Goal: Information Seeking & Learning: Check status

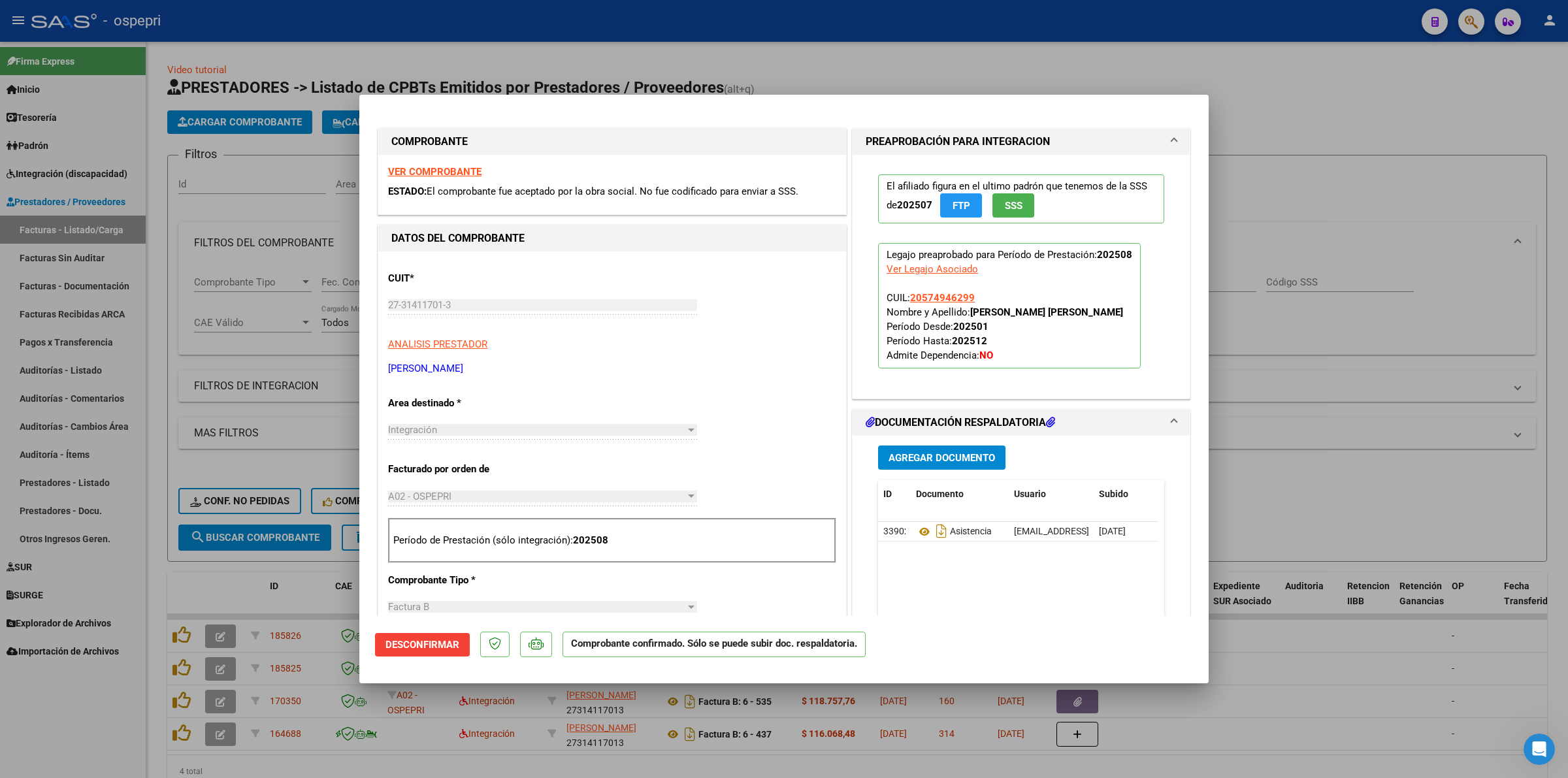
scroll to position [82, 0]
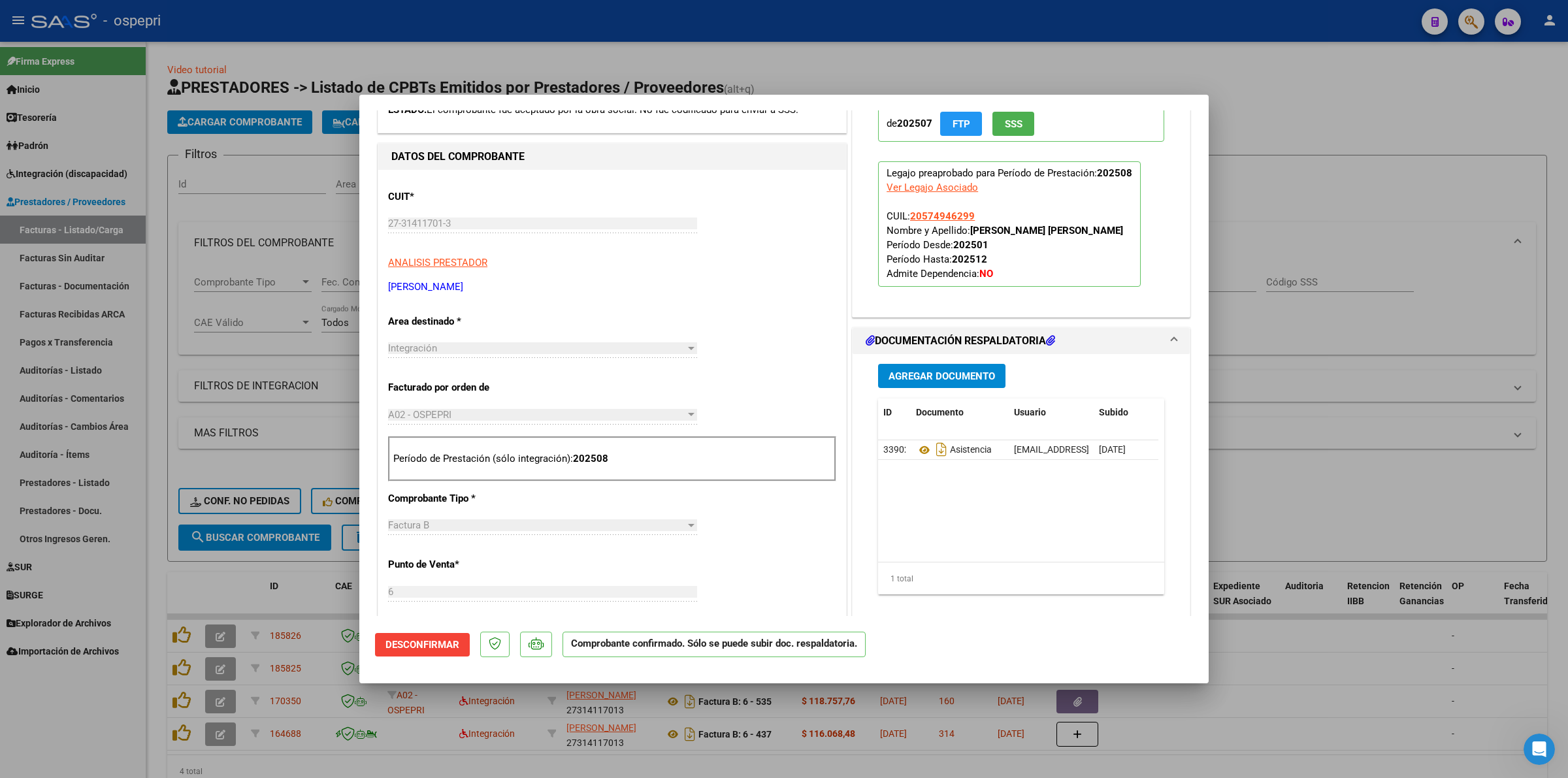
type input "$ 0,00"
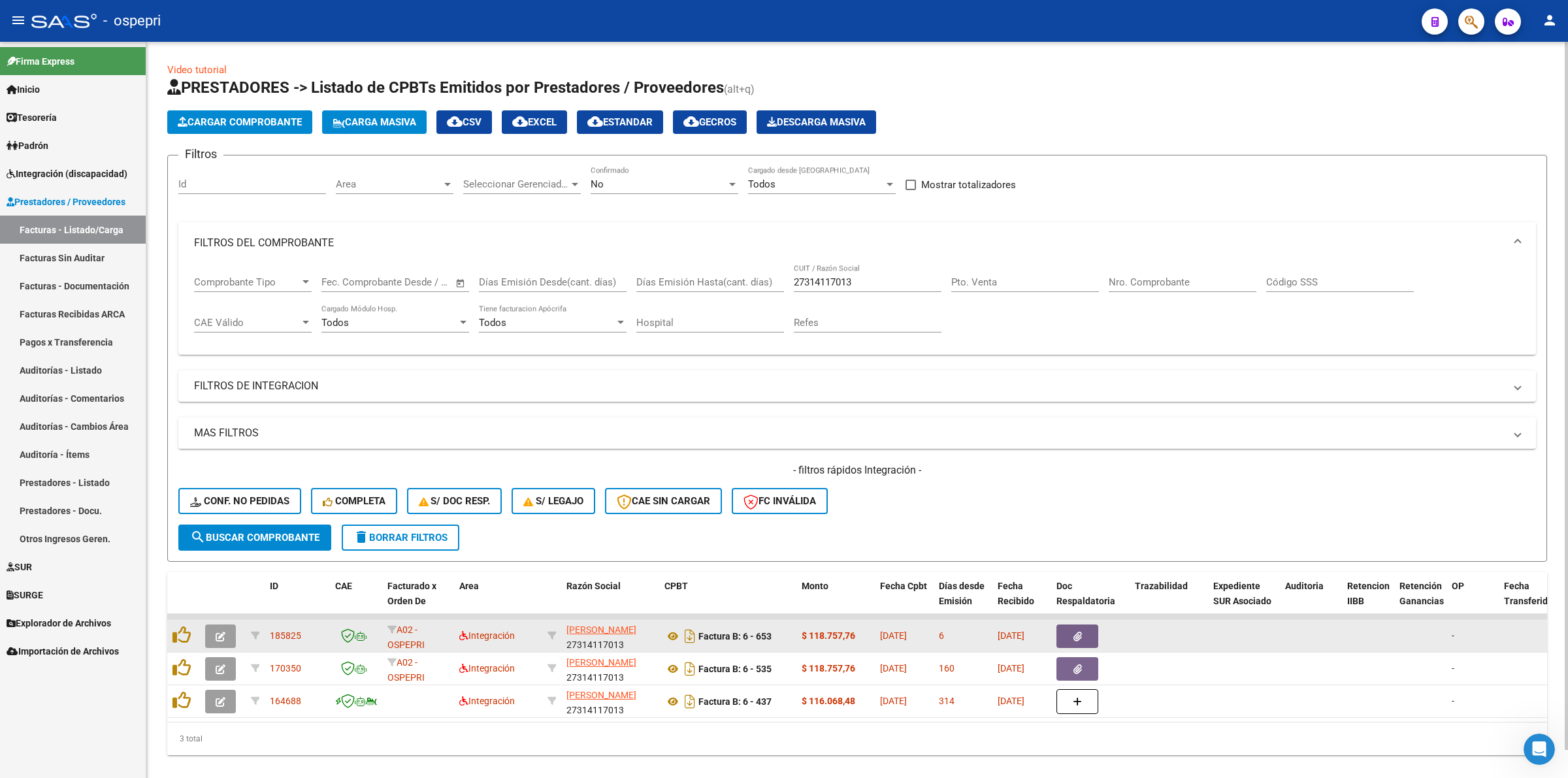
click at [220, 632] on icon "button" at bounding box center [221, 637] width 10 height 10
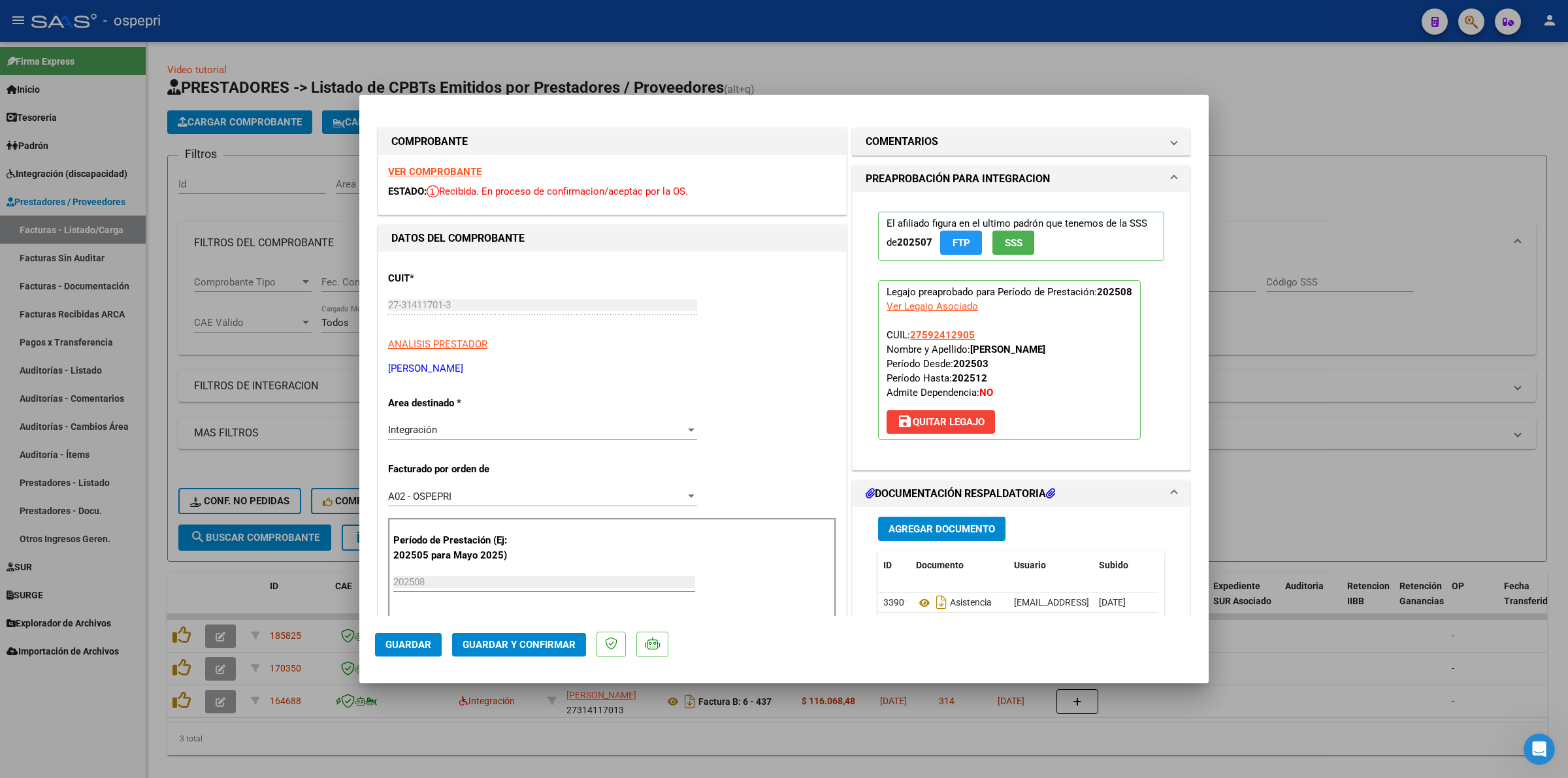
click at [438, 171] on strong "VER COMPROBANTE" at bounding box center [434, 171] width 94 height 12
click at [1533, 747] on icon "Abrir Intercom Messenger" at bounding box center [1537, 747] width 22 height 21
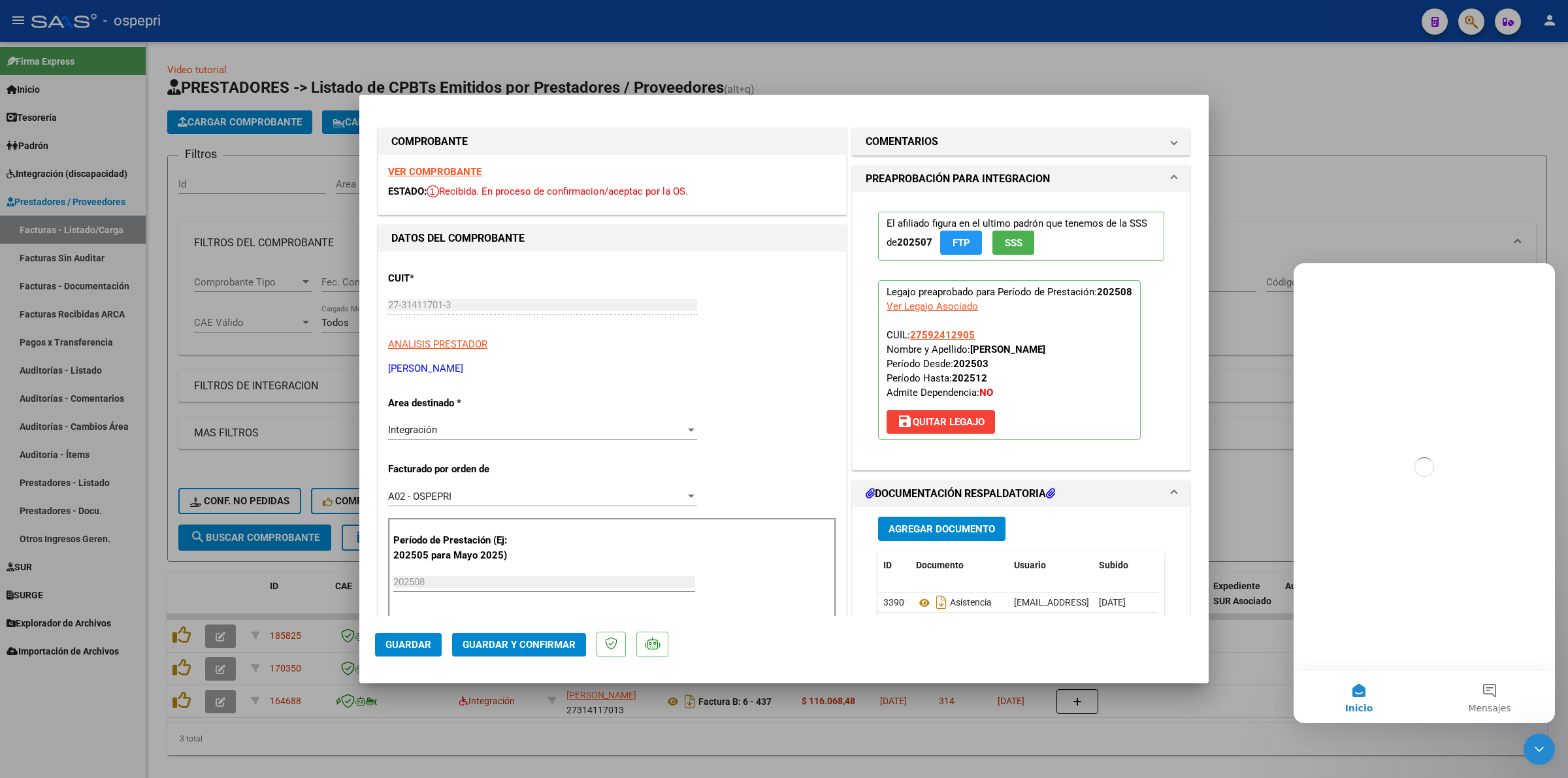
scroll to position [0, 0]
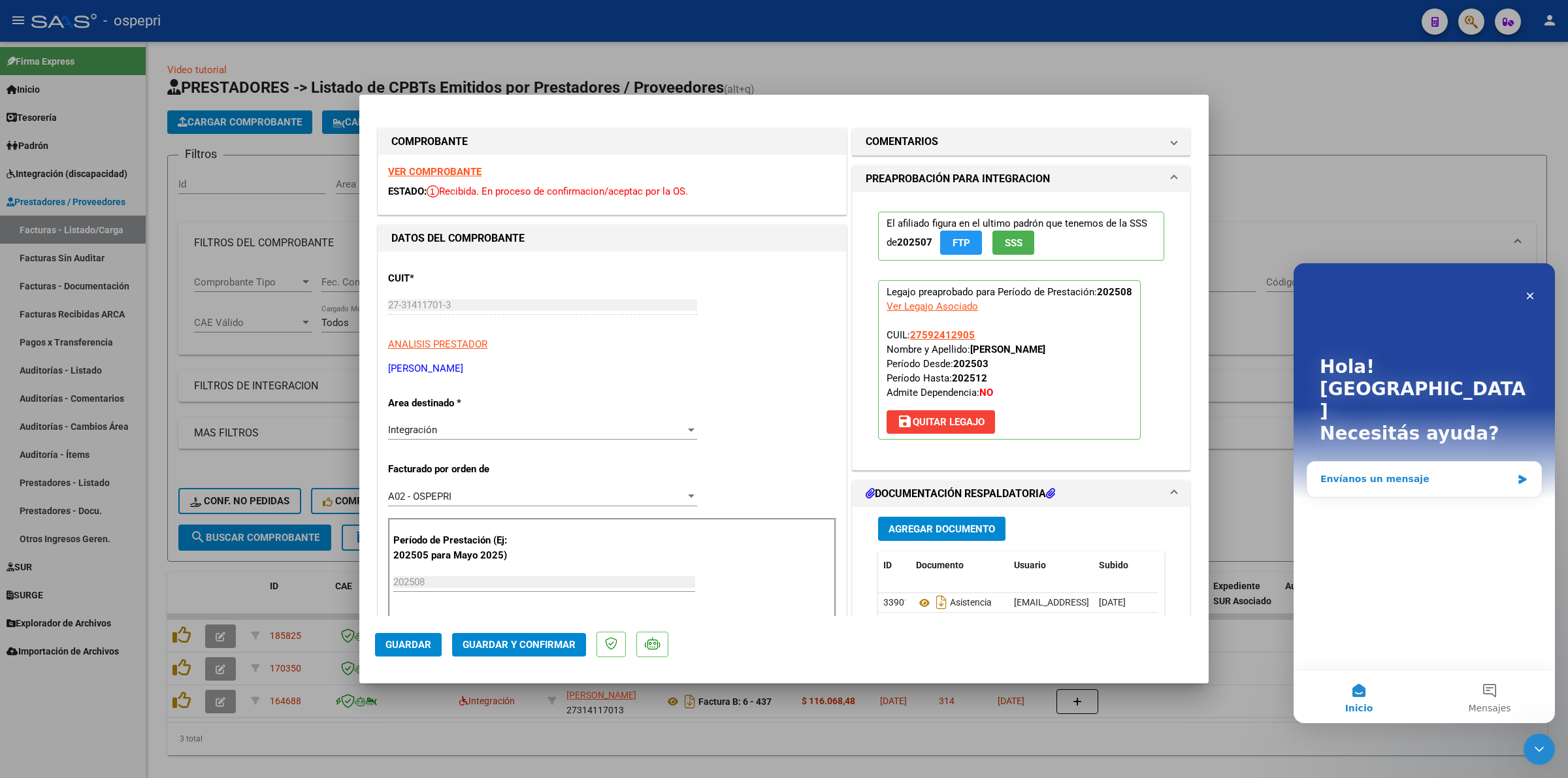
click at [1403, 472] on div "Envíanos un mensaje" at bounding box center [1416, 479] width 191 height 14
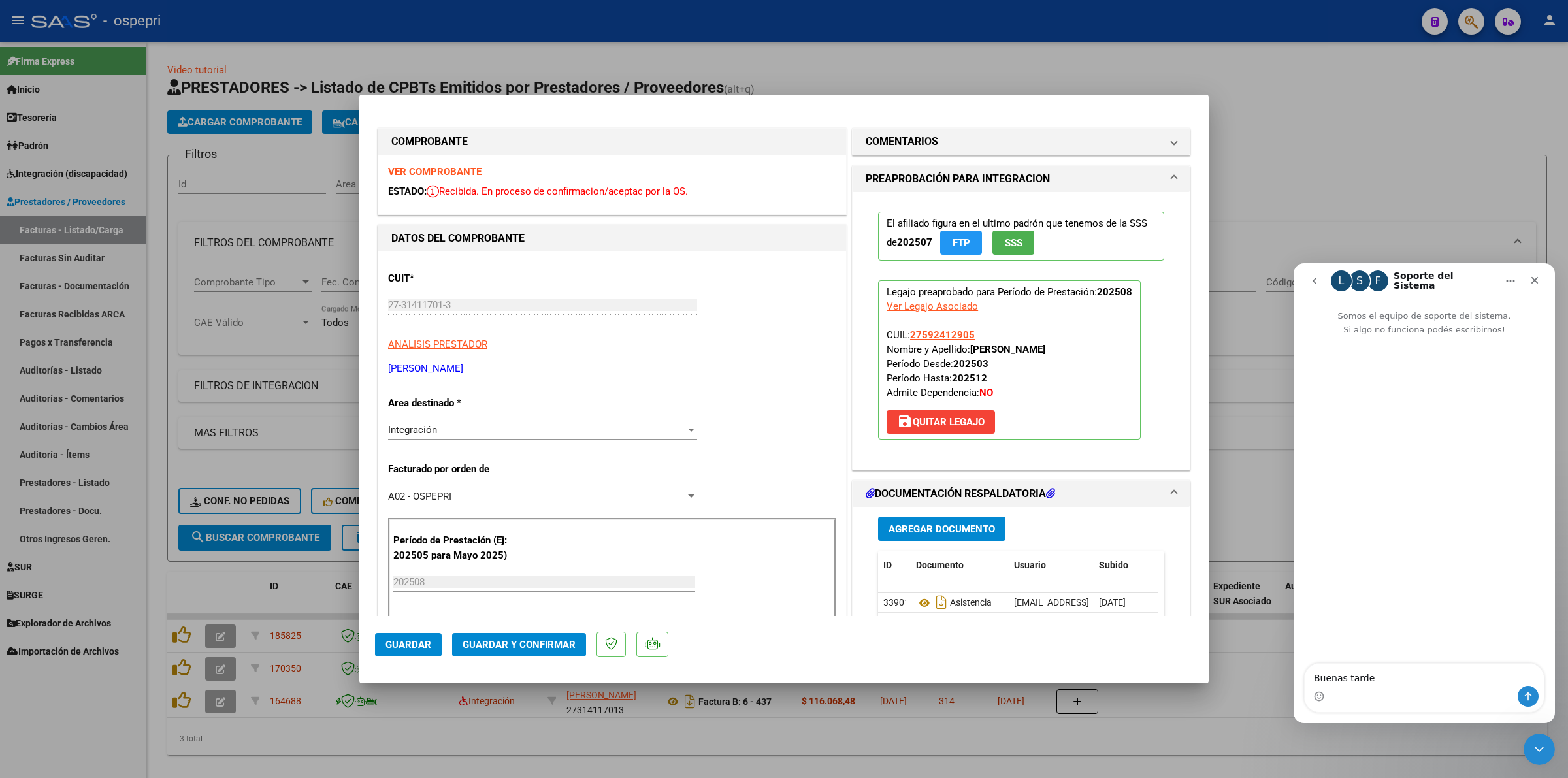
type textarea "Buenas tardes"
type textarea "como esrta"
type textarea "como estas"
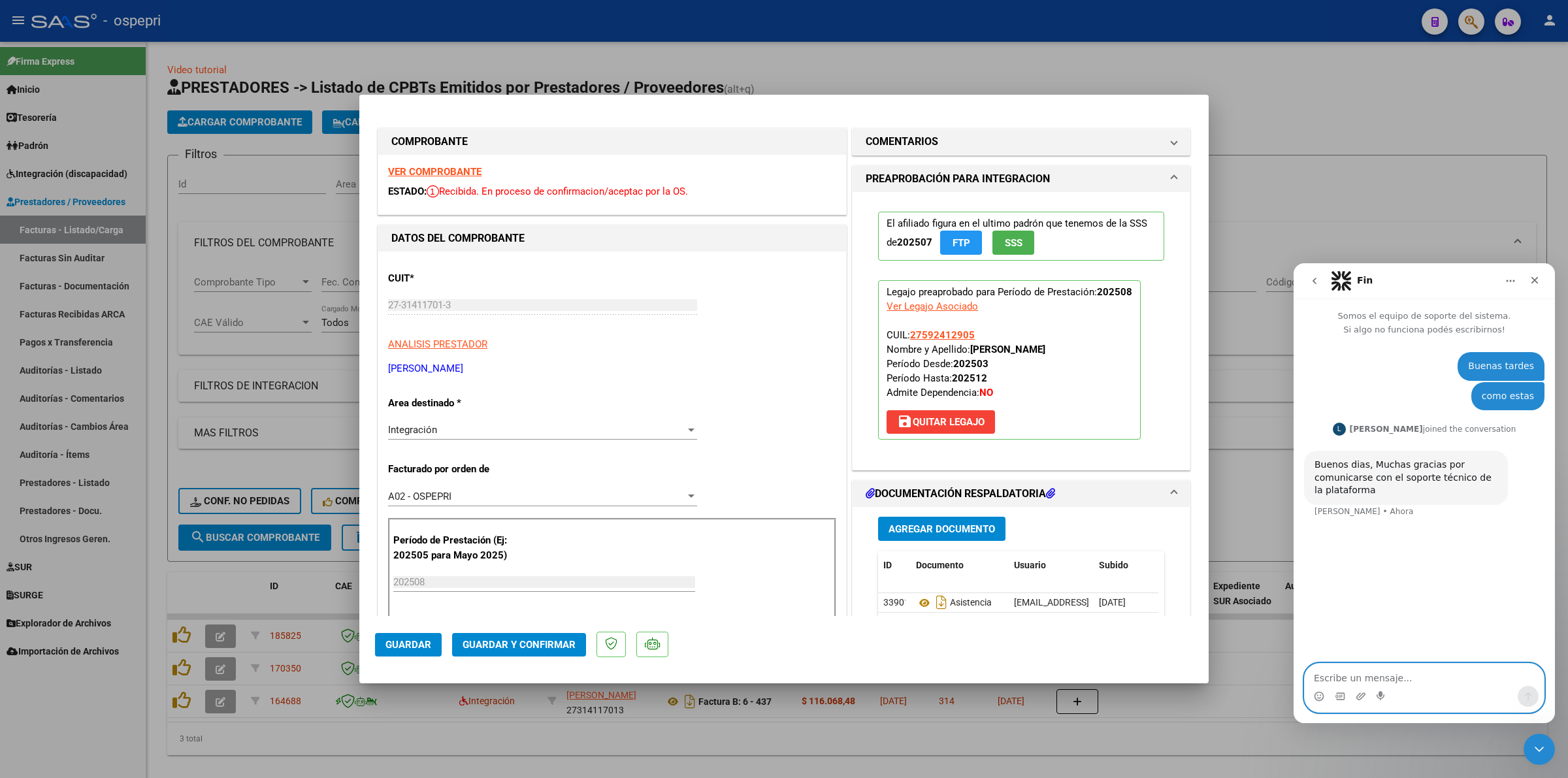
click at [1390, 682] on textarea "Escribe un mensaje..." at bounding box center [1424, 675] width 239 height 22
type textarea "queria consultarte si por acá puedo acceder a un listado de profesionales habil…"
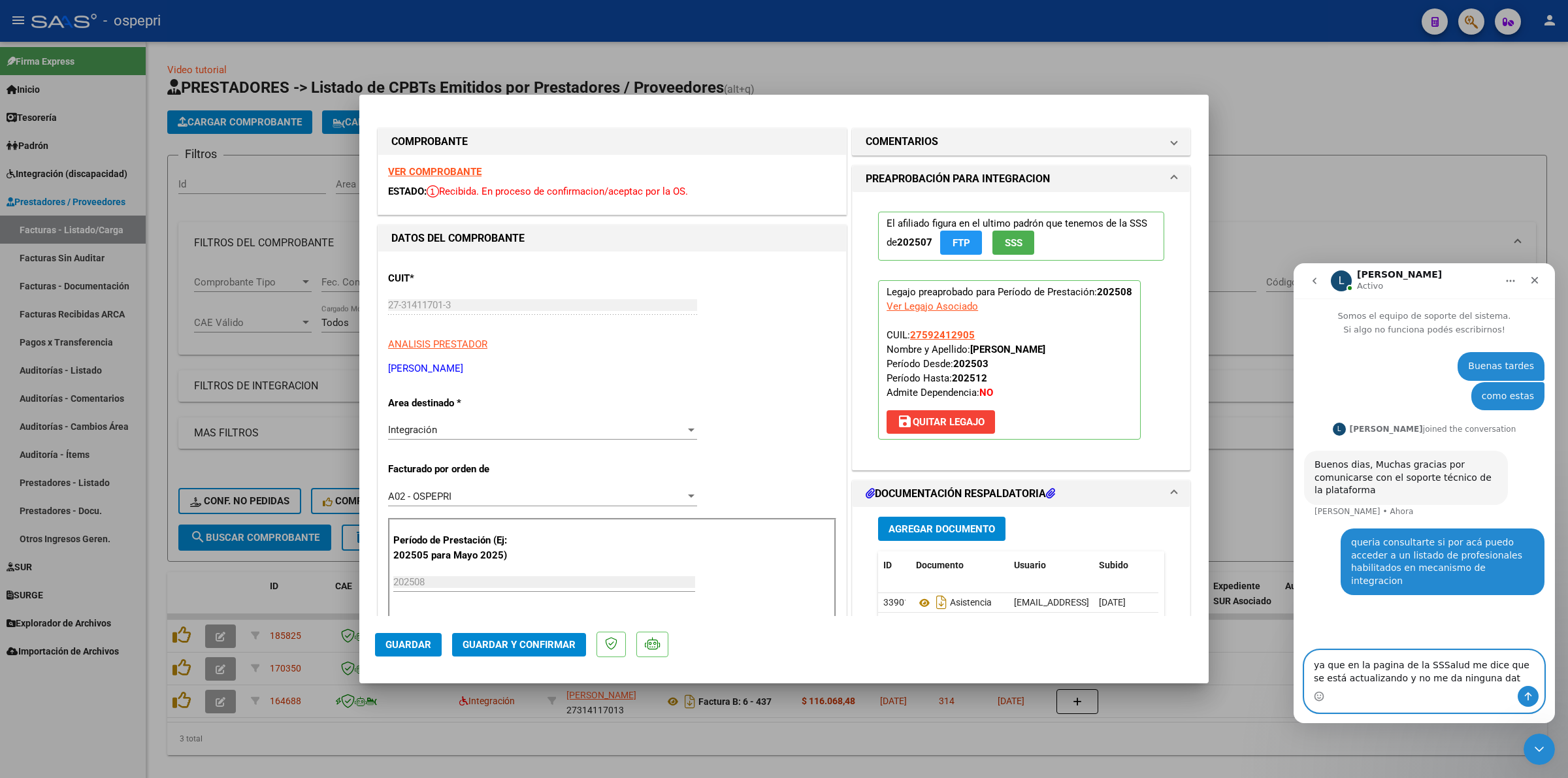
type textarea "ya que en la pagina de la SSSalud me dice que se está actualizando y no me da n…"
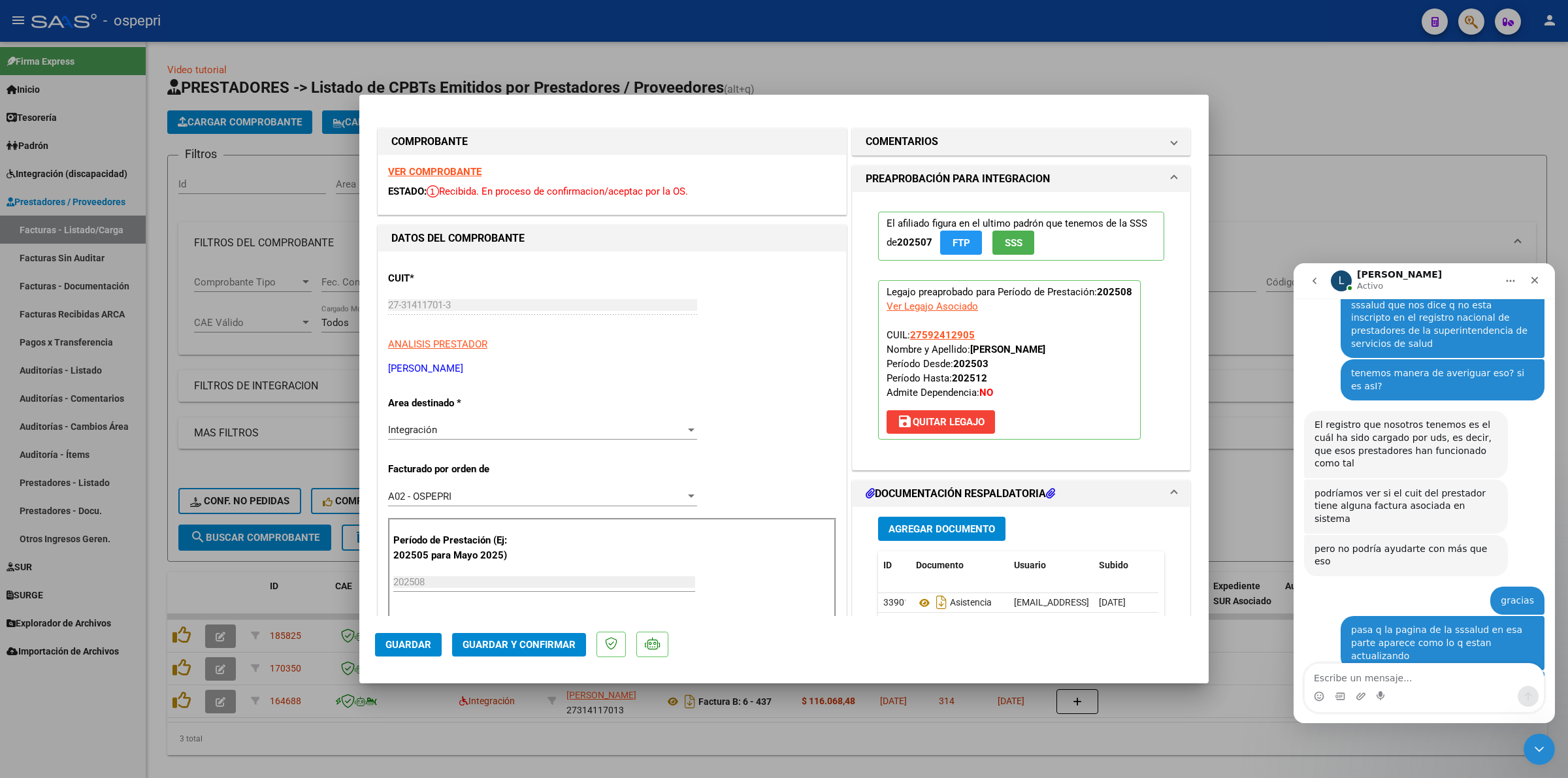
scroll to position [673, 0]
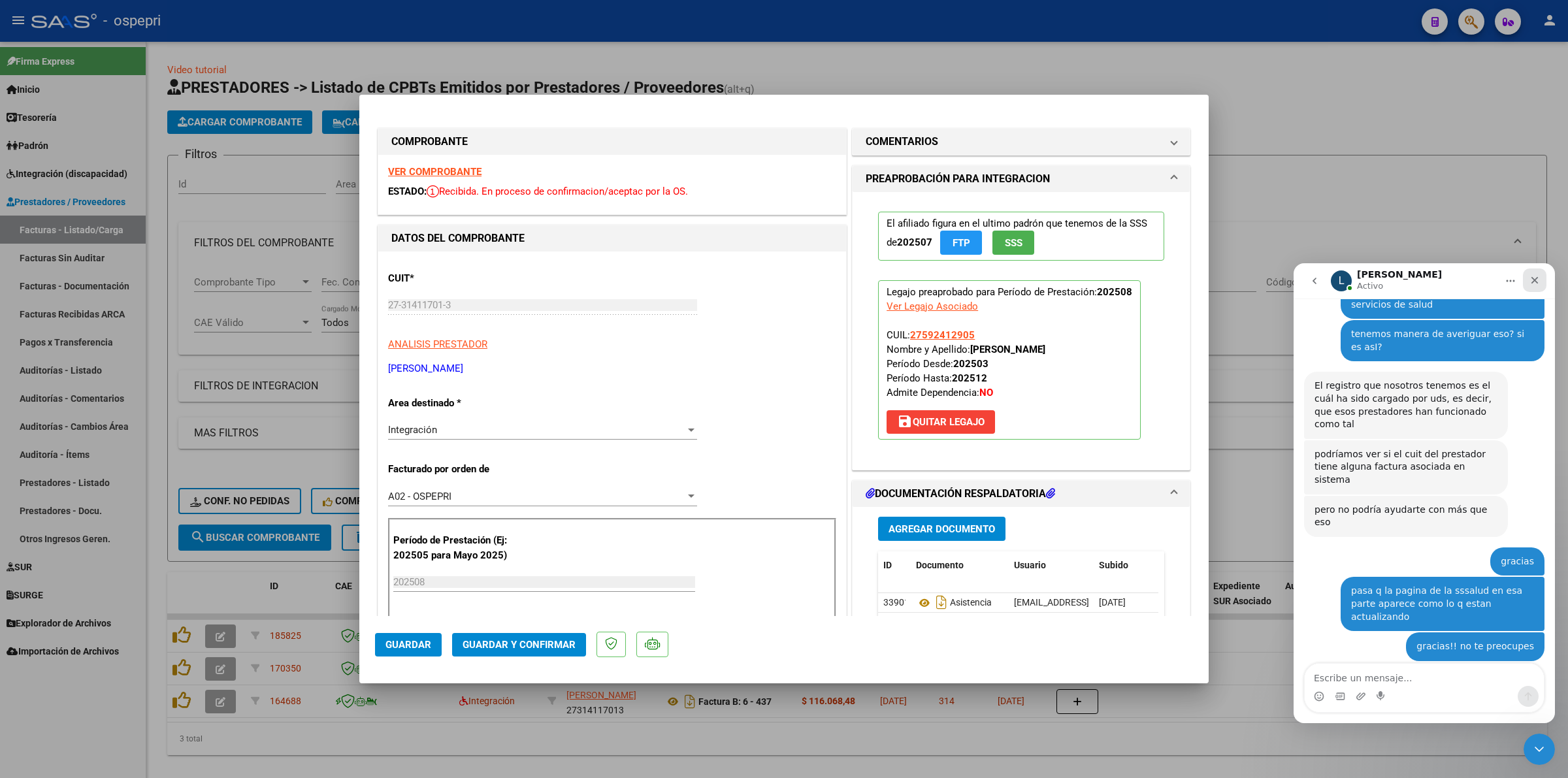
click at [1539, 282] on icon "Cerrar" at bounding box center [1535, 279] width 10 height 10
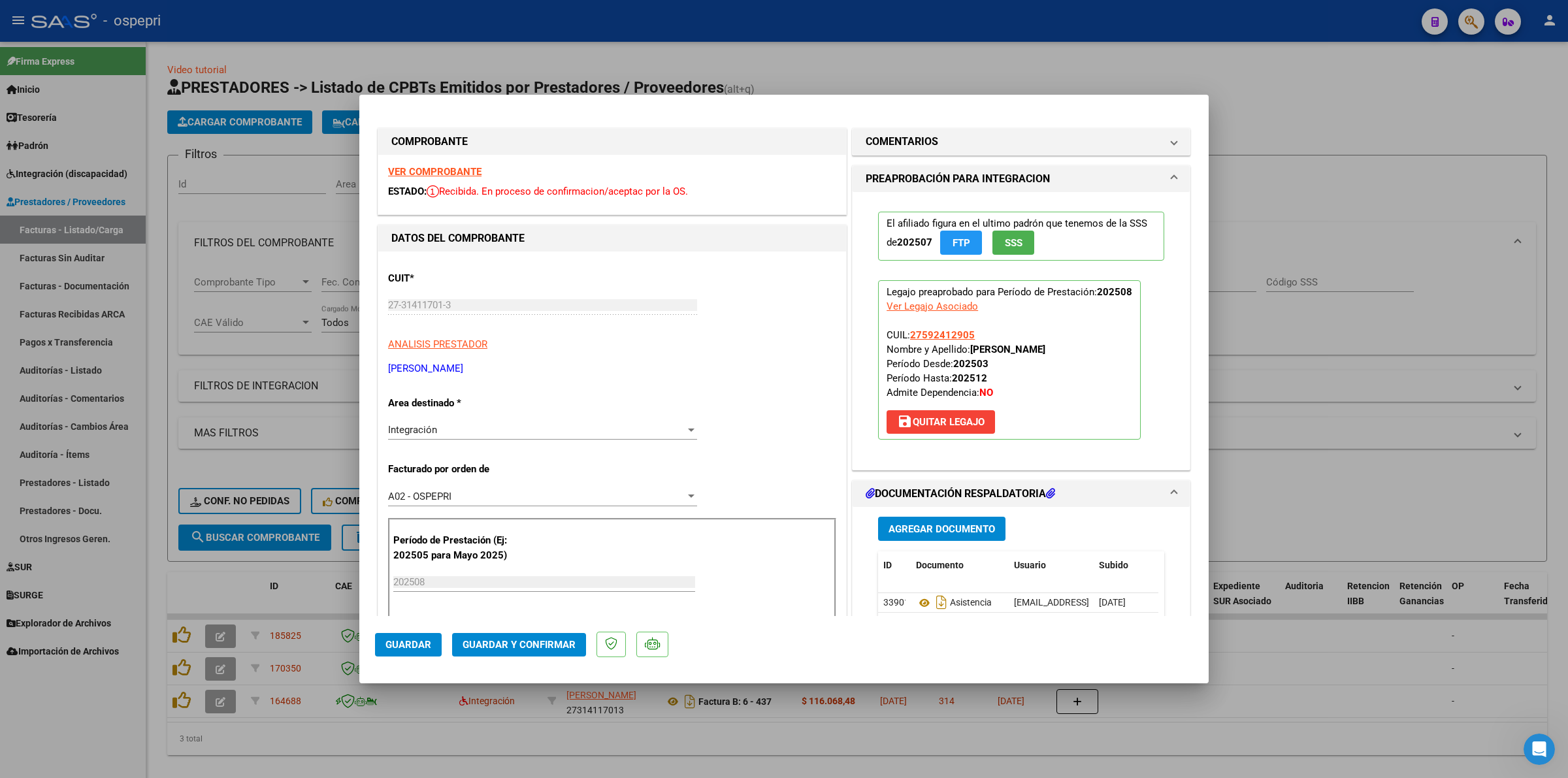
type input "$ 0,00"
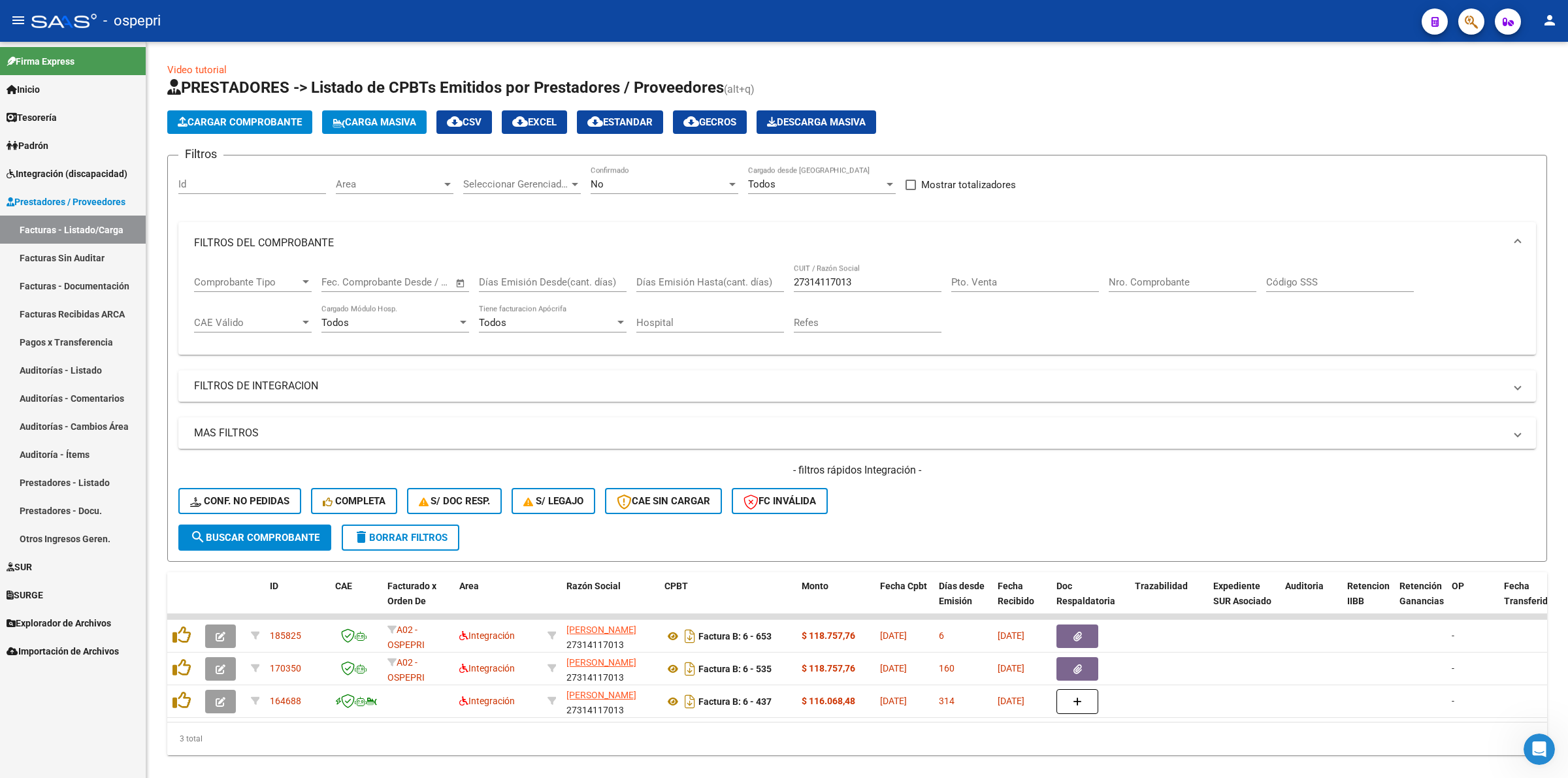
click at [103, 221] on link "Facturas - Listado/Carga" at bounding box center [73, 230] width 146 height 28
drag, startPoint x: 882, startPoint y: 276, endPoint x: 547, endPoint y: 236, distance: 337.4
click at [547, 236] on mat-expansion-panel "FILTROS DEL COMPROBANTE Comprobante Tipo Comprobante Tipo Fecha inicio – Fecha …" at bounding box center [857, 288] width 1358 height 133
drag, startPoint x: 67, startPoint y: 176, endPoint x: 100, endPoint y: 241, distance: 72.9
click at [69, 176] on span "Integración (discapacidad)" at bounding box center [67, 173] width 121 height 15
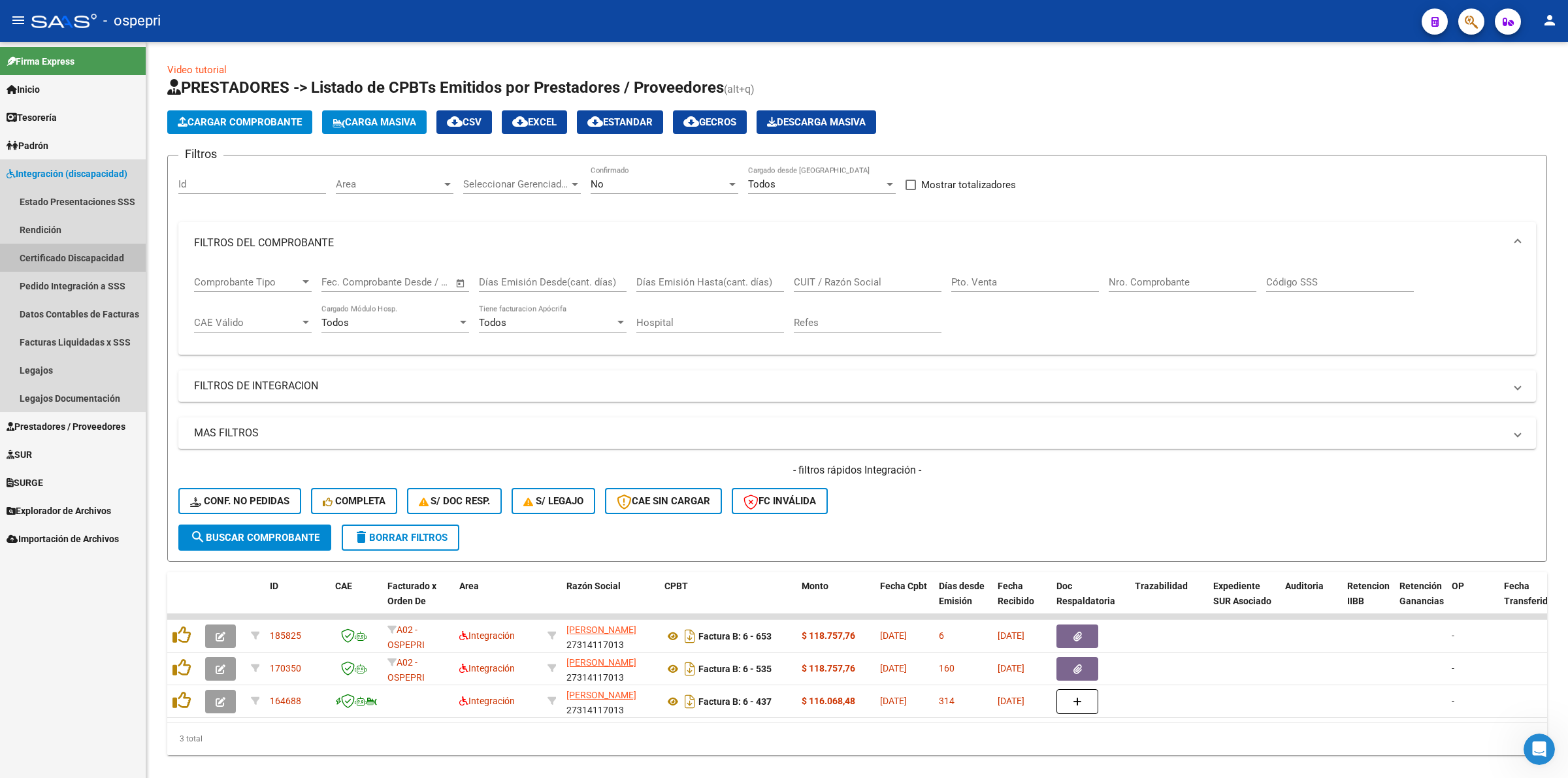
click at [111, 259] on link "Certificado Discapacidad" at bounding box center [73, 257] width 146 height 28
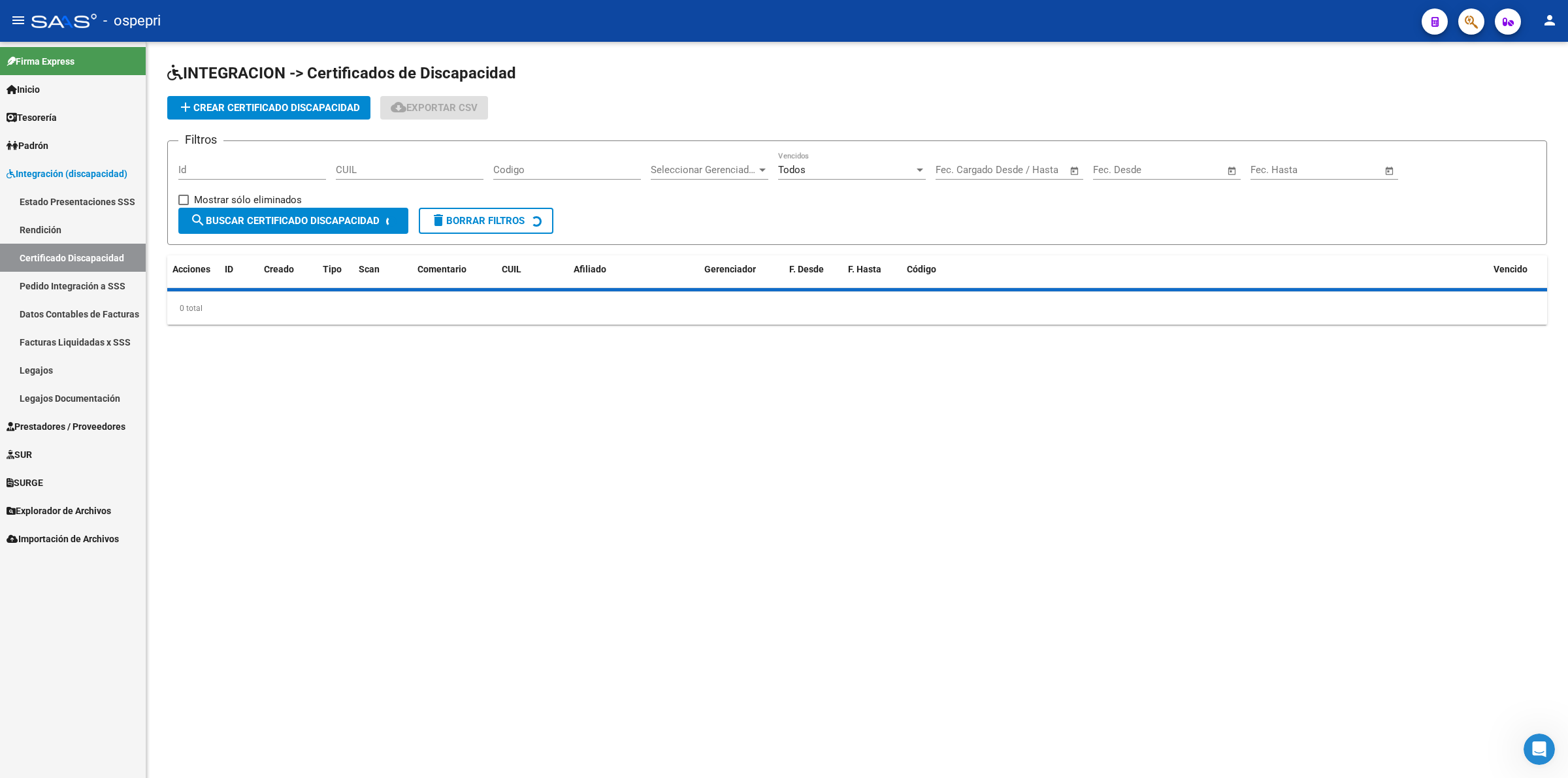
click at [112, 292] on link "Pedido Integración a SSS" at bounding box center [73, 286] width 146 height 28
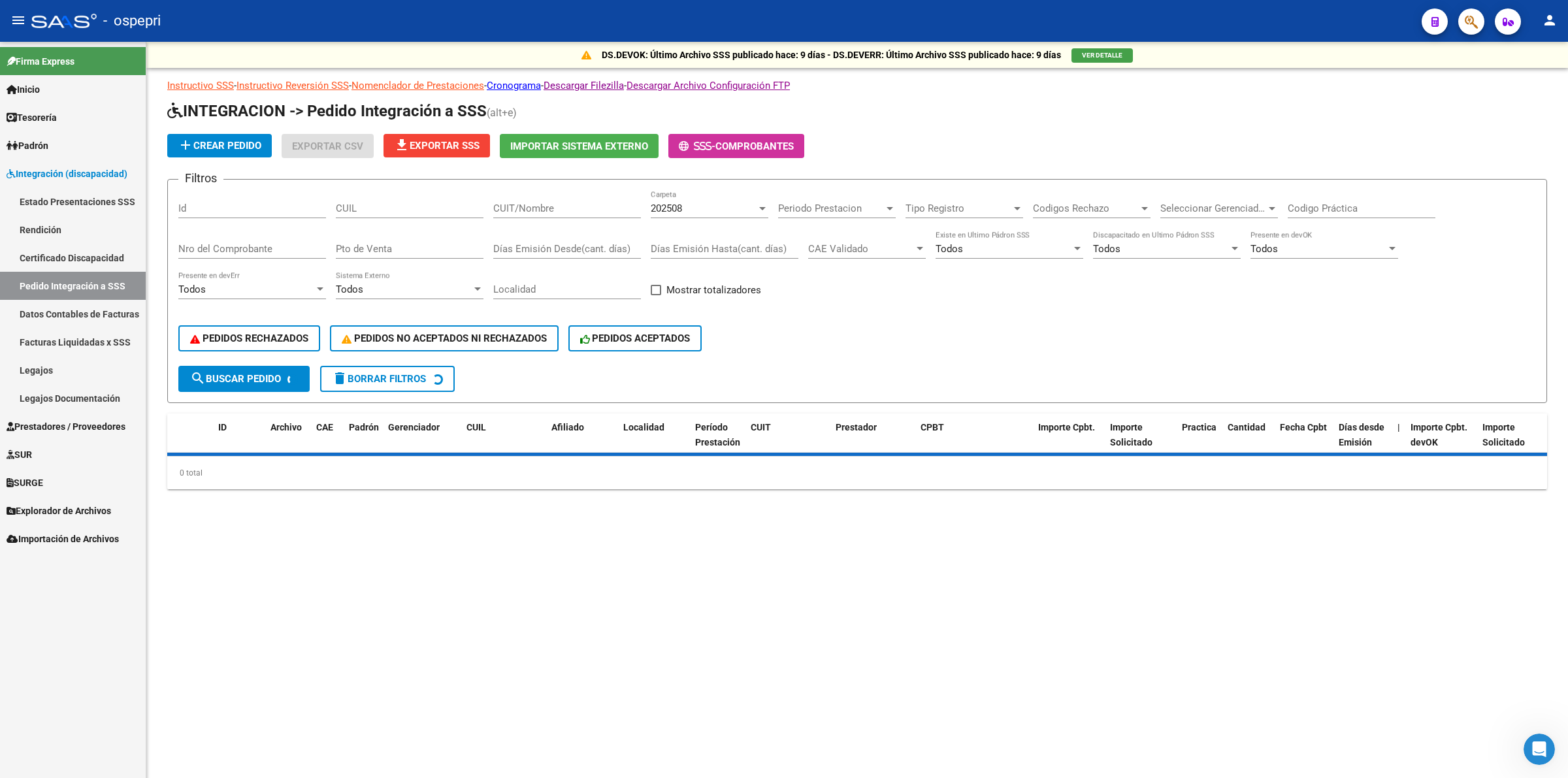
drag, startPoint x: 547, startPoint y: 204, endPoint x: 554, endPoint y: 201, distance: 7.6
click at [552, 202] on input "CUIT/Nombre" at bounding box center [567, 208] width 148 height 12
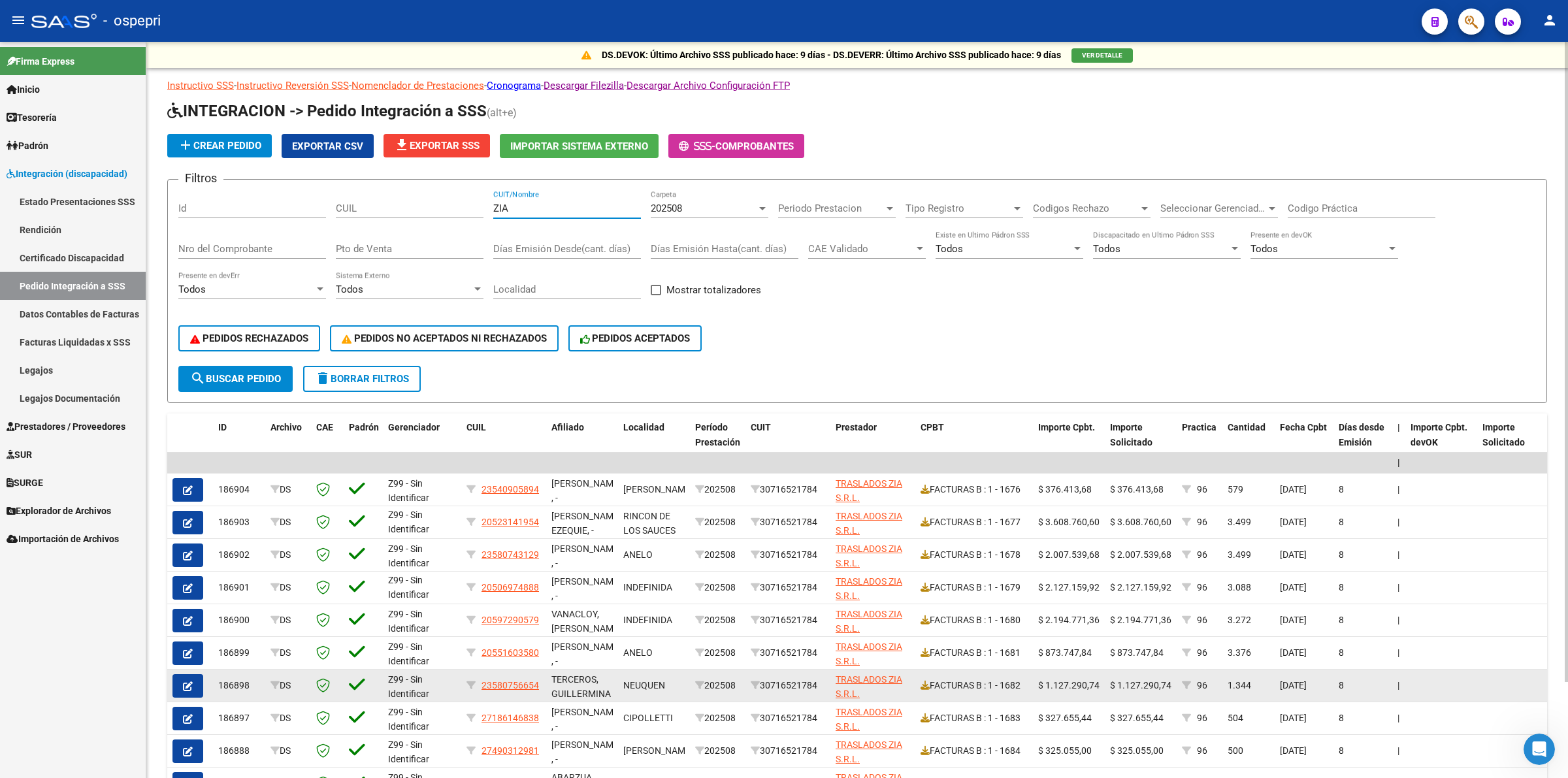
scroll to position [110, 0]
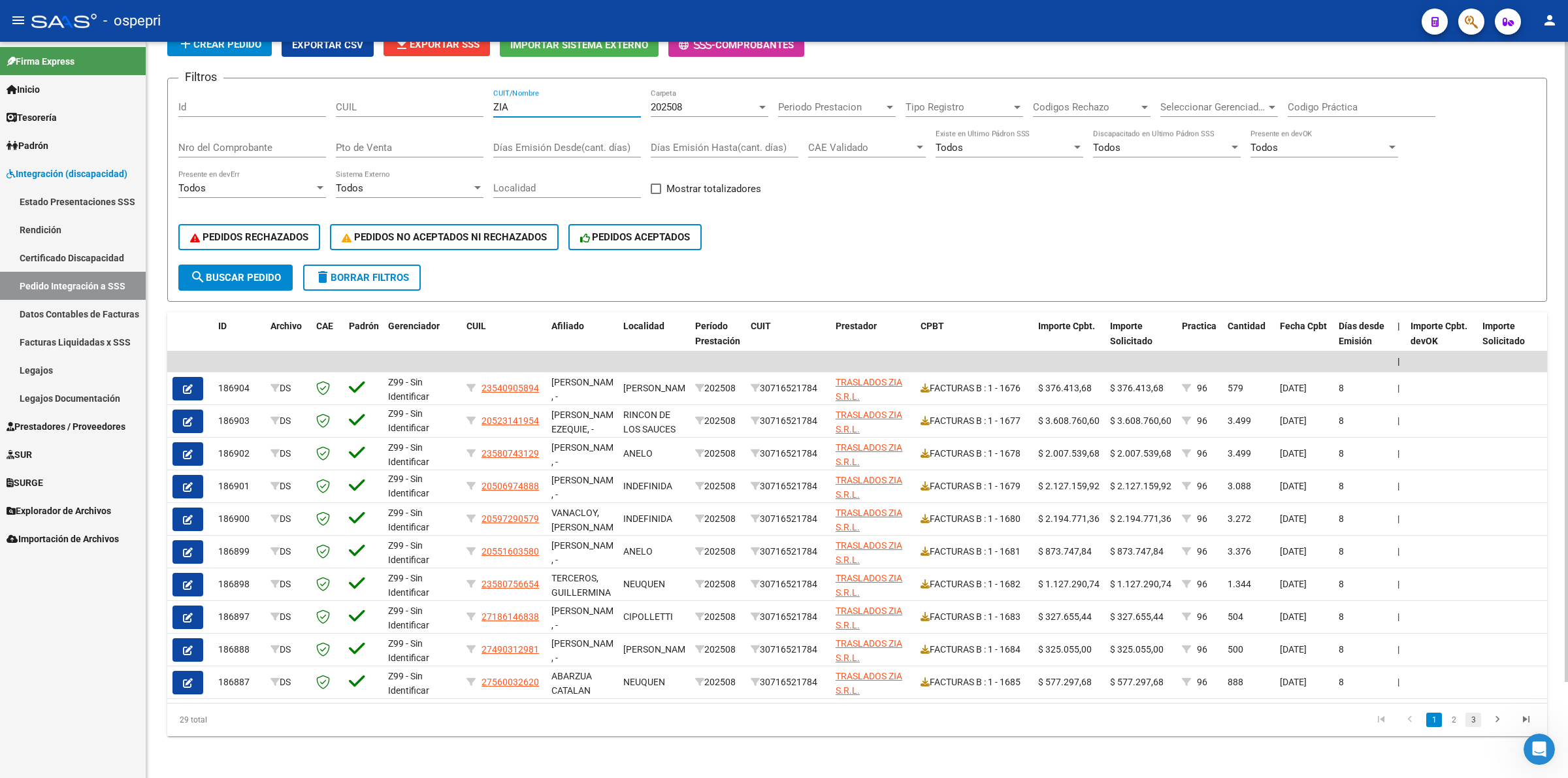
type input "ZIA"
click at [1476, 720] on link "3" at bounding box center [1473, 719] width 16 height 15
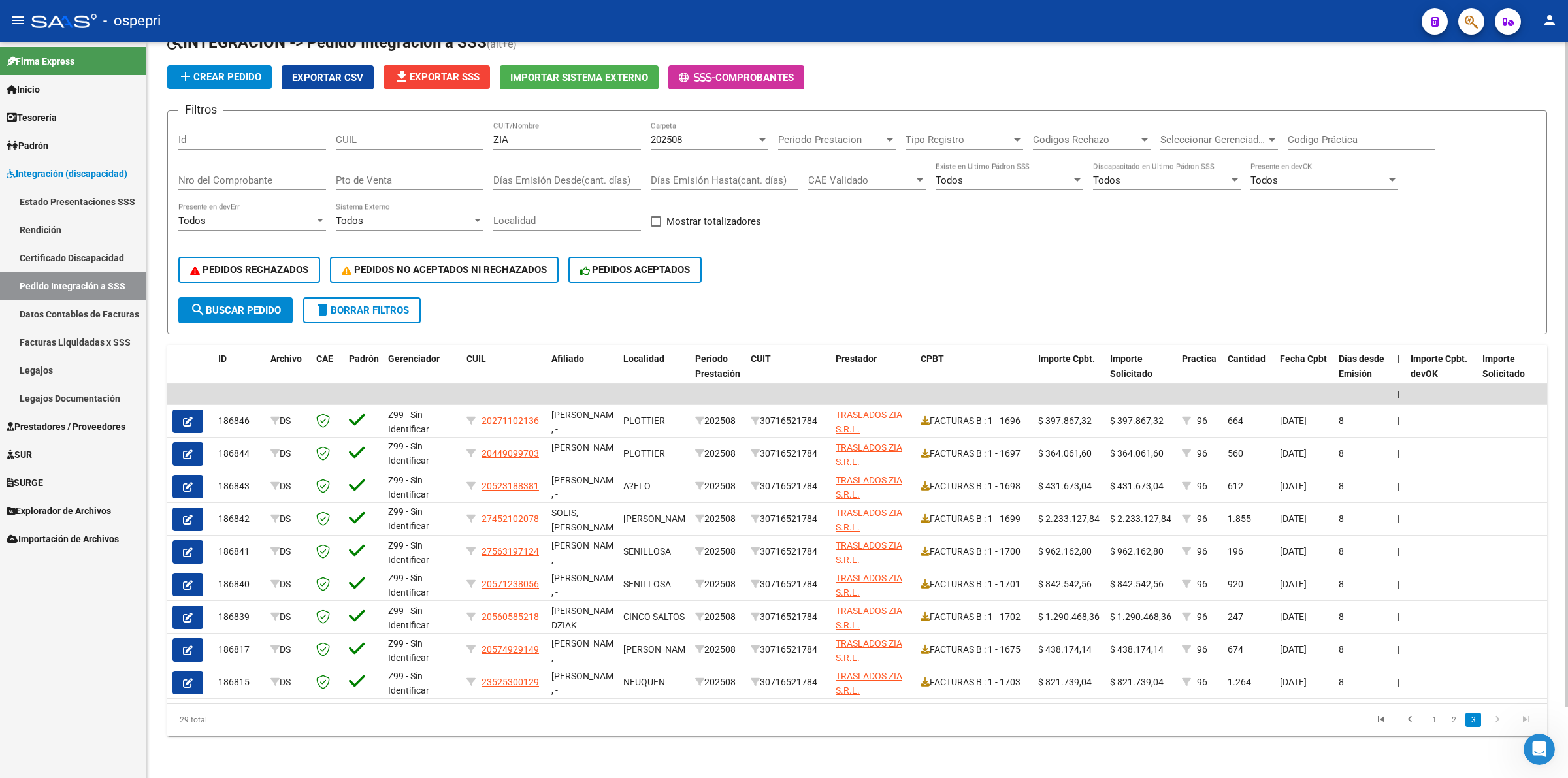
scroll to position [77, 0]
click at [29, 415] on link "Prestadores / Proveedores" at bounding box center [73, 426] width 146 height 28
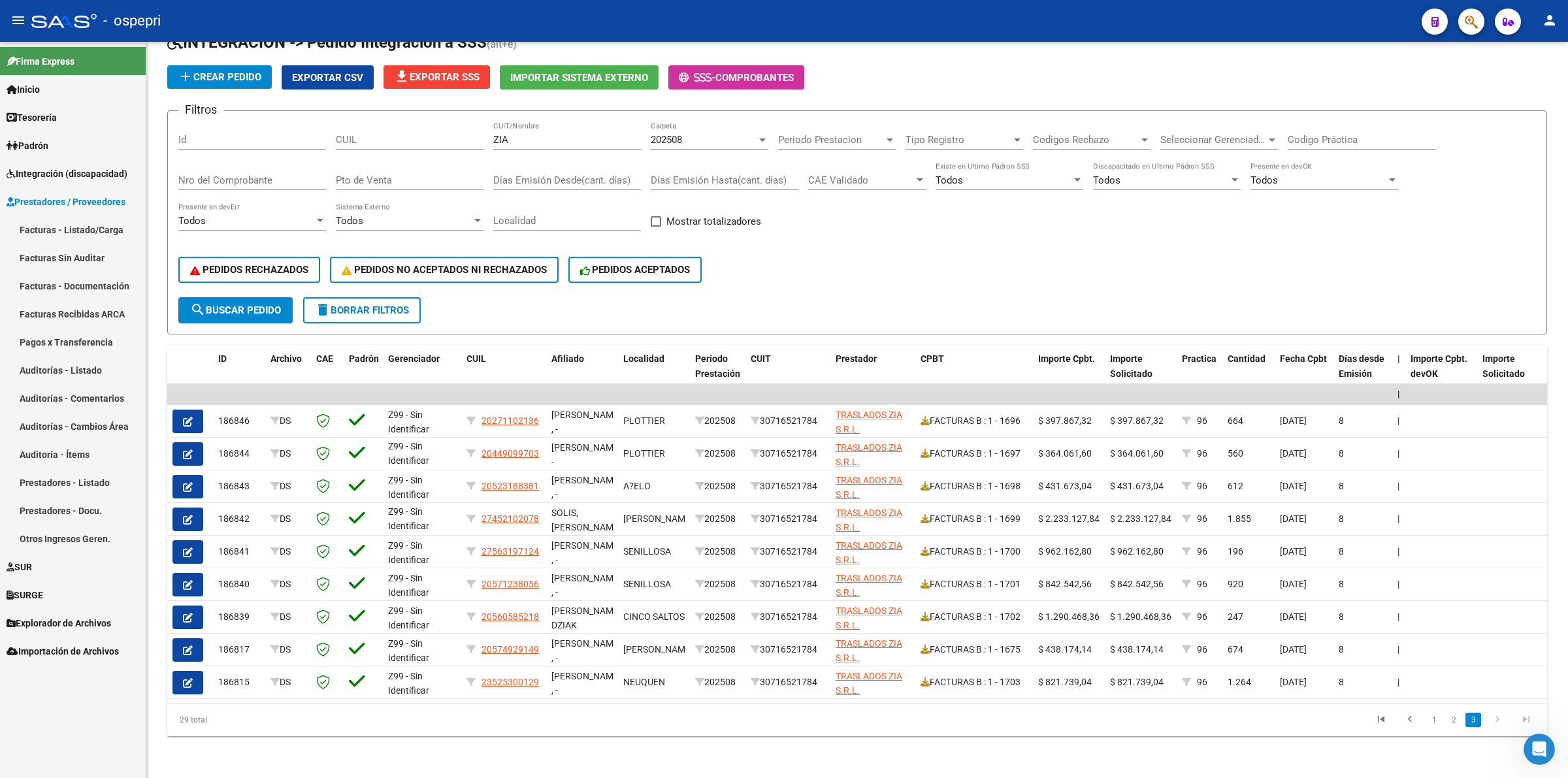
click at [98, 225] on link "Facturas - Listado/Carga" at bounding box center [73, 230] width 146 height 28
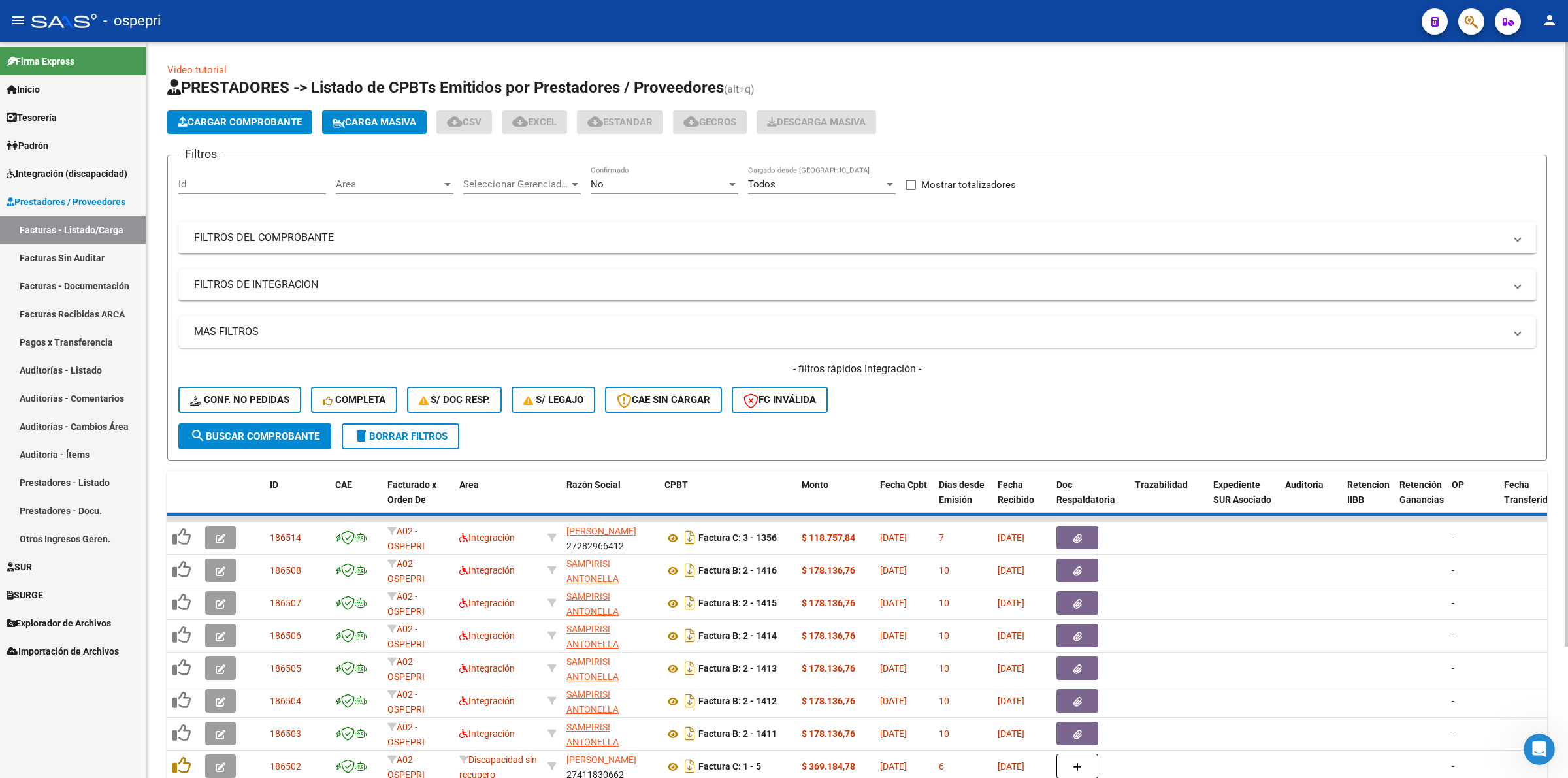
drag, startPoint x: 314, startPoint y: 241, endPoint x: 495, endPoint y: 237, distance: 181.0
click at [314, 239] on mat-panel-title "FILTROS DEL COMPROBANTE" at bounding box center [849, 237] width 1311 height 15
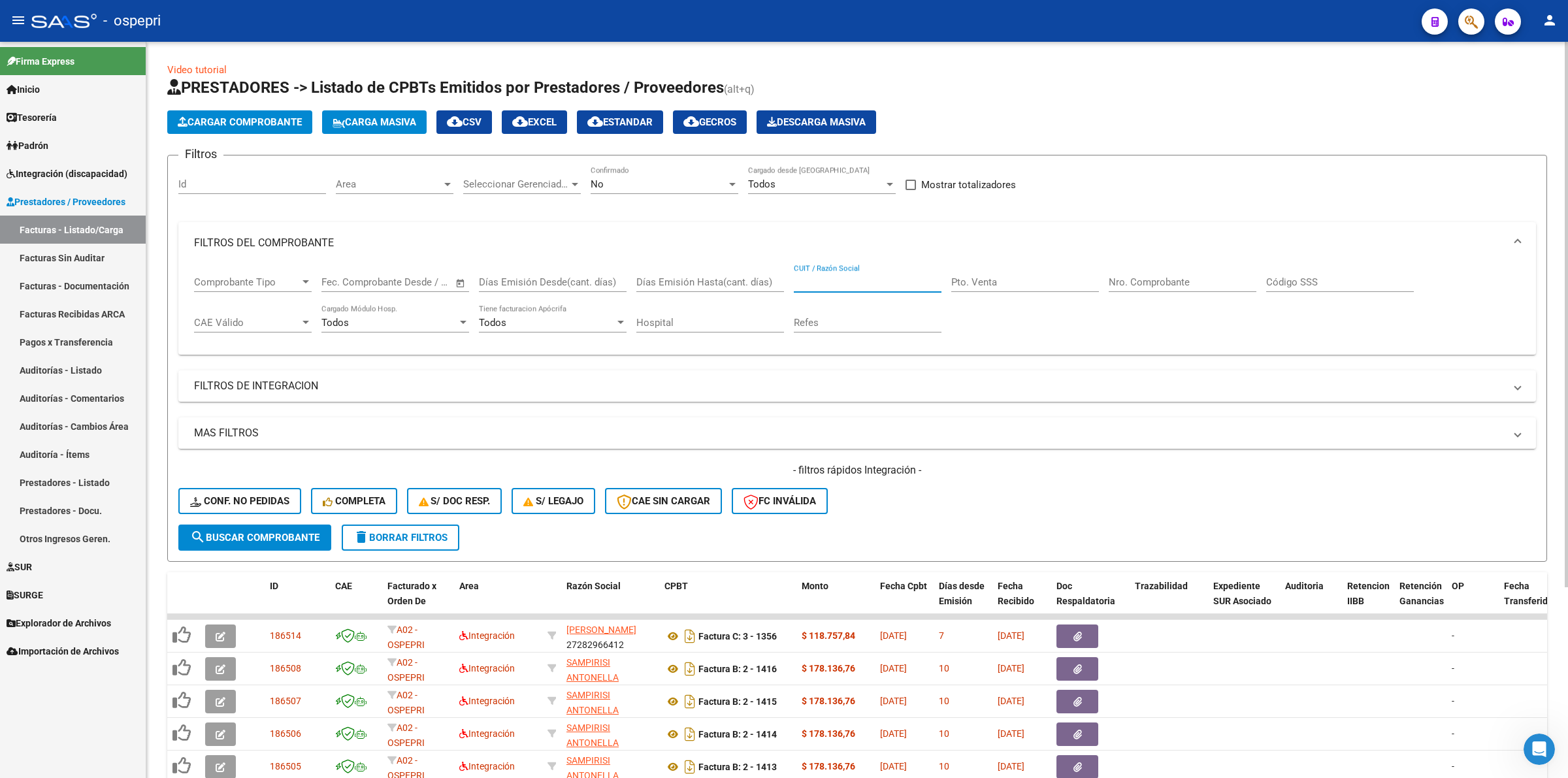
click at [864, 279] on input "CUIT / Razón Social" at bounding box center [867, 282] width 148 height 12
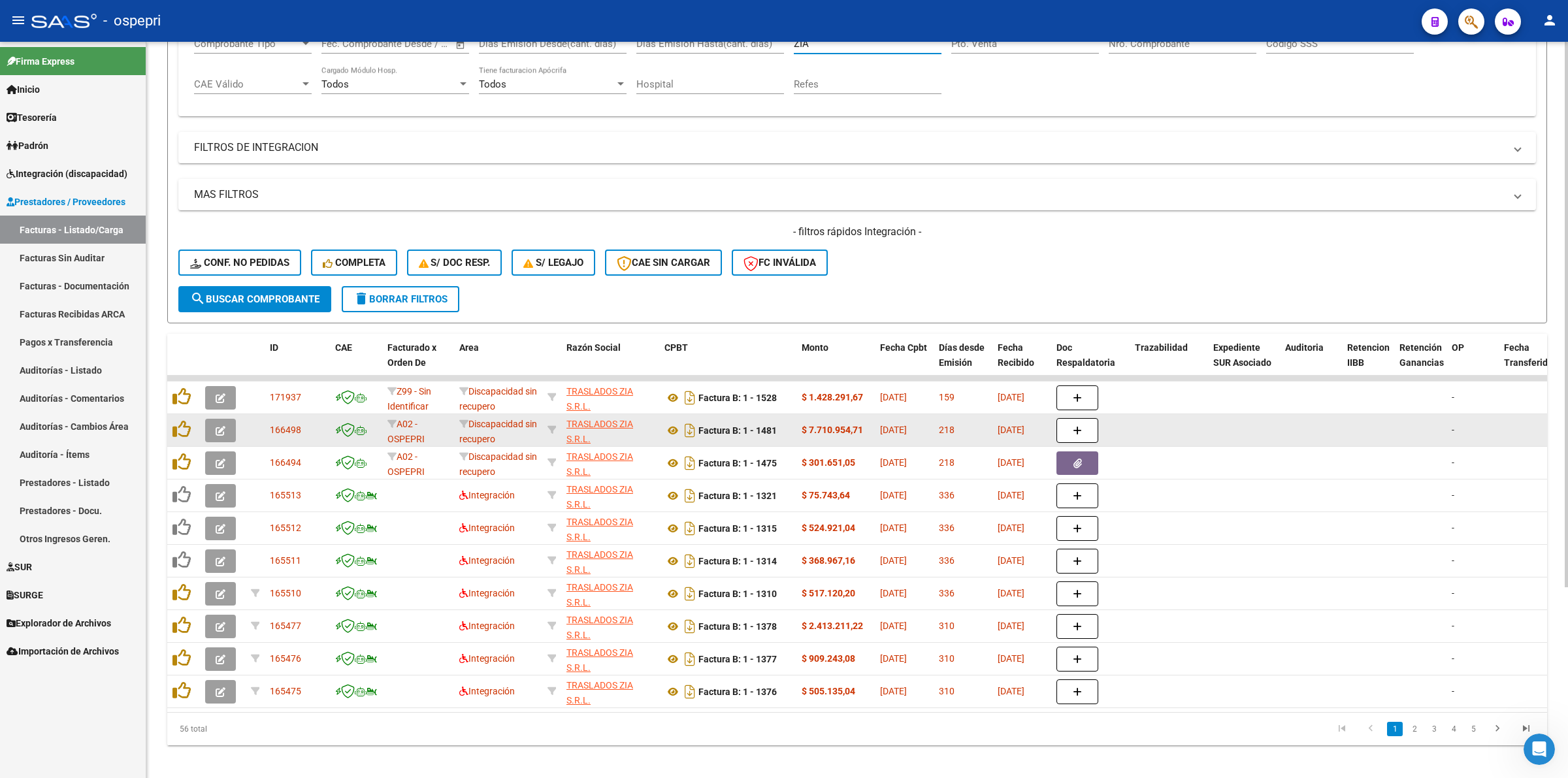
scroll to position [245, 0]
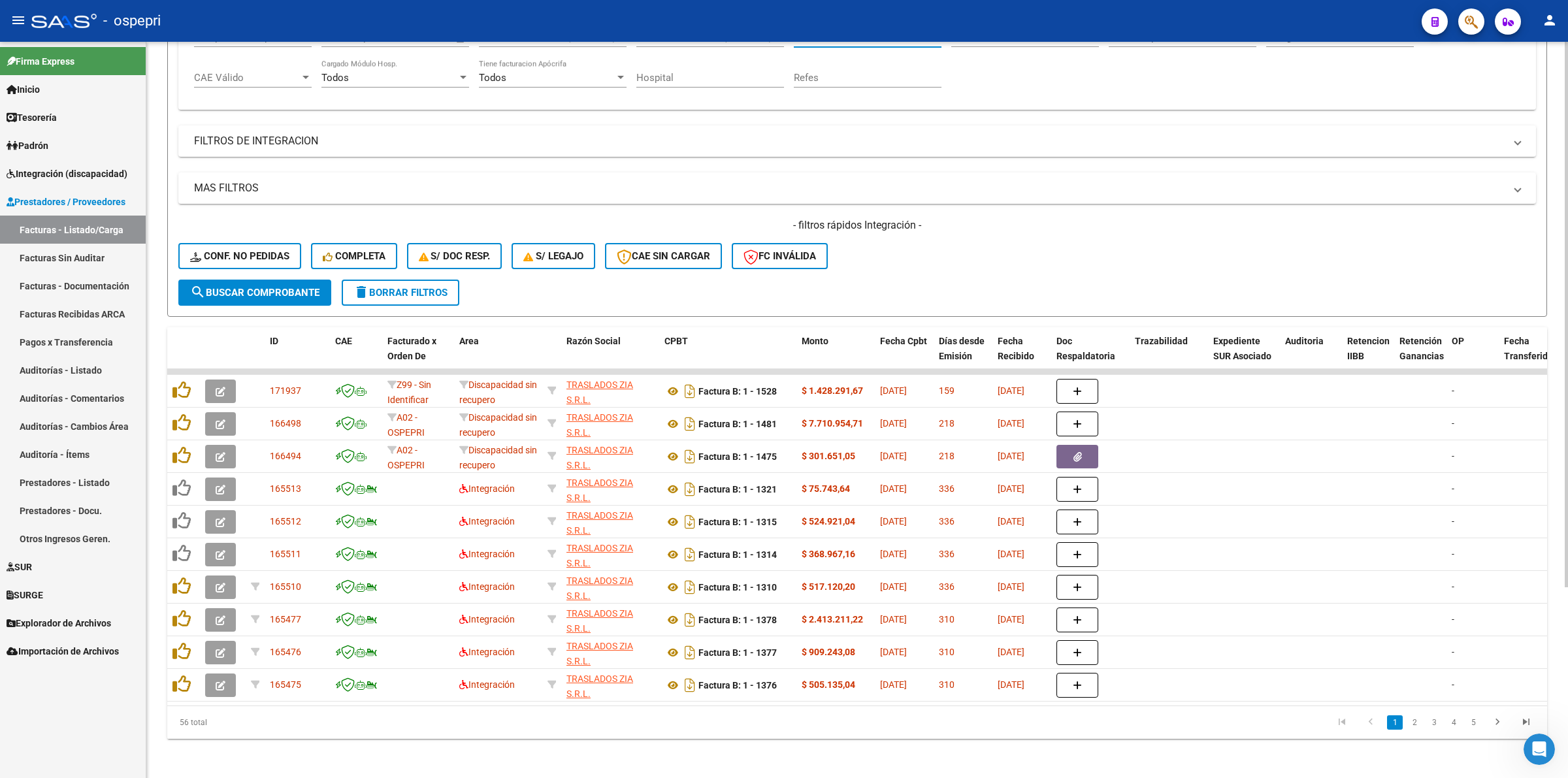
type input "ZIA"
click at [381, 297] on button "delete Borrar Filtros" at bounding box center [401, 293] width 118 height 26
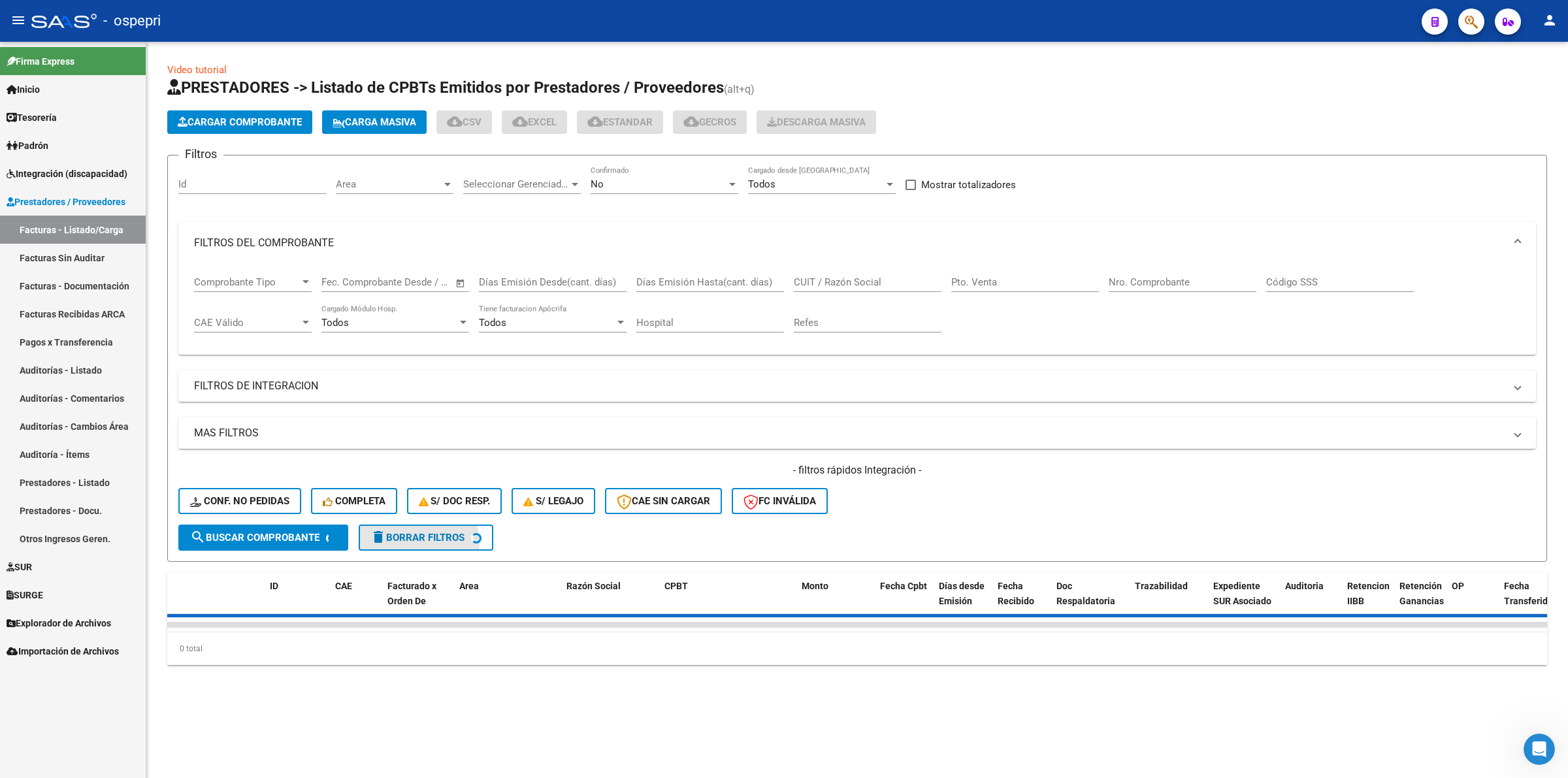
scroll to position [0, 0]
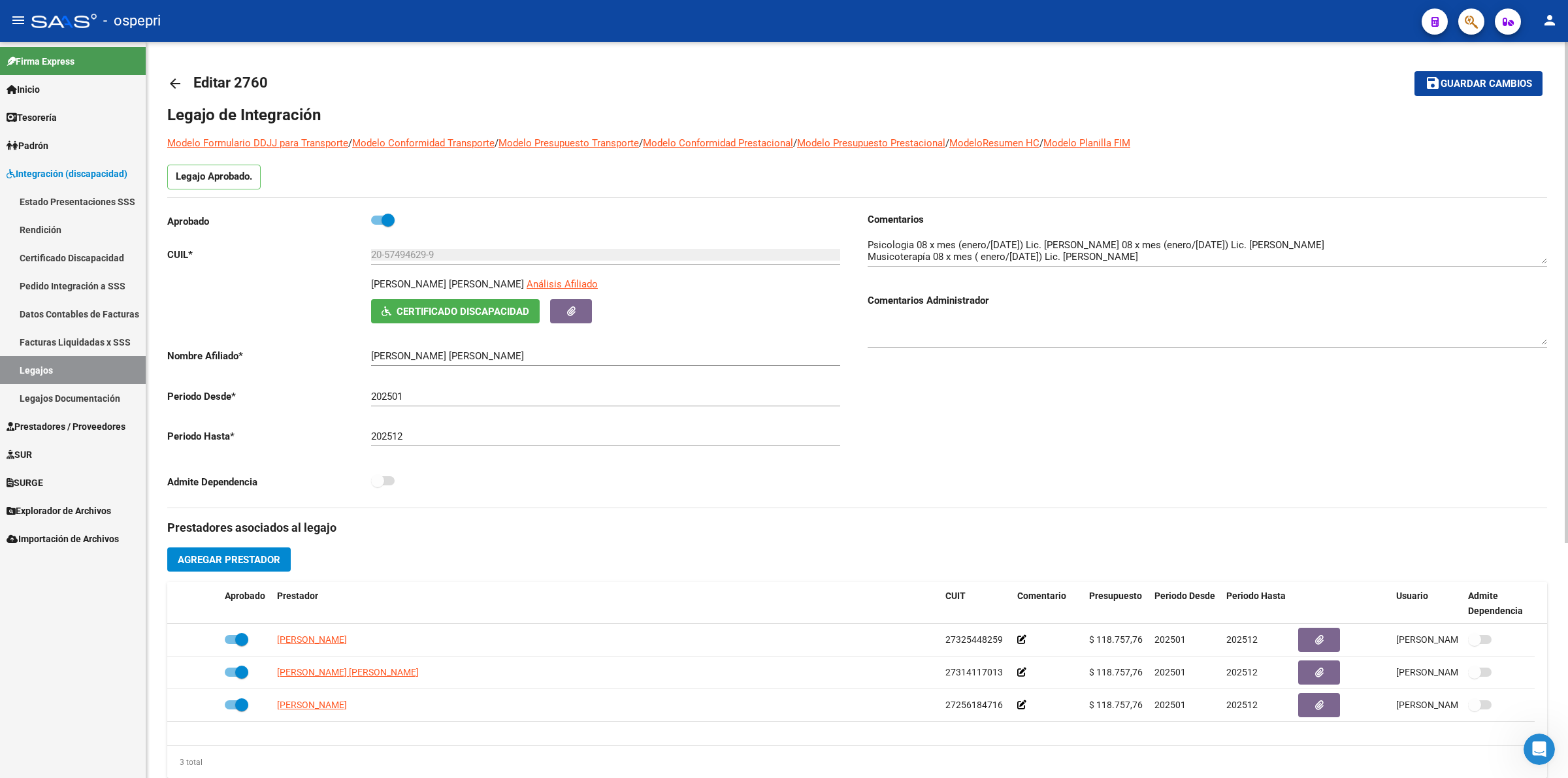
drag, startPoint x: 180, startPoint y: 78, endPoint x: 190, endPoint y: 78, distance: 10.0
click at [190, 78] on link "arrow_back" at bounding box center [180, 83] width 26 height 31
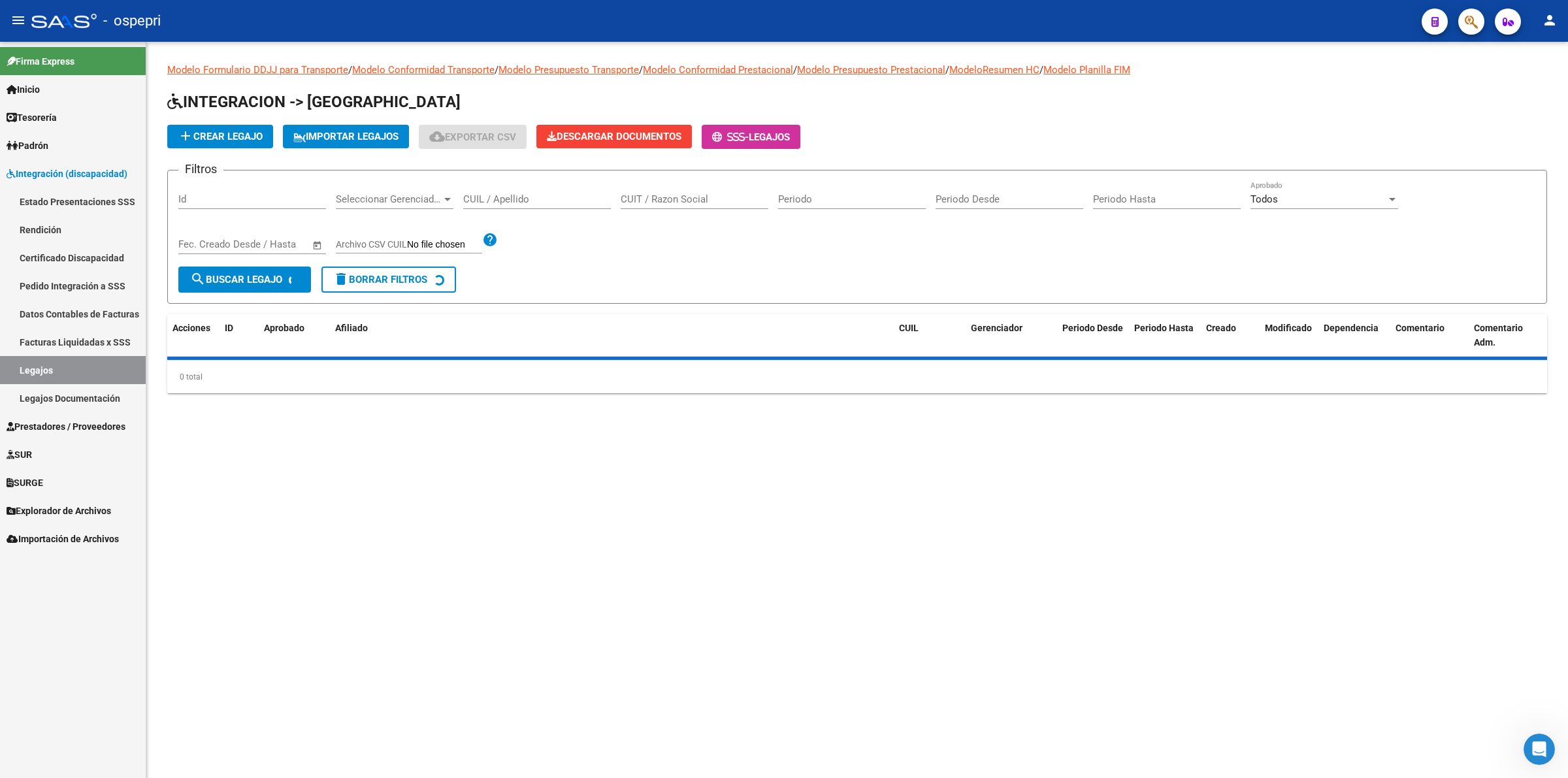
click at [498, 195] on input "CUIL / Apellido" at bounding box center [537, 199] width 148 height 12
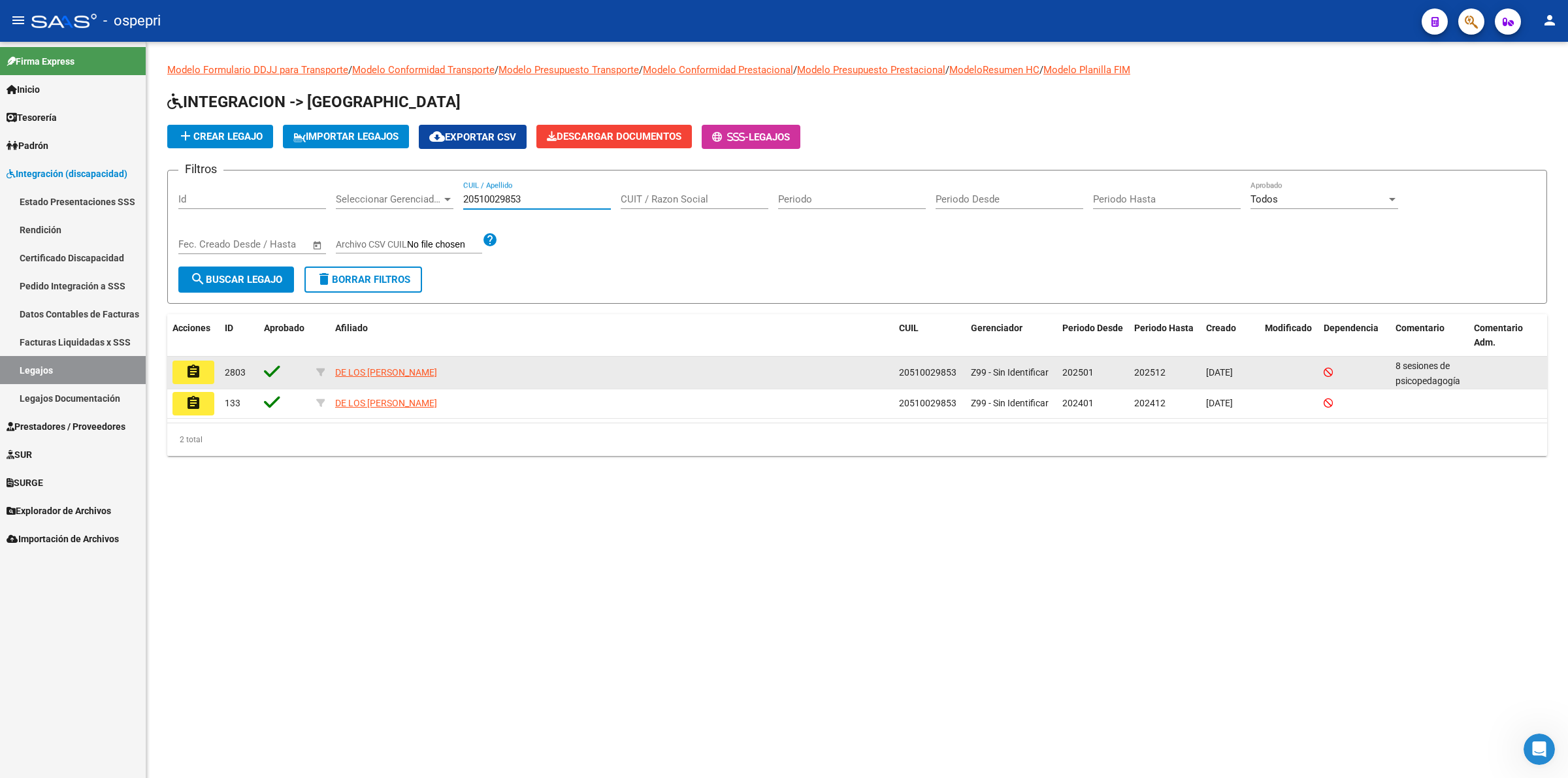
type input "20510029853"
click at [182, 379] on button "assignment" at bounding box center [194, 372] width 42 height 24
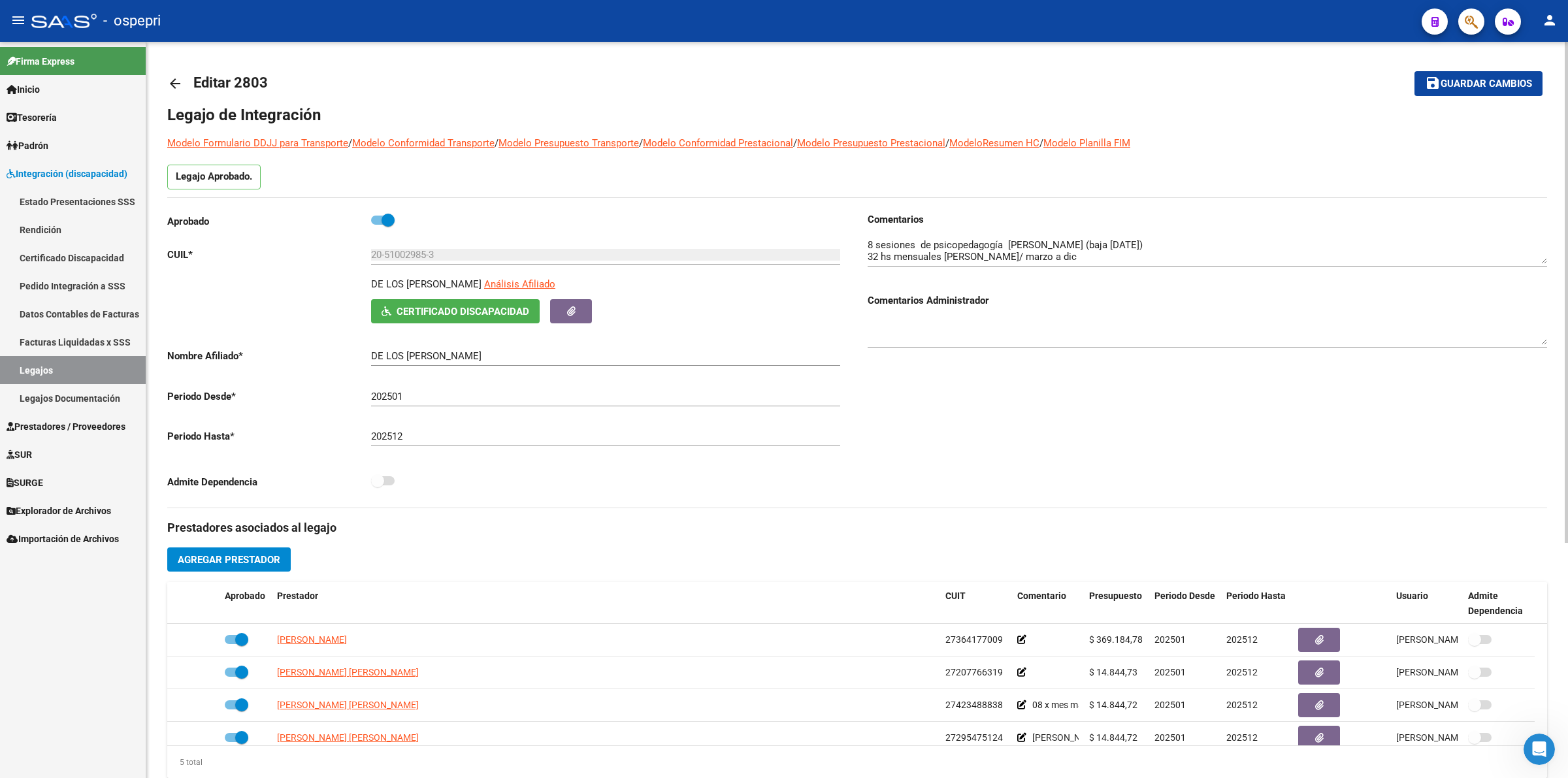
click at [178, 79] on mat-icon "arrow_back" at bounding box center [175, 83] width 16 height 16
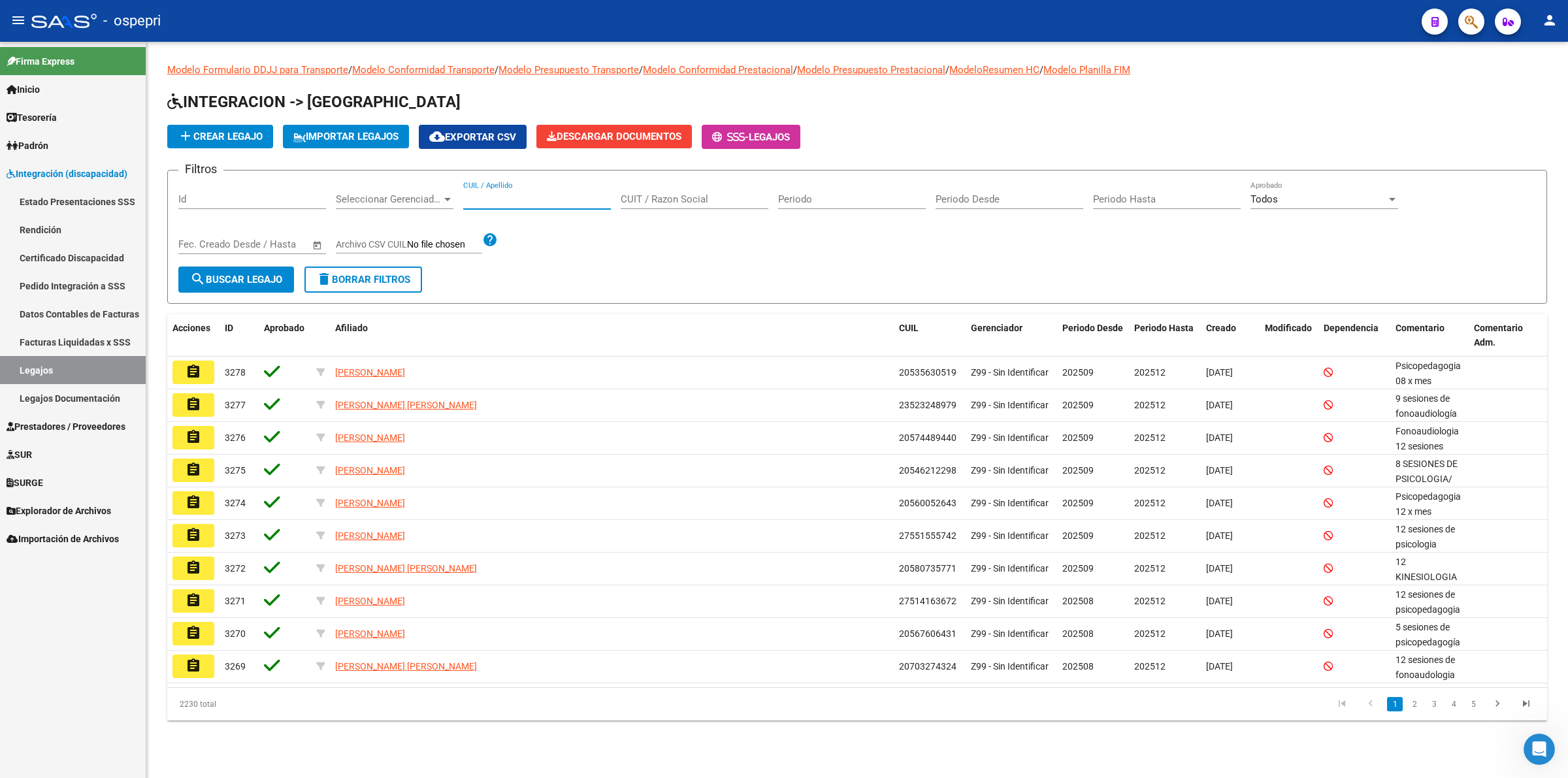
click at [511, 203] on input "CUIL / Apellido" at bounding box center [537, 199] width 148 height 12
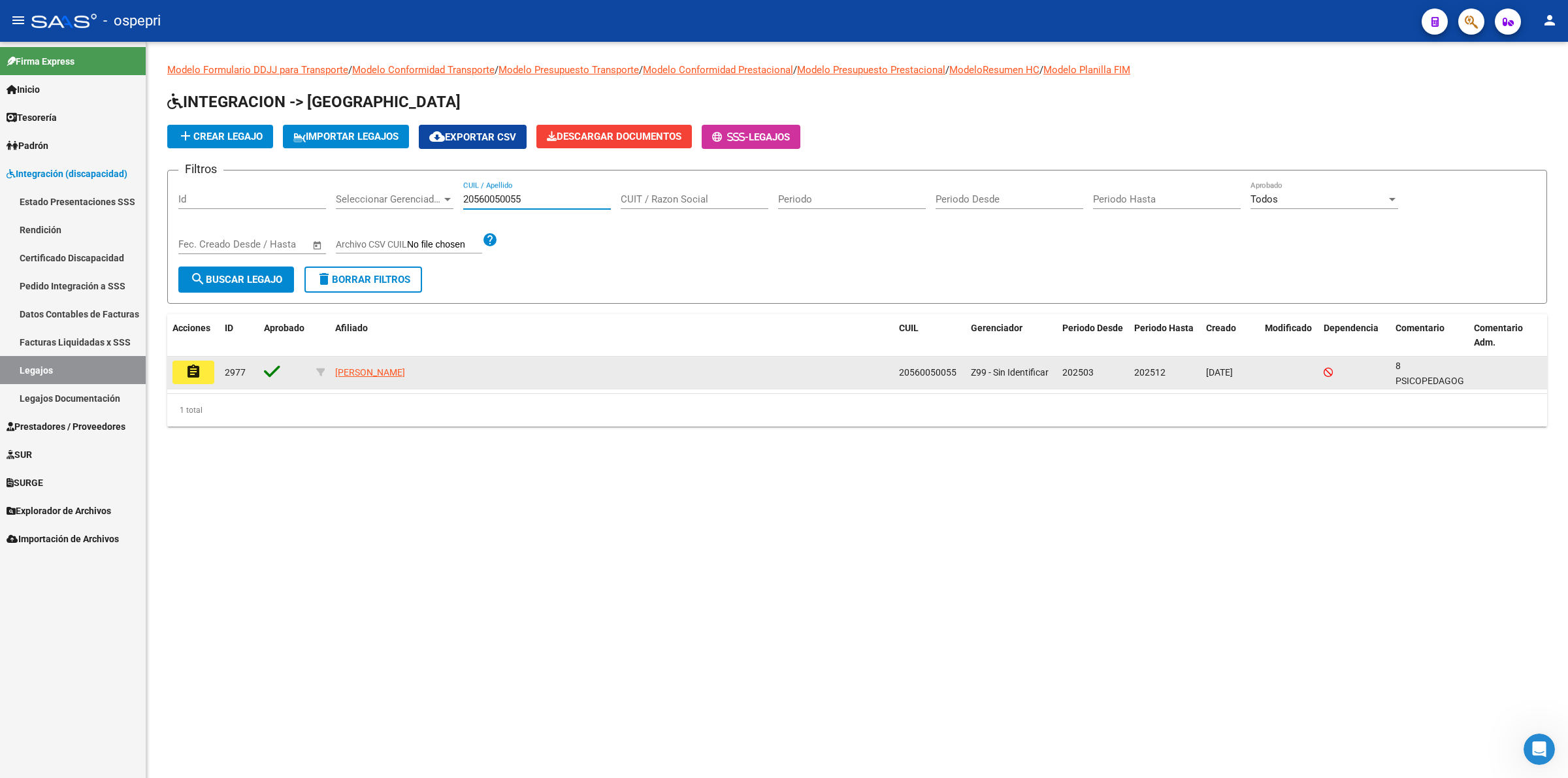
type input "20560050055"
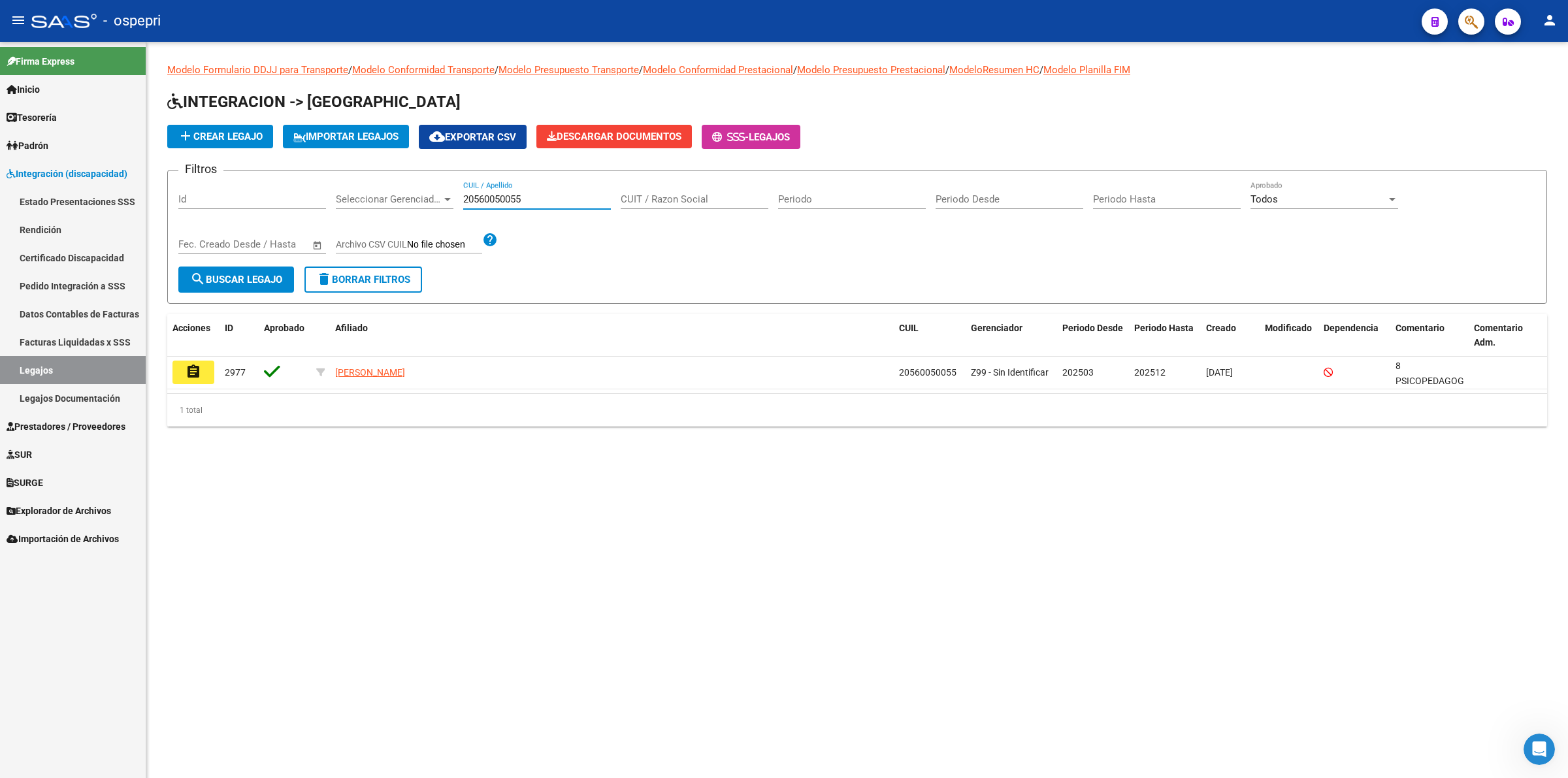
drag, startPoint x: 203, startPoint y: 361, endPoint x: 278, endPoint y: 356, distance: 75.2
click at [203, 361] on button "assignment" at bounding box center [194, 372] width 42 height 24
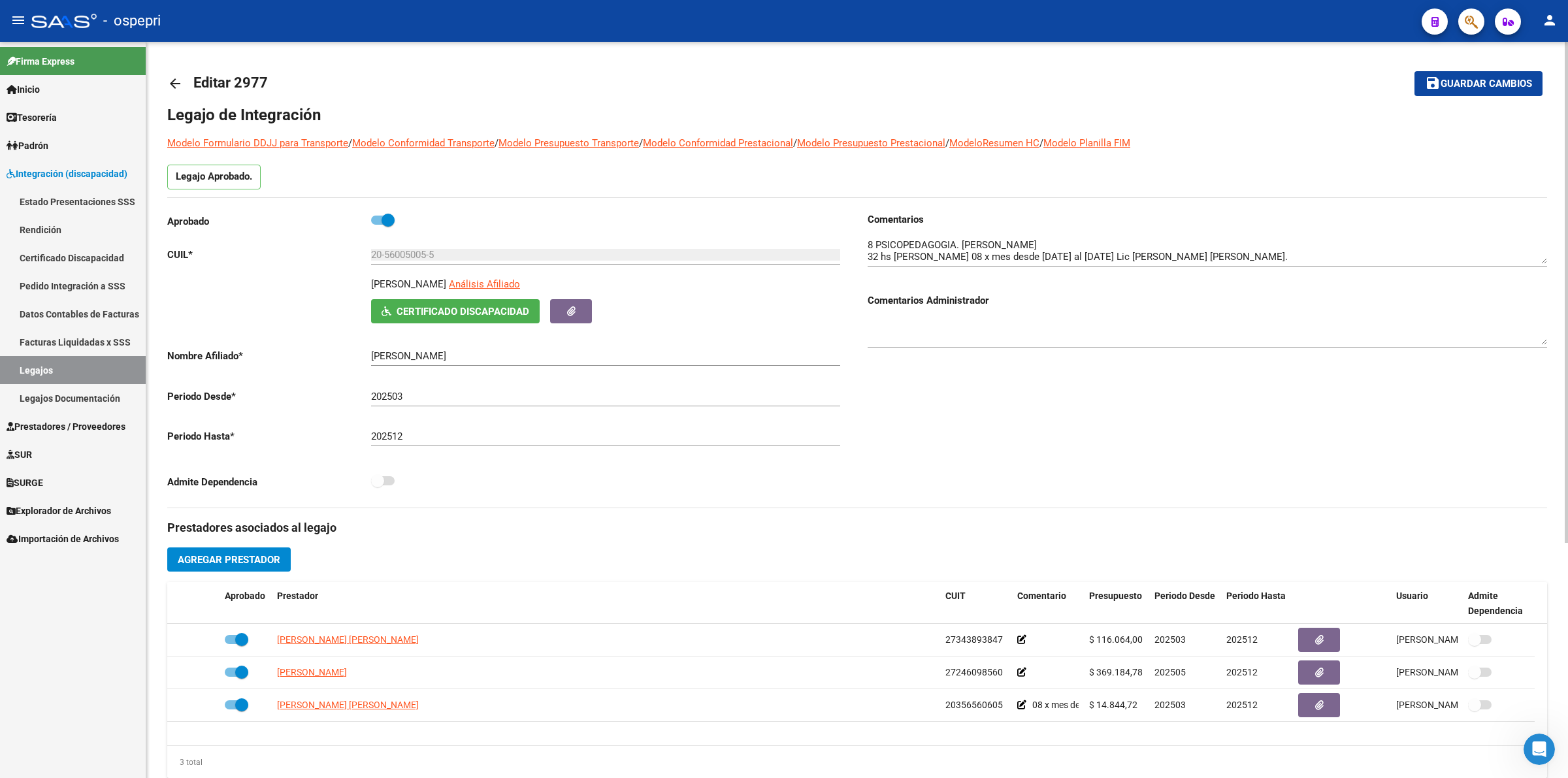
click at [175, 76] on mat-icon "arrow_back" at bounding box center [175, 83] width 16 height 16
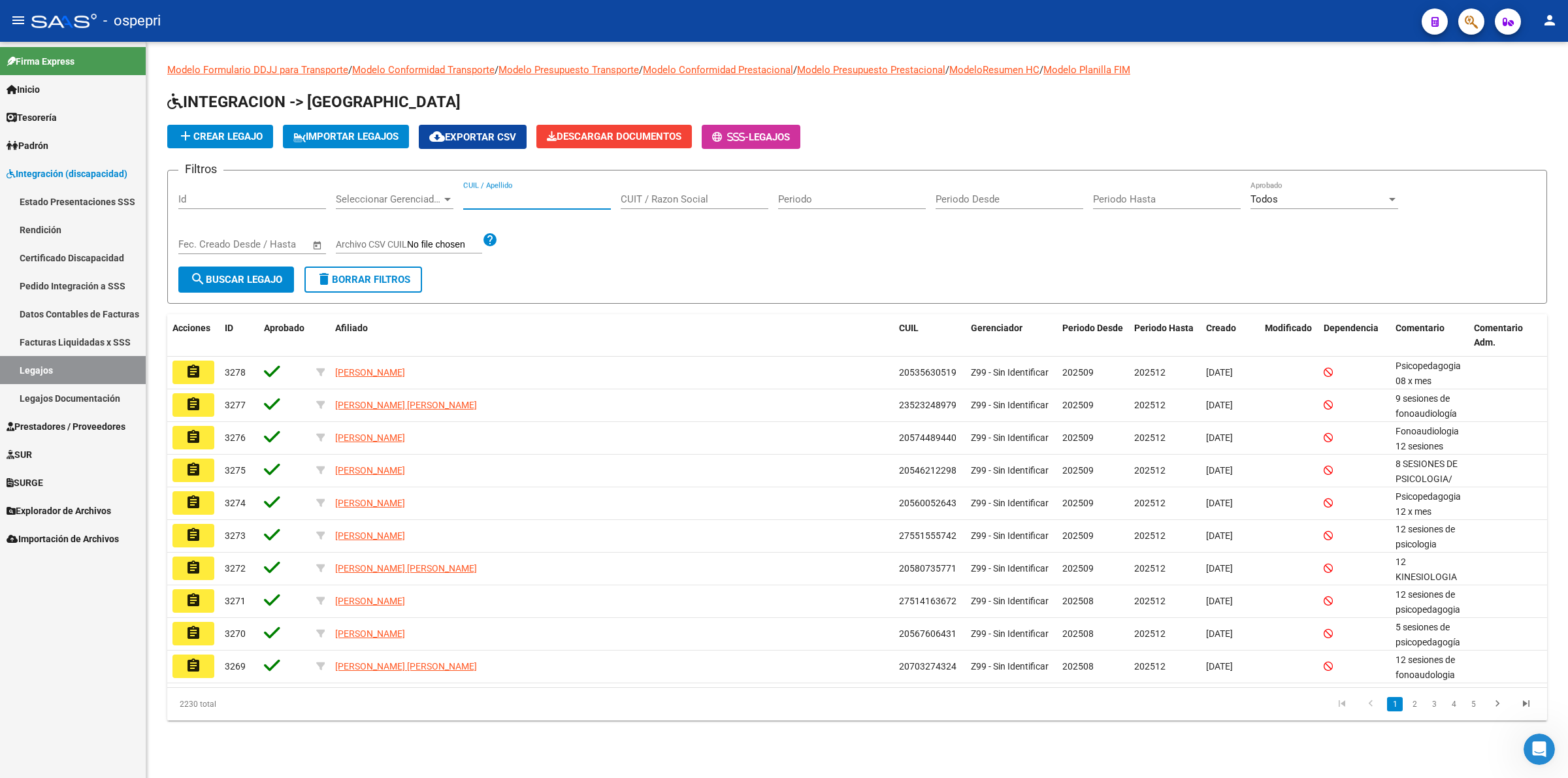
click at [516, 195] on input "CUIL / Apellido" at bounding box center [537, 199] width 148 height 12
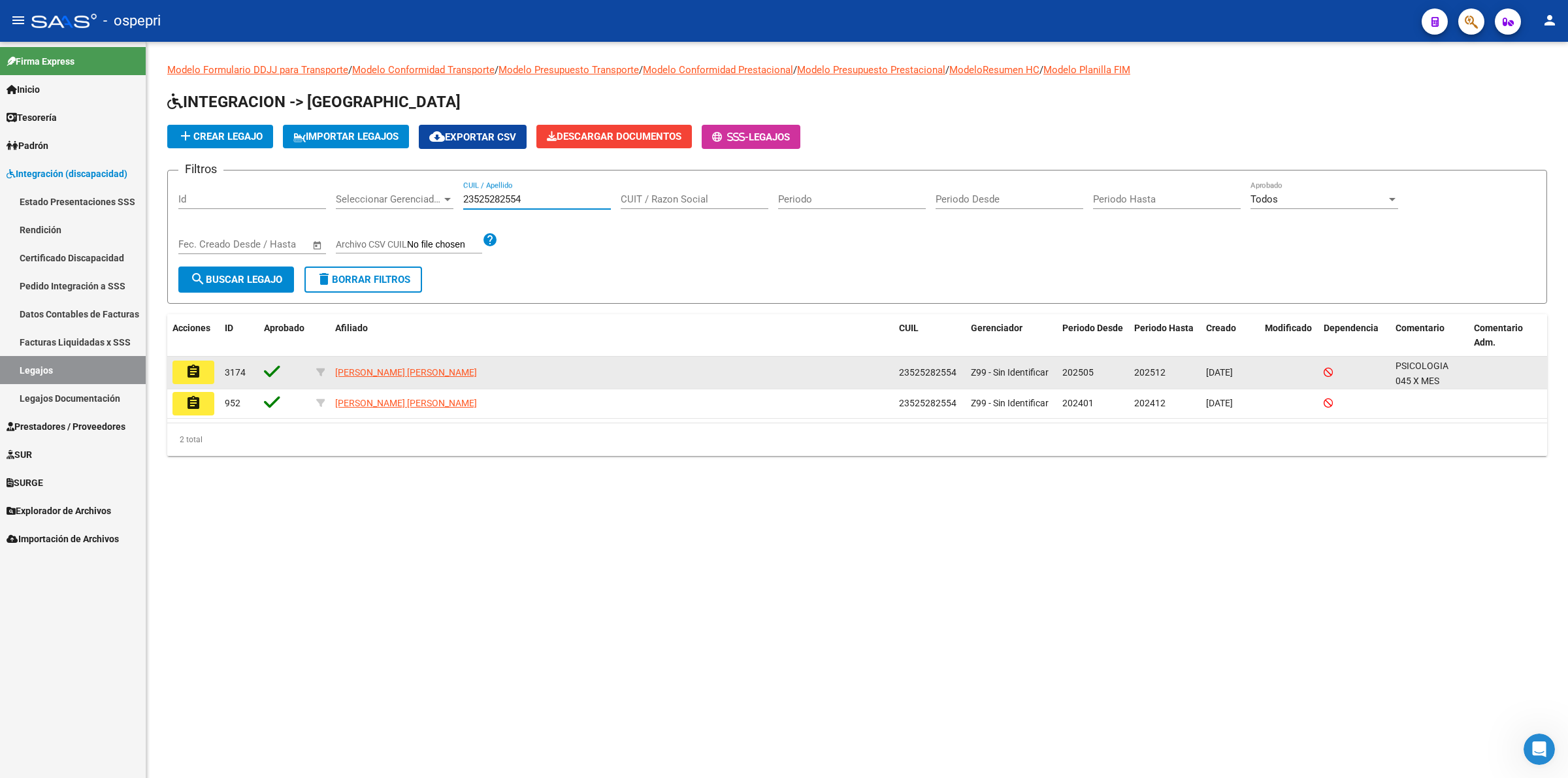
type input "23525282554"
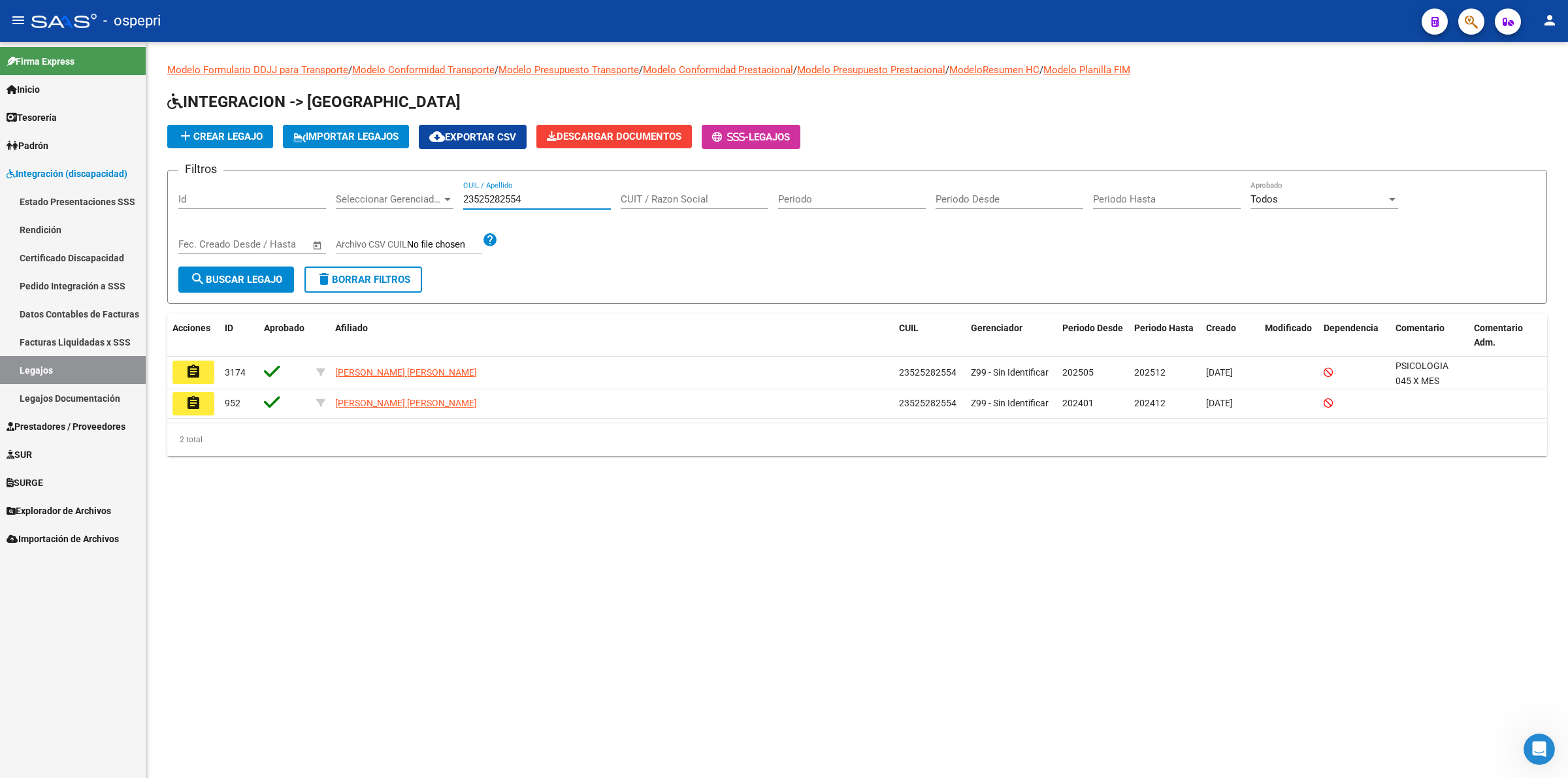
click at [194, 366] on mat-icon "assignment" at bounding box center [193, 372] width 16 height 16
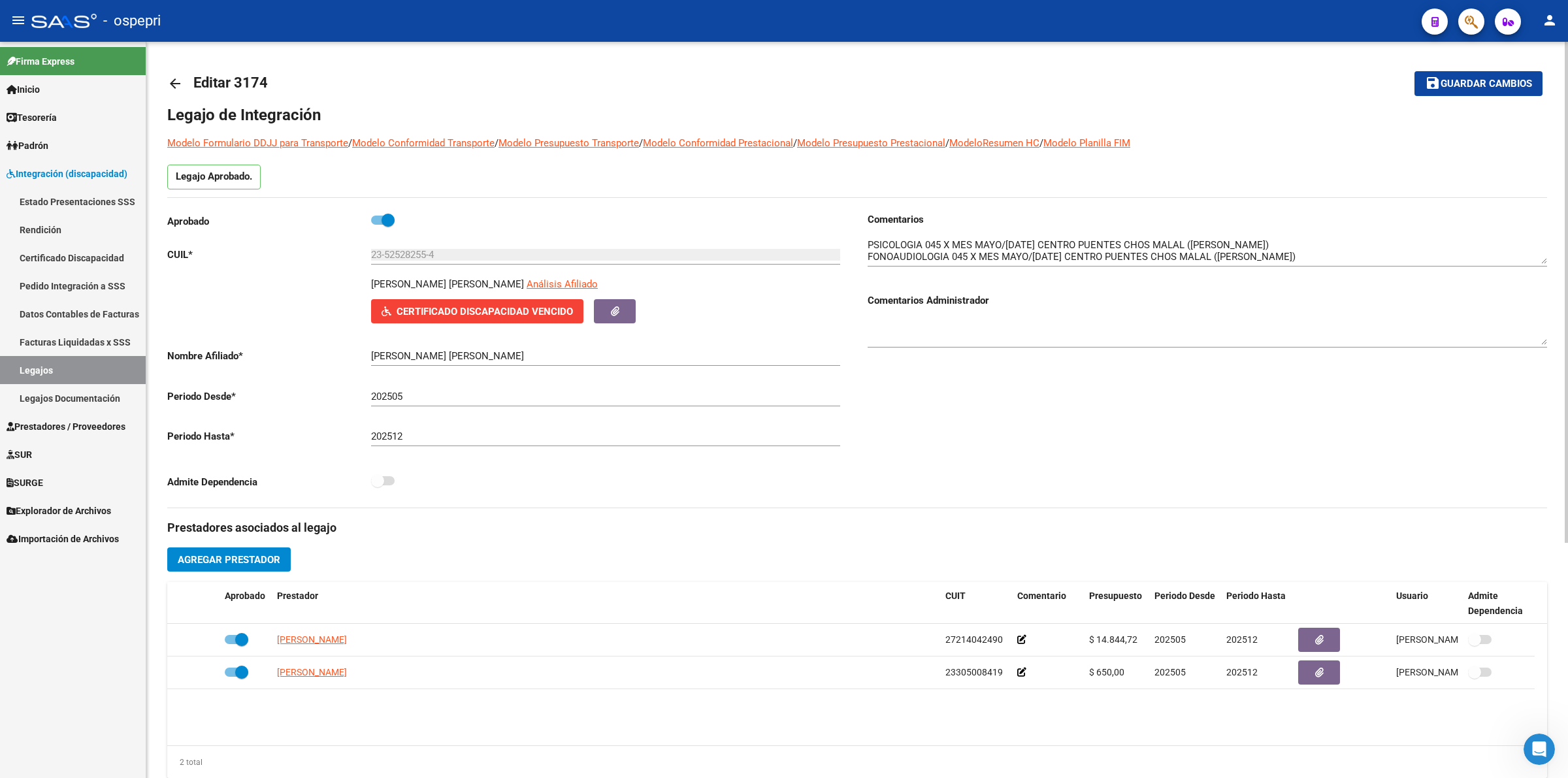
click at [183, 76] on link "arrow_back" at bounding box center [180, 83] width 26 height 31
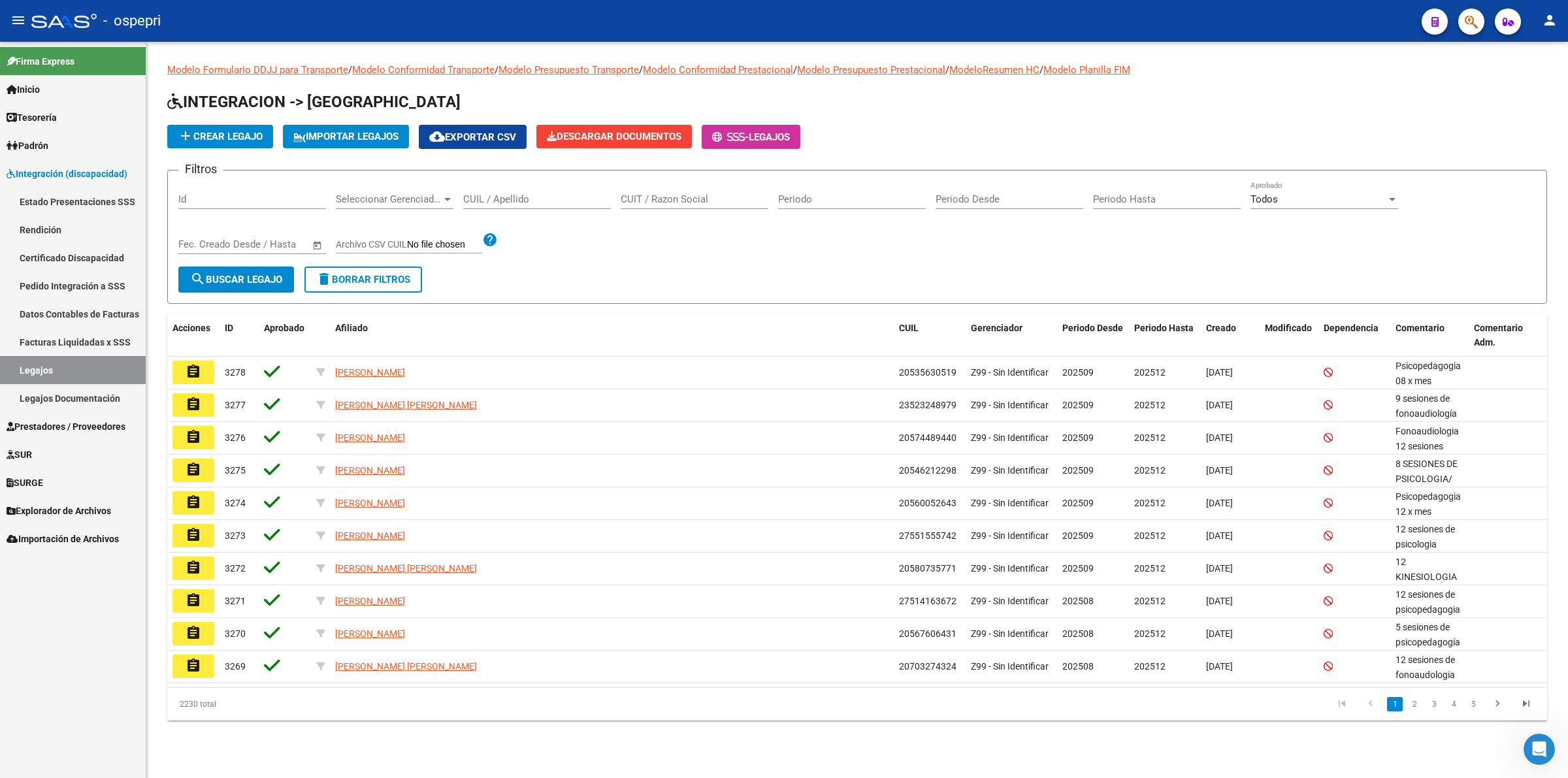
click at [520, 193] on input "CUIL / Apellido" at bounding box center [537, 199] width 148 height 12
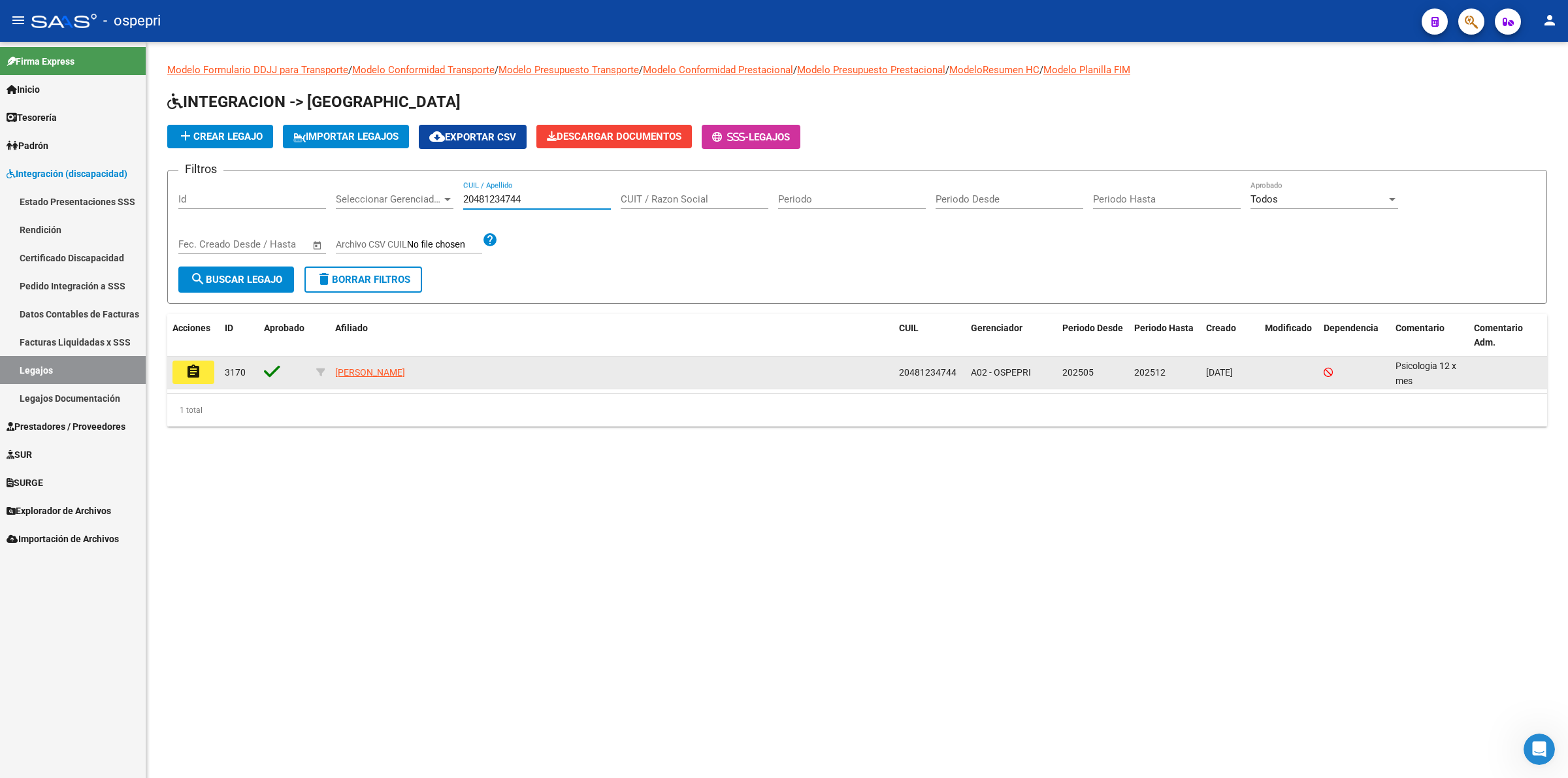
type input "20481234744"
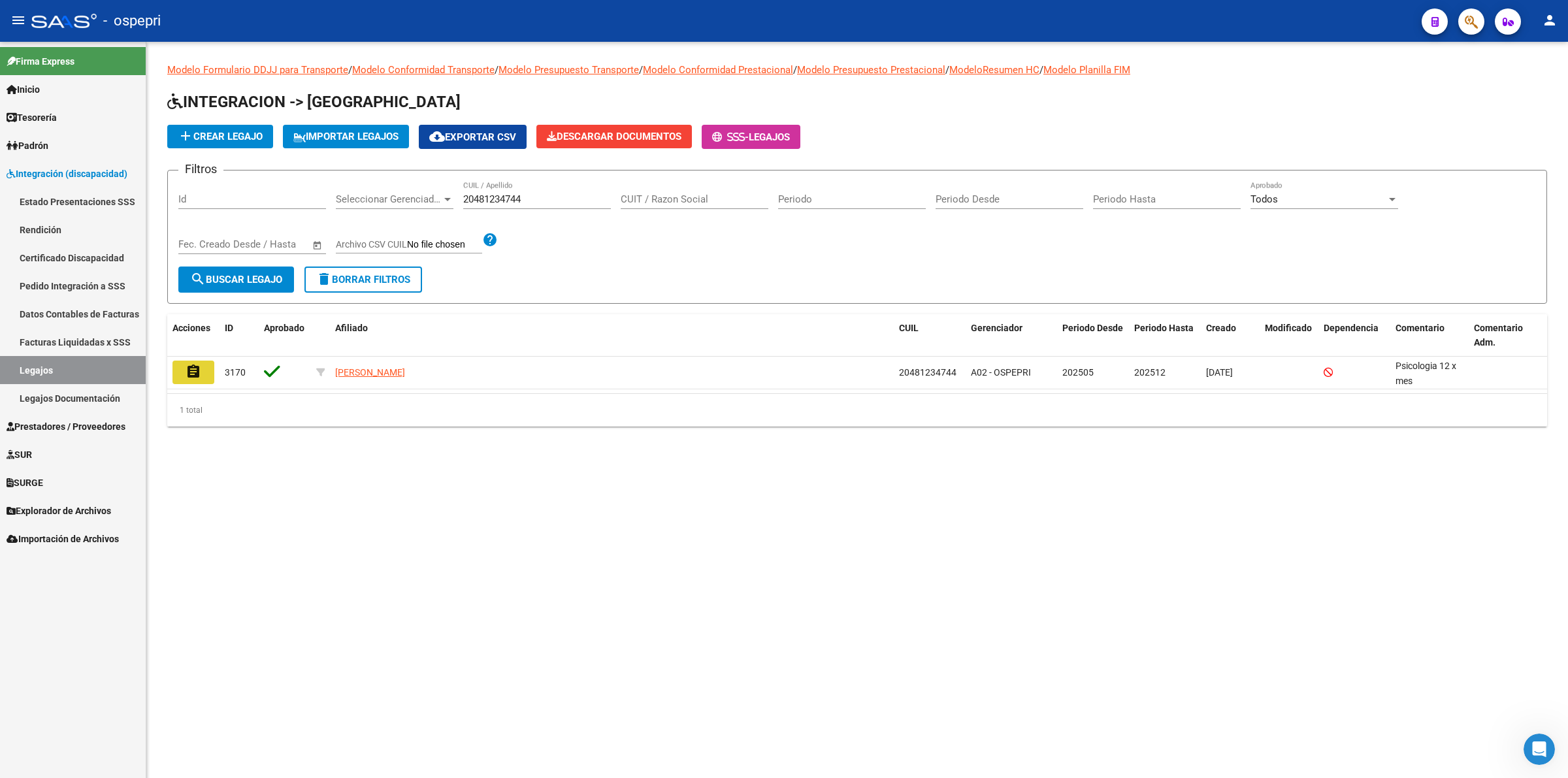
drag, startPoint x: 203, startPoint y: 377, endPoint x: 226, endPoint y: 370, distance: 24.0
click at [203, 376] on button "assignment" at bounding box center [194, 372] width 42 height 24
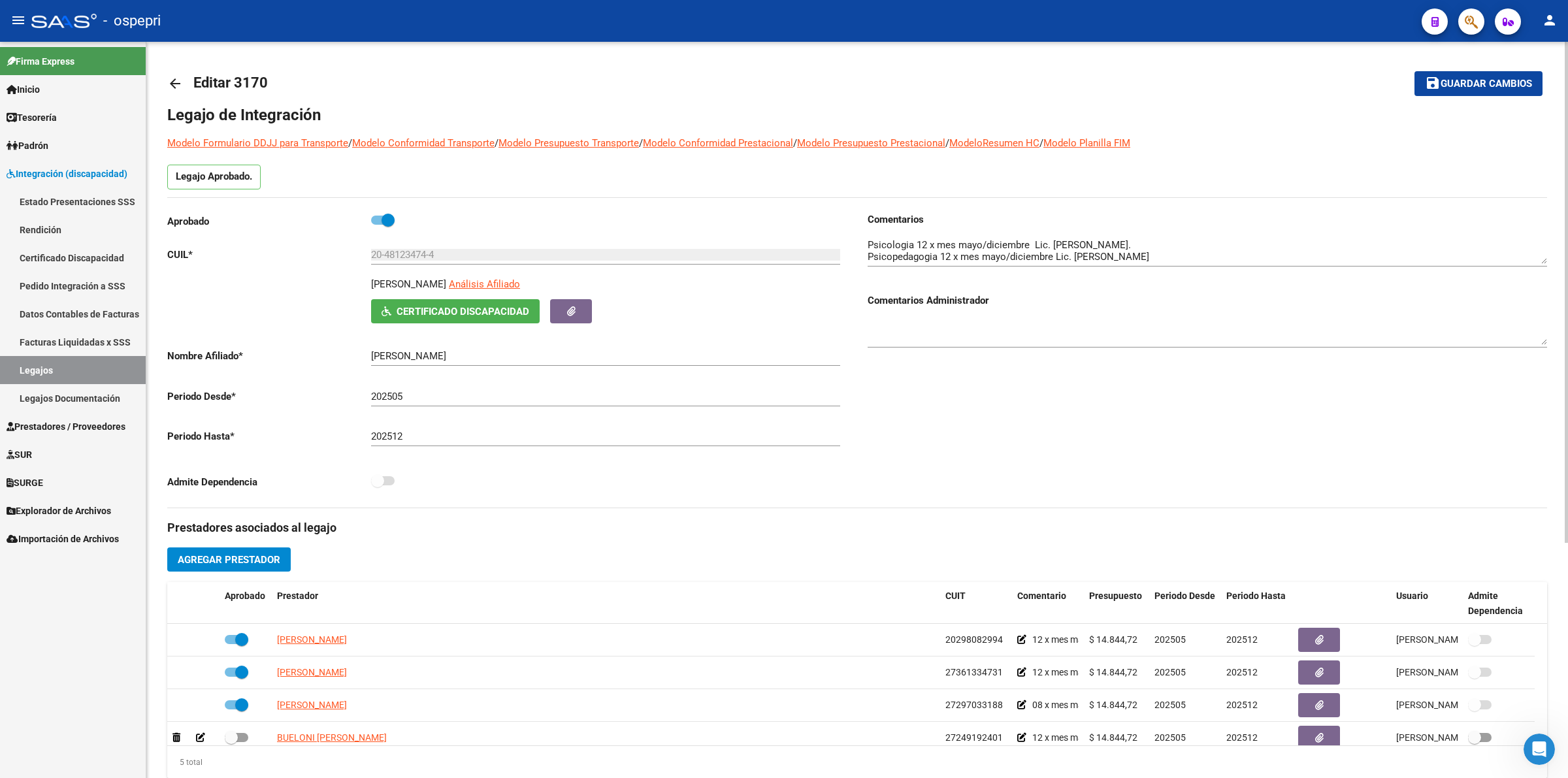
drag, startPoint x: 174, startPoint y: 83, endPoint x: 181, endPoint y: 83, distance: 7.0
click at [181, 83] on mat-icon "arrow_back" at bounding box center [175, 83] width 16 height 16
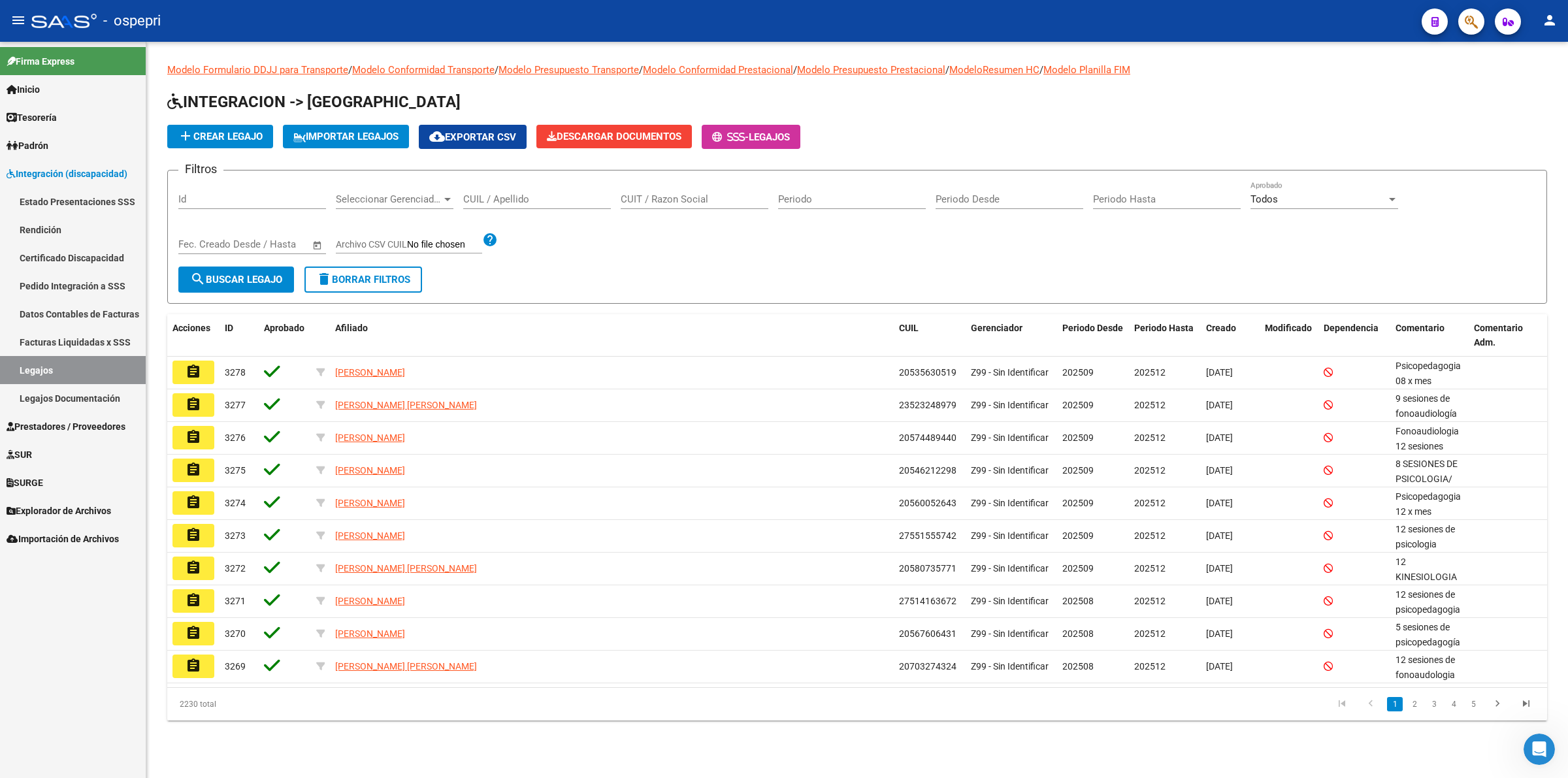
click at [589, 203] on div "CUIL / Apellido" at bounding box center [537, 195] width 148 height 28
click at [589, 202] on input "CUIL / Apellido" at bounding box center [537, 199] width 148 height 12
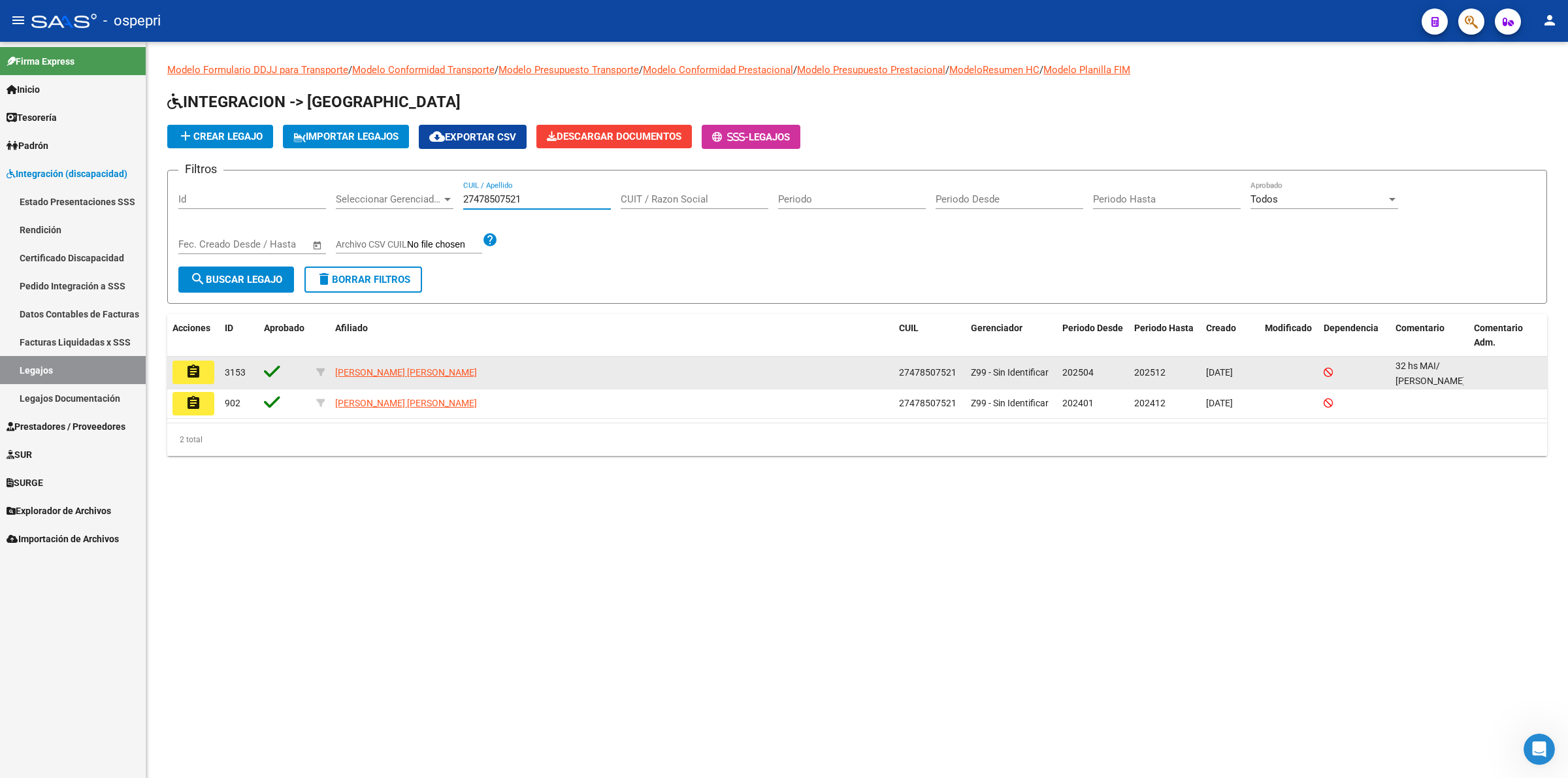
type input "27478507521"
click at [190, 370] on mat-icon "assignment" at bounding box center [193, 372] width 16 height 16
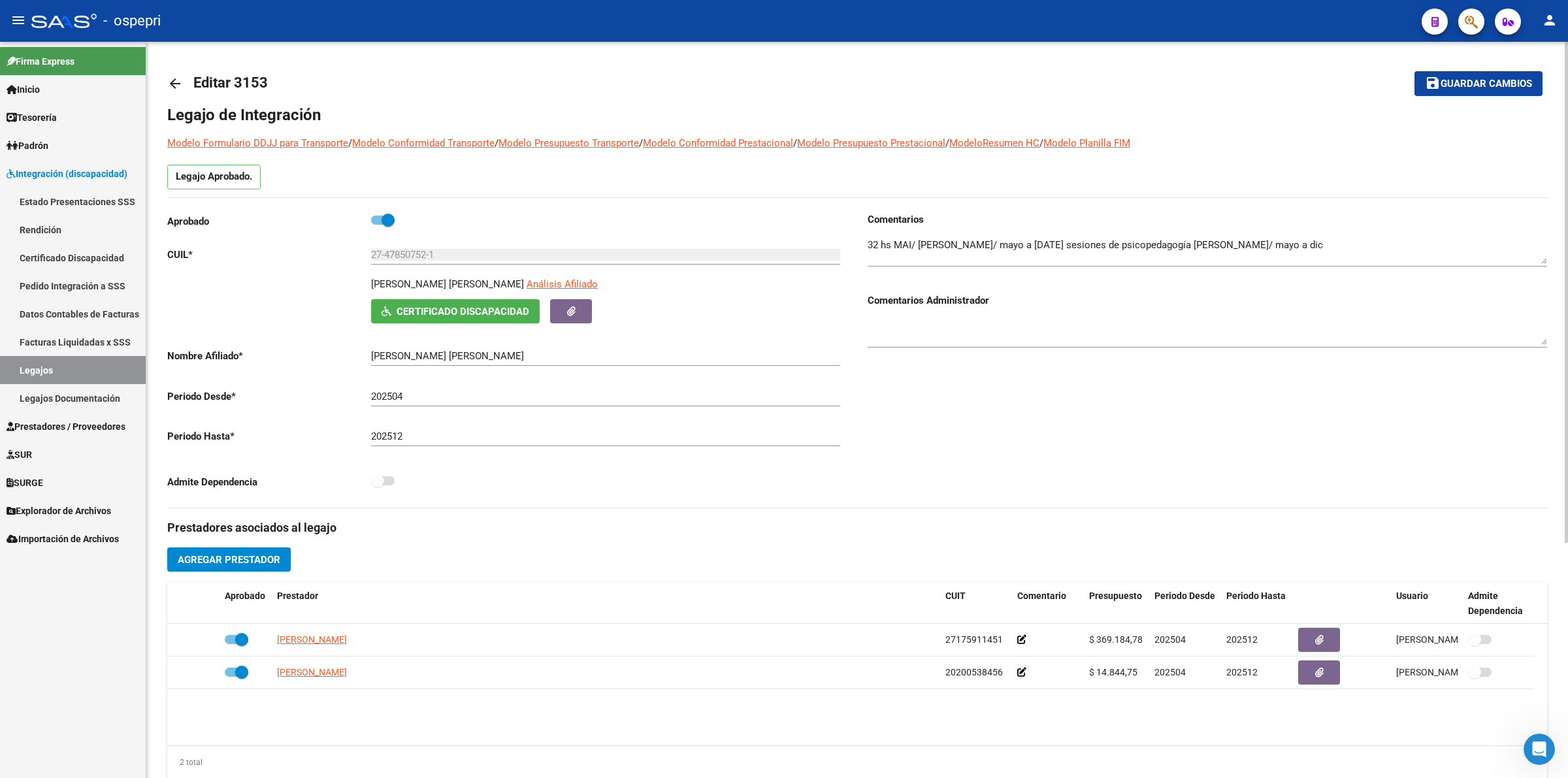
click at [174, 79] on mat-icon "arrow_back" at bounding box center [175, 83] width 16 height 16
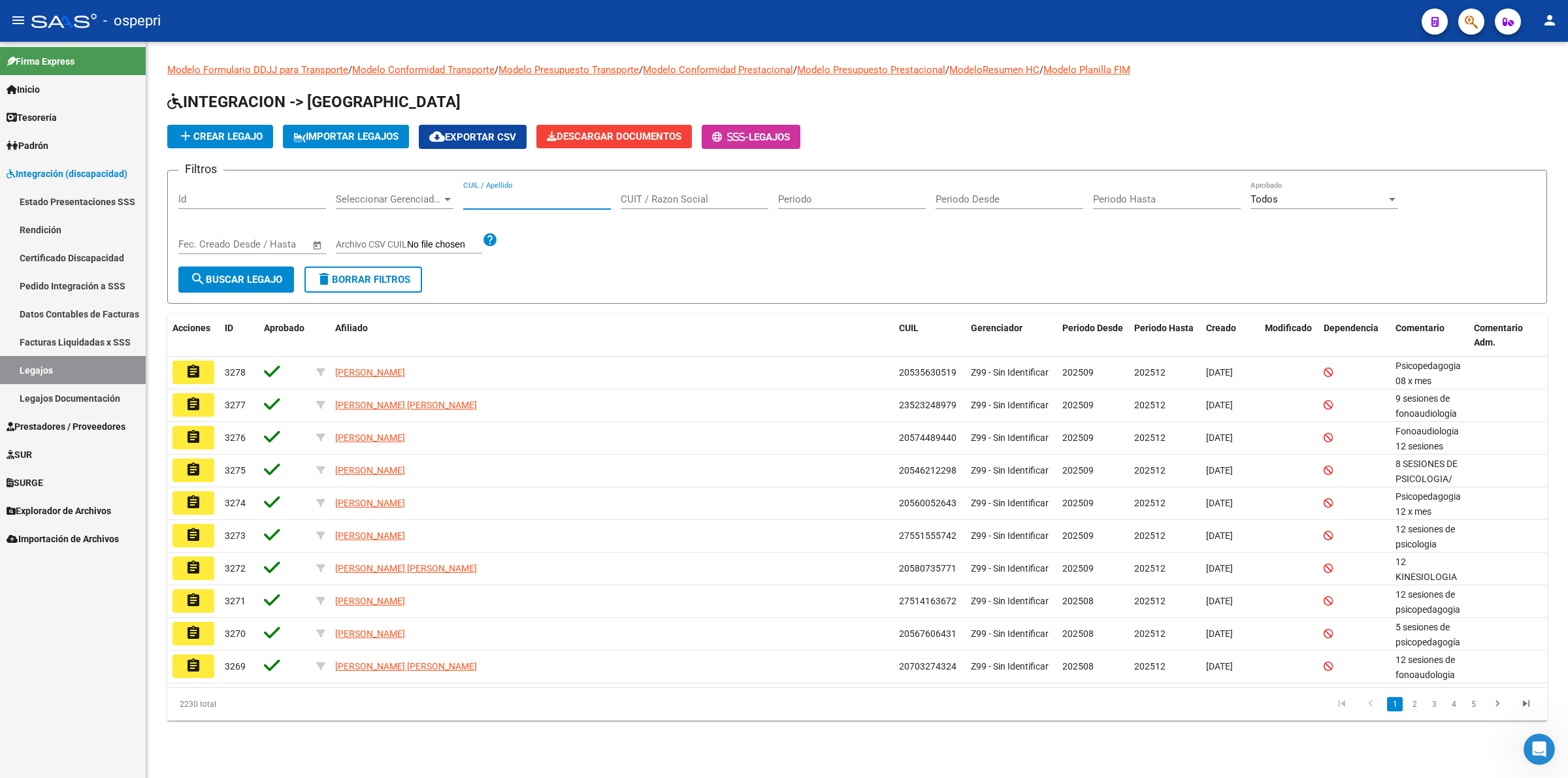
click at [514, 200] on input "CUIL / Apellido" at bounding box center [537, 199] width 148 height 12
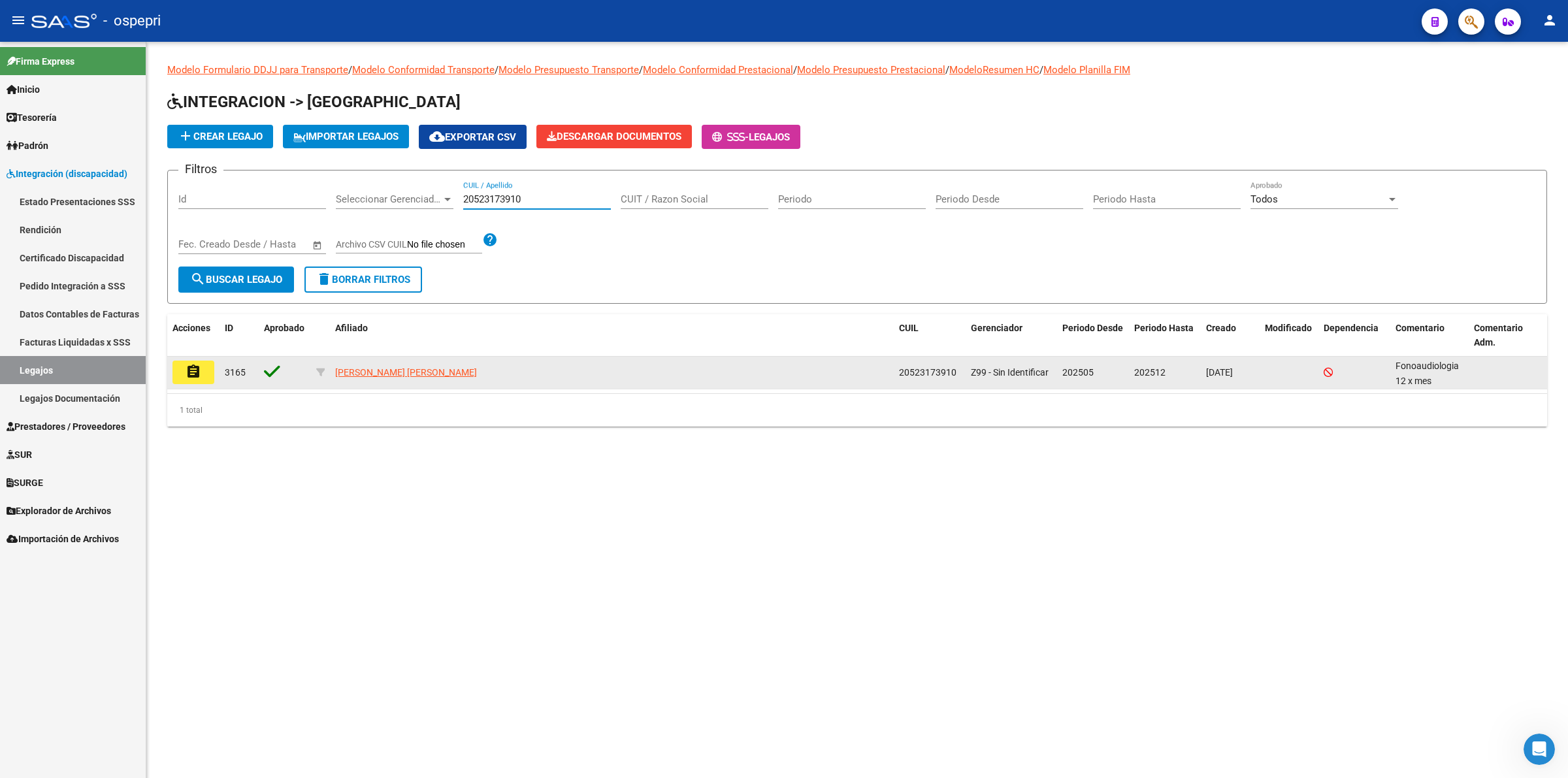
type input "20523173910"
drag, startPoint x: 209, startPoint y: 372, endPoint x: 225, endPoint y: 369, distance: 16.3
click at [219, 370] on div "assignment 3165 SANDOVAL FLORES AMIR EZEQUIEL 20523173910 Z99 - Sin Identificar…" at bounding box center [857, 372] width 1380 height 33
click at [210, 367] on button "assignment" at bounding box center [194, 372] width 42 height 24
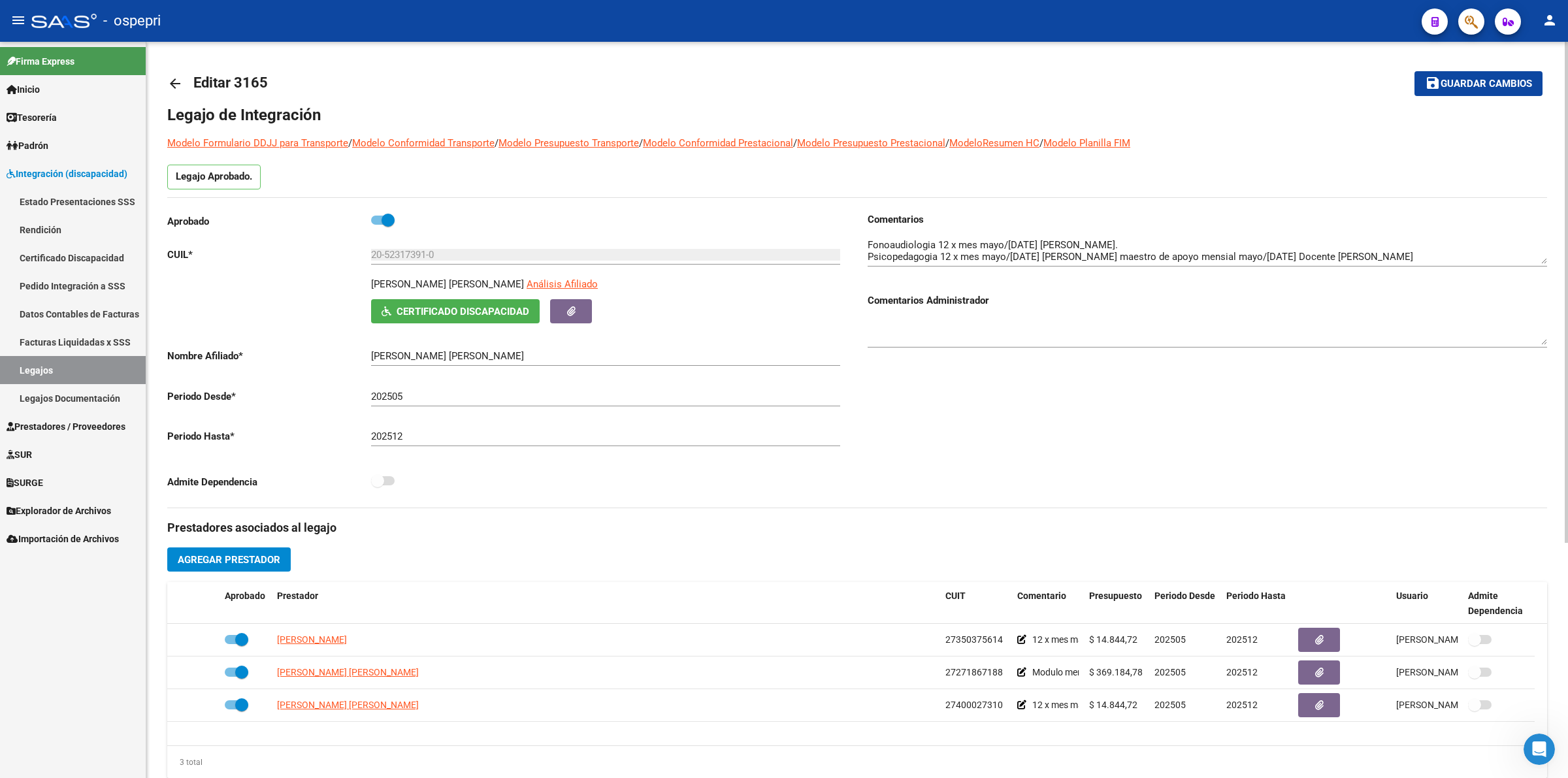
click at [172, 74] on link "arrow_back" at bounding box center [180, 83] width 26 height 31
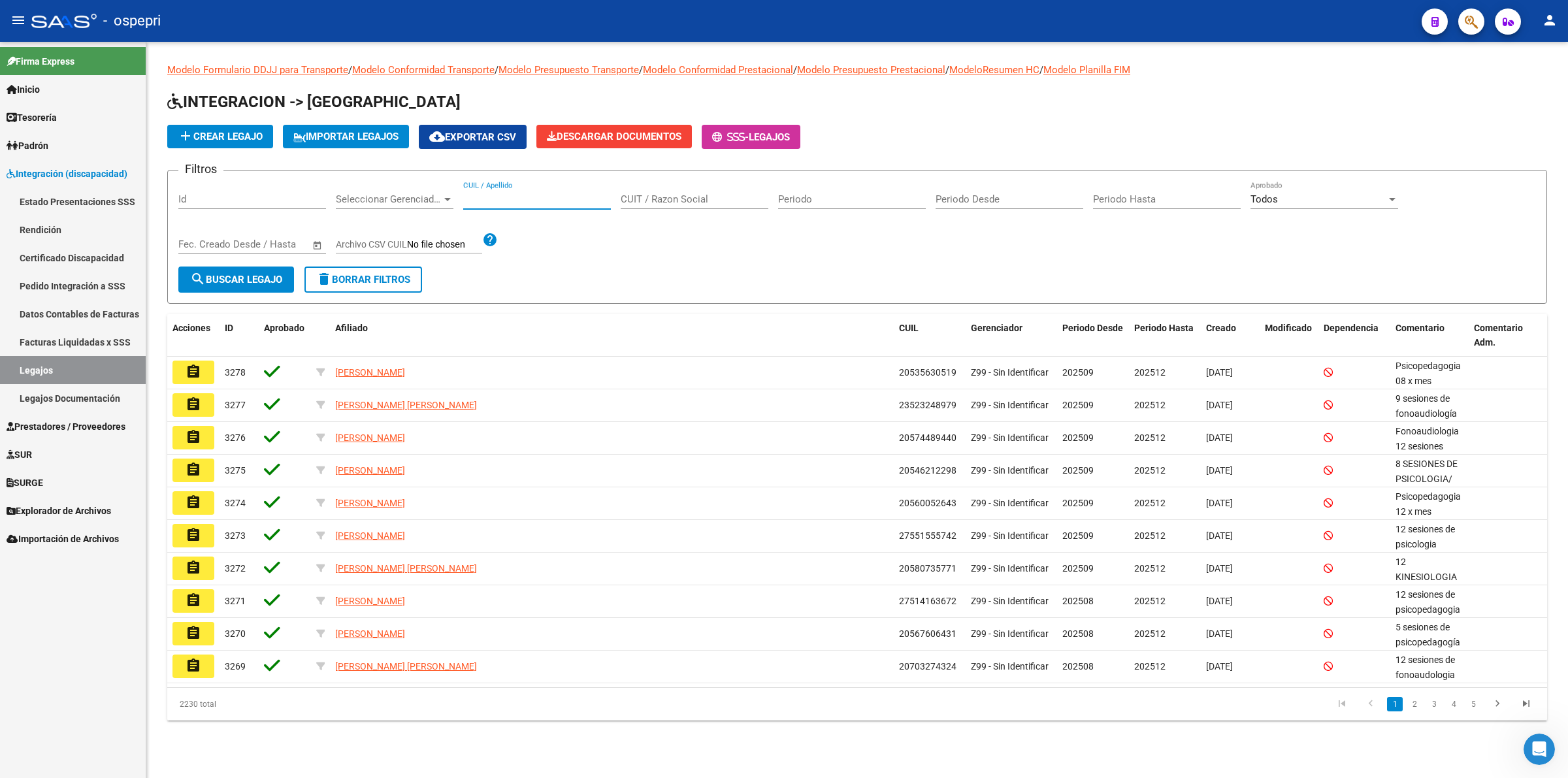
click at [521, 193] on input "CUIL / Apellido" at bounding box center [537, 199] width 148 height 12
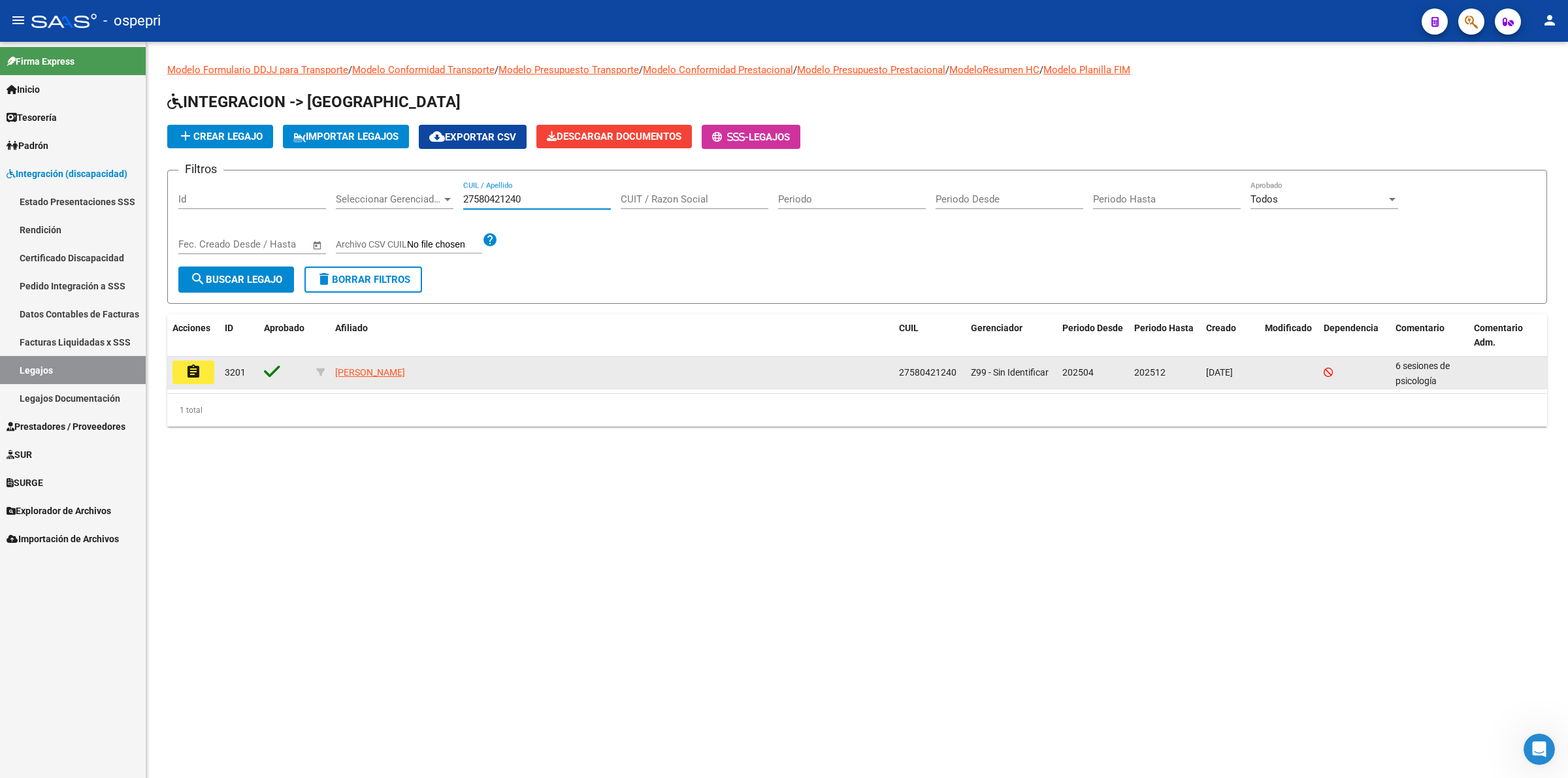
type input "27580421240"
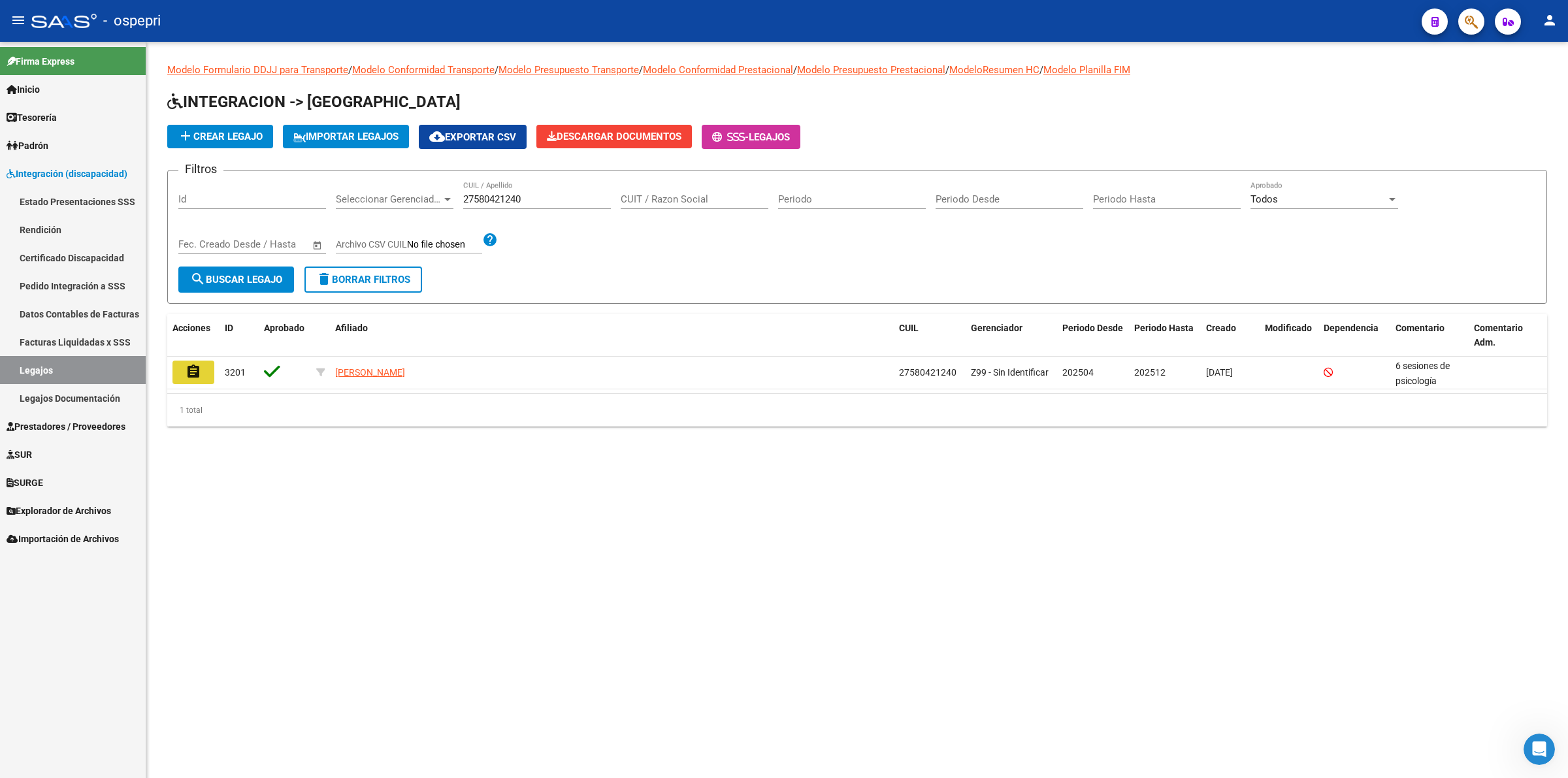
drag, startPoint x: 187, startPoint y: 372, endPoint x: 300, endPoint y: 358, distance: 113.9
click at [190, 367] on mat-icon "assignment" at bounding box center [193, 372] width 16 height 16
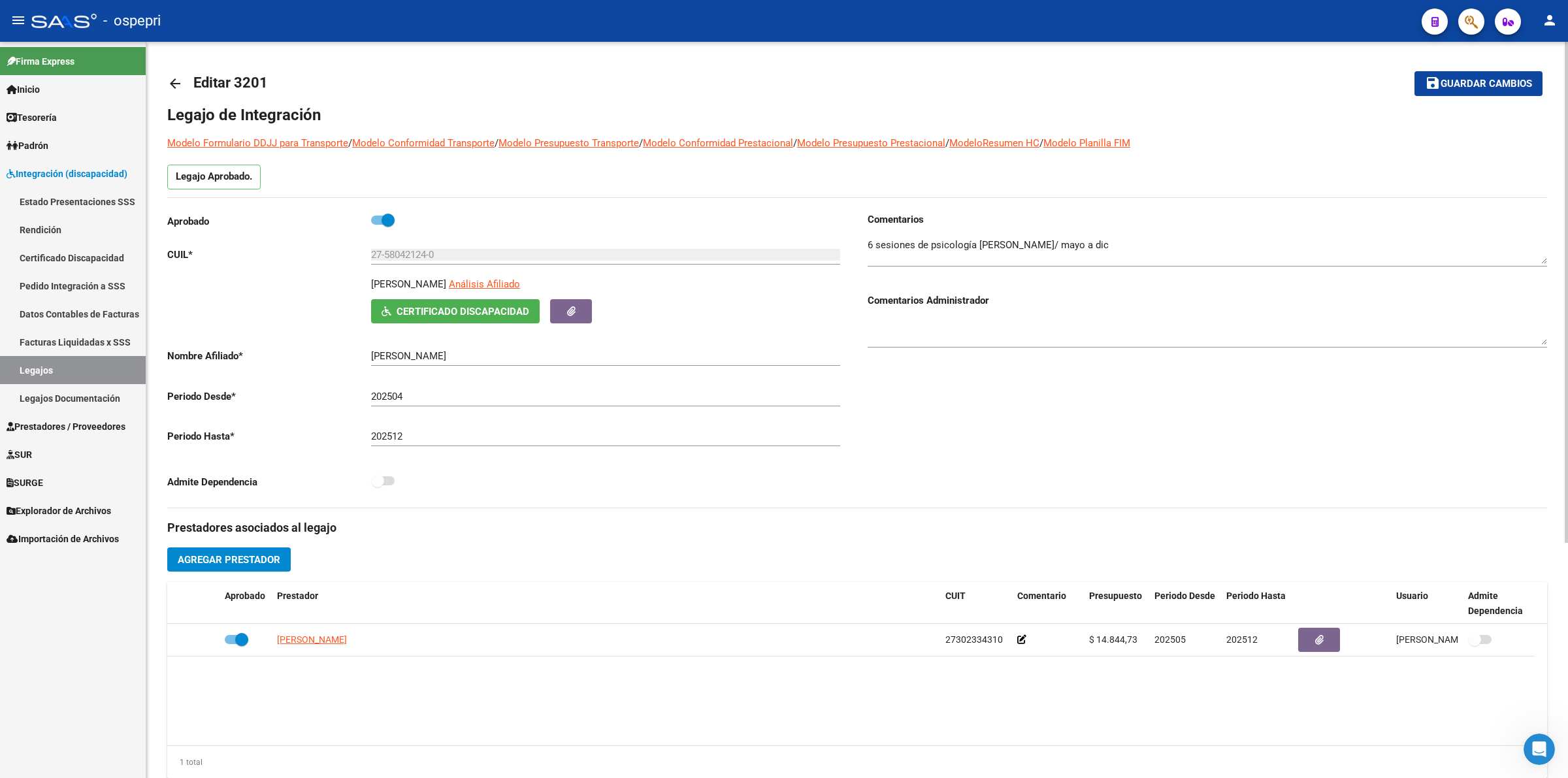
click at [173, 79] on mat-icon "arrow_back" at bounding box center [175, 83] width 16 height 16
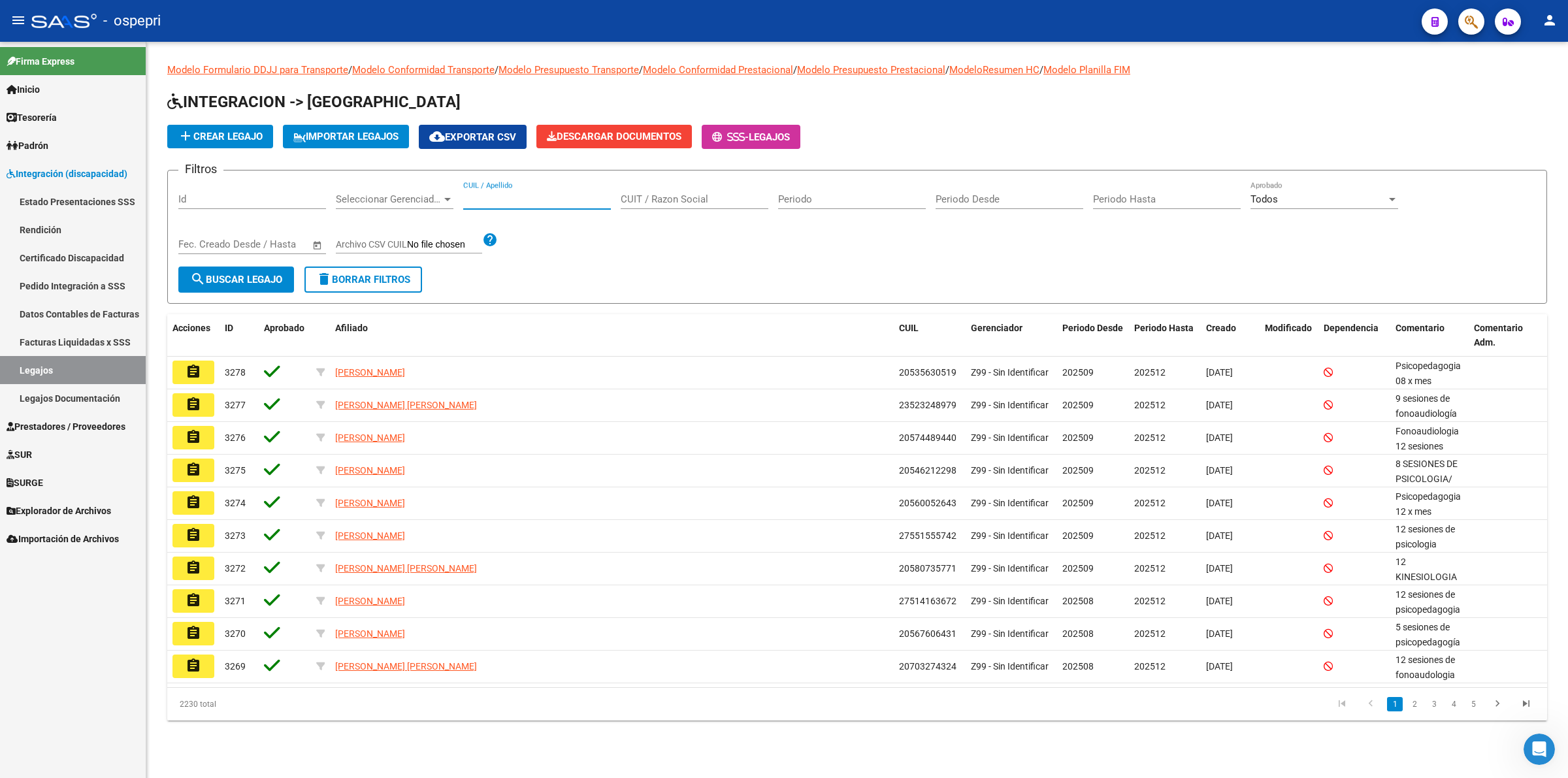
drag, startPoint x: 494, startPoint y: 199, endPoint x: 499, endPoint y: 188, distance: 12.1
click at [495, 197] on input "CUIL / Apellido" at bounding box center [537, 199] width 148 height 12
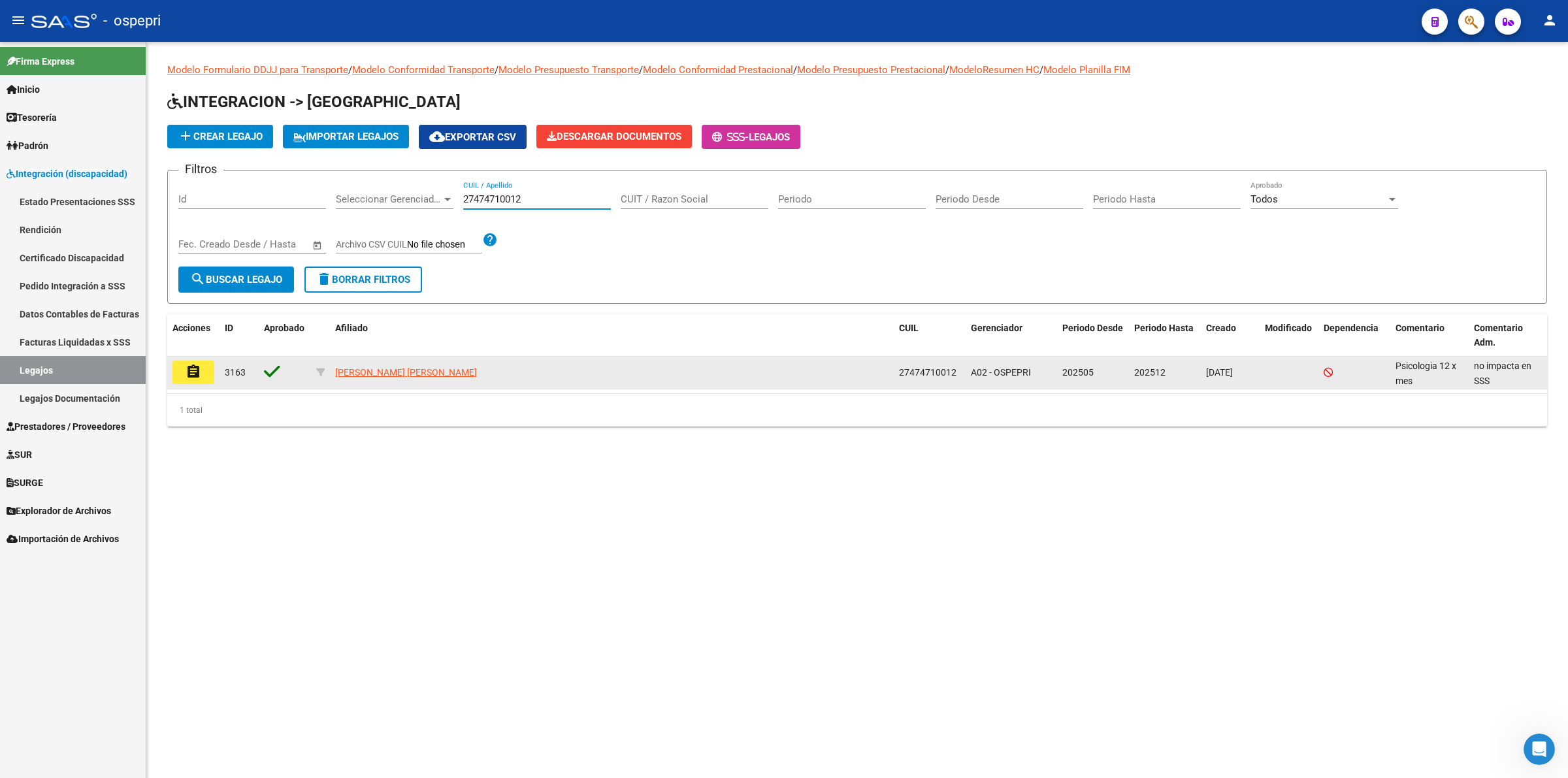
type input "27474710012"
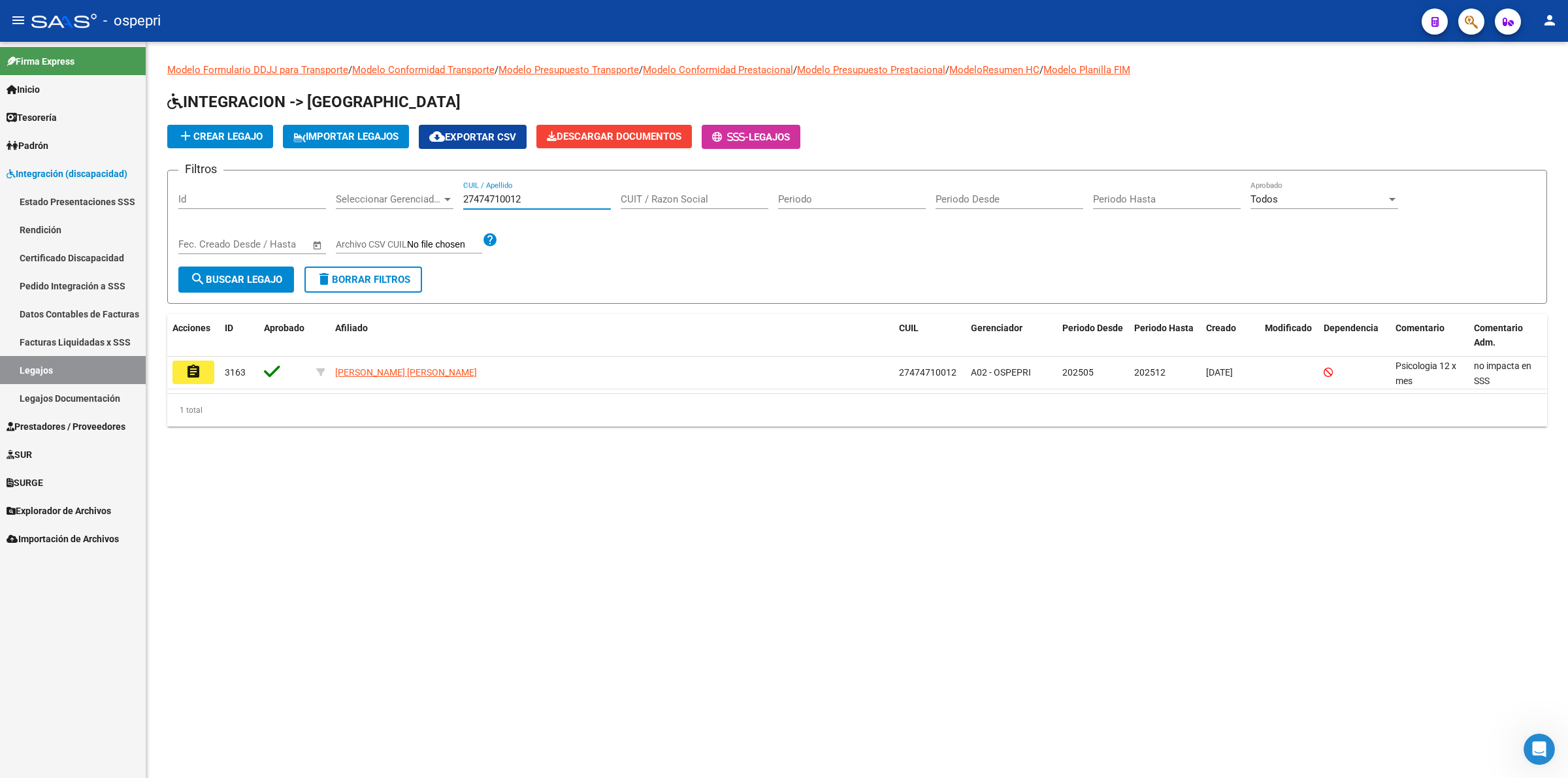
click at [212, 365] on button "assignment" at bounding box center [194, 372] width 42 height 24
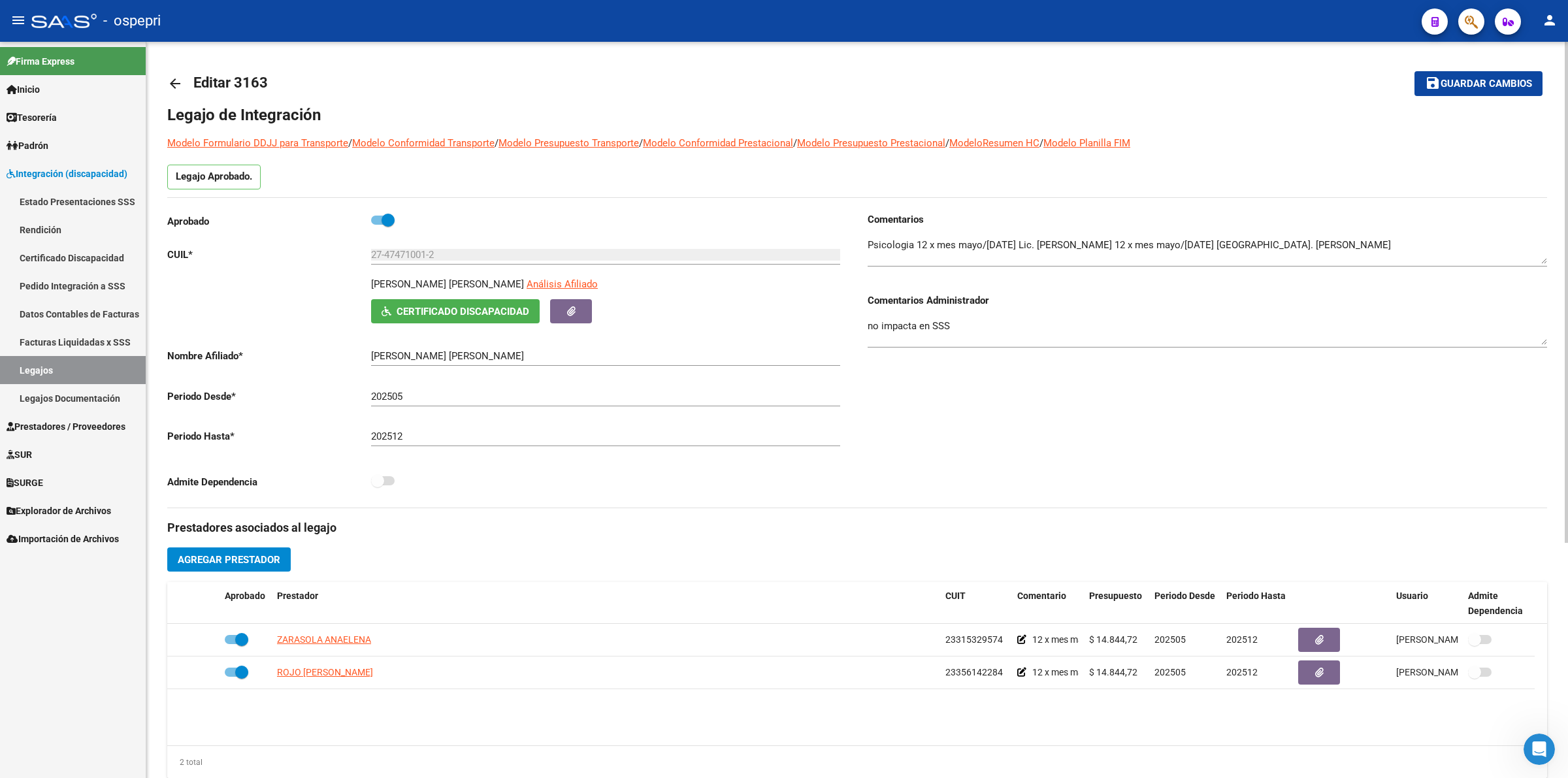
click at [183, 83] on link "arrow_back" at bounding box center [180, 83] width 26 height 31
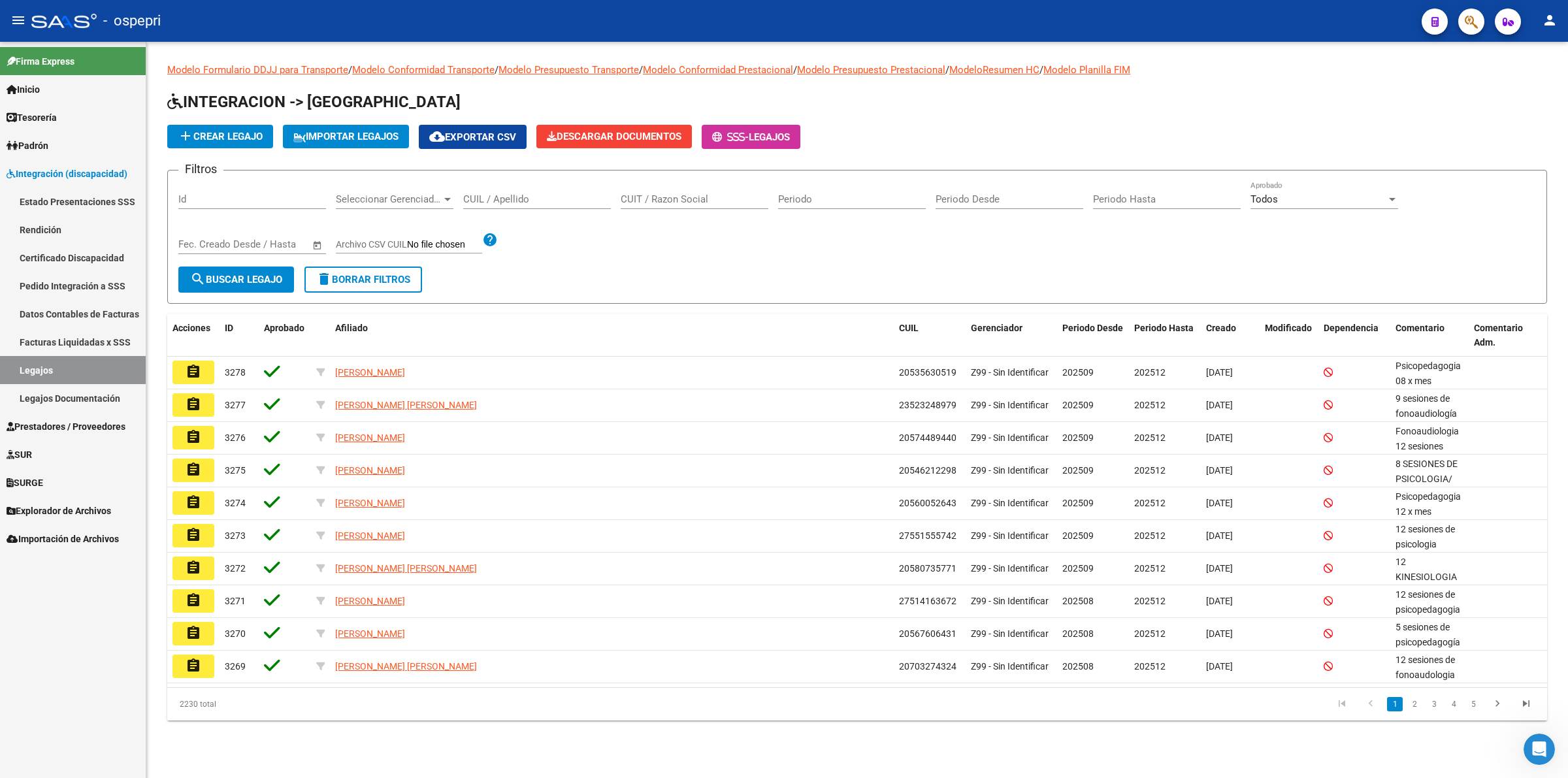
click at [511, 189] on div "CUIL / Apellido" at bounding box center [537, 195] width 148 height 28
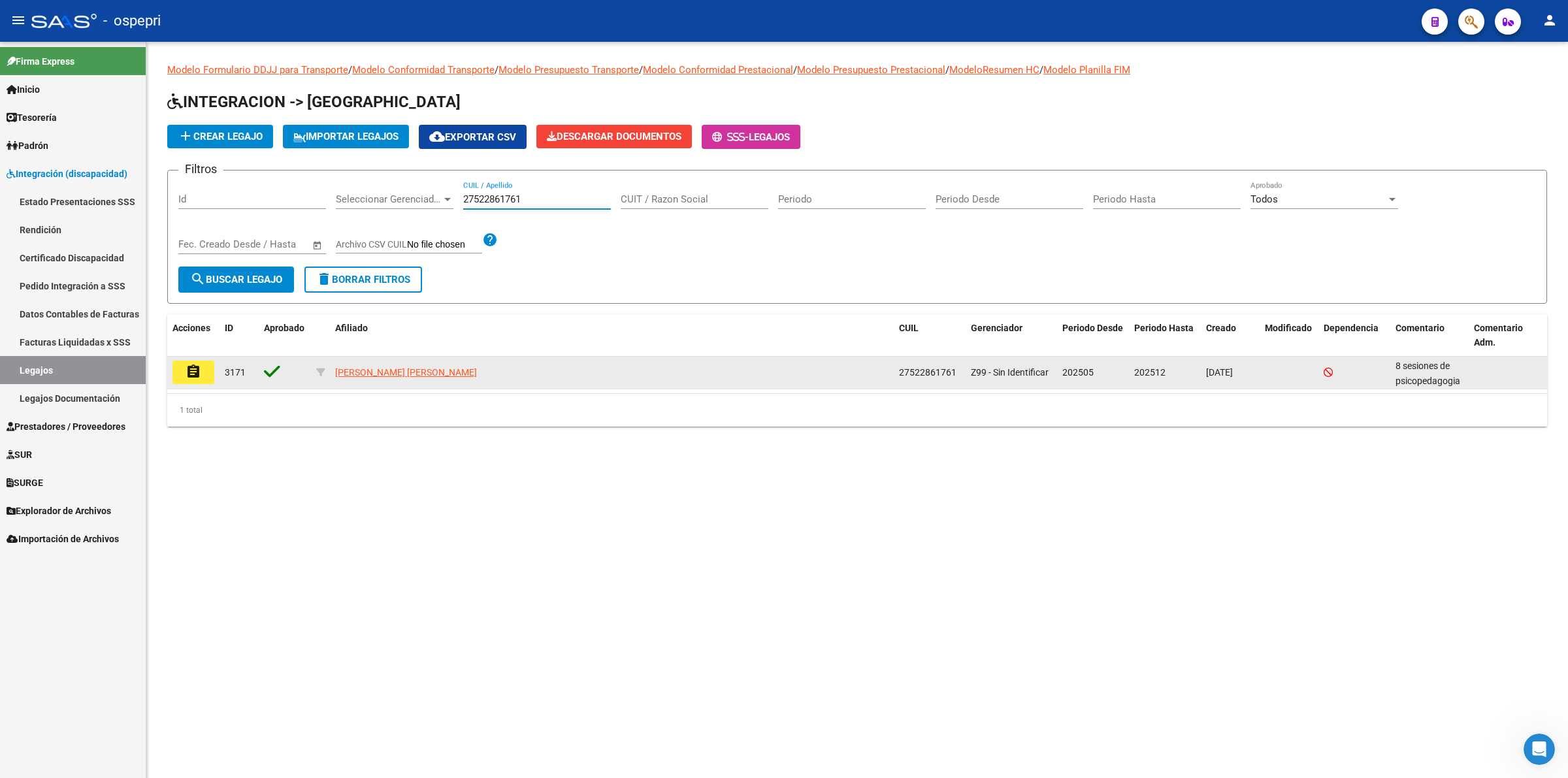
type input "27522861761"
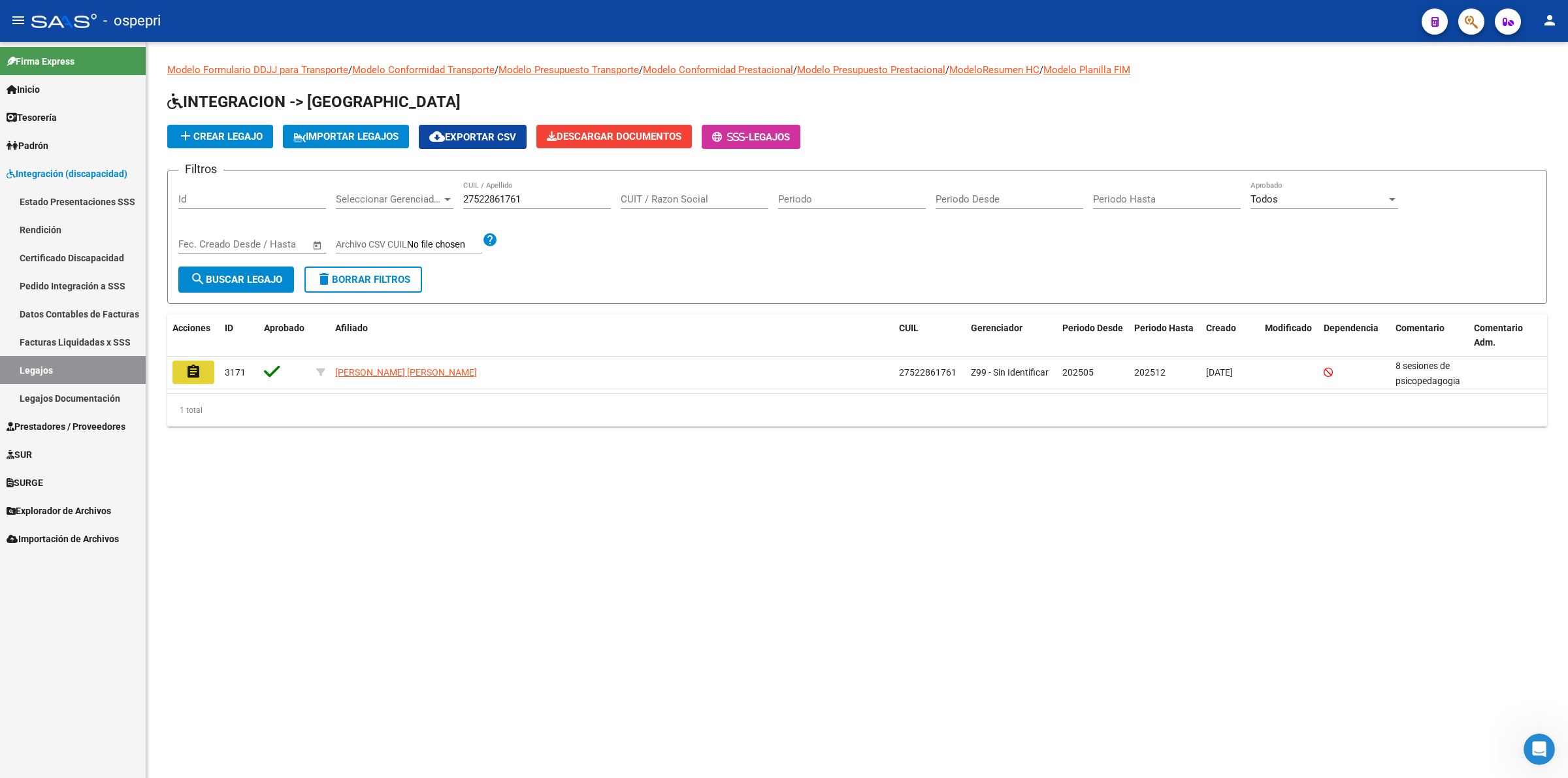
drag, startPoint x: 196, startPoint y: 369, endPoint x: 549, endPoint y: 399, distance: 354.3
click at [199, 366] on mat-icon "assignment" at bounding box center [193, 372] width 16 height 16
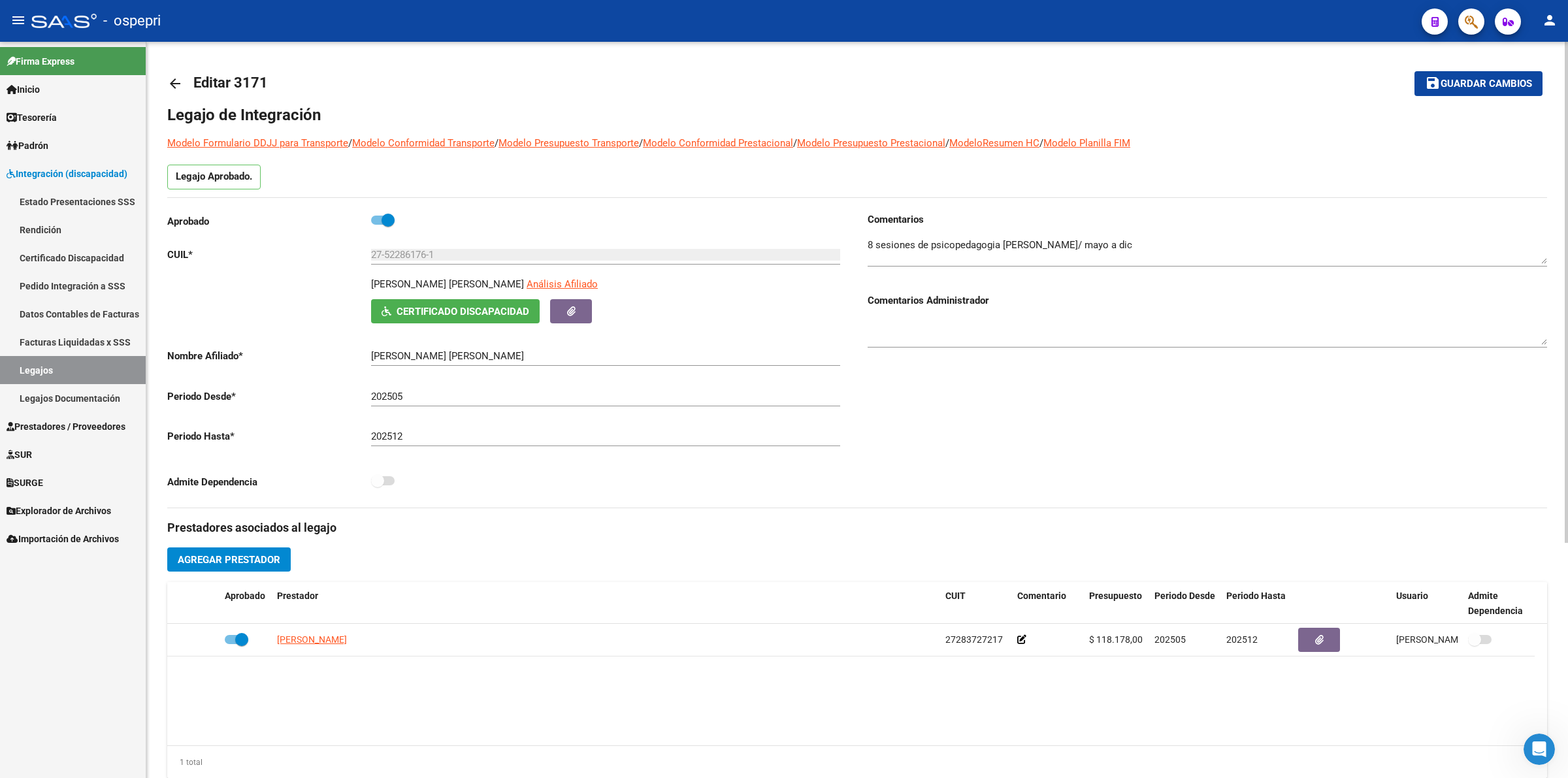
click at [174, 82] on mat-icon "arrow_back" at bounding box center [175, 83] width 16 height 16
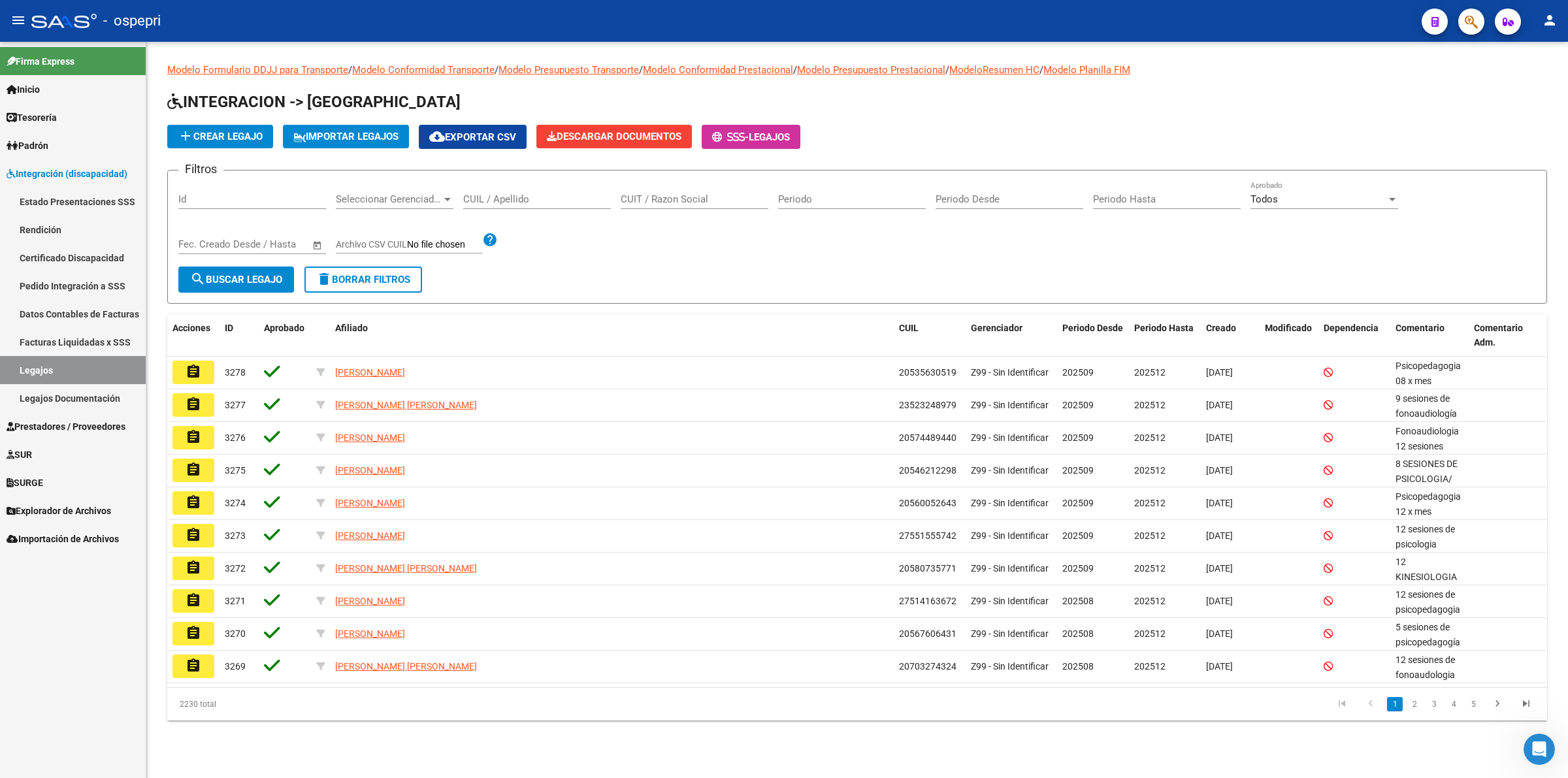
drag, startPoint x: 545, startPoint y: 204, endPoint x: 545, endPoint y: 180, distance: 24.0
click at [545, 183] on div "CUIL / Apellido" at bounding box center [537, 195] width 148 height 28
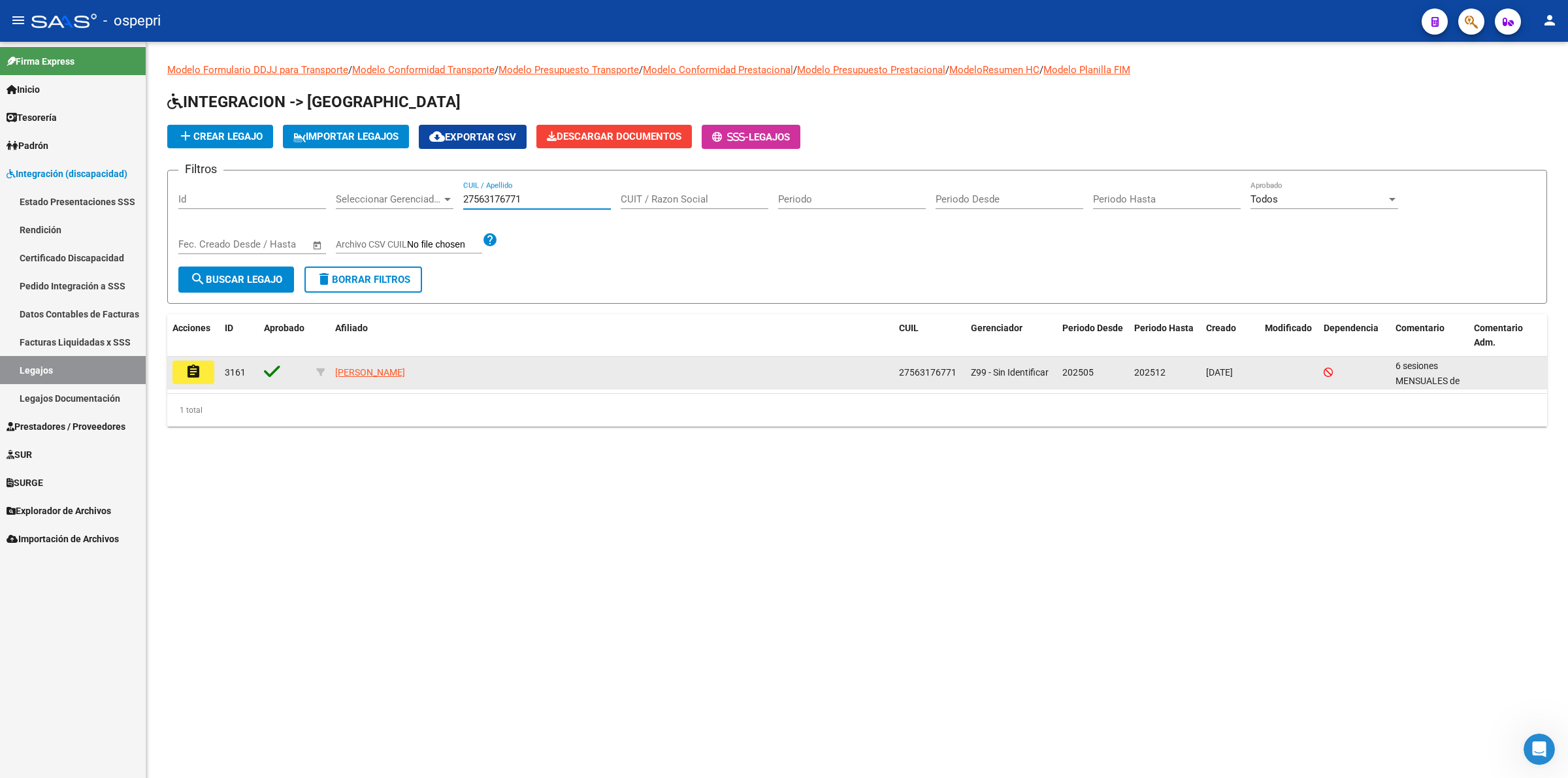
type input "27563176771"
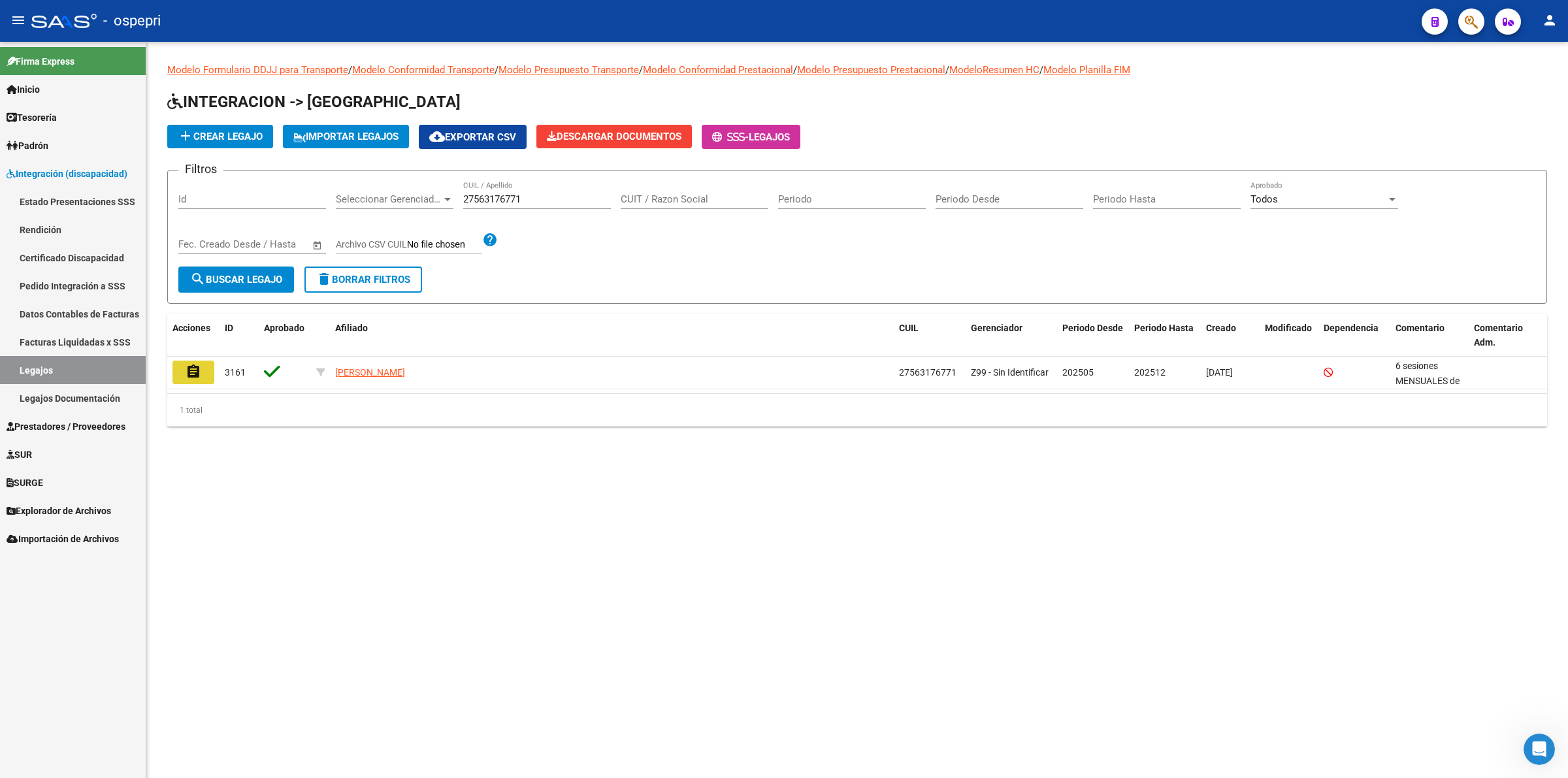
drag, startPoint x: 213, startPoint y: 363, endPoint x: 390, endPoint y: 415, distance: 184.5
click at [214, 366] on div "assignment" at bounding box center [194, 372] width 42 height 24
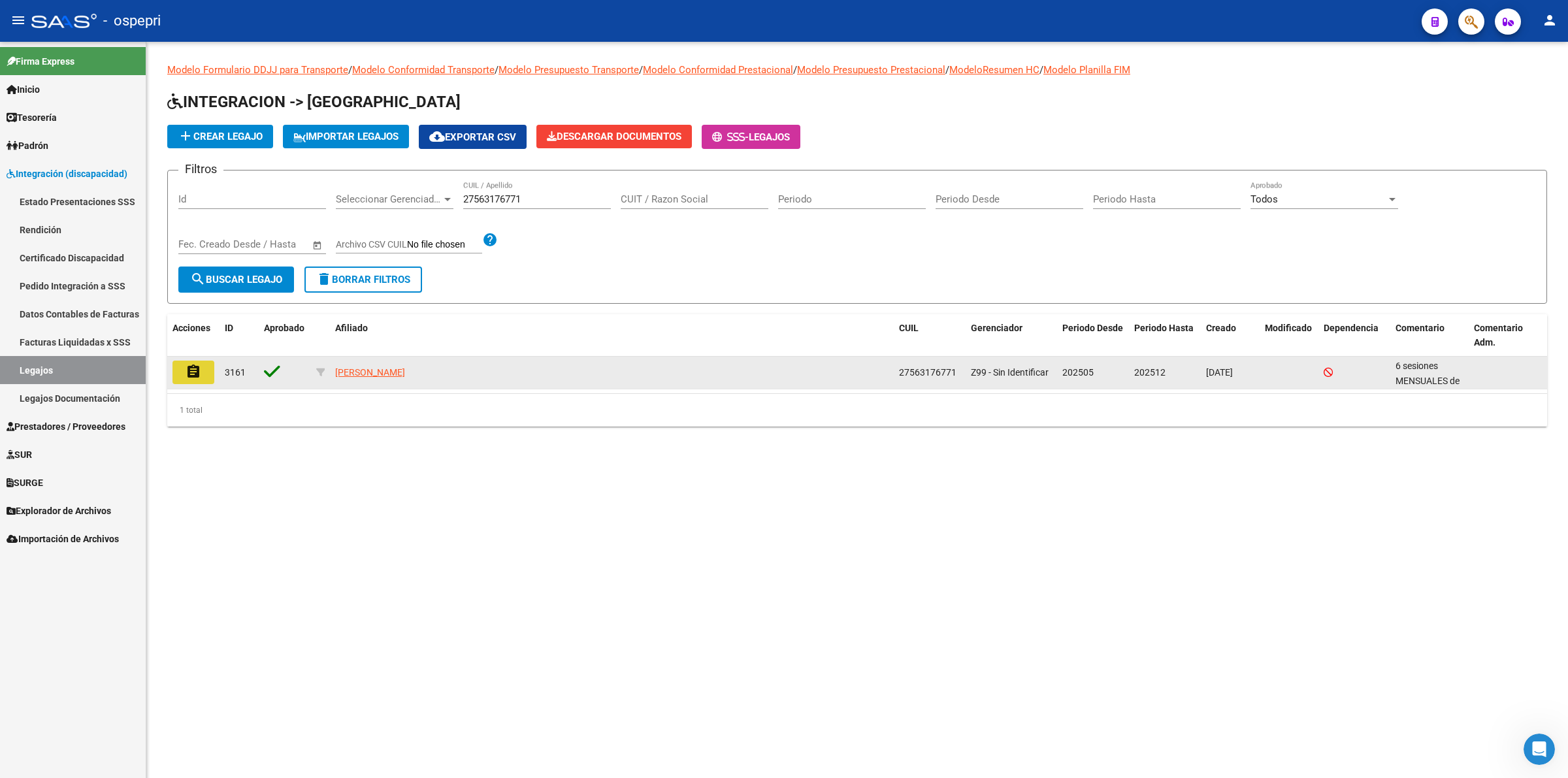
click at [196, 371] on mat-icon "assignment" at bounding box center [193, 372] width 16 height 16
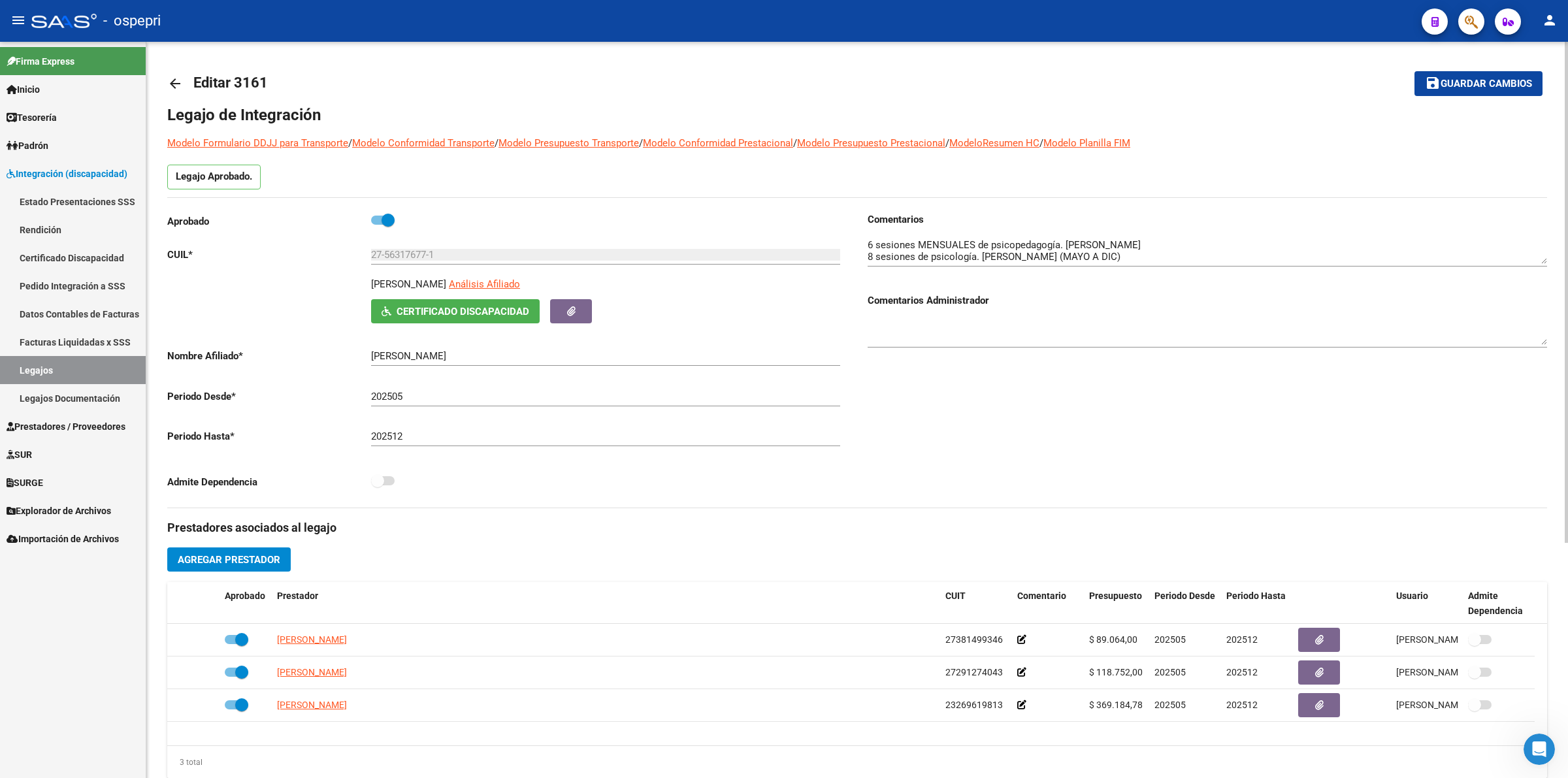
click at [175, 79] on mat-icon "arrow_back" at bounding box center [175, 83] width 16 height 16
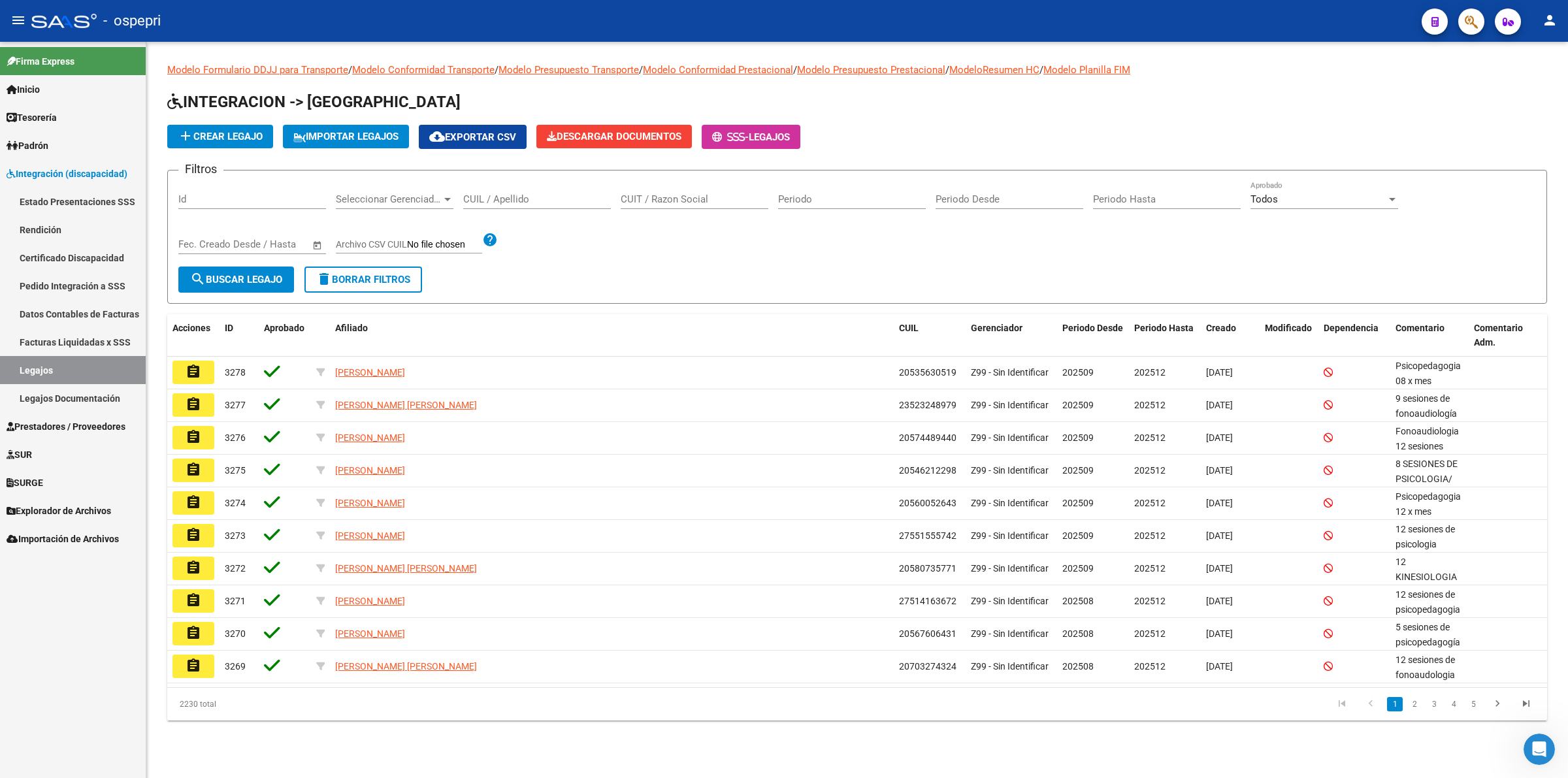
click at [543, 195] on input "CUIL / Apellido" at bounding box center [537, 199] width 148 height 12
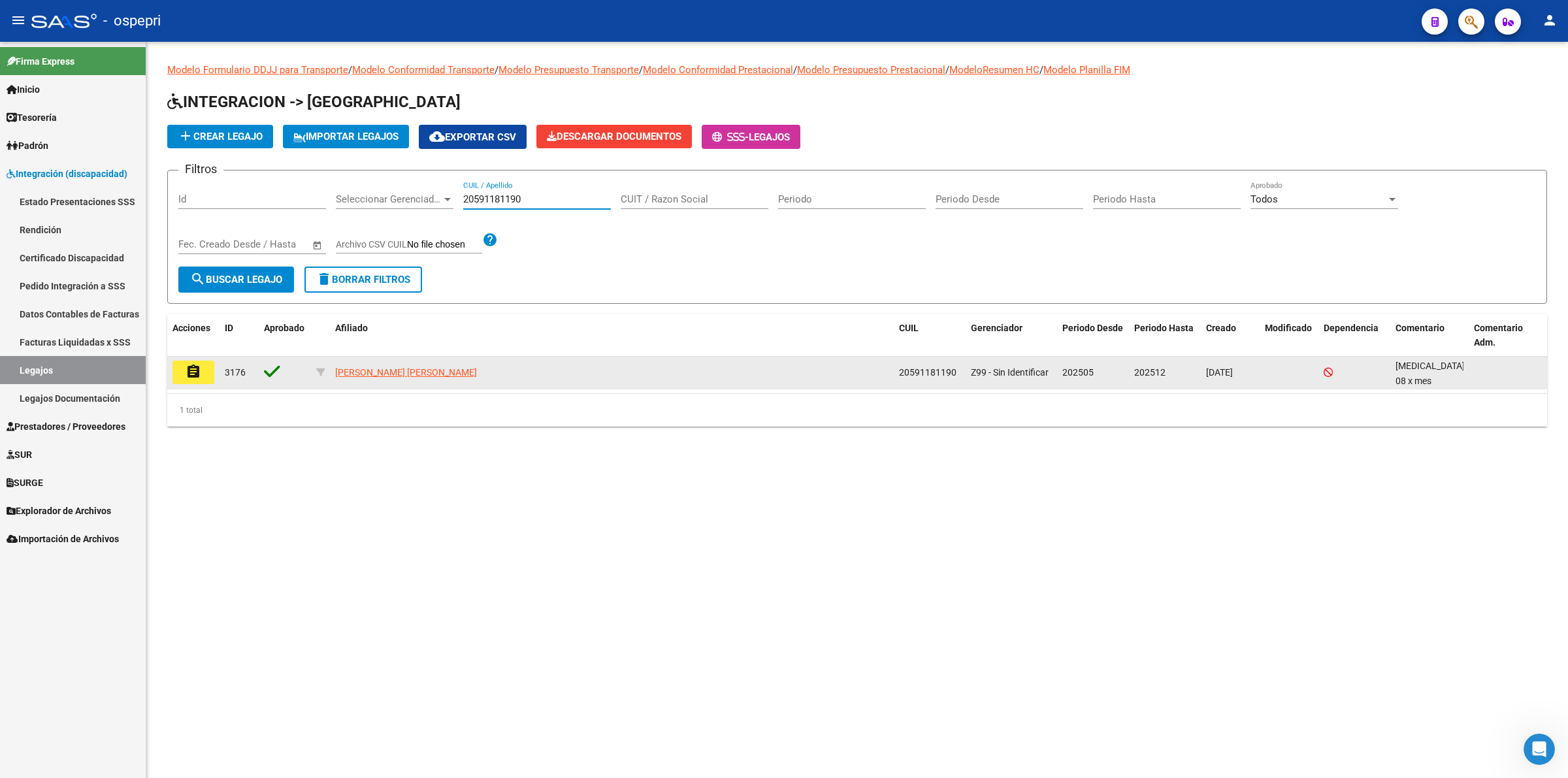
type input "20591181190"
drag, startPoint x: 195, startPoint y: 358, endPoint x: 539, endPoint y: 392, distance: 345.7
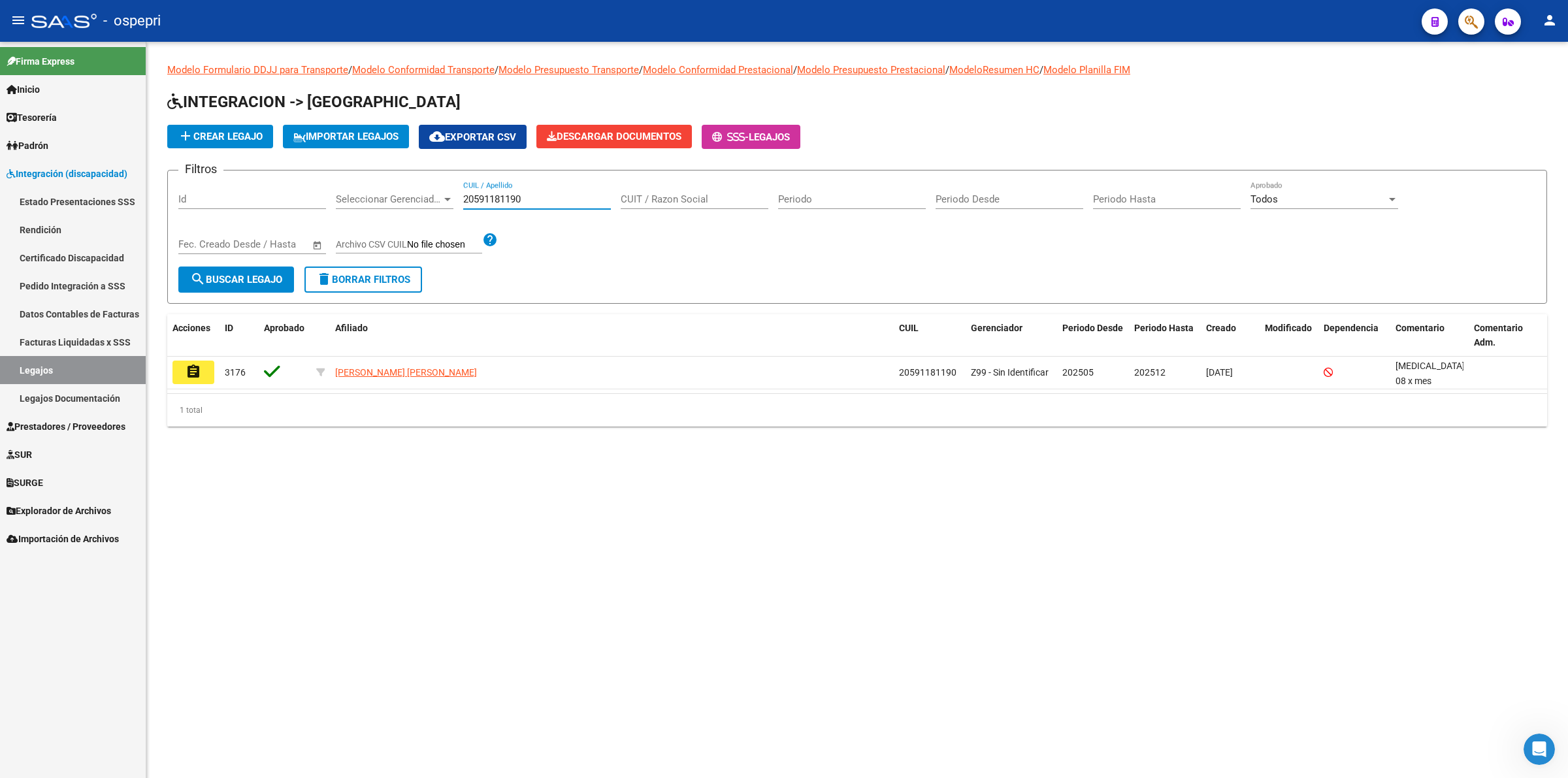
click at [196, 361] on button "assignment" at bounding box center [194, 372] width 42 height 24
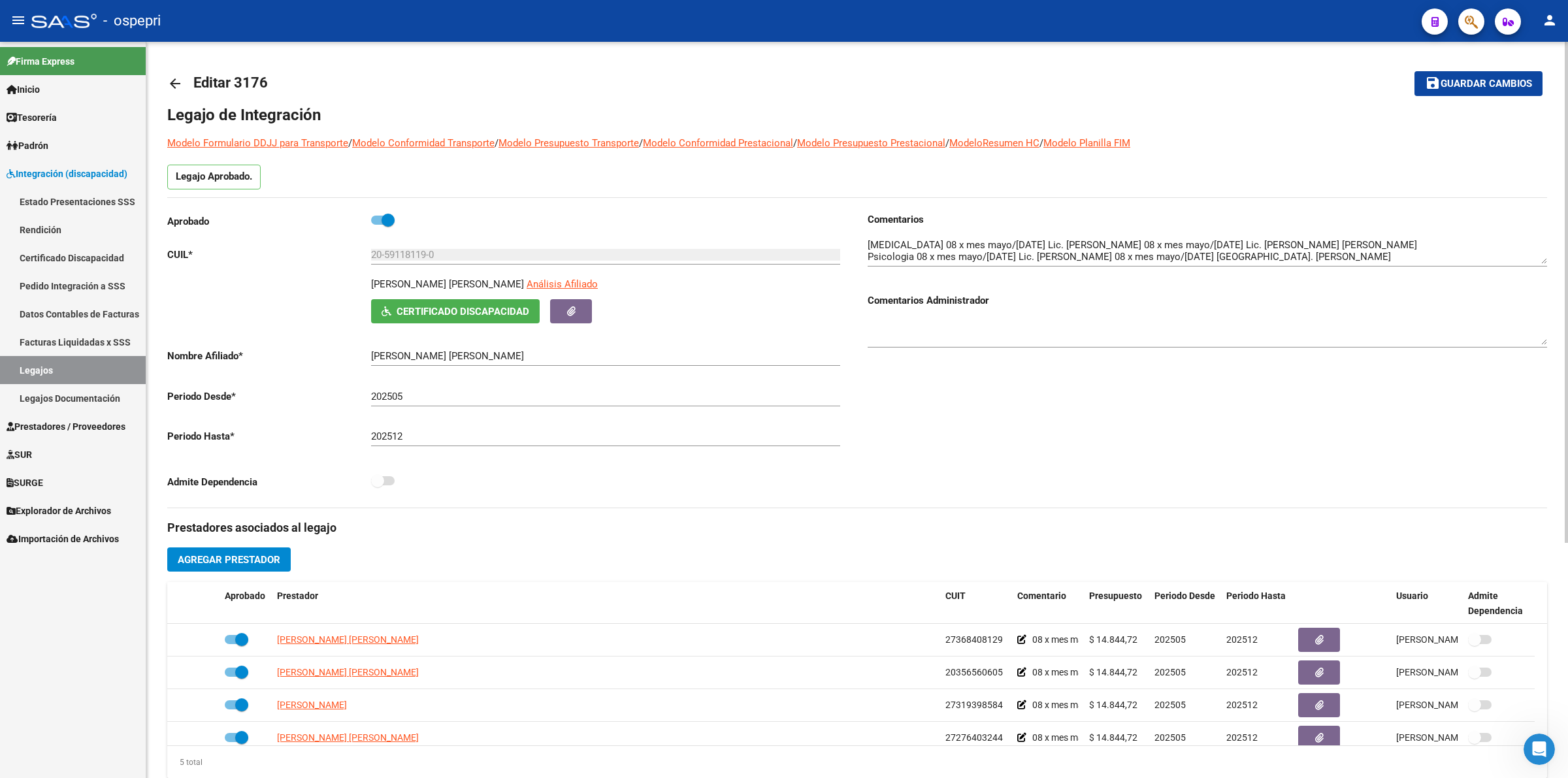
click at [174, 86] on mat-icon "arrow_back" at bounding box center [175, 83] width 16 height 16
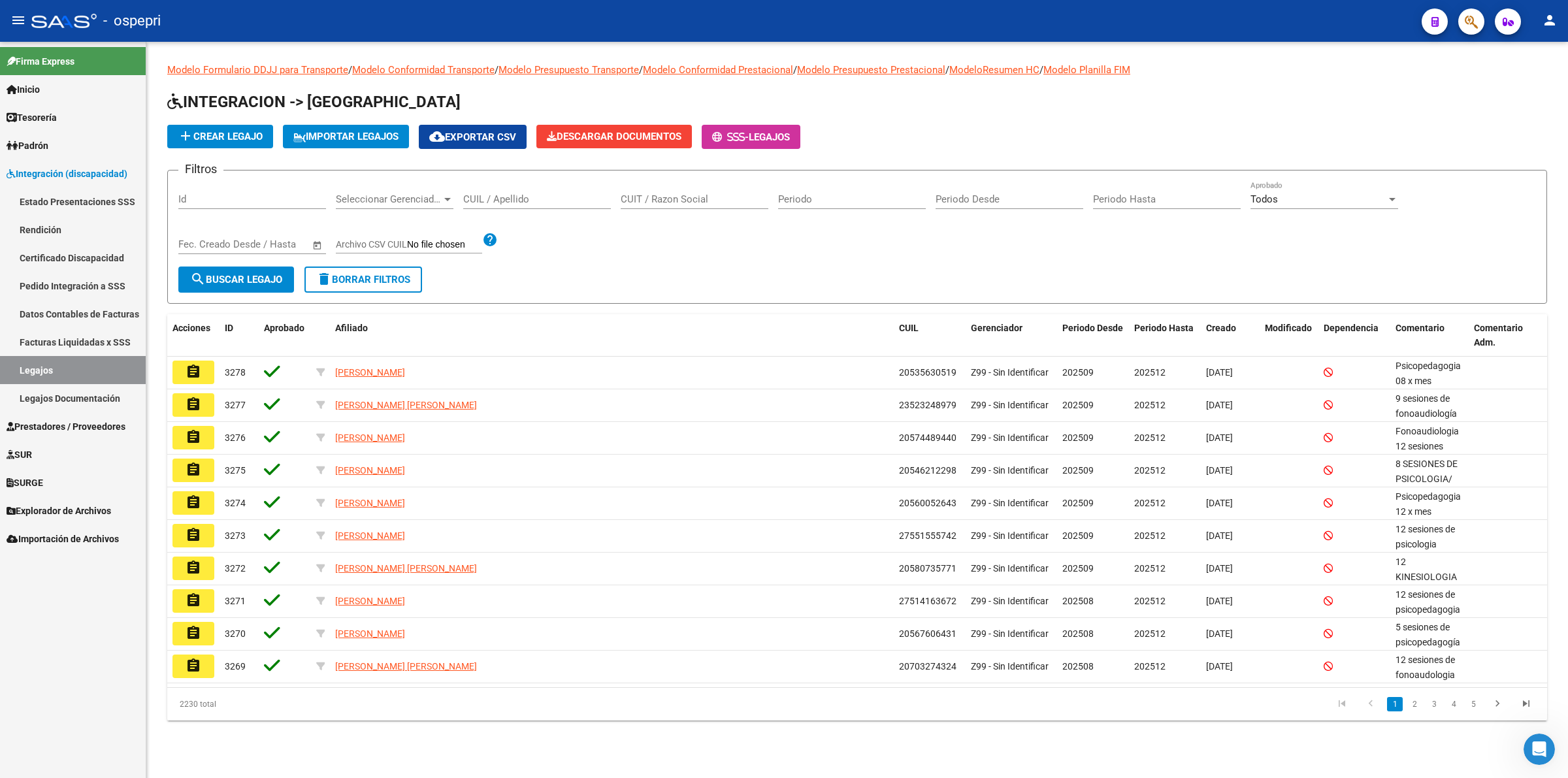
click at [511, 200] on input "CUIL / Apellido" at bounding box center [537, 199] width 148 height 12
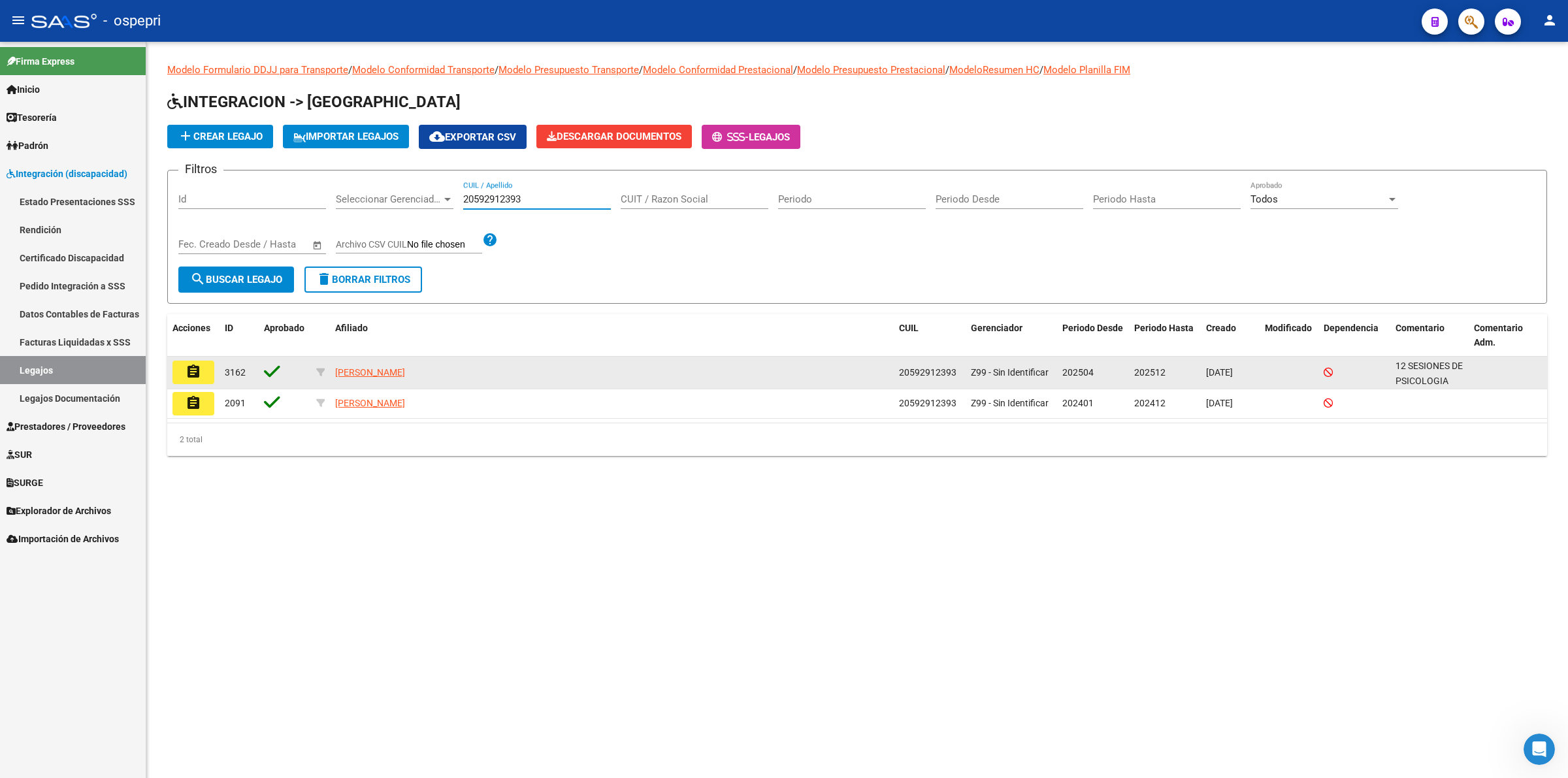
type input "20592912393"
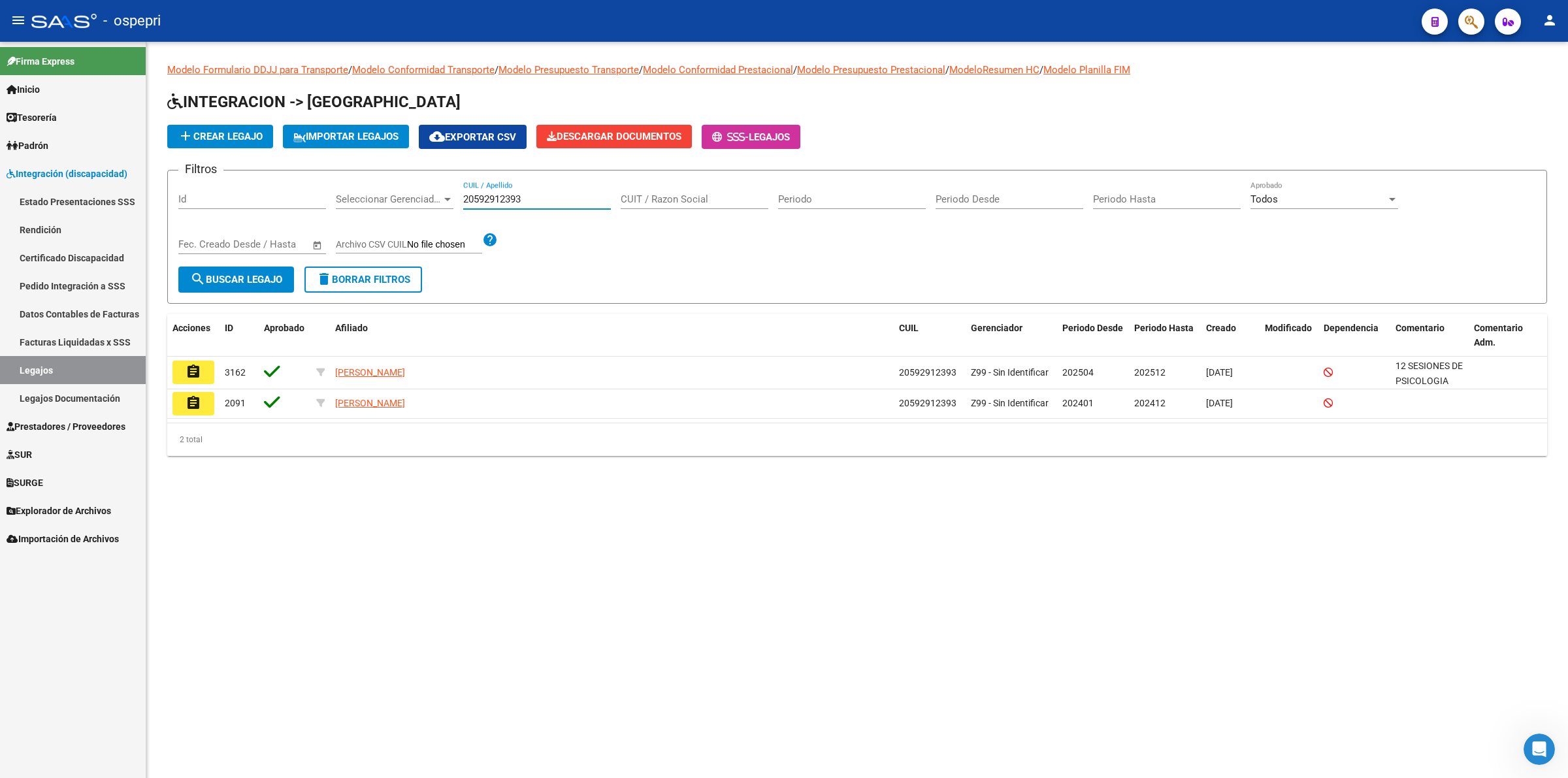
drag, startPoint x: 197, startPoint y: 365, endPoint x: 341, endPoint y: 207, distance: 213.8
click at [205, 361] on button "assignment" at bounding box center [194, 372] width 42 height 24
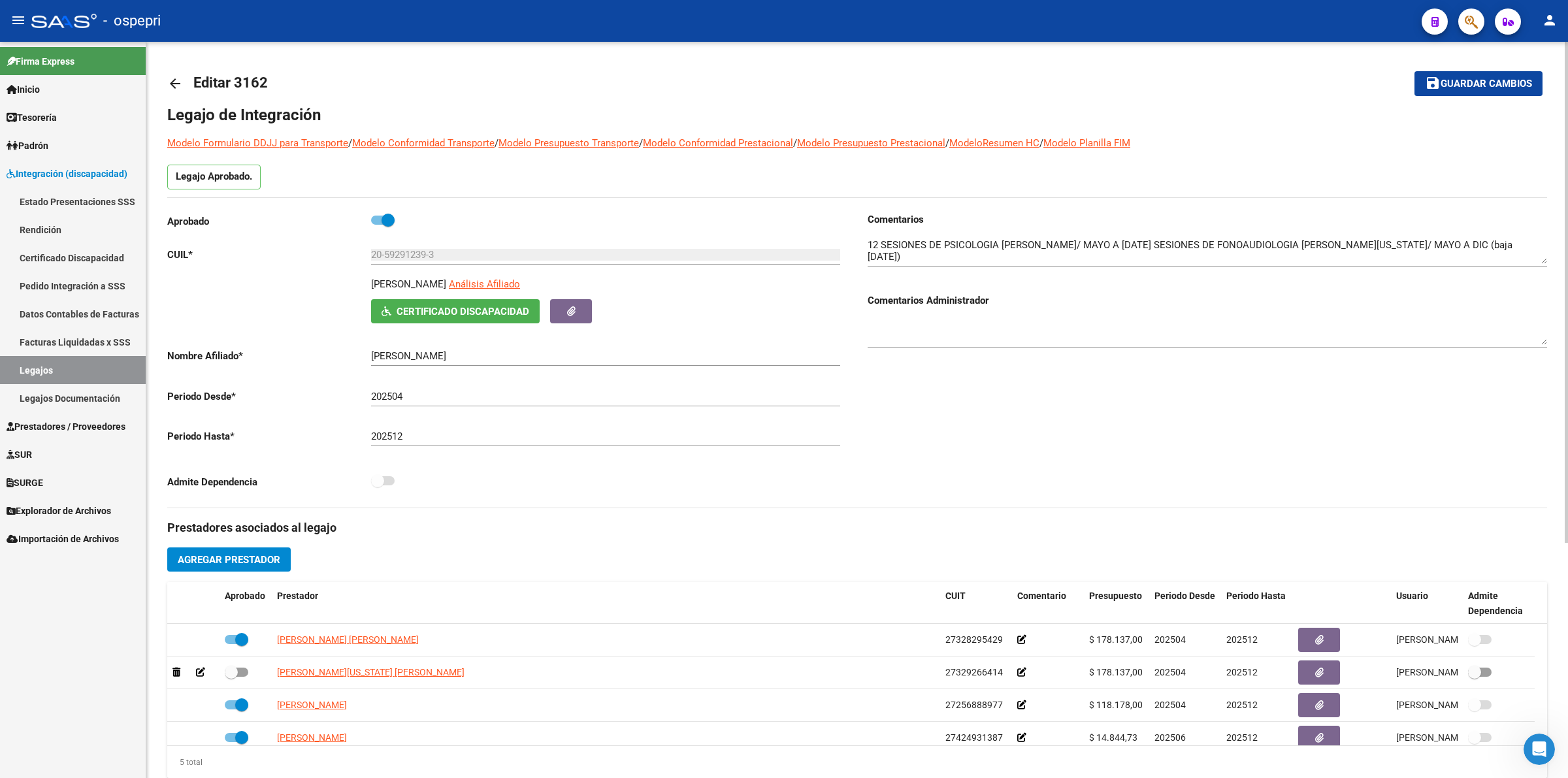
click at [178, 70] on link "arrow_back" at bounding box center [180, 83] width 26 height 31
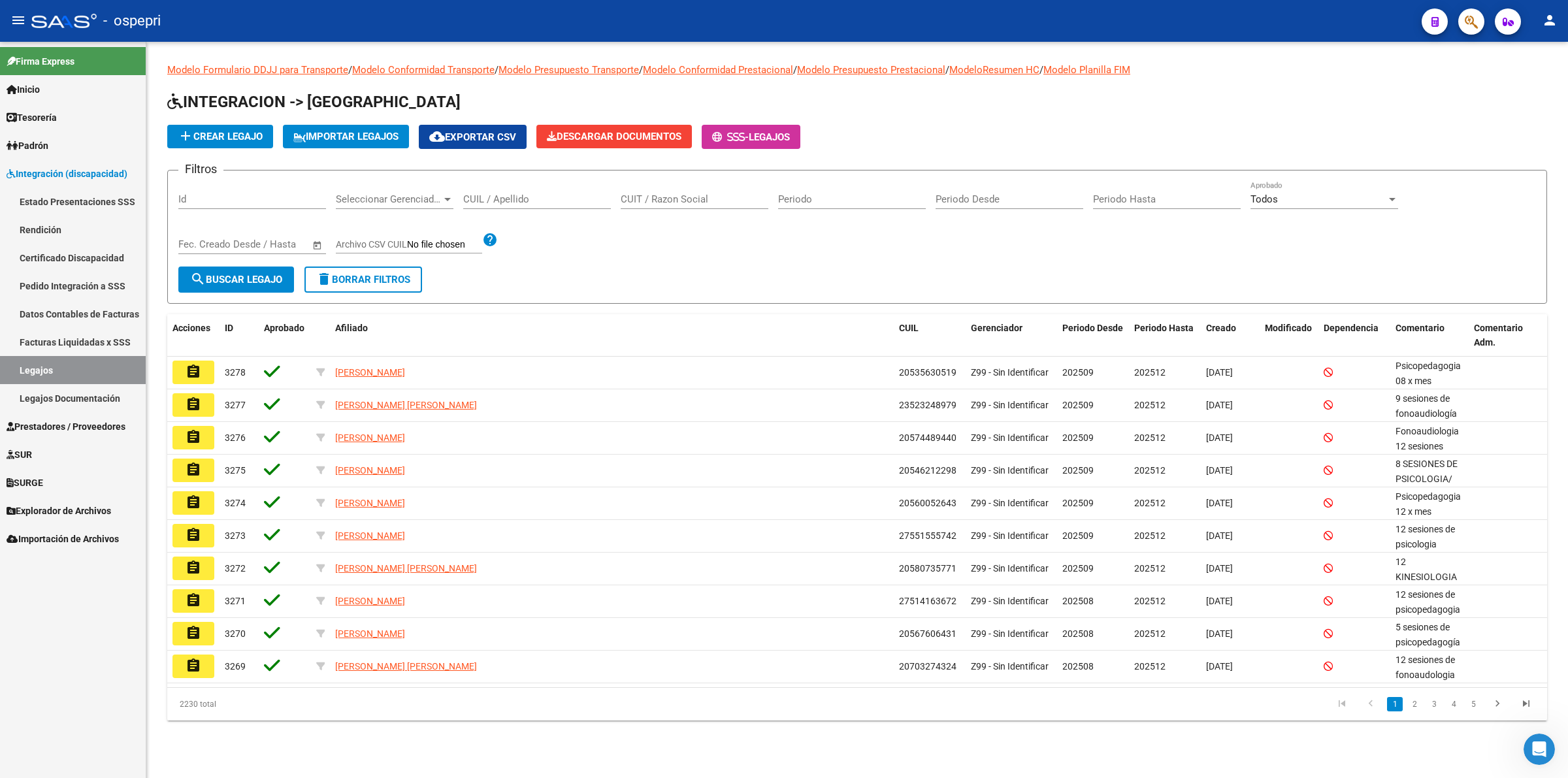
click at [505, 189] on div "CUIL / Apellido" at bounding box center [537, 195] width 148 height 28
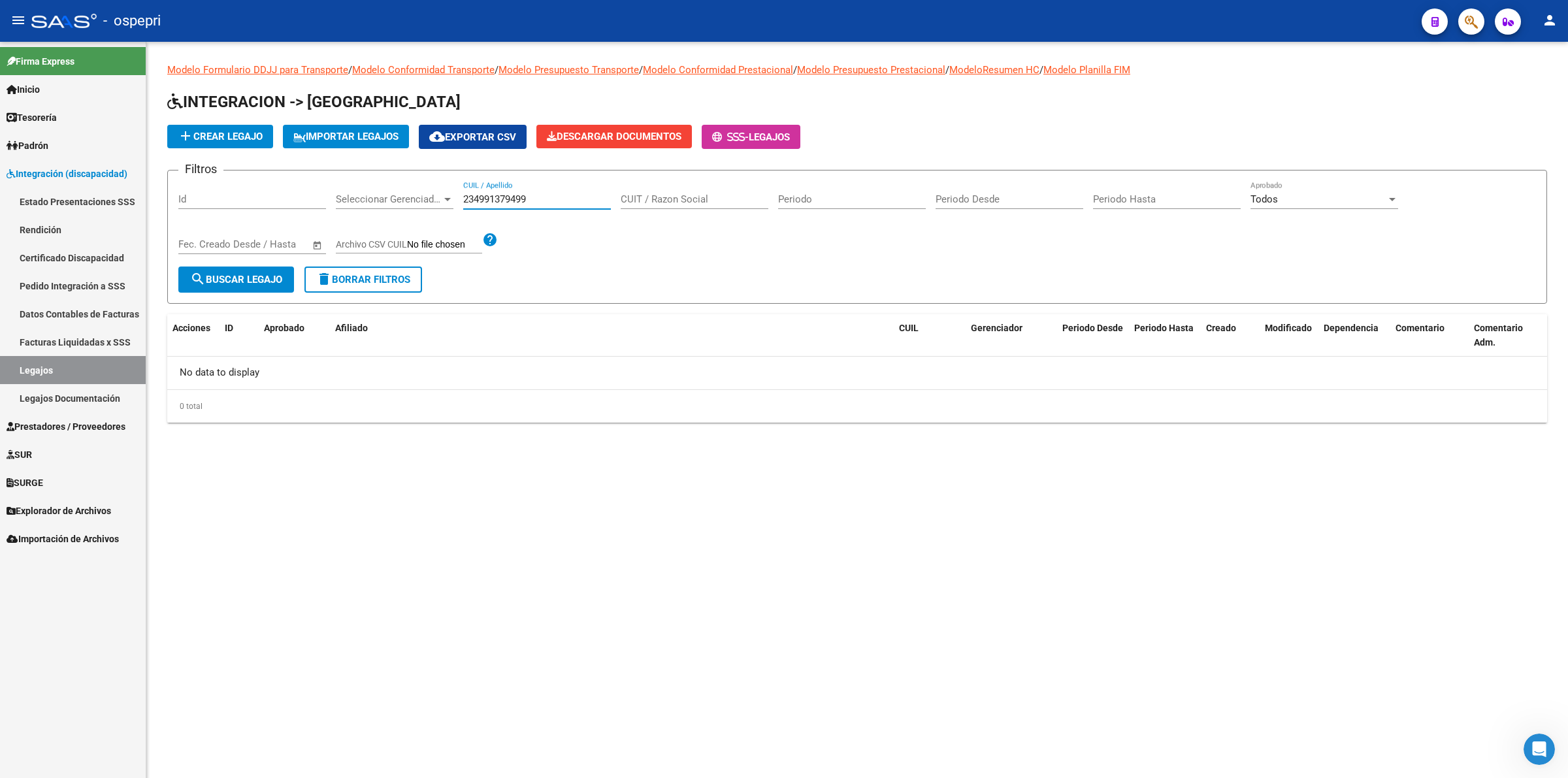
click at [490, 197] on input "234991379499" at bounding box center [537, 199] width 148 height 12
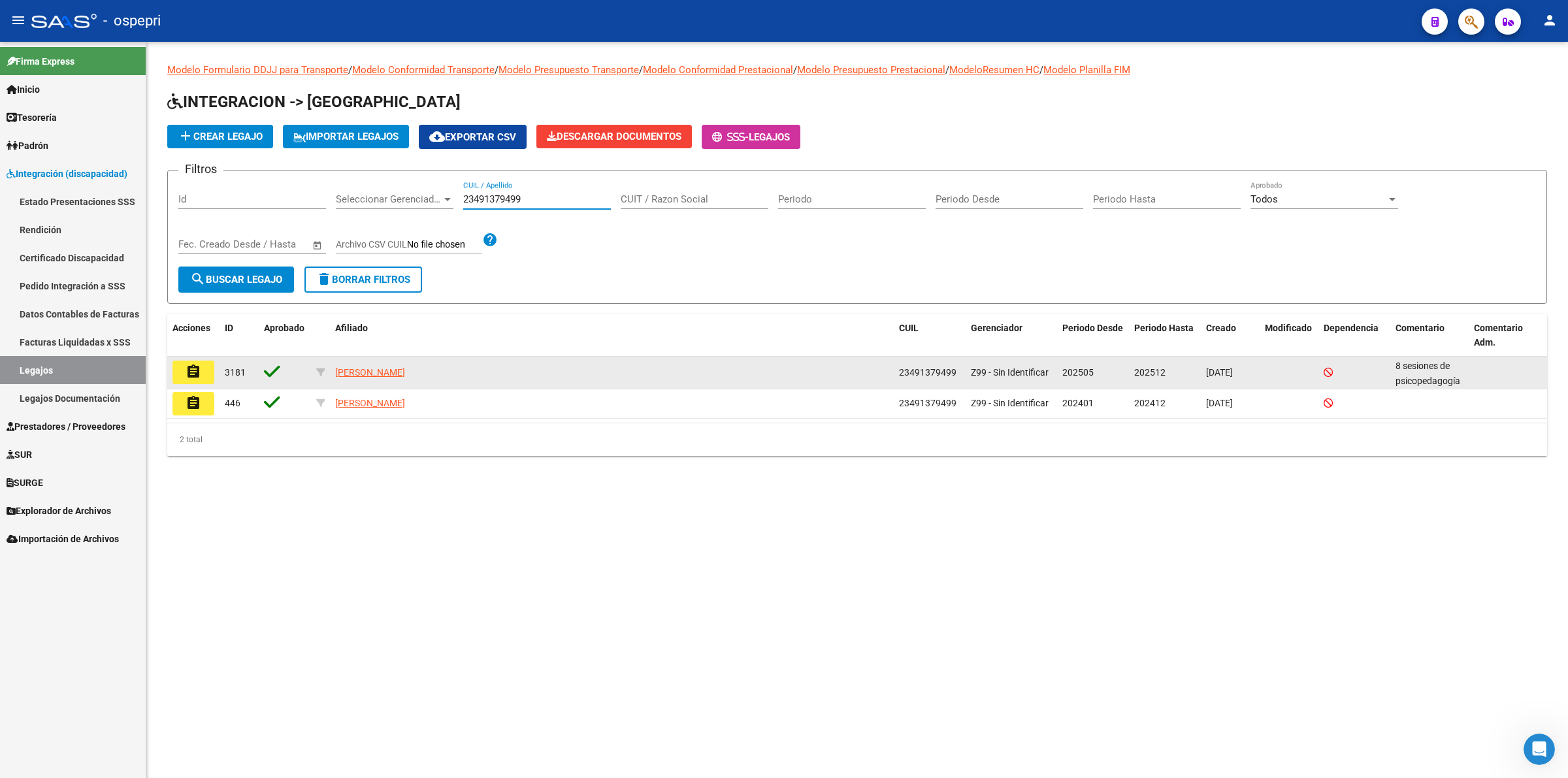
type input "23491379499"
drag, startPoint x: 204, startPoint y: 374, endPoint x: 234, endPoint y: 363, distance: 32.0
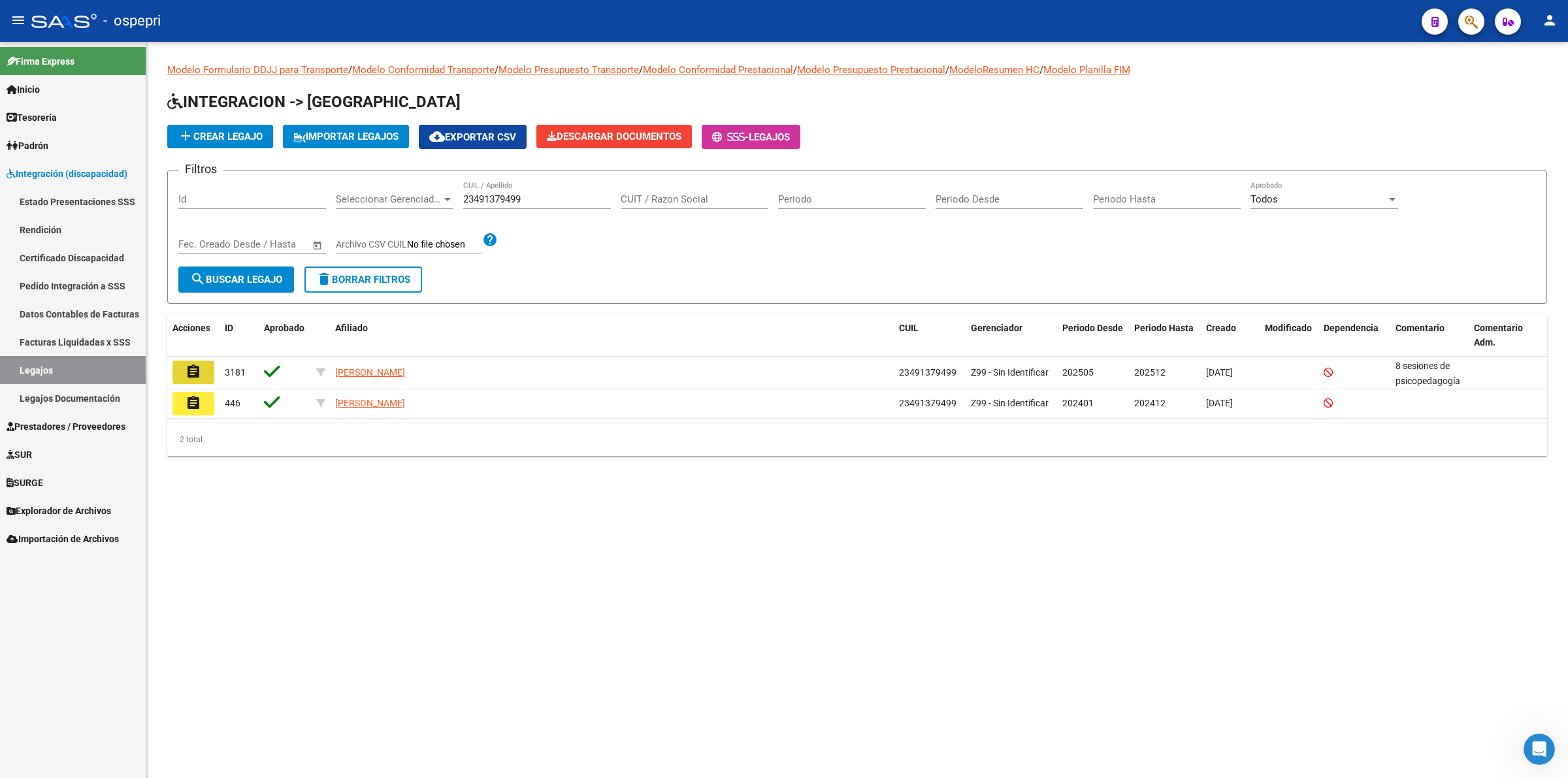
click at [207, 373] on button "assignment" at bounding box center [194, 372] width 42 height 24
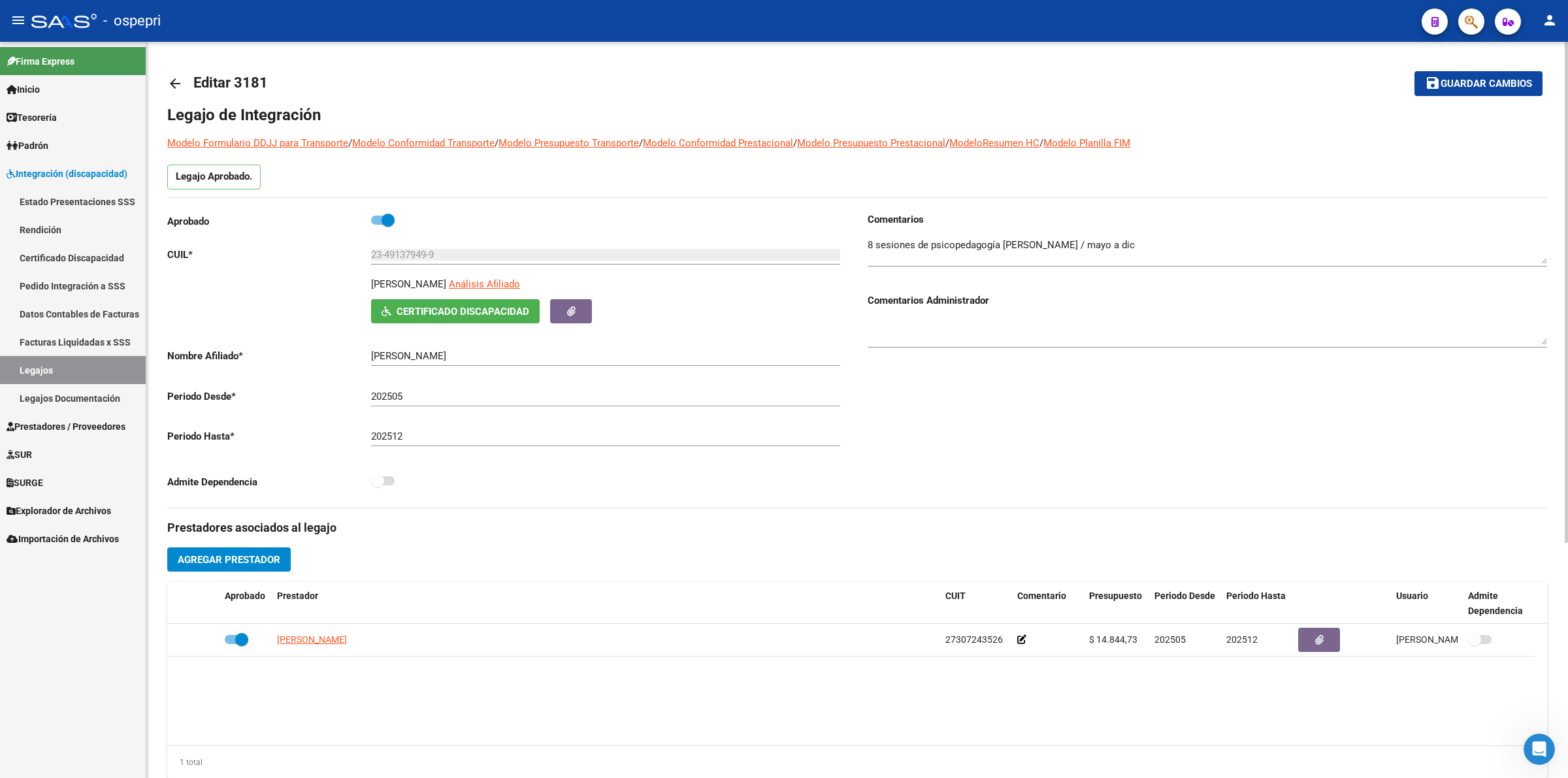
click at [178, 82] on mat-icon "arrow_back" at bounding box center [175, 83] width 16 height 16
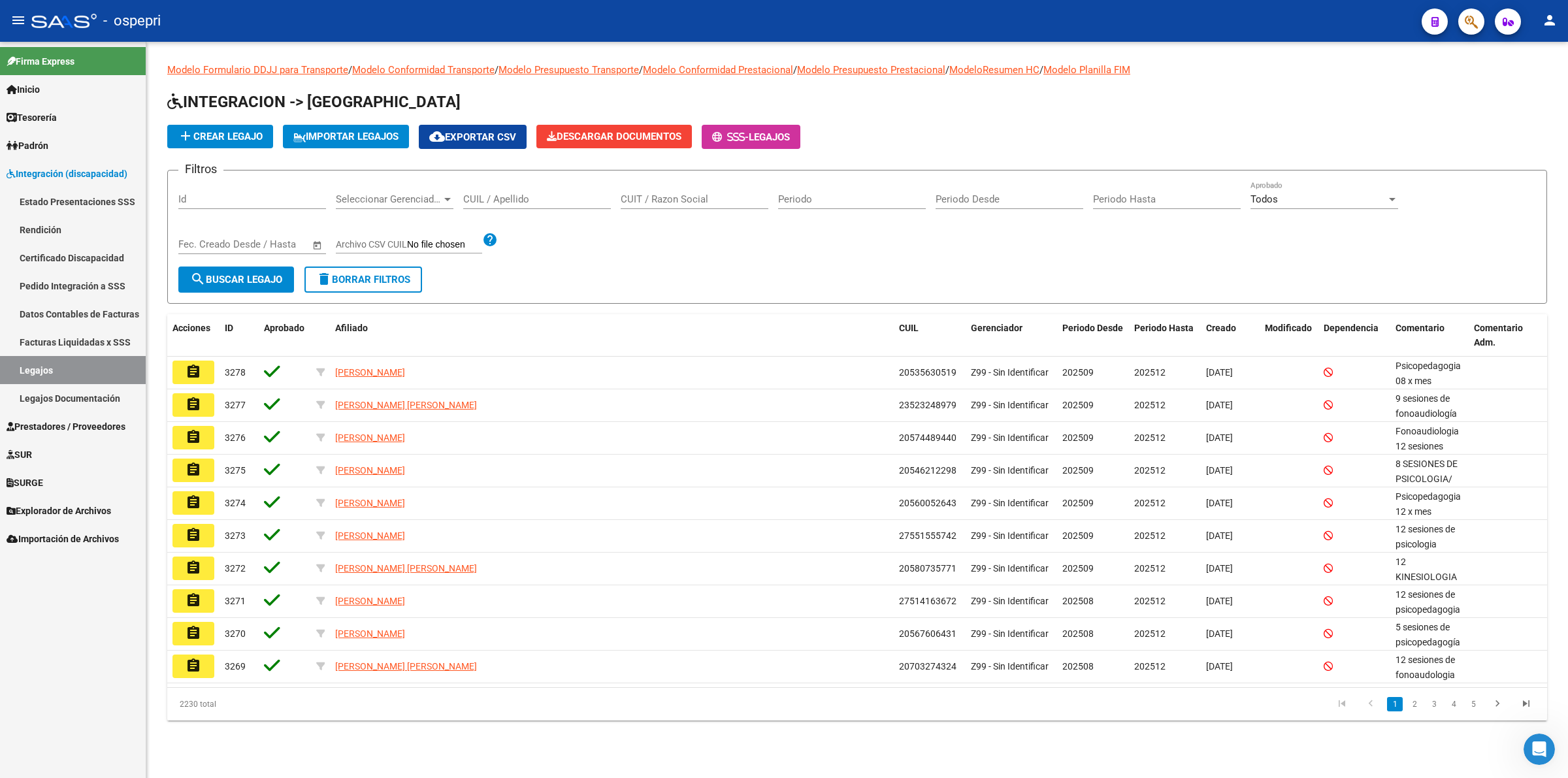
drag, startPoint x: 516, startPoint y: 186, endPoint x: 523, endPoint y: 200, distance: 15.7
click at [520, 191] on div "CUIL / Apellido" at bounding box center [537, 195] width 148 height 28
drag, startPoint x: 523, startPoint y: 200, endPoint x: 526, endPoint y: 188, distance: 12.4
click at [526, 188] on div "CUIL / Apellido" at bounding box center [537, 195] width 148 height 28
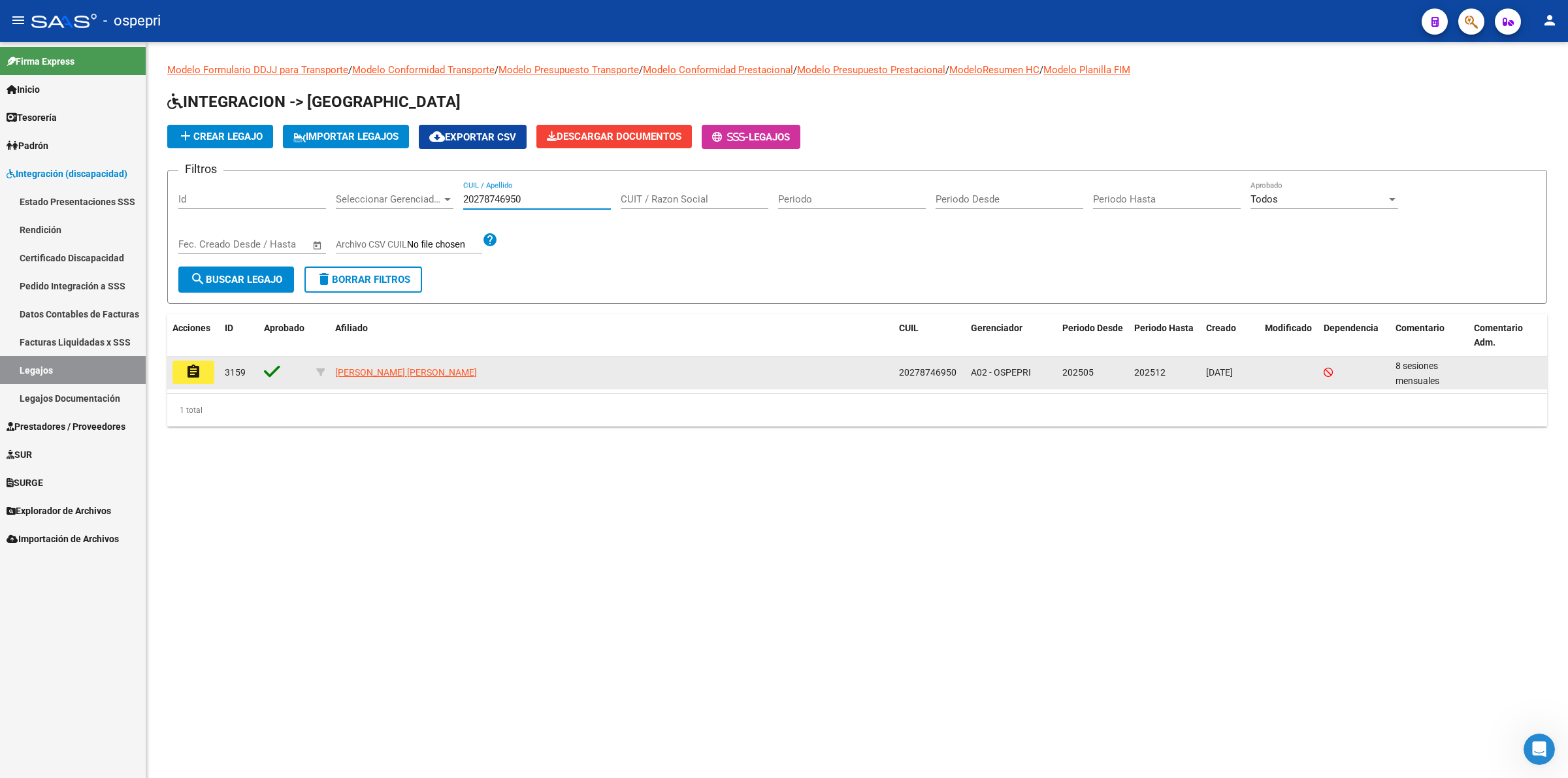
type input "20278746950"
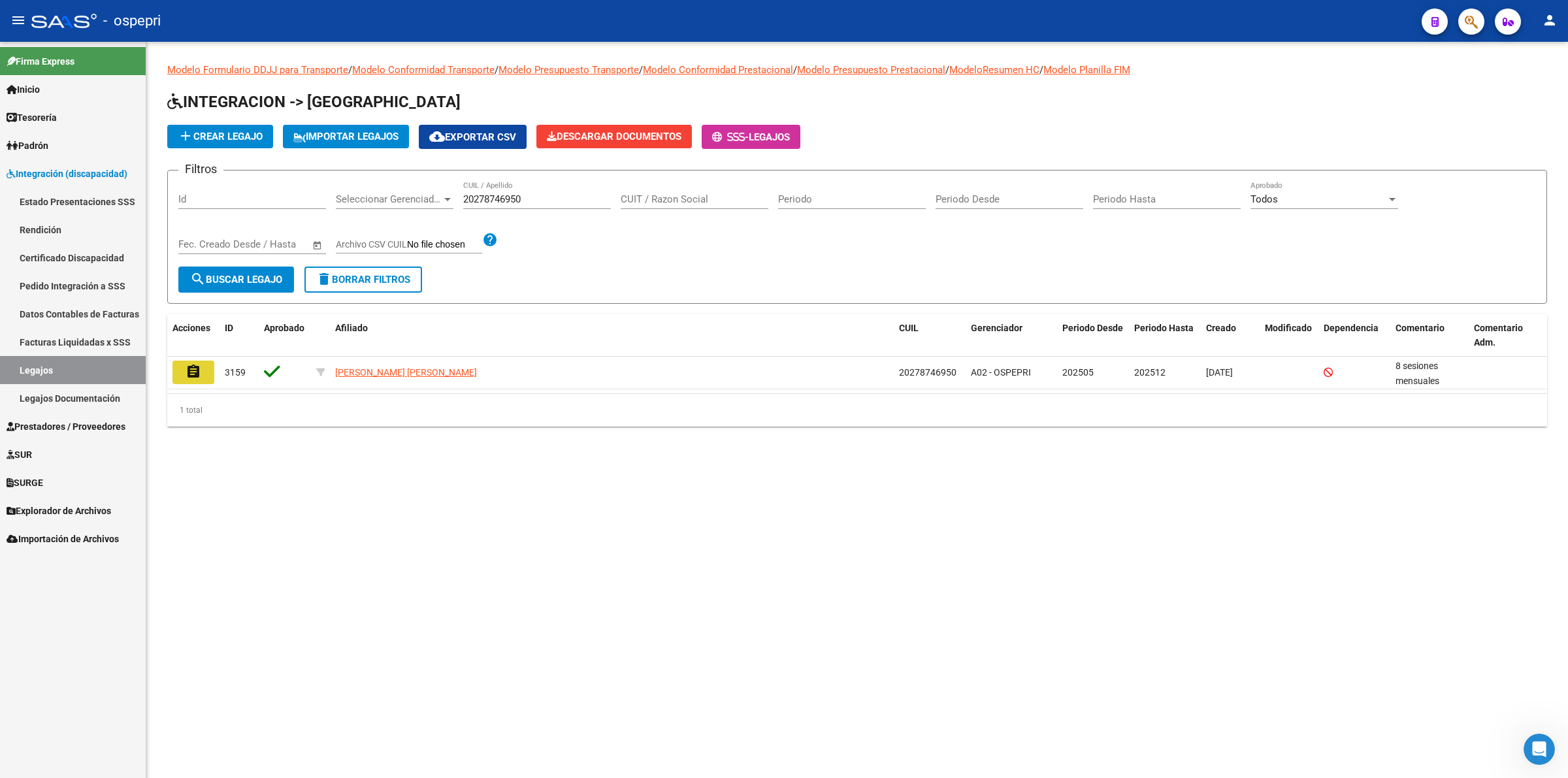
drag, startPoint x: 188, startPoint y: 379, endPoint x: 533, endPoint y: 384, distance: 345.0
click at [189, 379] on button "assignment" at bounding box center [194, 372] width 42 height 24
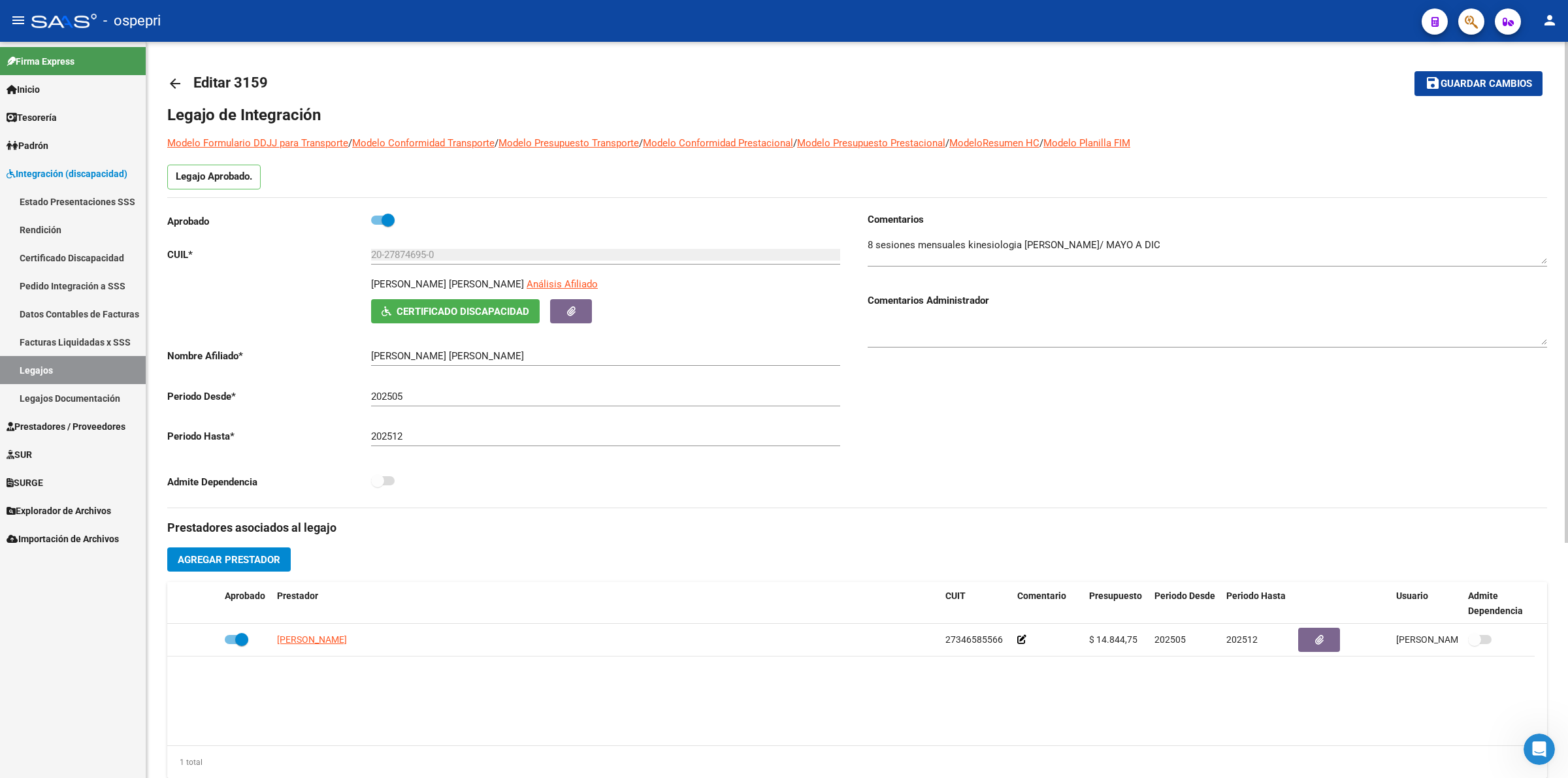
click at [172, 80] on mat-icon "arrow_back" at bounding box center [175, 83] width 16 height 16
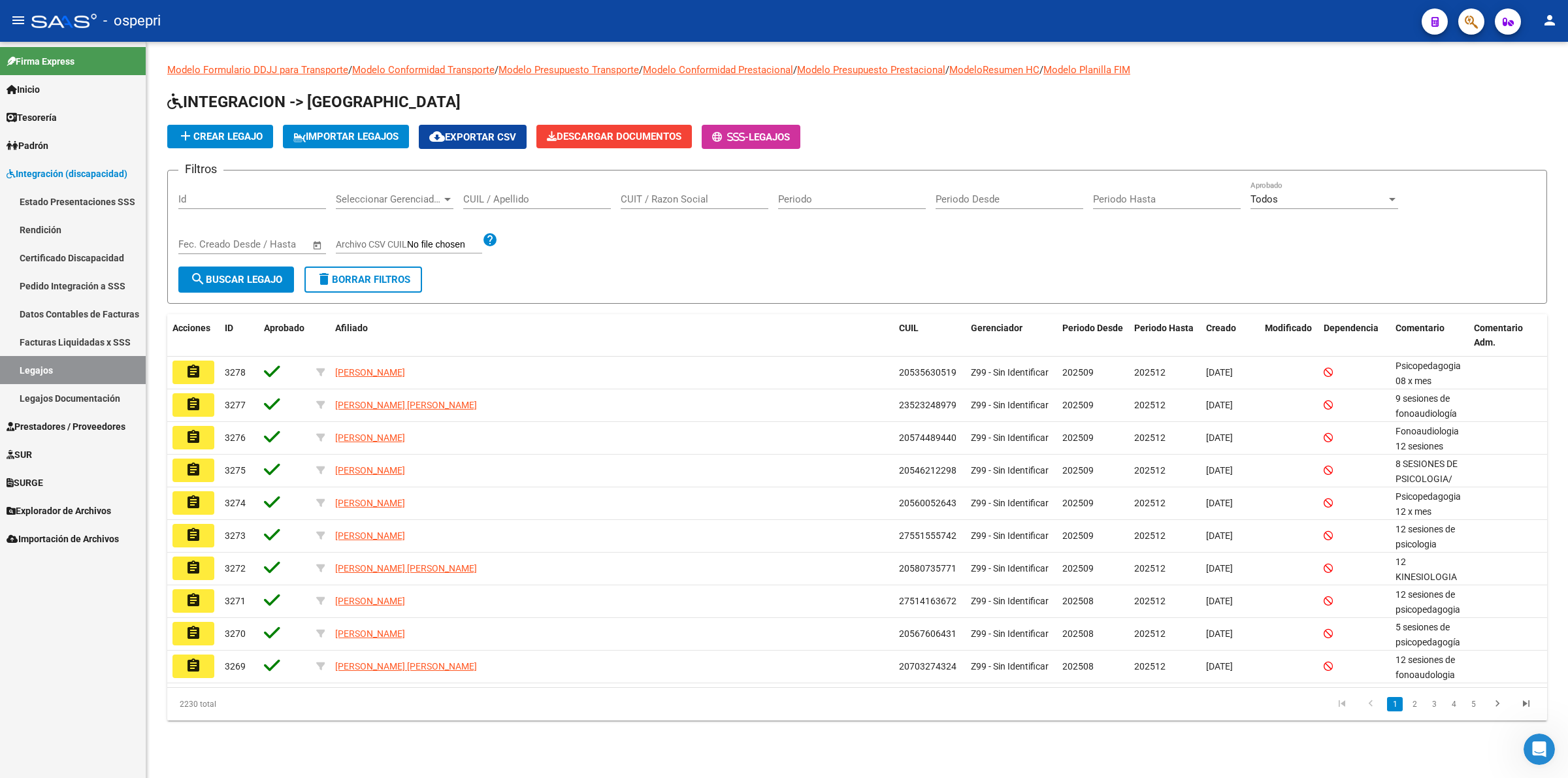
drag, startPoint x: 563, startPoint y: 189, endPoint x: 567, endPoint y: 200, distance: 11.7
click at [564, 191] on div "CUIL / Apellido" at bounding box center [537, 195] width 148 height 28
drag, startPoint x: 567, startPoint y: 200, endPoint x: 586, endPoint y: 150, distance: 53.5
click at [581, 166] on app-list-header "INTEGRACION -> Legajos add Crear Legajo IMPORTAR LEGAJOS cloud_download Exporta…" at bounding box center [857, 198] width 1380 height 212
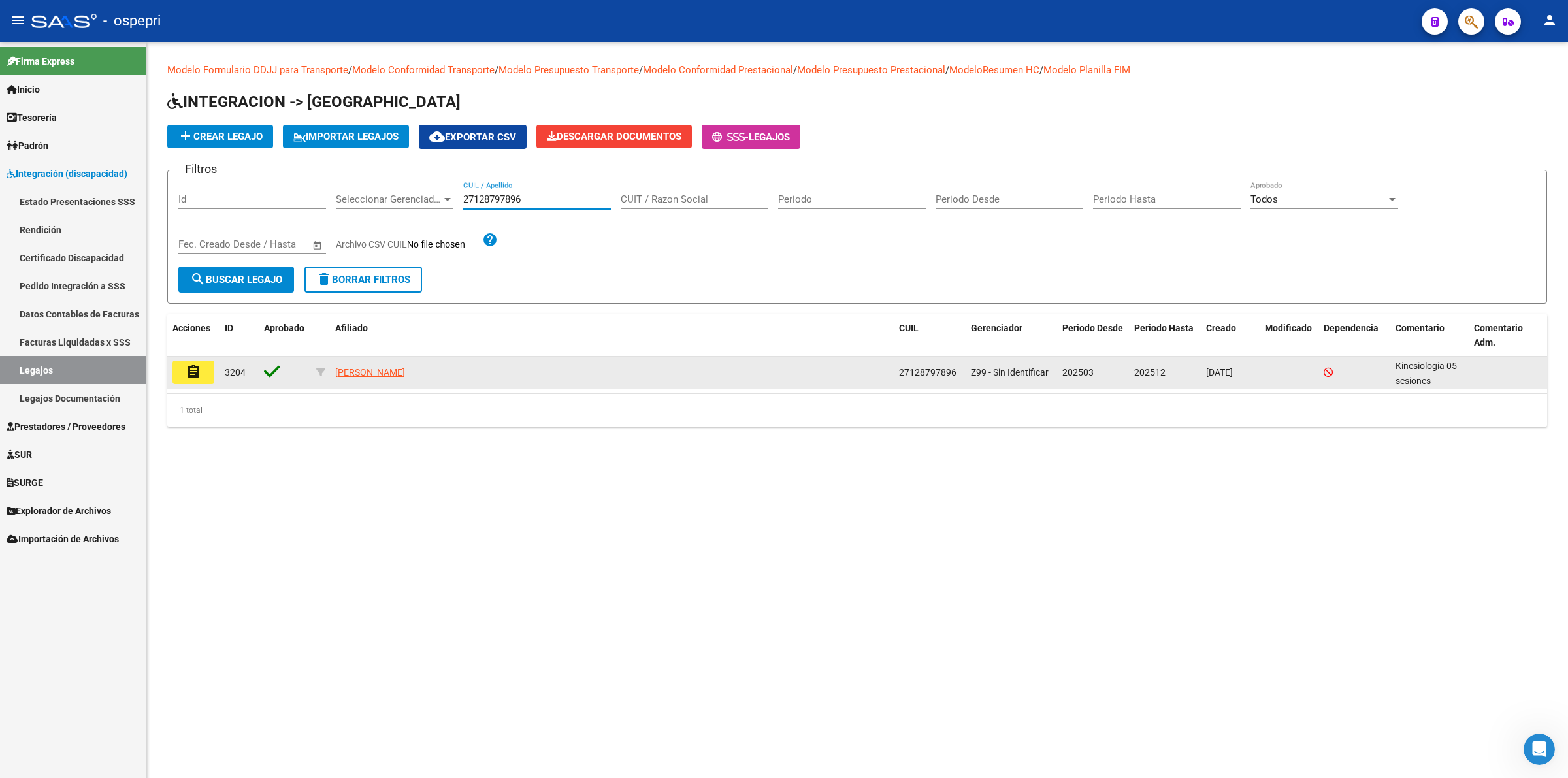
type input "27128797896"
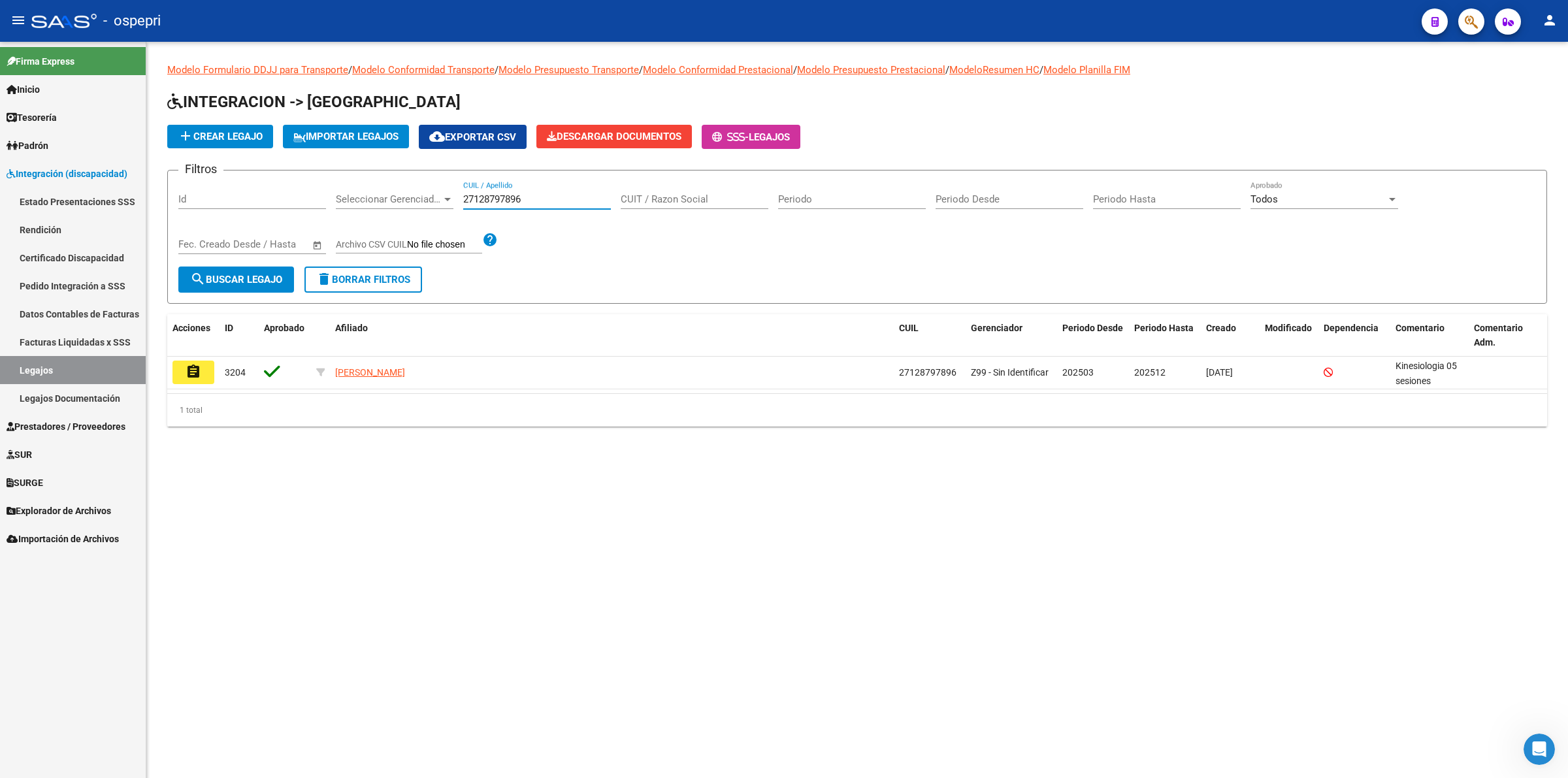
click at [211, 361] on button "assignment" at bounding box center [194, 372] width 42 height 24
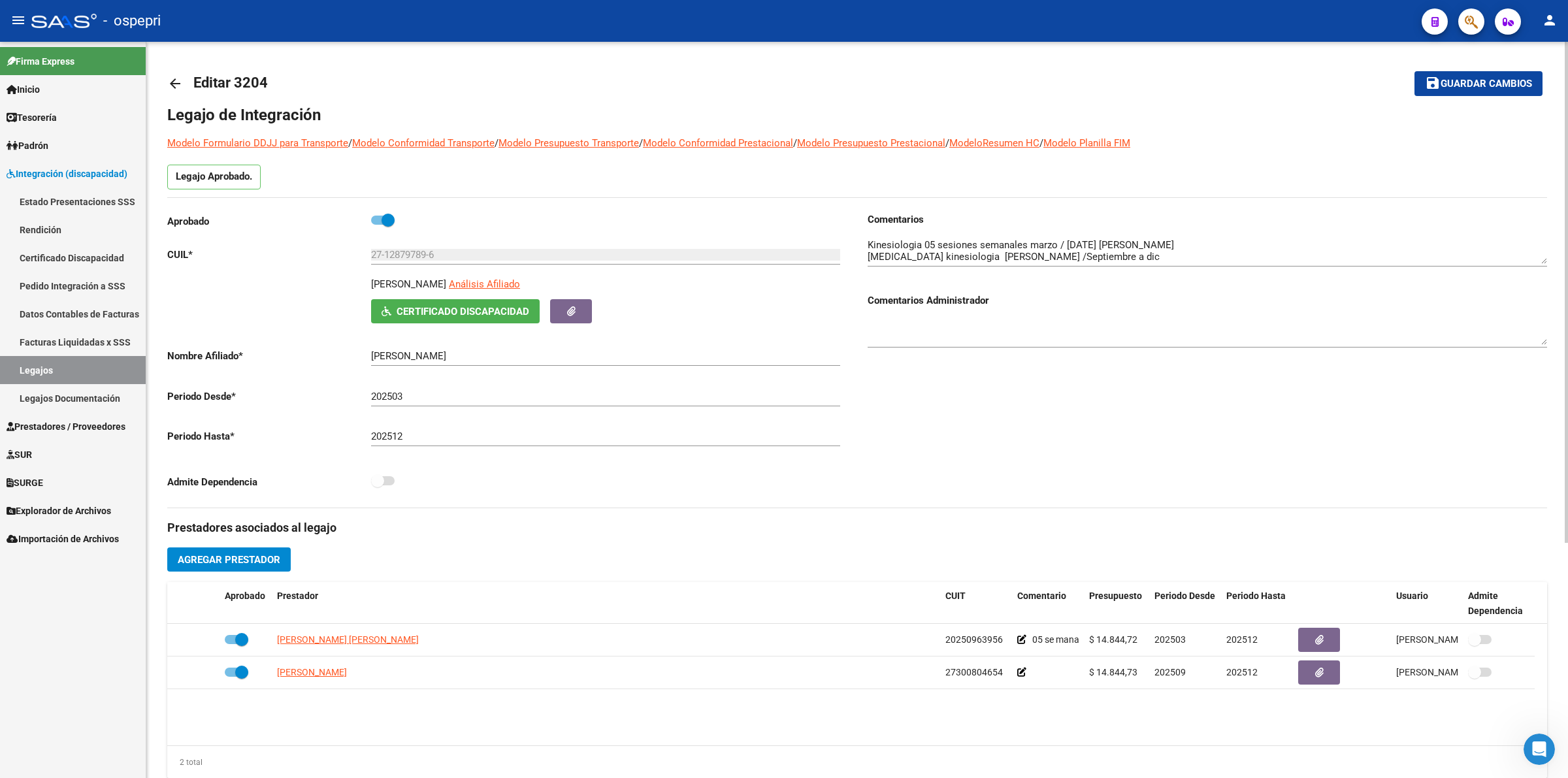
click at [180, 77] on mat-icon "arrow_back" at bounding box center [175, 83] width 16 height 16
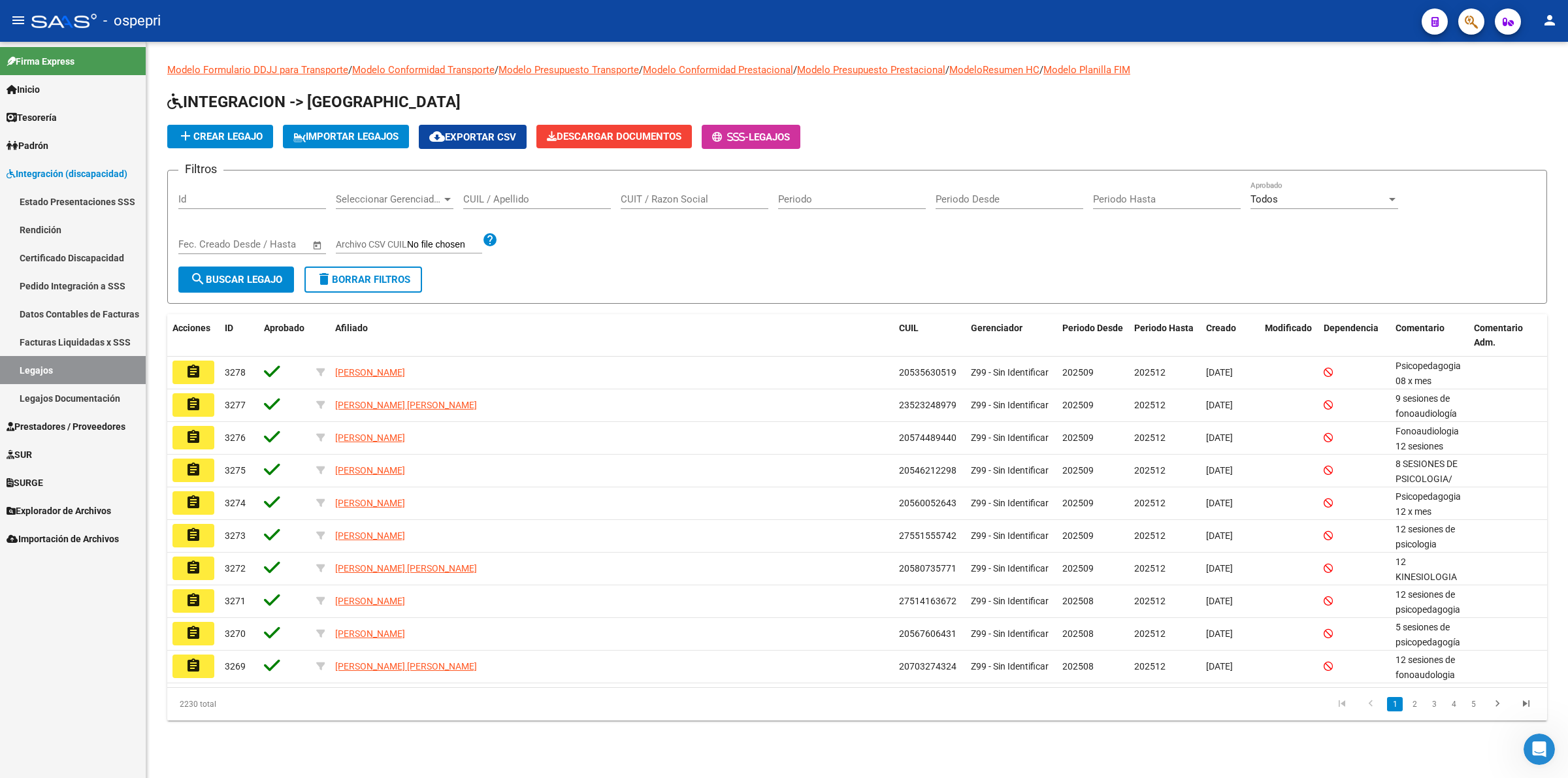
click at [515, 200] on input "CUIL / Apellido" at bounding box center [537, 199] width 148 height 12
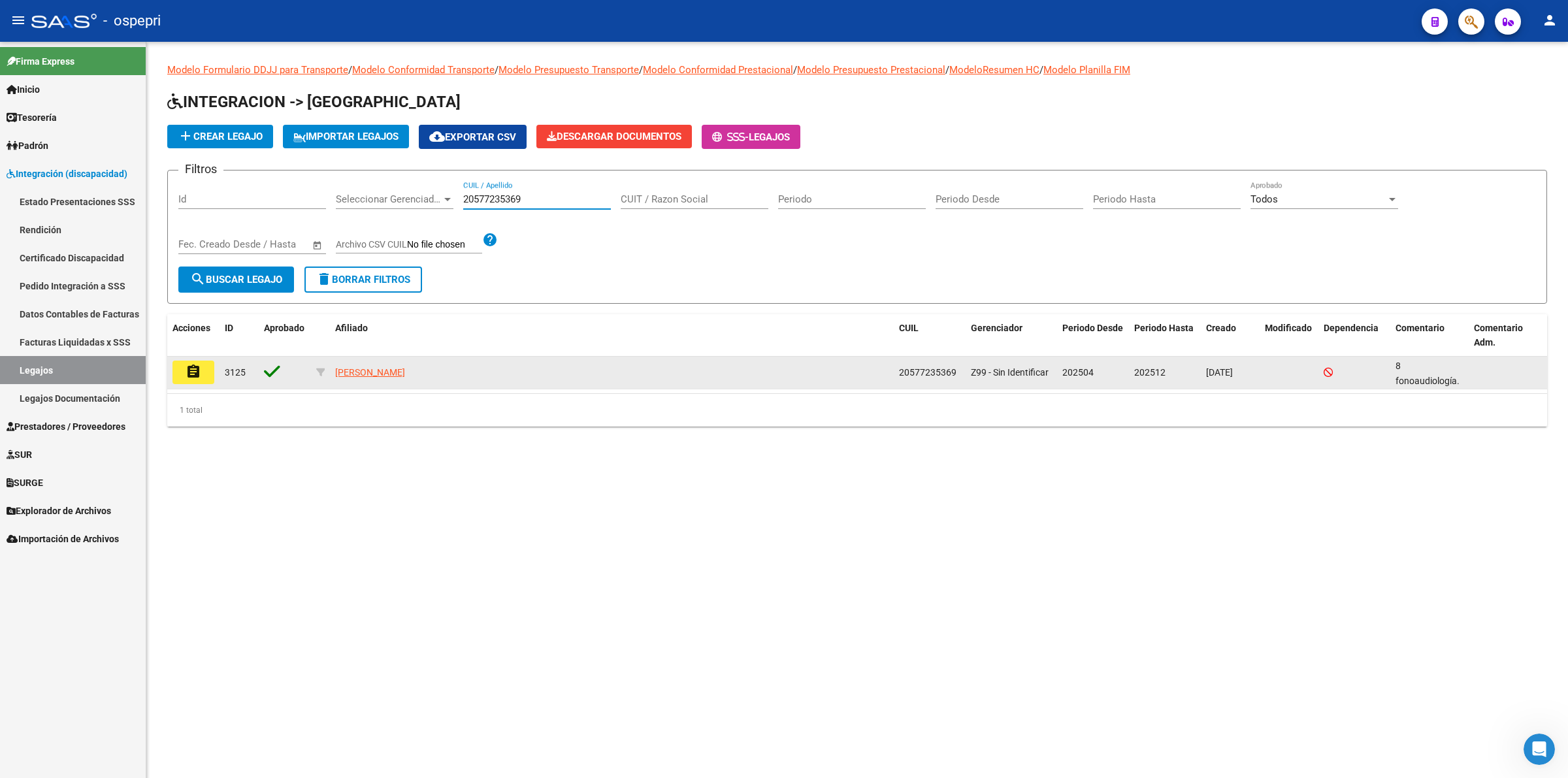
type input "20577235369"
drag, startPoint x: 203, startPoint y: 365, endPoint x: 201, endPoint y: 346, distance: 19.1
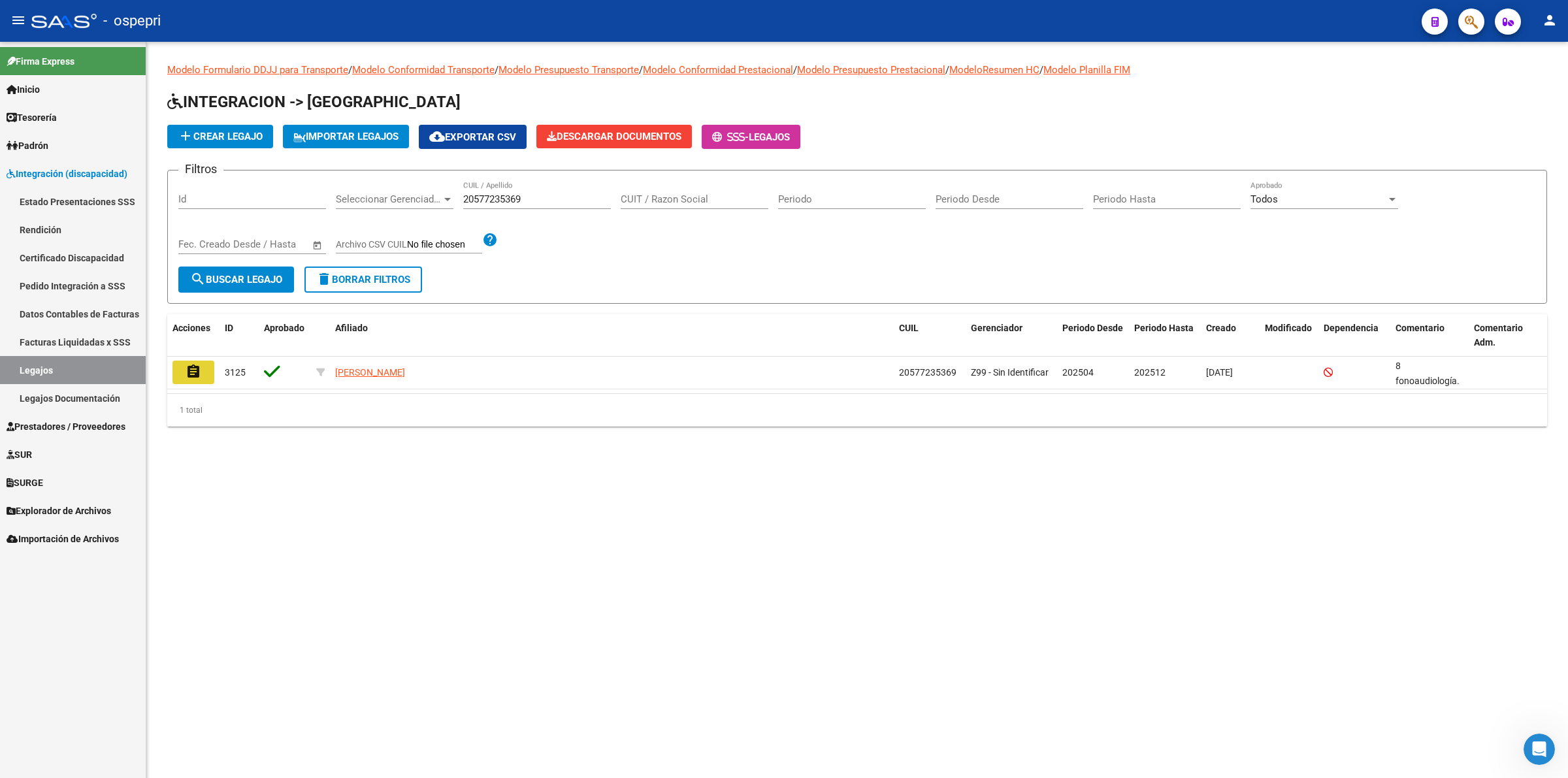
click at [201, 361] on button "assignment" at bounding box center [194, 372] width 42 height 24
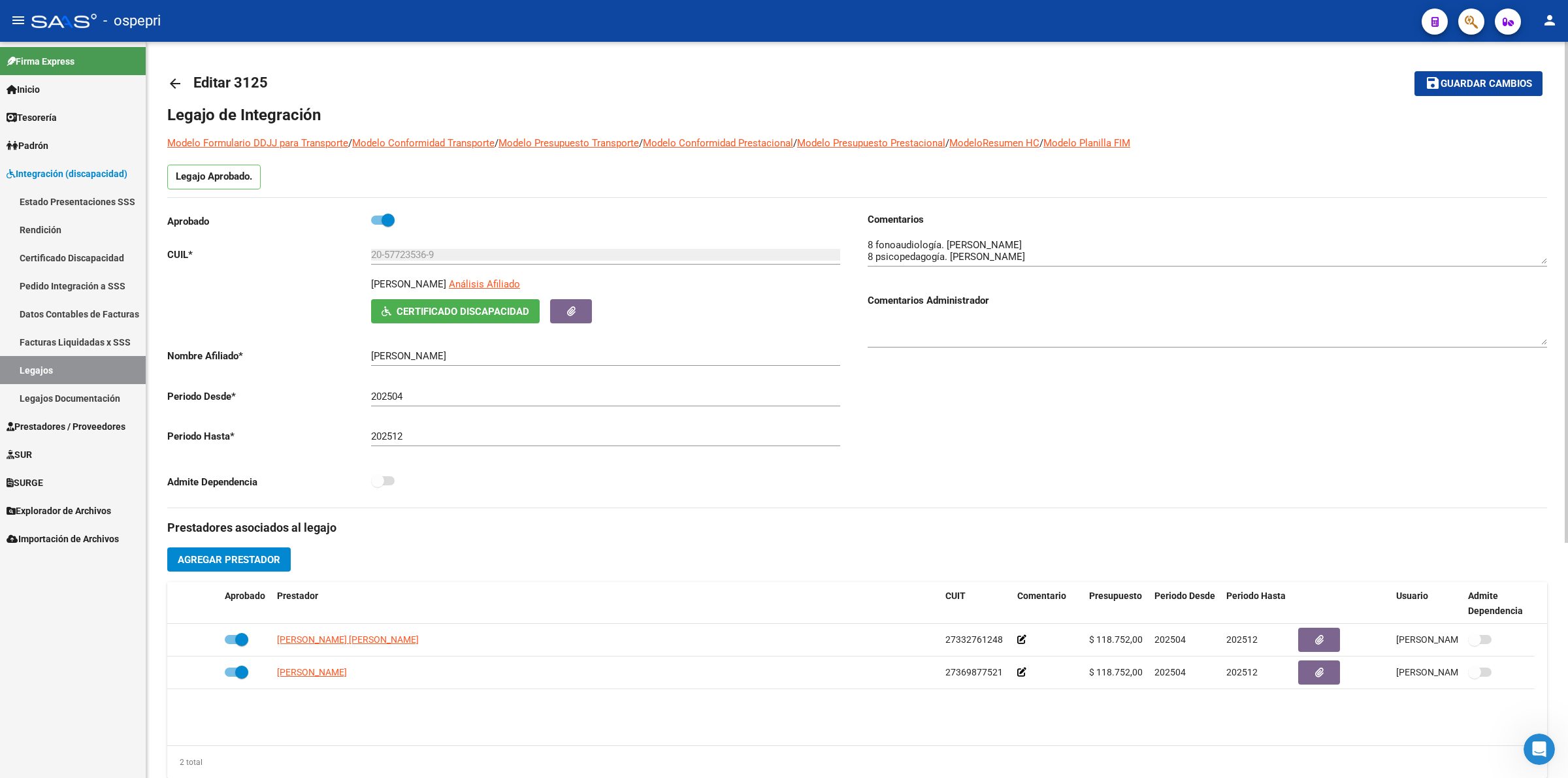
drag, startPoint x: 172, startPoint y: 84, endPoint x: 185, endPoint y: 86, distance: 13.2
click at [185, 86] on link "arrow_back" at bounding box center [180, 83] width 26 height 31
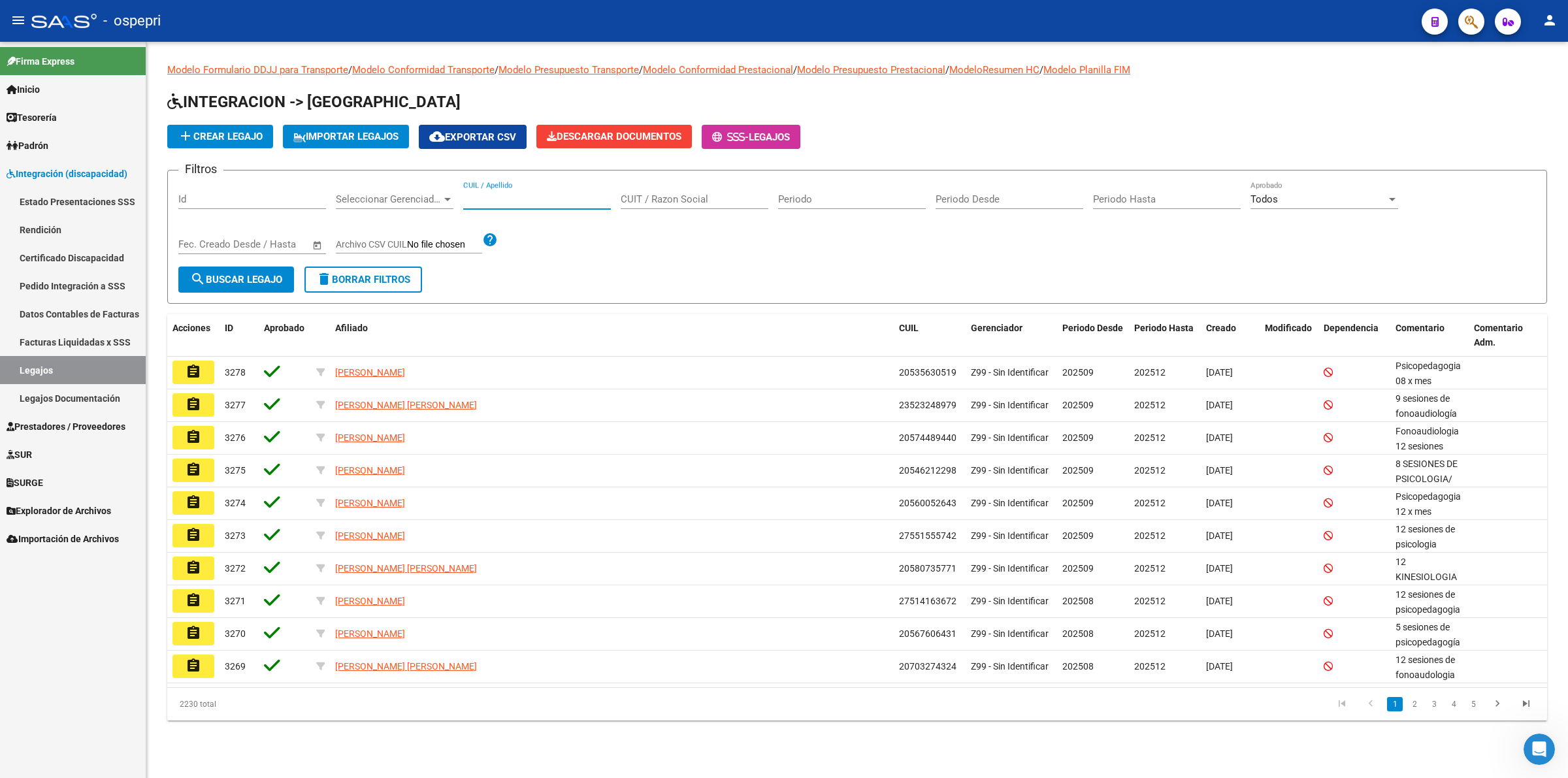
drag, startPoint x: 539, startPoint y: 196, endPoint x: 688, endPoint y: 320, distance: 193.8
click at [557, 216] on div "CUIL / Apellido" at bounding box center [537, 201] width 148 height 40
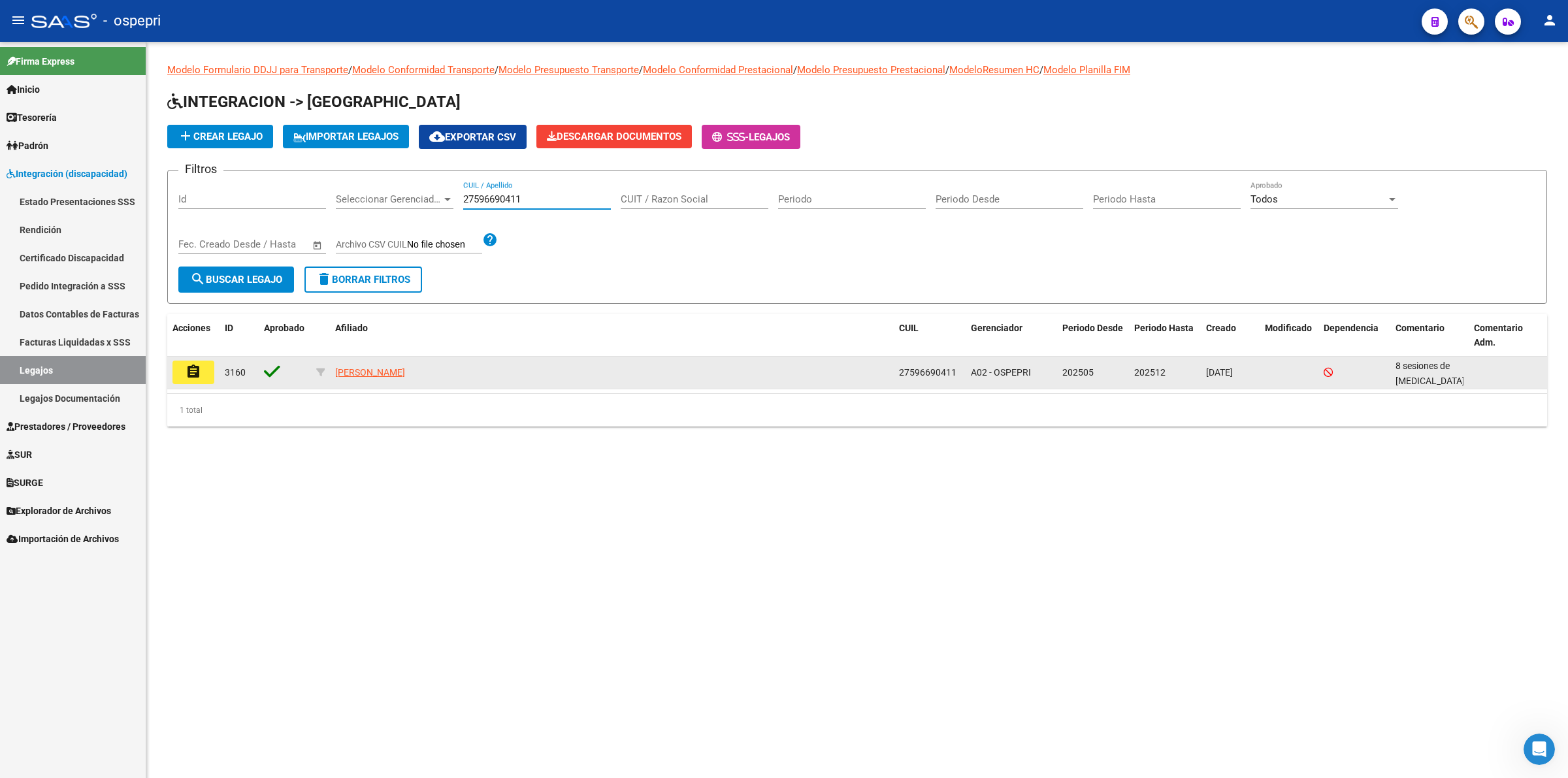
type input "27596690411"
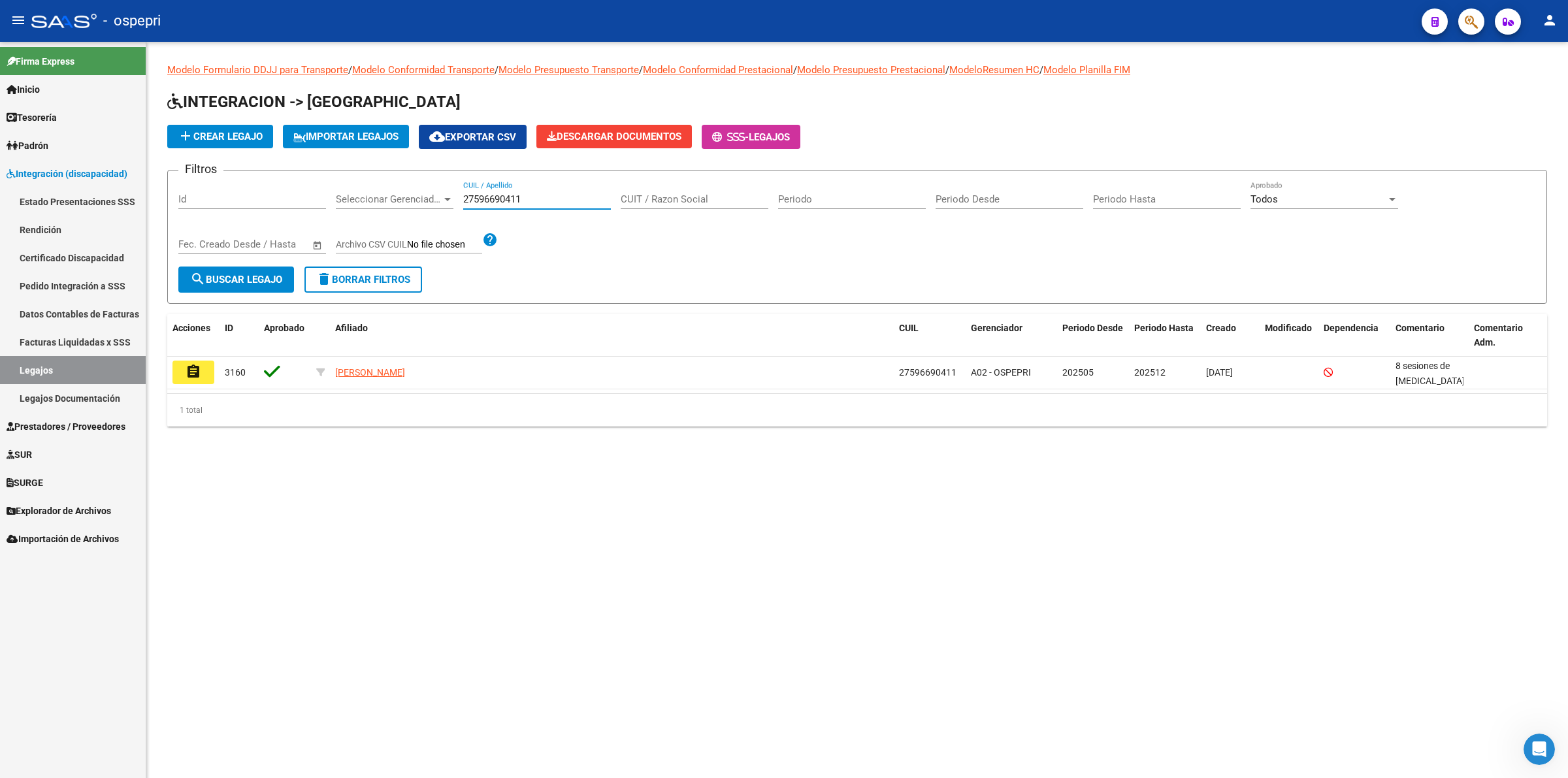
click at [191, 364] on mat-icon "assignment" at bounding box center [193, 372] width 16 height 16
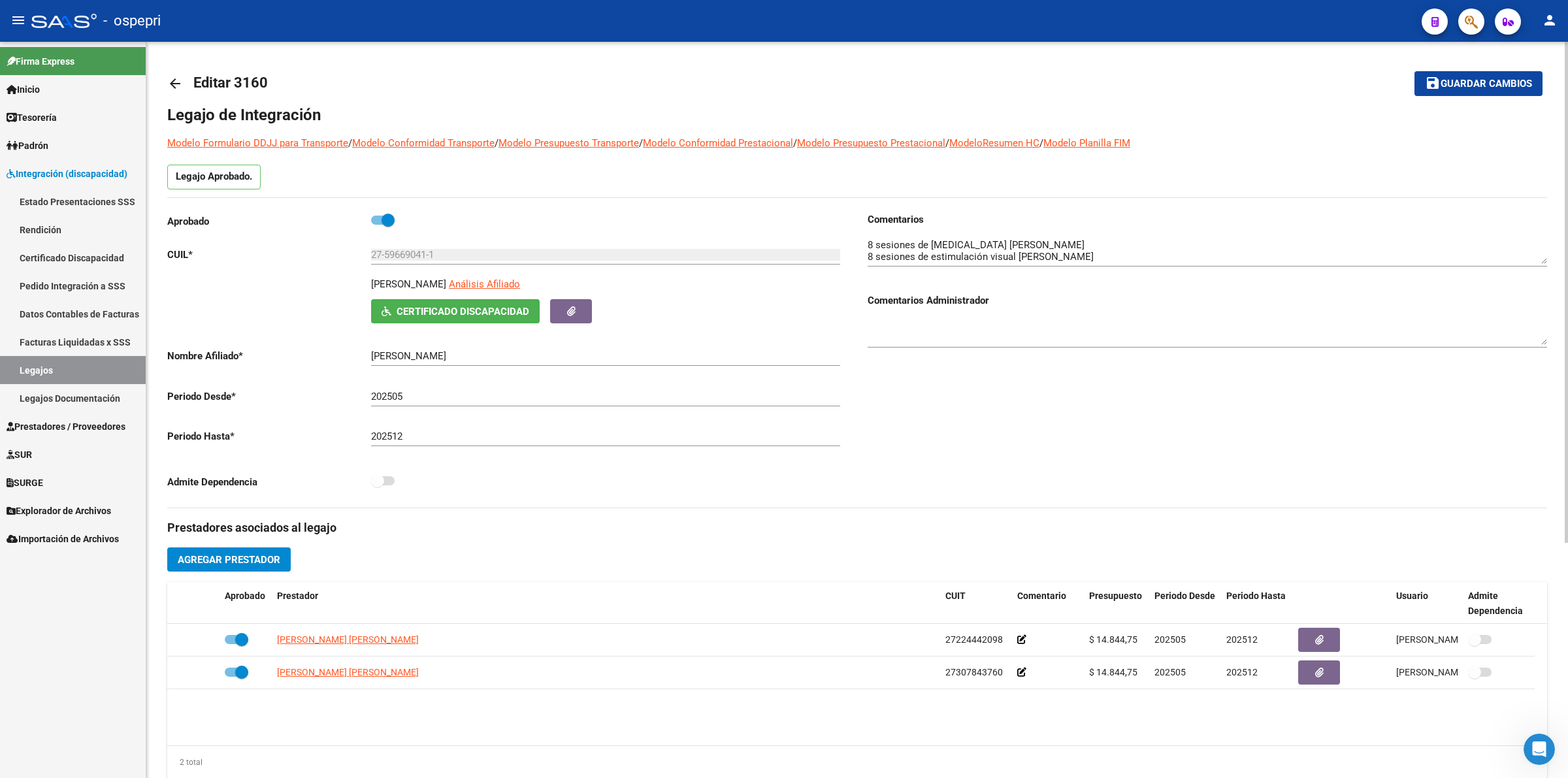
click at [178, 82] on mat-icon "arrow_back" at bounding box center [175, 83] width 16 height 16
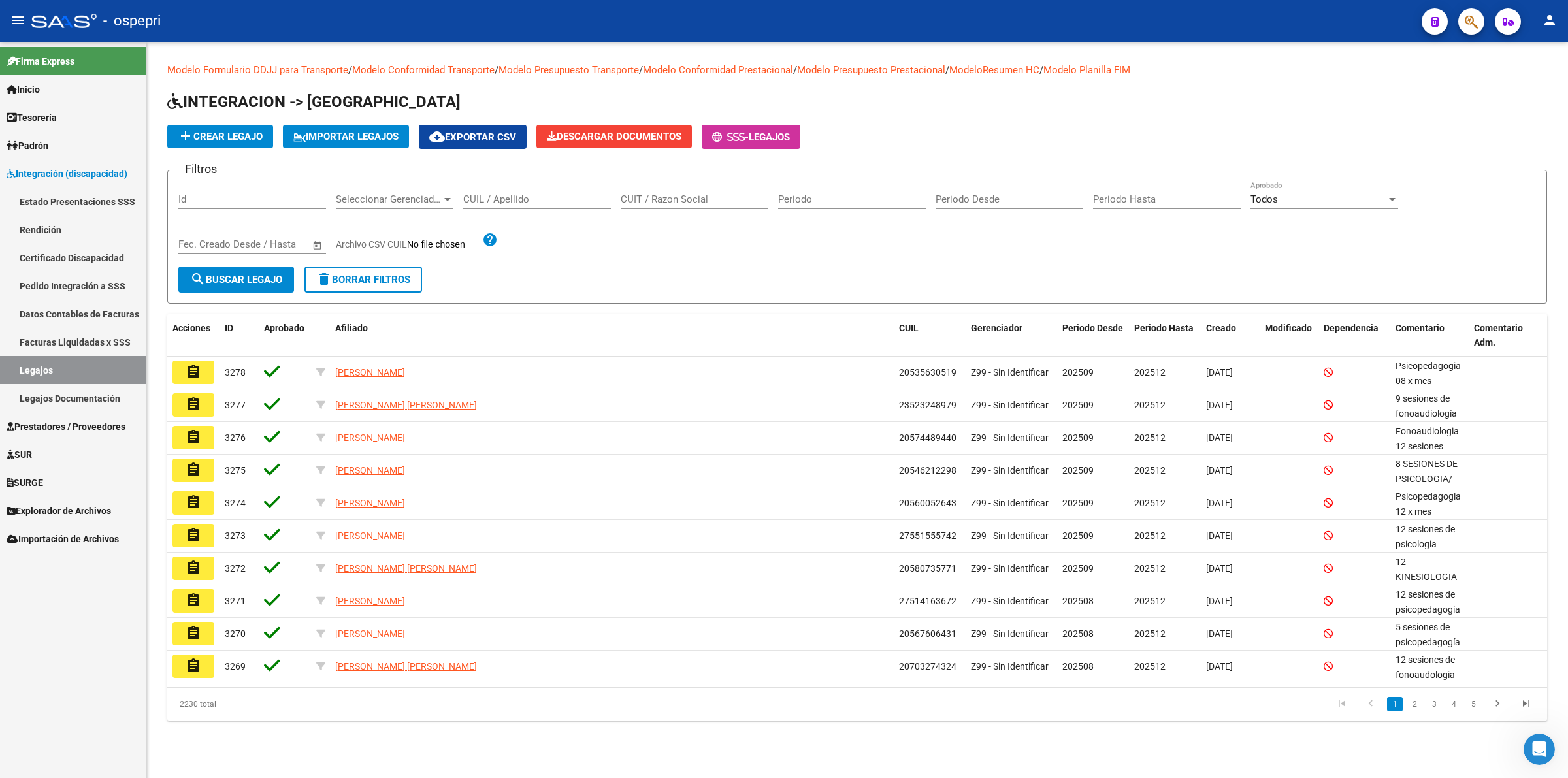
drag, startPoint x: 510, startPoint y: 195, endPoint x: 686, endPoint y: 292, distance: 201.0
click at [527, 211] on div "CUIL / Apellido" at bounding box center [537, 201] width 148 height 40
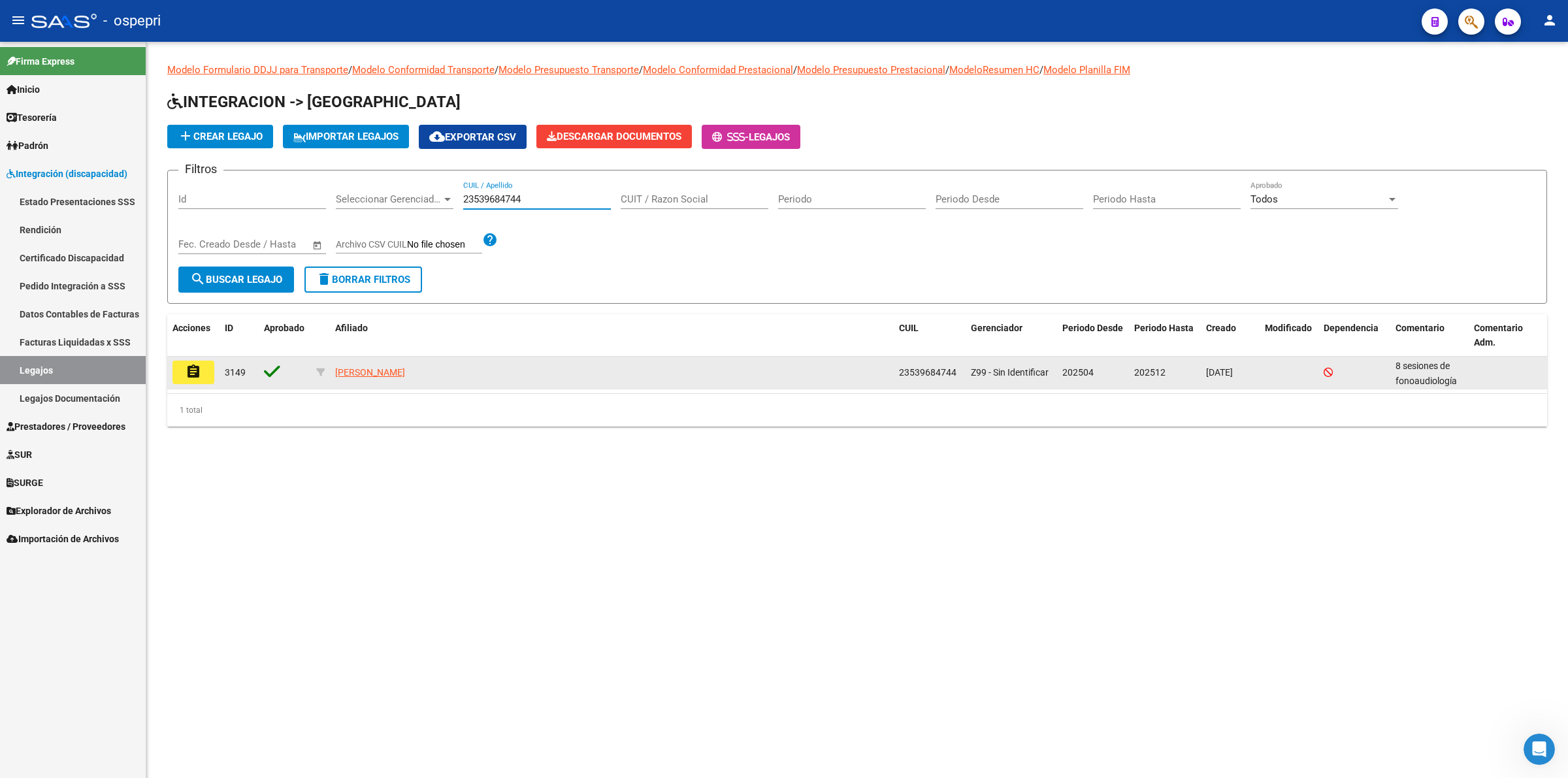
type input "23539684744"
drag, startPoint x: 199, startPoint y: 368, endPoint x: 203, endPoint y: 354, distance: 14.6
click at [201, 357] on datatable-body-cell "assignment" at bounding box center [193, 372] width 52 height 32
click at [191, 374] on mat-icon "assignment" at bounding box center [193, 372] width 16 height 16
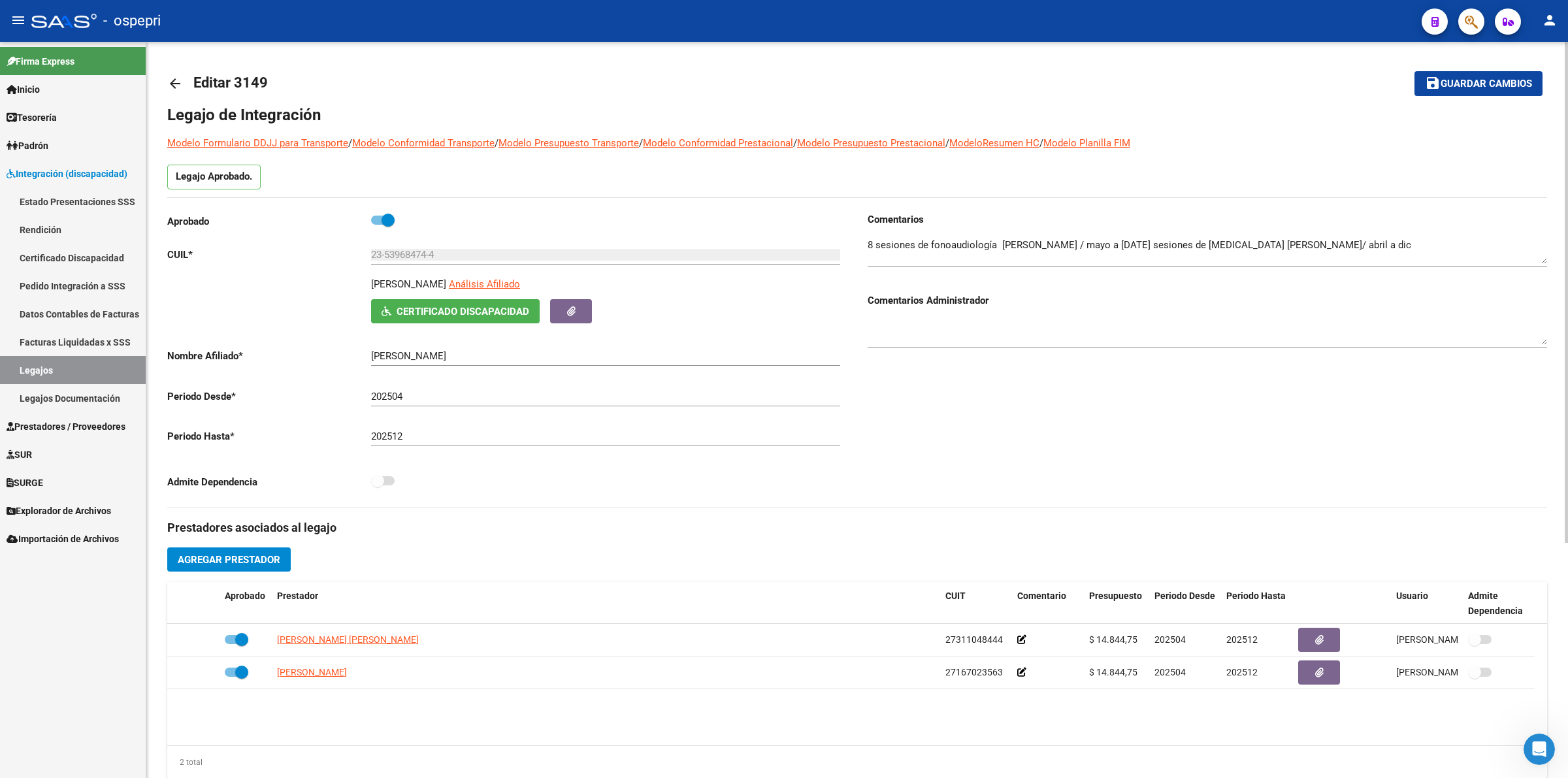
drag, startPoint x: 177, startPoint y: 83, endPoint x: 221, endPoint y: 62, distance: 48.8
click at [207, 67] on mat-toolbar-row "arrow_back Editar 3149" at bounding box center [705, 83] width 1076 height 42
click at [168, 79] on mat-icon "arrow_back" at bounding box center [175, 83] width 16 height 16
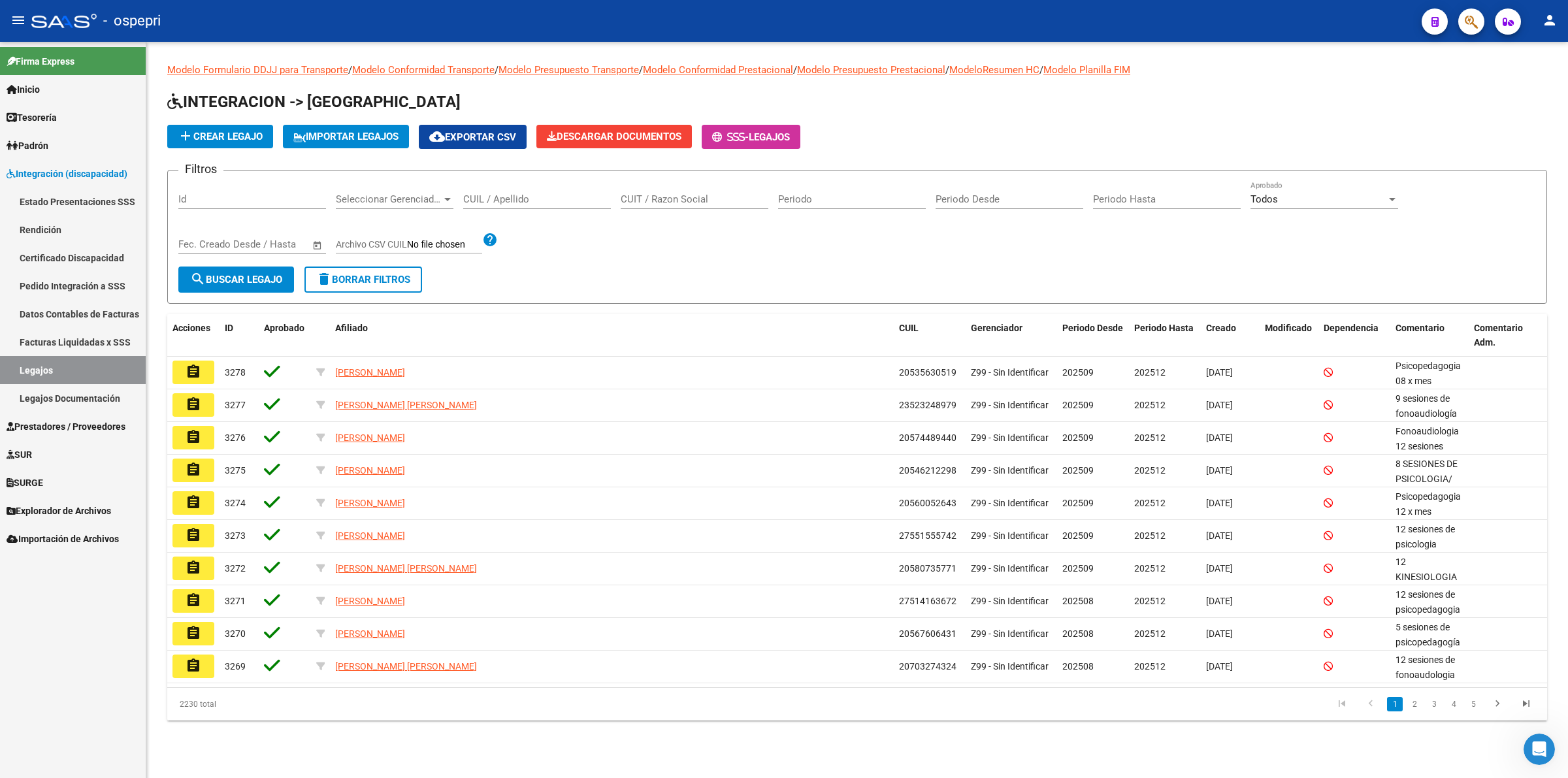
click at [488, 205] on div "CUIL / Apellido" at bounding box center [537, 195] width 148 height 28
click at [491, 200] on input "CUIL / Apellido" at bounding box center [537, 199] width 148 height 12
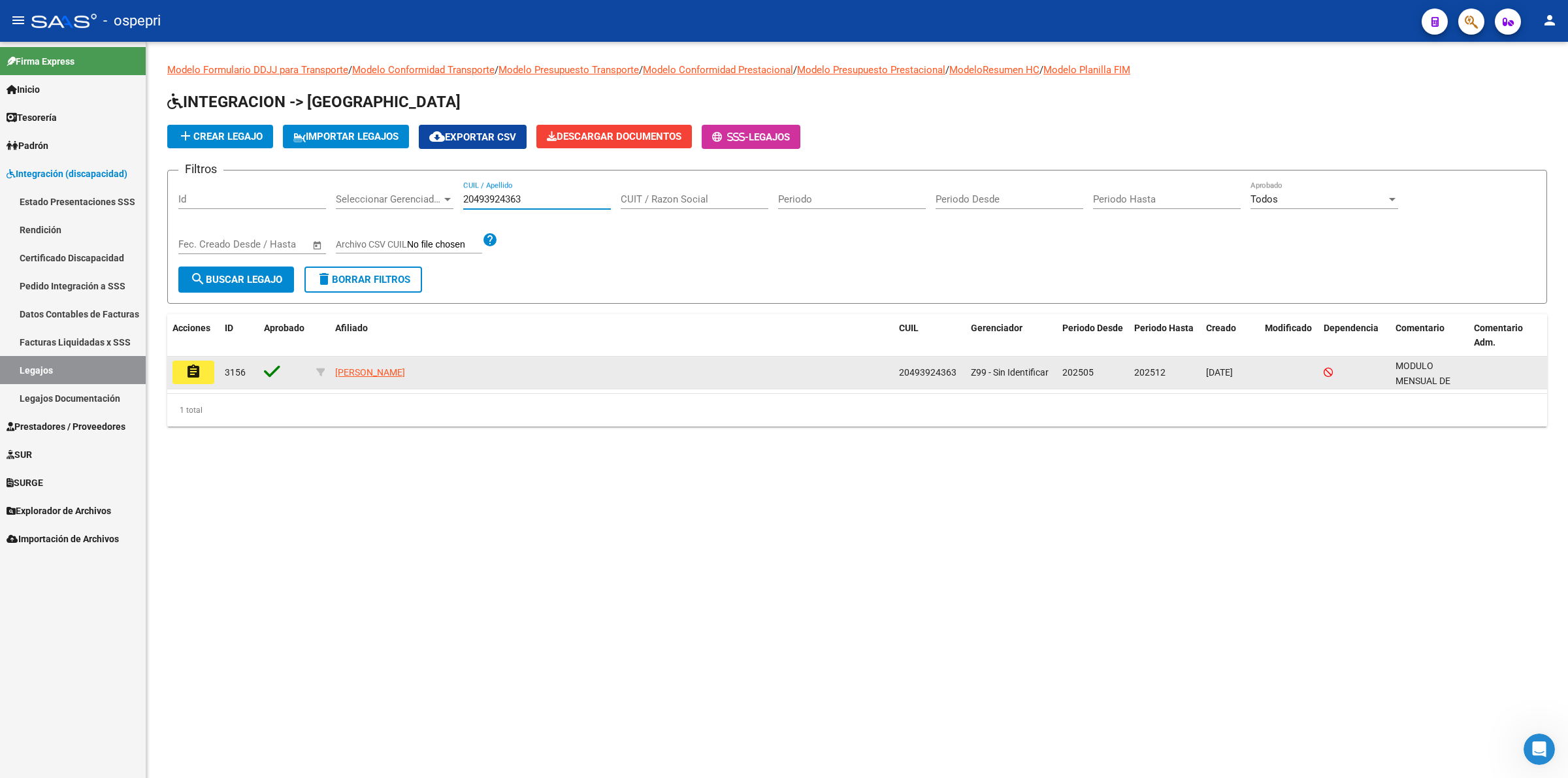
type input "20493924363"
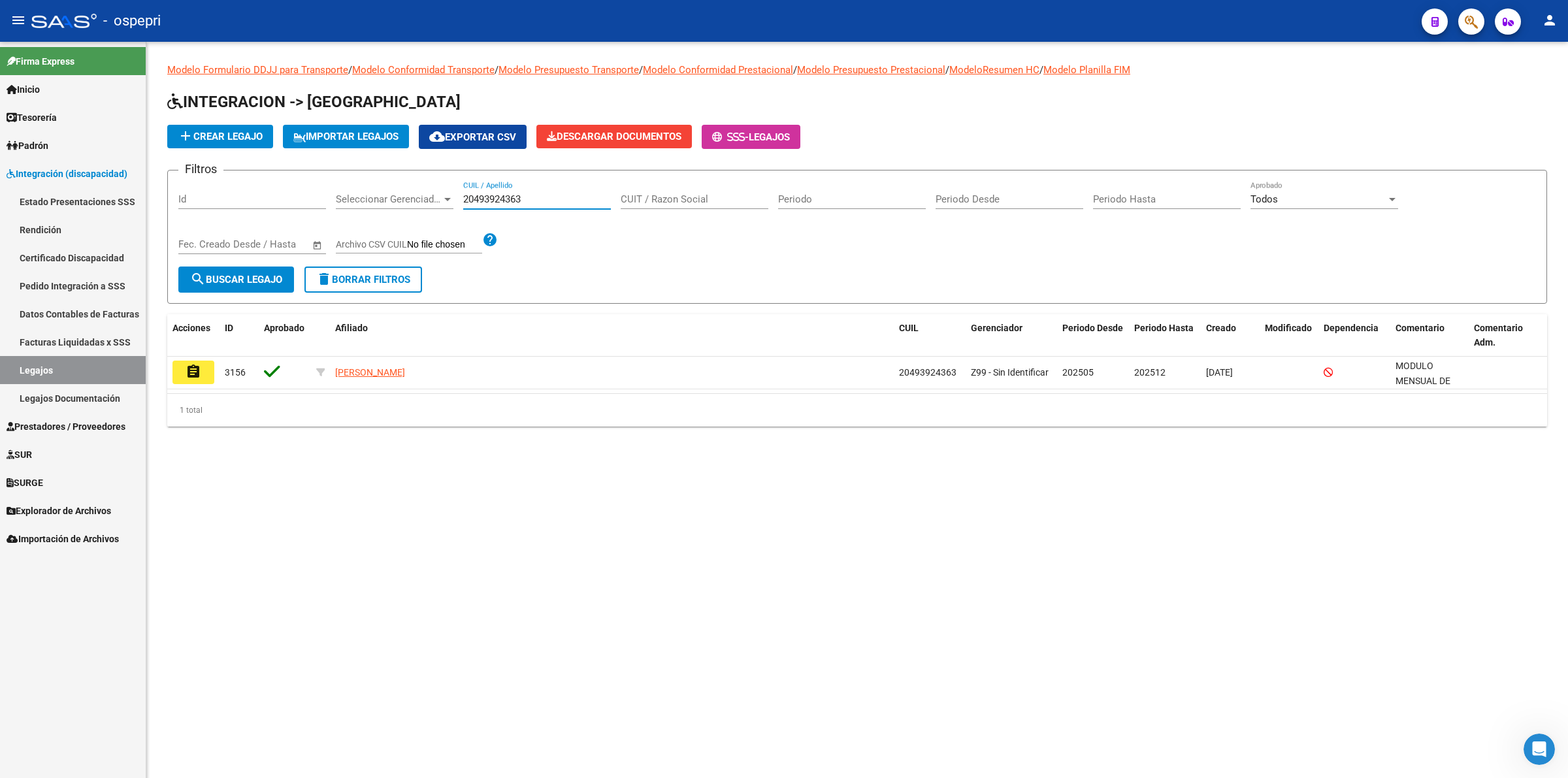
drag, startPoint x: 174, startPoint y: 361, endPoint x: 191, endPoint y: 365, distance: 17.5
click at [186, 364] on button "assignment" at bounding box center [194, 372] width 42 height 24
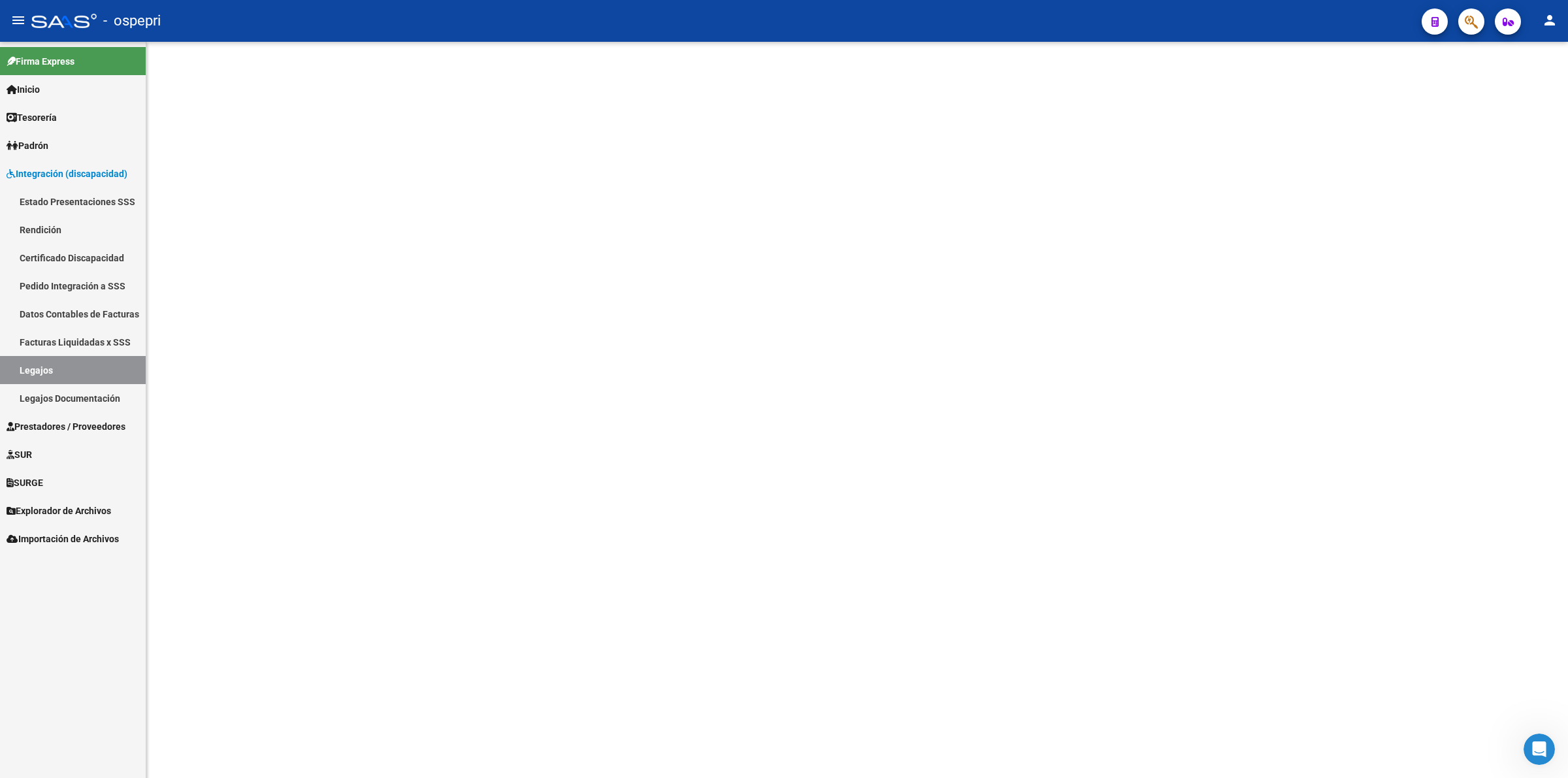
click at [196, 365] on mat-sidenav-content at bounding box center [857, 409] width 1422 height 736
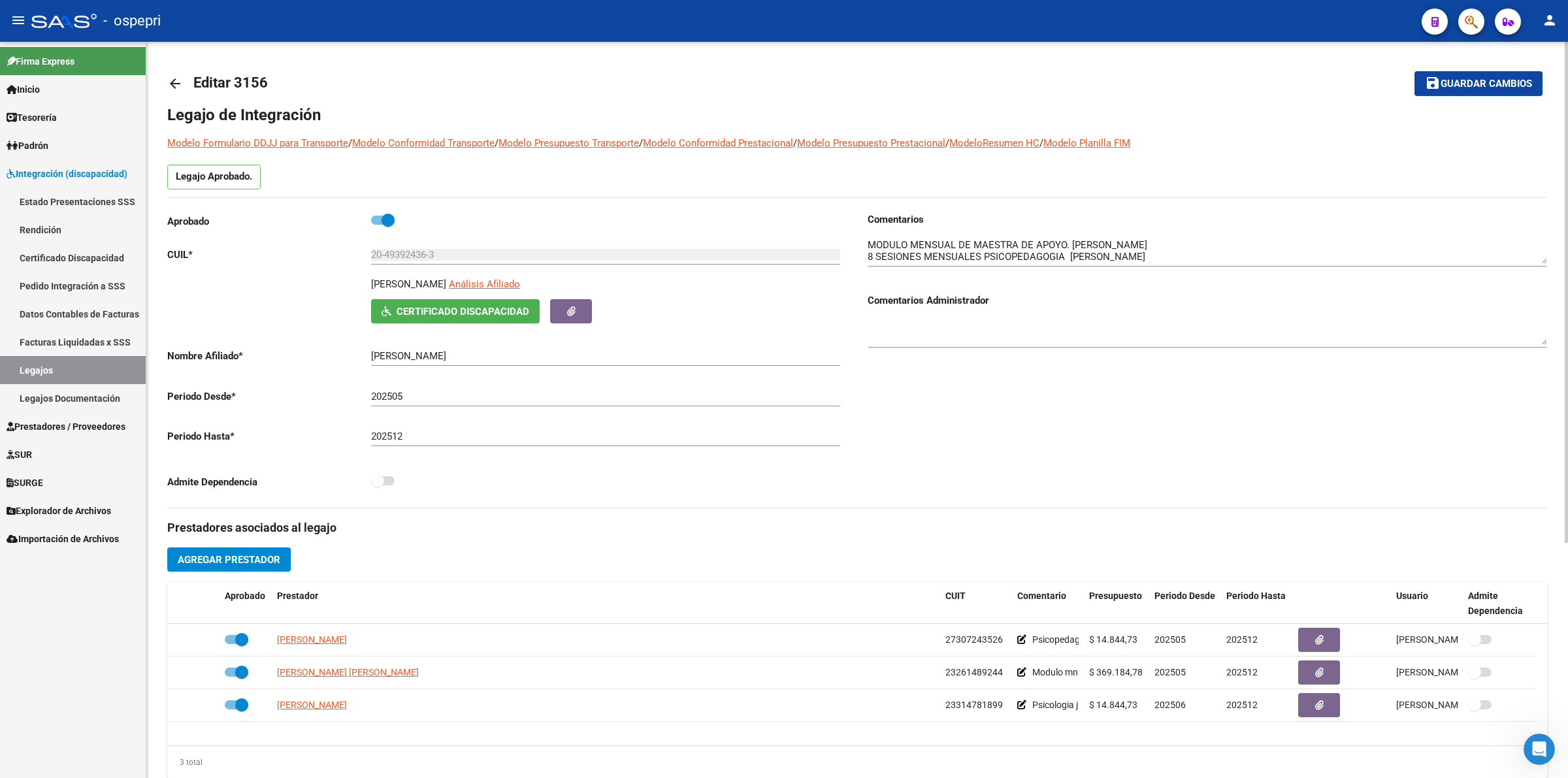
click at [176, 80] on mat-icon "arrow_back" at bounding box center [175, 83] width 16 height 16
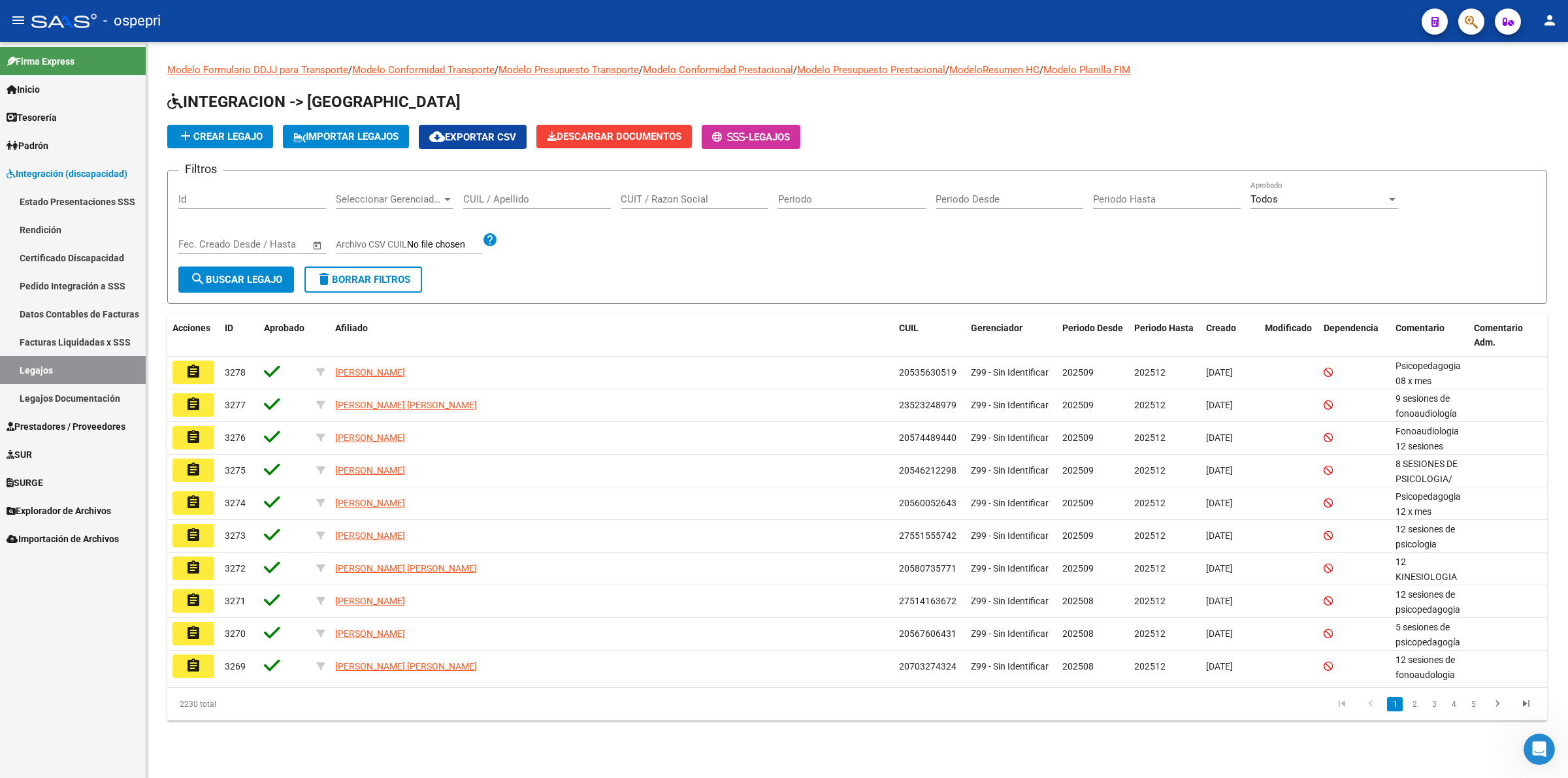
drag, startPoint x: 505, startPoint y: 194, endPoint x: 513, endPoint y: 164, distance: 31.0
click at [508, 184] on div "CUIL / Apellido" at bounding box center [537, 195] width 148 height 28
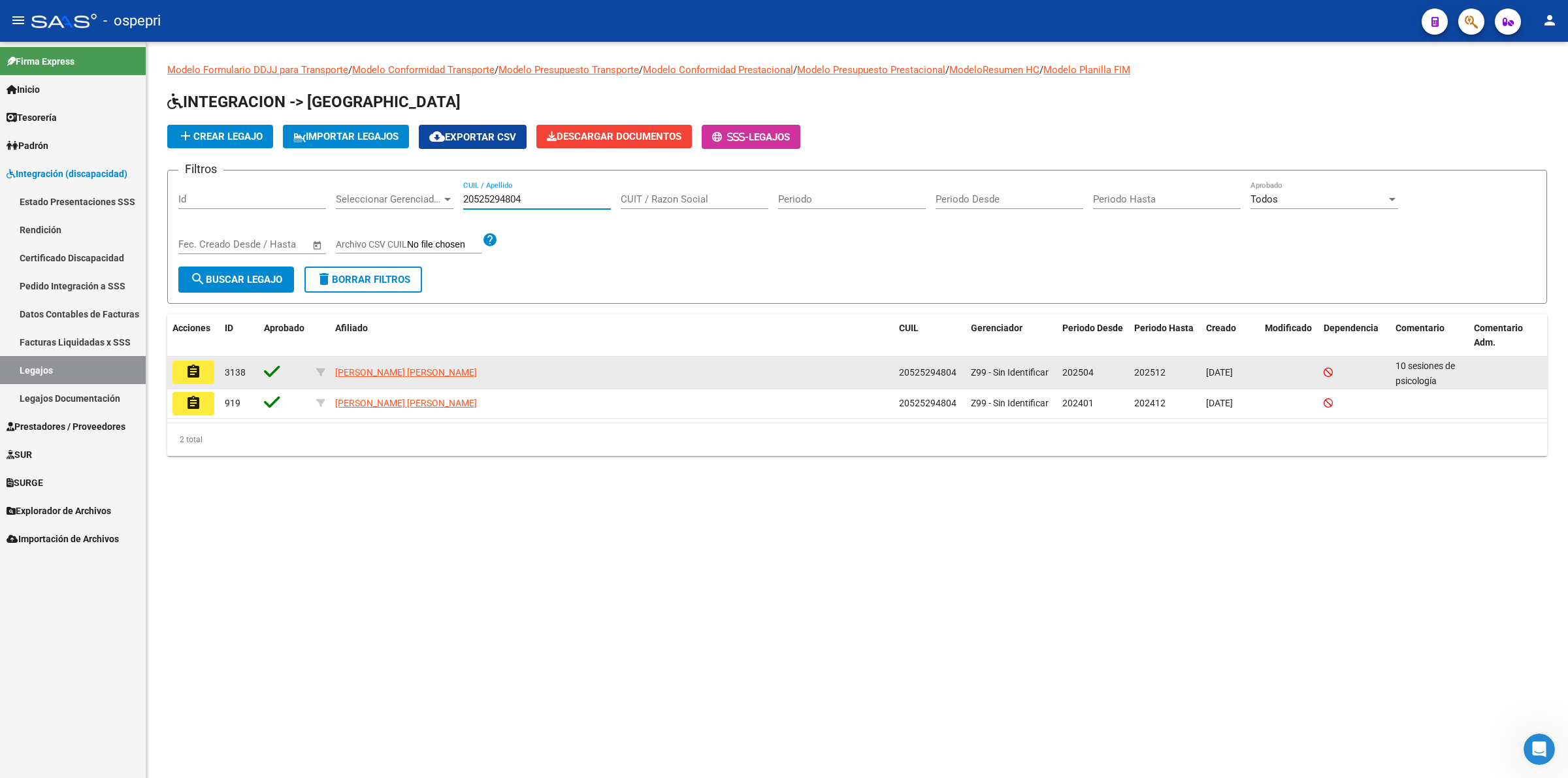
type input "20525294804"
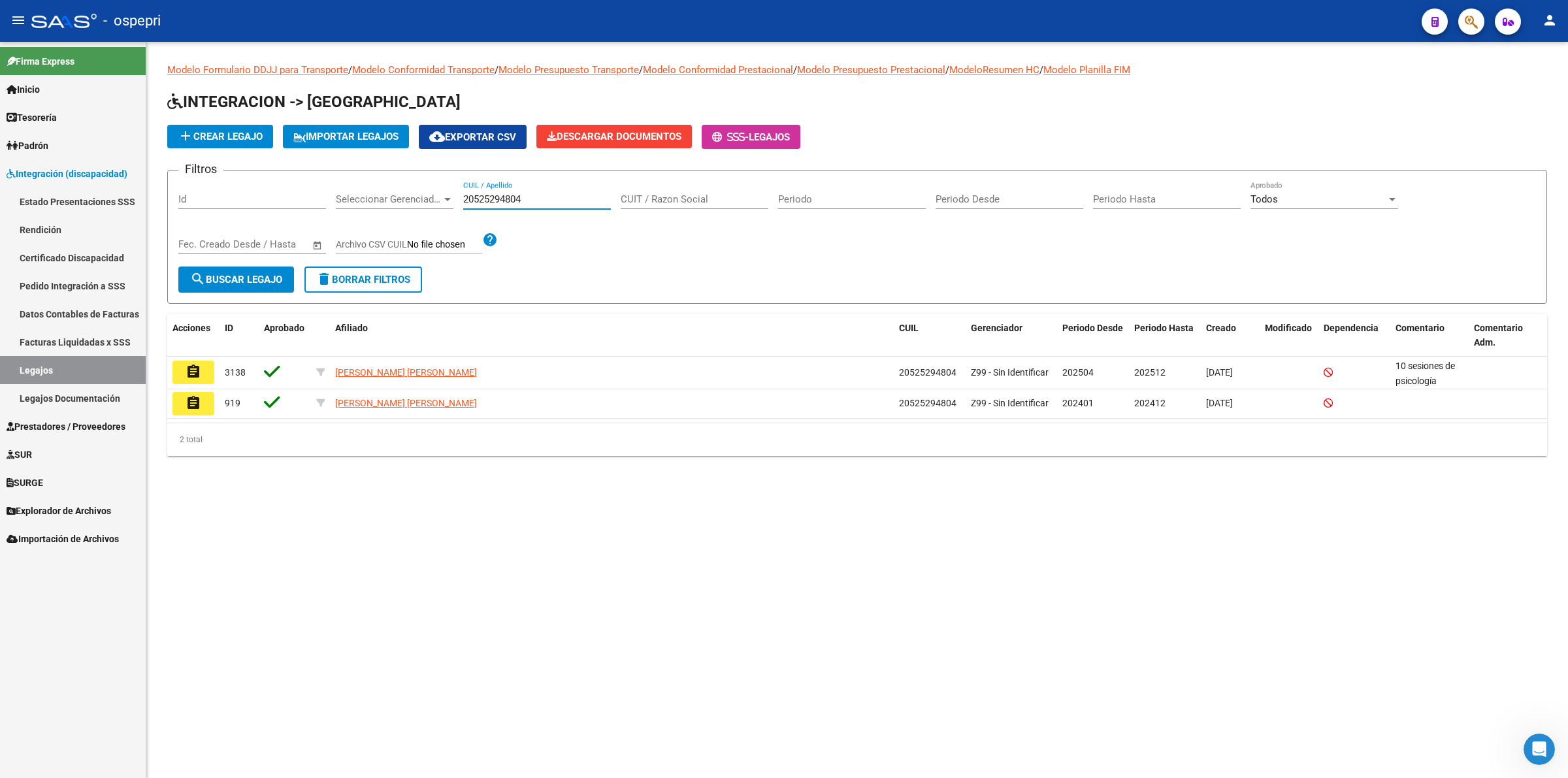
drag, startPoint x: 200, startPoint y: 377, endPoint x: 480, endPoint y: 659, distance: 397.4
click at [200, 379] on button "assignment" at bounding box center [194, 372] width 42 height 24
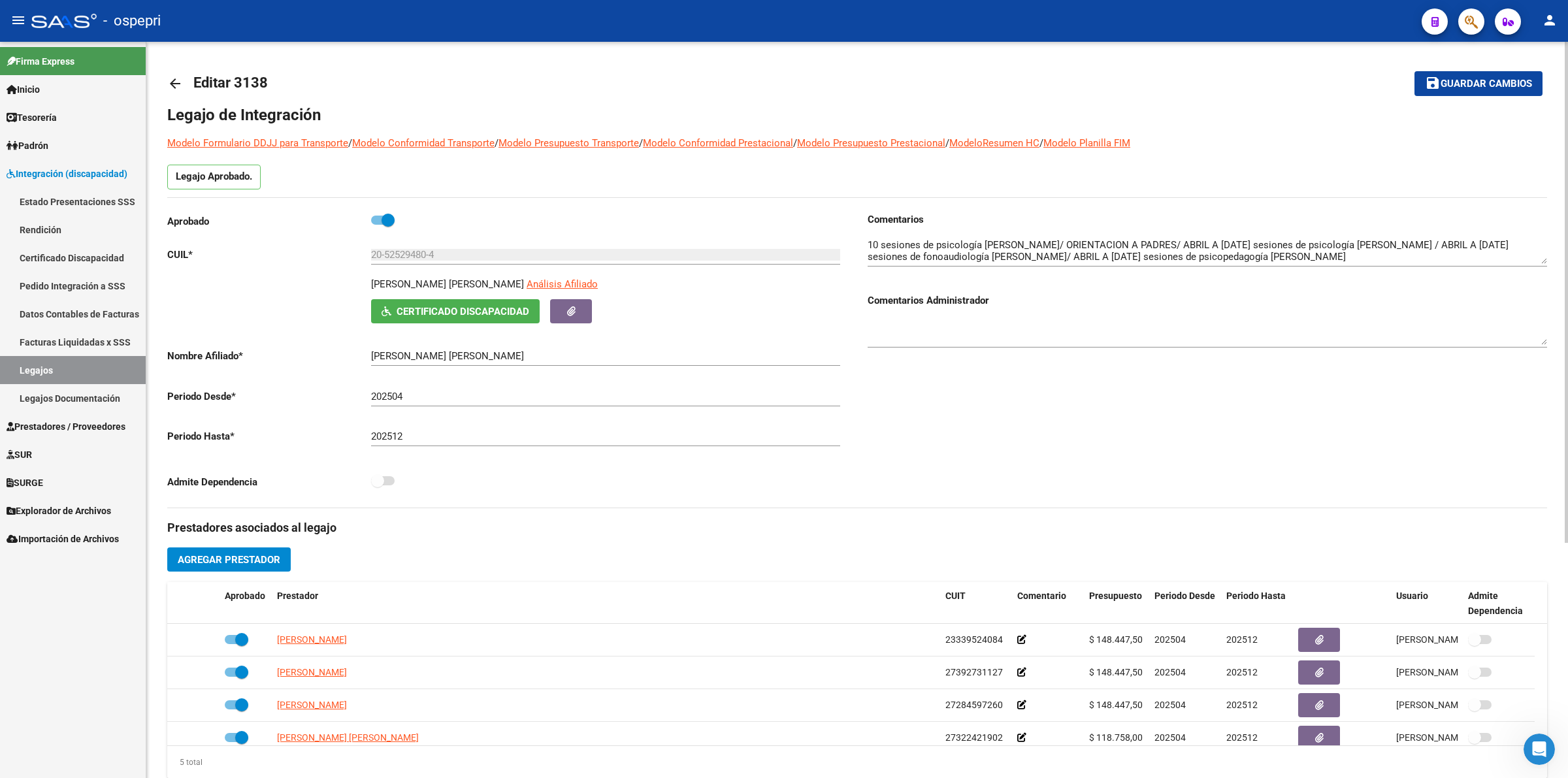
drag, startPoint x: 178, startPoint y: 88, endPoint x: 187, endPoint y: 85, distance: 9.5
click at [187, 85] on link "arrow_back" at bounding box center [180, 83] width 26 height 31
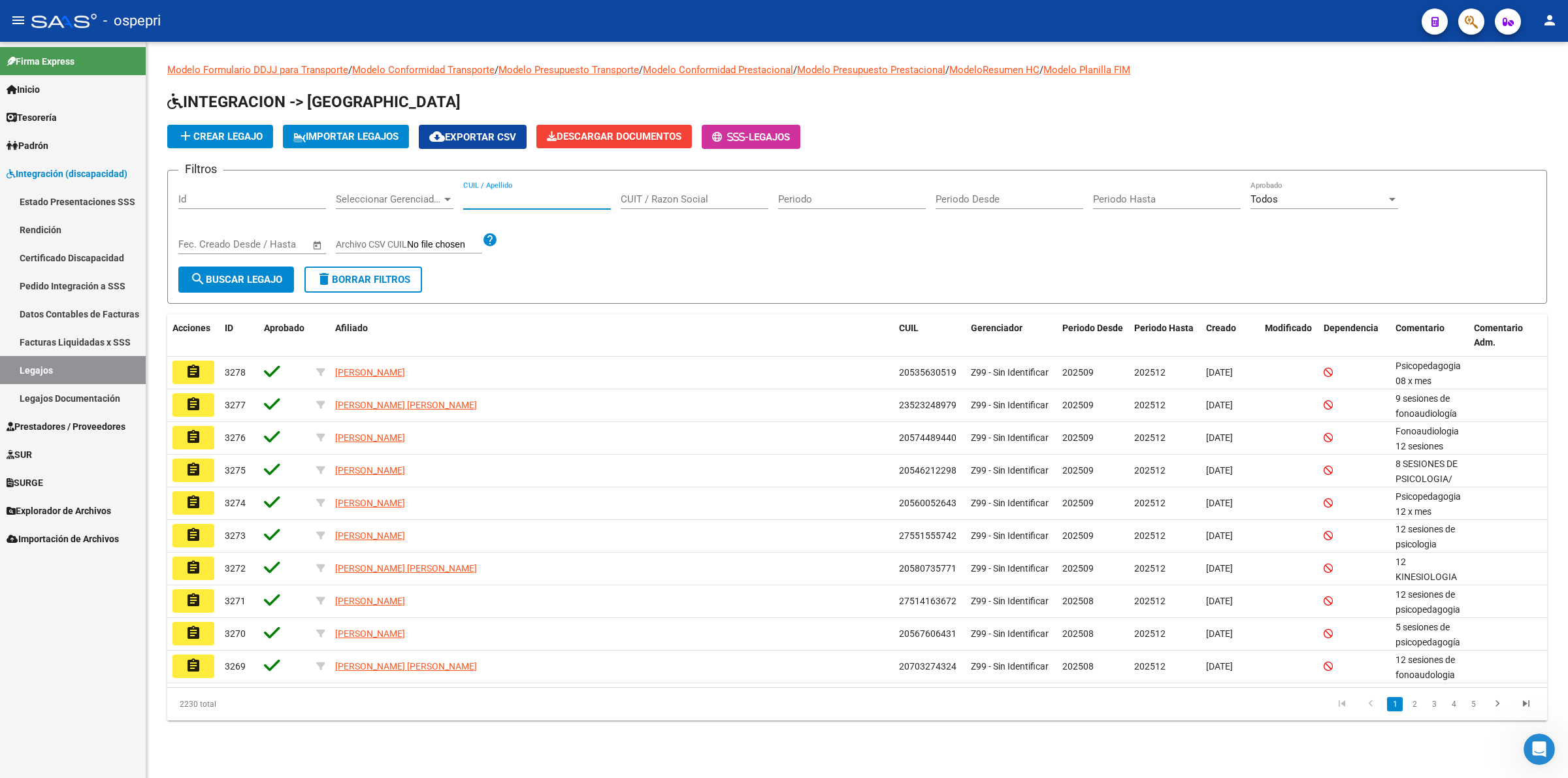
click at [551, 201] on input "CUIL / Apellido" at bounding box center [537, 199] width 148 height 12
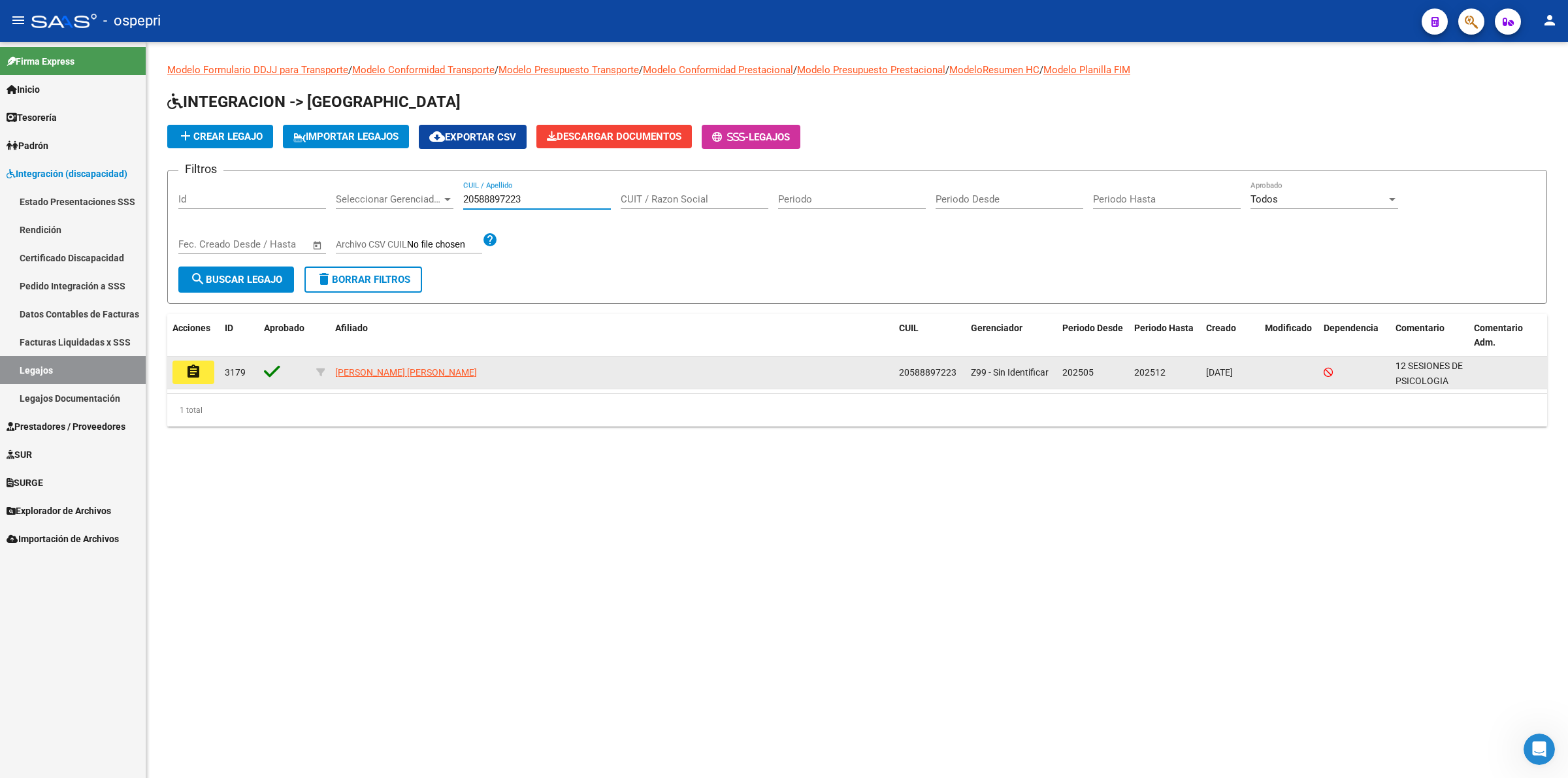
type input "20588897223"
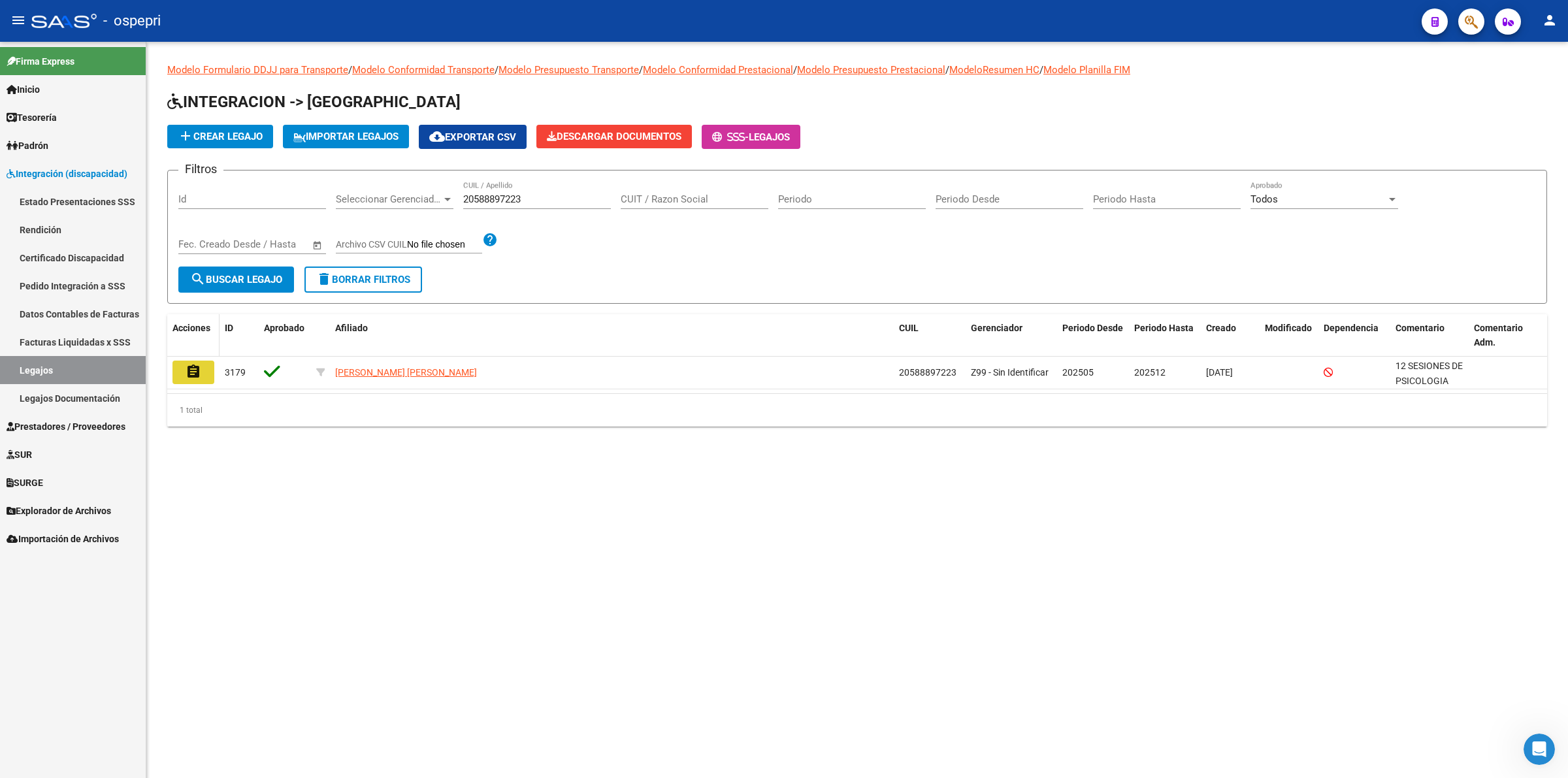
drag, startPoint x: 190, startPoint y: 370, endPoint x: 199, endPoint y: 348, distance: 23.8
click at [197, 353] on div "Acciones ID Aprobado Afiliado CUIL Gerenciador Periodo Desde Periodo Hasta Crea…" at bounding box center [857, 370] width 1380 height 112
click at [198, 368] on mat-icon "assignment" at bounding box center [193, 372] width 16 height 16
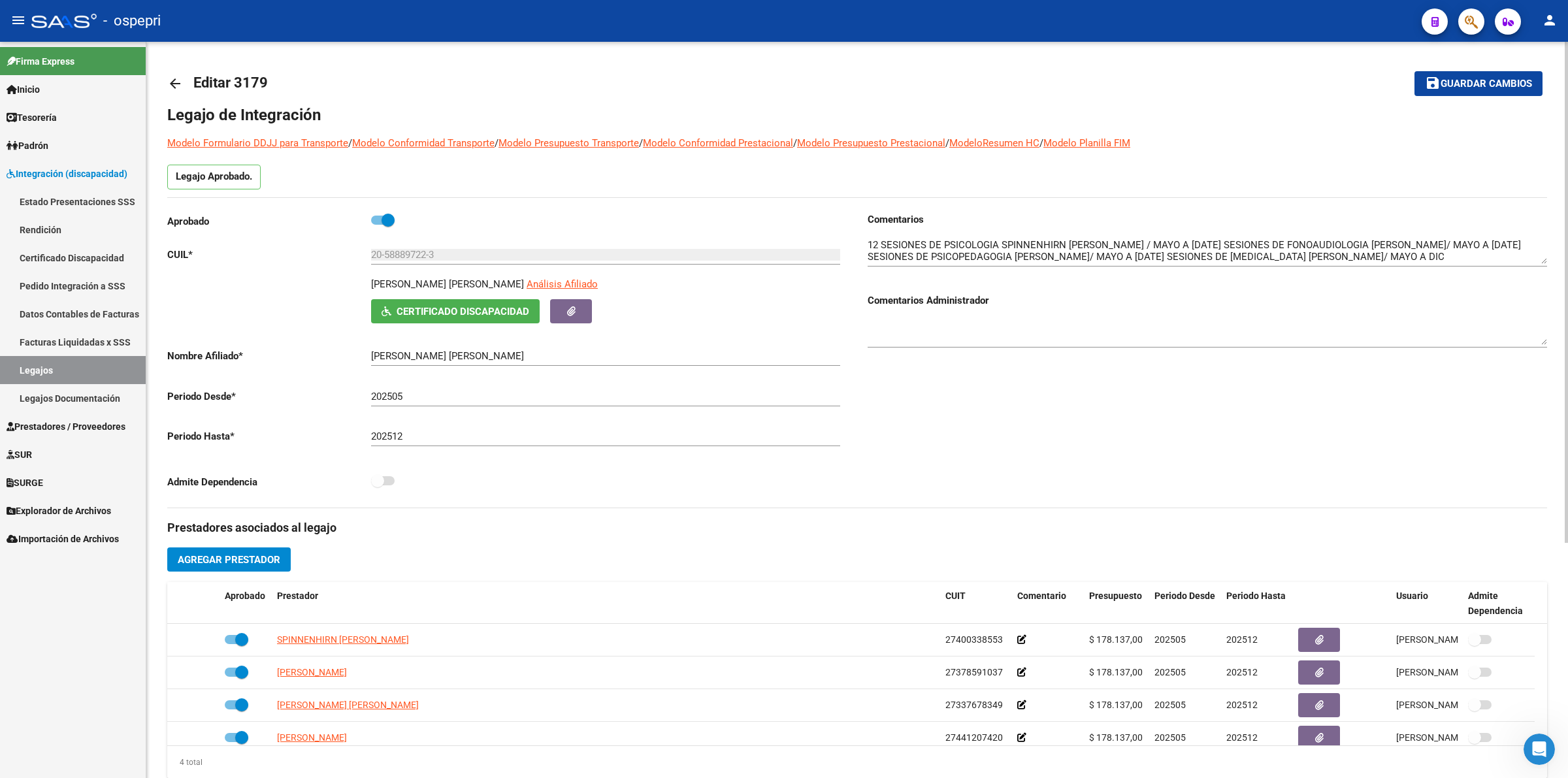
click at [174, 80] on mat-icon "arrow_back" at bounding box center [175, 83] width 16 height 16
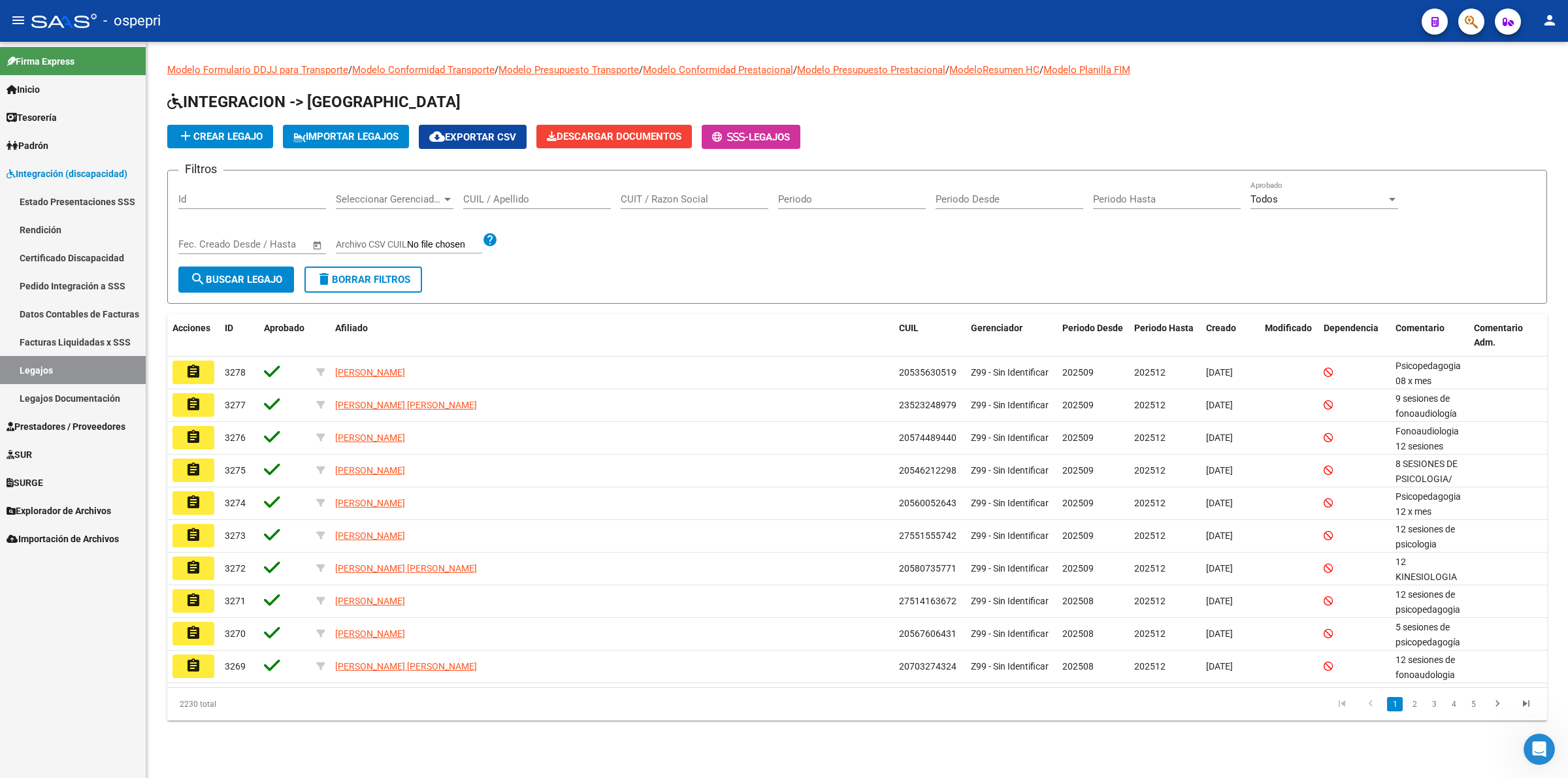
click at [544, 203] on input "CUIL / Apellido" at bounding box center [537, 199] width 148 height 12
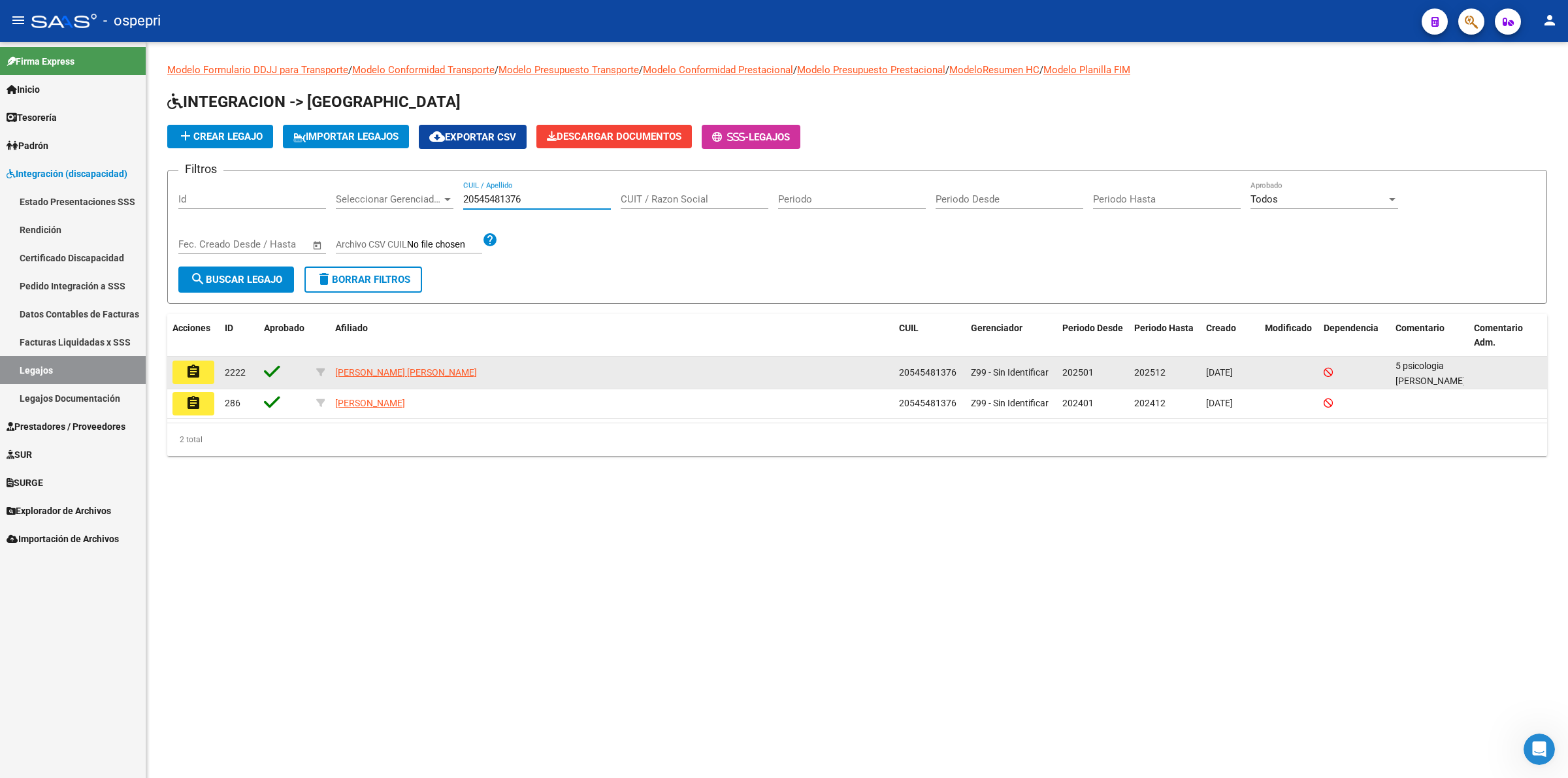
type input "20545481376"
click at [189, 365] on mat-icon "assignment" at bounding box center [193, 372] width 16 height 16
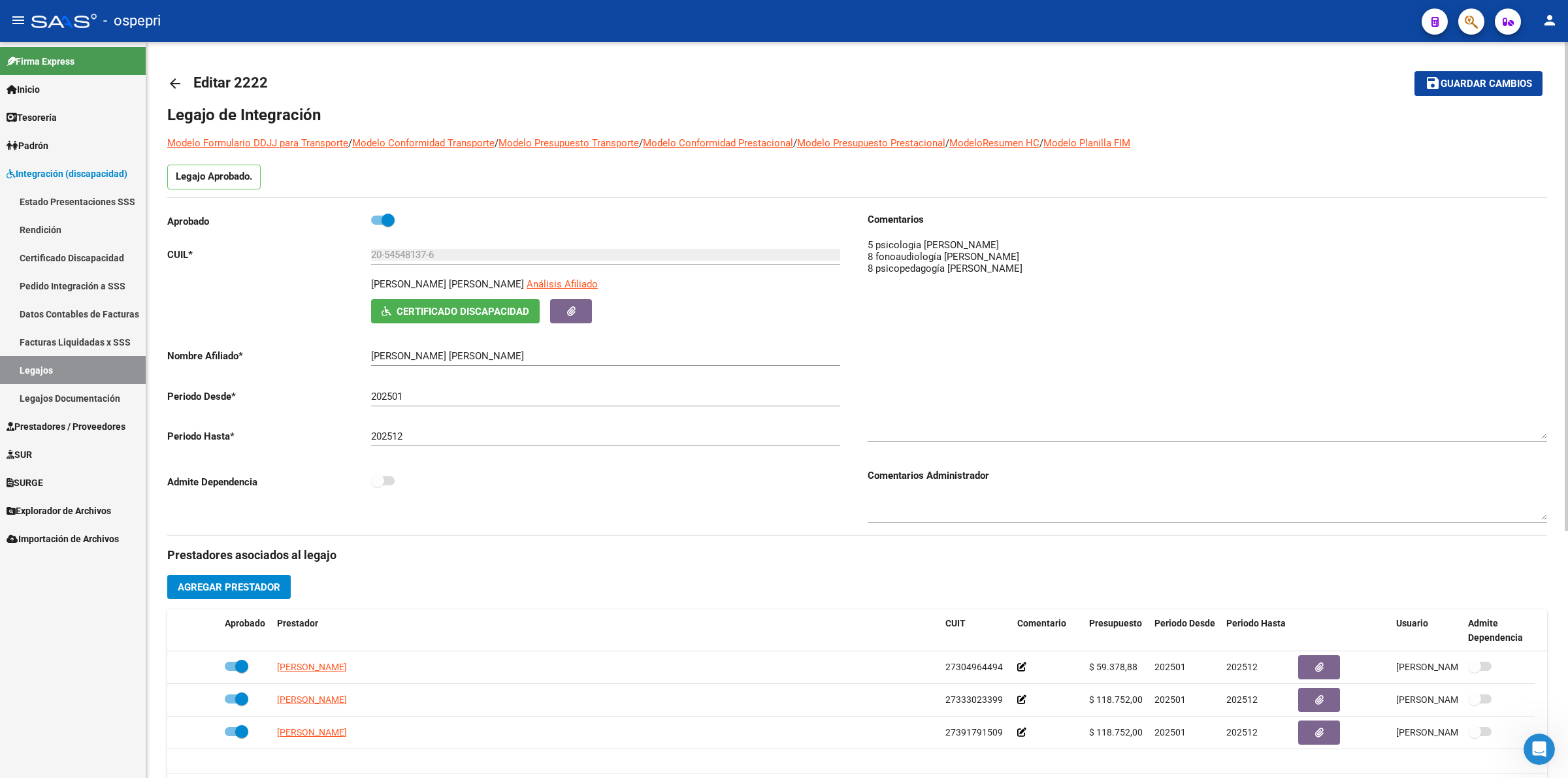
drag, startPoint x: 1542, startPoint y: 254, endPoint x: 1449, endPoint y: 329, distance: 119.5
click at [1533, 409] on textarea at bounding box center [1207, 338] width 679 height 201
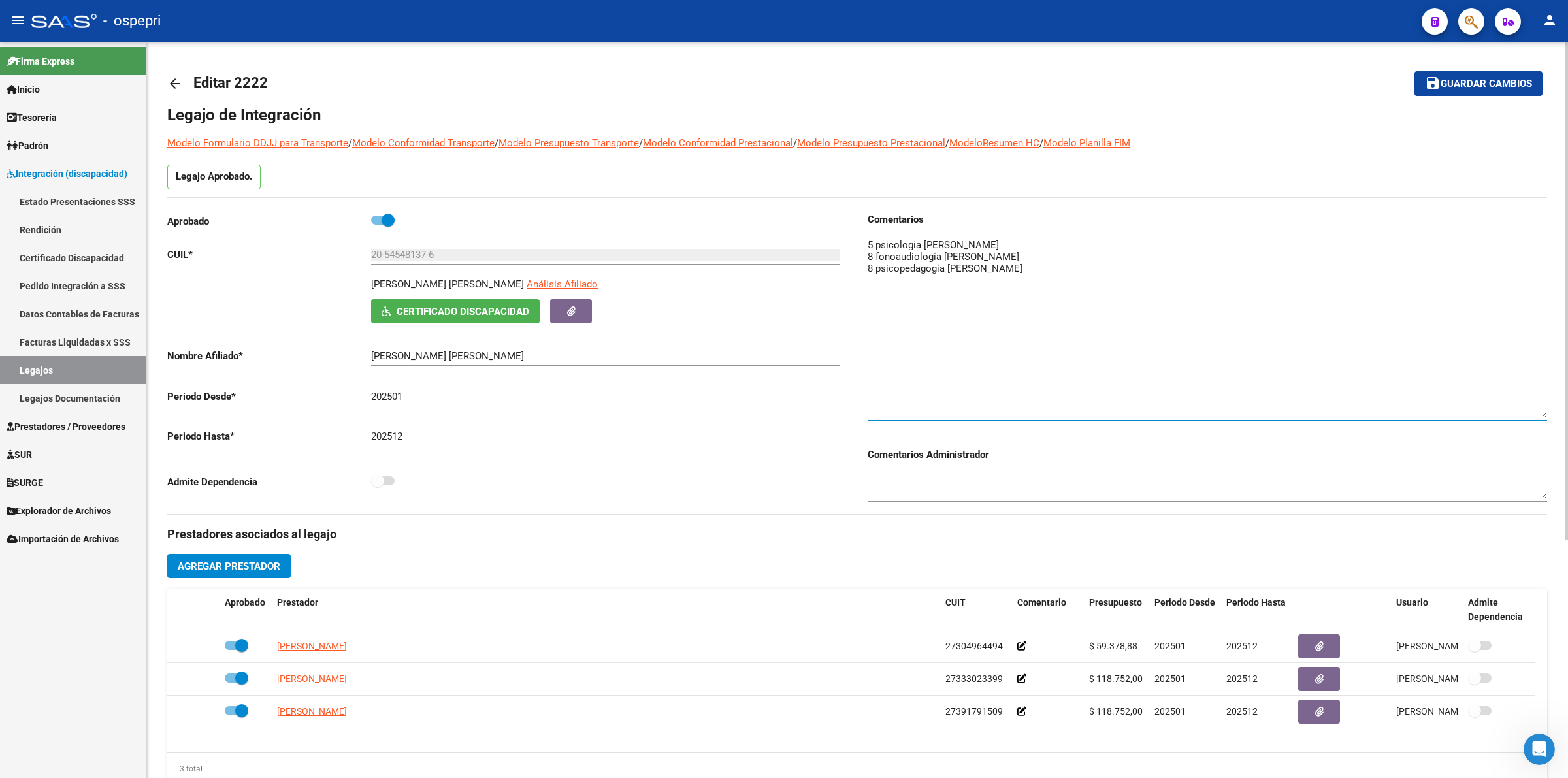
click at [169, 83] on mat-icon "arrow_back" at bounding box center [175, 83] width 16 height 16
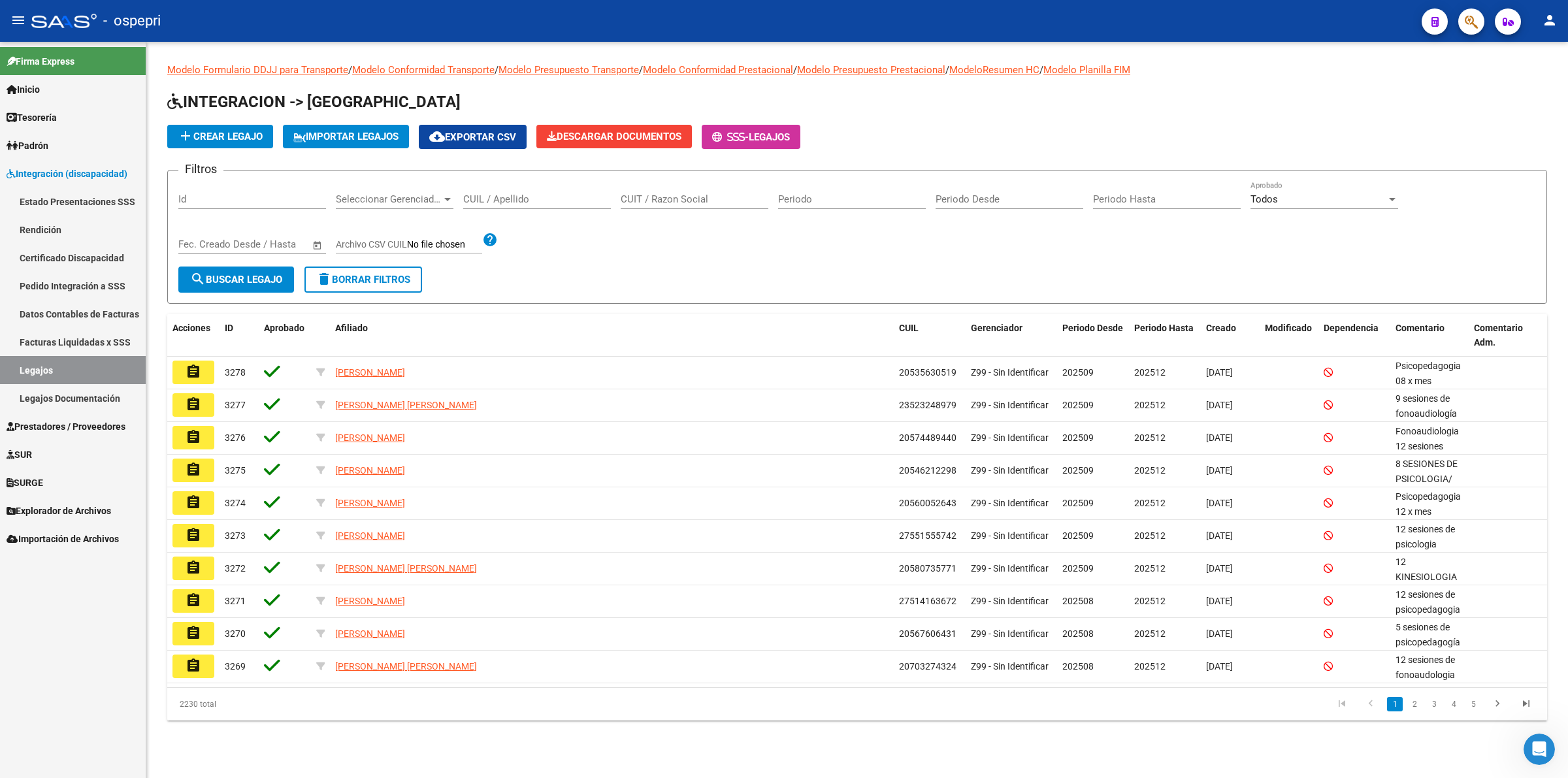
click at [552, 204] on div "CUIL / Apellido" at bounding box center [537, 195] width 148 height 28
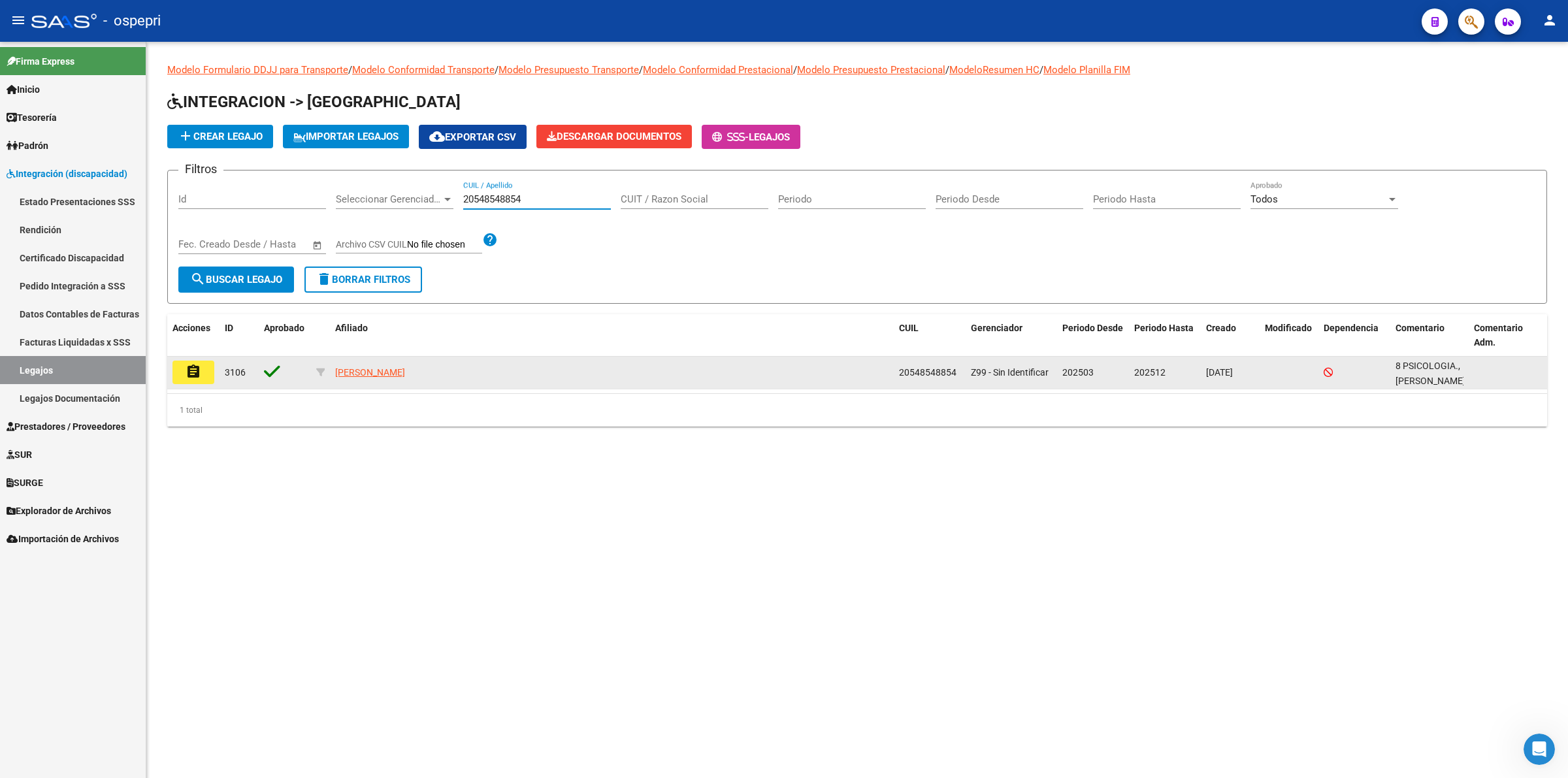
type input "20548548854"
click at [203, 356] on datatable-body-cell "assignment" at bounding box center [193, 372] width 52 height 32
click at [203, 363] on button "assignment" at bounding box center [194, 372] width 42 height 24
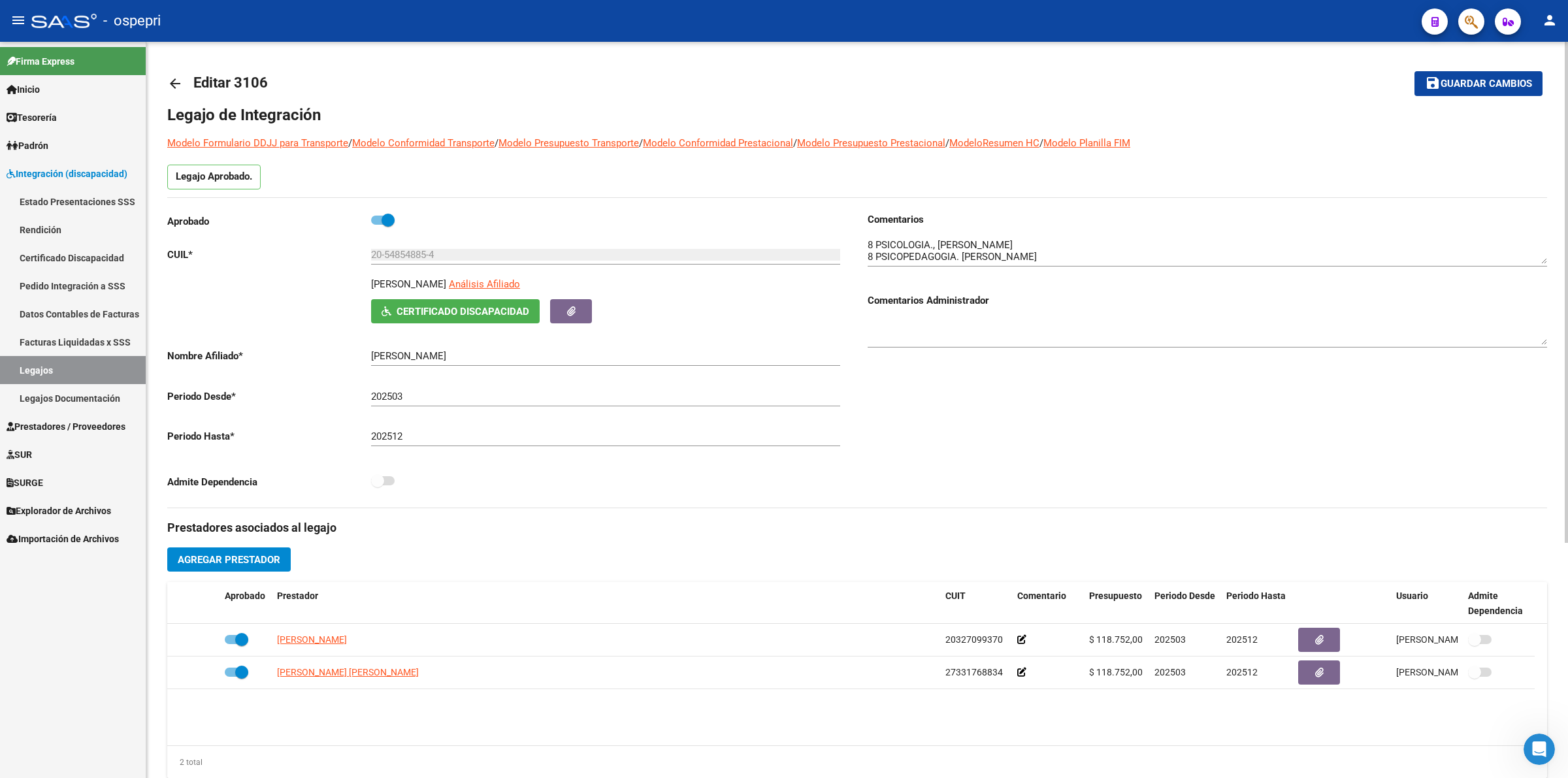
click at [173, 80] on mat-icon "arrow_back" at bounding box center [175, 83] width 16 height 16
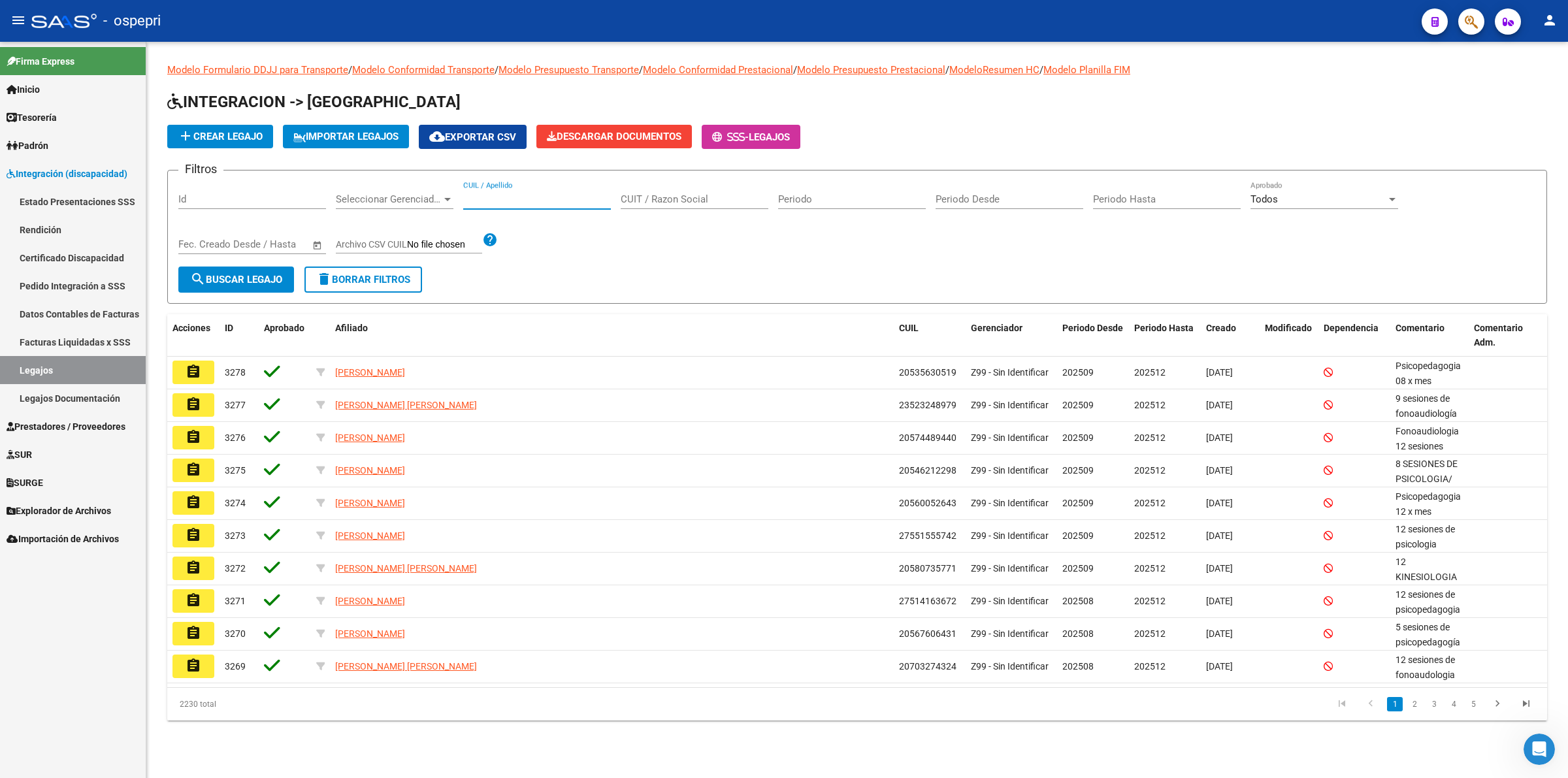
drag, startPoint x: 482, startPoint y: 193, endPoint x: 486, endPoint y: 200, distance: 8.1
click at [484, 197] on input "CUIL / Apellido" at bounding box center [537, 199] width 148 height 12
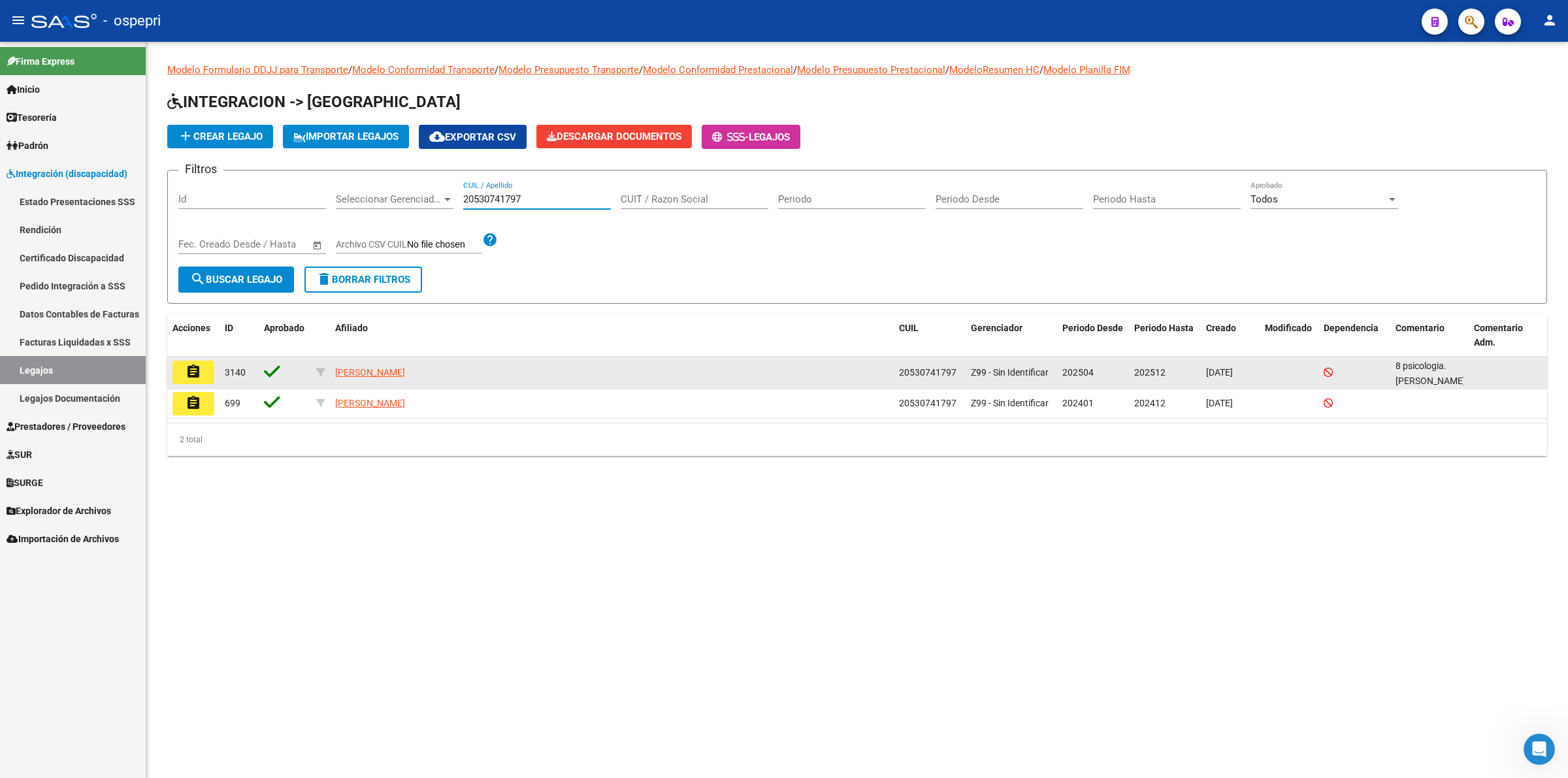
type input "20530741797"
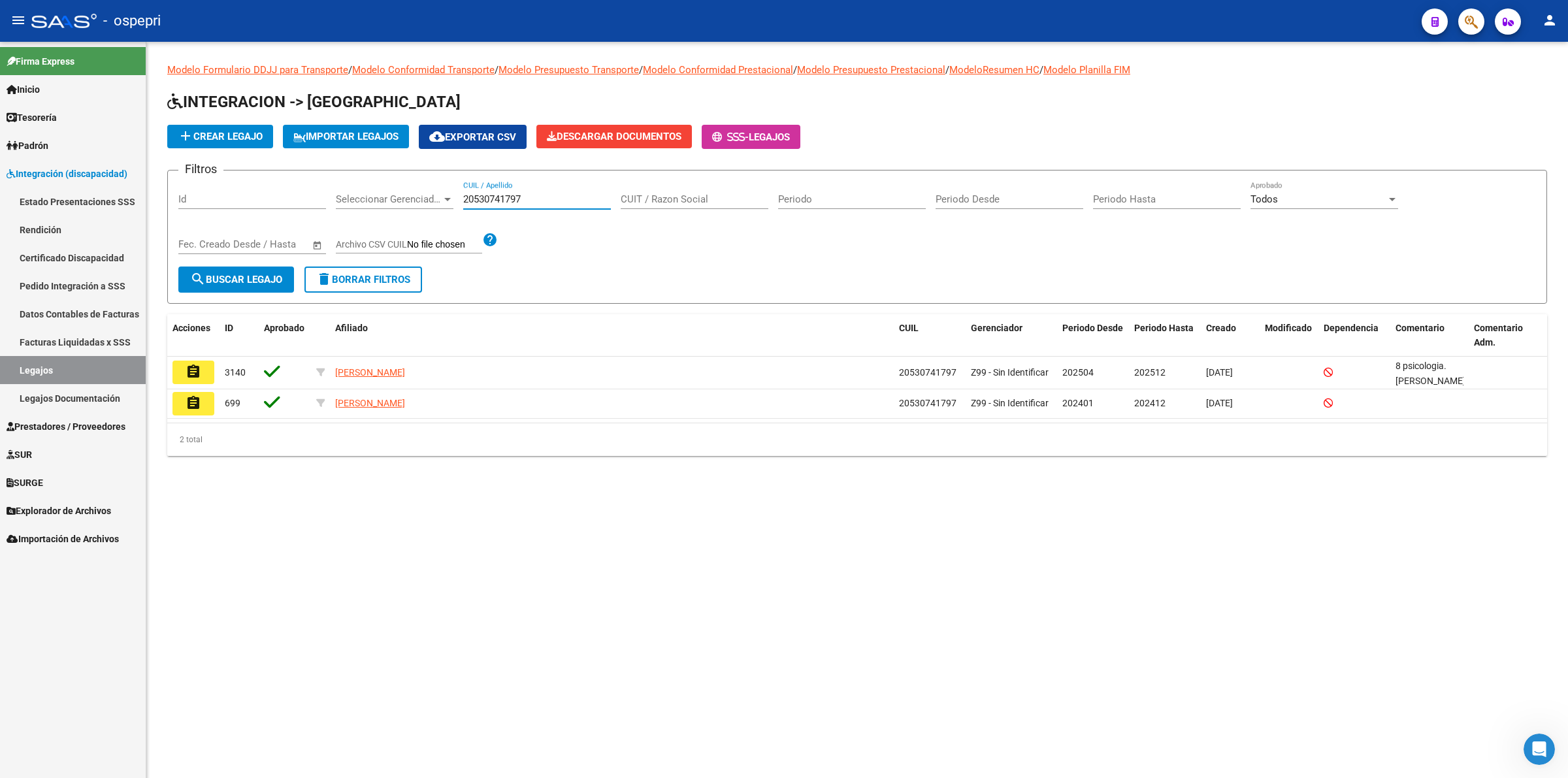
drag, startPoint x: 206, startPoint y: 370, endPoint x: 580, endPoint y: 265, distance: 388.5
click at [212, 368] on button "assignment" at bounding box center [194, 372] width 42 height 24
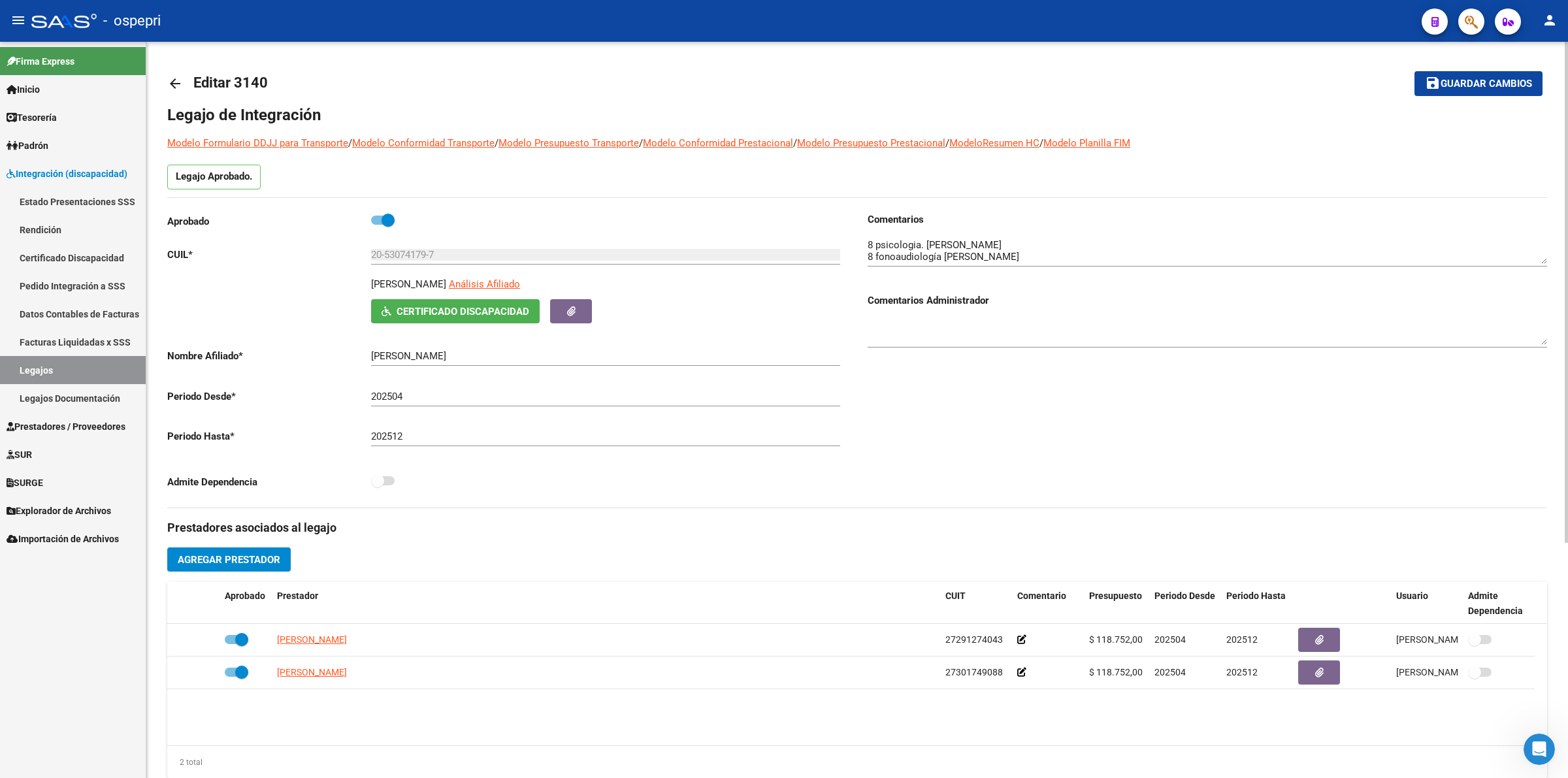
click at [182, 76] on mat-icon "arrow_back" at bounding box center [175, 83] width 16 height 16
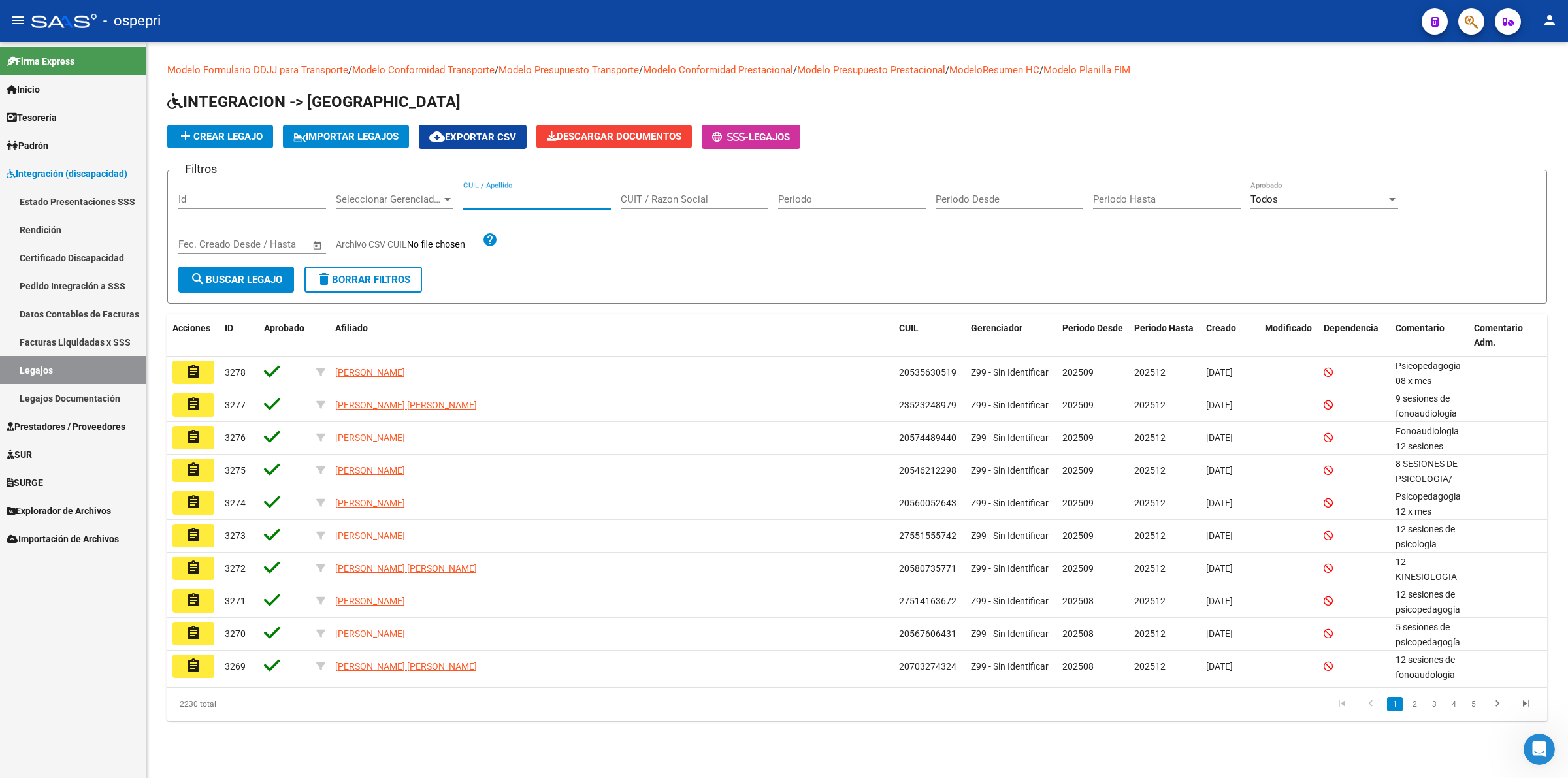
drag, startPoint x: 527, startPoint y: 197, endPoint x: 538, endPoint y: 164, distance: 34.8
click at [534, 175] on form "Filtros Id Seleccionar Gerenciador Seleccionar Gerenciador CUIL / Apellido CUIT…" at bounding box center [857, 236] width 1380 height 134
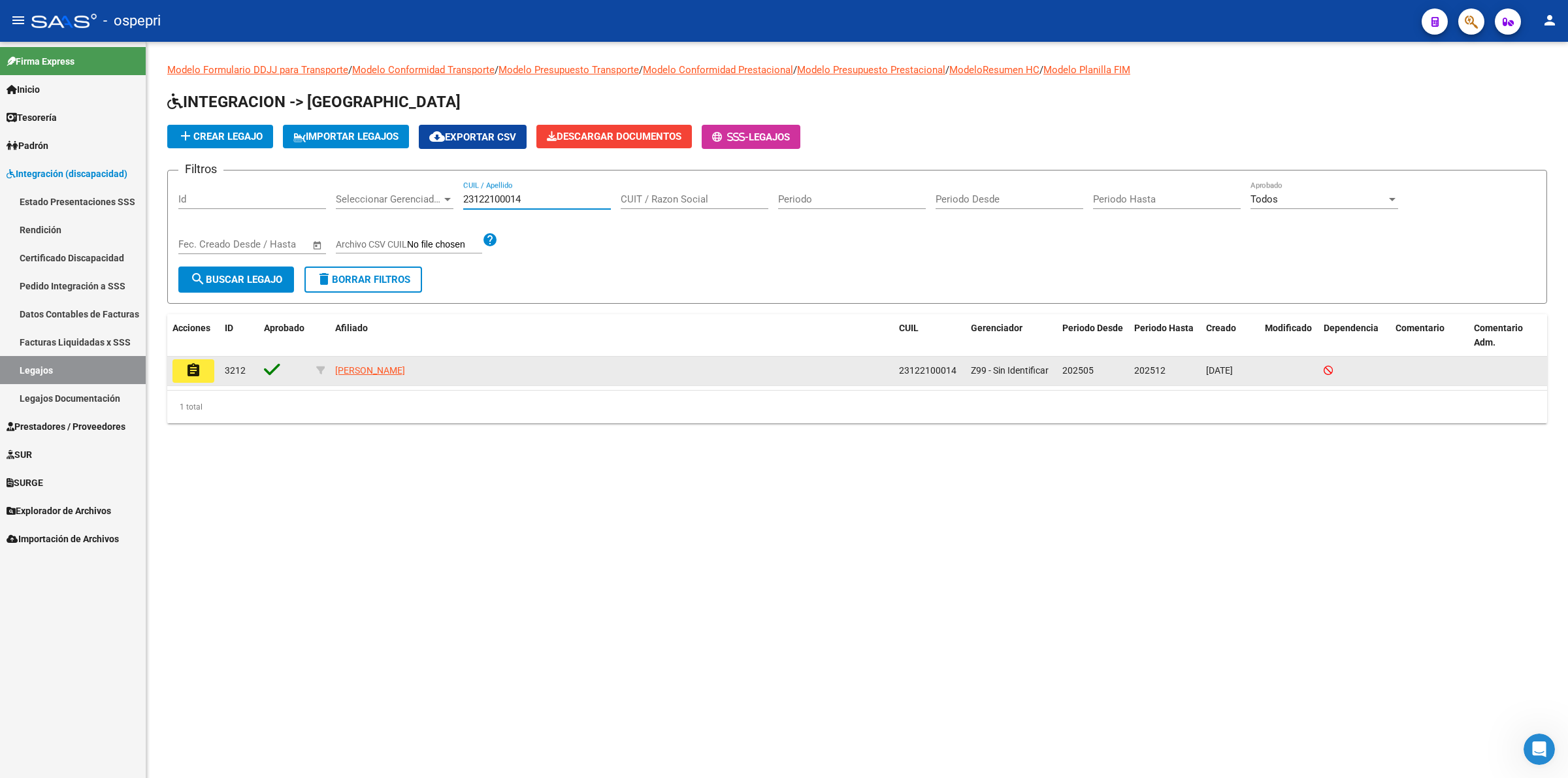
type input "23122100014"
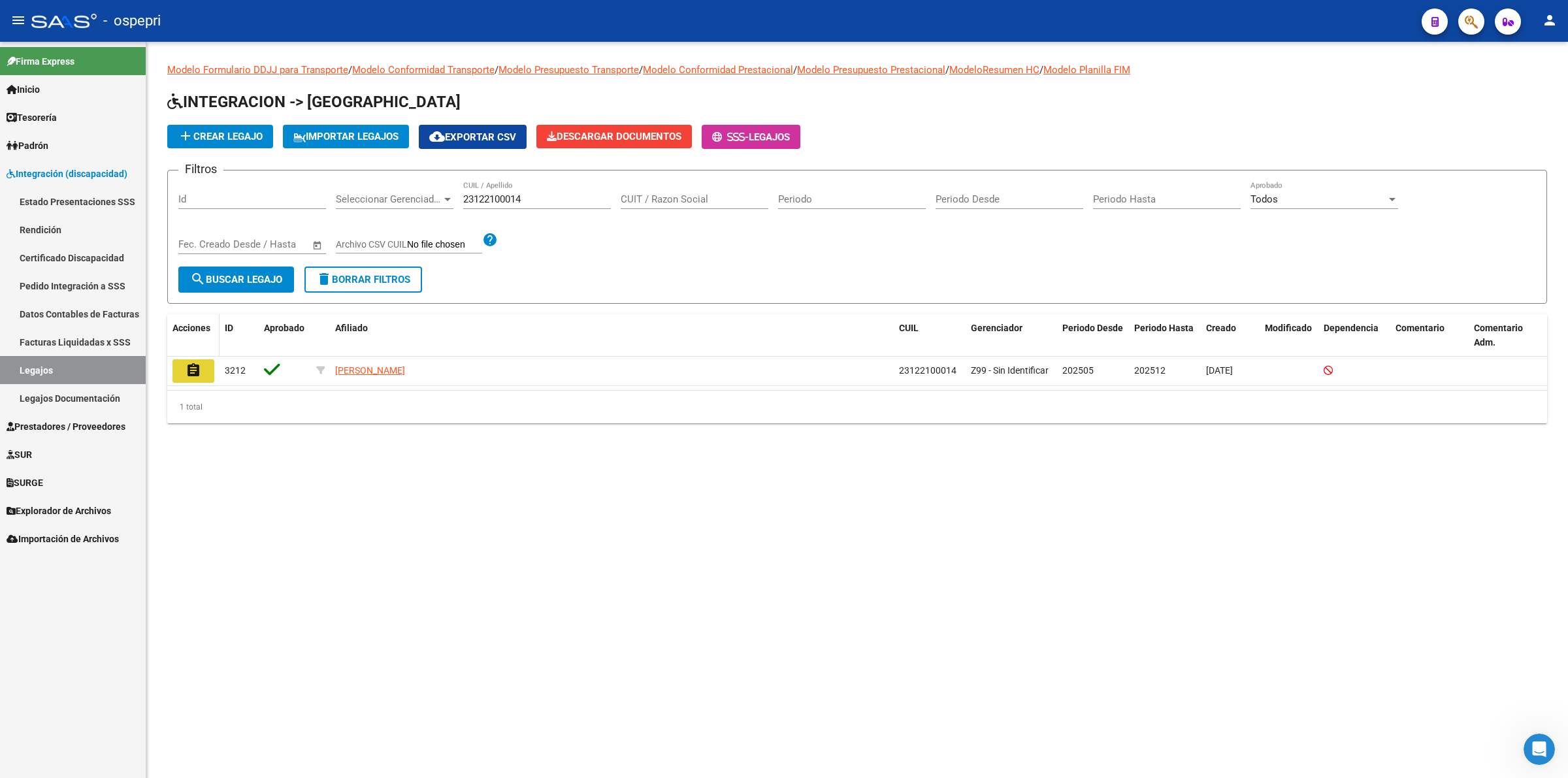
drag, startPoint x: 201, startPoint y: 365, endPoint x: 207, endPoint y: 347, distance: 19.0
click at [207, 348] on div "Acciones ID Aprobado Afiliado CUIL Gerenciador Periodo Desde Periodo Hasta Crea…" at bounding box center [857, 368] width 1380 height 109
drag, startPoint x: 204, startPoint y: 366, endPoint x: 260, endPoint y: 409, distance: 70.6
click at [204, 369] on button "assignment" at bounding box center [194, 371] width 42 height 24
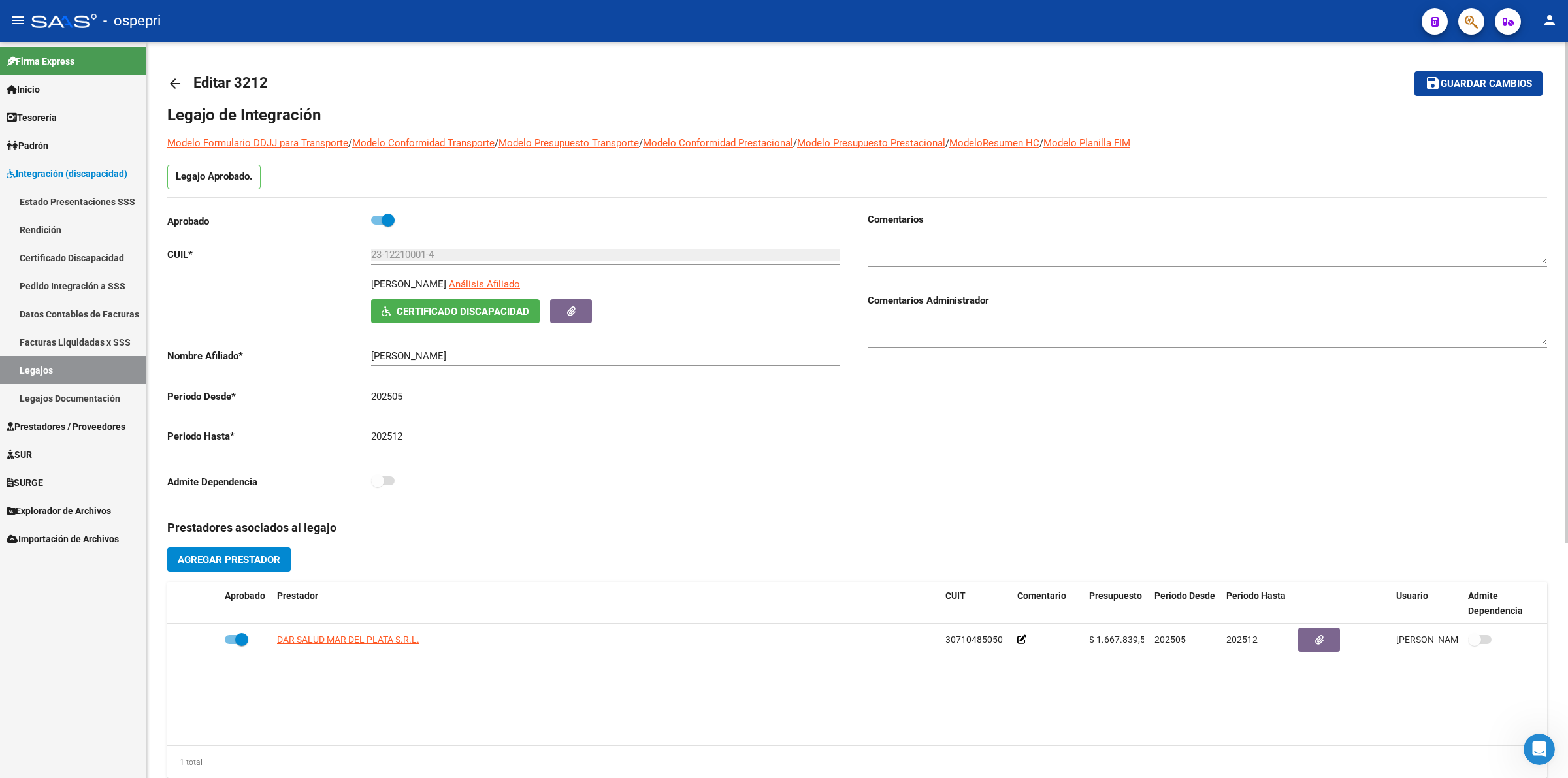
click at [174, 80] on mat-icon "arrow_back" at bounding box center [175, 83] width 16 height 16
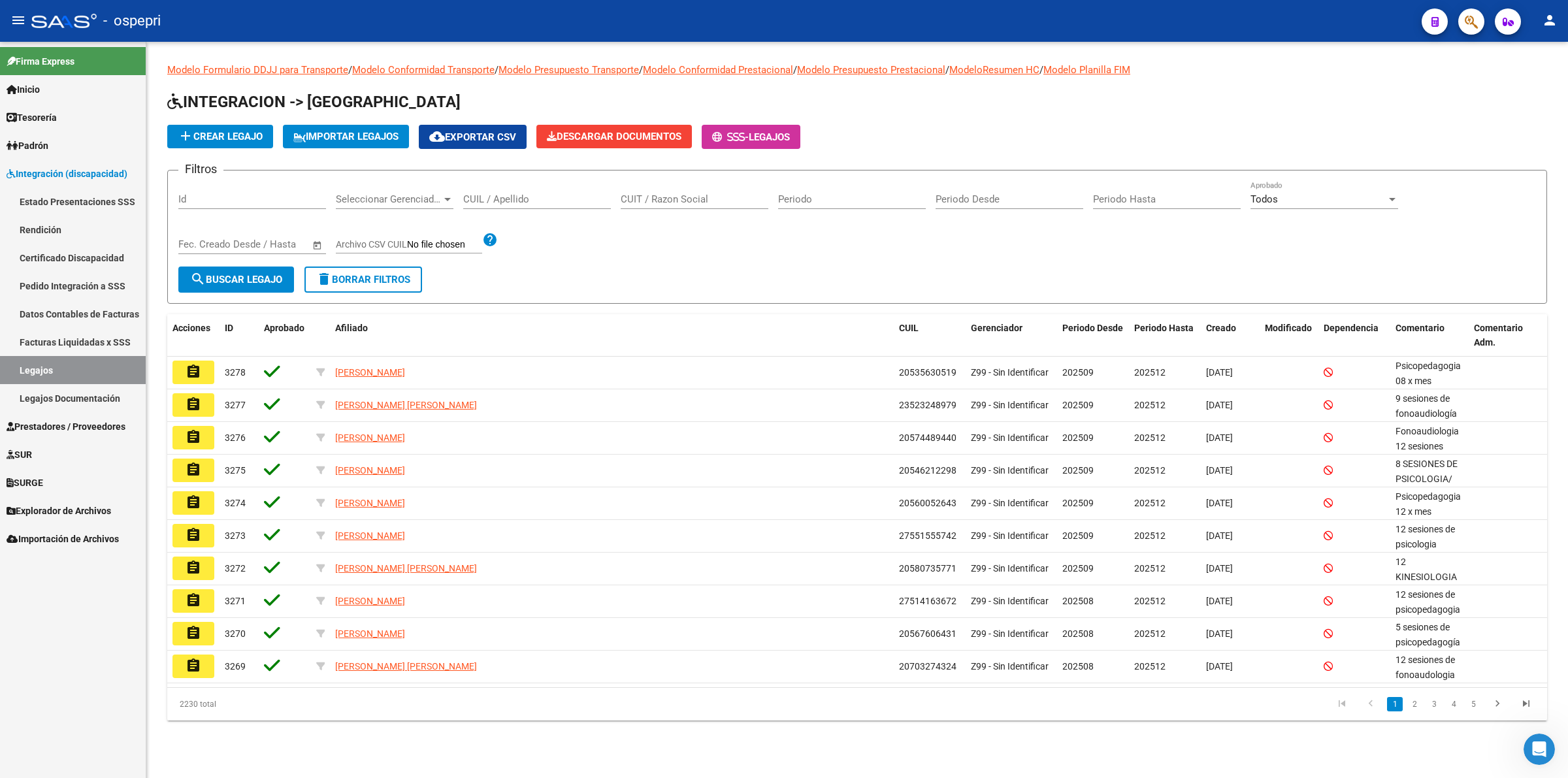
click at [524, 196] on input "CUIL / Apellido" at bounding box center [537, 199] width 148 height 12
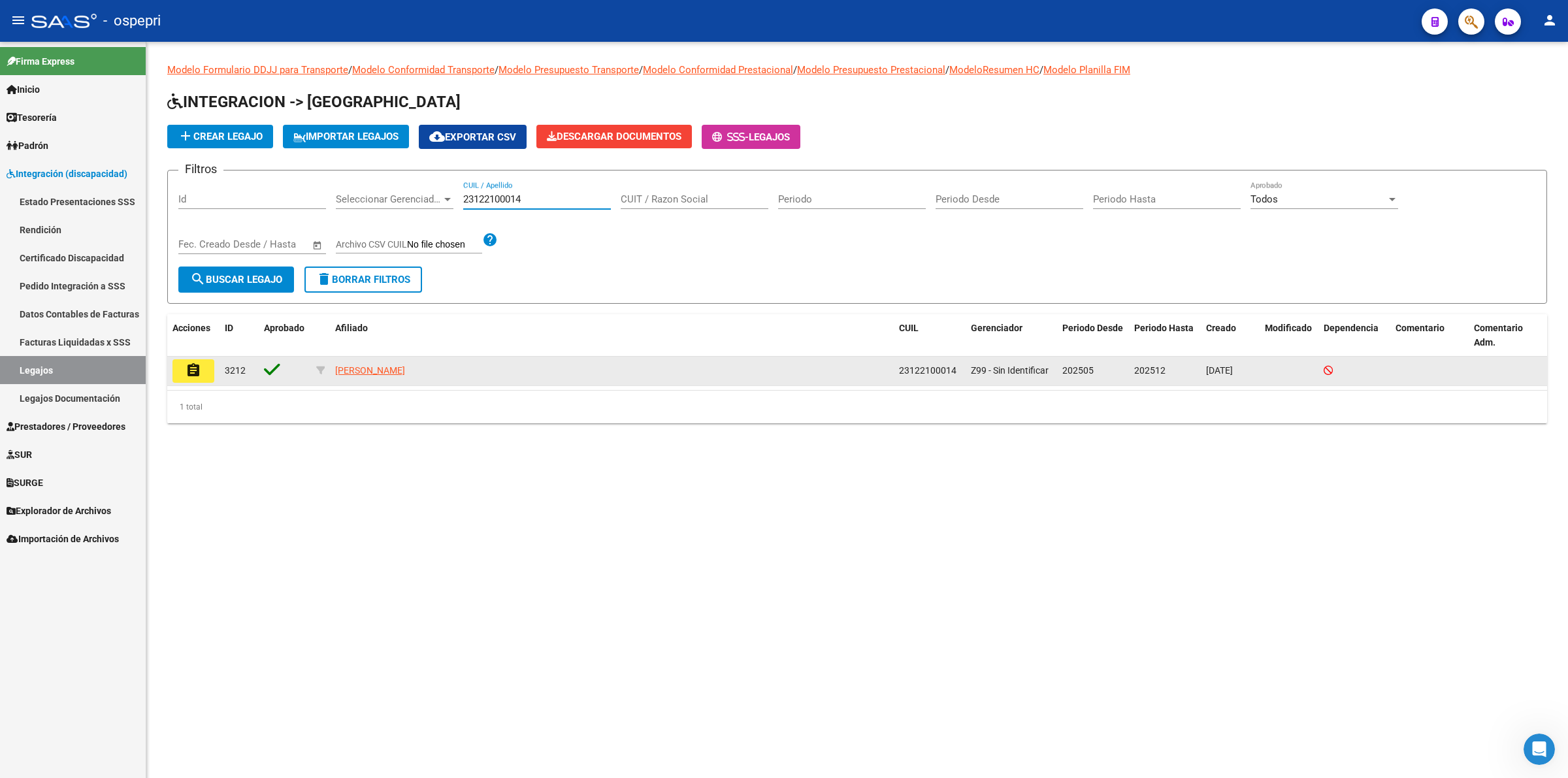
type input "23122100014"
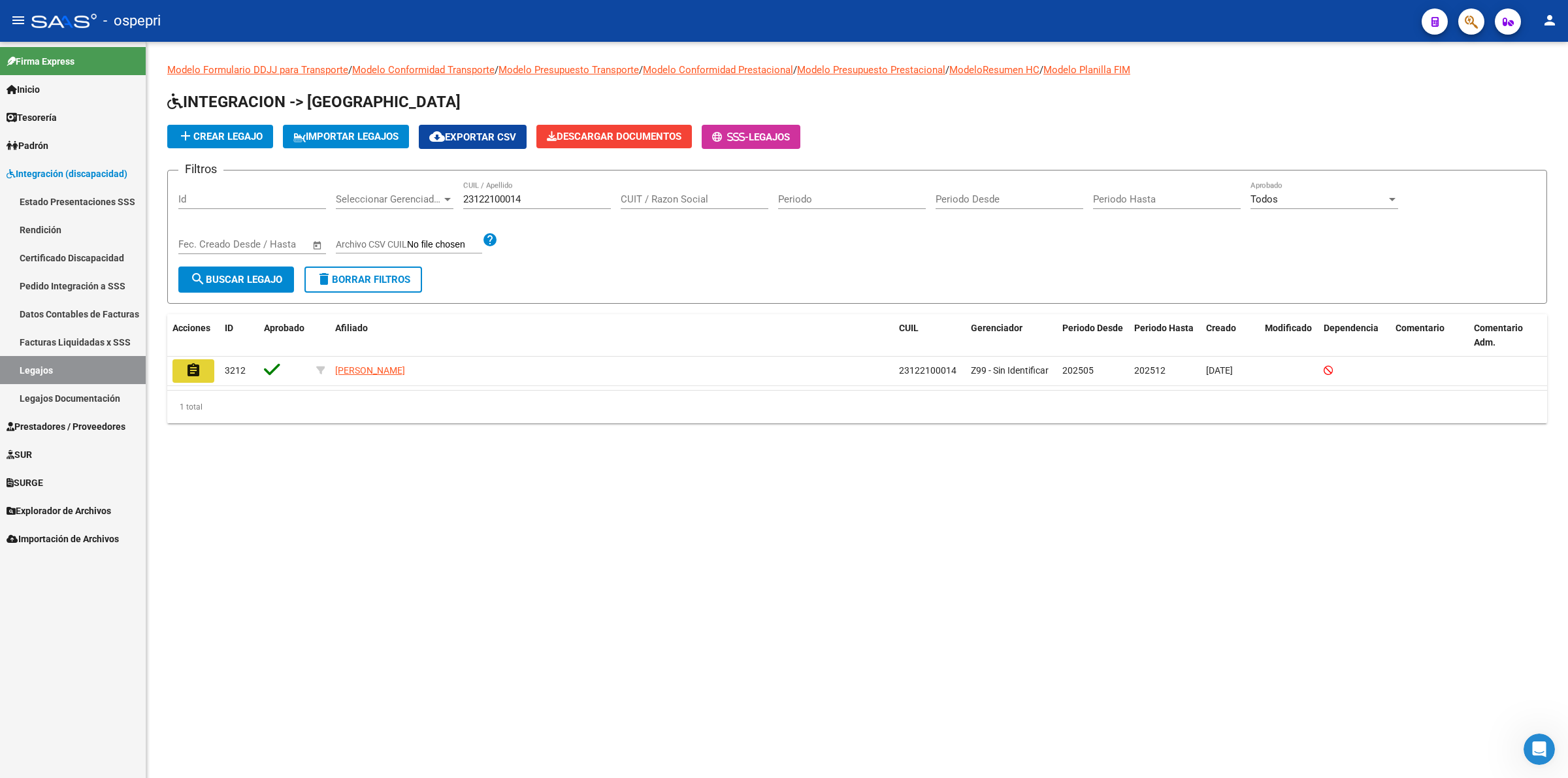
click at [193, 363] on mat-icon "assignment" at bounding box center [193, 370] width 16 height 16
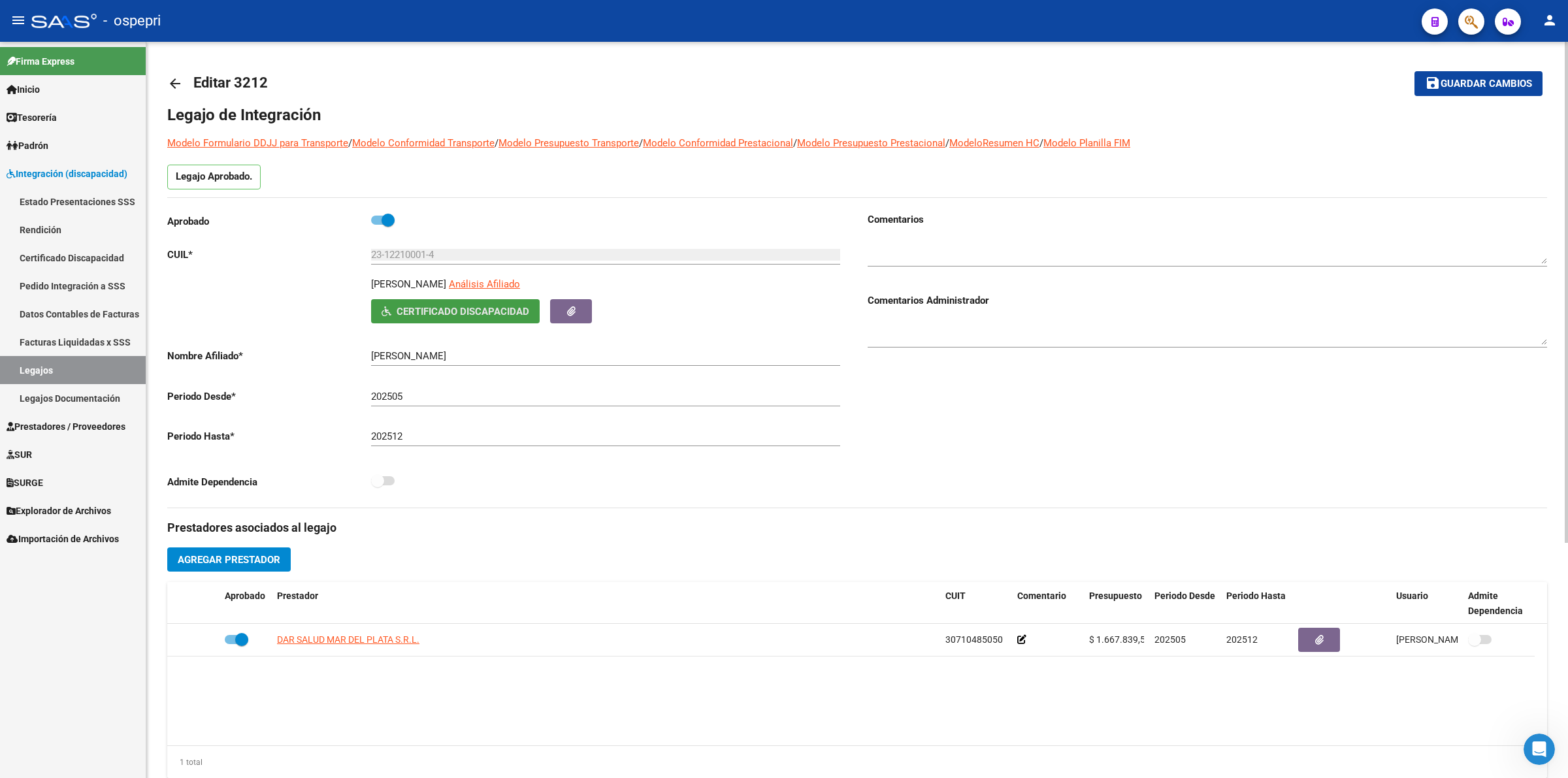
click at [465, 307] on span "Certificado Discapacidad" at bounding box center [463, 311] width 133 height 12
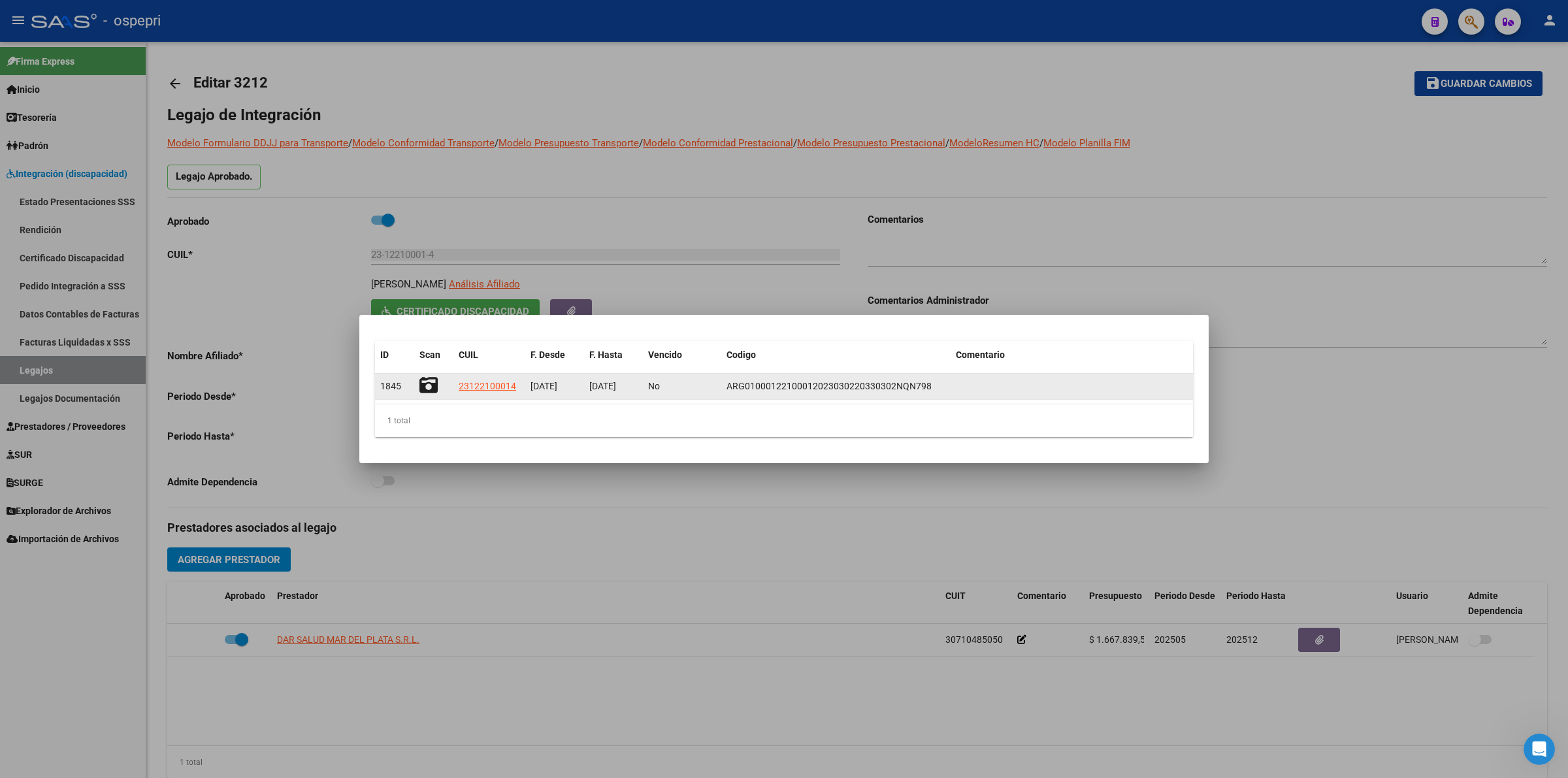
click at [434, 387] on icon at bounding box center [429, 385] width 18 height 18
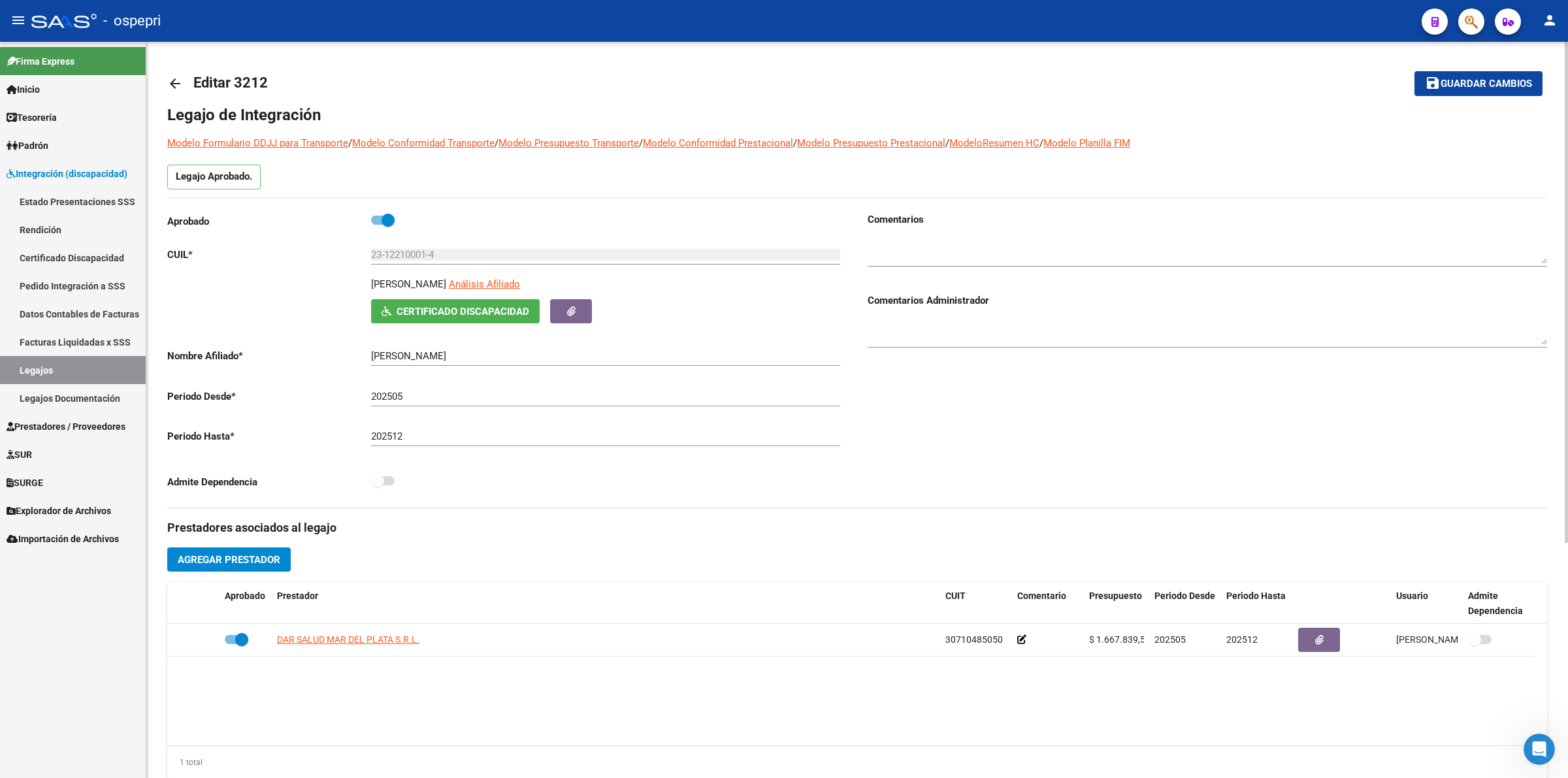
drag, startPoint x: 177, startPoint y: 79, endPoint x: 189, endPoint y: 79, distance: 12.0
click at [189, 79] on link "arrow_back" at bounding box center [180, 83] width 26 height 31
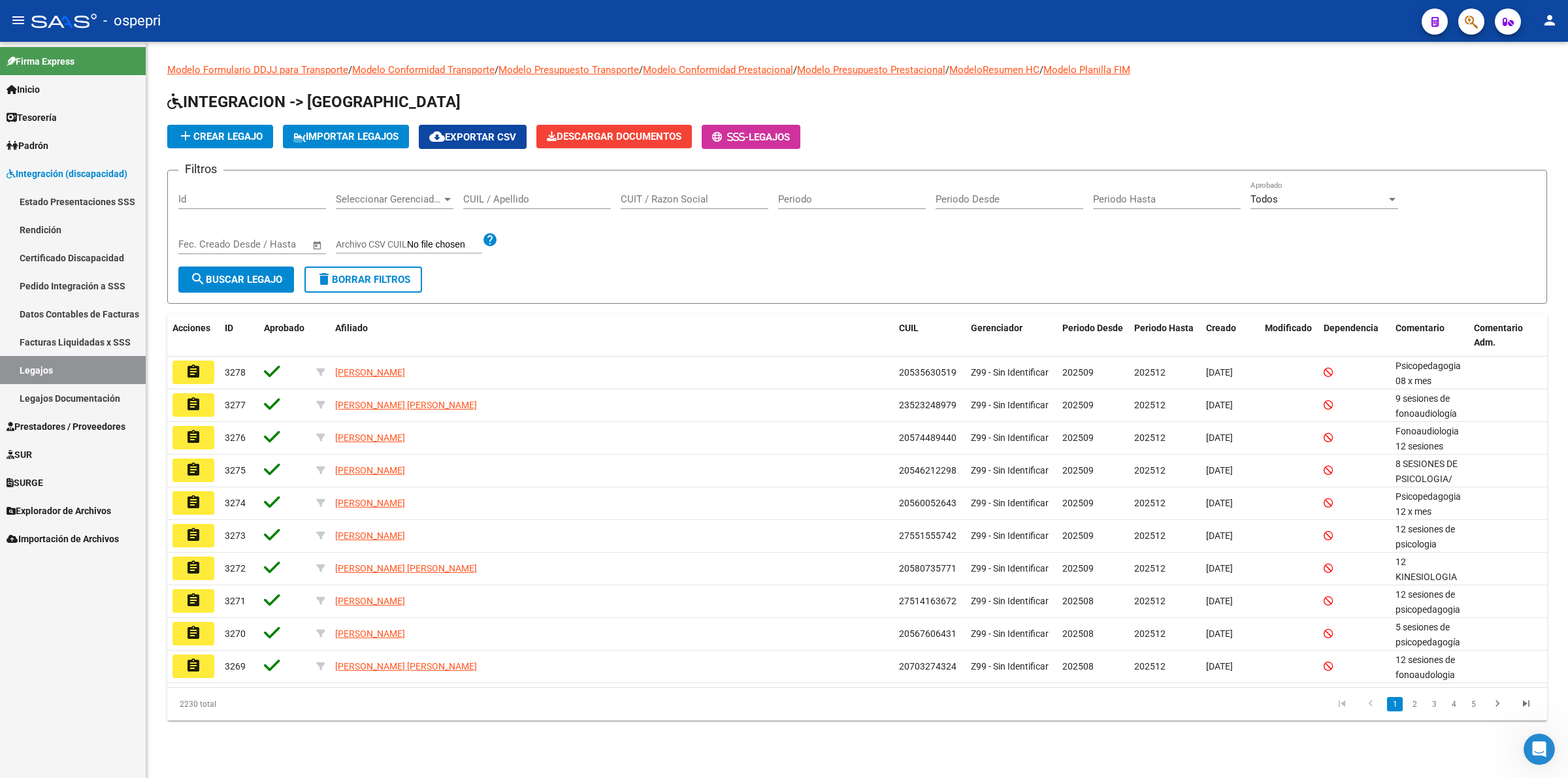
click at [520, 201] on input "CUIL / Apellido" at bounding box center [537, 199] width 148 height 12
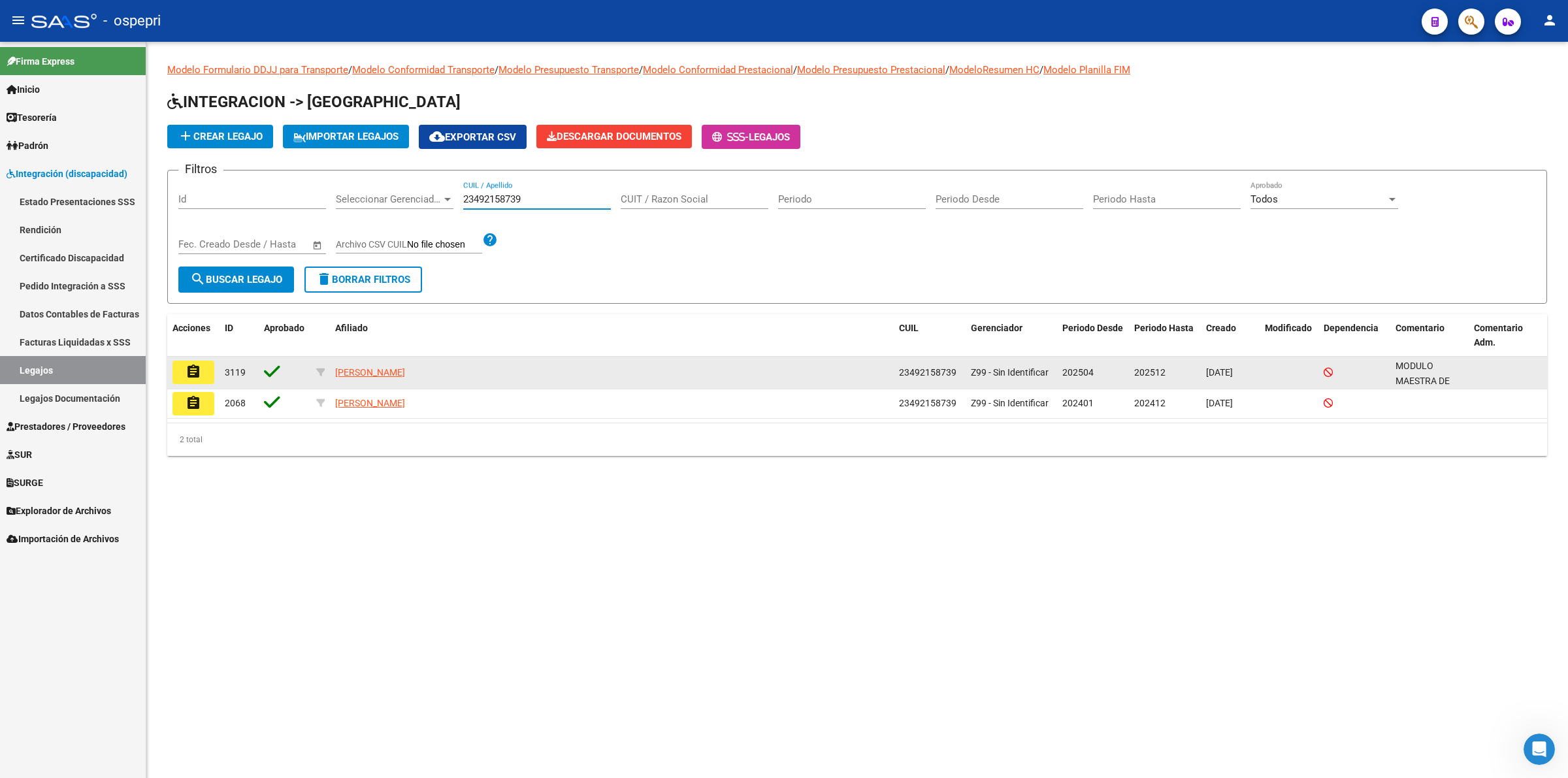
type input "23492158739"
click at [195, 361] on button "assignment" at bounding box center [194, 372] width 42 height 24
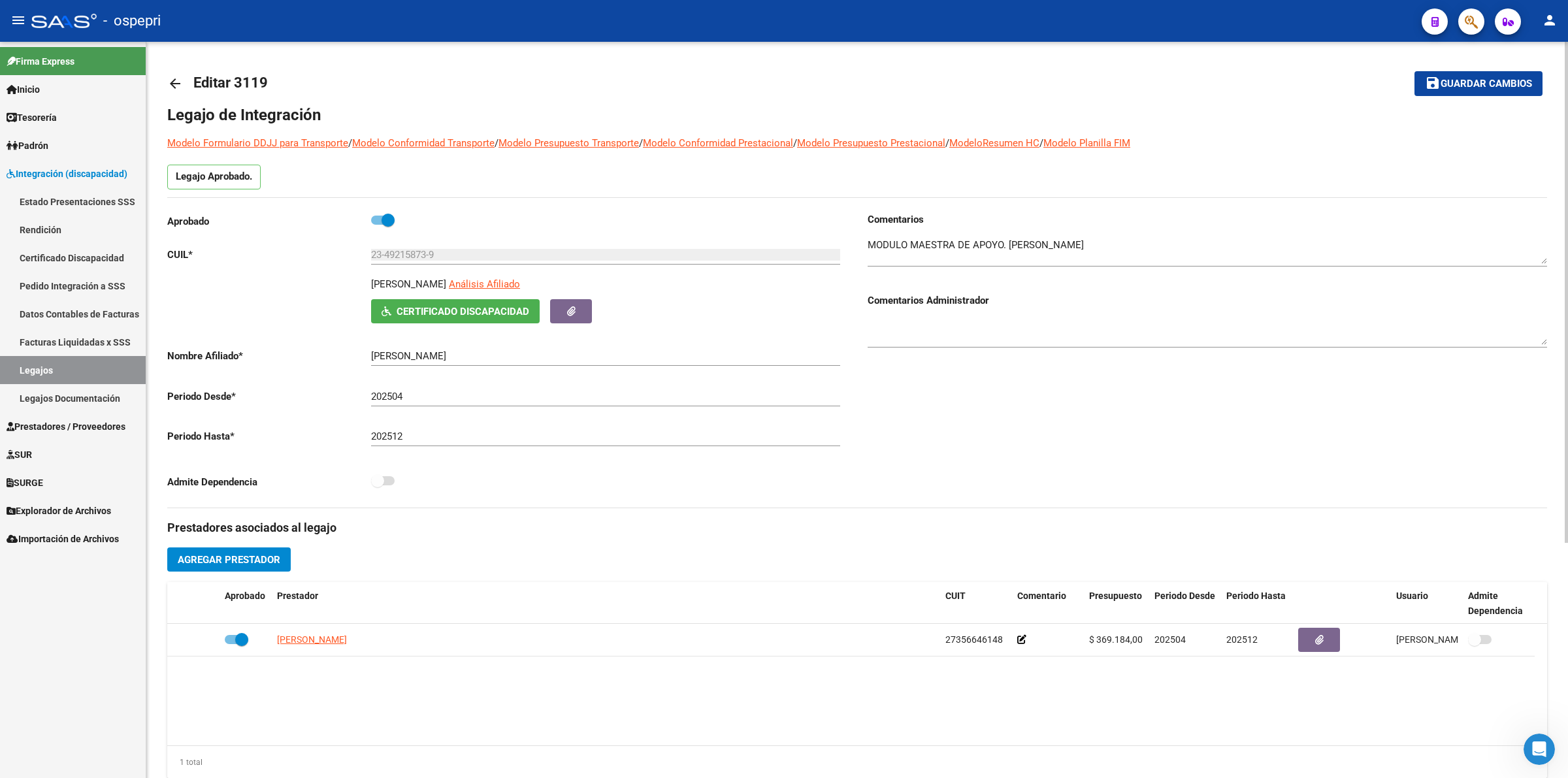
click at [173, 85] on mat-icon "arrow_back" at bounding box center [175, 83] width 16 height 16
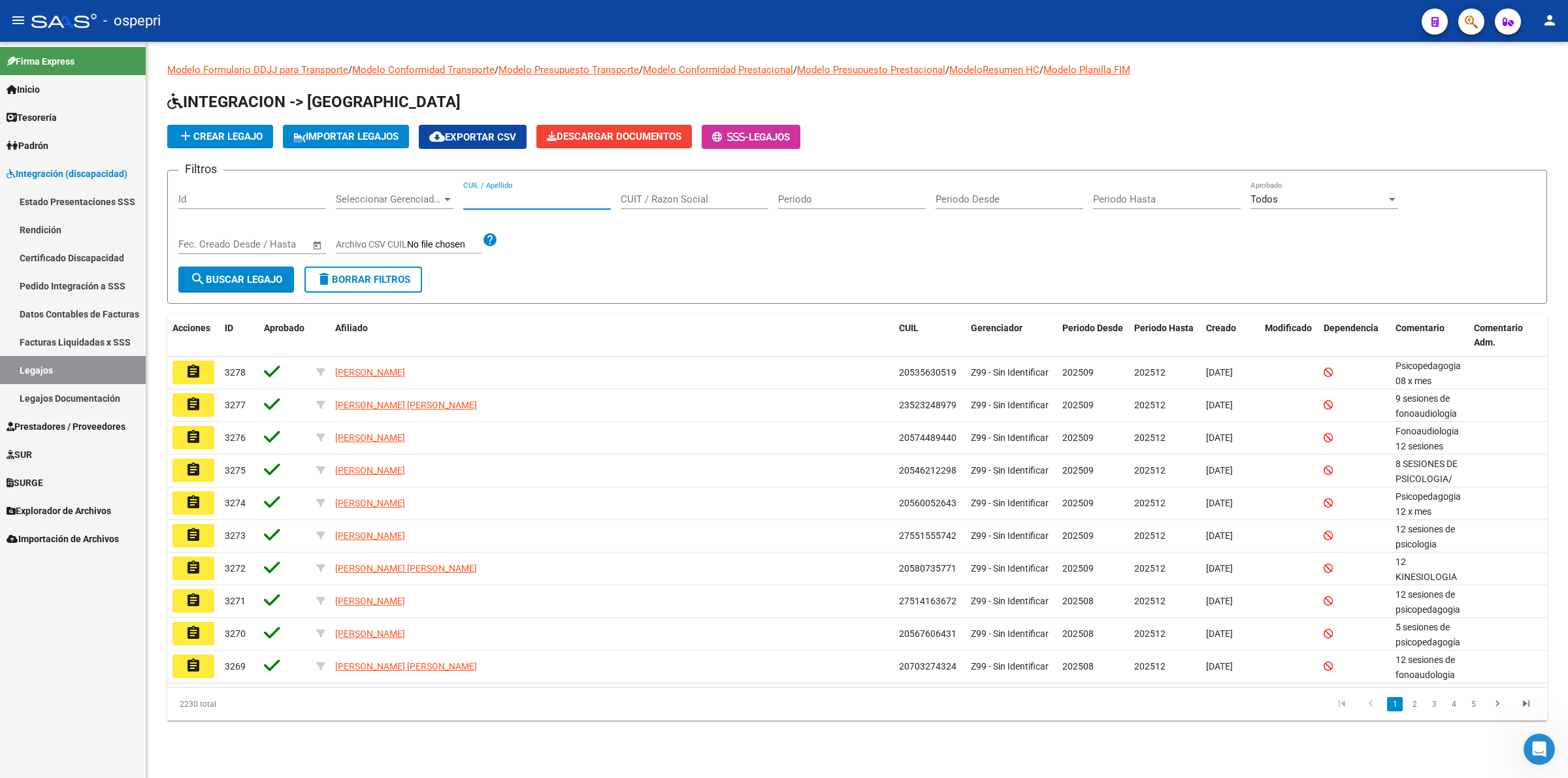
click at [500, 202] on input "CUIL / Apellido" at bounding box center [537, 199] width 148 height 12
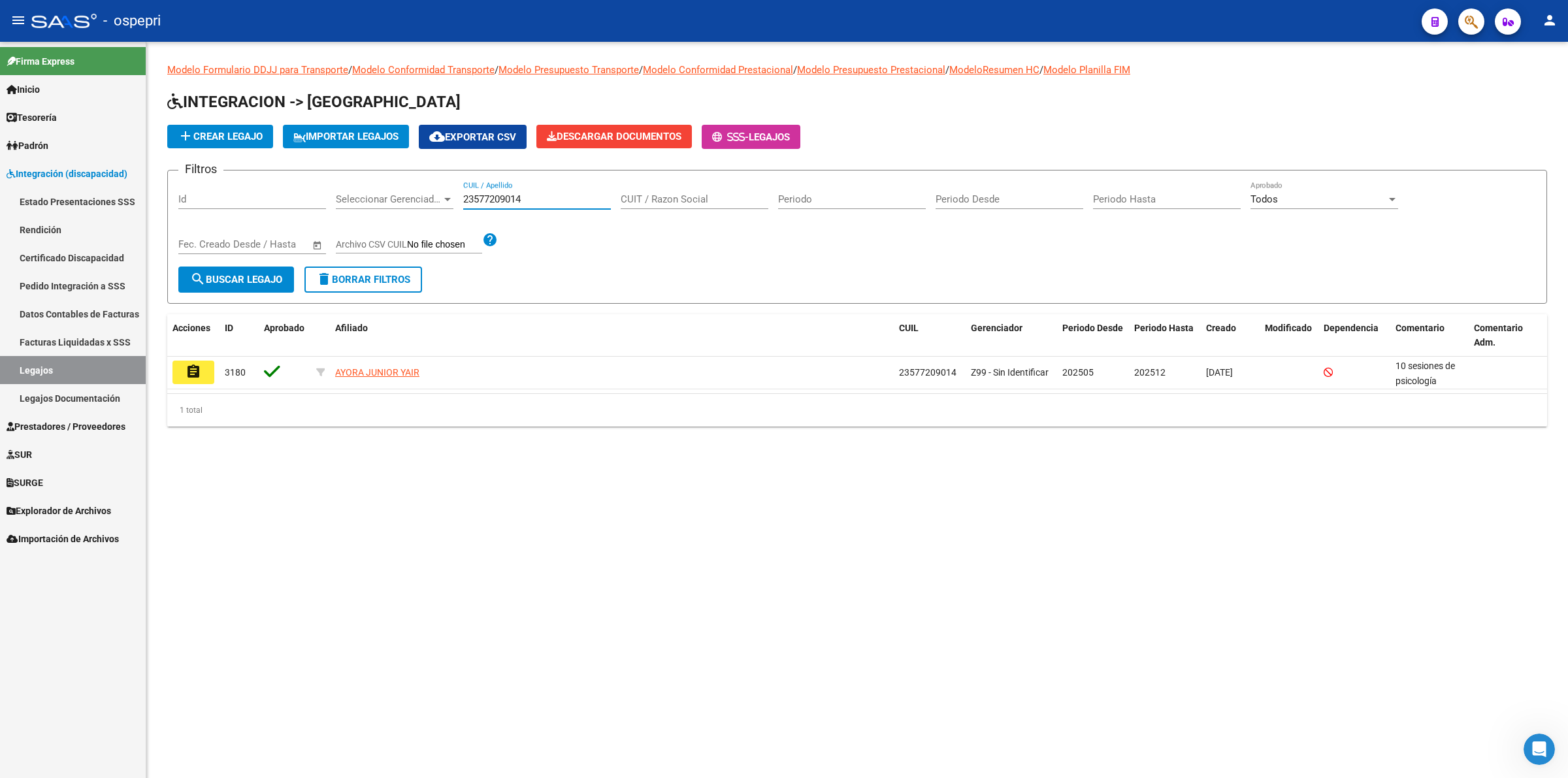
type input "23577209014"
click at [199, 364] on mat-icon "assignment" at bounding box center [193, 372] width 16 height 16
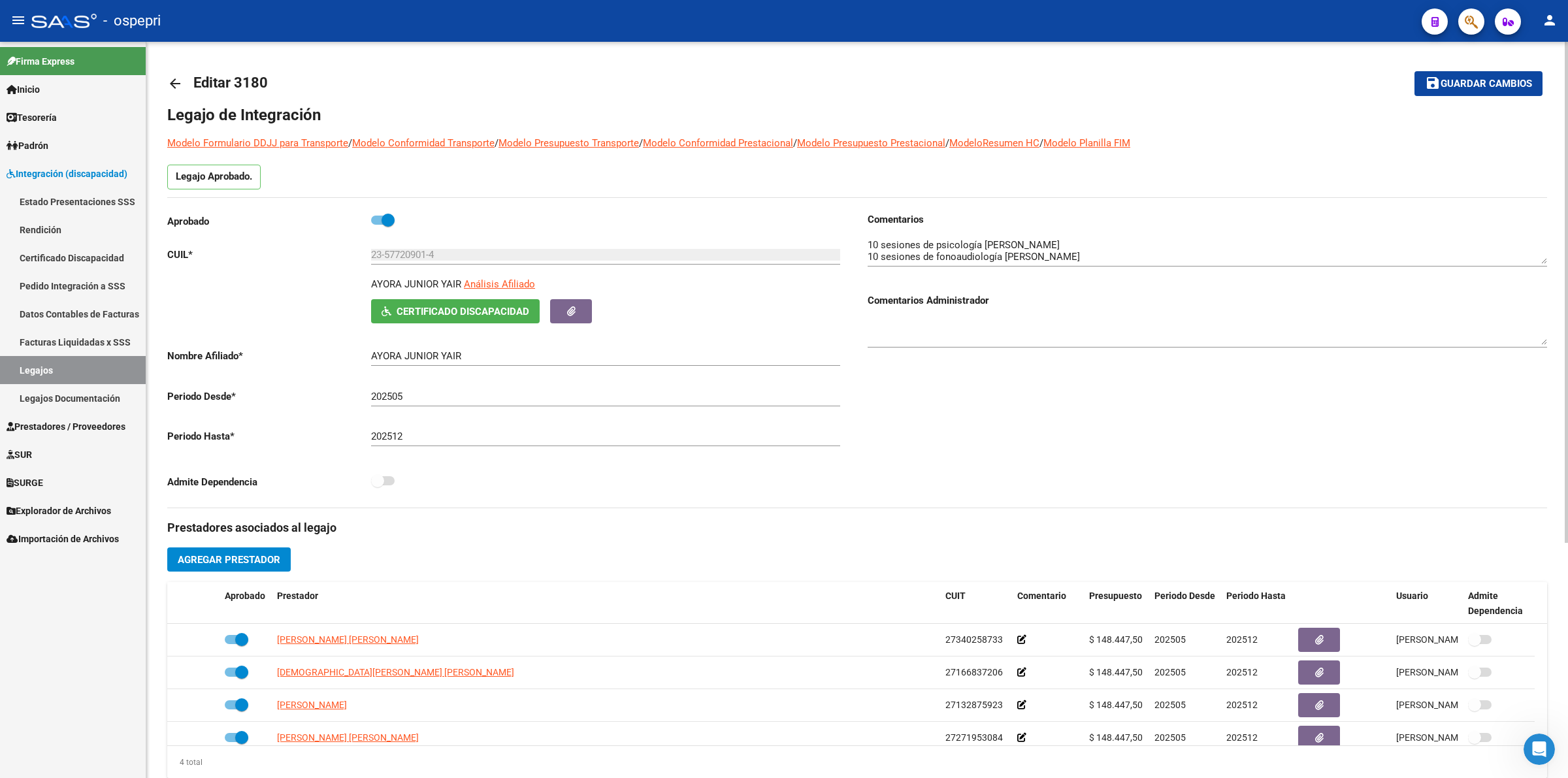
click at [171, 75] on link "arrow_back" at bounding box center [180, 83] width 26 height 31
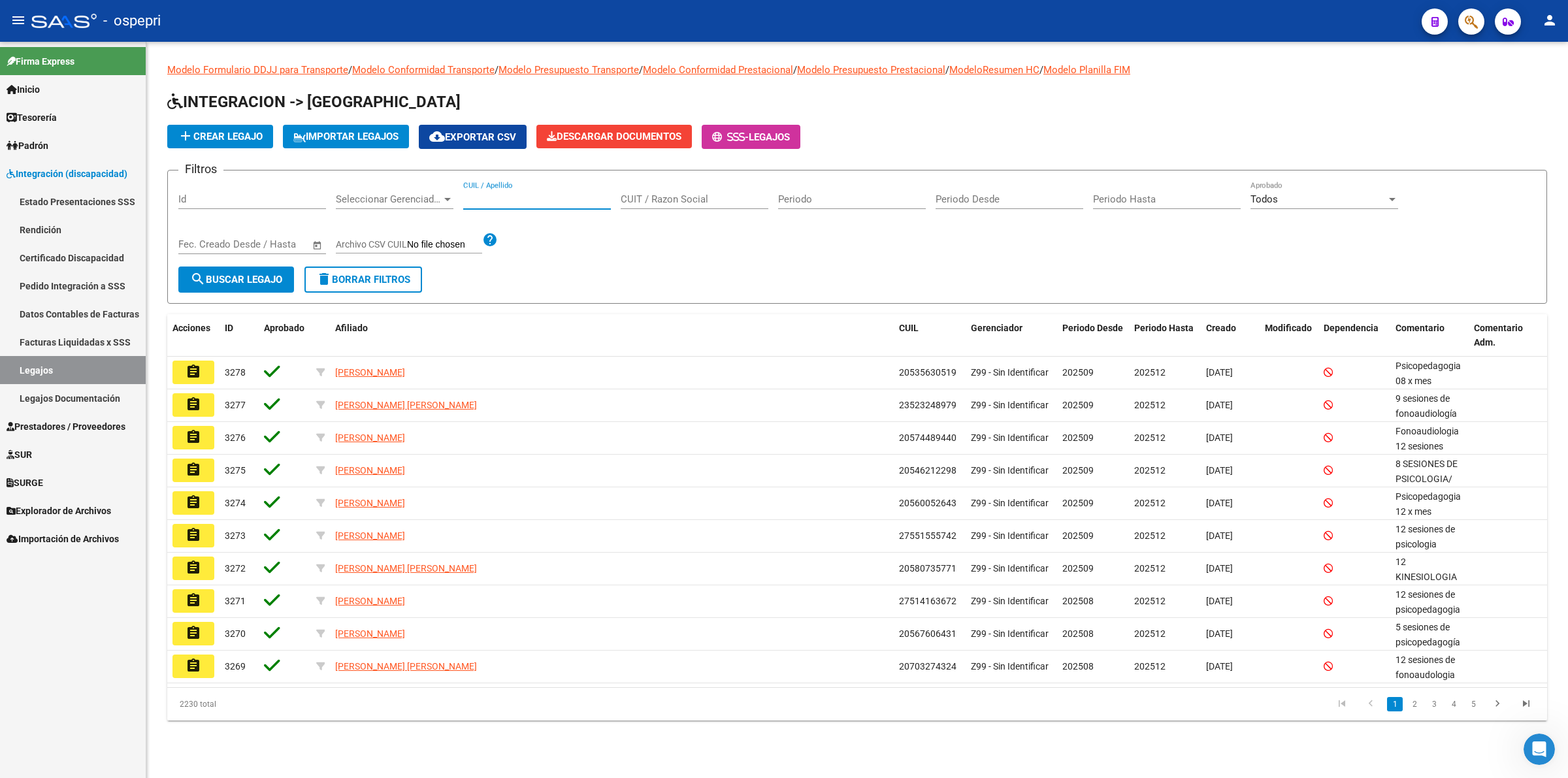
click at [488, 198] on input "CUIL / Apellido" at bounding box center [537, 199] width 148 height 12
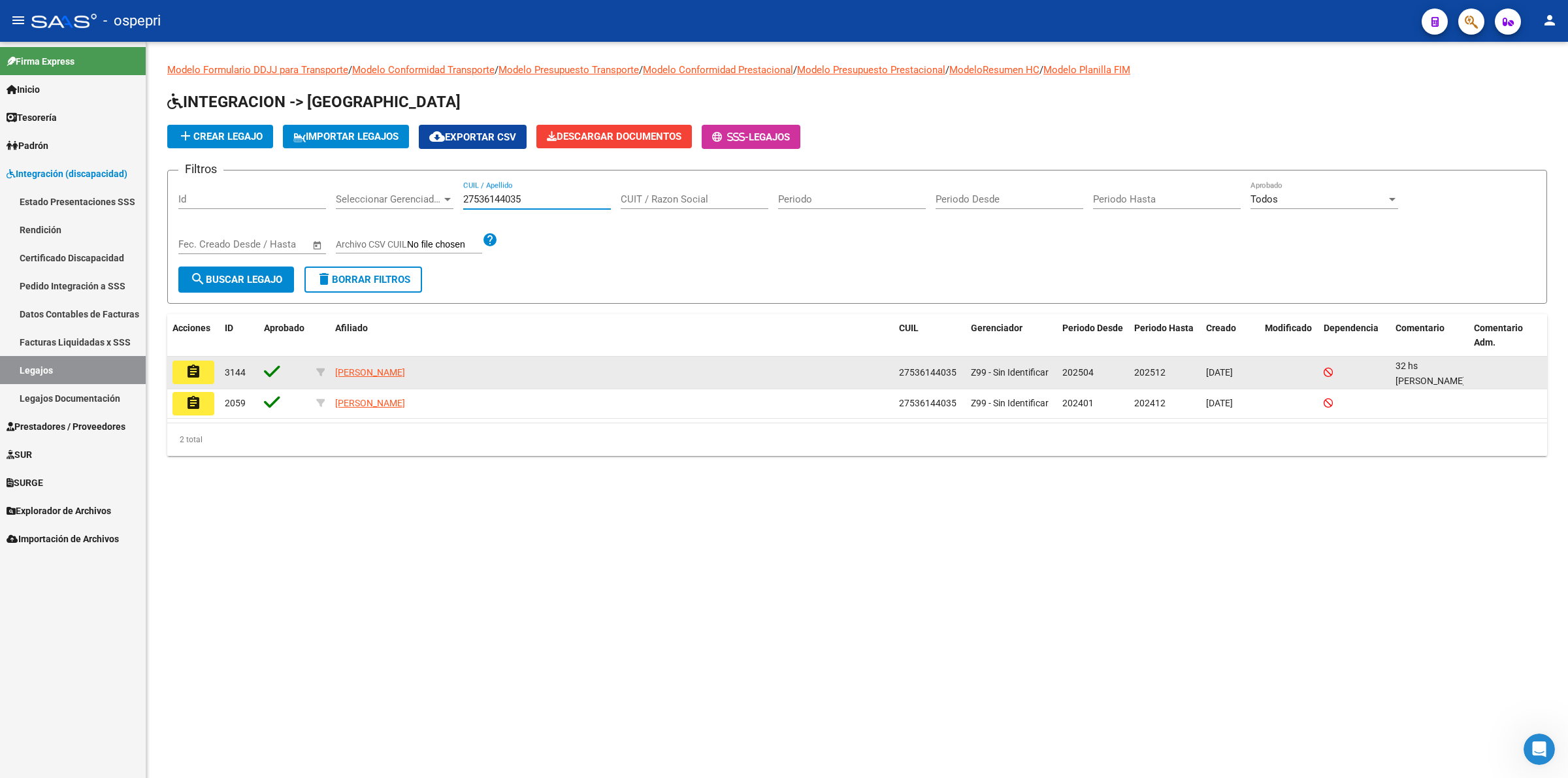
type input "27536144035"
click at [184, 364] on button "assignment" at bounding box center [194, 372] width 42 height 24
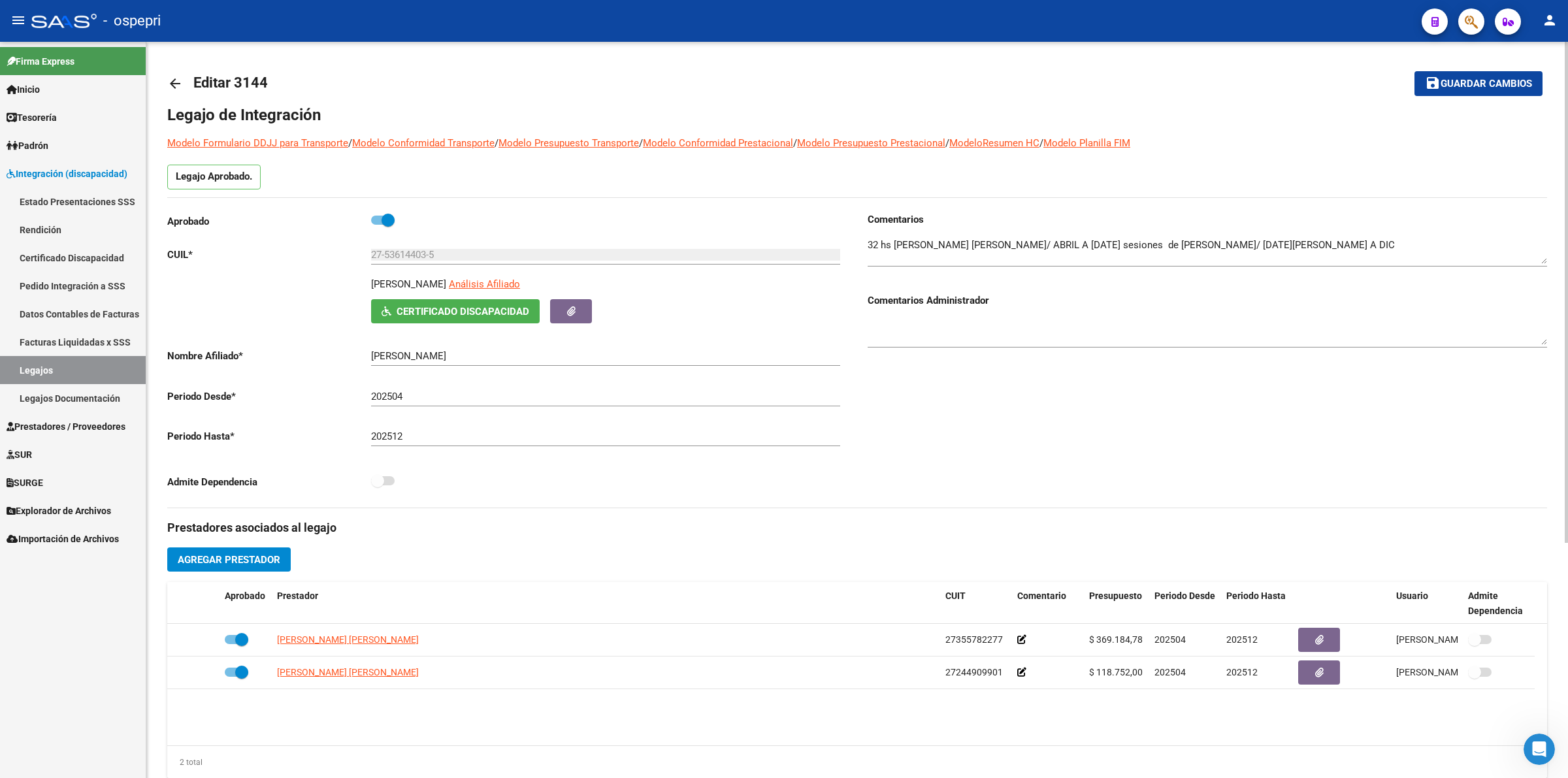
click at [178, 83] on mat-icon "arrow_back" at bounding box center [175, 83] width 16 height 16
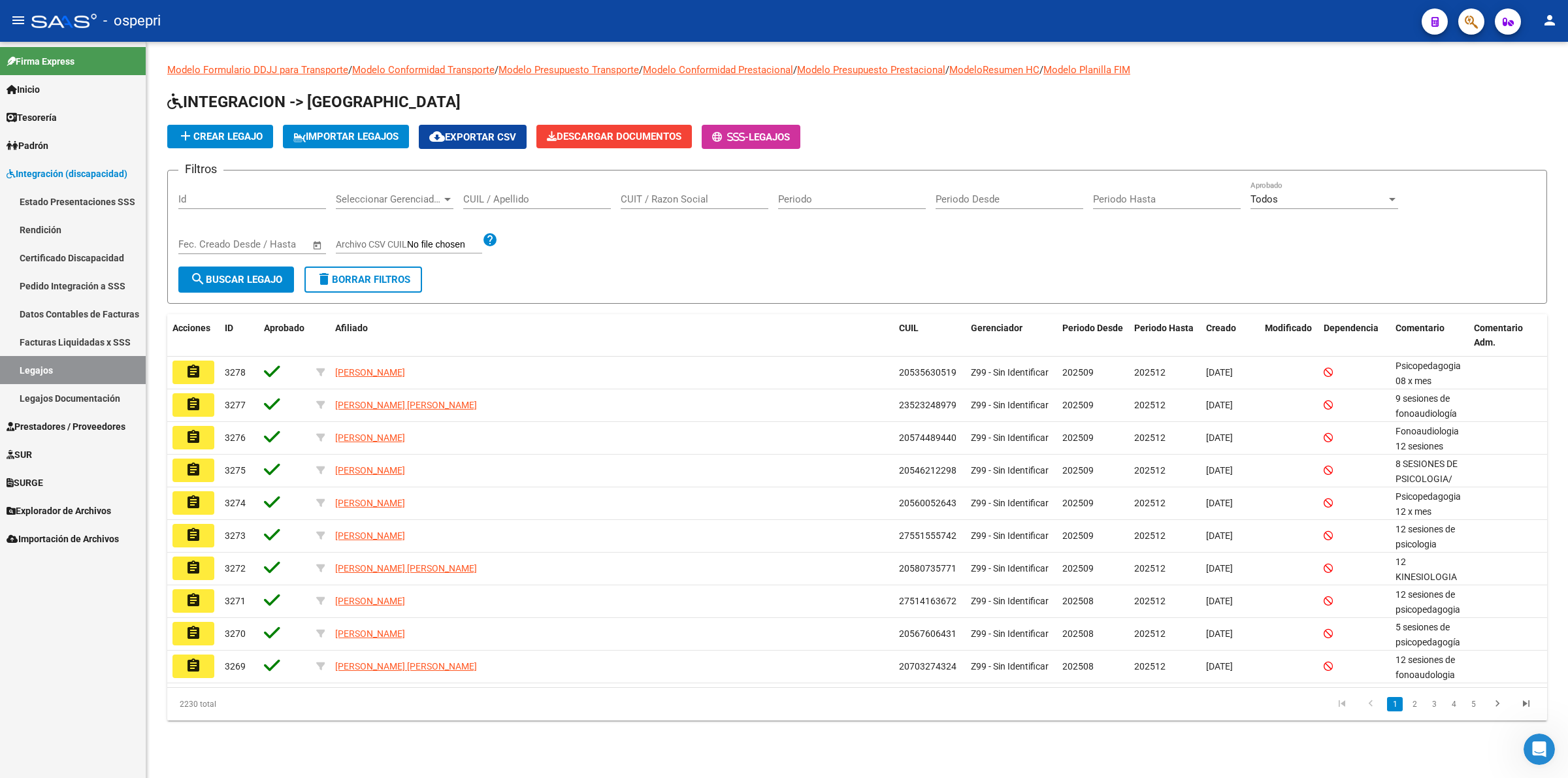
click at [507, 193] on input "CUIL / Apellido" at bounding box center [537, 199] width 148 height 12
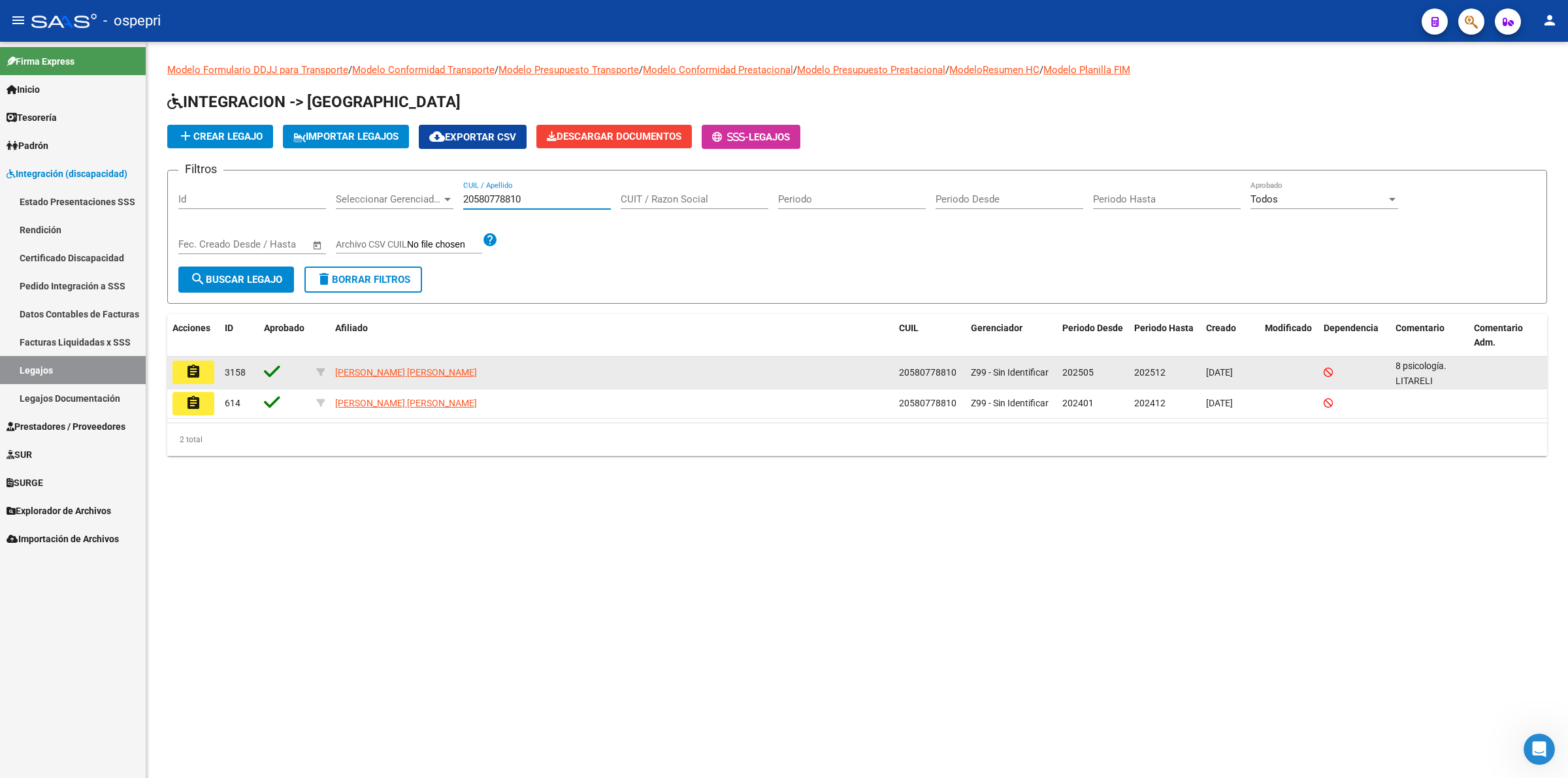
type input "20580778810"
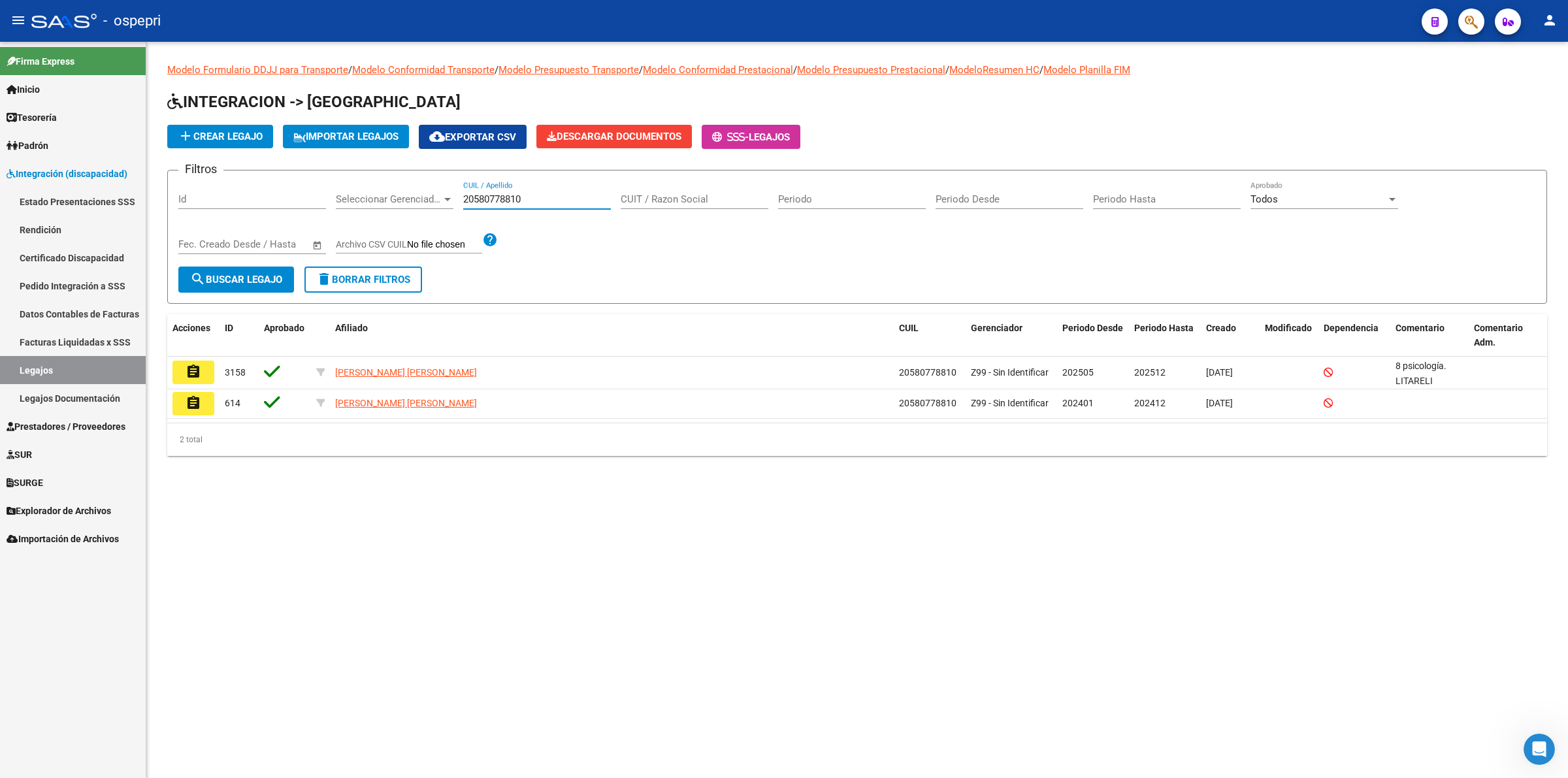
drag, startPoint x: 188, startPoint y: 370, endPoint x: 307, endPoint y: 366, distance: 119.1
click at [191, 368] on mat-icon "assignment" at bounding box center [193, 372] width 16 height 16
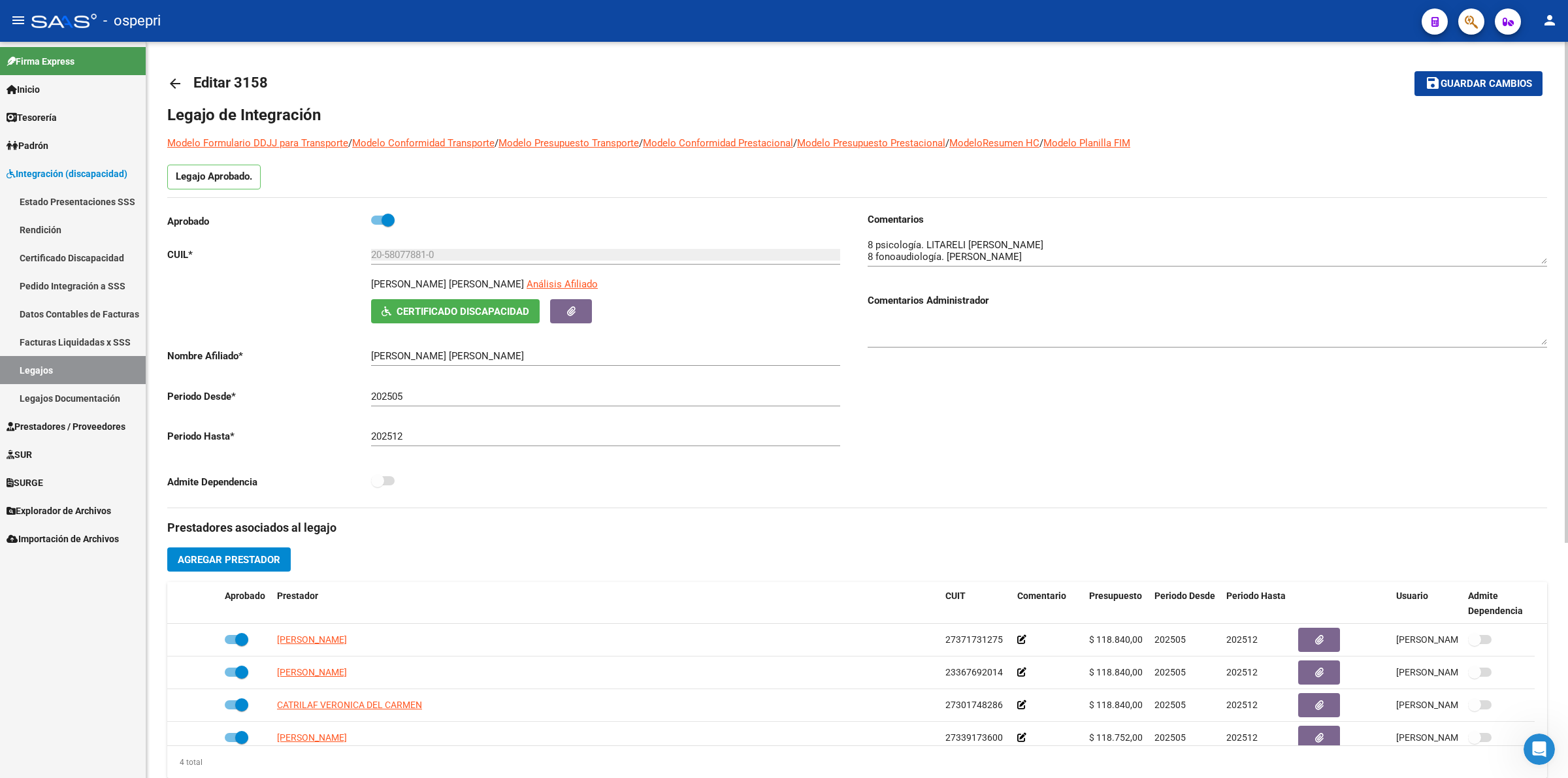
drag, startPoint x: 164, startPoint y: 83, endPoint x: 181, endPoint y: 80, distance: 17.3
click at [167, 83] on div "arrow_back Editar 3158 save Guardar cambios Legajo de Integración Modelo Formul…" at bounding box center [857, 582] width 1422 height 1081
click at [183, 80] on link "arrow_back" at bounding box center [180, 83] width 26 height 31
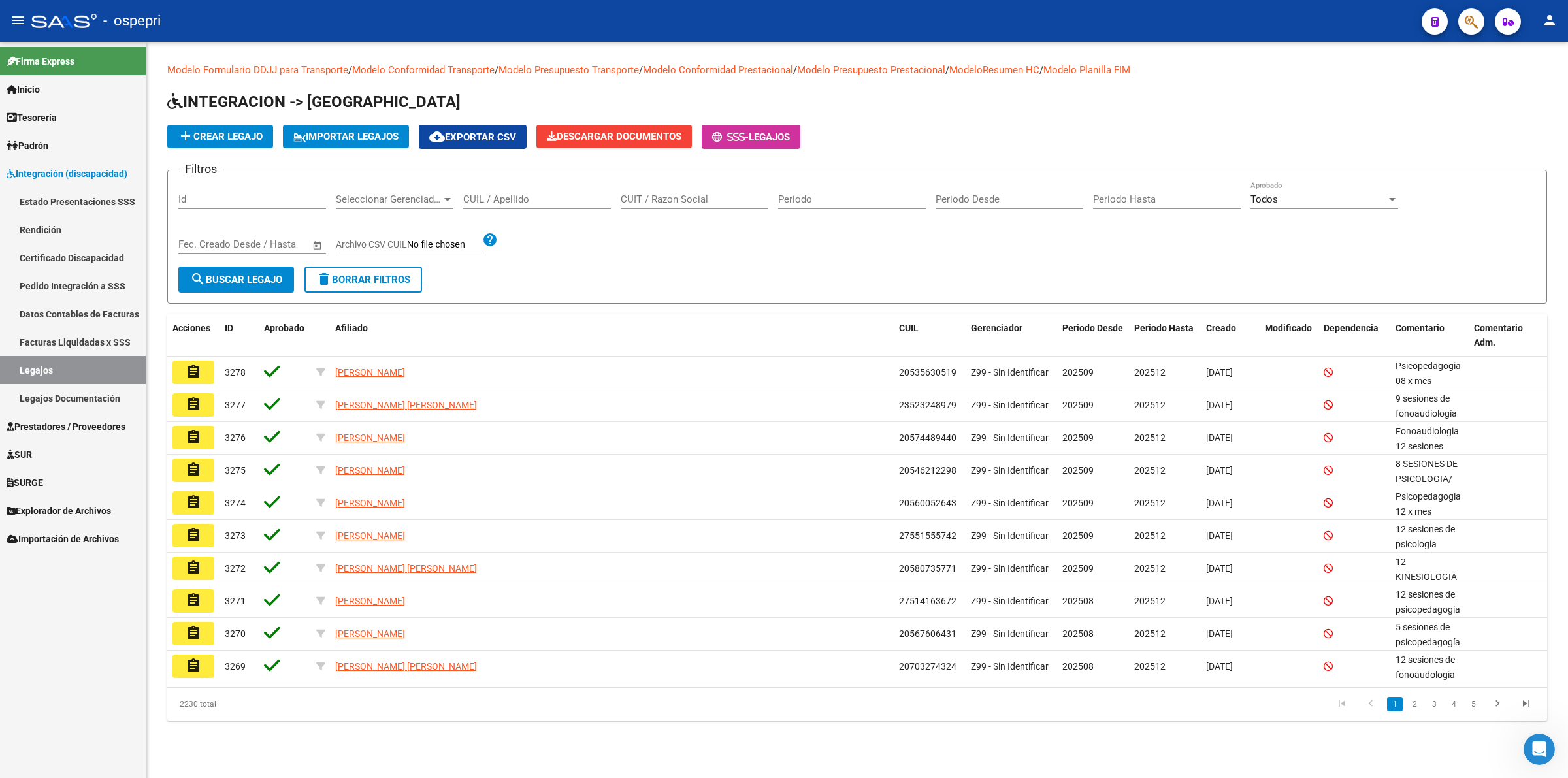
click at [552, 193] on input "CUIL / Apellido" at bounding box center [537, 199] width 148 height 12
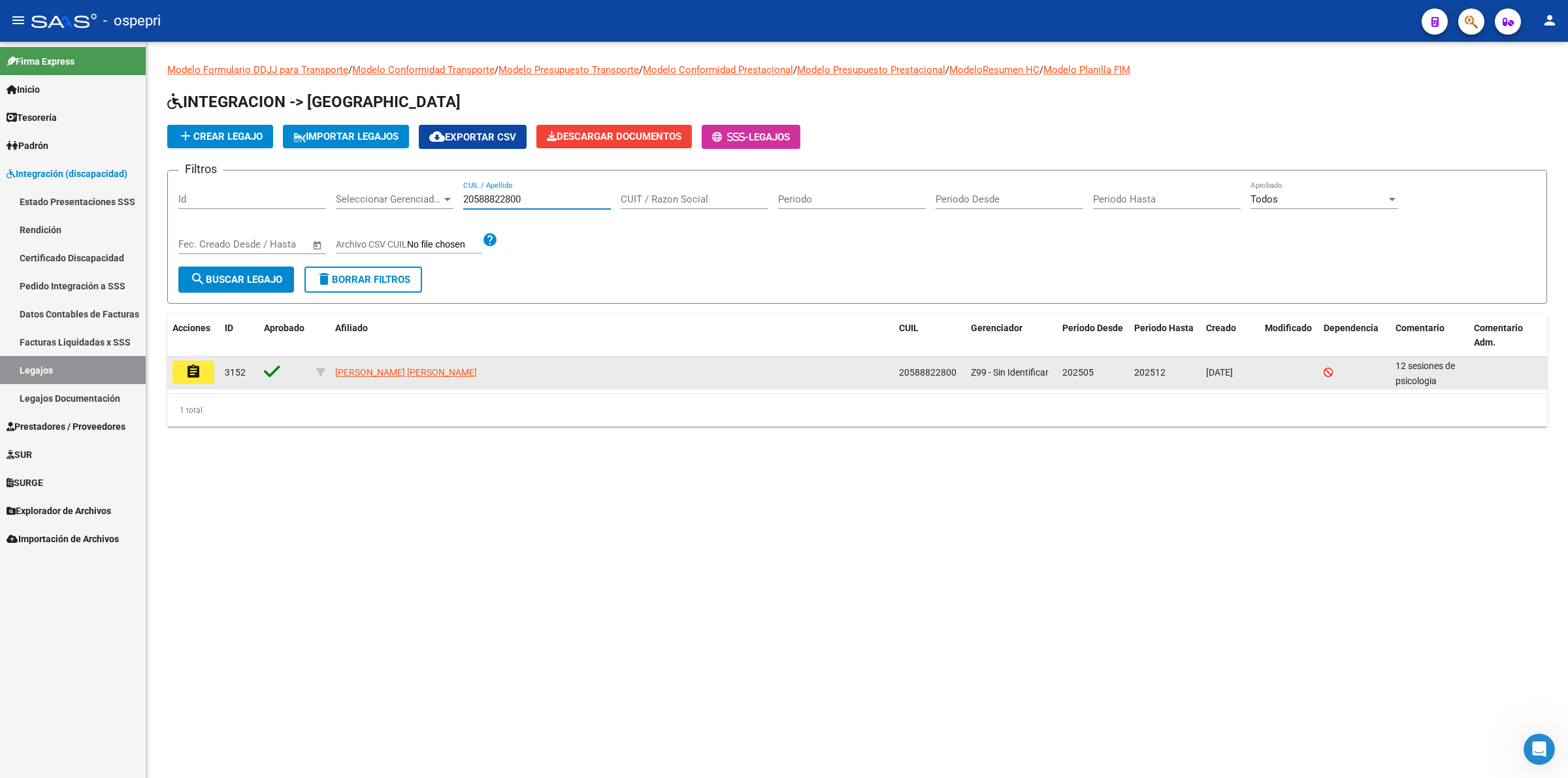
type input "20588822800"
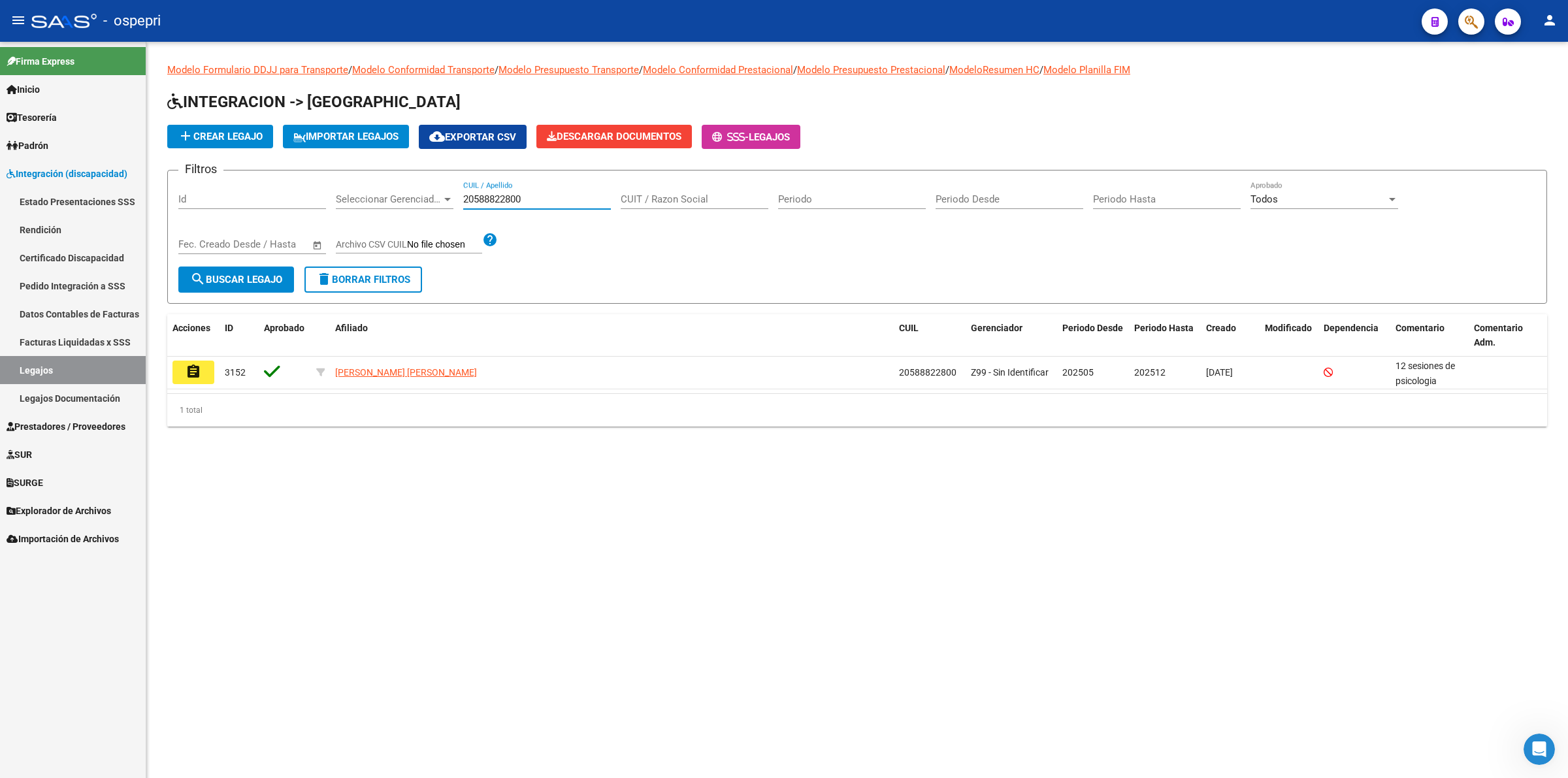
drag, startPoint x: 191, startPoint y: 373, endPoint x: 210, endPoint y: 370, distance: 19.2
click at [195, 370] on mat-icon "assignment" at bounding box center [193, 372] width 16 height 16
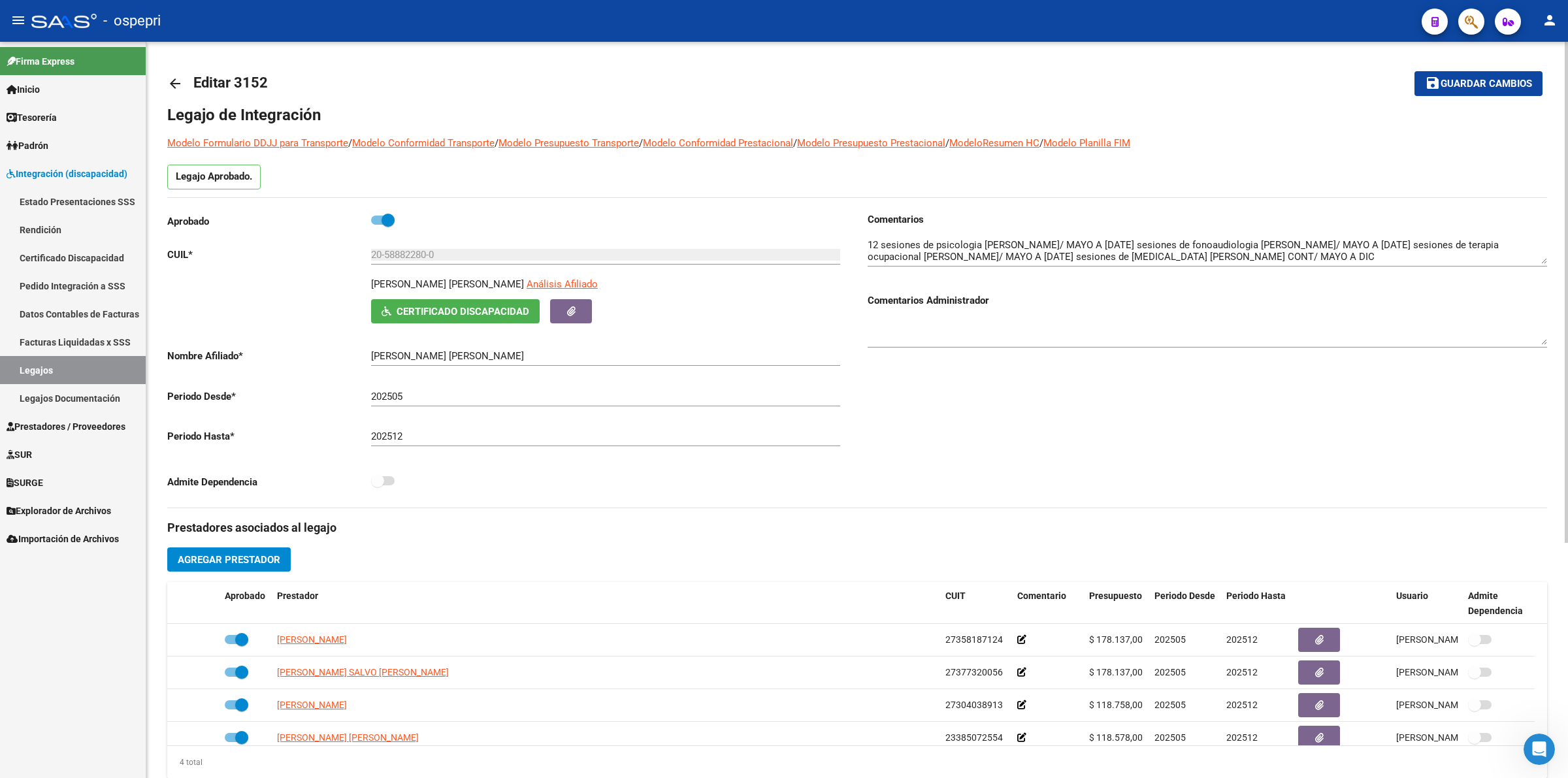
click at [174, 82] on mat-icon "arrow_back" at bounding box center [175, 83] width 16 height 16
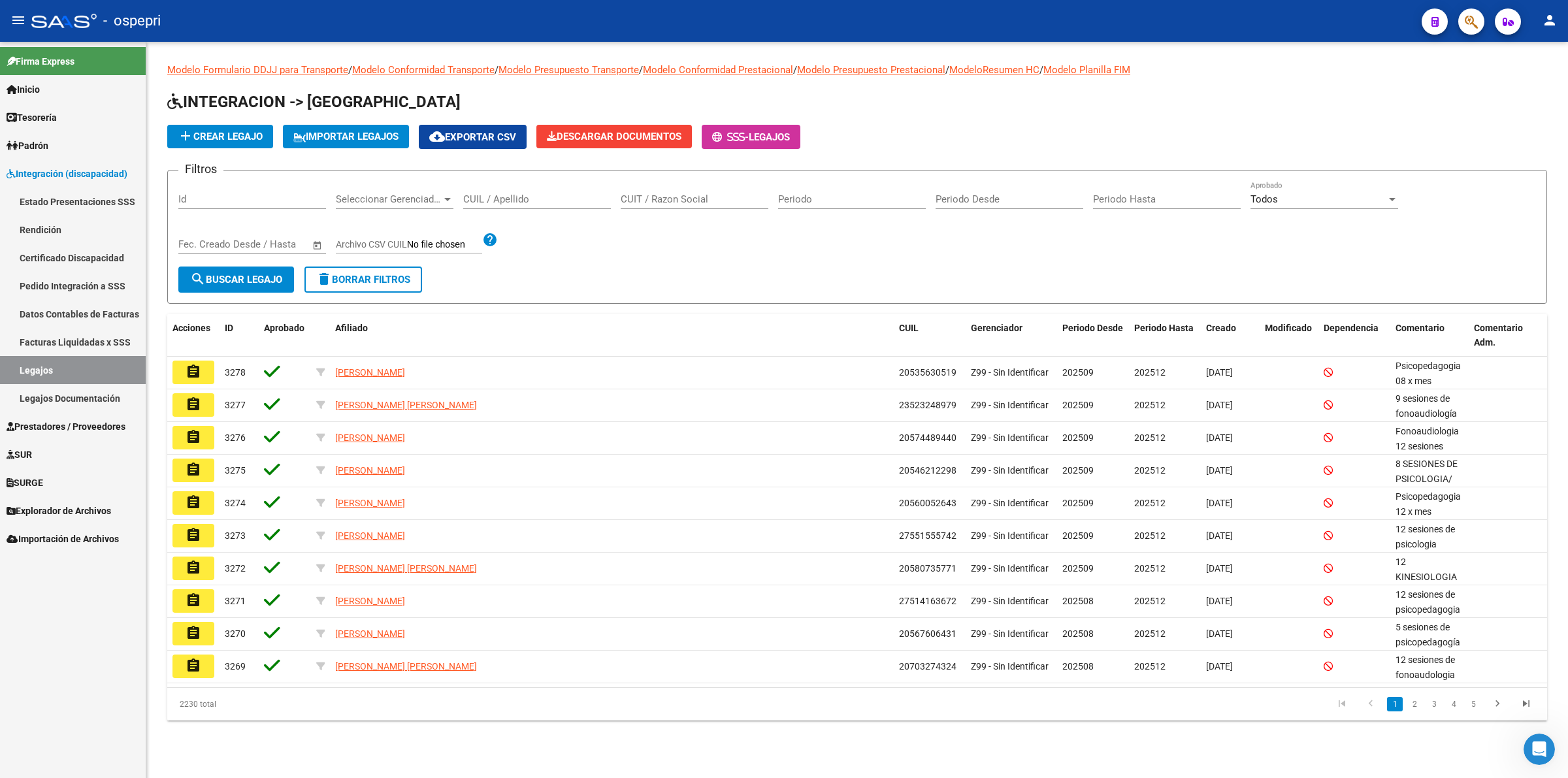
click at [500, 196] on input "CUIL / Apellido" at bounding box center [537, 199] width 148 height 12
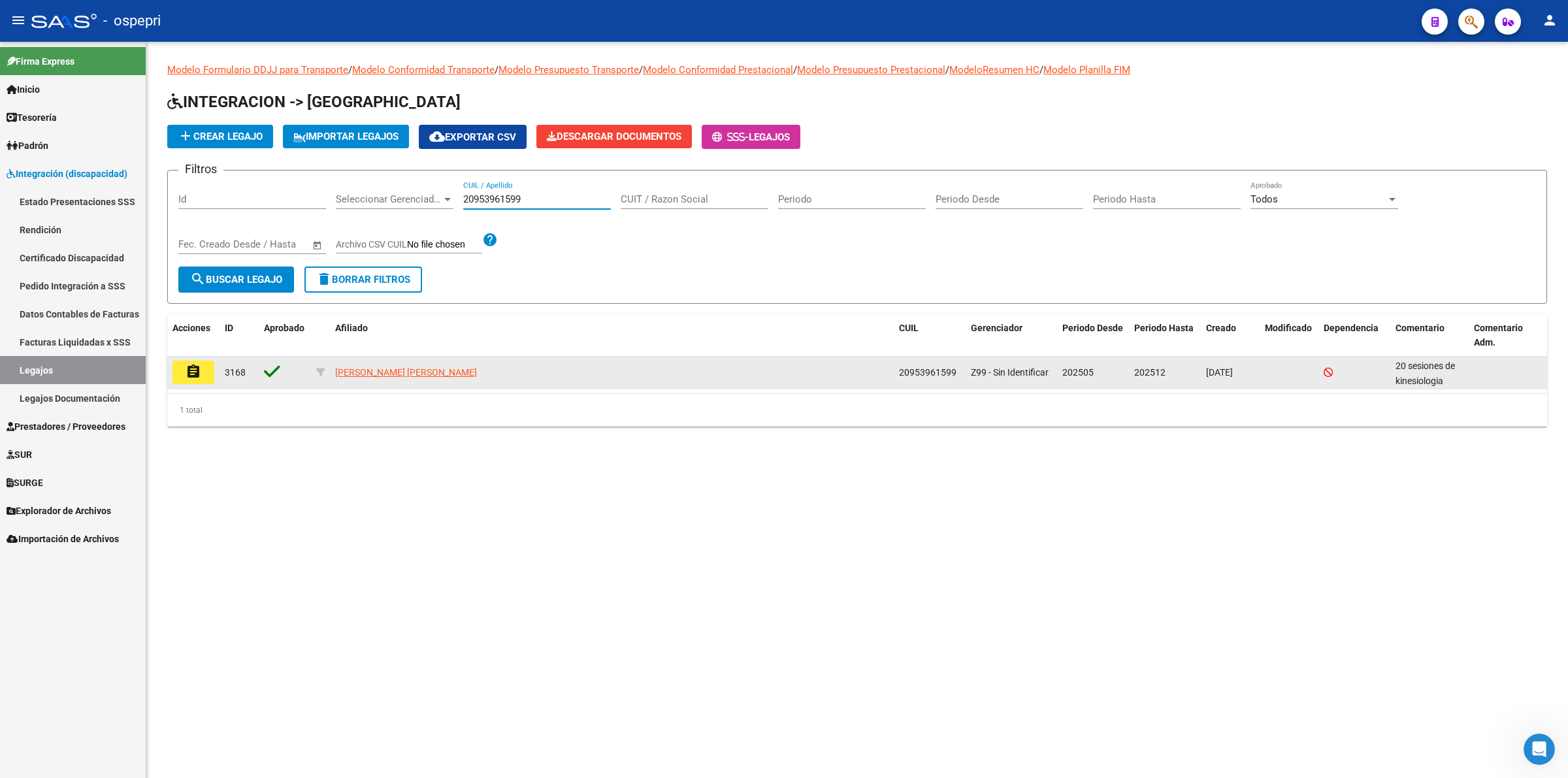
type input "20953961599"
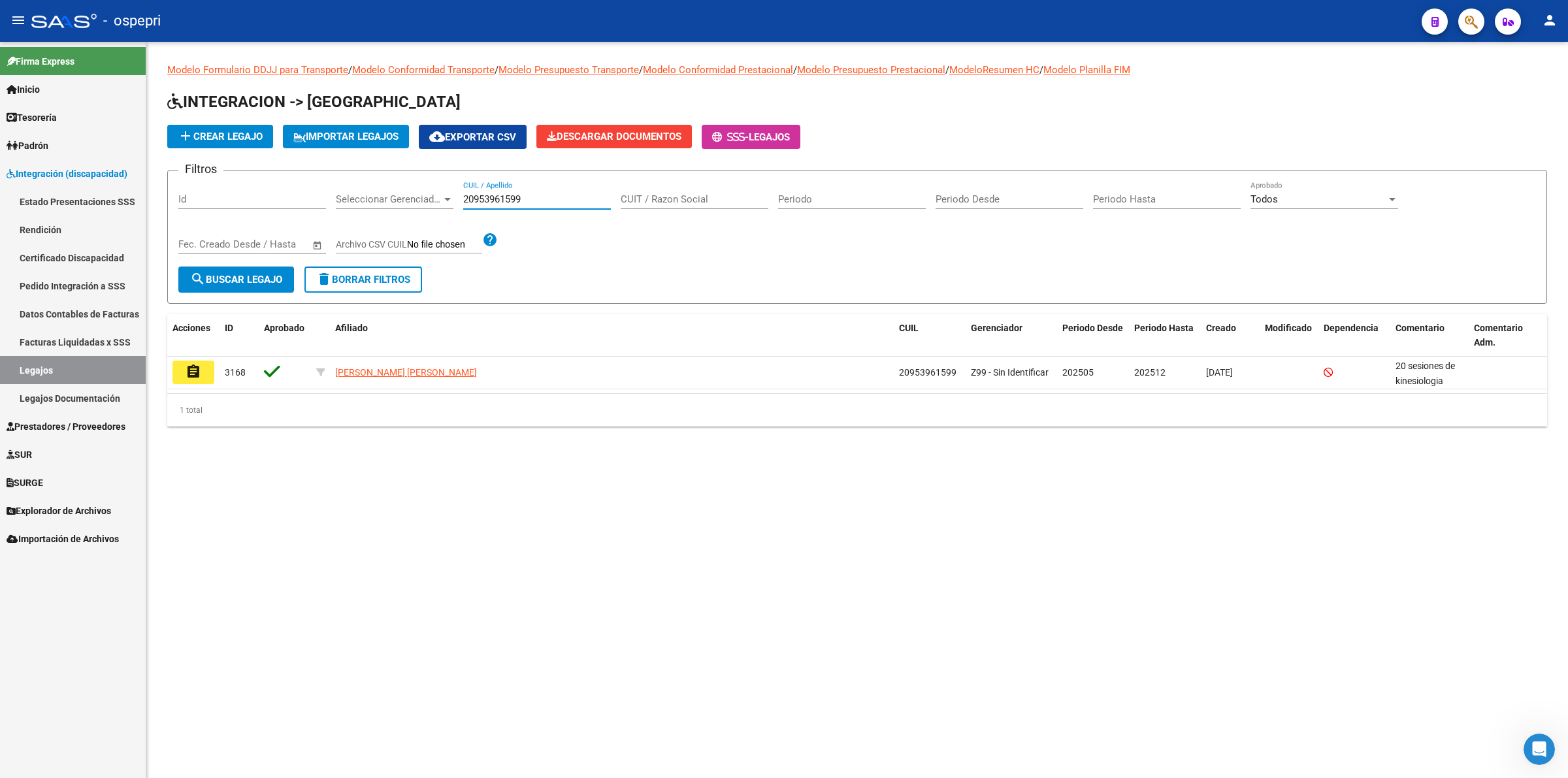
drag, startPoint x: 176, startPoint y: 376, endPoint x: 207, endPoint y: 374, distance: 31.1
click at [184, 374] on button "assignment" at bounding box center [194, 372] width 42 height 24
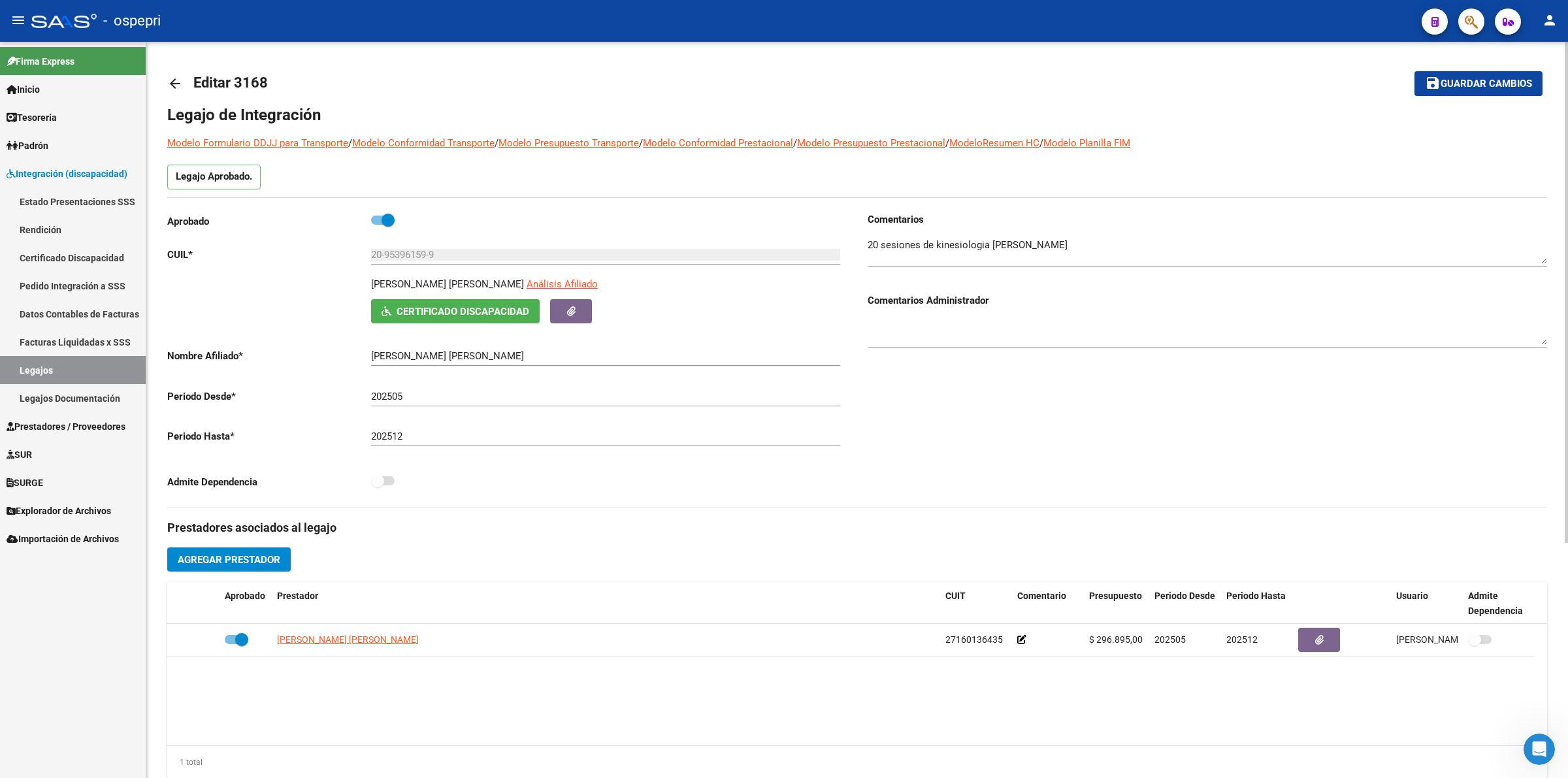
drag, startPoint x: 172, startPoint y: 83, endPoint x: 180, endPoint y: 80, distance: 8.5
click at [180, 80] on mat-icon "arrow_back" at bounding box center [175, 83] width 16 height 16
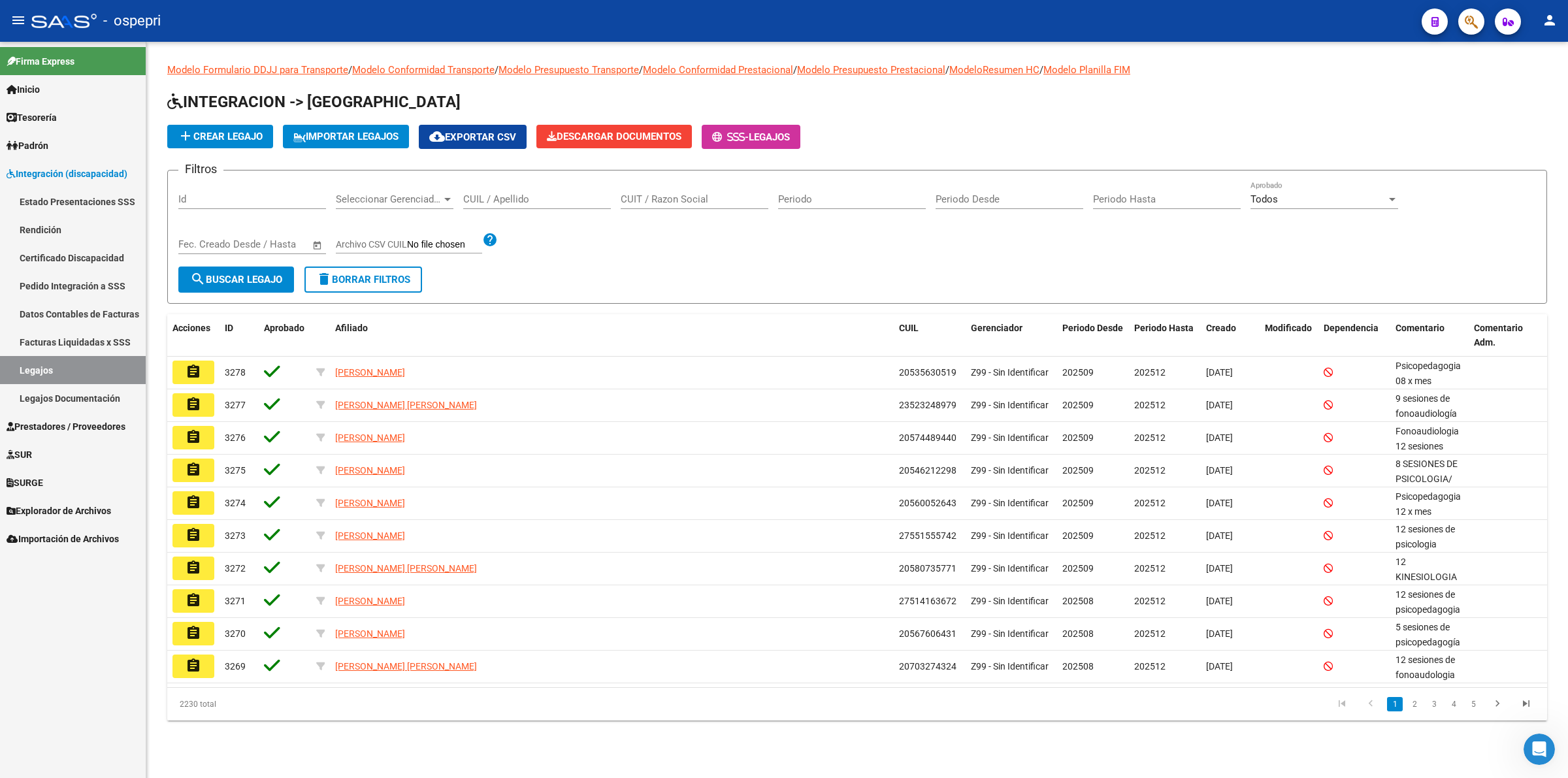
drag, startPoint x: 533, startPoint y: 199, endPoint x: 544, endPoint y: 181, distance: 21.1
click at [539, 187] on div "CUIL / Apellido" at bounding box center [537, 195] width 148 height 28
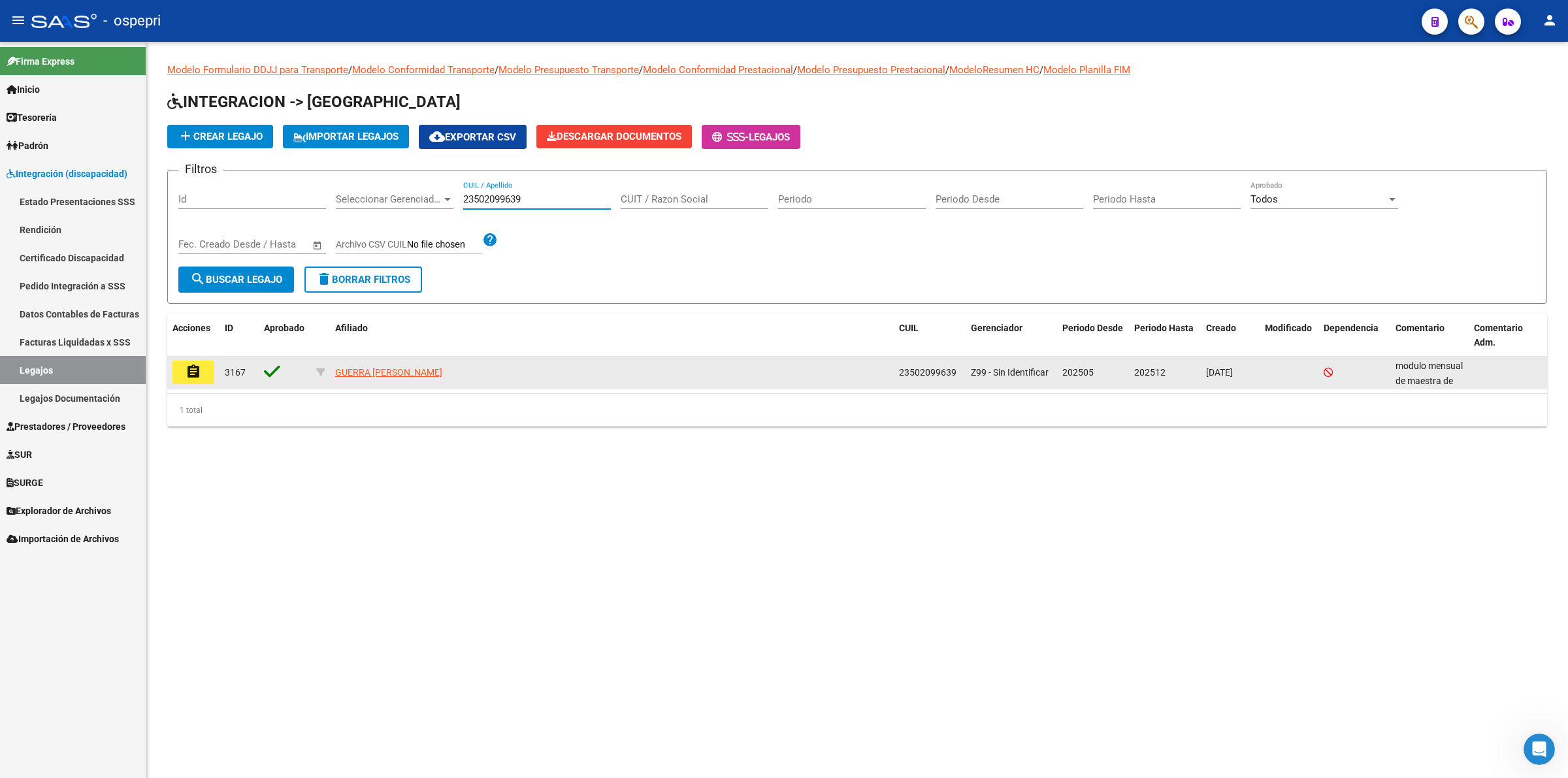
type input "23502099639"
click at [207, 367] on button "assignment" at bounding box center [194, 372] width 42 height 24
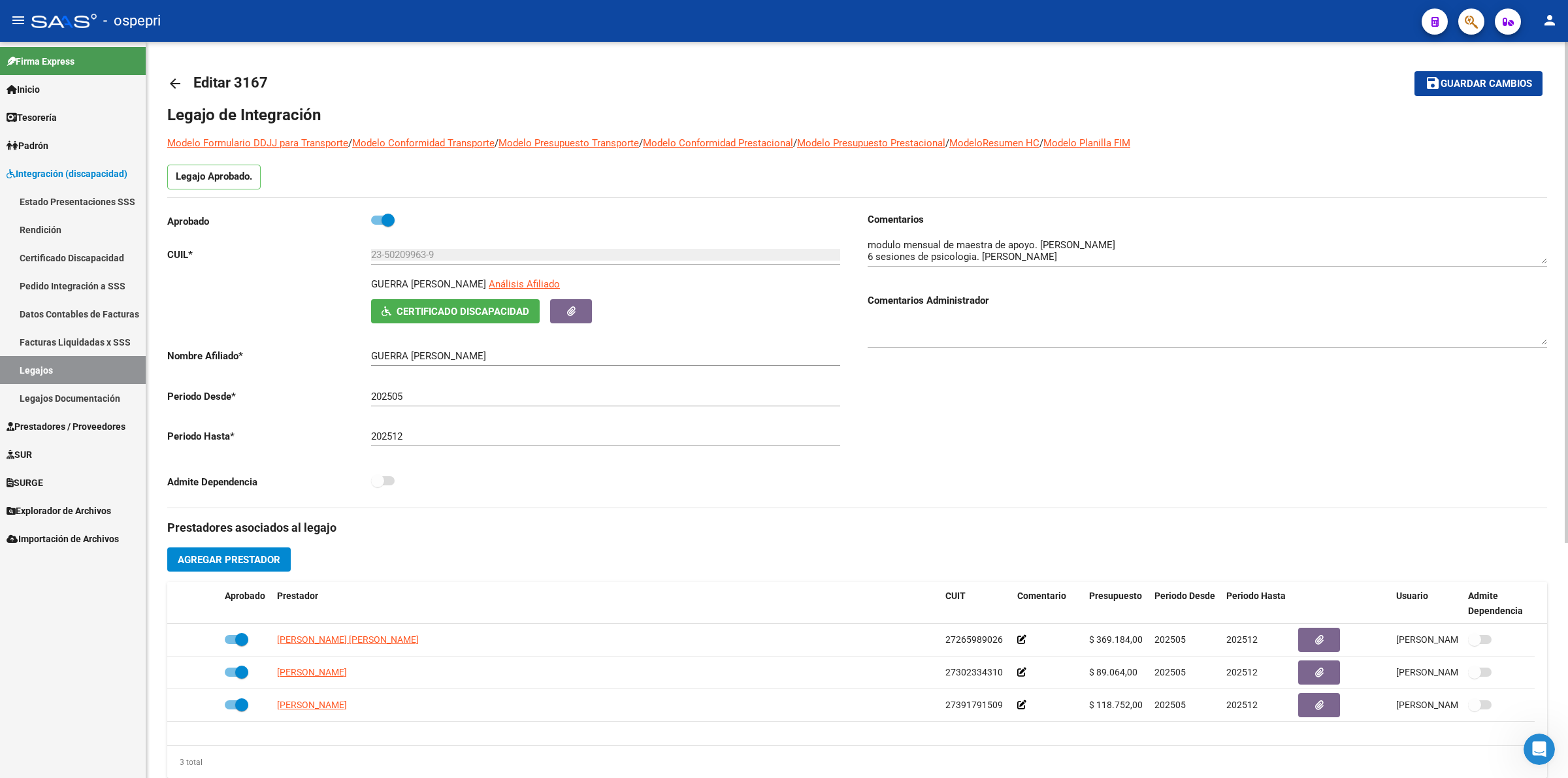
click at [178, 83] on mat-icon "arrow_back" at bounding box center [175, 83] width 16 height 16
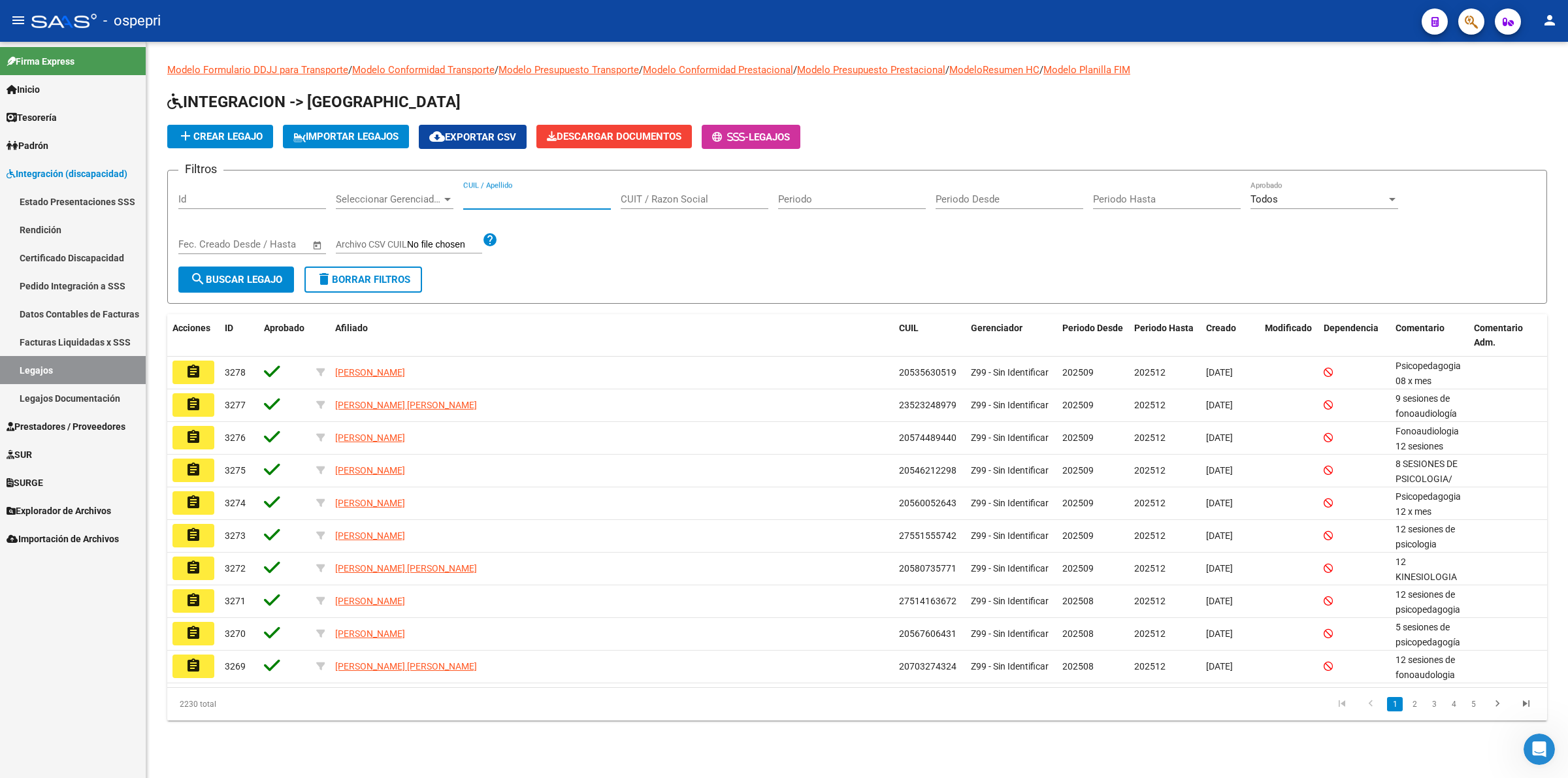
click at [479, 199] on input "CUIL / Apellido" at bounding box center [537, 199] width 148 height 12
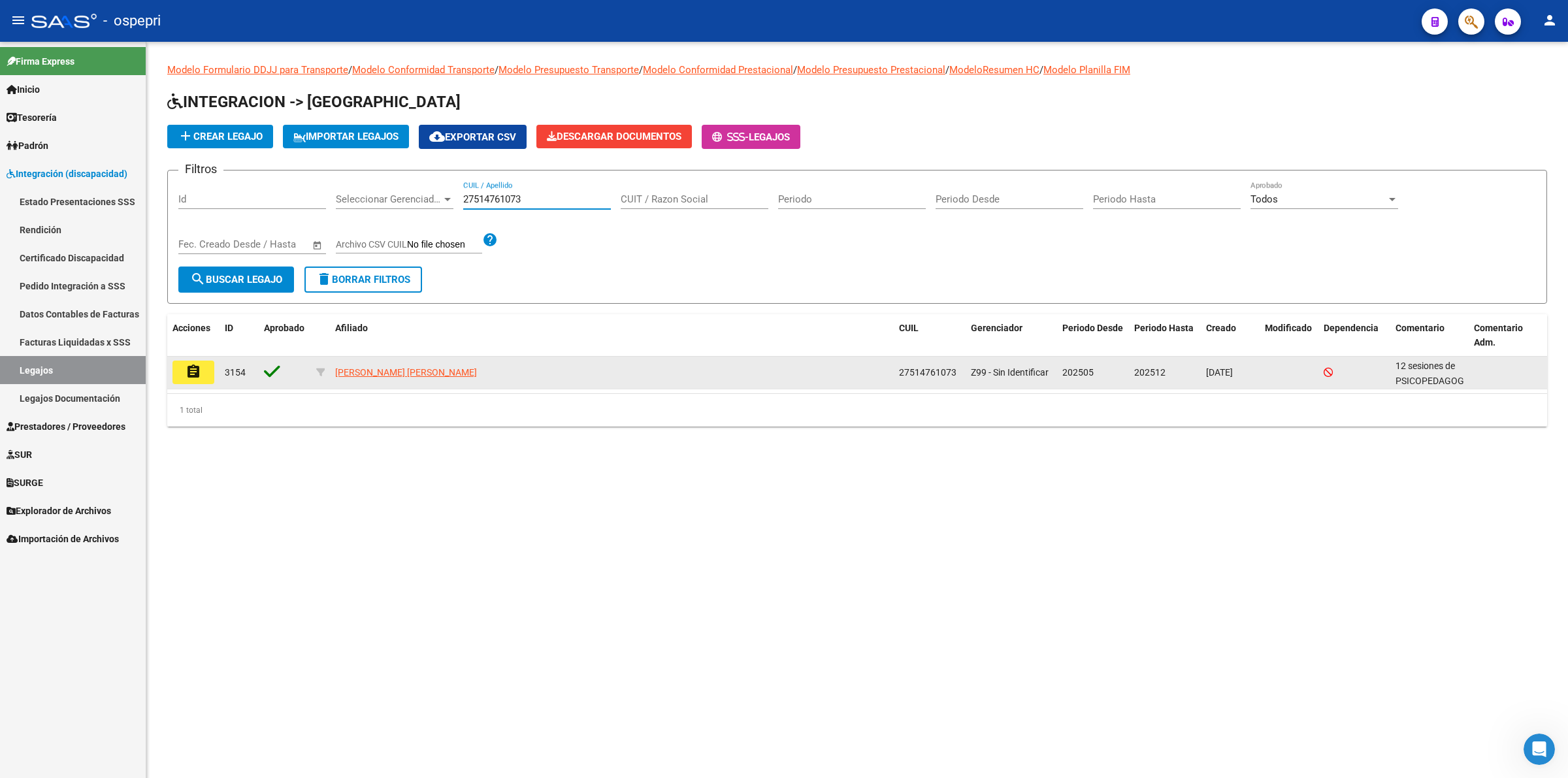
type input "27514761073"
drag, startPoint x: 169, startPoint y: 356, endPoint x: 196, endPoint y: 369, distance: 30.0
click at [176, 357] on datatable-body-cell "assignment" at bounding box center [193, 372] width 52 height 32
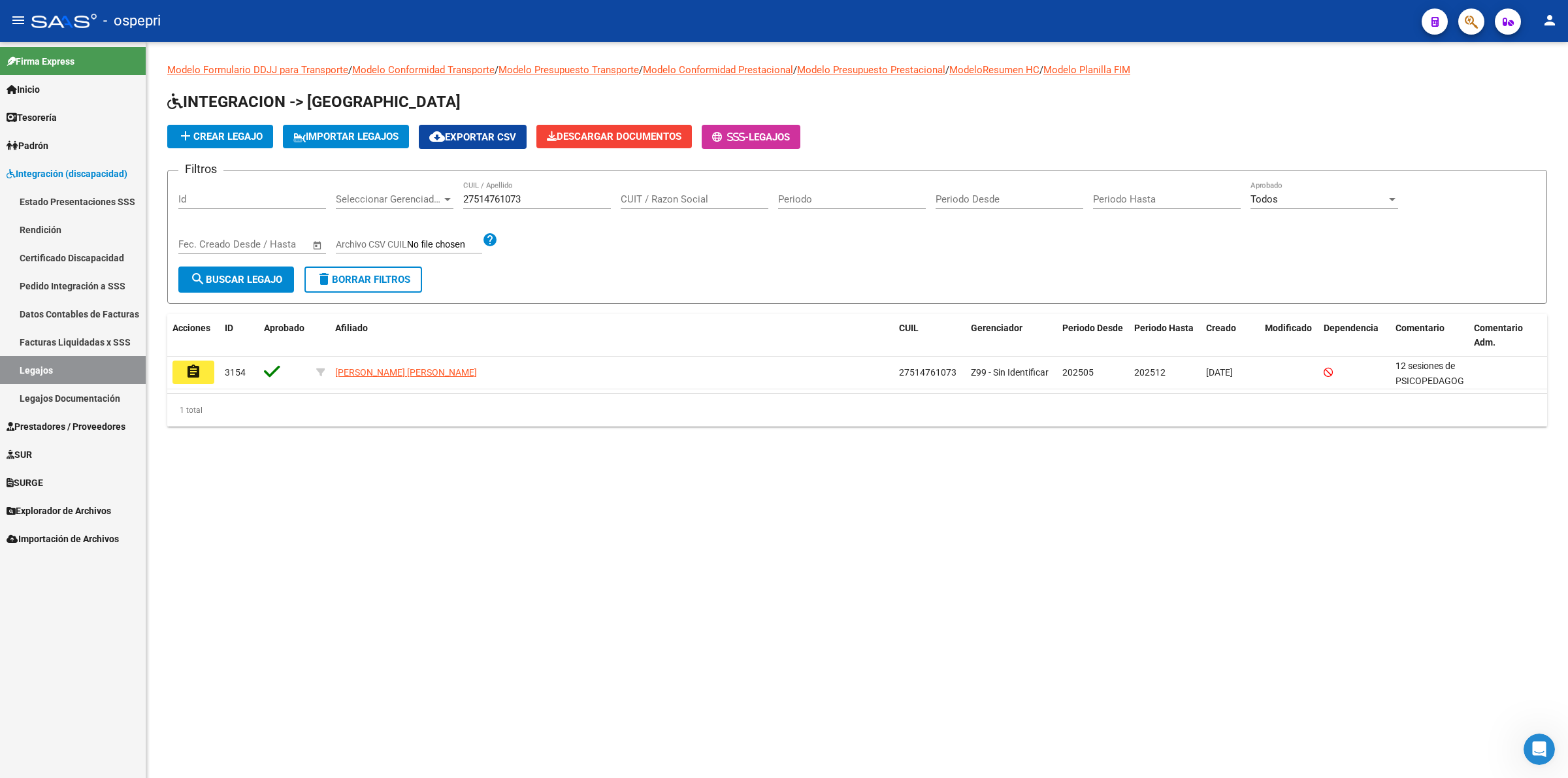
drag, startPoint x: 206, startPoint y: 371, endPoint x: 765, endPoint y: 655, distance: 627.0
click at [205, 369] on button "assignment" at bounding box center [194, 372] width 42 height 24
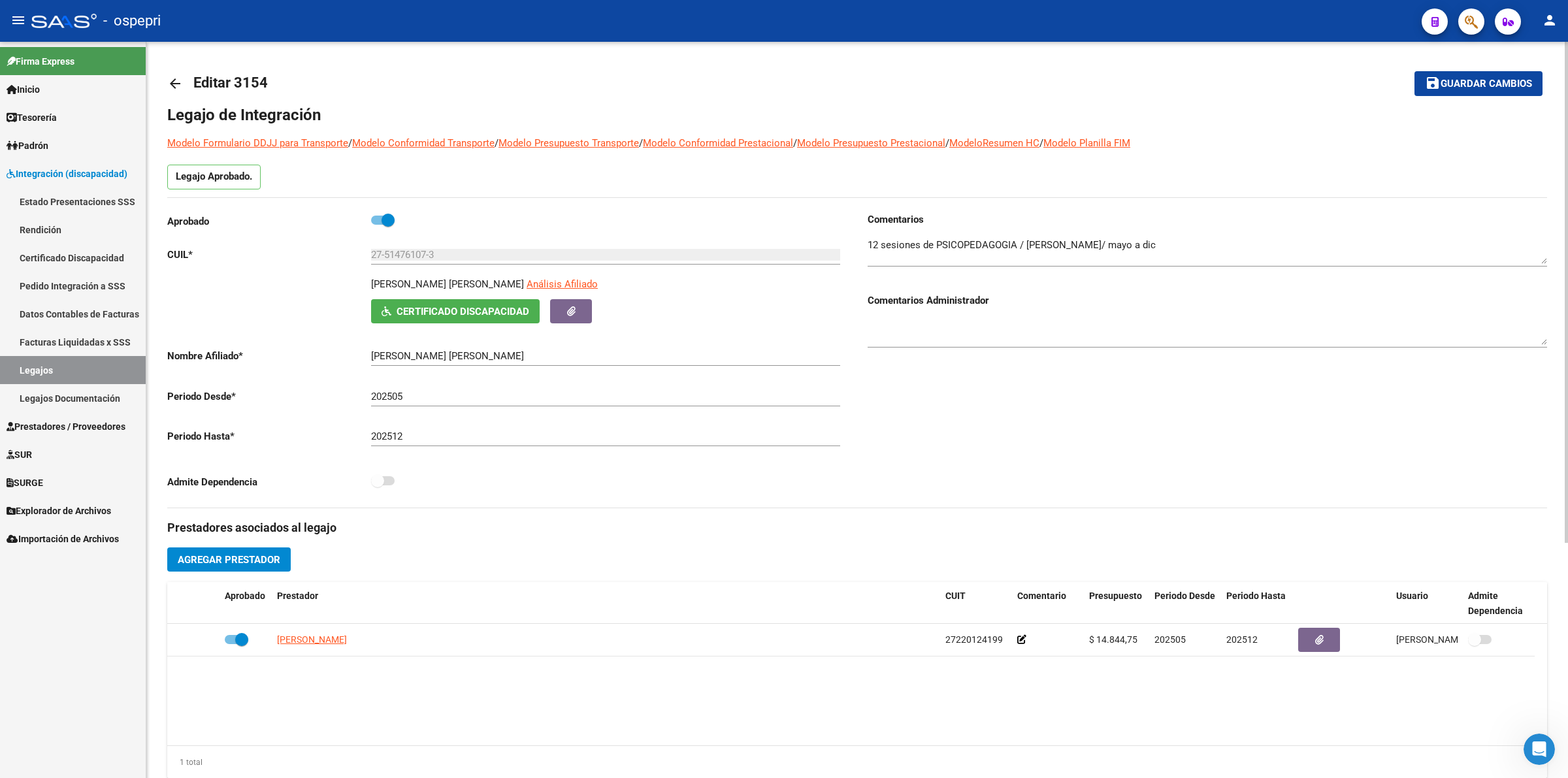
click at [171, 79] on mat-icon "arrow_back" at bounding box center [175, 83] width 16 height 16
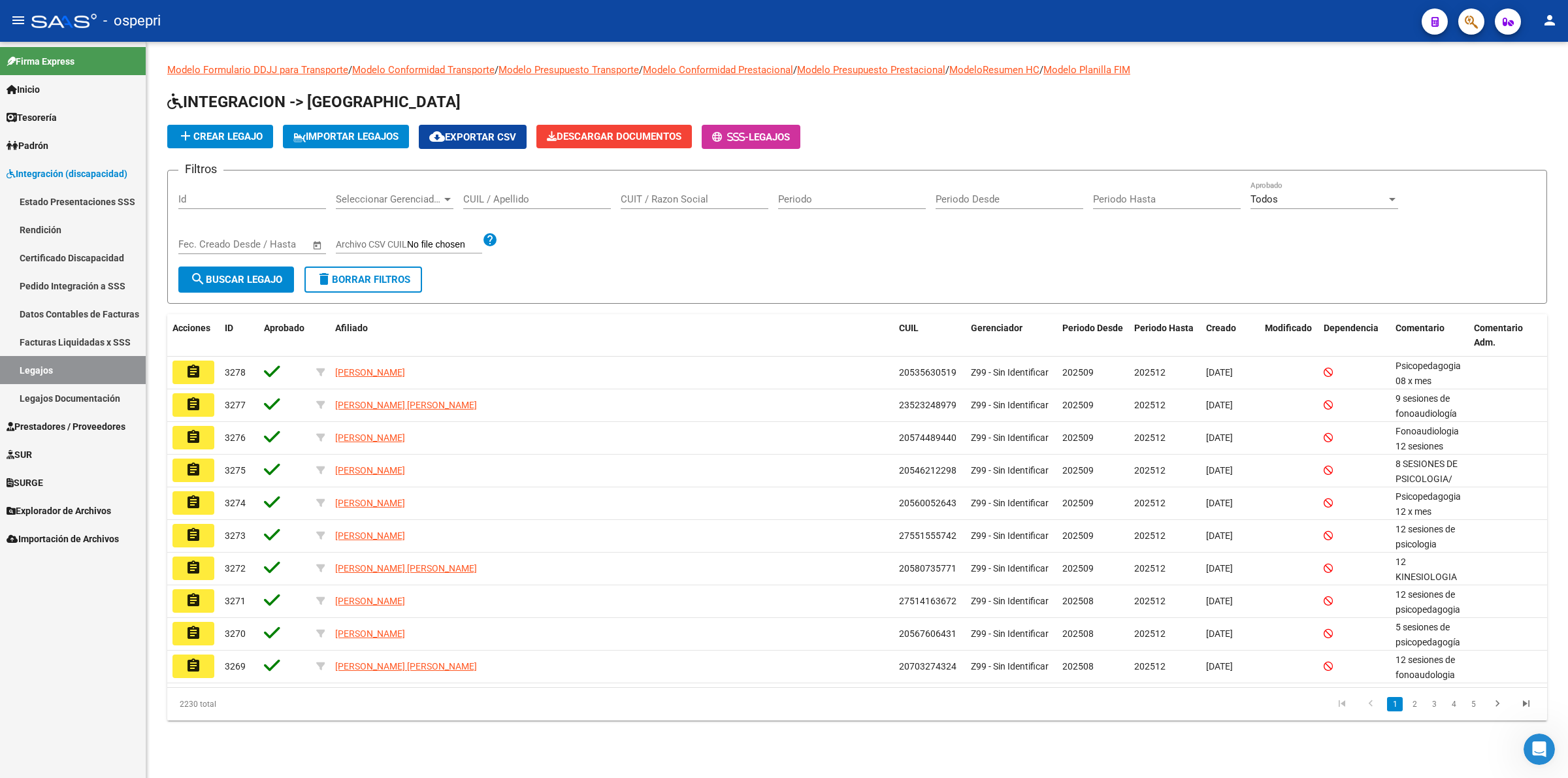
click at [518, 198] on input "CUIL / Apellido" at bounding box center [537, 199] width 148 height 12
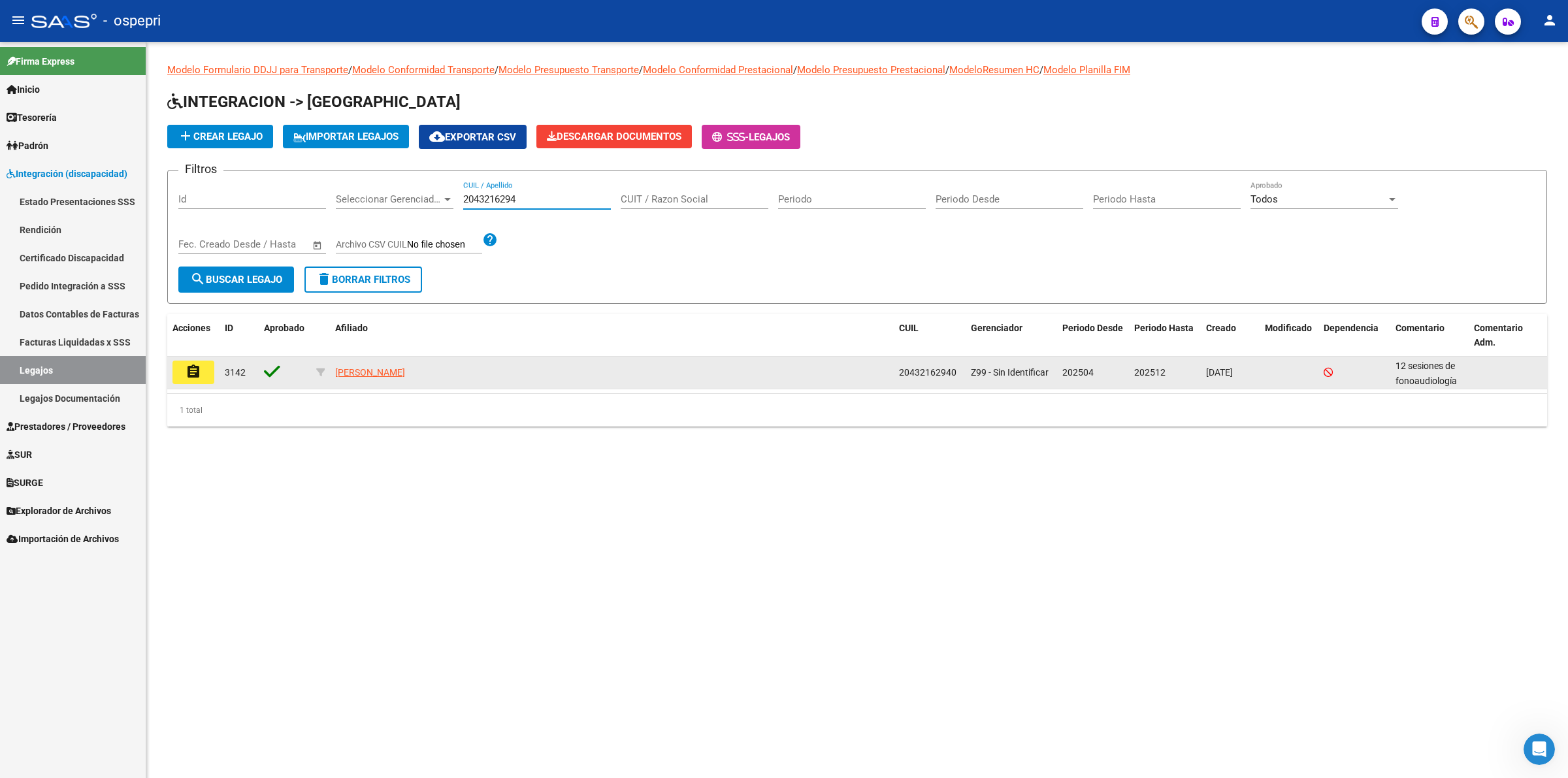
type input "2043216294"
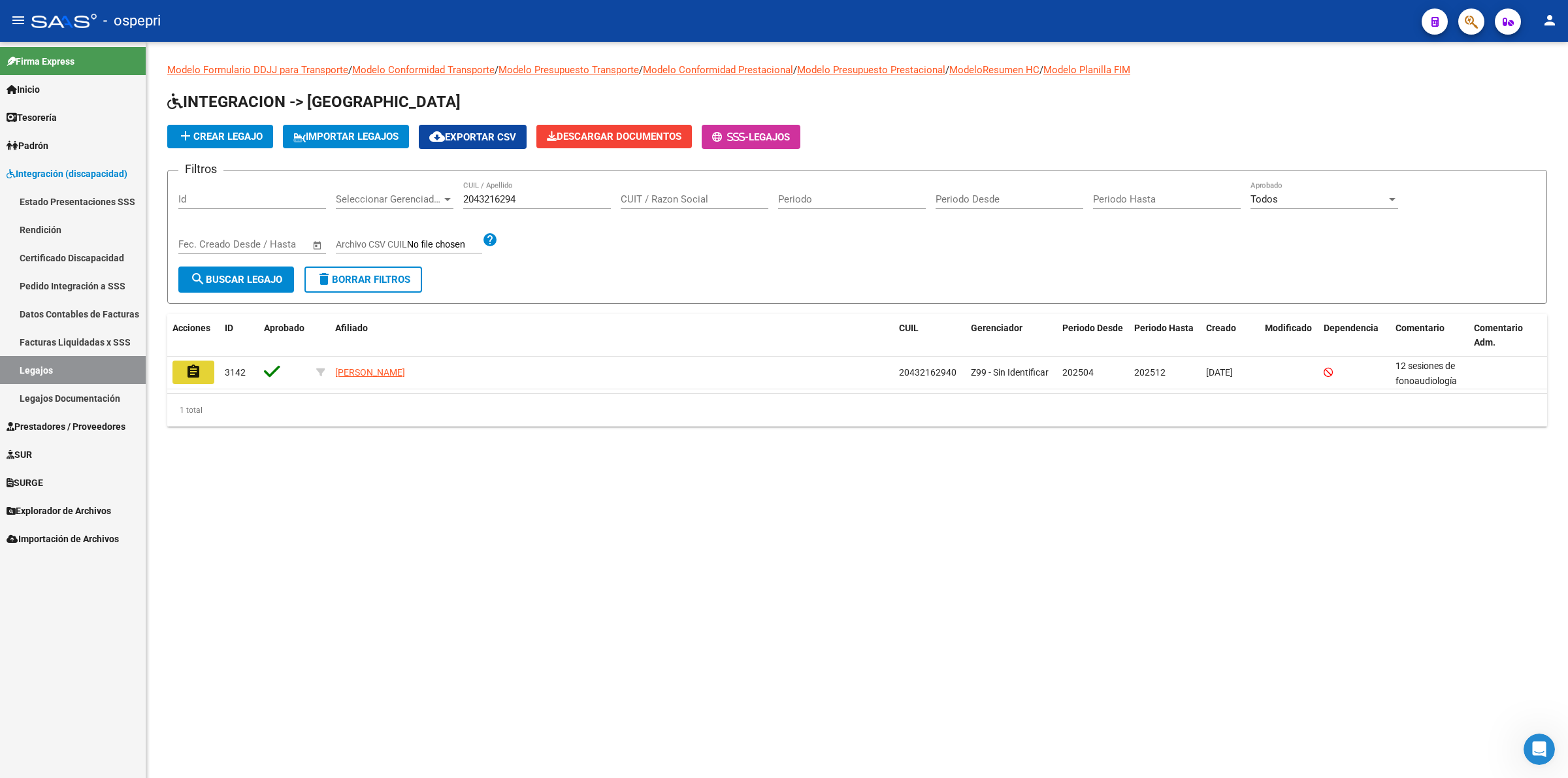
drag, startPoint x: 194, startPoint y: 364, endPoint x: 559, endPoint y: 426, distance: 370.2
click at [194, 364] on mat-icon "assignment" at bounding box center [193, 372] width 16 height 16
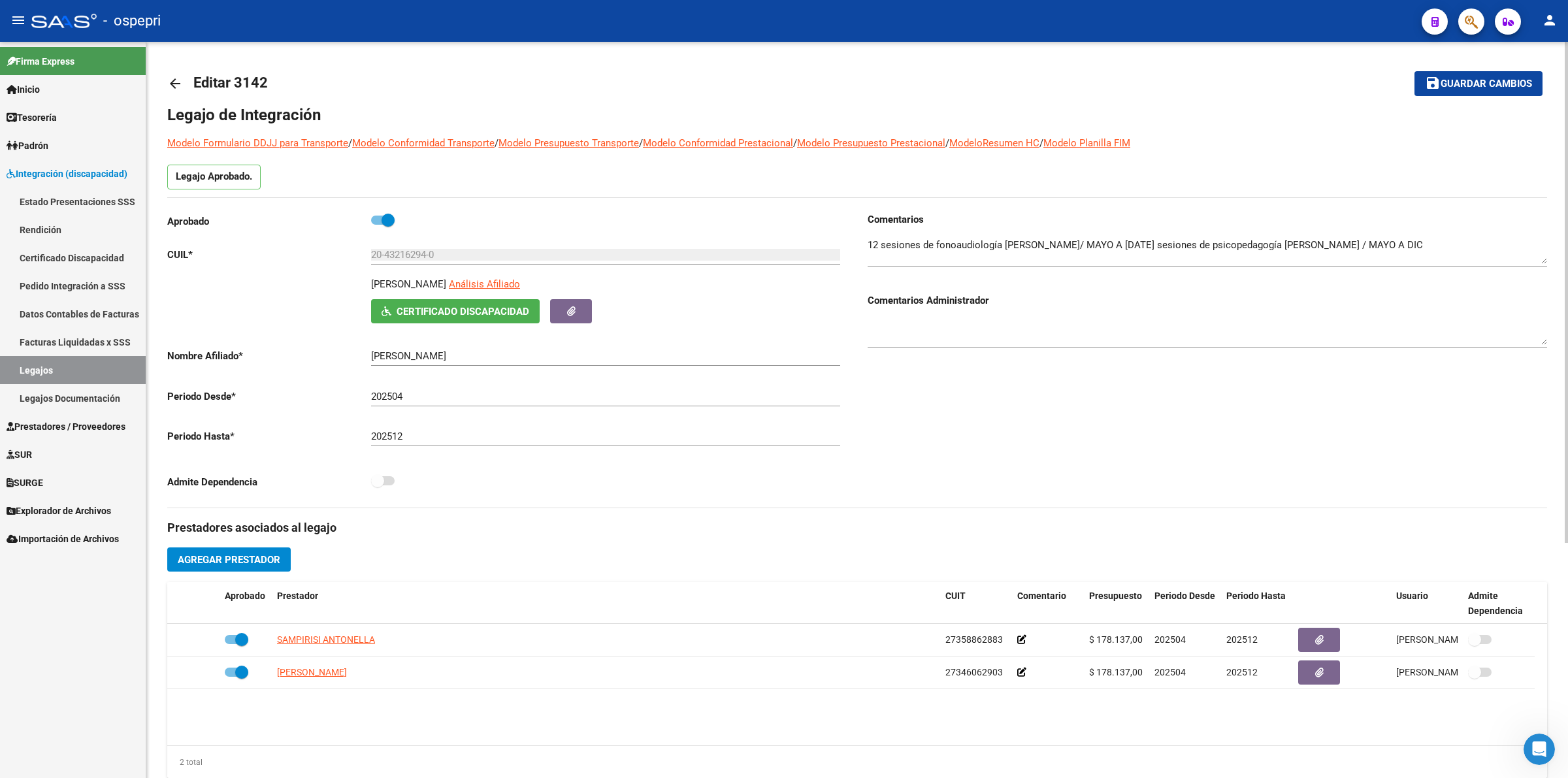
click at [177, 77] on mat-icon "arrow_back" at bounding box center [175, 83] width 16 height 16
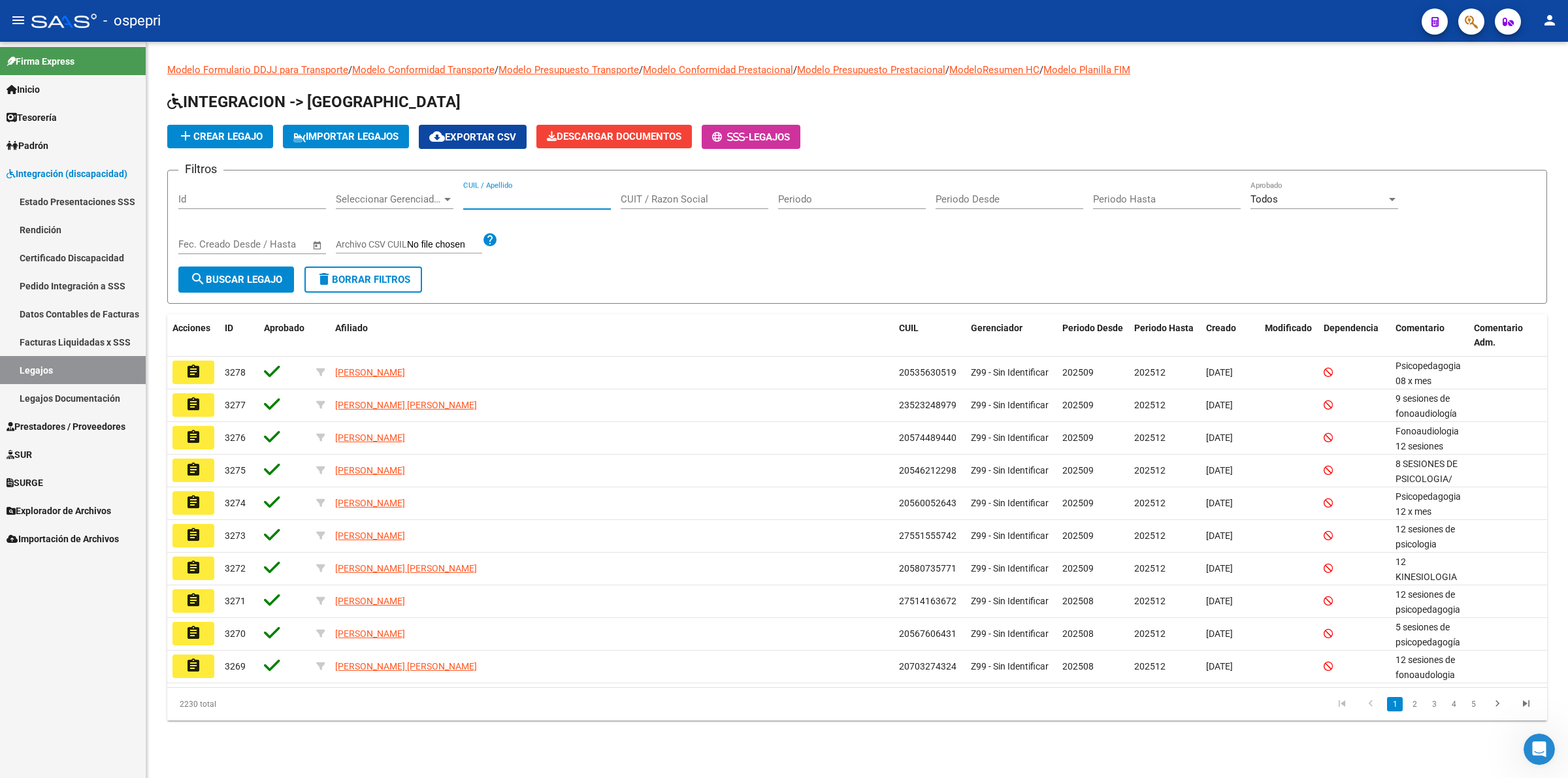
drag, startPoint x: 543, startPoint y: 195, endPoint x: 550, endPoint y: 171, distance: 25.0
click at [547, 177] on form "Filtros Id Seleccionar Gerenciador Seleccionar Gerenciador CUIL / Apellido CUIT…" at bounding box center [857, 236] width 1380 height 134
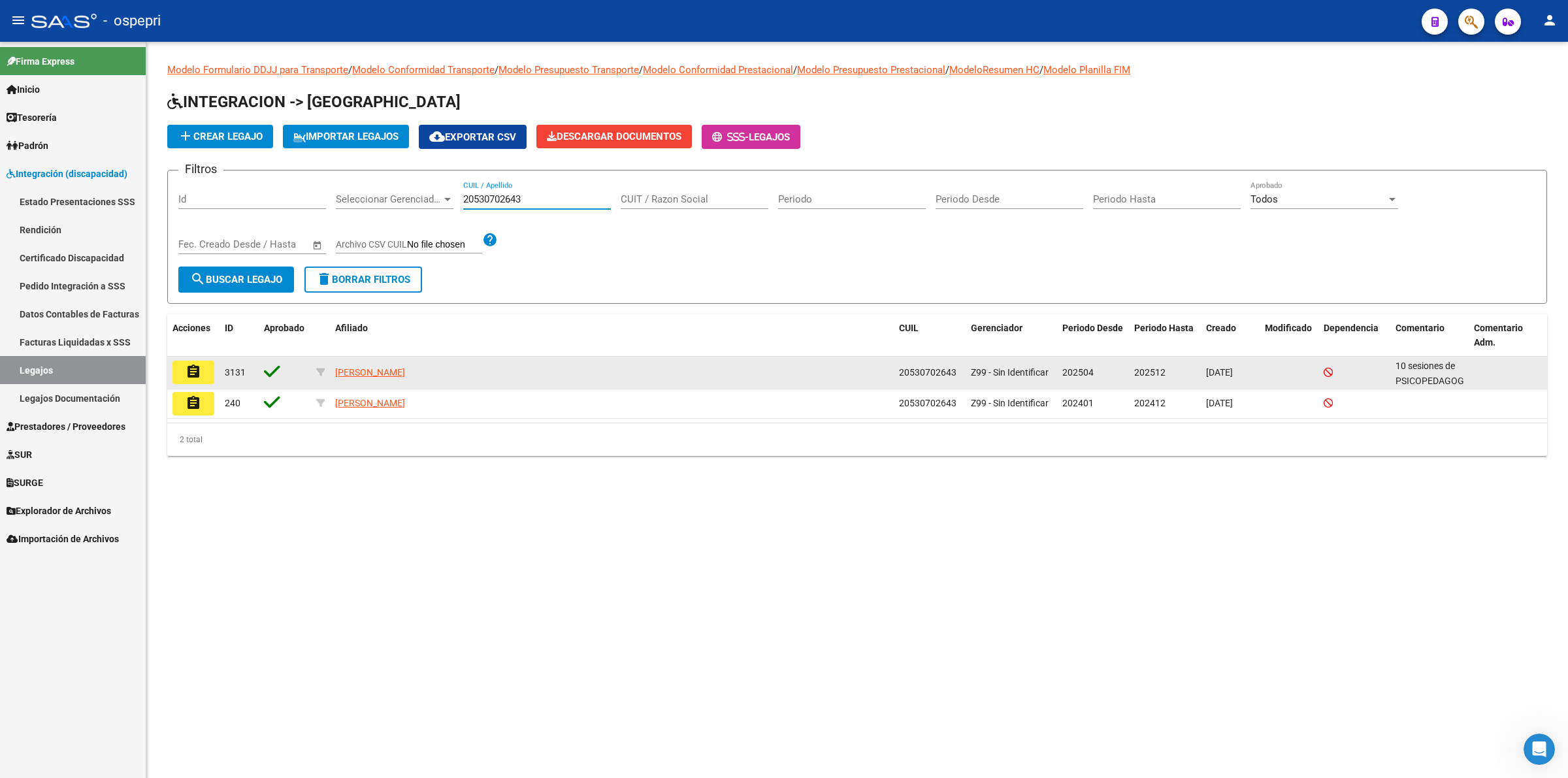
type input "20530702643"
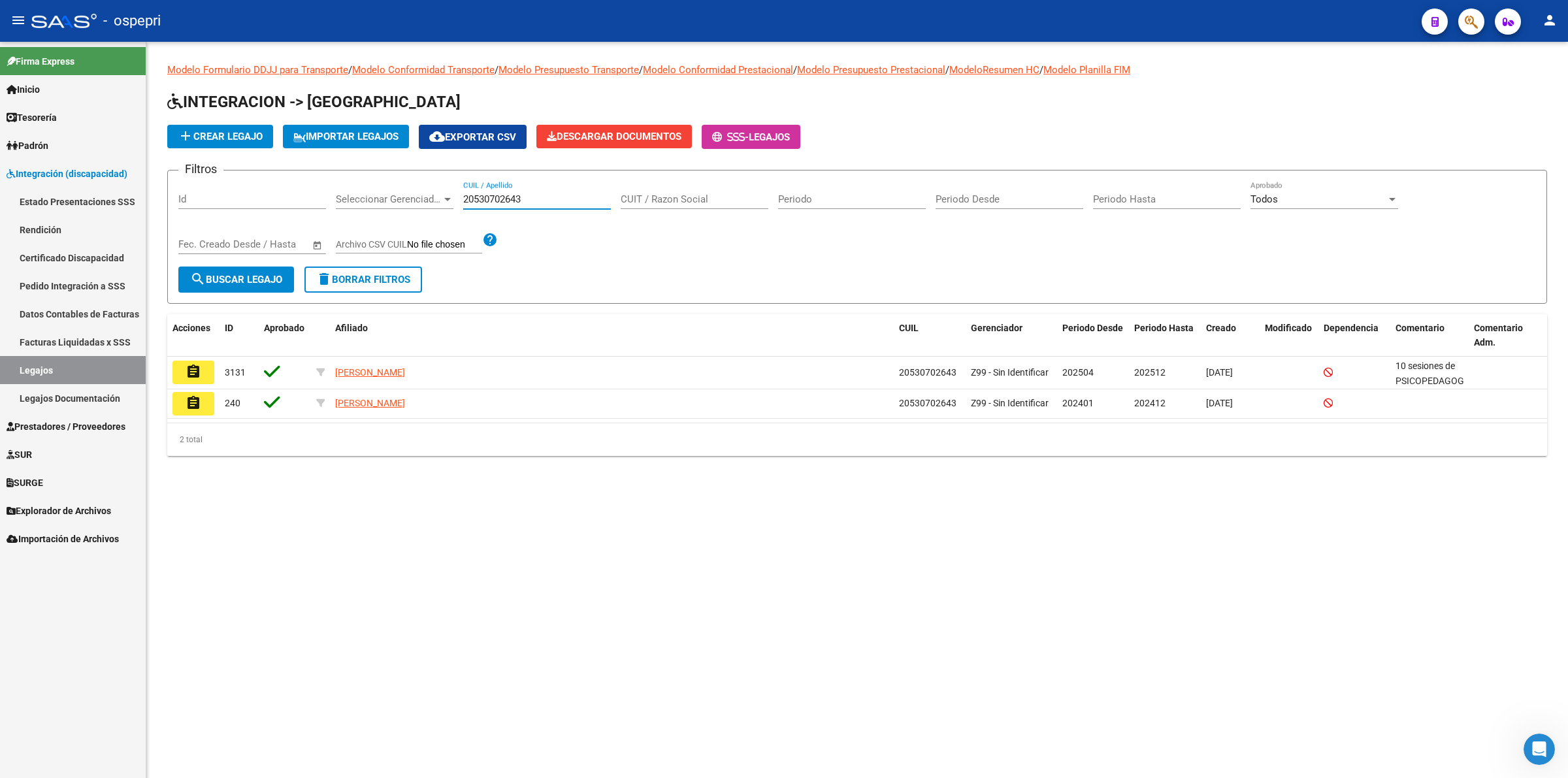
drag, startPoint x: 195, startPoint y: 370, endPoint x: 255, endPoint y: 275, distance: 112.4
click at [195, 369] on mat-icon "assignment" at bounding box center [193, 372] width 16 height 16
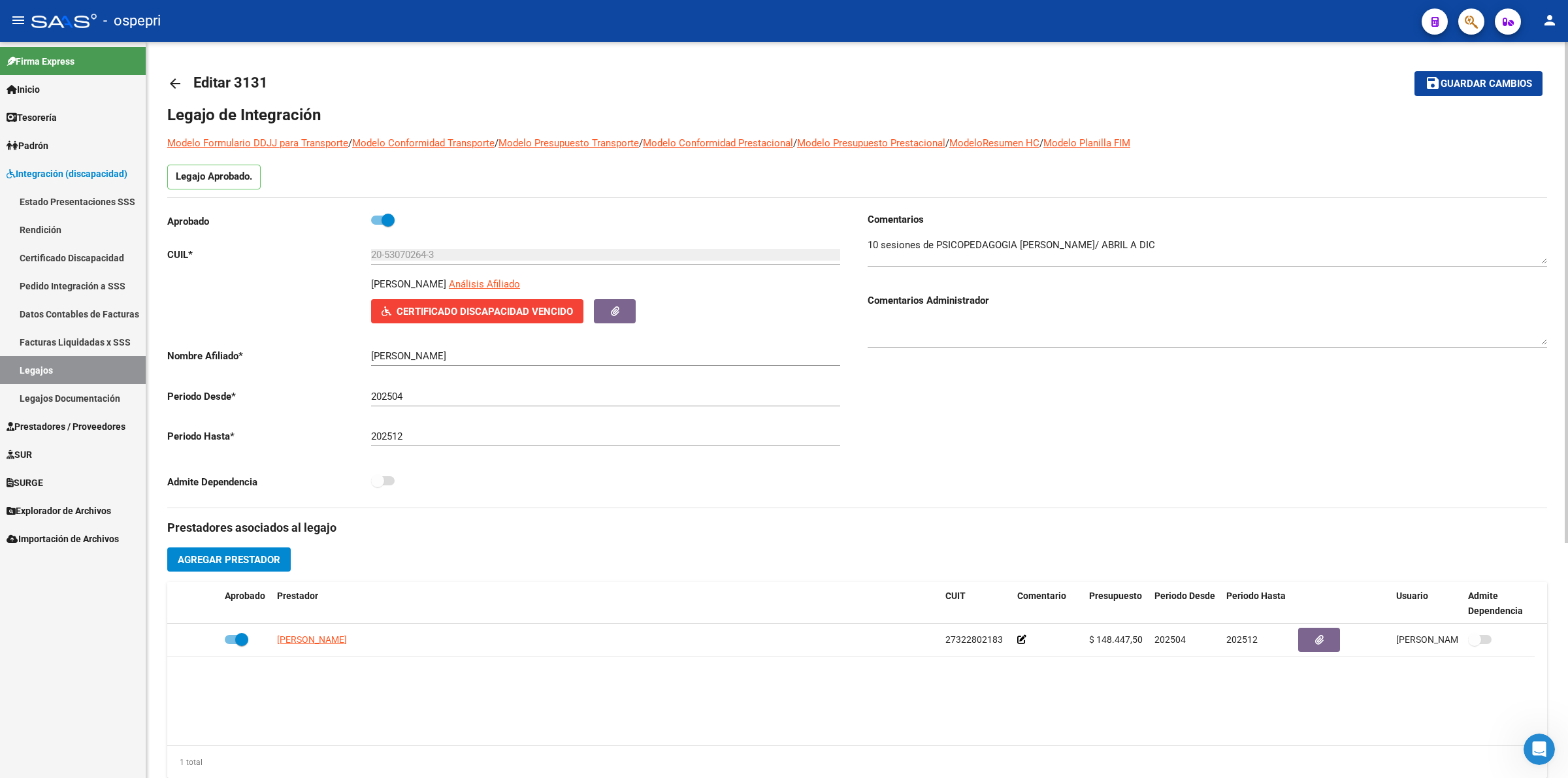
click at [174, 86] on mat-icon "arrow_back" at bounding box center [175, 83] width 16 height 16
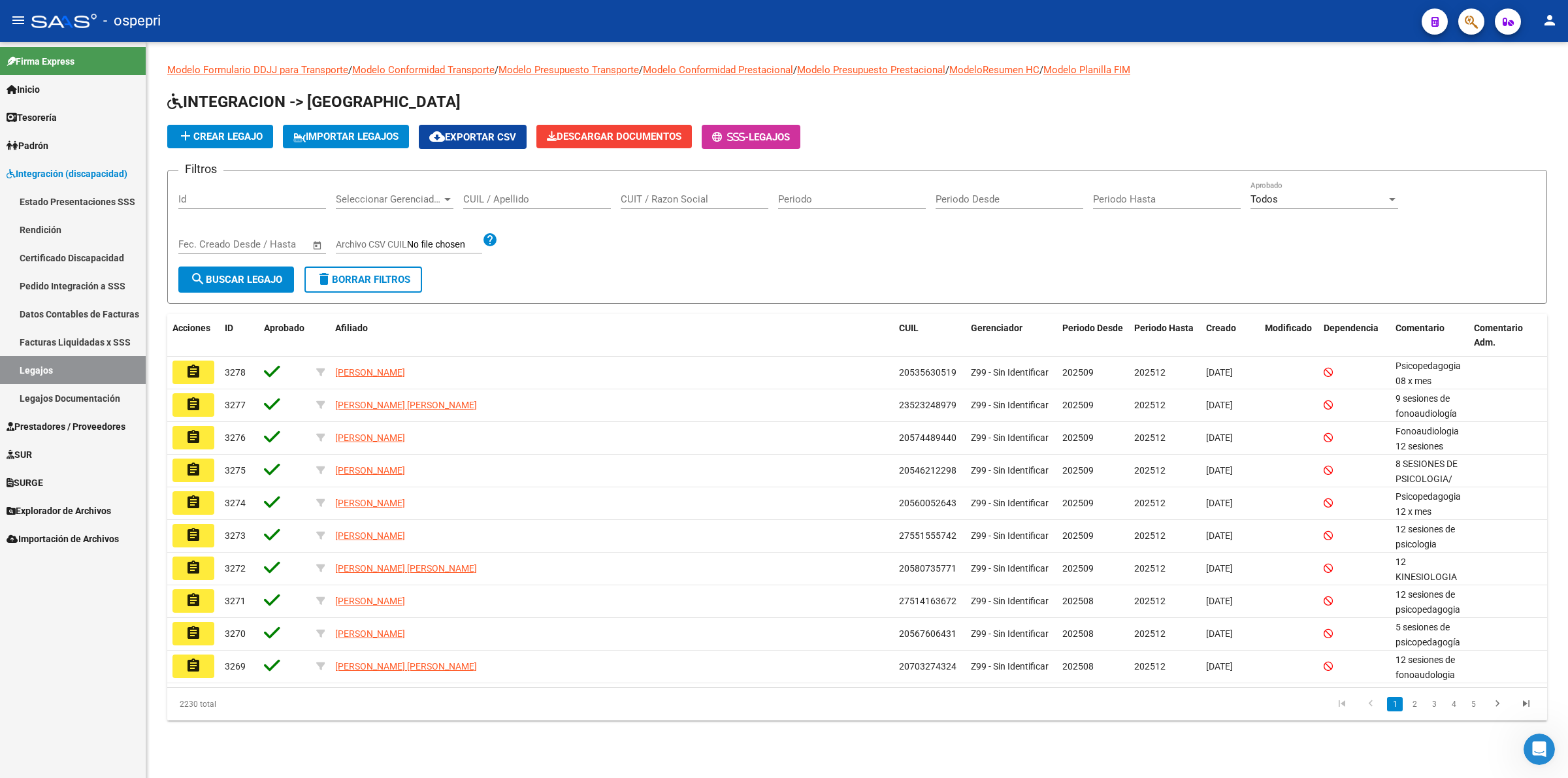
click at [475, 198] on input "CUIL / Apellido" at bounding box center [537, 199] width 148 height 12
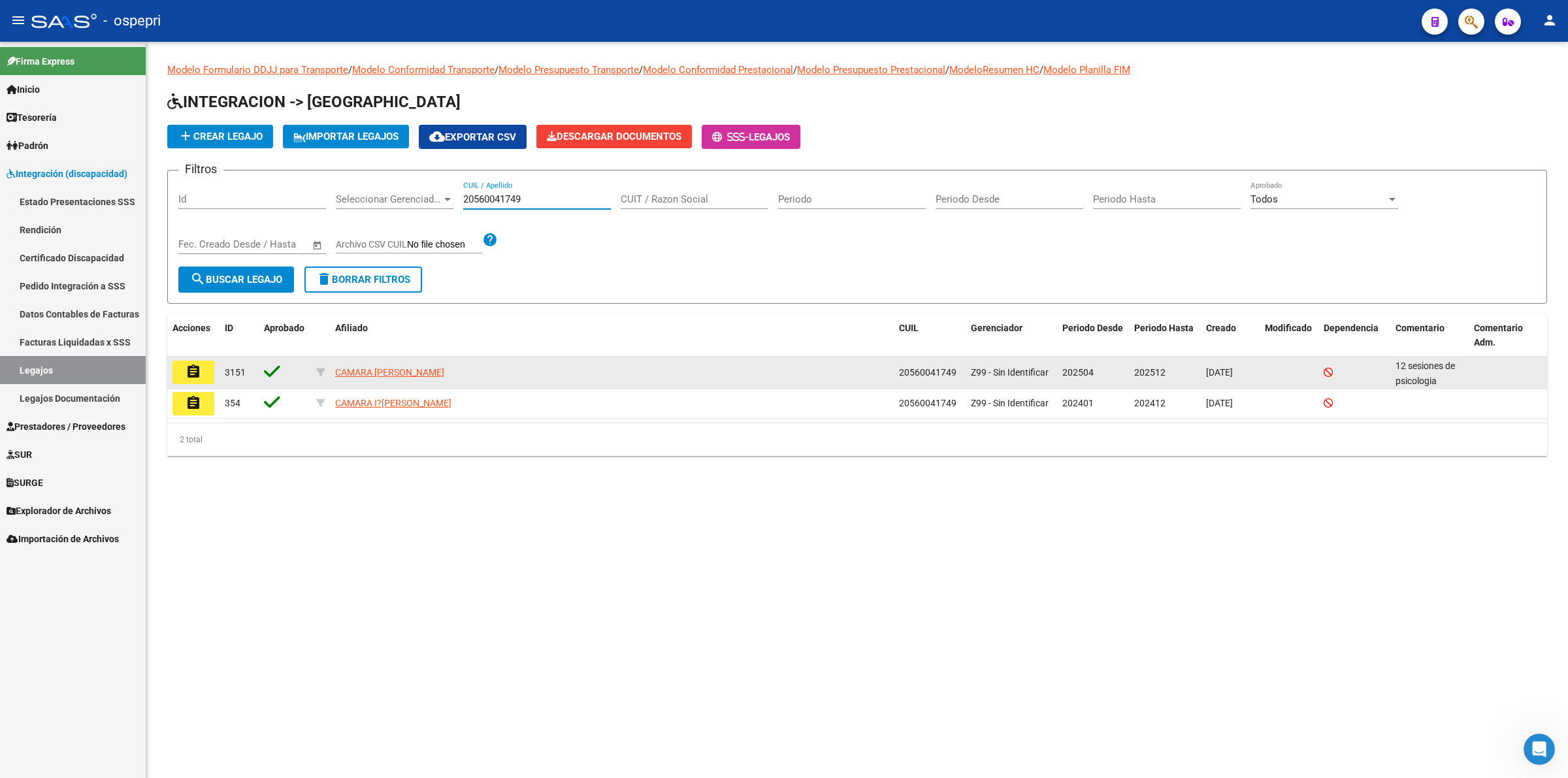
type input "20560041749"
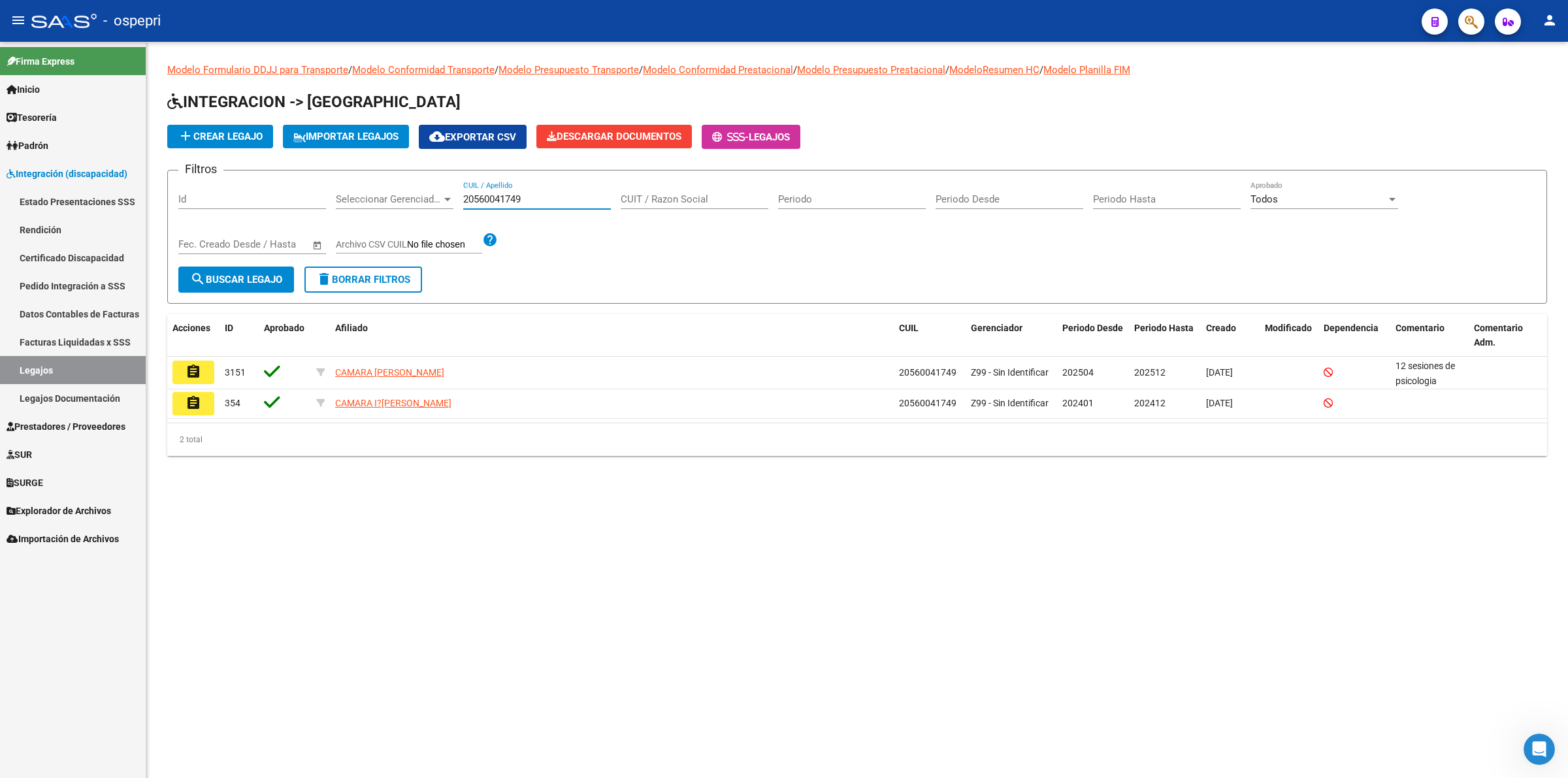
click at [204, 364] on button "assignment" at bounding box center [194, 372] width 42 height 24
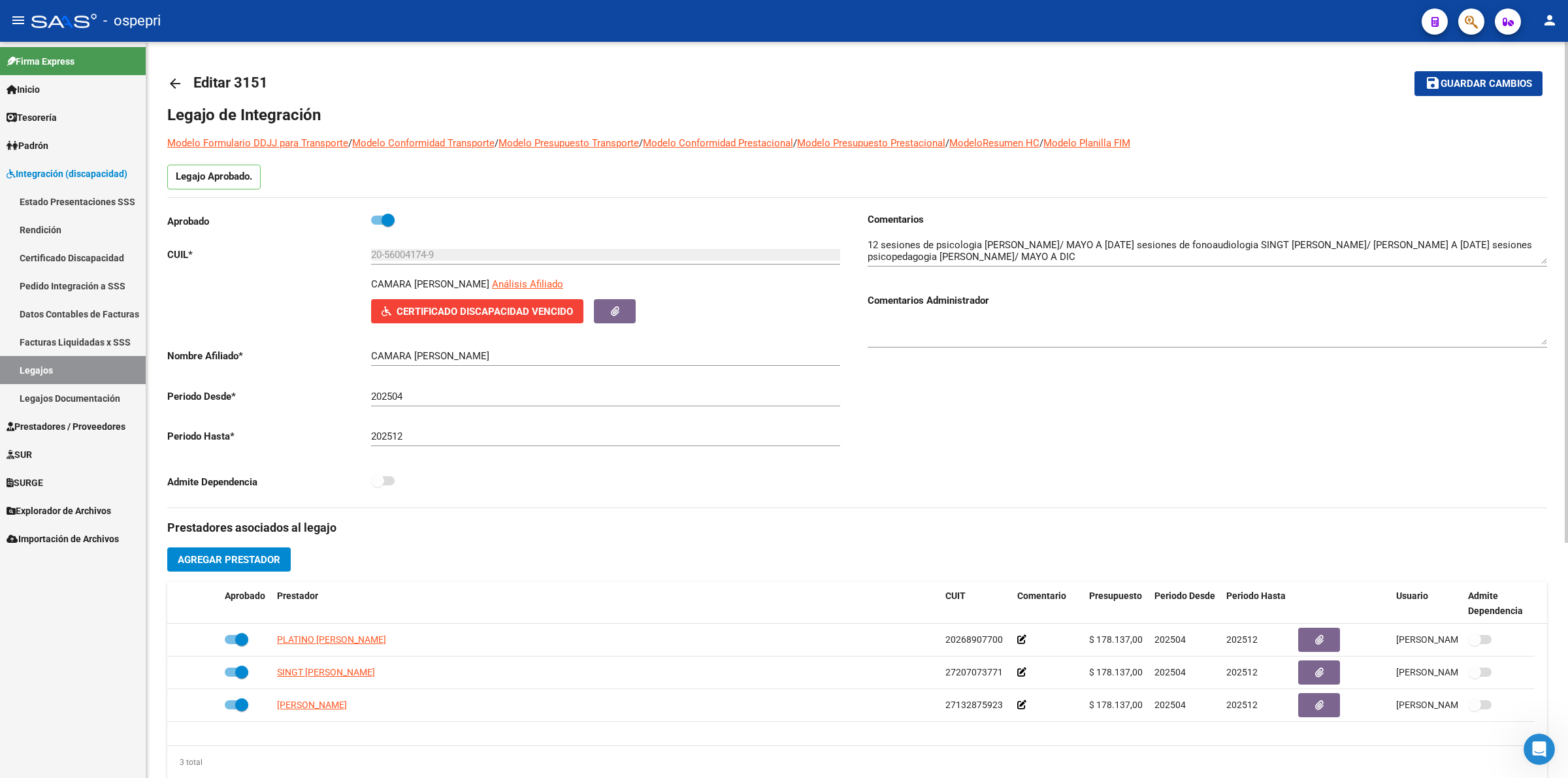
drag, startPoint x: 178, startPoint y: 80, endPoint x: 185, endPoint y: 84, distance: 8.1
click at [185, 84] on link "arrow_back" at bounding box center [180, 83] width 26 height 31
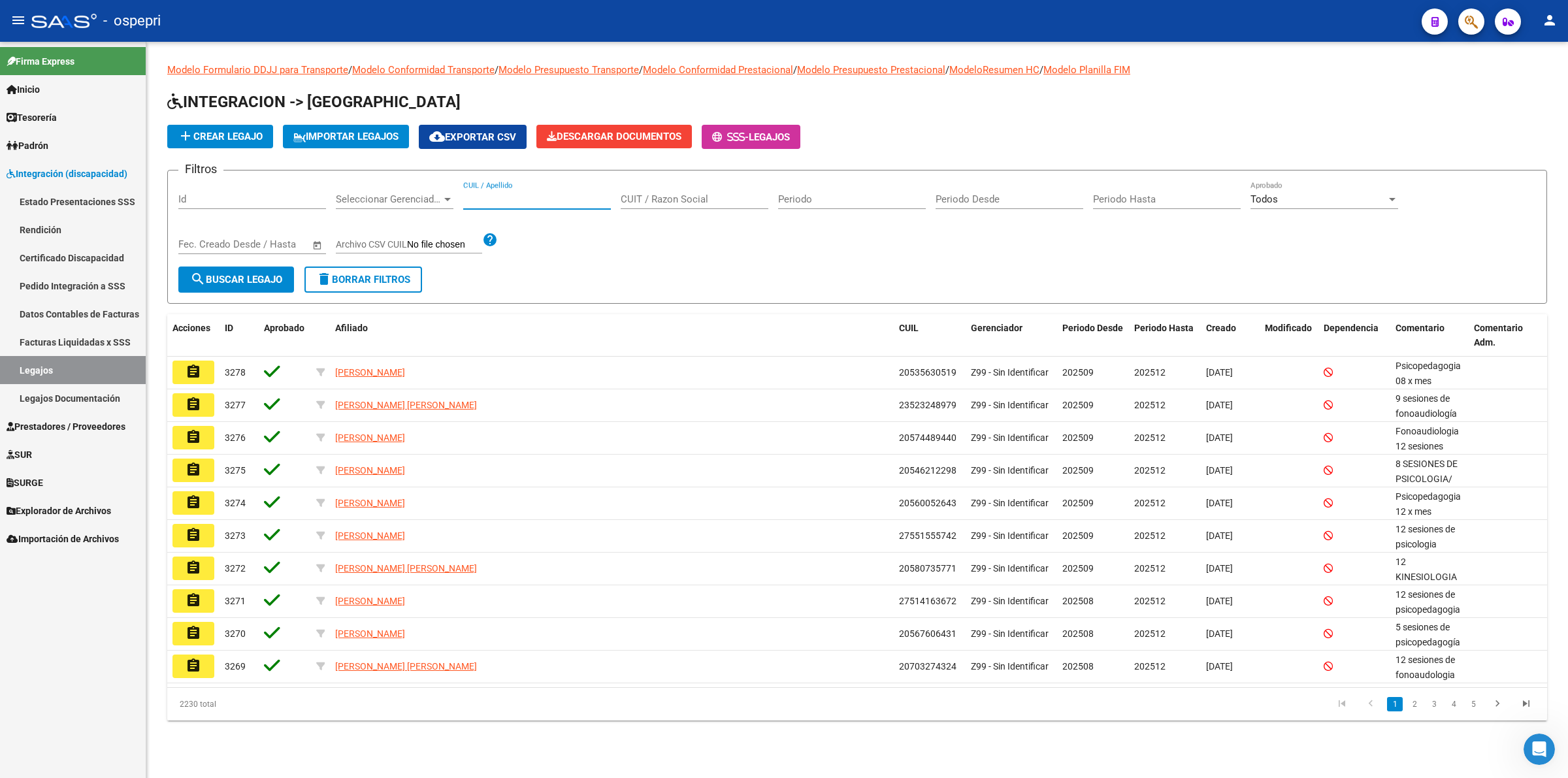
click at [487, 200] on input "CUIL / Apellido" at bounding box center [537, 199] width 148 height 12
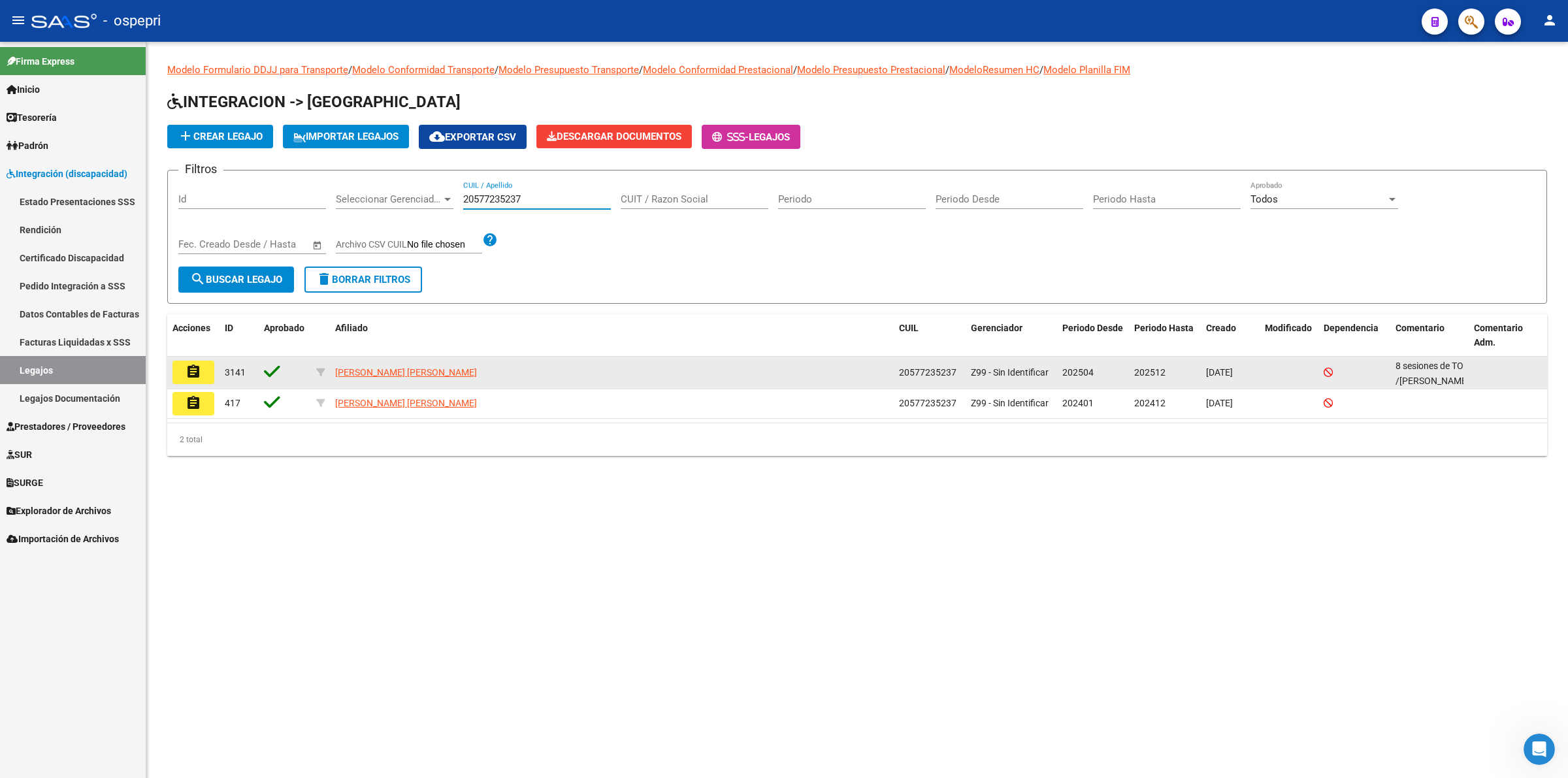
type input "20577235237"
click at [203, 379] on button "assignment" at bounding box center [194, 372] width 42 height 24
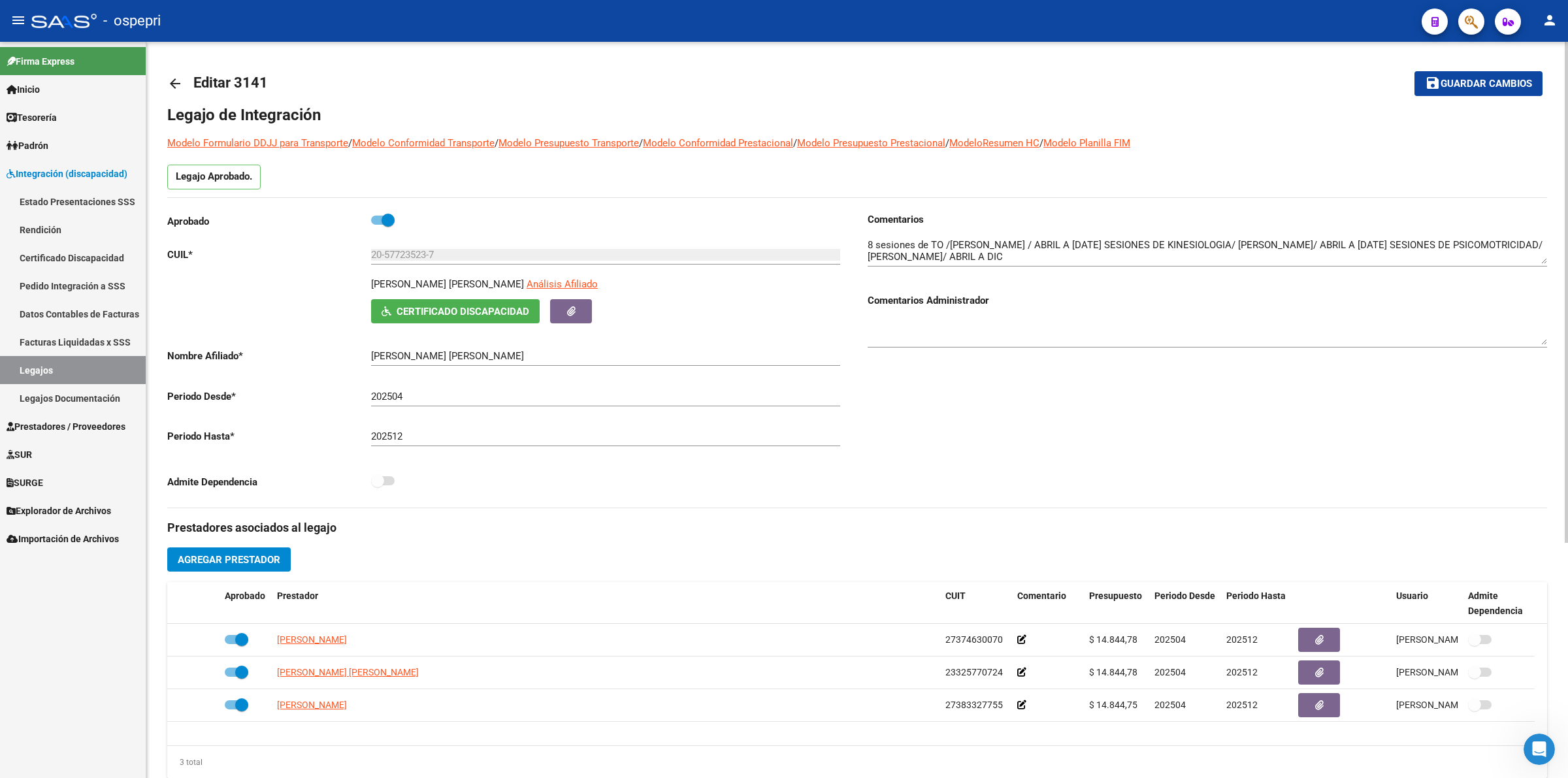
click at [180, 83] on mat-icon "arrow_back" at bounding box center [175, 83] width 16 height 16
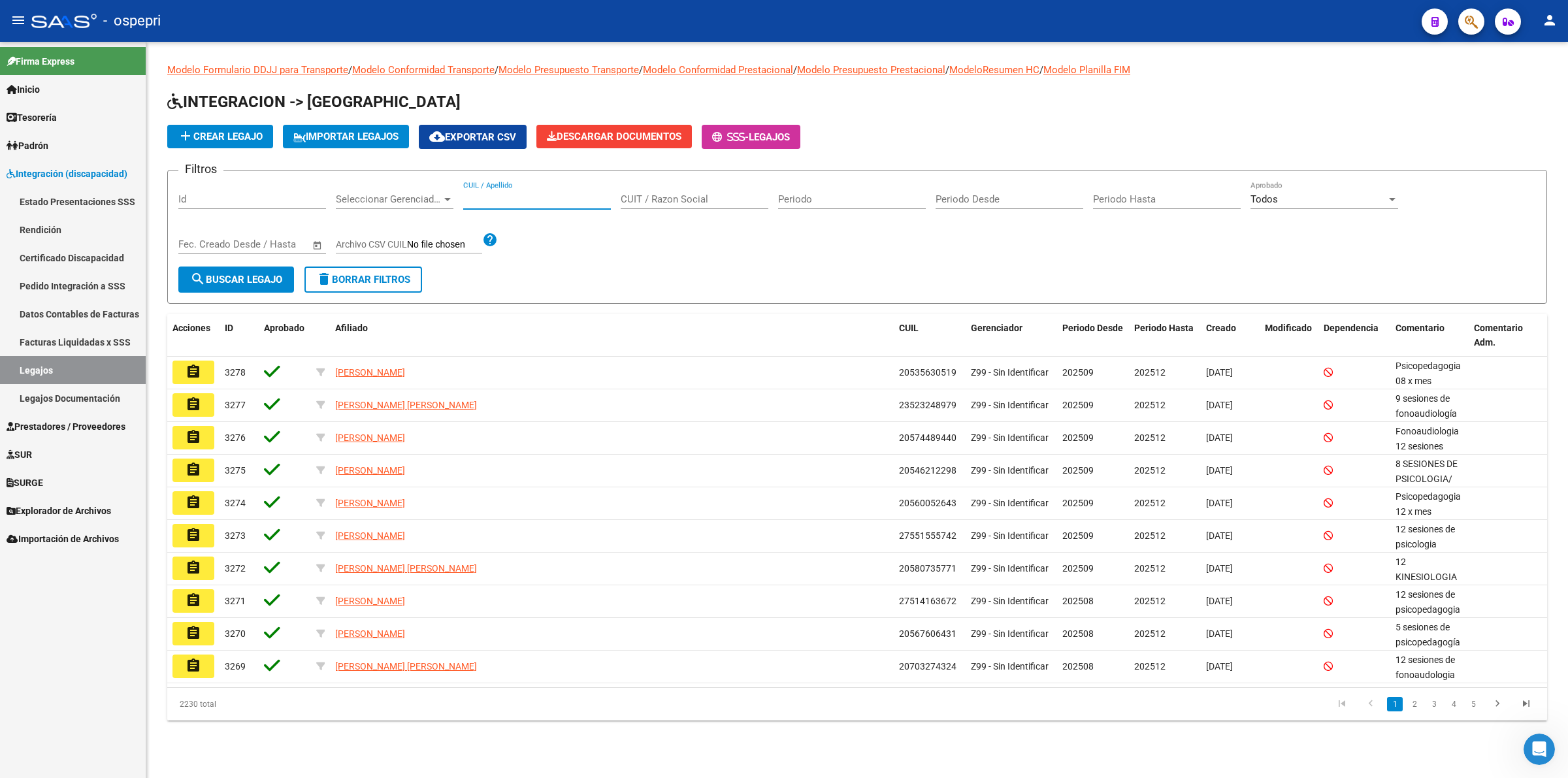
click at [522, 196] on input "CUIL / Apellido" at bounding box center [537, 199] width 148 height 12
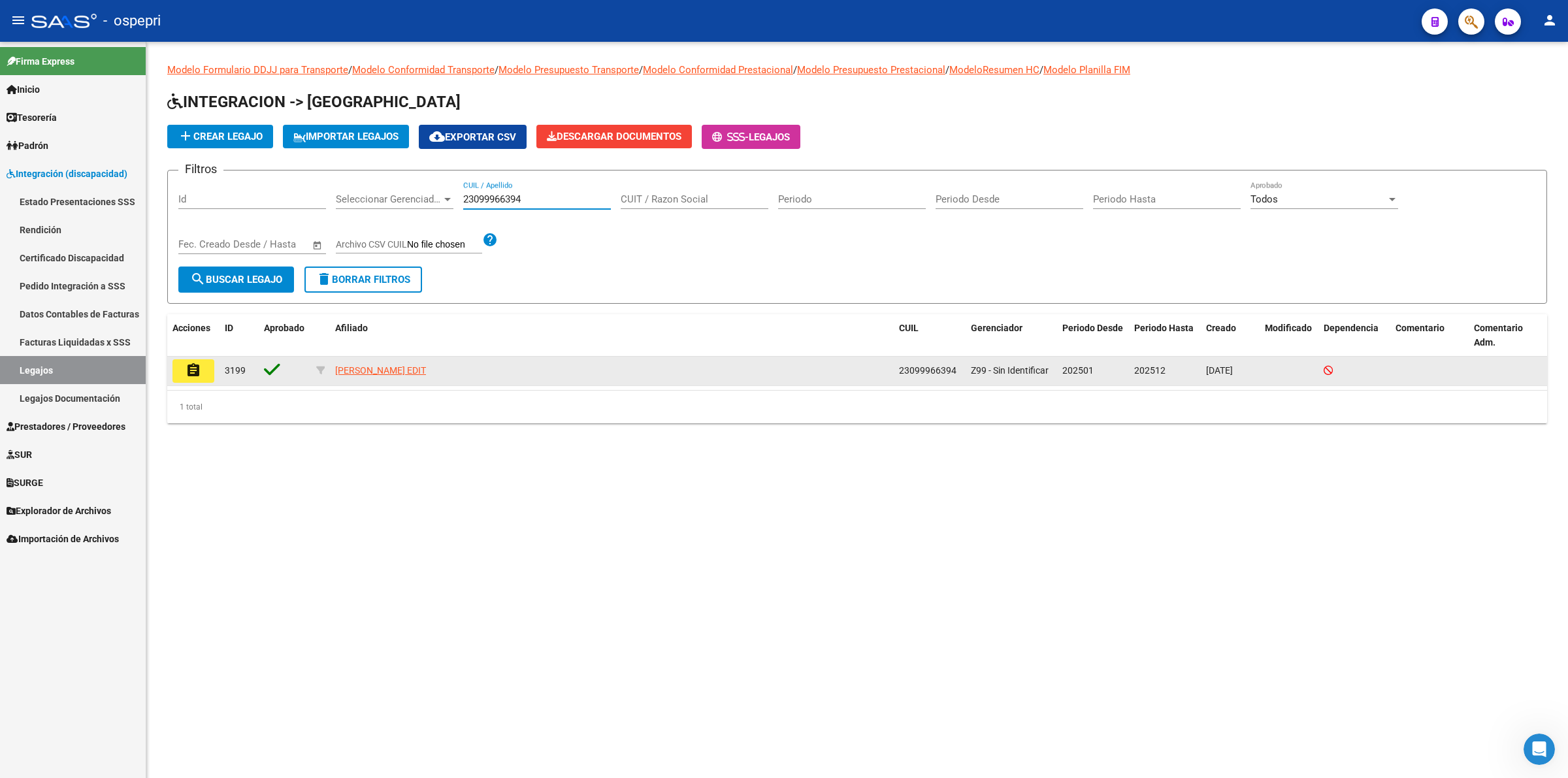
type input "23099966394"
click at [198, 365] on mat-icon "assignment" at bounding box center [193, 370] width 16 height 16
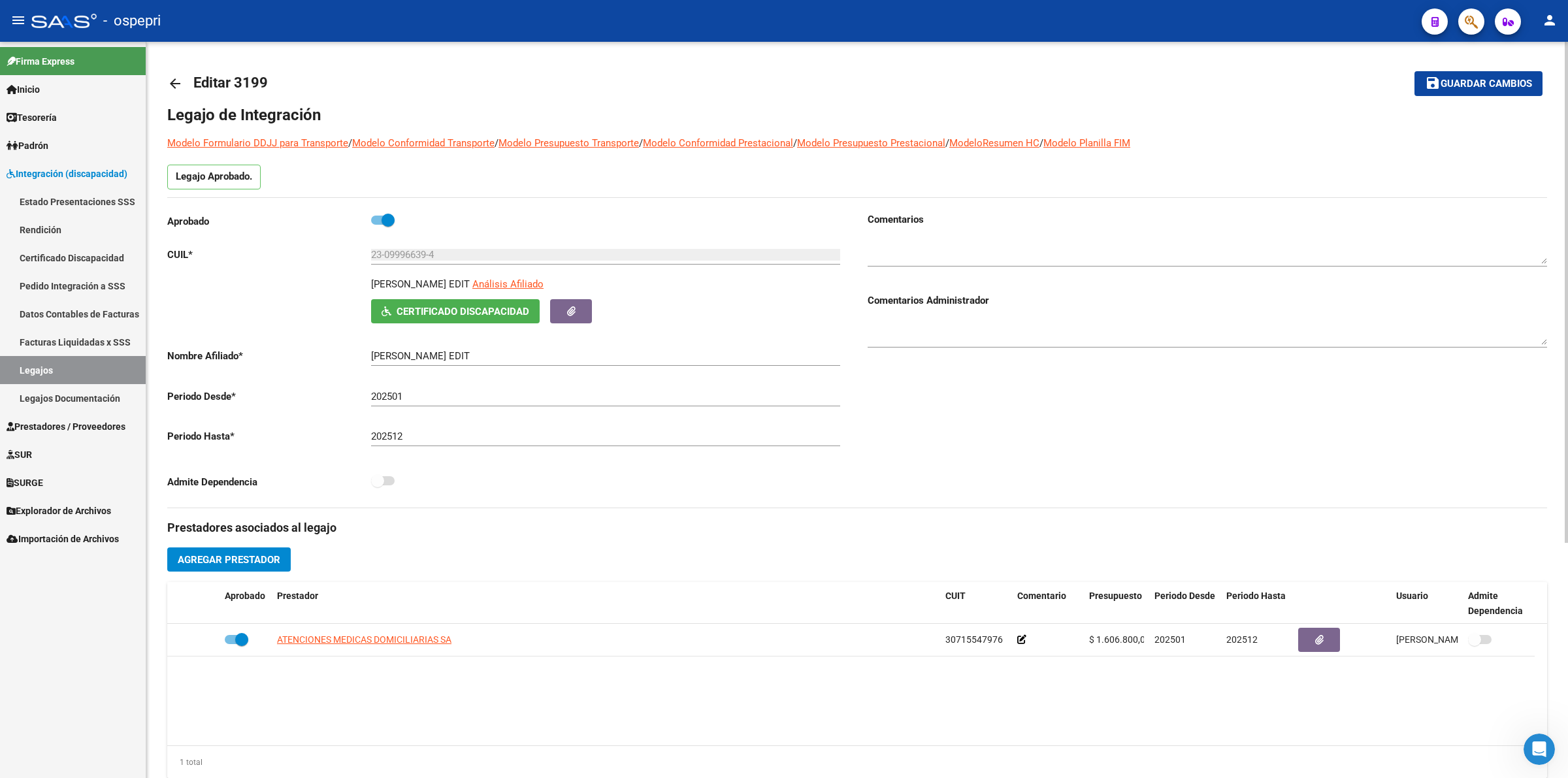
click at [438, 315] on span "Certificado Discapacidad" at bounding box center [463, 311] width 133 height 12
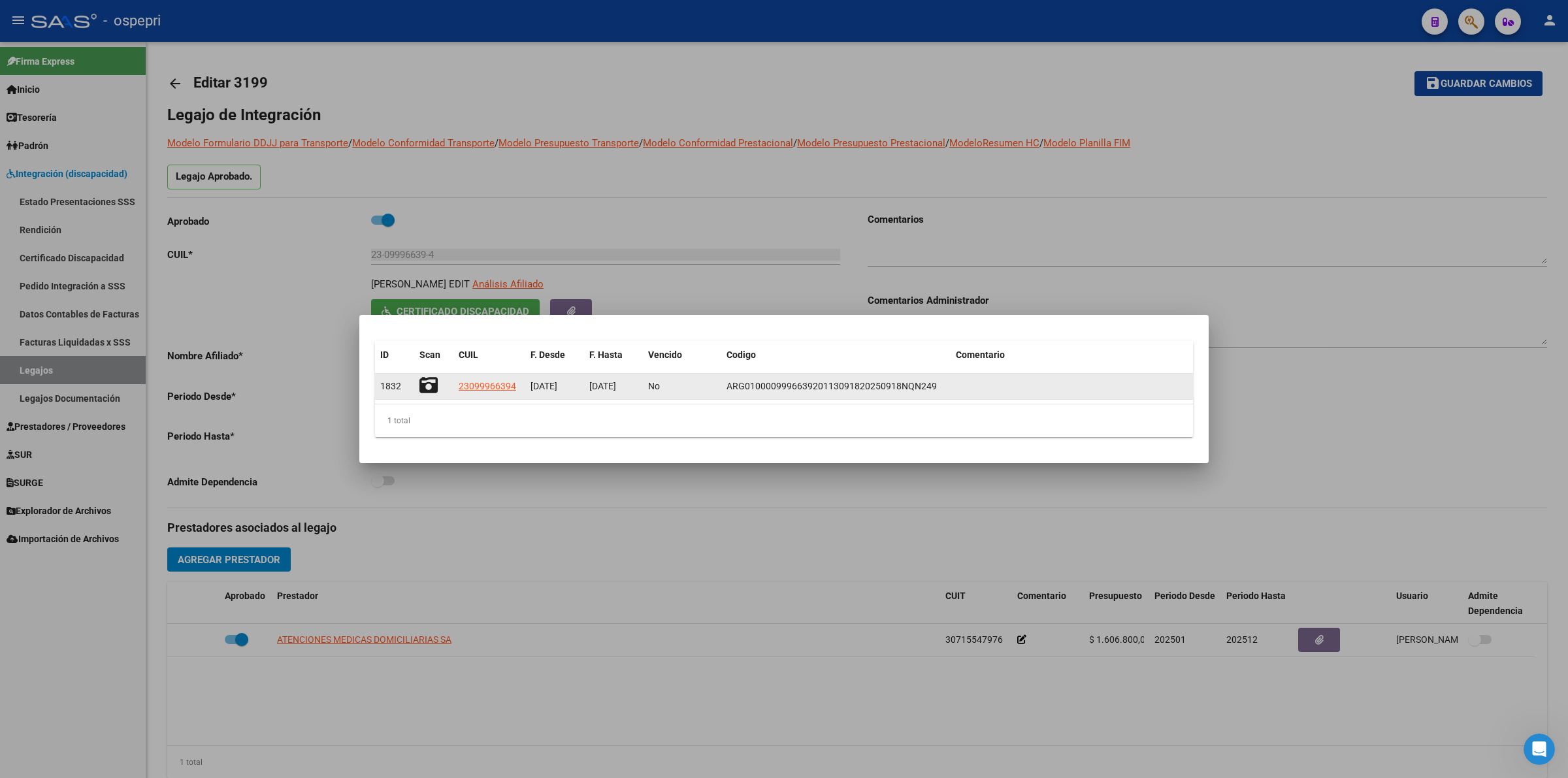
click at [426, 377] on icon at bounding box center [429, 385] width 18 height 18
click at [425, 387] on icon at bounding box center [429, 385] width 18 height 18
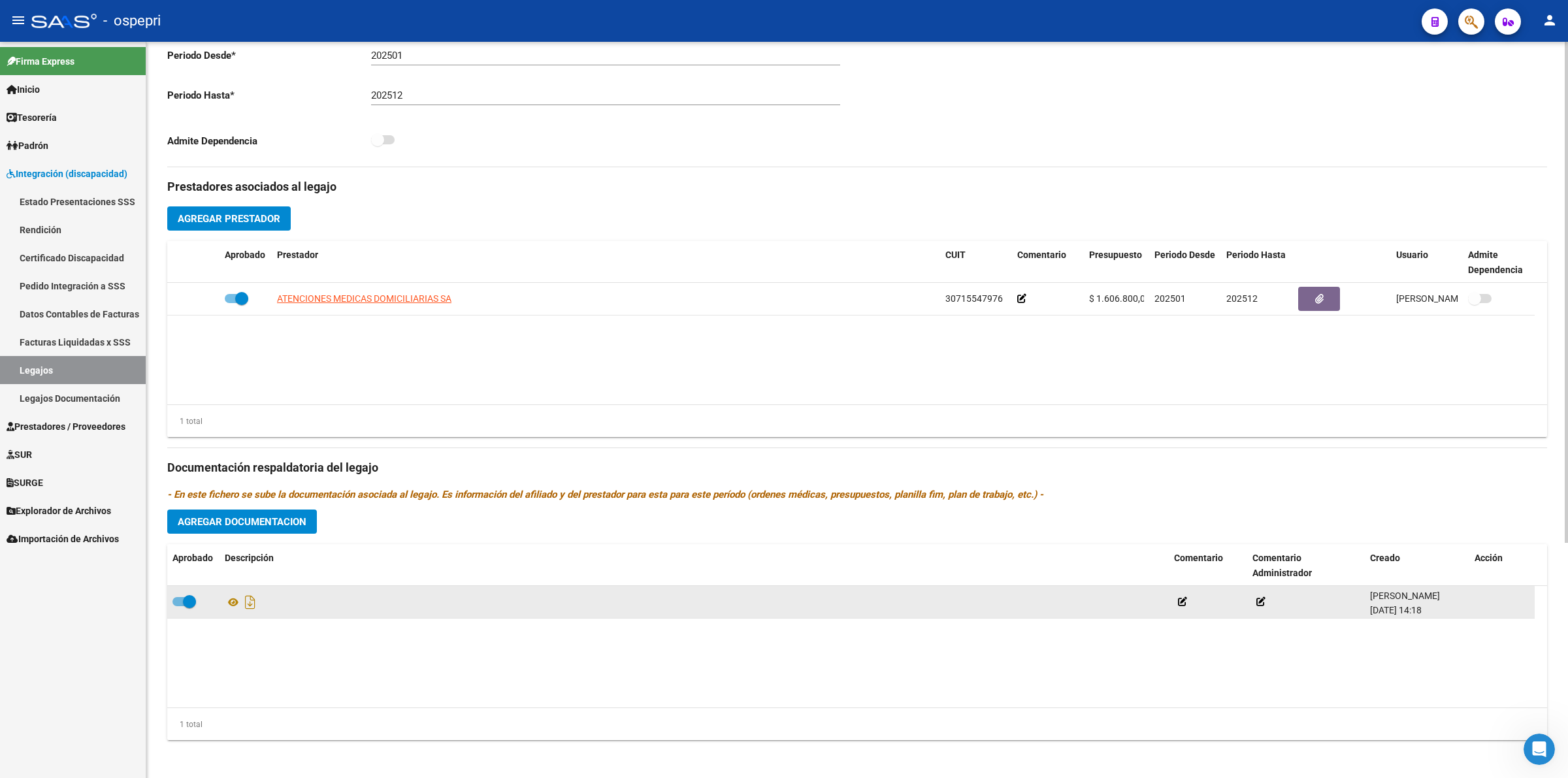
scroll to position [344, 0]
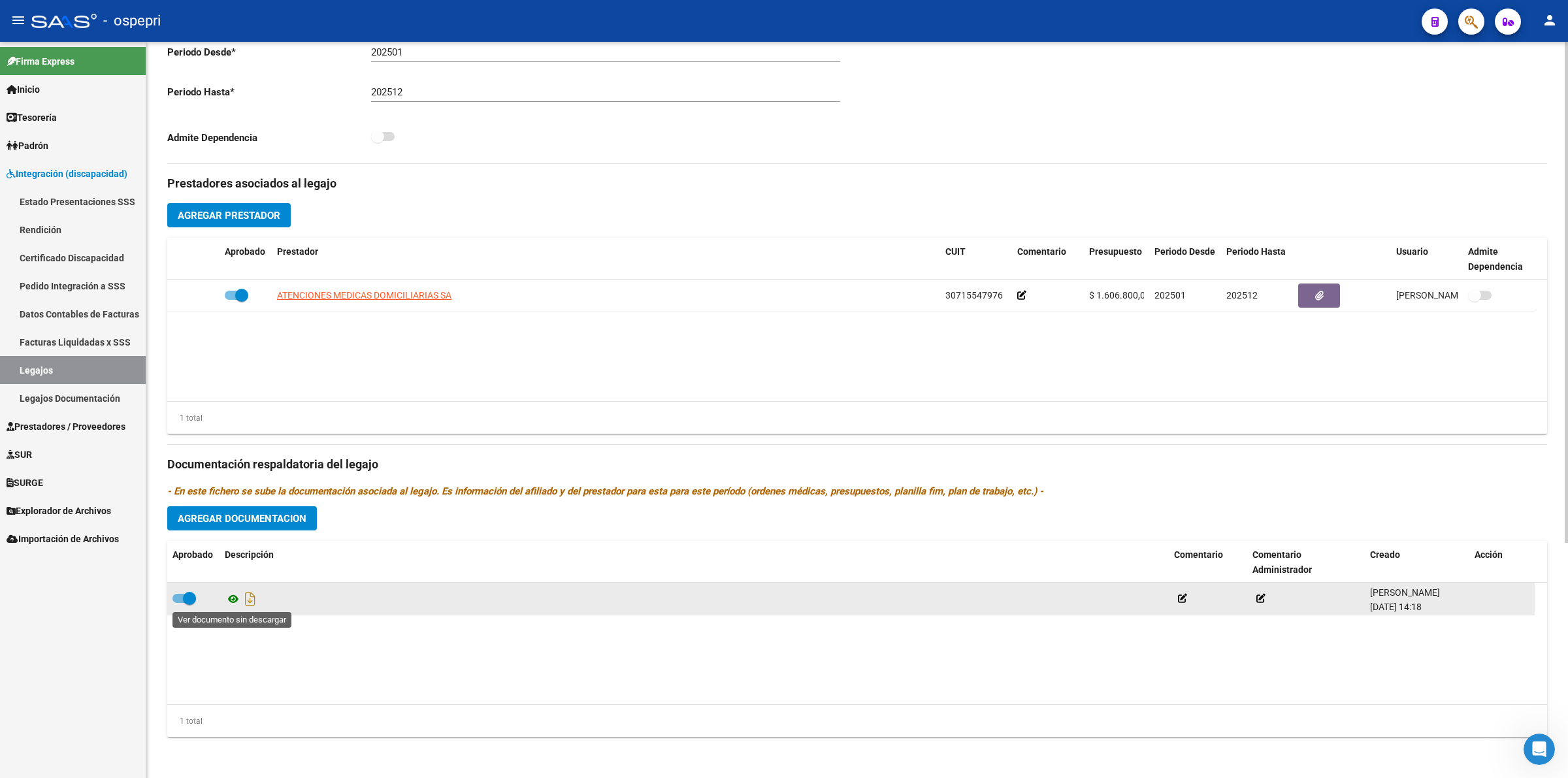
click at [232, 598] on icon at bounding box center [233, 598] width 17 height 16
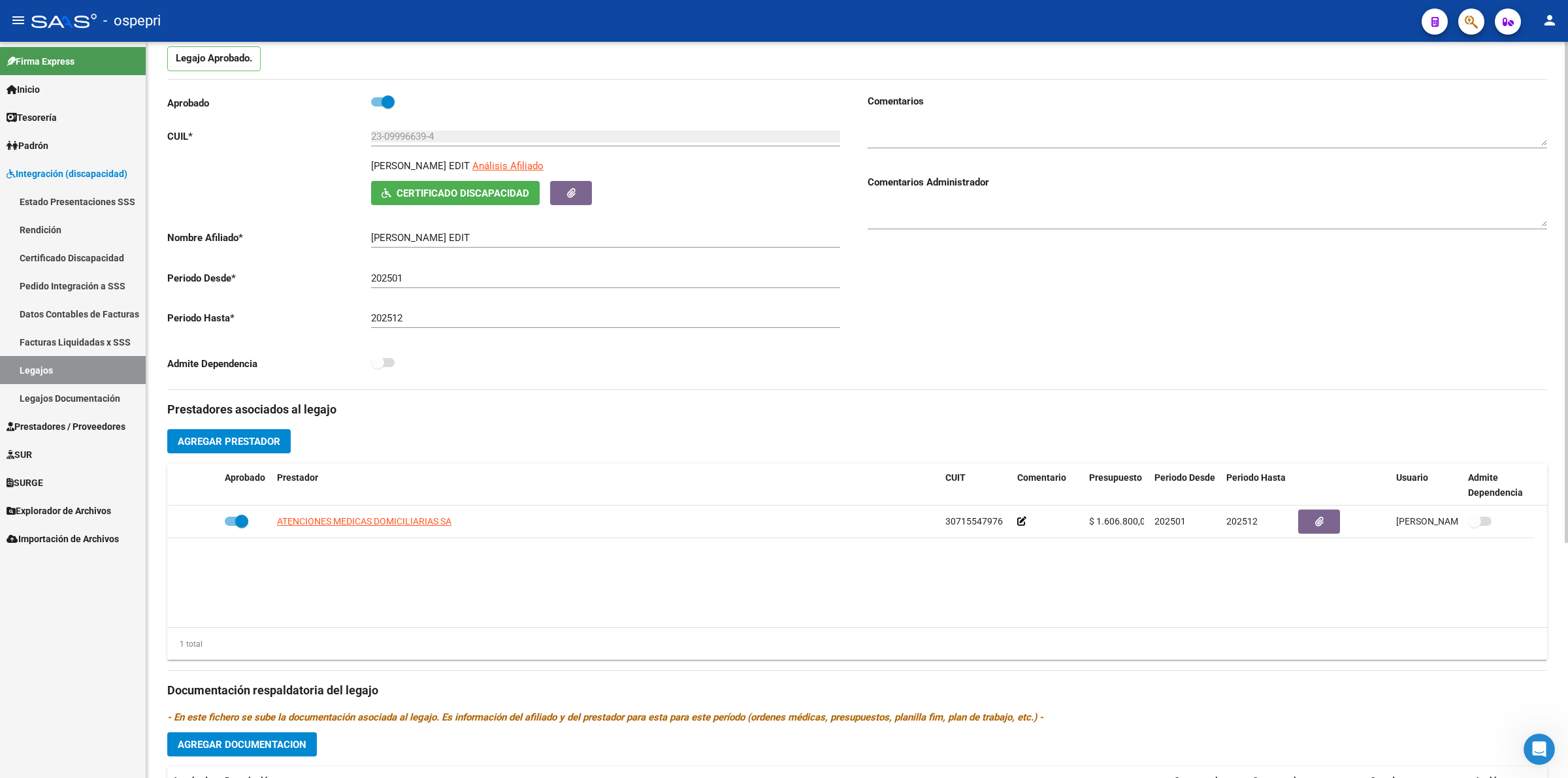
scroll to position [0, 0]
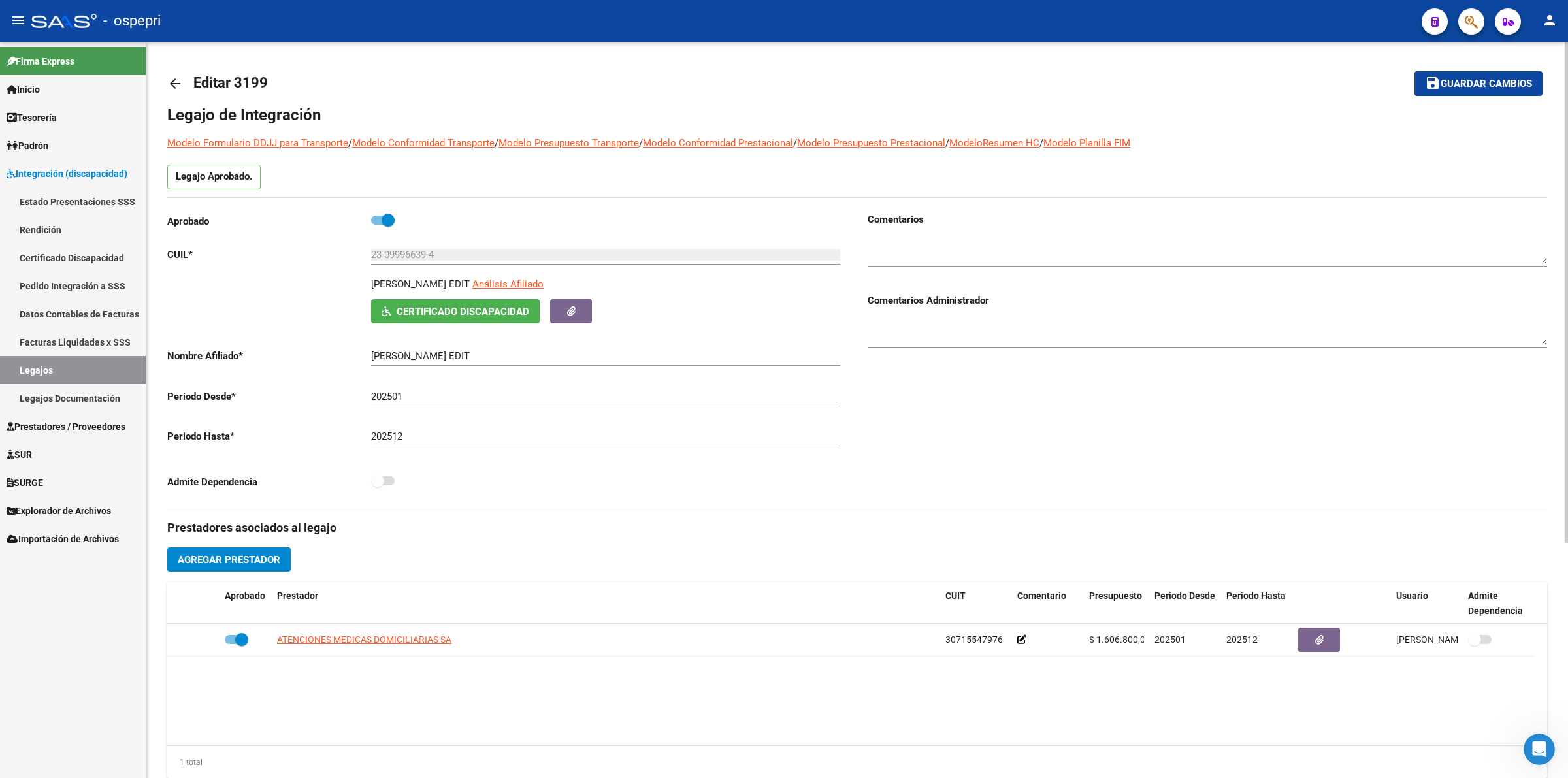
click at [171, 76] on mat-icon "arrow_back" at bounding box center [175, 83] width 16 height 16
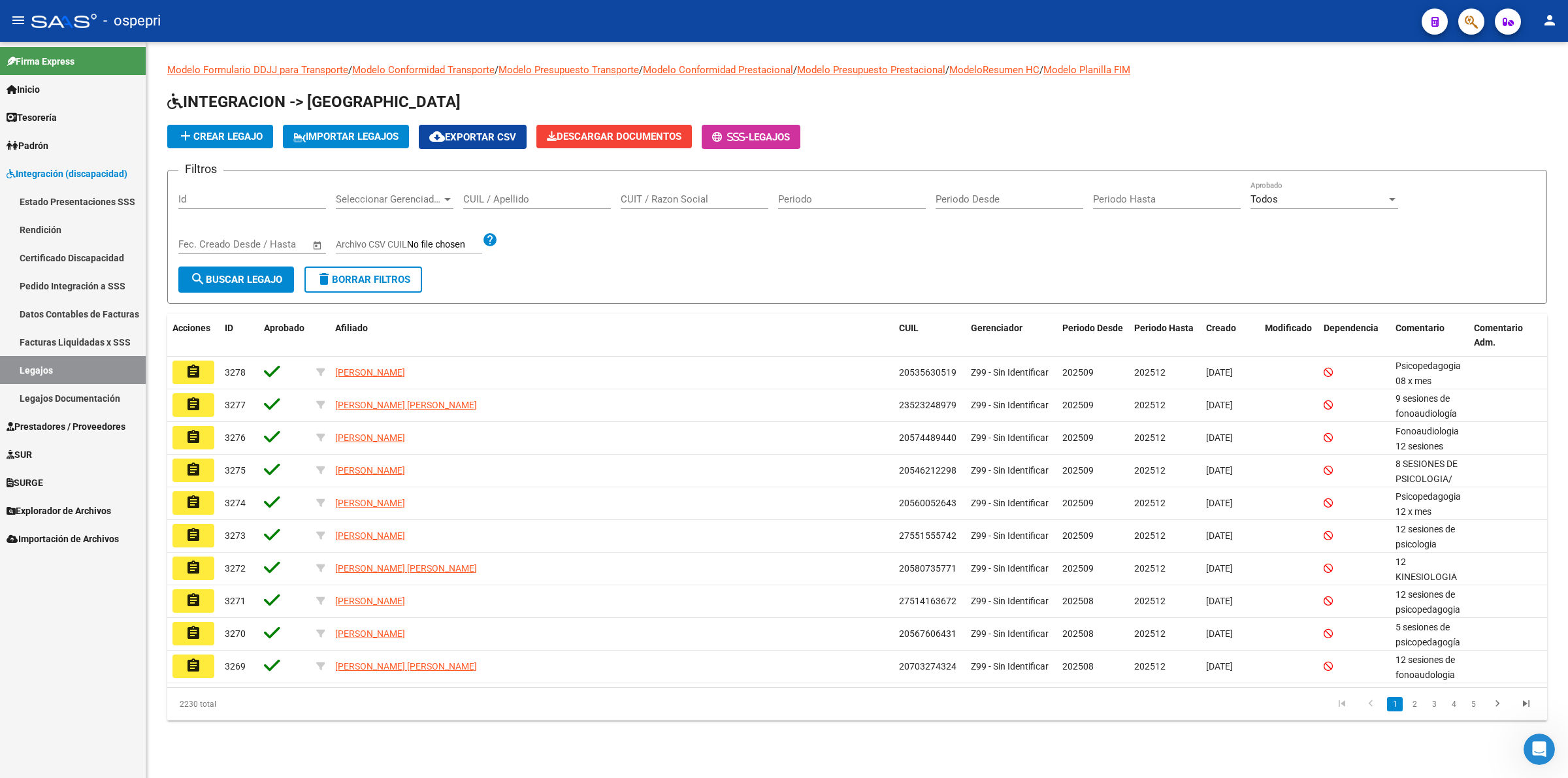
click at [528, 197] on input "CUIL / Apellido" at bounding box center [537, 199] width 148 height 12
click at [44, 420] on span "Prestadores / Proveedores" at bounding box center [65, 426] width 119 height 15
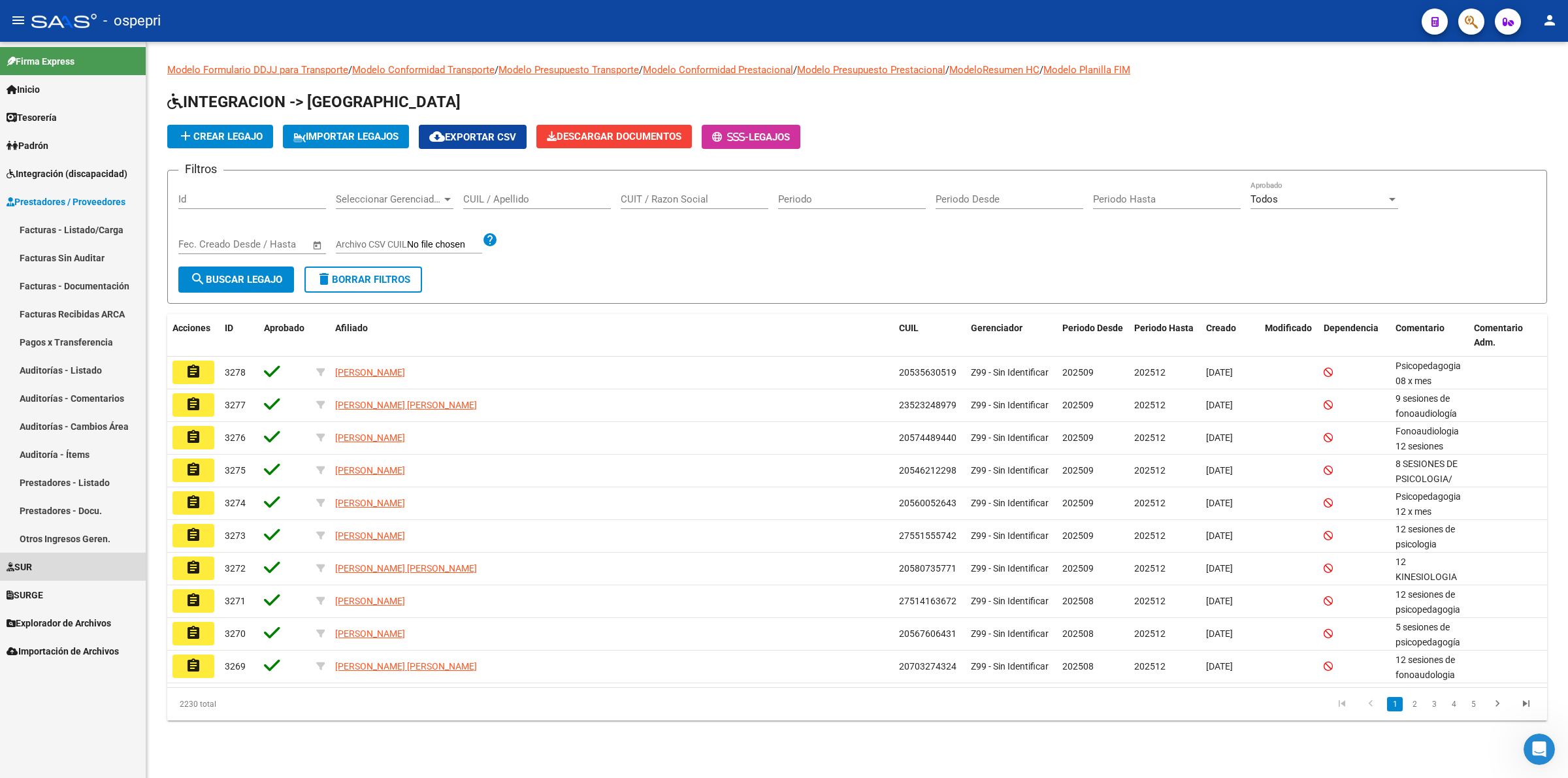
click at [52, 565] on link "SUR" at bounding box center [73, 567] width 146 height 28
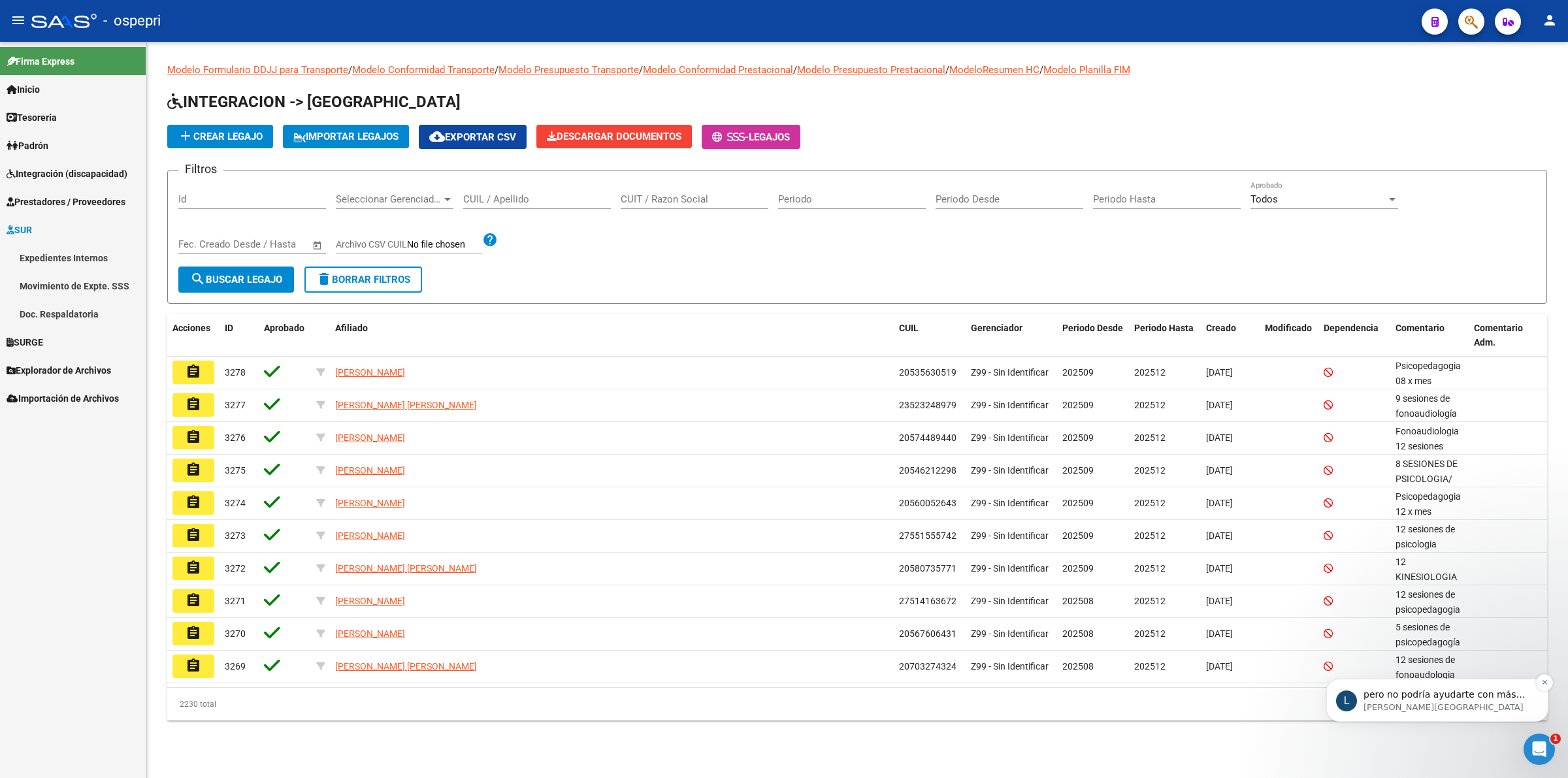
click at [1421, 701] on p "Ludmila • Ahora" at bounding box center [1447, 707] width 169 height 12
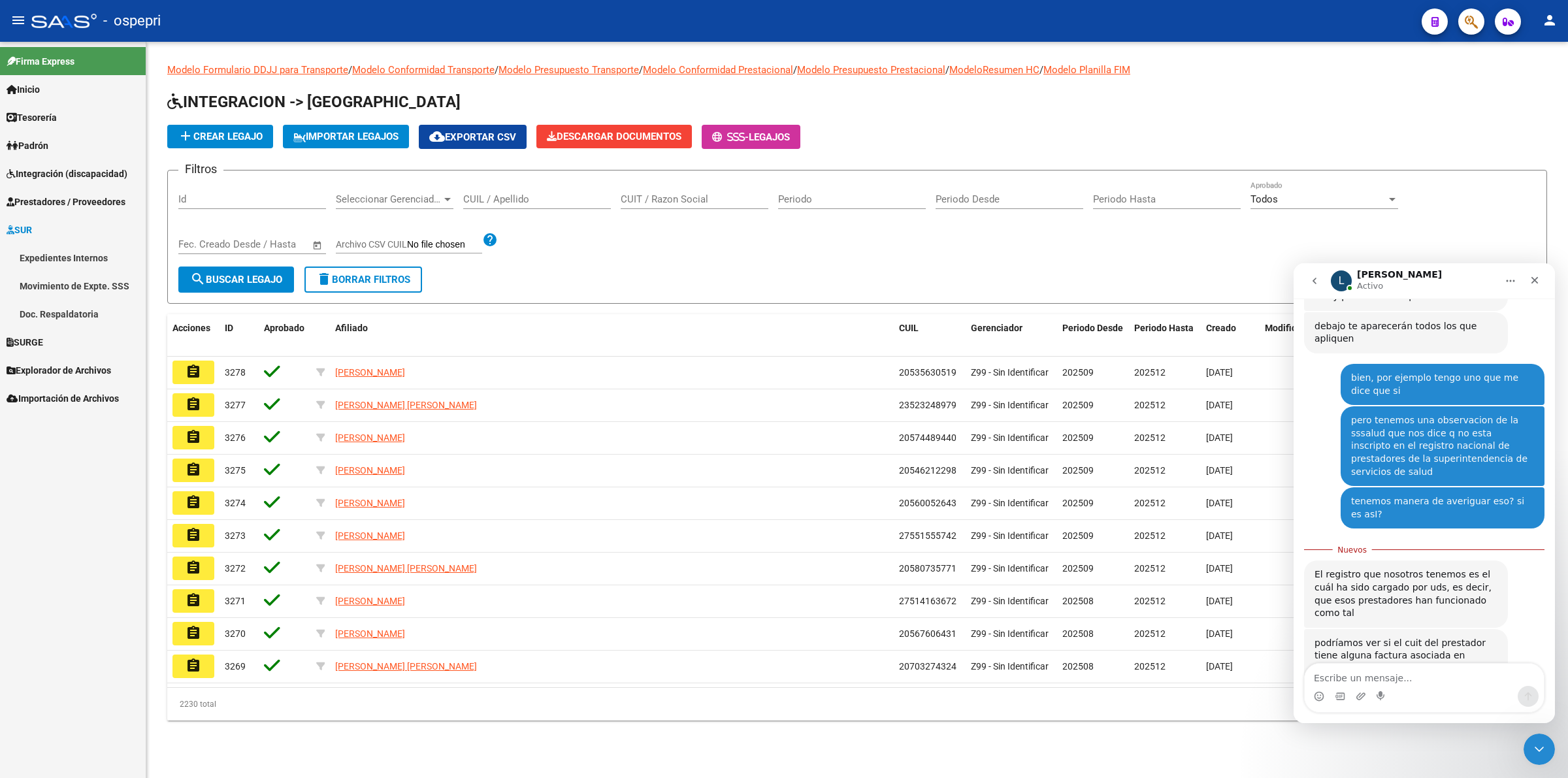
scroll to position [506, 0]
click at [1444, 671] on textarea "Escribe un mensaje..." at bounding box center [1424, 675] width 239 height 22
type textarea "gracias"
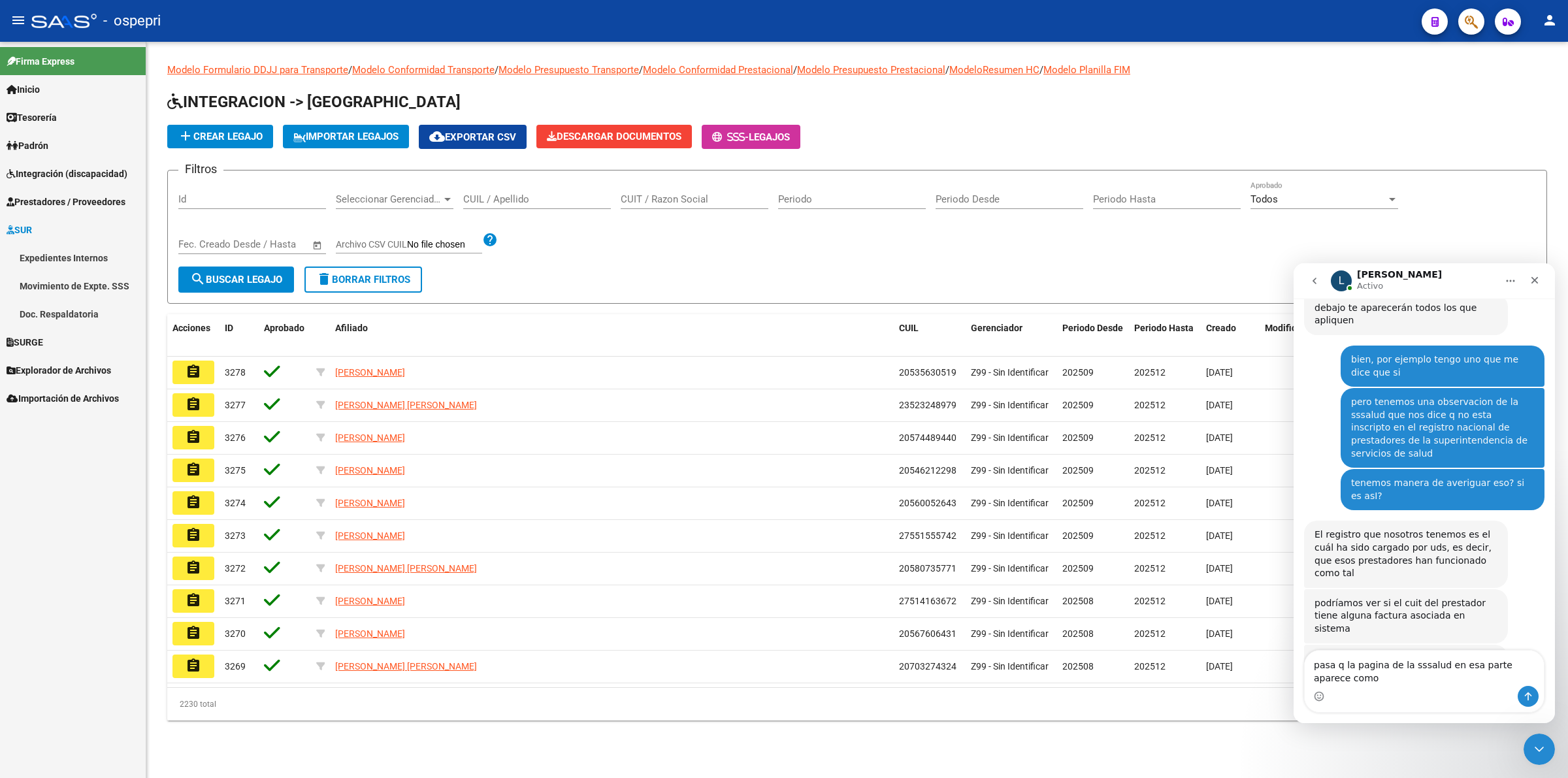
scroll to position [536, 0]
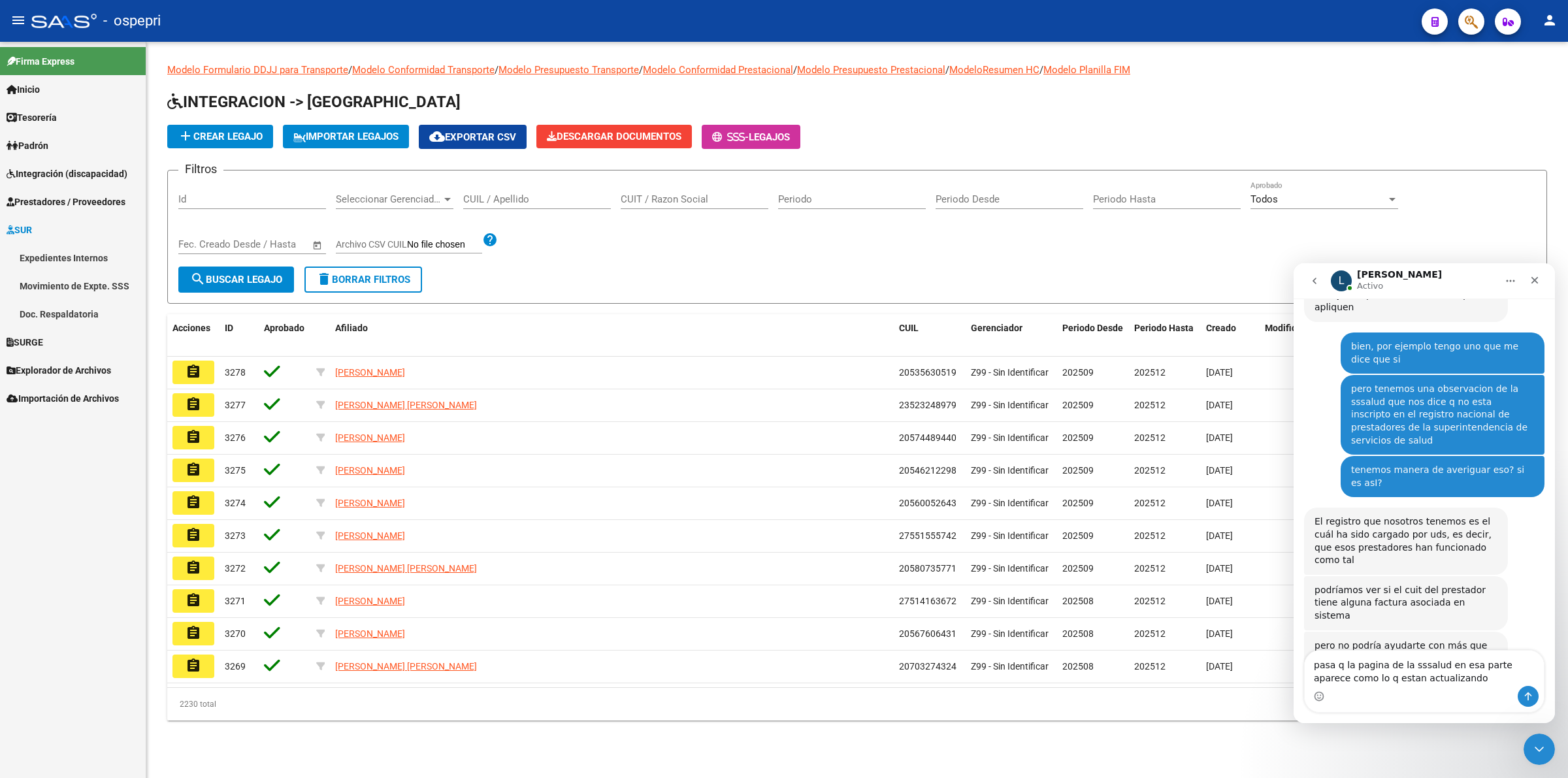
type textarea "pasa q la pagina de la sssalud en esa parte aparece como lo q estan actualizando"
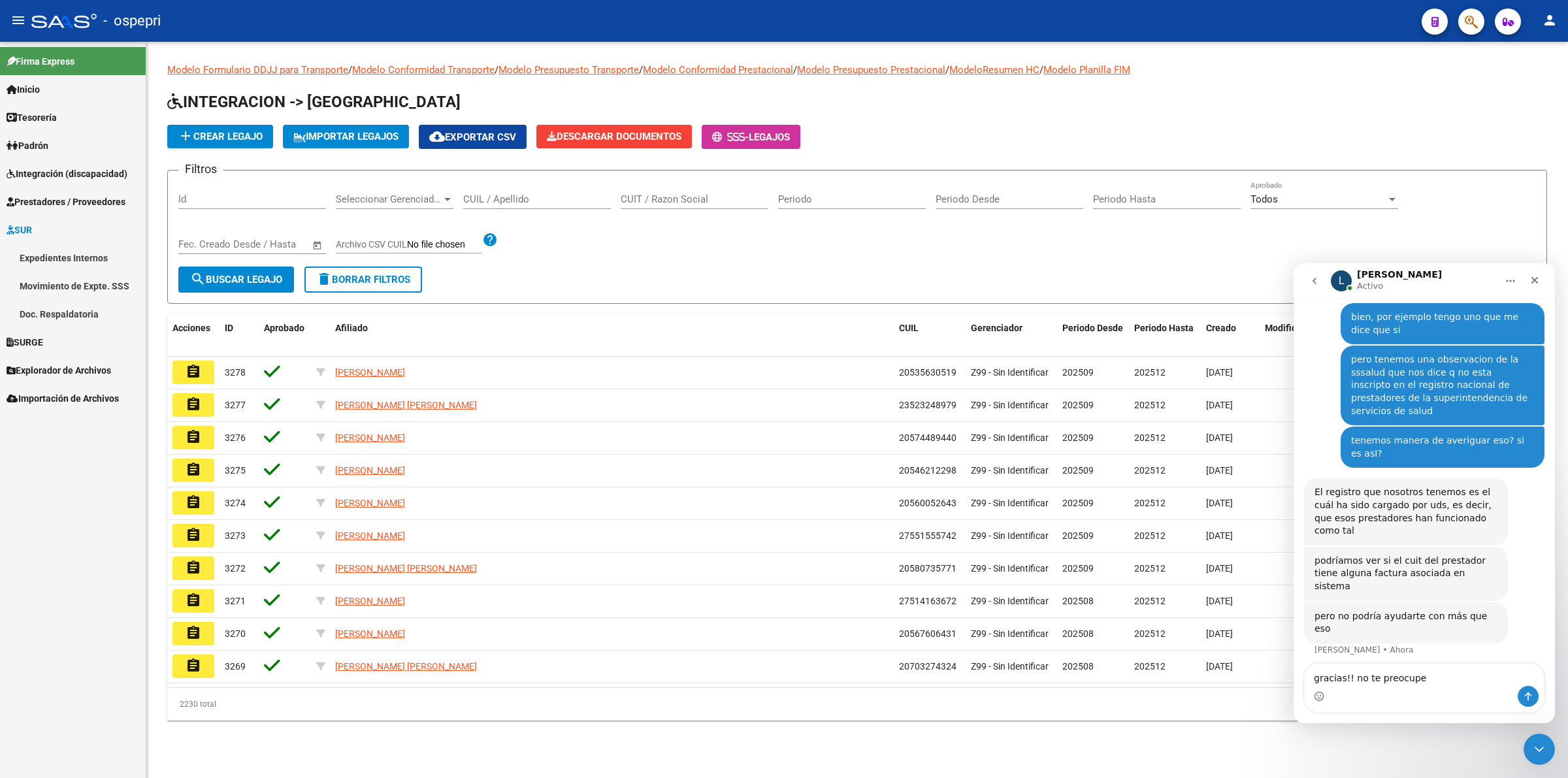
type textarea "gracias!! no te preocupes"
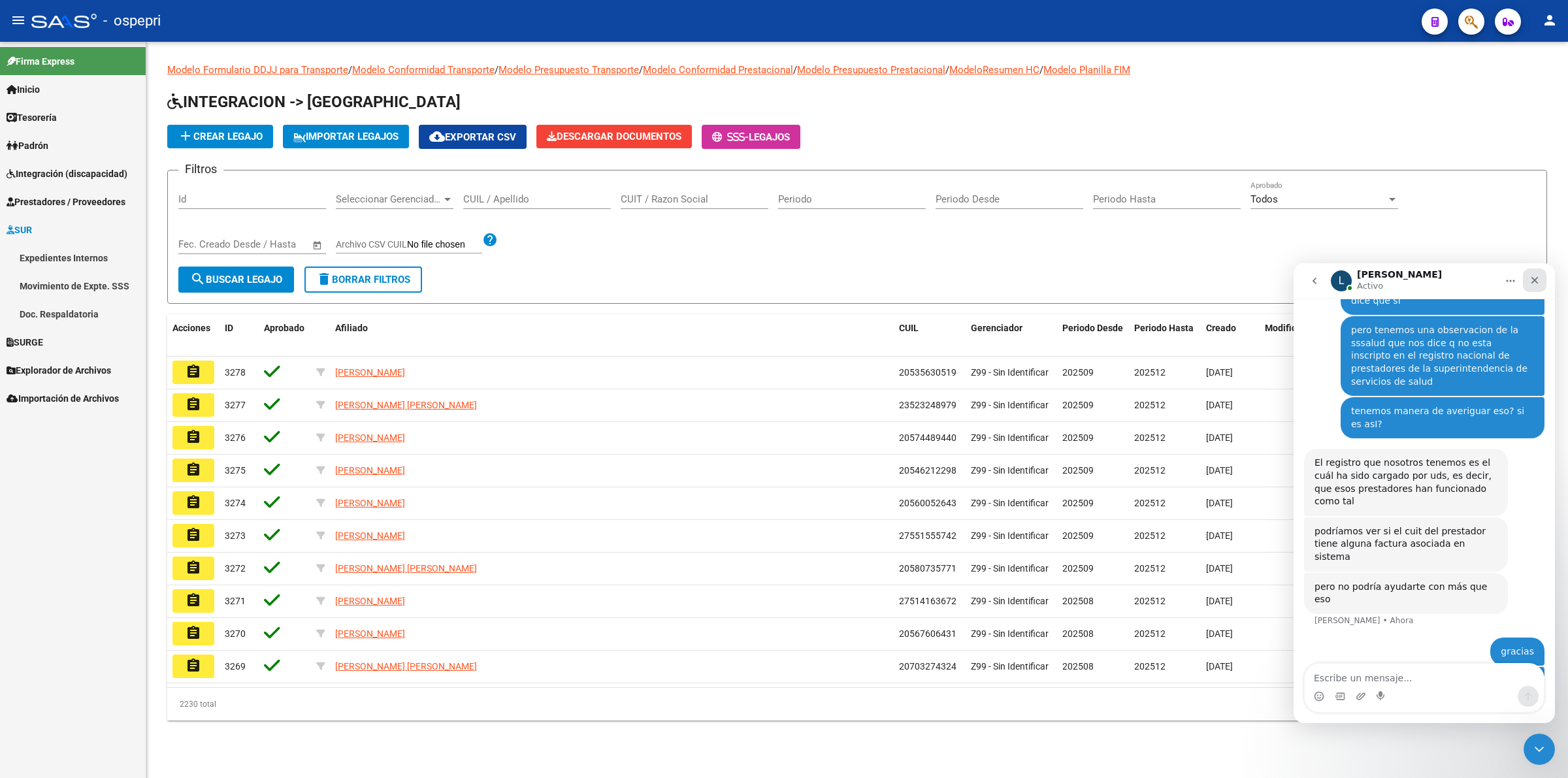
click at [1539, 276] on icon "Cerrar" at bounding box center [1535, 279] width 10 height 10
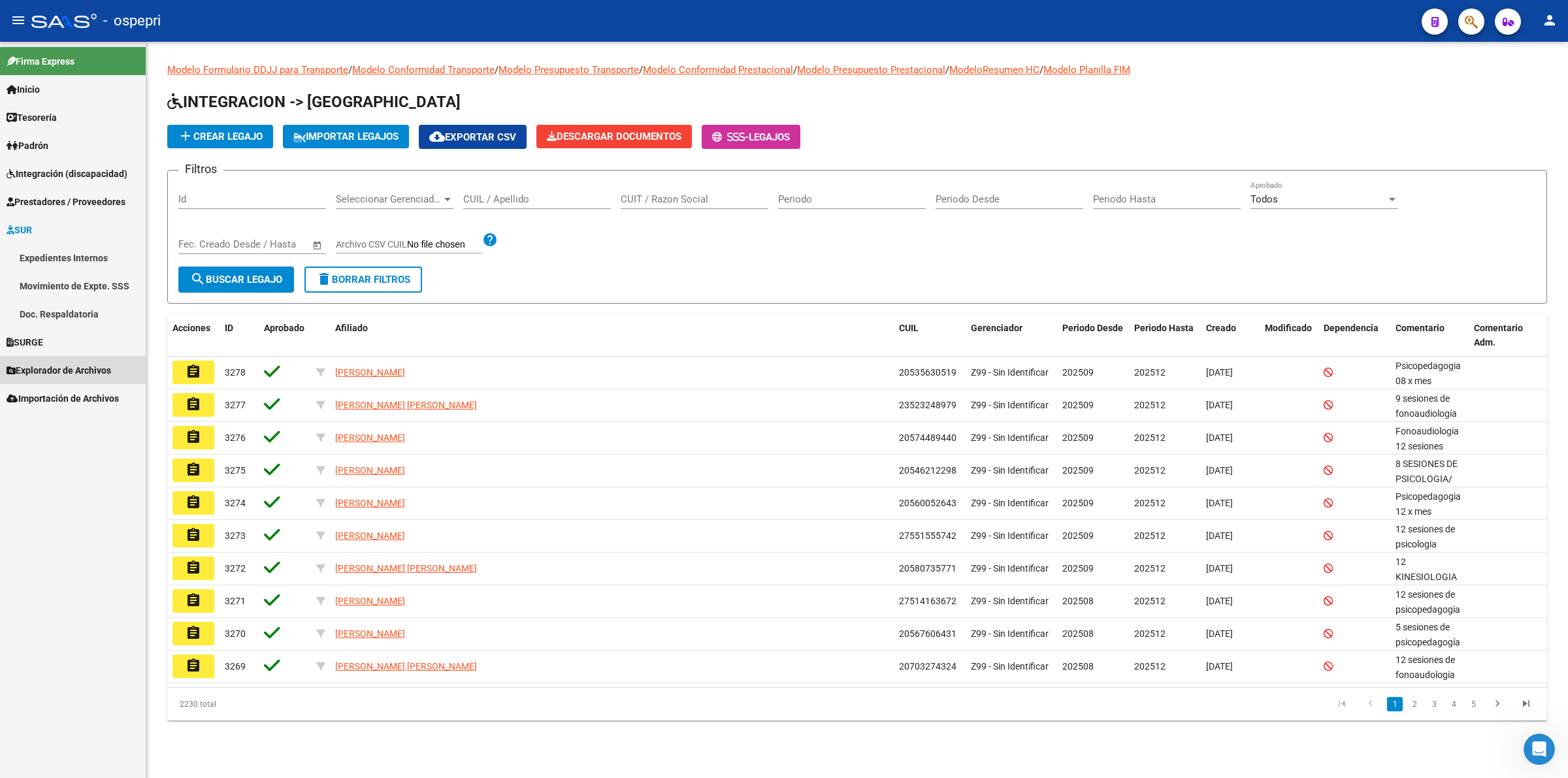
click at [37, 374] on span "Explorador de Archivos" at bounding box center [58, 370] width 105 height 15
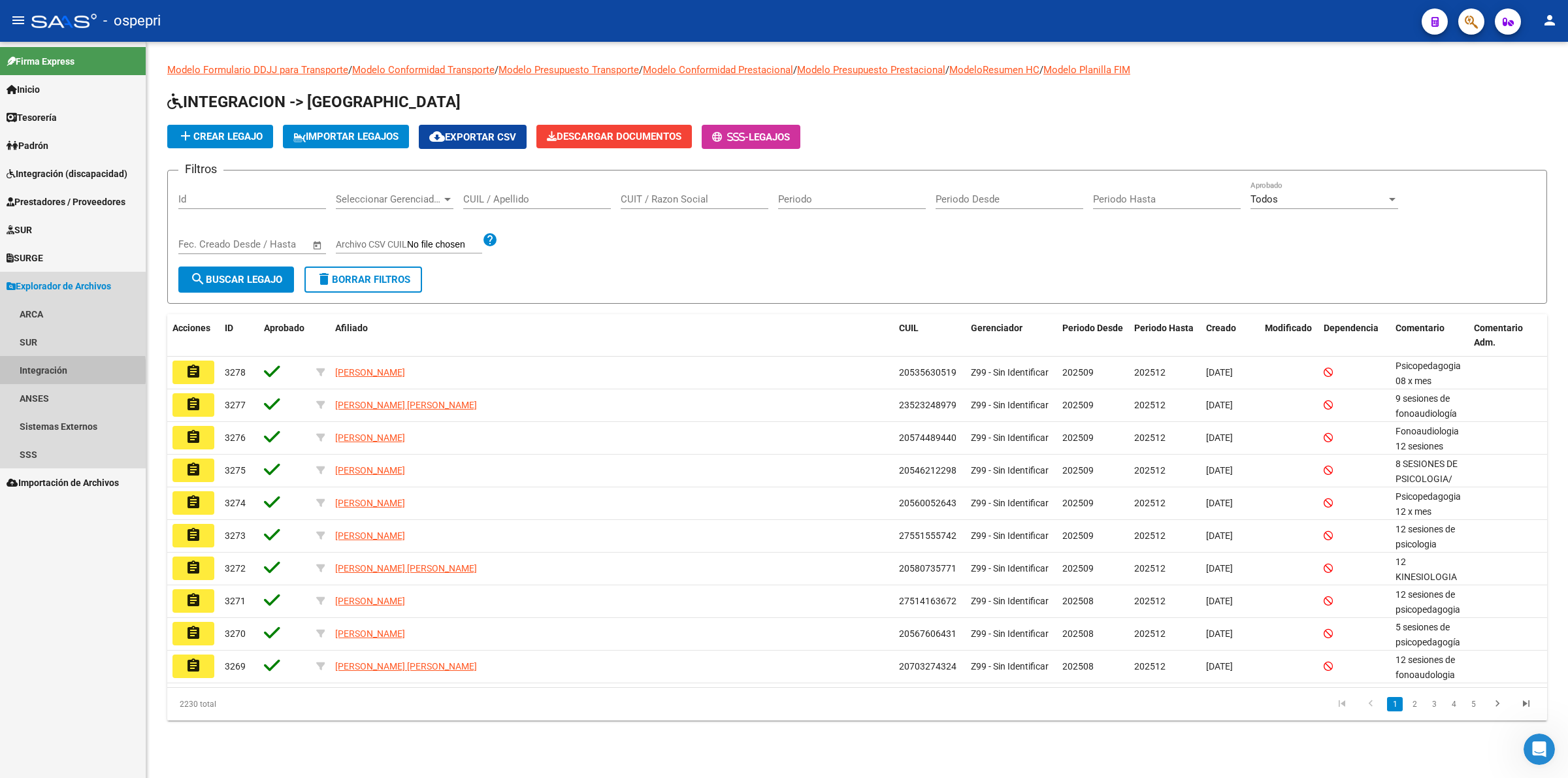
click at [49, 370] on link "Integración" at bounding box center [73, 370] width 146 height 28
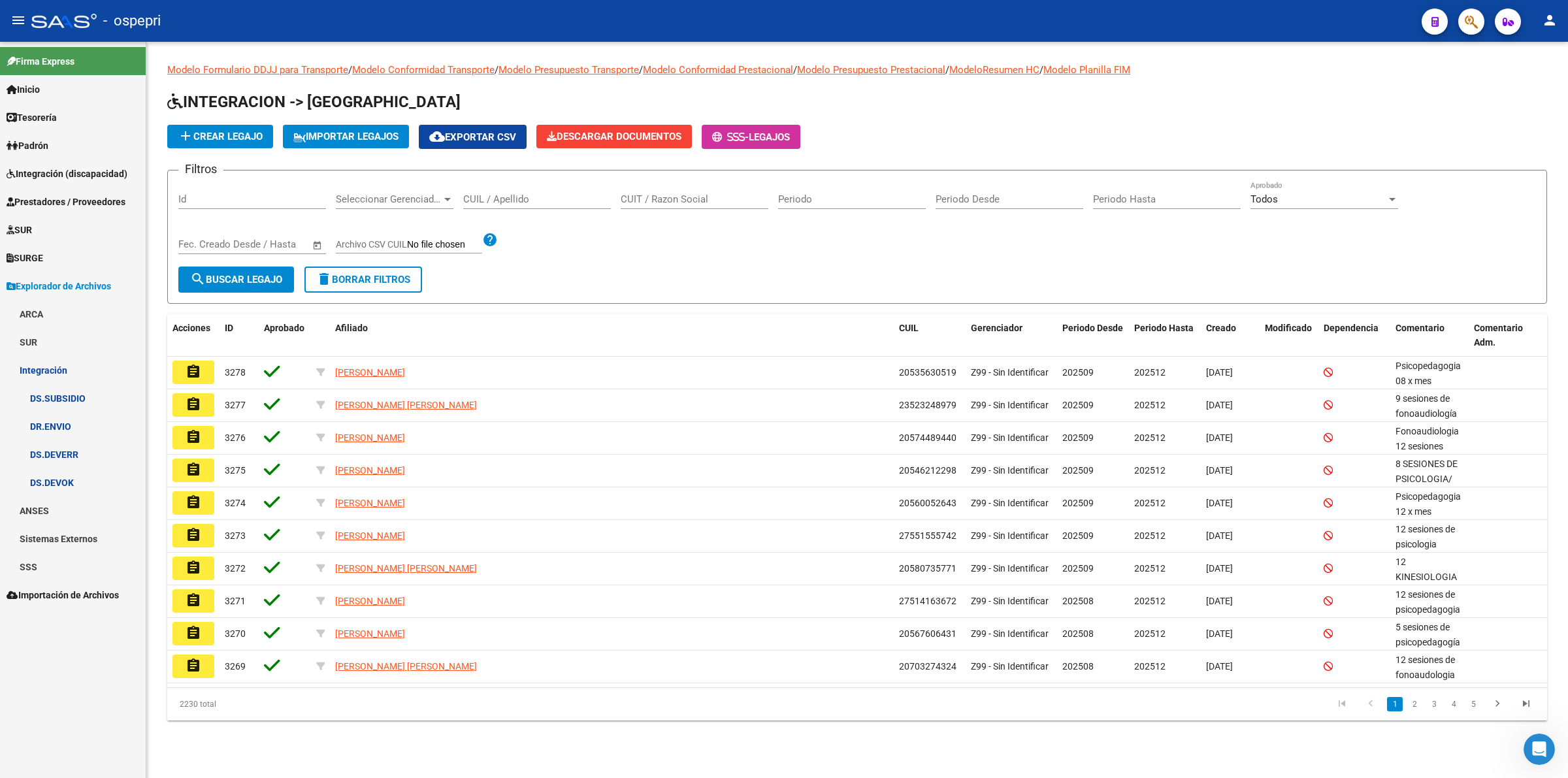
click at [66, 429] on link "DR.ENVIO" at bounding box center [73, 426] width 146 height 28
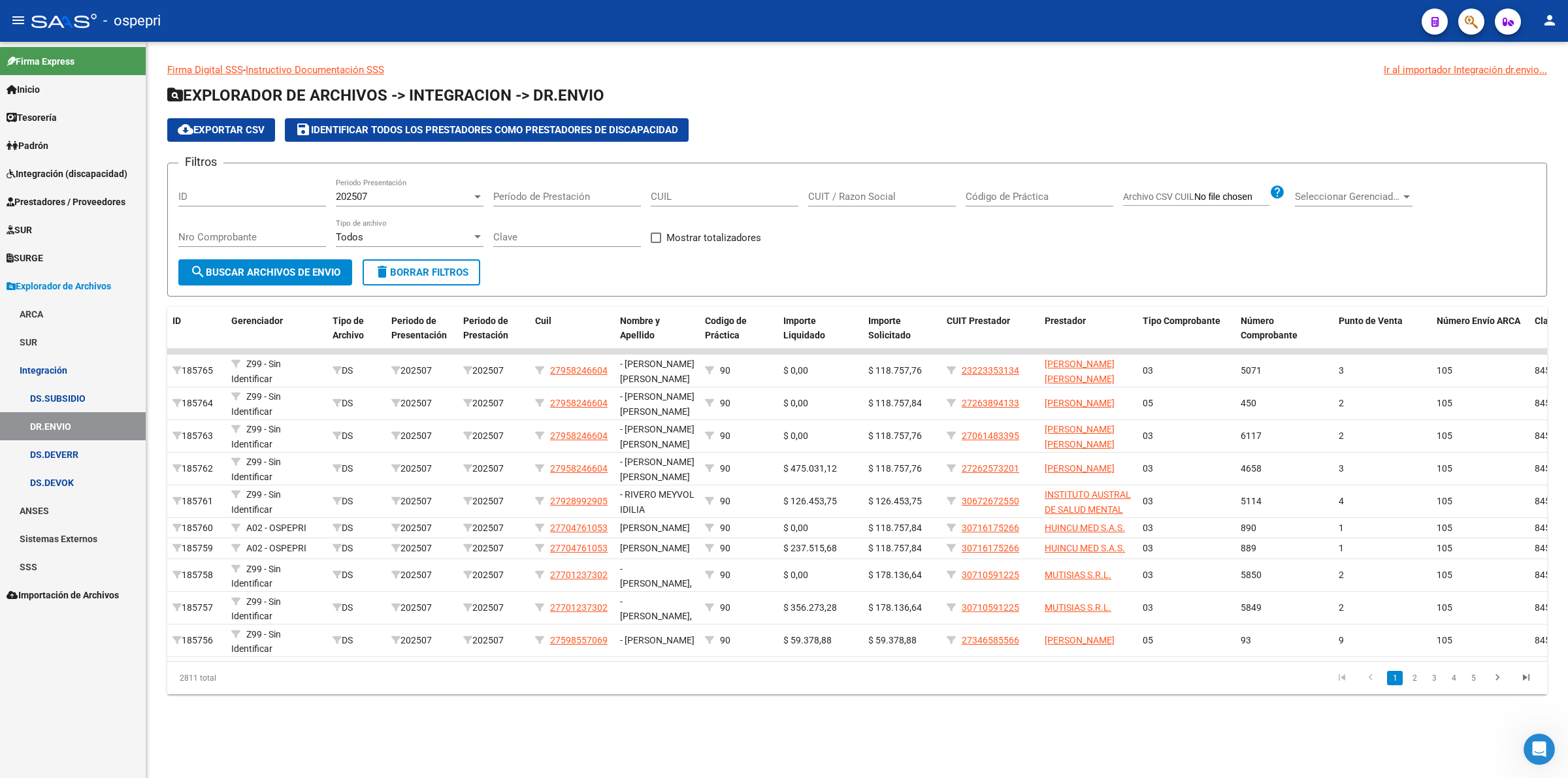
click at [54, 170] on span "Integración (discapacidad)" at bounding box center [67, 173] width 121 height 15
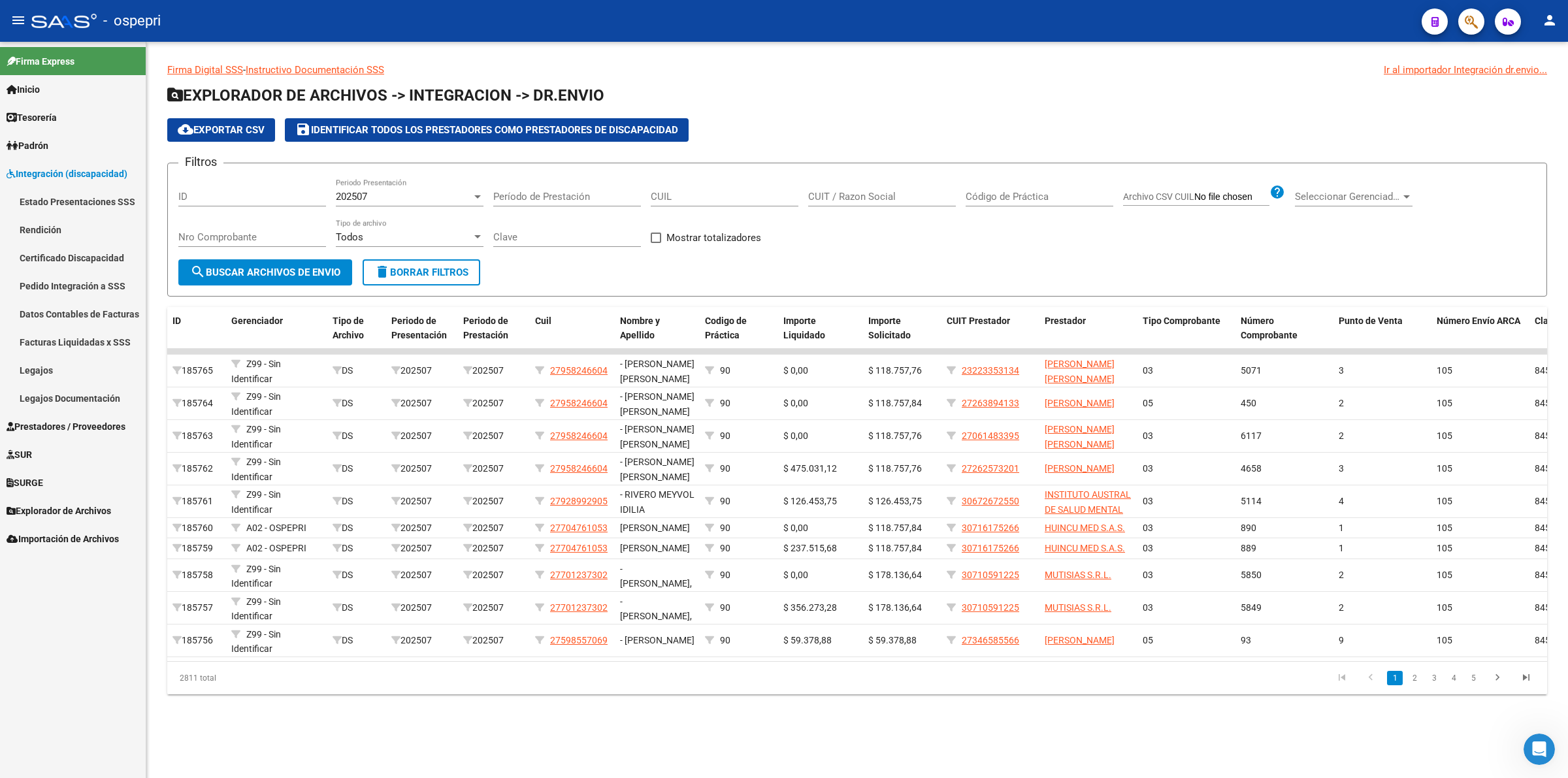
click at [83, 364] on link "Legajos" at bounding box center [73, 370] width 146 height 28
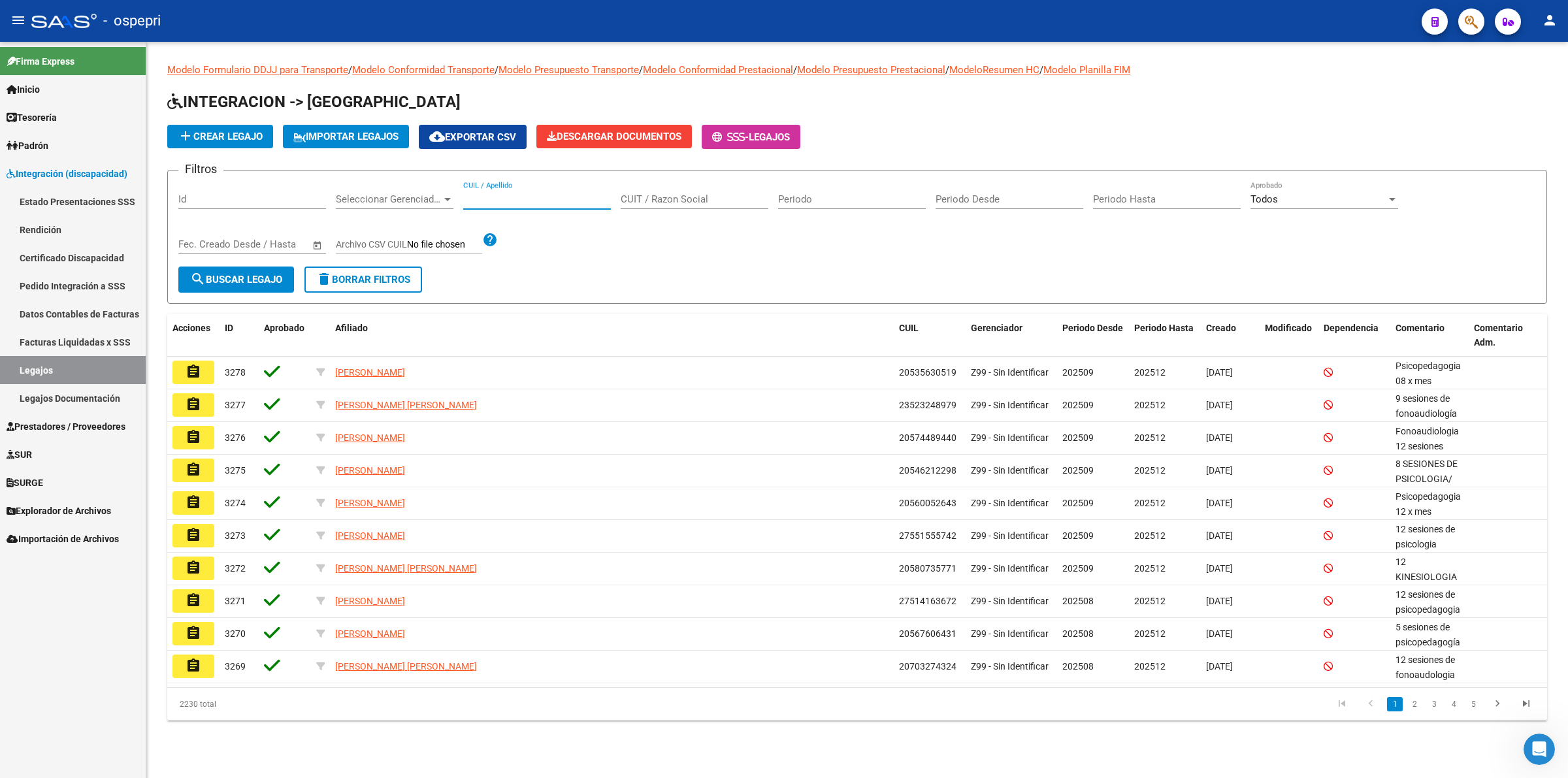
click at [513, 203] on input "CUIL / Apellido" at bounding box center [537, 199] width 148 height 12
click at [480, 193] on input "CUIL / Apellido" at bounding box center [537, 199] width 148 height 12
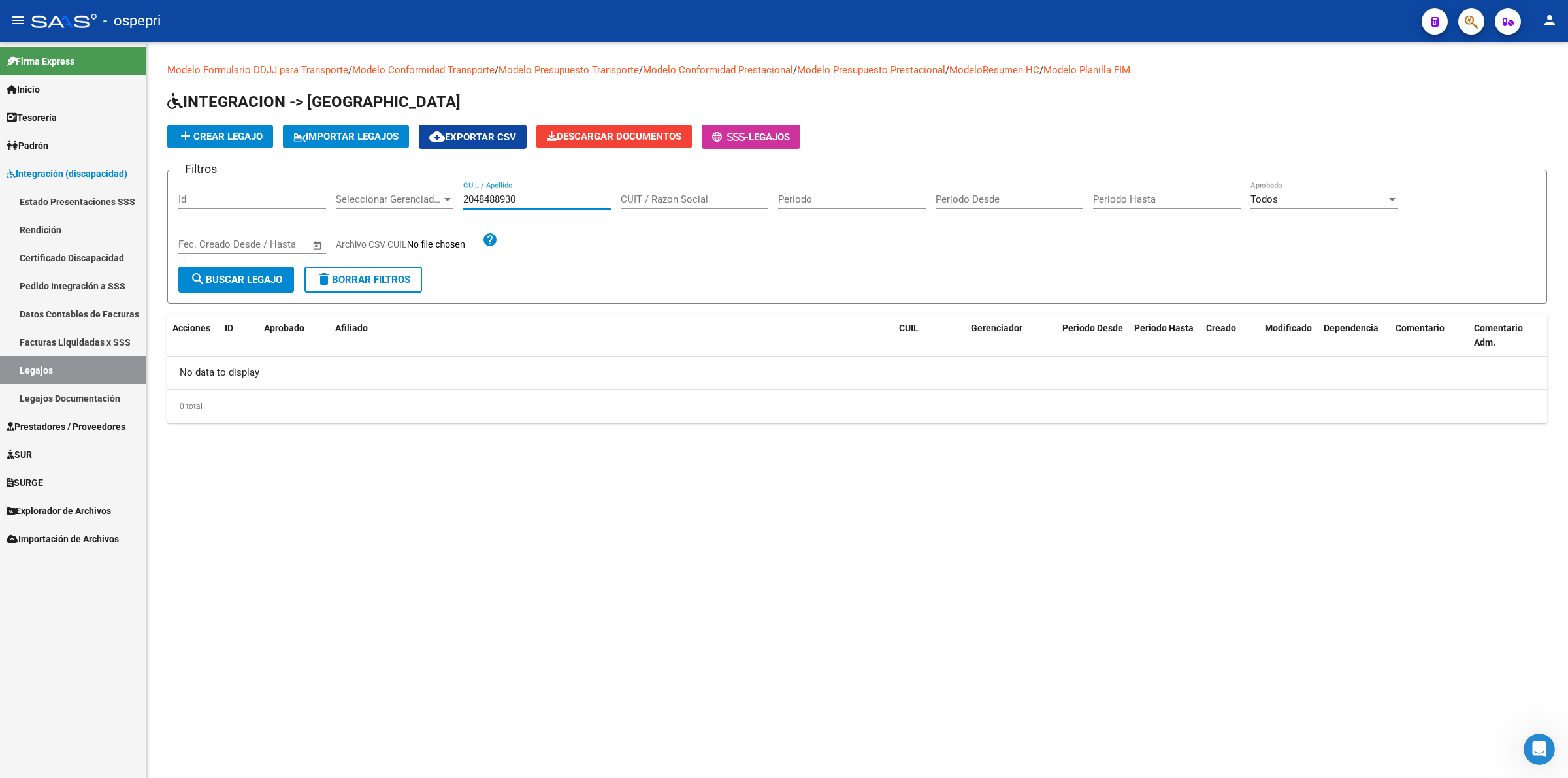
drag, startPoint x: 540, startPoint y: 199, endPoint x: 319, endPoint y: 181, distance: 221.7
click at [319, 181] on div "Filtros Id Seleccionar Gerenciador Seleccionar Gerenciador 2048488930 CUIL / Ap…" at bounding box center [857, 223] width 1358 height 85
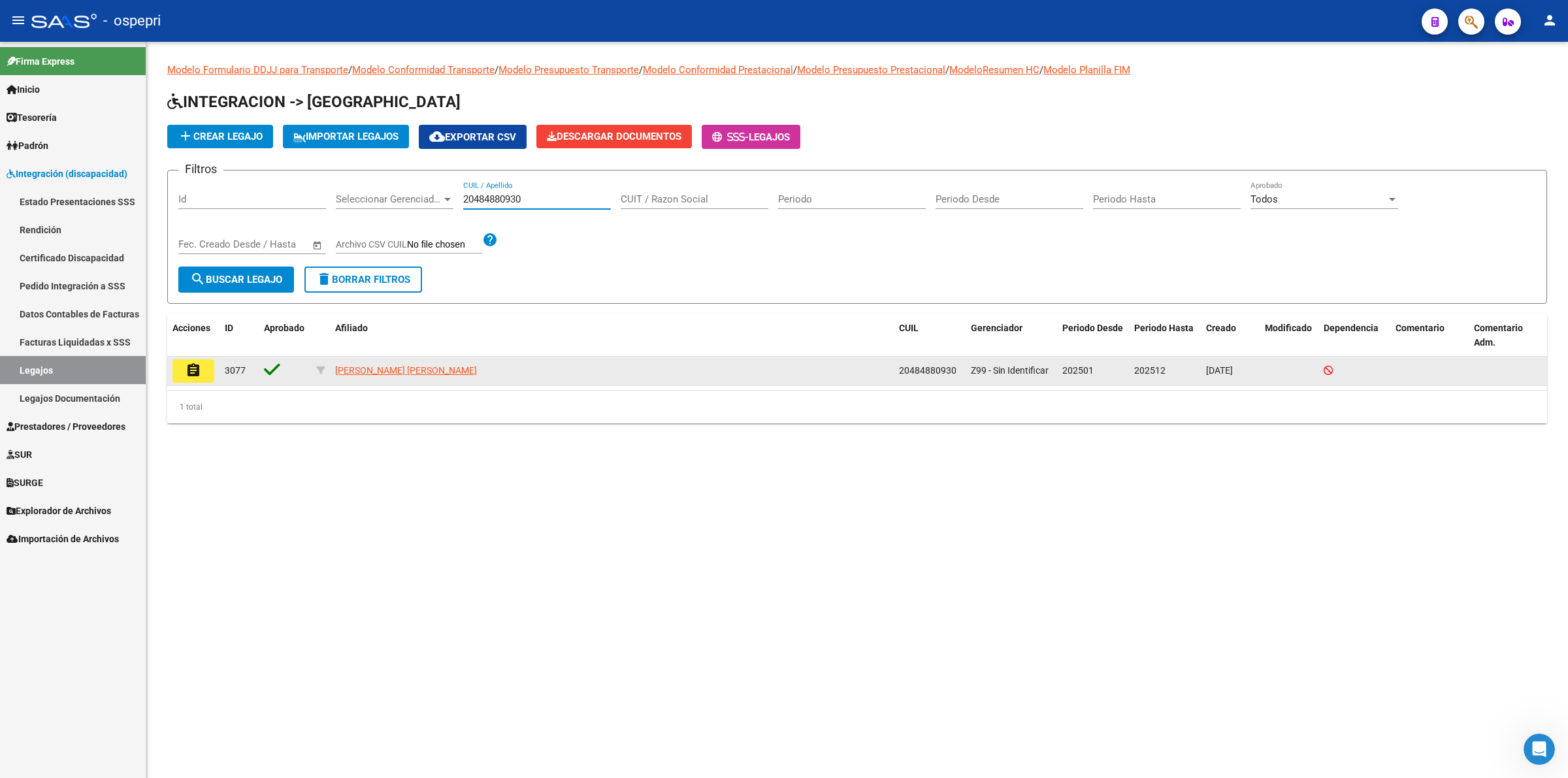
type input "20484880930"
click at [203, 365] on button "assignment" at bounding box center [194, 371] width 42 height 24
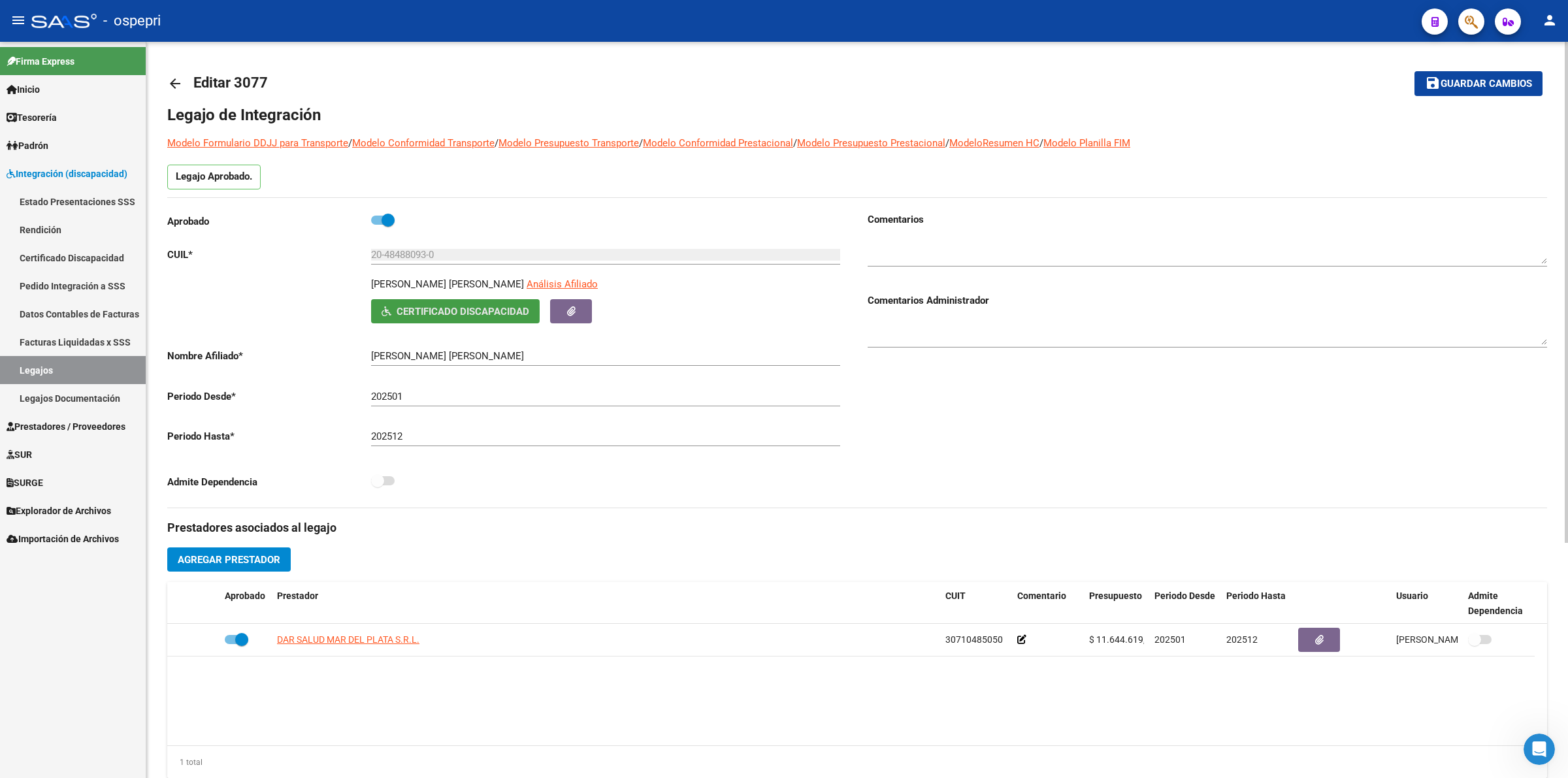
click at [422, 312] on span "Certificado Discapacidad" at bounding box center [463, 311] width 133 height 12
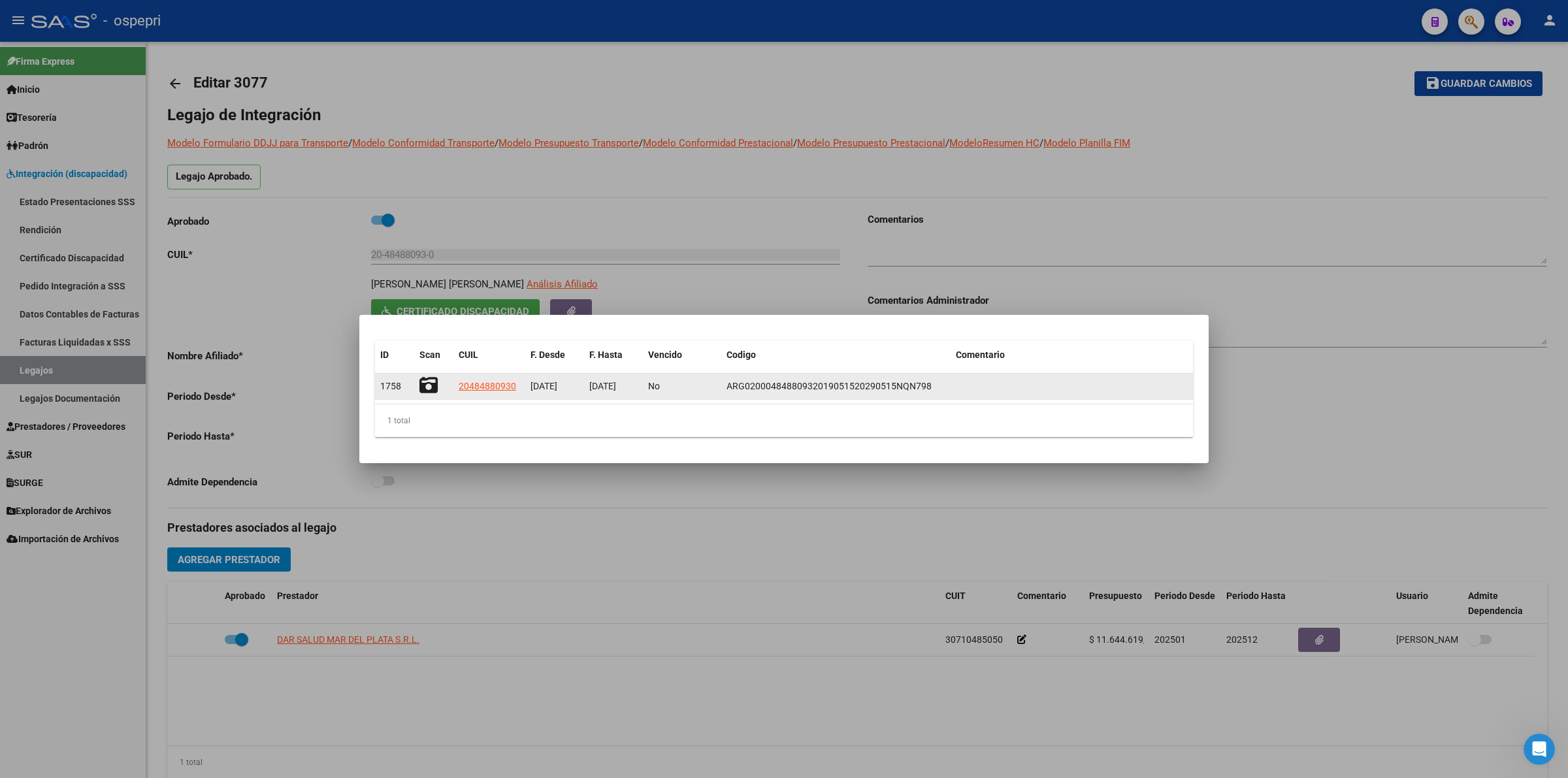
click at [428, 387] on icon at bounding box center [429, 385] width 18 height 18
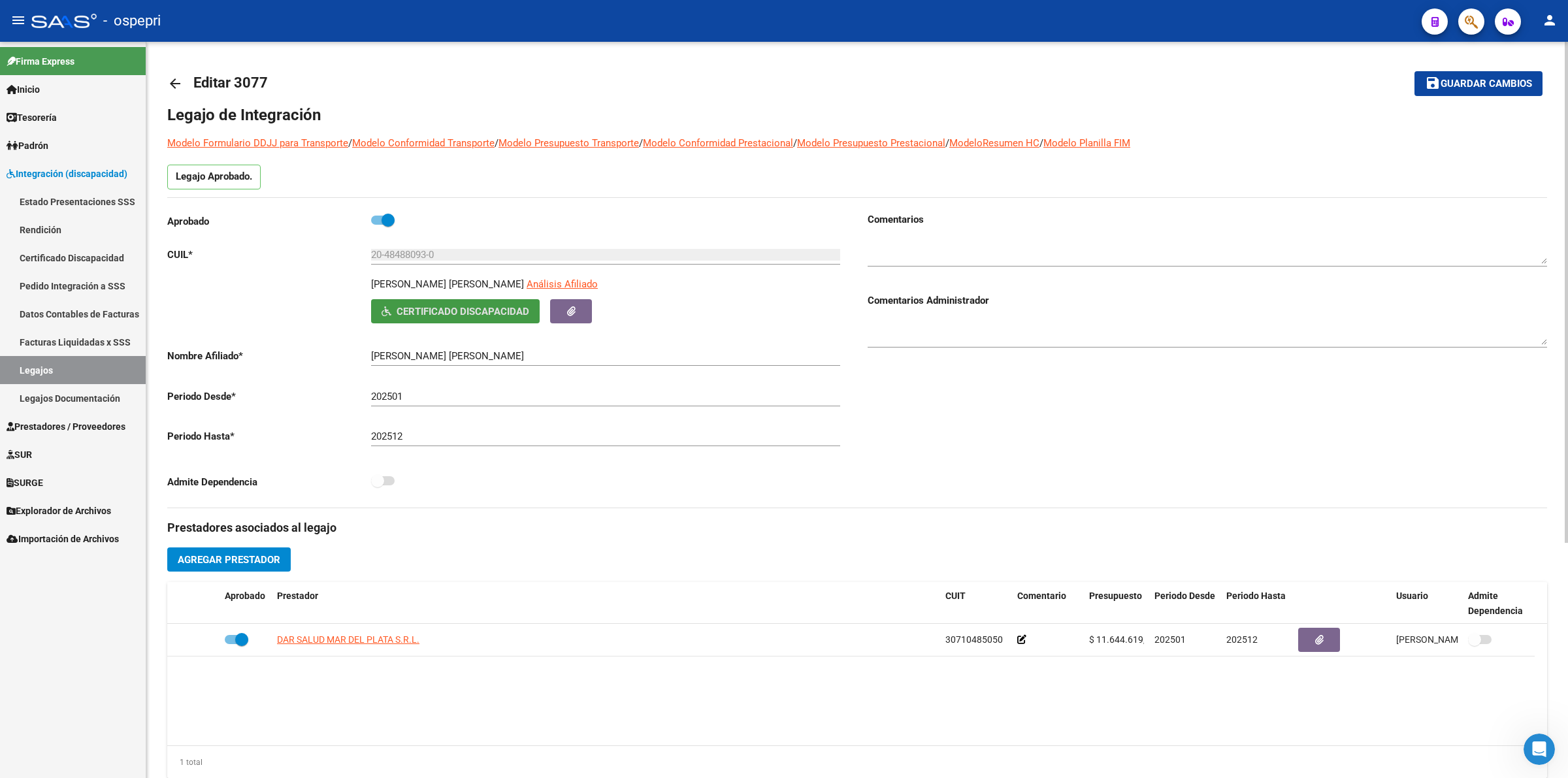
click at [181, 85] on mat-icon "arrow_back" at bounding box center [175, 83] width 16 height 16
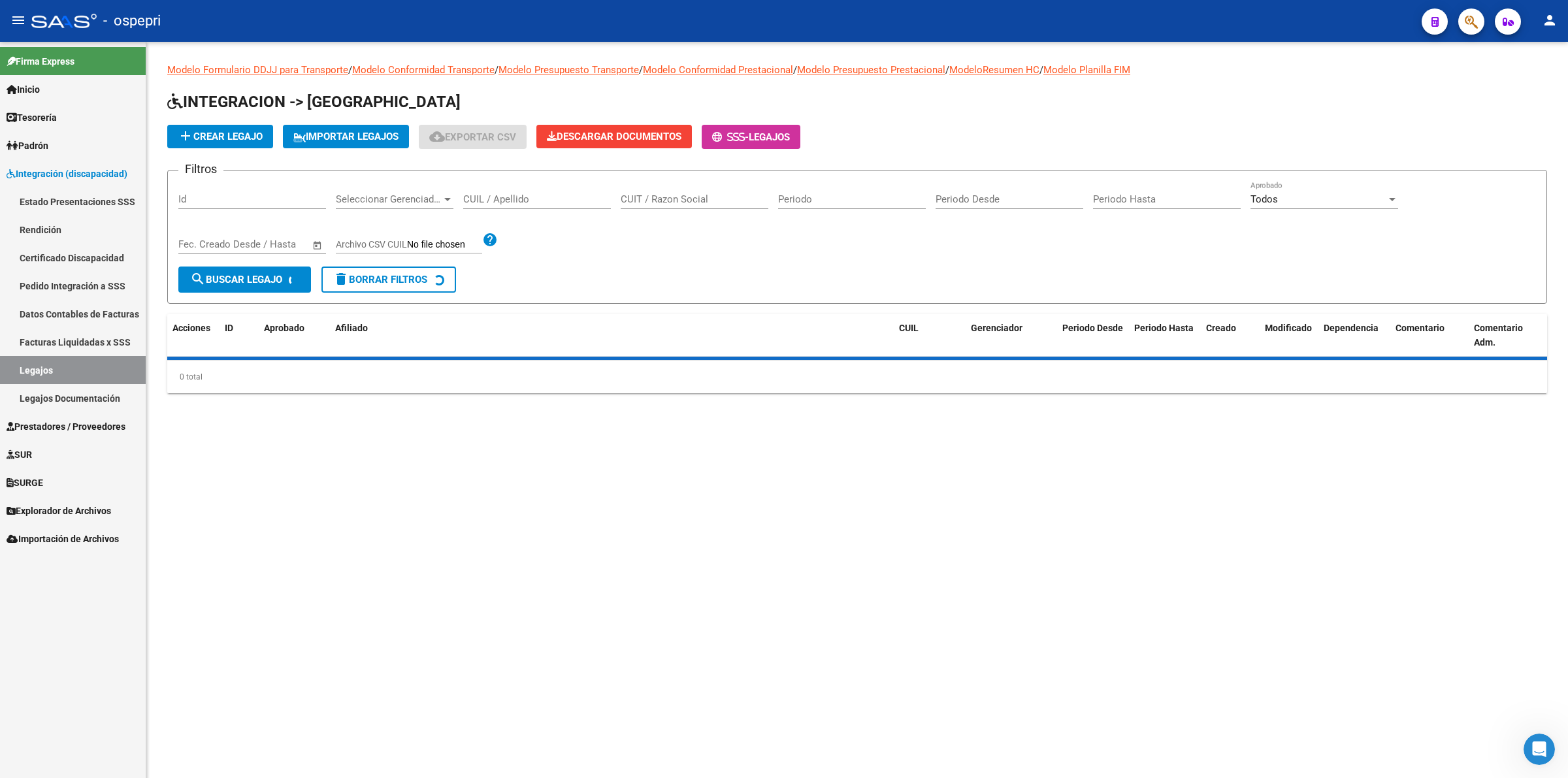
click at [500, 193] on input "CUIL / Apellido" at bounding box center [537, 199] width 148 height 12
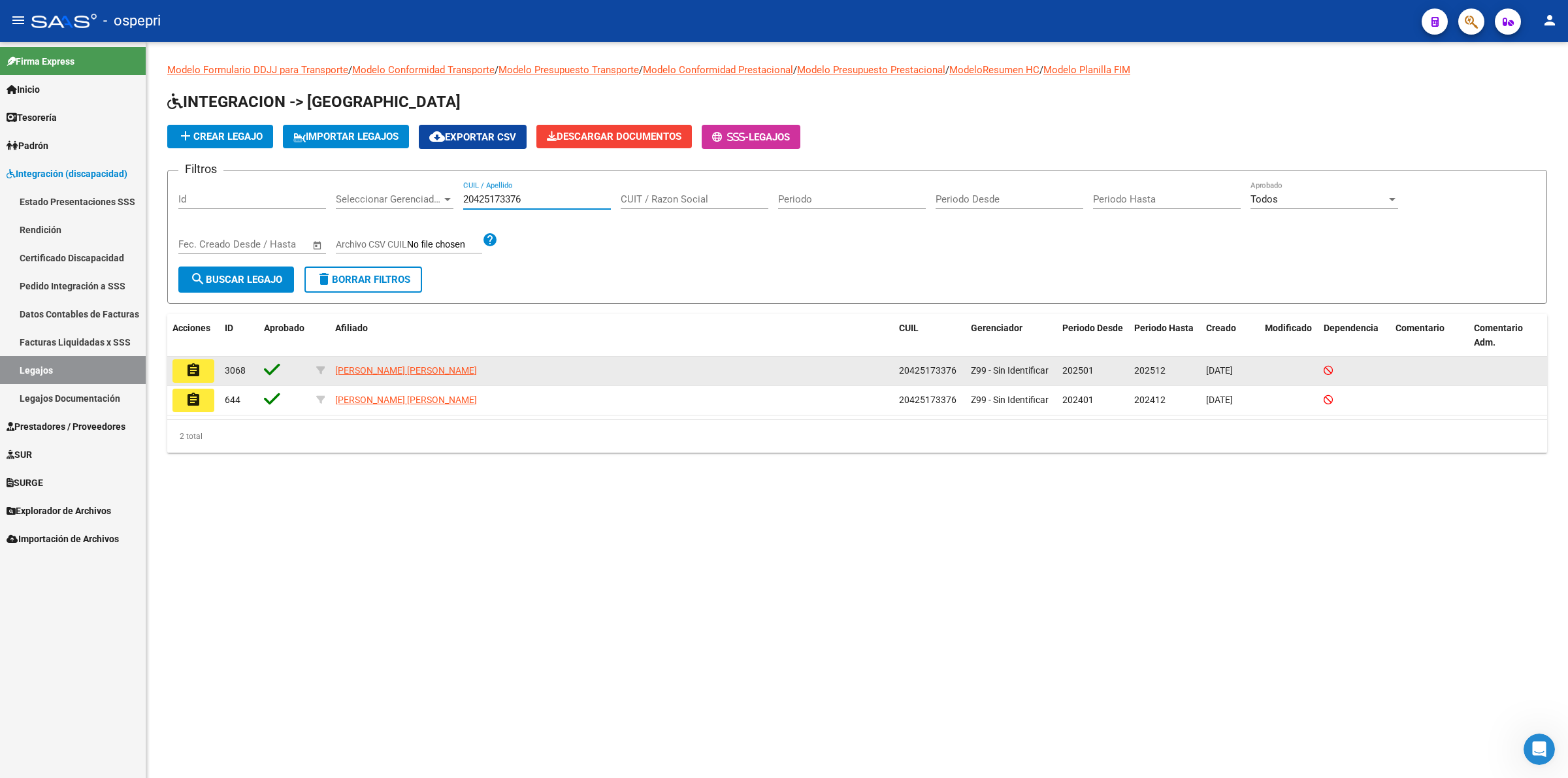
type input "20425173376"
click at [189, 359] on button "assignment" at bounding box center [194, 371] width 42 height 24
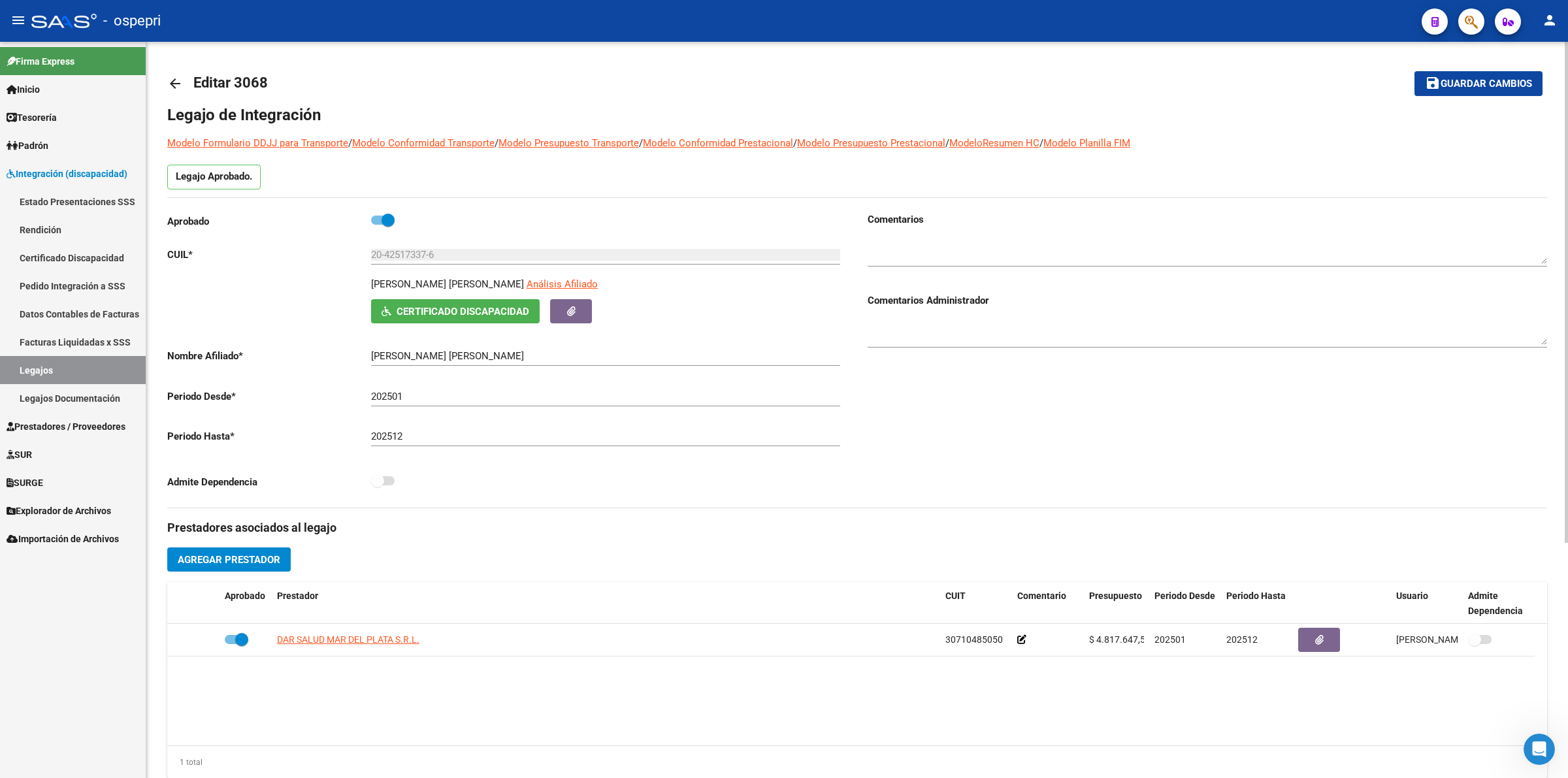
click at [458, 310] on span "Certificado Discapacidad" at bounding box center [463, 311] width 133 height 12
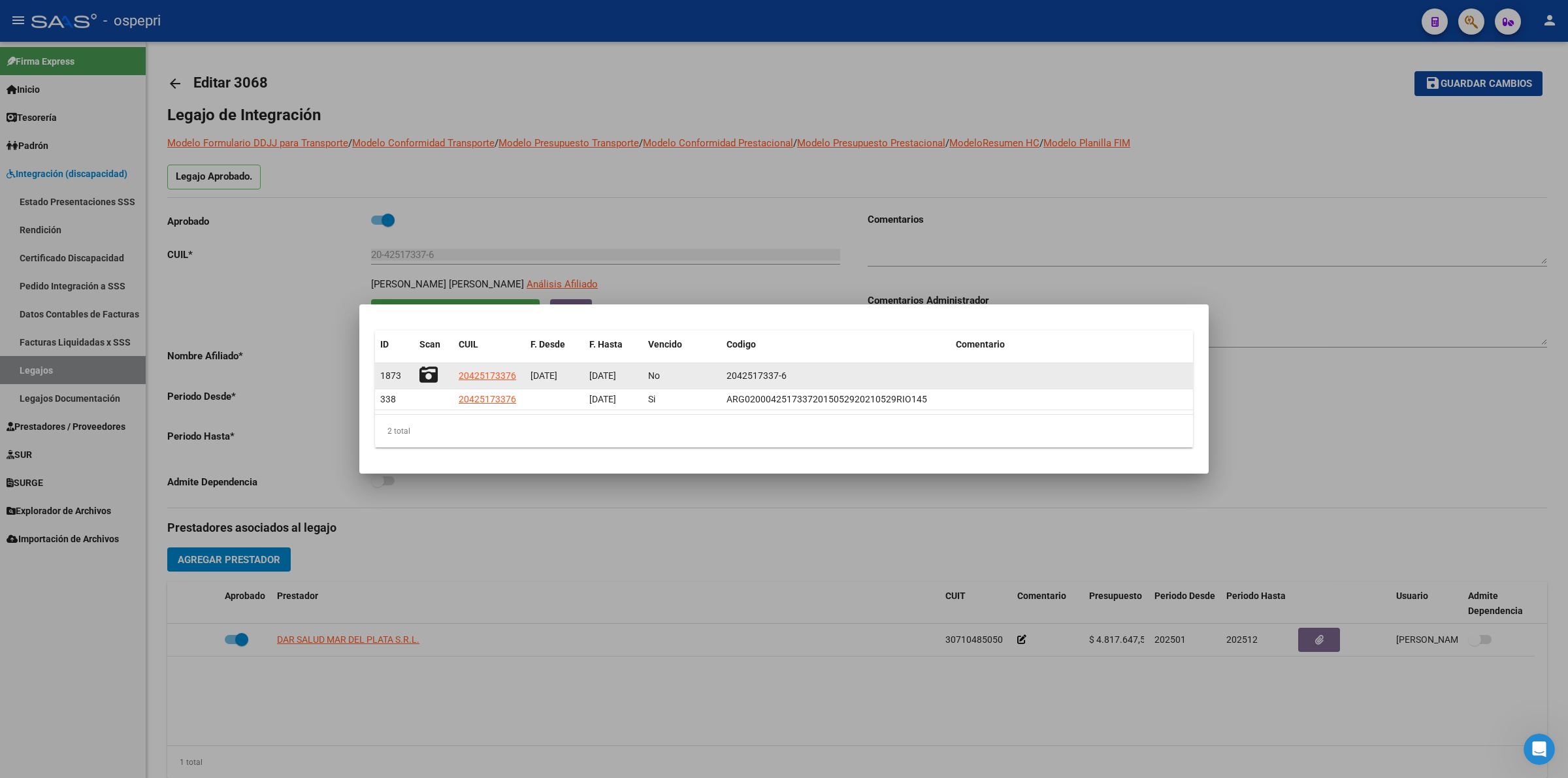
click at [425, 373] on icon at bounding box center [429, 374] width 18 height 18
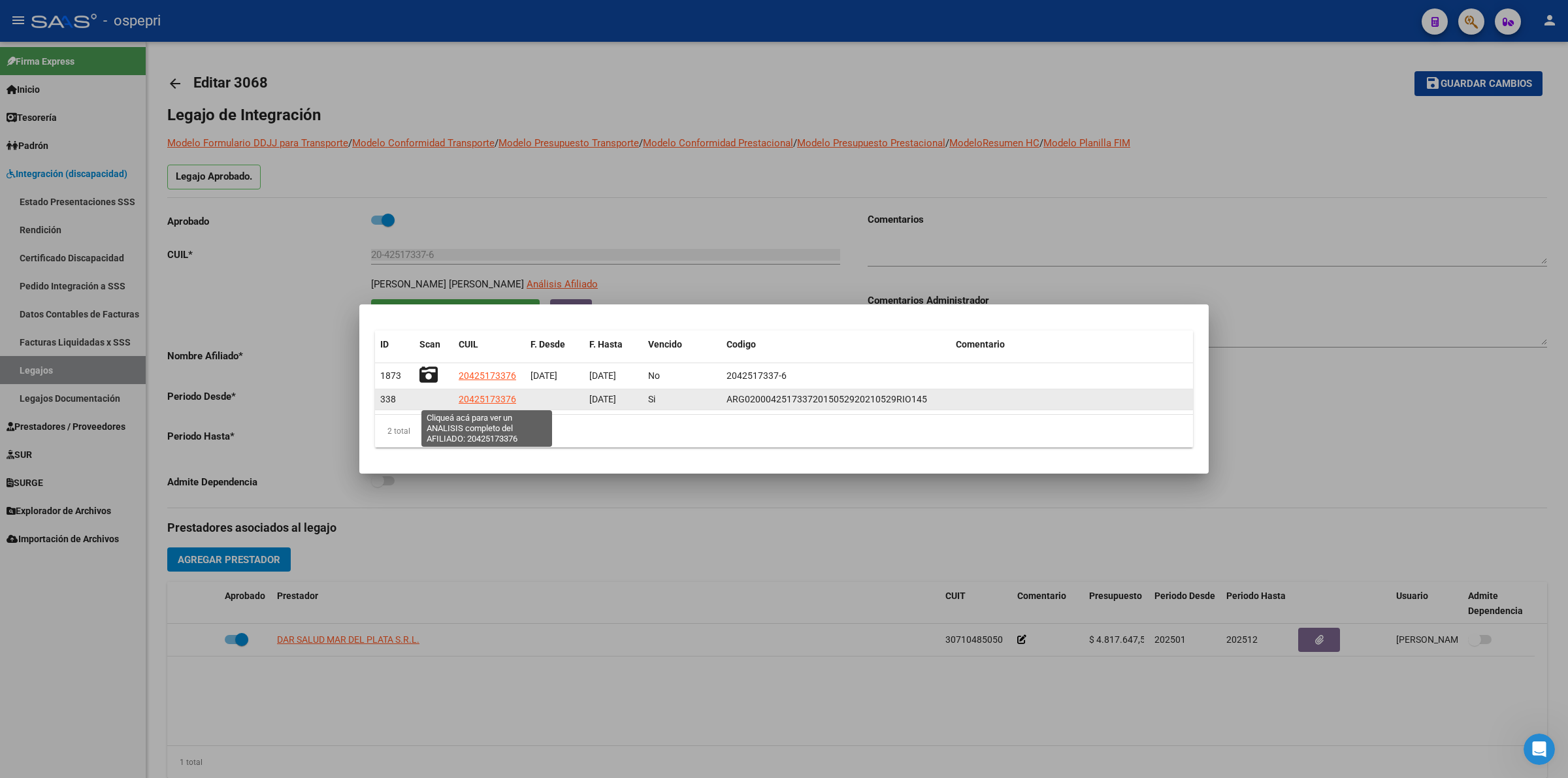
click at [471, 399] on span "20425173376" at bounding box center [487, 399] width 58 height 10
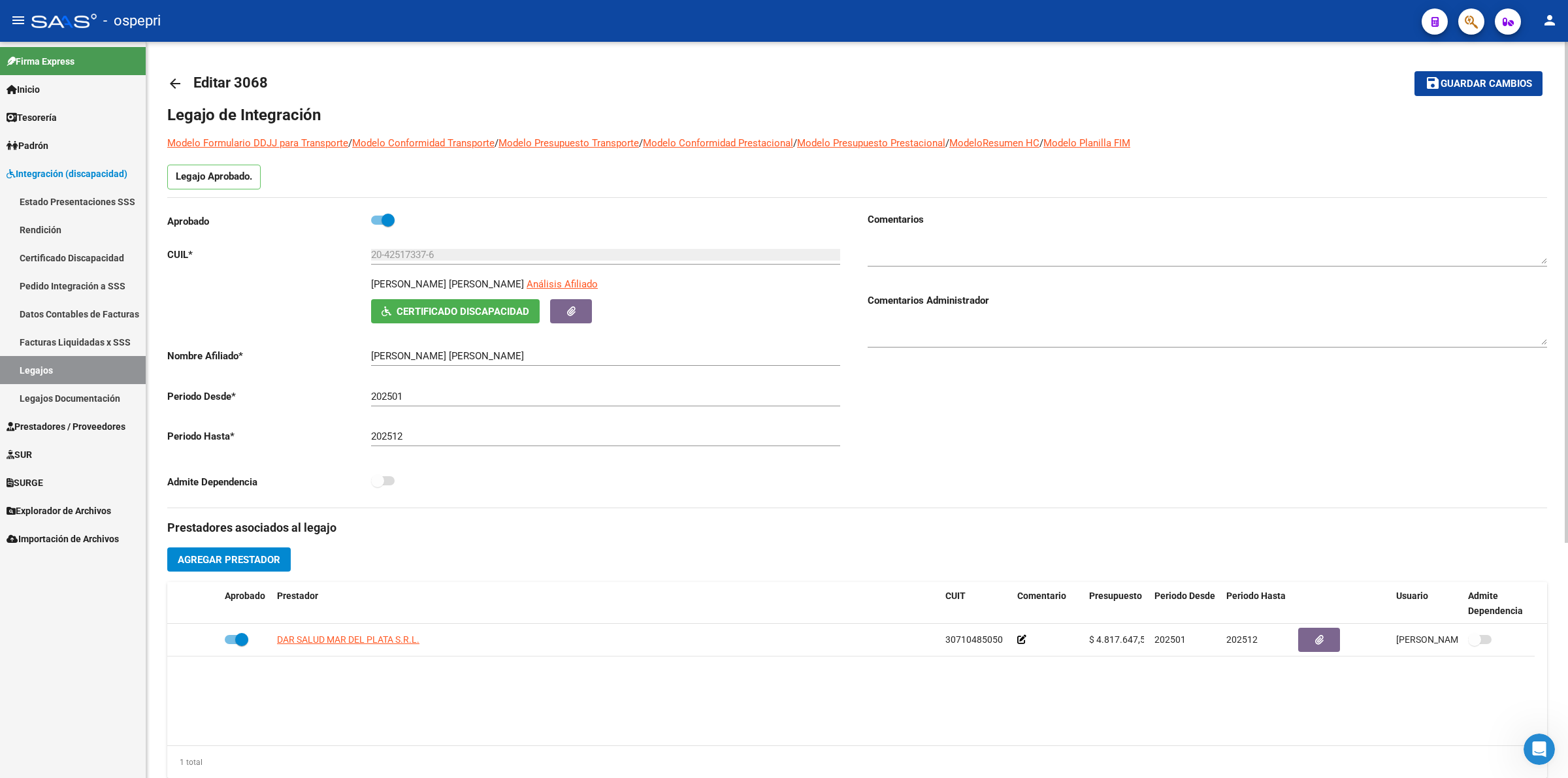
click at [171, 83] on mat-icon "arrow_back" at bounding box center [175, 83] width 16 height 16
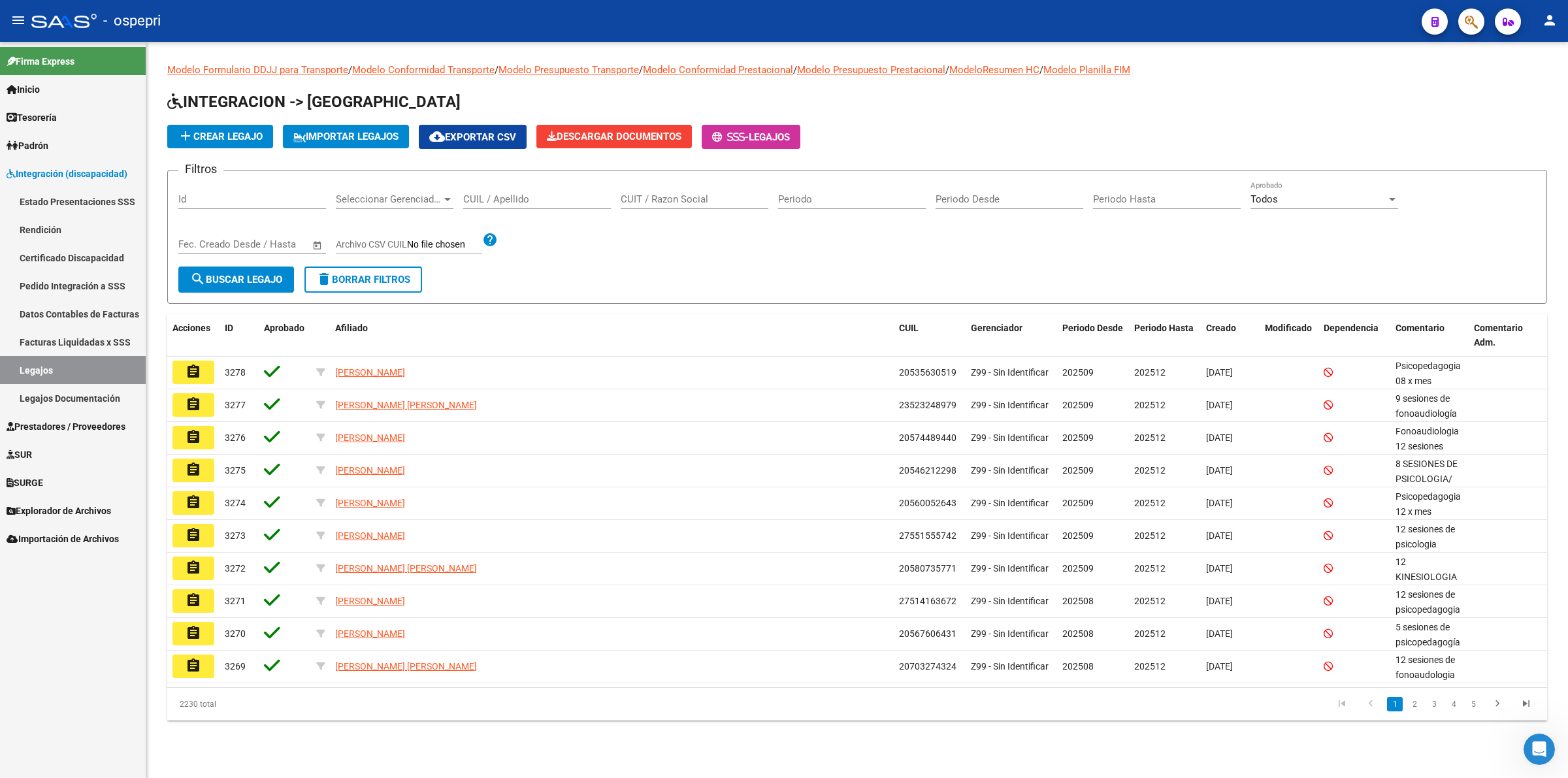
click at [559, 196] on input "CUIL / Apellido" at bounding box center [537, 199] width 148 height 12
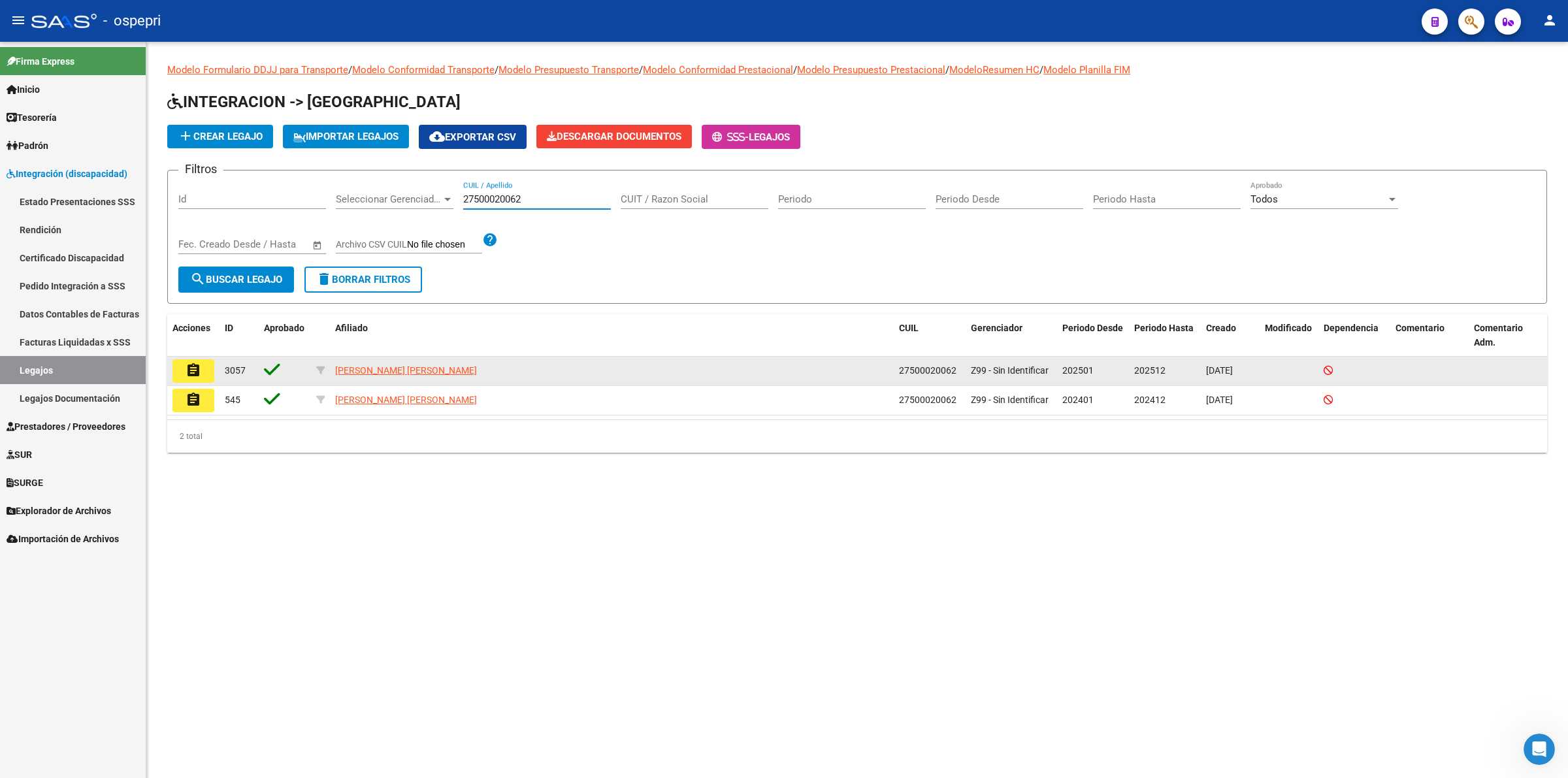
type input "27500020062"
click at [193, 365] on mat-icon "assignment" at bounding box center [193, 370] width 16 height 16
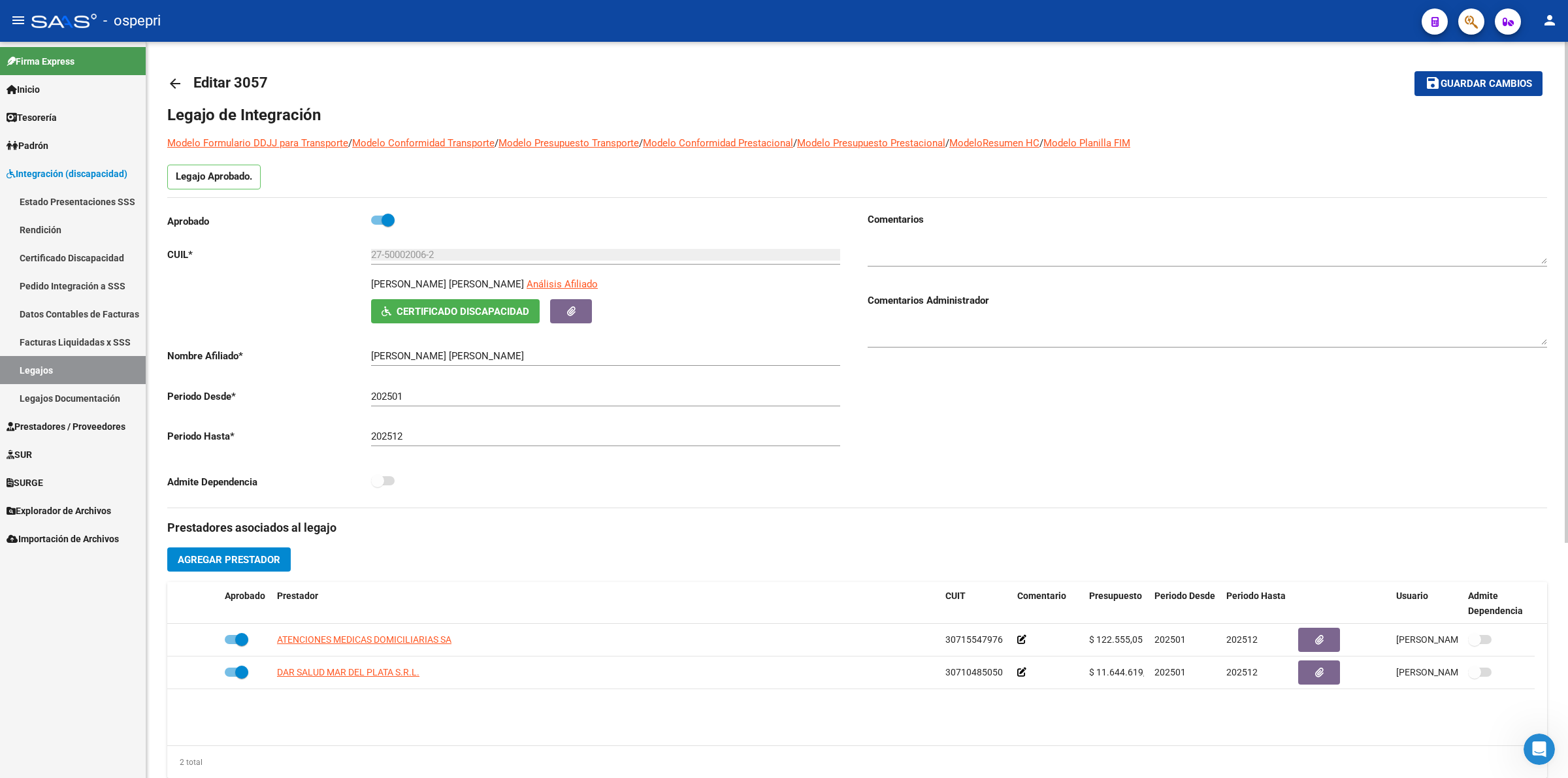
click at [502, 301] on button "Certificado Discapacidad" at bounding box center [455, 311] width 169 height 24
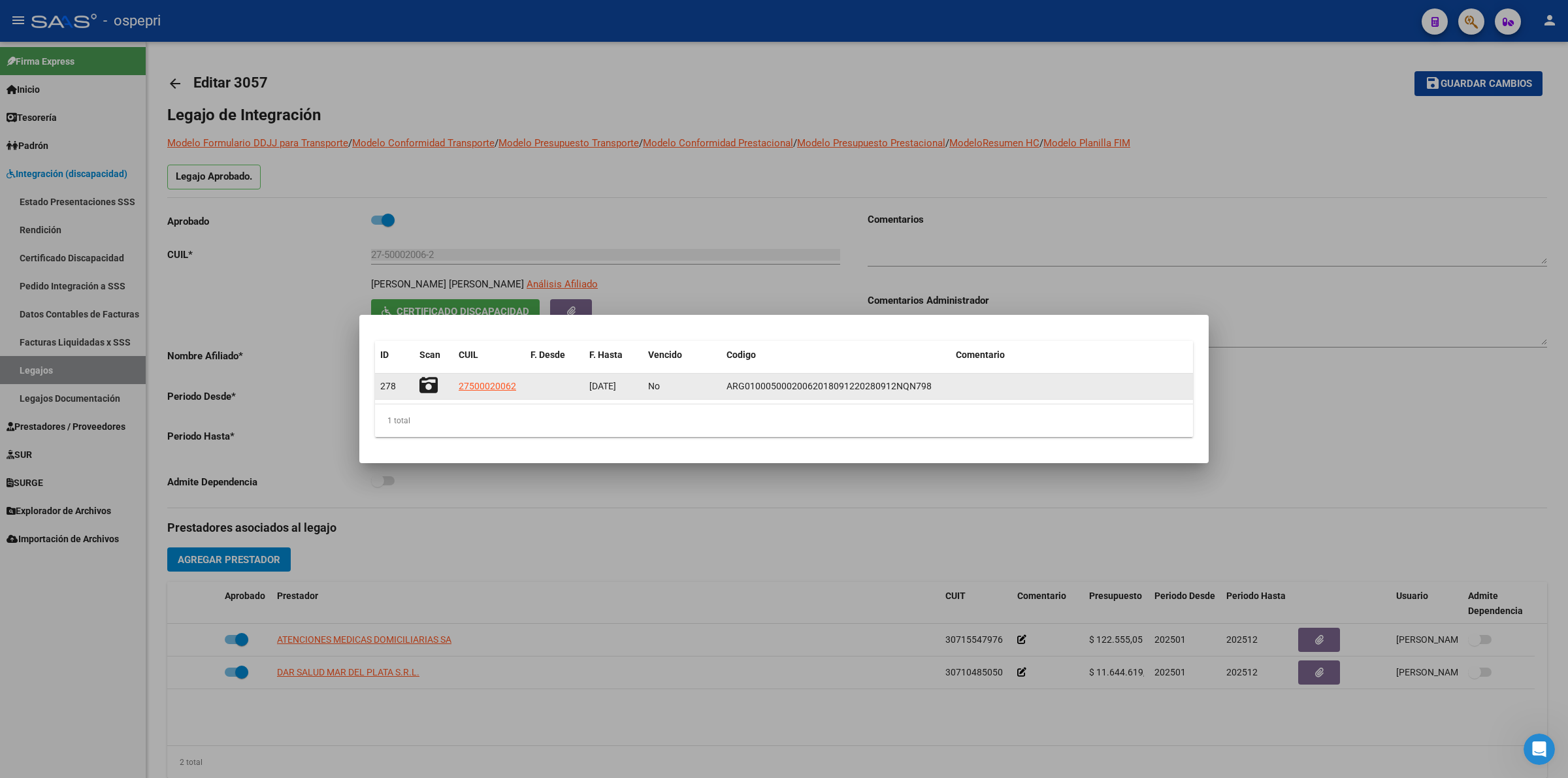
click at [432, 387] on icon at bounding box center [429, 385] width 18 height 18
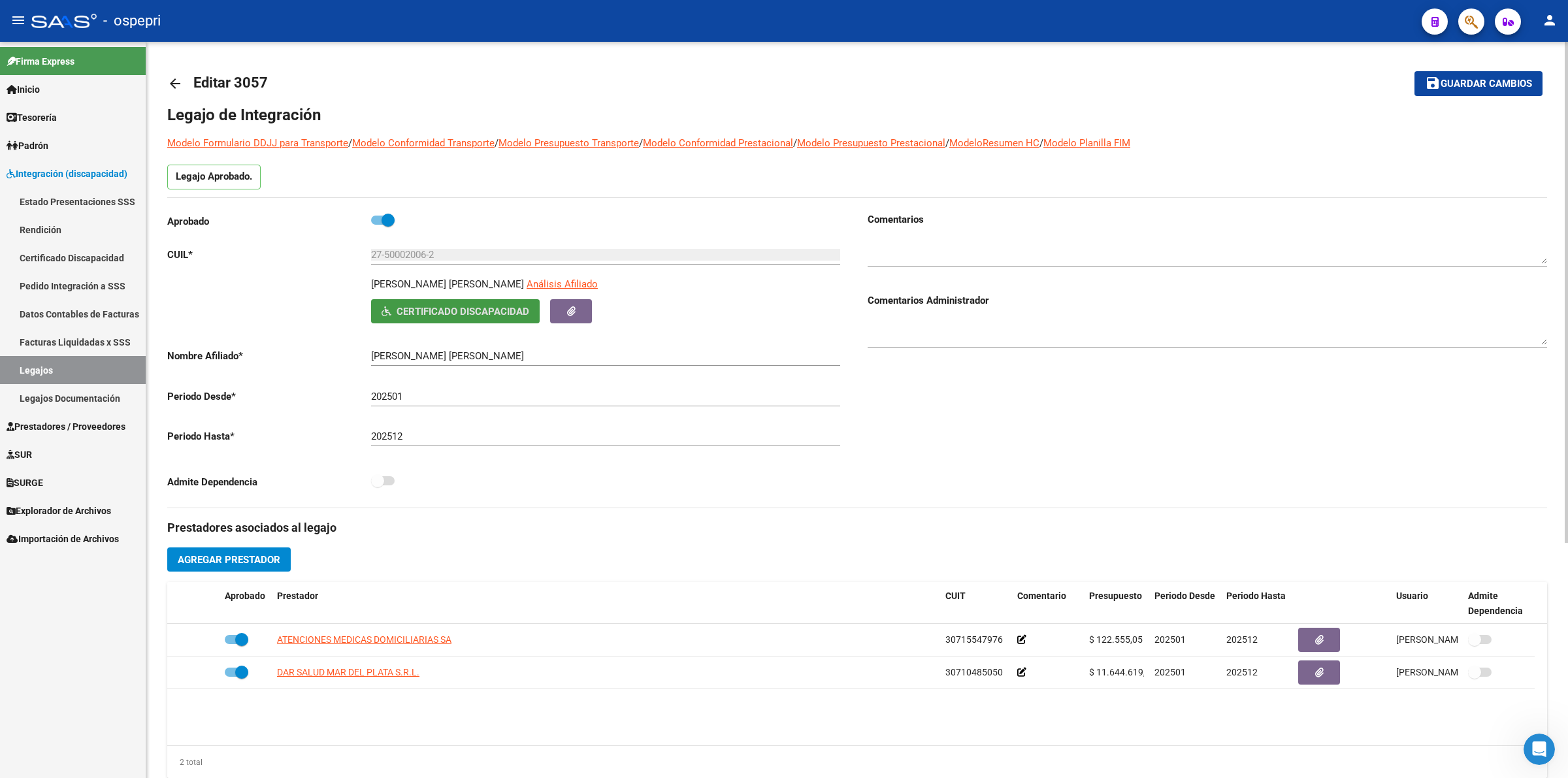
click at [173, 84] on mat-icon "arrow_back" at bounding box center [175, 83] width 16 height 16
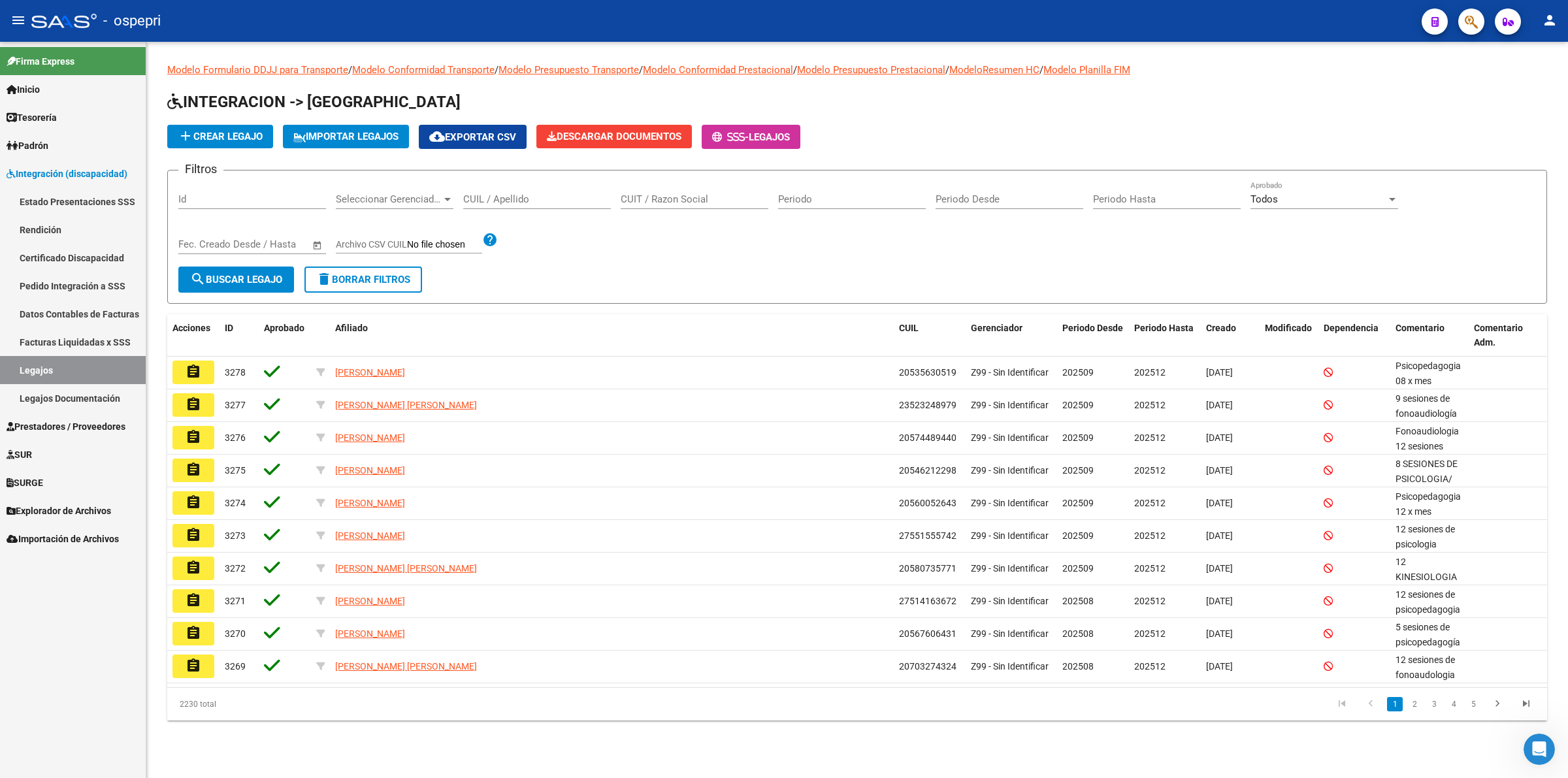
click at [506, 194] on input "CUIL / Apellido" at bounding box center [537, 199] width 148 height 12
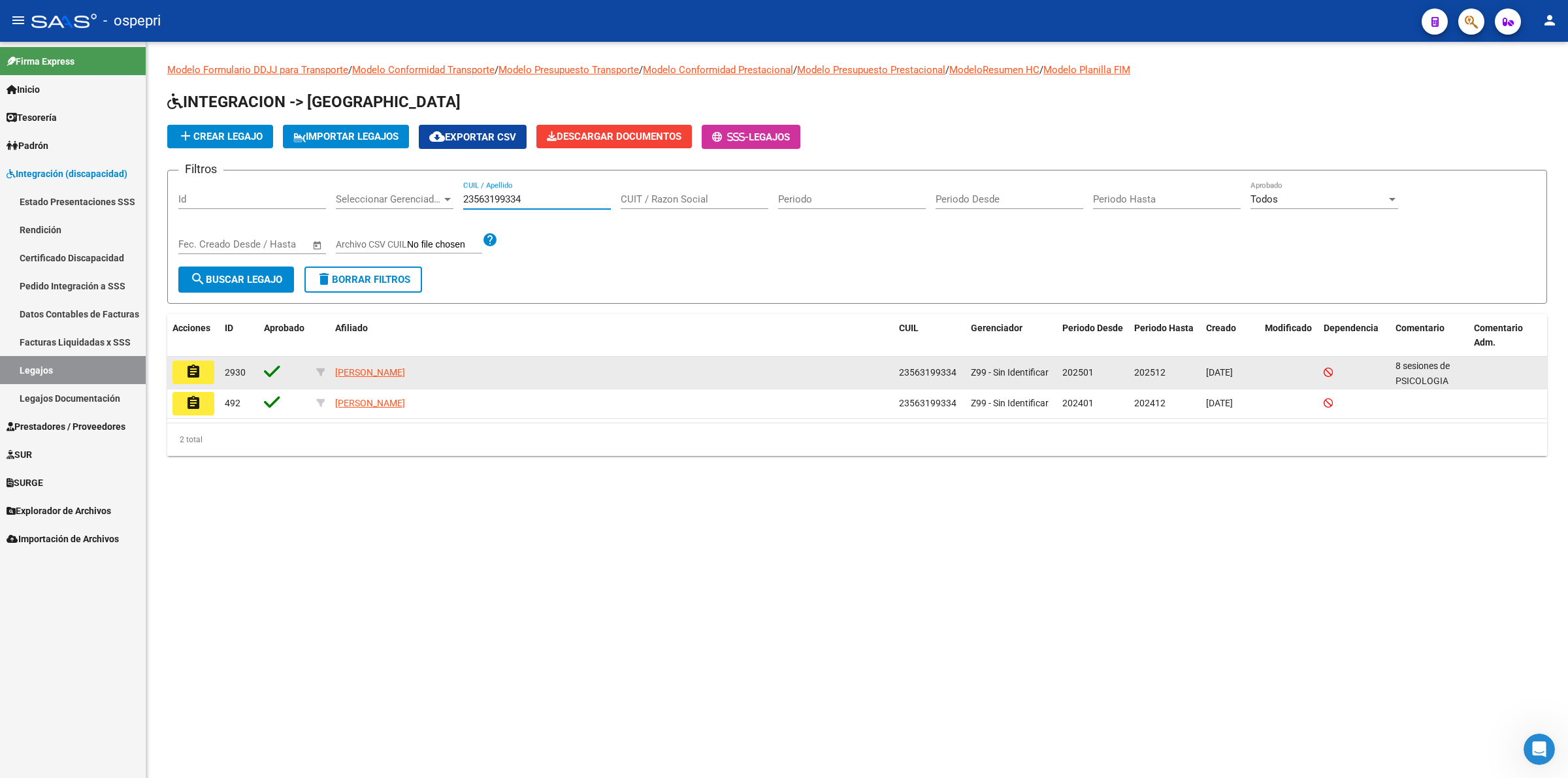
type input "23563199334"
click at [210, 376] on button "assignment" at bounding box center [194, 372] width 42 height 24
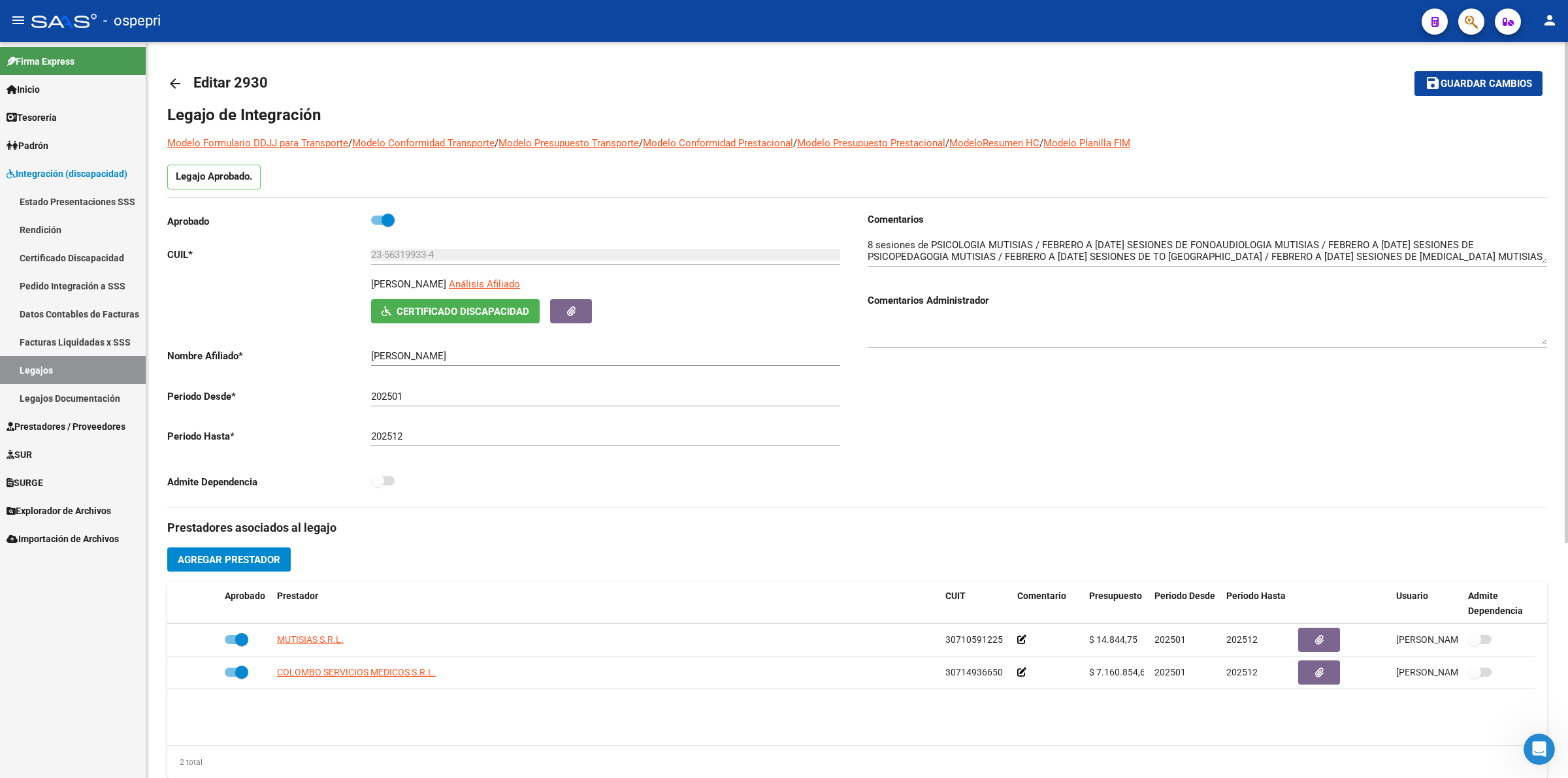
click at [504, 311] on span "Certificado Discapacidad" at bounding box center [463, 311] width 133 height 12
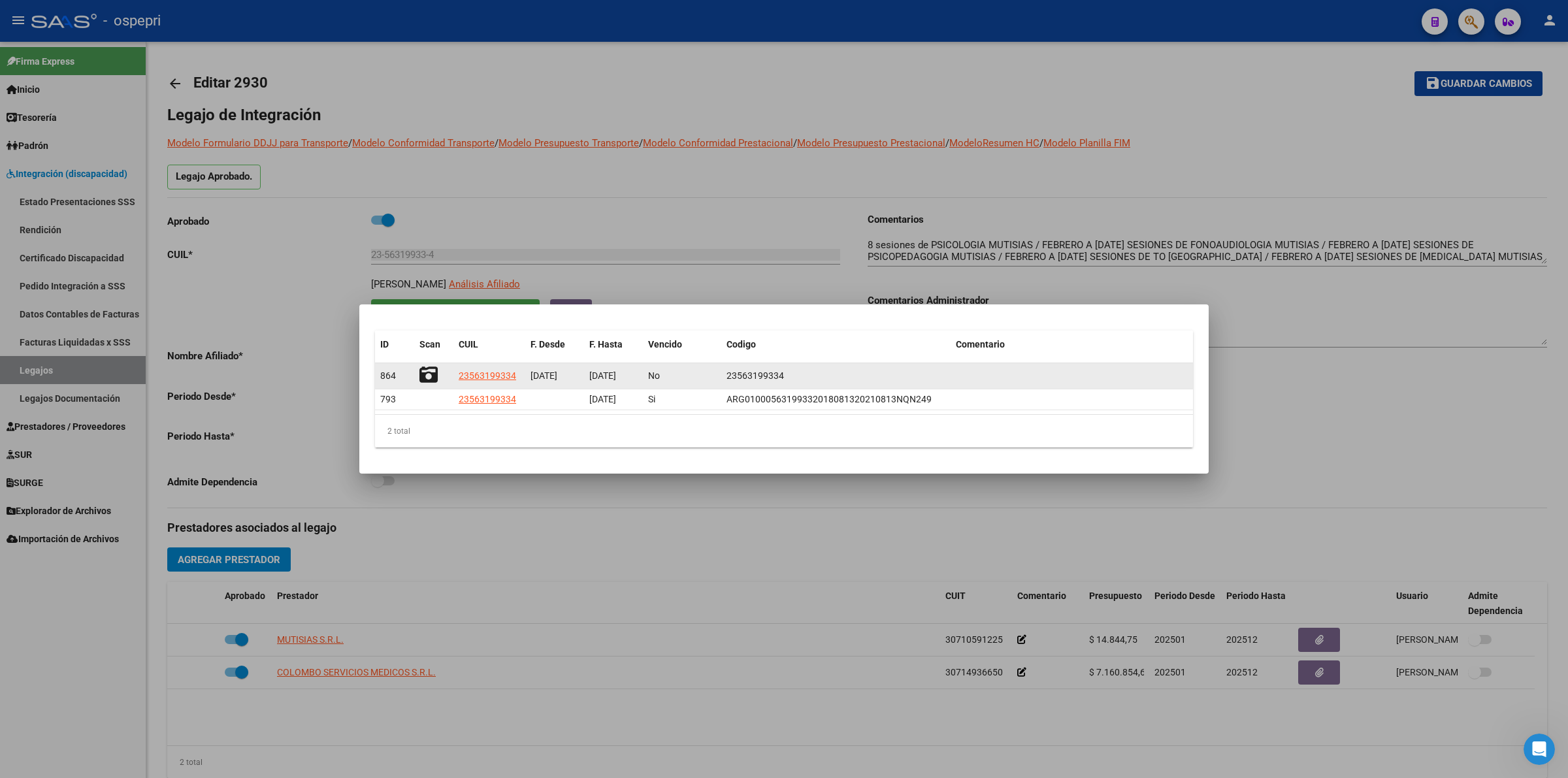
click at [428, 370] on icon at bounding box center [429, 374] width 18 height 18
click at [432, 374] on icon at bounding box center [429, 374] width 18 height 18
click at [432, 368] on icon at bounding box center [429, 374] width 18 height 18
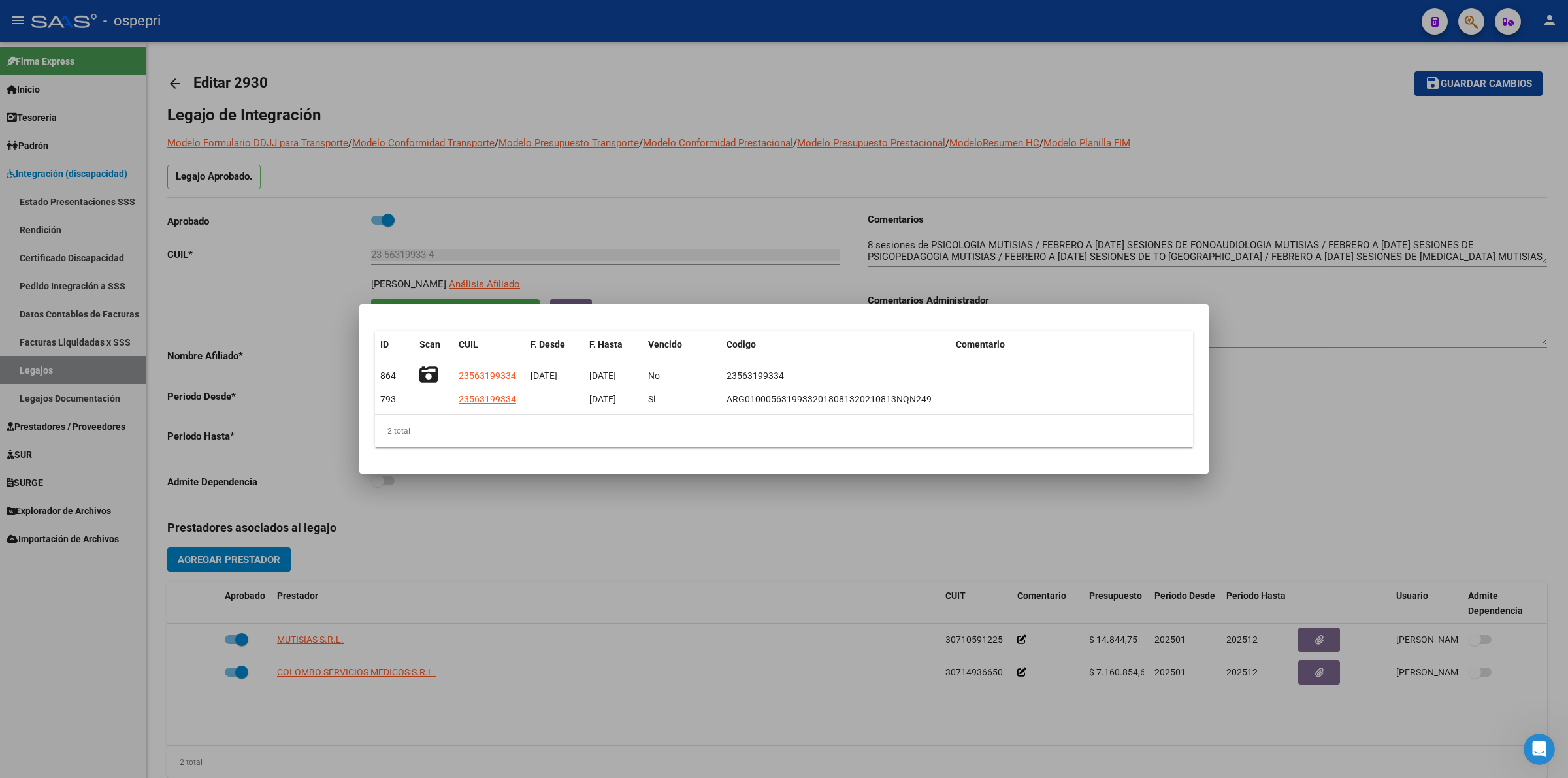
click at [53, 195] on div at bounding box center [784, 389] width 1568 height 778
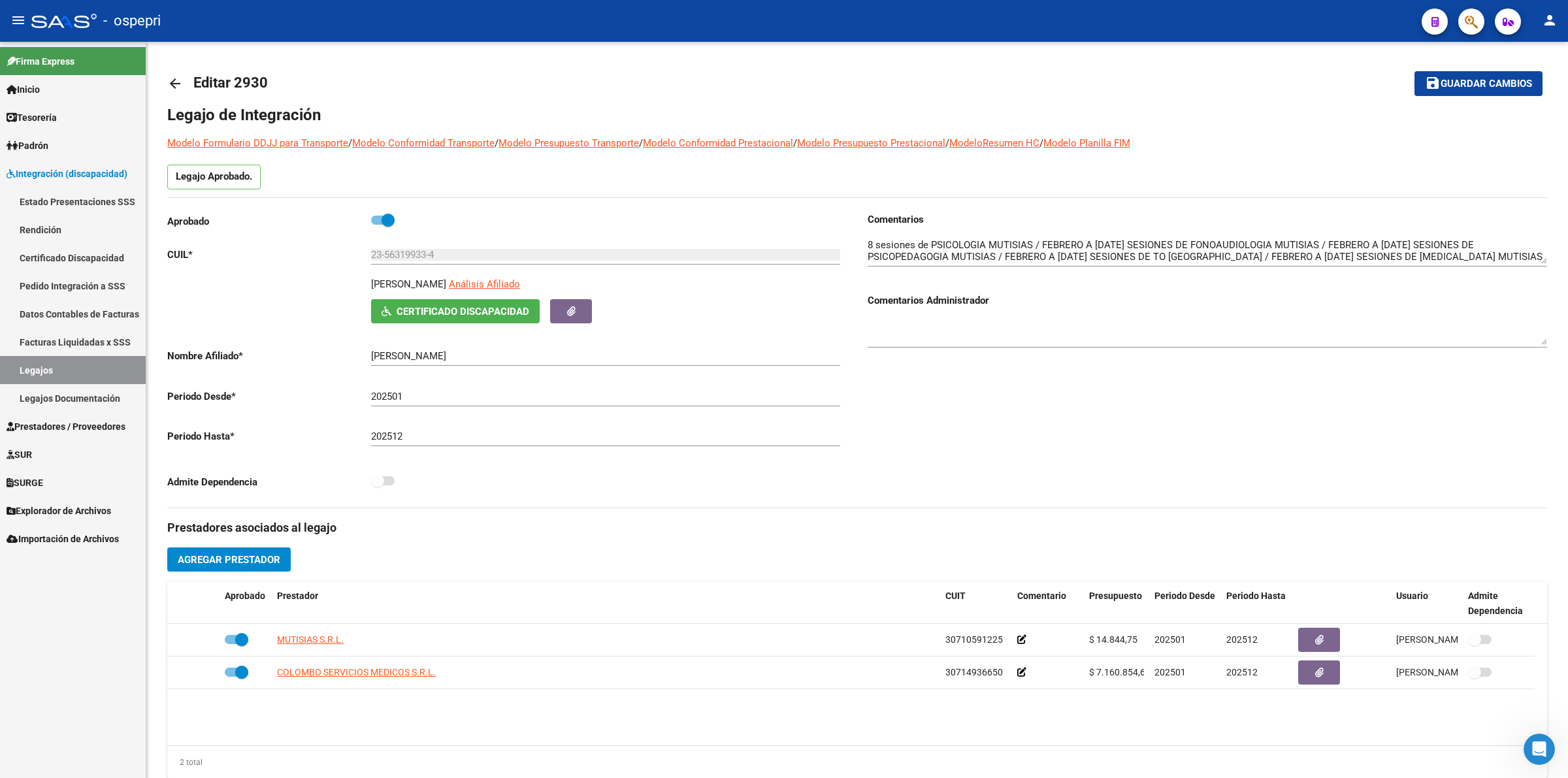
click at [66, 196] on link "Estado Presentaciones SSS" at bounding box center [73, 201] width 146 height 28
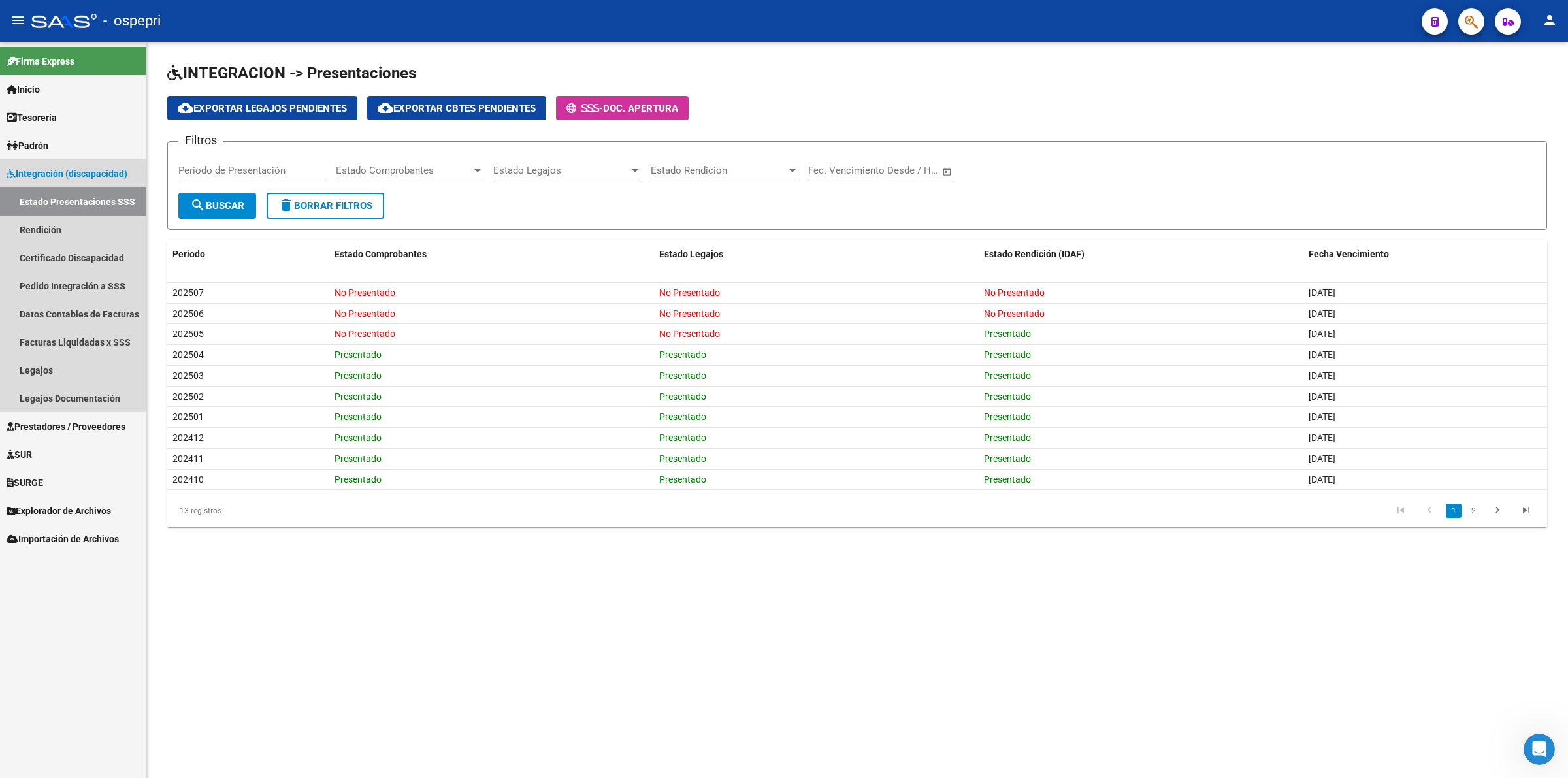
click at [88, 199] on link "Estado Presentaciones SSS" at bounding box center [73, 201] width 146 height 28
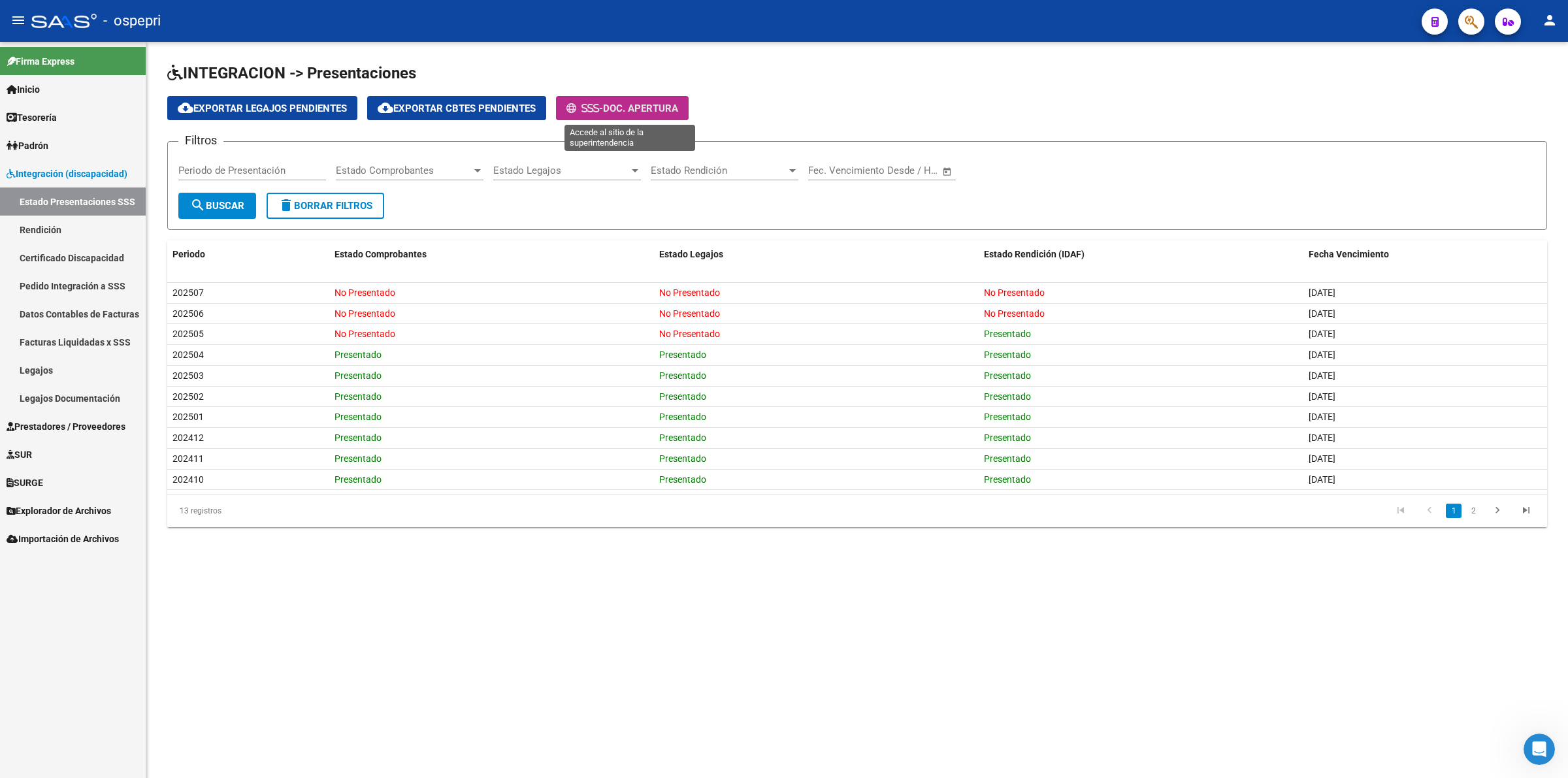
click at [667, 98] on button "- Doc. Apertura" at bounding box center [622, 107] width 133 height 24
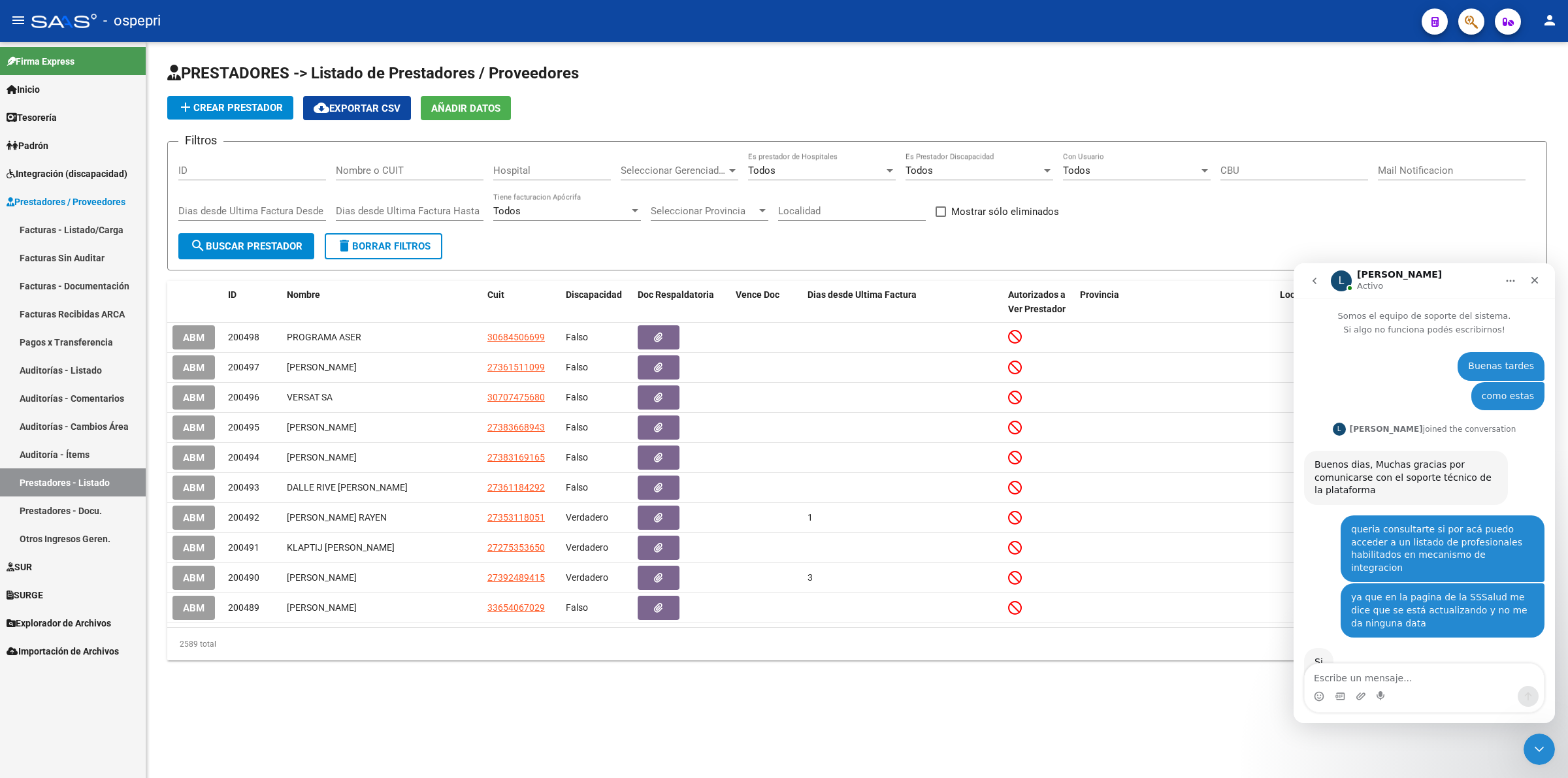
scroll to position [197, 0]
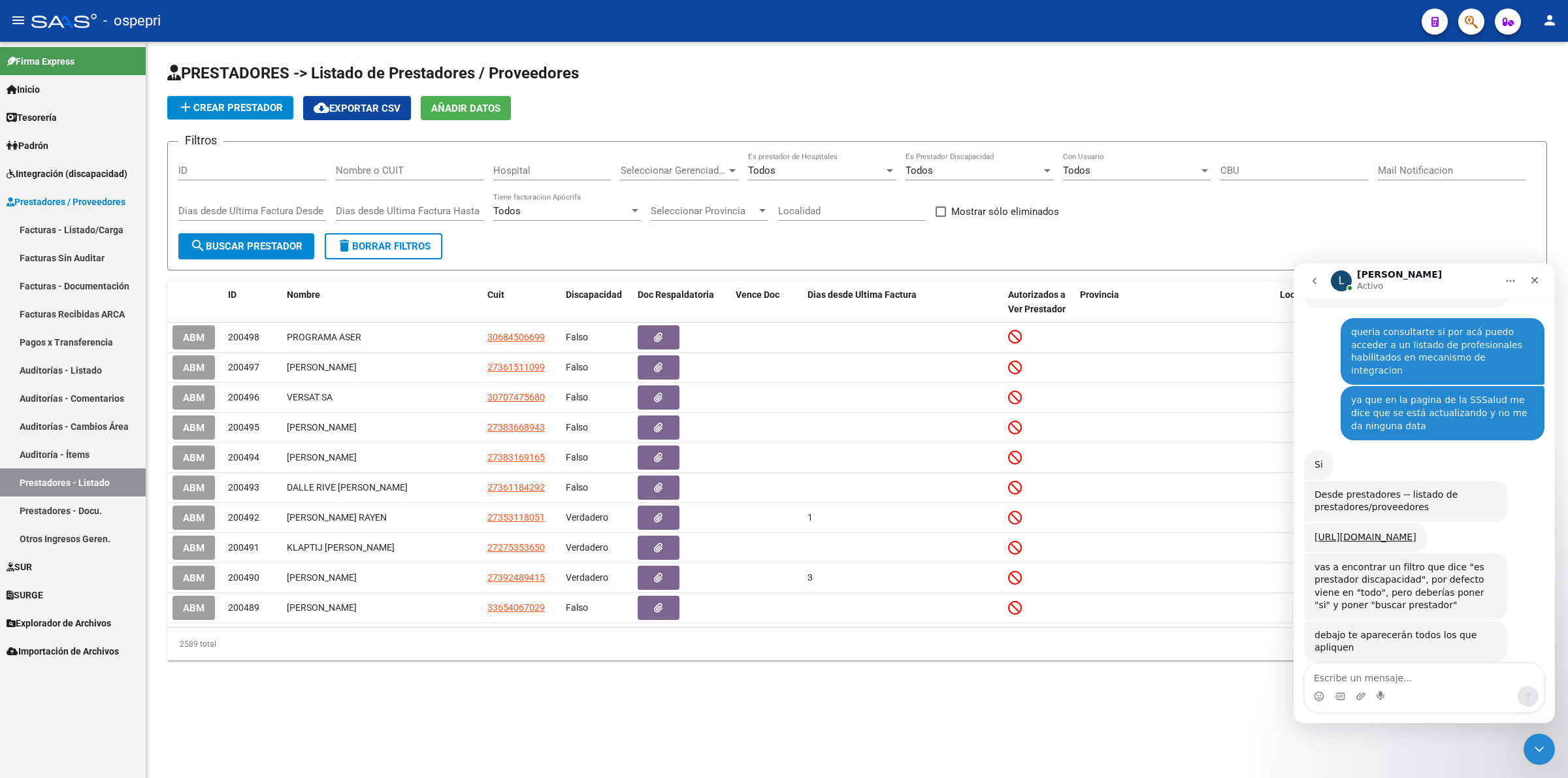
click at [919, 167] on span "Todos" at bounding box center [919, 170] width 28 height 12
click at [929, 204] on span "Si" at bounding box center [979, 199] width 148 height 29
click at [249, 246] on span "search Buscar Prestador" at bounding box center [246, 246] width 112 height 12
click at [430, 174] on input "Nombre o CUIT" at bounding box center [409, 170] width 148 height 12
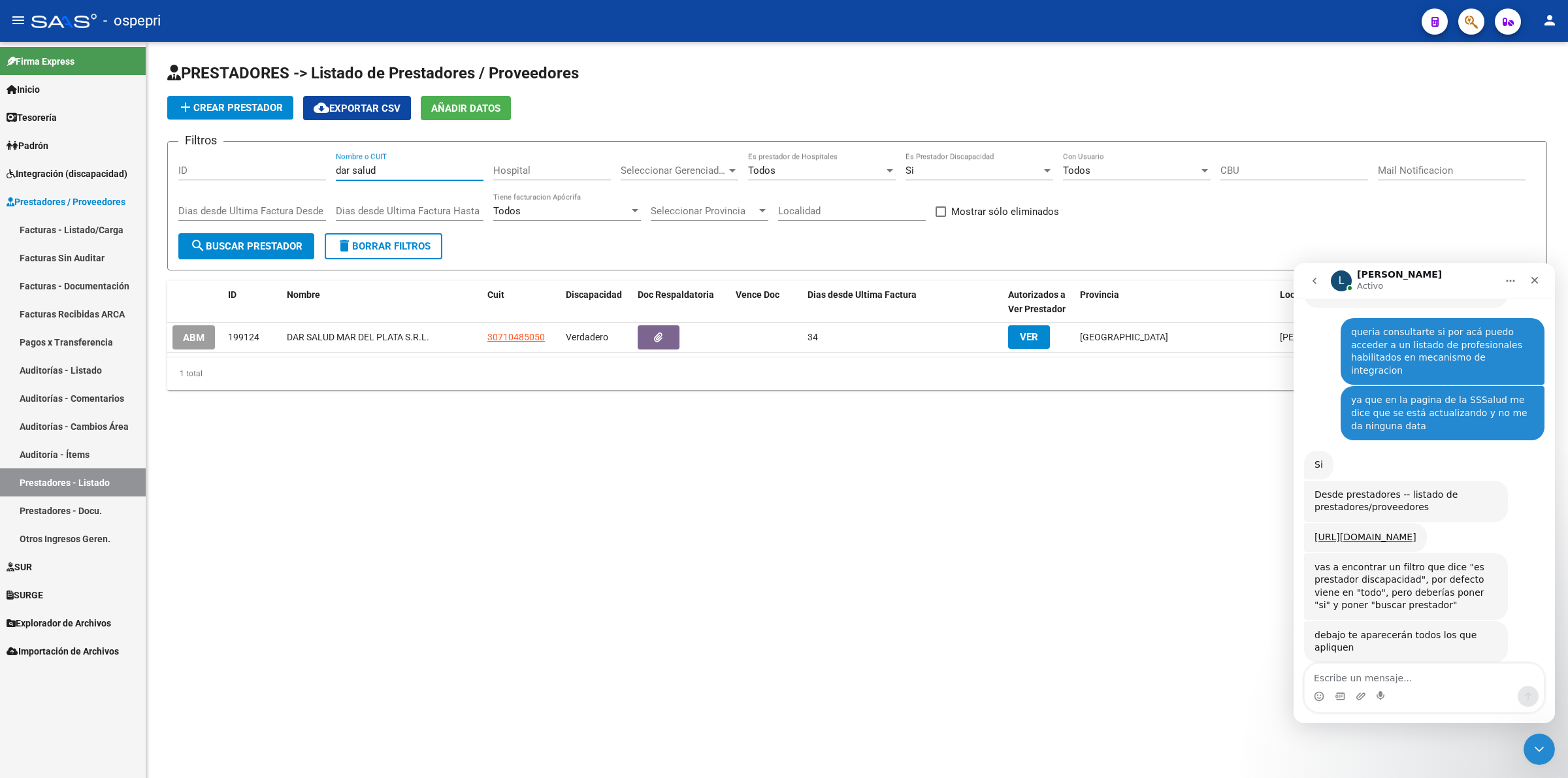
type input "dar salud"
click at [1436, 276] on div "L Ludmila Activo" at bounding box center [1413, 281] width 166 height 23
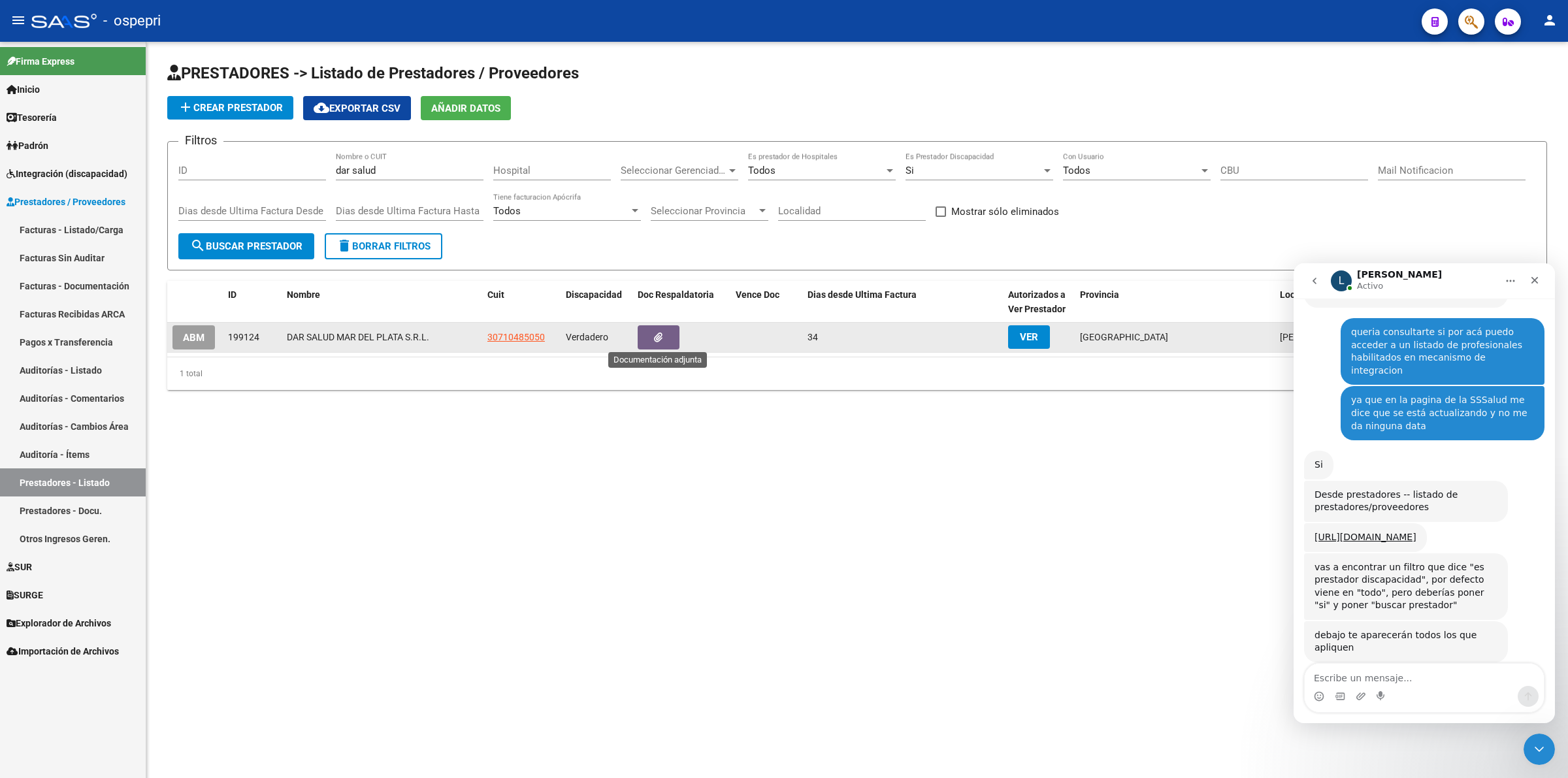
click at [667, 334] on button "button" at bounding box center [658, 337] width 42 height 24
click at [1032, 337] on span "VER" at bounding box center [1029, 336] width 18 height 12
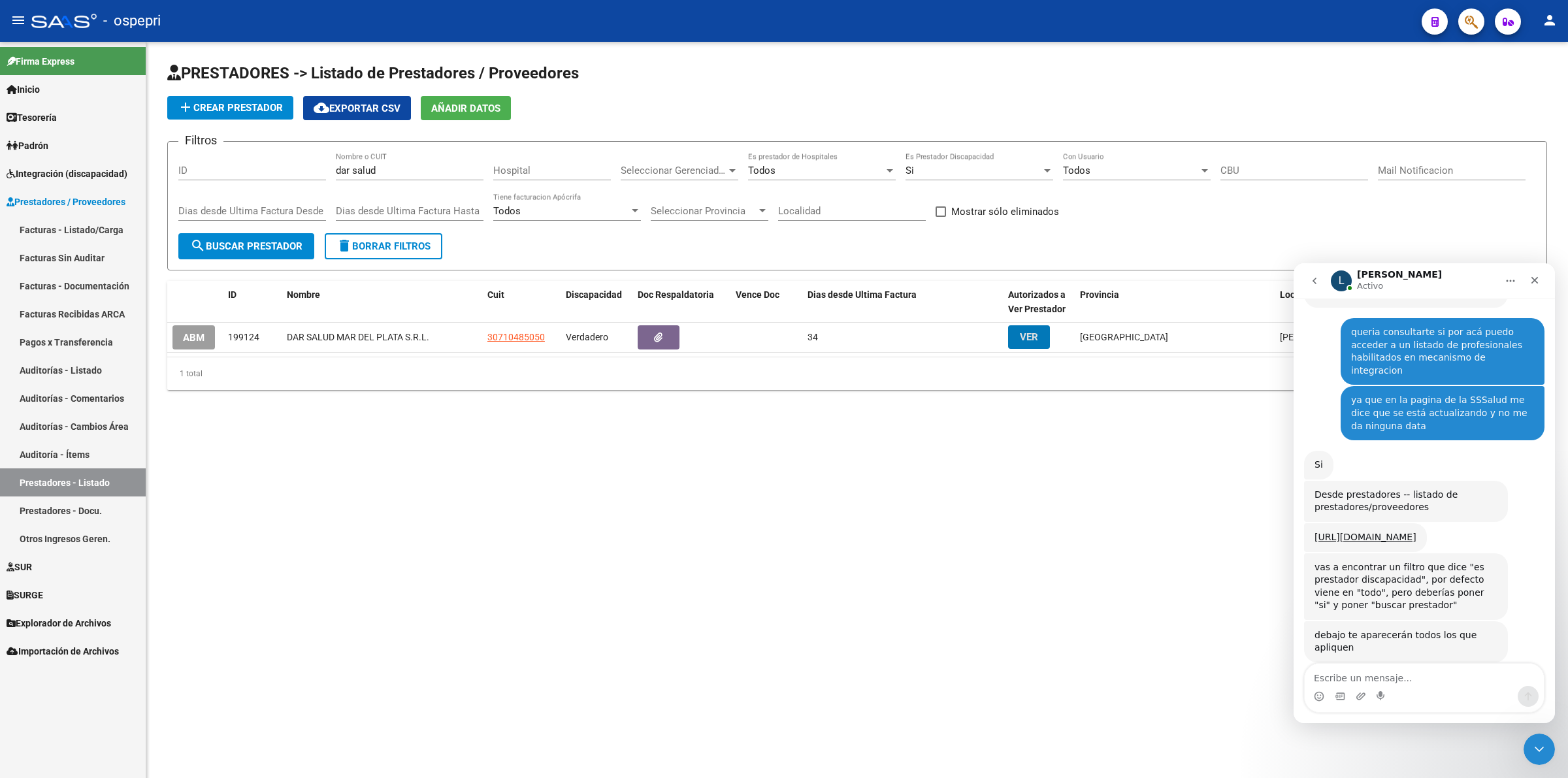
drag, startPoint x: 1494, startPoint y: 280, endPoint x: 1501, endPoint y: 280, distance: 7.0
click at [1497, 280] on div "L Ludmila Activo" at bounding box center [1413, 281] width 166 height 23
click at [1503, 280] on button "Inicio" at bounding box center [1510, 281] width 25 height 25
click at [1438, 277] on div "L Ludmila Activo" at bounding box center [1413, 281] width 166 height 23
click at [1157, 376] on div "1 total" at bounding box center [857, 373] width 1380 height 33
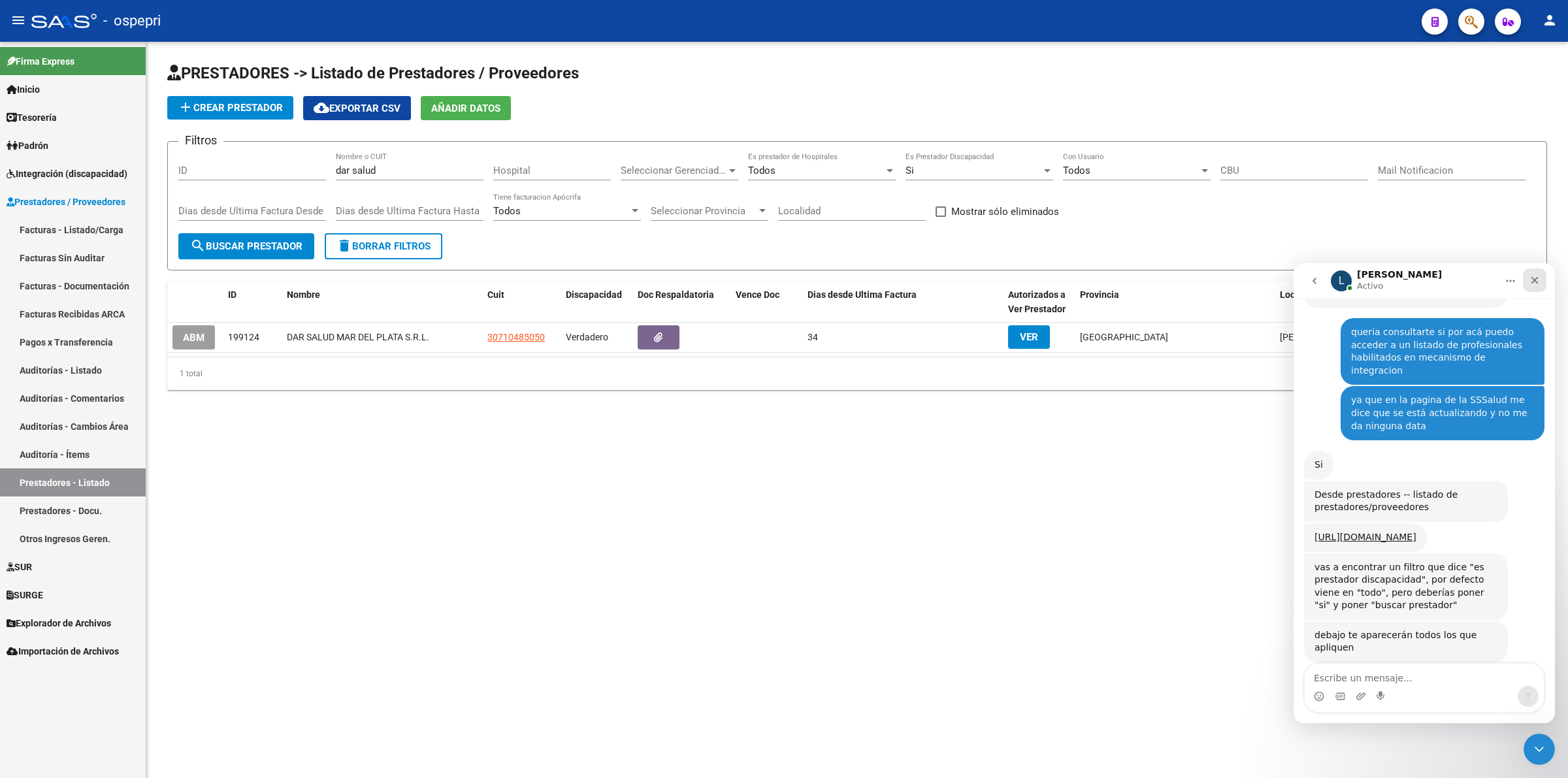
click at [1533, 279] on icon "Cerrar" at bounding box center [1535, 280] width 7 height 7
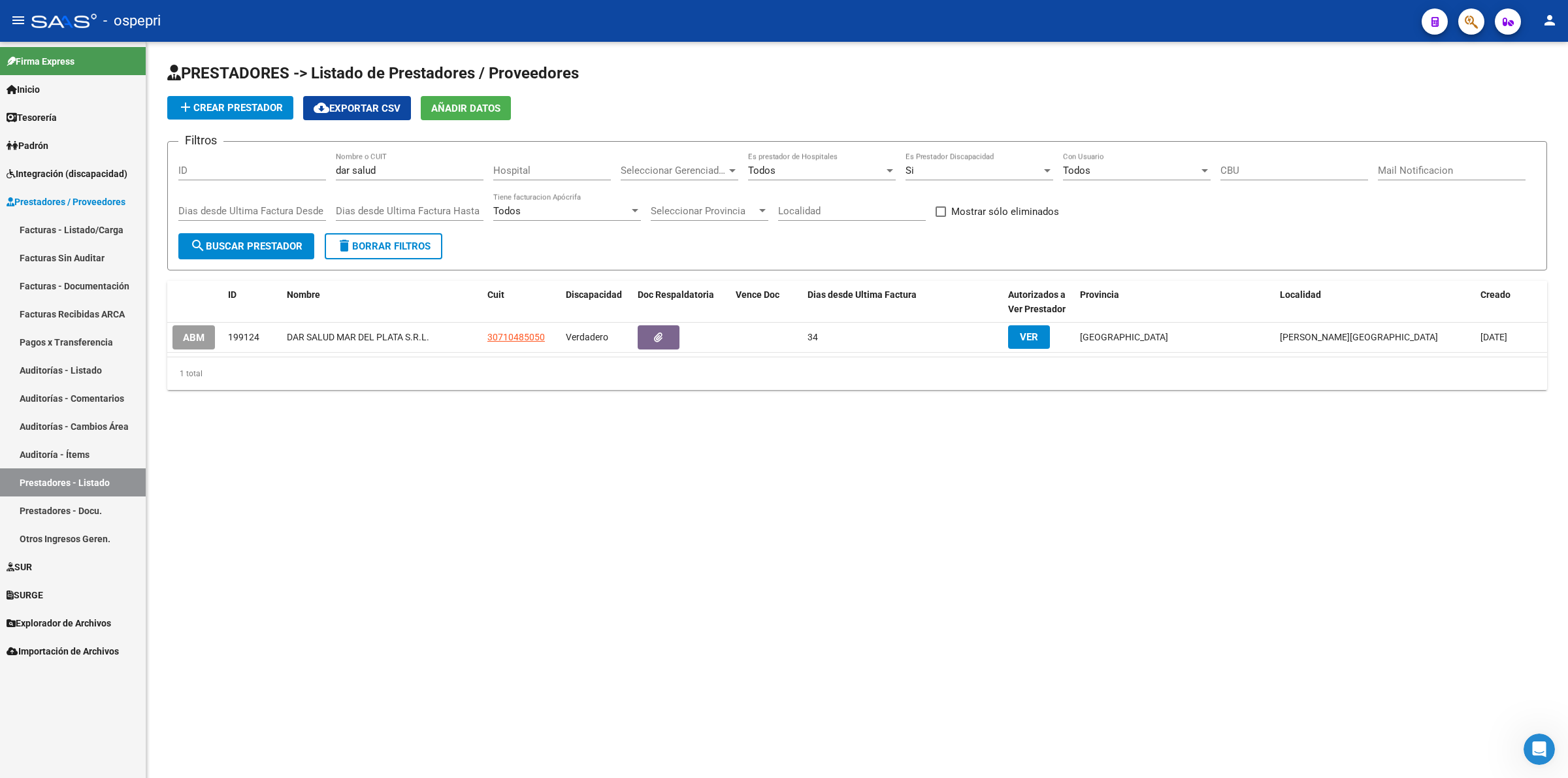
drag, startPoint x: 1297, startPoint y: 334, endPoint x: 1567, endPoint y: 334, distance: 270.0
click at [1567, 334] on div "PRESTADORES -> Listado de Prestadores / Proveedores add Crear Prestador cloud_d…" at bounding box center [857, 236] width 1422 height 390
click at [1485, 448] on mat-sidenav-content "PRESTADORES -> Listado de Prestadores / Proveedores add Crear Prestador cloud_d…" at bounding box center [857, 409] width 1422 height 736
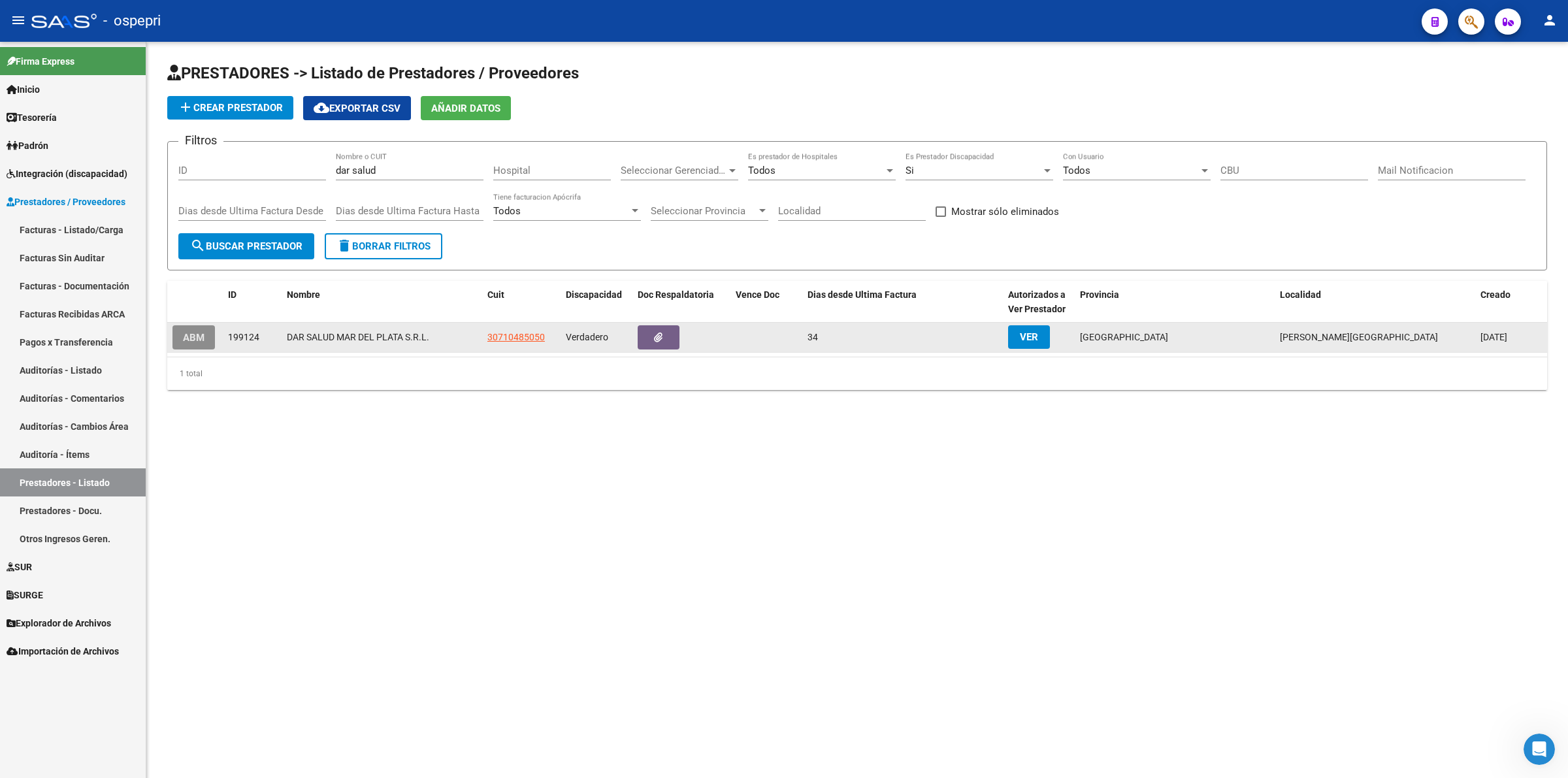
click at [203, 325] on button "ABM" at bounding box center [194, 337] width 42 height 24
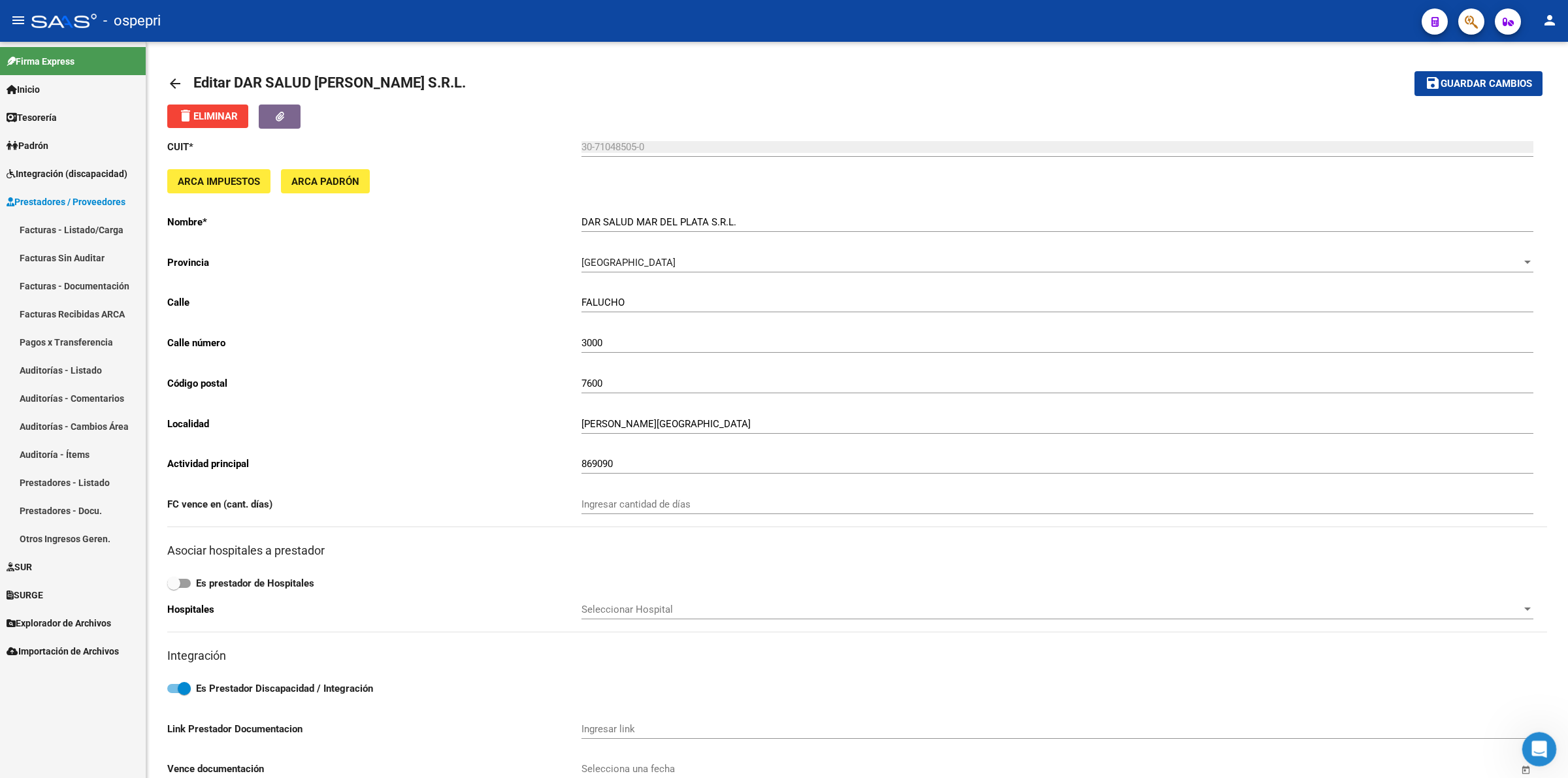
drag, startPoint x: 1537, startPoint y: 752, endPoint x: 3082, endPoint y: 1480, distance: 1707.9
click at [1536, 752] on icon "Abrir Intercom Messenger" at bounding box center [1537, 747] width 22 height 21
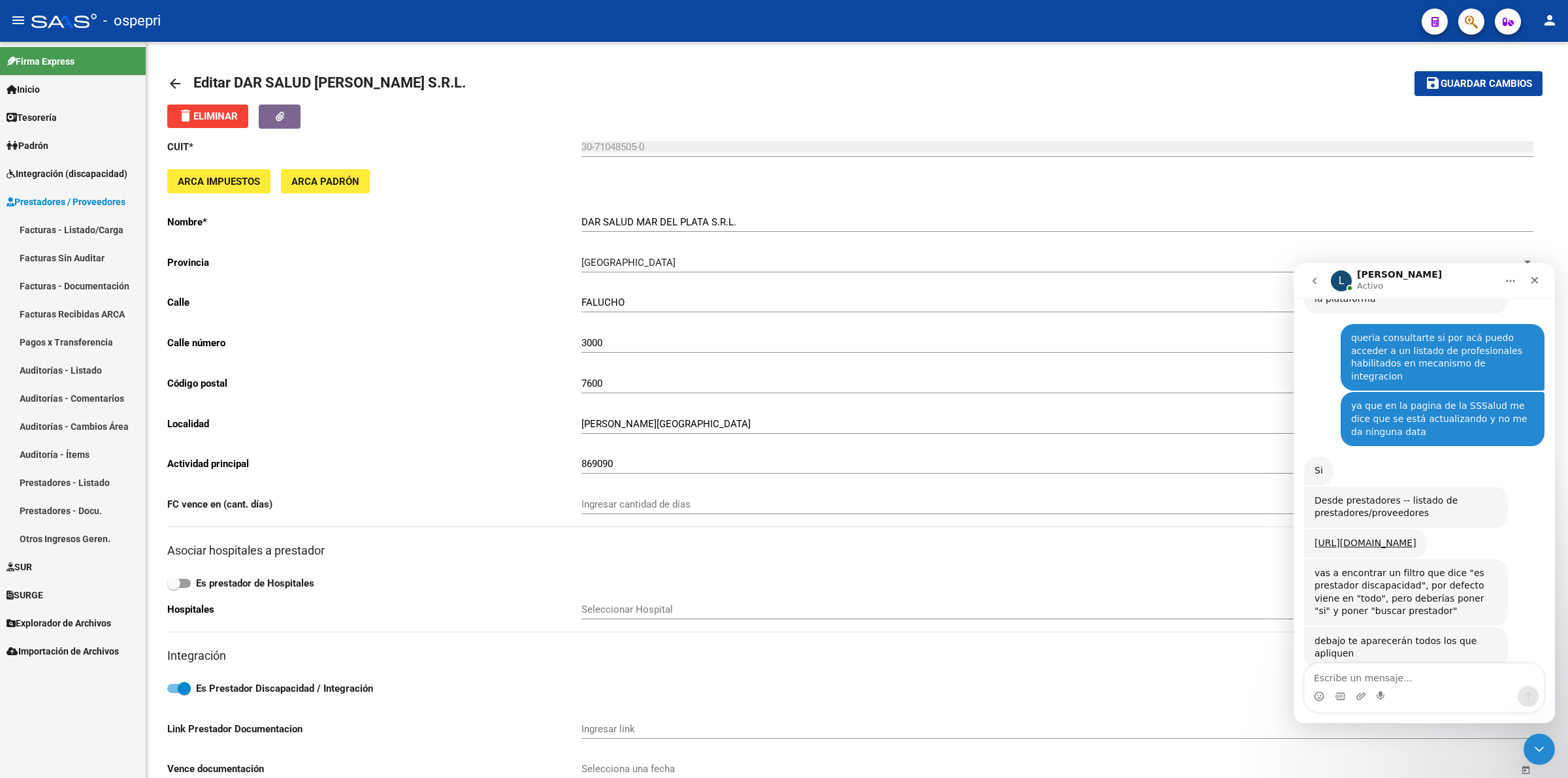
scroll to position [197, 0]
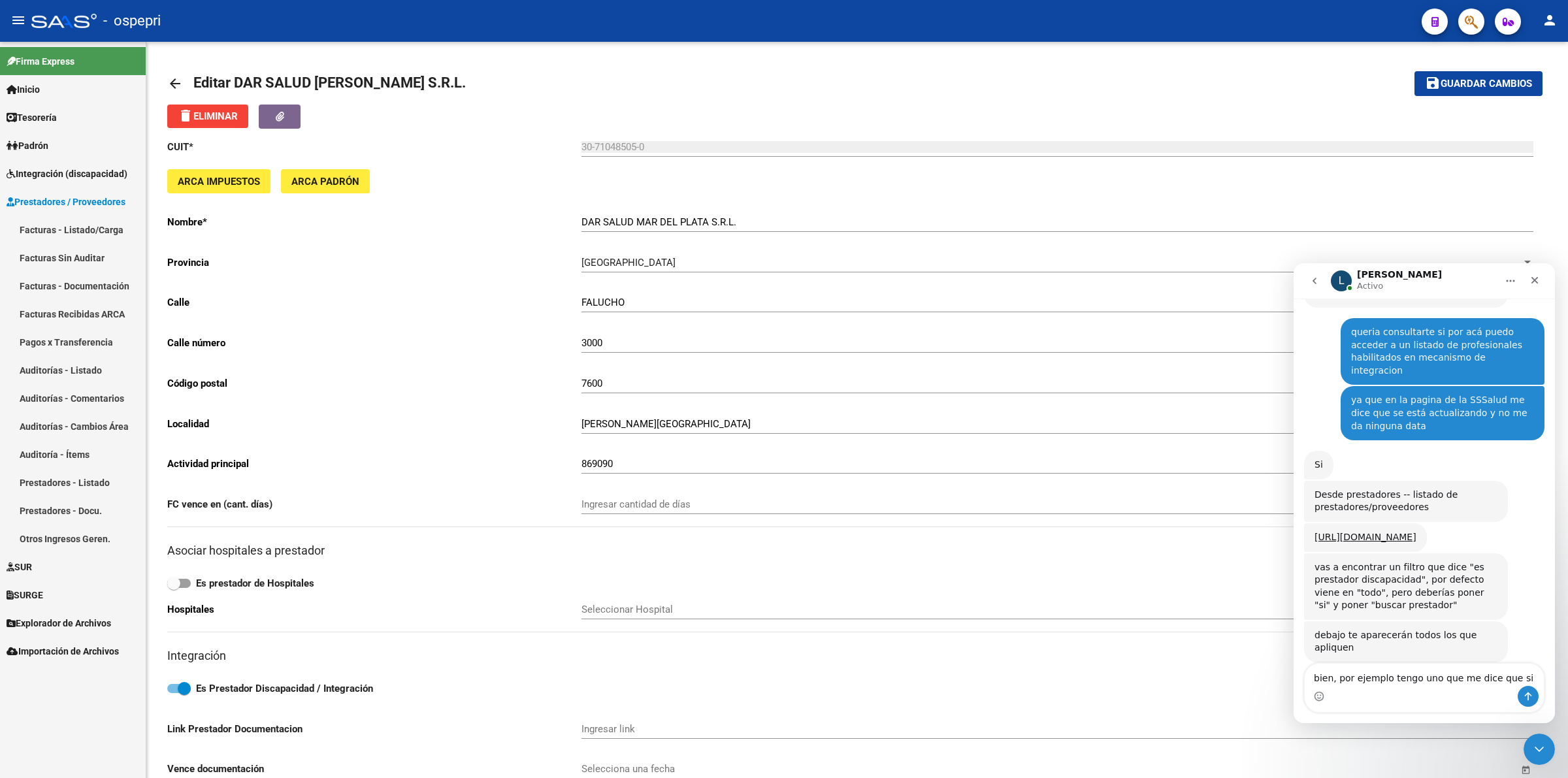
type textarea "bien, por ejemplo tengo uno que me dice que si"
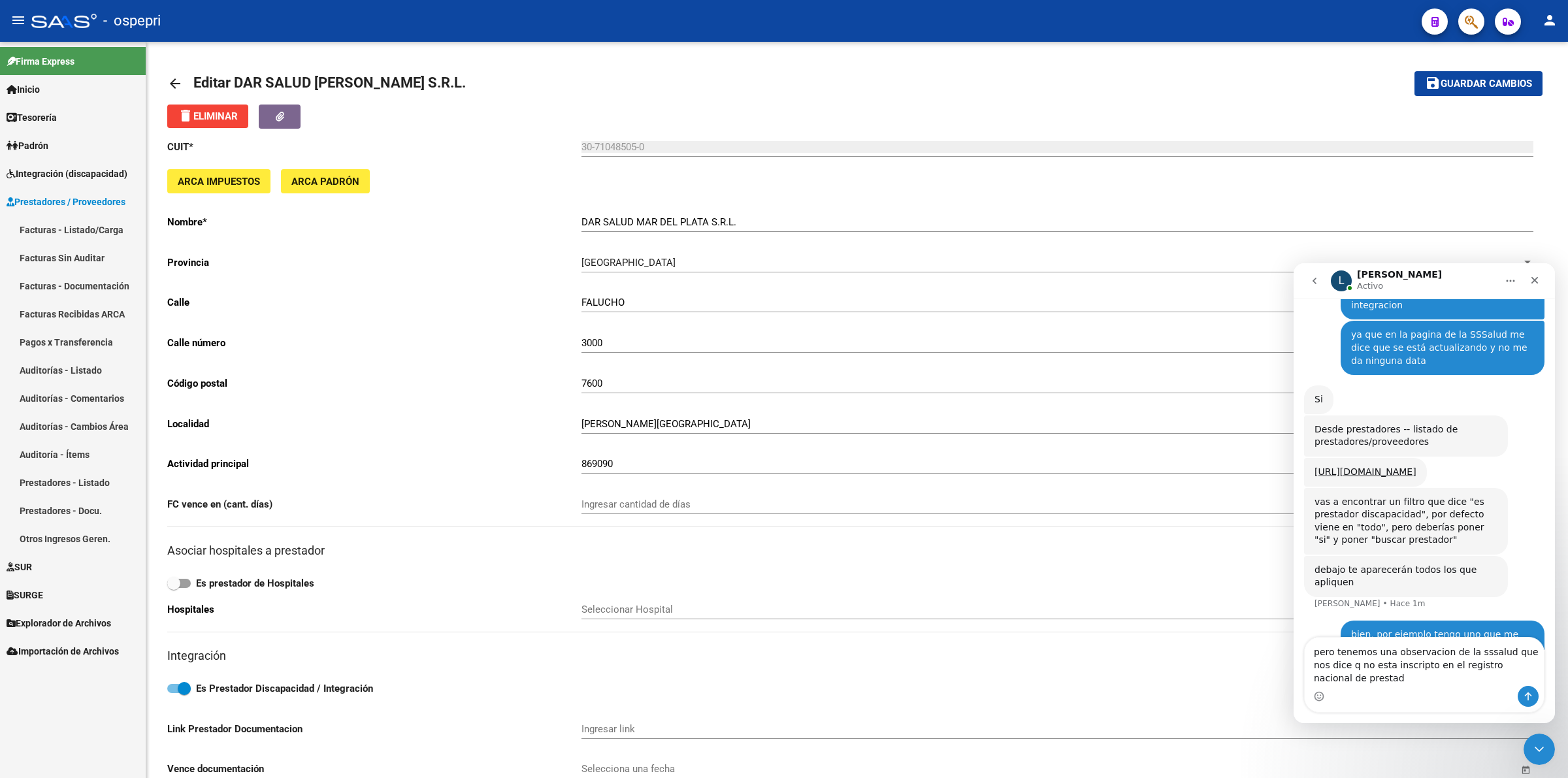
scroll to position [275, 0]
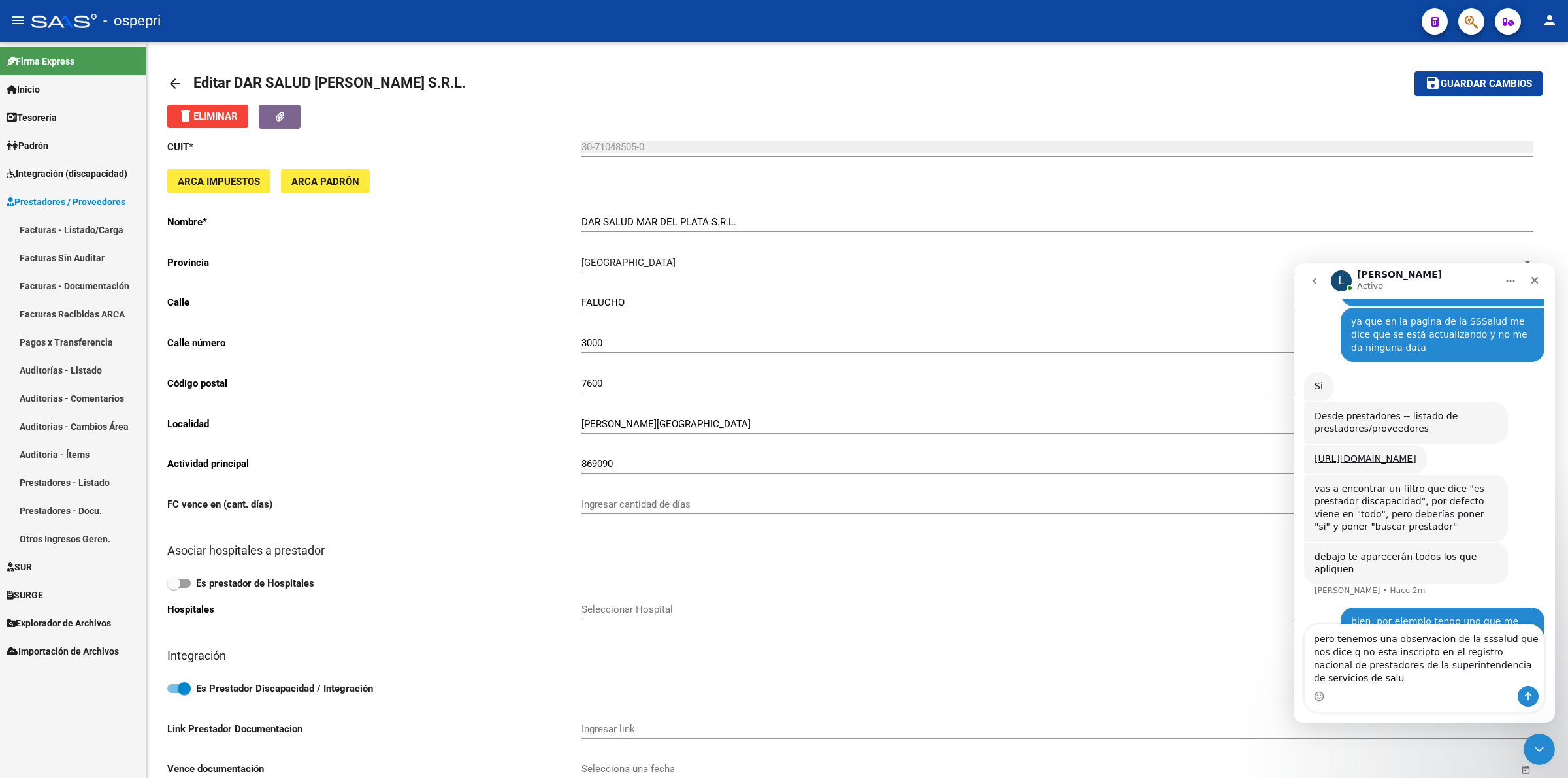
type textarea "pero tenemos una observacion de la sssalud que nos dice q no esta inscripto en …"
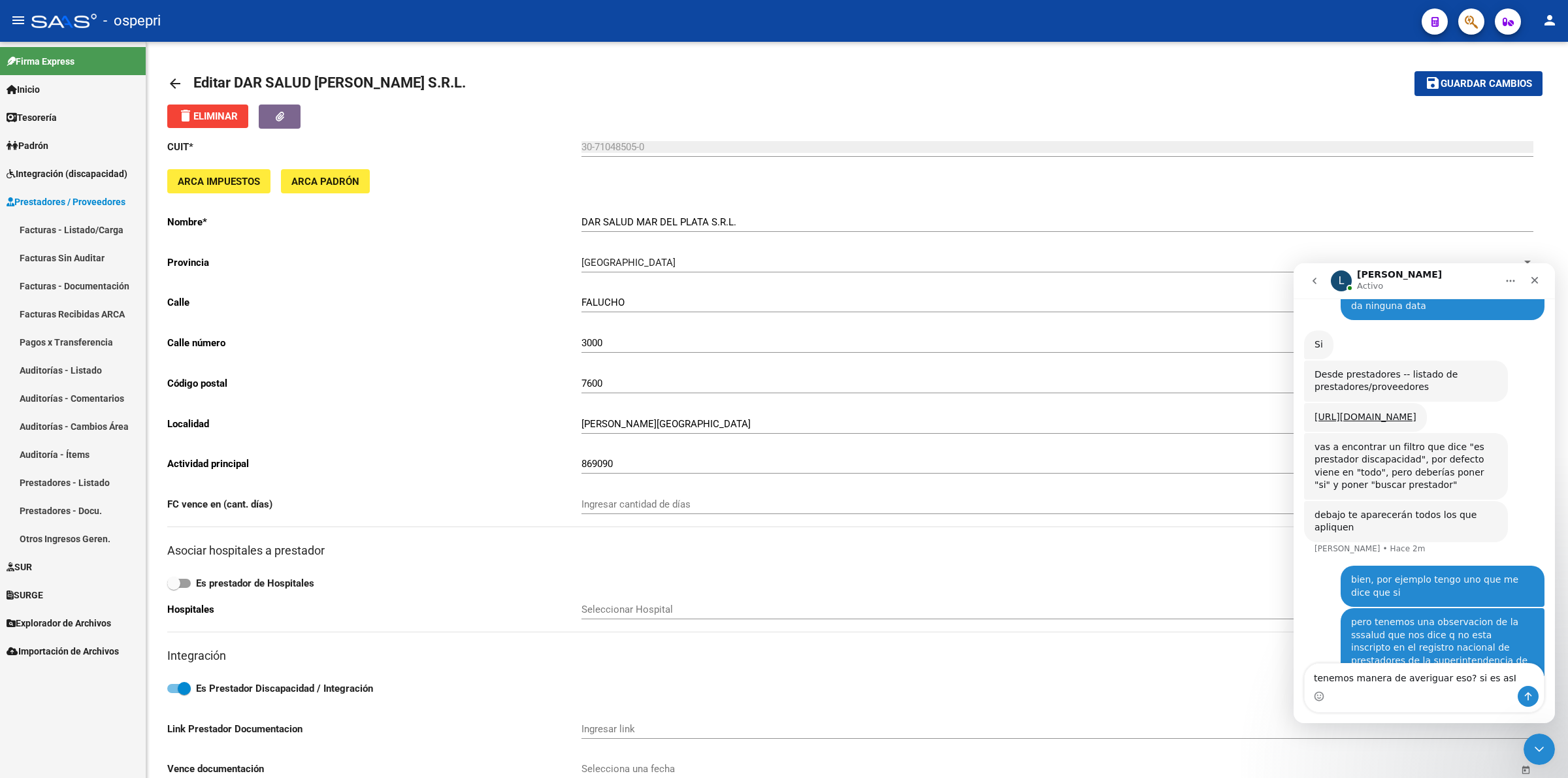
type textarea "tenemos manera de averiguar eso? si es asI?"
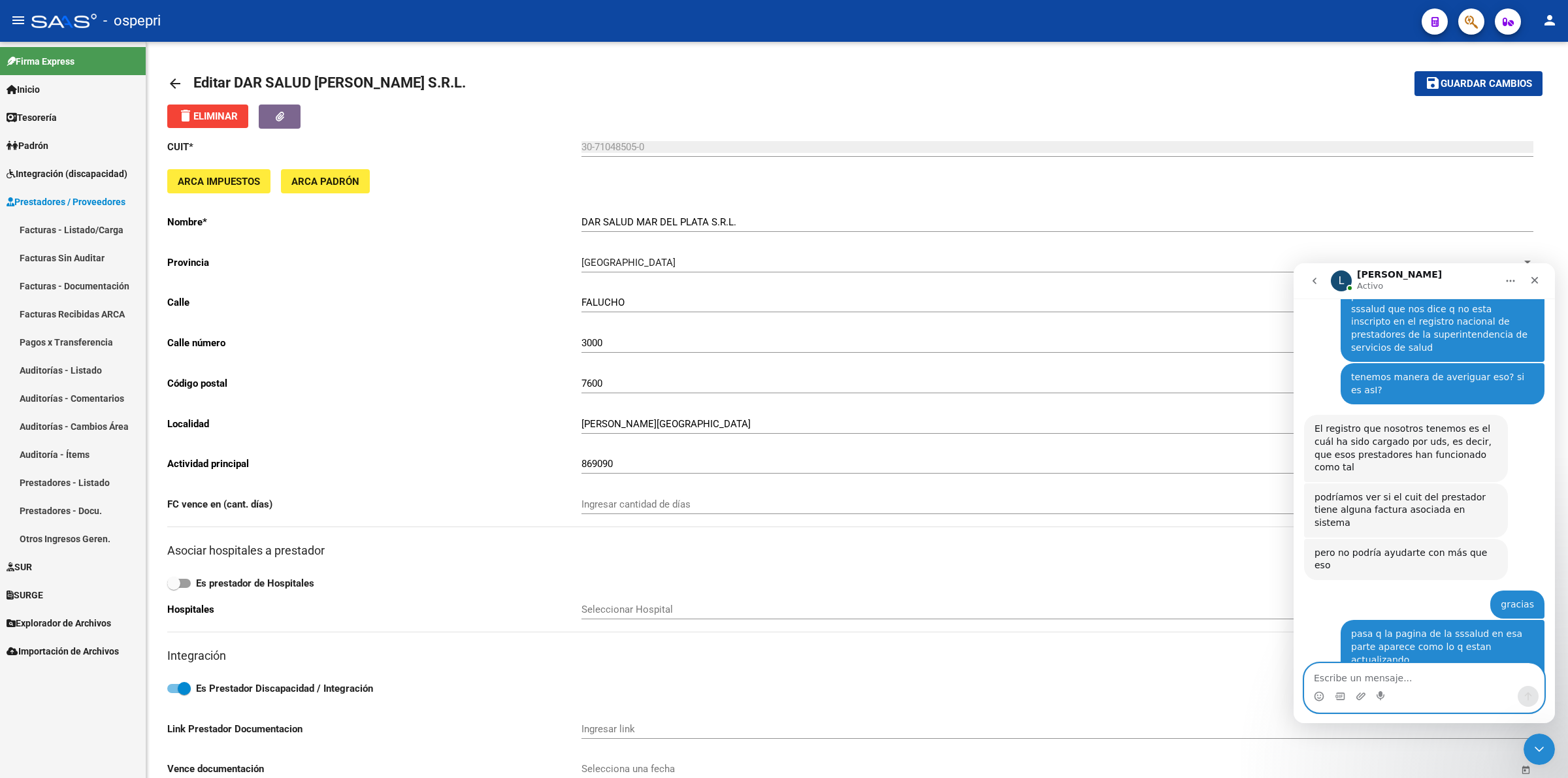
scroll to position [634, 0]
type textarea "gracias igualmente"
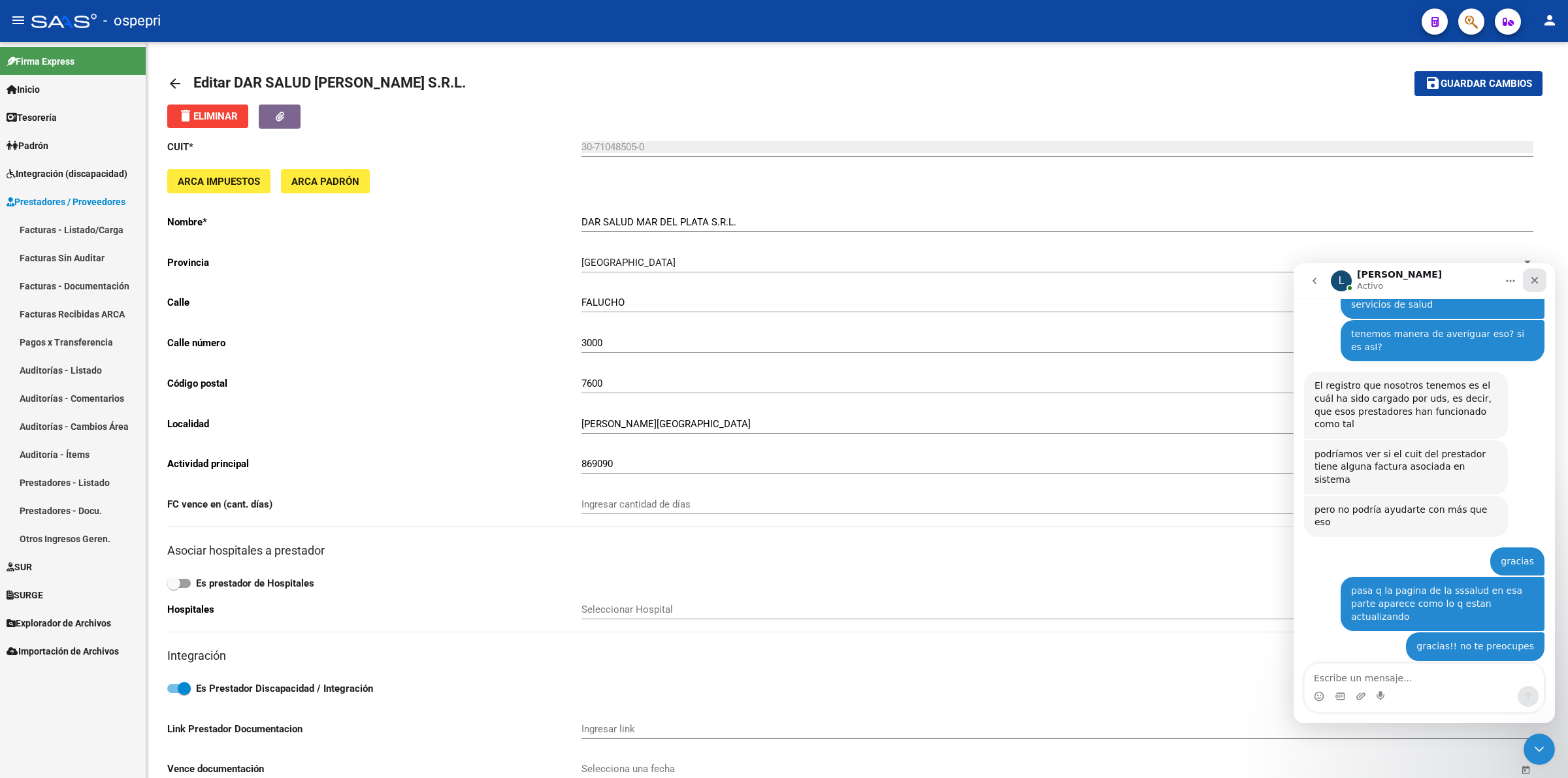
click at [1537, 286] on div "Cerrar" at bounding box center [1535, 280] width 24 height 24
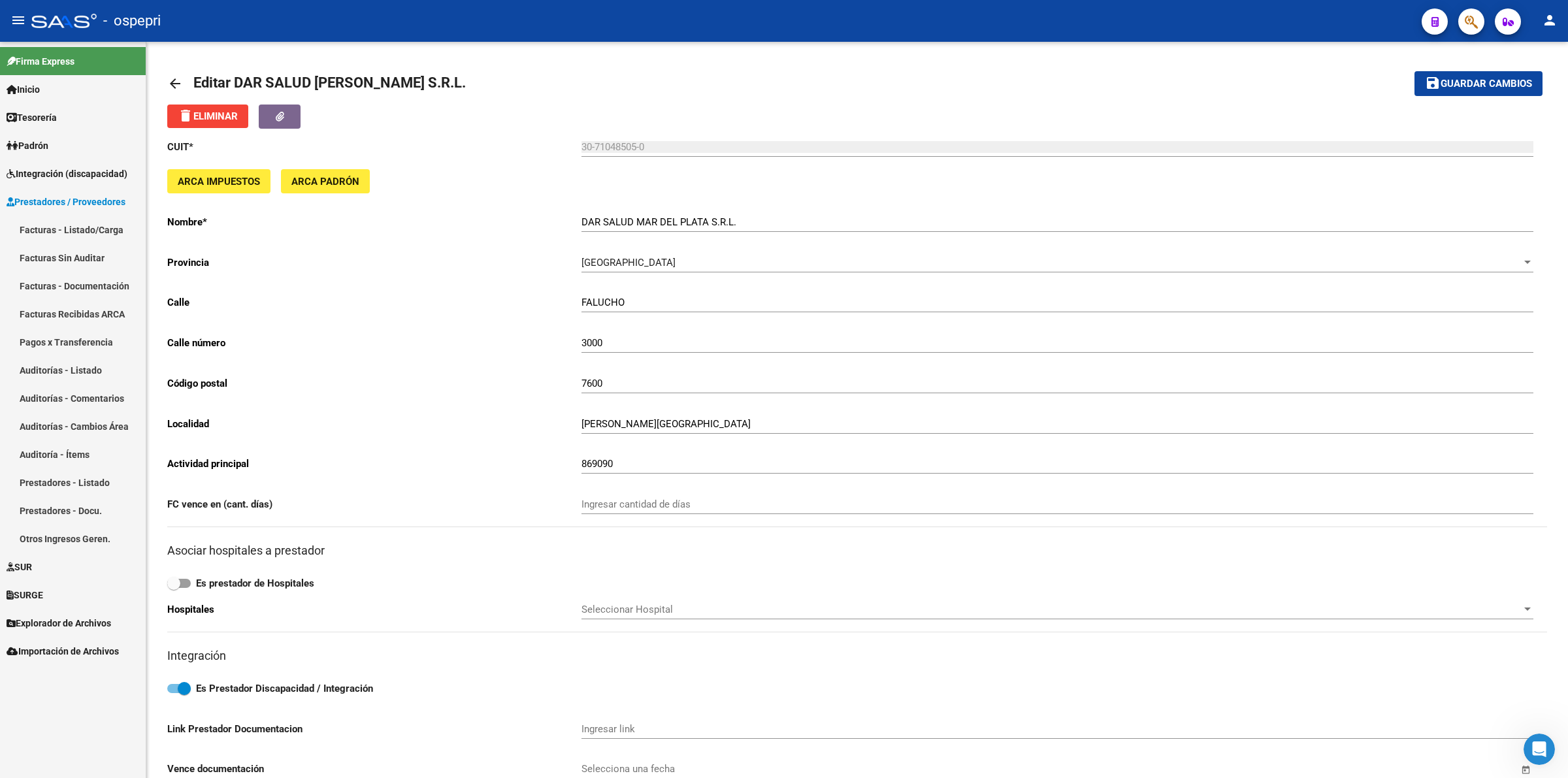
scroll to position [673, 0]
click at [171, 84] on mat-icon "arrow_back" at bounding box center [175, 83] width 16 height 16
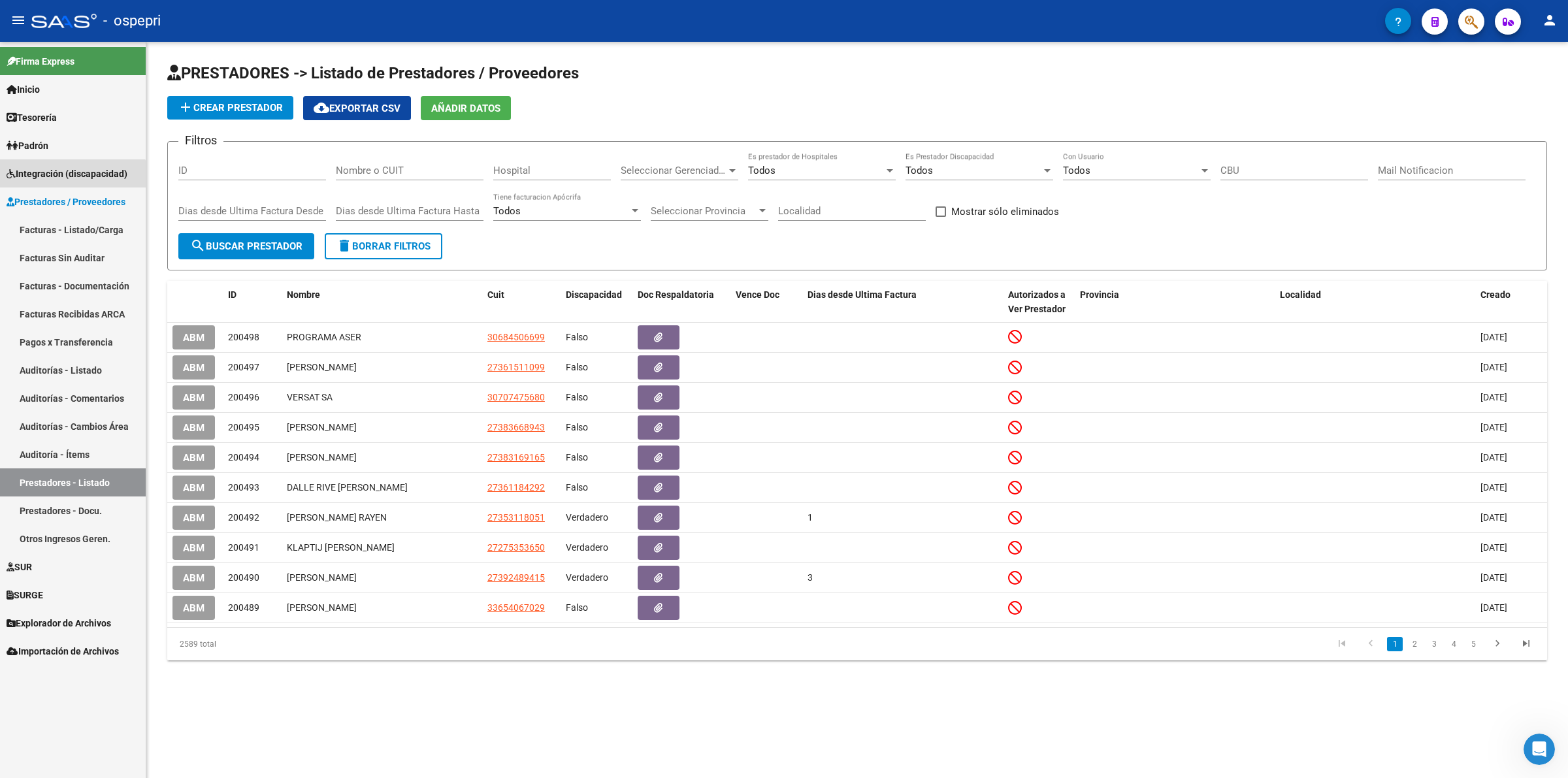
click at [64, 184] on link "Integración (discapacidad)" at bounding box center [73, 173] width 146 height 28
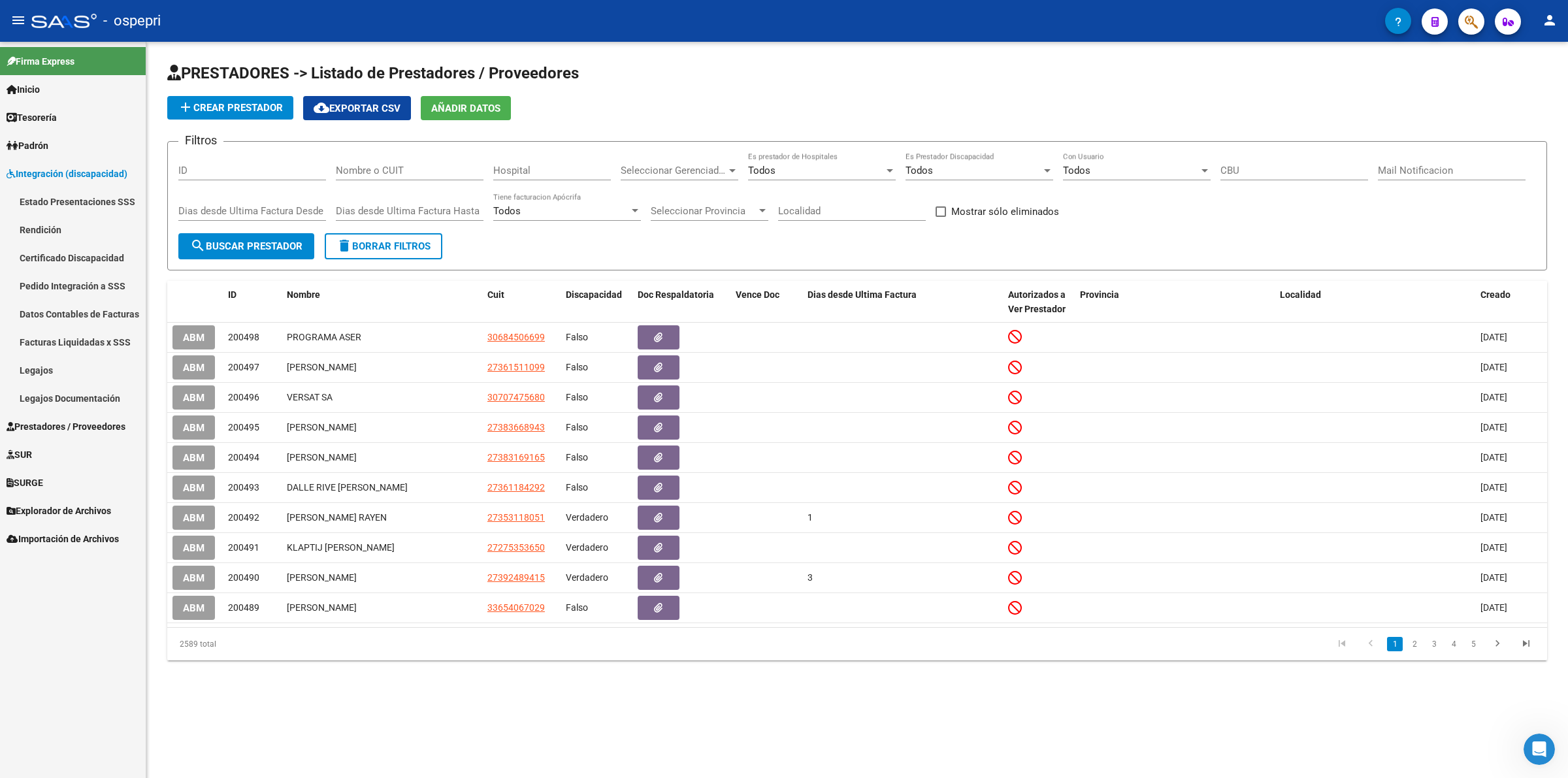
click at [96, 366] on link "Legajos" at bounding box center [73, 370] width 146 height 28
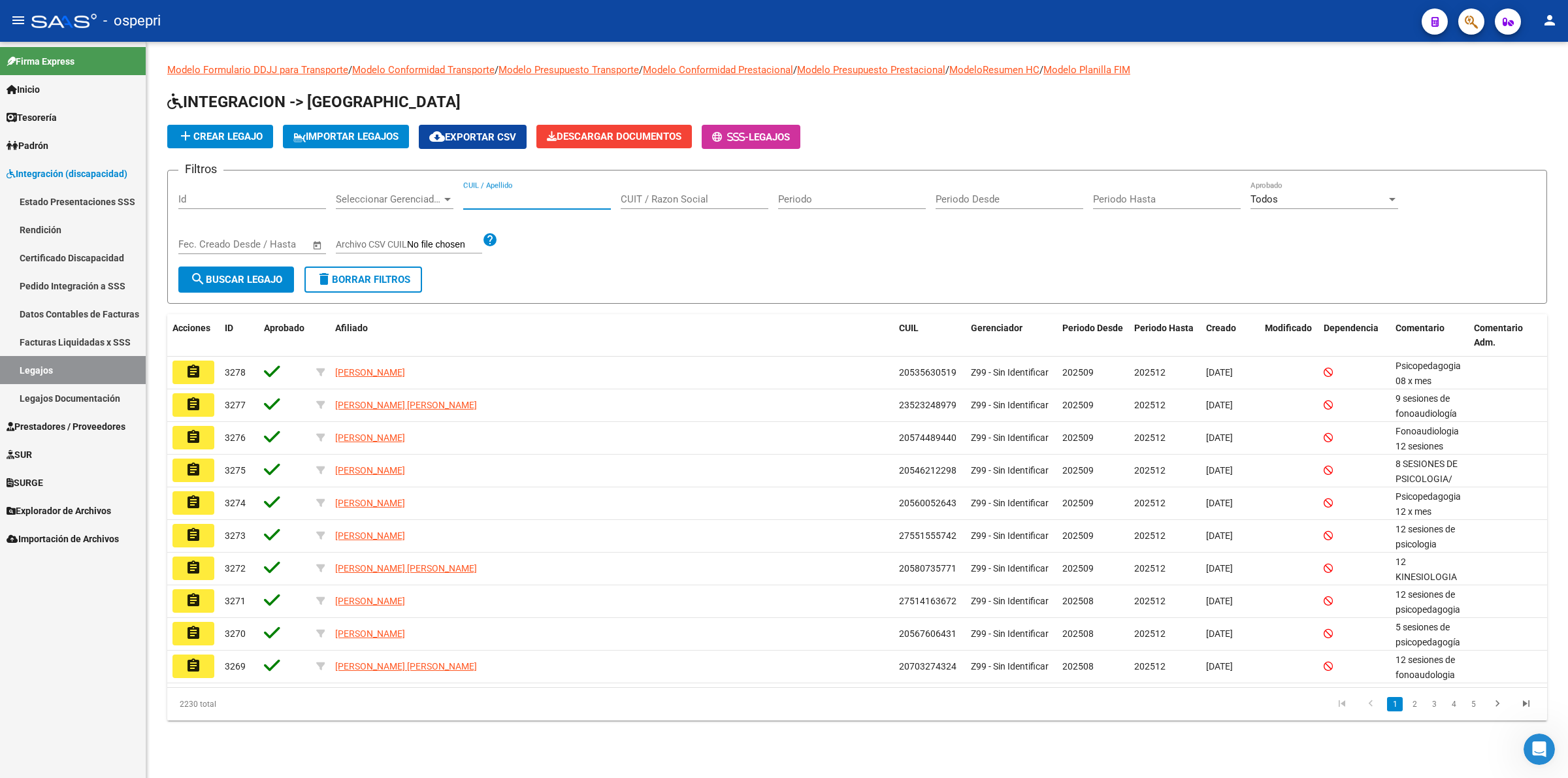
click at [490, 193] on input "CUIL / Apellido" at bounding box center [537, 199] width 148 height 12
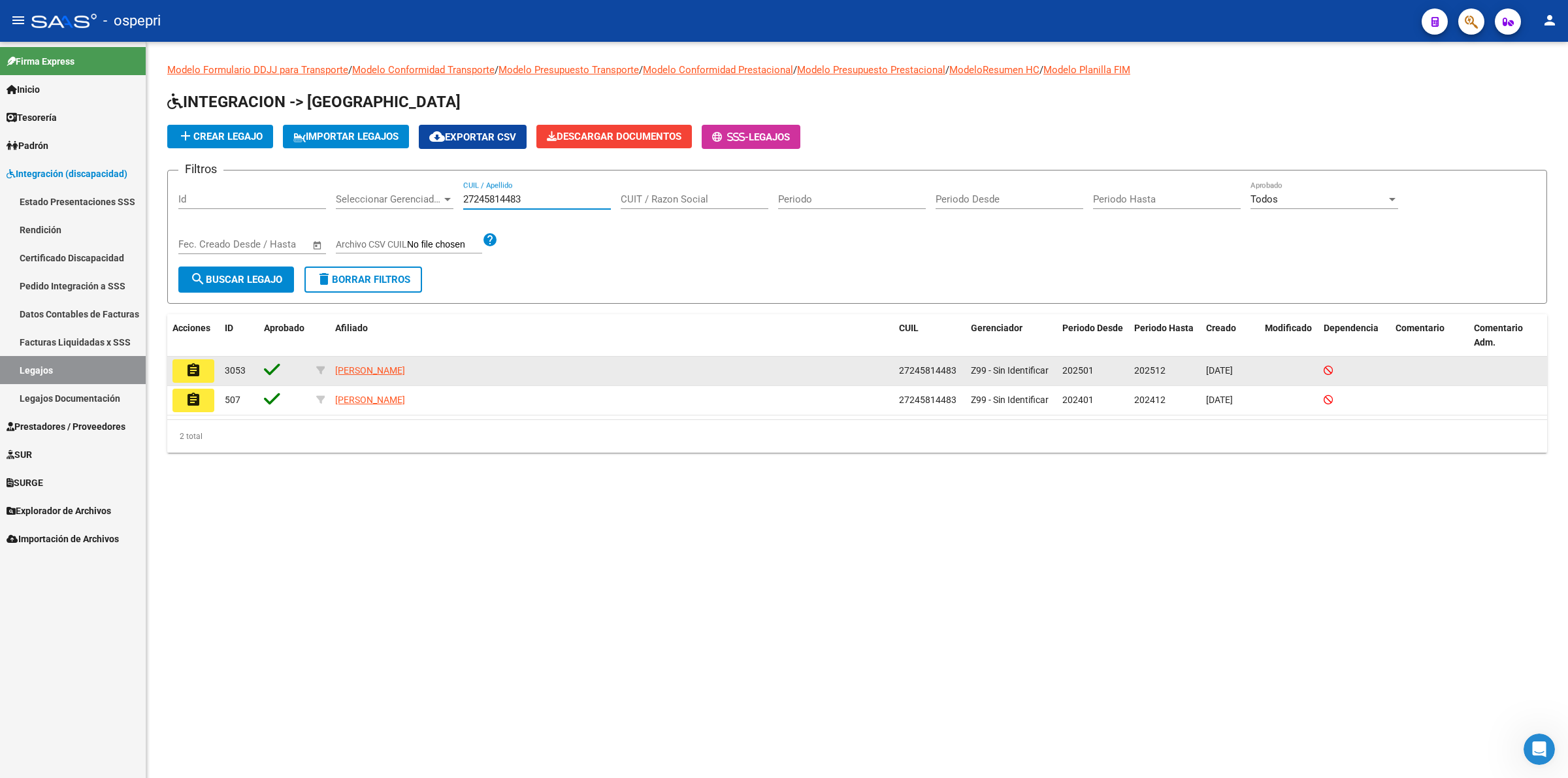
type input "27245814483"
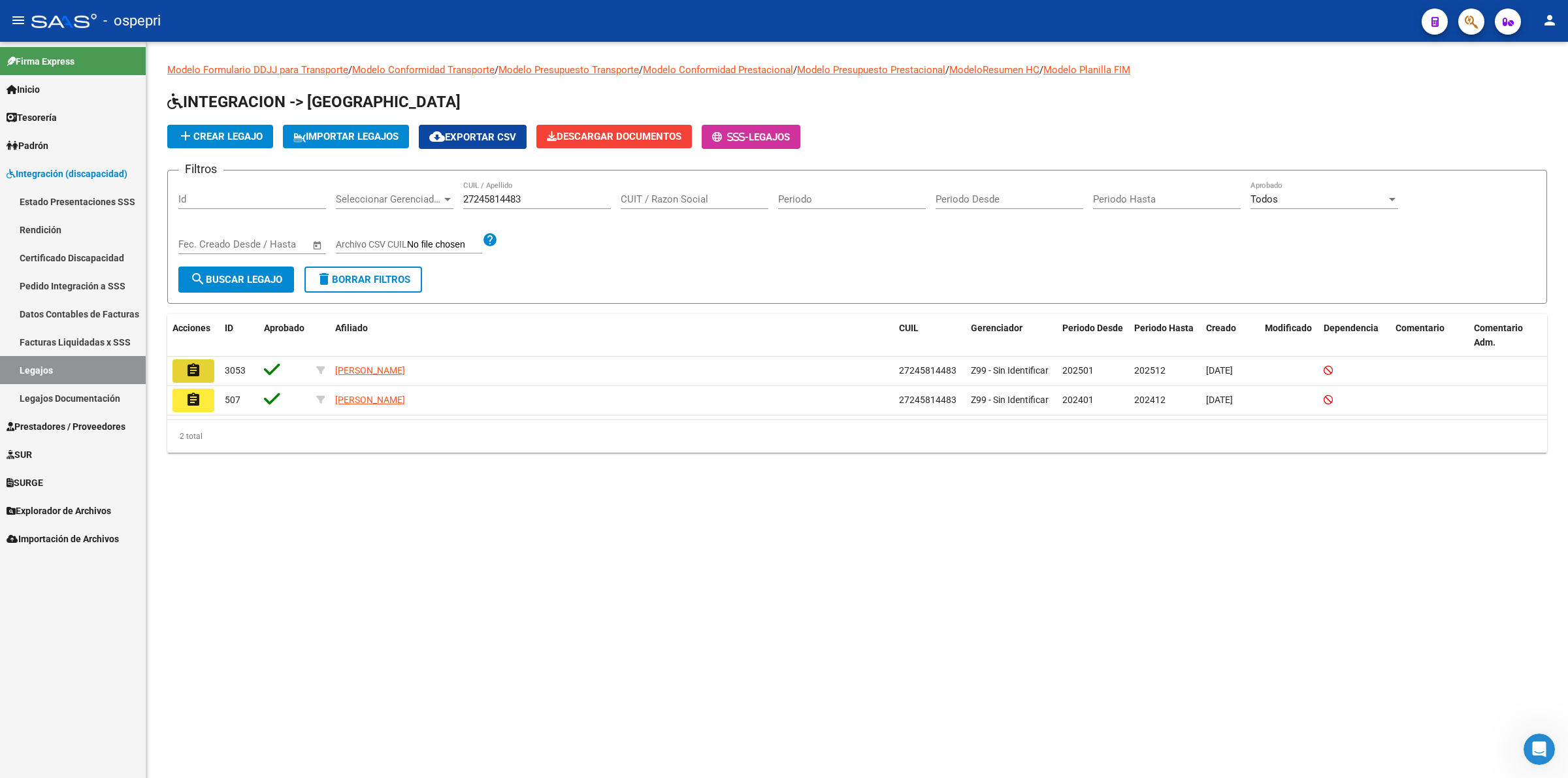
drag, startPoint x: 203, startPoint y: 379, endPoint x: 280, endPoint y: 372, distance: 77.3
click at [203, 377] on button "assignment" at bounding box center [194, 371] width 42 height 24
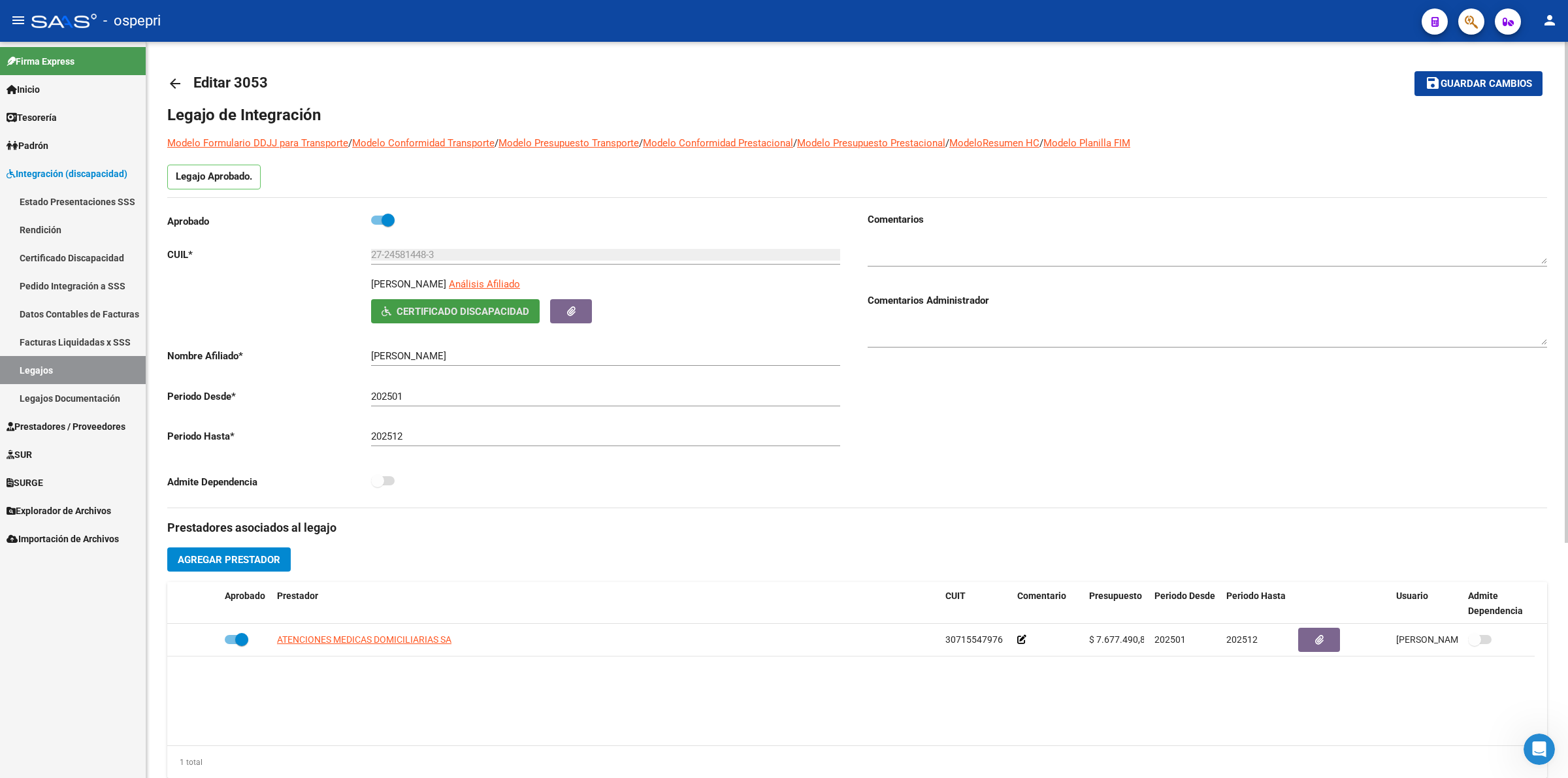
click at [450, 318] on button "Certificado Discapacidad" at bounding box center [455, 311] width 169 height 24
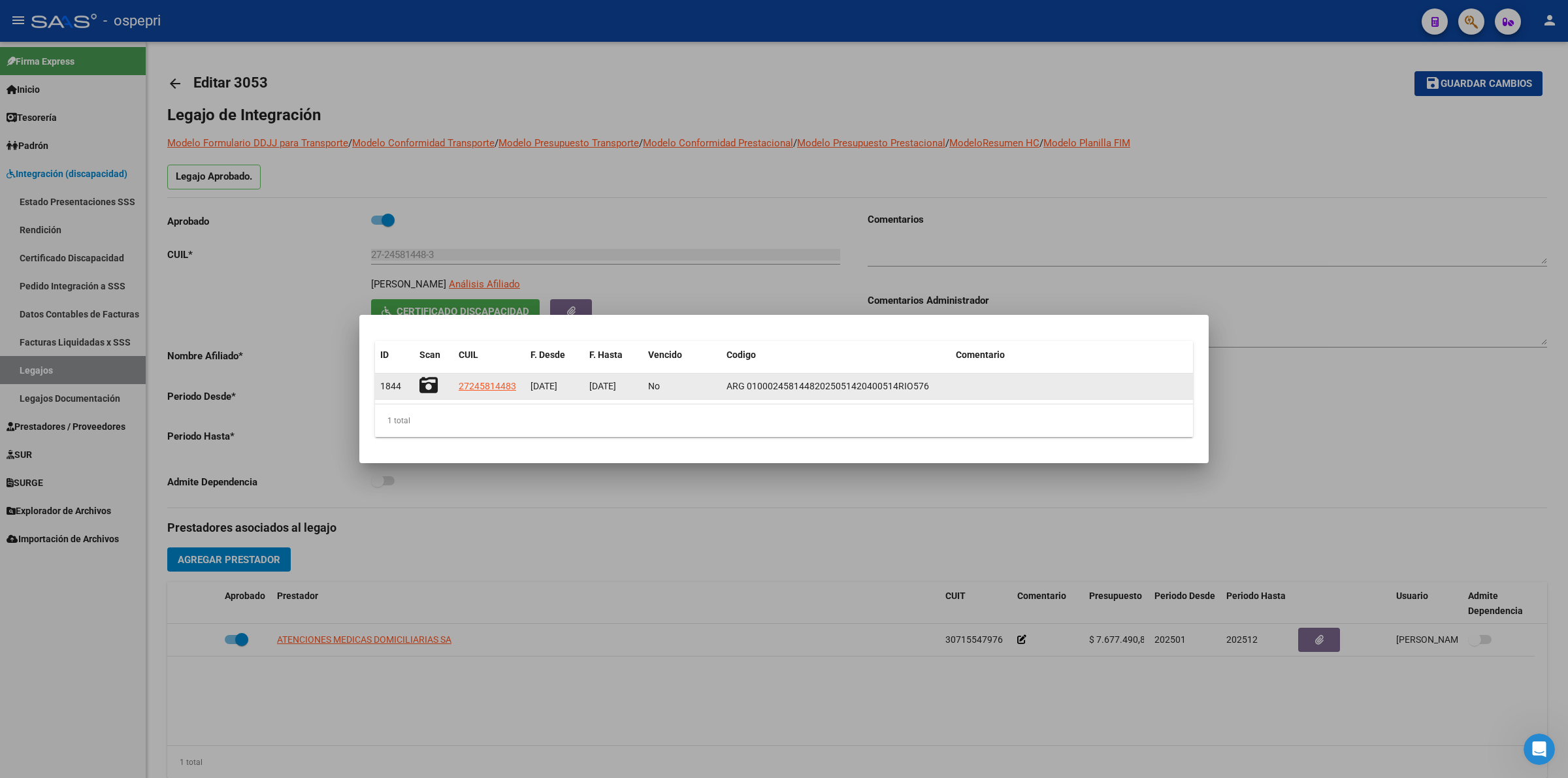
click at [430, 389] on icon at bounding box center [429, 385] width 18 height 18
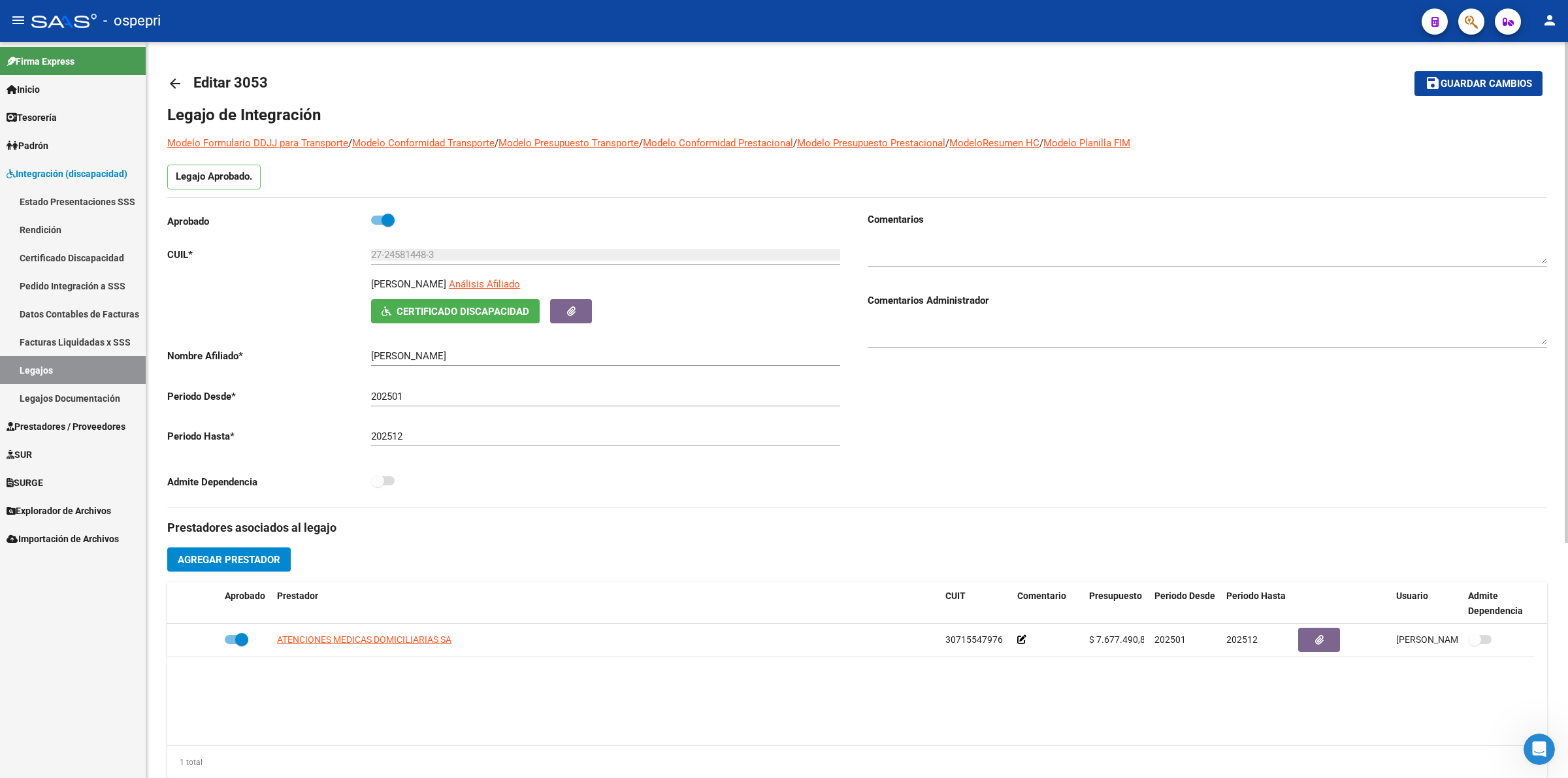
click at [180, 84] on mat-icon "arrow_back" at bounding box center [175, 83] width 16 height 16
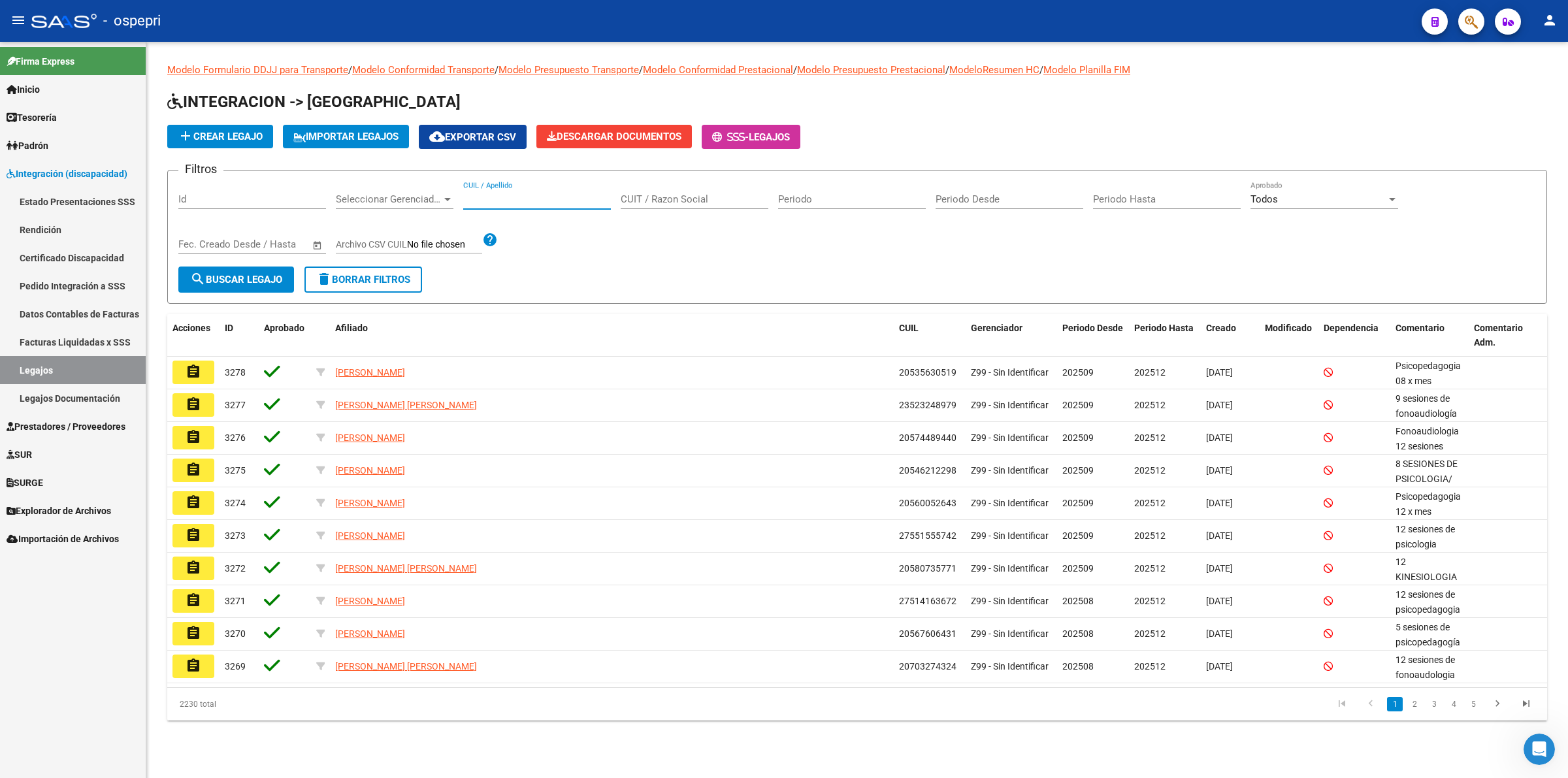
click at [511, 200] on input "CUIL / Apellido" at bounding box center [537, 199] width 148 height 12
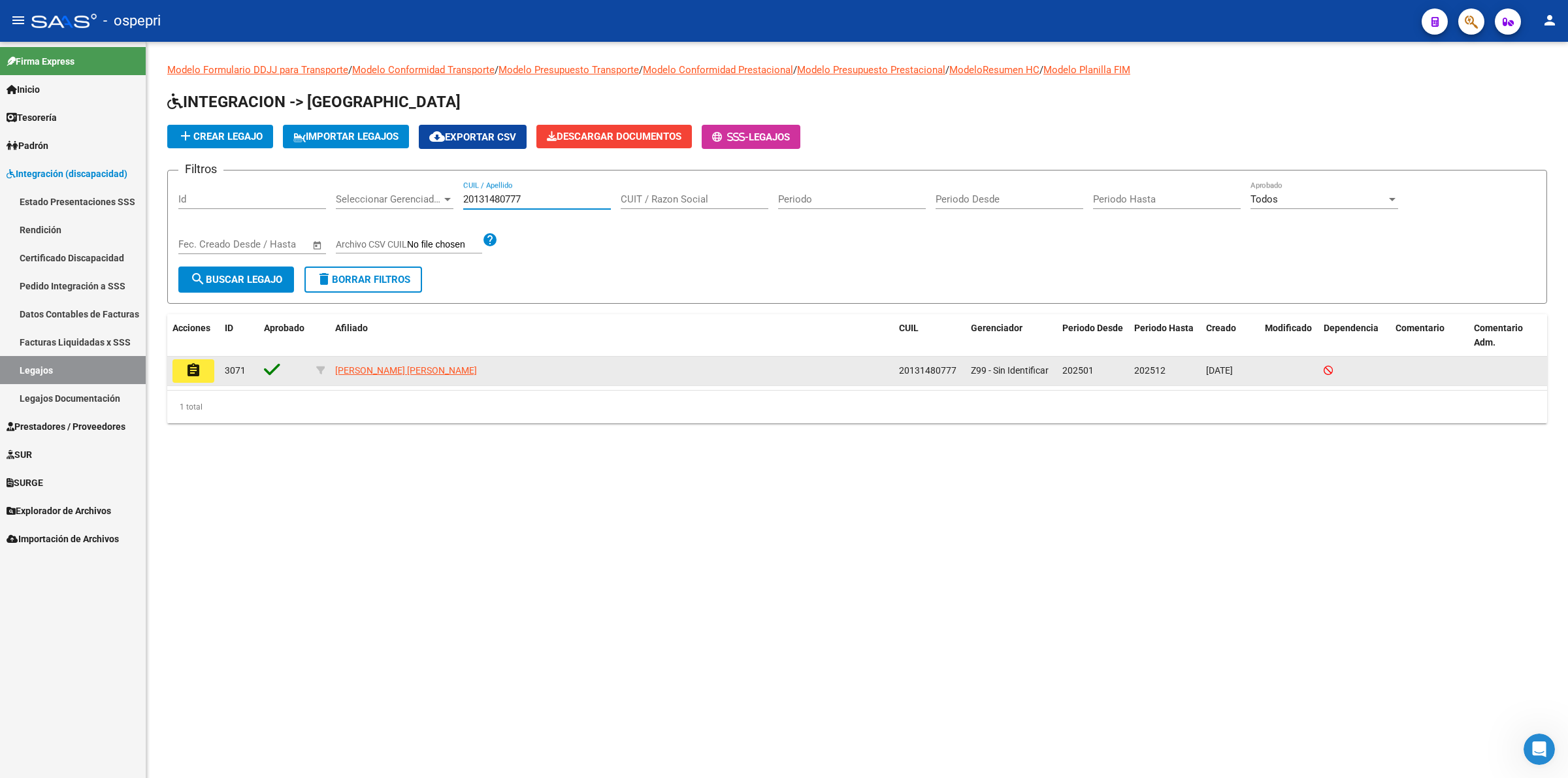
type input "20131480777"
click at [210, 371] on button "assignment" at bounding box center [194, 371] width 42 height 24
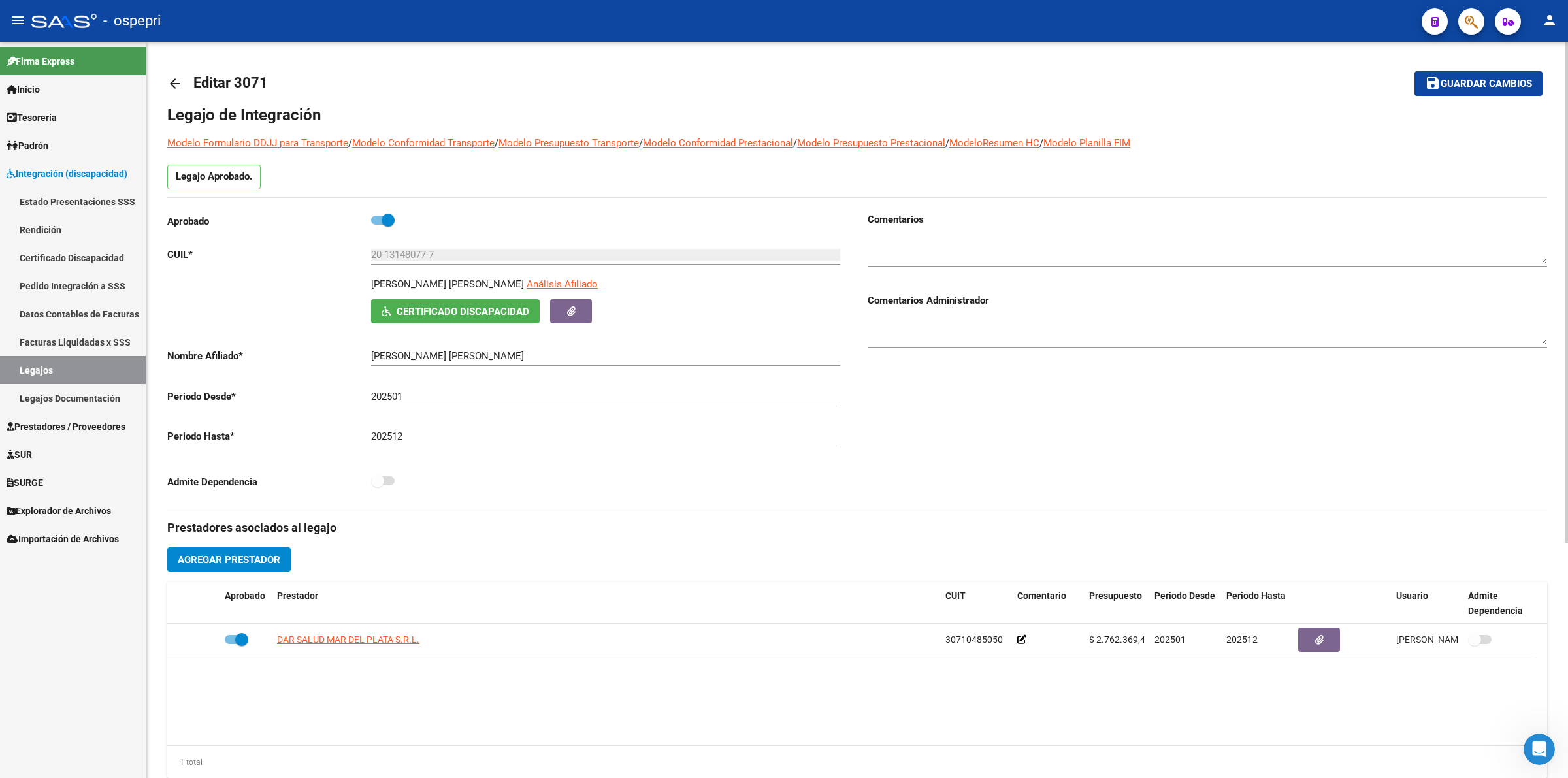
click at [465, 313] on span "Certificado Discapacidad" at bounding box center [463, 311] width 133 height 12
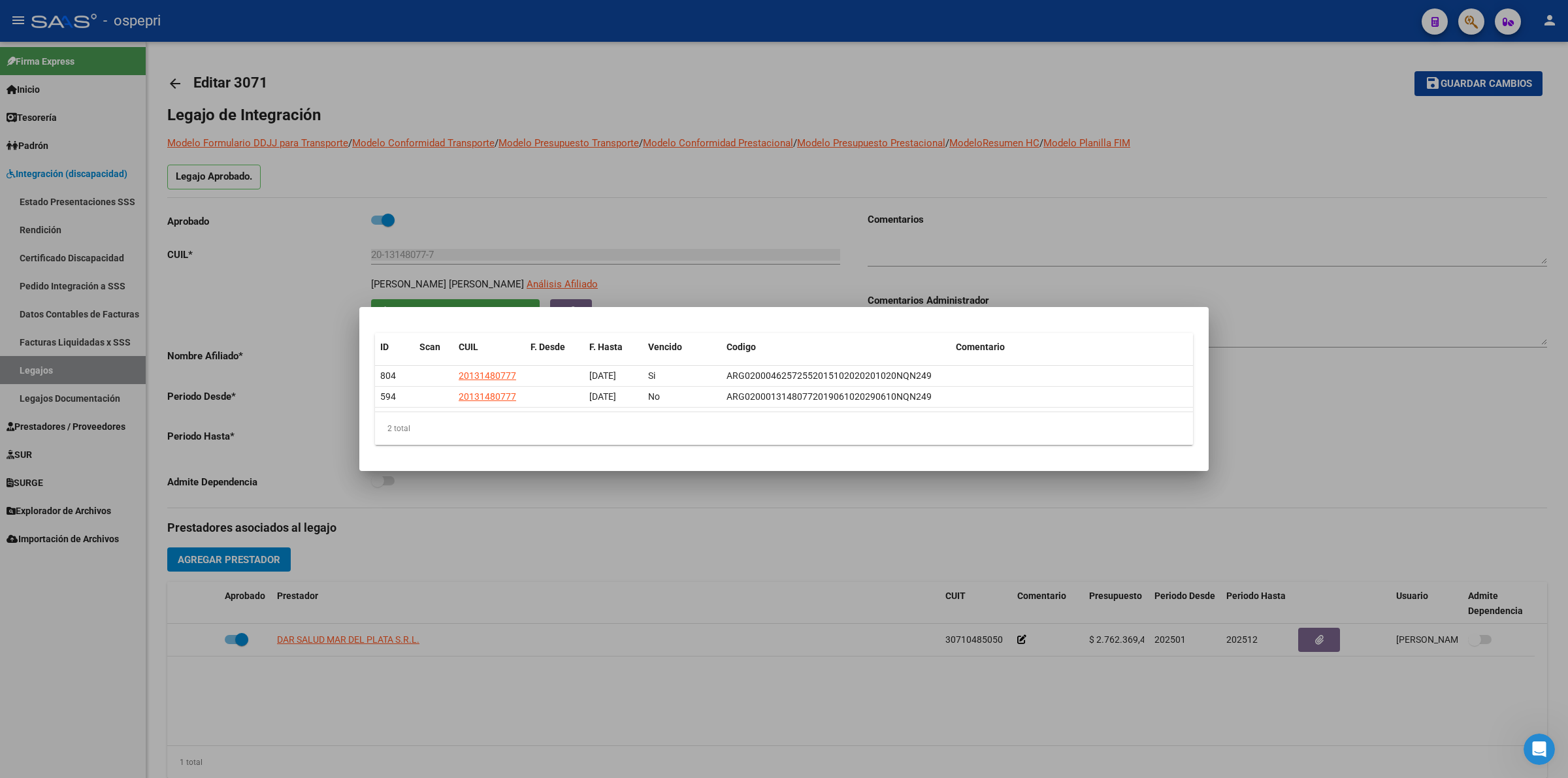
click at [632, 569] on div at bounding box center [784, 389] width 1568 height 778
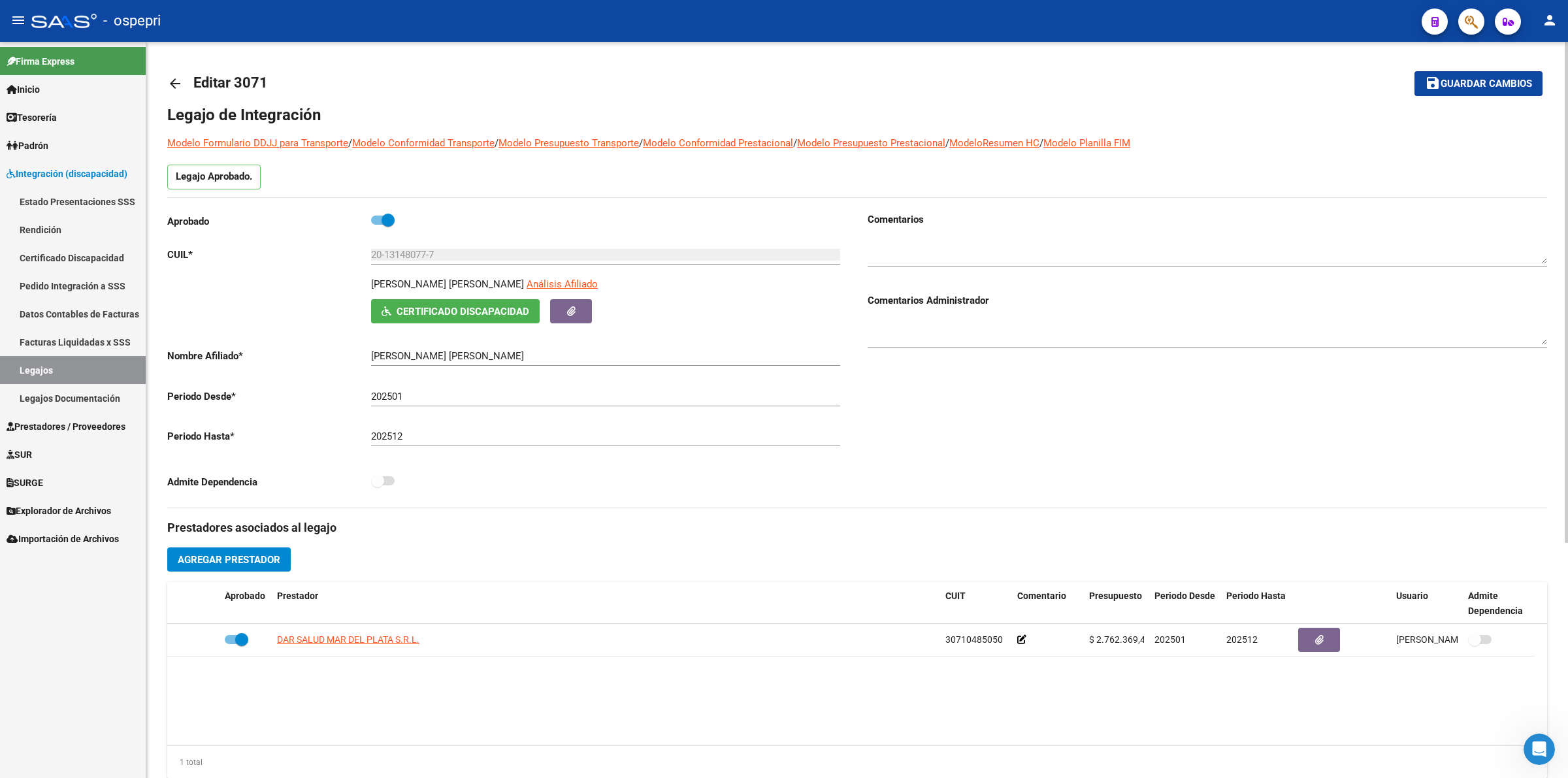
click at [504, 315] on span "Certificado Discapacidad" at bounding box center [463, 311] width 133 height 12
click at [510, 310] on span "Certificado Discapacidad" at bounding box center [463, 311] width 133 height 12
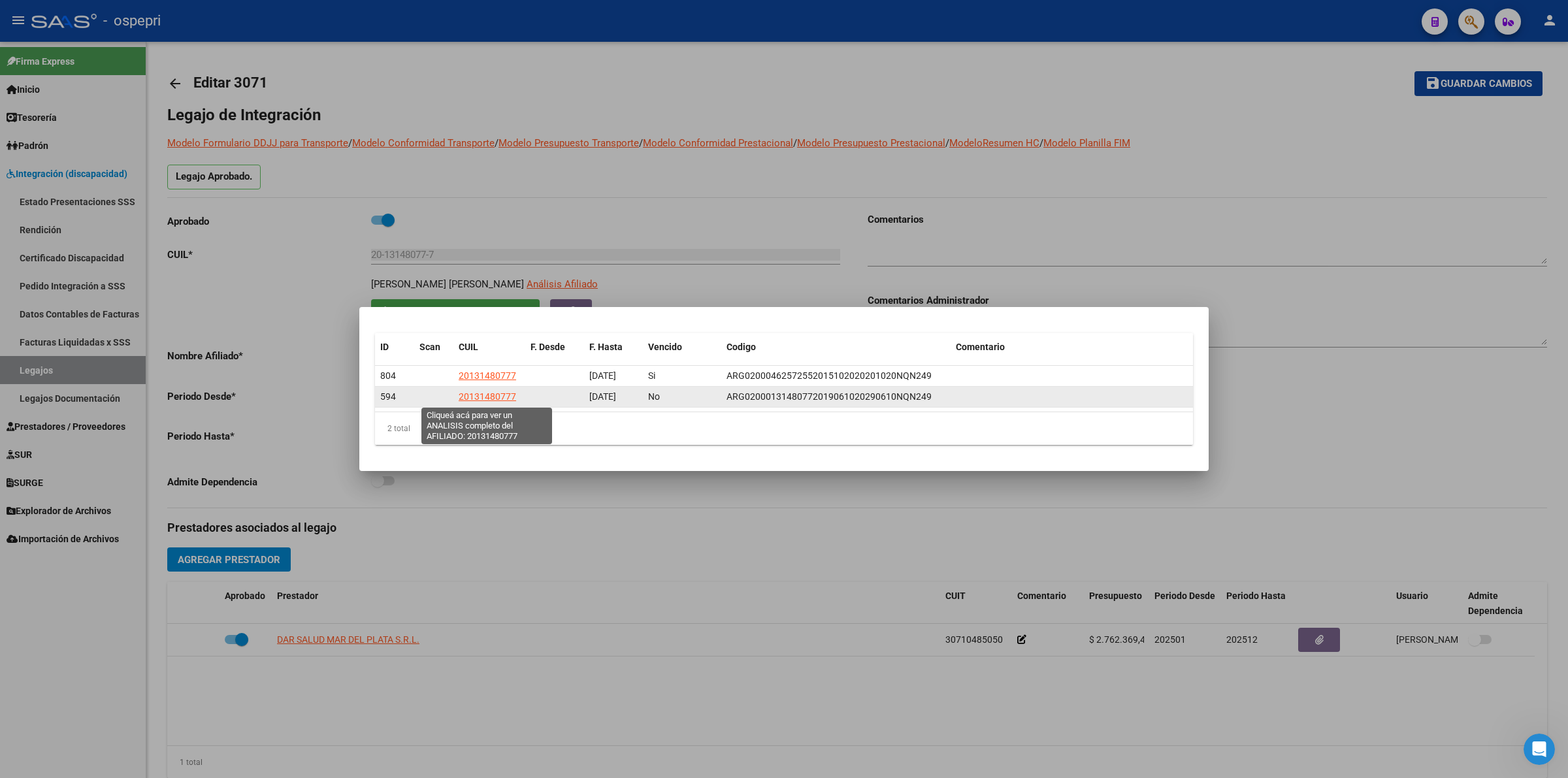
click at [504, 396] on span "20131480777" at bounding box center [487, 396] width 58 height 10
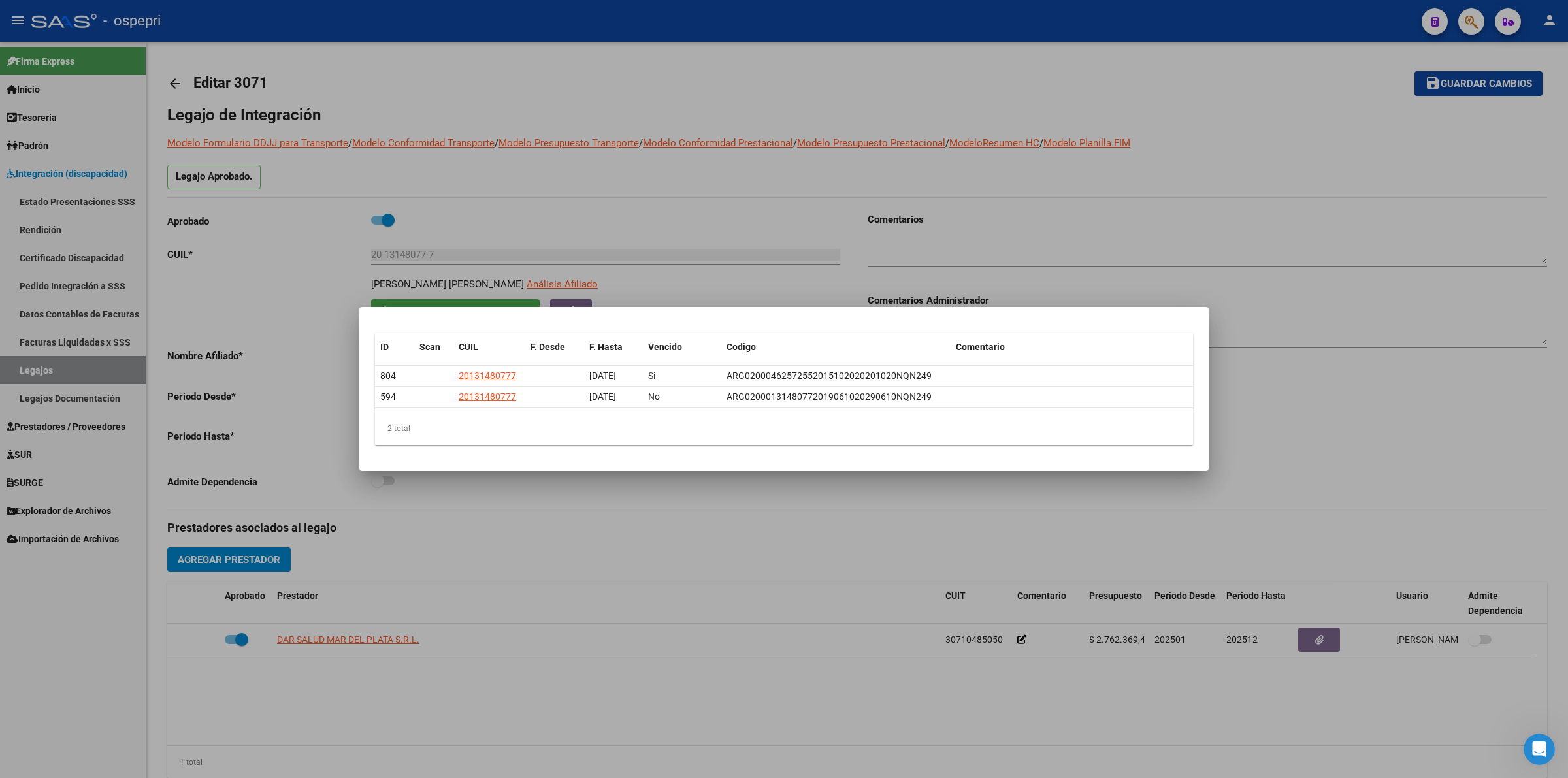
click at [67, 394] on div at bounding box center [784, 389] width 1568 height 778
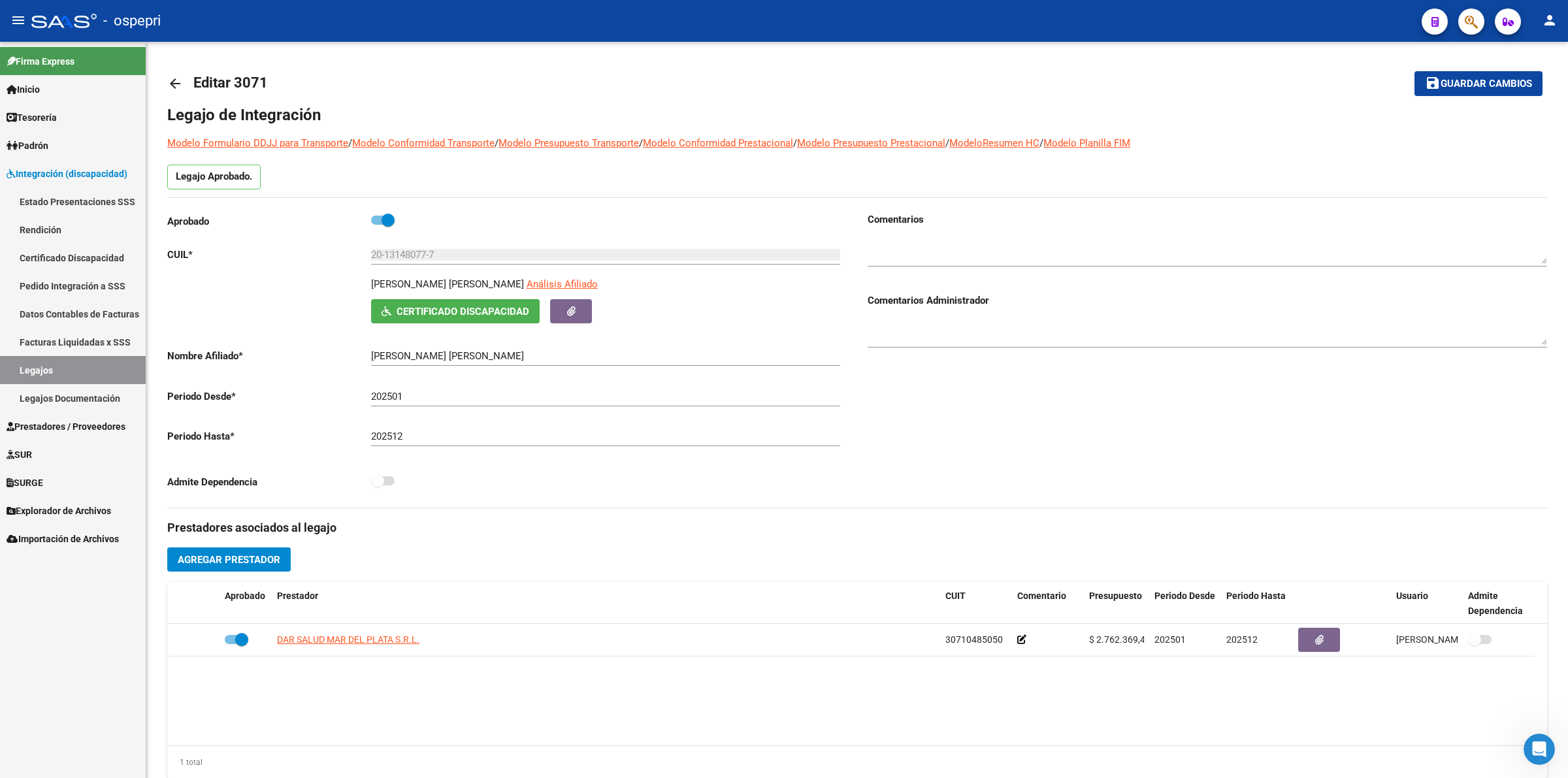
click at [70, 397] on link "Legajos Documentación" at bounding box center [73, 398] width 146 height 28
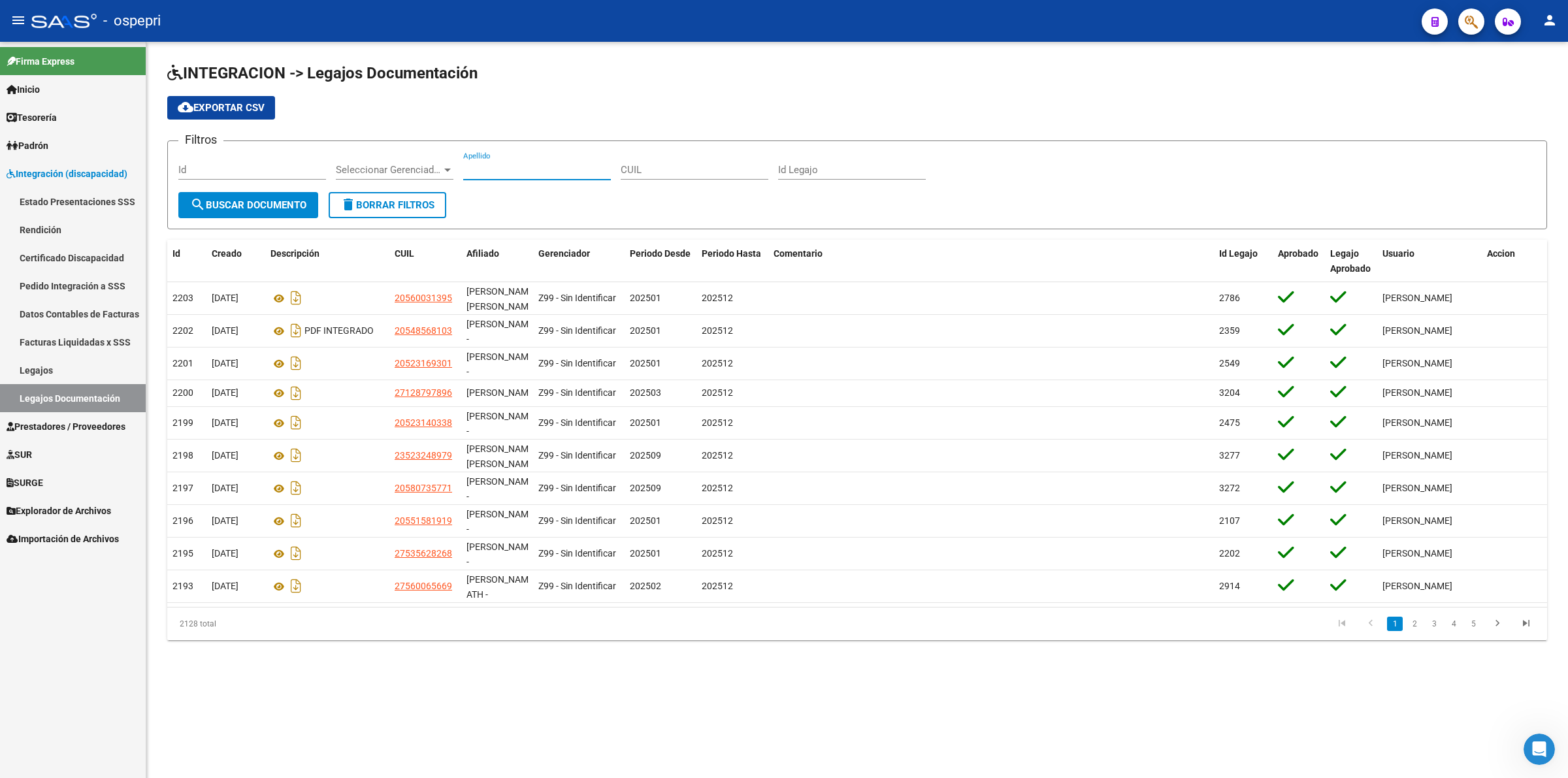
click at [525, 168] on input "Apellido" at bounding box center [537, 169] width 148 height 12
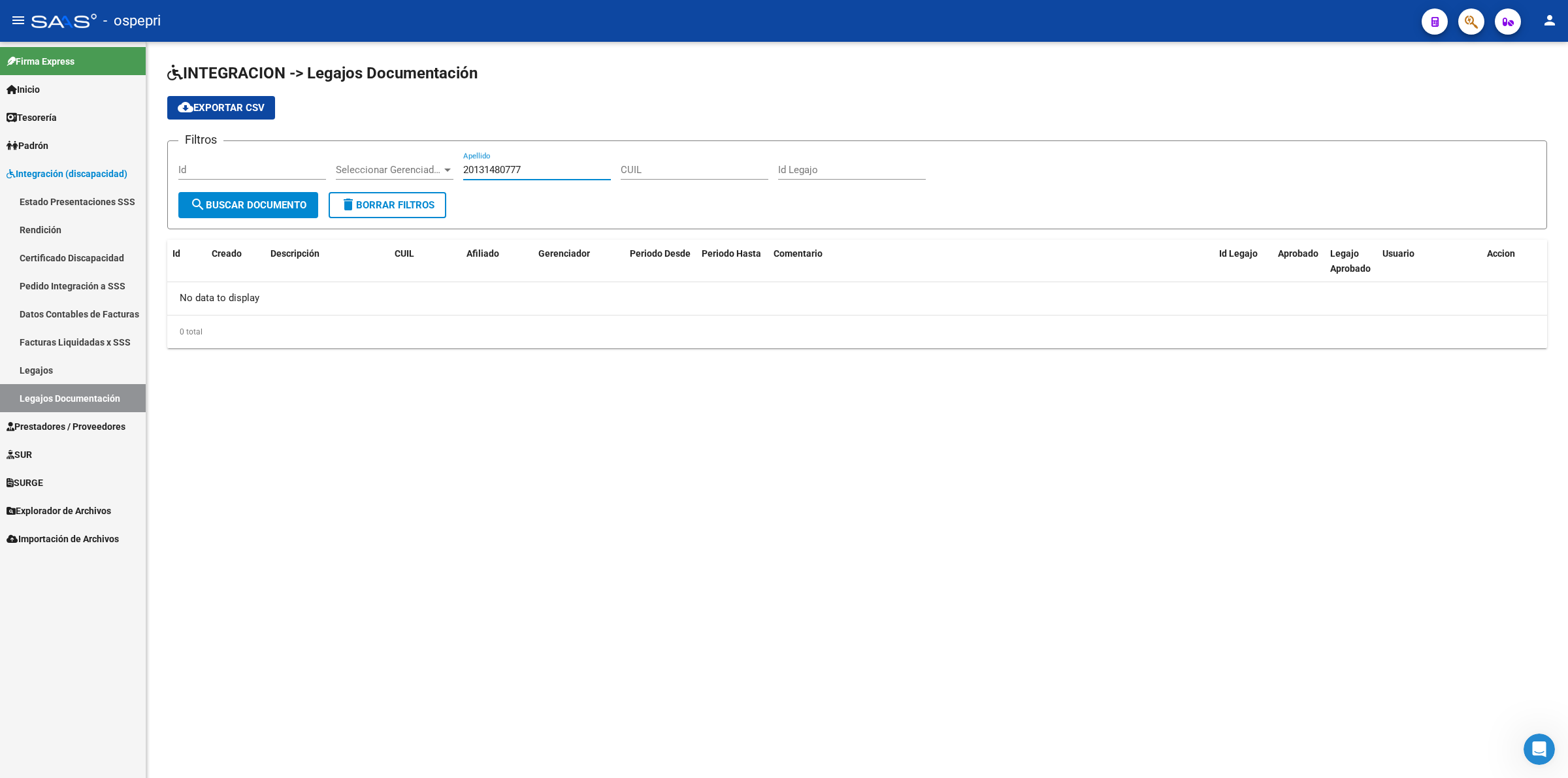
type input "20131480777"
click at [69, 145] on link "Padrón" at bounding box center [73, 145] width 146 height 28
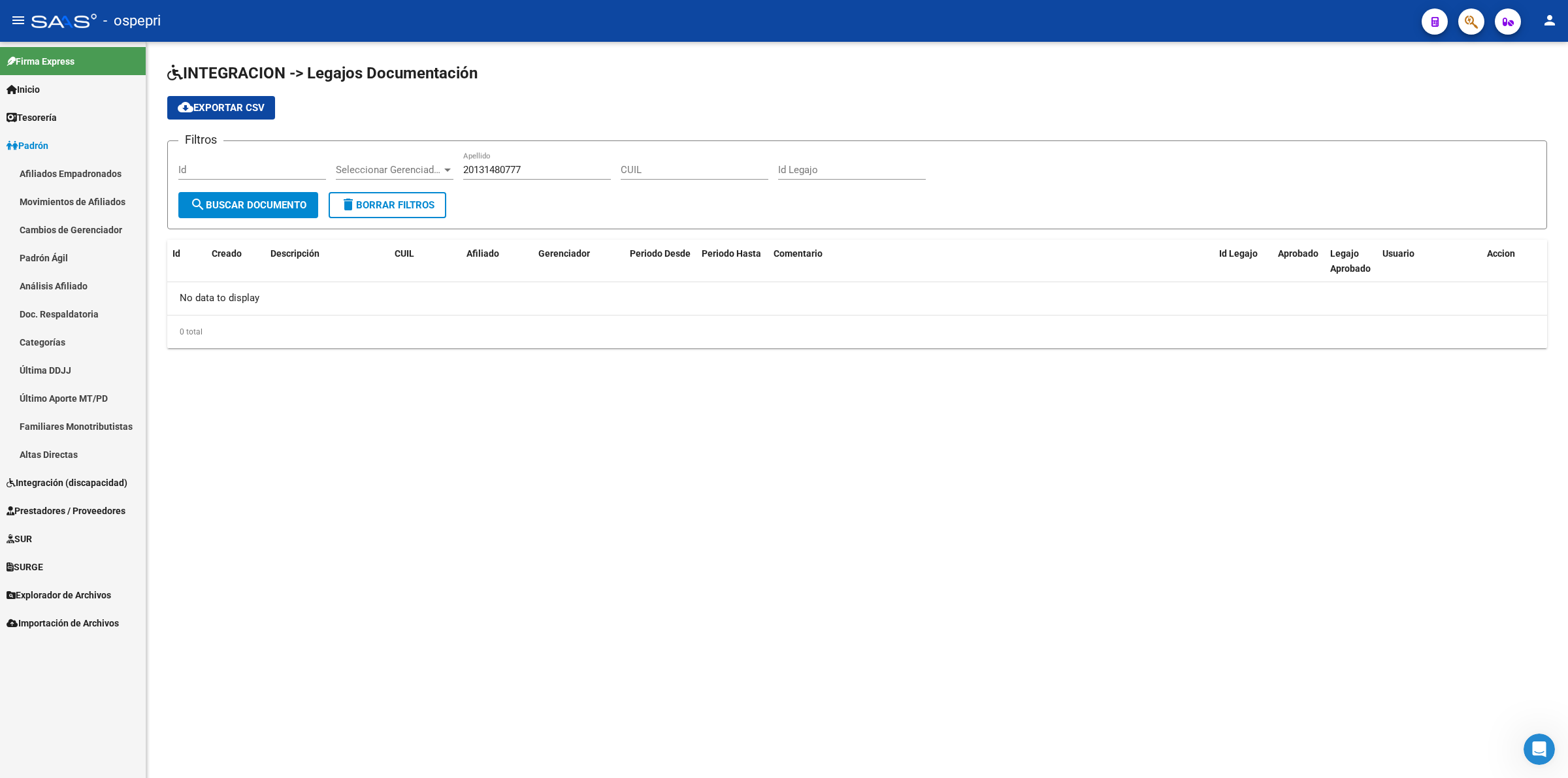
click at [86, 488] on span "Integración (discapacidad)" at bounding box center [67, 483] width 121 height 15
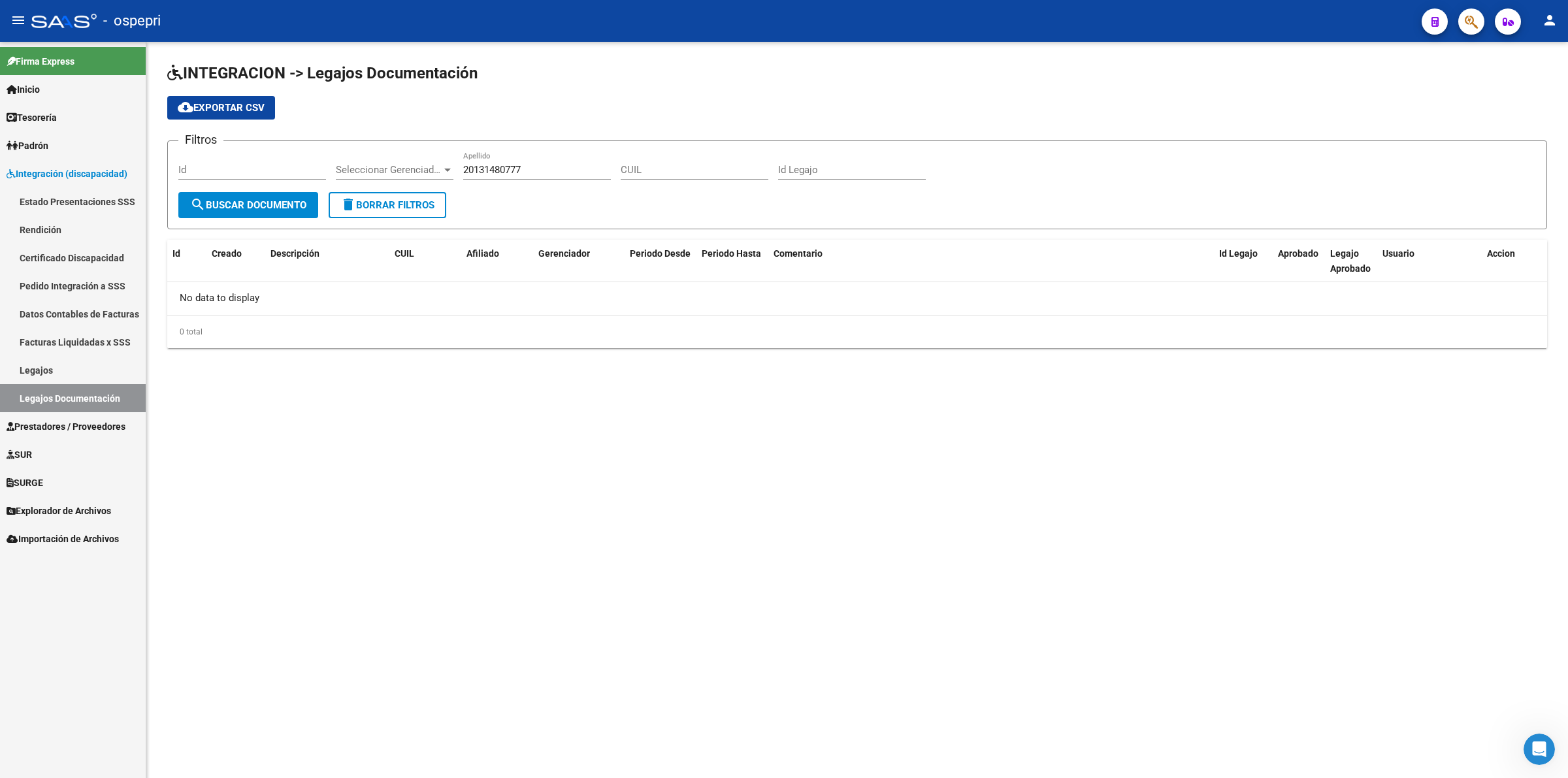
click at [276, 195] on button "search Buscar Documento" at bounding box center [248, 205] width 140 height 26
drag, startPoint x: 665, startPoint y: 180, endPoint x: 668, endPoint y: 173, distance: 7.6
click at [665, 178] on div "CUIL" at bounding box center [694, 171] width 148 height 40
click at [668, 173] on input "CUIL" at bounding box center [694, 169] width 148 height 12
drag, startPoint x: 554, startPoint y: 171, endPoint x: 337, endPoint y: 173, distance: 217.0
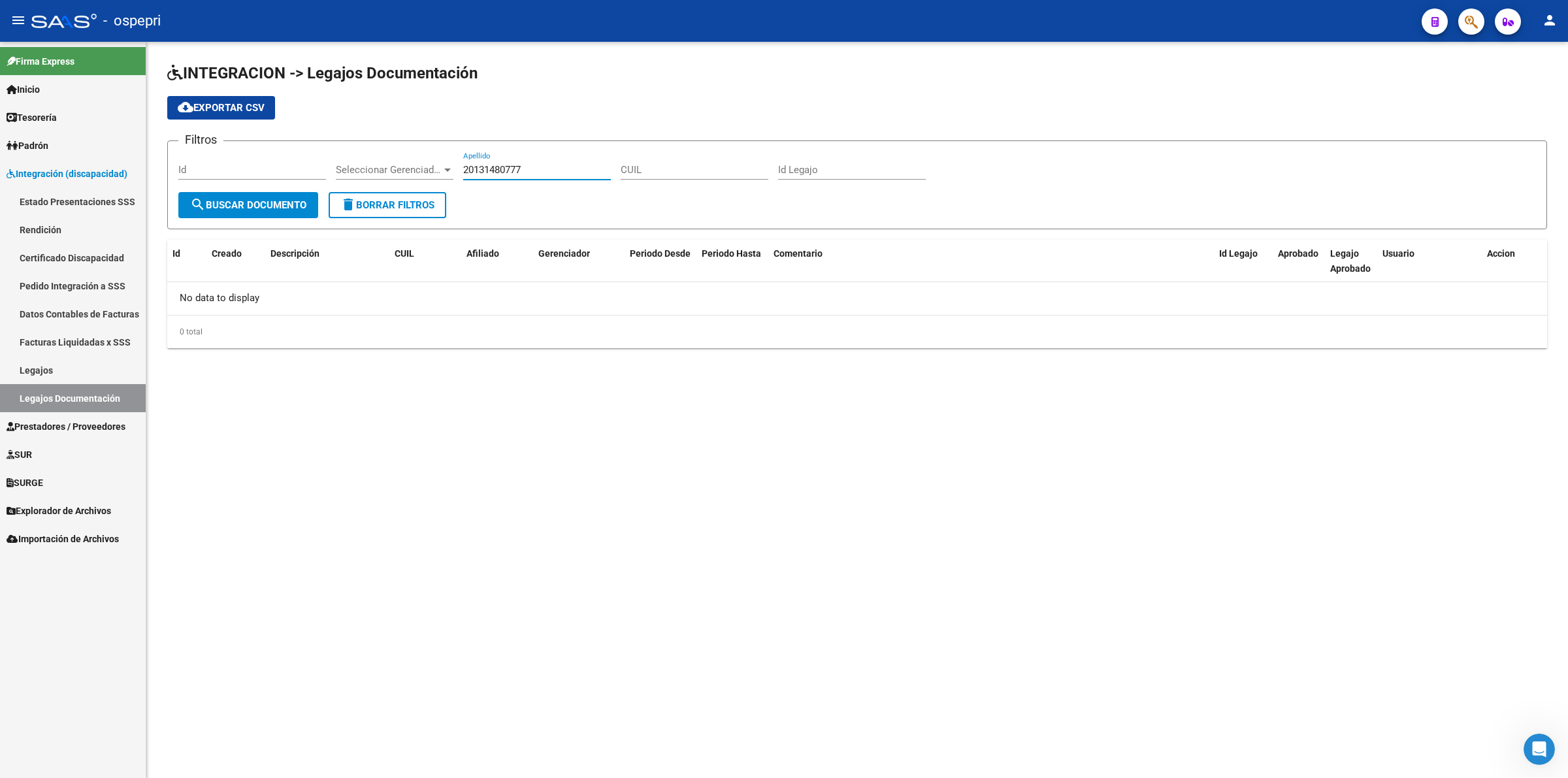
click at [337, 173] on div "Filtros Id Seleccionar Gerenciador Seleccionar Gerenciador 20131480777 Apellido…" at bounding box center [857, 171] width 1358 height 40
click at [670, 174] on div "CUIL" at bounding box center [694, 165] width 148 height 28
paste input "20131480777"
type input "20131480777"
drag, startPoint x: 556, startPoint y: 170, endPoint x: 253, endPoint y: 168, distance: 303.0
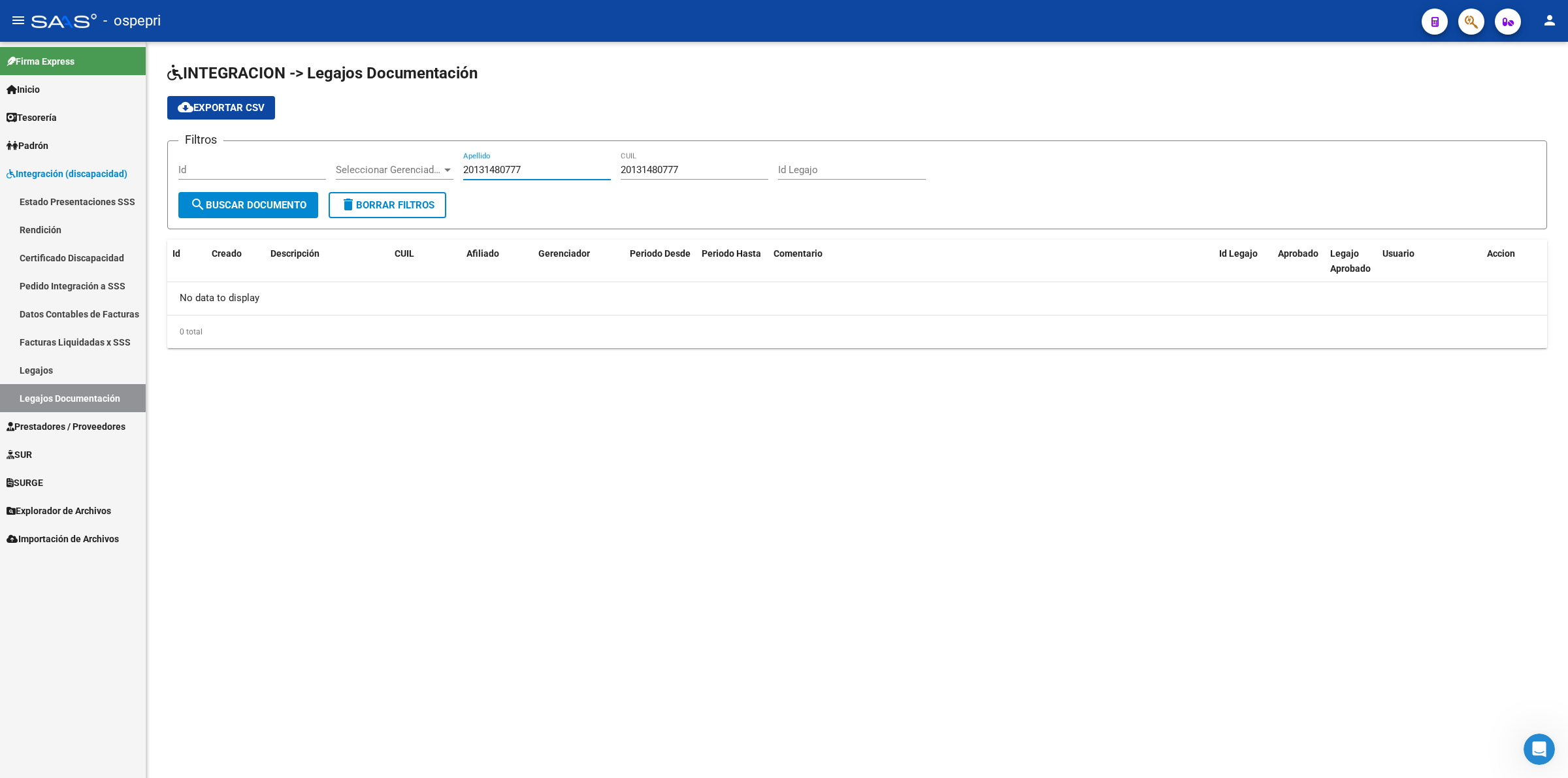
click at [253, 168] on div "Filtros Id Seleccionar Gerenciador Seleccionar Gerenciador 20131480777 Apellido…" at bounding box center [857, 171] width 1358 height 40
click at [224, 204] on span "search Buscar Documento" at bounding box center [248, 205] width 117 height 12
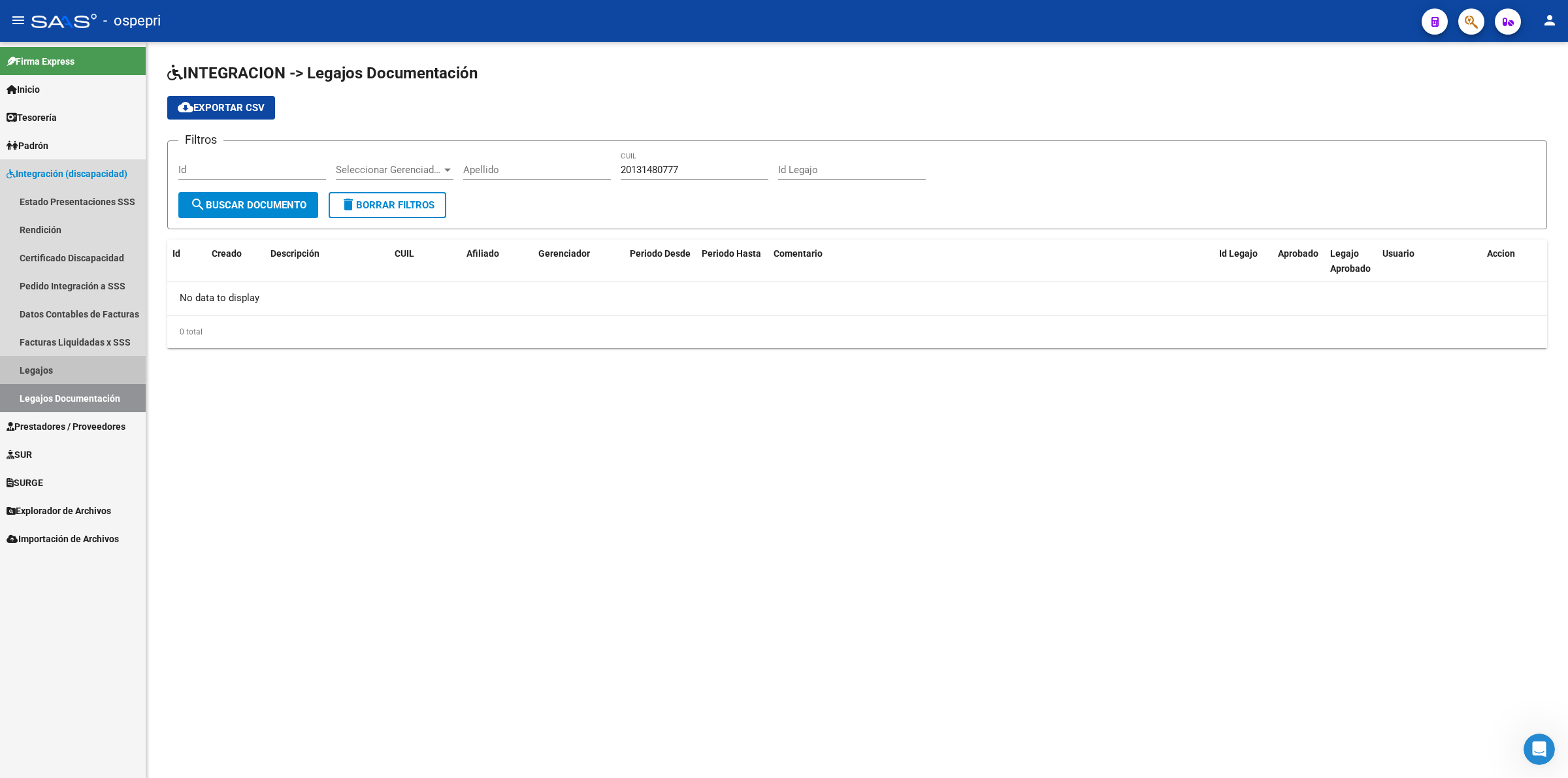
click at [69, 363] on link "Legajos" at bounding box center [73, 370] width 146 height 28
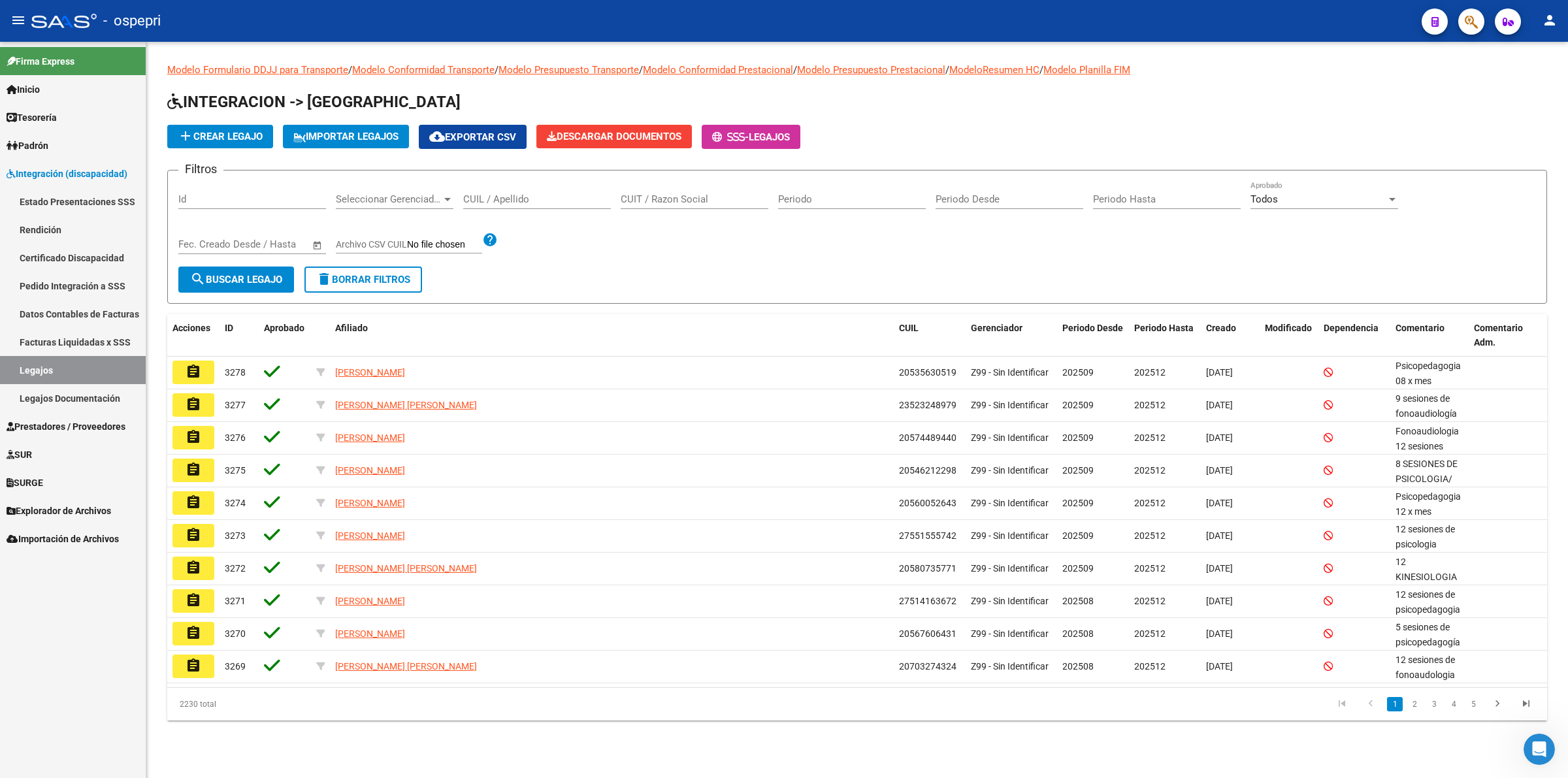
click at [529, 203] on input "CUIL / Apellido" at bounding box center [537, 199] width 148 height 12
paste input "20131480777"
type input "20131480777"
click at [264, 275] on span "search Buscar Legajo" at bounding box center [236, 279] width 92 height 12
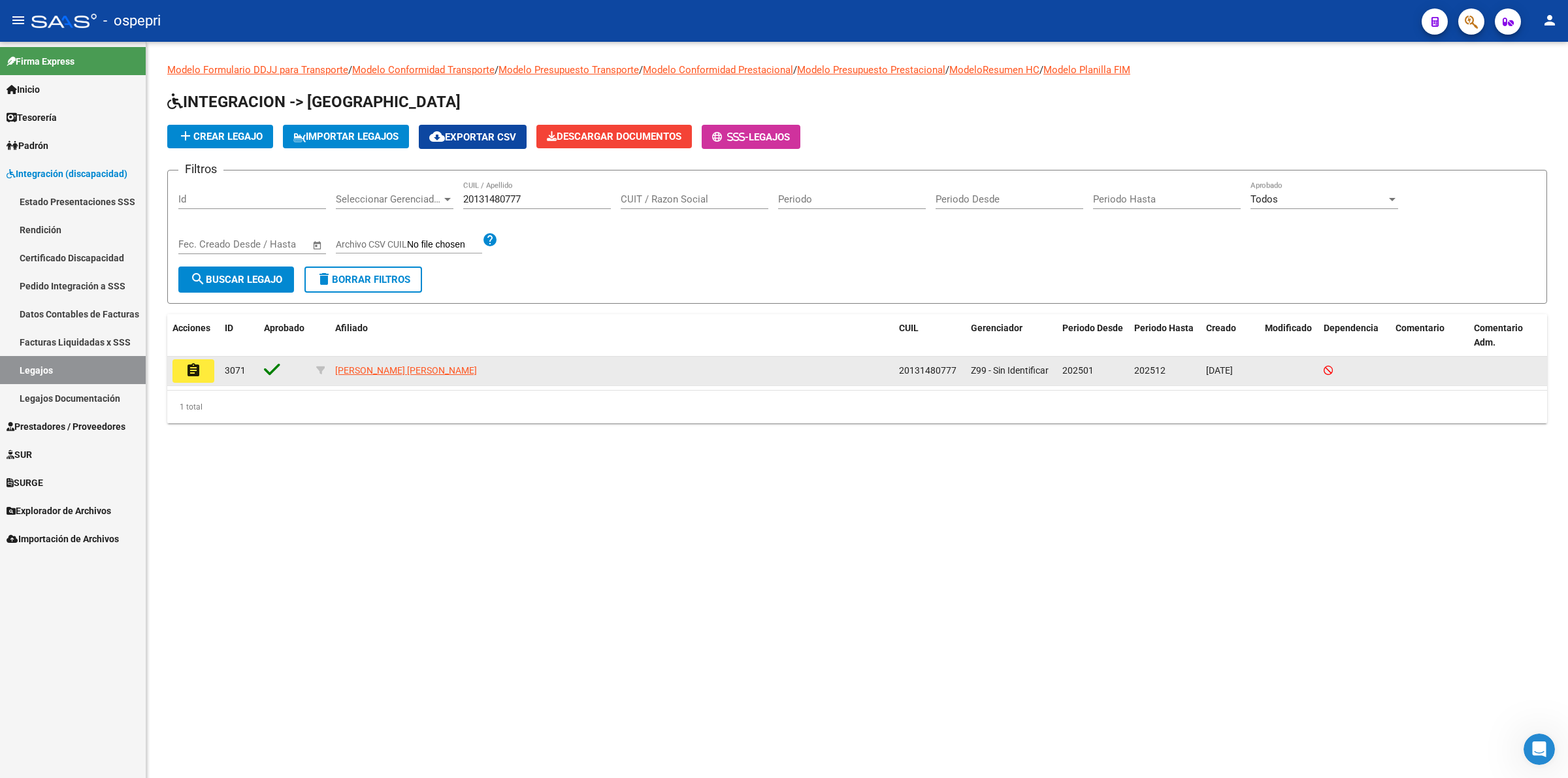
click at [194, 370] on mat-icon "assignment" at bounding box center [193, 370] width 16 height 16
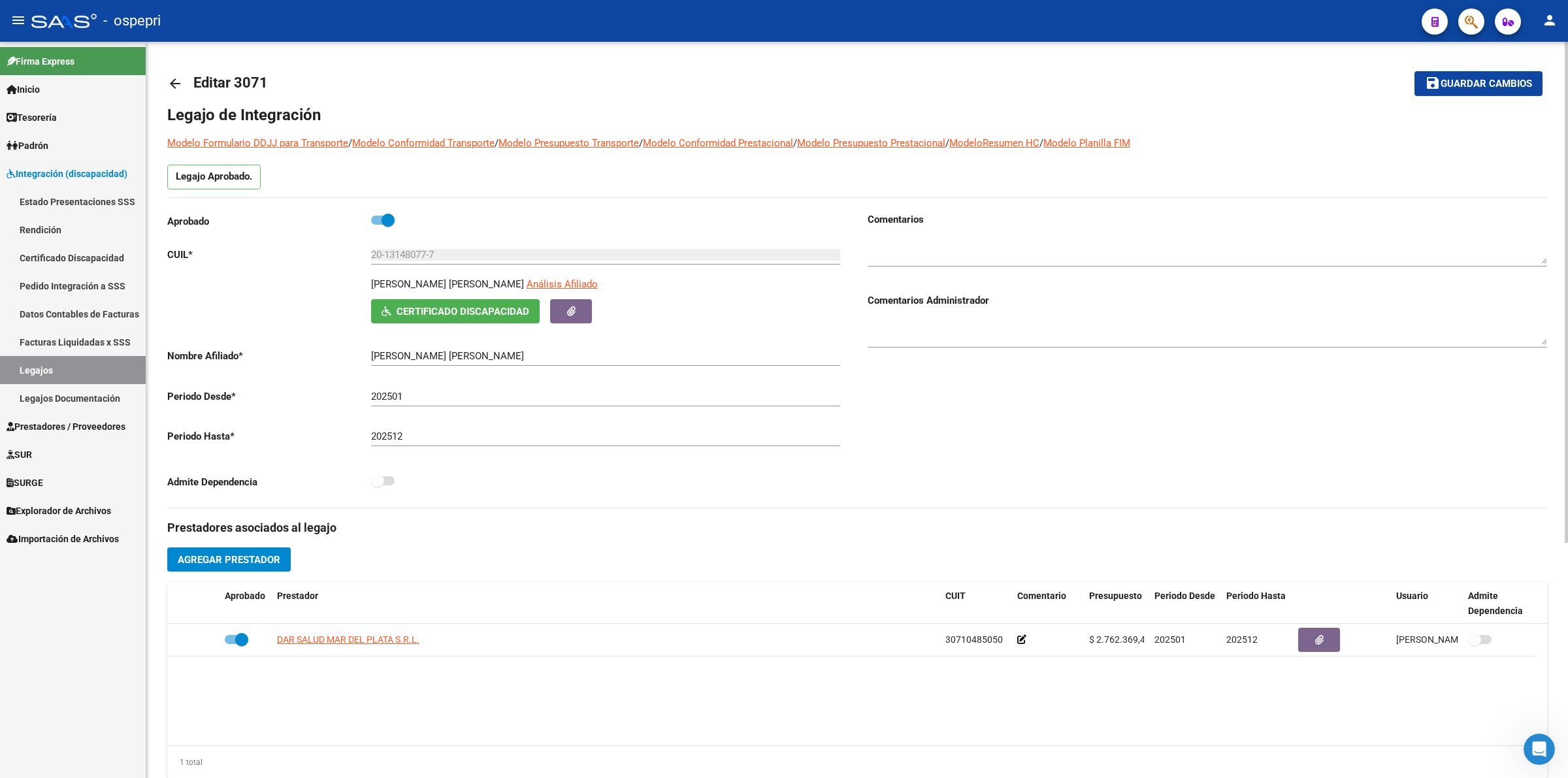
click at [511, 312] on span "Certificado Discapacidad" at bounding box center [463, 311] width 133 height 12
click at [44, 392] on link "Legajos Documentación" at bounding box center [73, 398] width 146 height 28
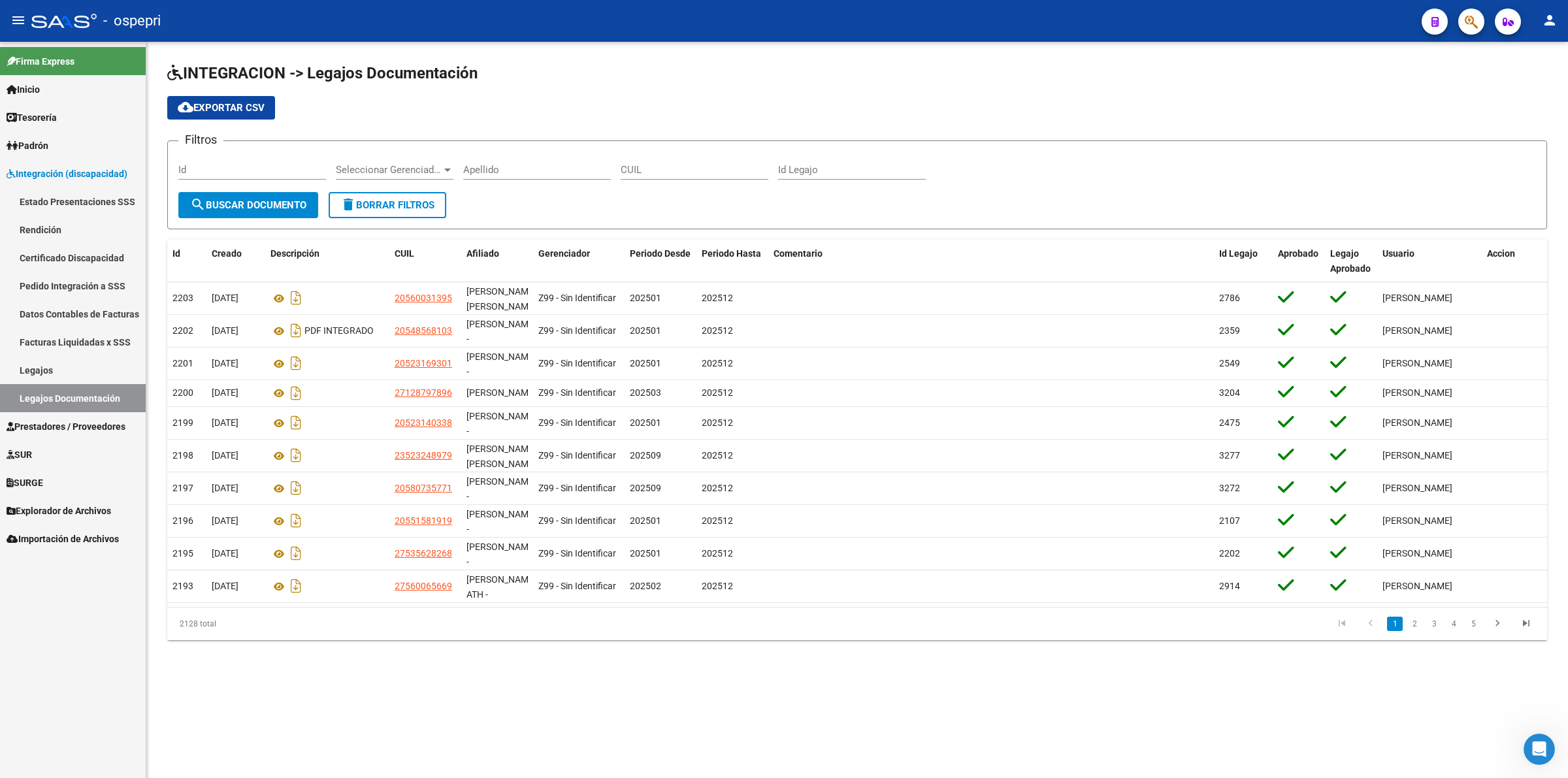
click at [488, 164] on input "Apellido" at bounding box center [537, 169] width 148 height 12
click at [658, 165] on input "CUIL" at bounding box center [694, 169] width 148 height 12
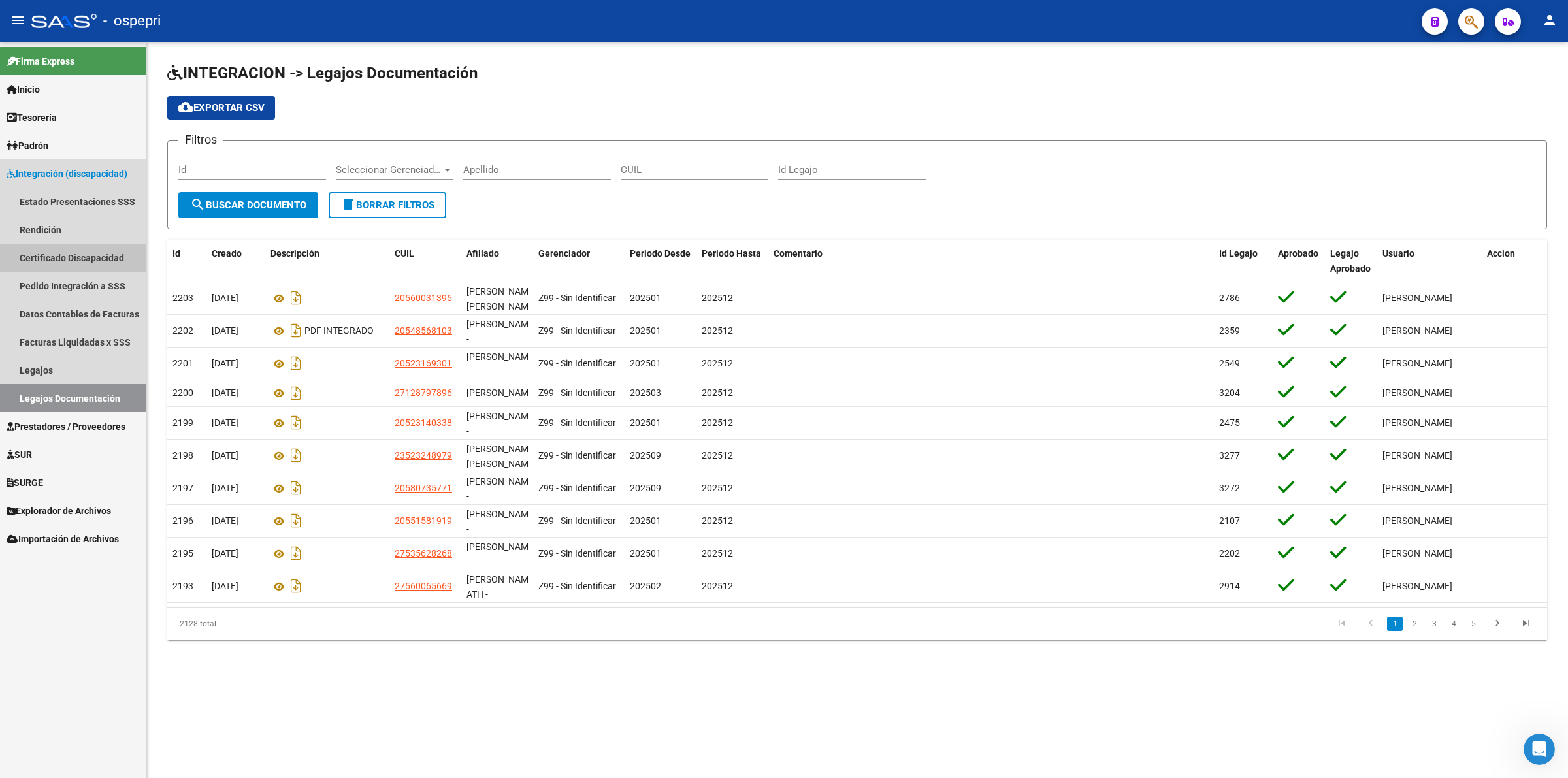
click at [69, 258] on link "Certificado Discapacidad" at bounding box center [73, 257] width 146 height 28
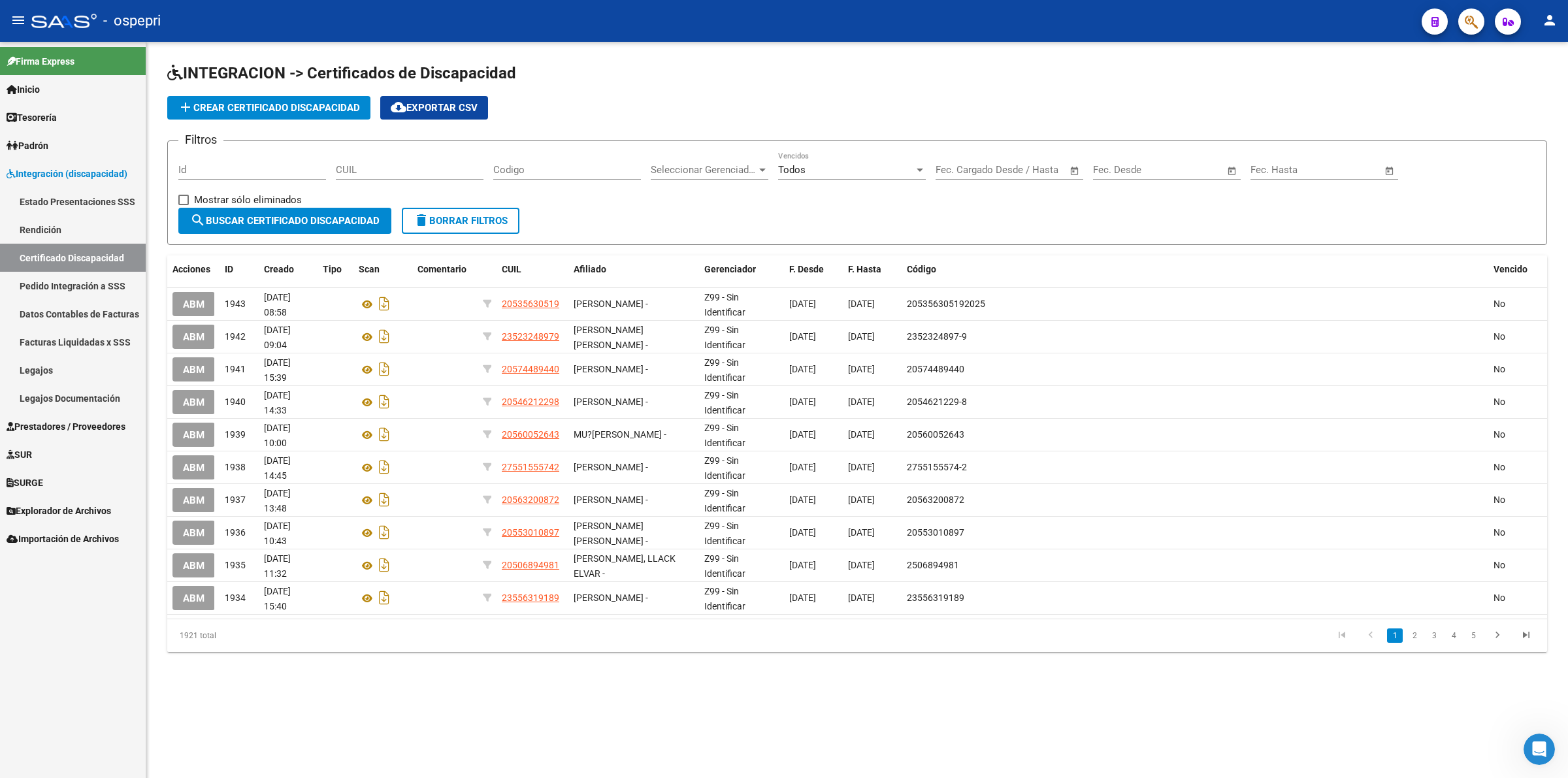
click at [399, 168] on input "CUIL" at bounding box center [409, 169] width 148 height 12
paste input "20-13148077-7"
type input "20-13148077-7"
click at [258, 222] on span "search Buscar Certificado Discapacidad" at bounding box center [284, 221] width 189 height 12
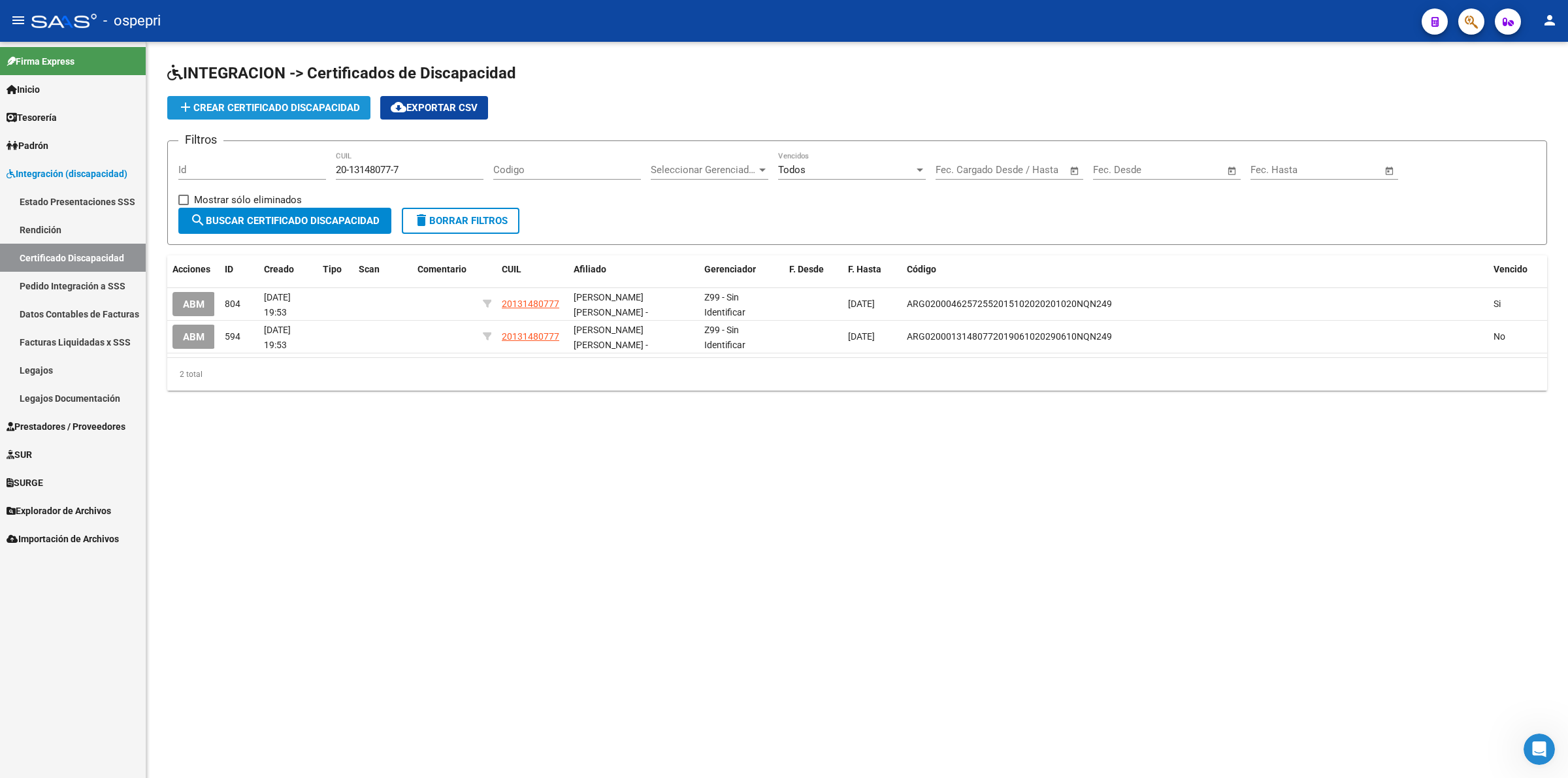
click at [207, 112] on span "add Crear Certificado Discapacidad" at bounding box center [269, 107] width 182 height 12
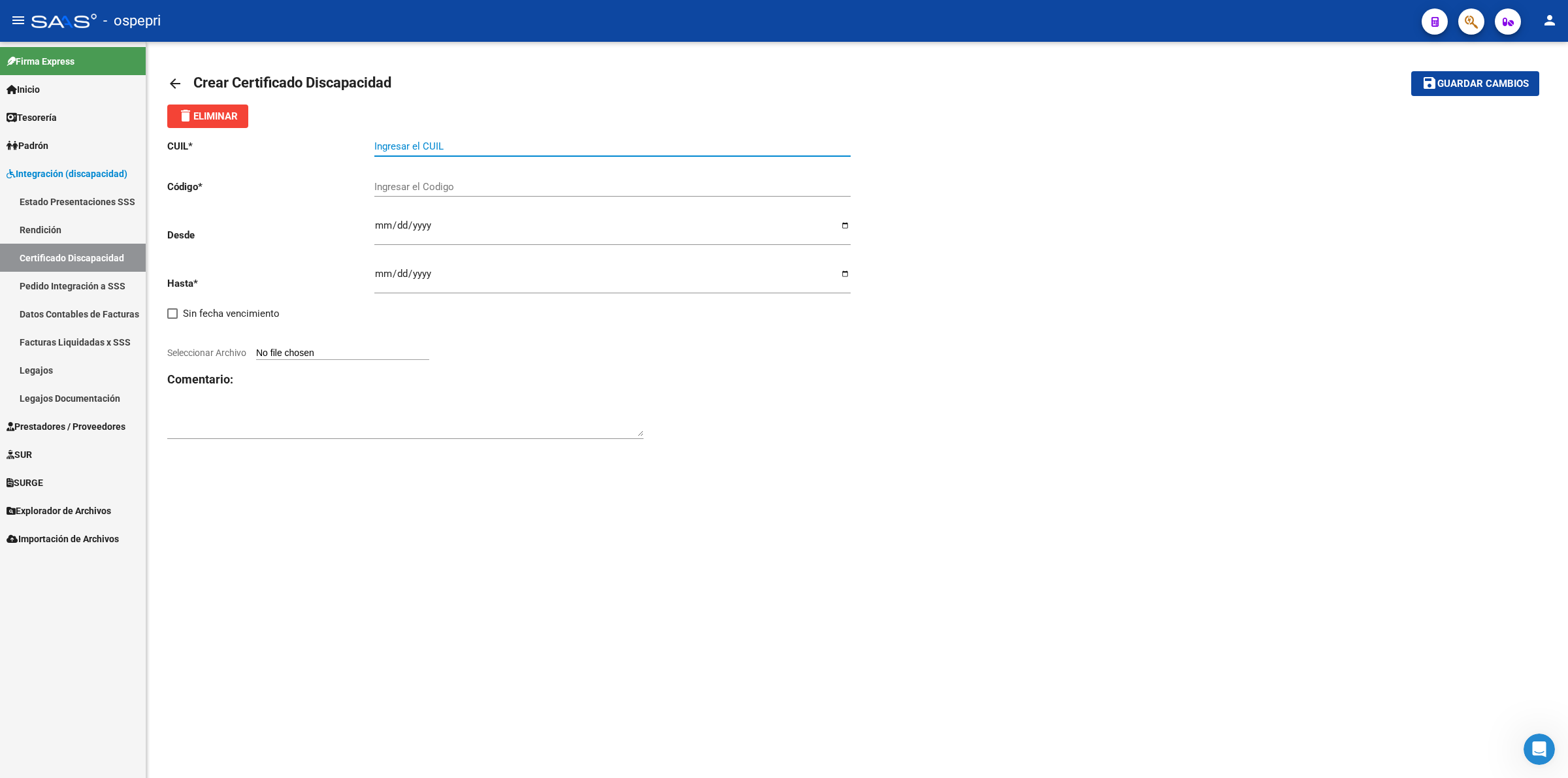
click at [428, 142] on input "Ingresar el CUIL" at bounding box center [613, 146] width 477 height 12
paste input "20-13148077-7"
type input "20-13148077-7"
click at [426, 181] on input "Ingresar el Codigo" at bounding box center [613, 187] width 477 height 12
type input "a"
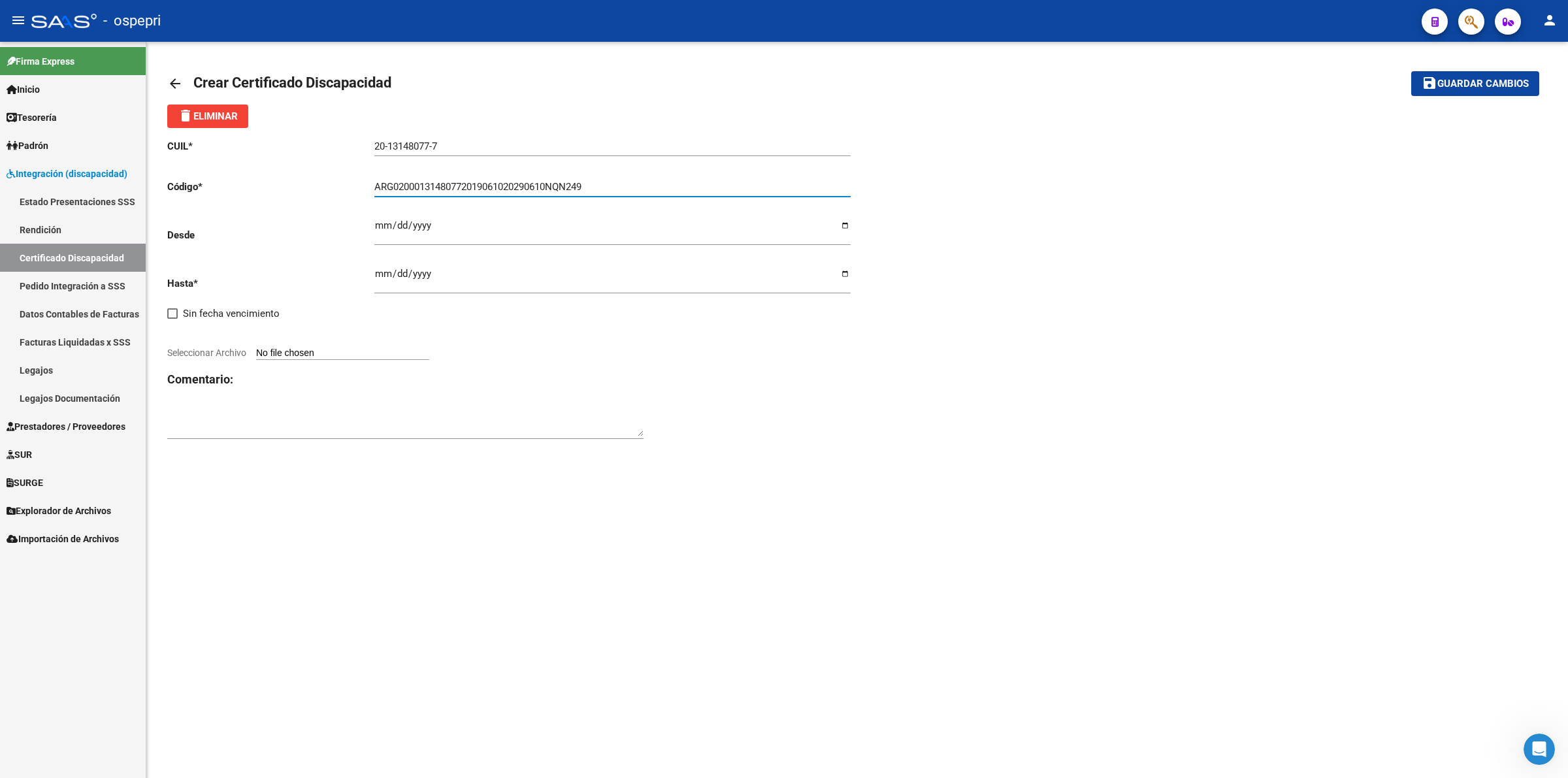
type input "ARG02000131480772019061020290610NQN249"
drag, startPoint x: 427, startPoint y: 212, endPoint x: 435, endPoint y: 235, distance: 24.4
click at [427, 213] on div "Ingresar fec. Desde" at bounding box center [613, 227] width 477 height 37
type input "[DATE]"
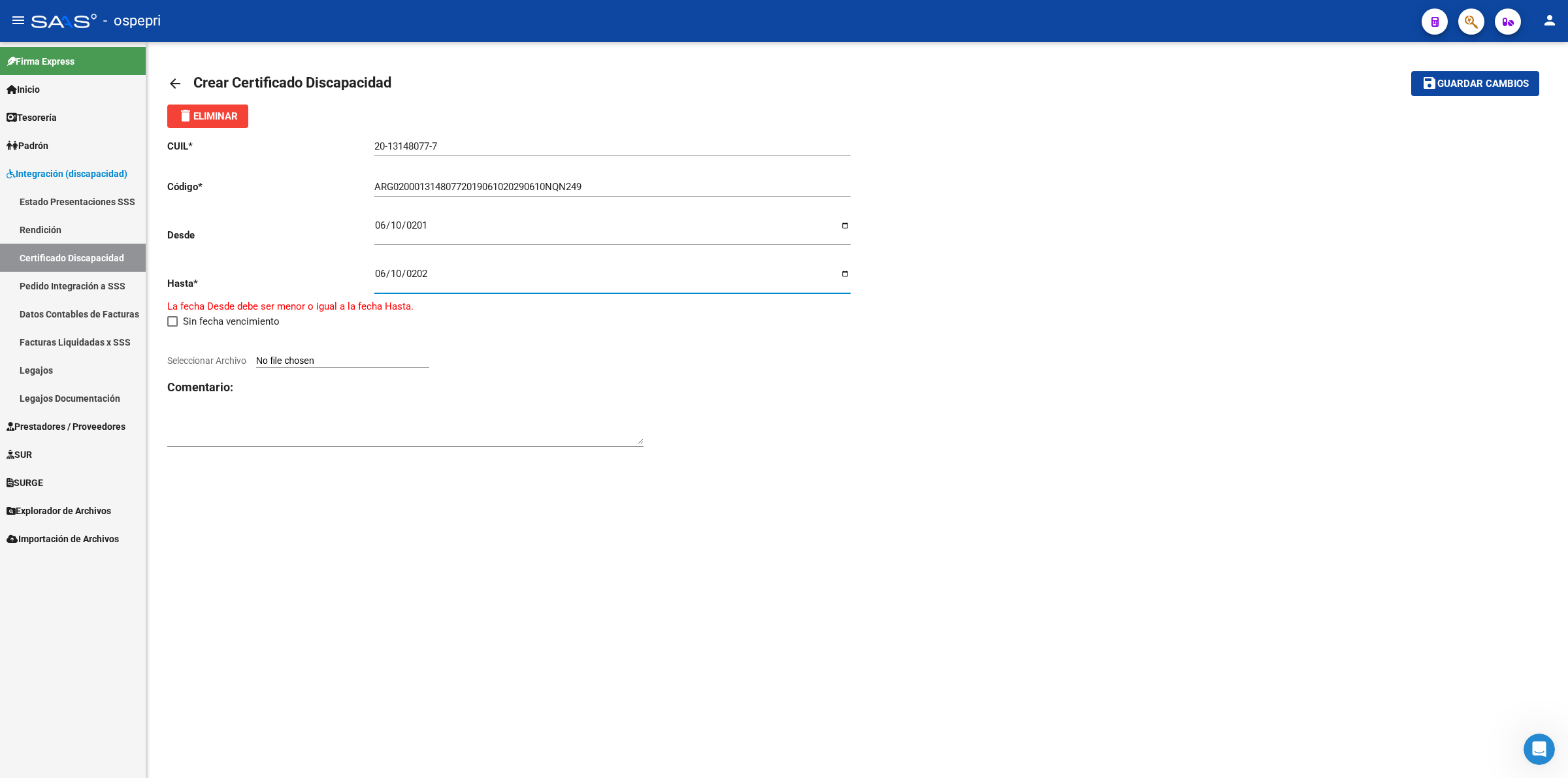
type input "[DATE]"
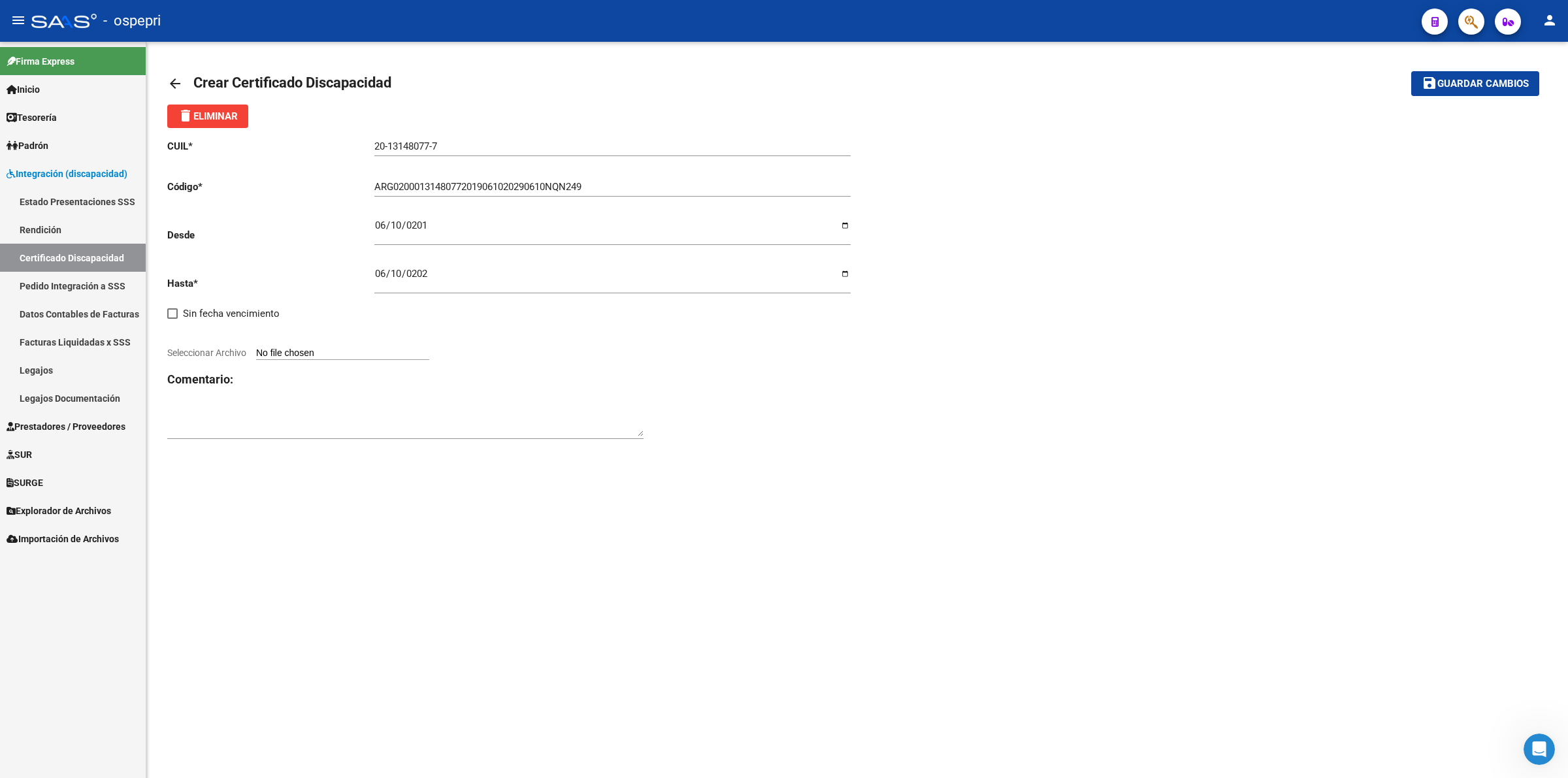
click at [327, 352] on input "Seleccionar Archivo" at bounding box center [343, 354] width 173 height 12
type input "C:\fakepath\20131480777.pdf"
click at [1476, 84] on span "Guardar cambios" at bounding box center [1483, 84] width 92 height 12
click at [175, 76] on mat-icon "arrow_back" at bounding box center [175, 83] width 16 height 16
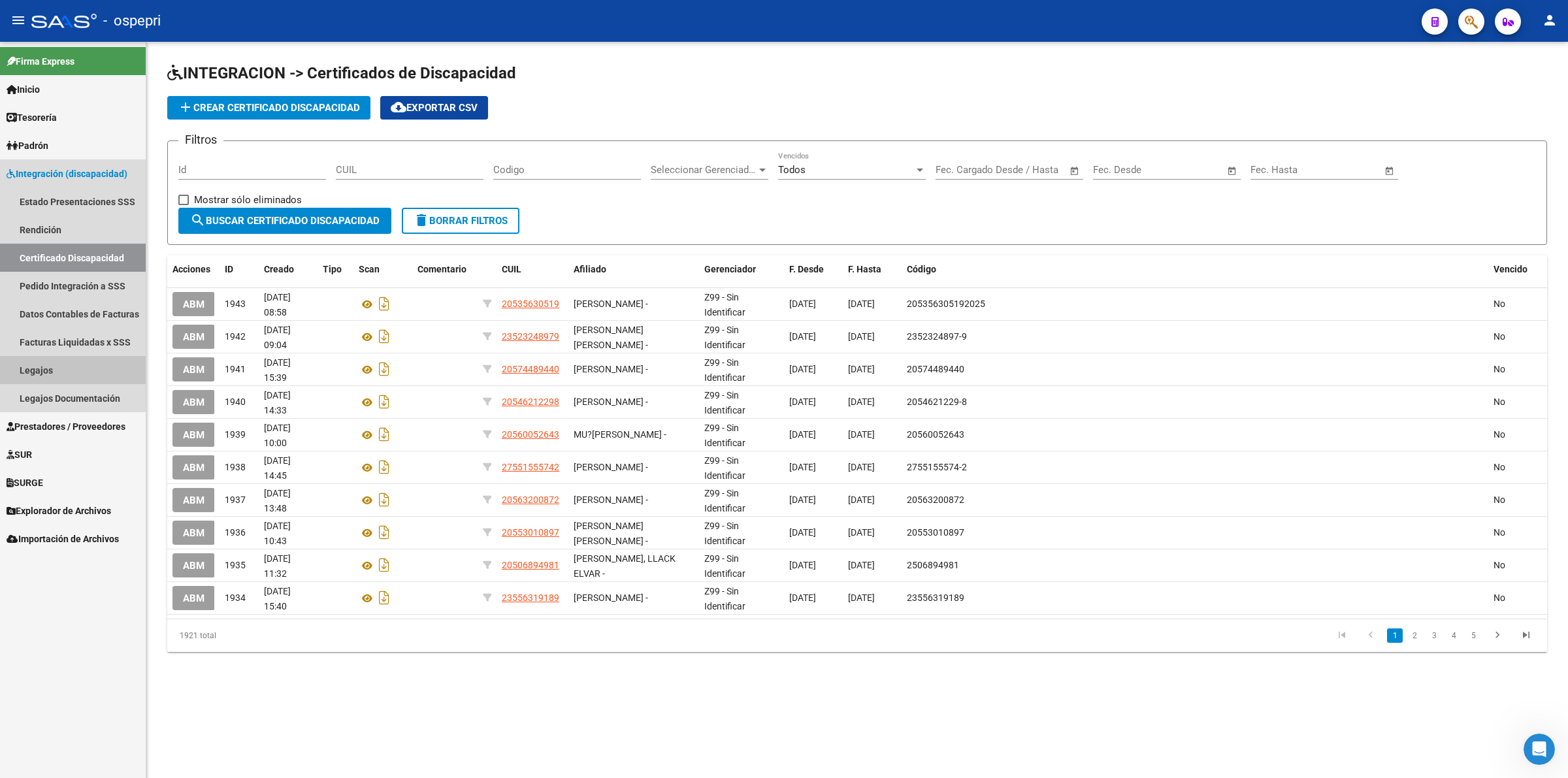
drag, startPoint x: 90, startPoint y: 370, endPoint x: 139, endPoint y: 350, distance: 52.9
click at [92, 368] on link "Legajos" at bounding box center [73, 370] width 146 height 28
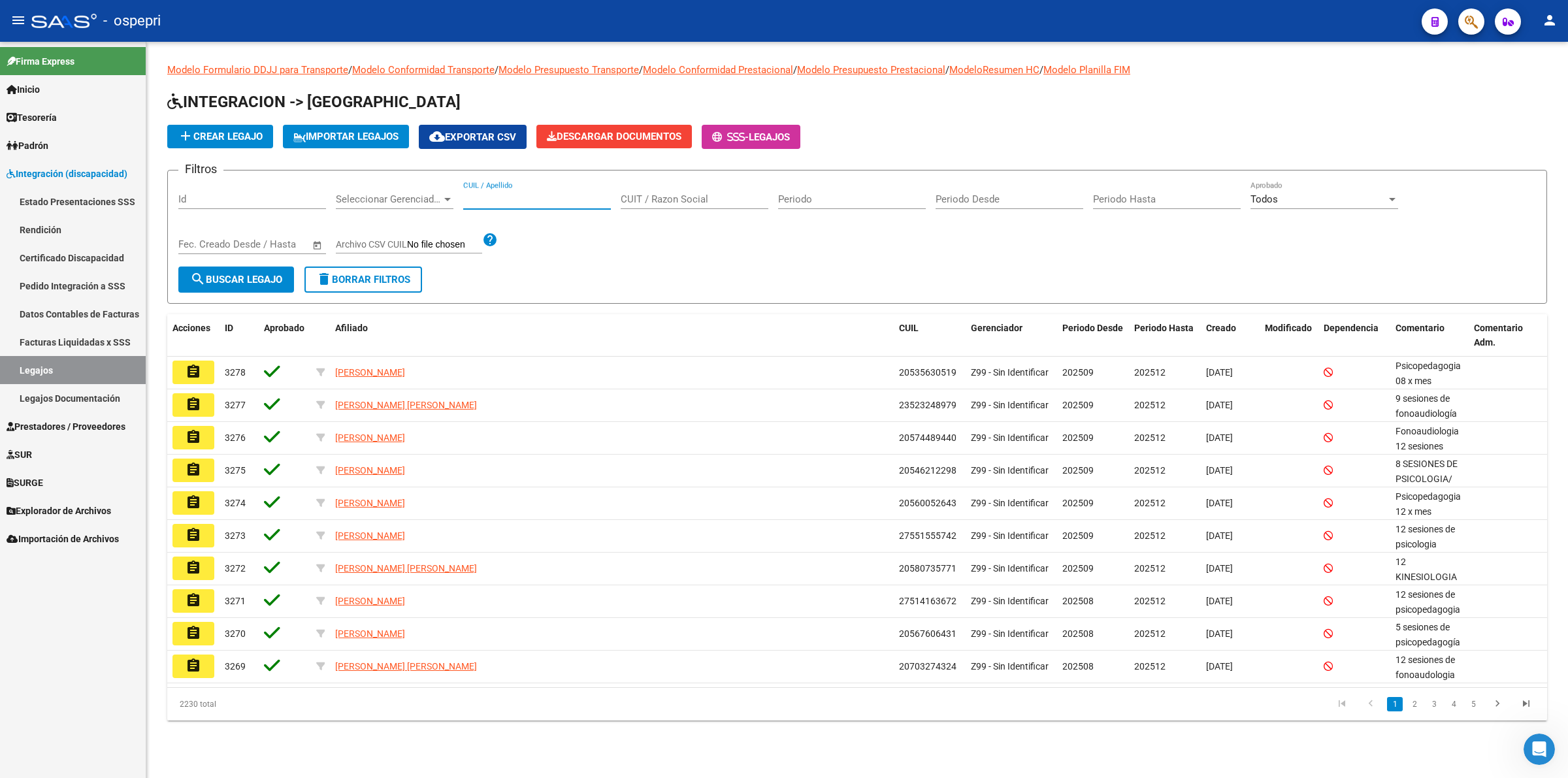
click at [494, 193] on input "CUIL / Apellido" at bounding box center [537, 199] width 148 height 12
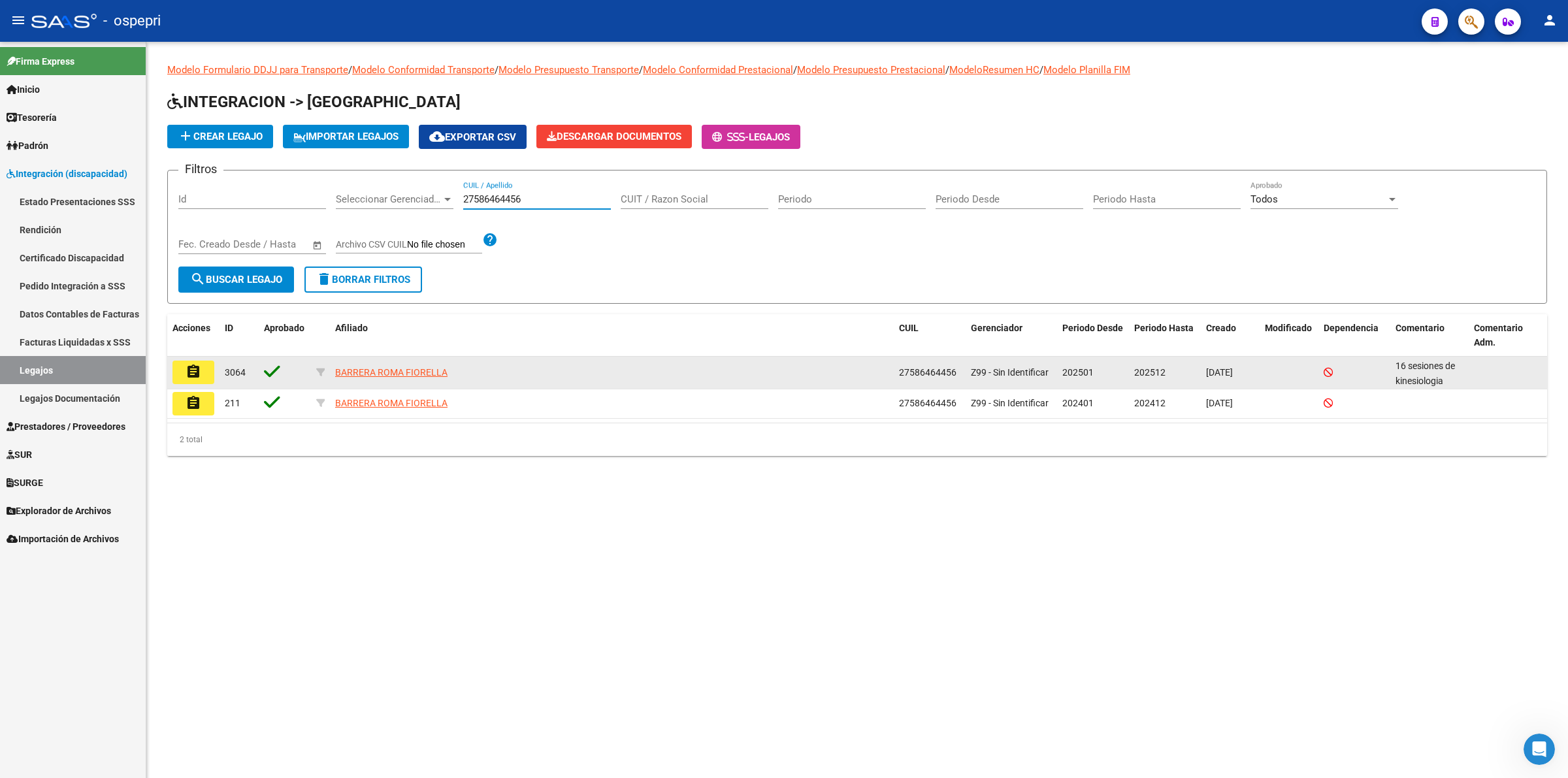
type input "27586464456"
click at [191, 371] on mat-icon "assignment" at bounding box center [193, 372] width 16 height 16
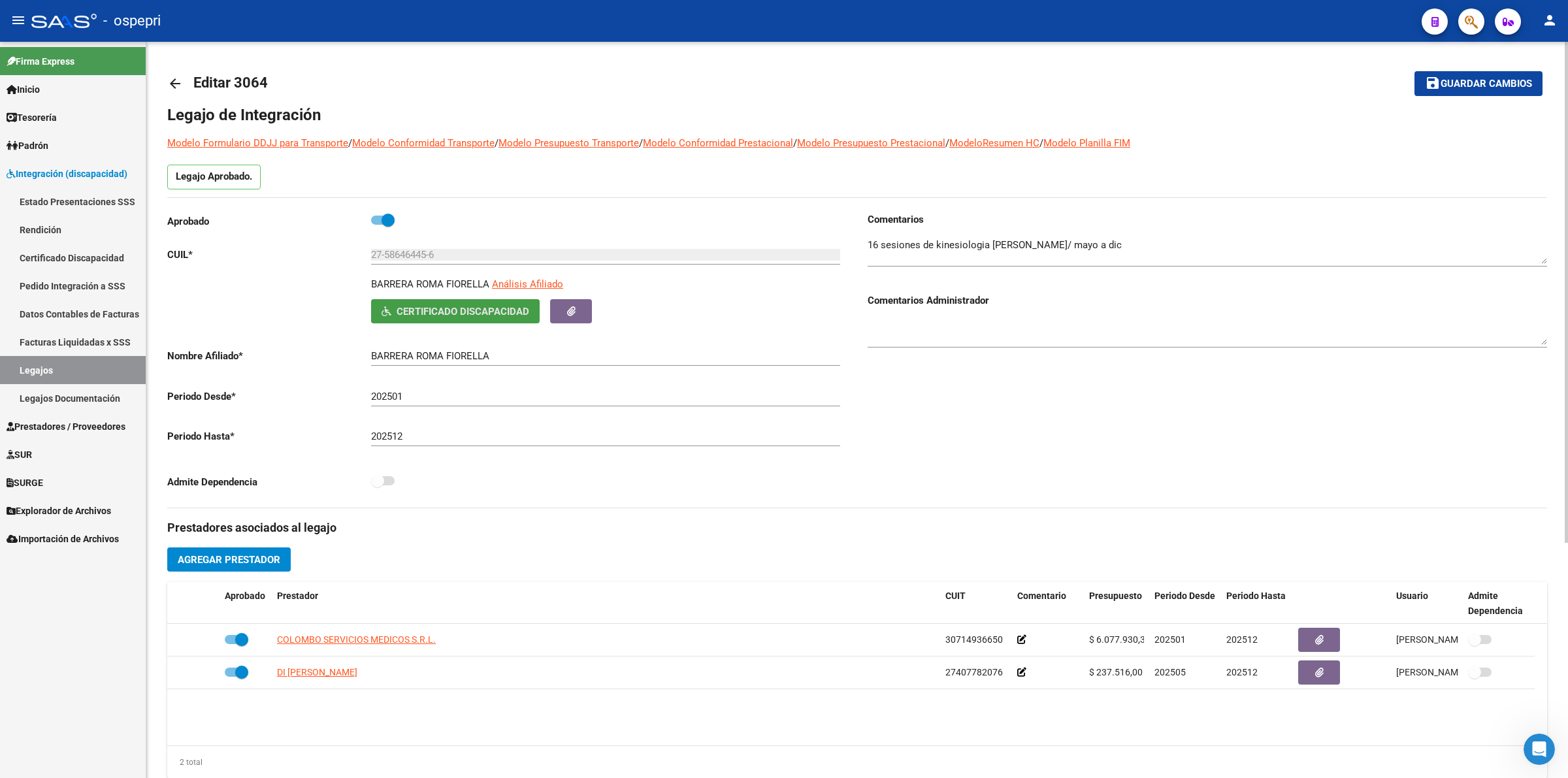
click at [454, 309] on span "Certificado Discapacidad" at bounding box center [463, 311] width 133 height 12
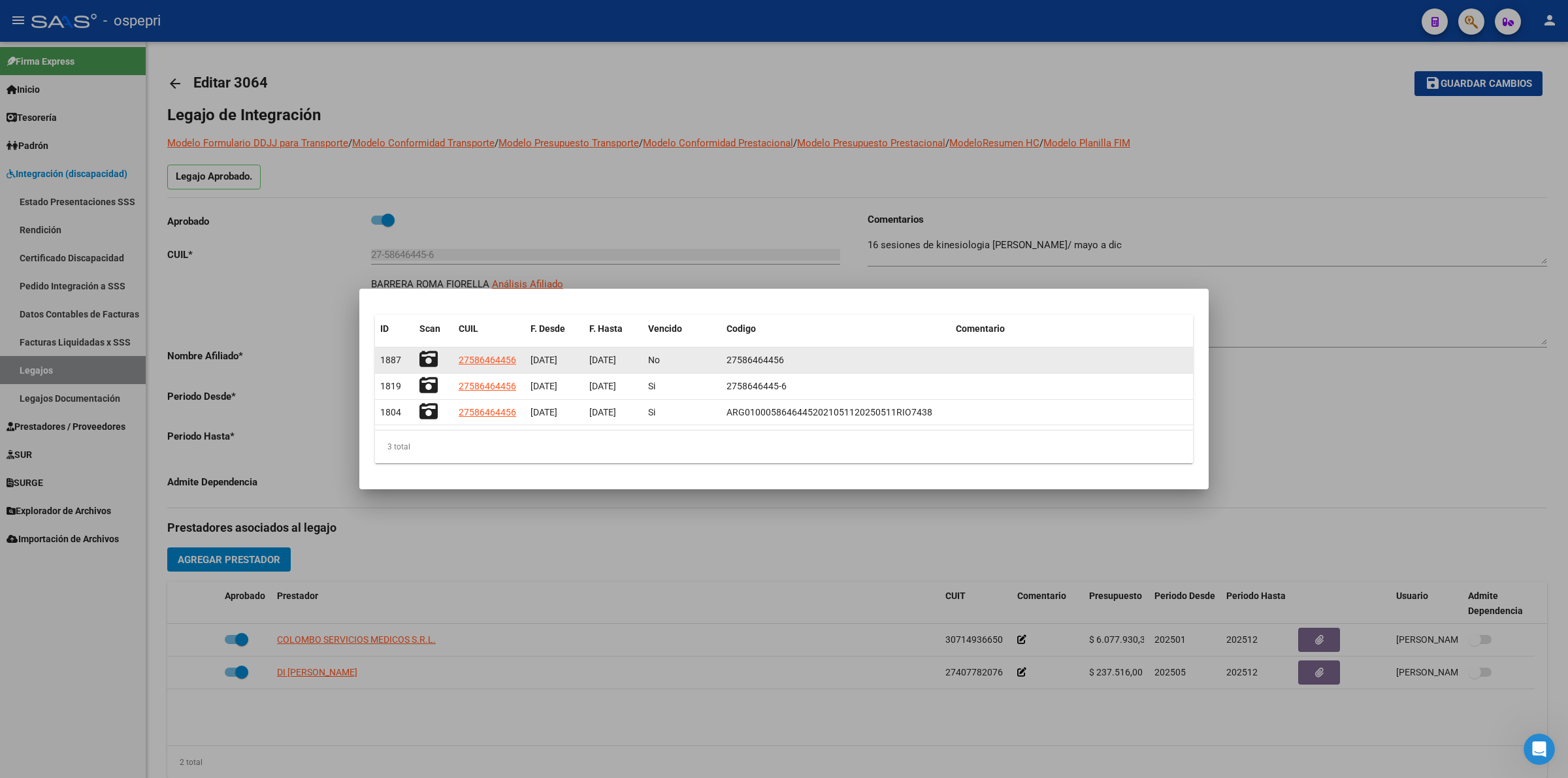
click at [423, 352] on icon at bounding box center [429, 359] width 18 height 18
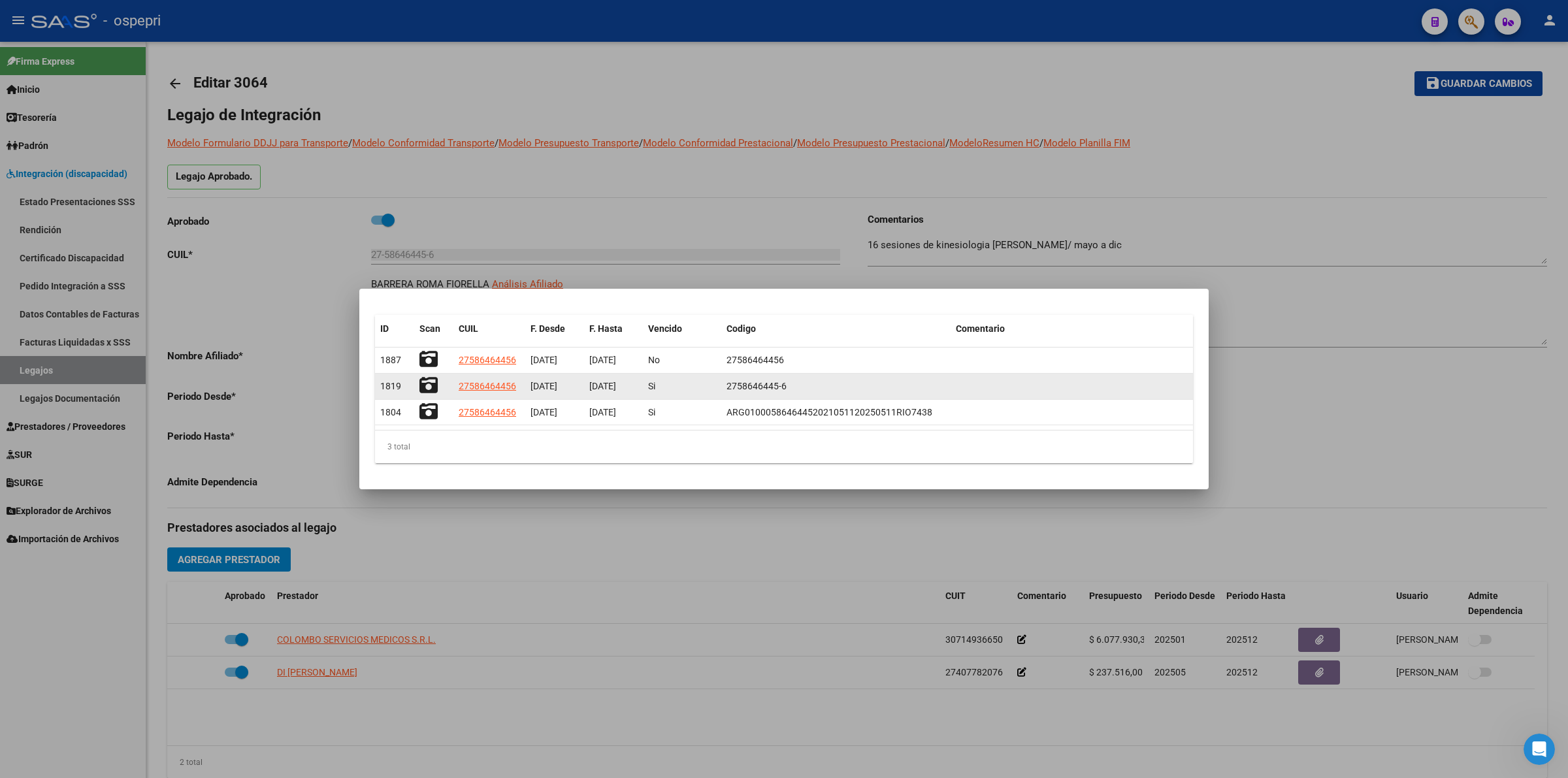
click at [432, 377] on icon at bounding box center [429, 385] width 18 height 18
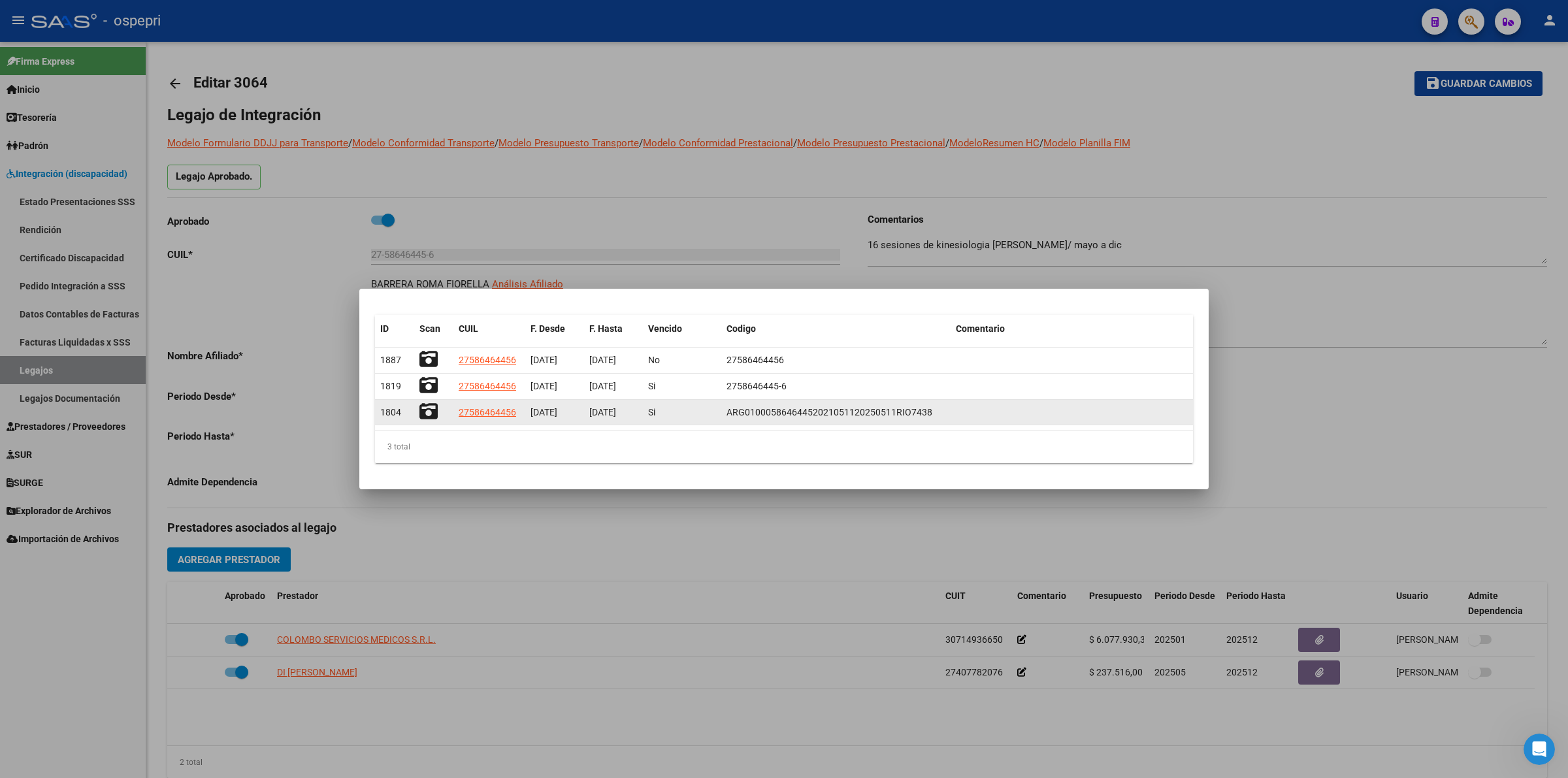
click at [423, 408] on icon at bounding box center [429, 411] width 18 height 18
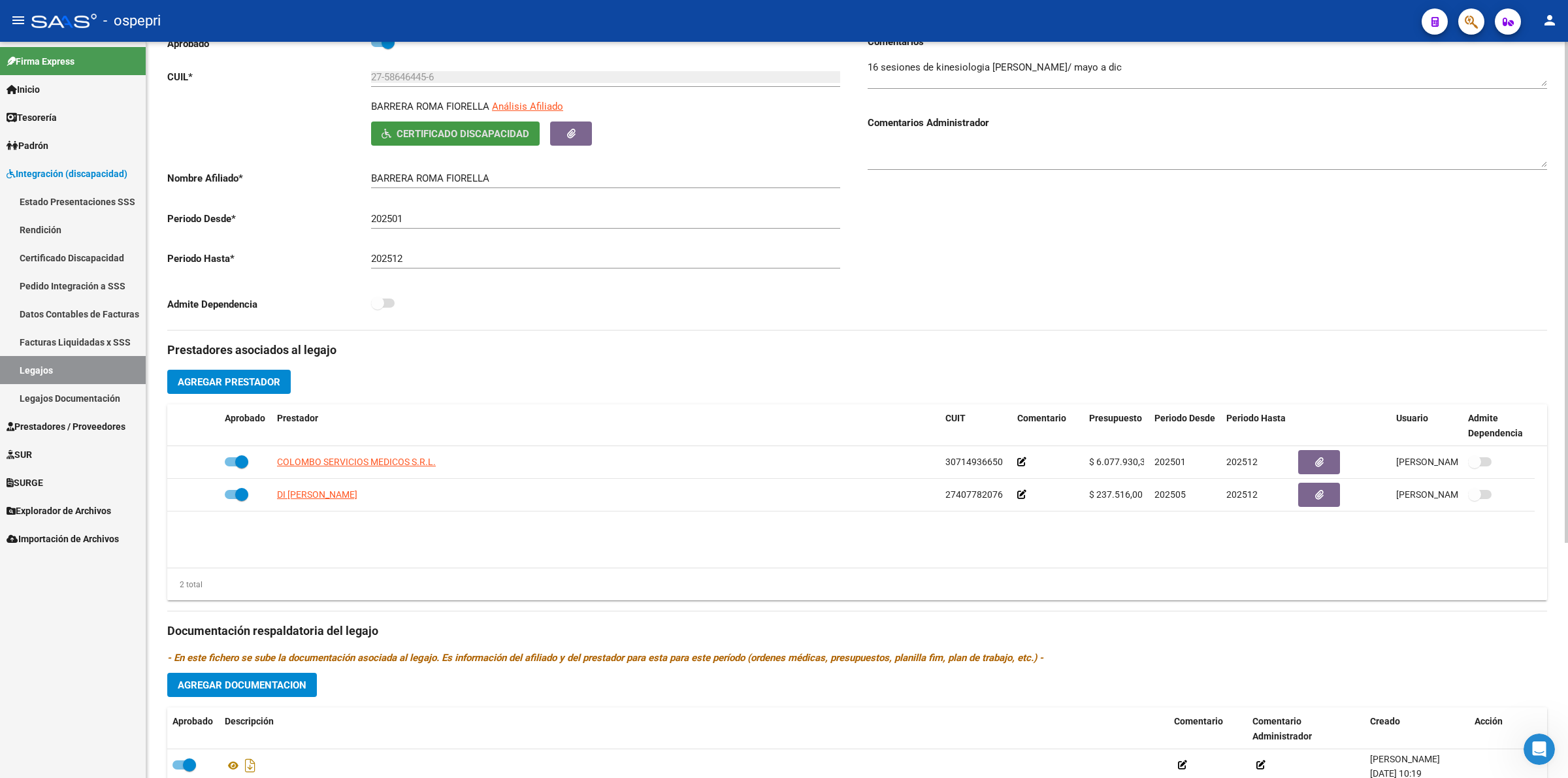
scroll to position [344, 0]
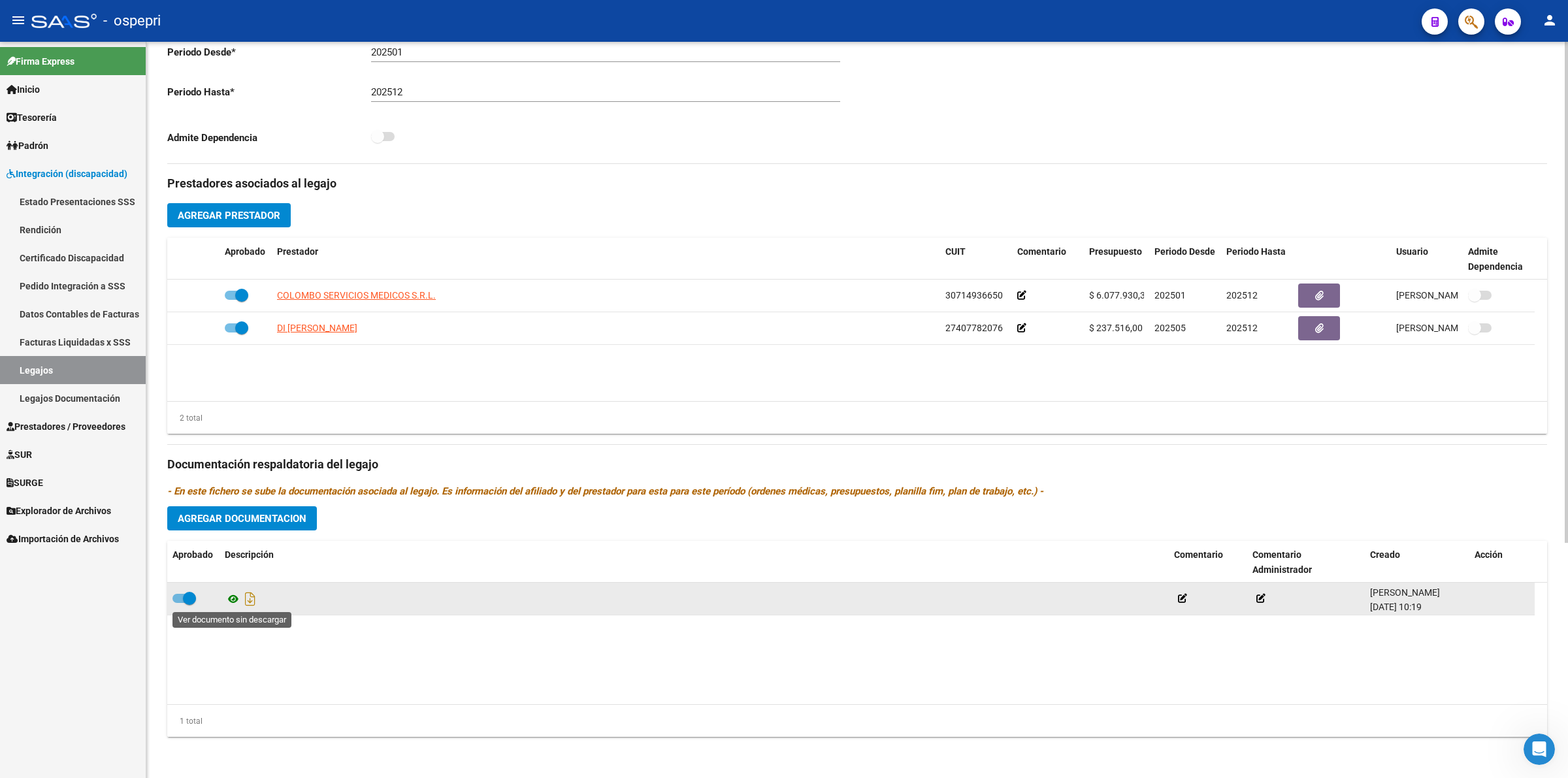
click at [233, 600] on icon at bounding box center [233, 598] width 17 height 16
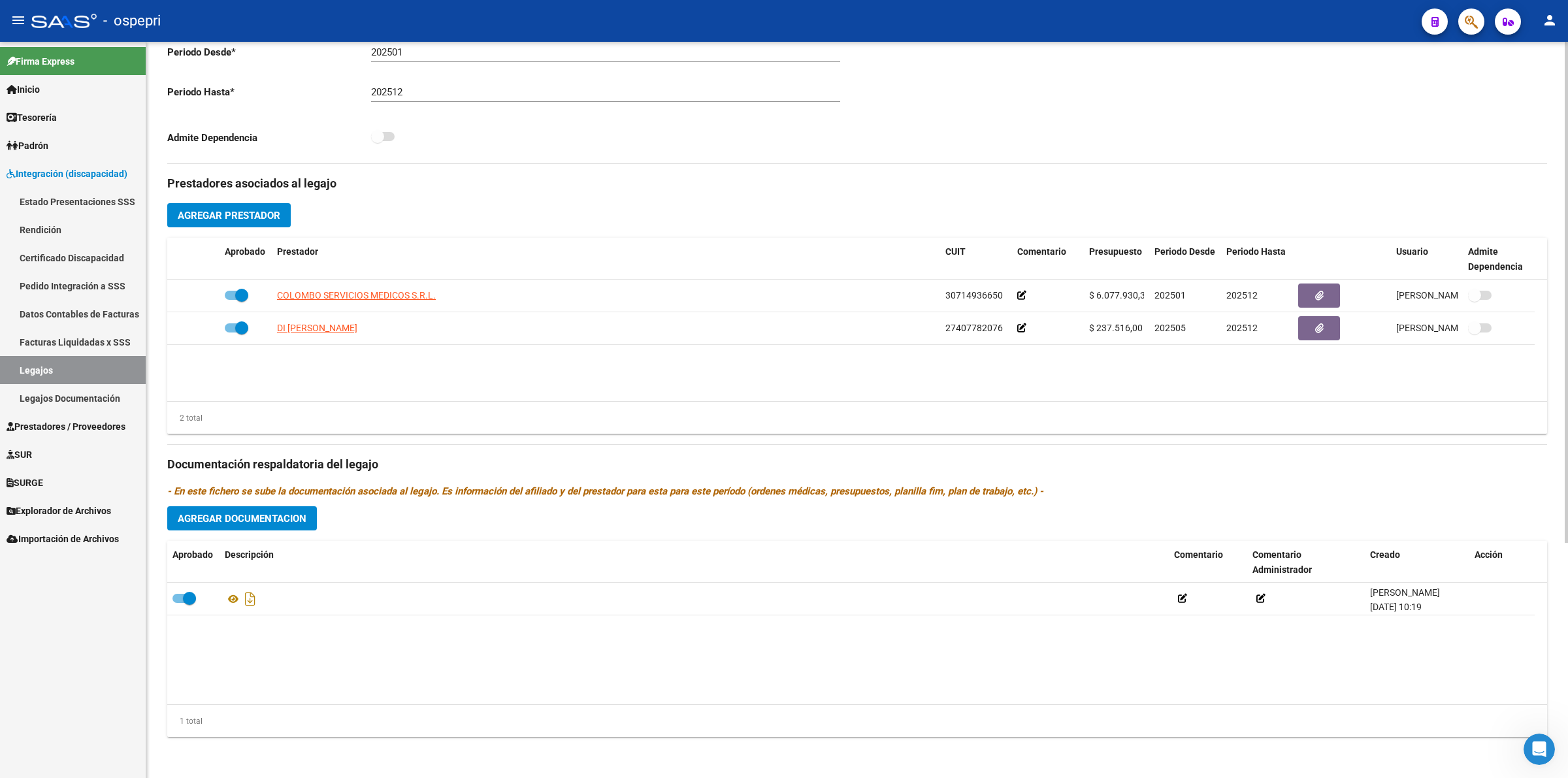
scroll to position [0, 0]
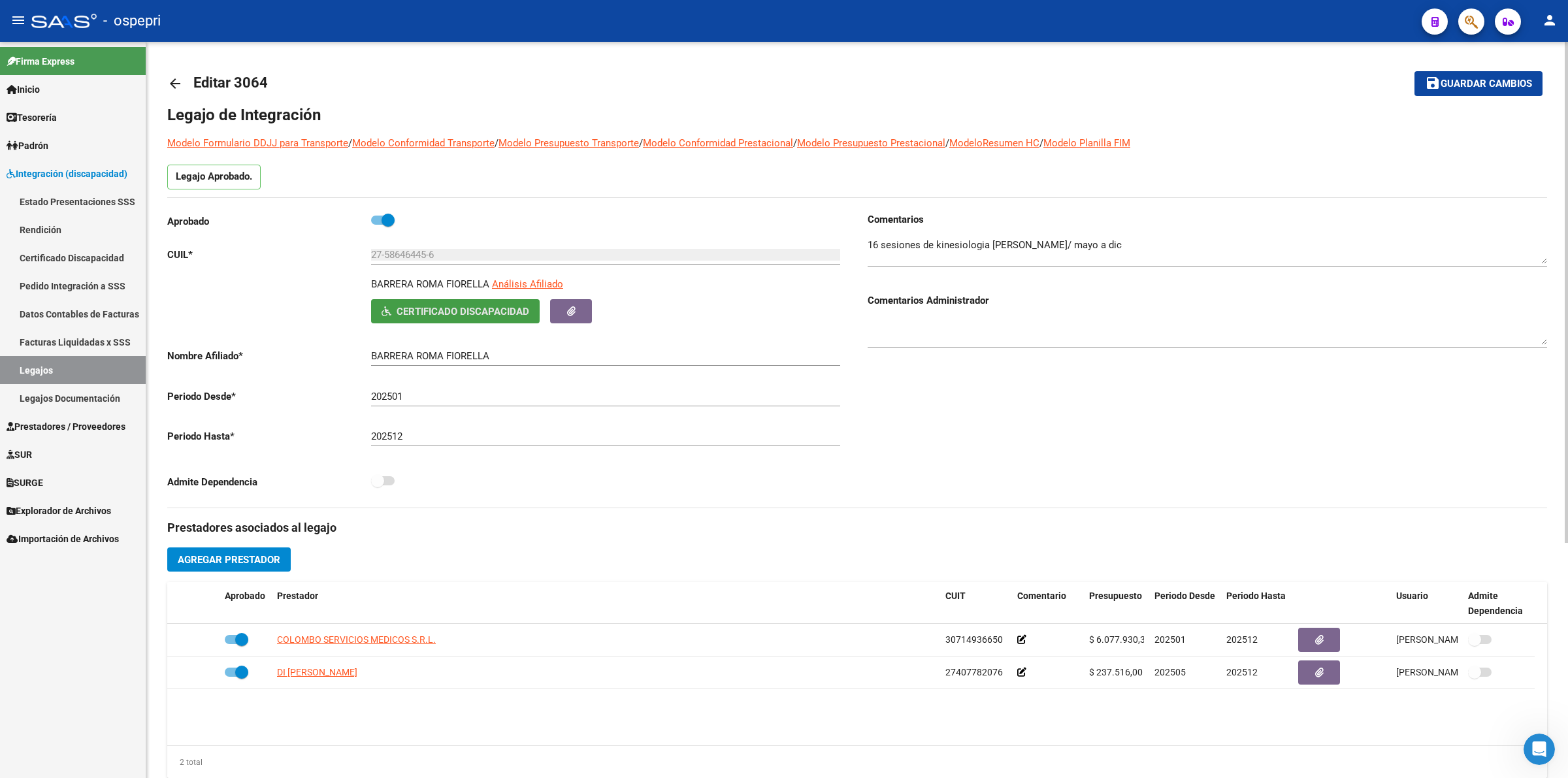
click at [403, 311] on span "Certificado Discapacidad" at bounding box center [463, 311] width 133 height 12
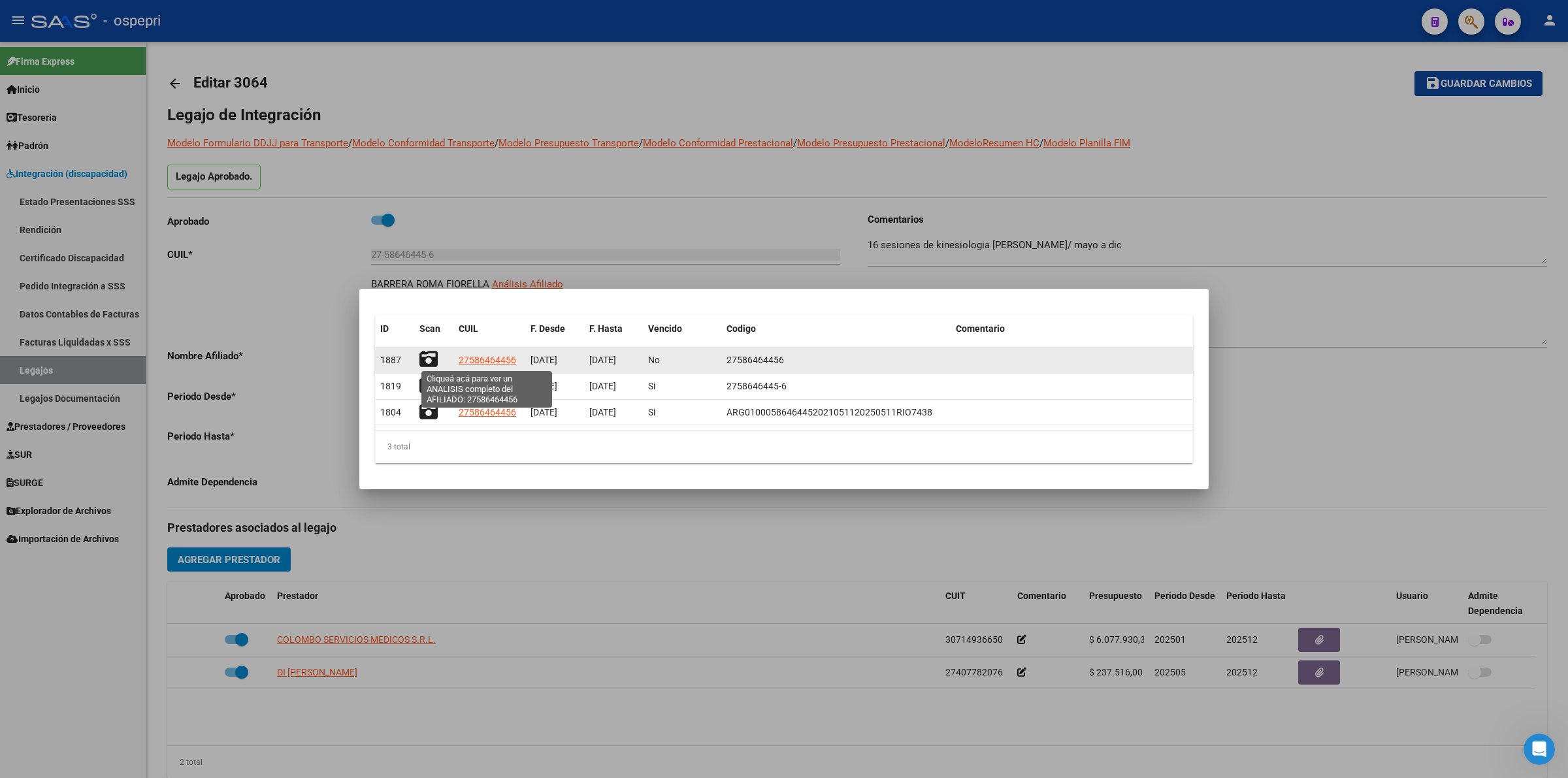
click at [466, 359] on span "27586464456" at bounding box center [487, 359] width 58 height 10
type textarea "27586464456"
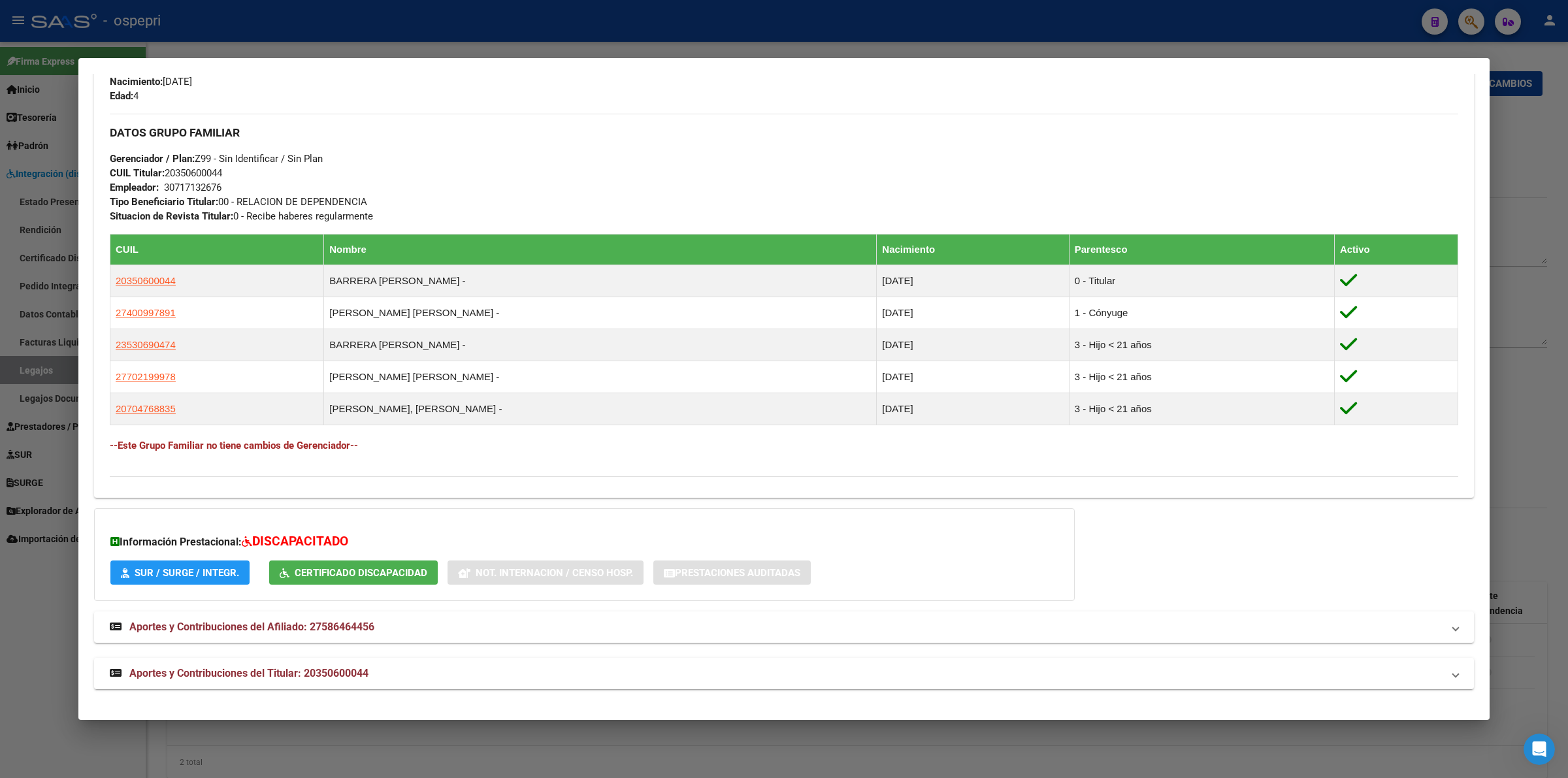
scroll to position [576, 0]
click at [345, 575] on span "Certificado Discapacidad" at bounding box center [361, 572] width 133 height 12
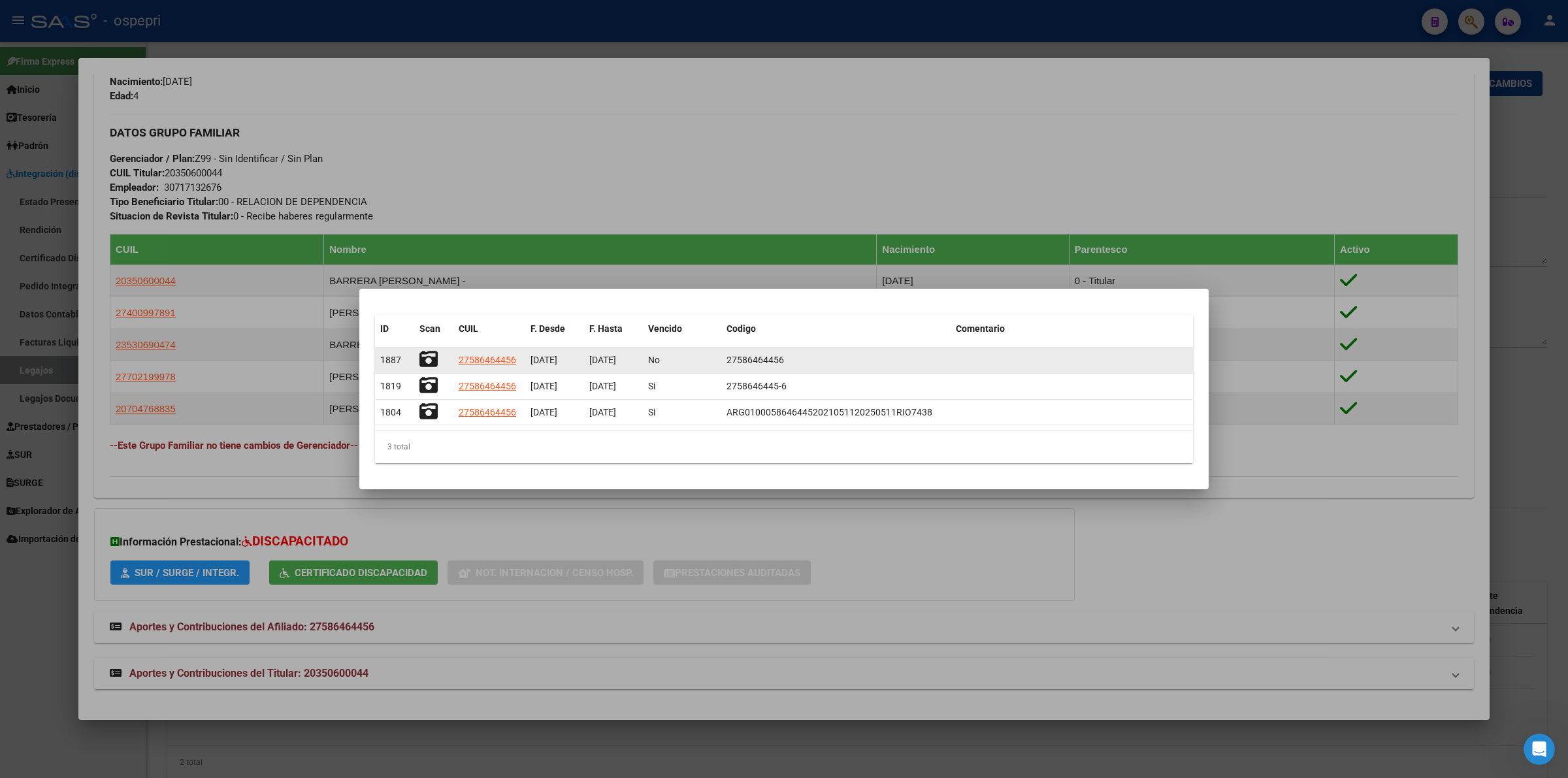
click at [430, 358] on icon at bounding box center [429, 359] width 18 height 18
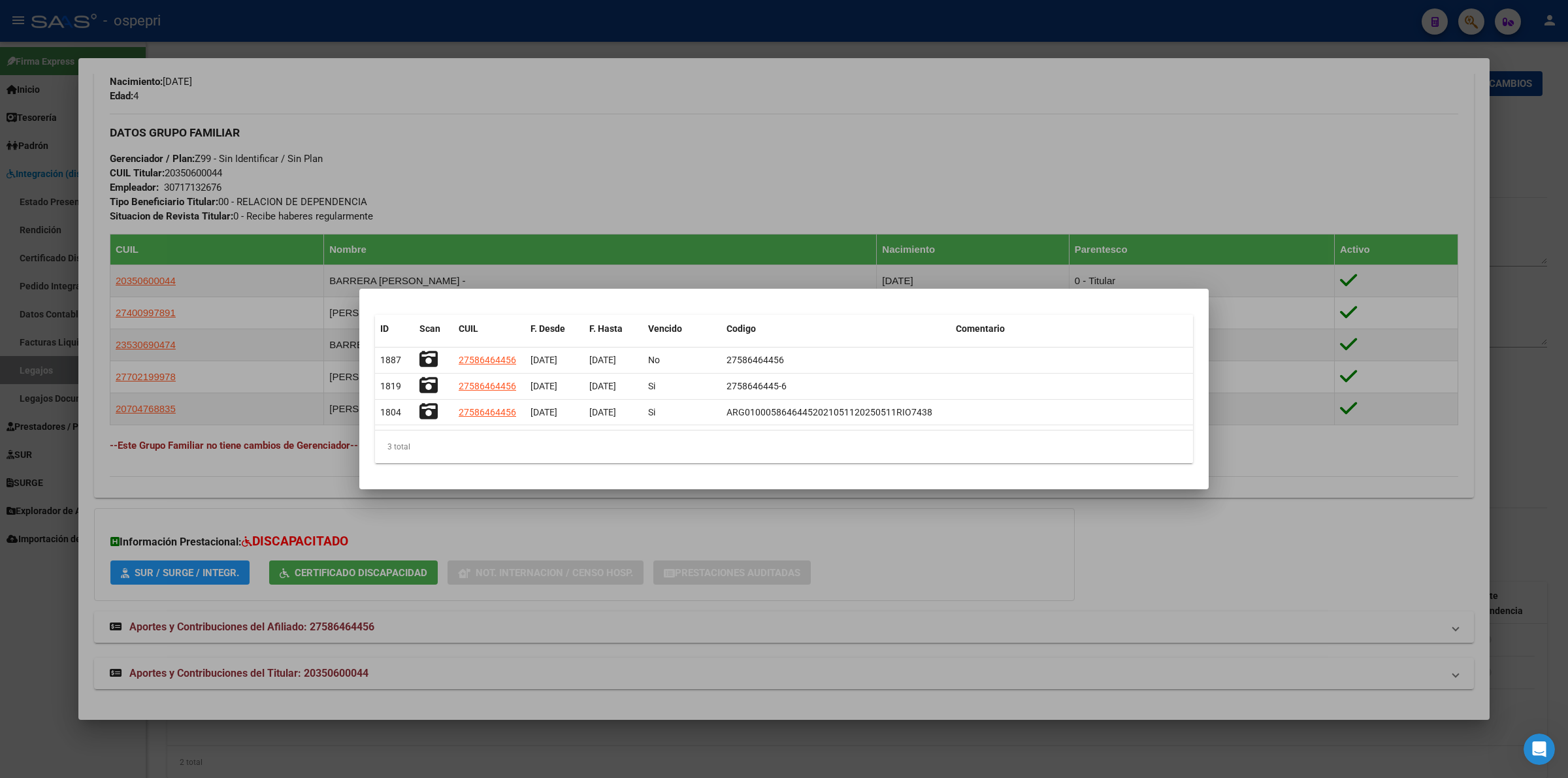
click at [614, 170] on div at bounding box center [784, 389] width 1568 height 778
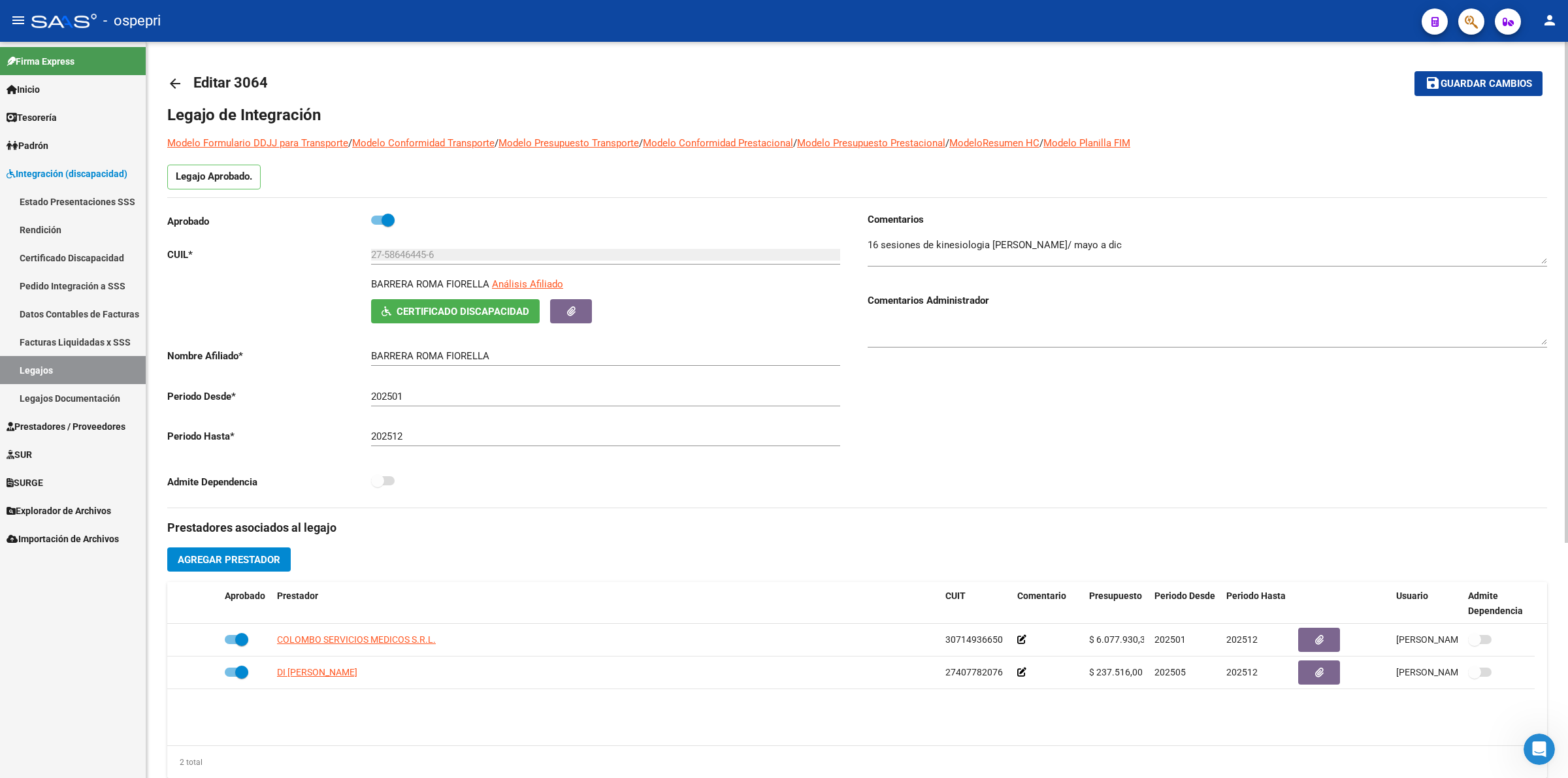
click at [176, 85] on mat-icon "arrow_back" at bounding box center [175, 83] width 16 height 16
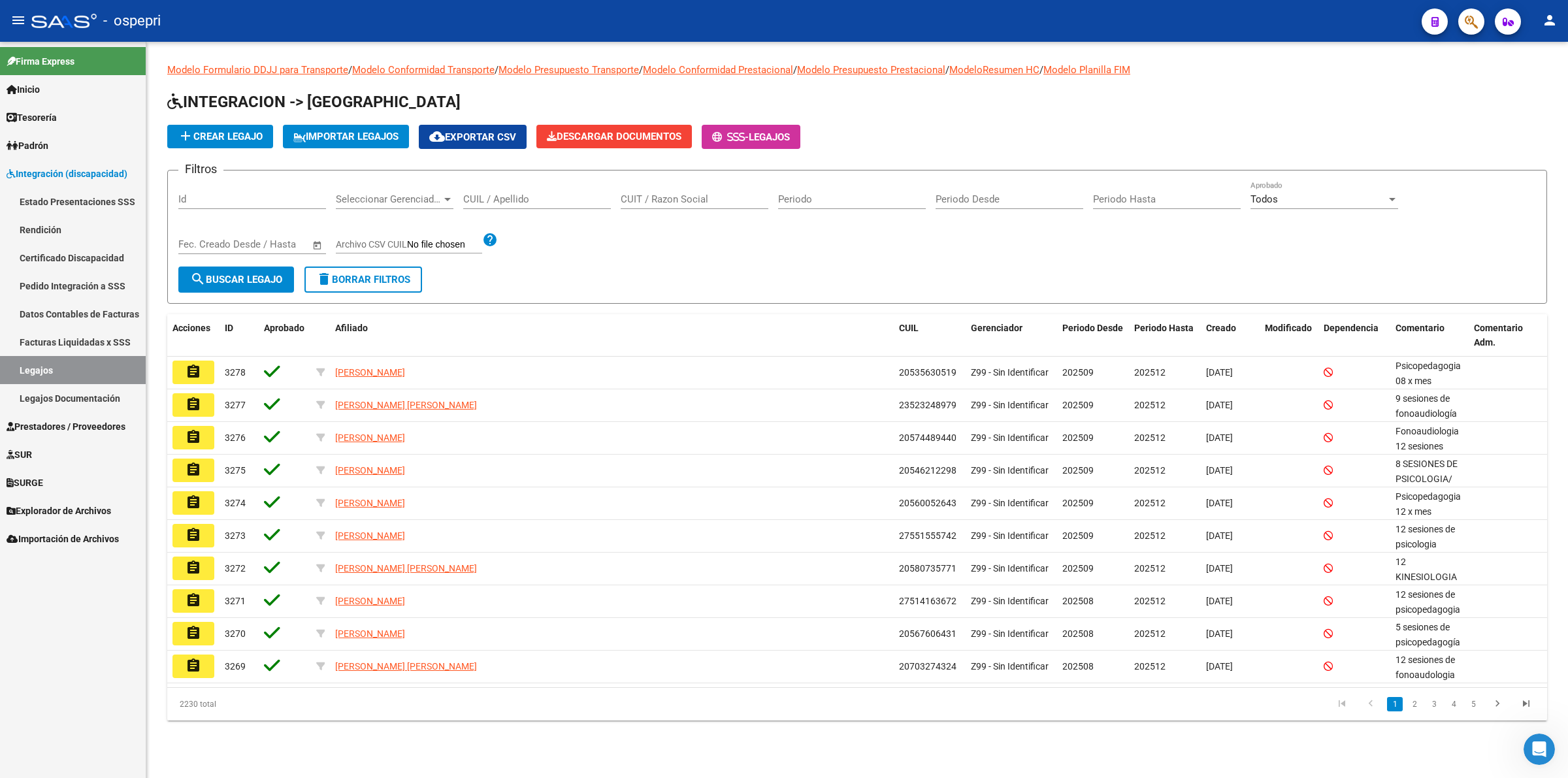
click at [570, 196] on input "CUIL / Apellido" at bounding box center [537, 199] width 148 height 12
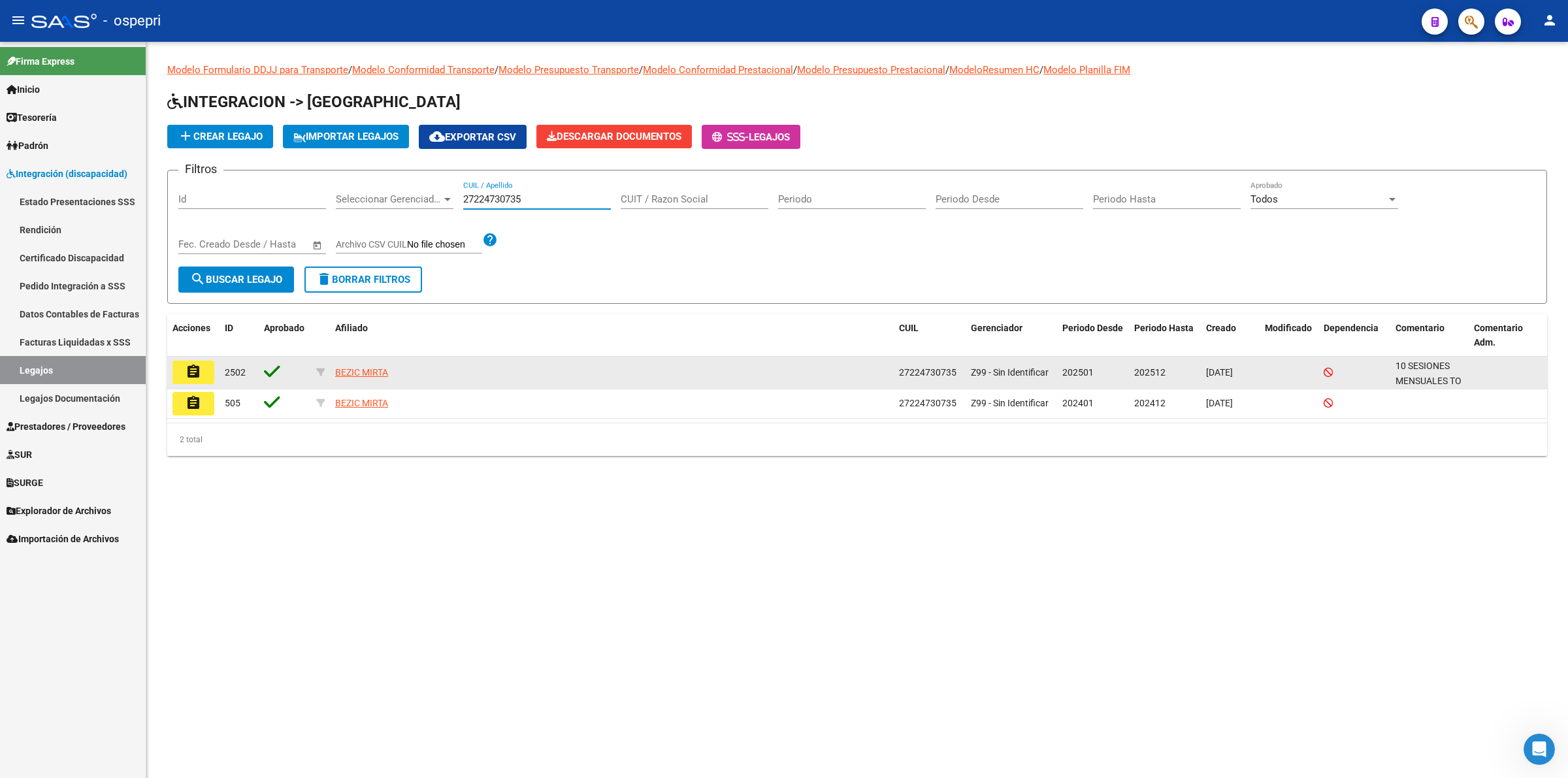
type input "27224730735"
click at [195, 365] on mat-icon "assignment" at bounding box center [193, 372] width 16 height 16
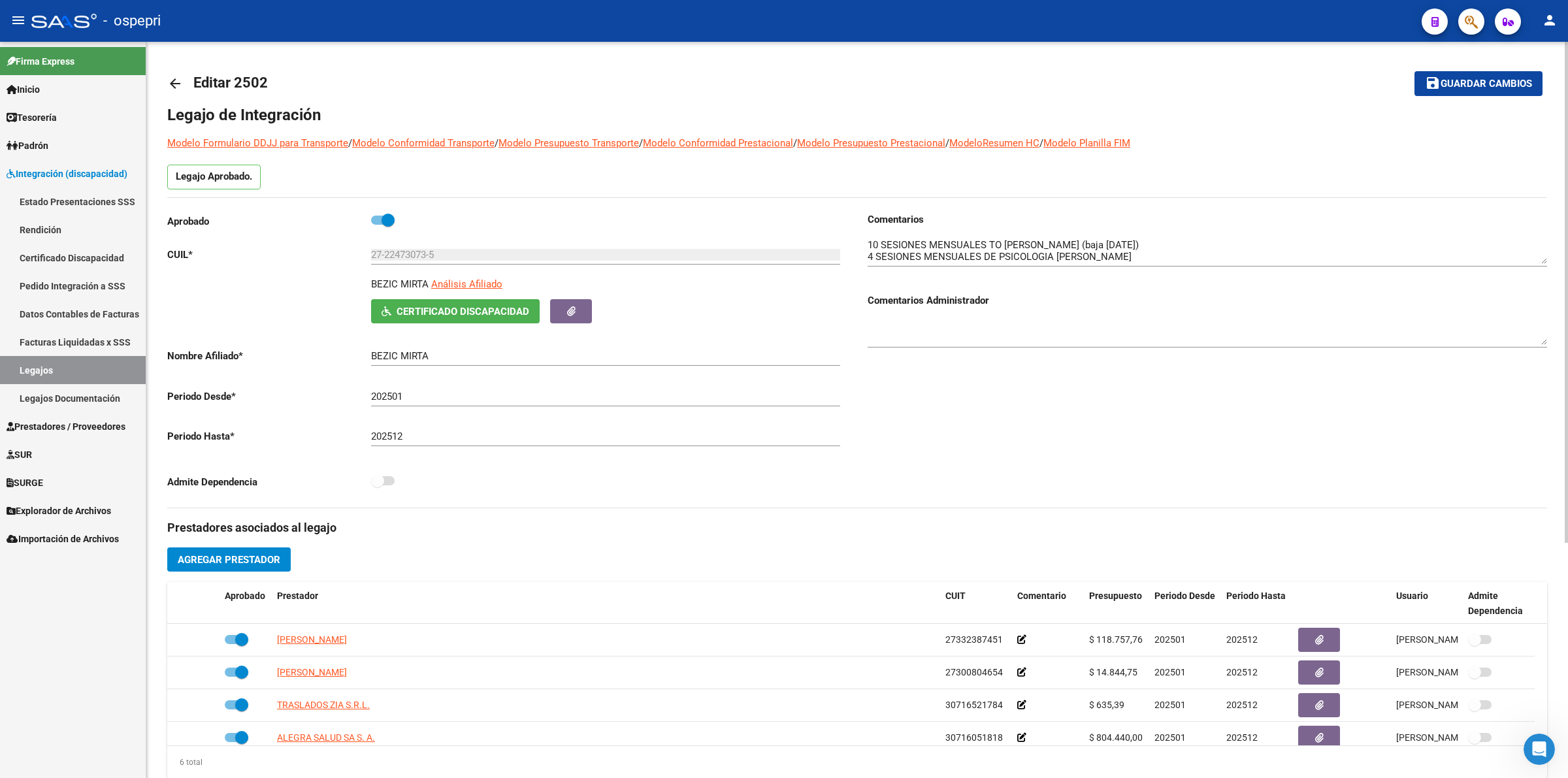
click at [471, 310] on span "Certificado Discapacidad" at bounding box center [463, 311] width 133 height 12
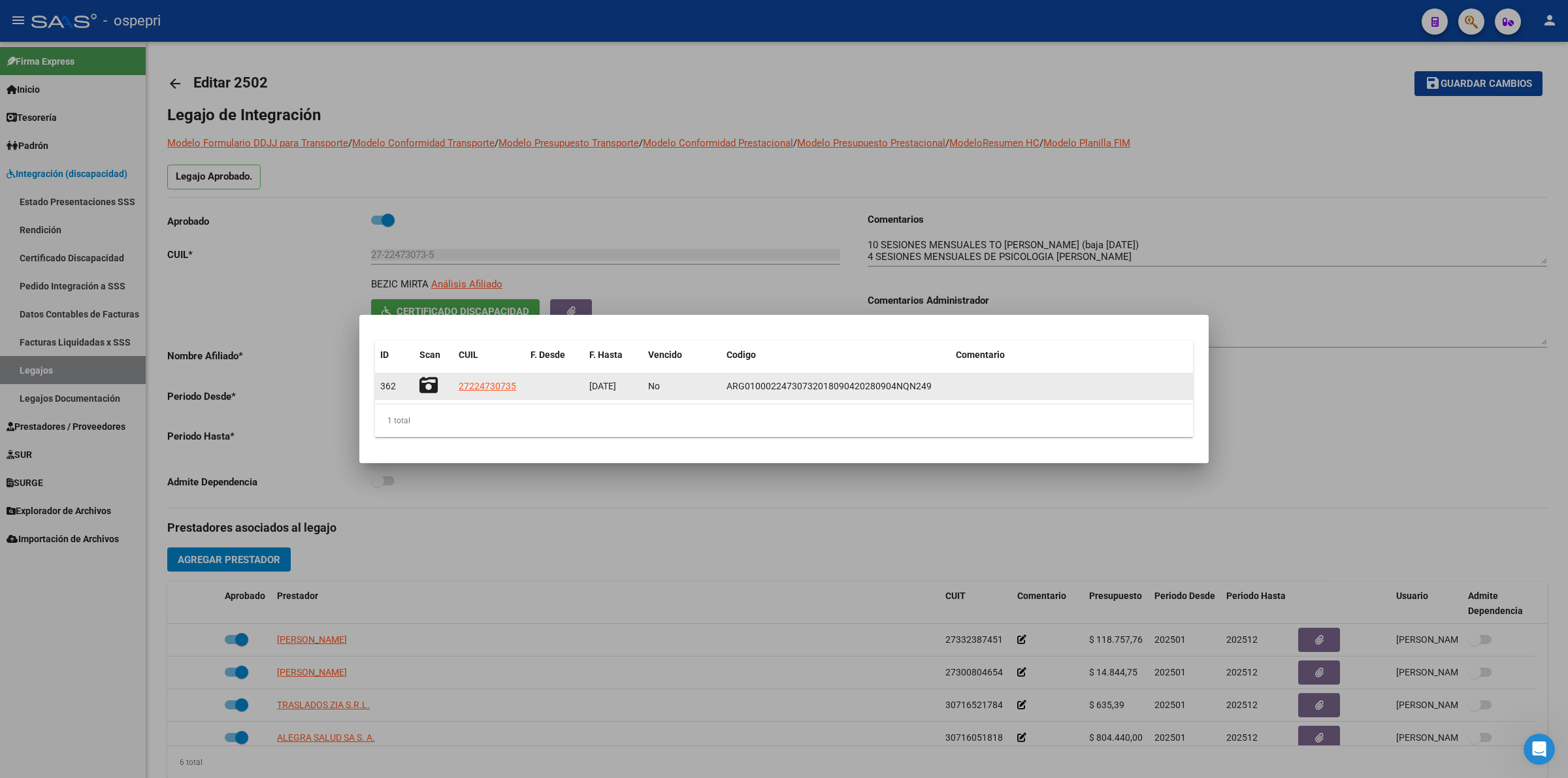
click at [426, 380] on icon at bounding box center [429, 385] width 18 height 18
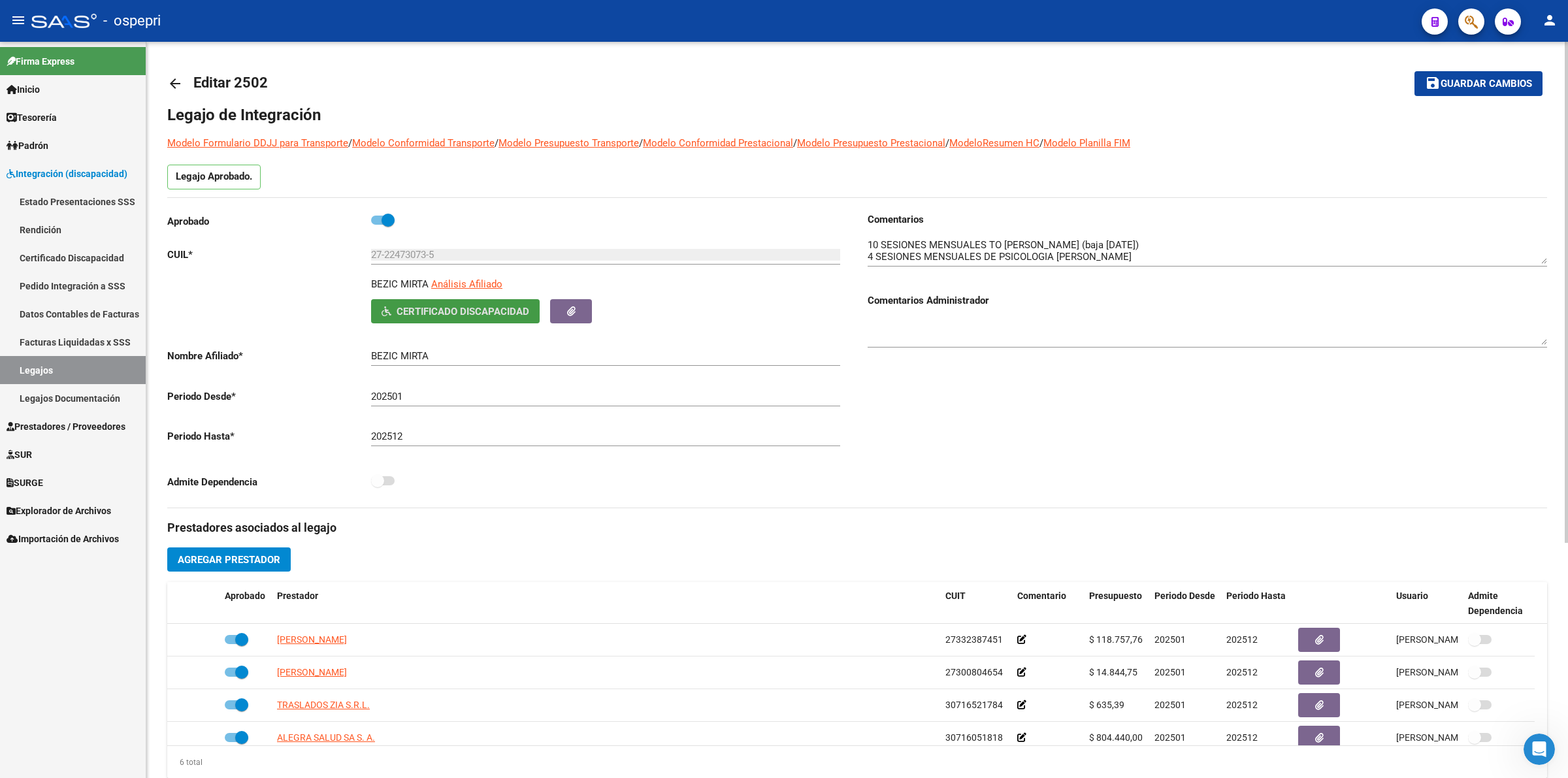
click at [187, 79] on link "arrow_back" at bounding box center [180, 83] width 26 height 31
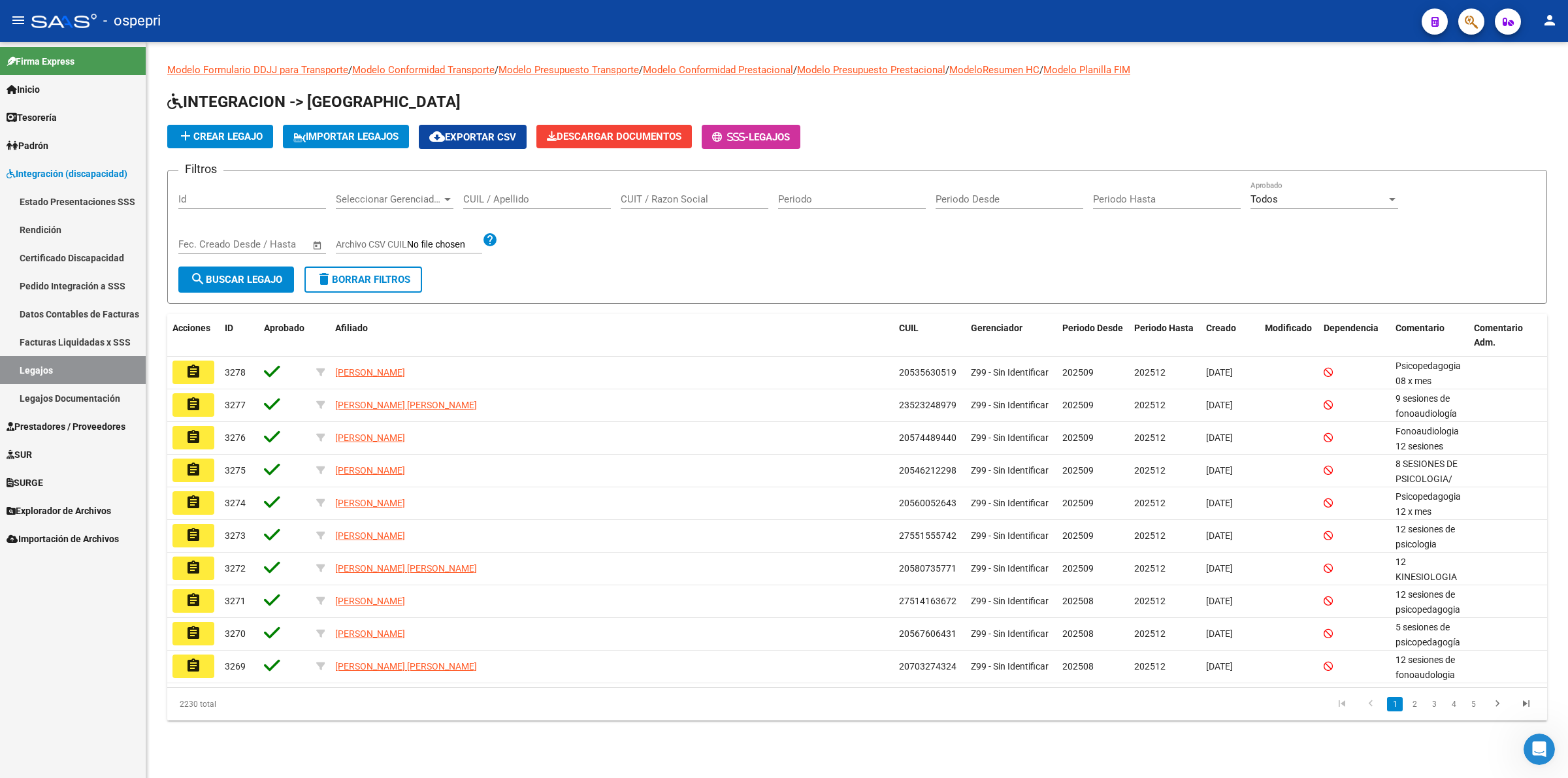
click at [536, 199] on input "CUIL / Apellido" at bounding box center [537, 199] width 148 height 12
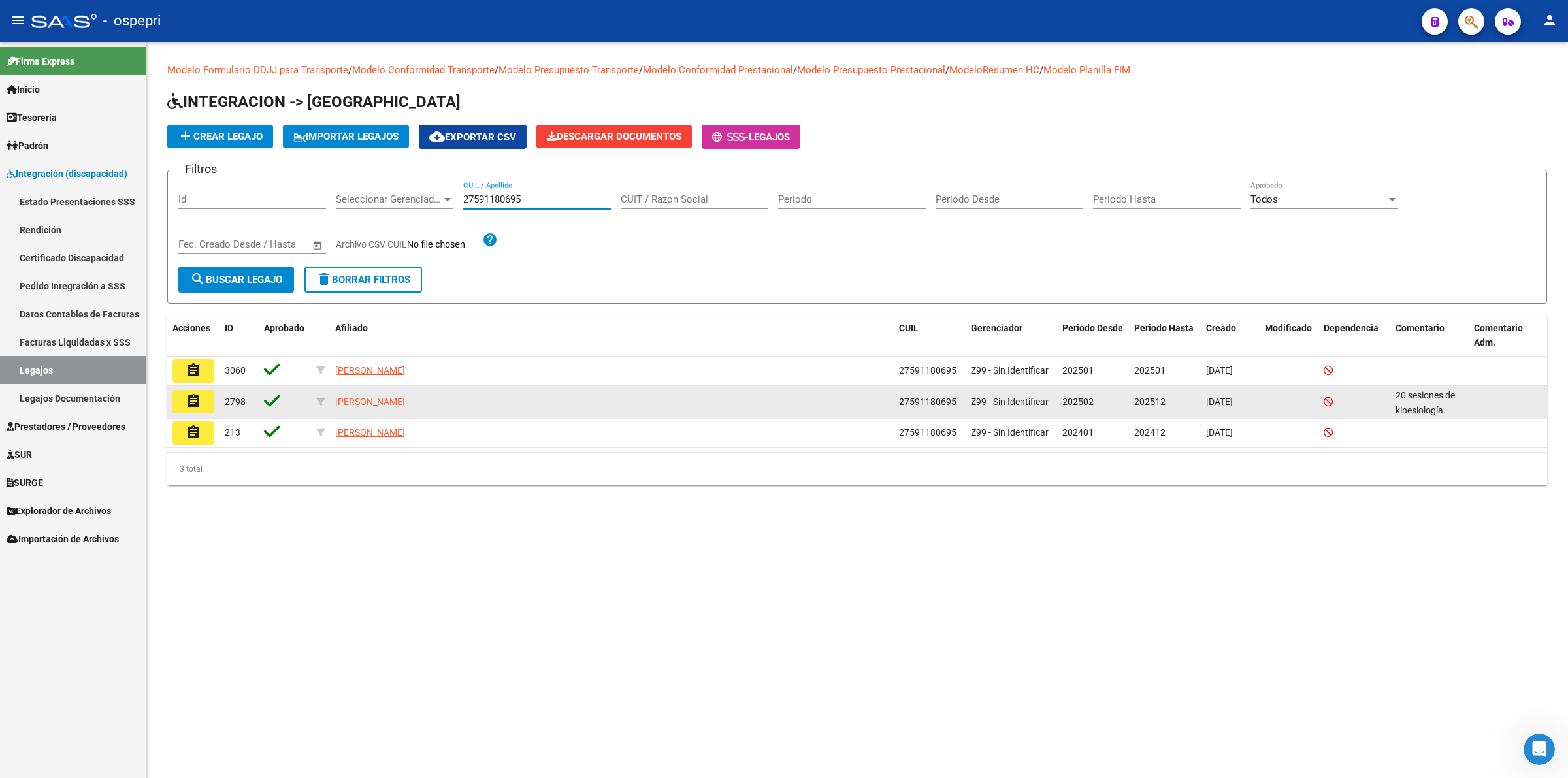
type input "27591180695"
click at [195, 399] on mat-icon "assignment" at bounding box center [193, 401] width 16 height 16
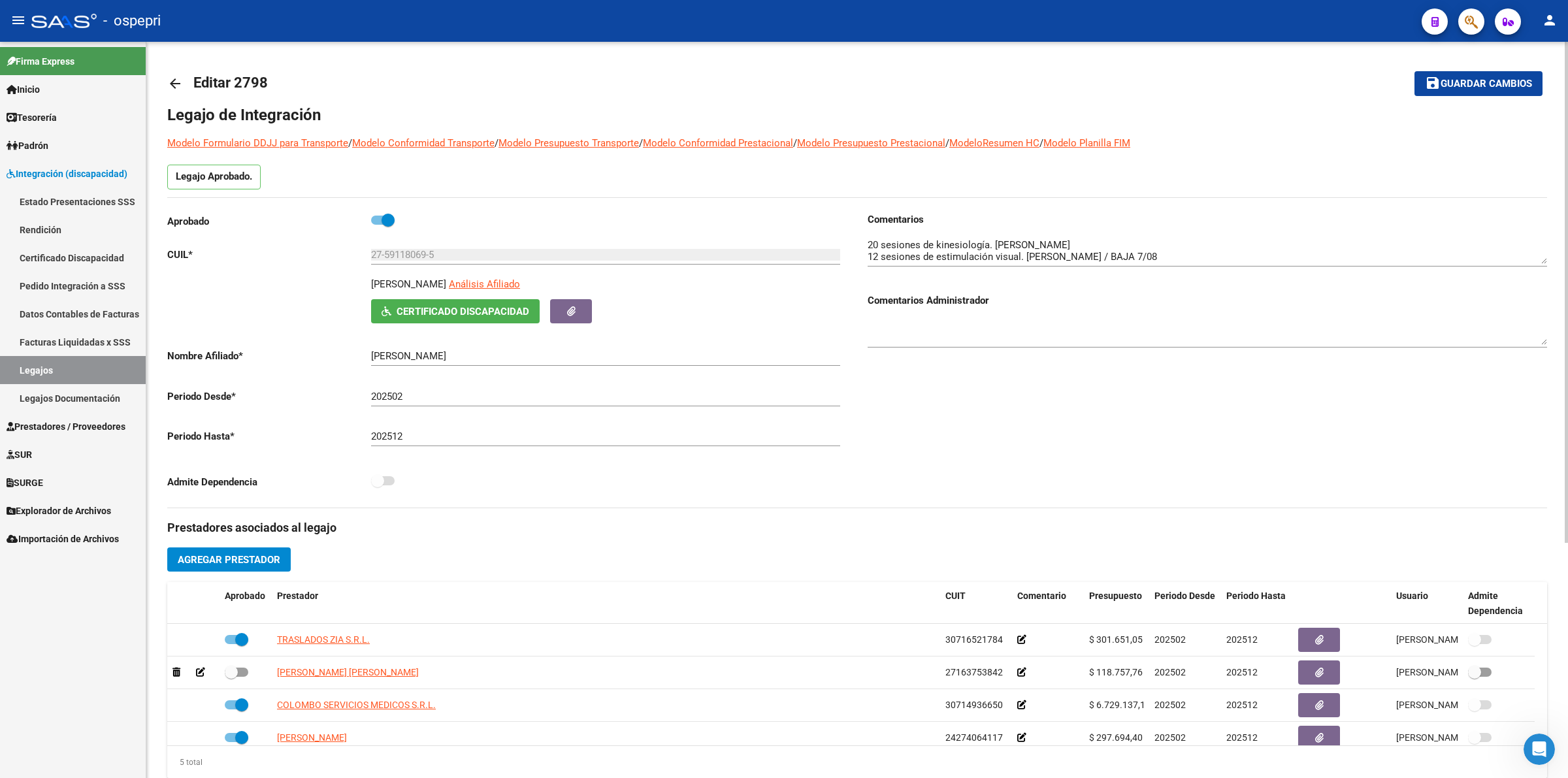
click at [497, 317] on span "Certificado Discapacidad" at bounding box center [463, 311] width 133 height 12
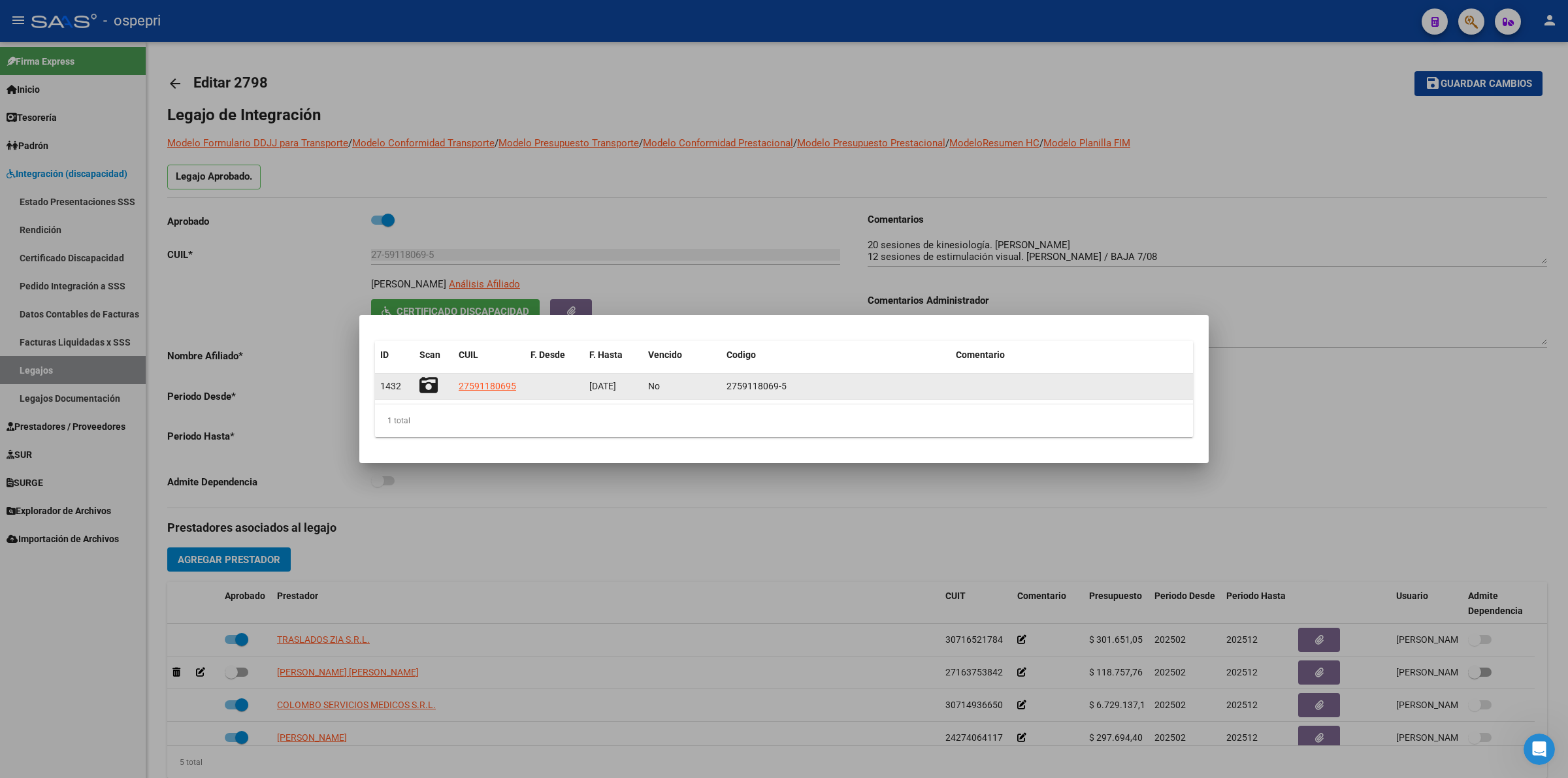
click at [432, 383] on icon at bounding box center [429, 385] width 18 height 18
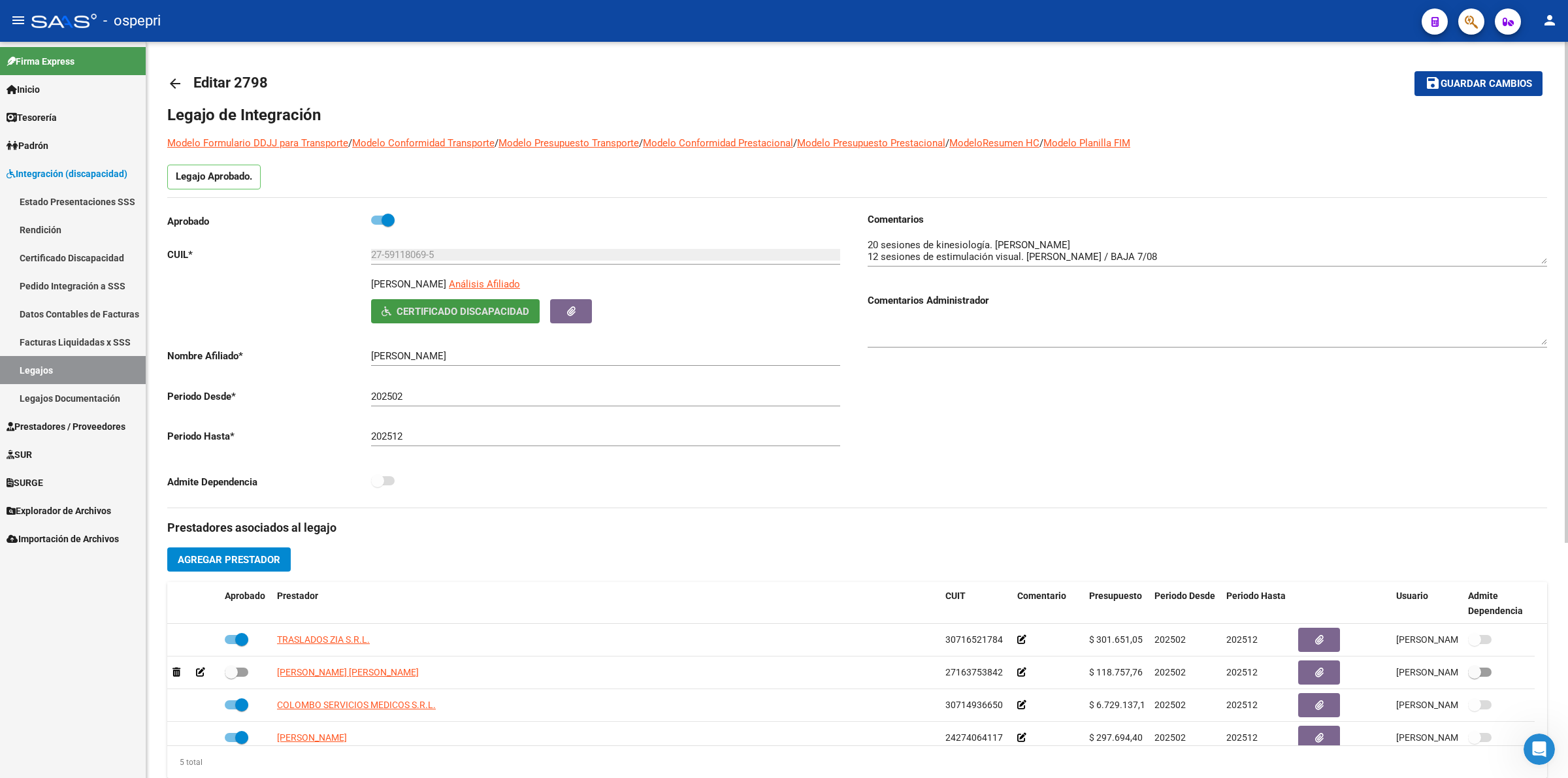
drag, startPoint x: 174, startPoint y: 84, endPoint x: 448, endPoint y: 155, distance: 283.0
click at [193, 85] on mat-toolbar-row "arrow_back Editar 2798" at bounding box center [705, 83] width 1076 height 42
click at [172, 78] on mat-icon "arrow_back" at bounding box center [175, 83] width 16 height 16
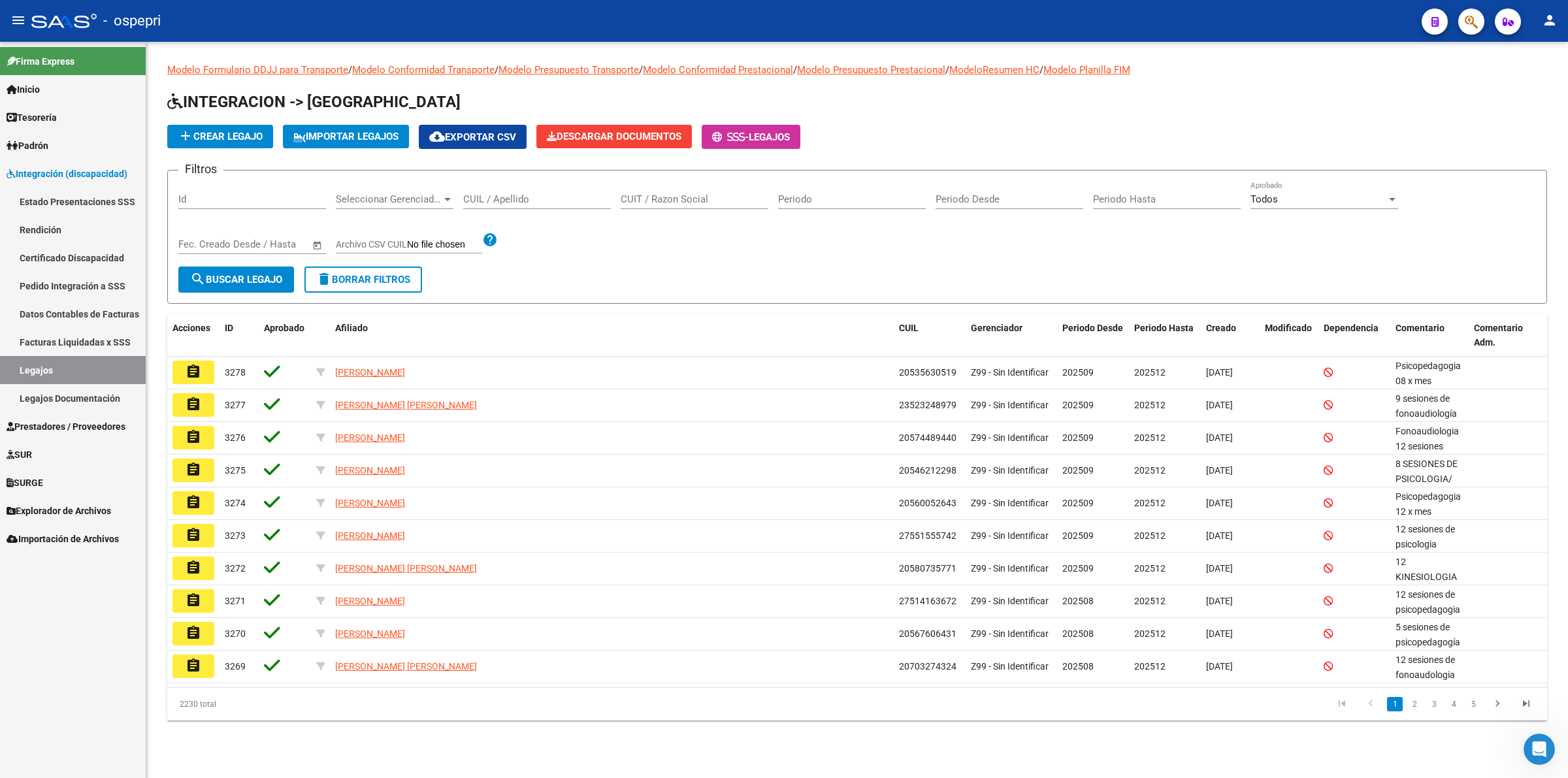
click at [564, 196] on input "CUIL / Apellido" at bounding box center [537, 199] width 148 height 12
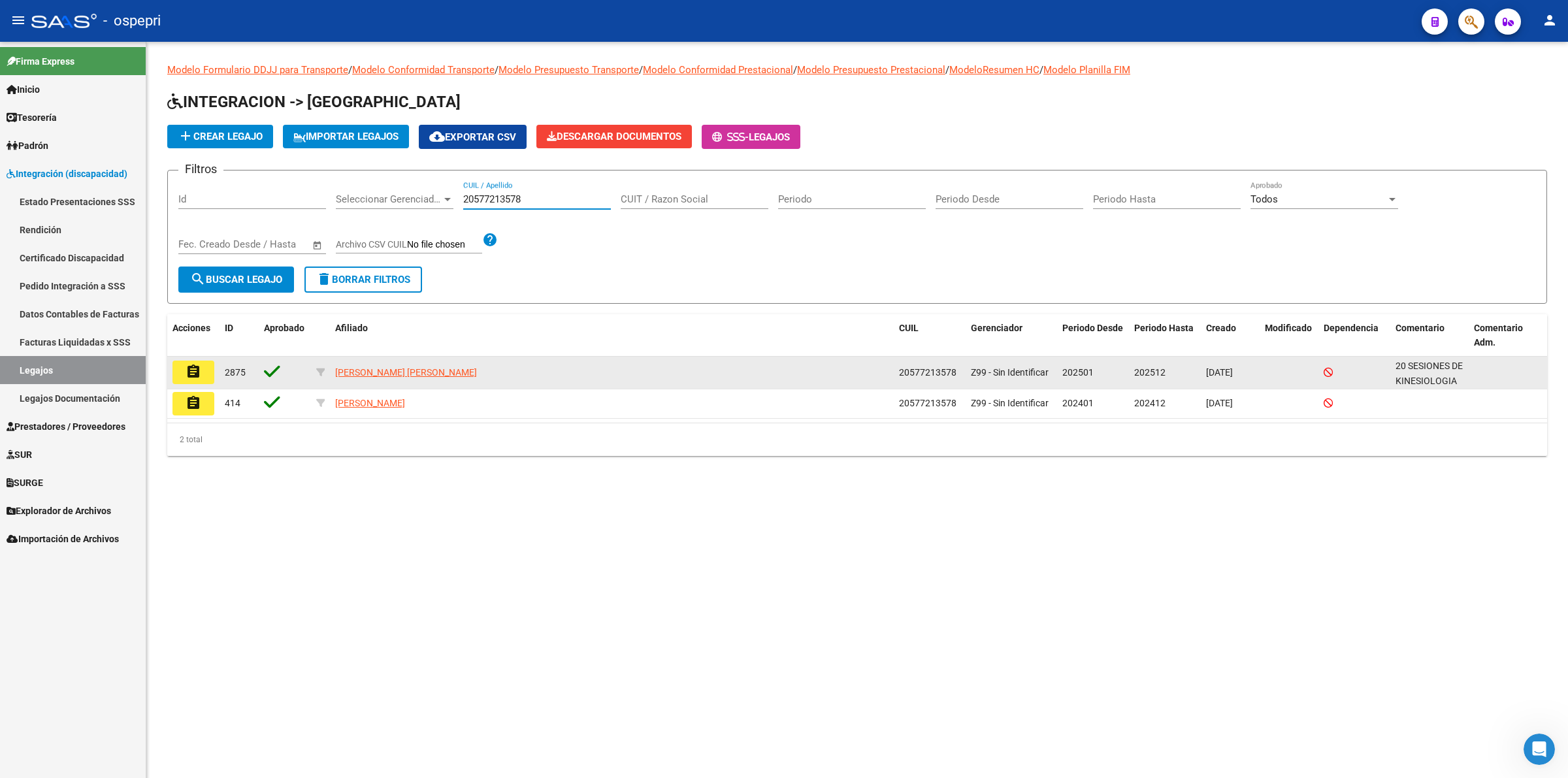
type input "20577213578"
click at [216, 370] on datatable-body-cell "assignment" at bounding box center [193, 372] width 52 height 32
click at [188, 377] on button "assignment" at bounding box center [194, 372] width 42 height 24
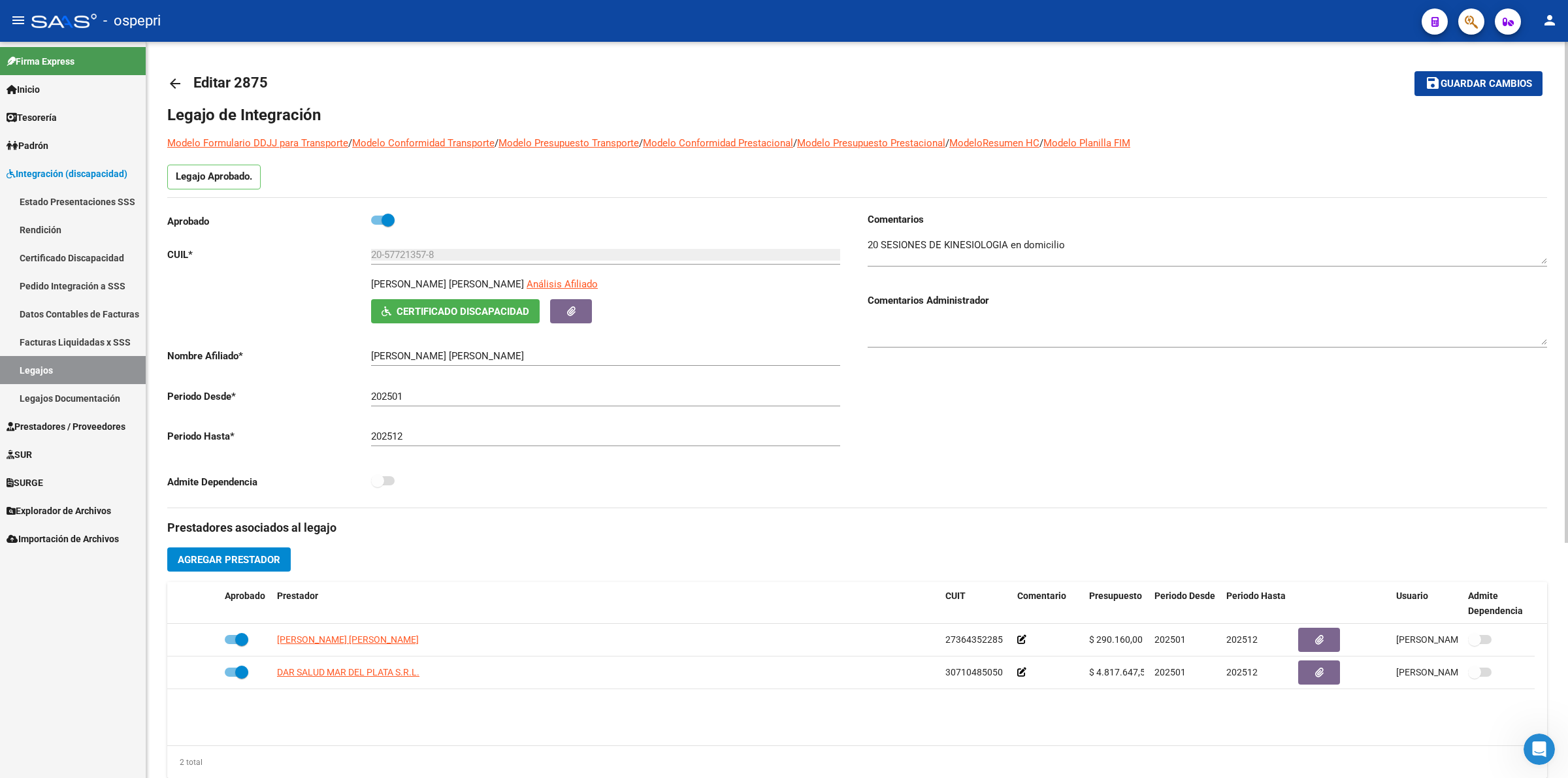
click at [485, 314] on span "Certificado Discapacidad" at bounding box center [463, 311] width 133 height 12
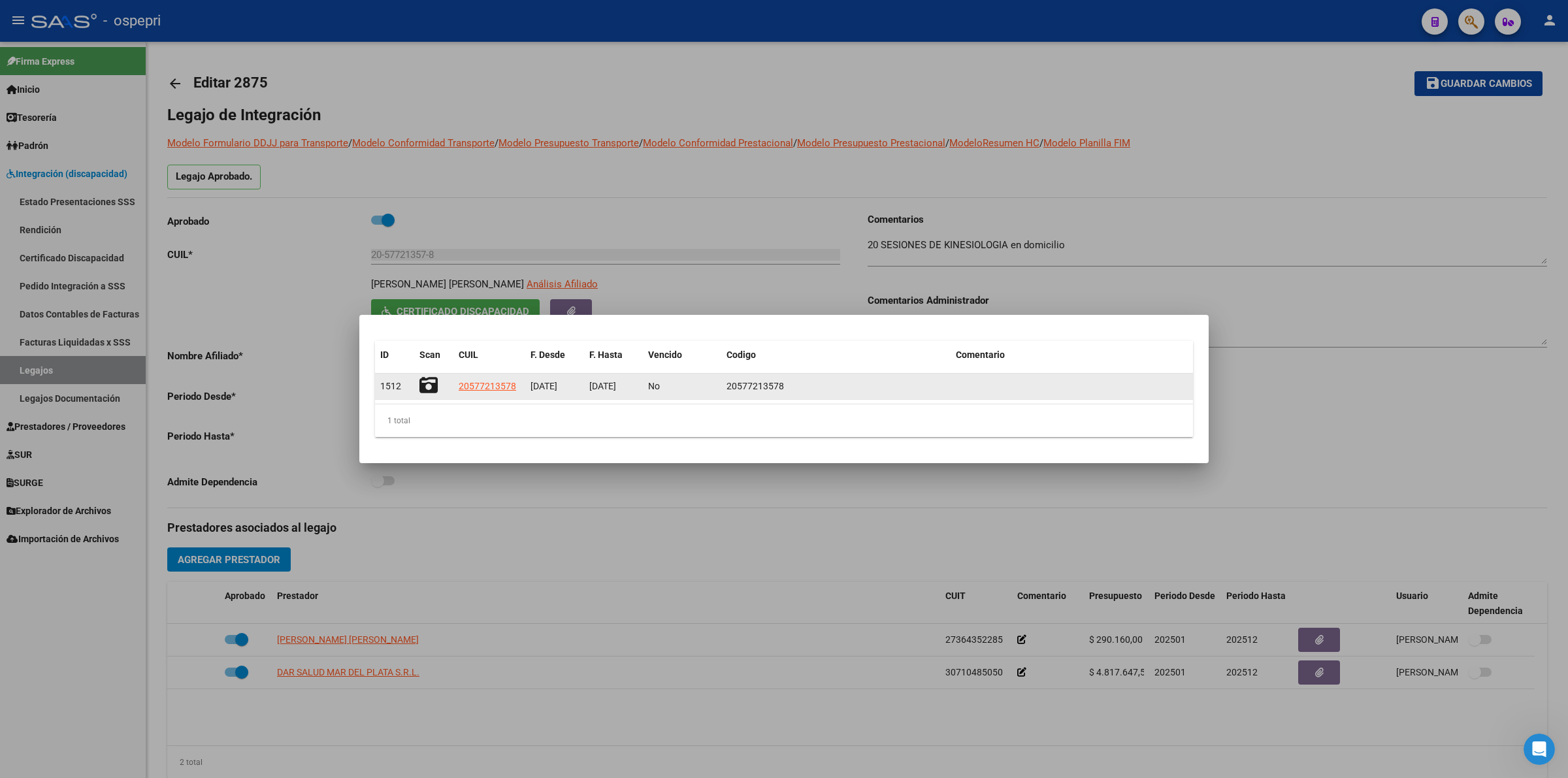
click at [420, 376] on icon at bounding box center [429, 385] width 18 height 18
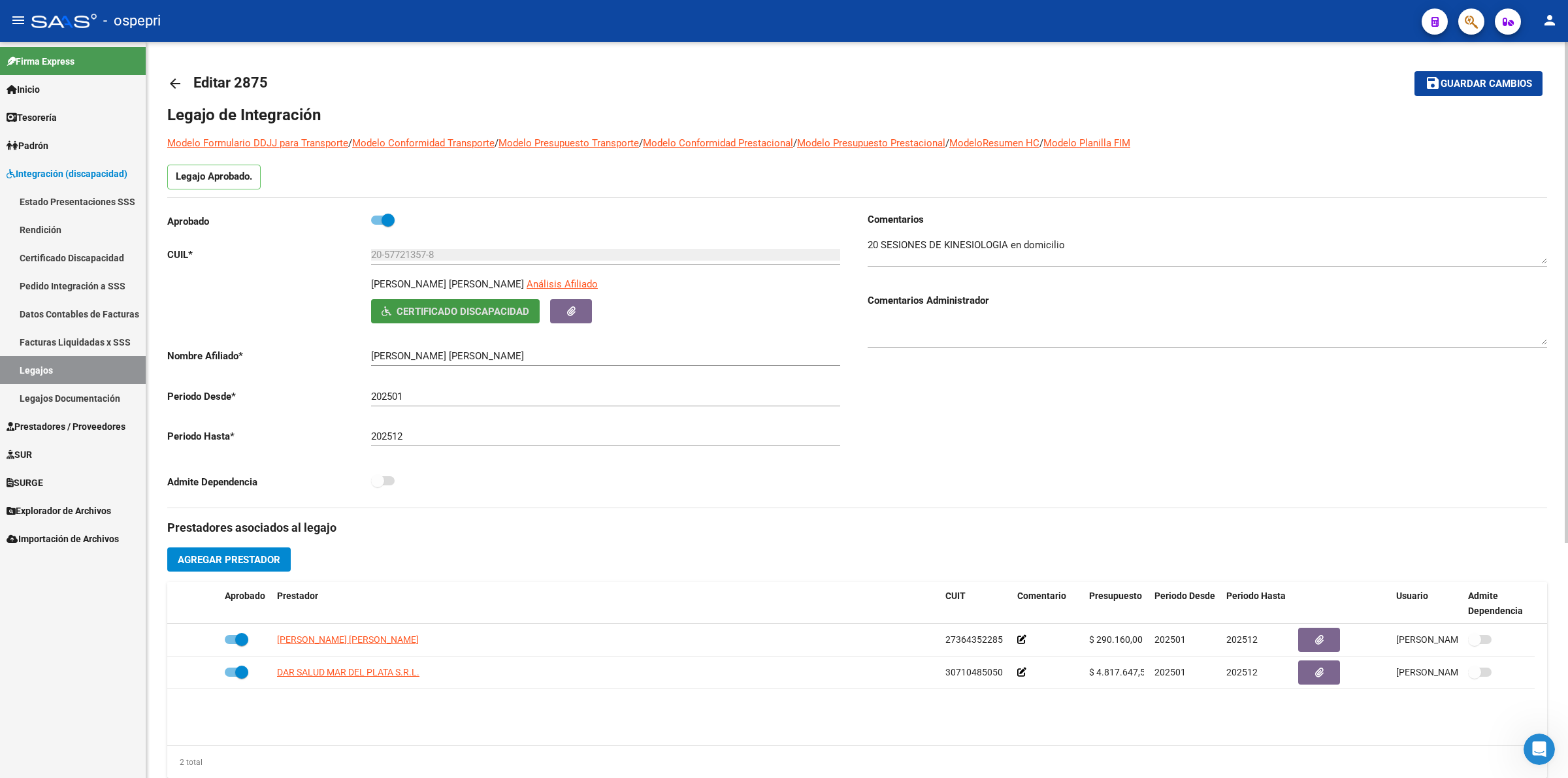
click at [171, 84] on mat-icon "arrow_back" at bounding box center [175, 83] width 16 height 16
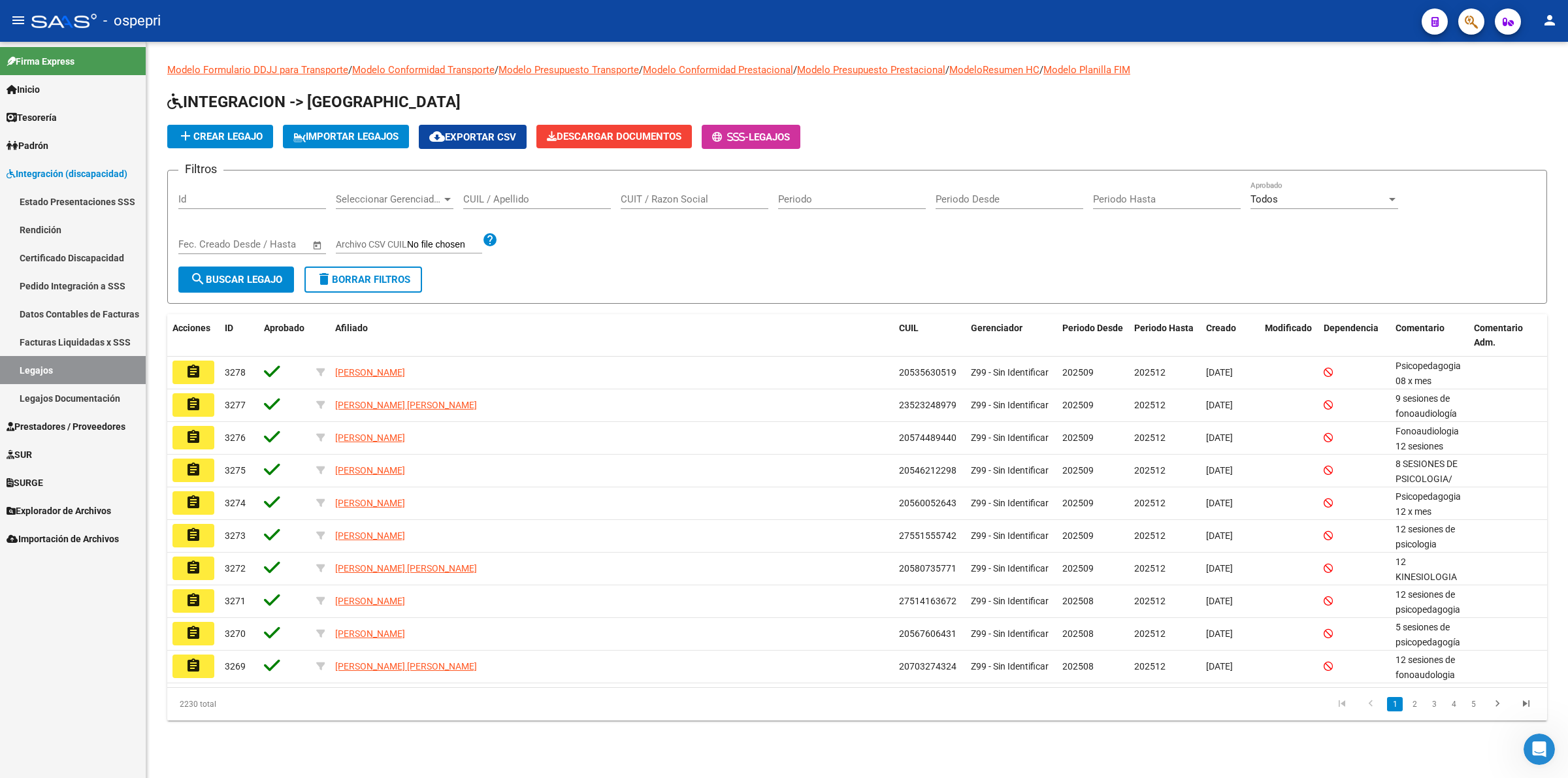
click at [527, 202] on input "CUIL / Apellido" at bounding box center [537, 199] width 148 height 12
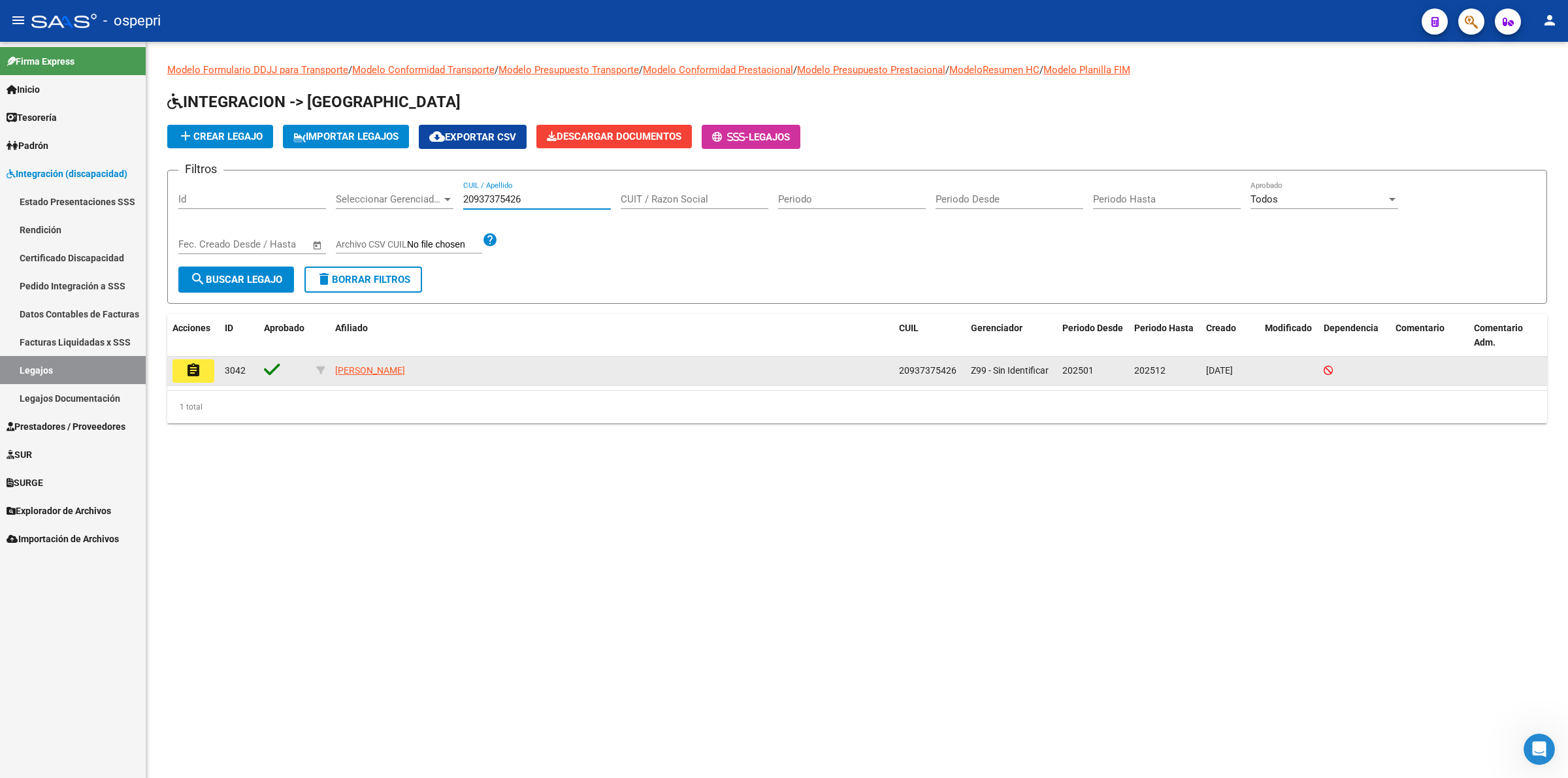
type input "20937375426"
click at [204, 369] on button "assignment" at bounding box center [194, 371] width 42 height 24
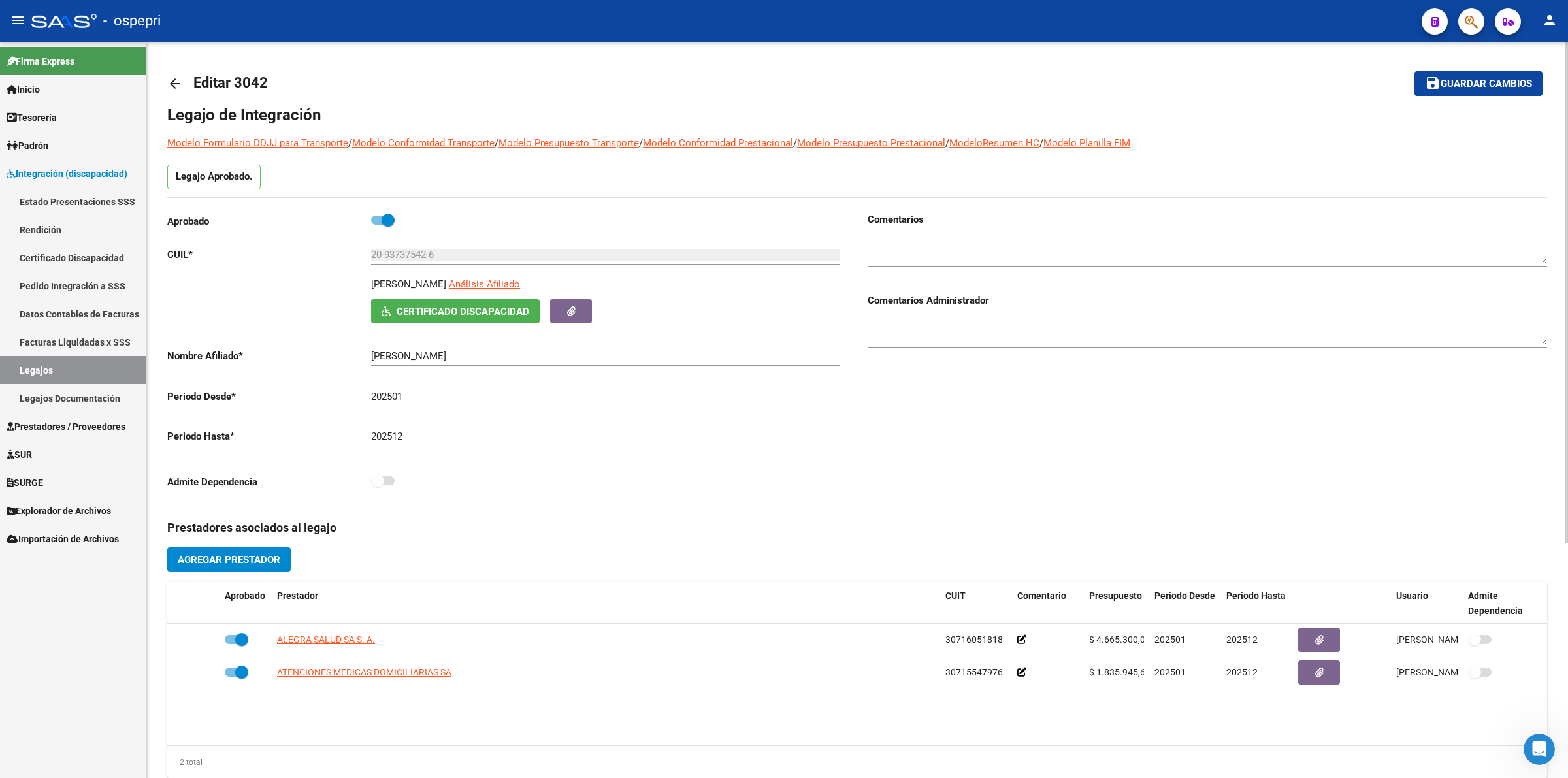
click at [454, 306] on span "Certificado Discapacidad" at bounding box center [463, 311] width 133 height 12
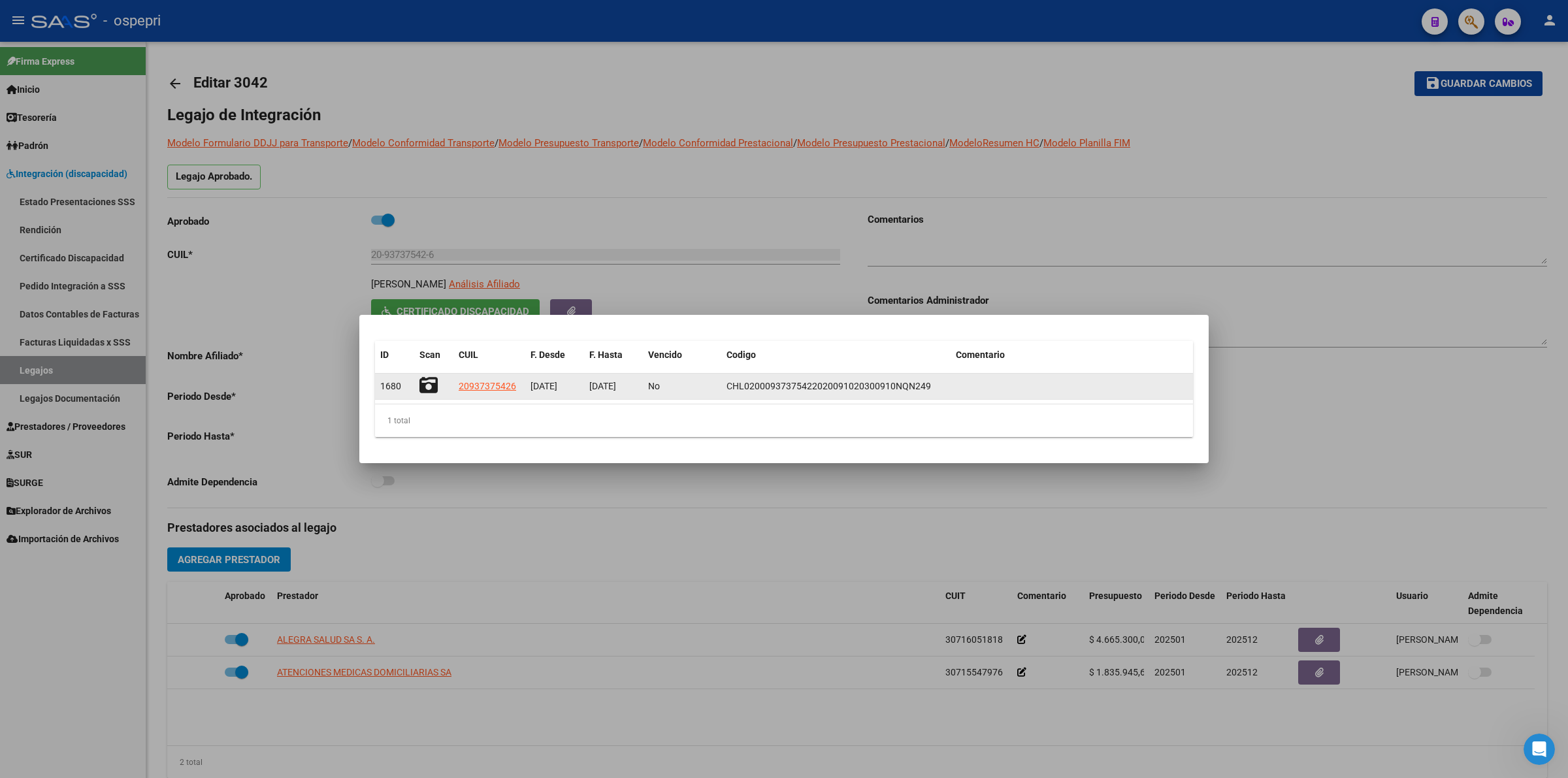
click at [432, 383] on icon at bounding box center [429, 385] width 18 height 18
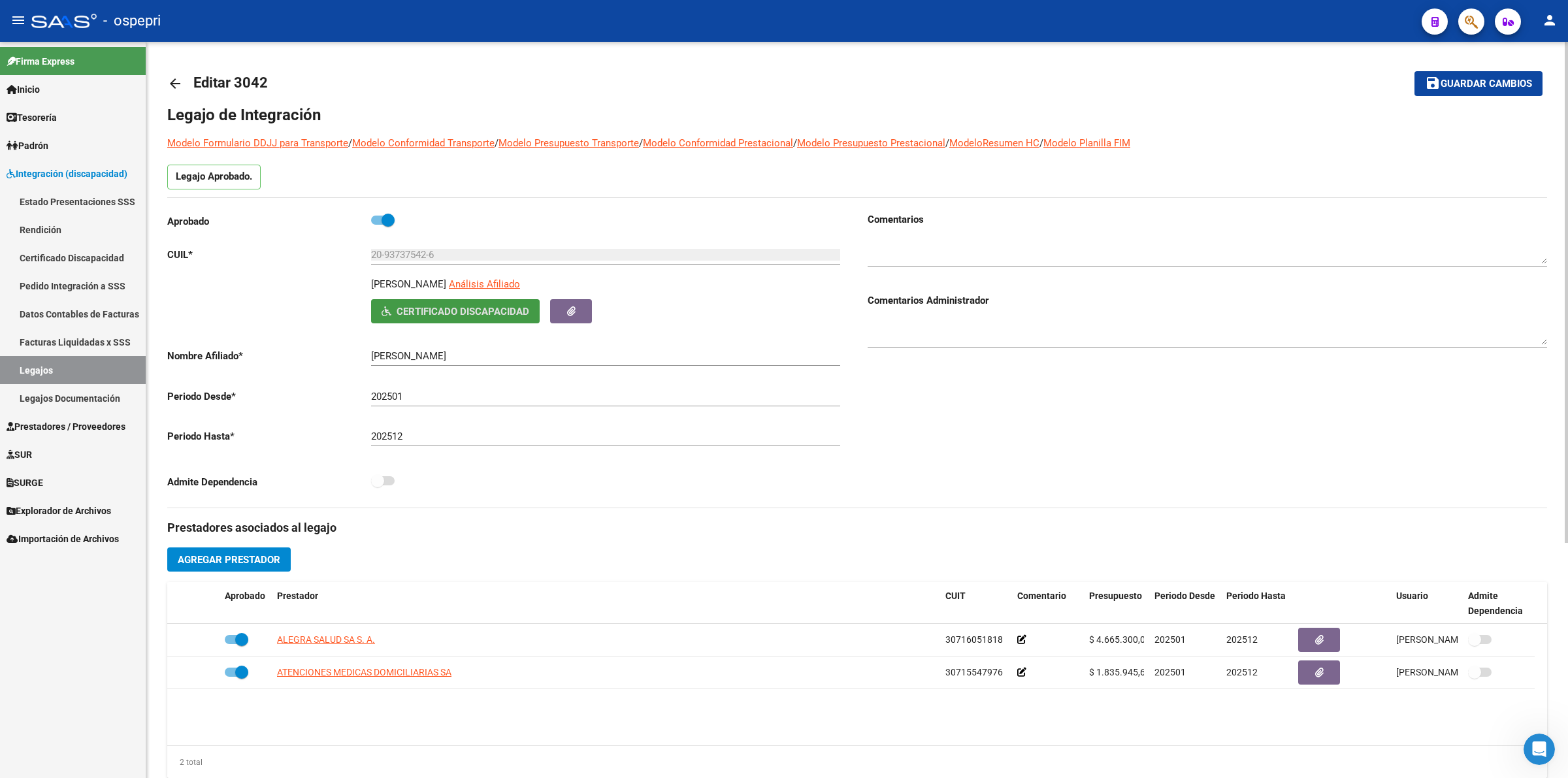
click at [171, 84] on mat-icon "arrow_back" at bounding box center [175, 83] width 16 height 16
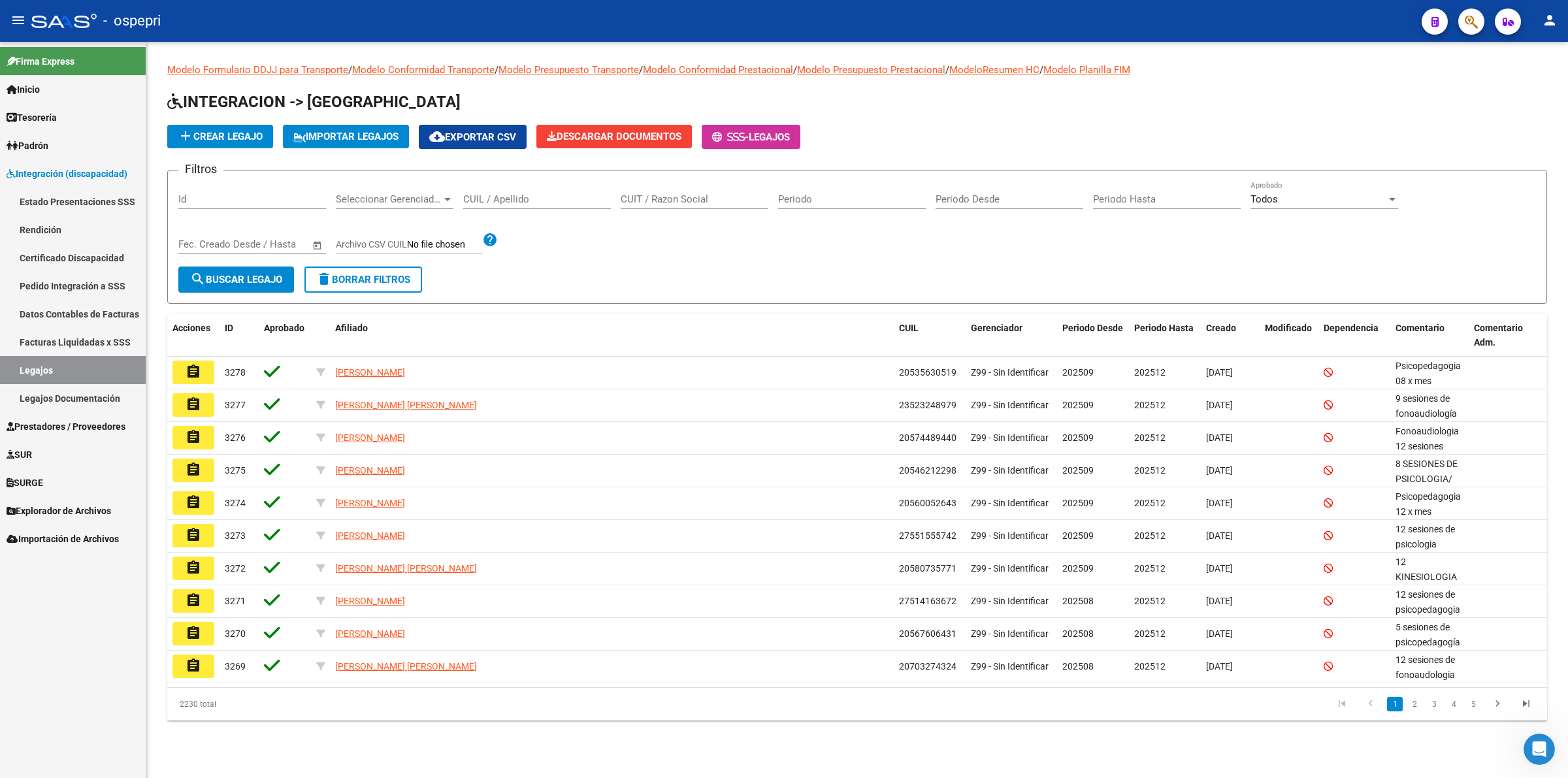
click at [521, 196] on input "CUIL / Apellido" at bounding box center [537, 199] width 148 height 12
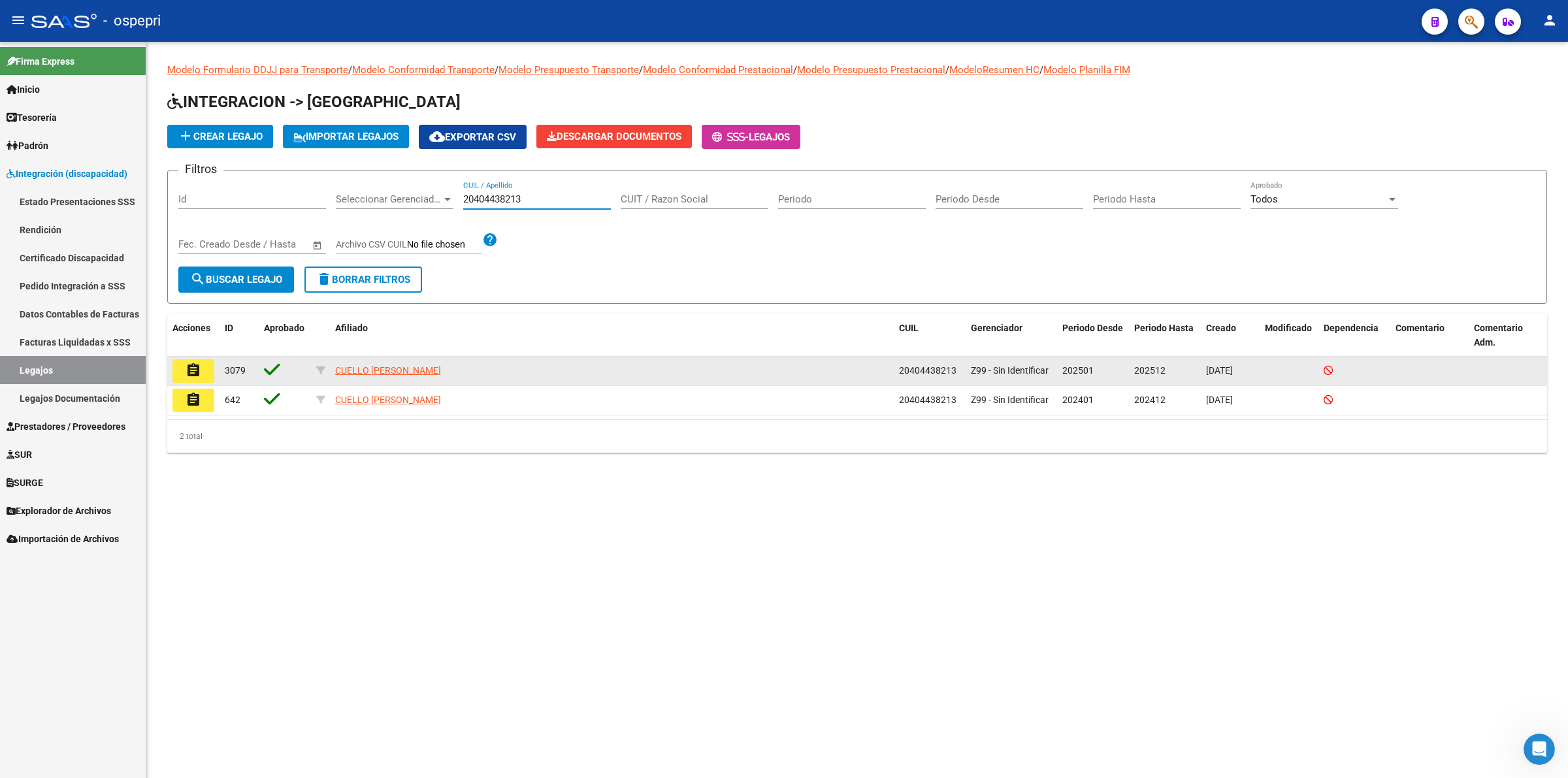
type input "20404438213"
click at [203, 368] on button "assignment" at bounding box center [194, 371] width 42 height 24
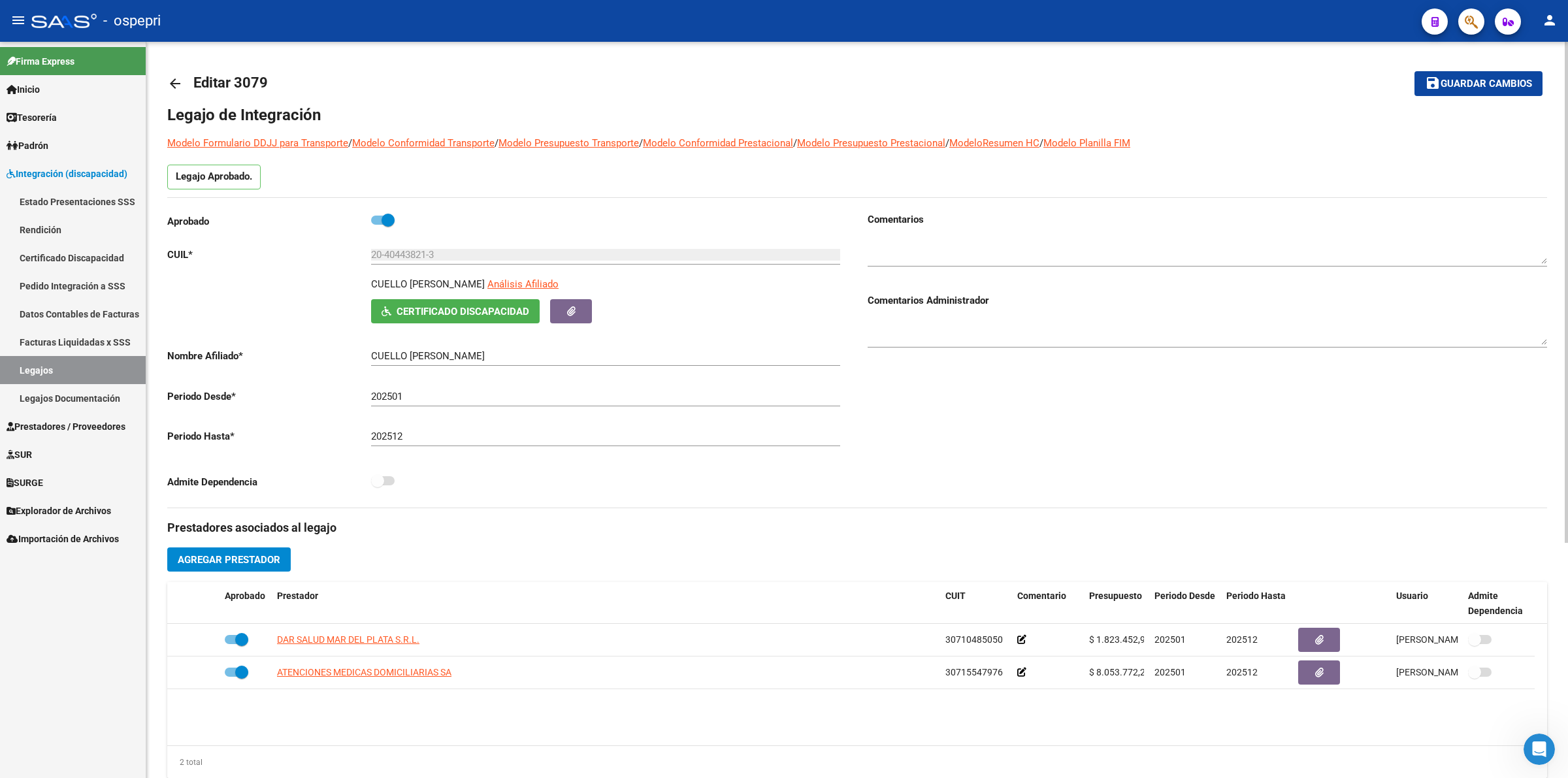
click at [458, 311] on span "Certificado Discapacidad" at bounding box center [463, 311] width 133 height 12
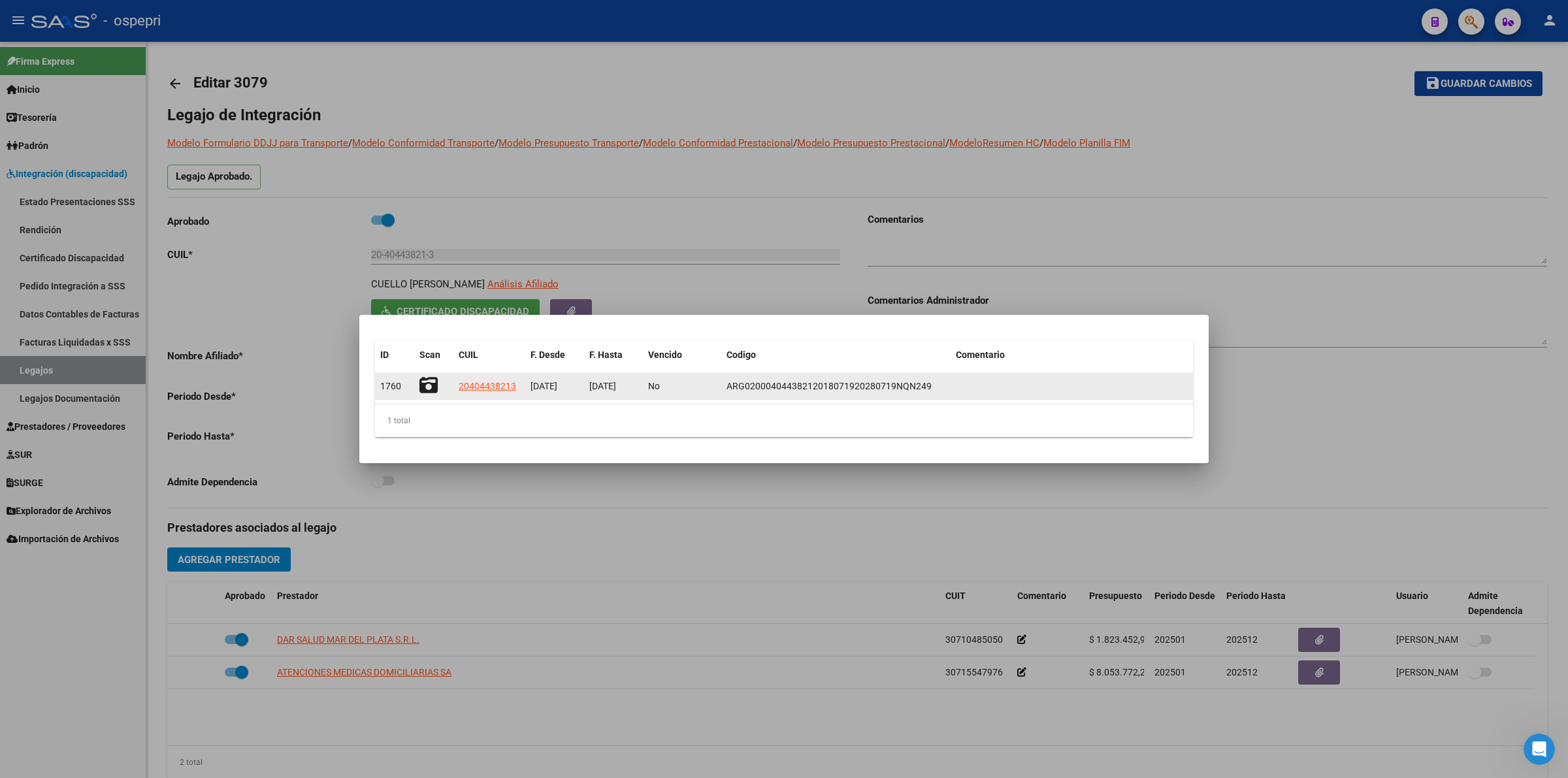
click at [428, 381] on icon at bounding box center [429, 385] width 18 height 18
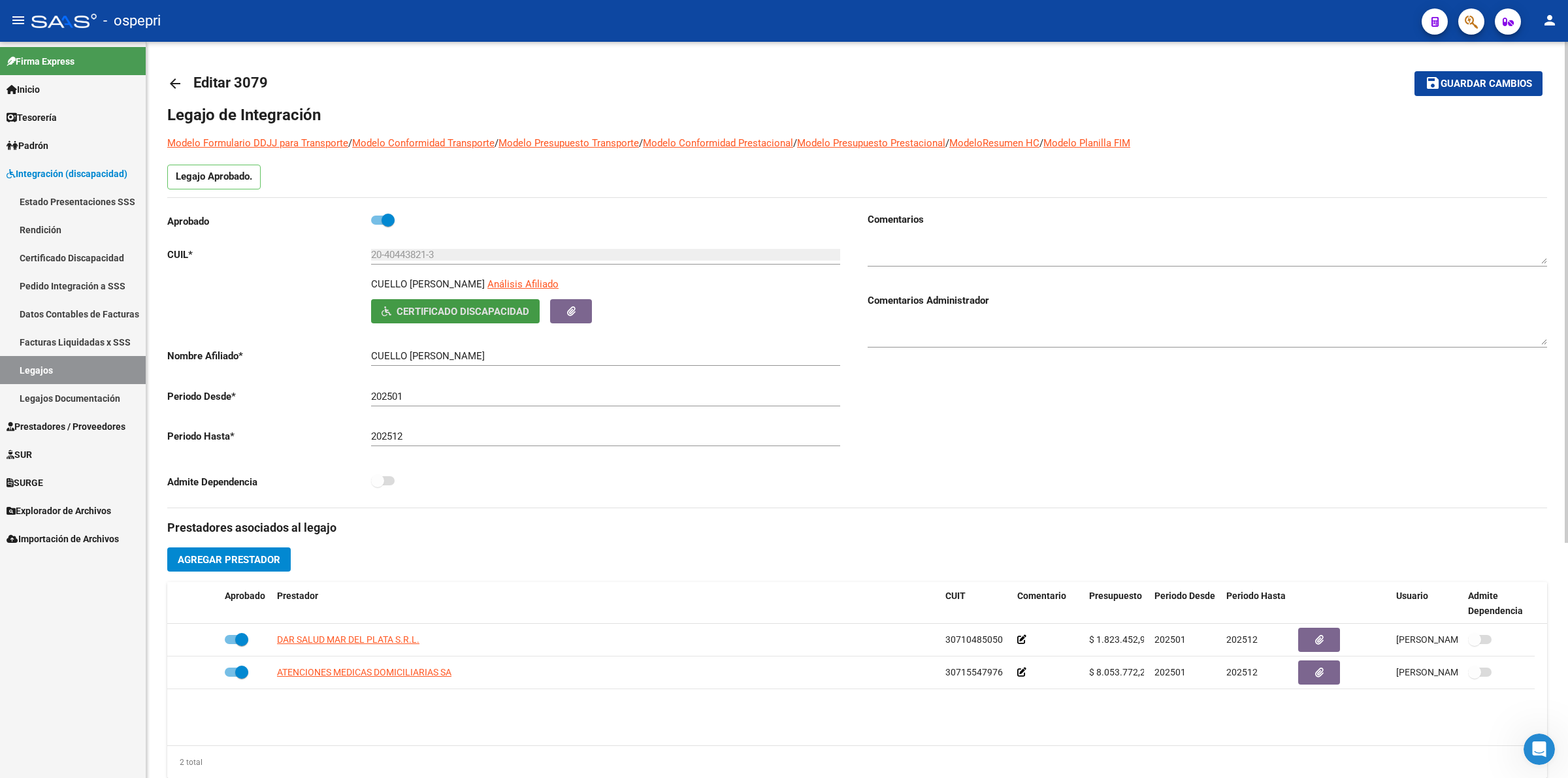
drag, startPoint x: 173, startPoint y: 79, endPoint x: 183, endPoint y: 82, distance: 10.4
click at [183, 82] on link "arrow_back" at bounding box center [180, 83] width 26 height 31
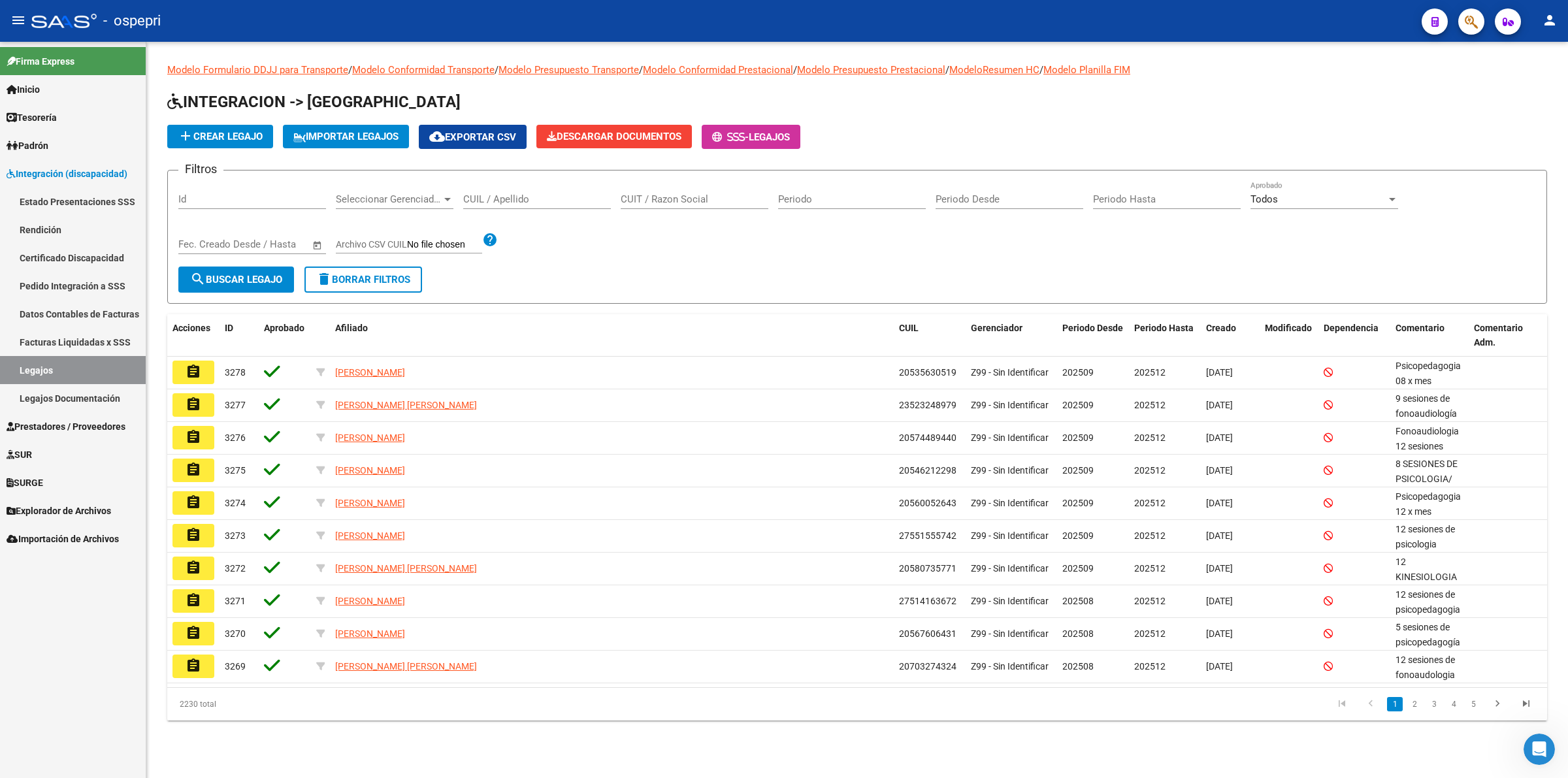
click at [486, 193] on input "CUIL / Apellido" at bounding box center [537, 199] width 148 height 12
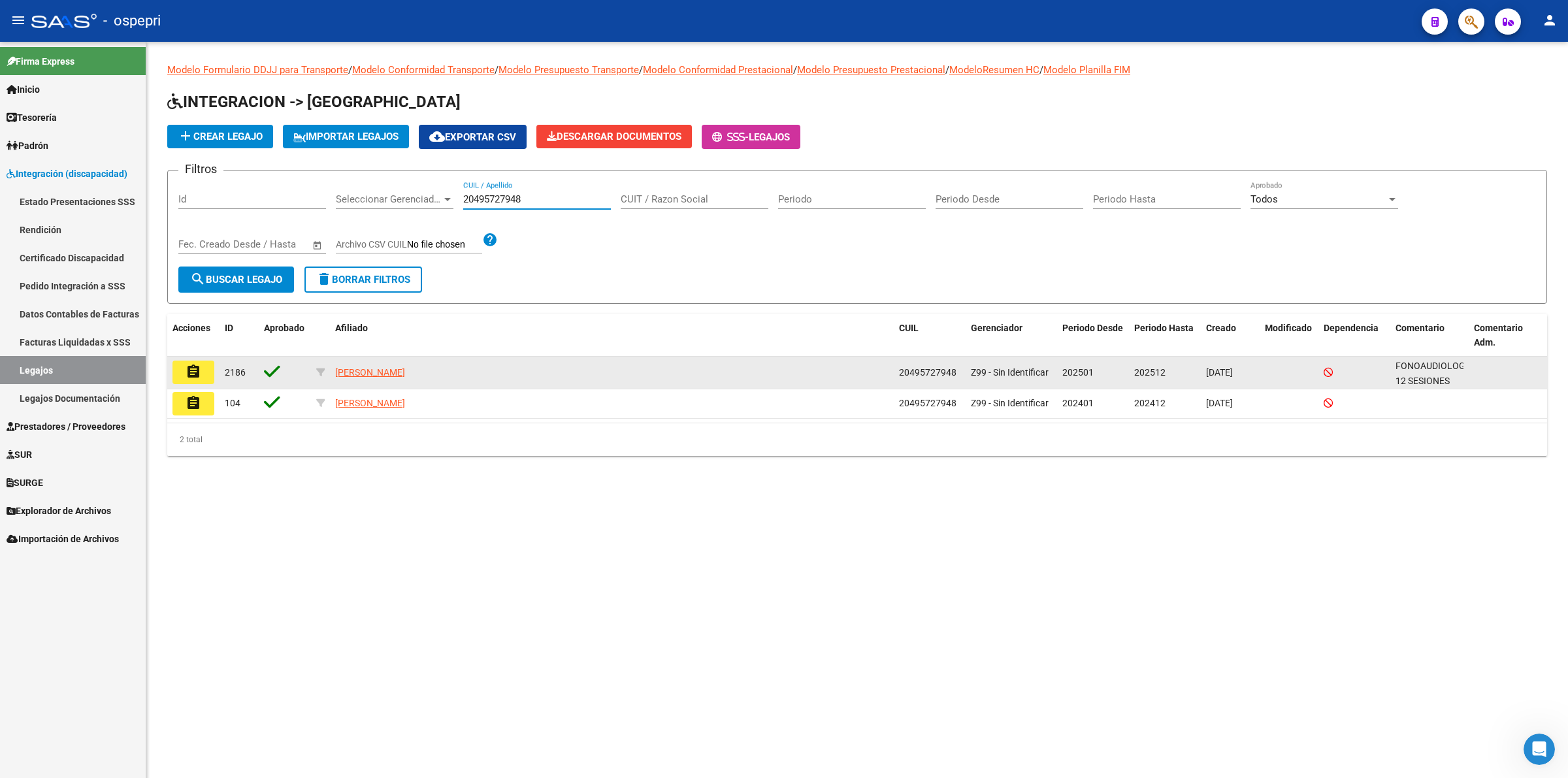
type input "20495727948"
click at [196, 365] on mat-icon "assignment" at bounding box center [193, 372] width 16 height 16
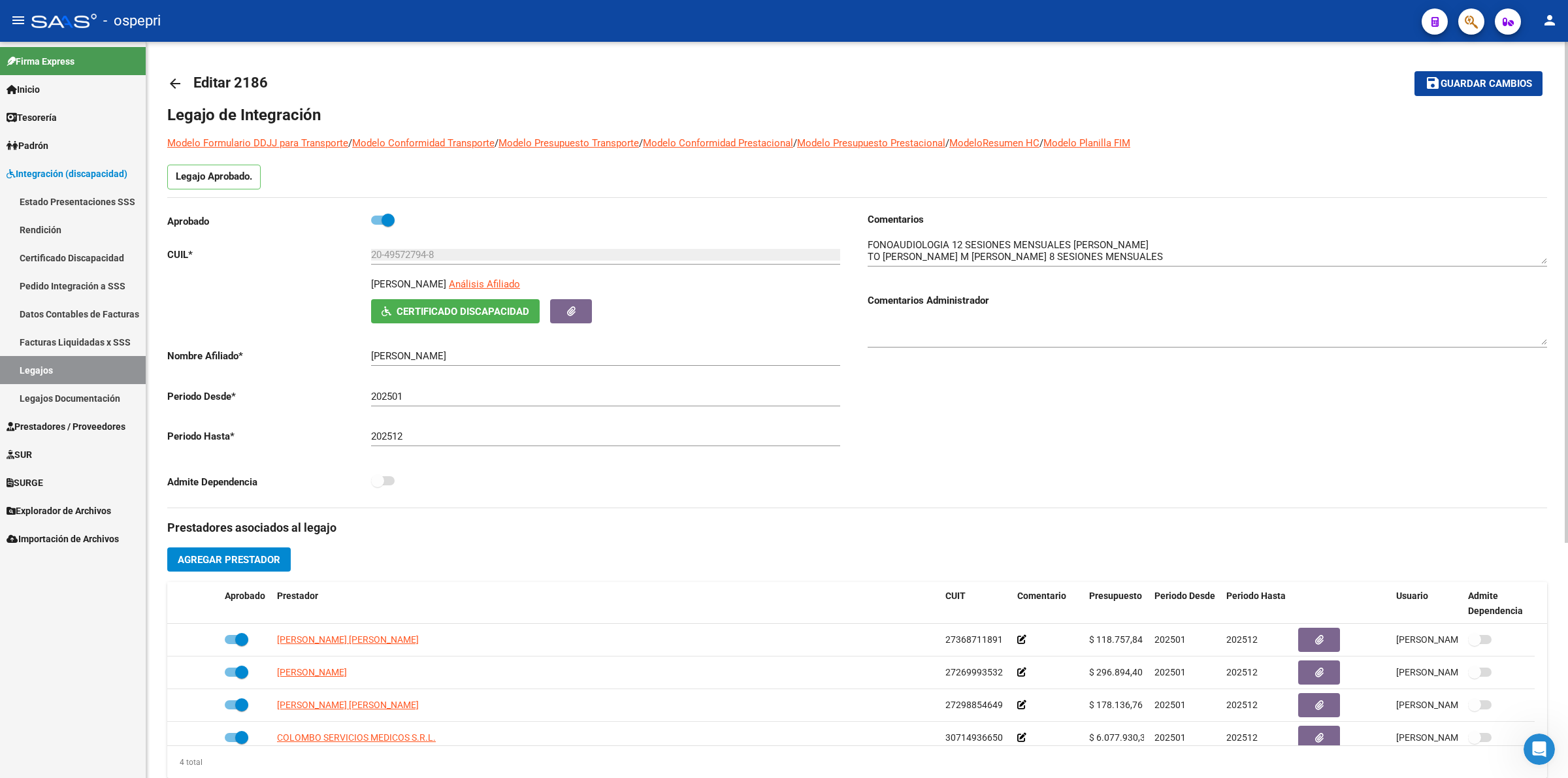
click at [511, 318] on button "Certificado Discapacidad" at bounding box center [455, 311] width 169 height 24
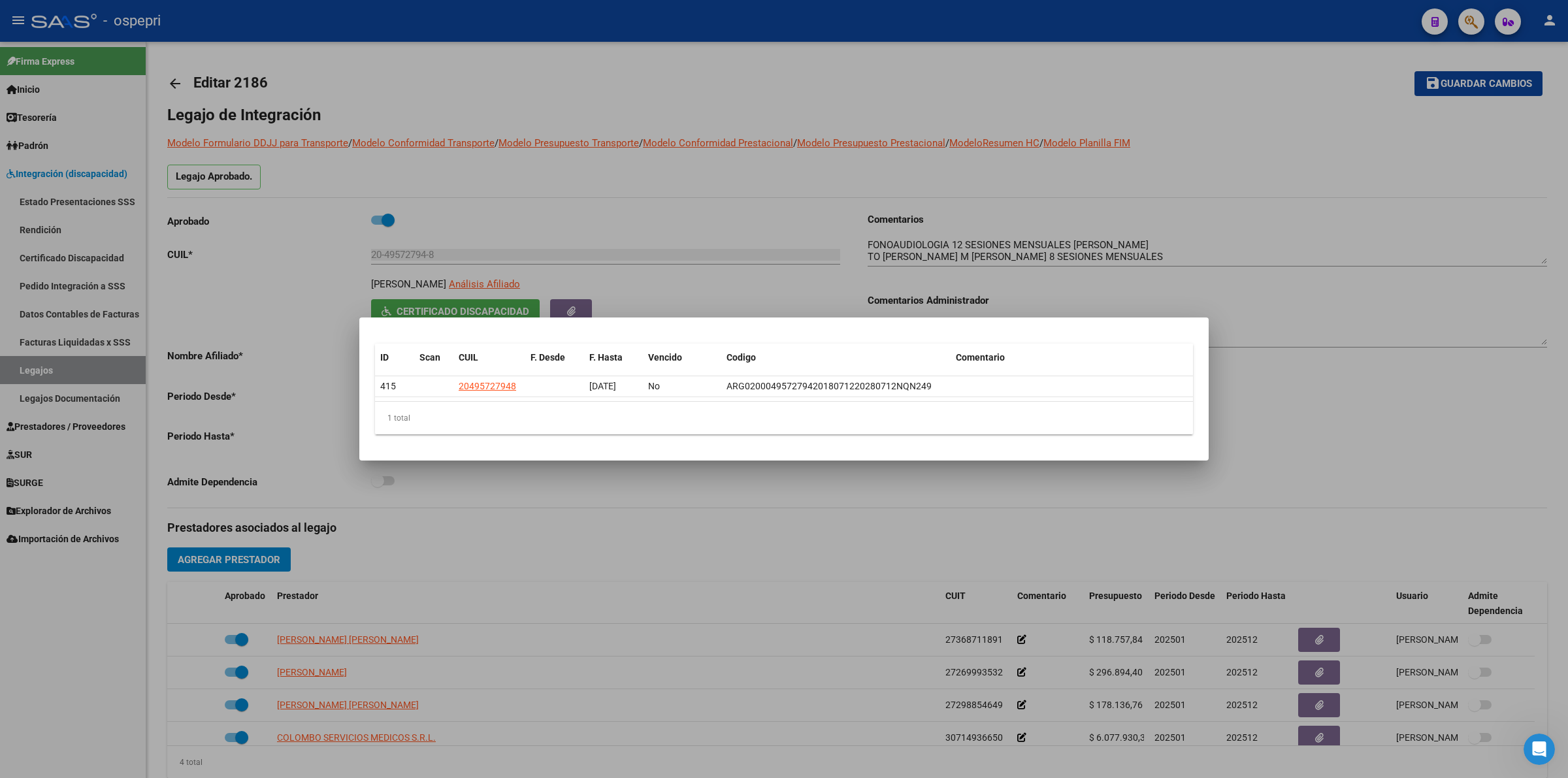
click at [545, 648] on div at bounding box center [784, 389] width 1568 height 778
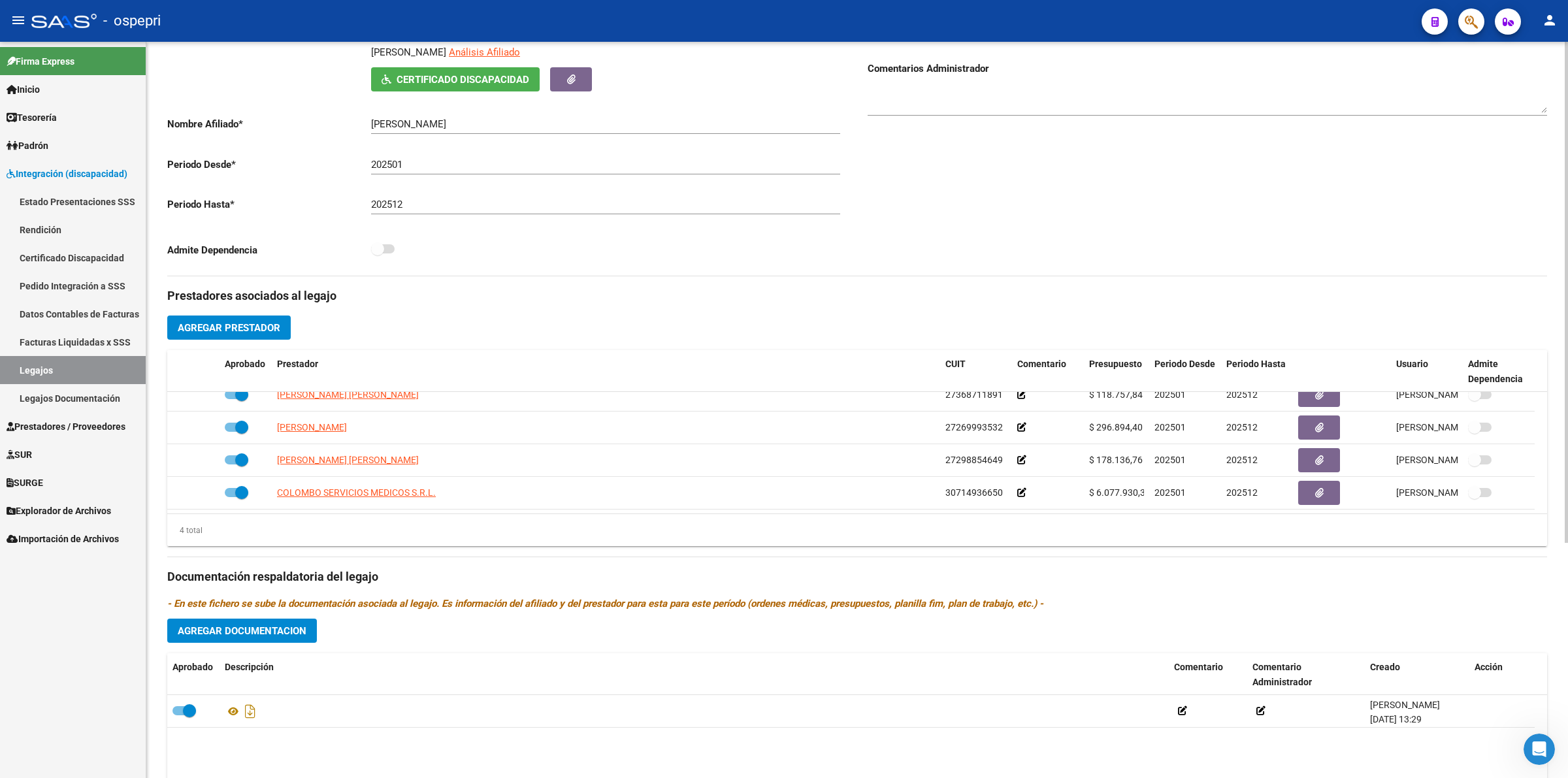
scroll to position [344, 0]
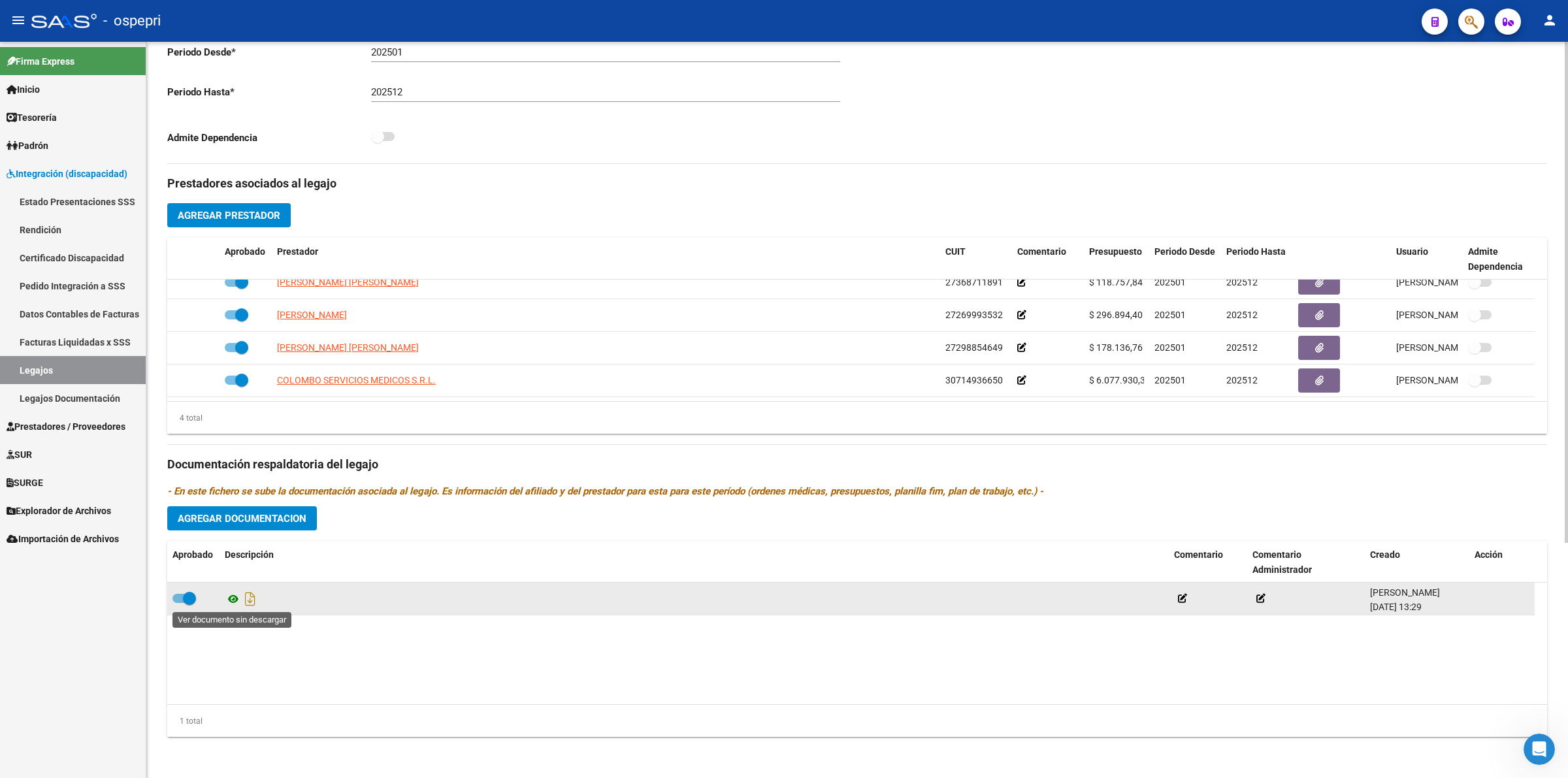
click at [232, 595] on icon at bounding box center [233, 598] width 17 height 16
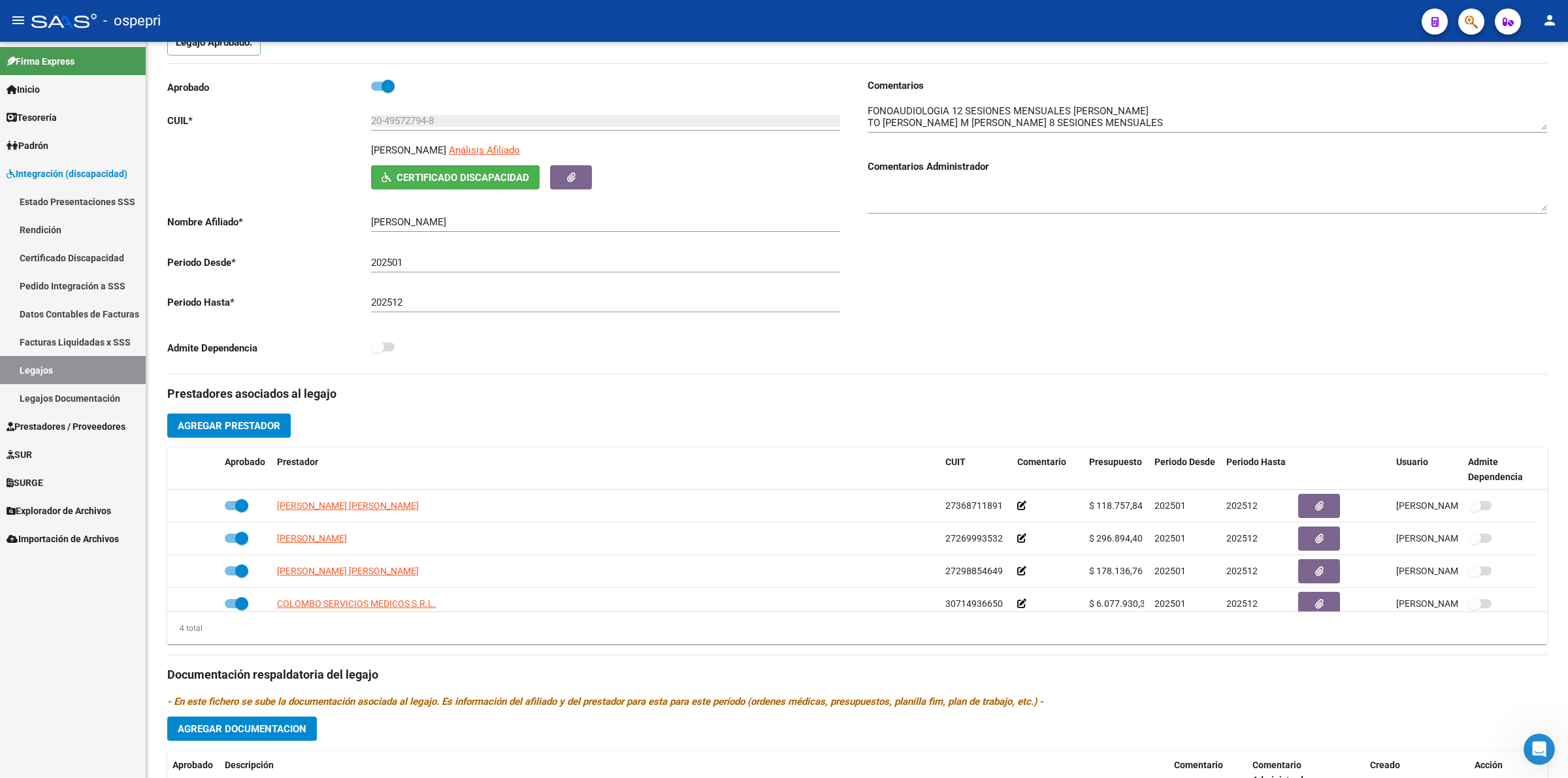
scroll to position [0, 0]
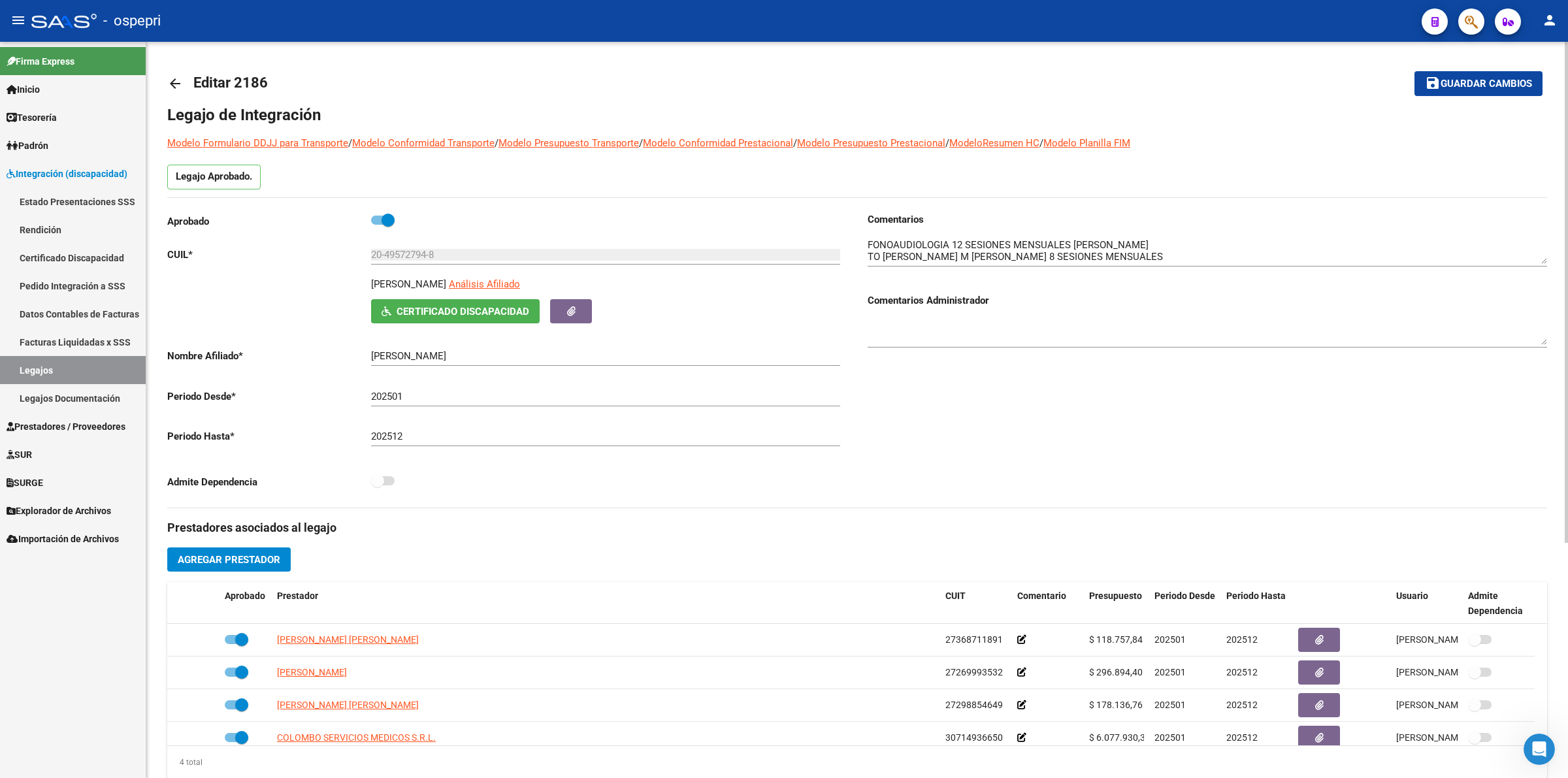
click at [174, 77] on mat-icon "arrow_back" at bounding box center [175, 83] width 16 height 16
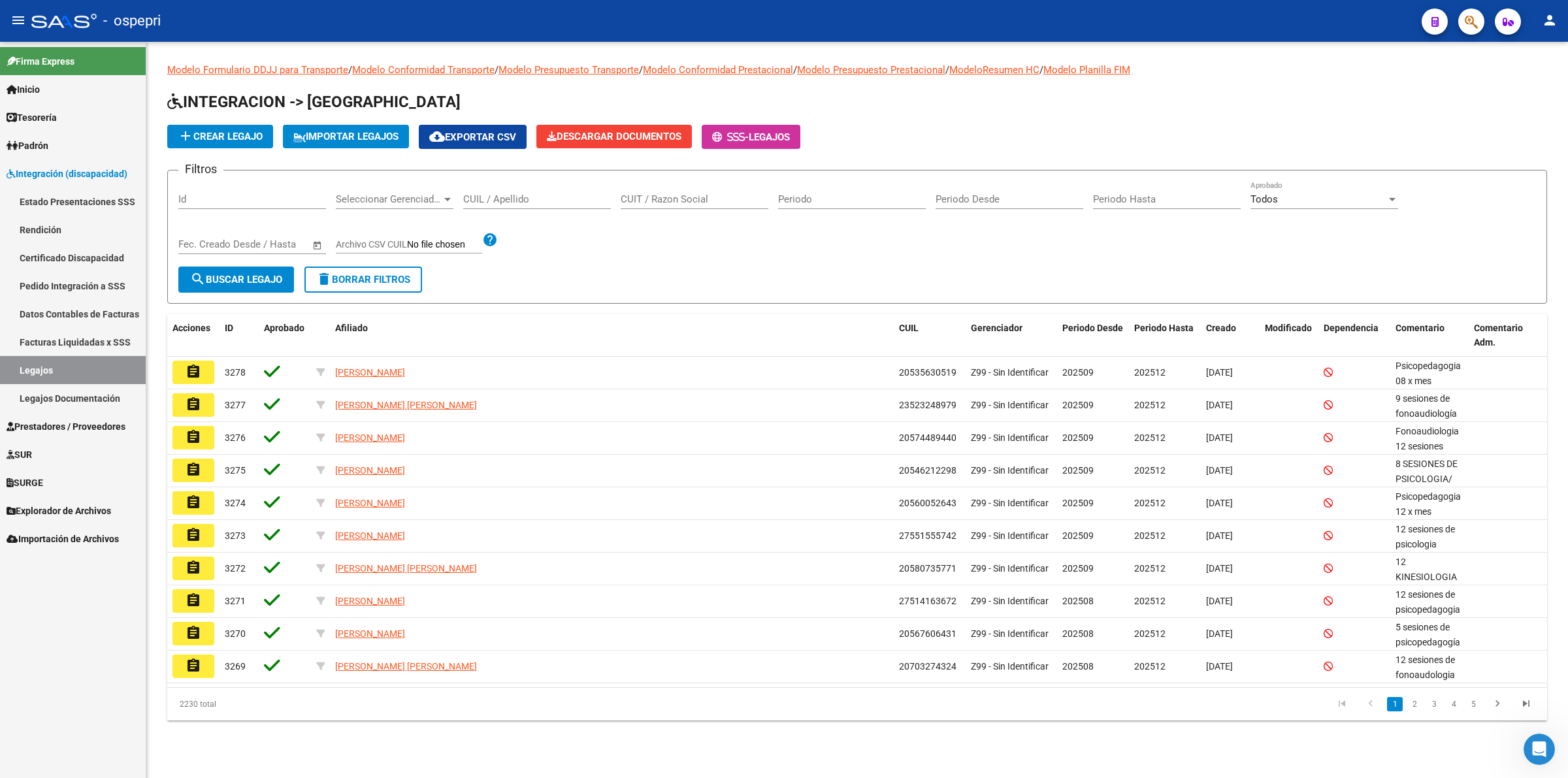
click at [499, 197] on input "CUIL / Apellido" at bounding box center [537, 199] width 148 height 12
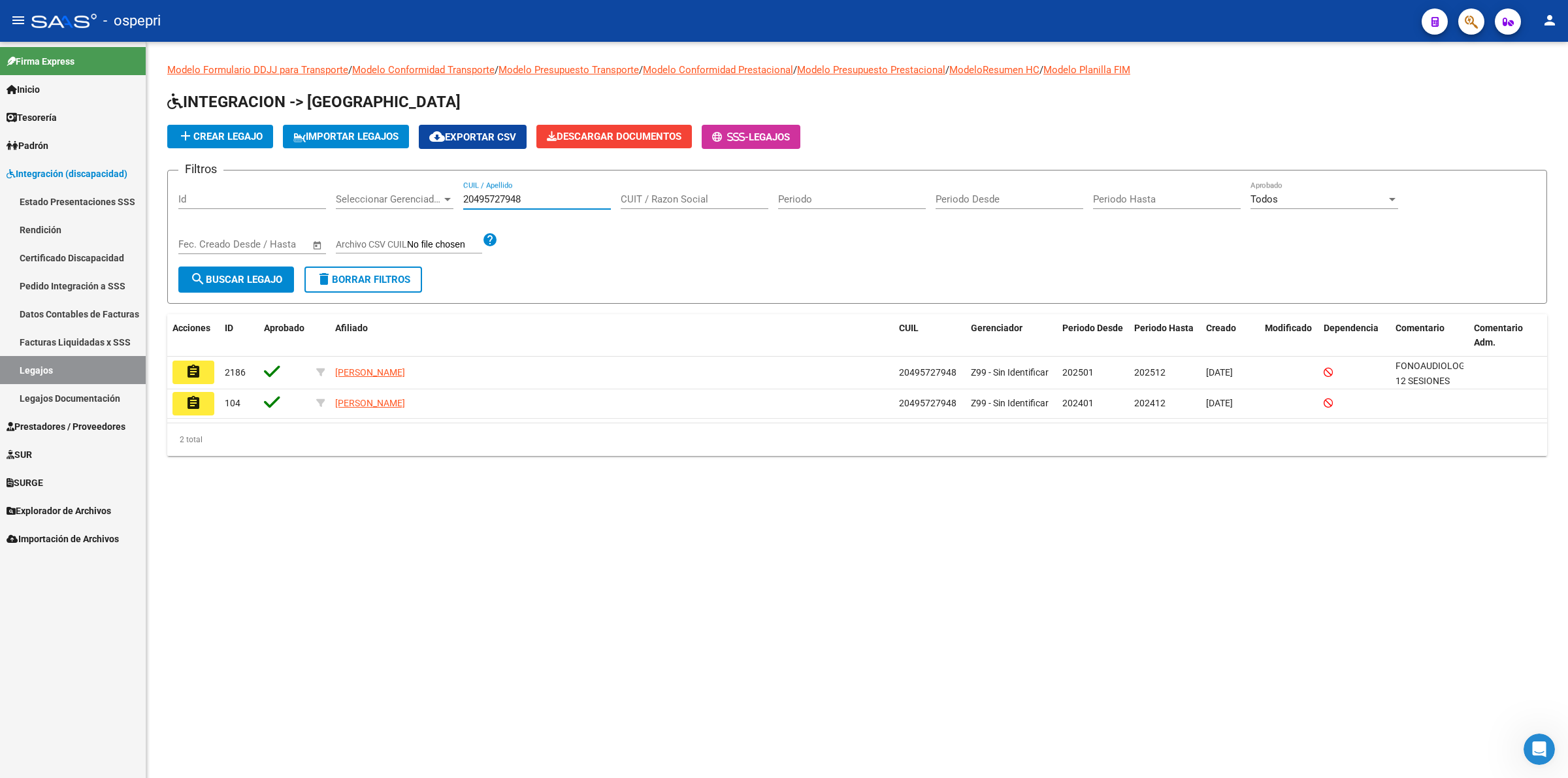
type input "20495727948"
drag, startPoint x: 552, startPoint y: 198, endPoint x: 167, endPoint y: 196, distance: 385.0
click at [167, 196] on form "Filtros Id Seleccionar Gerenciador Seleccionar Gerenciador 20495727948 CUIL / A…" at bounding box center [857, 236] width 1380 height 134
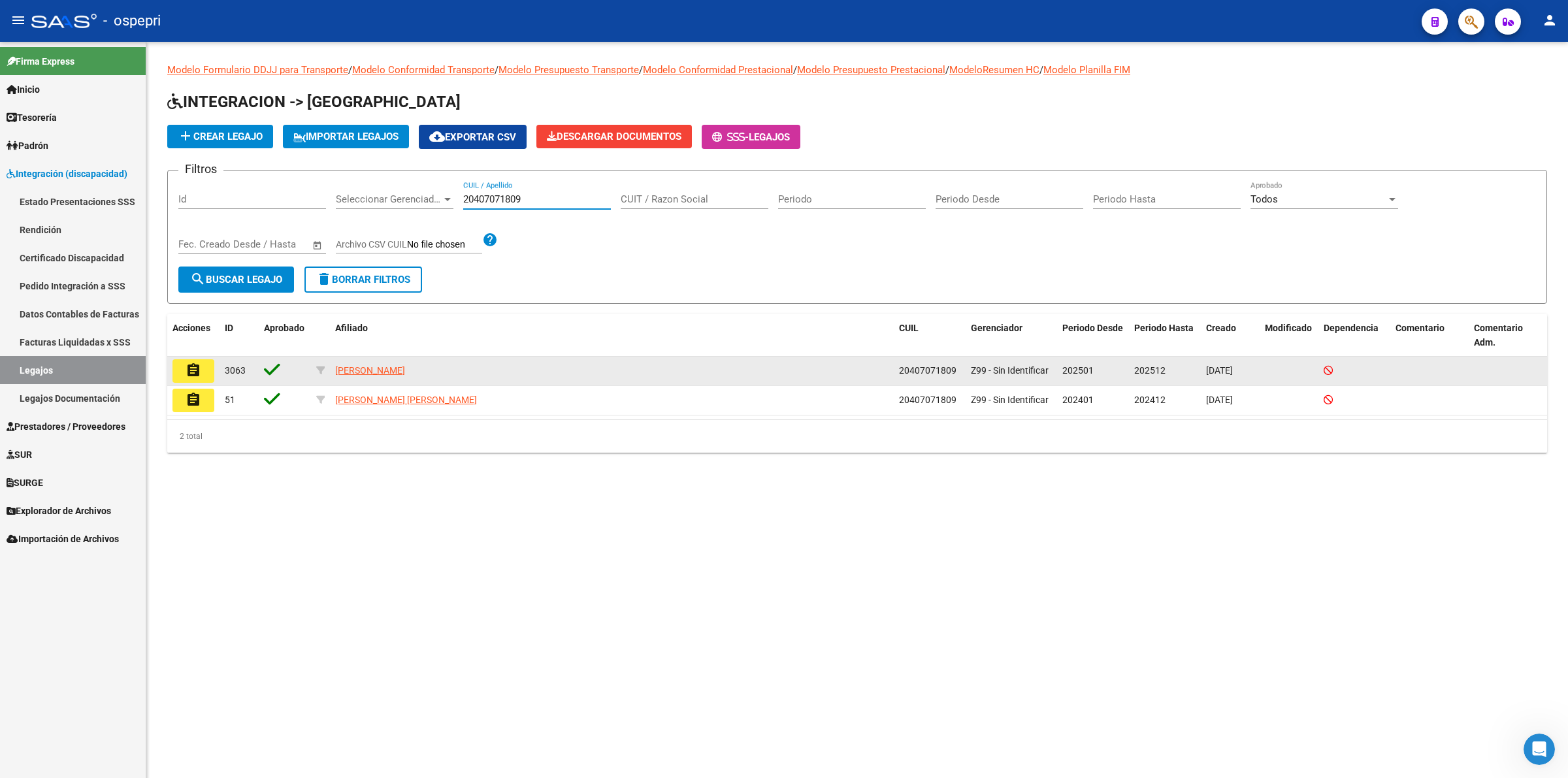
type input "20407071809"
click at [178, 370] on button "assignment" at bounding box center [194, 371] width 42 height 24
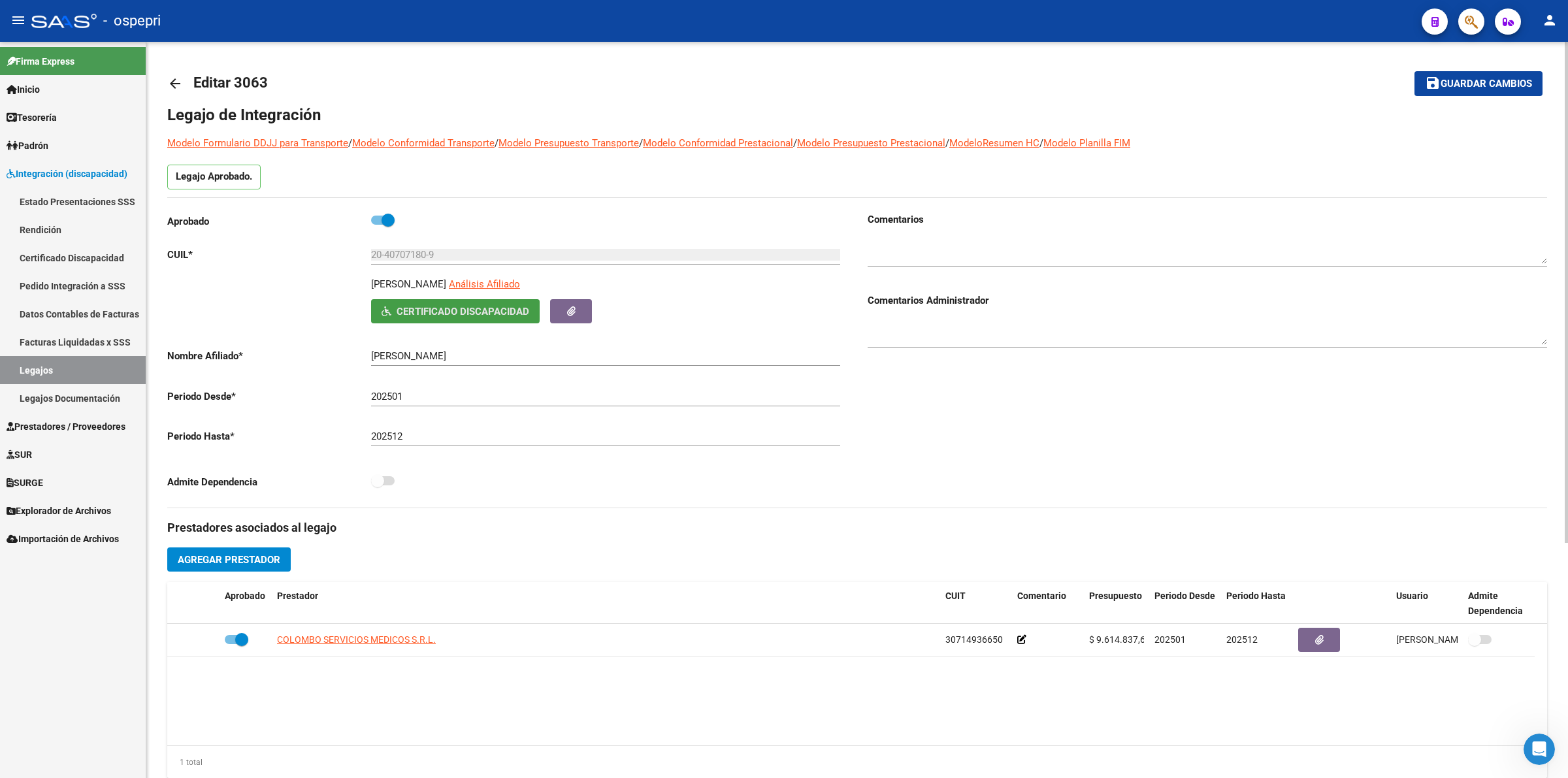
click at [443, 308] on span "Certificado Discapacidad" at bounding box center [463, 311] width 133 height 12
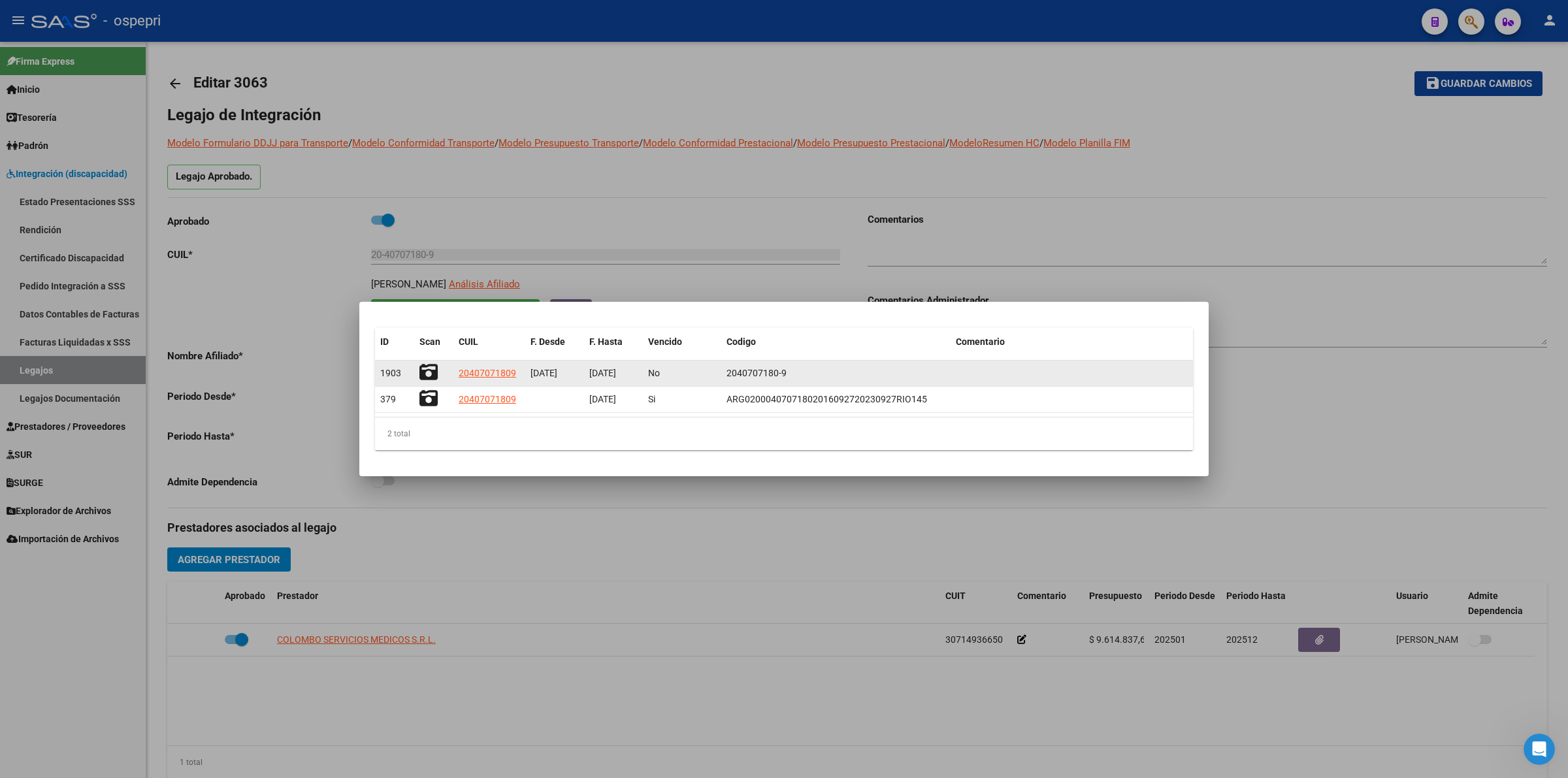
click at [430, 366] on icon at bounding box center [429, 372] width 18 height 18
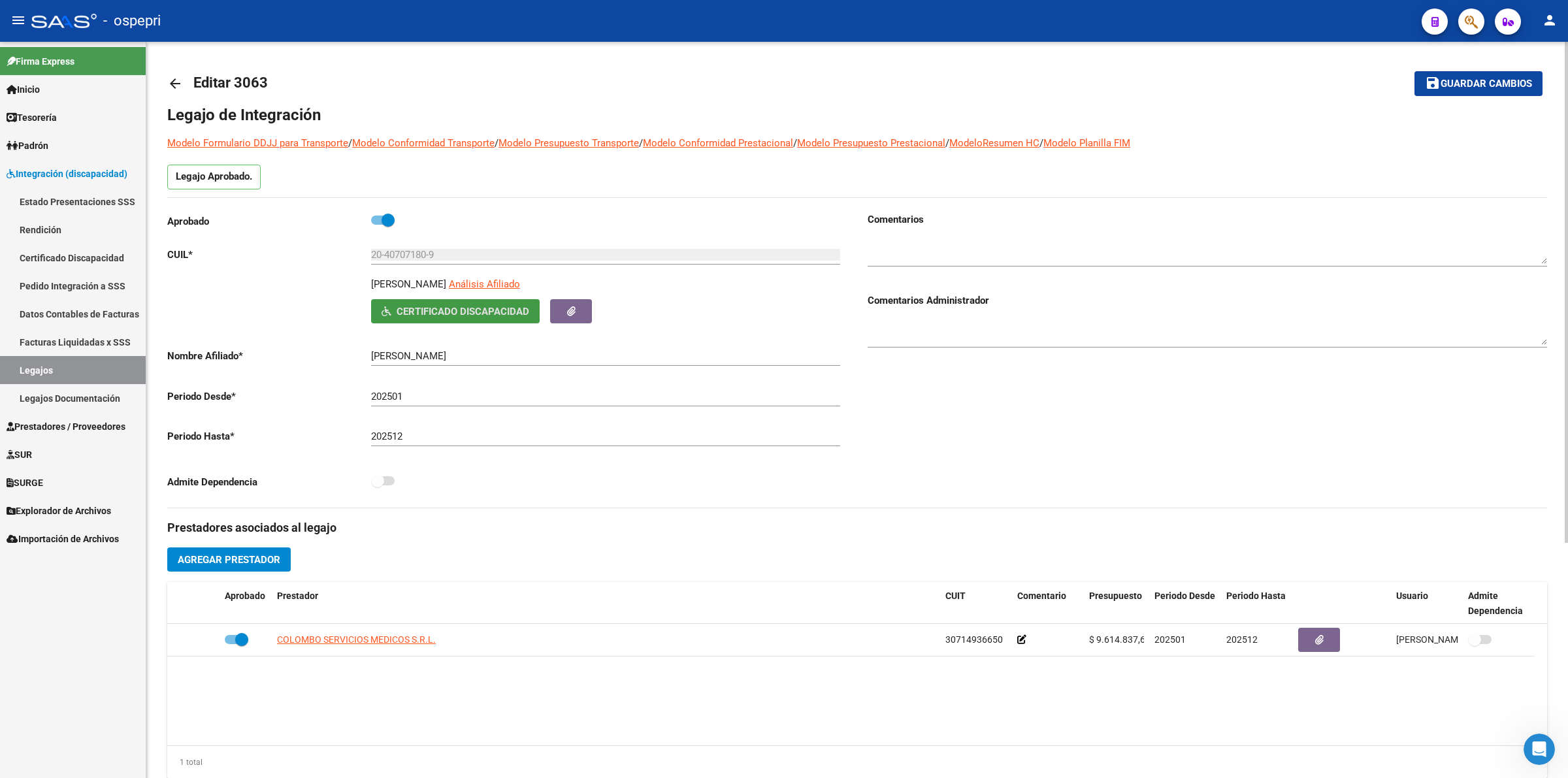
drag, startPoint x: 176, startPoint y: 79, endPoint x: 195, endPoint y: 79, distance: 19.0
click at [187, 79] on link "arrow_back" at bounding box center [180, 83] width 26 height 31
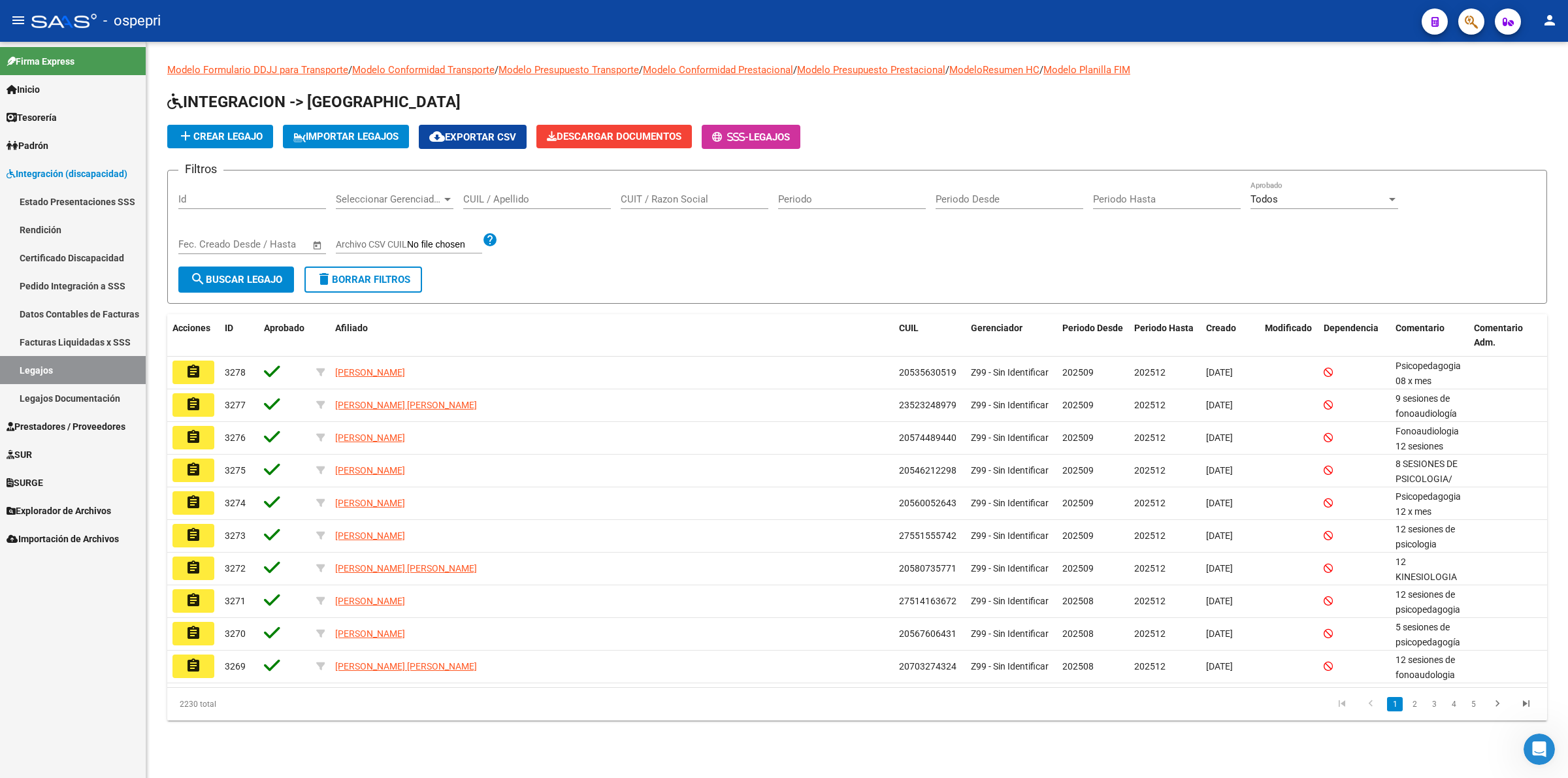
click at [536, 198] on input "CUIL / Apellido" at bounding box center [537, 199] width 148 height 12
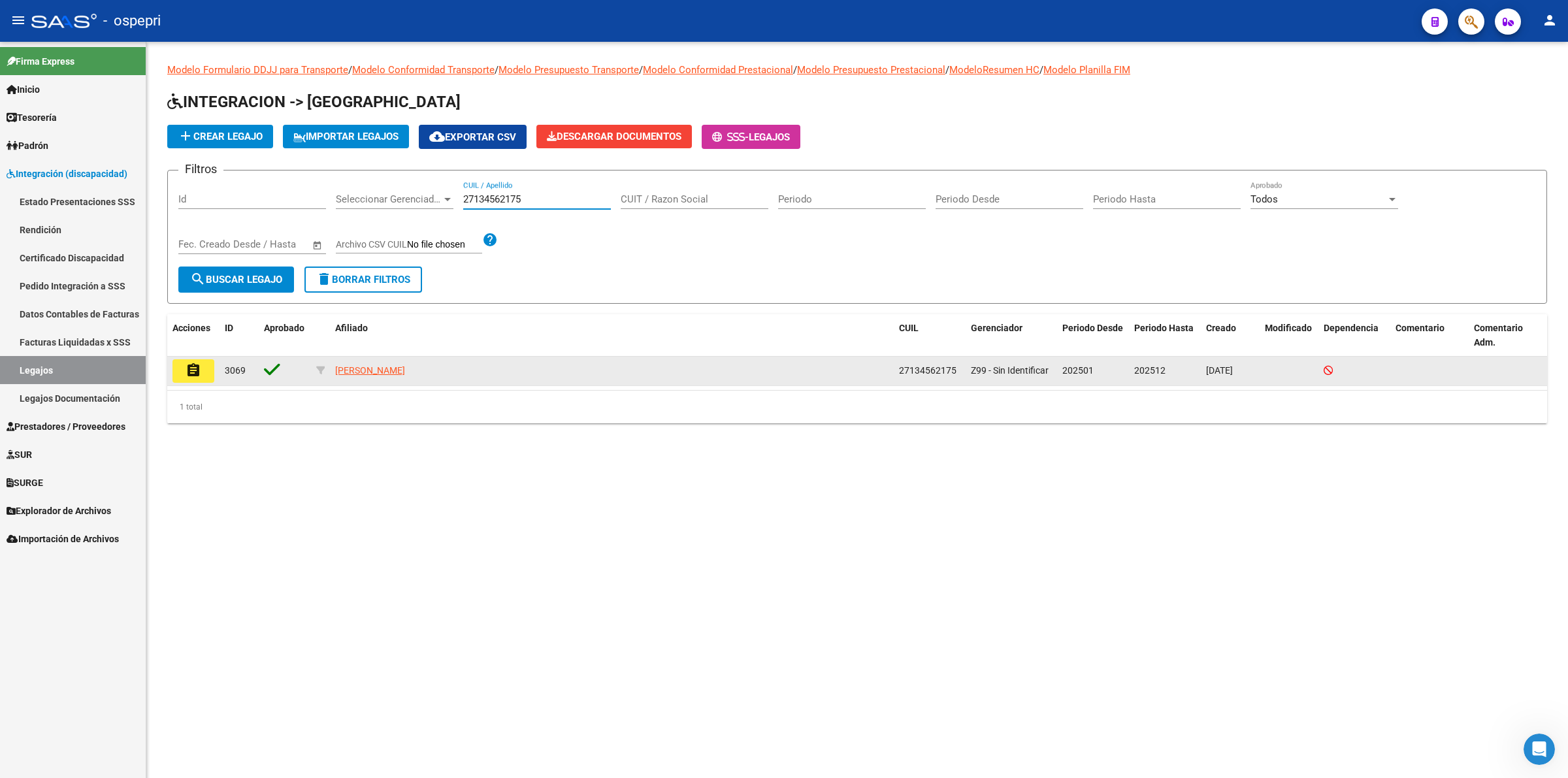
type input "27134562175"
click at [196, 365] on mat-icon "assignment" at bounding box center [193, 370] width 16 height 16
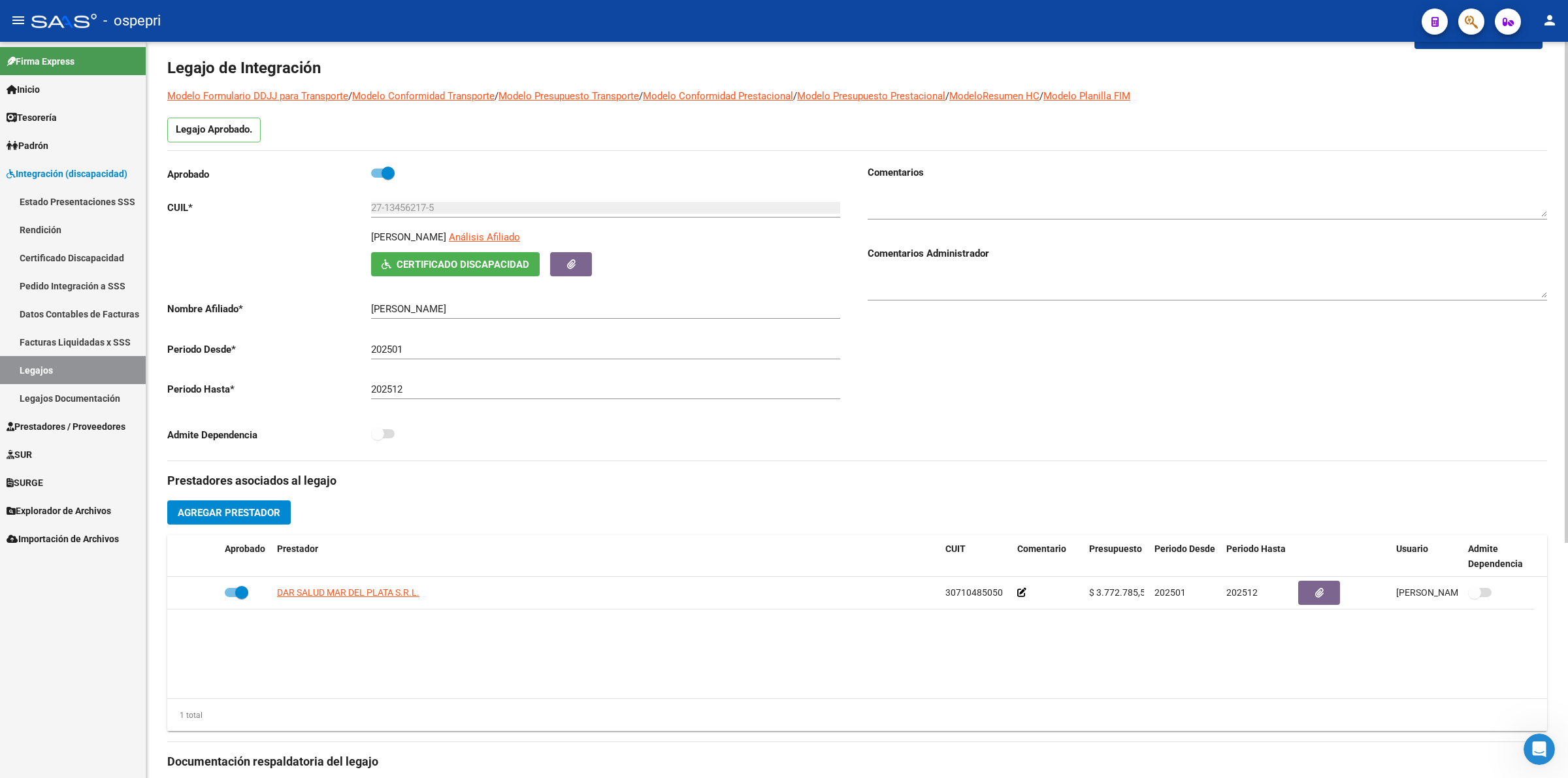
scroll to position [82, 0]
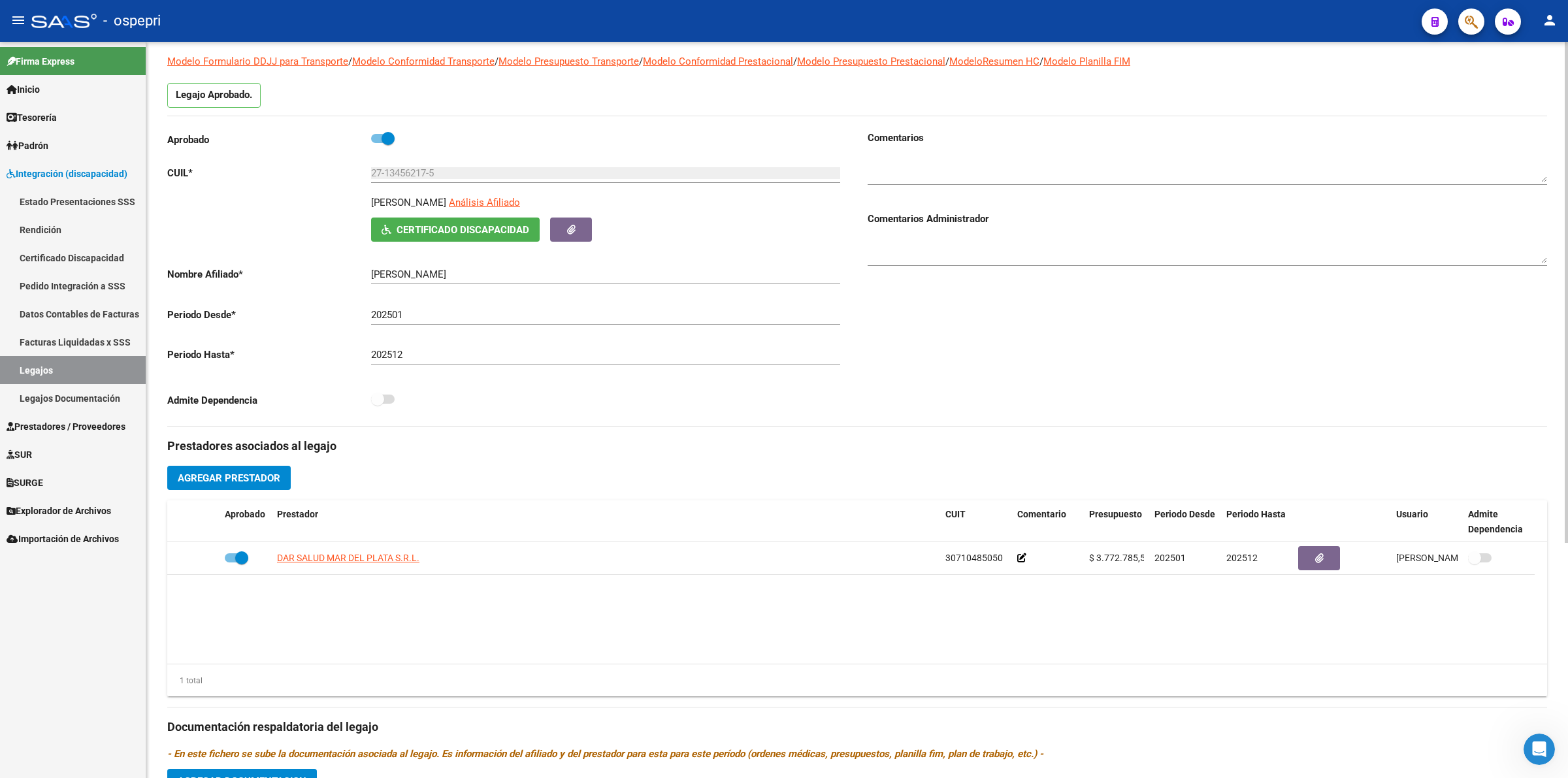
click at [426, 230] on span "Certificado Discapacidad" at bounding box center [463, 230] width 133 height 12
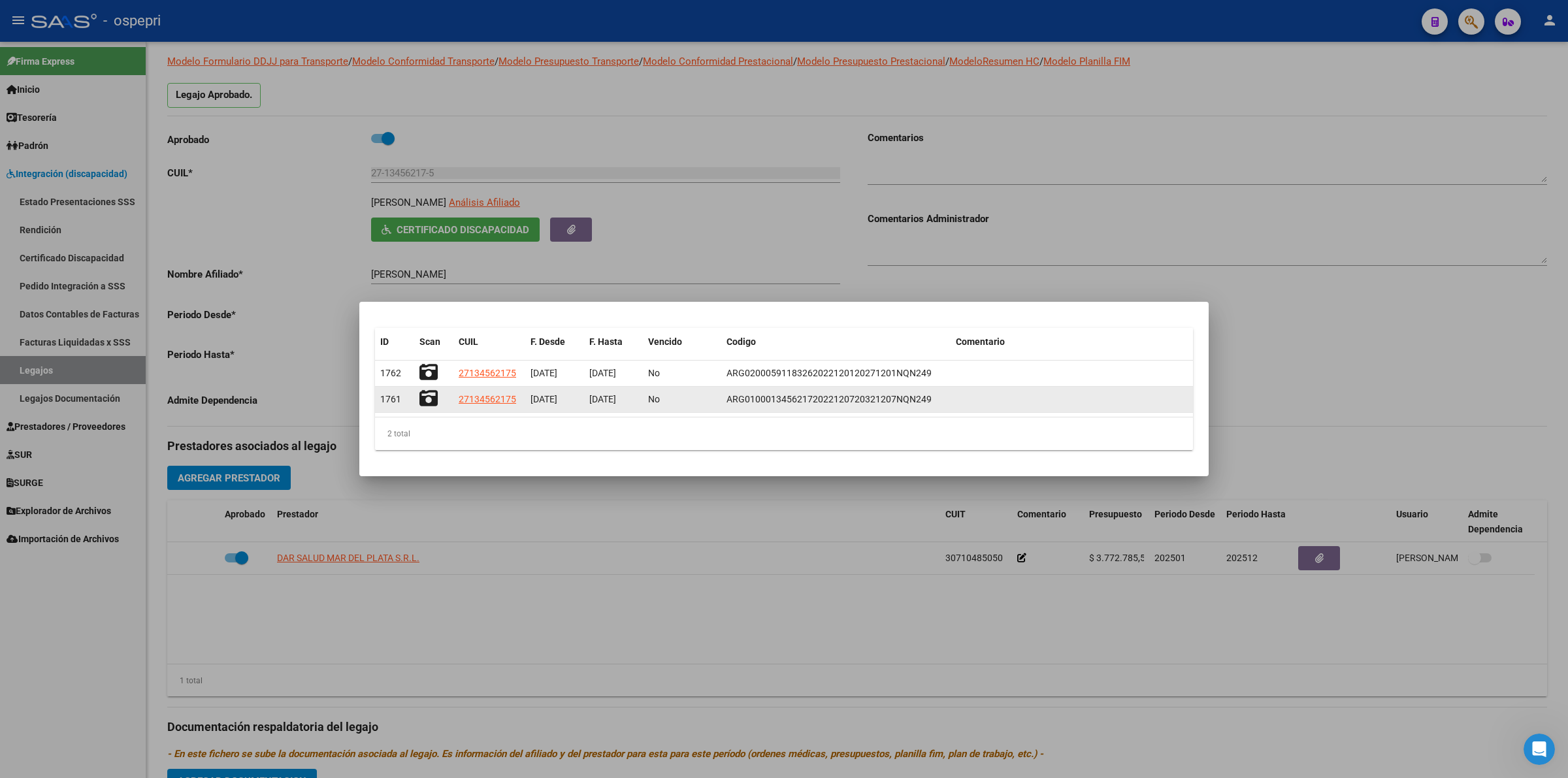
click at [429, 397] on icon at bounding box center [429, 398] width 18 height 18
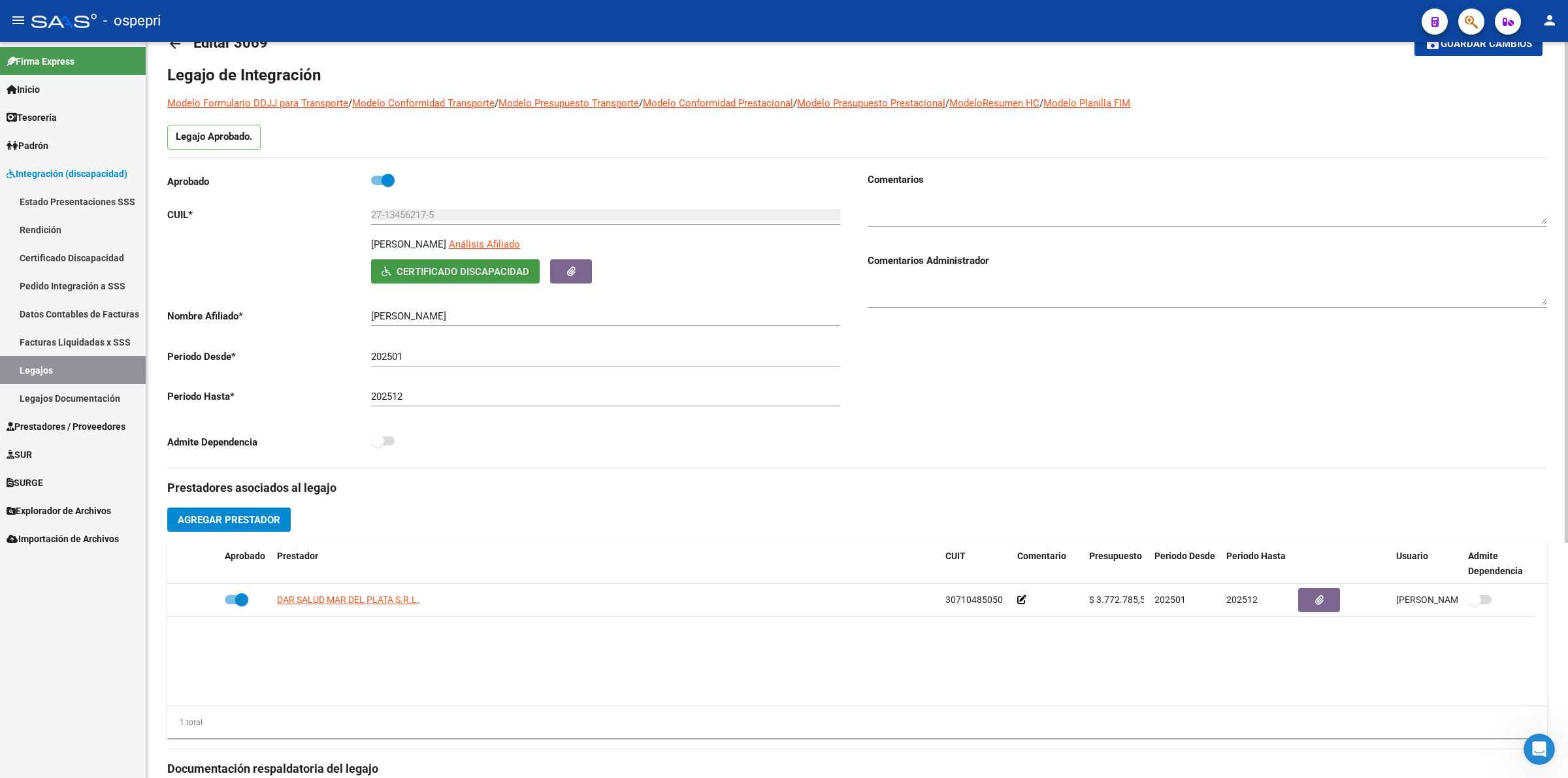
scroll to position [0, 0]
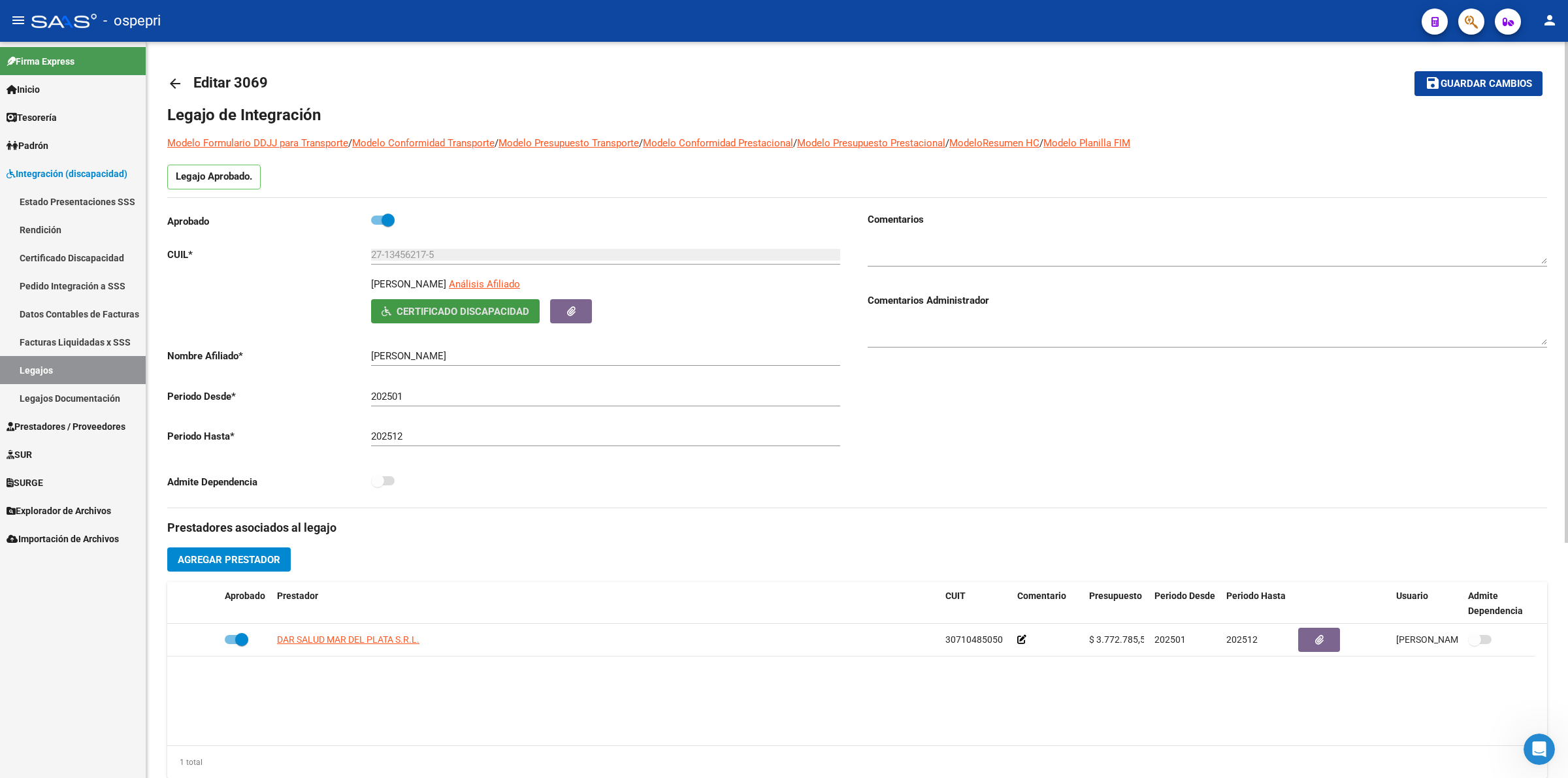
click at [184, 85] on link "arrow_back" at bounding box center [180, 83] width 26 height 31
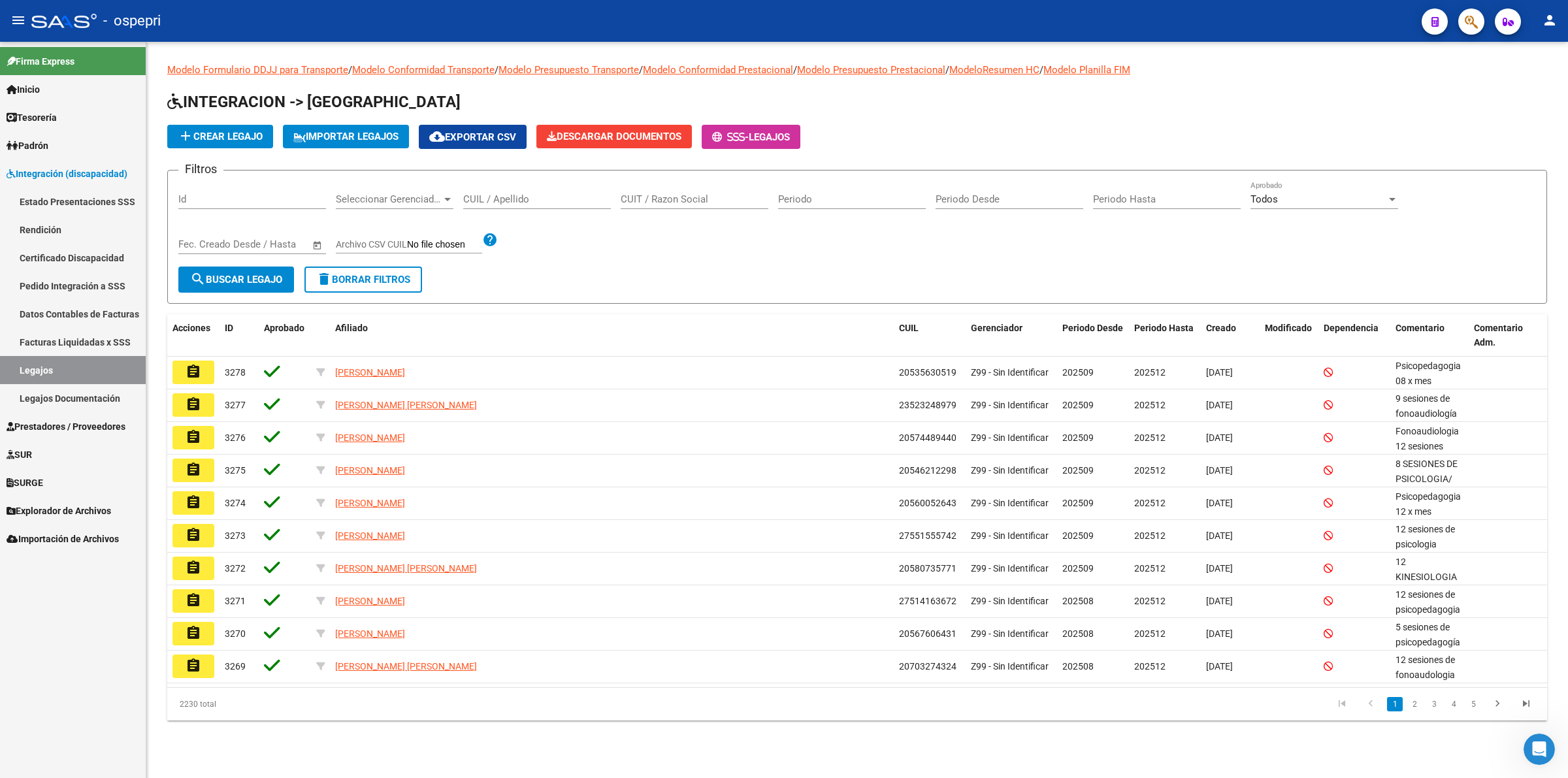
click at [527, 194] on input "CUIL / Apellido" at bounding box center [537, 199] width 148 height 12
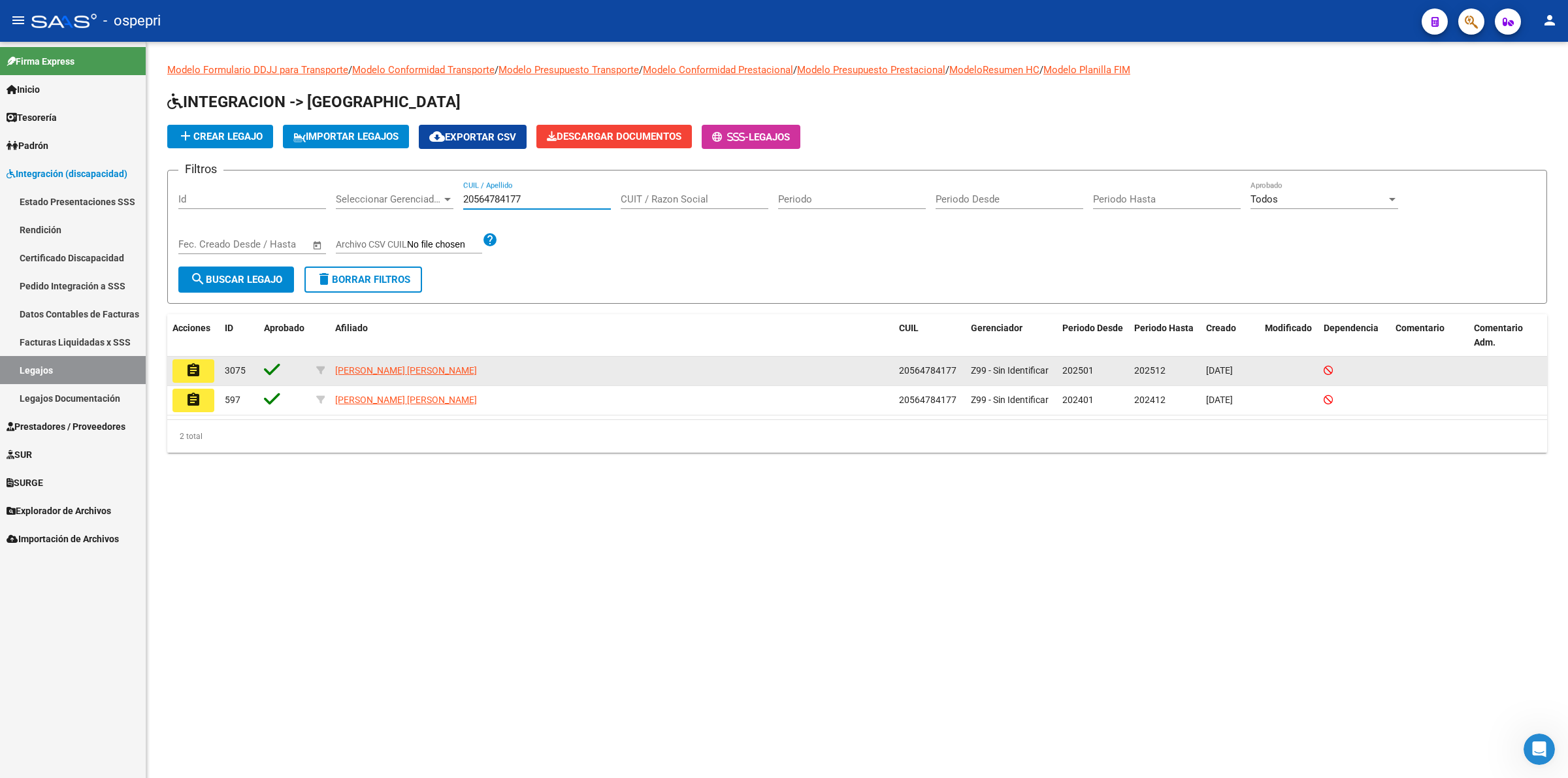
type input "20564784177"
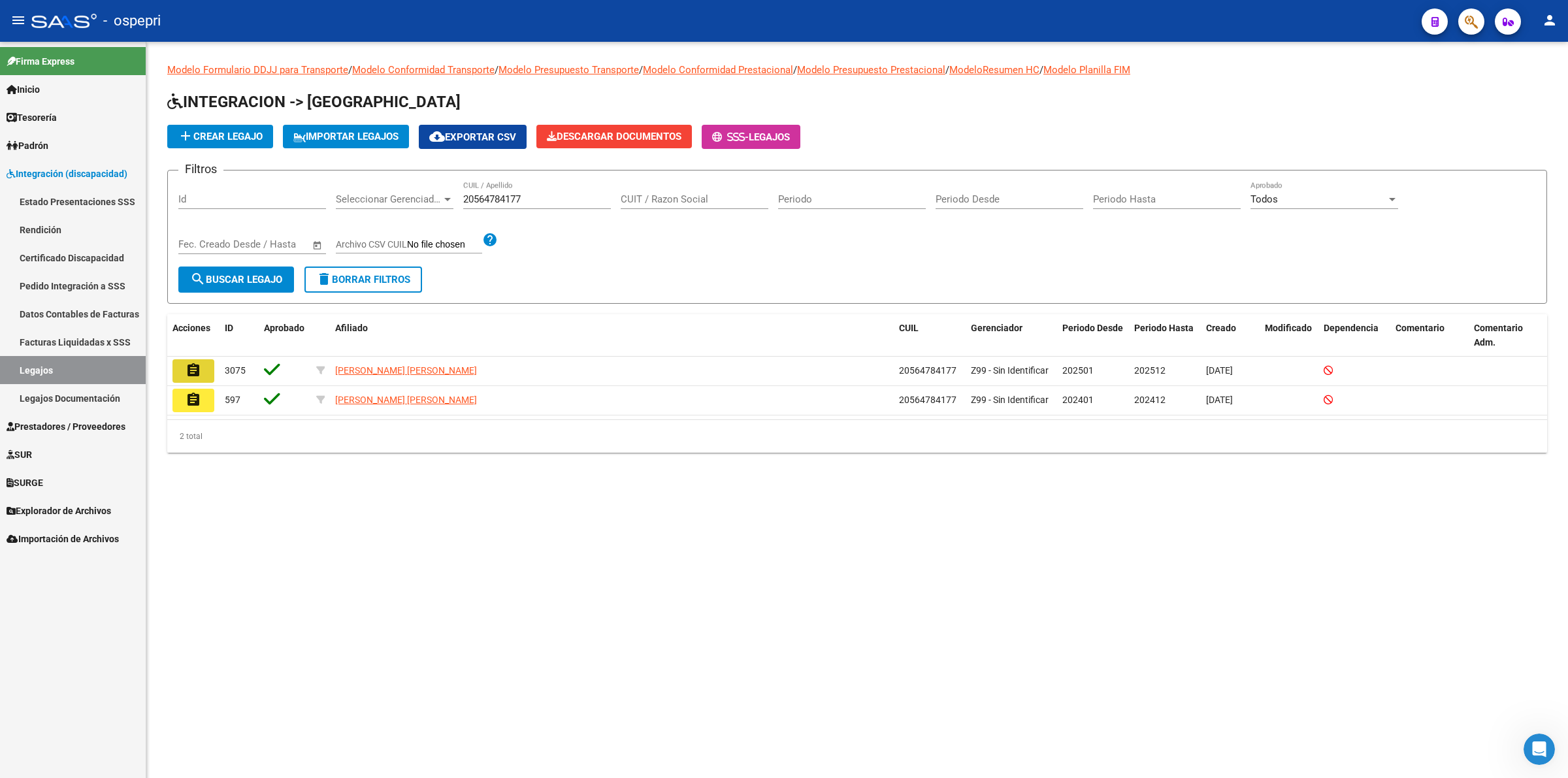
drag, startPoint x: 197, startPoint y: 360, endPoint x: 199, endPoint y: 374, distance: 14.1
click at [198, 363] on mat-icon "assignment" at bounding box center [193, 370] width 16 height 16
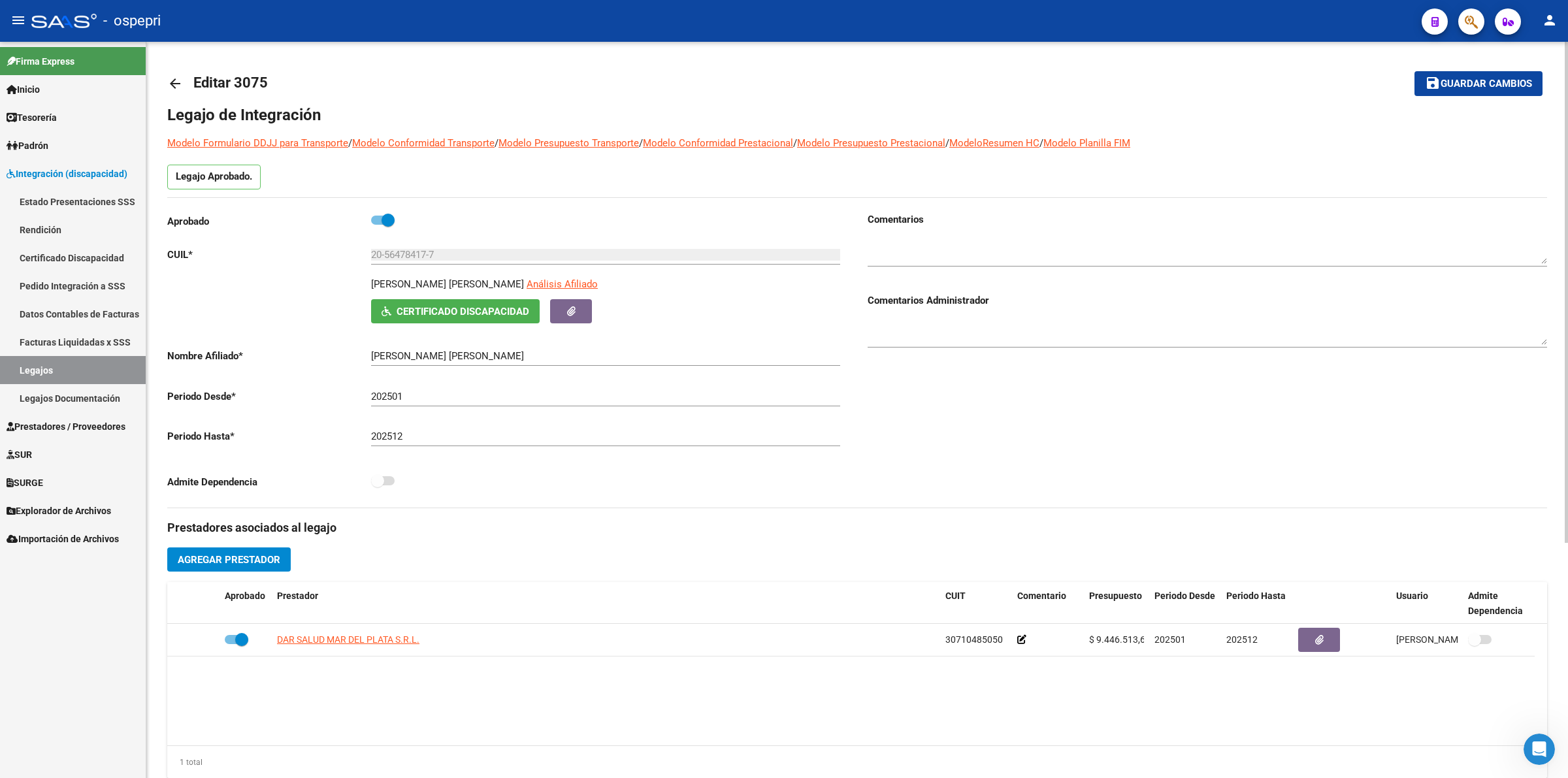
click at [440, 311] on span "Certificado Discapacidad" at bounding box center [463, 311] width 133 height 12
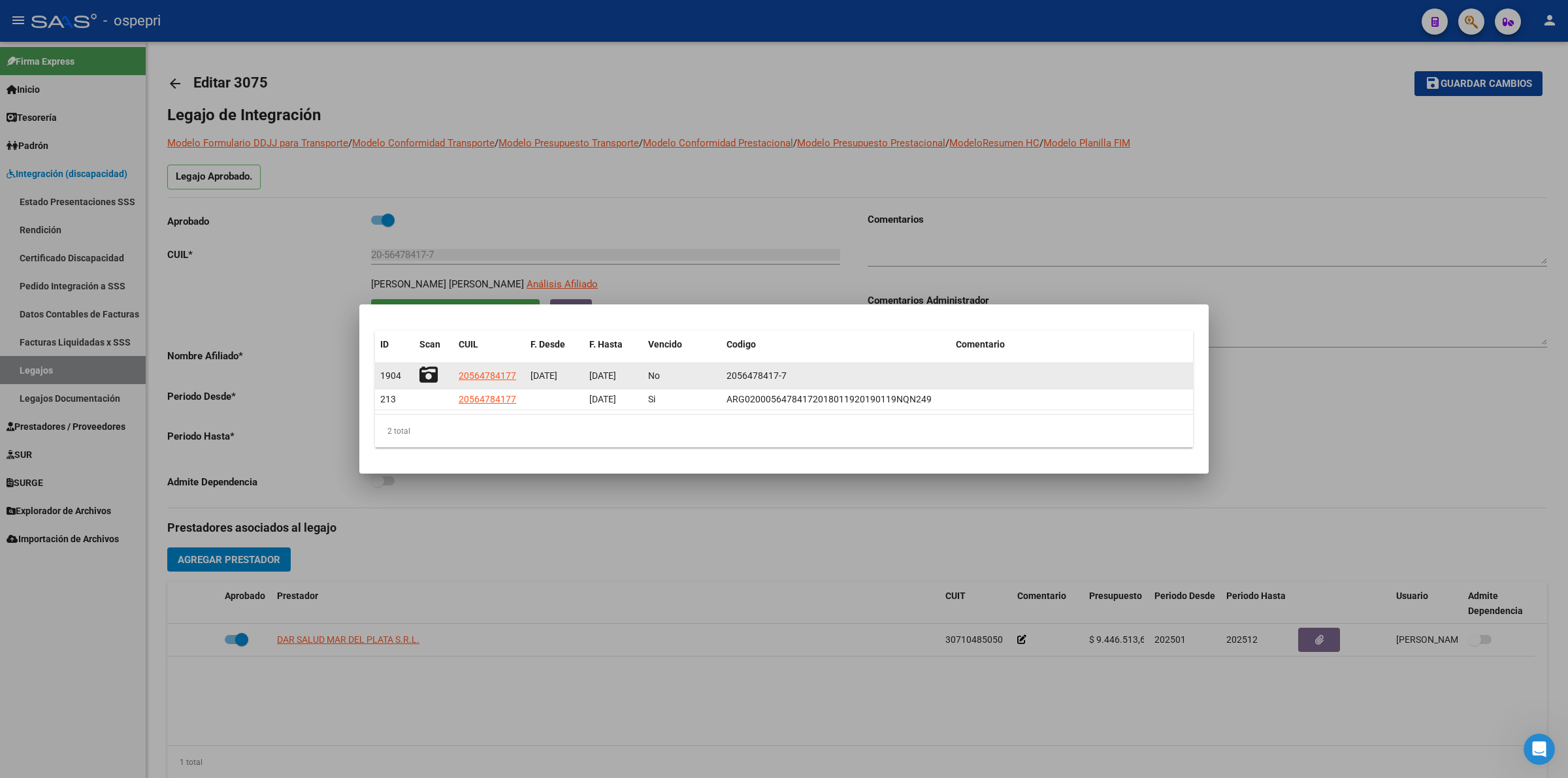
click at [425, 367] on icon at bounding box center [429, 374] width 18 height 18
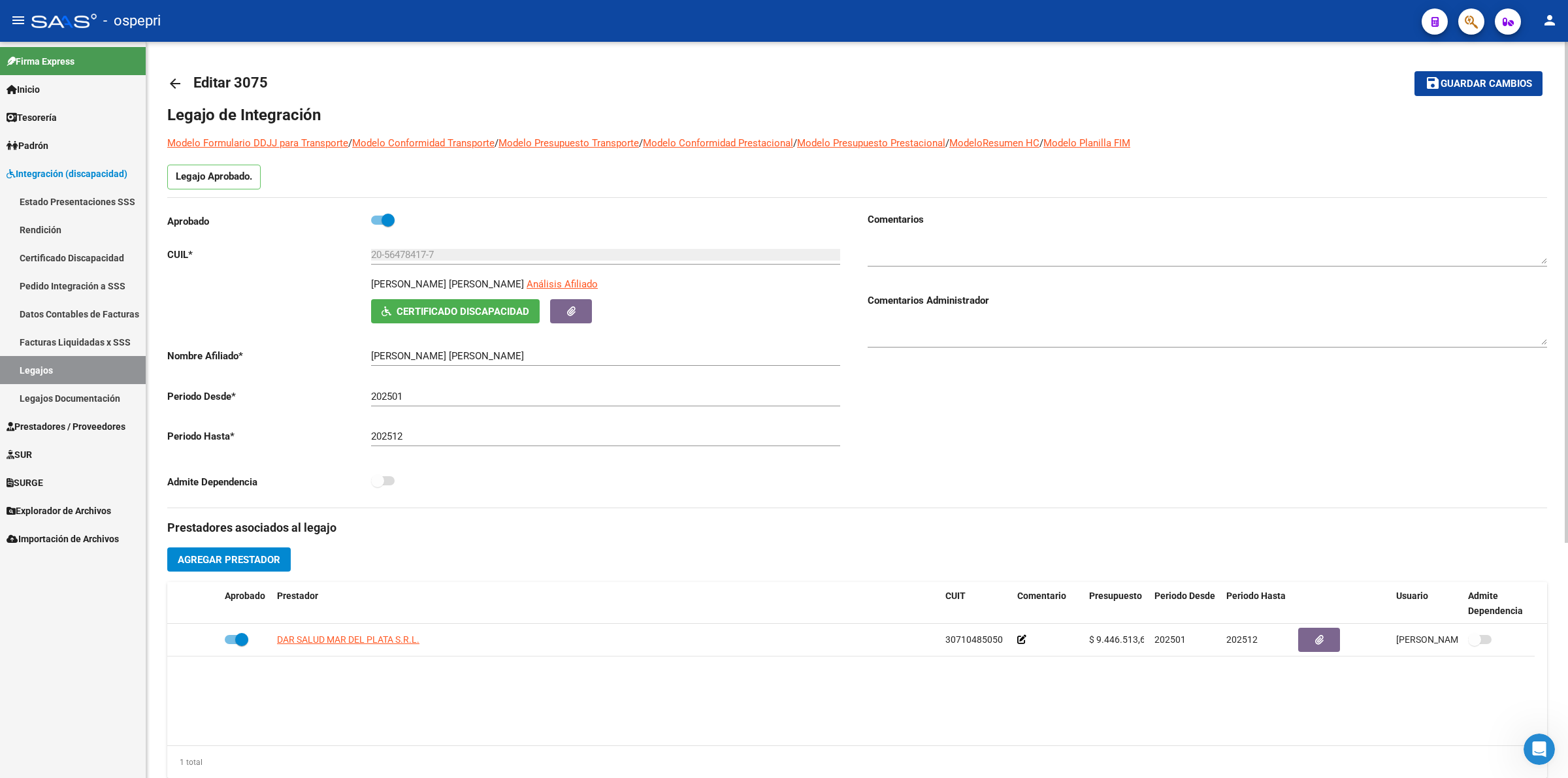
click at [180, 80] on mat-icon "arrow_back" at bounding box center [175, 83] width 16 height 16
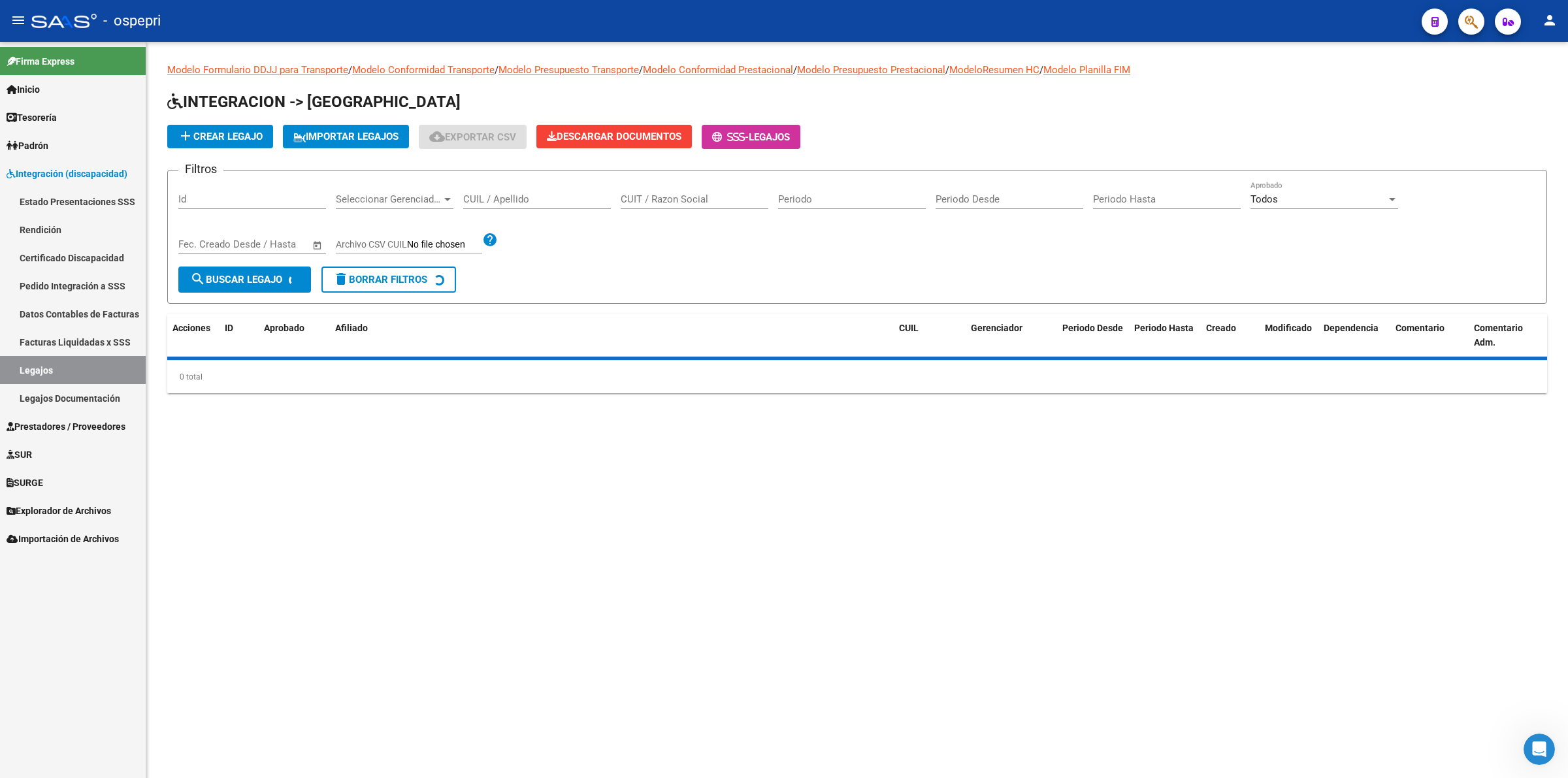
click at [577, 198] on input "CUIL / Apellido" at bounding box center [537, 199] width 148 height 12
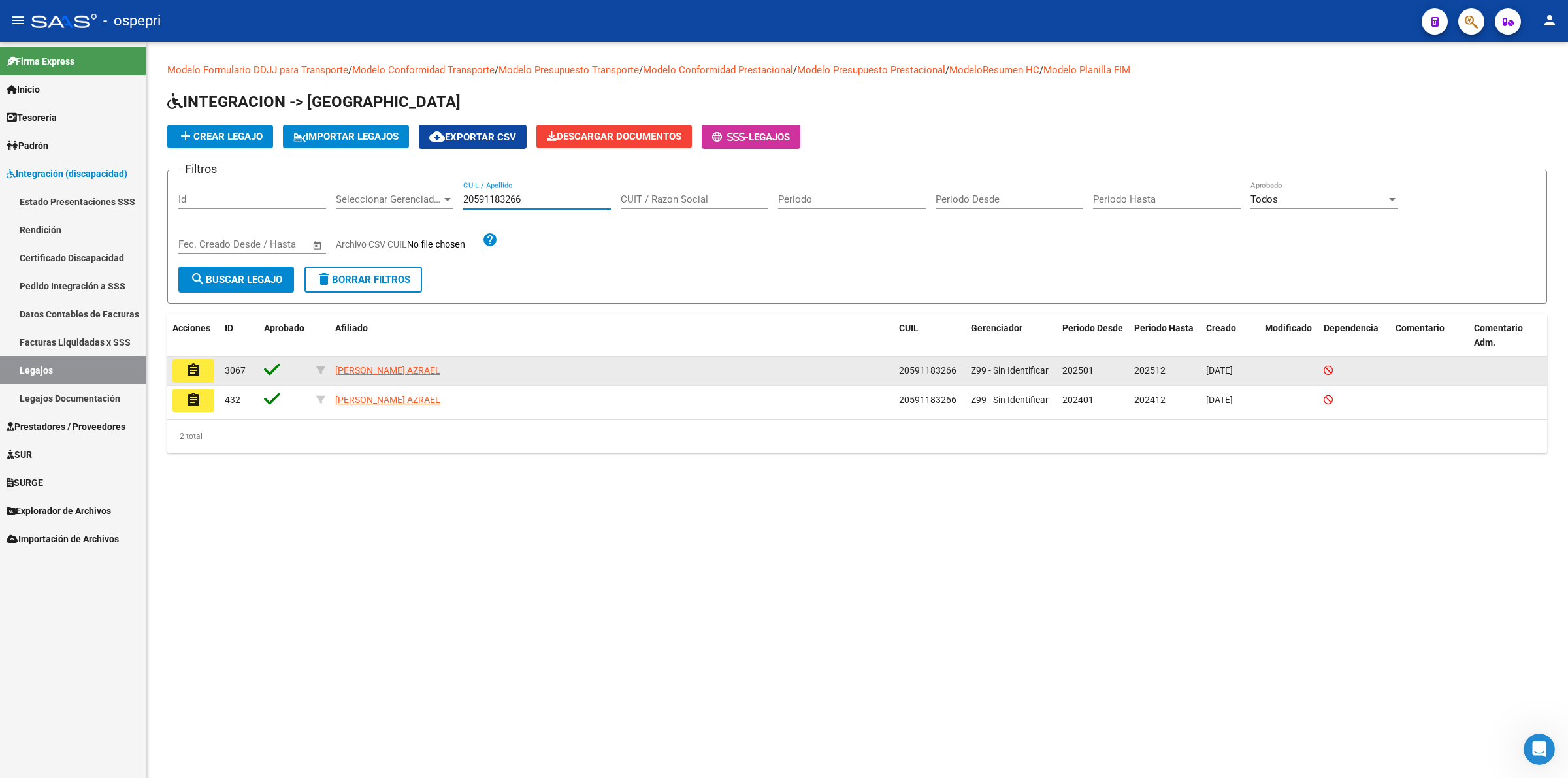
type input "20591183266"
click at [210, 360] on button "assignment" at bounding box center [194, 371] width 42 height 24
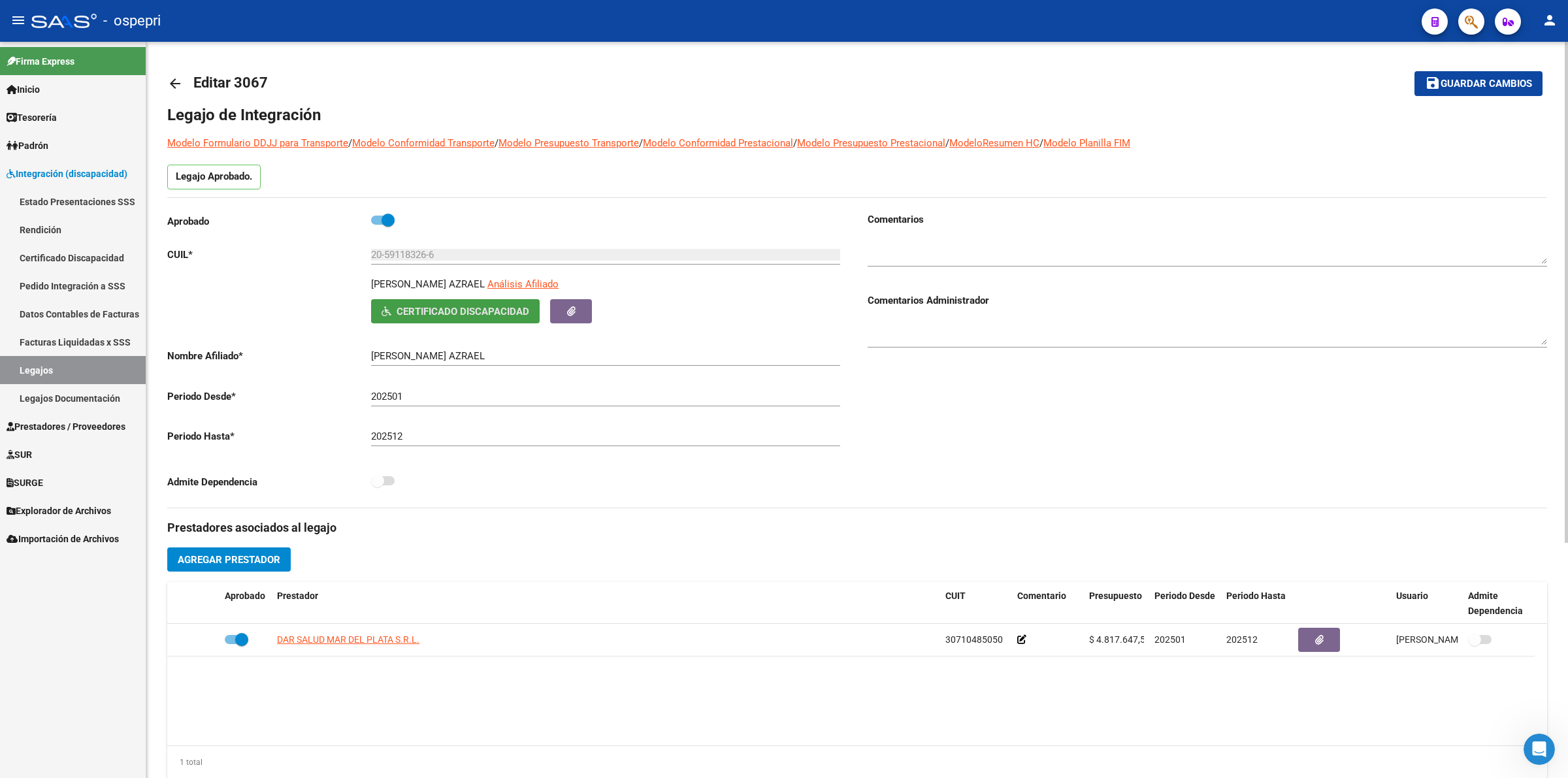
click at [433, 304] on button "Certificado Discapacidad" at bounding box center [455, 311] width 169 height 24
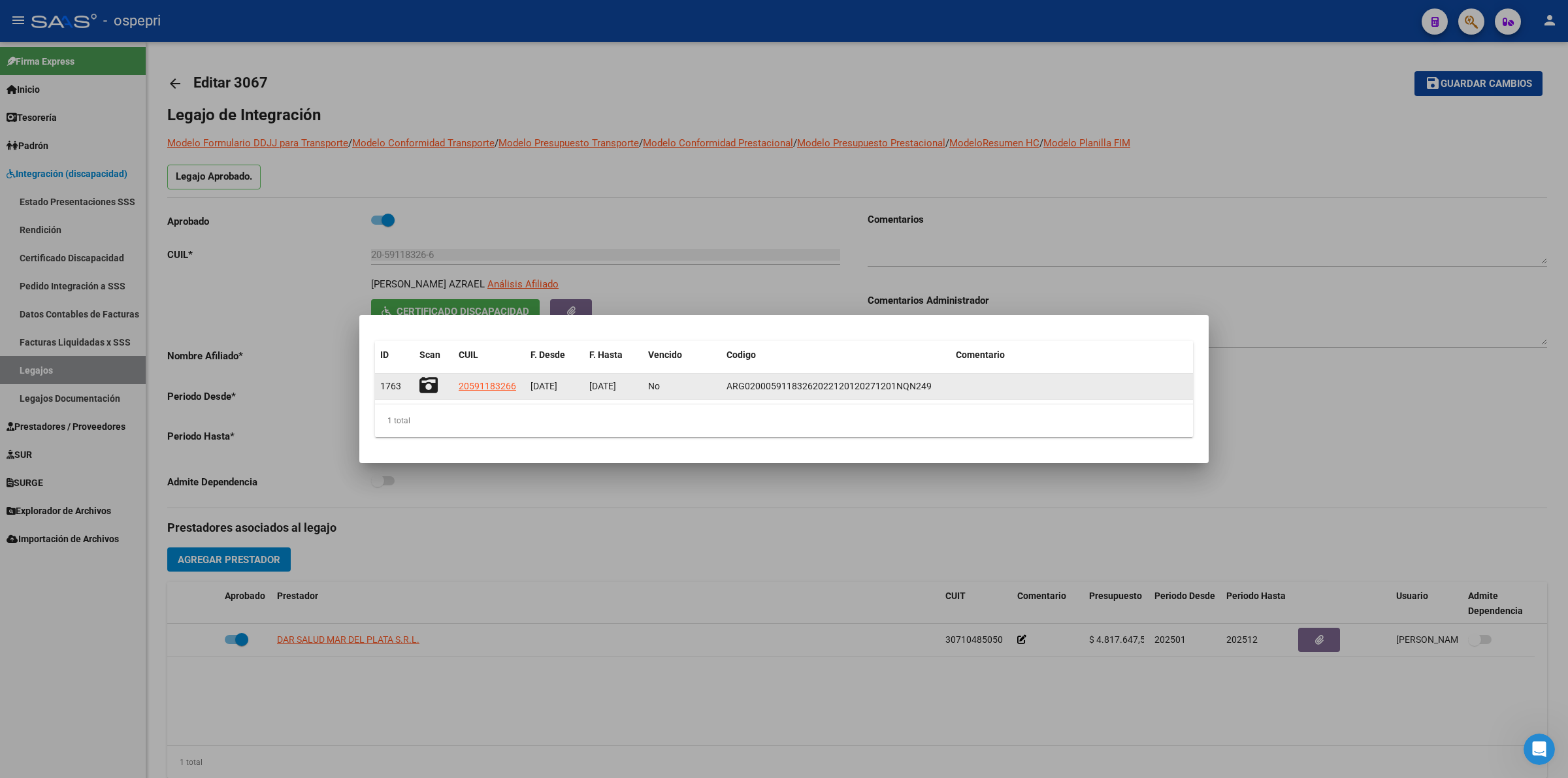
drag, startPoint x: 443, startPoint y: 383, endPoint x: 435, endPoint y: 383, distance: 8.0
click at [438, 383] on div at bounding box center [434, 386] width 28 height 20
click at [435, 383] on icon at bounding box center [429, 385] width 18 height 18
click at [420, 382] on icon at bounding box center [429, 385] width 18 height 18
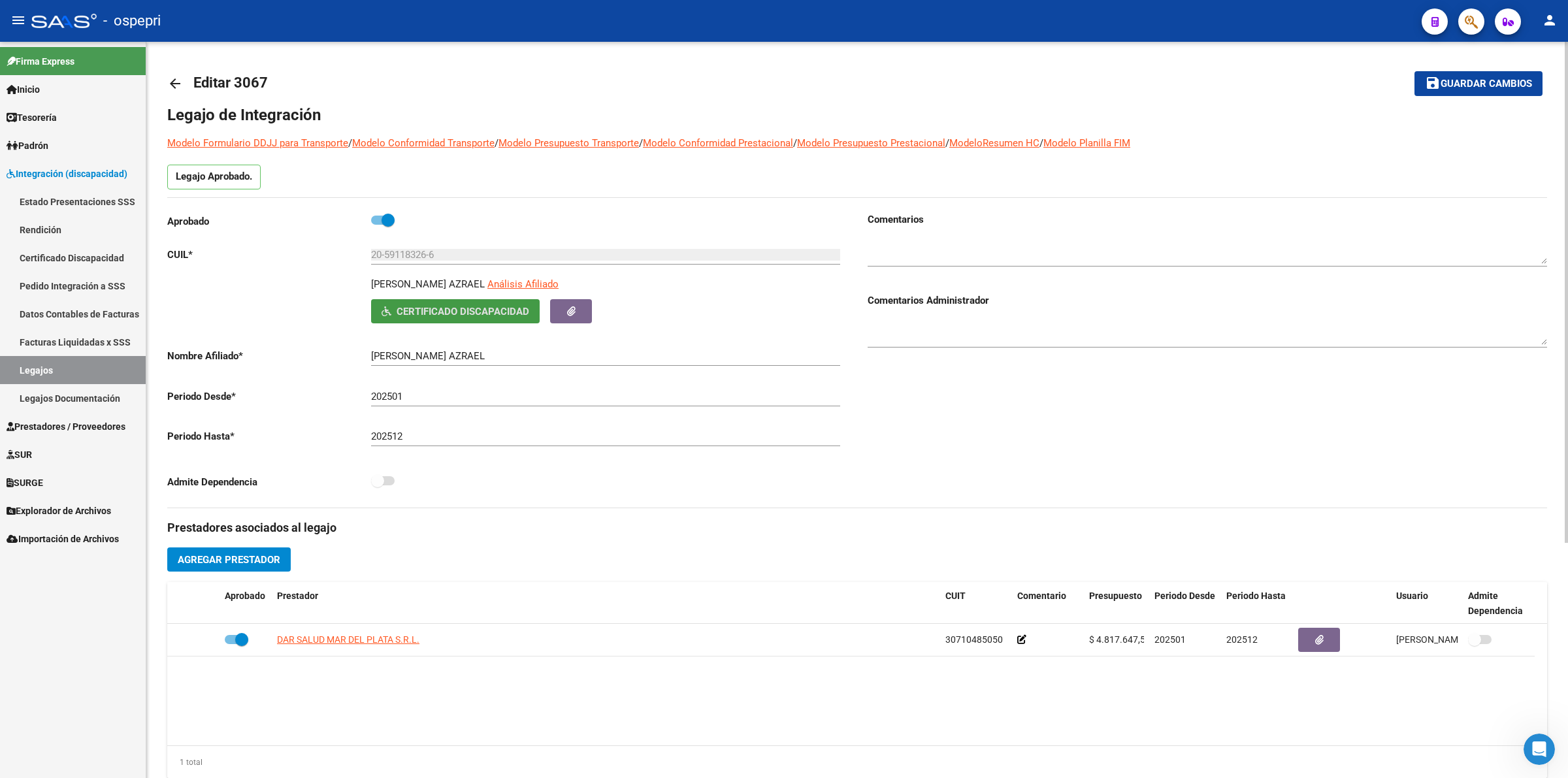
click at [172, 76] on mat-icon "arrow_back" at bounding box center [175, 83] width 16 height 16
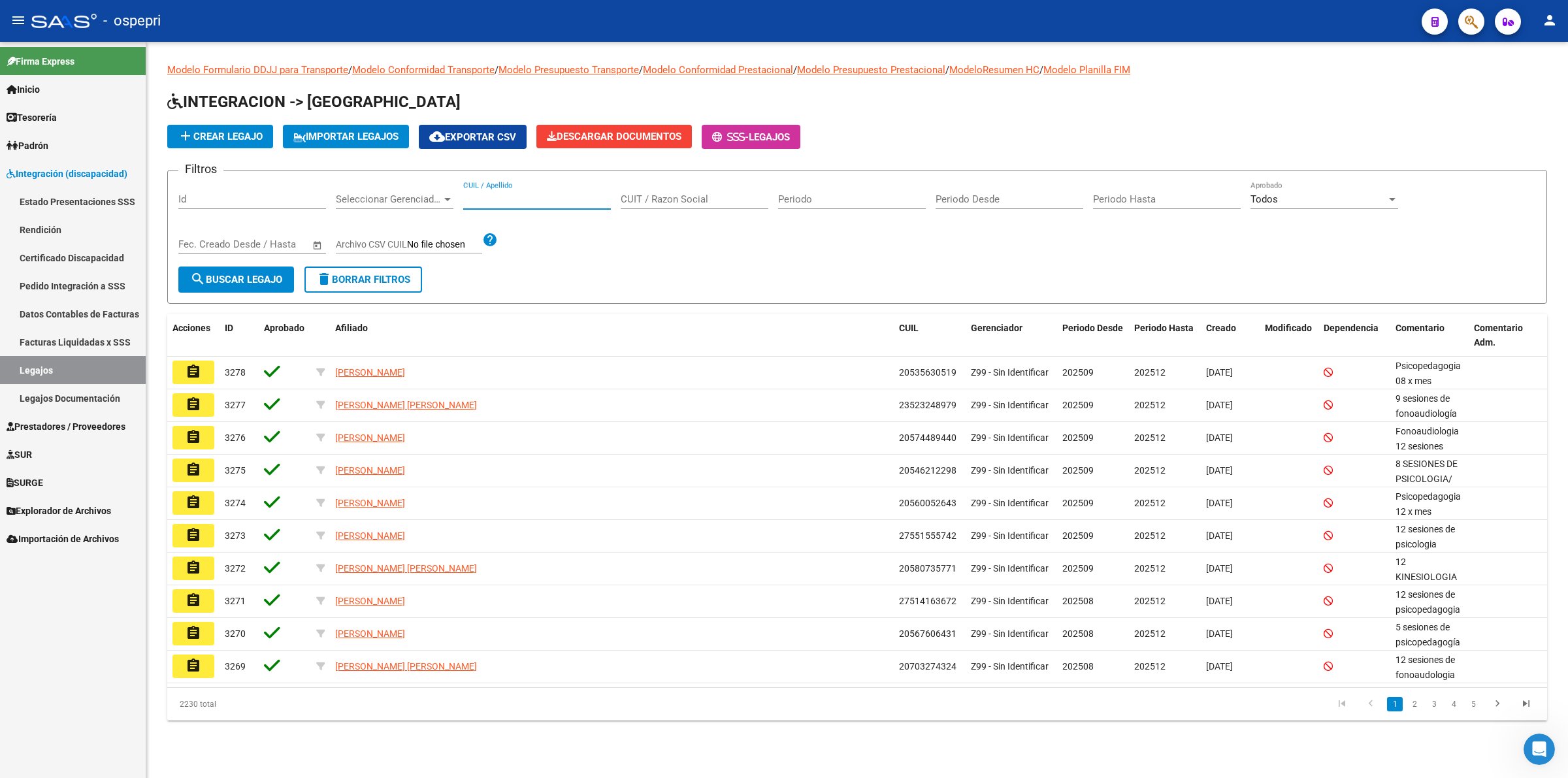
click at [527, 200] on input "CUIL / Apellido" at bounding box center [537, 199] width 148 height 12
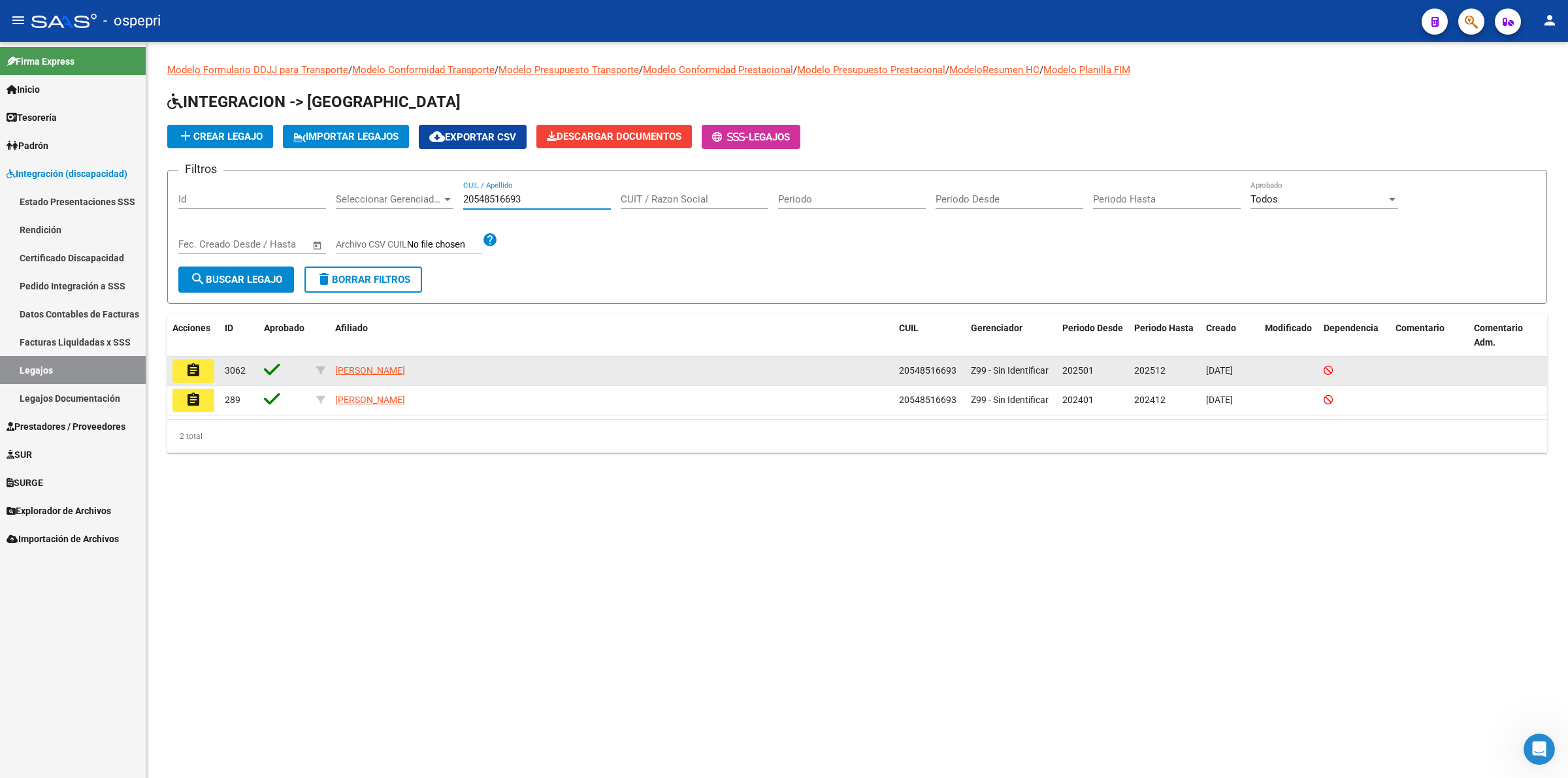
type input "20548516693"
drag, startPoint x: 216, startPoint y: 363, endPoint x: 209, endPoint y: 371, distance: 10.6
click at [211, 363] on datatable-body-cell "assignment" at bounding box center [193, 370] width 52 height 28
click at [209, 374] on button "assignment" at bounding box center [194, 371] width 42 height 24
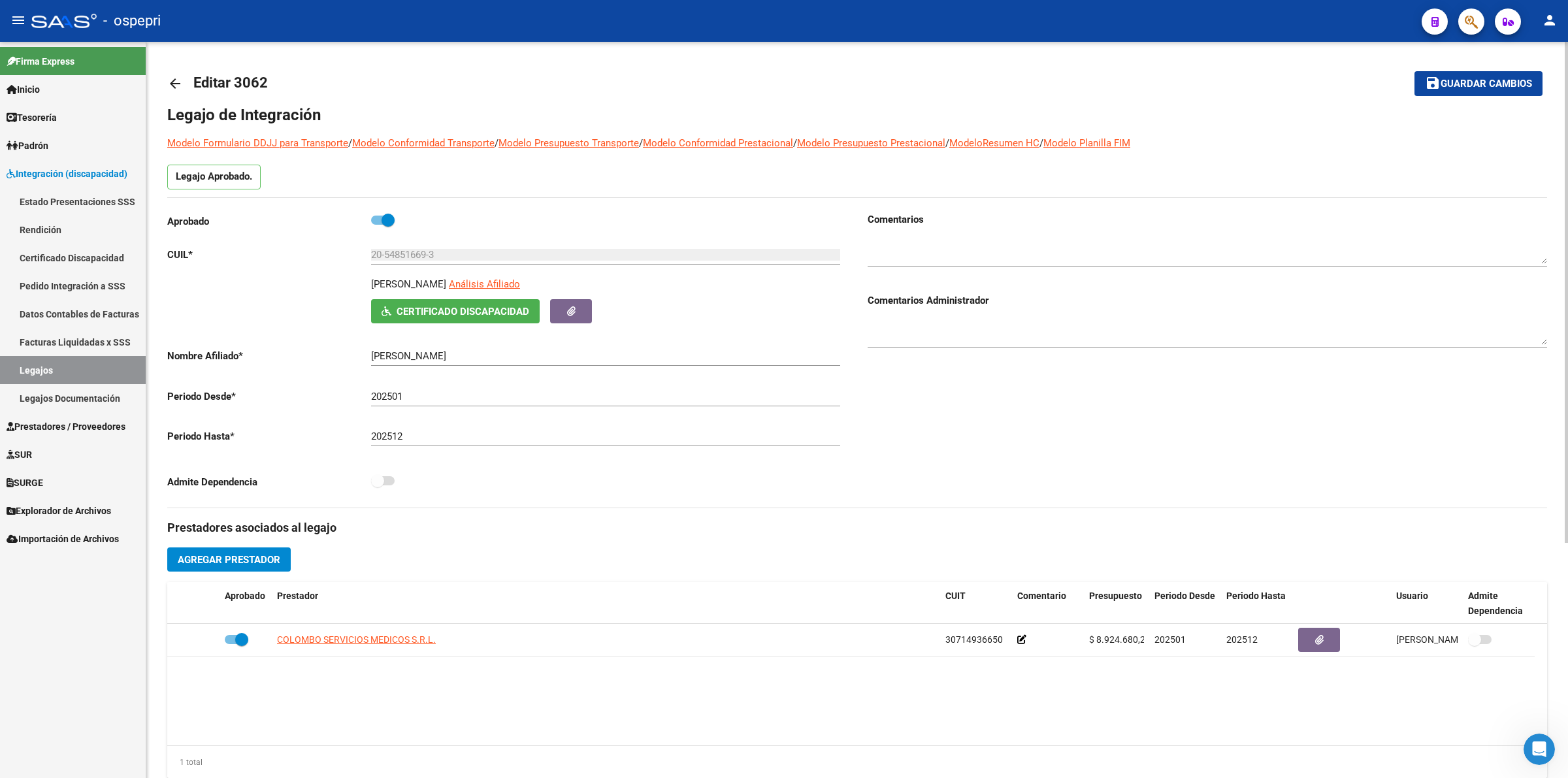
click at [477, 312] on span "Certificado Discapacidad" at bounding box center [463, 311] width 133 height 12
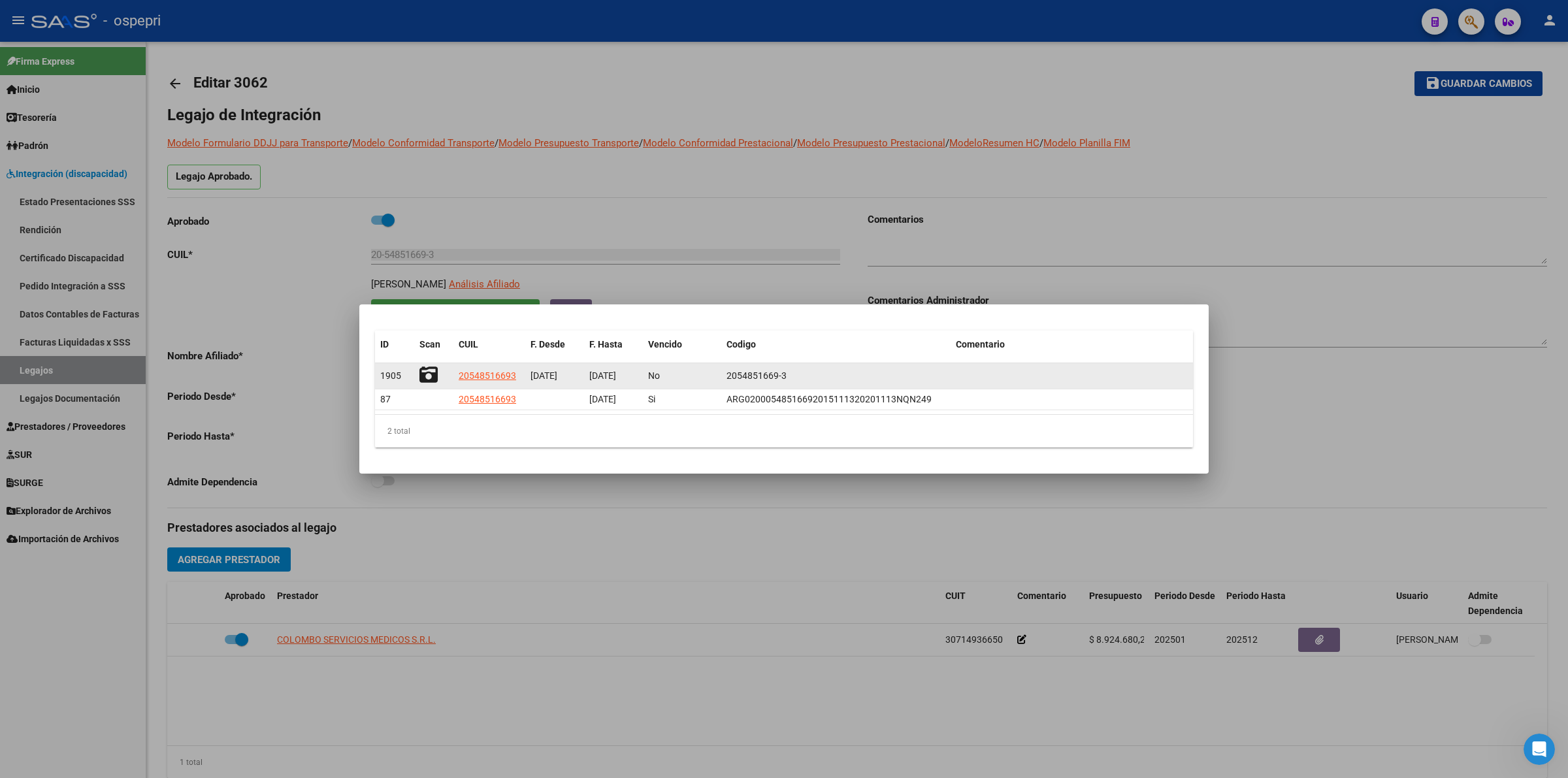
click at [430, 370] on icon at bounding box center [429, 374] width 18 height 18
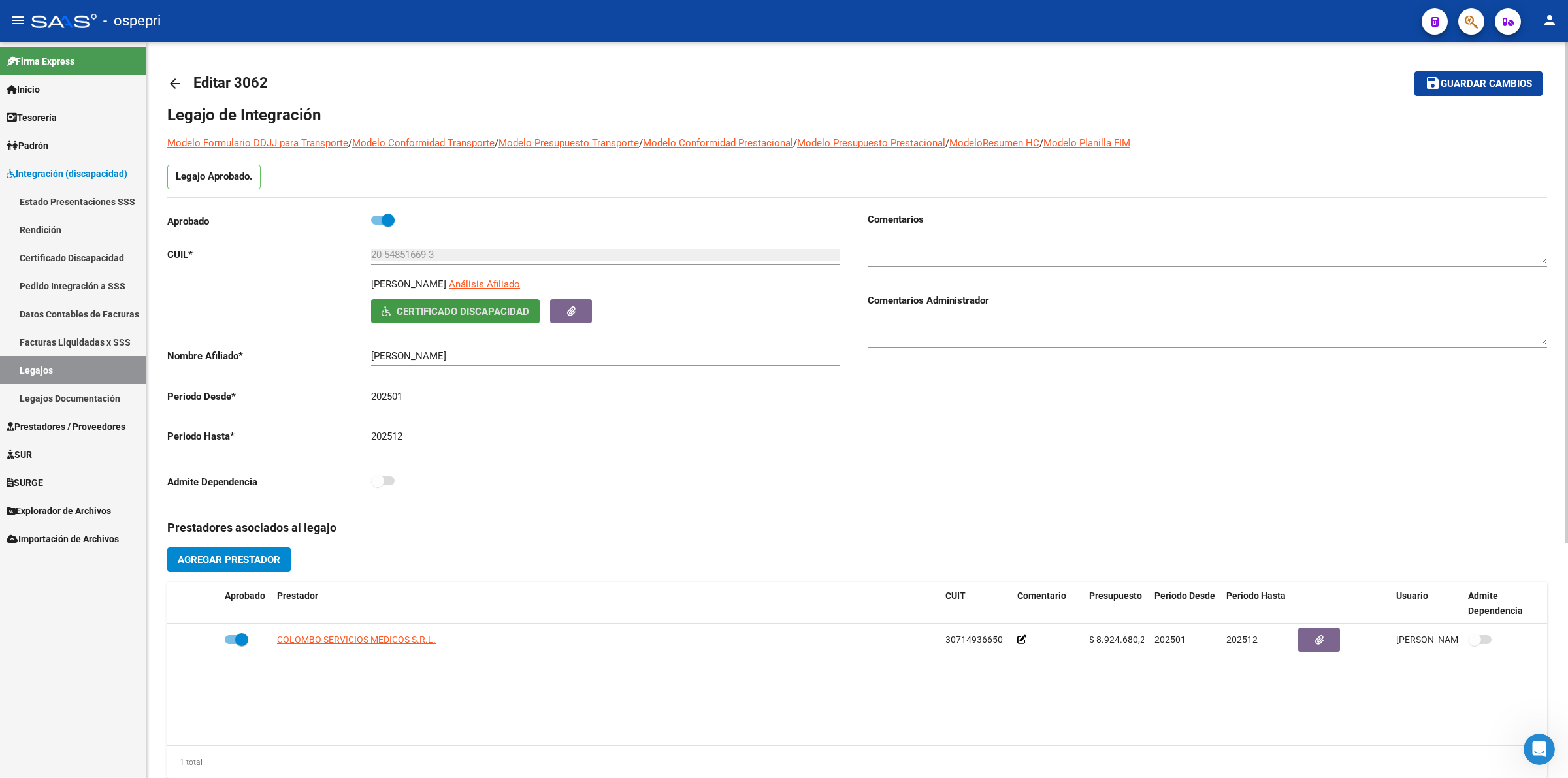
click at [172, 80] on mat-icon "arrow_back" at bounding box center [175, 83] width 16 height 16
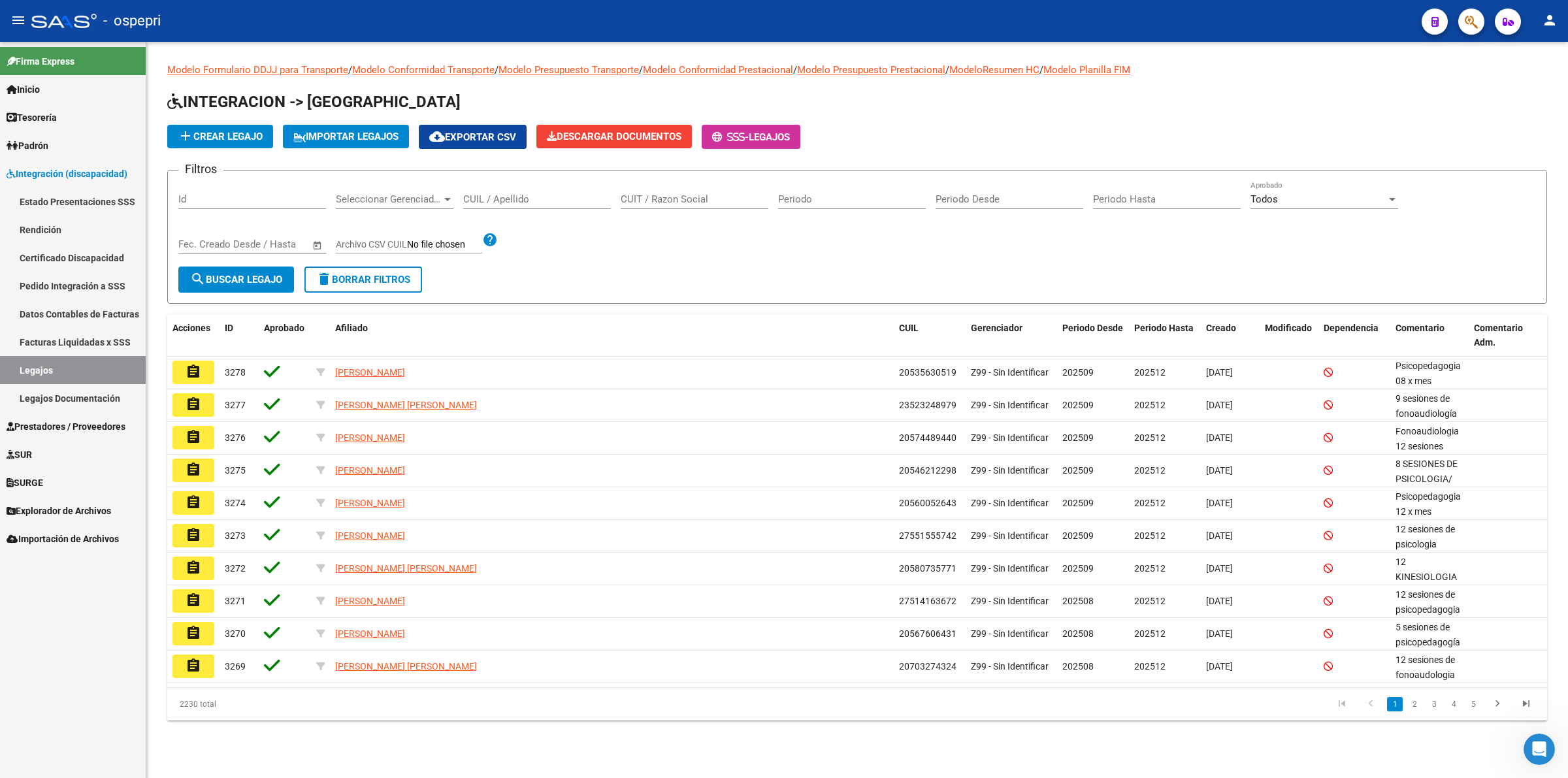
click at [550, 203] on input "CUIL / Apellido" at bounding box center [537, 199] width 148 height 12
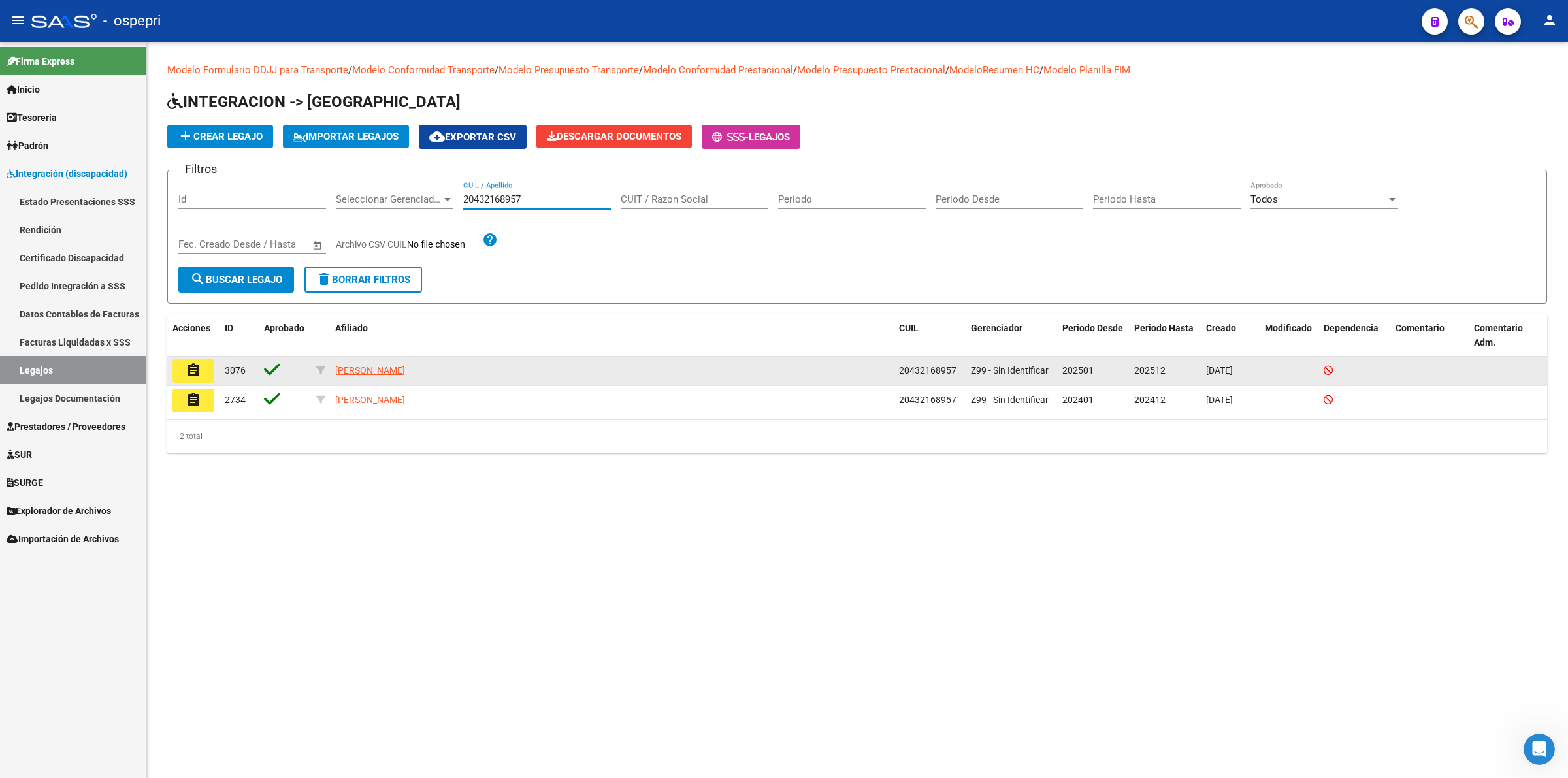
type input "20432168957"
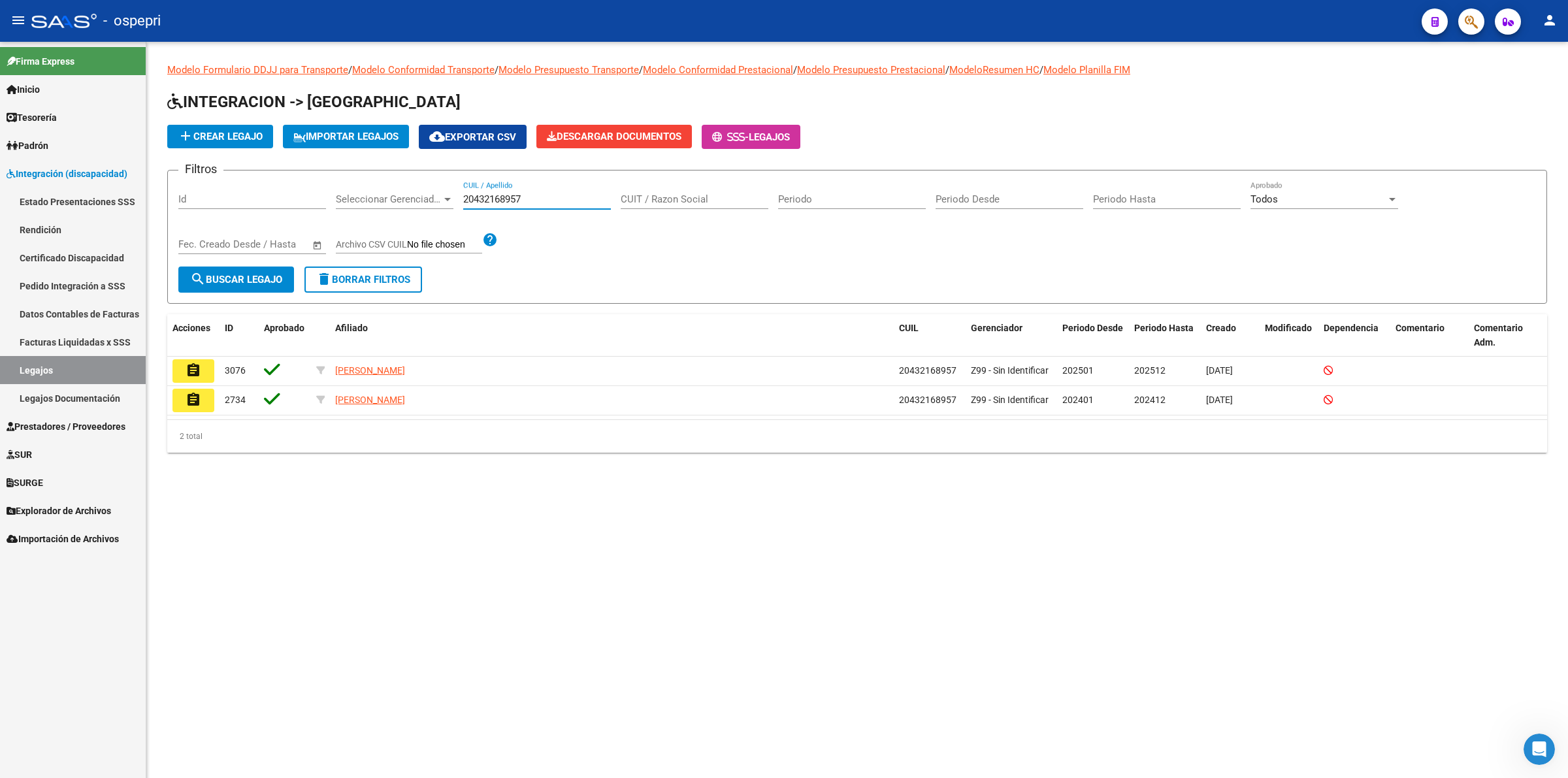
click at [200, 368] on button "assignment" at bounding box center [194, 371] width 42 height 24
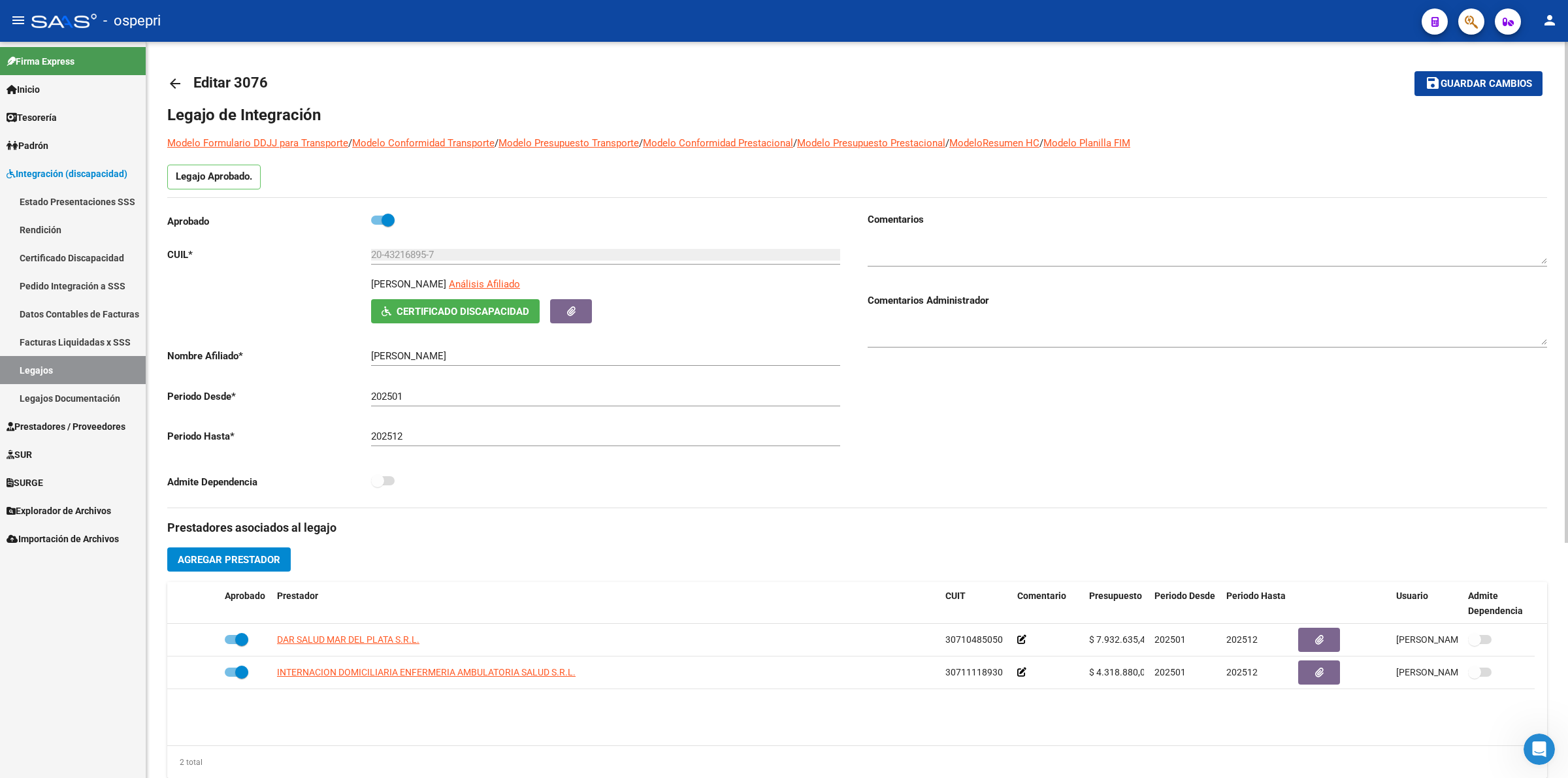
click at [412, 309] on span "Certificado Discapacidad" at bounding box center [463, 311] width 133 height 12
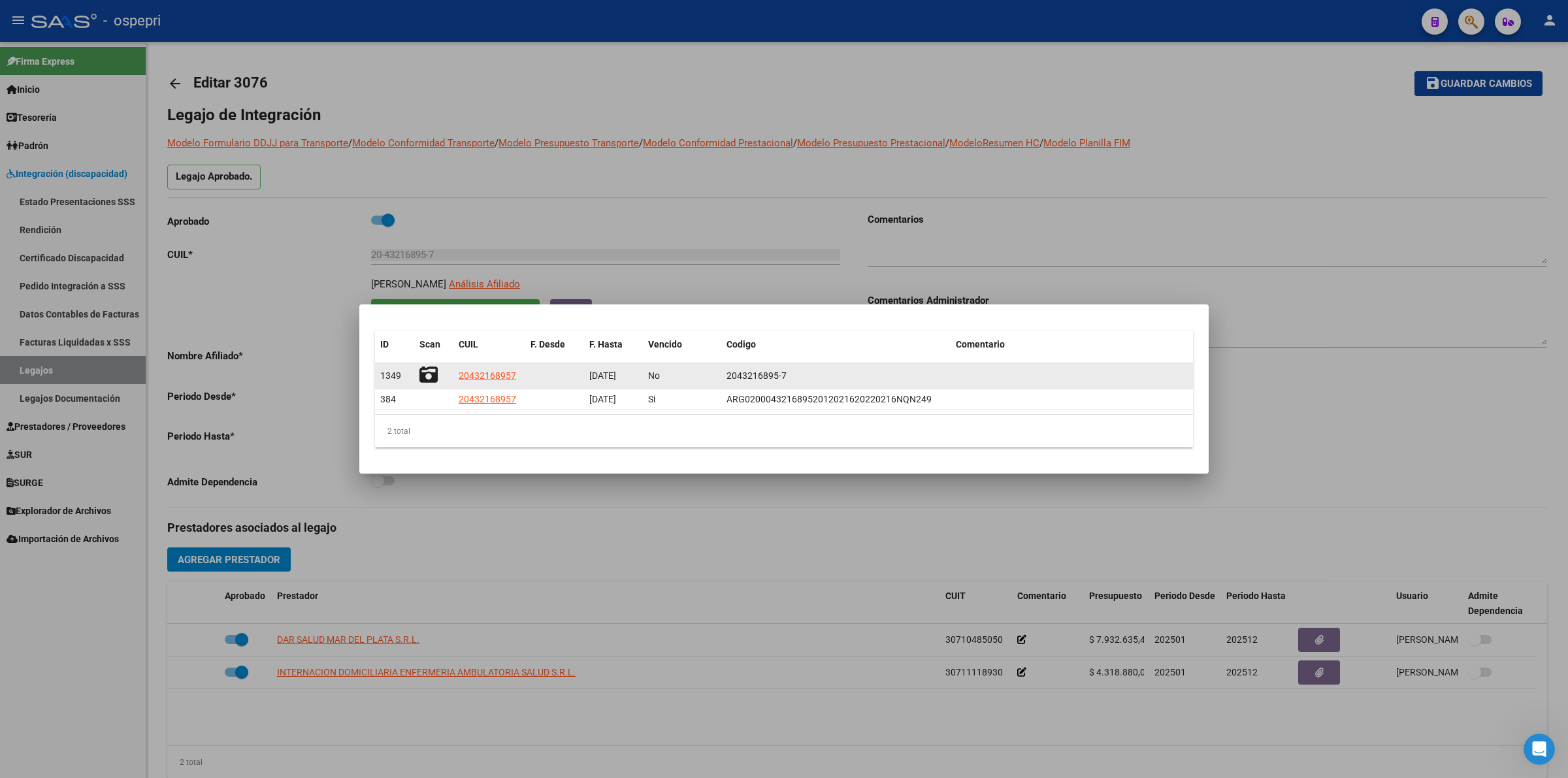
click at [425, 372] on icon at bounding box center [429, 374] width 18 height 18
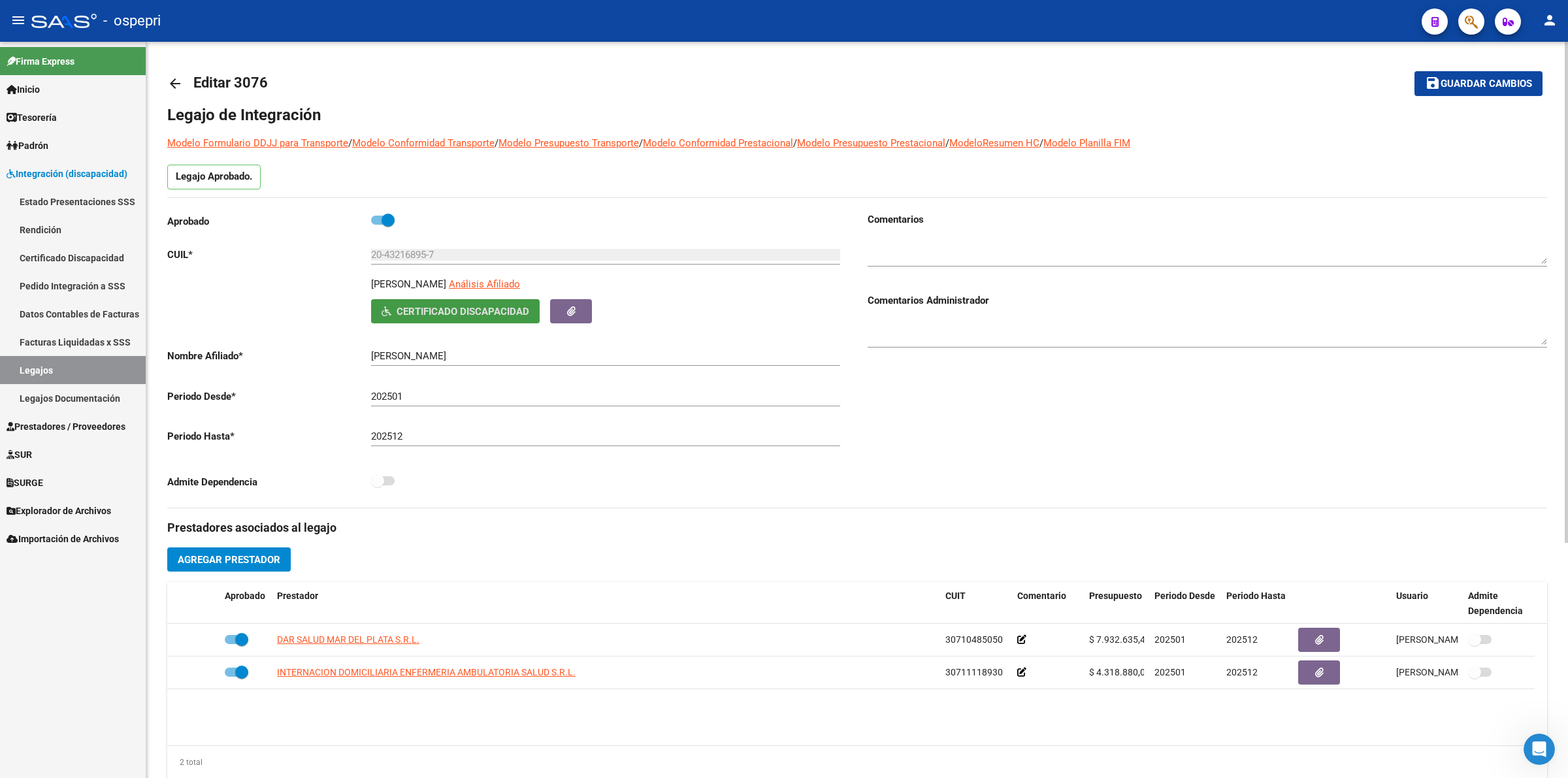
click at [174, 78] on mat-icon "arrow_back" at bounding box center [175, 83] width 16 height 16
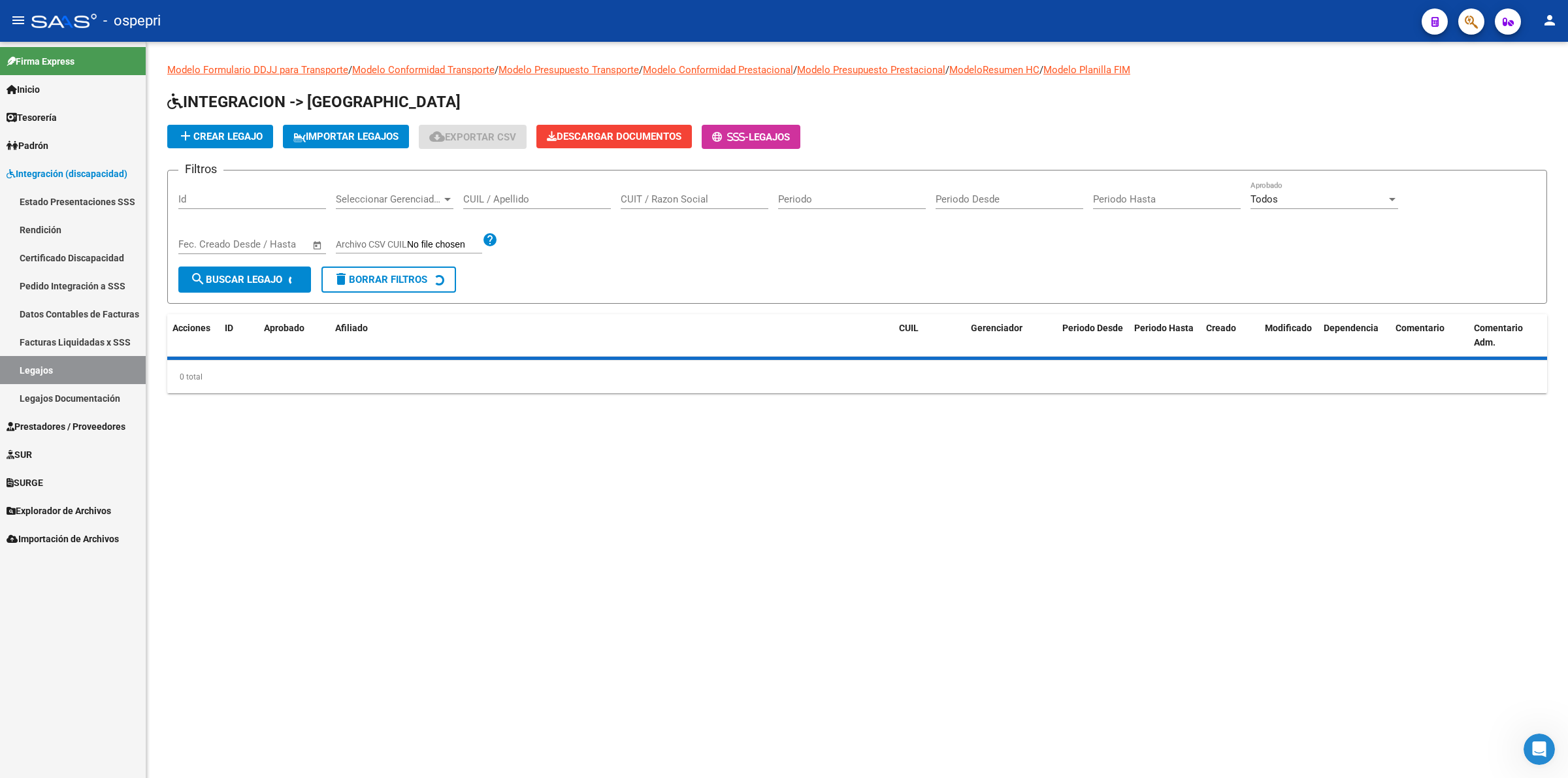
click at [518, 209] on div "CUIL / Apellido" at bounding box center [537, 201] width 148 height 40
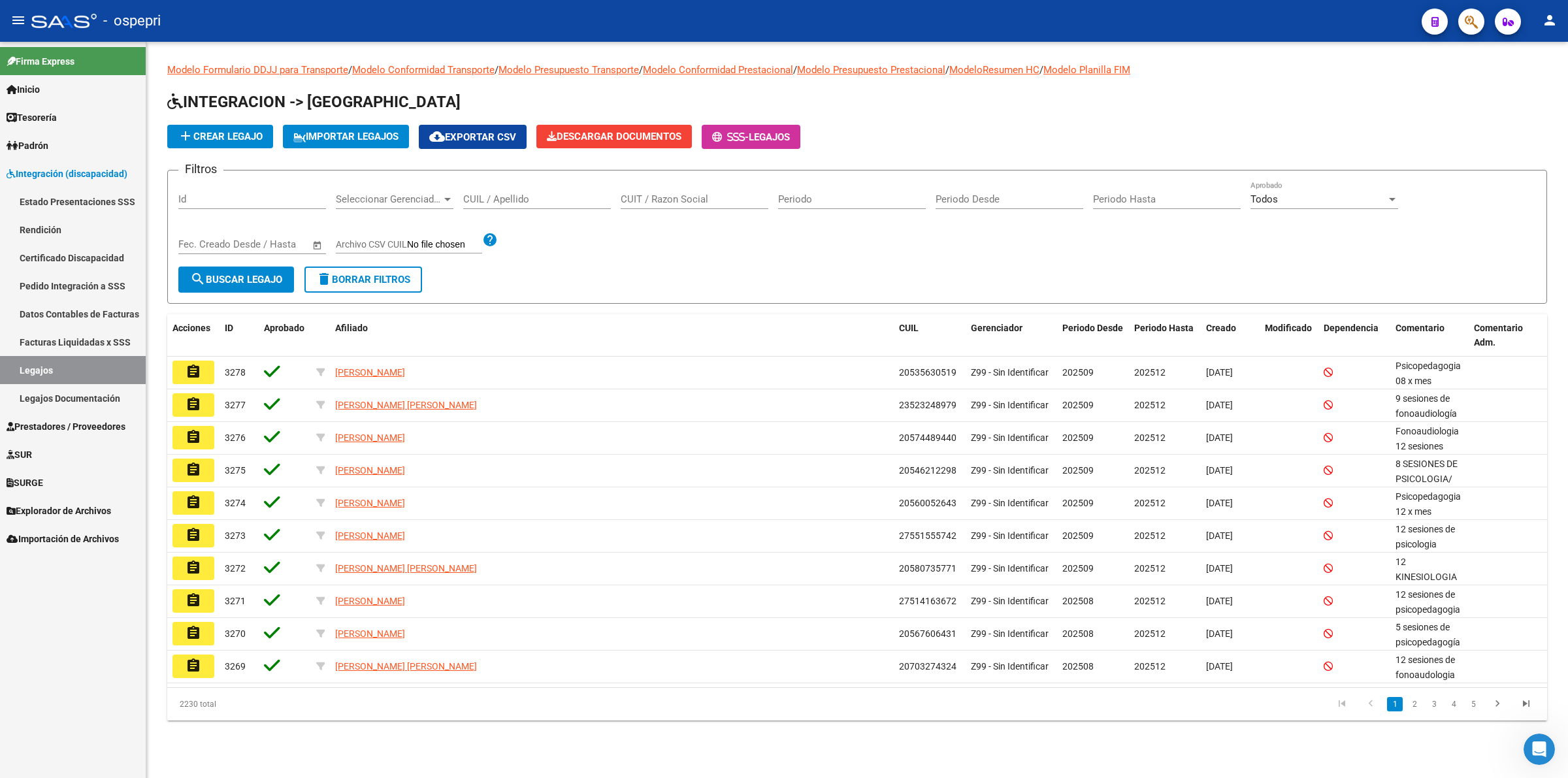
drag, startPoint x: 518, startPoint y: 205, endPoint x: 521, endPoint y: 196, distance: 9.5
click at [518, 204] on div "CUIL / Apellido" at bounding box center [537, 195] width 148 height 28
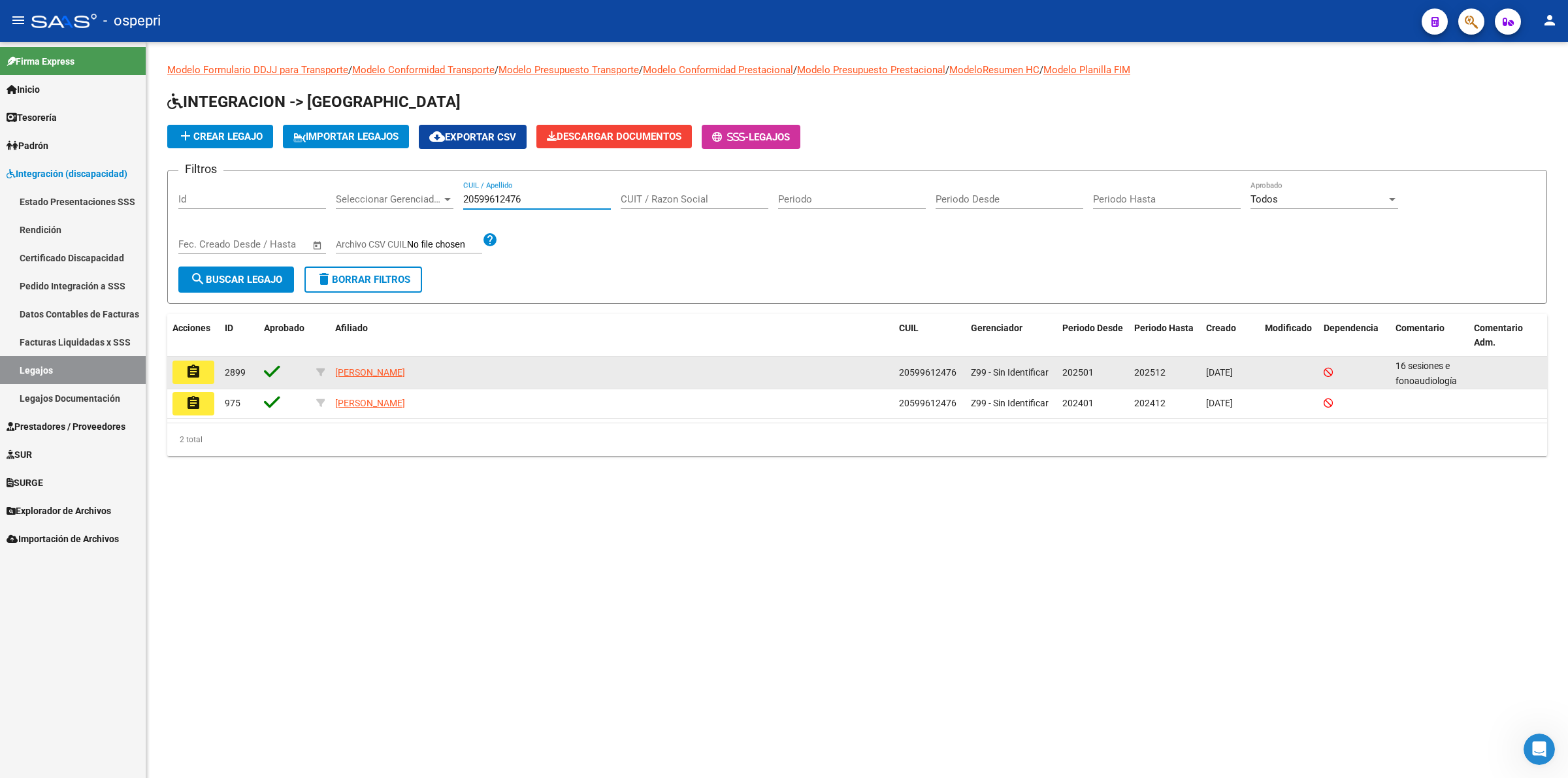
type input "20599612476"
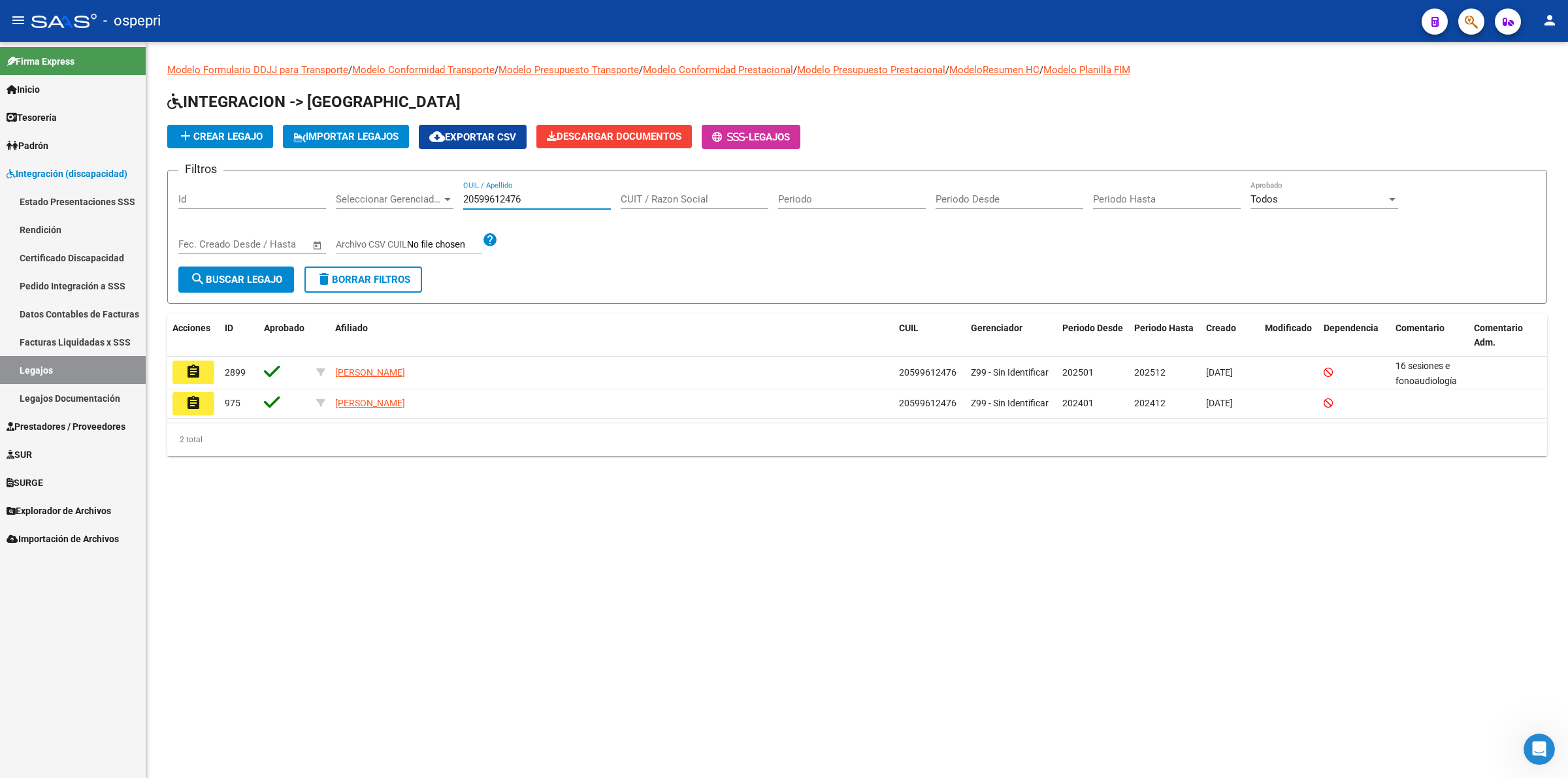
drag, startPoint x: 188, startPoint y: 376, endPoint x: 214, endPoint y: 365, distance: 28.2
click at [189, 376] on mat-icon "assignment" at bounding box center [193, 372] width 16 height 16
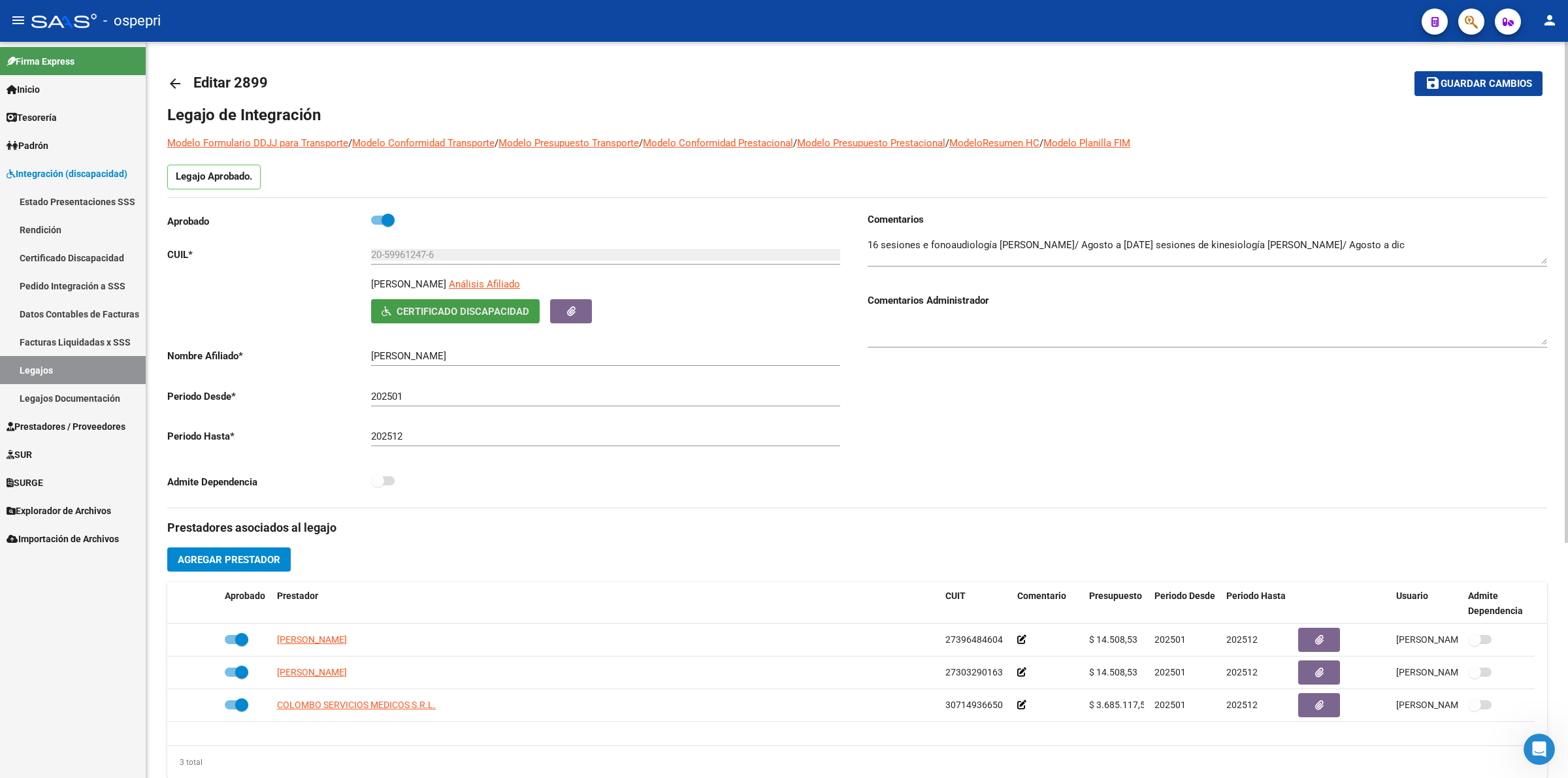
click at [425, 302] on button "Certificado Discapacidad" at bounding box center [455, 311] width 169 height 24
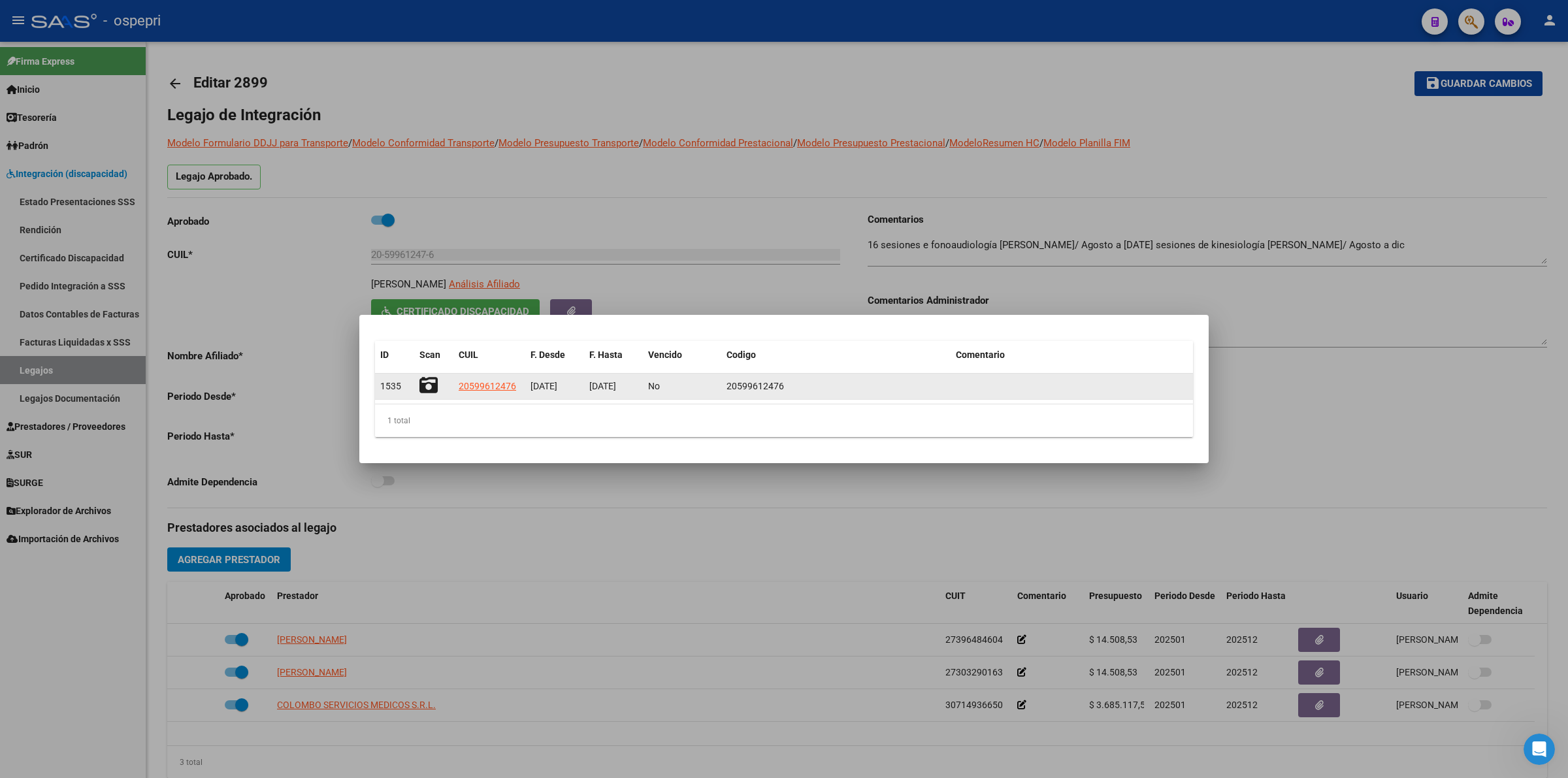
click at [435, 383] on icon at bounding box center [429, 385] width 18 height 18
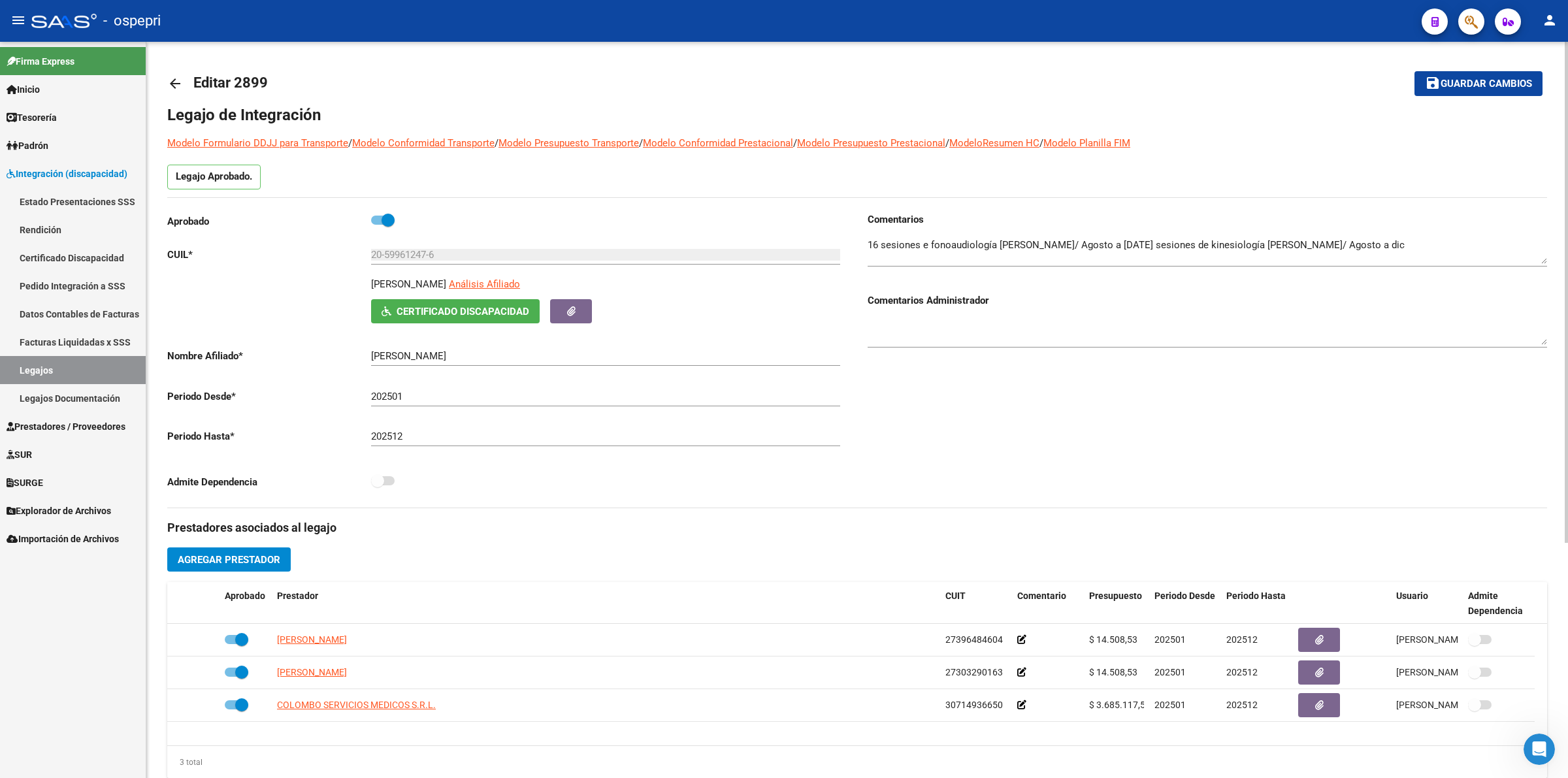
click at [169, 77] on mat-icon "arrow_back" at bounding box center [175, 83] width 16 height 16
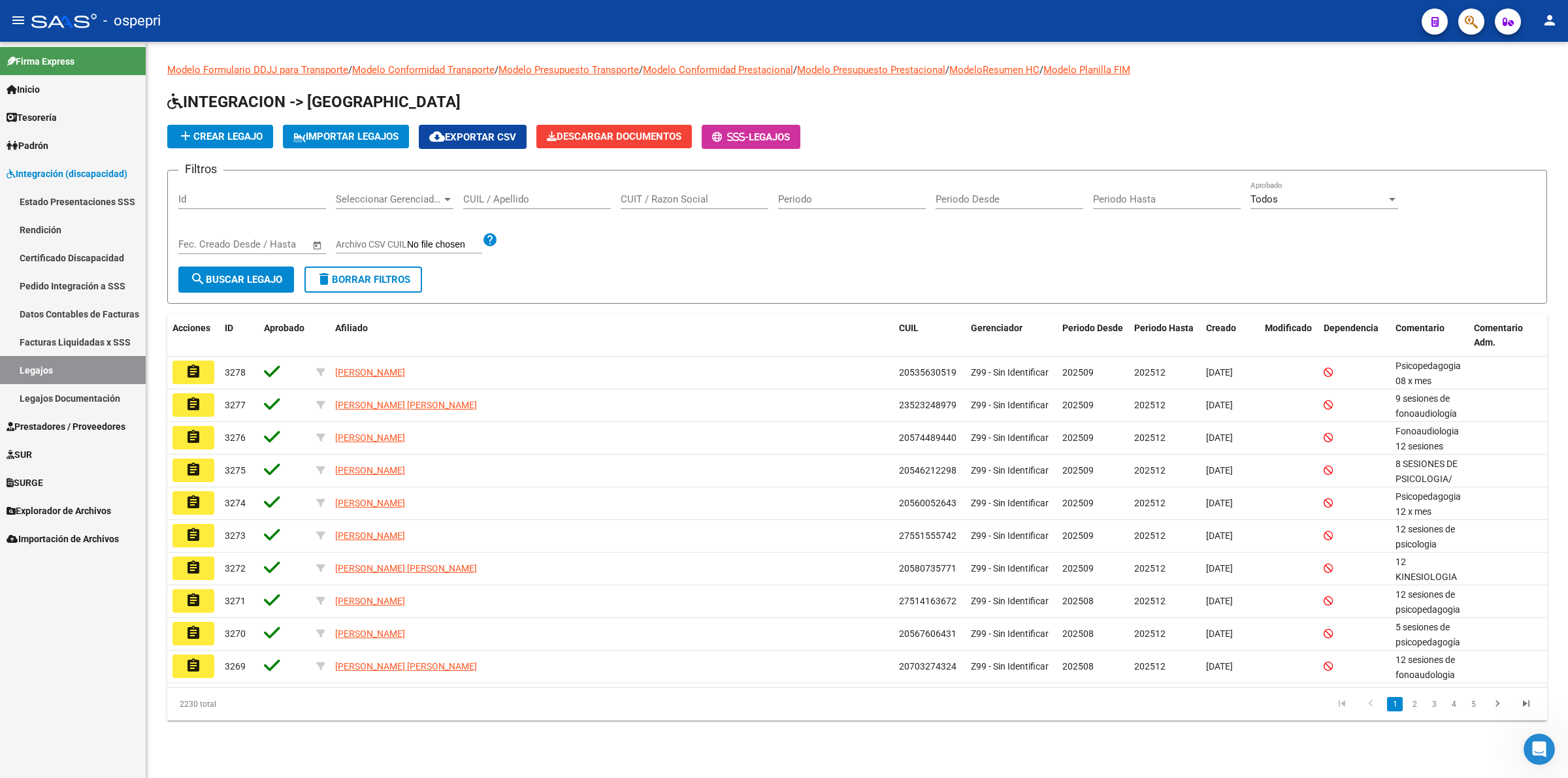
click at [525, 197] on input "CUIL / Apellido" at bounding box center [537, 199] width 148 height 12
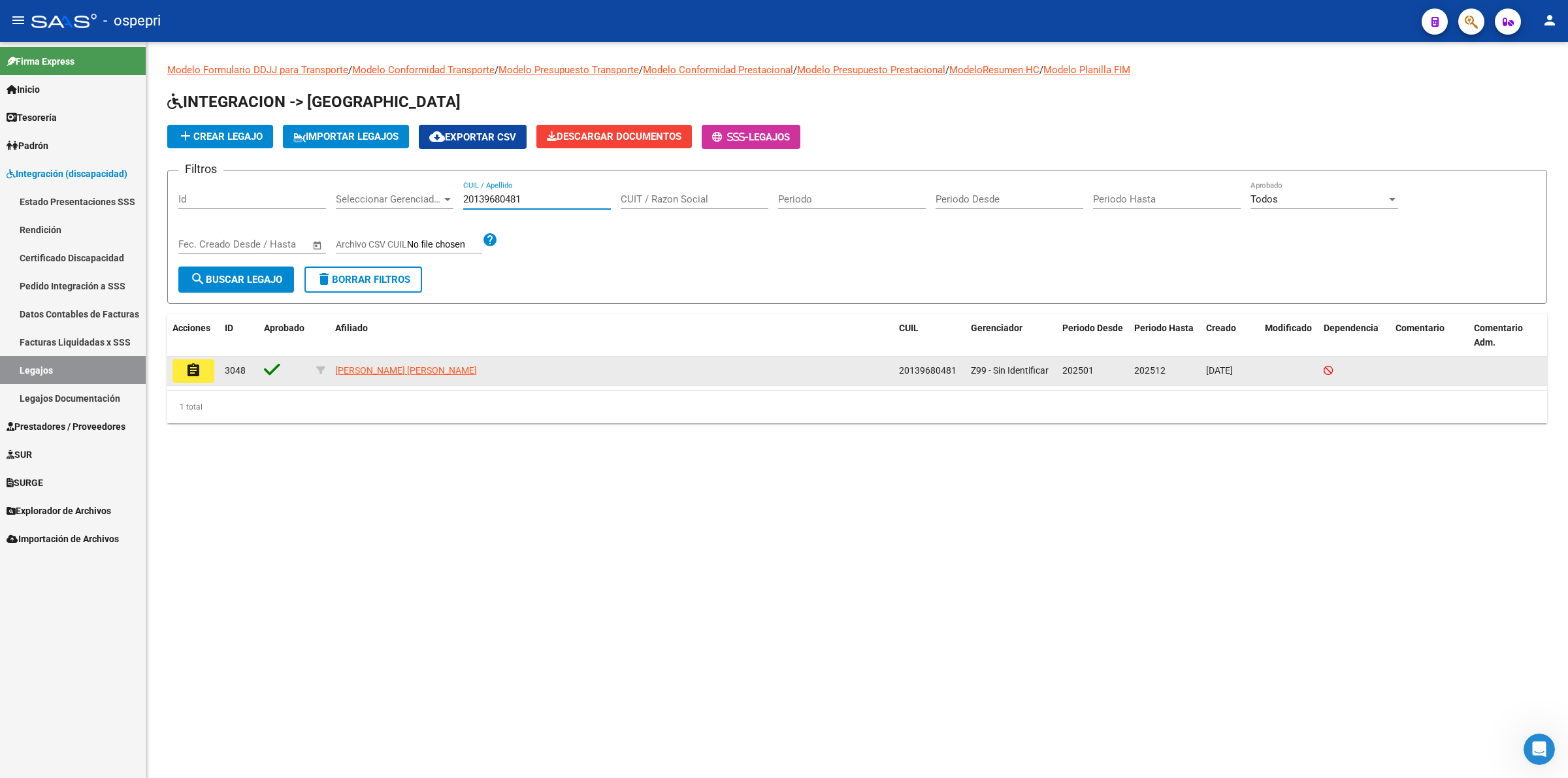
type input "20139680481"
click at [172, 368] on datatable-body-cell "assignment" at bounding box center [193, 370] width 52 height 28
click at [191, 363] on mat-icon "assignment" at bounding box center [193, 370] width 16 height 16
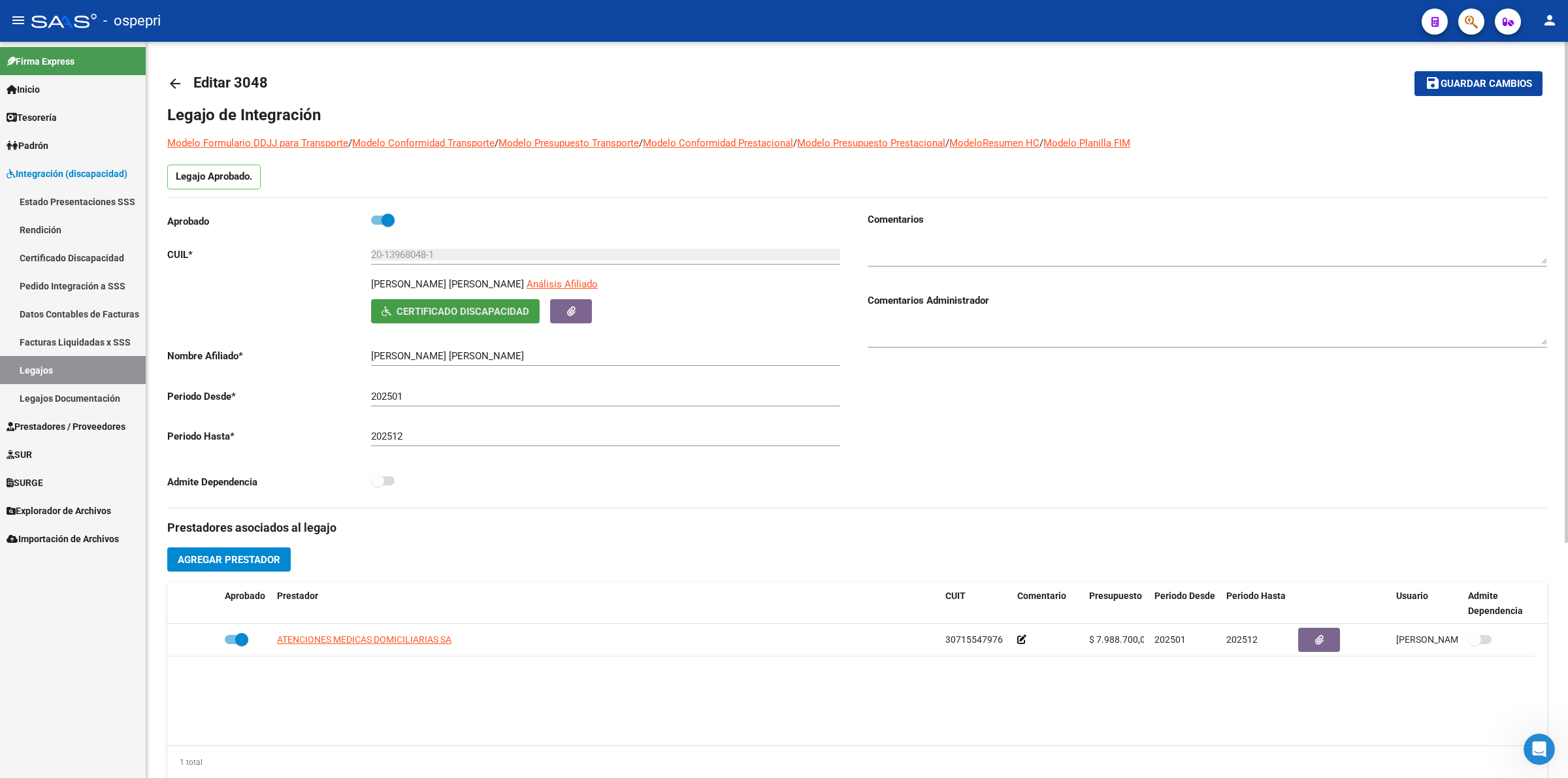
click at [426, 312] on span "Certificado Discapacidad" at bounding box center [463, 311] width 133 height 12
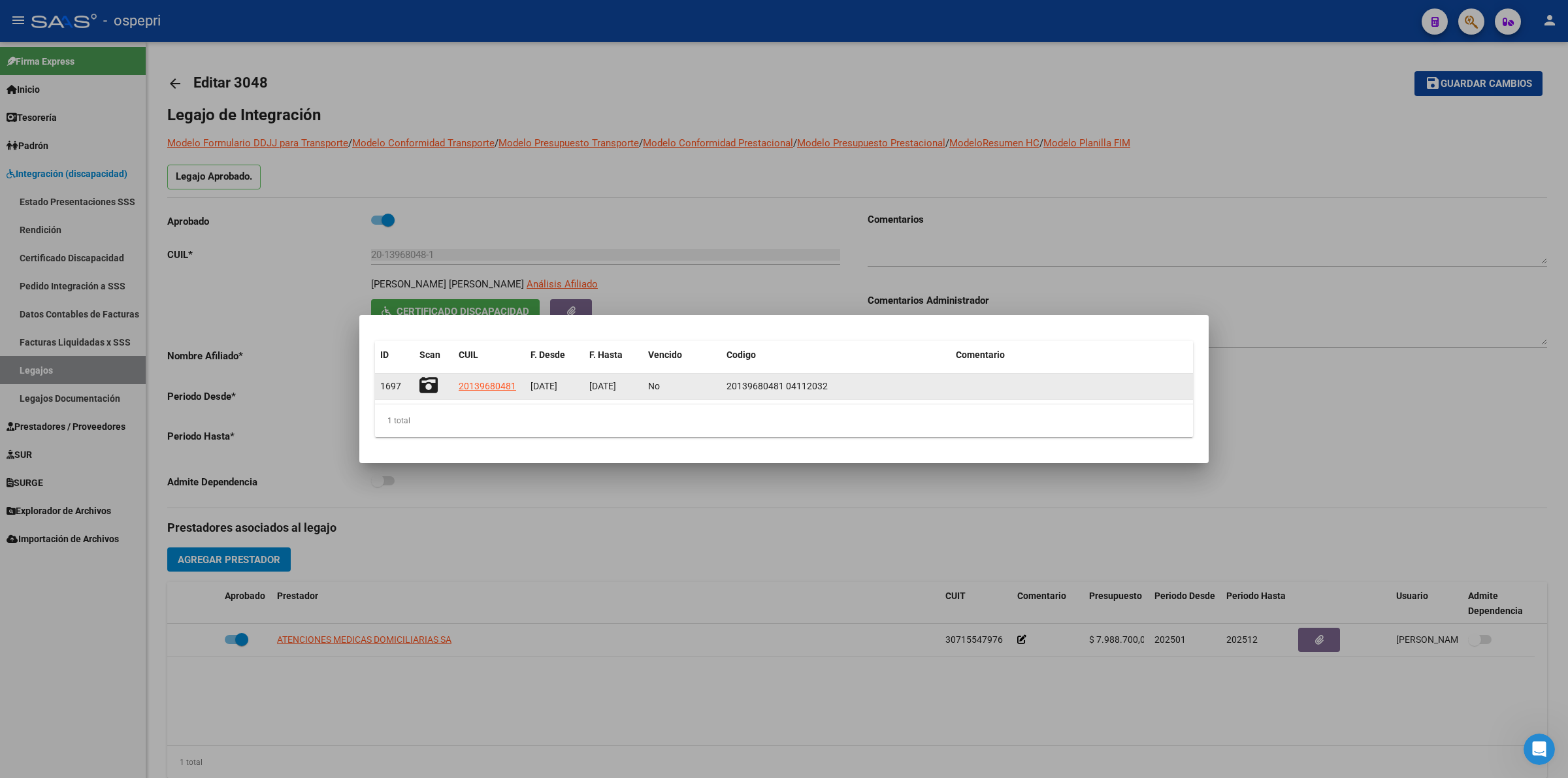
click at [433, 383] on icon at bounding box center [429, 385] width 18 height 18
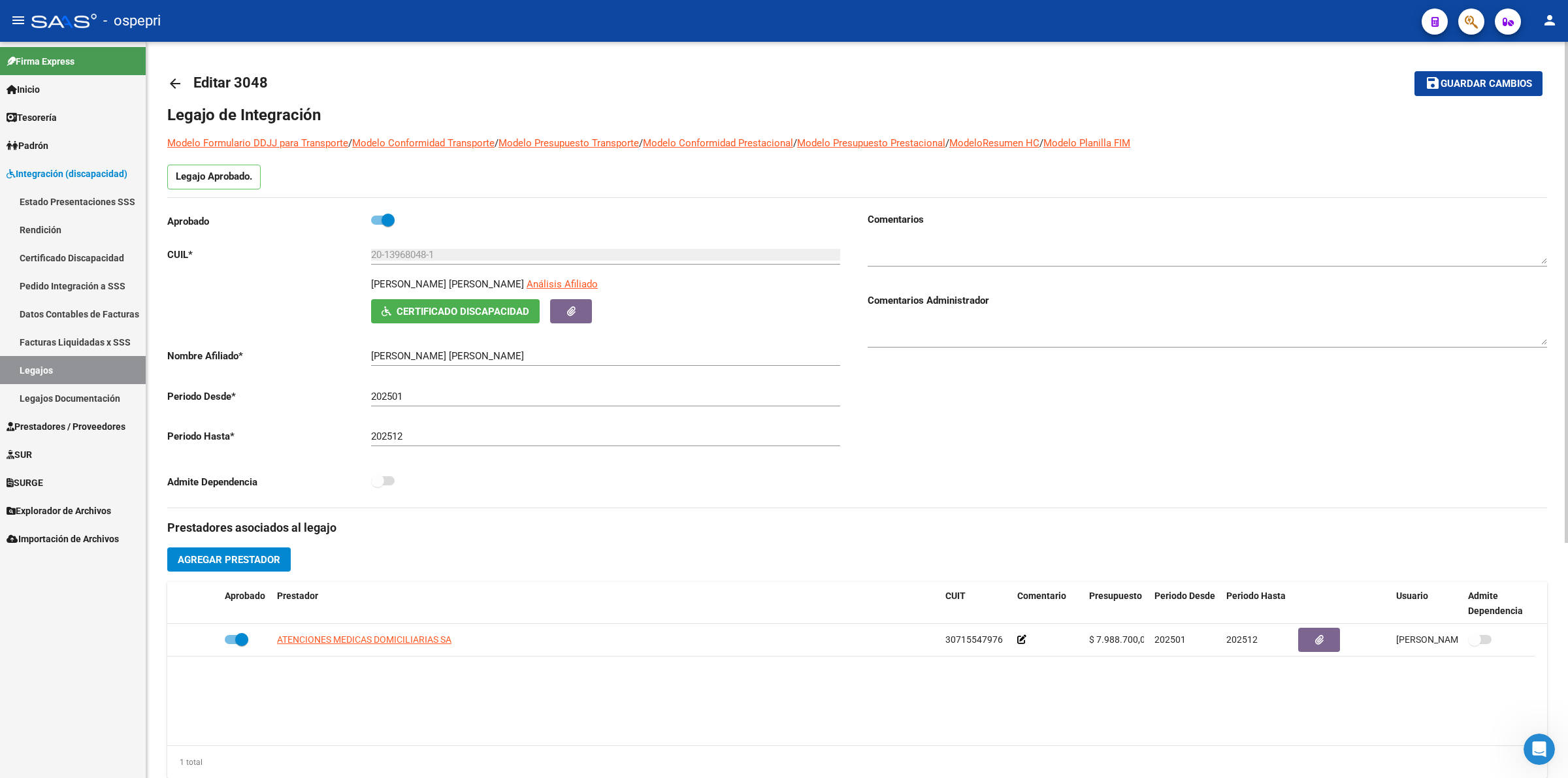
click at [180, 87] on mat-icon "arrow_back" at bounding box center [175, 83] width 16 height 16
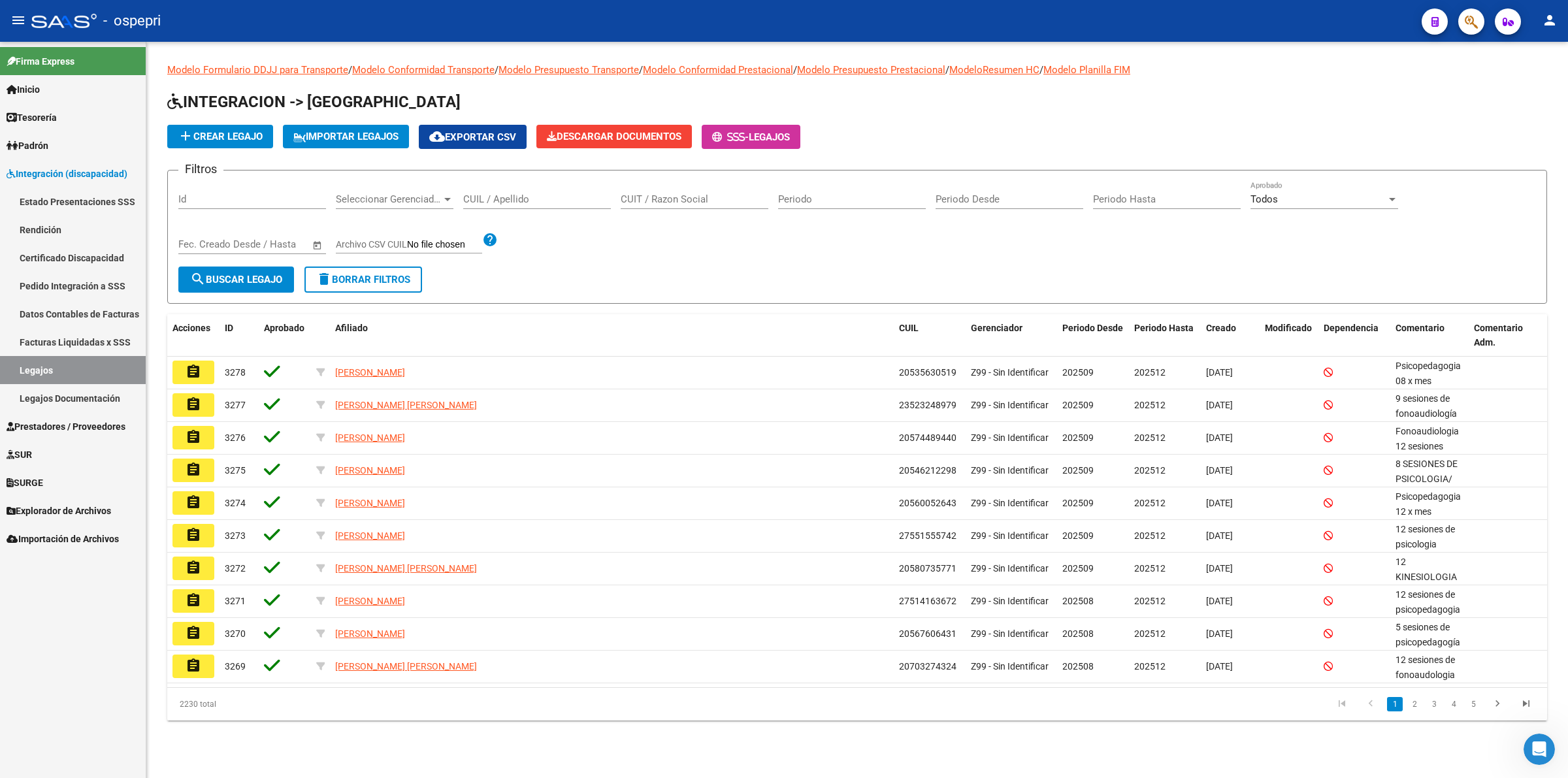
click at [543, 200] on input "CUIL / Apellido" at bounding box center [537, 199] width 148 height 12
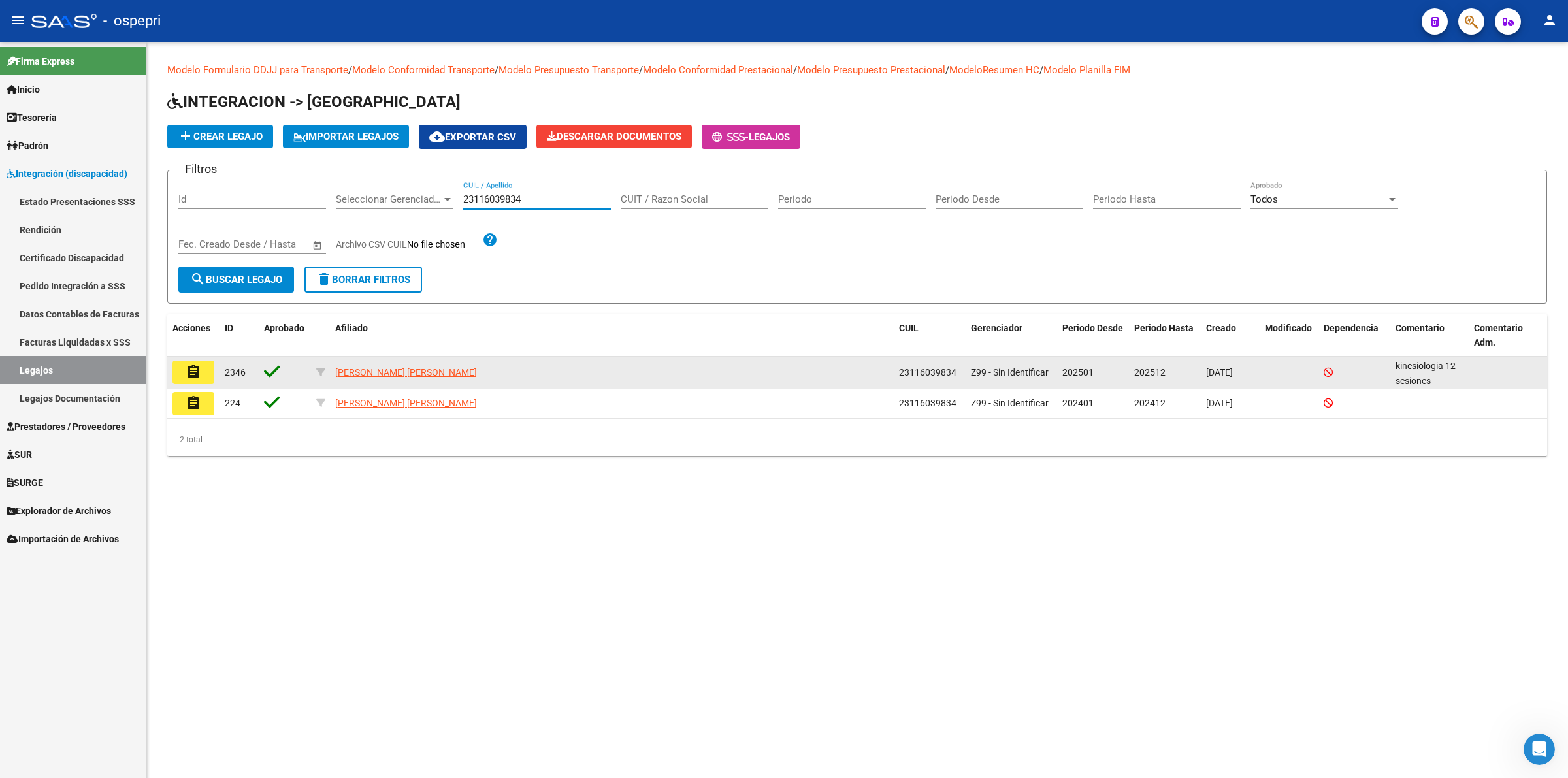
type input "23116039834"
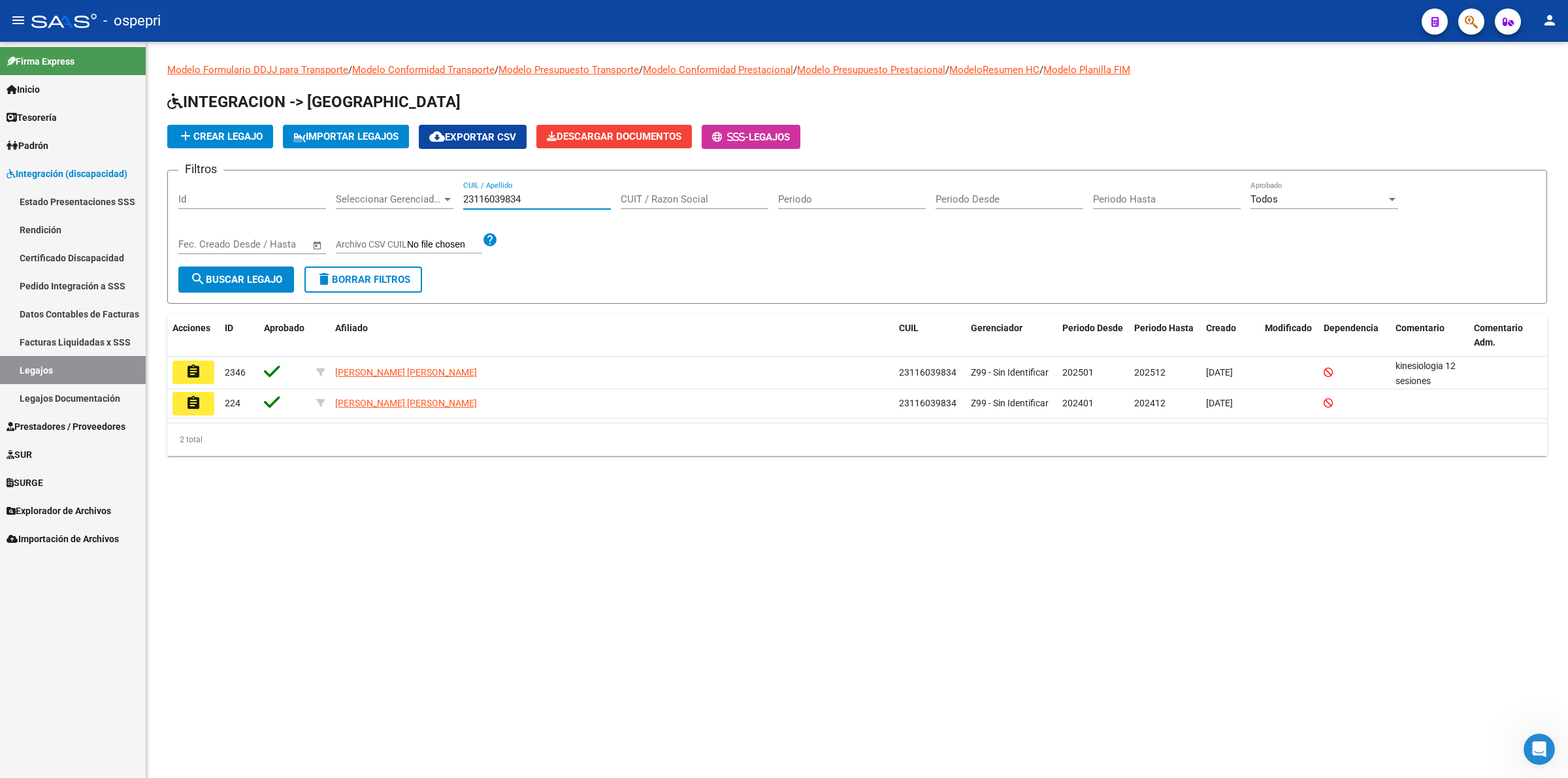
click at [201, 373] on button "assignment" at bounding box center [194, 372] width 42 height 24
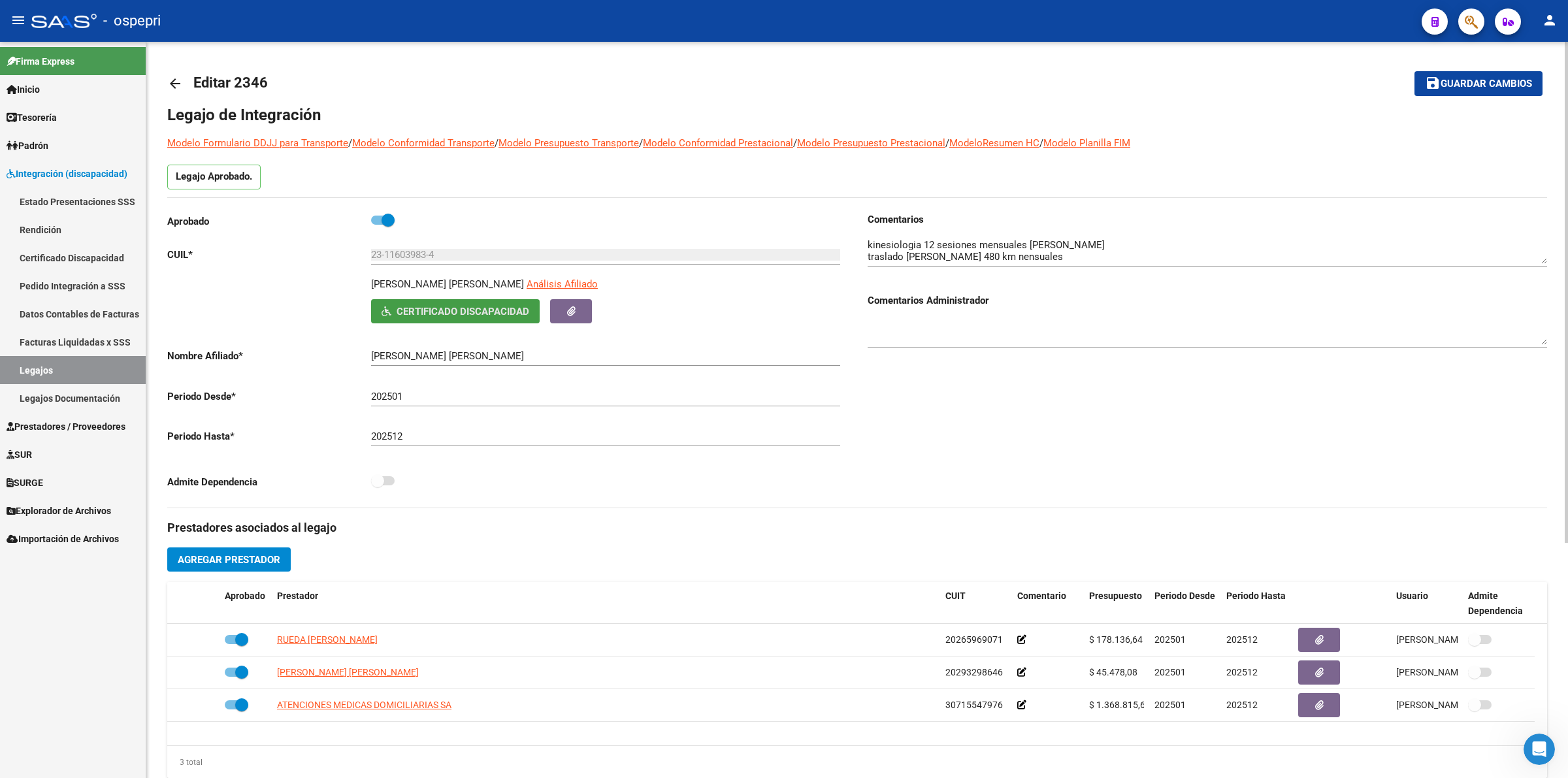
click at [468, 306] on span "Certificado Discapacidad" at bounding box center [463, 311] width 133 height 12
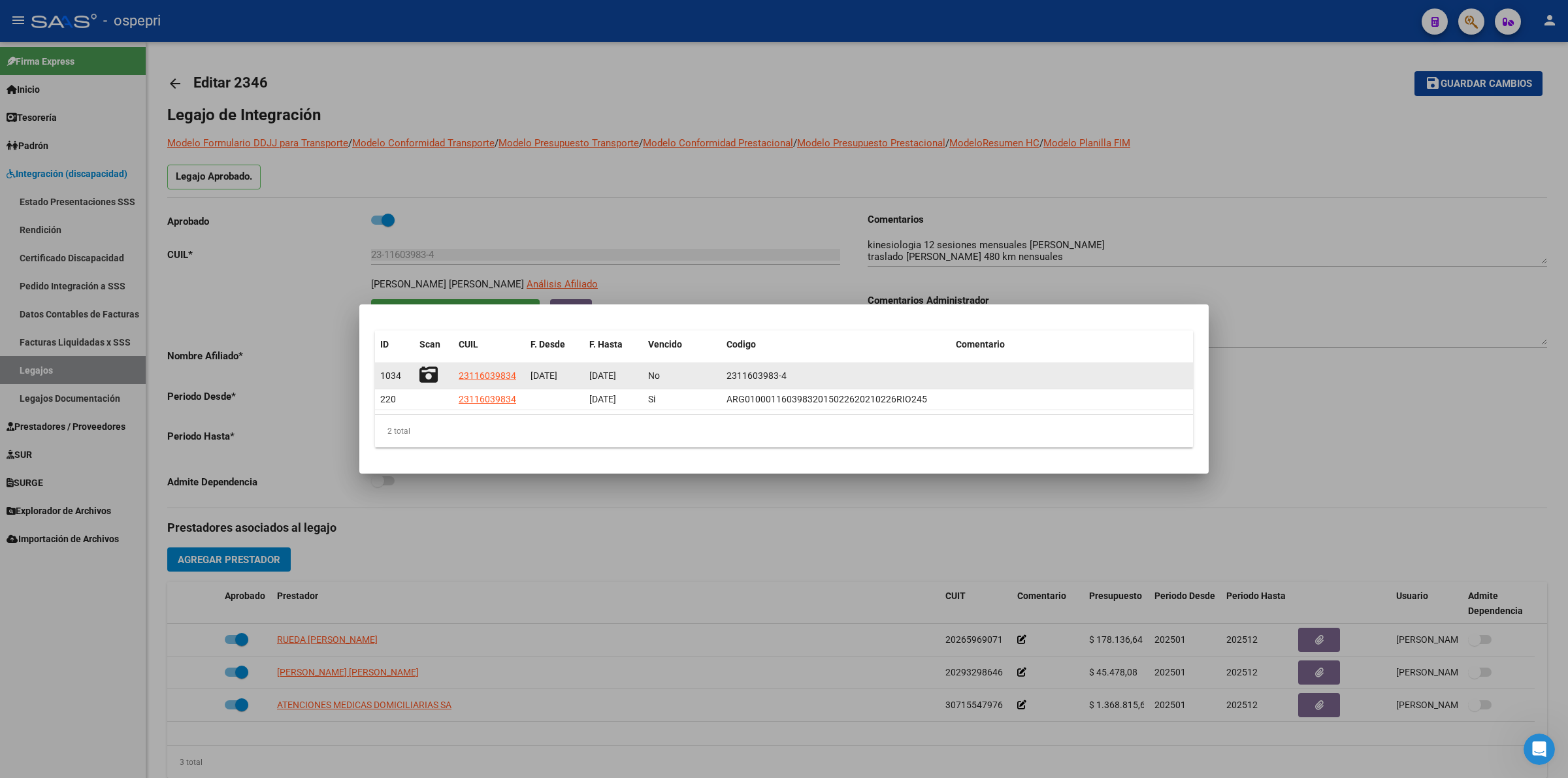
click at [429, 373] on icon at bounding box center [429, 374] width 18 height 18
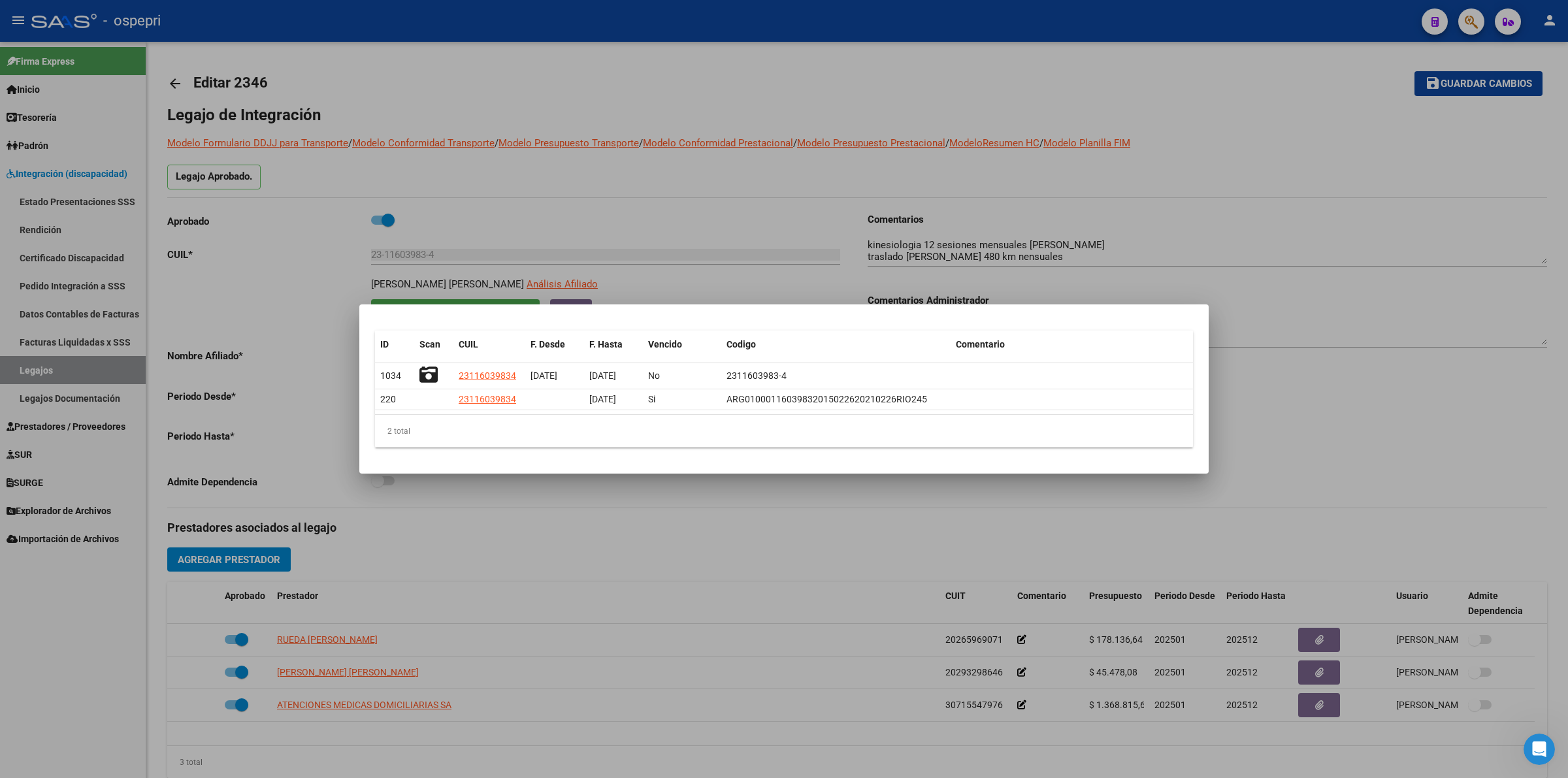
click at [177, 76] on div at bounding box center [784, 389] width 1568 height 778
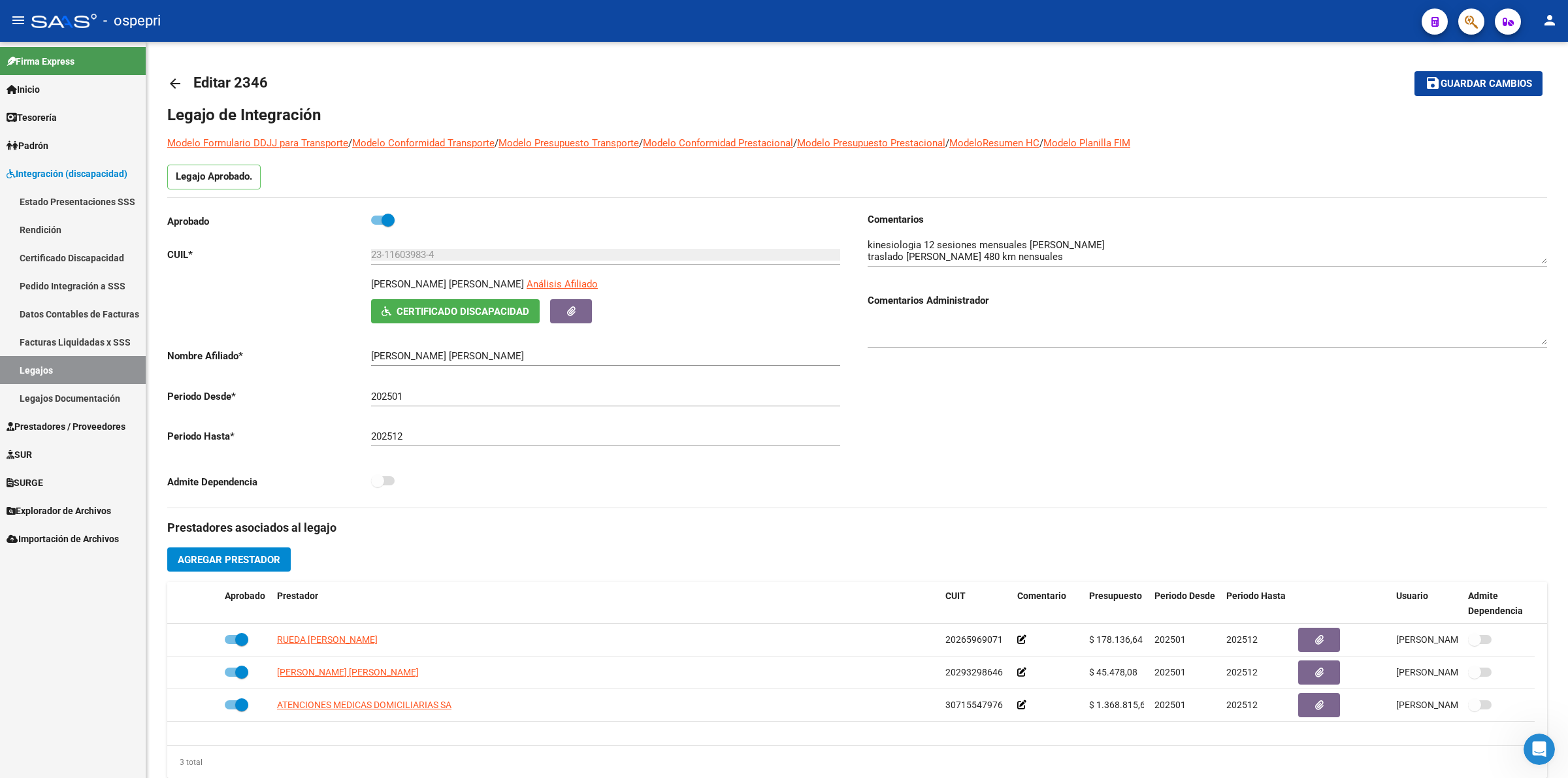
click at [177, 76] on mat-icon "arrow_back" at bounding box center [175, 83] width 16 height 16
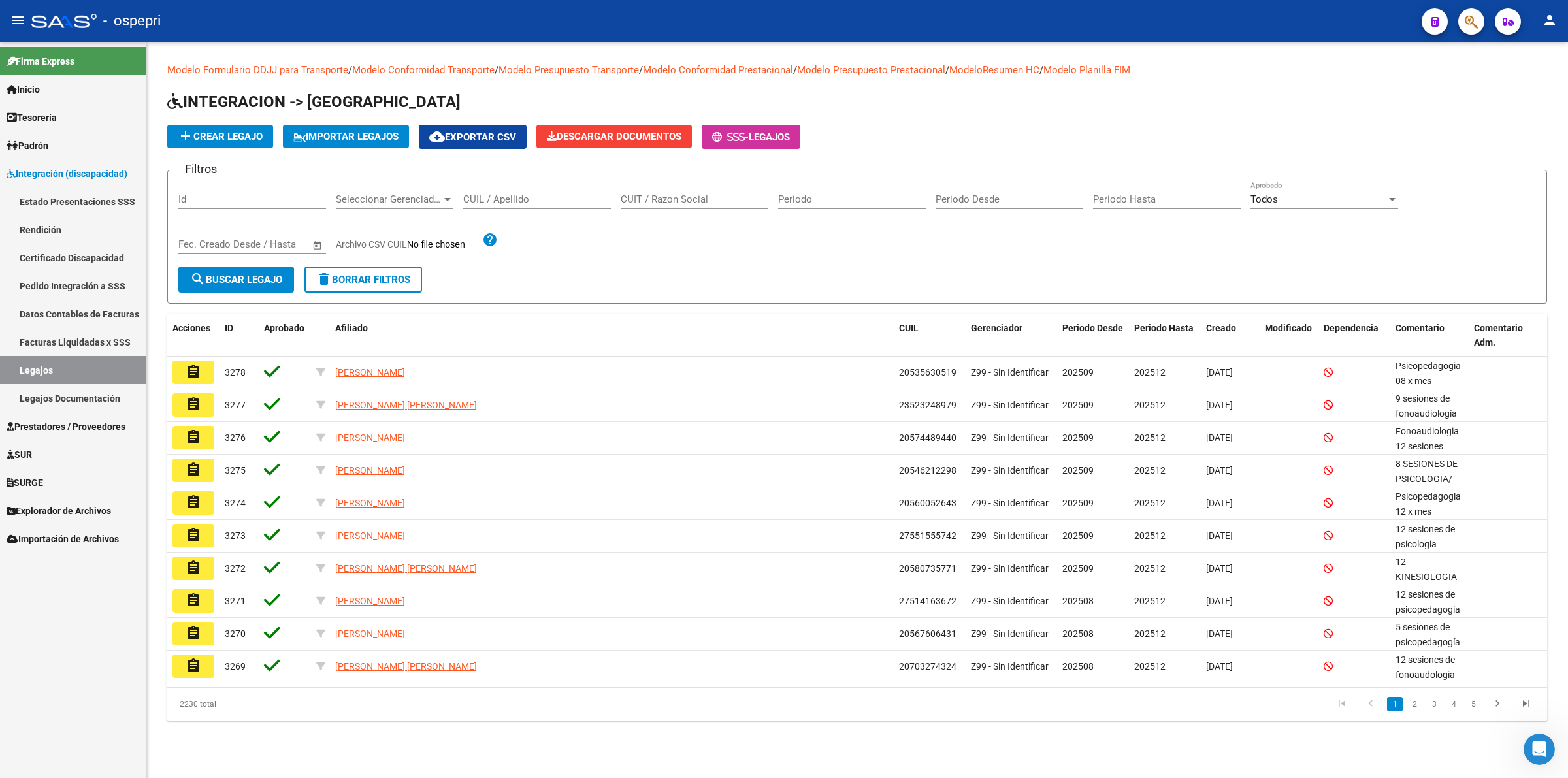
click at [531, 203] on div "CUIL / Apellido" at bounding box center [537, 195] width 148 height 28
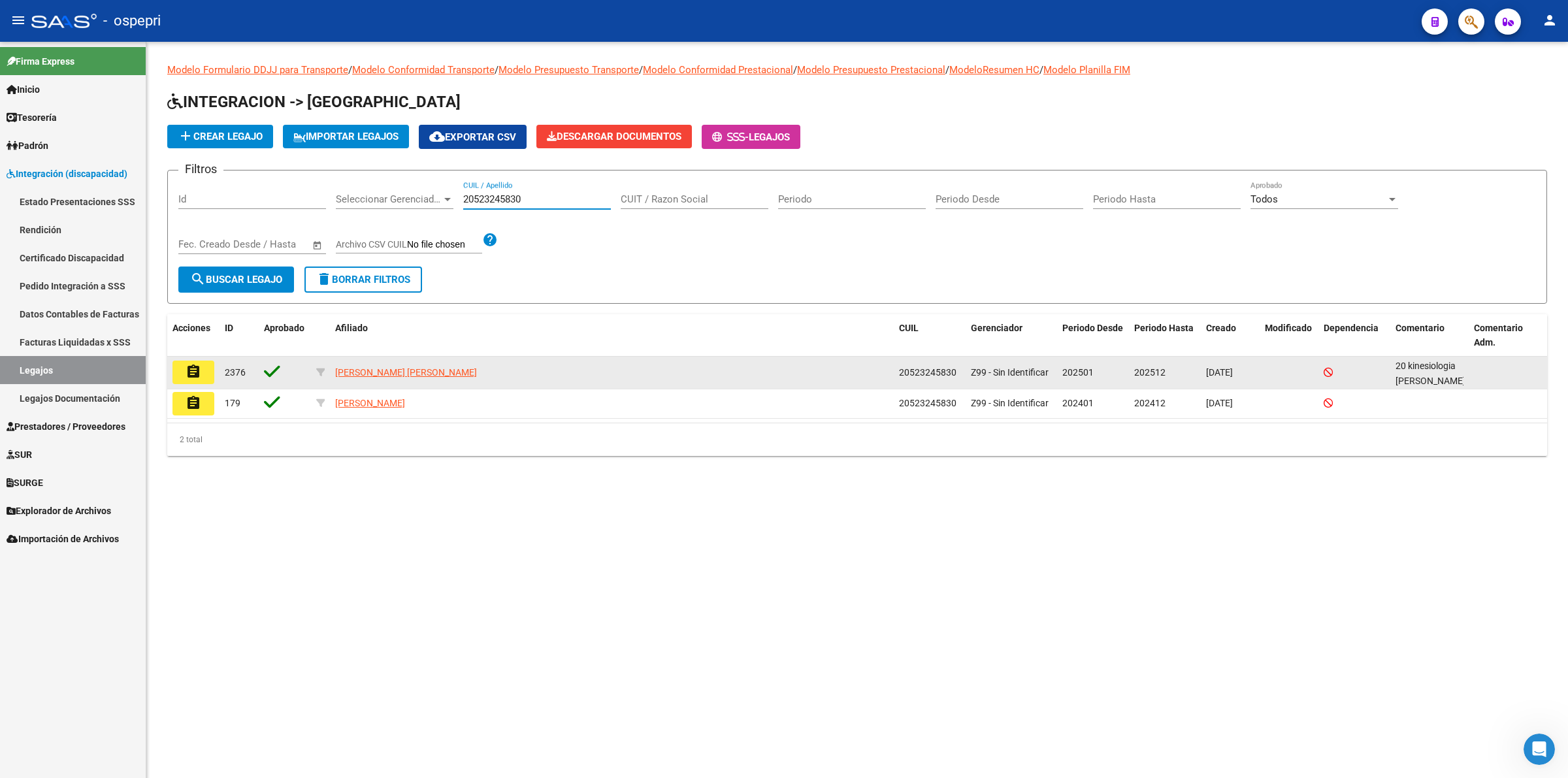
type input "20523245830"
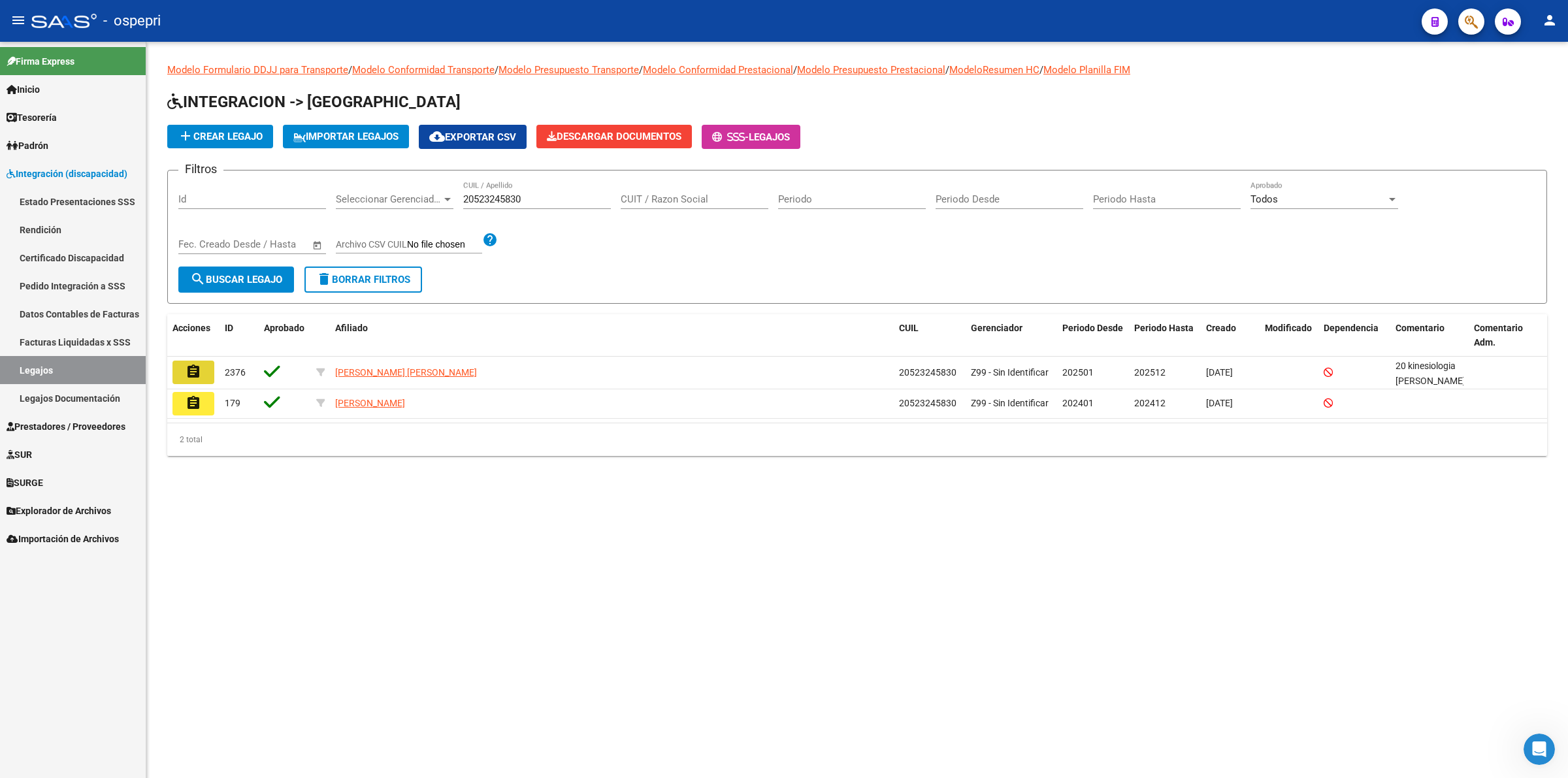
drag, startPoint x: 207, startPoint y: 374, endPoint x: 377, endPoint y: 308, distance: 182.4
click at [207, 373] on button "assignment" at bounding box center [194, 372] width 42 height 24
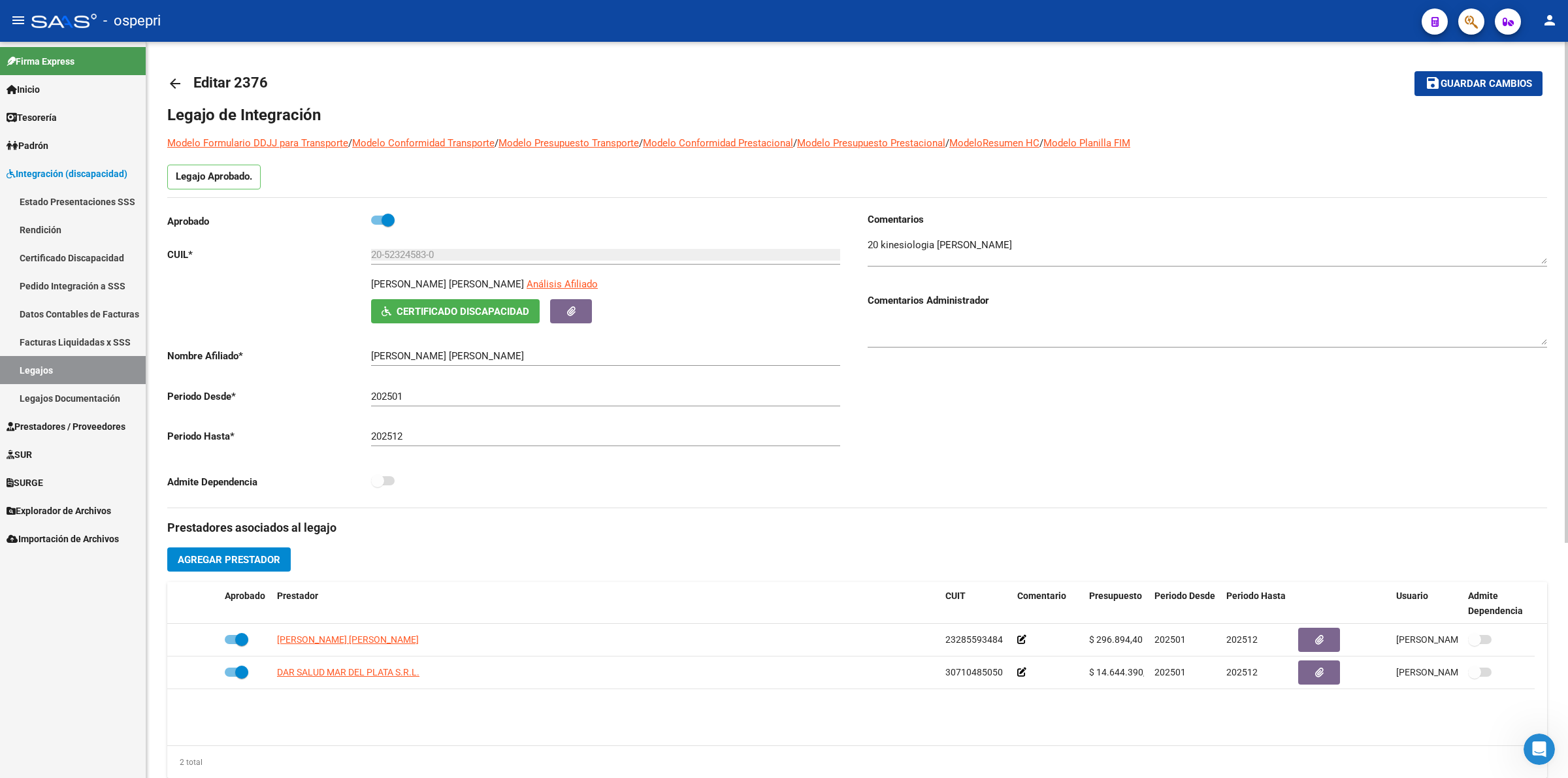
click at [420, 315] on span "Certificado Discapacidad" at bounding box center [463, 311] width 133 height 12
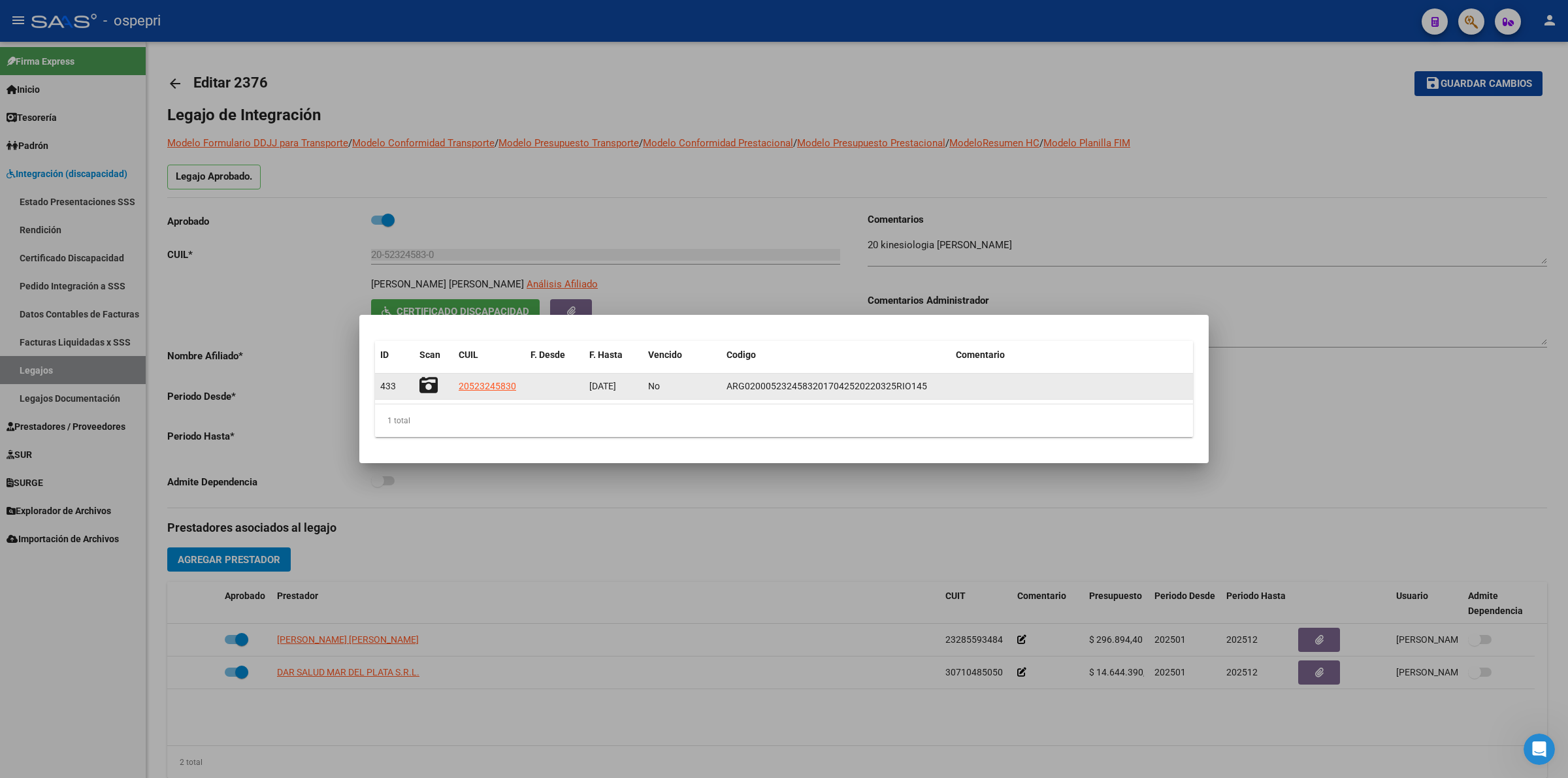
click at [429, 381] on icon at bounding box center [429, 385] width 18 height 18
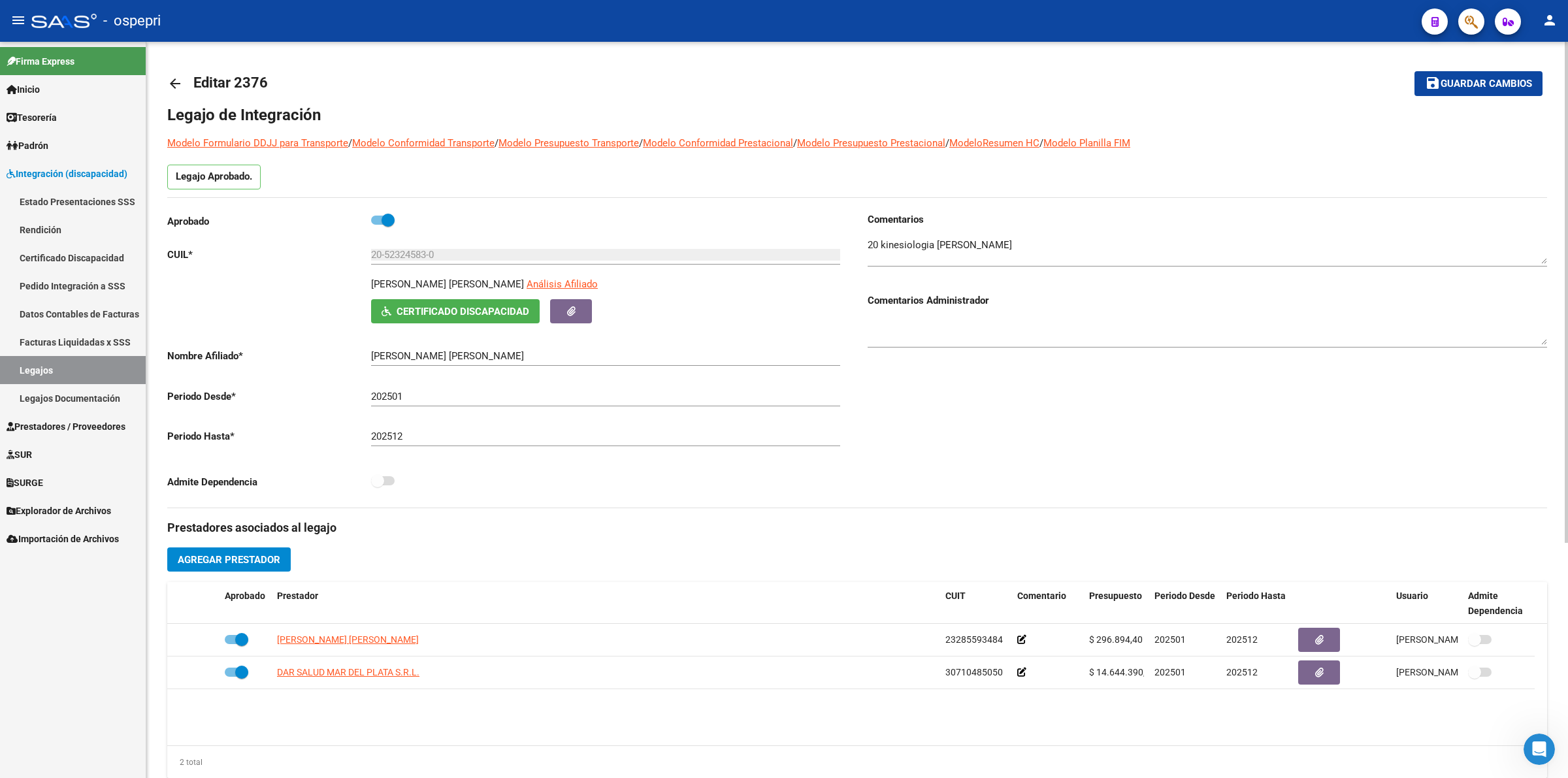
click at [176, 80] on mat-icon "arrow_back" at bounding box center [175, 83] width 16 height 16
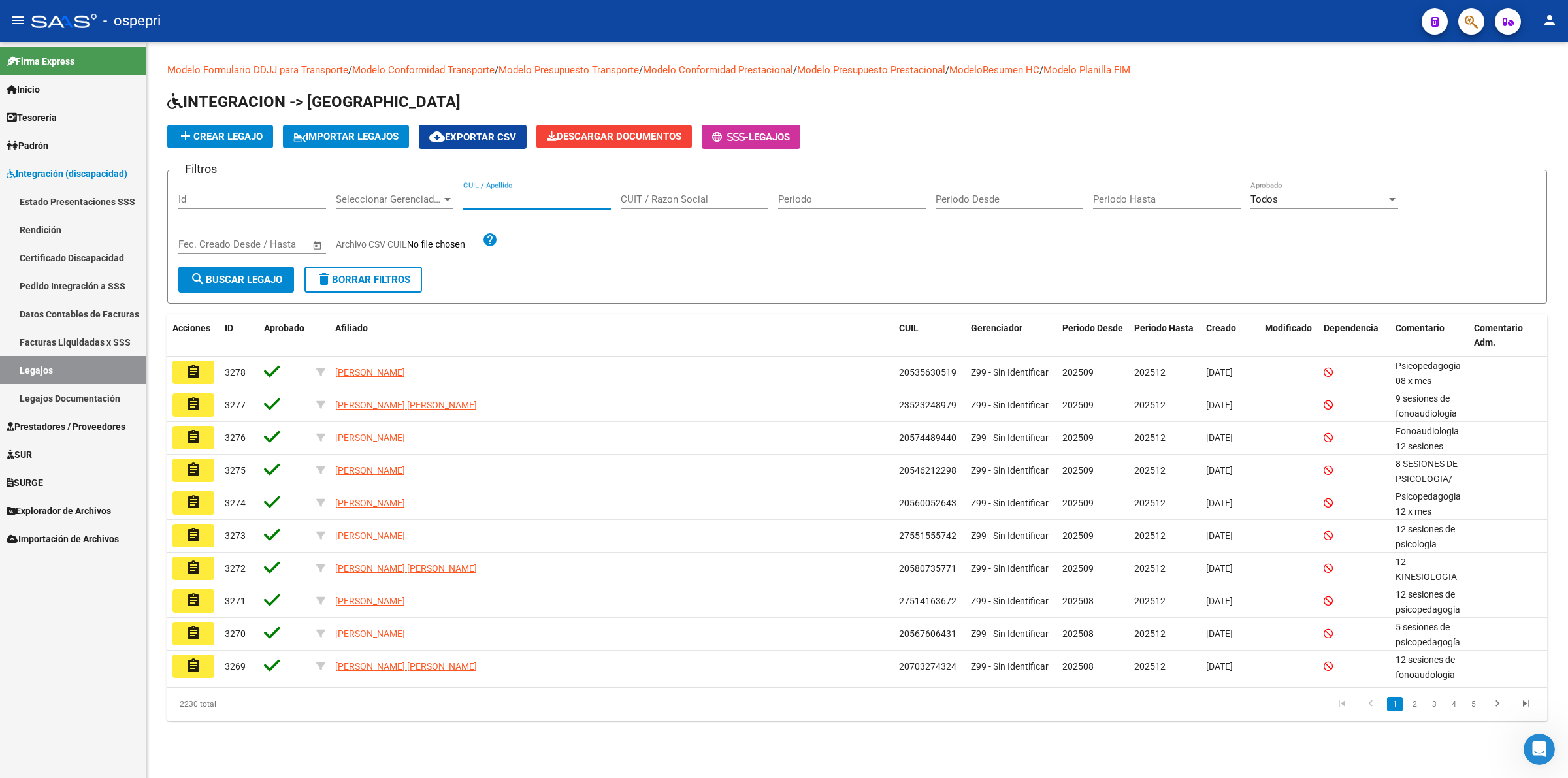
click at [553, 194] on input "CUIL / Apellido" at bounding box center [537, 199] width 148 height 12
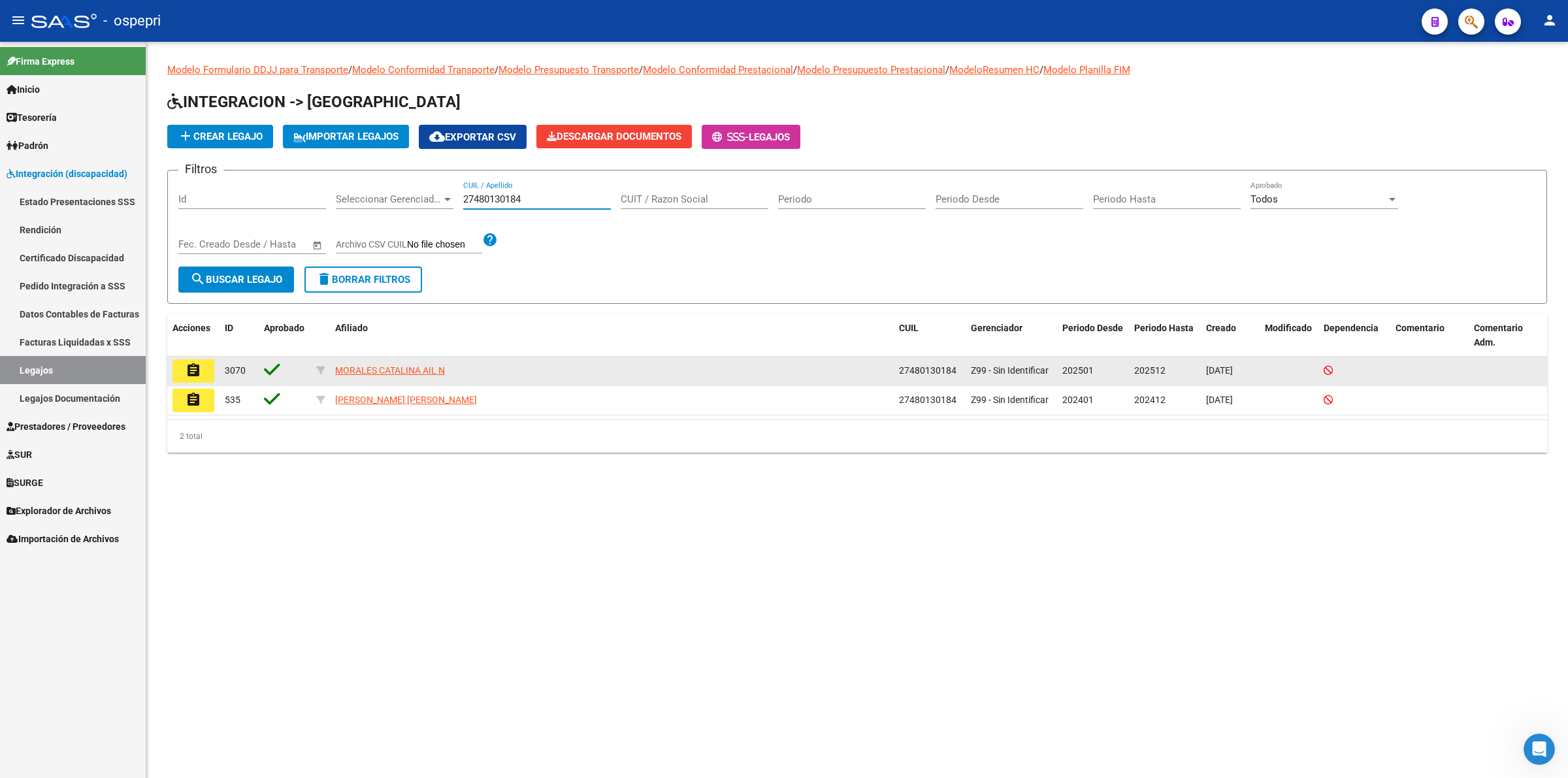
type input "27480130184"
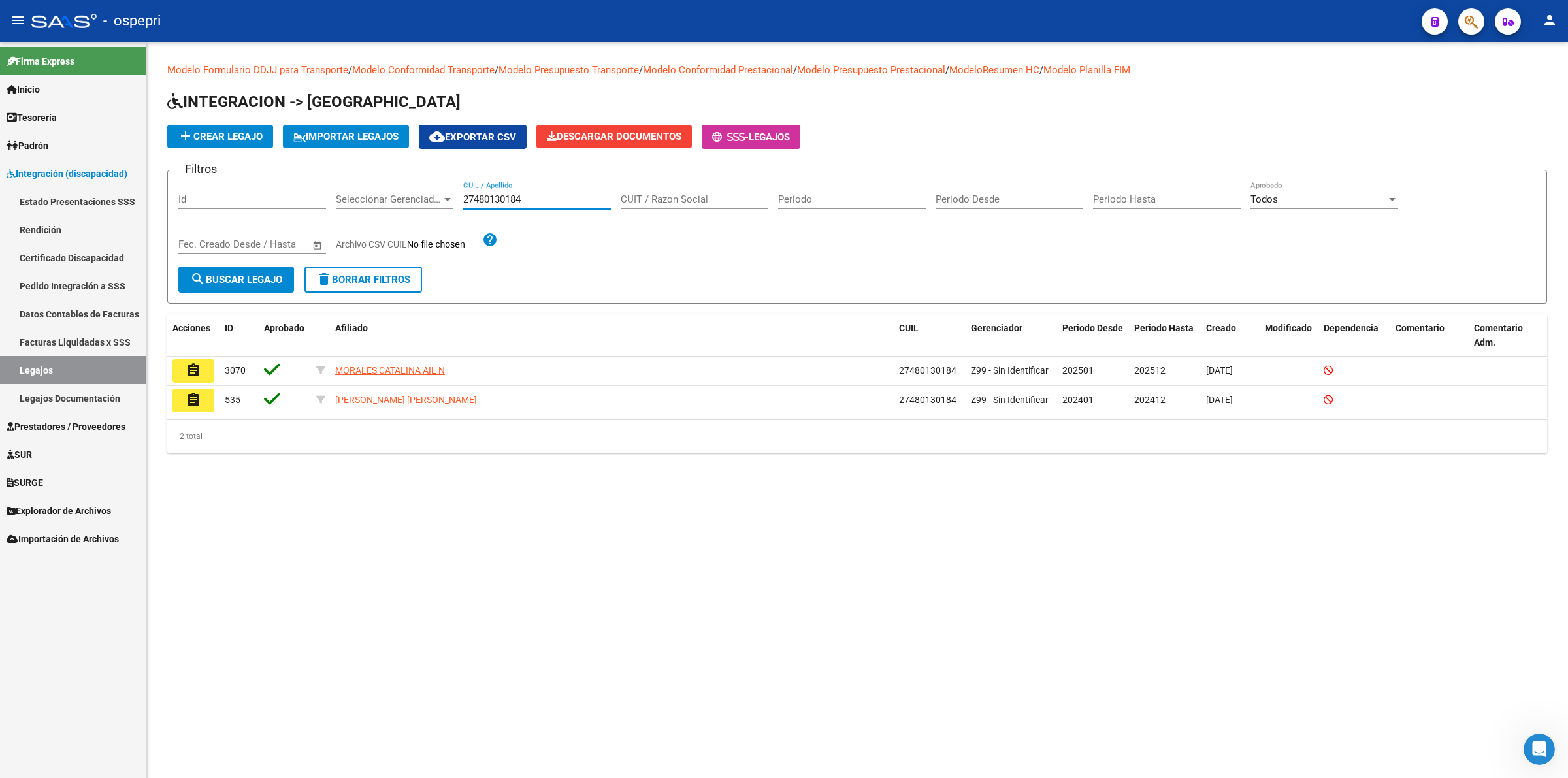
click at [184, 371] on button "assignment" at bounding box center [194, 371] width 42 height 24
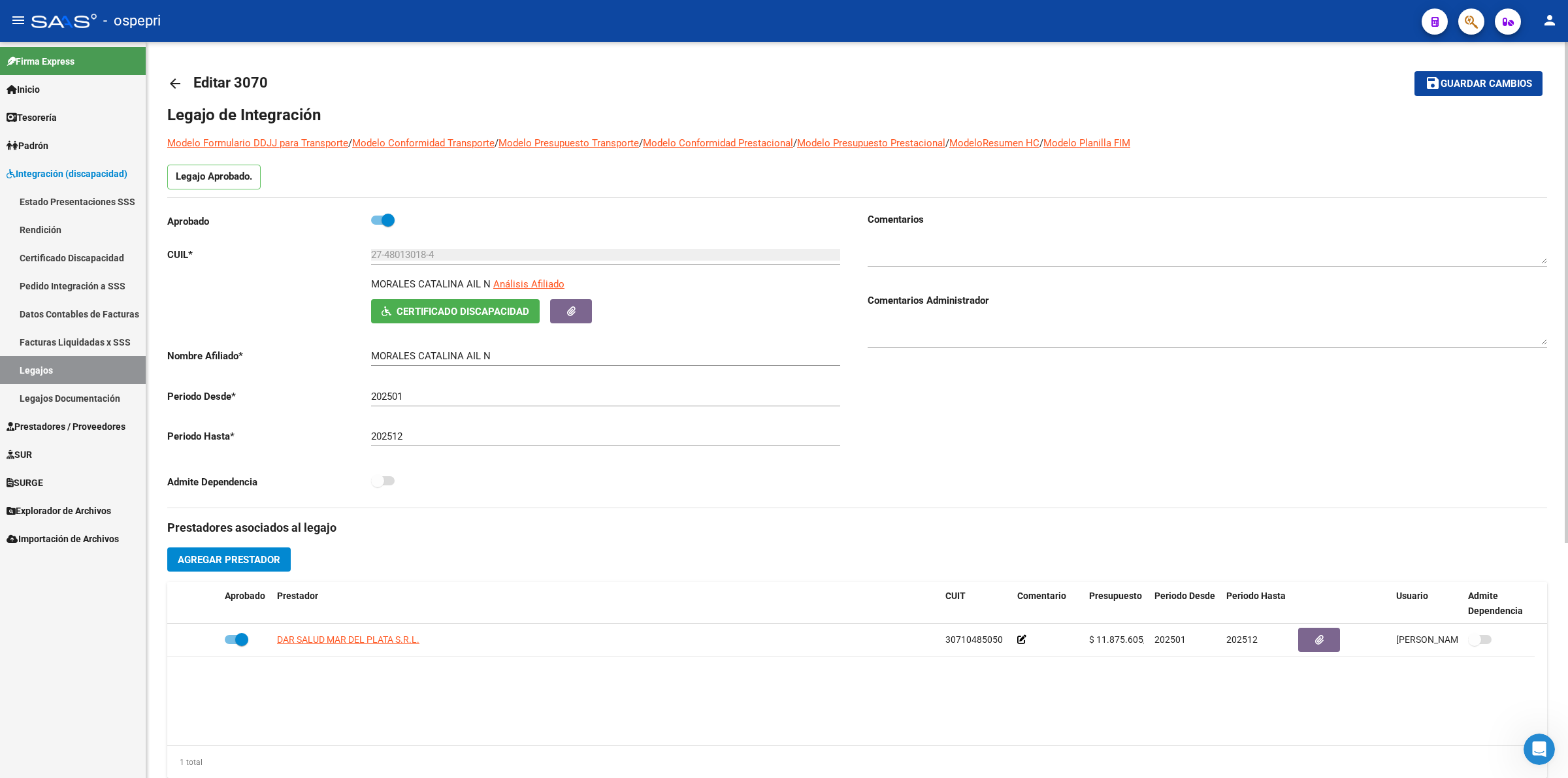
click at [479, 308] on span "Certificado Discapacidad" at bounding box center [463, 311] width 133 height 12
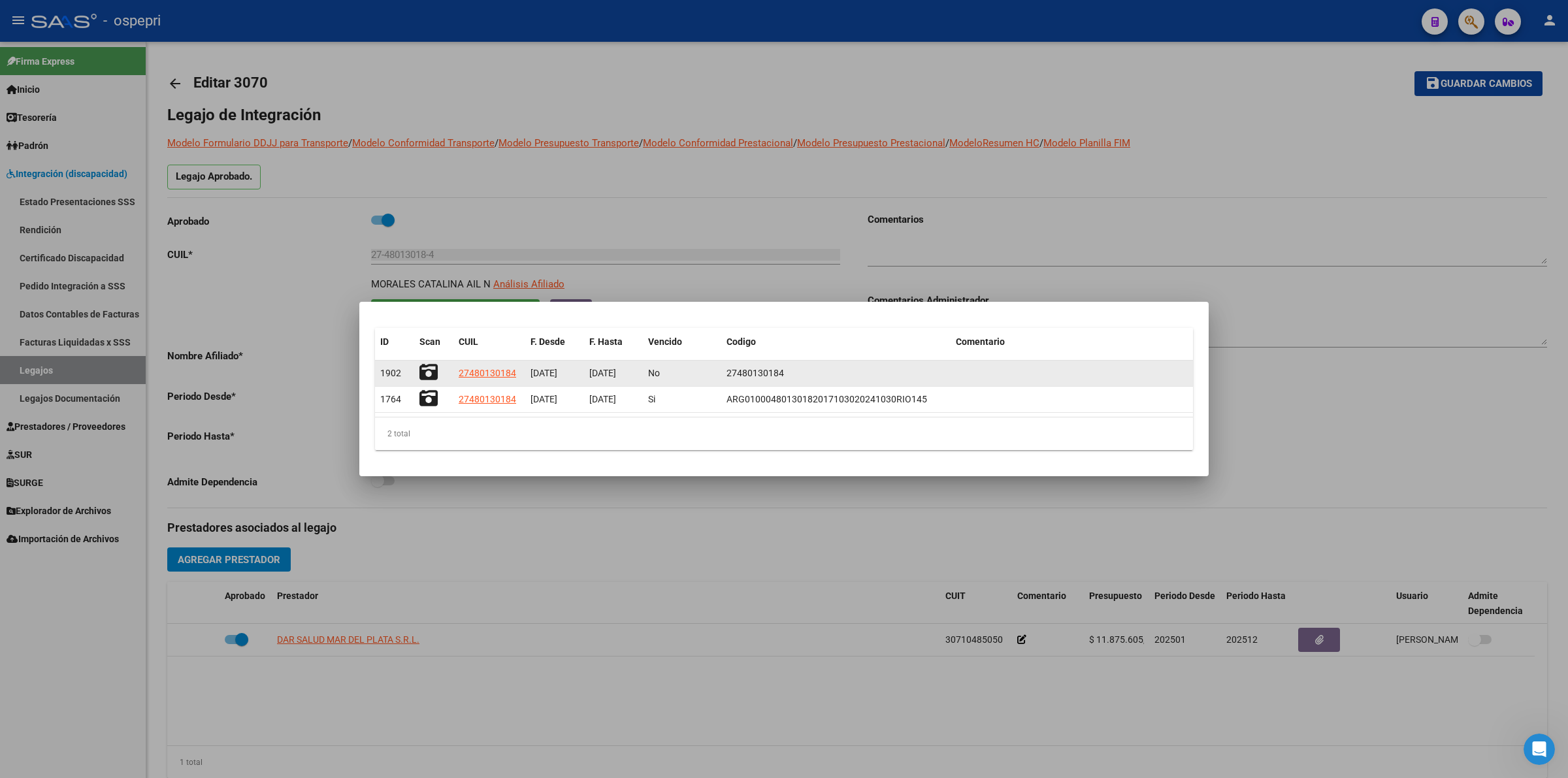
click at [430, 370] on icon at bounding box center [429, 372] width 18 height 18
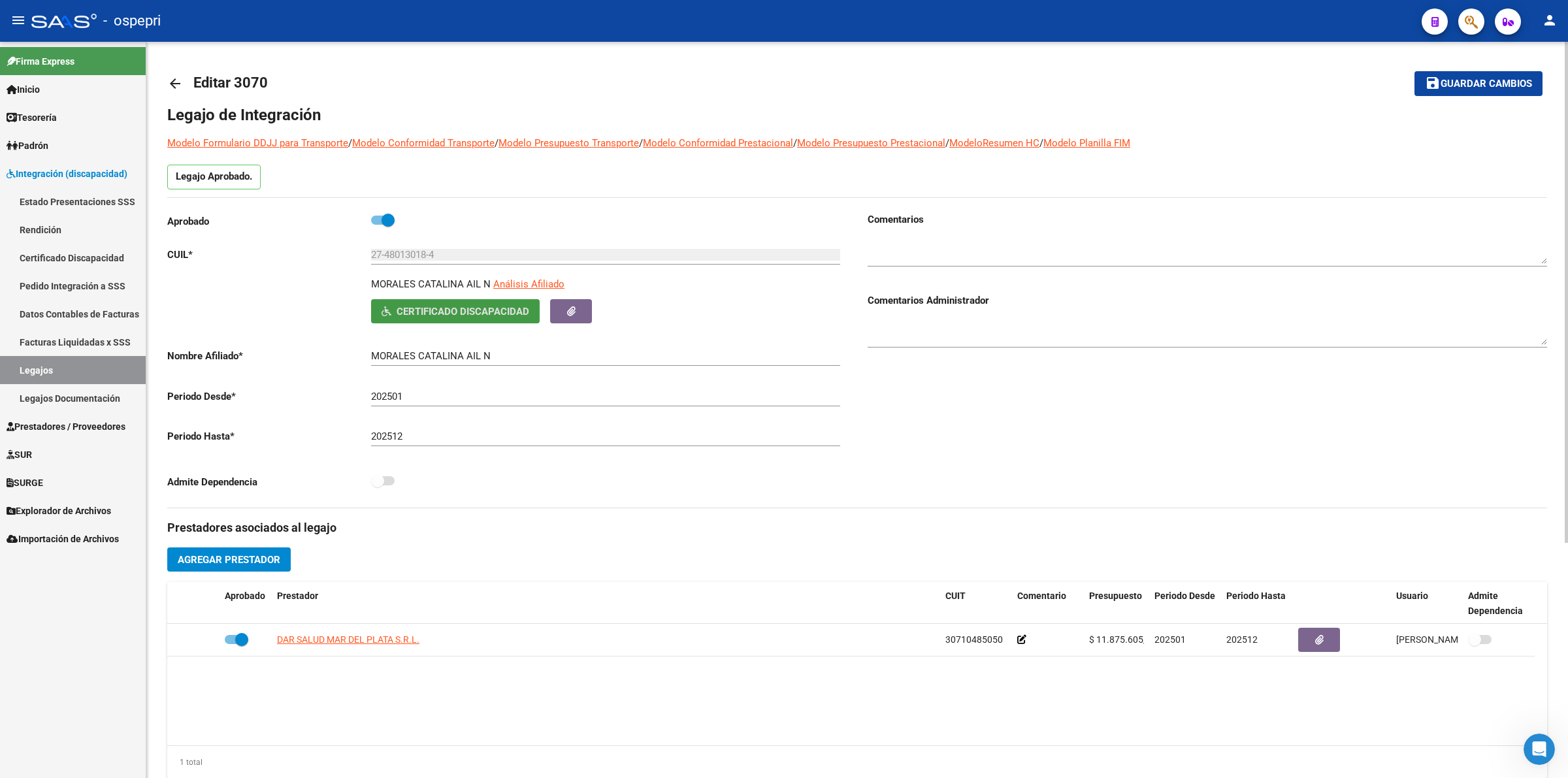
click at [176, 83] on mat-icon "arrow_back" at bounding box center [175, 83] width 16 height 16
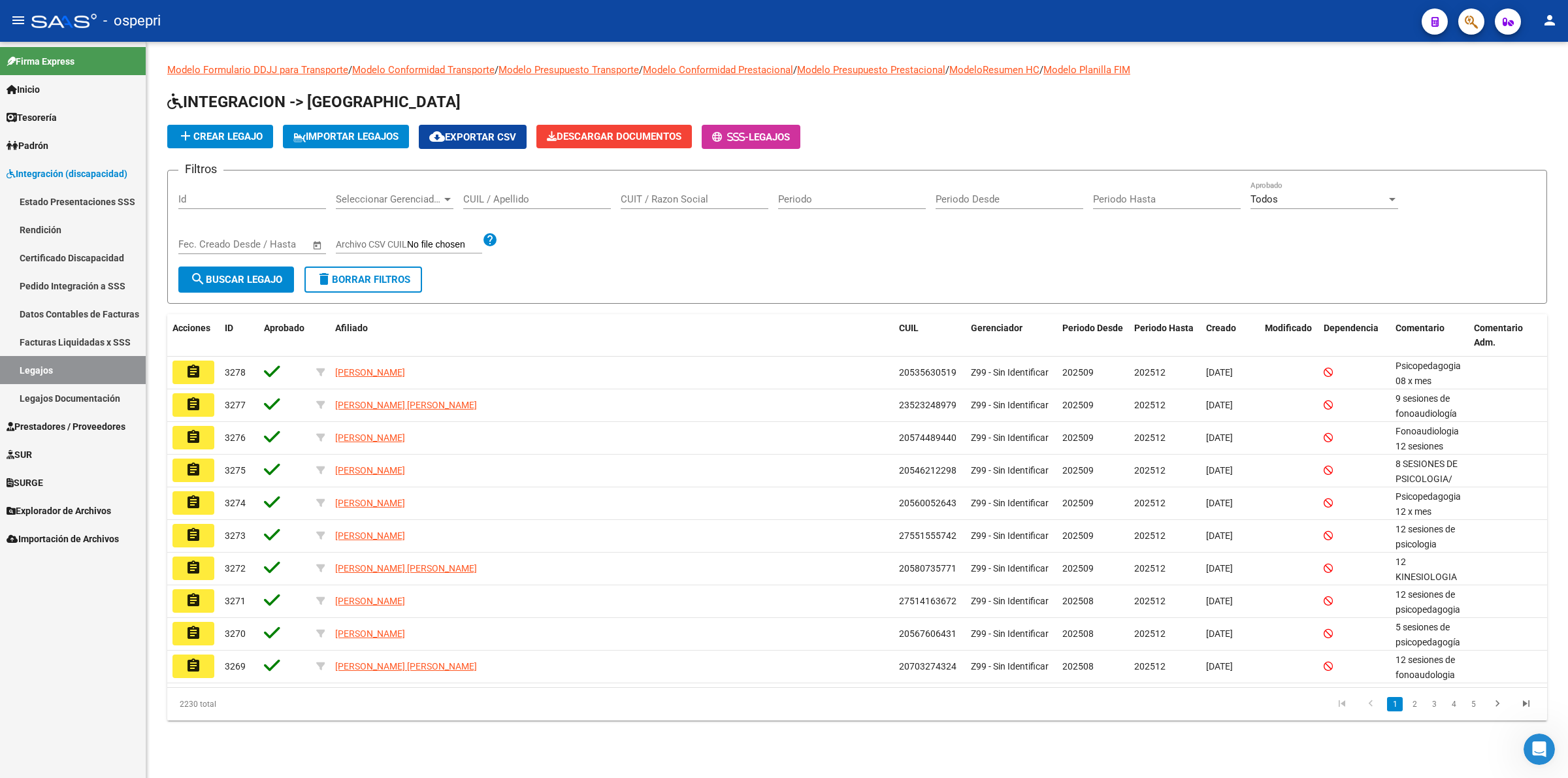
click at [503, 195] on input "CUIL / Apellido" at bounding box center [537, 199] width 148 height 12
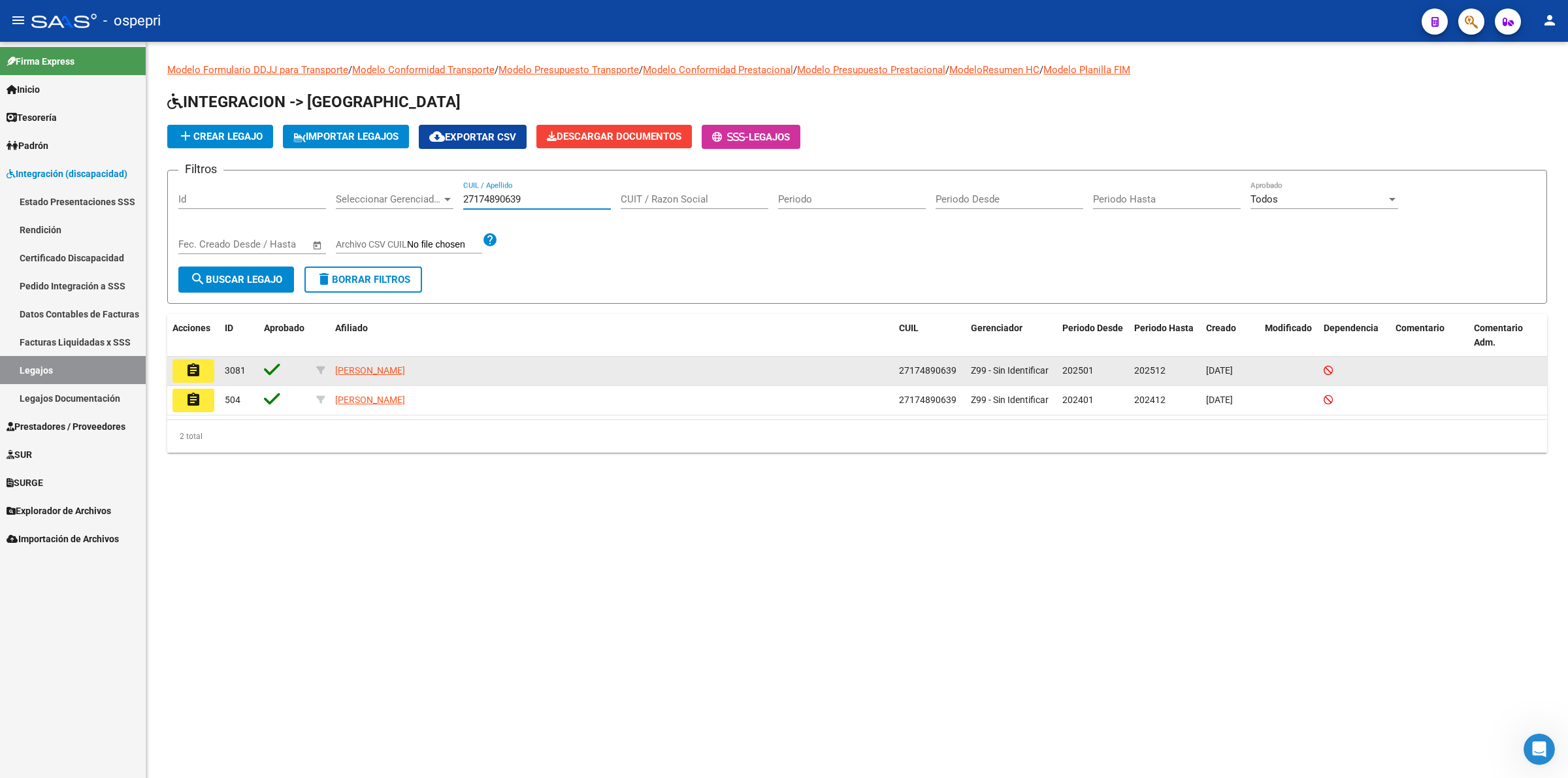
type input "27174890639"
click at [193, 366] on mat-icon "assignment" at bounding box center [193, 370] width 16 height 16
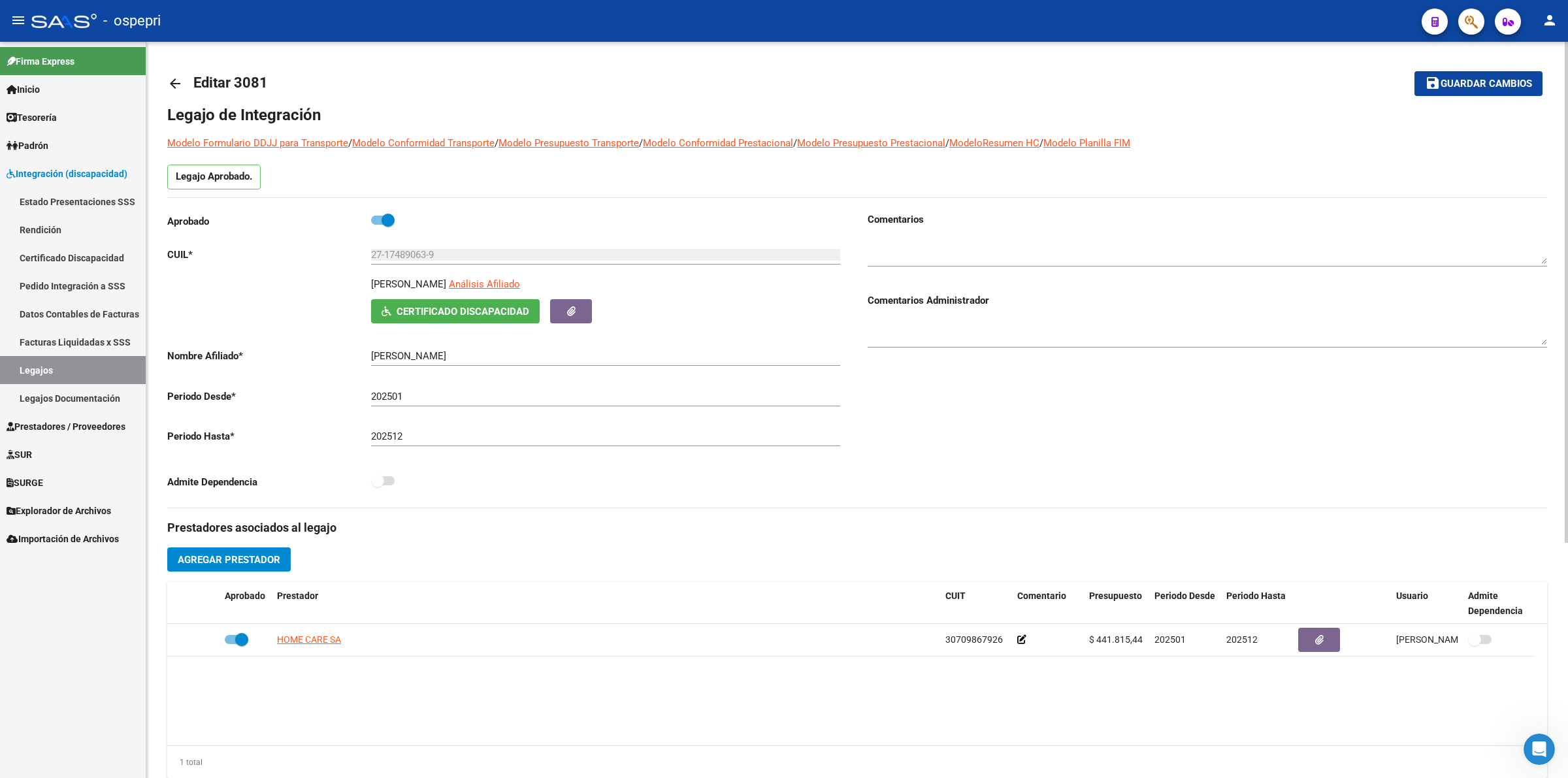
click at [414, 308] on span "Certificado Discapacidad" at bounding box center [463, 311] width 133 height 12
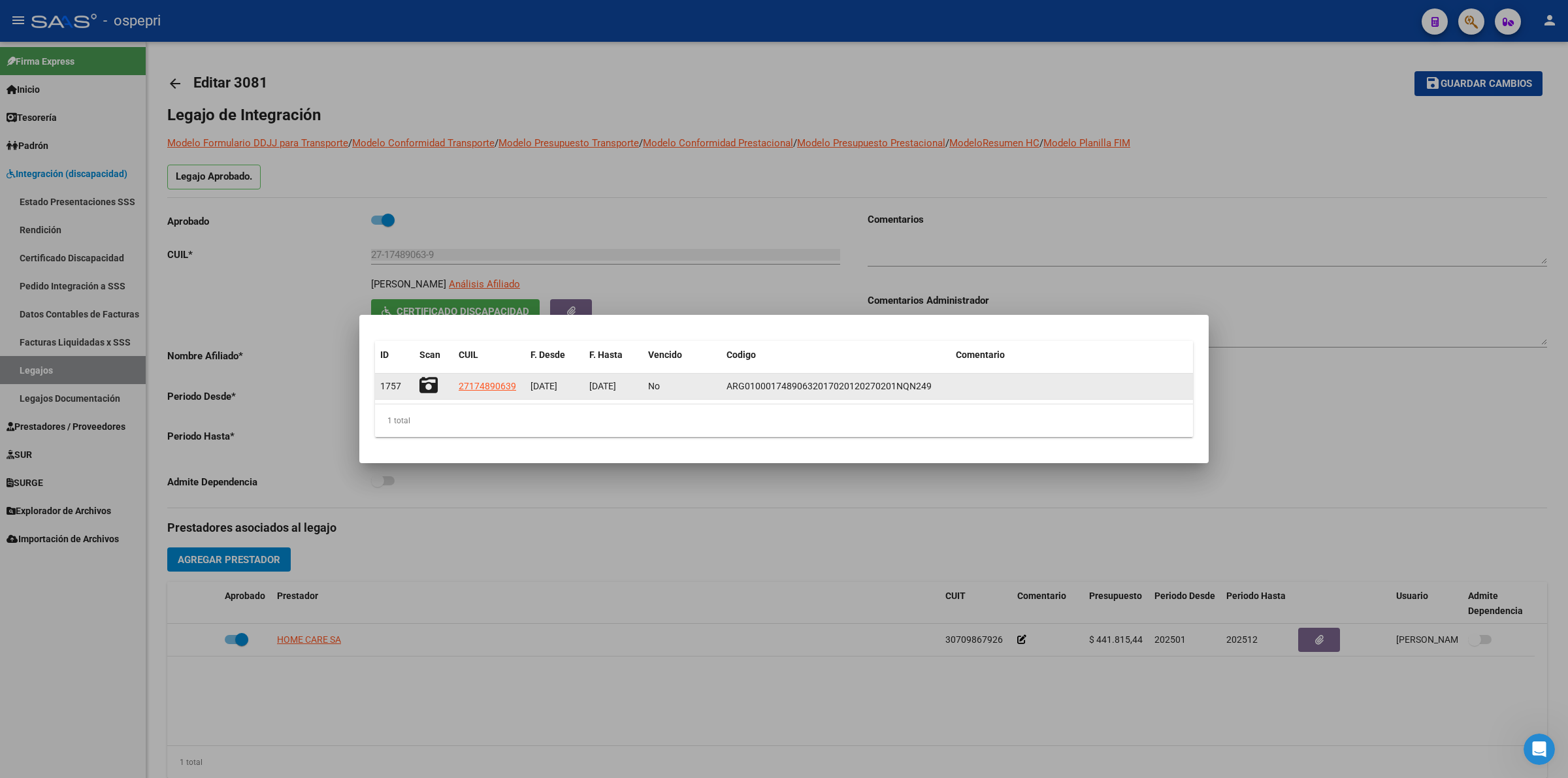
click at [435, 379] on icon at bounding box center [429, 385] width 18 height 18
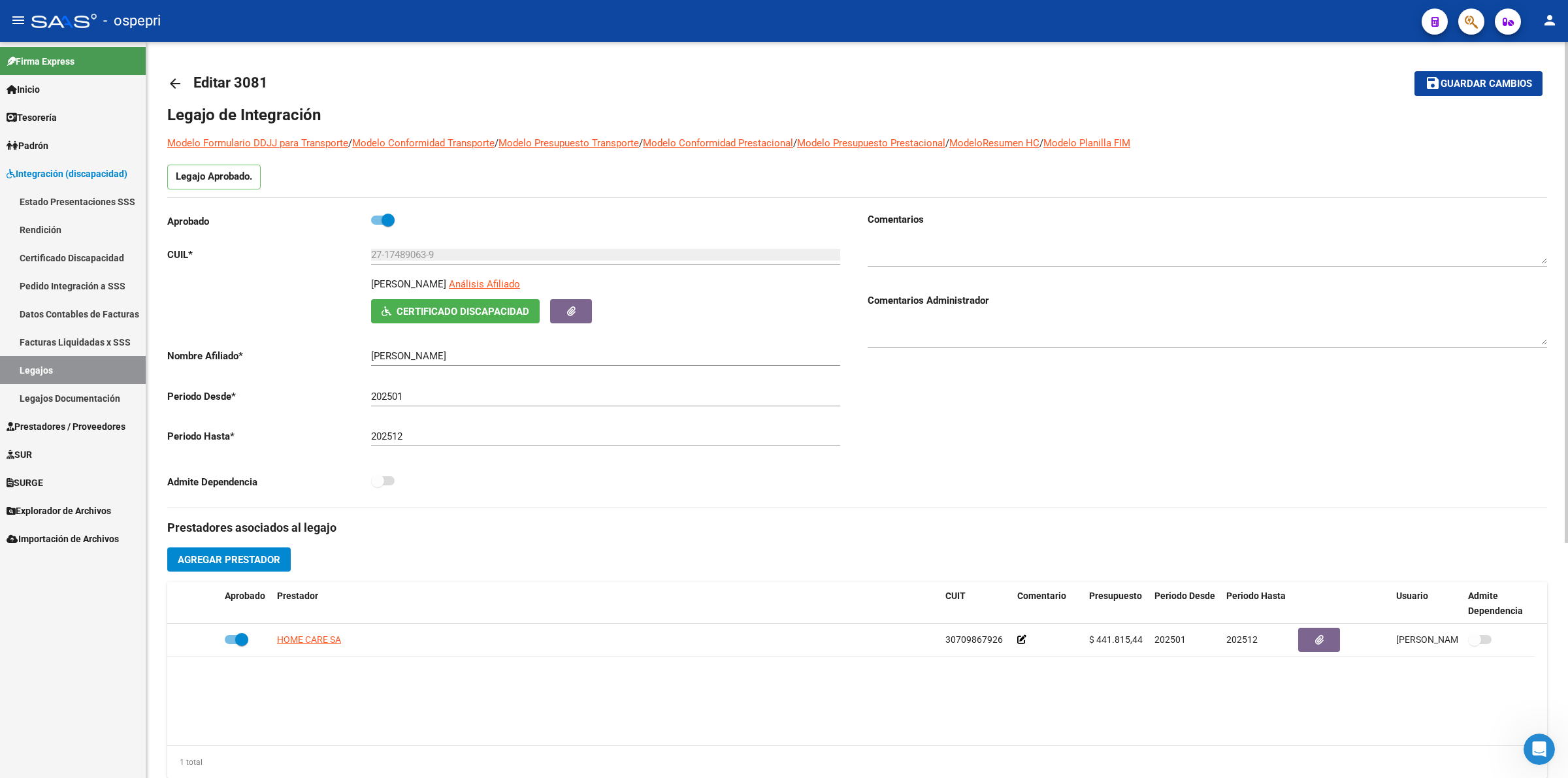
click at [173, 76] on link "arrow_back" at bounding box center [180, 83] width 26 height 31
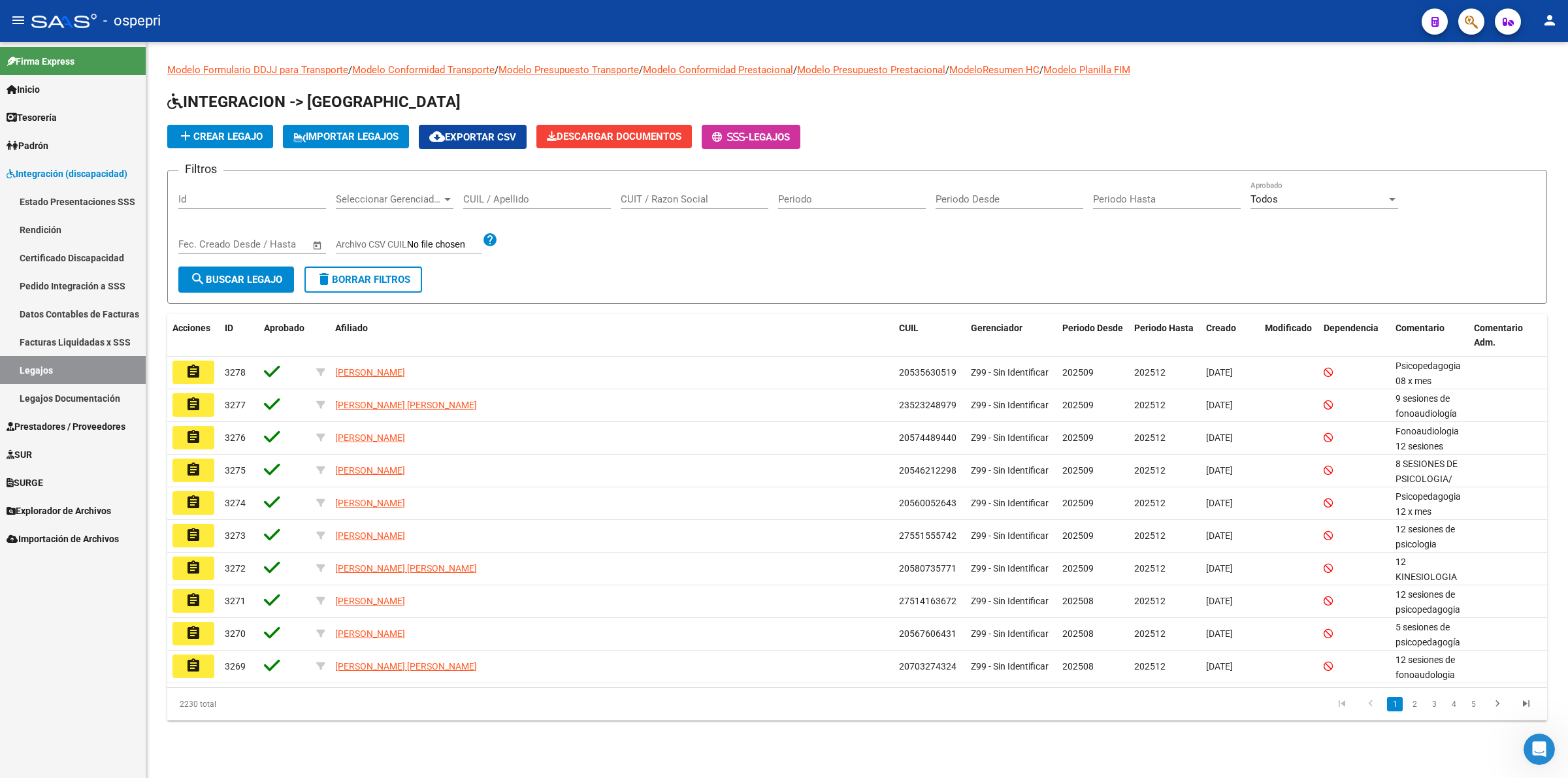
click at [534, 199] on input "CUIL / Apellido" at bounding box center [537, 199] width 148 height 12
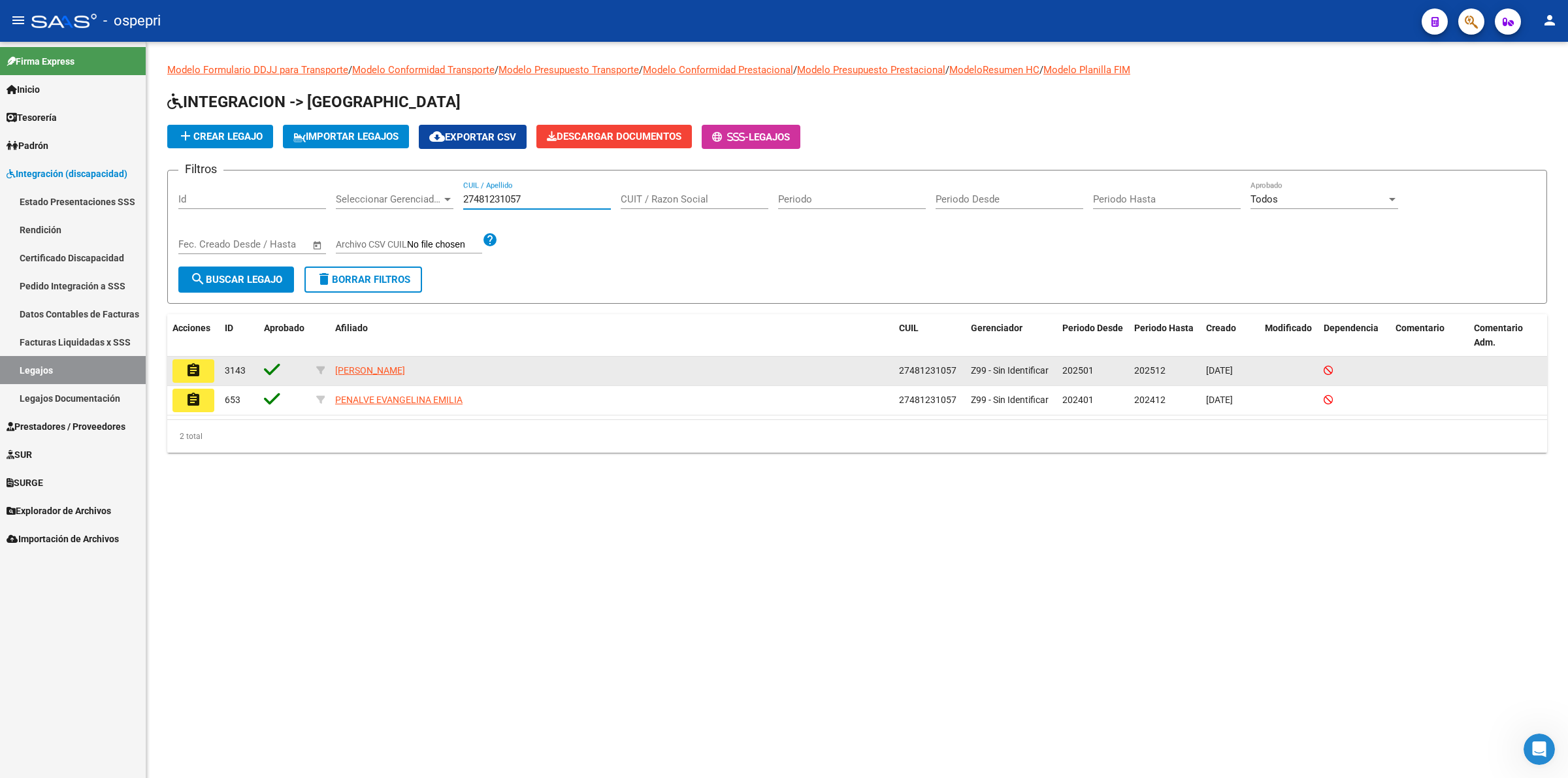
type input "27481231057"
click at [204, 365] on button "assignment" at bounding box center [194, 371] width 42 height 24
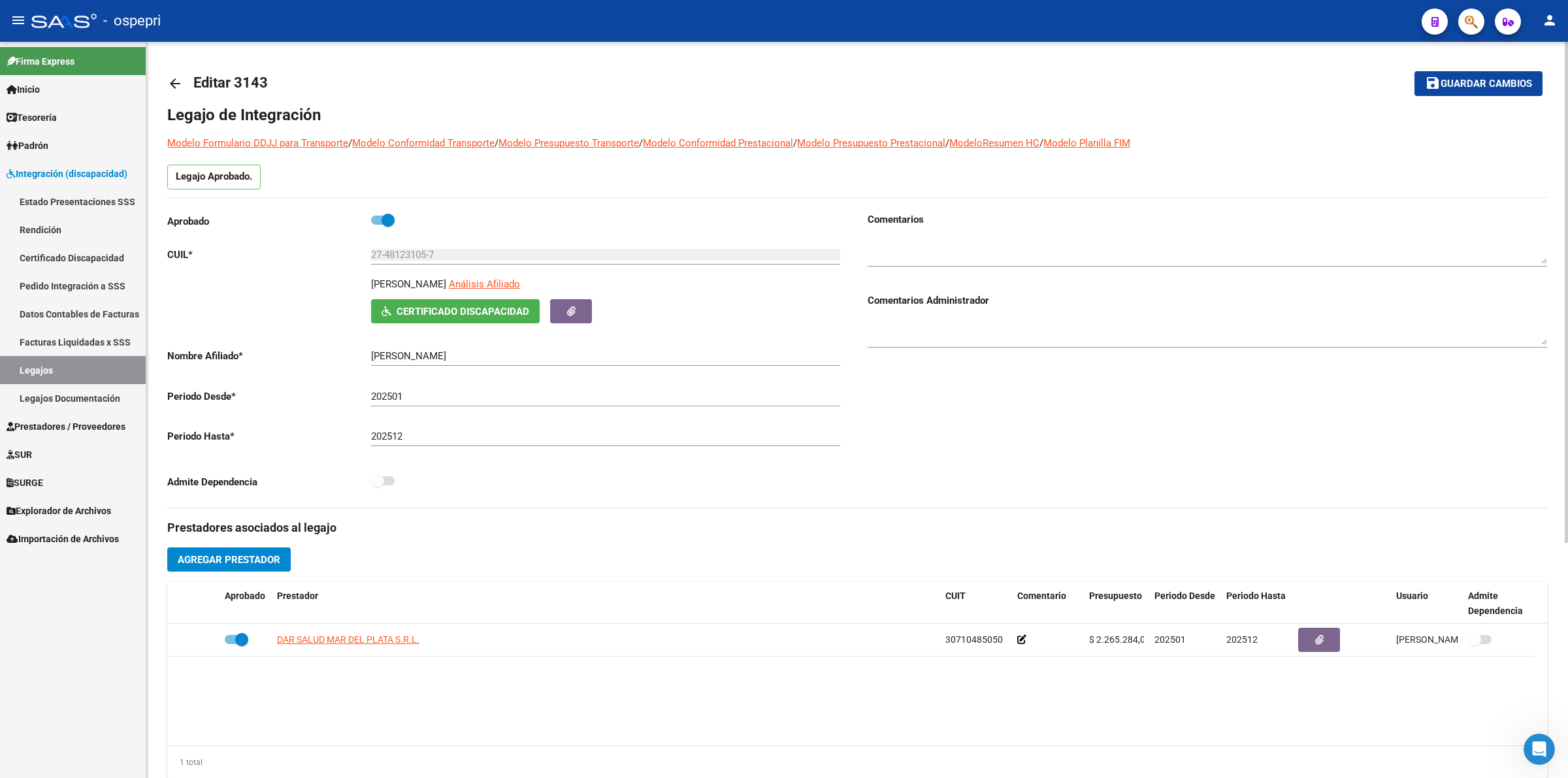
click at [407, 315] on span "Certificado Discapacidad" at bounding box center [463, 311] width 133 height 12
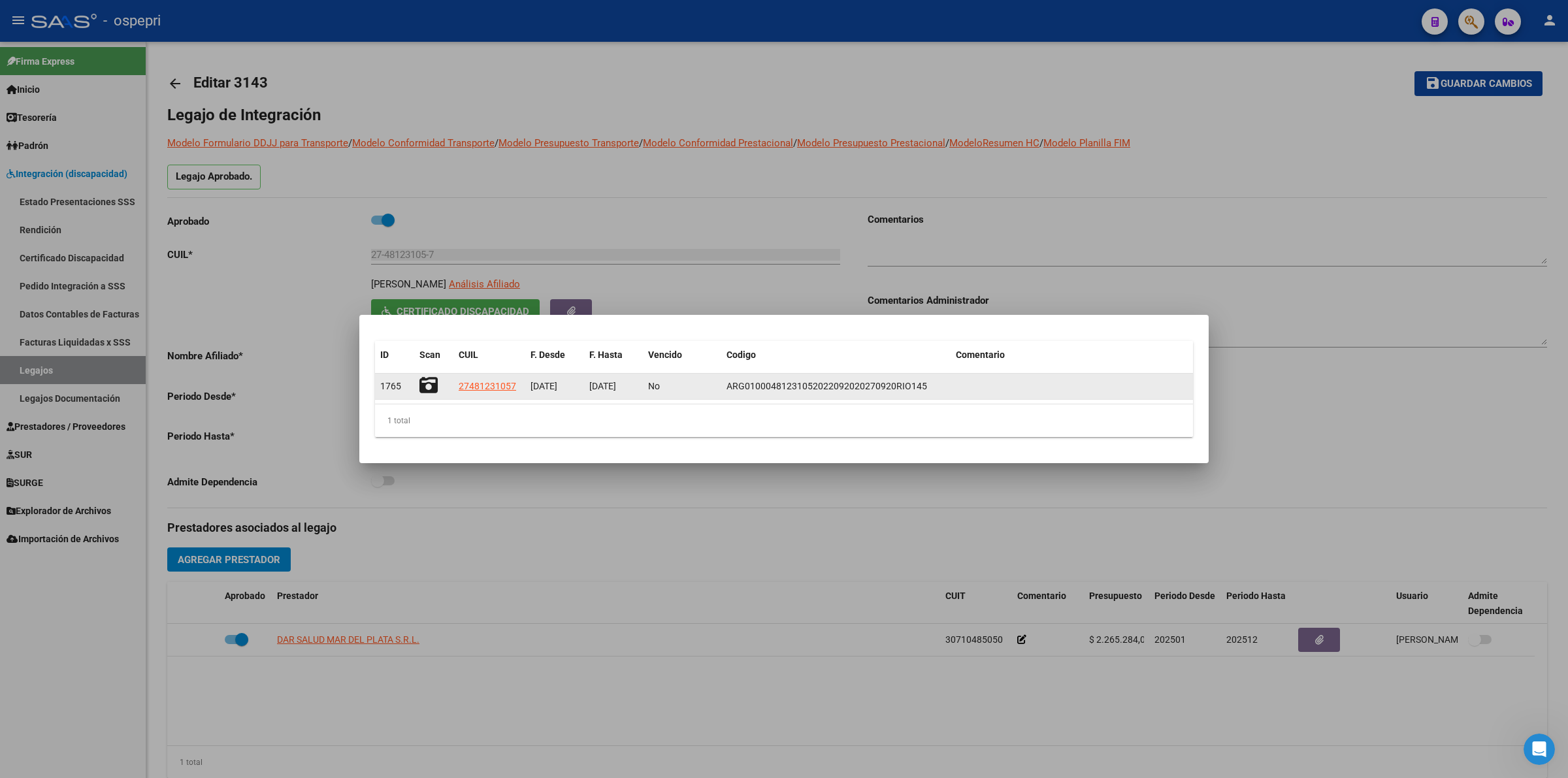
click at [436, 387] on icon at bounding box center [429, 385] width 18 height 18
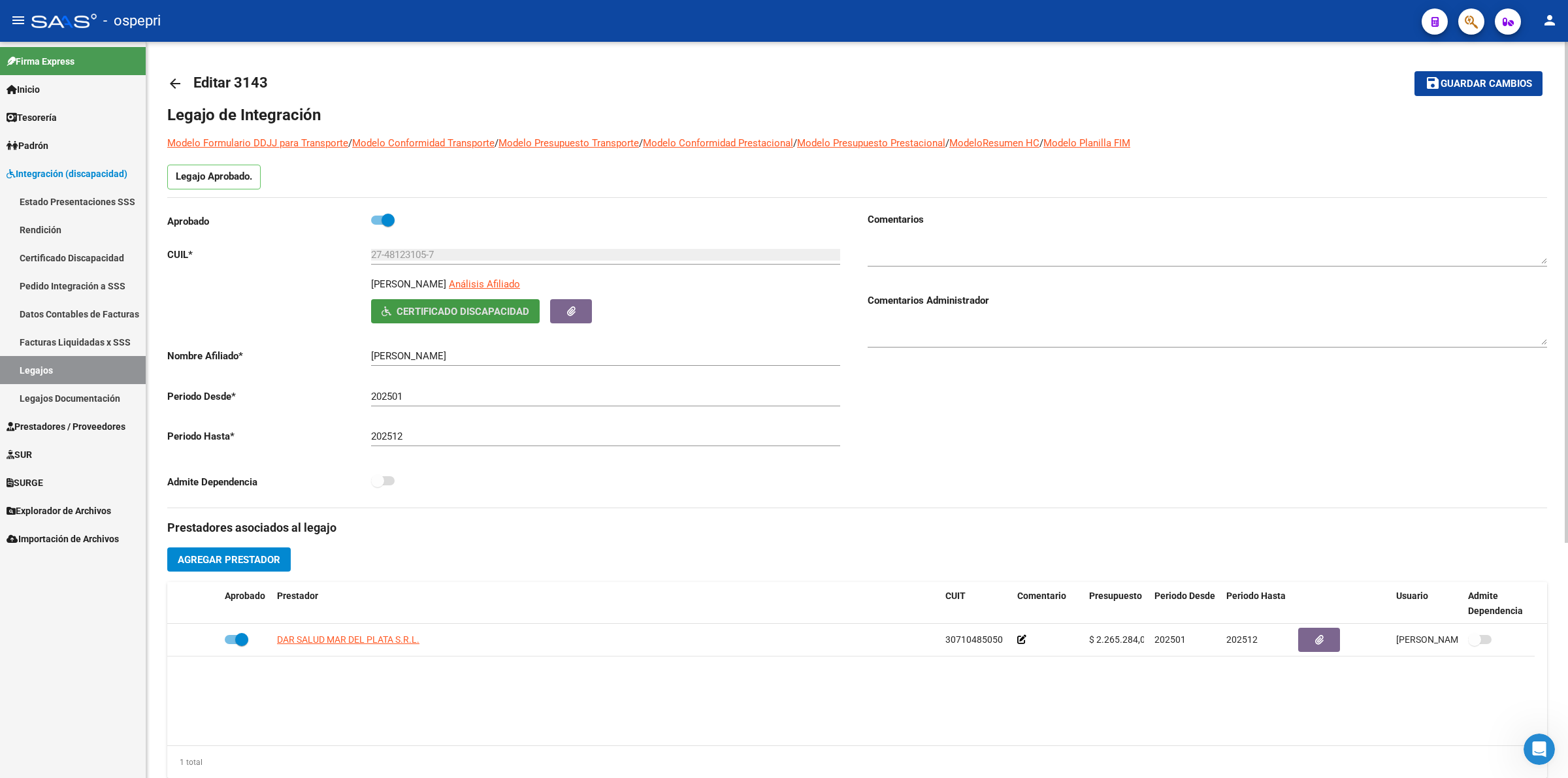
click at [170, 76] on mat-icon "arrow_back" at bounding box center [175, 83] width 16 height 16
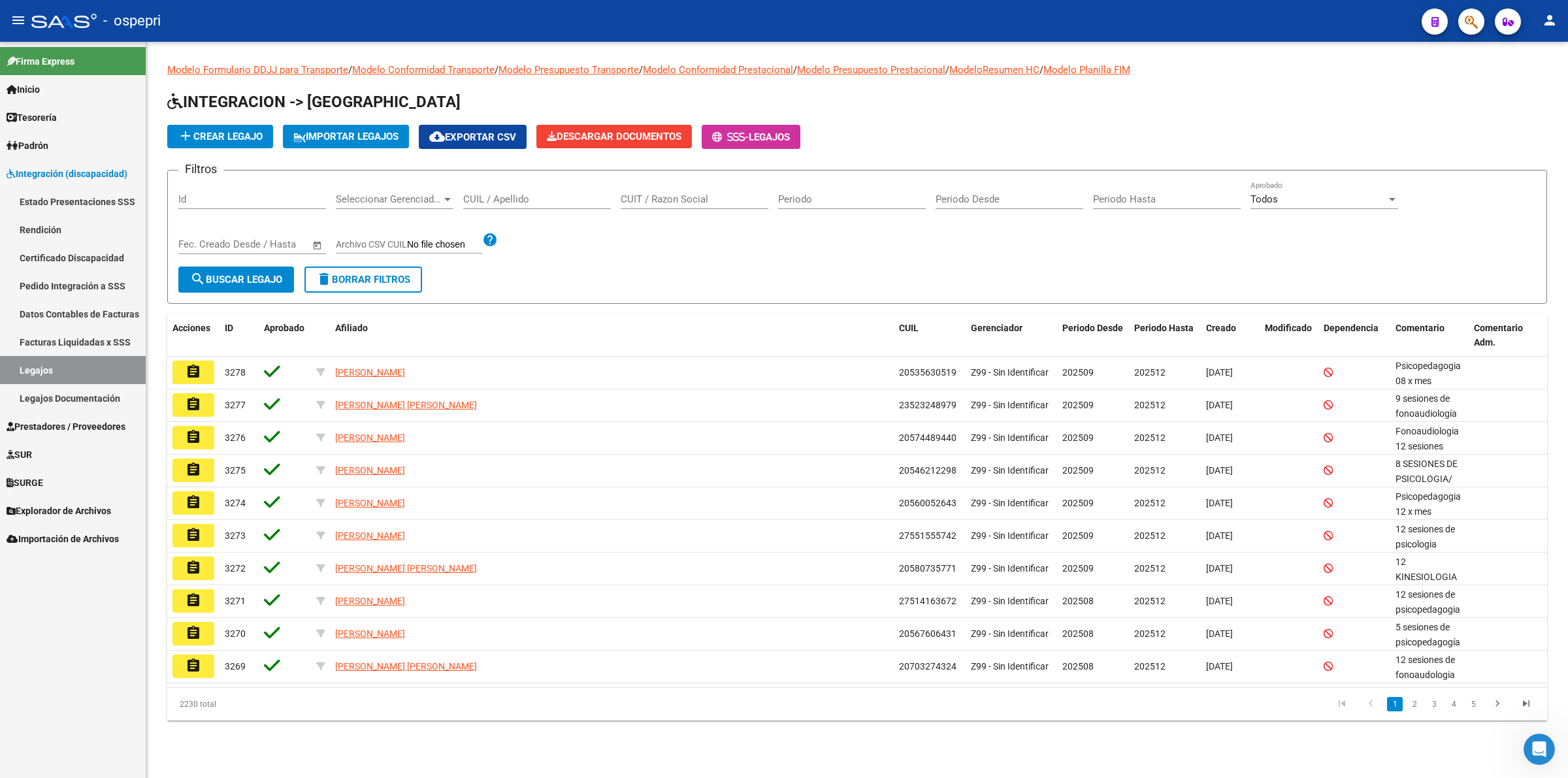
click at [543, 200] on input "CUIL / Apellido" at bounding box center [537, 199] width 148 height 12
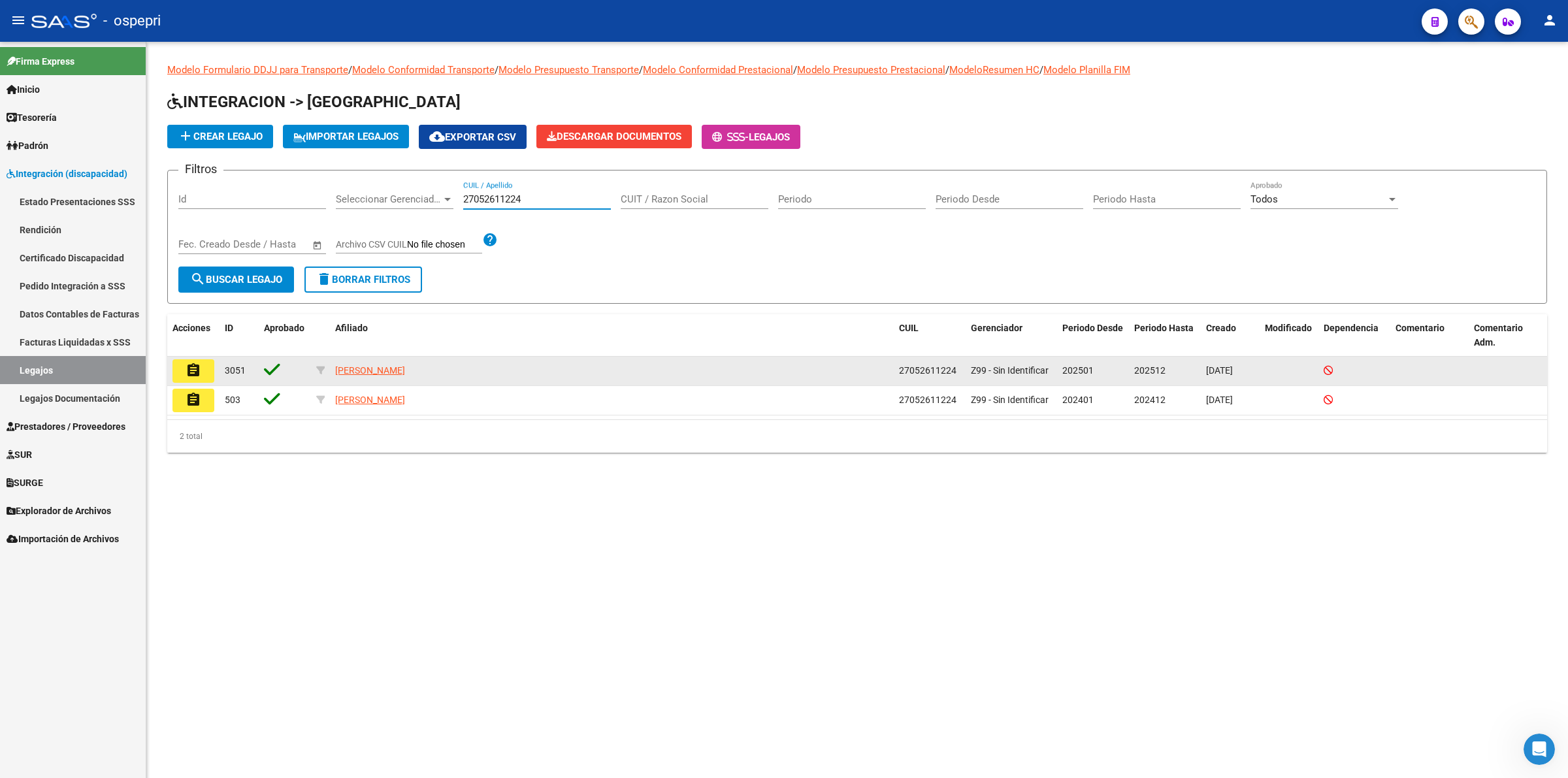
type input "27052611224"
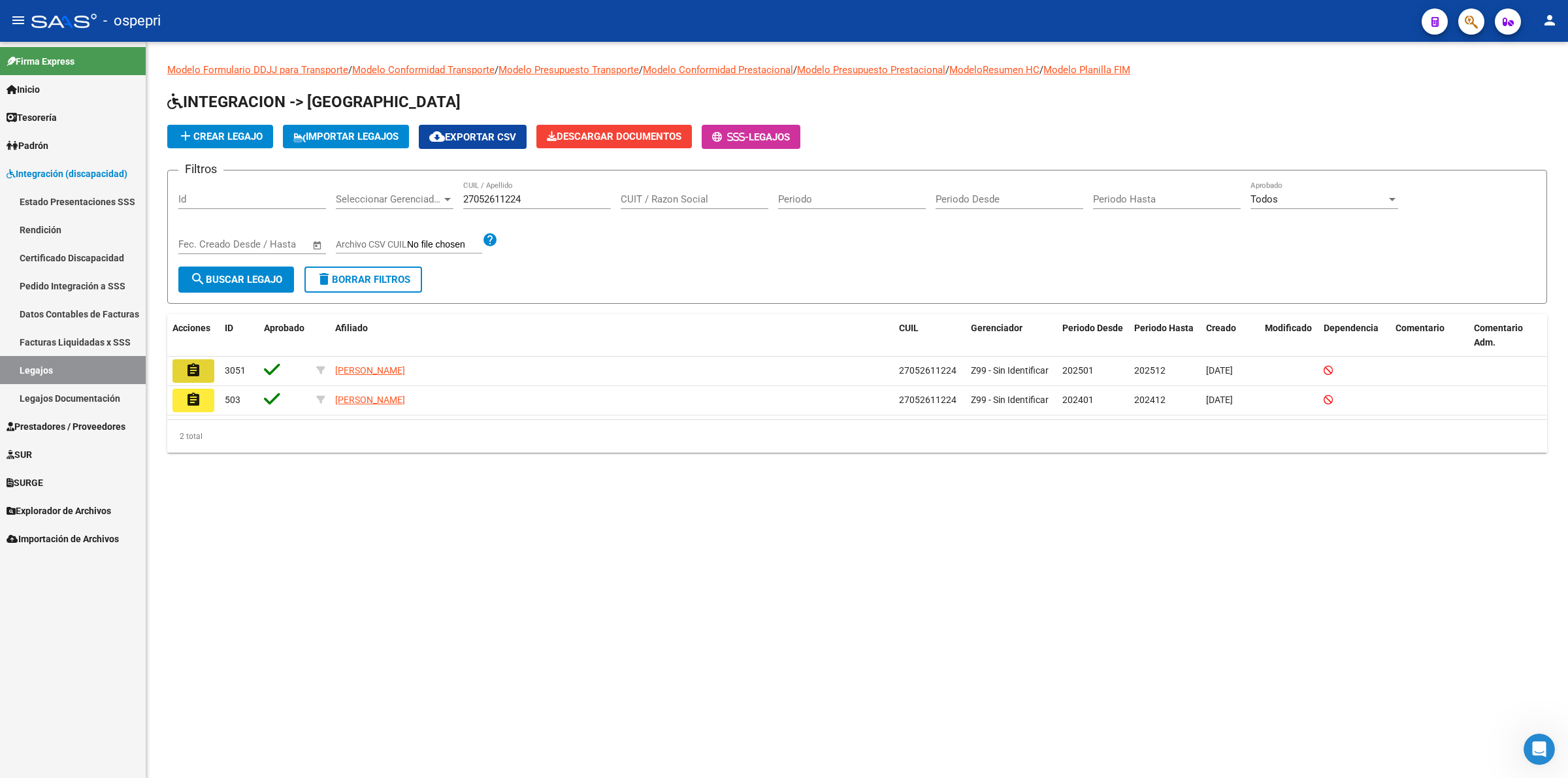
click at [209, 369] on button "assignment" at bounding box center [194, 371] width 42 height 24
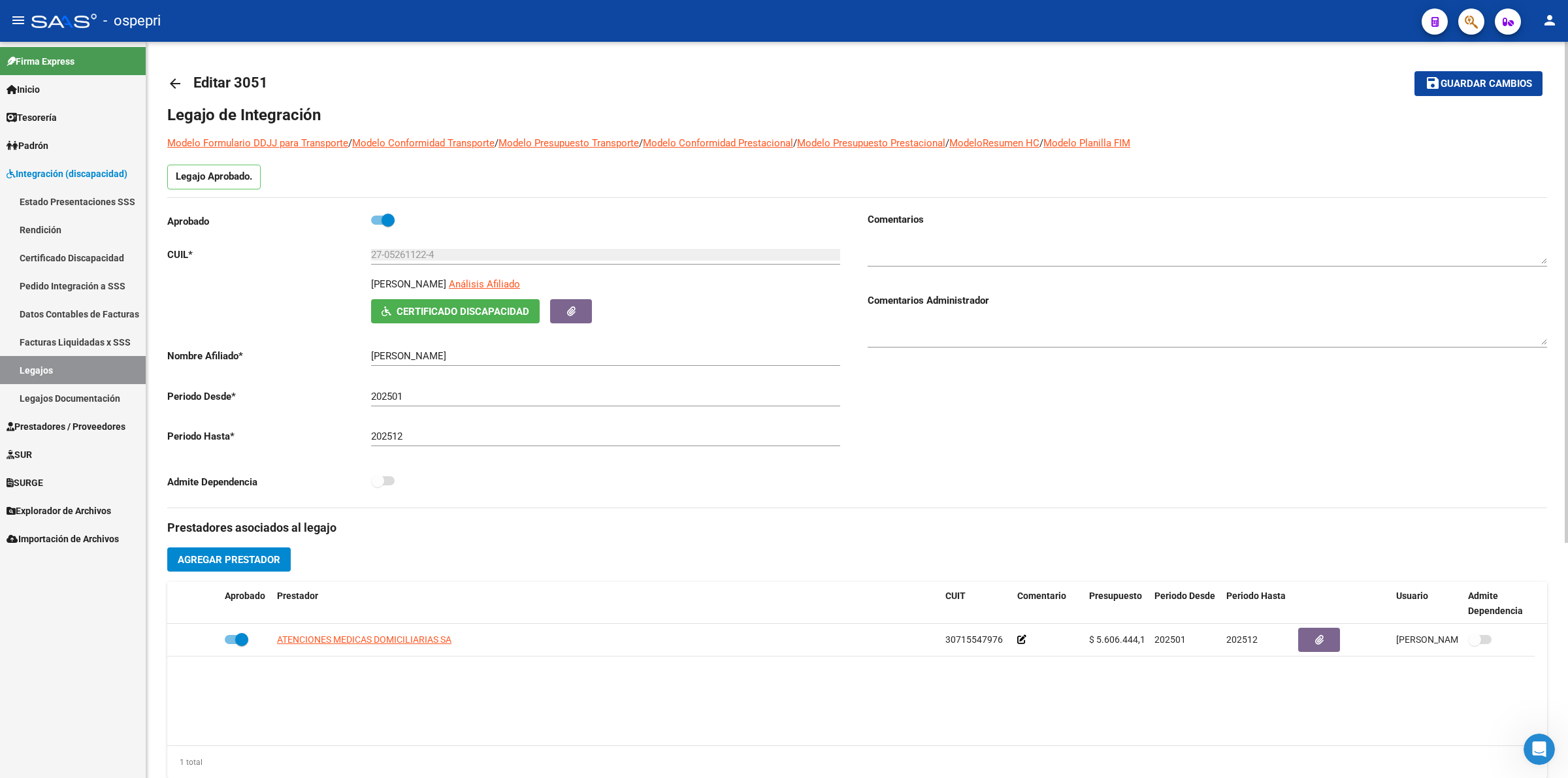
click at [415, 312] on span "Certificado Discapacidad" at bounding box center [463, 311] width 133 height 12
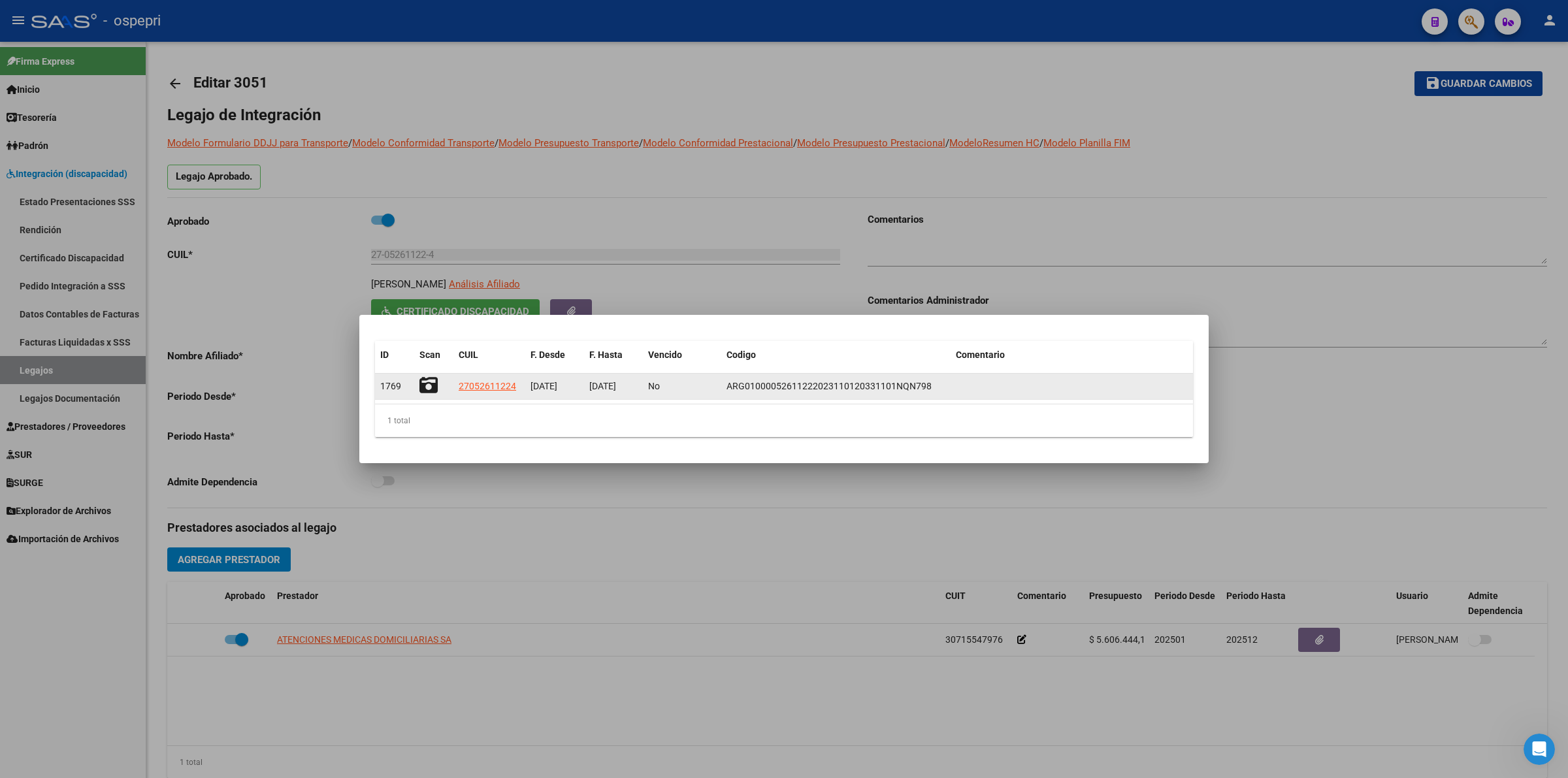
click at [430, 383] on icon at bounding box center [429, 385] width 18 height 18
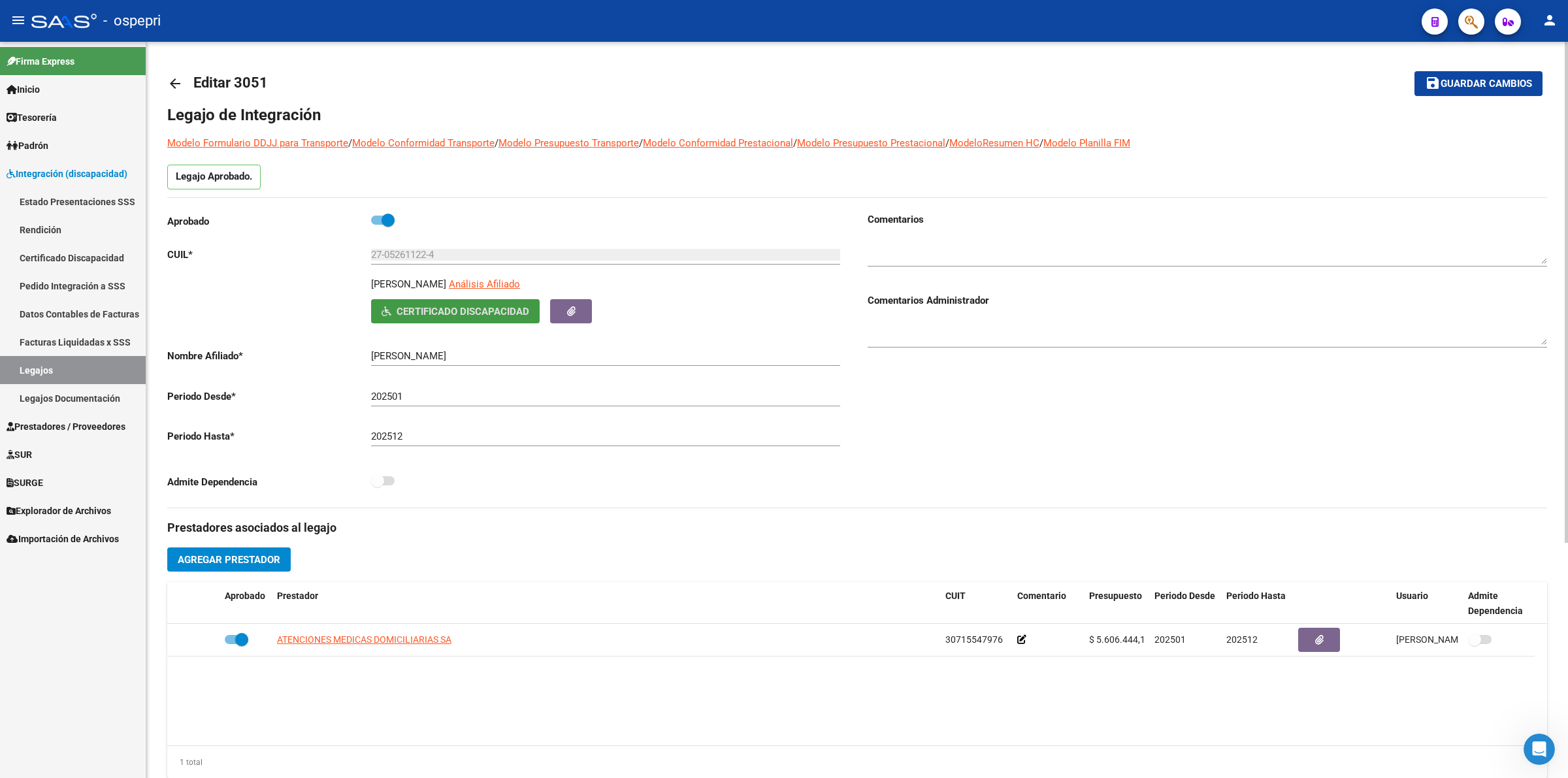
click at [174, 78] on mat-icon "arrow_back" at bounding box center [175, 83] width 16 height 16
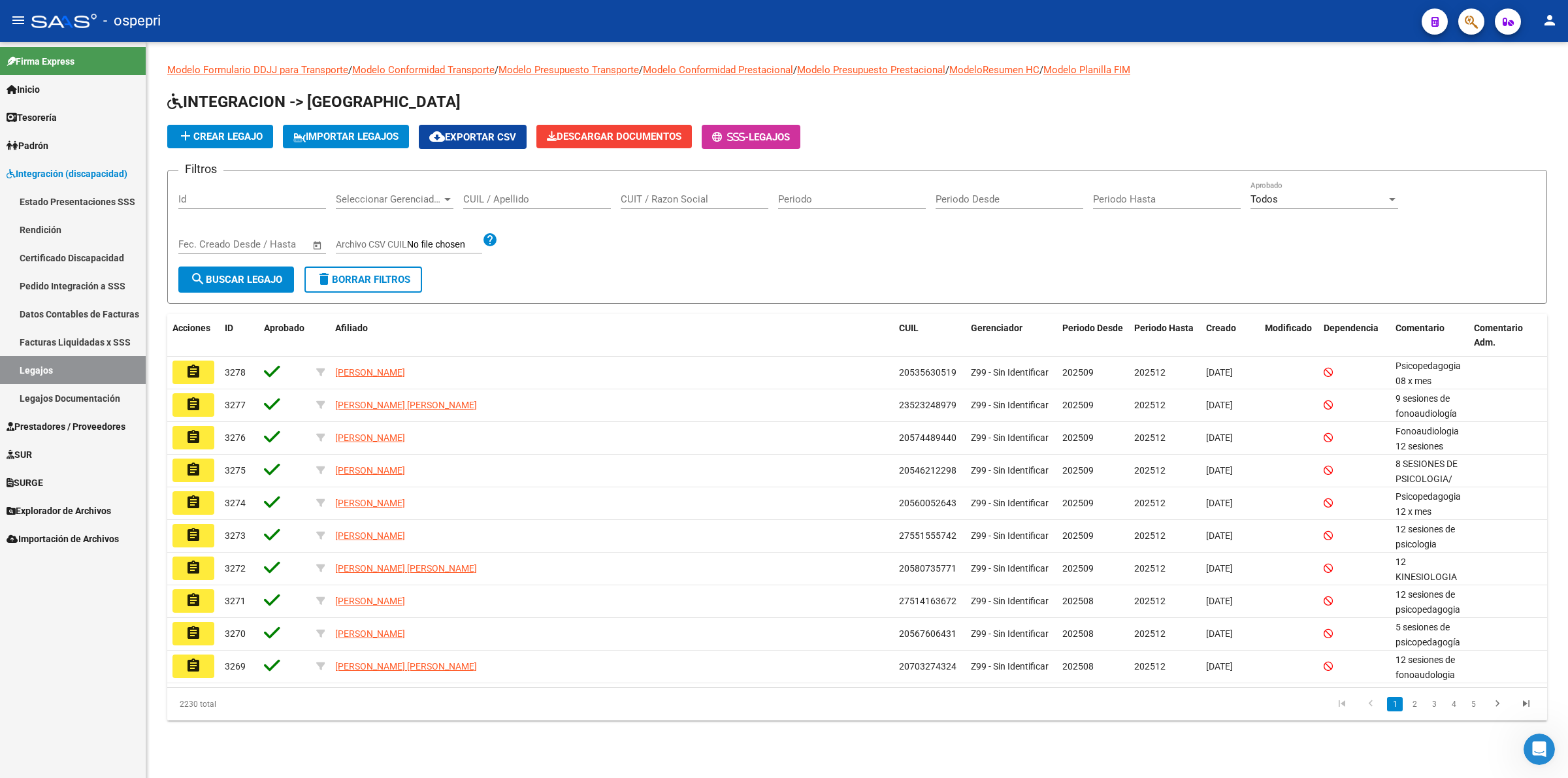
click at [563, 200] on input "CUIL / Apellido" at bounding box center [537, 199] width 148 height 12
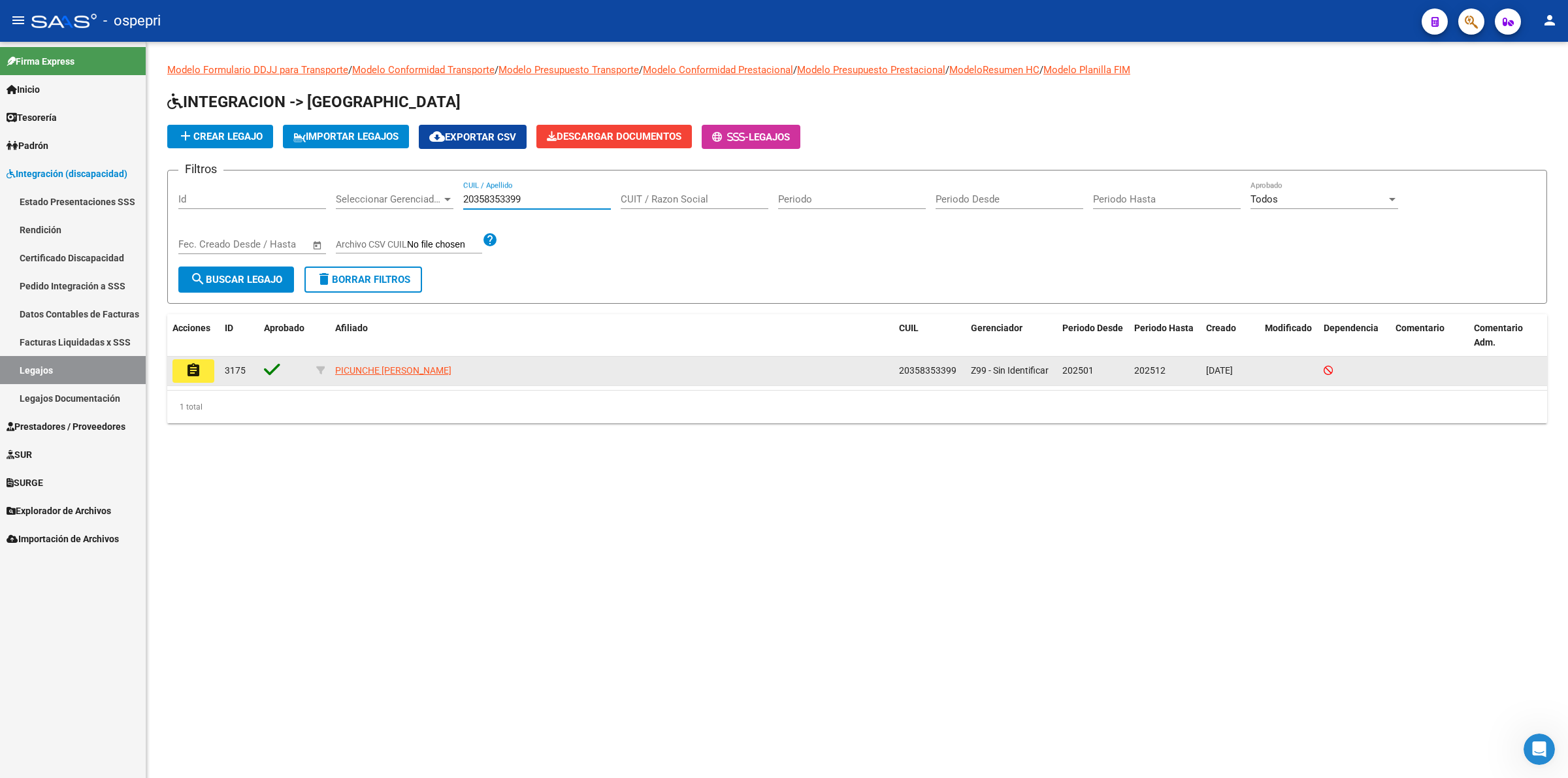
type input "20358353399"
click at [203, 368] on button "assignment" at bounding box center [194, 371] width 42 height 24
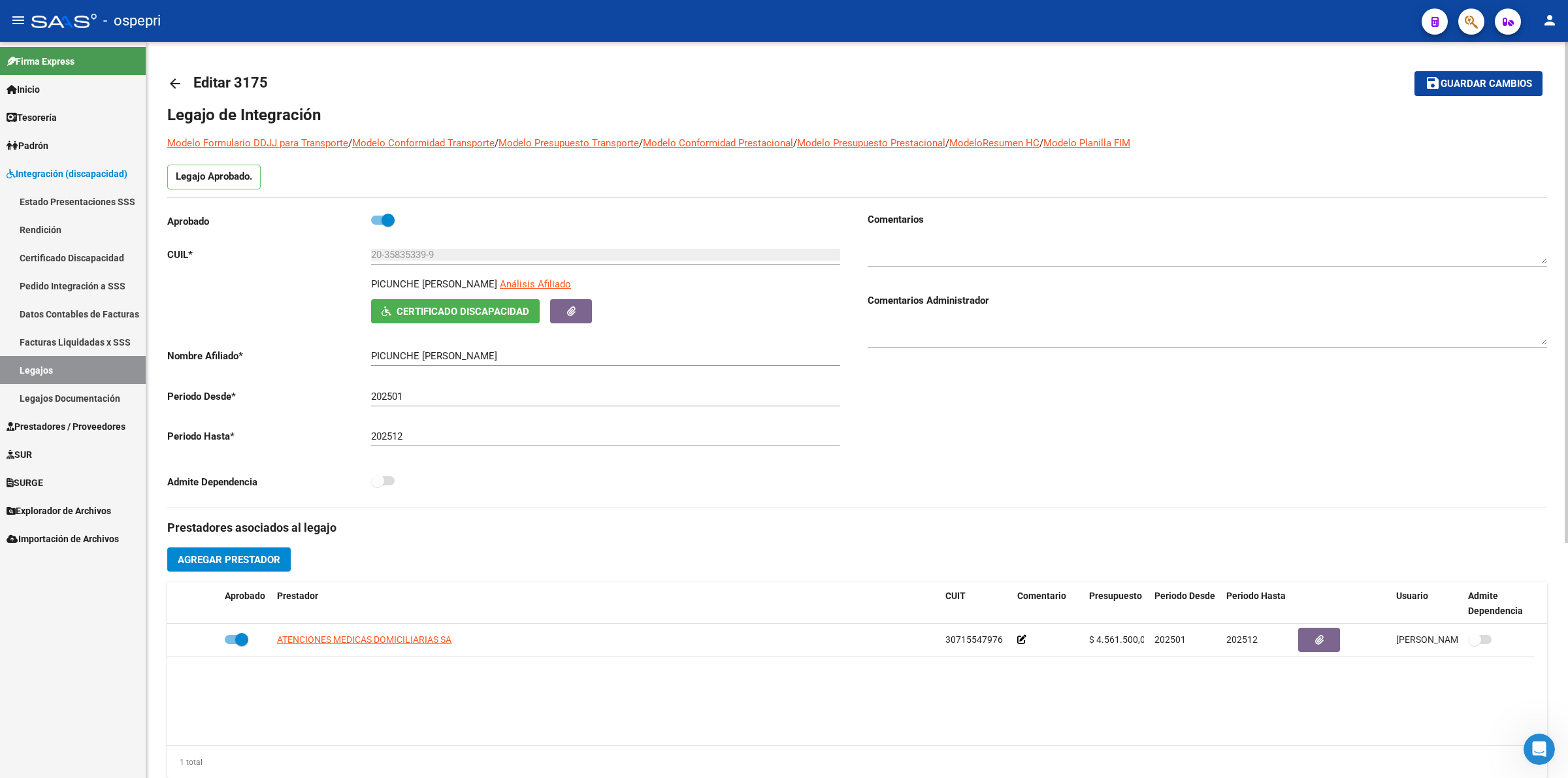
click at [389, 312] on icon "button" at bounding box center [386, 311] width 10 height 10
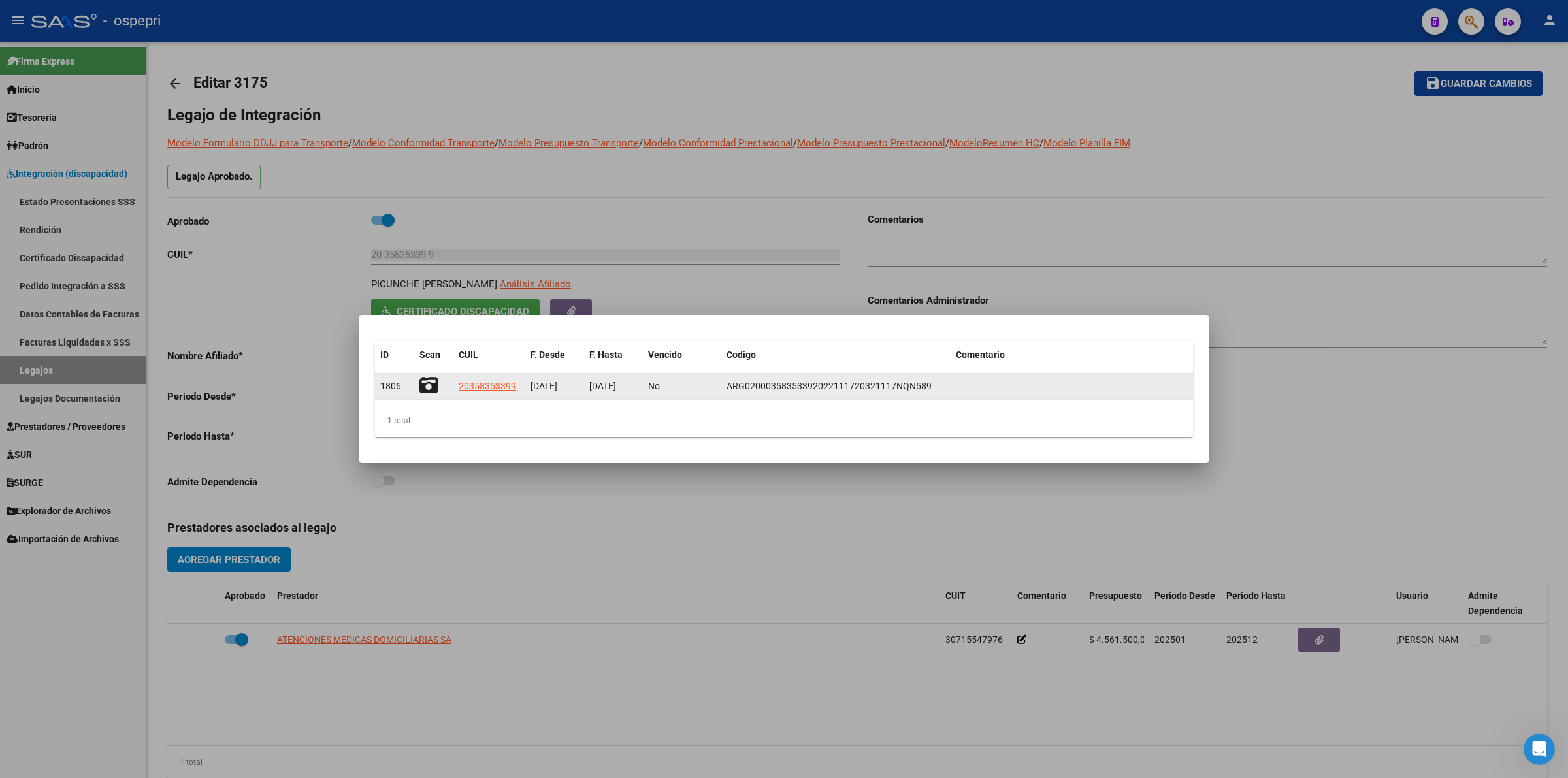
click at [427, 382] on icon at bounding box center [429, 385] width 18 height 18
drag, startPoint x: 411, startPoint y: 382, endPoint x: 435, endPoint y: 388, distance: 24.7
click at [416, 382] on div "1806 20358353399 17/11/2022 17/11/2032 No ARG02000358353392022111720321117NQN589" at bounding box center [784, 387] width 818 height 26
click at [435, 388] on icon at bounding box center [429, 385] width 18 height 18
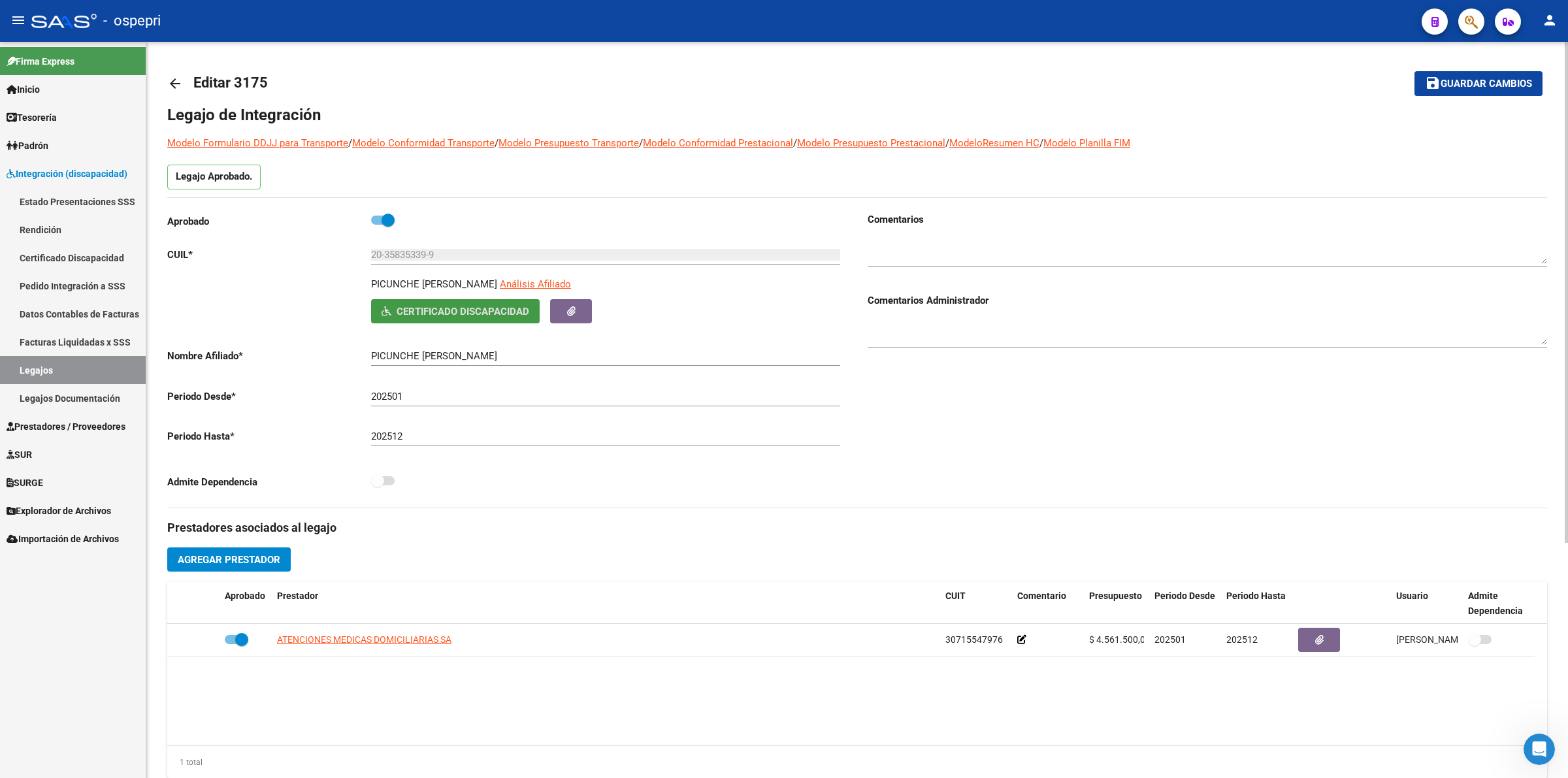
click at [178, 80] on mat-icon "arrow_back" at bounding box center [175, 83] width 16 height 16
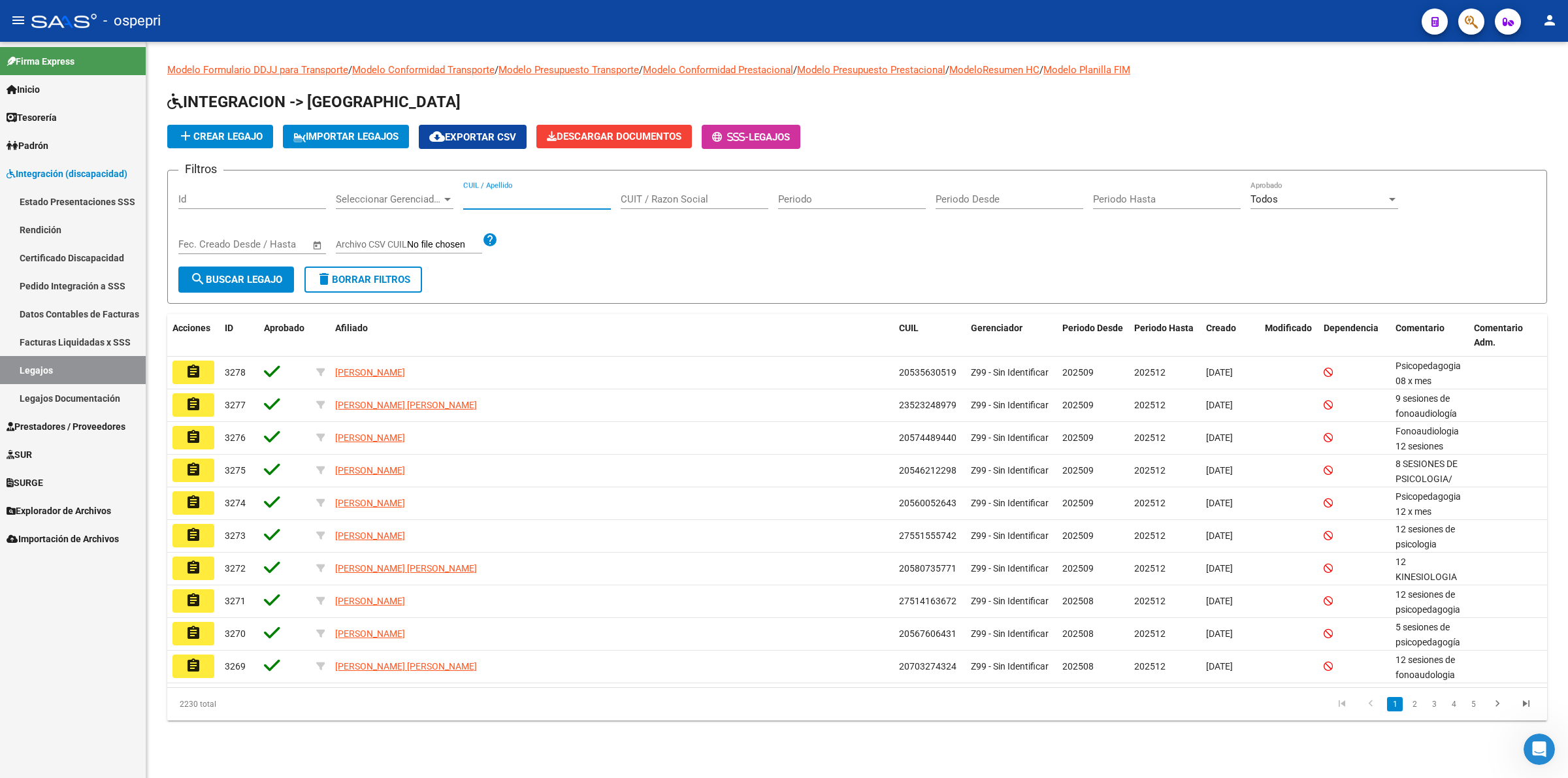
click at [515, 200] on input "CUIL / Apellido" at bounding box center [537, 199] width 148 height 12
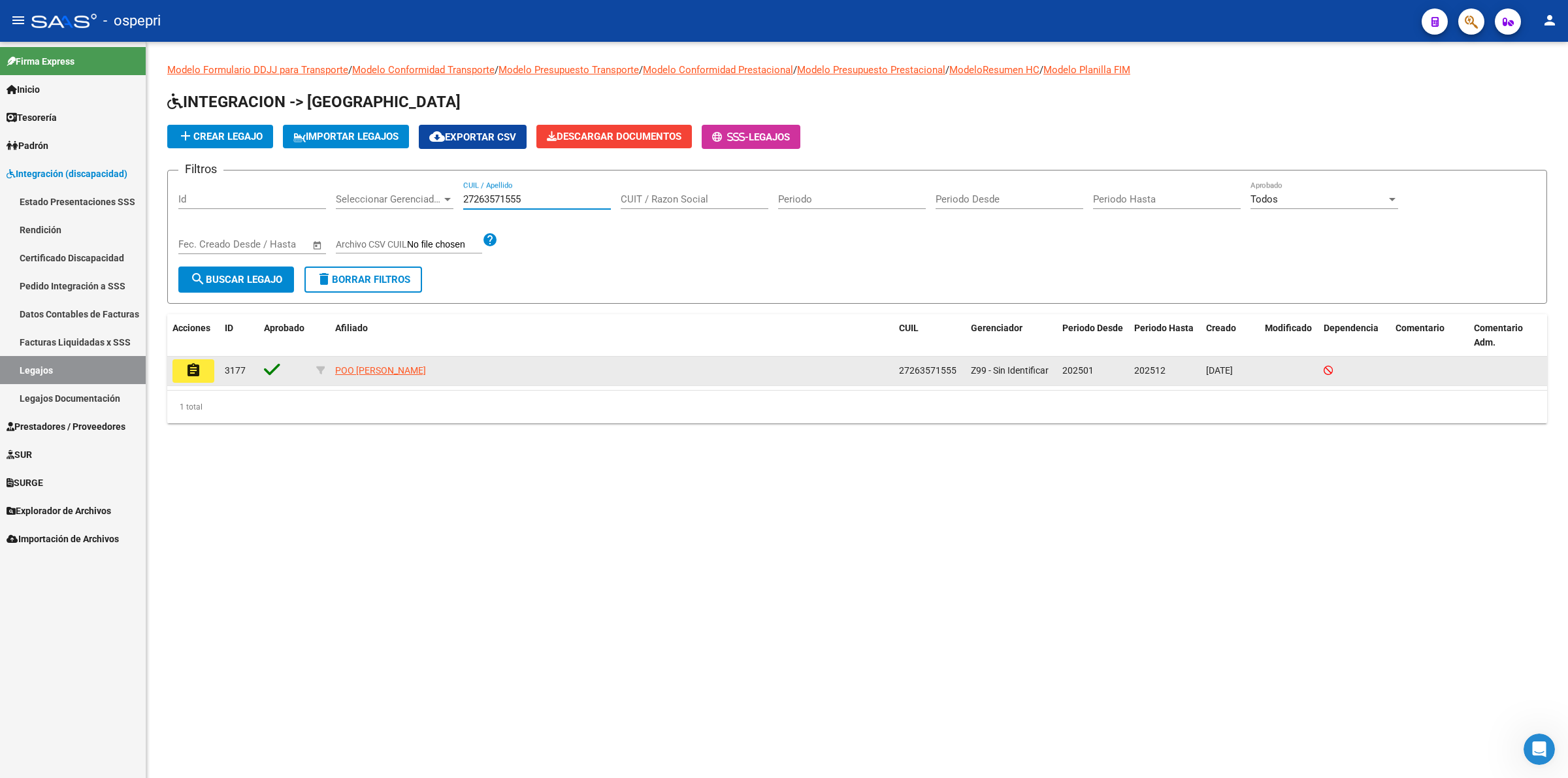
type input "27263571555"
click at [201, 365] on button "assignment" at bounding box center [194, 371] width 42 height 24
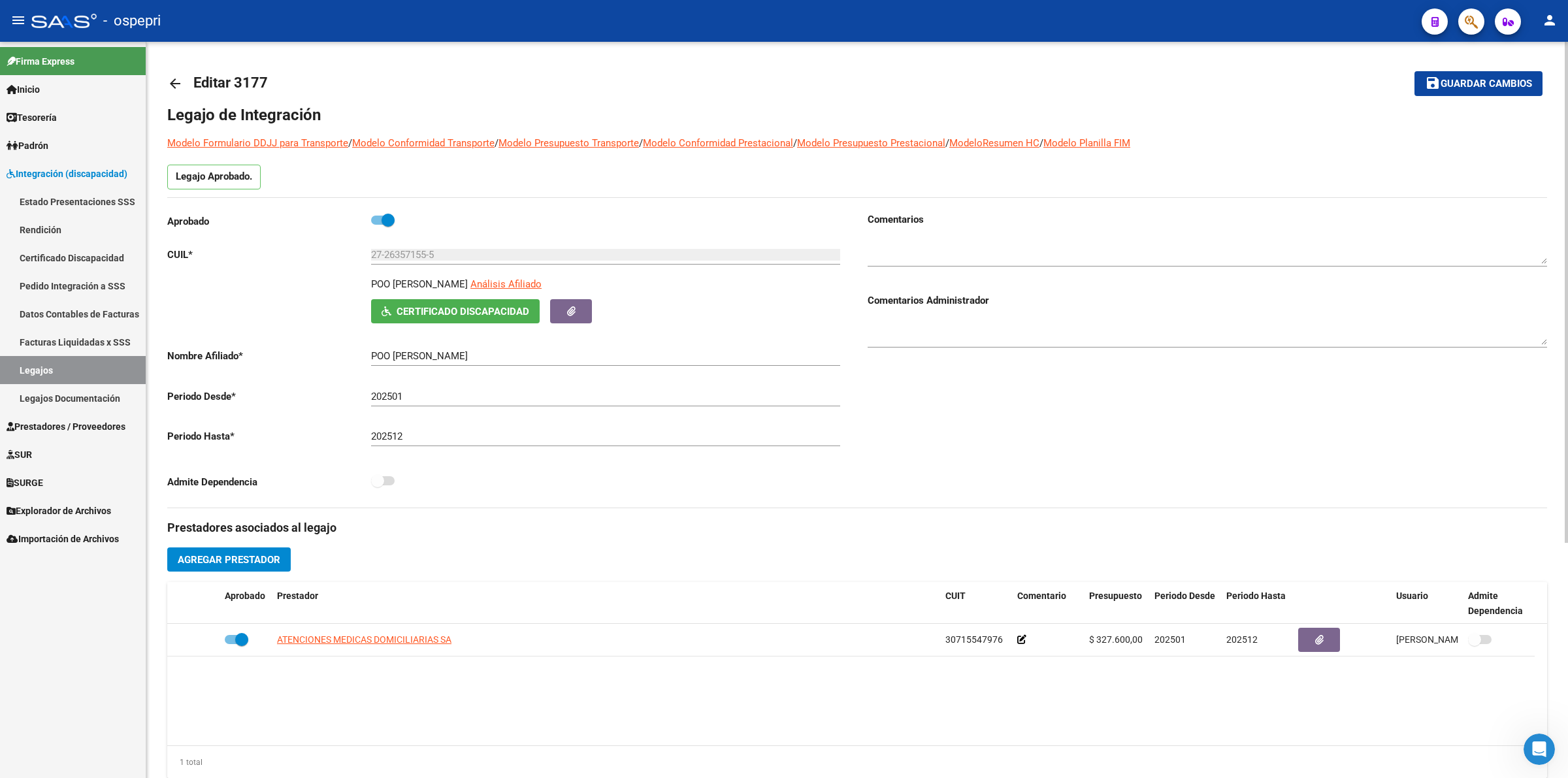
click at [421, 311] on span "Certificado Discapacidad" at bounding box center [463, 311] width 133 height 12
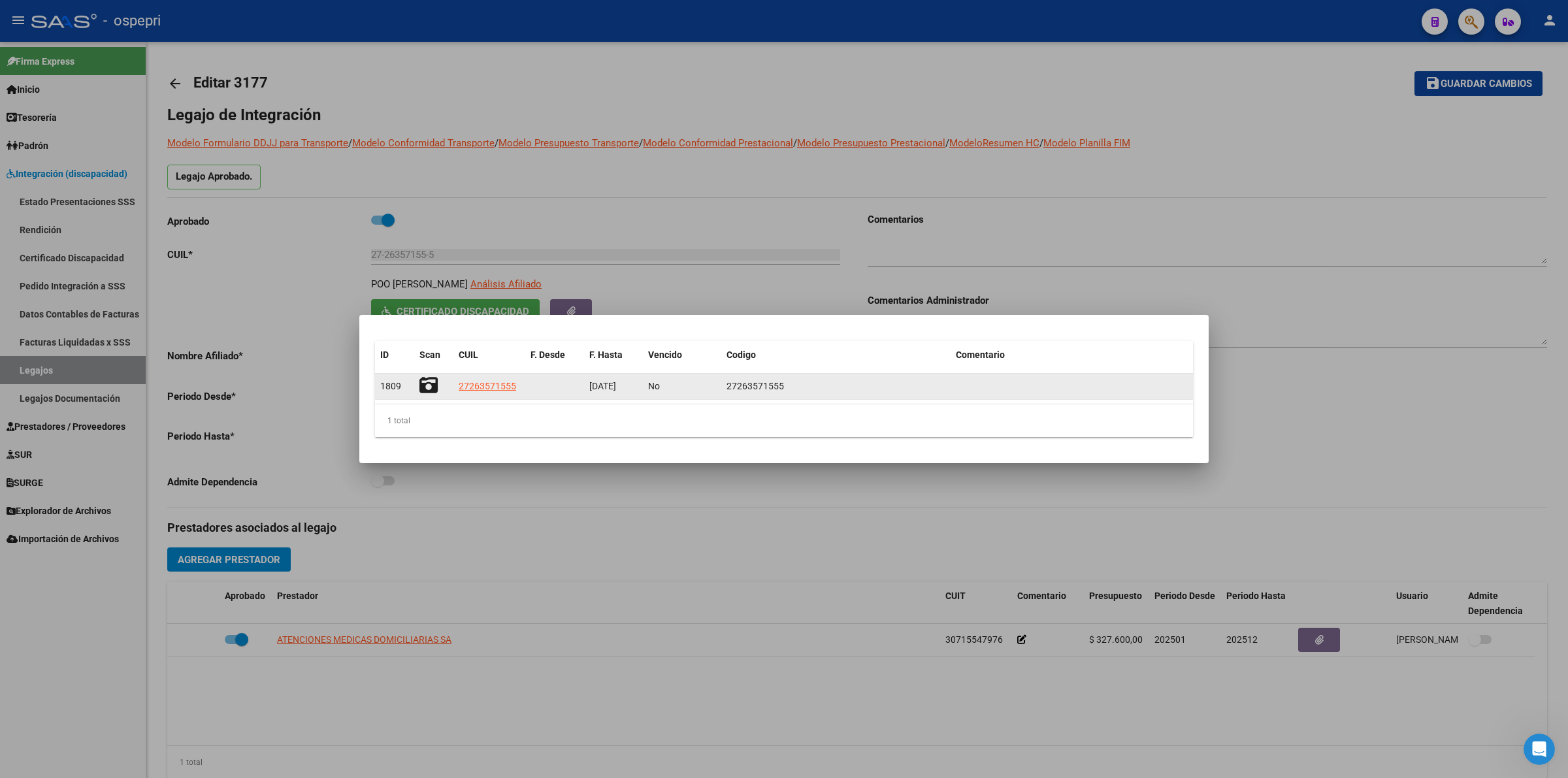
click at [427, 386] on icon at bounding box center [429, 385] width 18 height 18
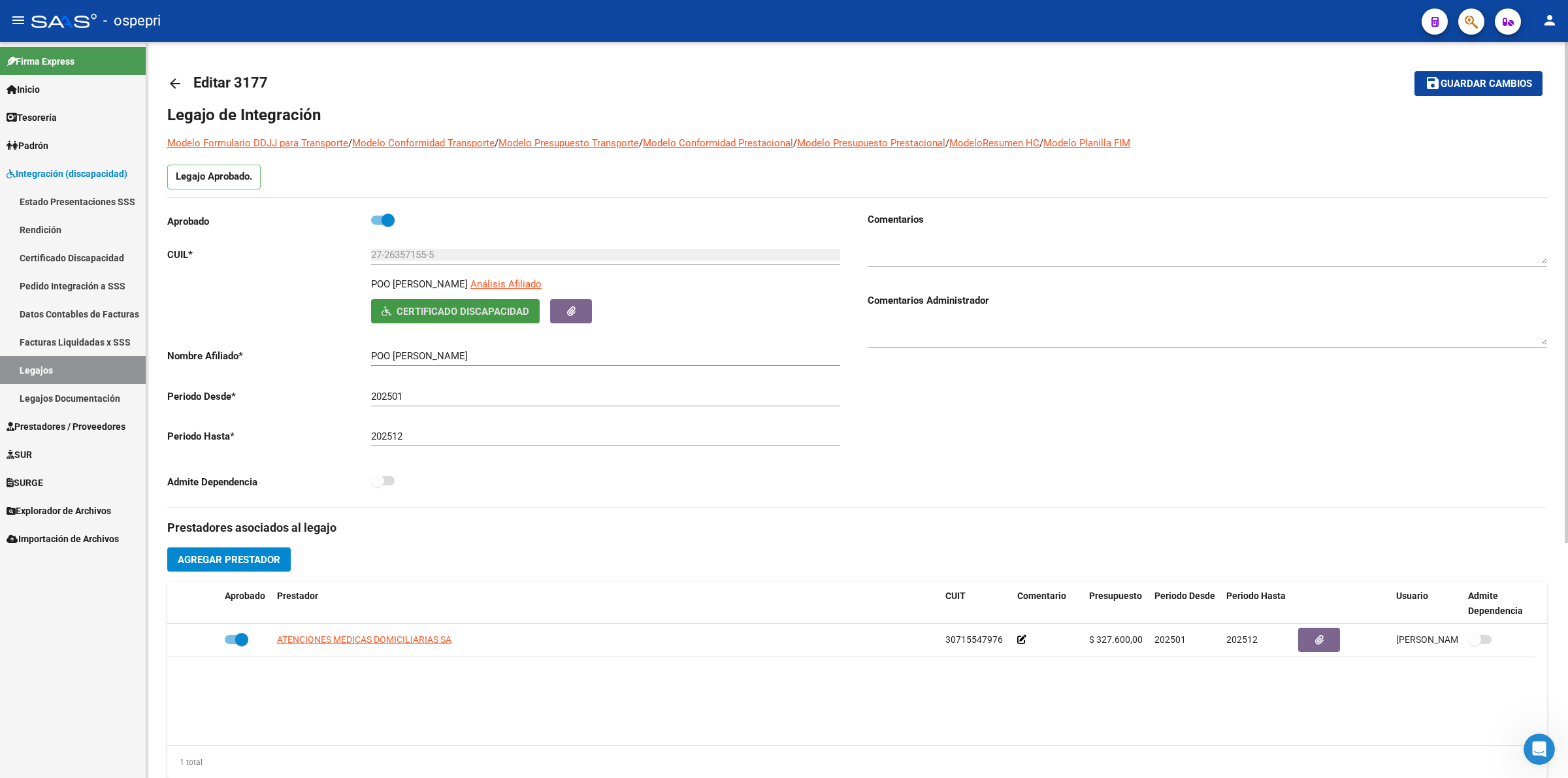
click at [175, 89] on mat-icon "arrow_back" at bounding box center [175, 83] width 16 height 16
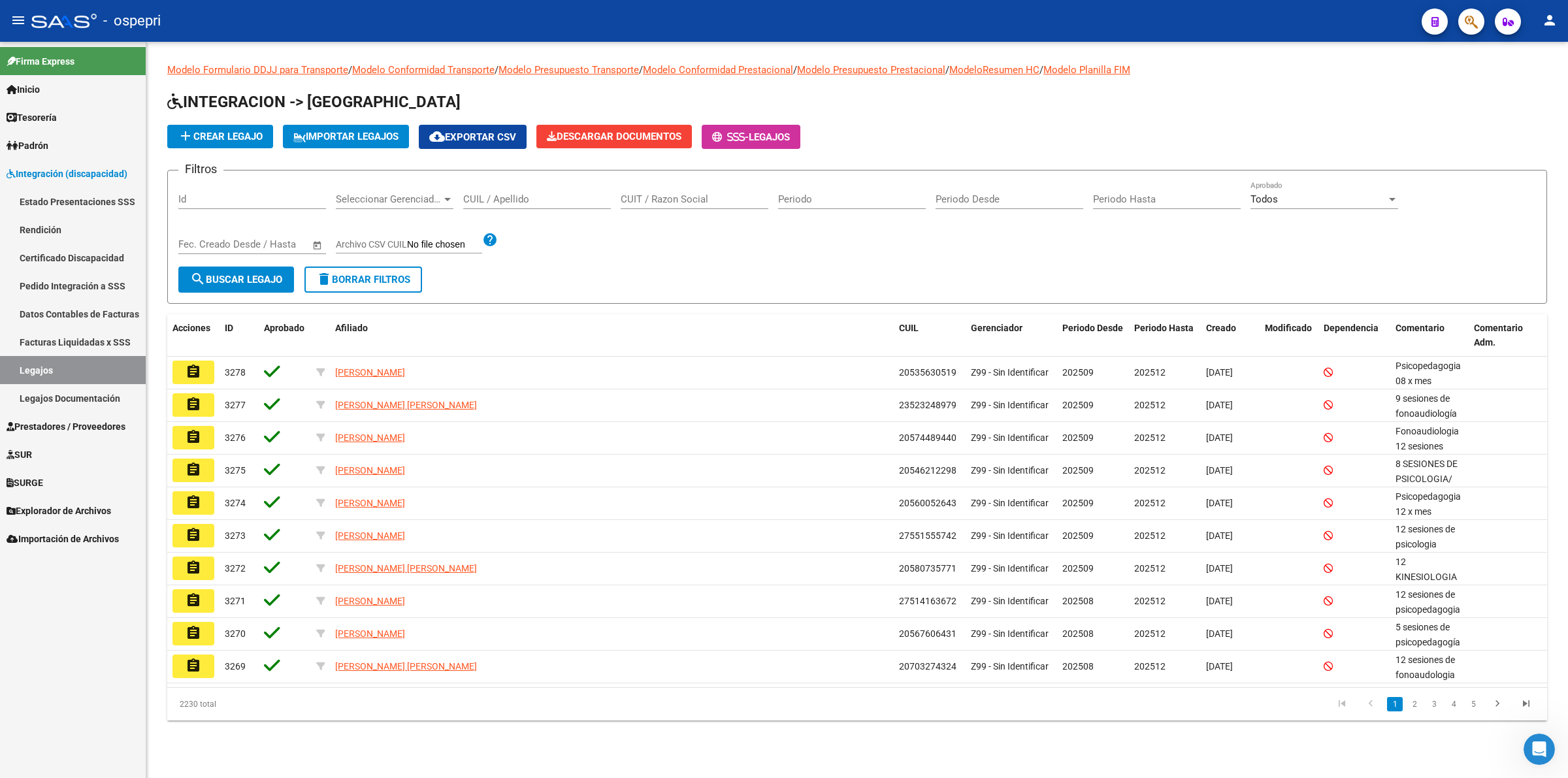
click at [518, 196] on input "CUIL / Apellido" at bounding box center [537, 199] width 148 height 12
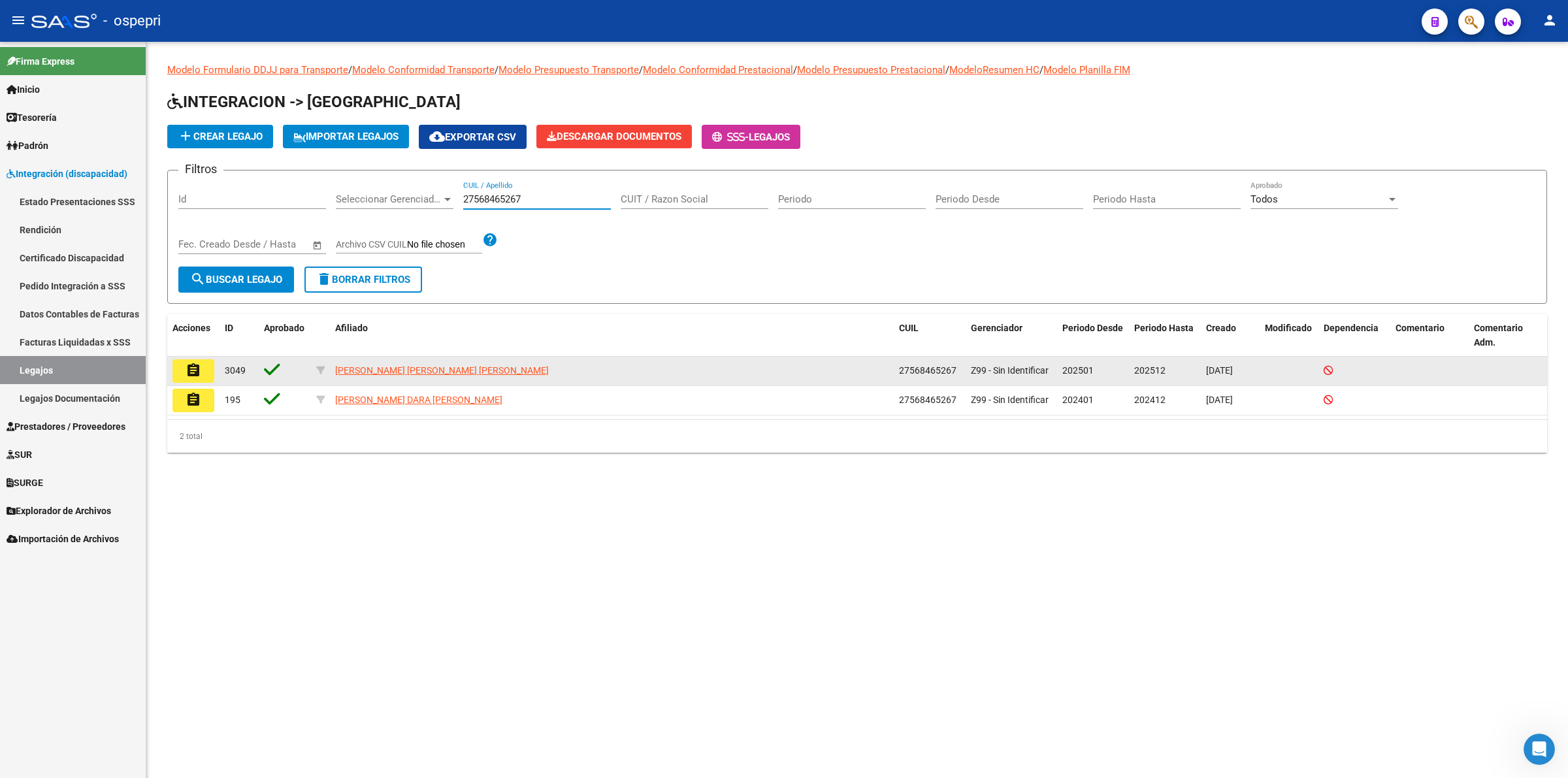
type input "27568465267"
click at [198, 372] on mat-icon "assignment" at bounding box center [193, 370] width 16 height 16
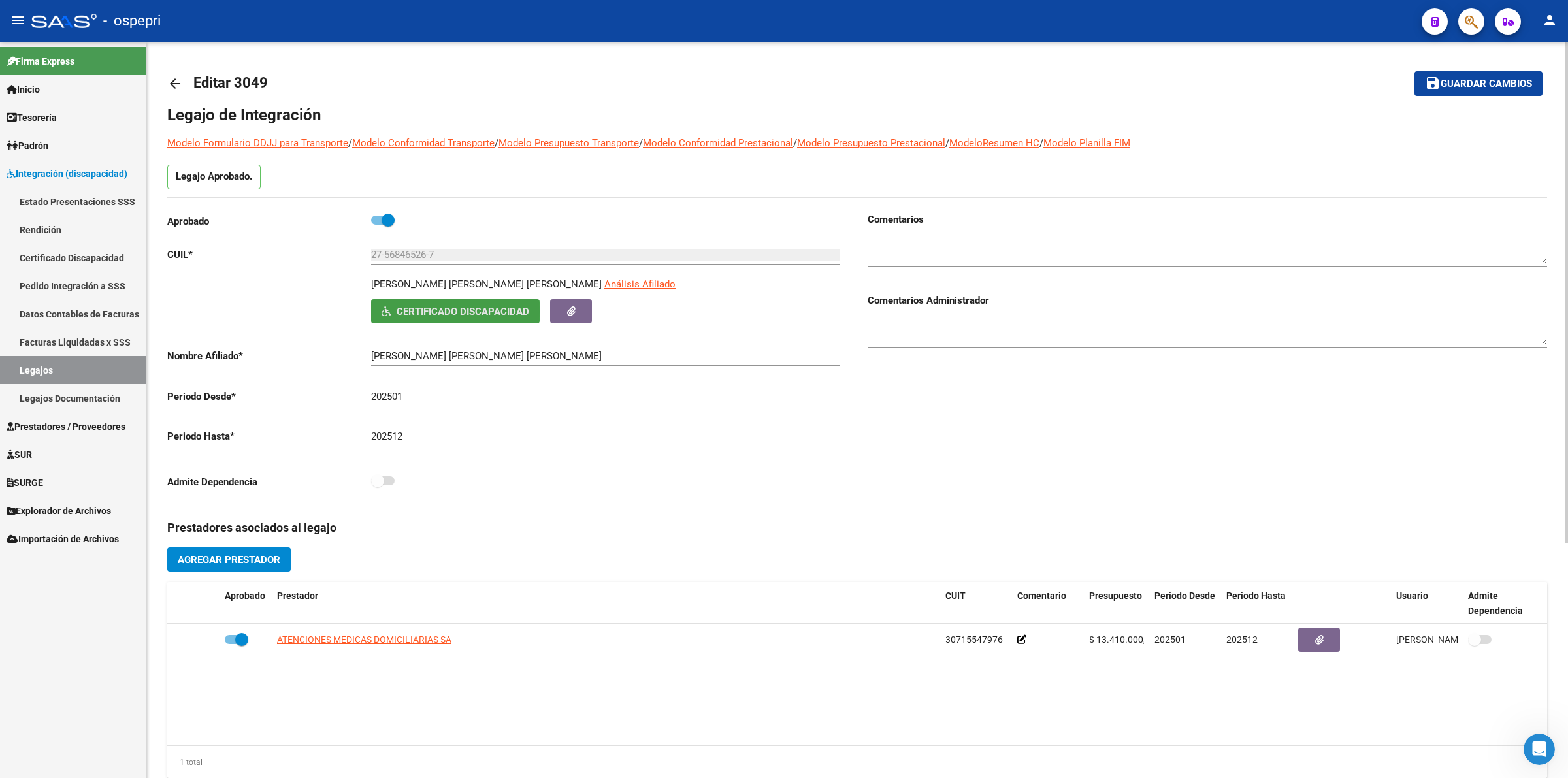
click at [384, 312] on icon "button" at bounding box center [386, 311] width 10 height 10
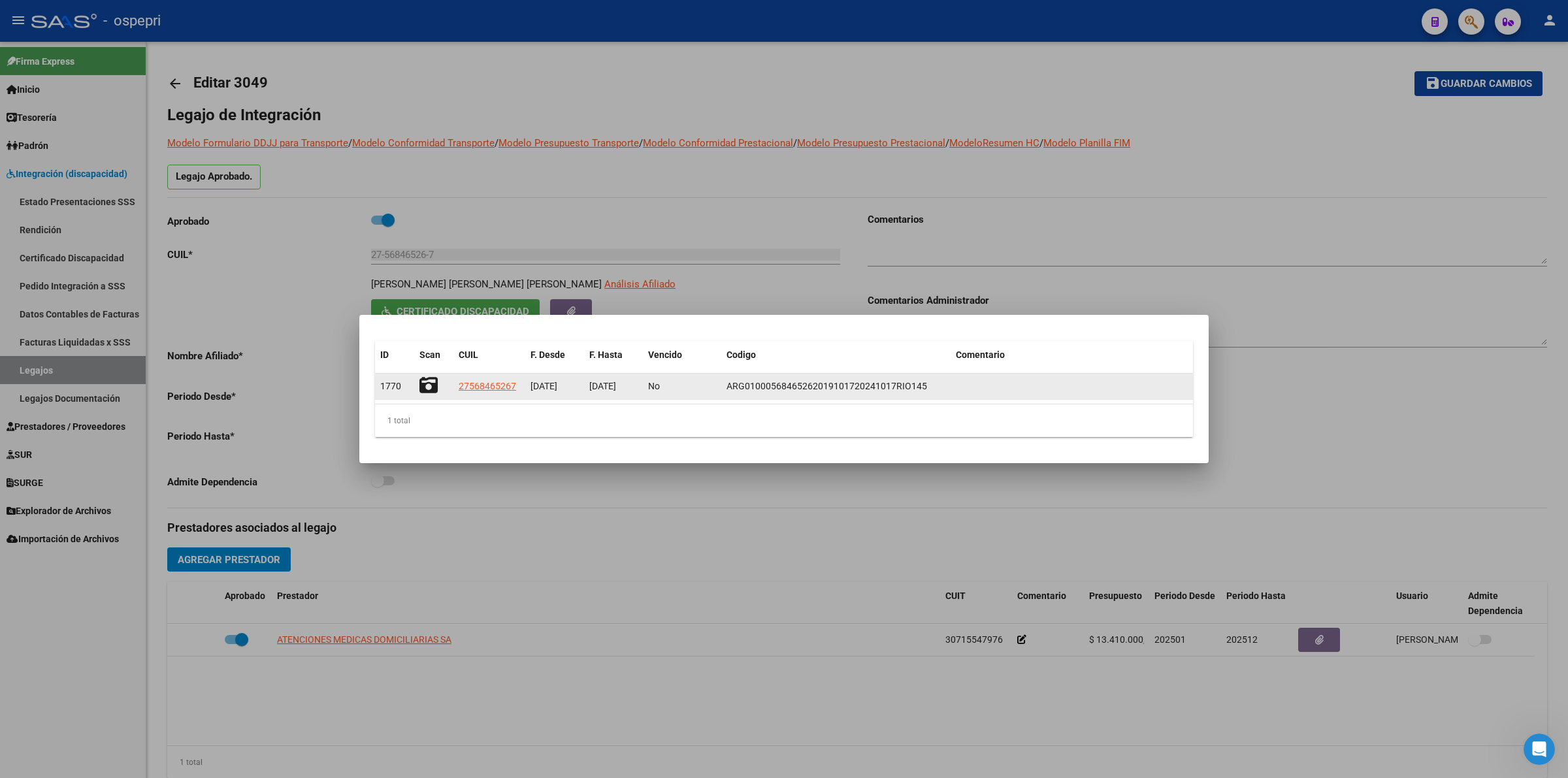
click at [425, 387] on icon at bounding box center [429, 385] width 18 height 18
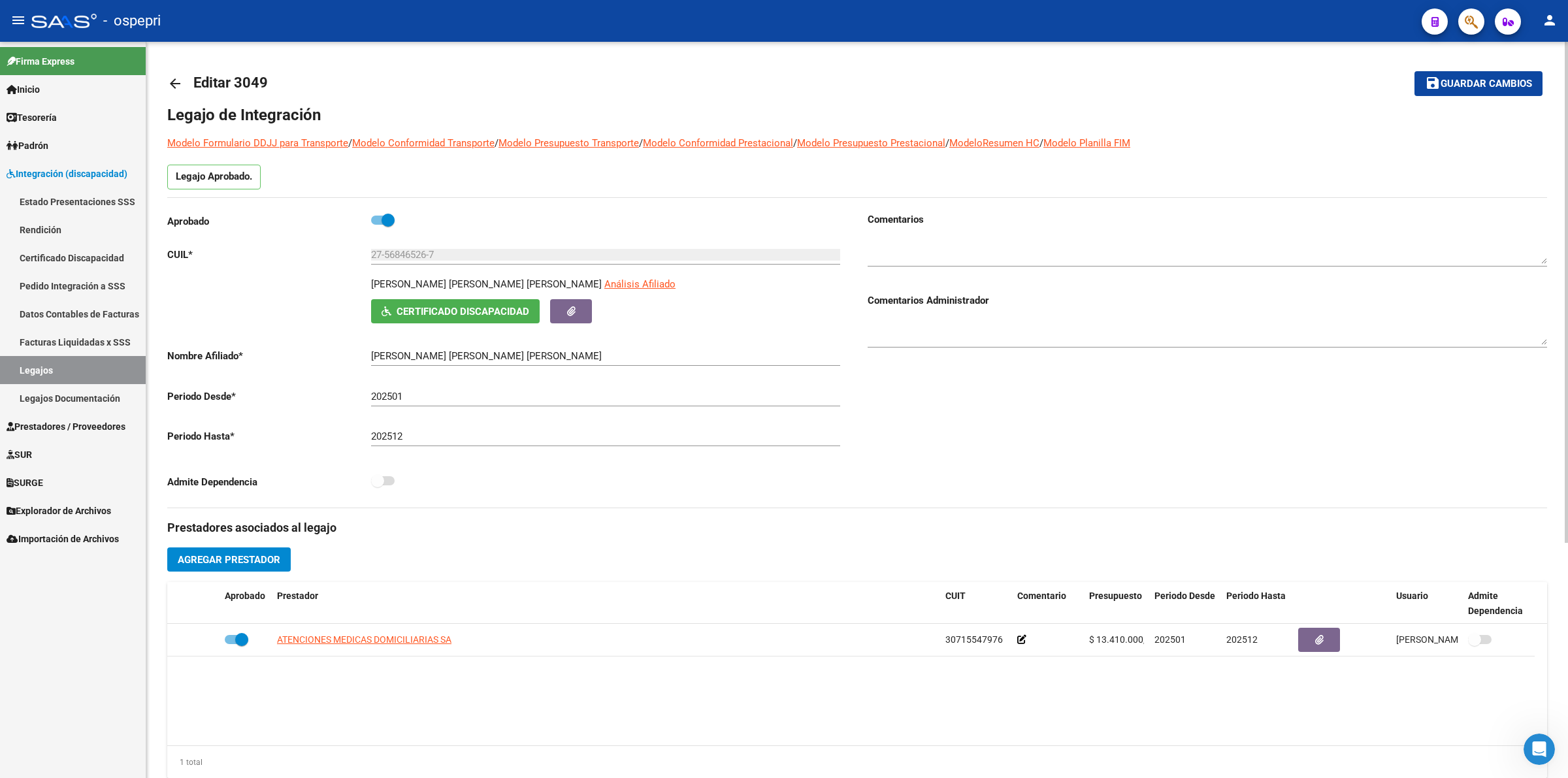
click at [177, 83] on mat-icon "arrow_back" at bounding box center [175, 83] width 16 height 16
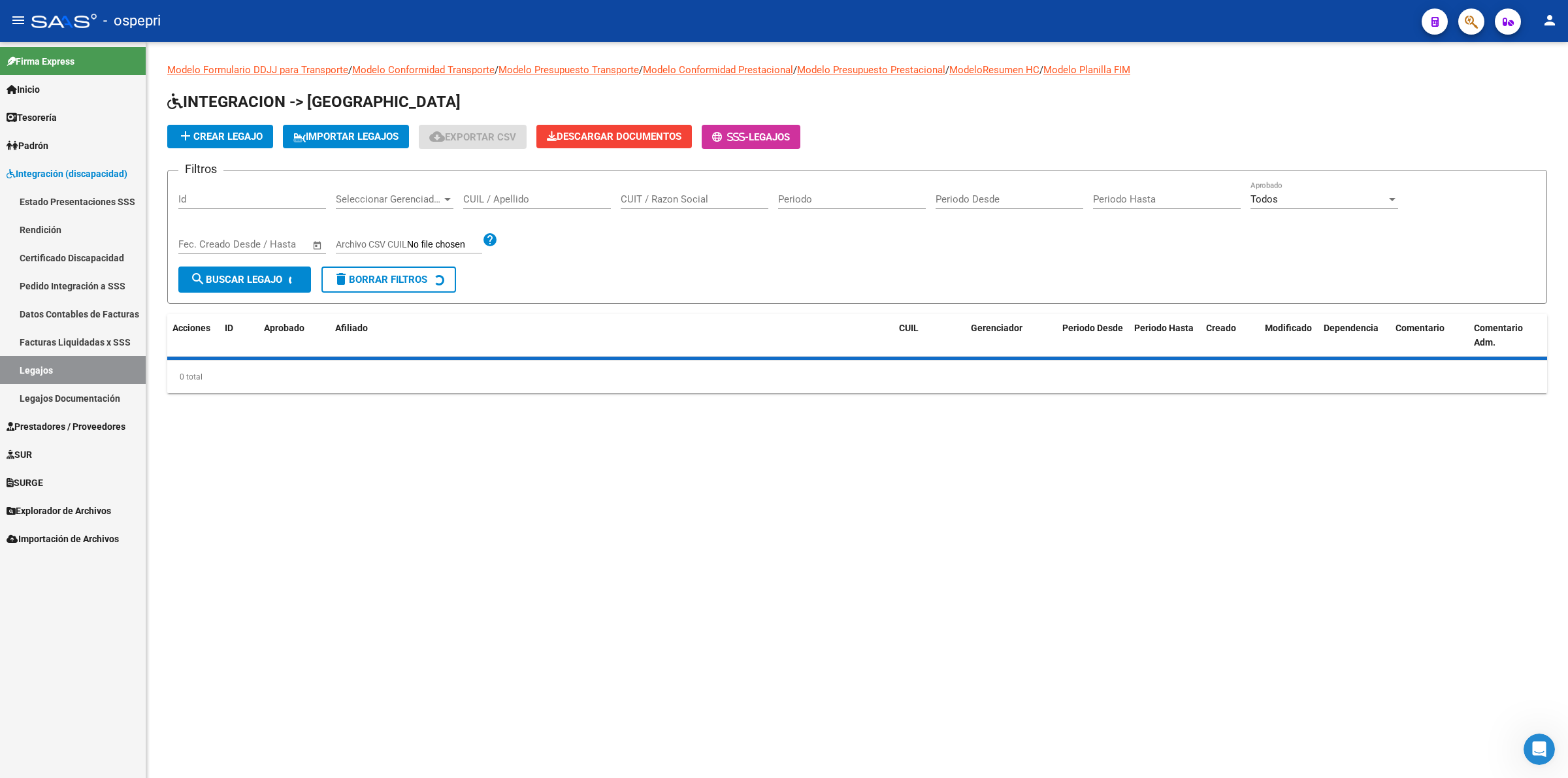
click at [526, 199] on input "CUIL / Apellido" at bounding box center [537, 199] width 148 height 12
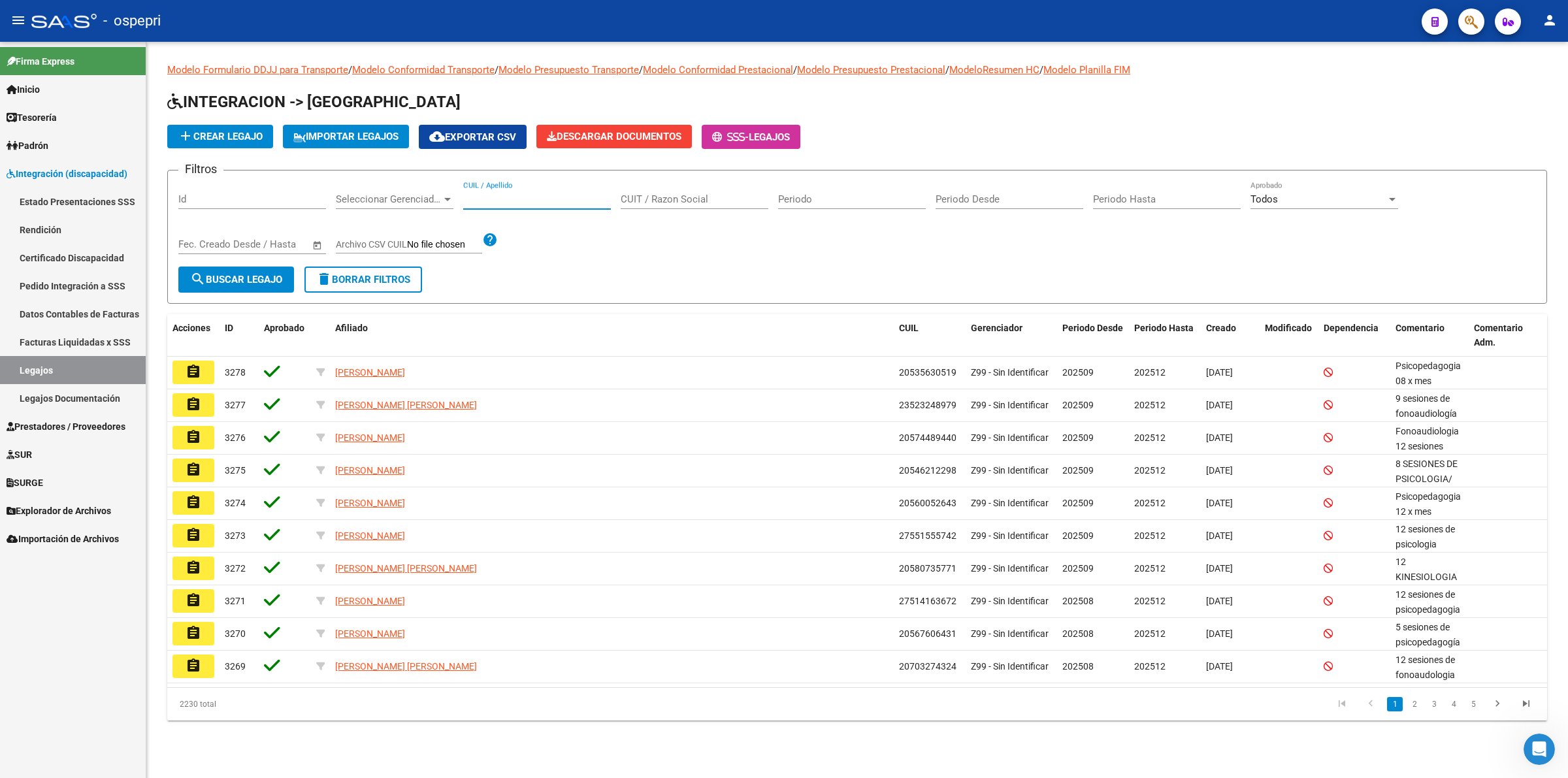
click at [488, 202] on input "CUIL / Apellido" at bounding box center [537, 199] width 148 height 12
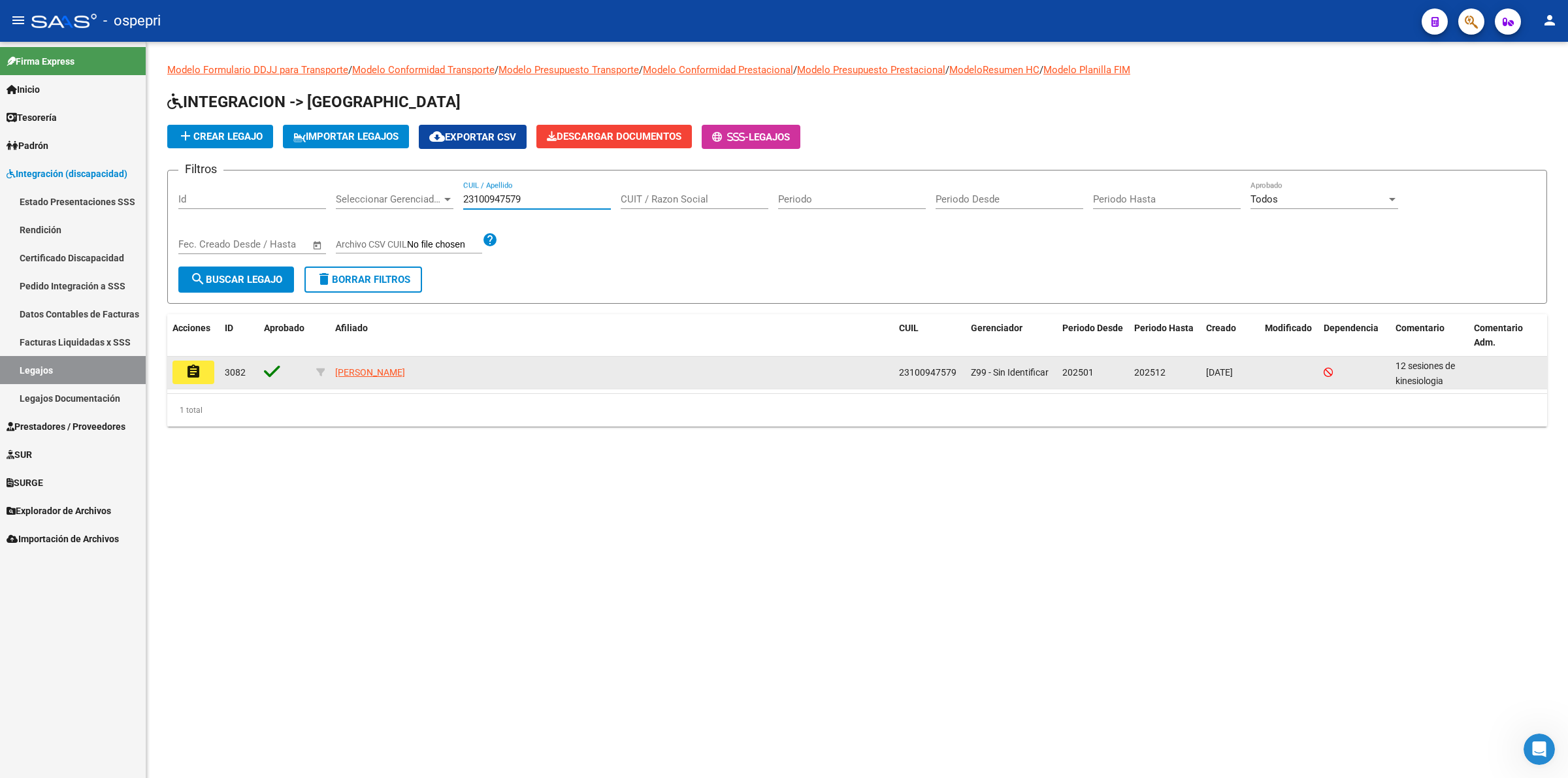
type input "23100947579"
click at [204, 366] on button "assignment" at bounding box center [194, 372] width 42 height 24
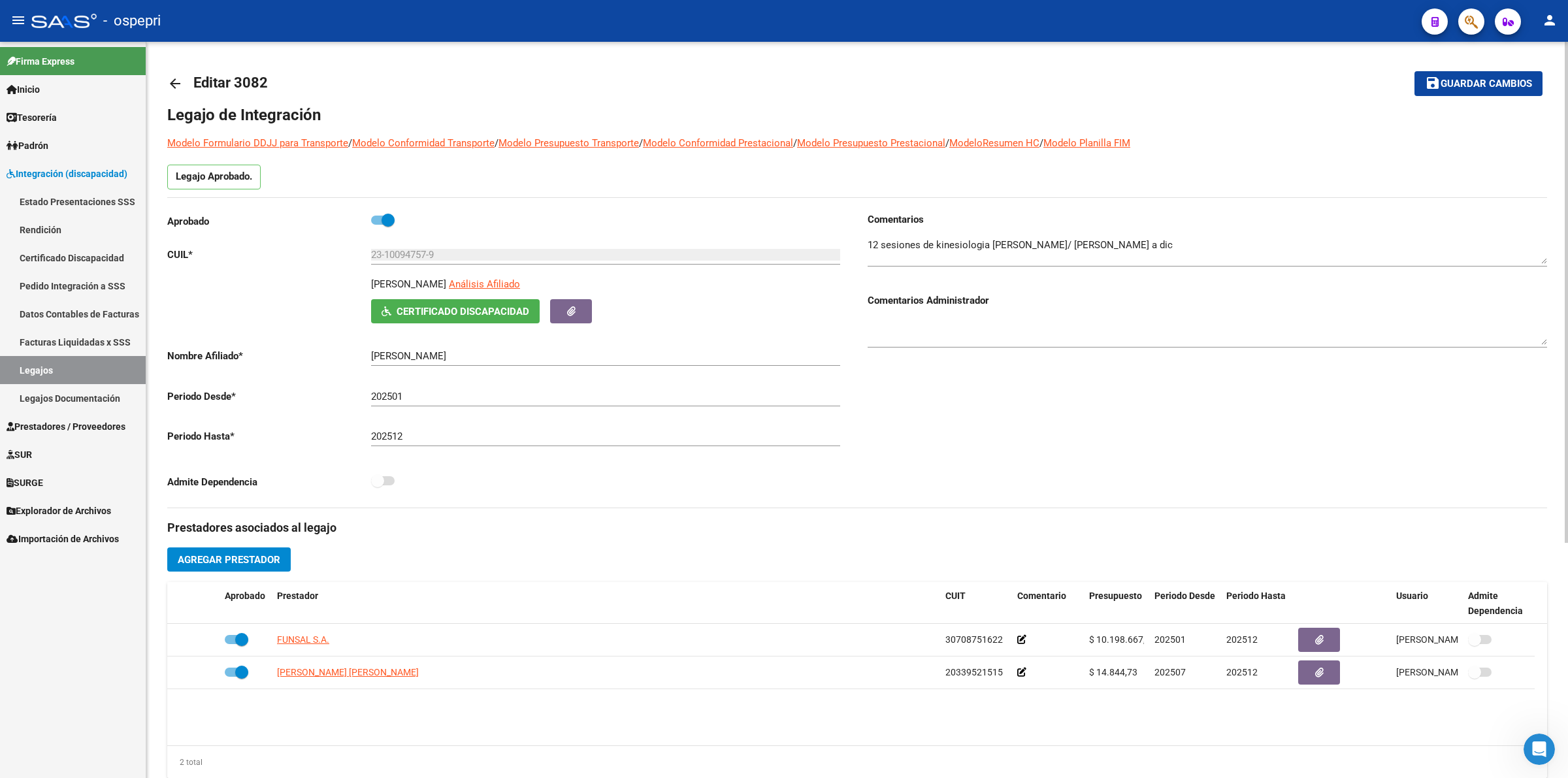
click at [418, 306] on span "Certificado Discapacidad" at bounding box center [463, 311] width 133 height 12
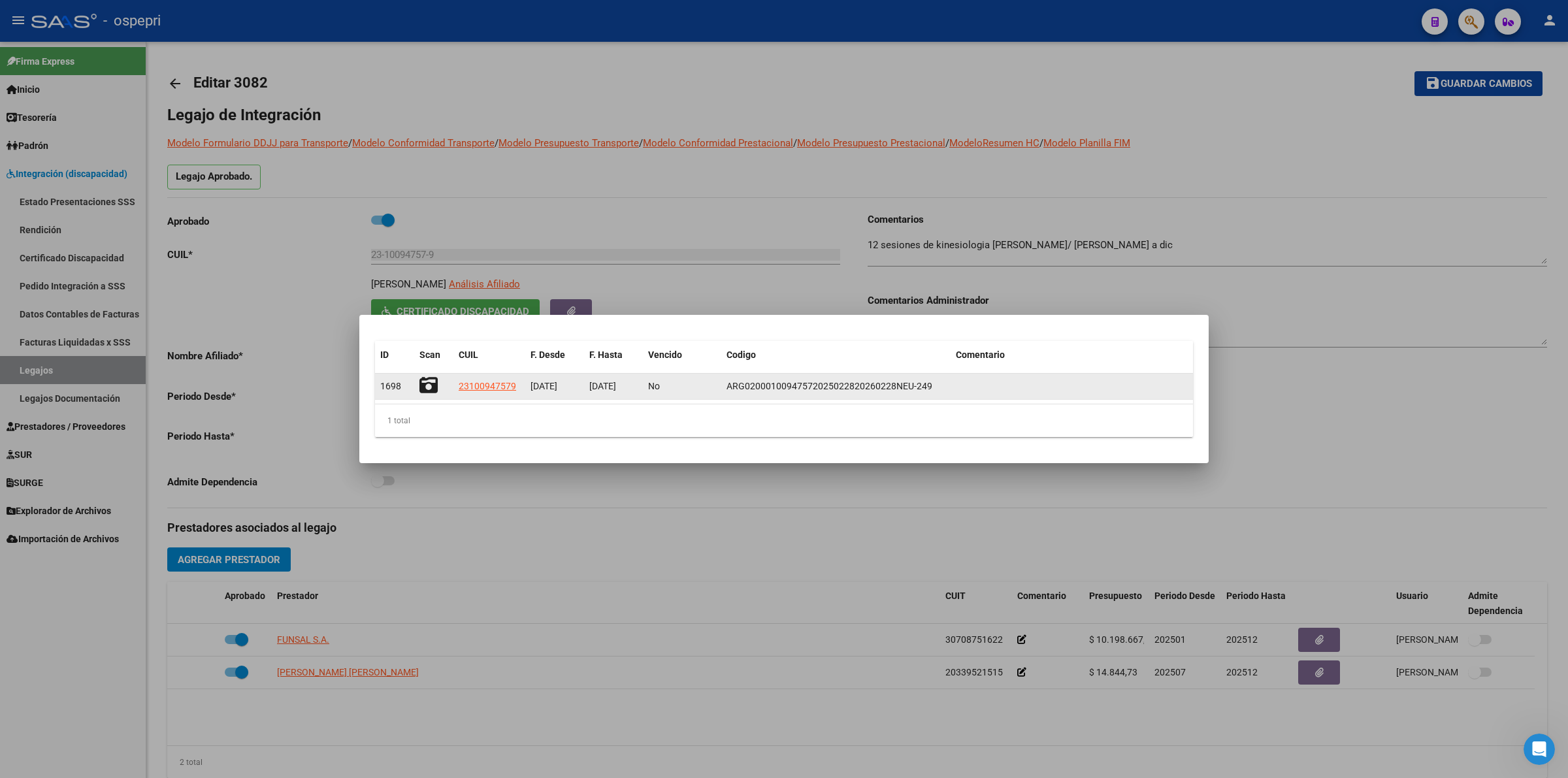
click at [432, 387] on icon at bounding box center [429, 385] width 18 height 18
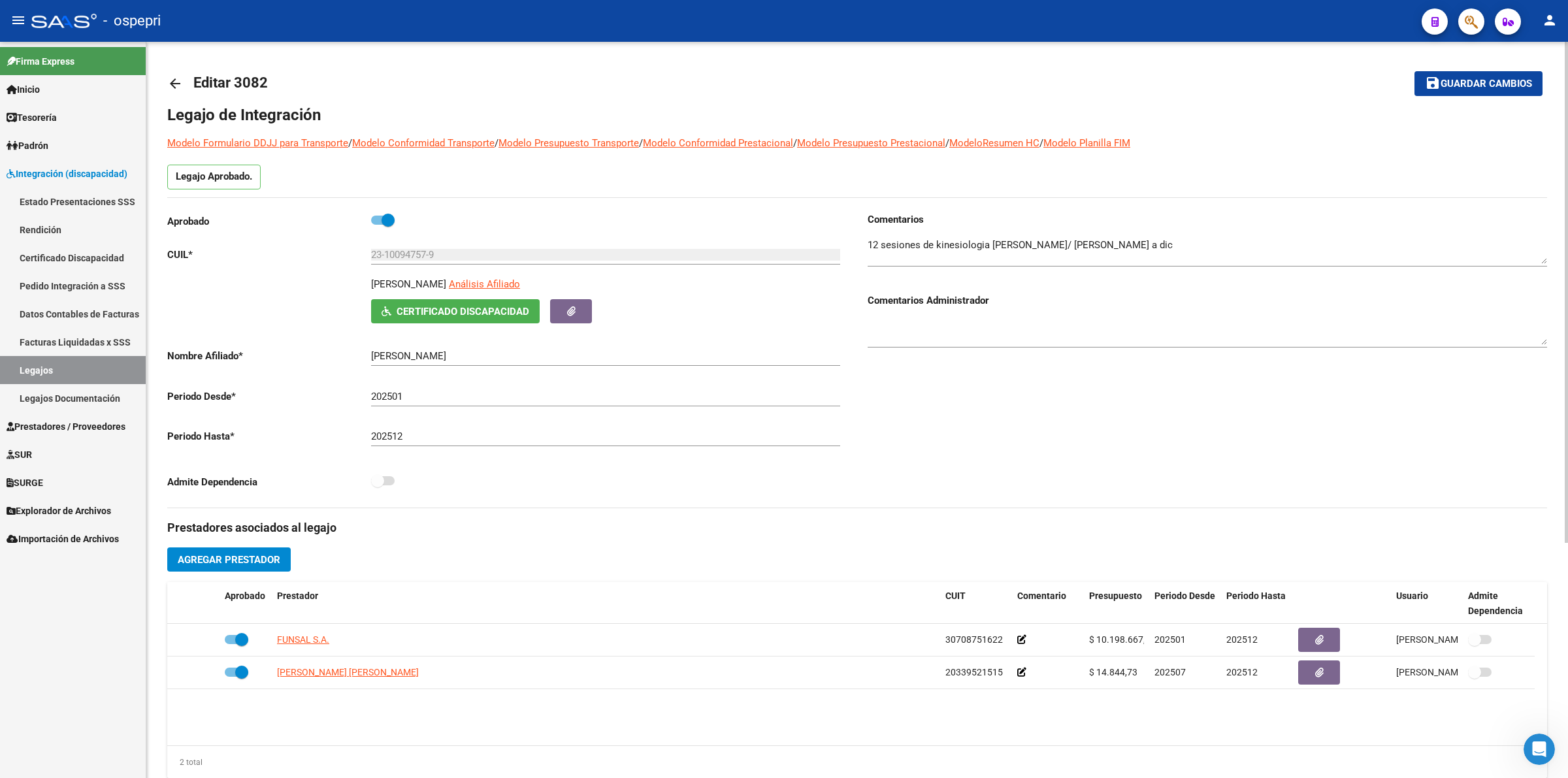
click at [174, 85] on mat-icon "arrow_back" at bounding box center [175, 83] width 16 height 16
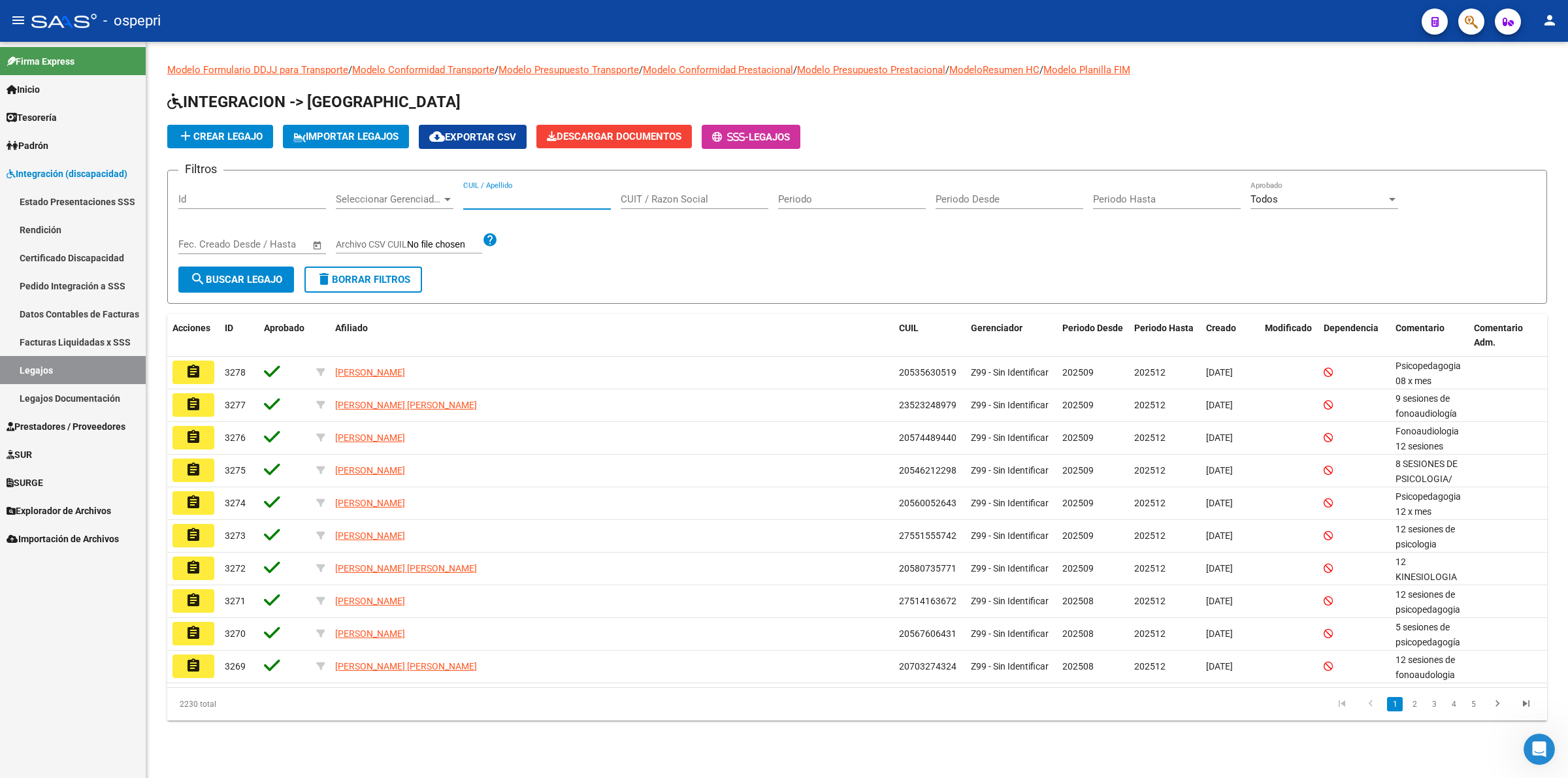
click at [572, 200] on input "CUIL / Apellido" at bounding box center [537, 199] width 148 height 12
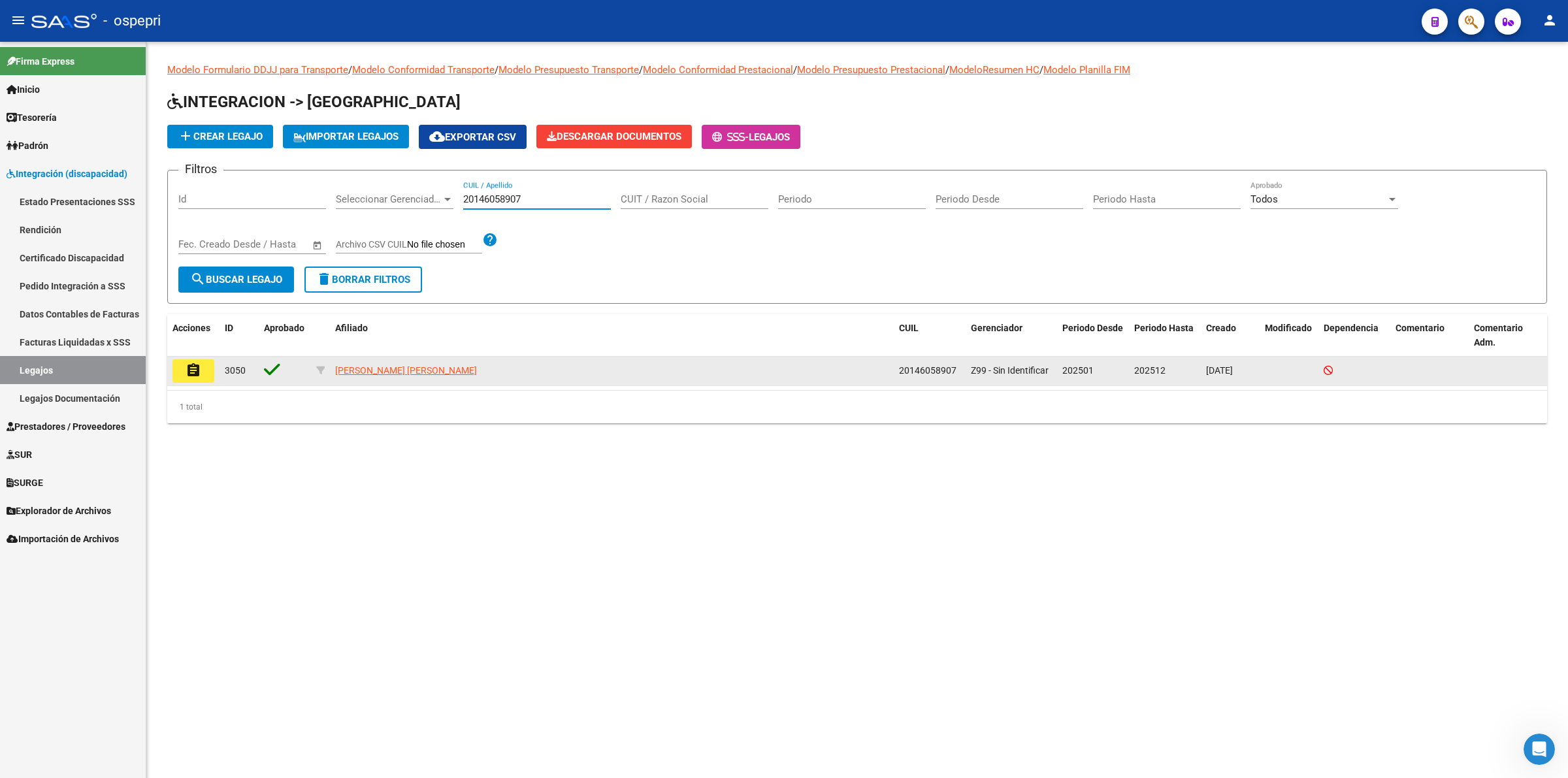
type input "20146058907"
click at [207, 363] on button "assignment" at bounding box center [194, 371] width 42 height 24
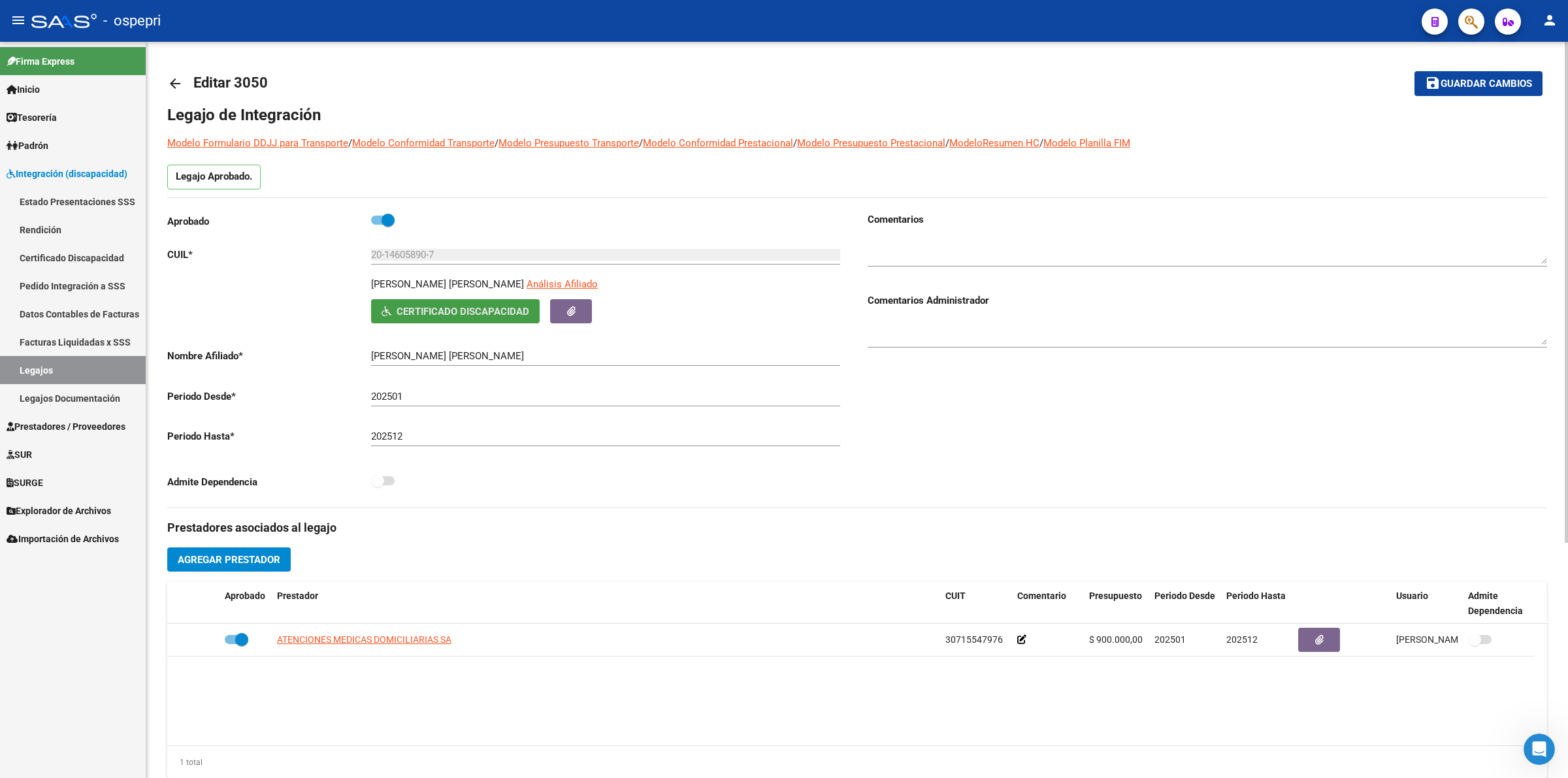
click at [397, 308] on span "Certificado Discapacidad" at bounding box center [463, 311] width 133 height 12
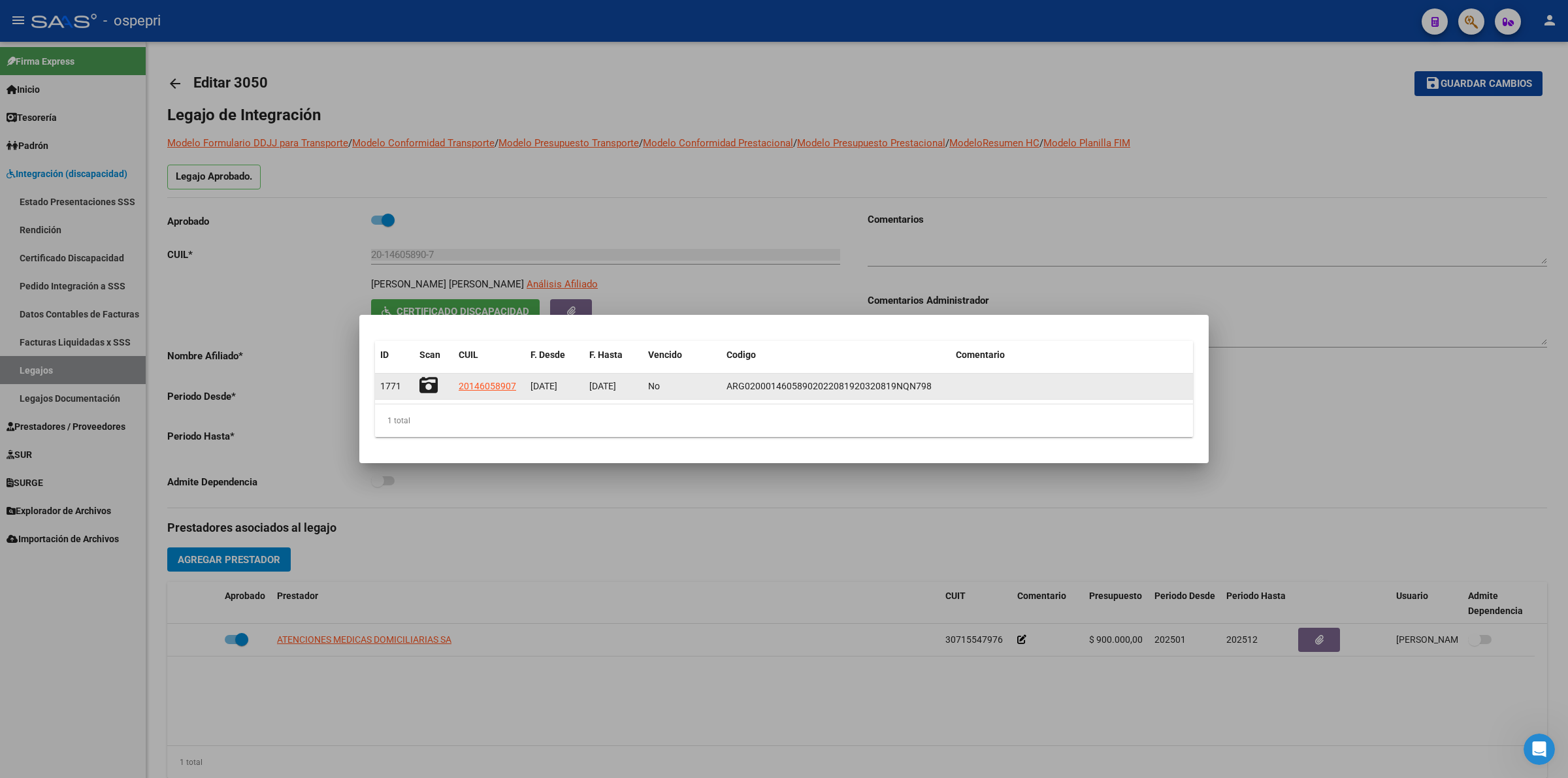
click at [440, 383] on div at bounding box center [434, 386] width 28 height 20
click at [426, 384] on icon at bounding box center [429, 385] width 18 height 18
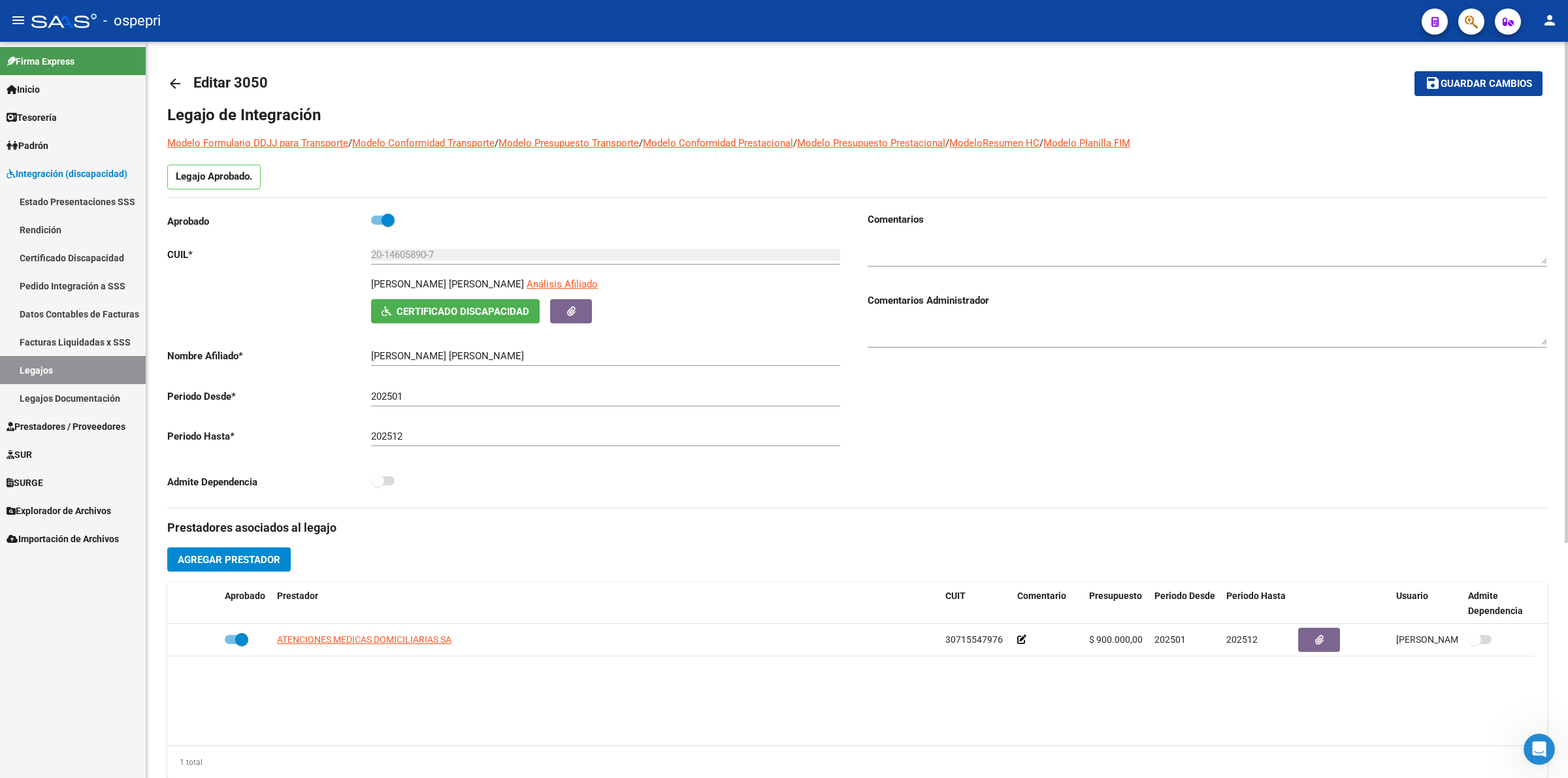
click at [173, 80] on mat-icon "arrow_back" at bounding box center [175, 83] width 16 height 16
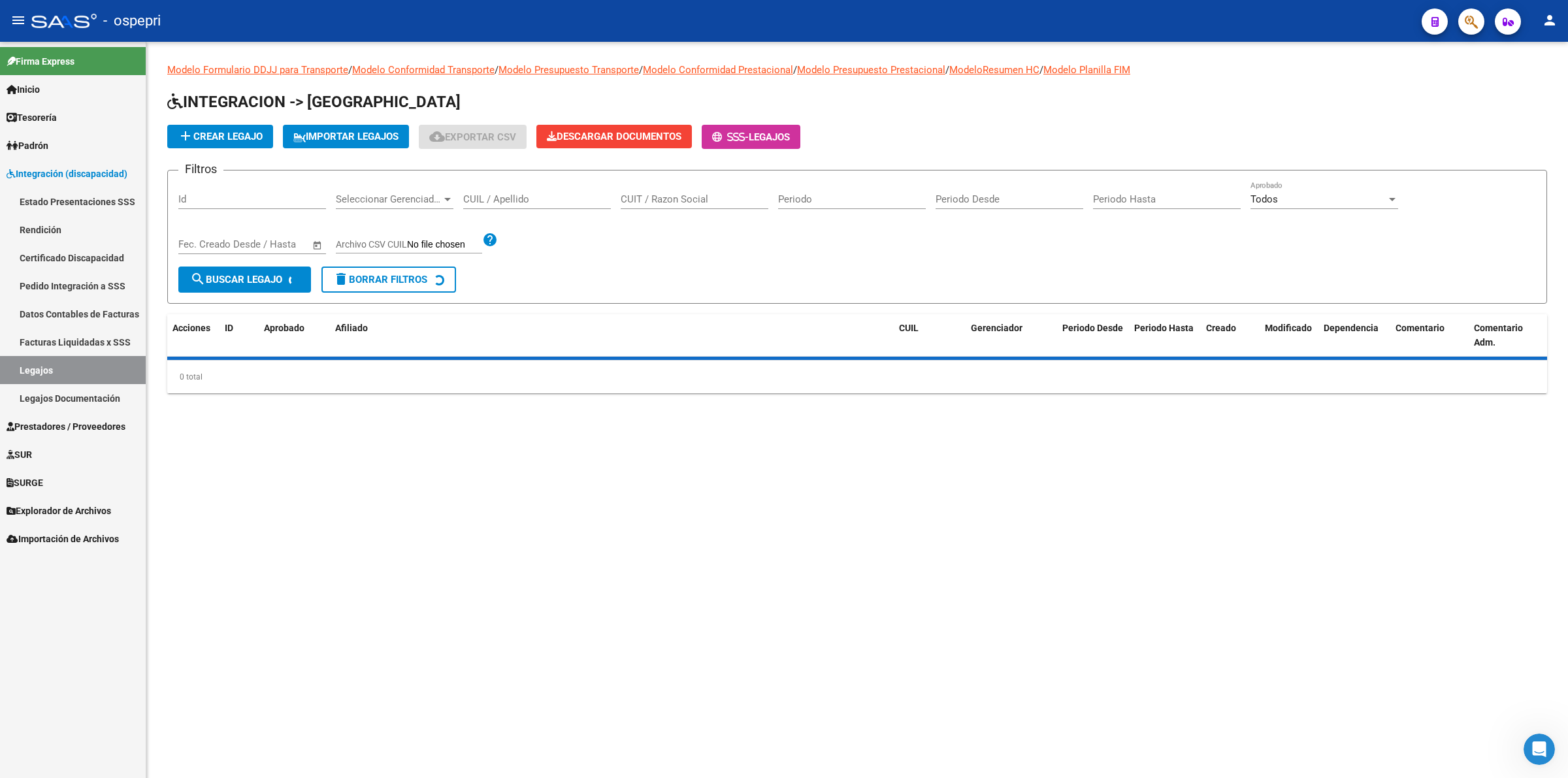
click at [490, 200] on input "CUIL / Apellido" at bounding box center [537, 199] width 148 height 12
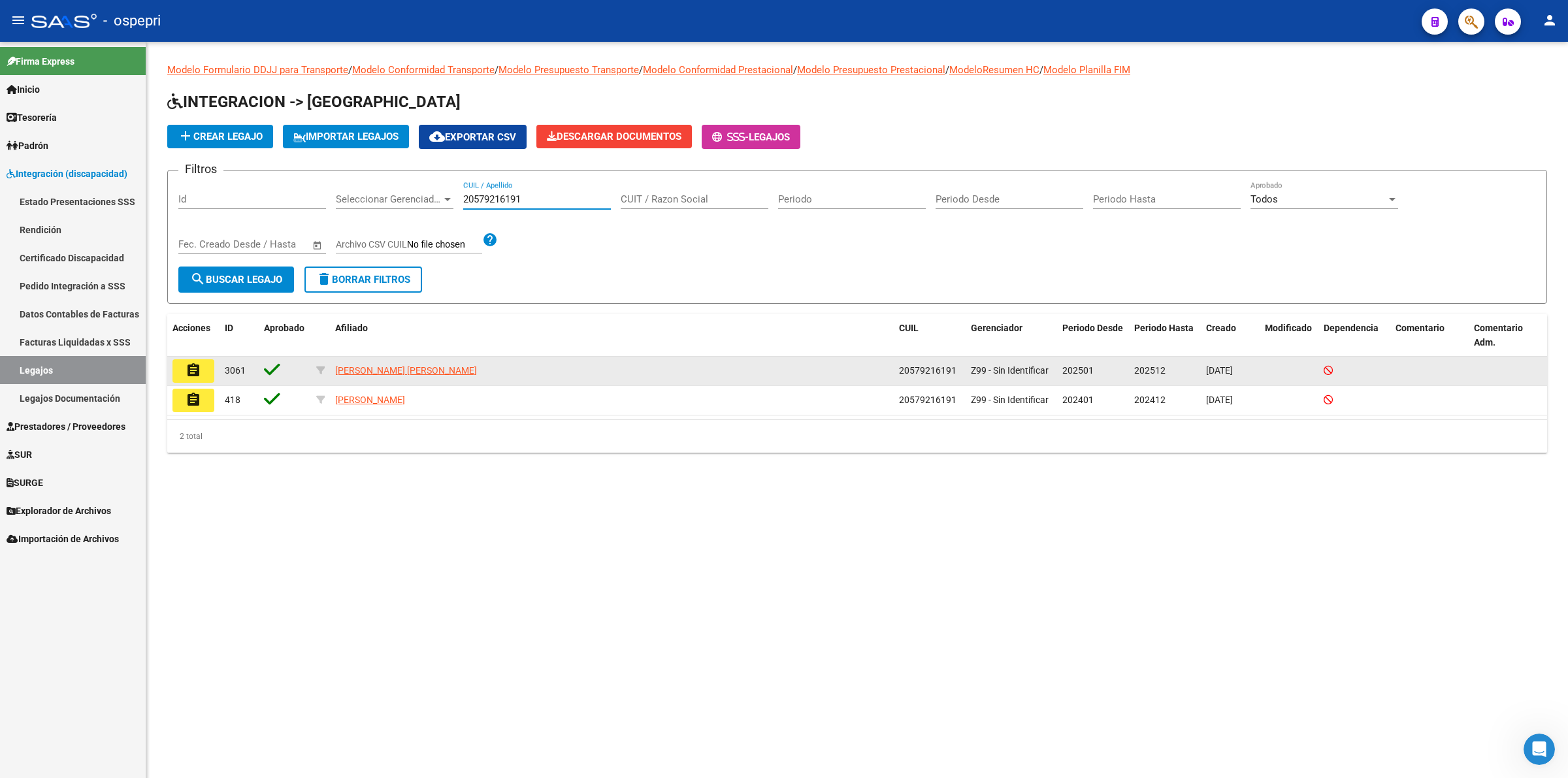
type input "20579216191"
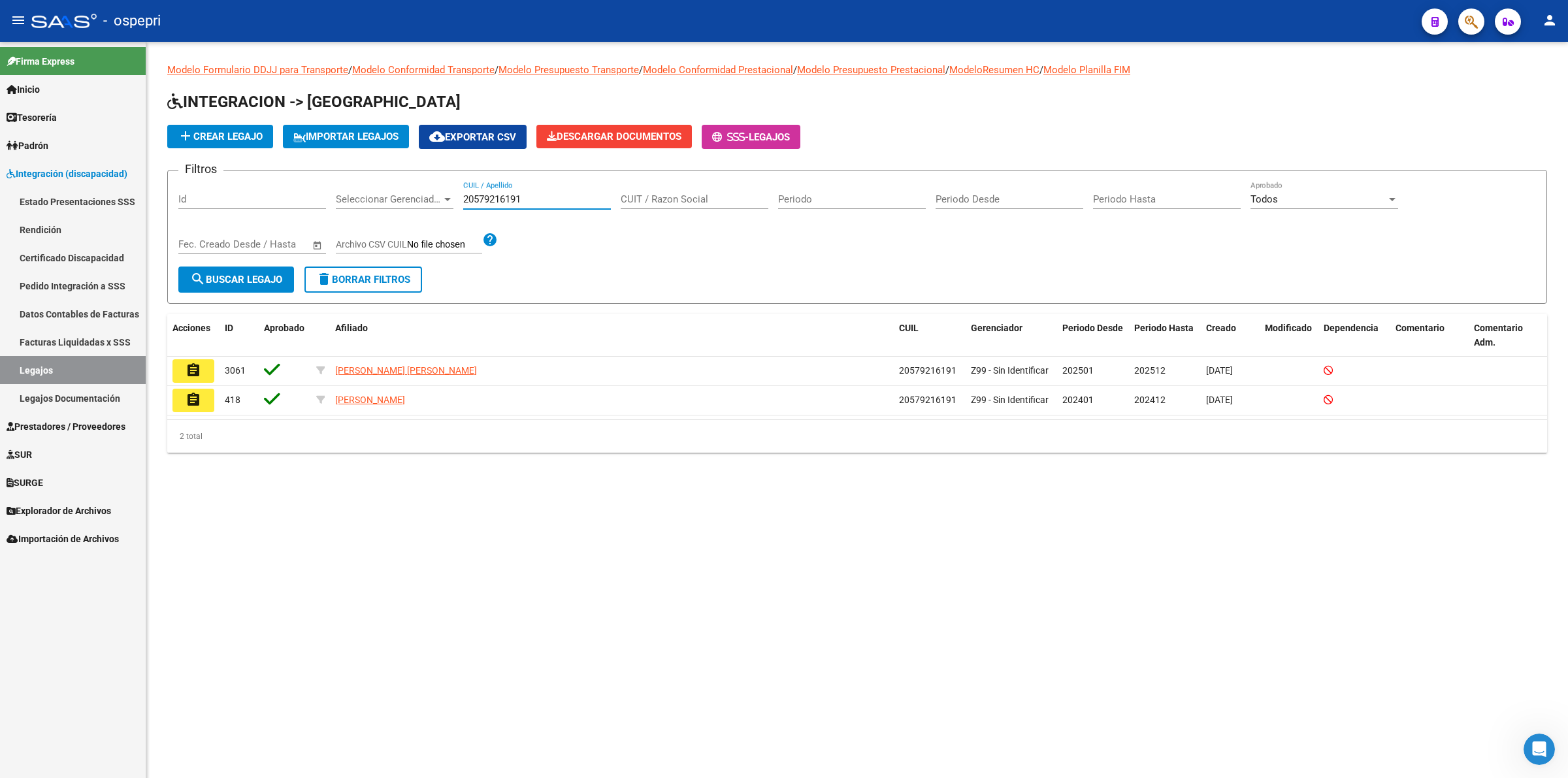
drag, startPoint x: 185, startPoint y: 367, endPoint x: 220, endPoint y: 366, distance: 35.0
click at [186, 366] on mat-icon "assignment" at bounding box center [193, 370] width 16 height 16
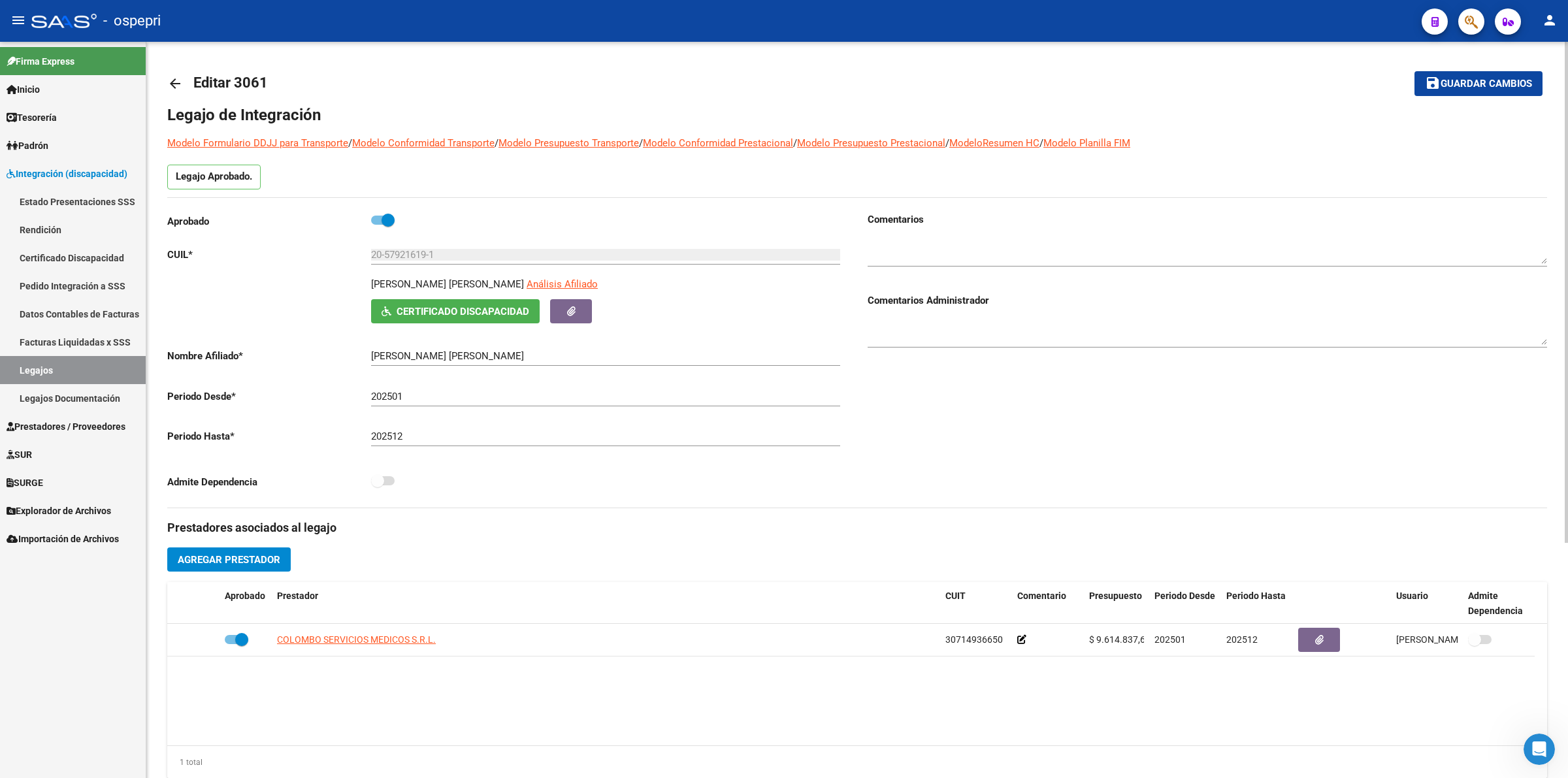
click at [492, 321] on button "Certificado Discapacidad" at bounding box center [455, 311] width 169 height 24
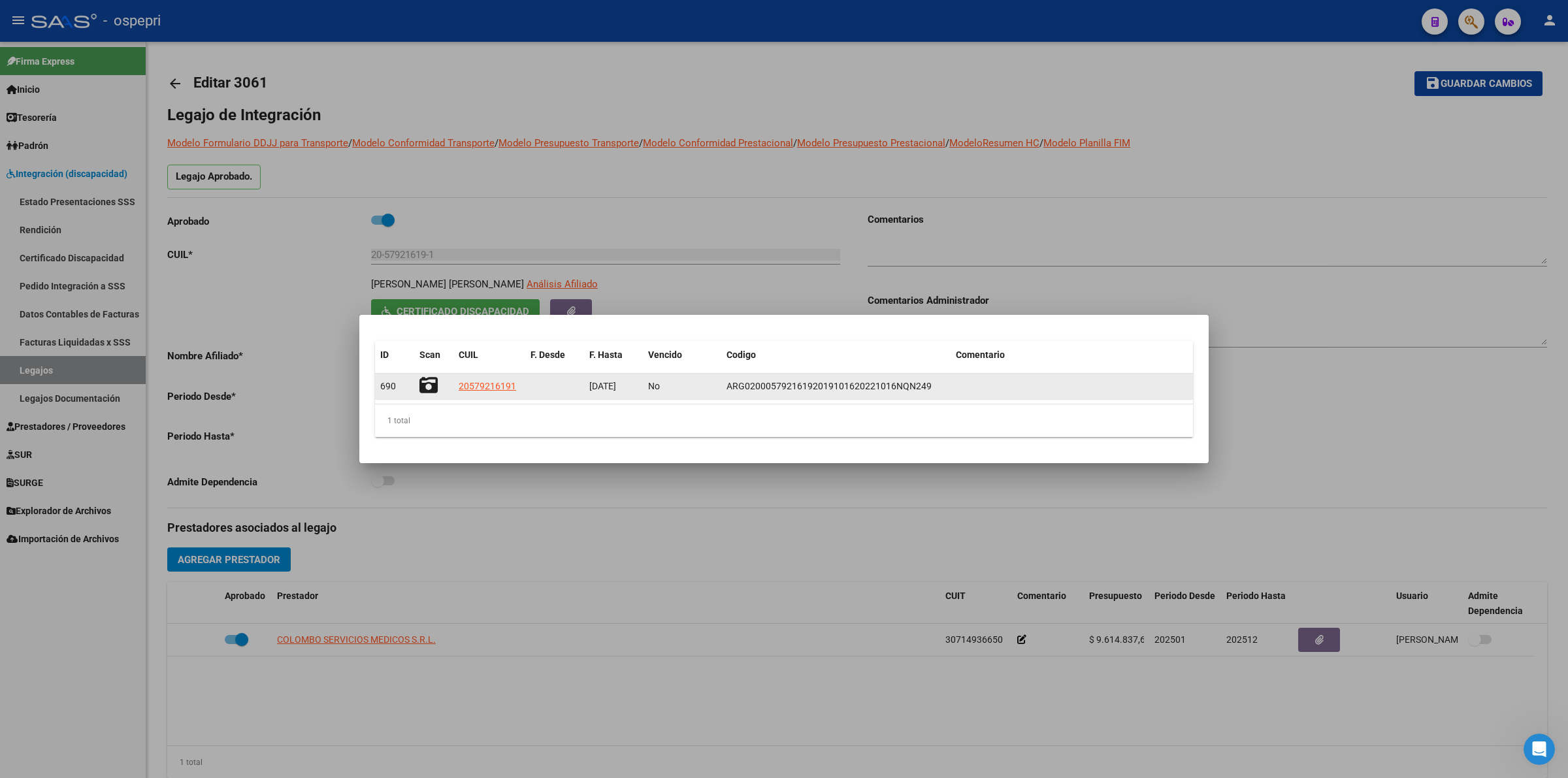
click at [430, 386] on icon at bounding box center [429, 385] width 18 height 18
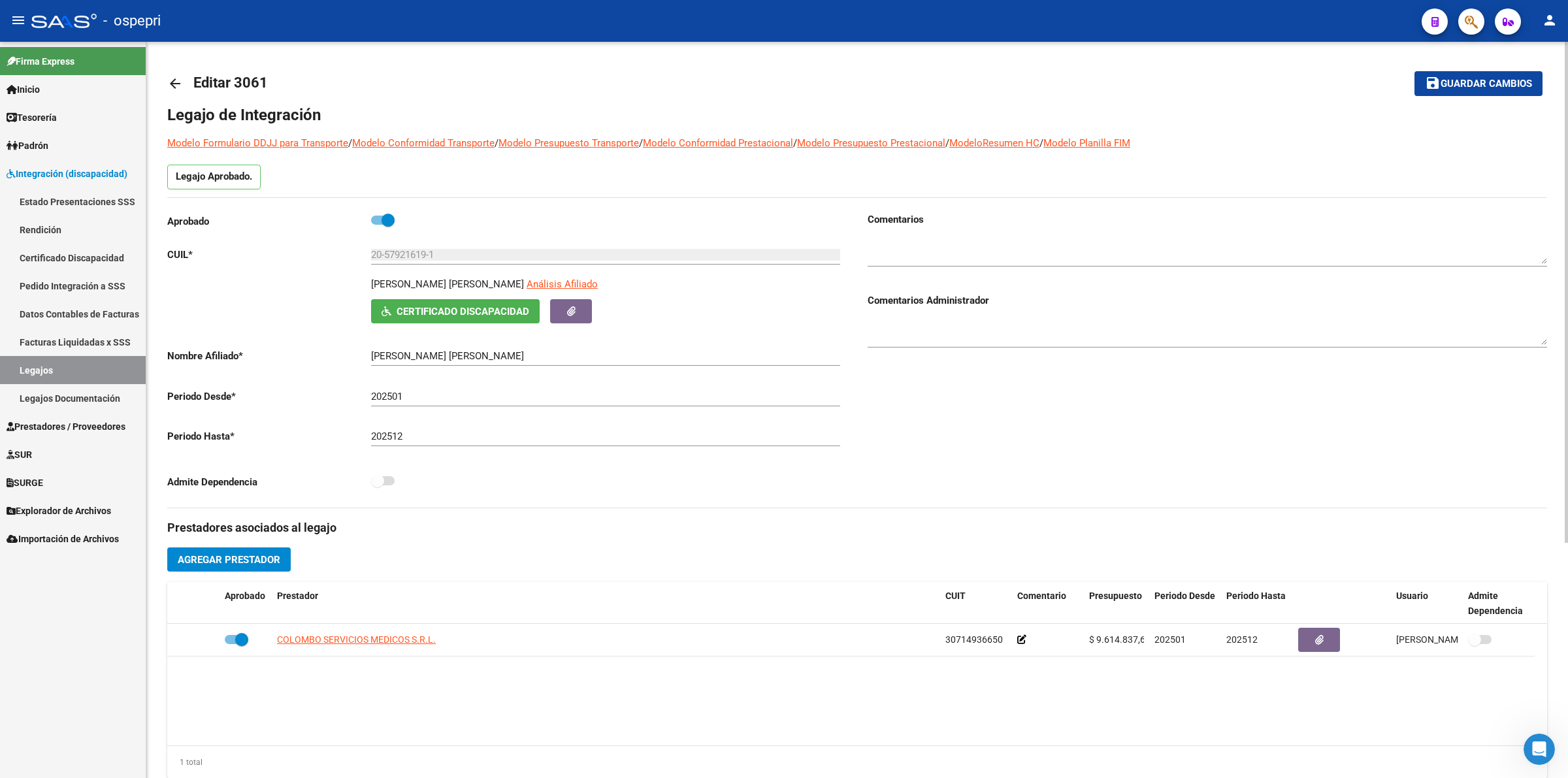
click at [173, 77] on mat-icon "arrow_back" at bounding box center [175, 83] width 16 height 16
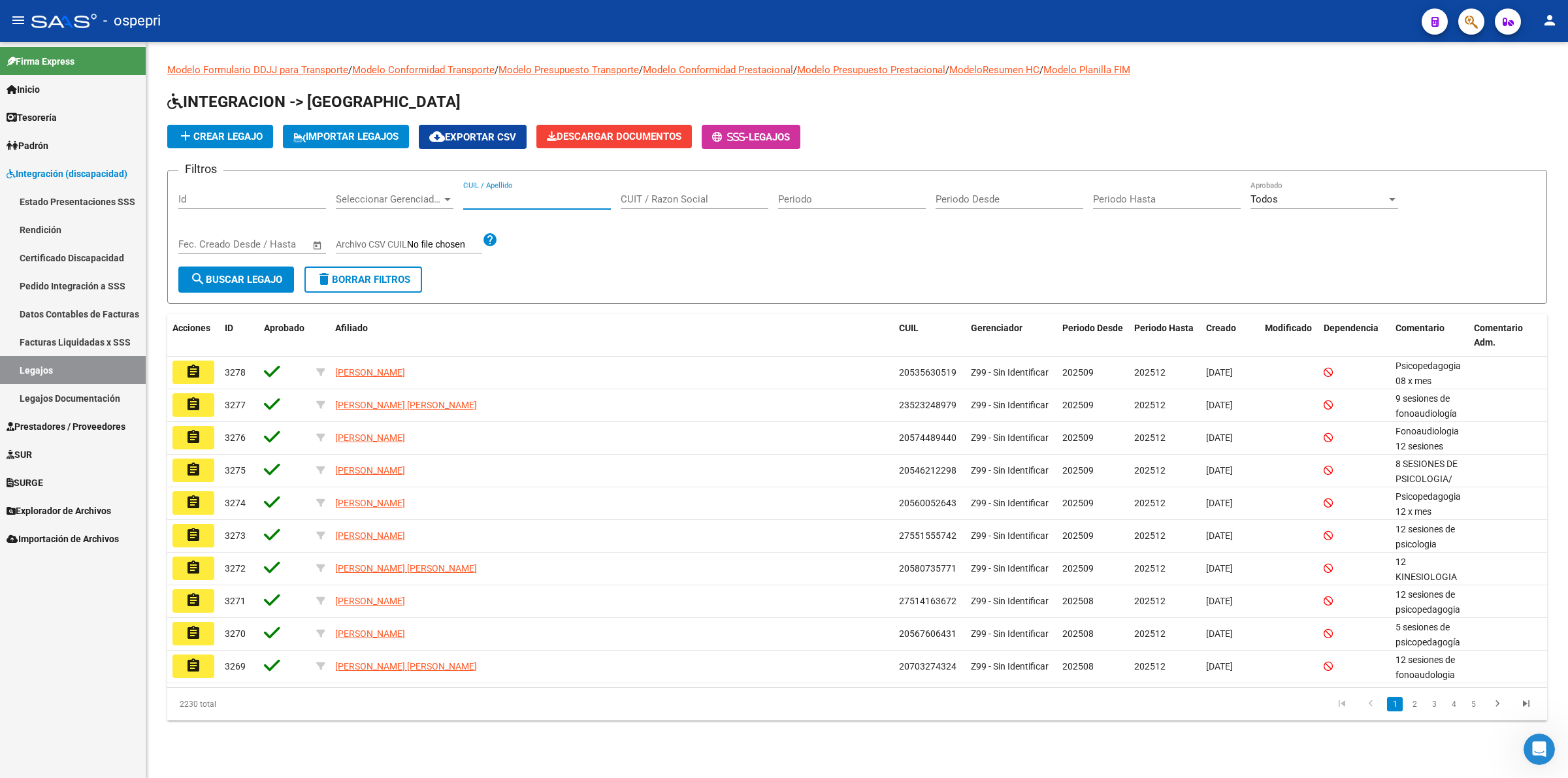
click at [511, 197] on input "CUIL / Apellido" at bounding box center [537, 199] width 148 height 12
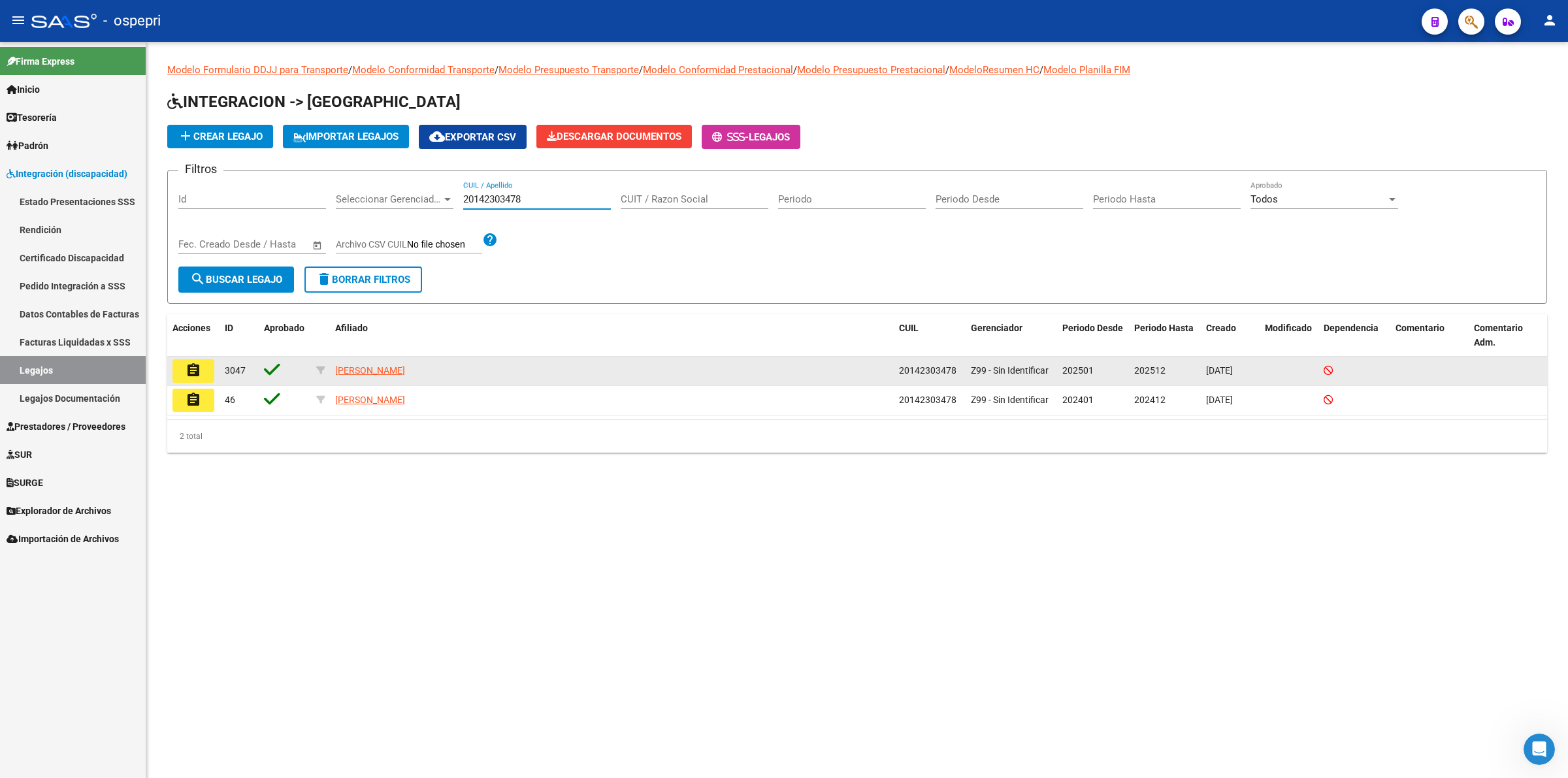
type input "20142303478"
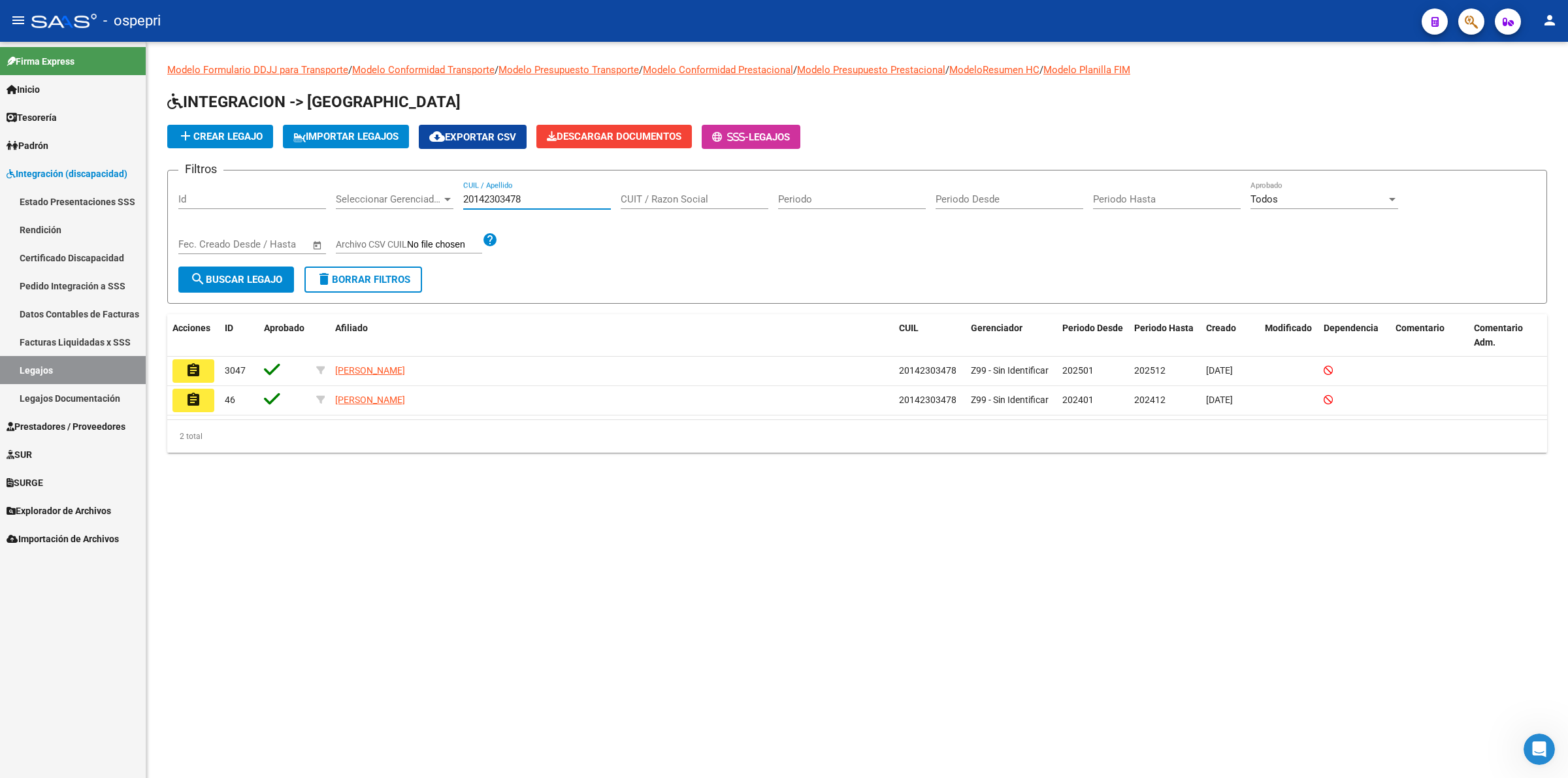
drag, startPoint x: 180, startPoint y: 361, endPoint x: 187, endPoint y: 361, distance: 7.0
click at [183, 361] on button "assignment" at bounding box center [194, 371] width 42 height 24
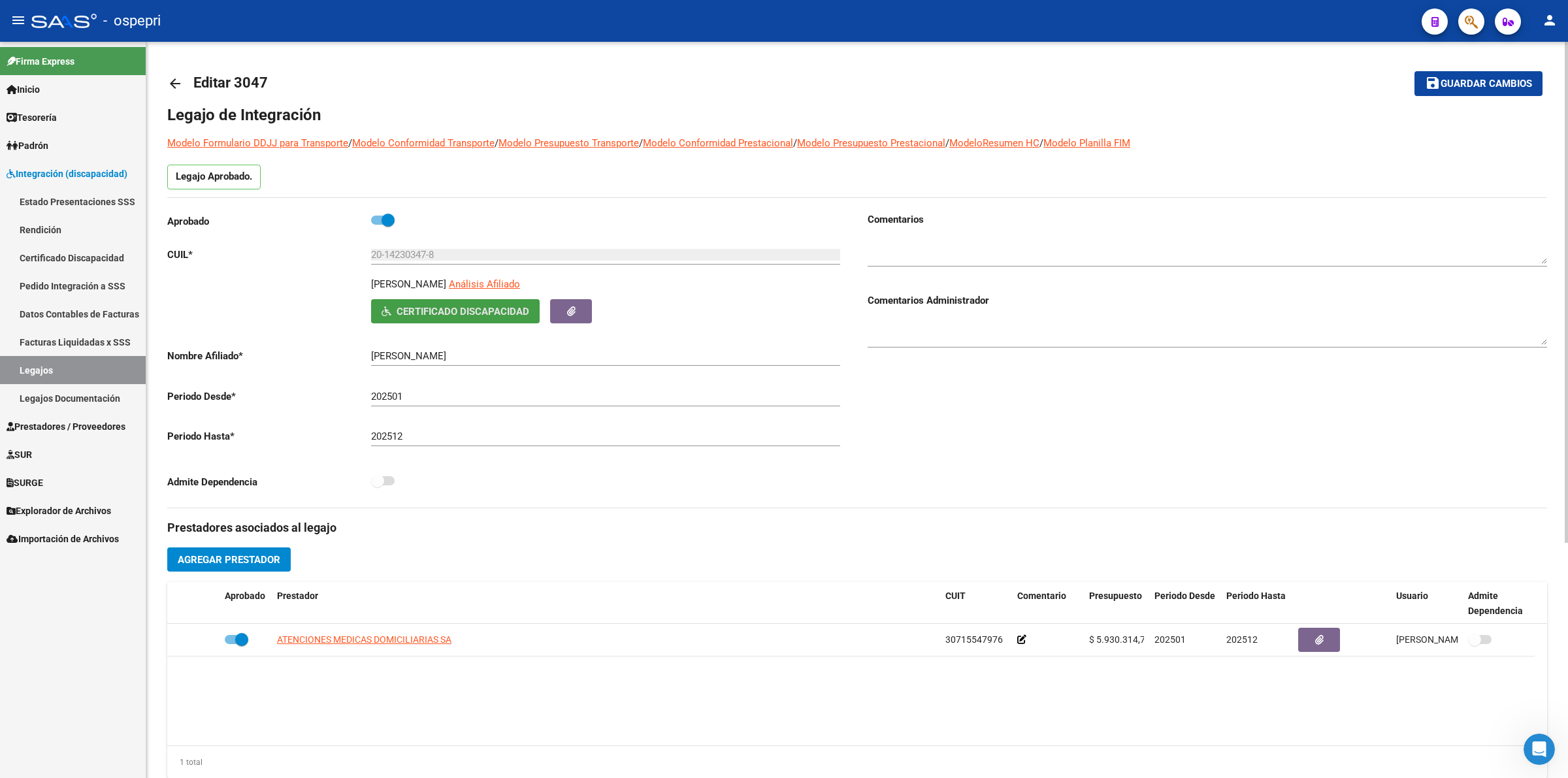
click at [407, 315] on span "Certificado Discapacidad" at bounding box center [463, 311] width 133 height 12
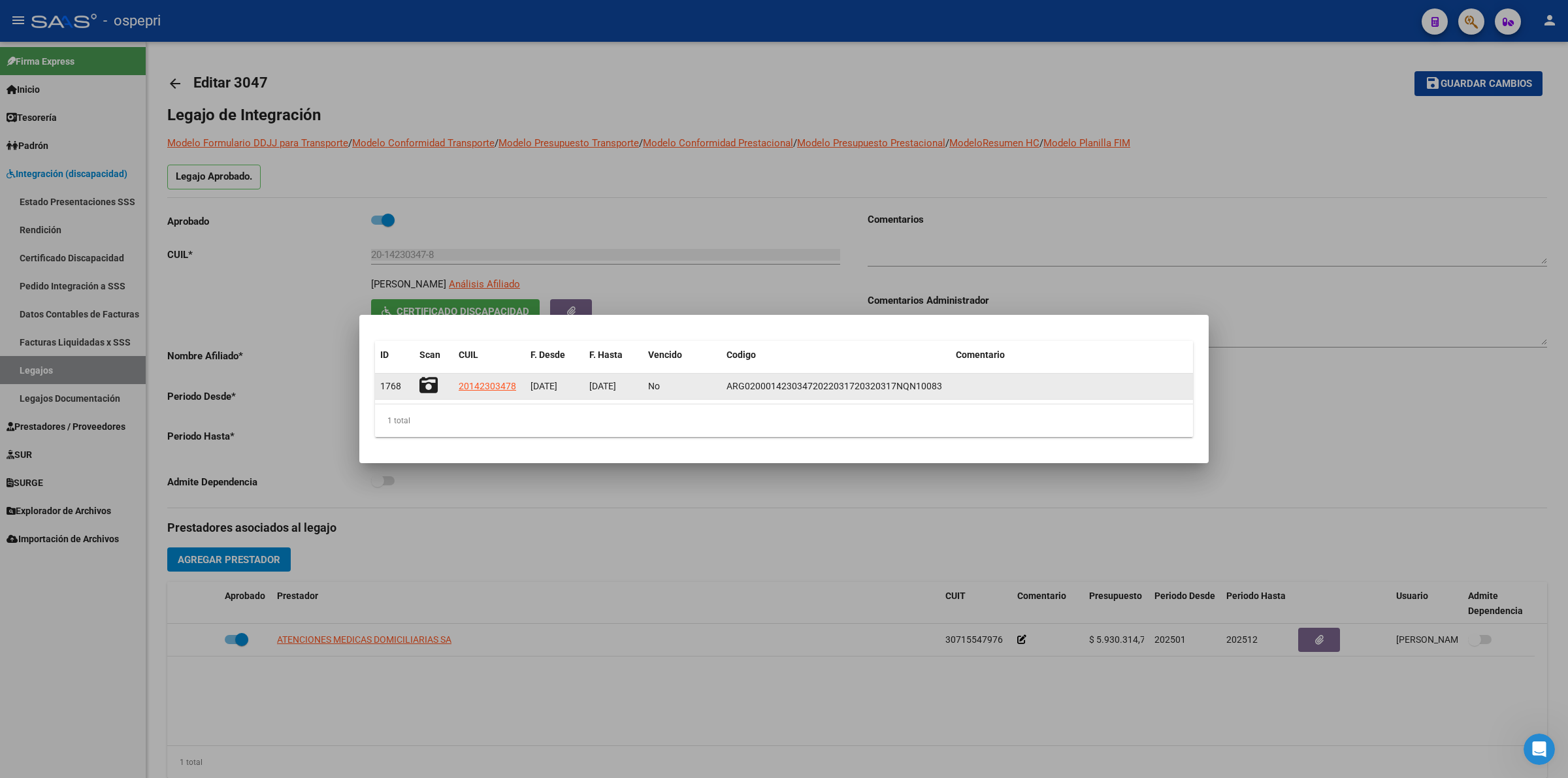
click at [422, 386] on icon at bounding box center [429, 385] width 18 height 18
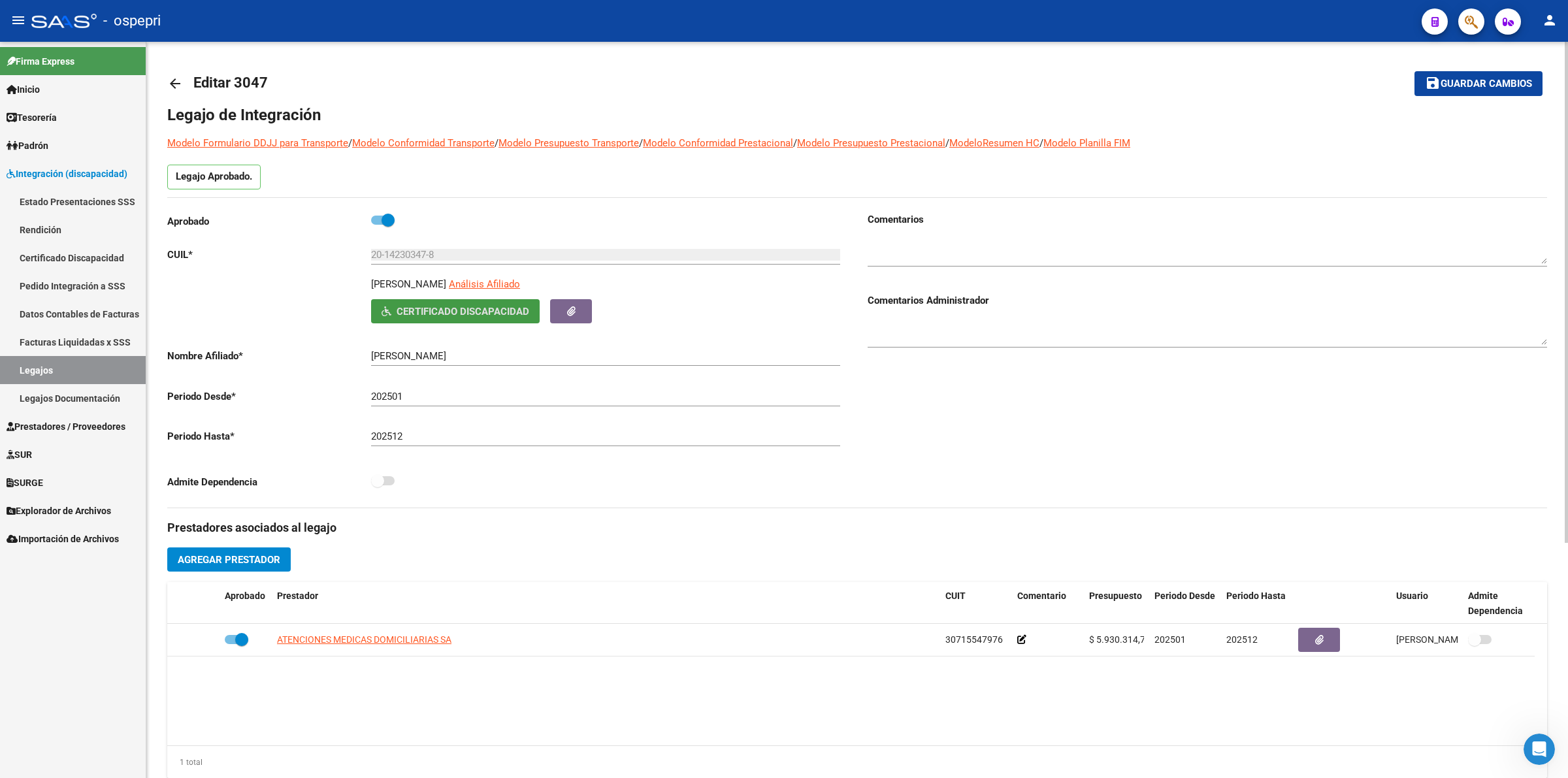
click at [173, 78] on mat-icon "arrow_back" at bounding box center [175, 83] width 16 height 16
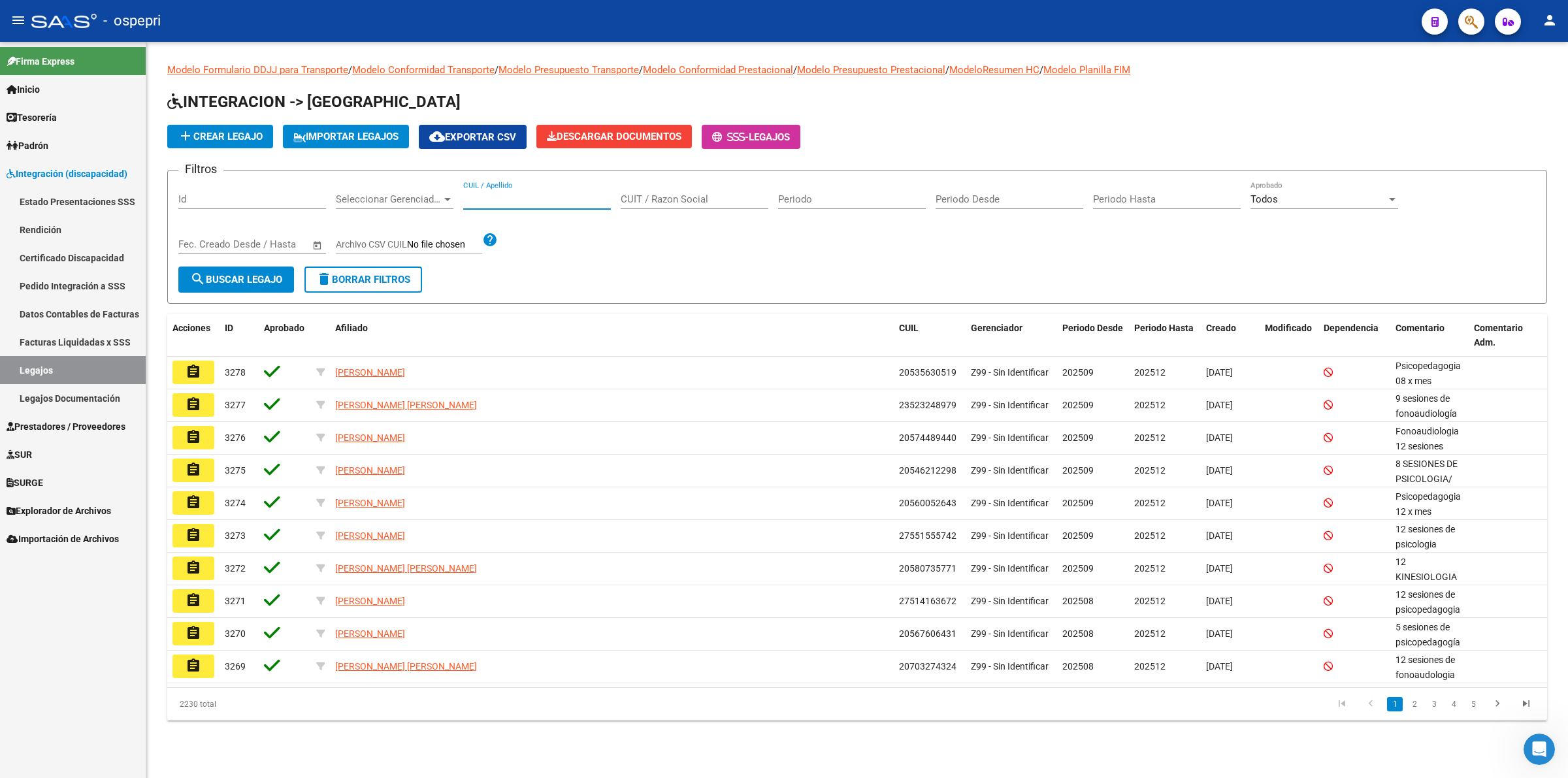
click at [567, 199] on input "CUIL / Apellido" at bounding box center [537, 199] width 148 height 12
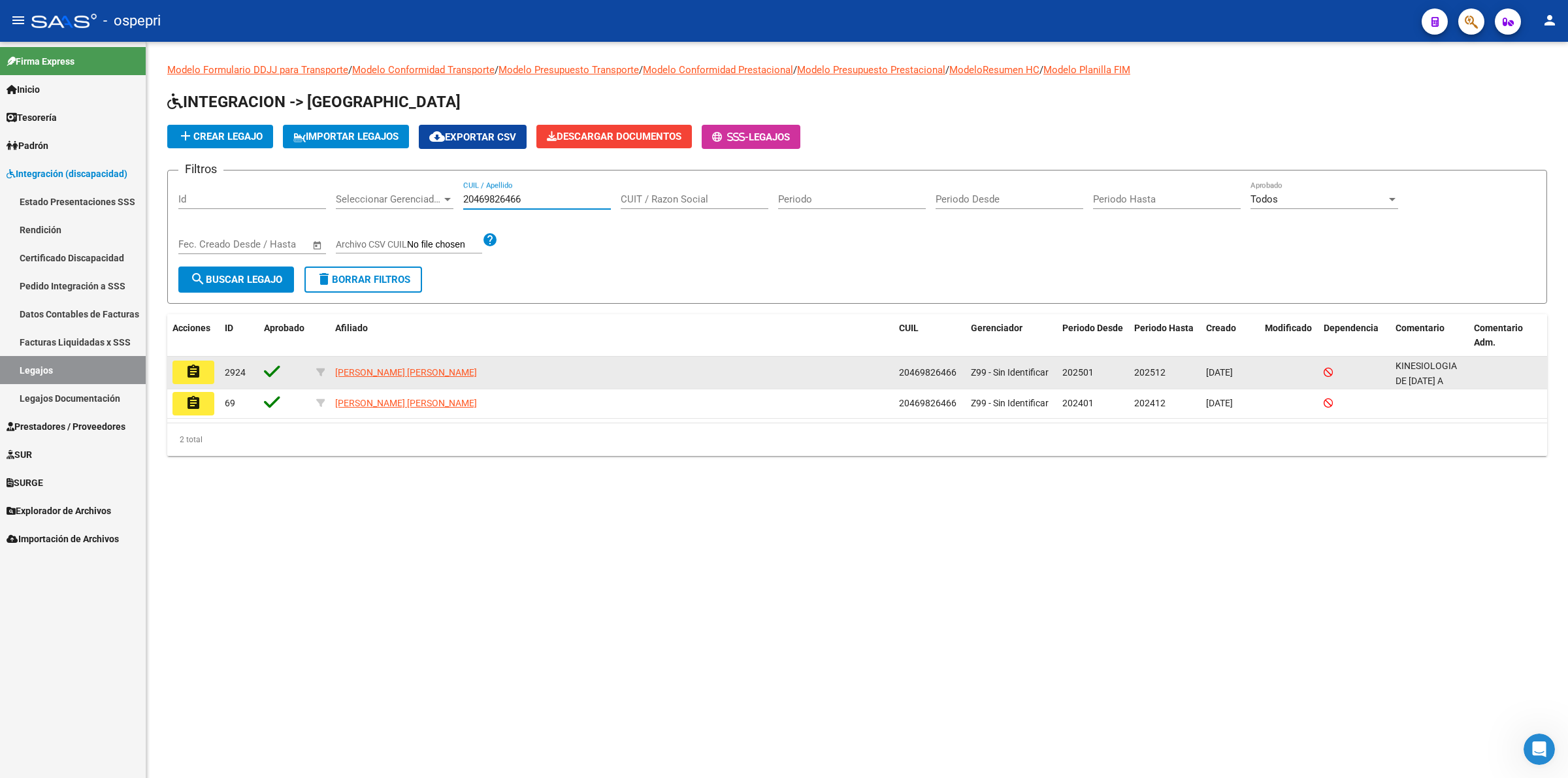
type input "20469826466"
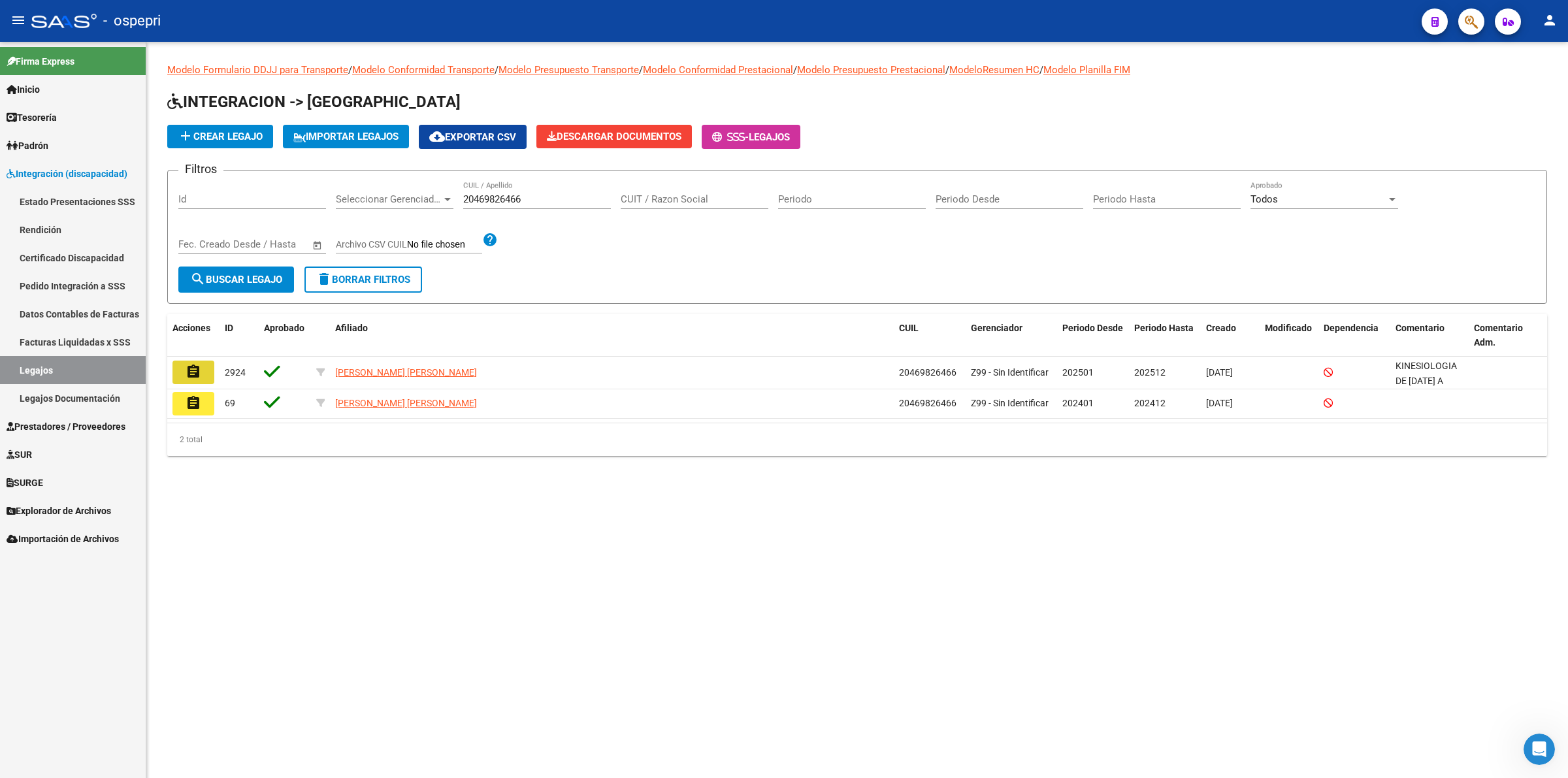
drag, startPoint x: 187, startPoint y: 374, endPoint x: 288, endPoint y: 340, distance: 106.6
click at [188, 374] on mat-icon "assignment" at bounding box center [193, 372] width 16 height 16
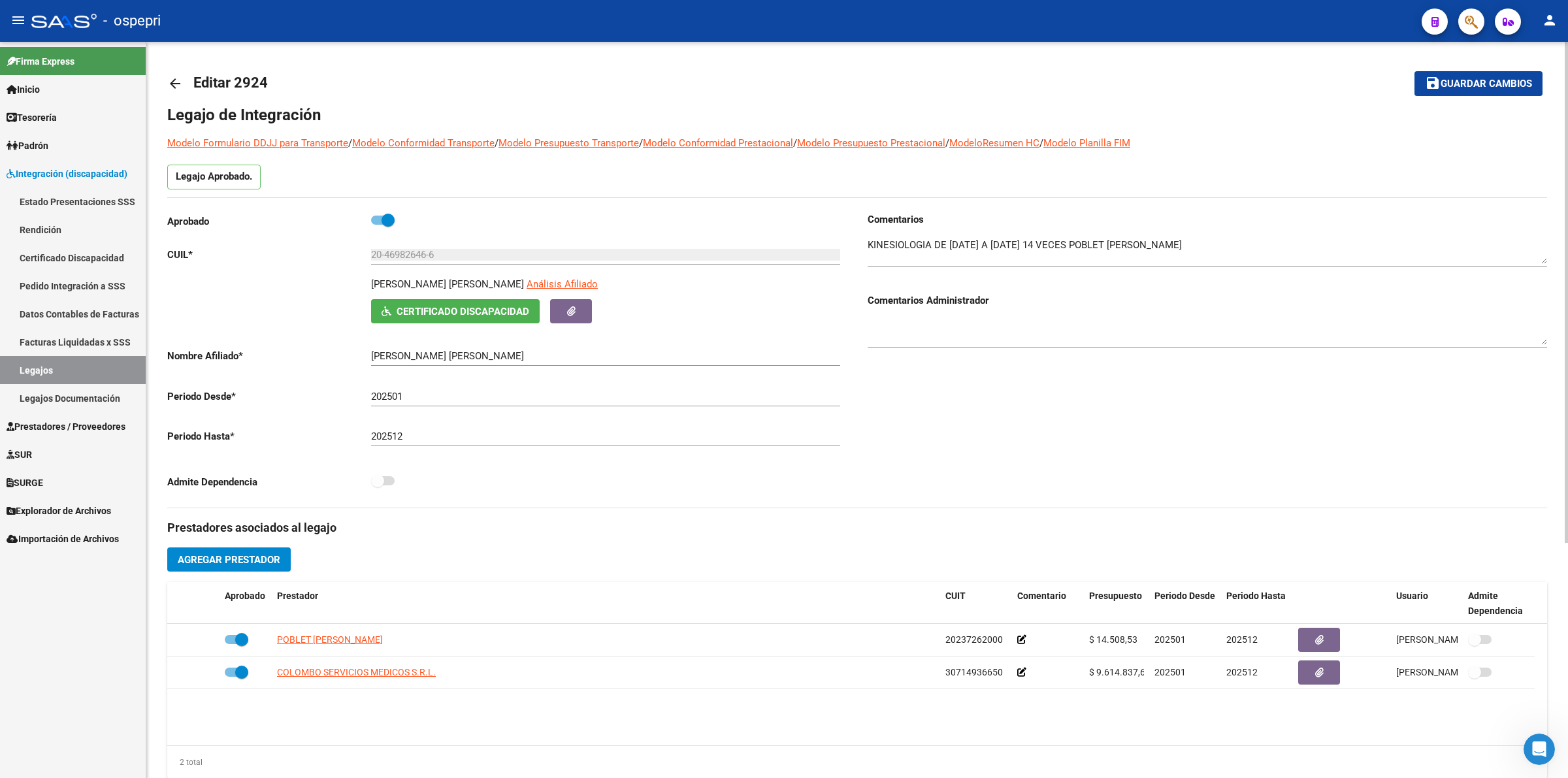
click at [448, 311] on span "Certificado Discapacidad" at bounding box center [463, 311] width 133 height 12
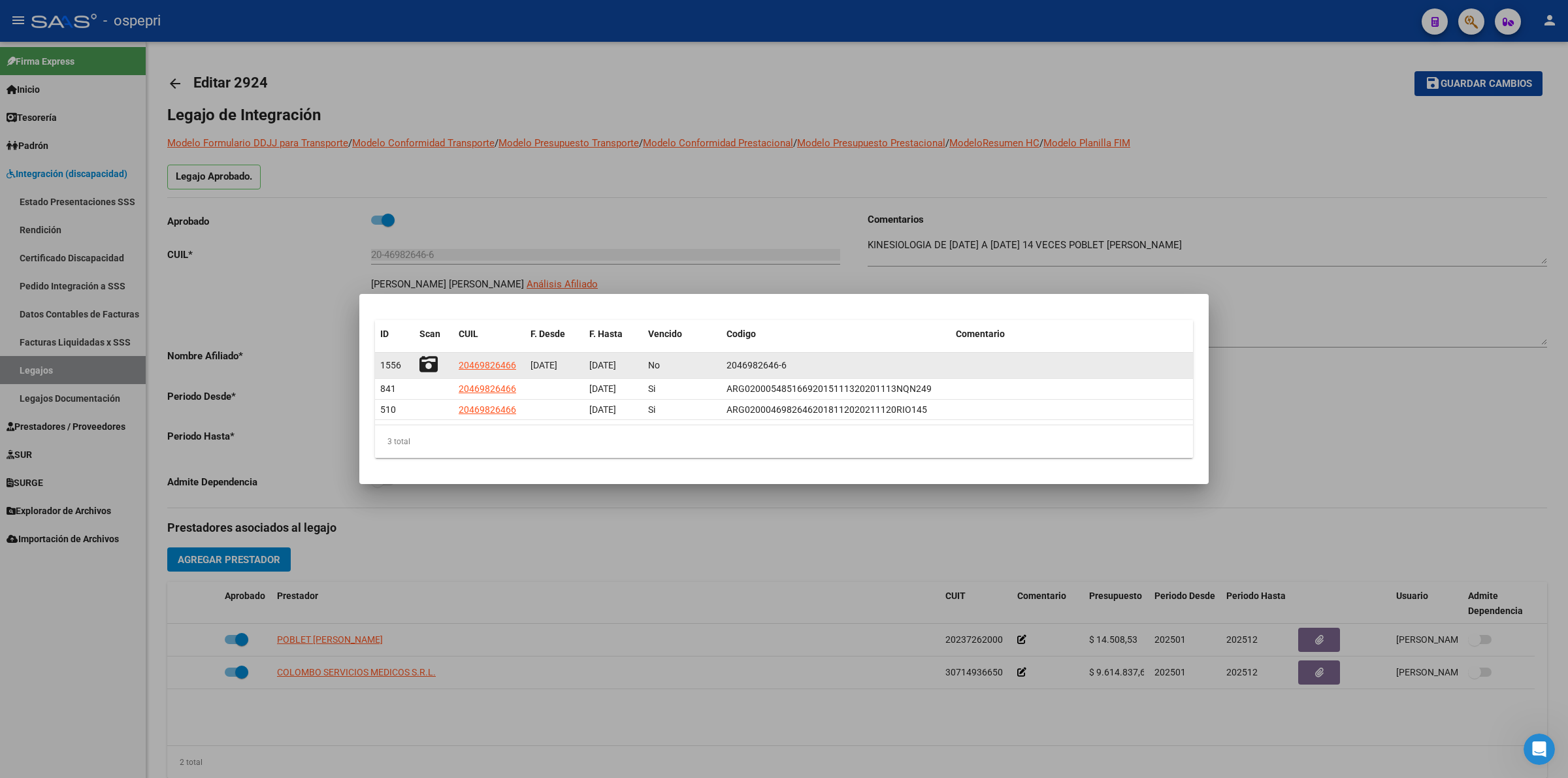
click at [429, 363] on icon at bounding box center [429, 364] width 18 height 18
click at [432, 361] on icon at bounding box center [429, 364] width 18 height 18
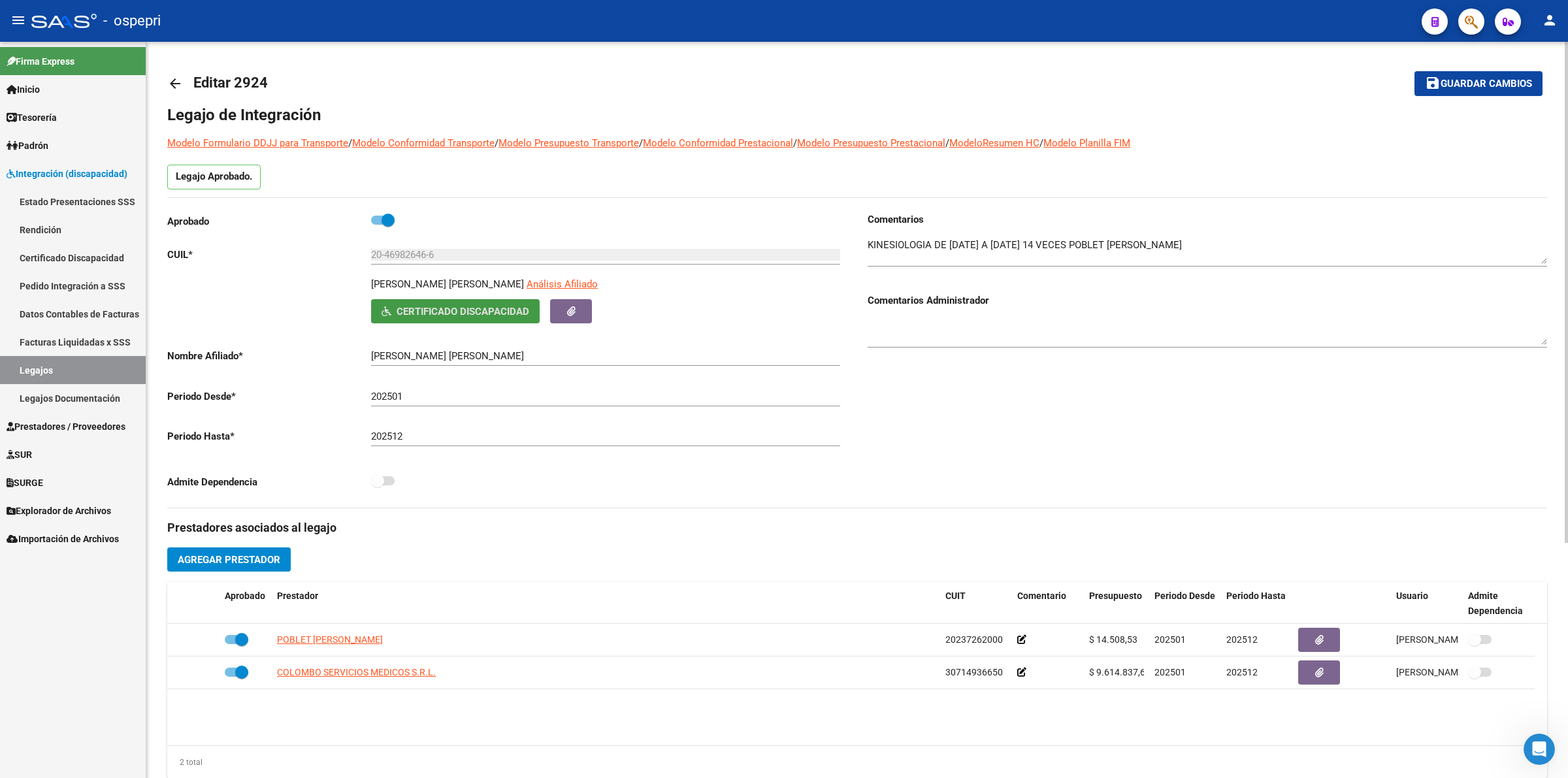
click at [177, 76] on mat-icon "arrow_back" at bounding box center [175, 83] width 16 height 16
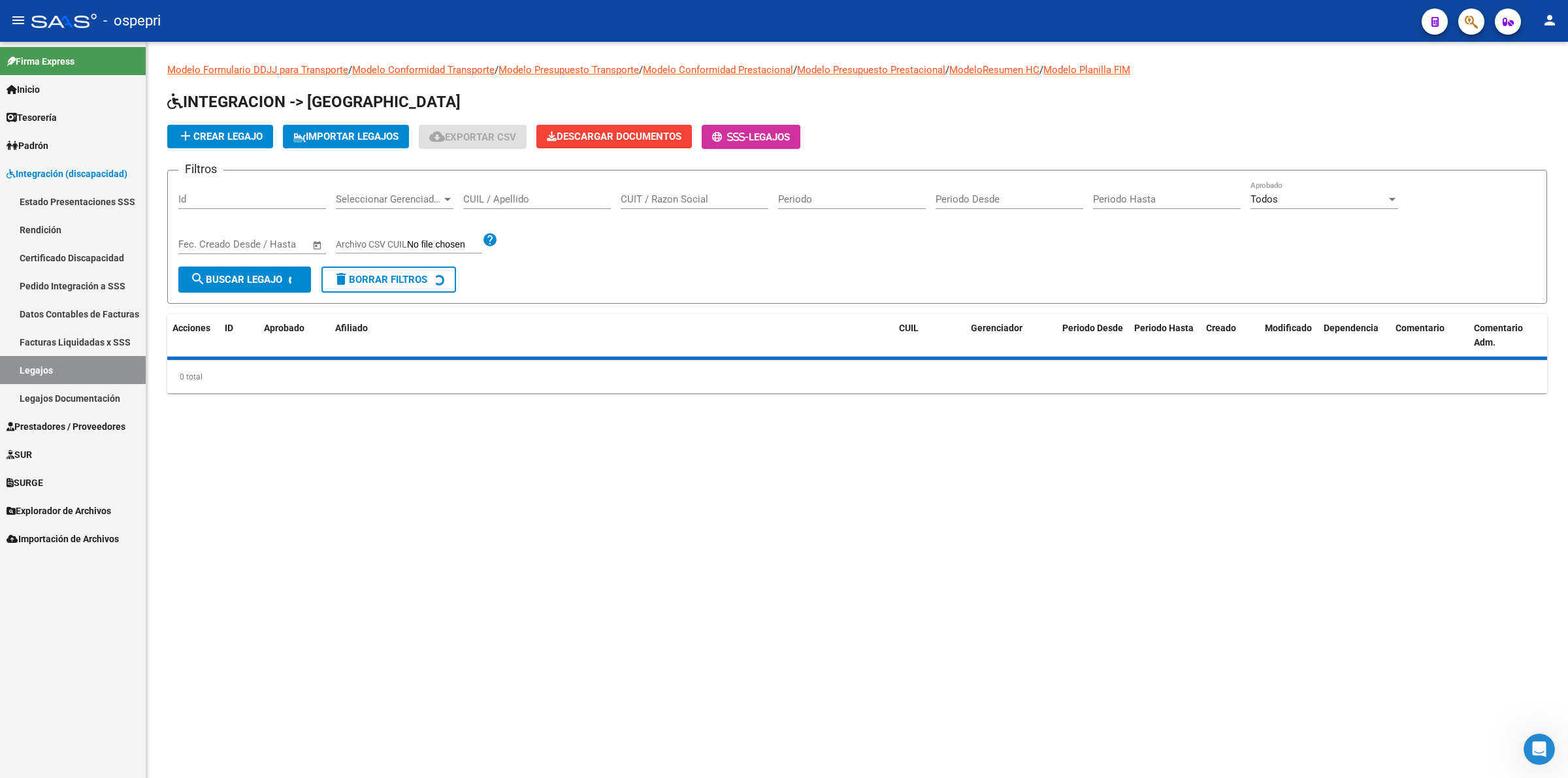
click at [531, 202] on input "CUIL / Apellido" at bounding box center [537, 199] width 148 height 12
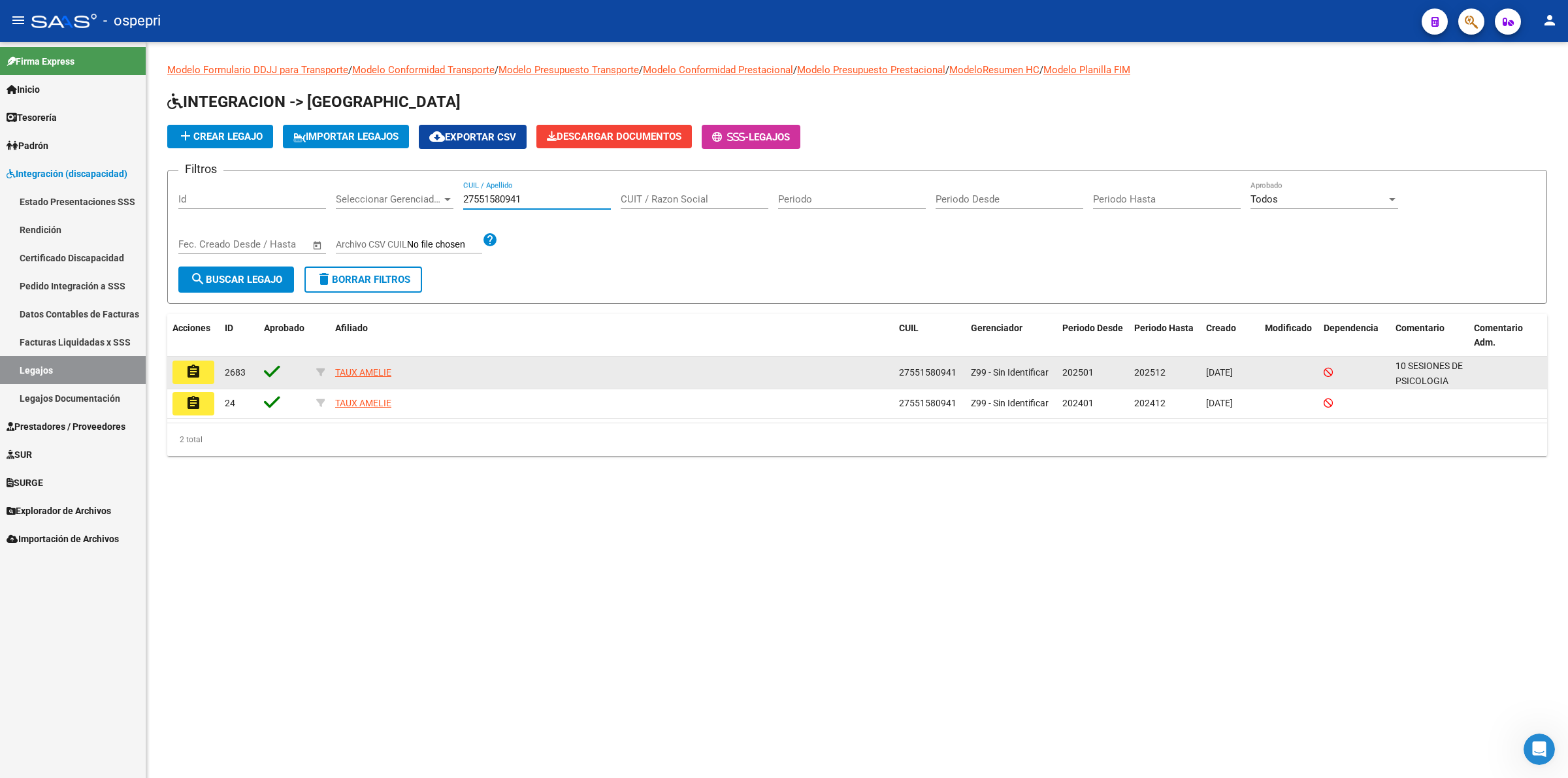
type input "27551580941"
click at [195, 371] on mat-icon "assignment" at bounding box center [193, 372] width 16 height 16
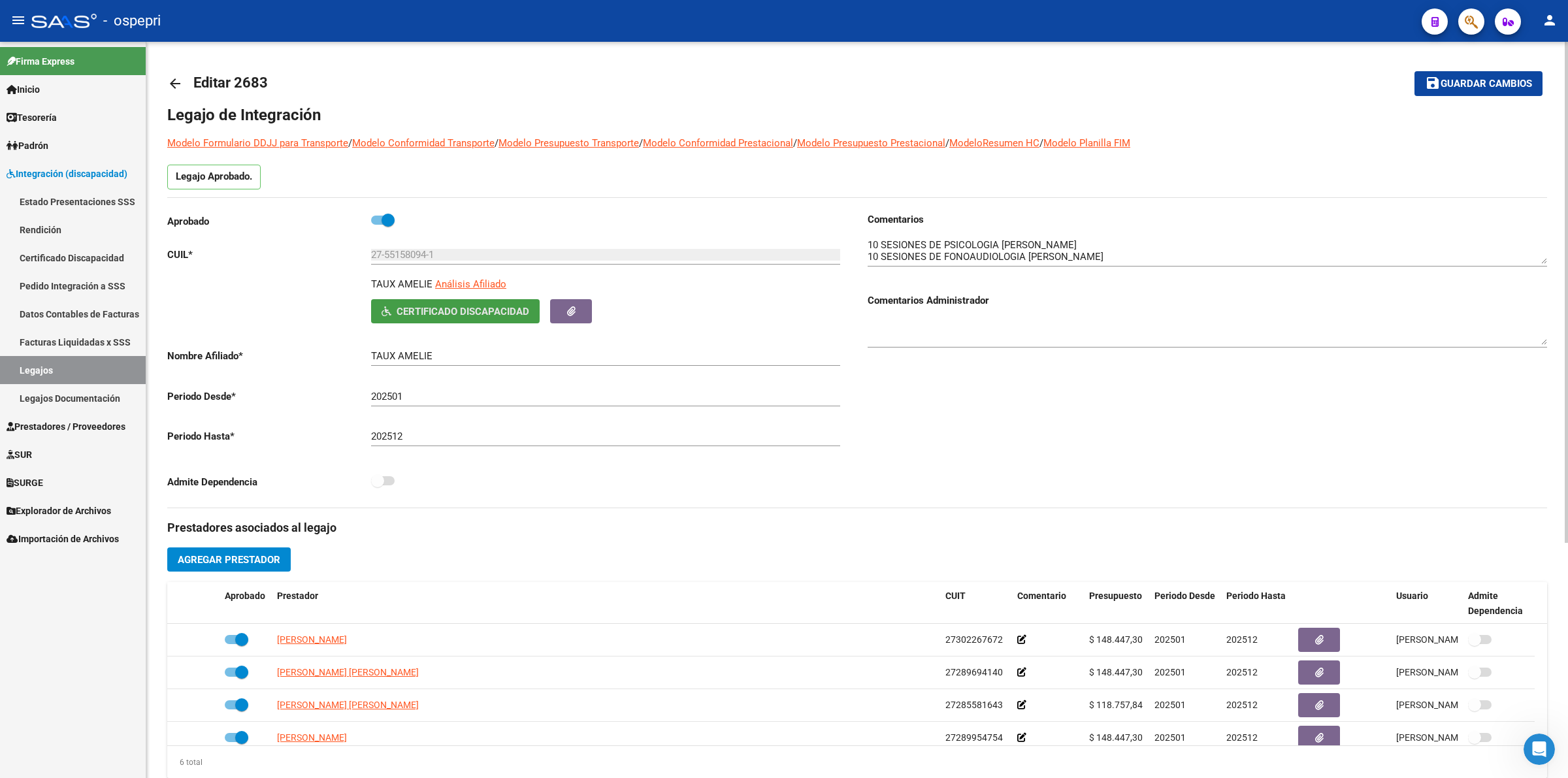
click at [454, 308] on span "Certificado Discapacidad" at bounding box center [463, 311] width 133 height 12
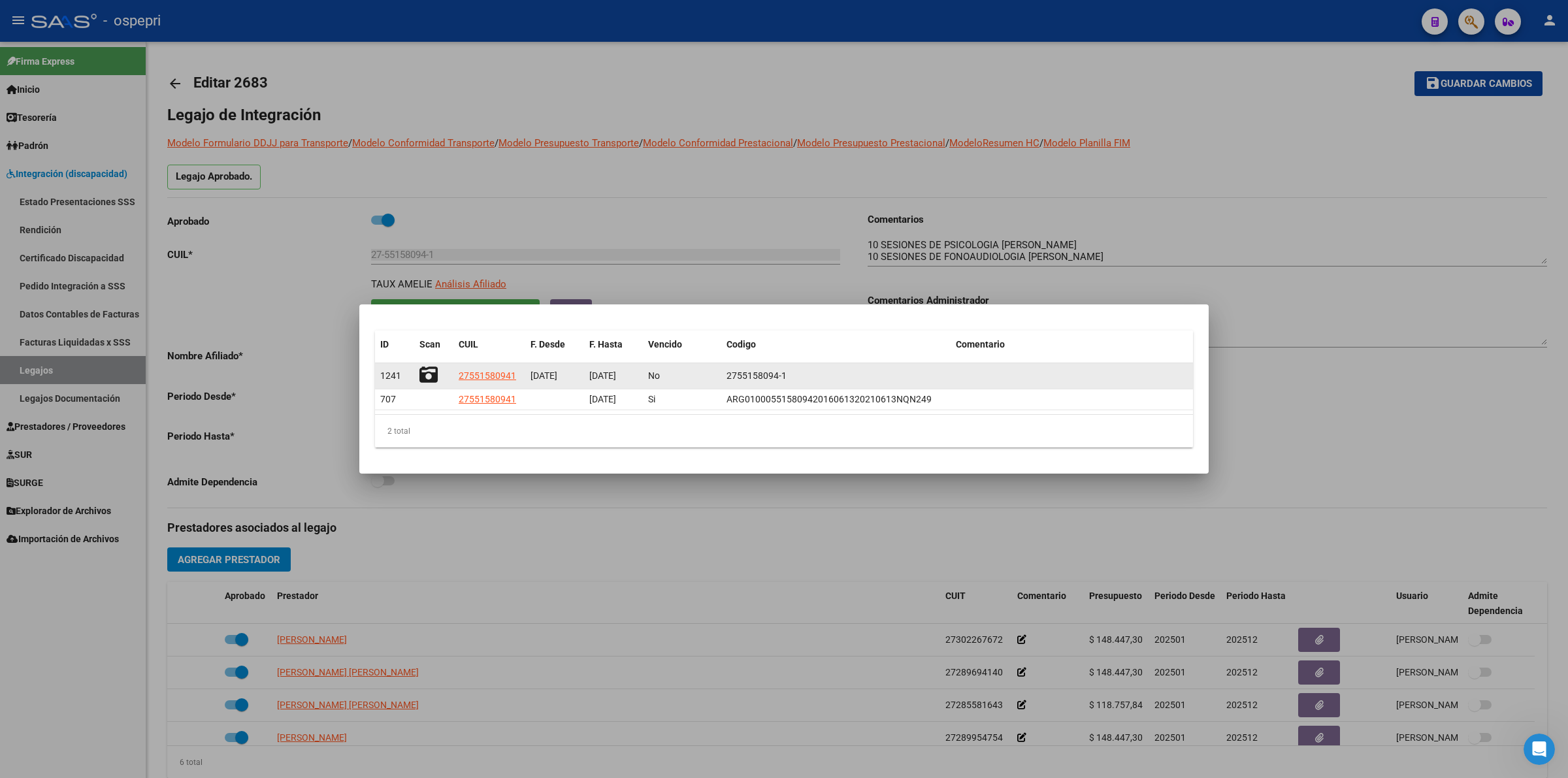
drag, startPoint x: 412, startPoint y: 376, endPoint x: 427, endPoint y: 374, distance: 15.1
click at [415, 374] on div "1241 27551580941 22/08/2022 18/08/2027 No 2755158094-1" at bounding box center [784, 377] width 818 height 26
click at [432, 374] on icon at bounding box center [429, 374] width 18 height 18
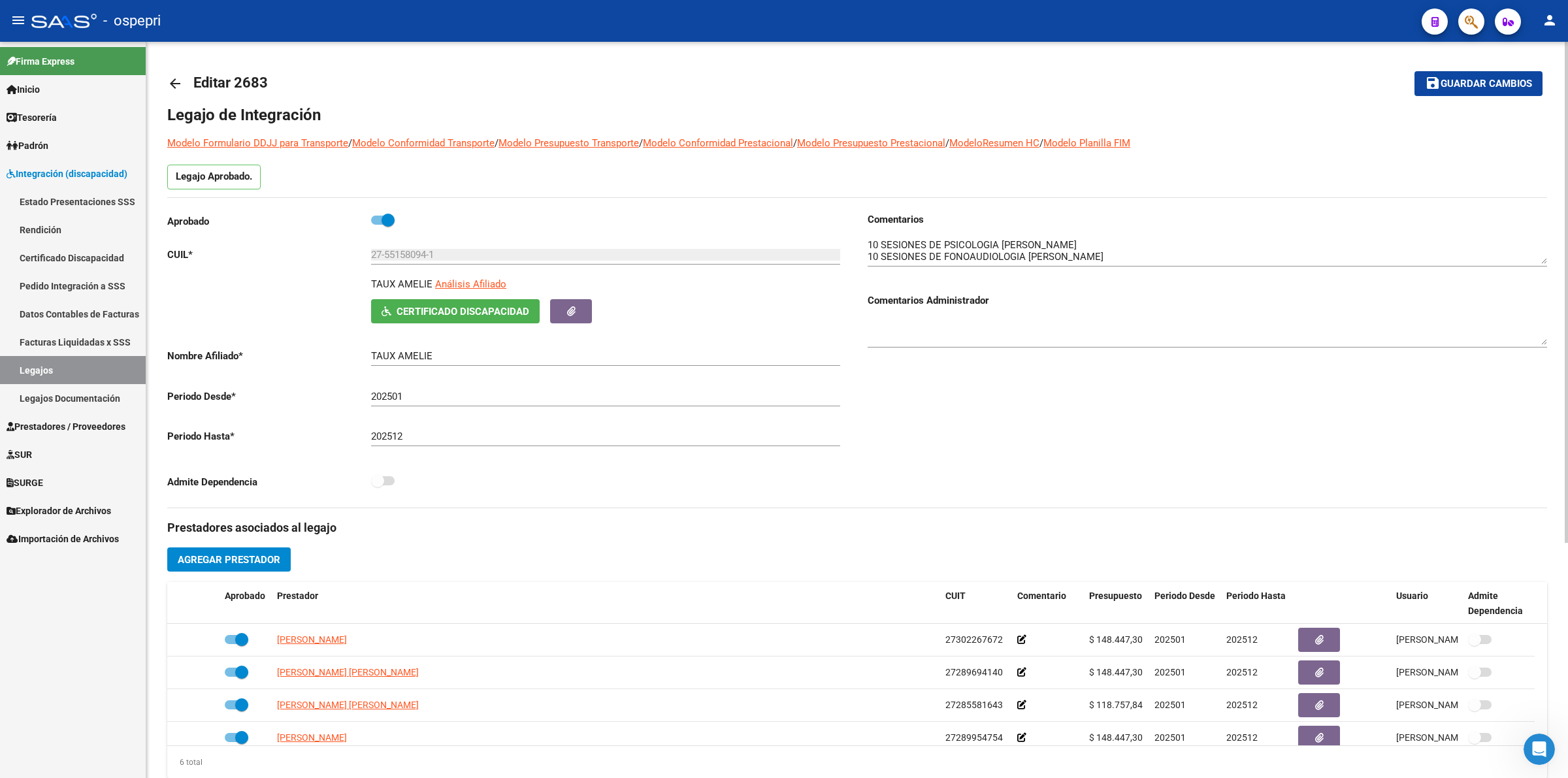
click at [180, 88] on mat-icon "arrow_back" at bounding box center [175, 83] width 16 height 16
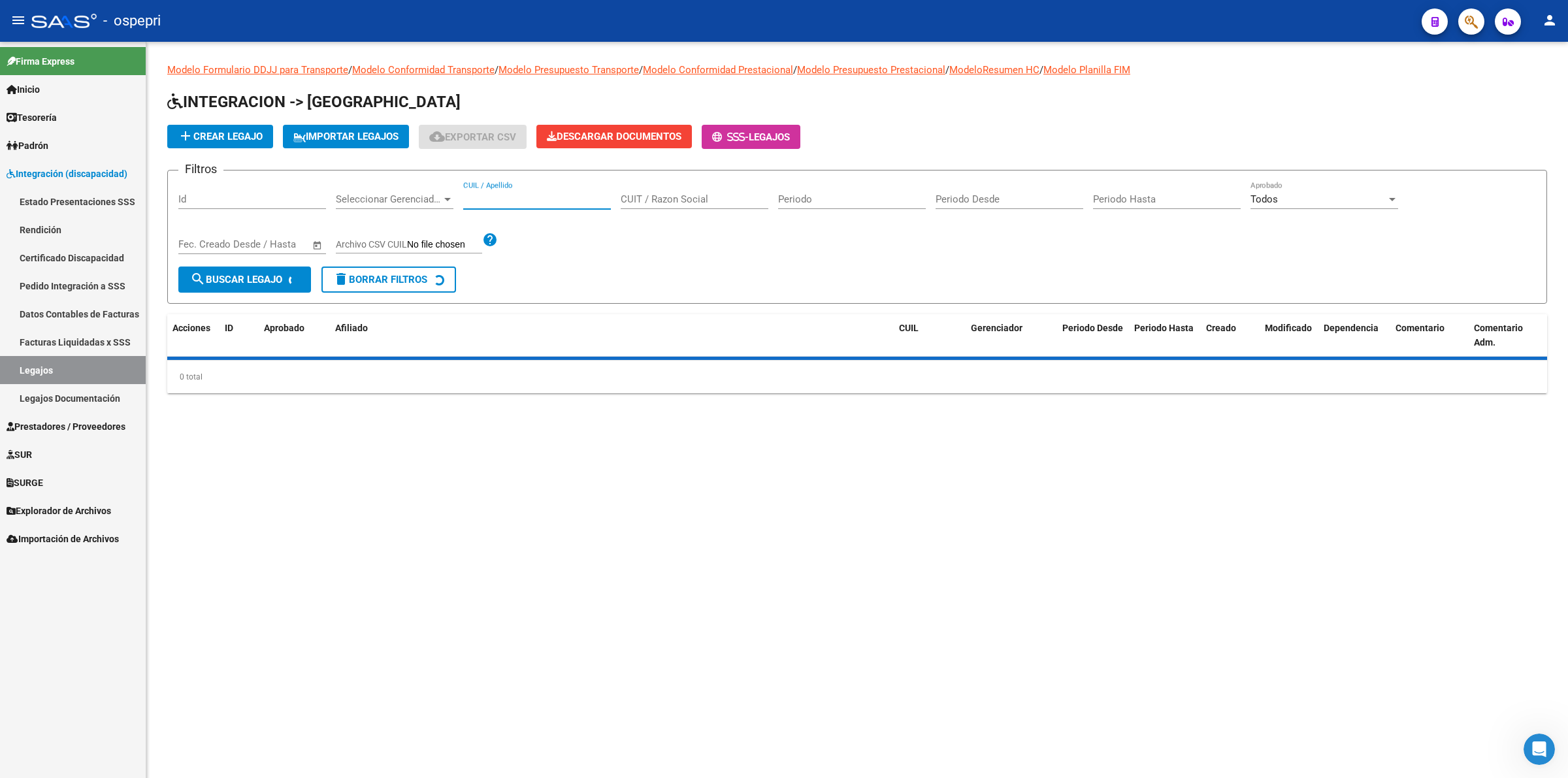
click at [573, 200] on input "CUIL / Apellido" at bounding box center [537, 199] width 148 height 12
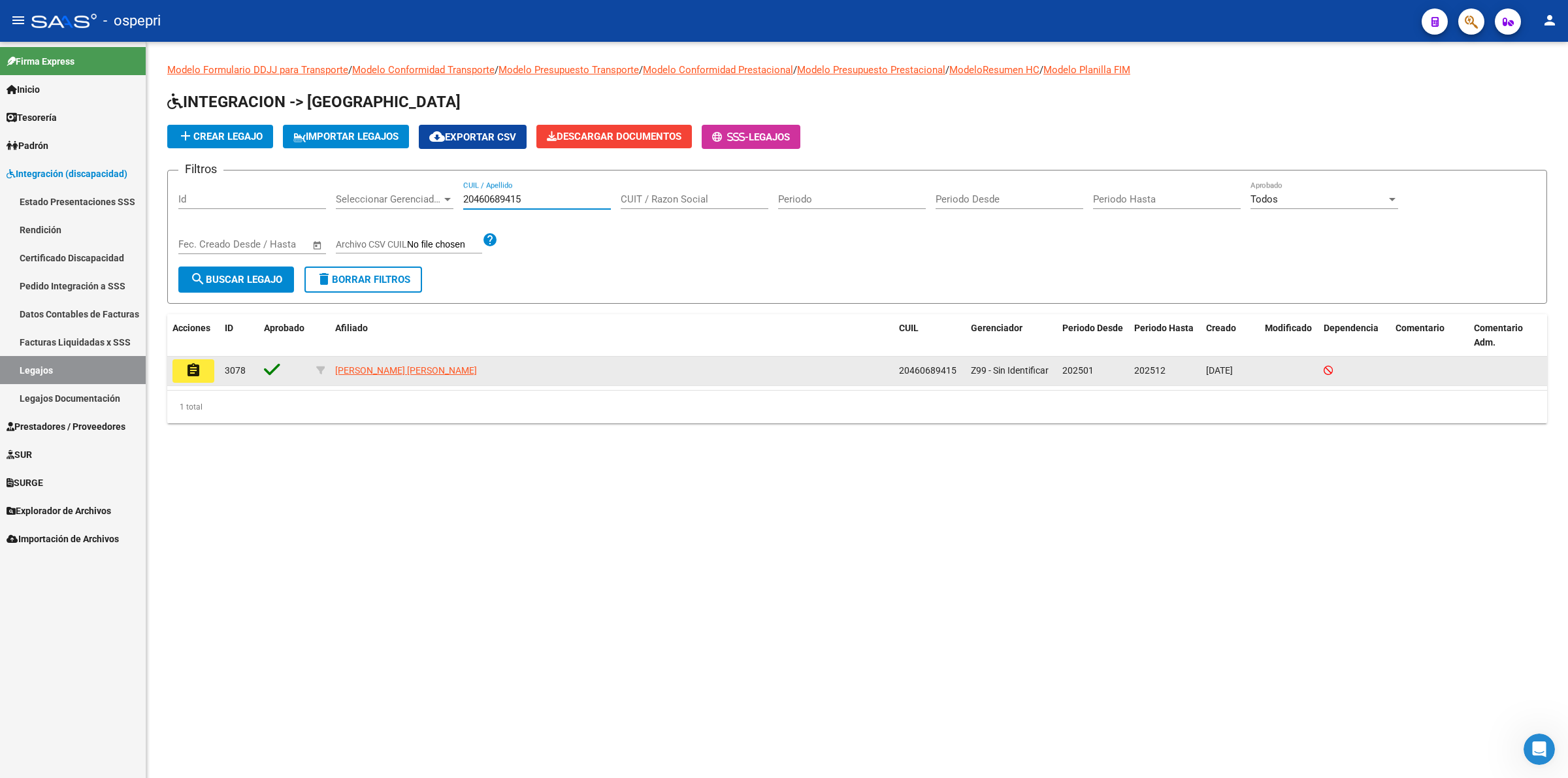
type input "20460689415"
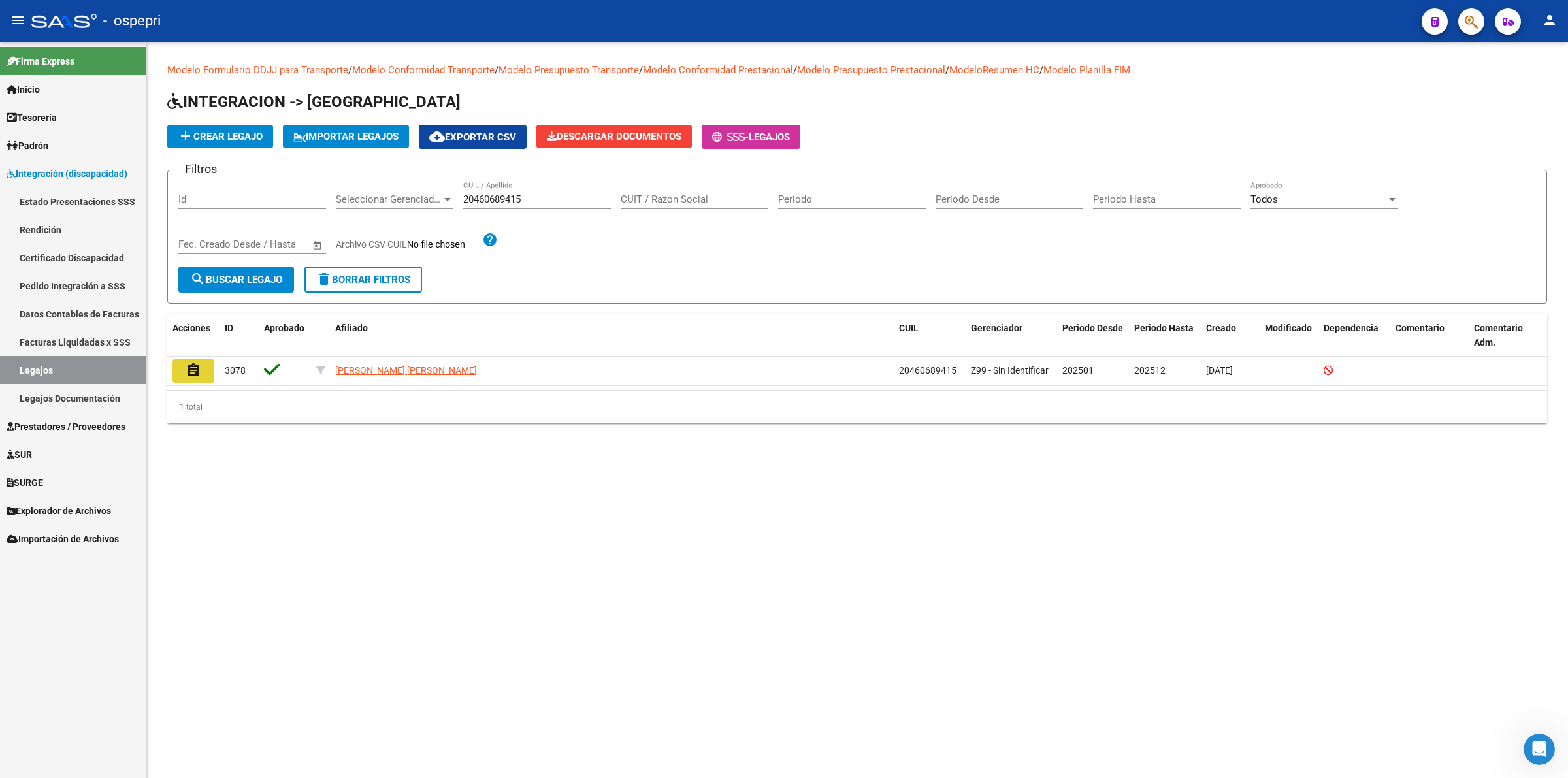
drag, startPoint x: 185, startPoint y: 357, endPoint x: 221, endPoint y: 376, distance: 40.7
click at [186, 359] on button "assignment" at bounding box center [194, 371] width 42 height 24
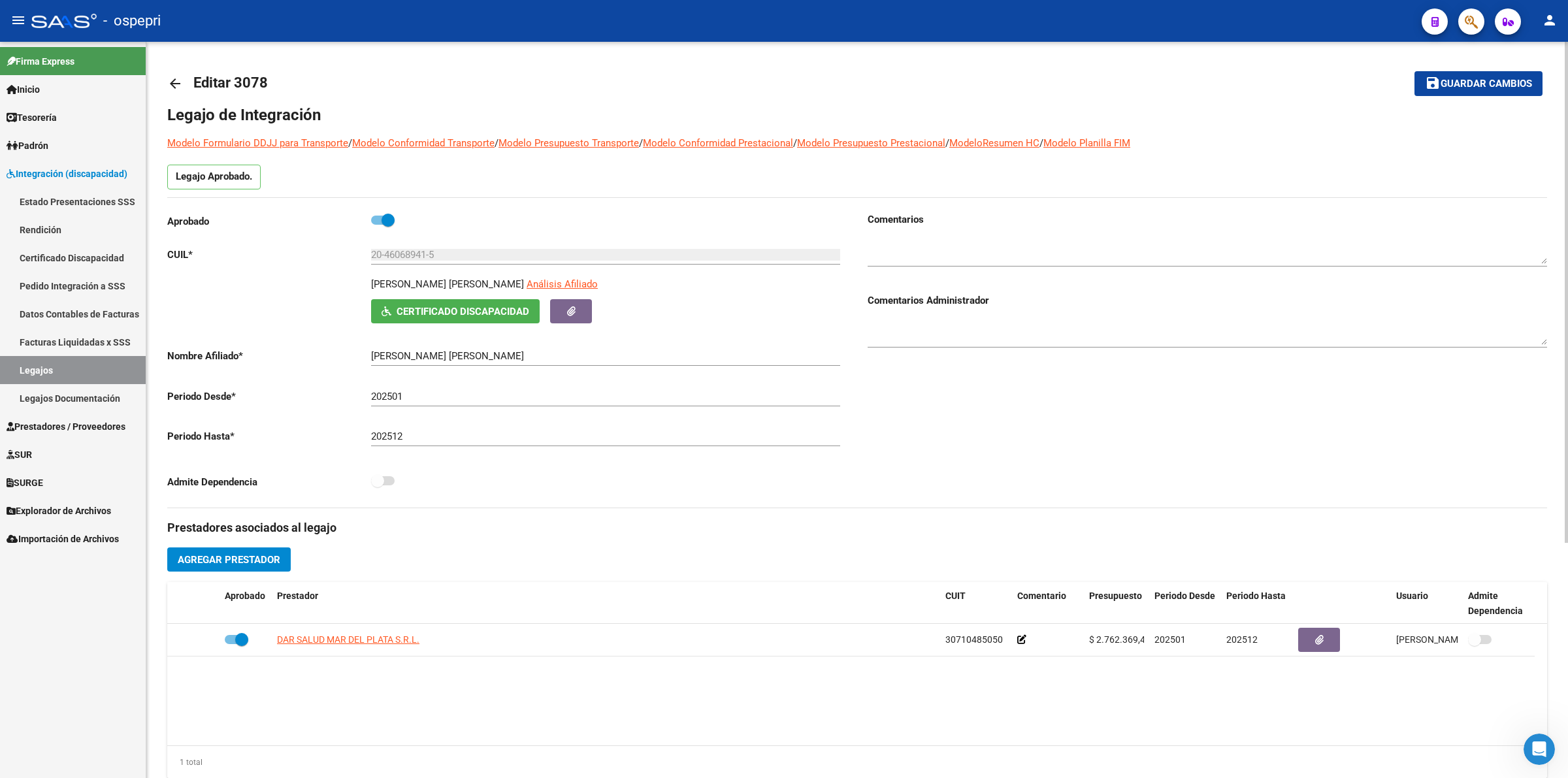
click at [428, 311] on span "Certificado Discapacidad" at bounding box center [463, 311] width 133 height 12
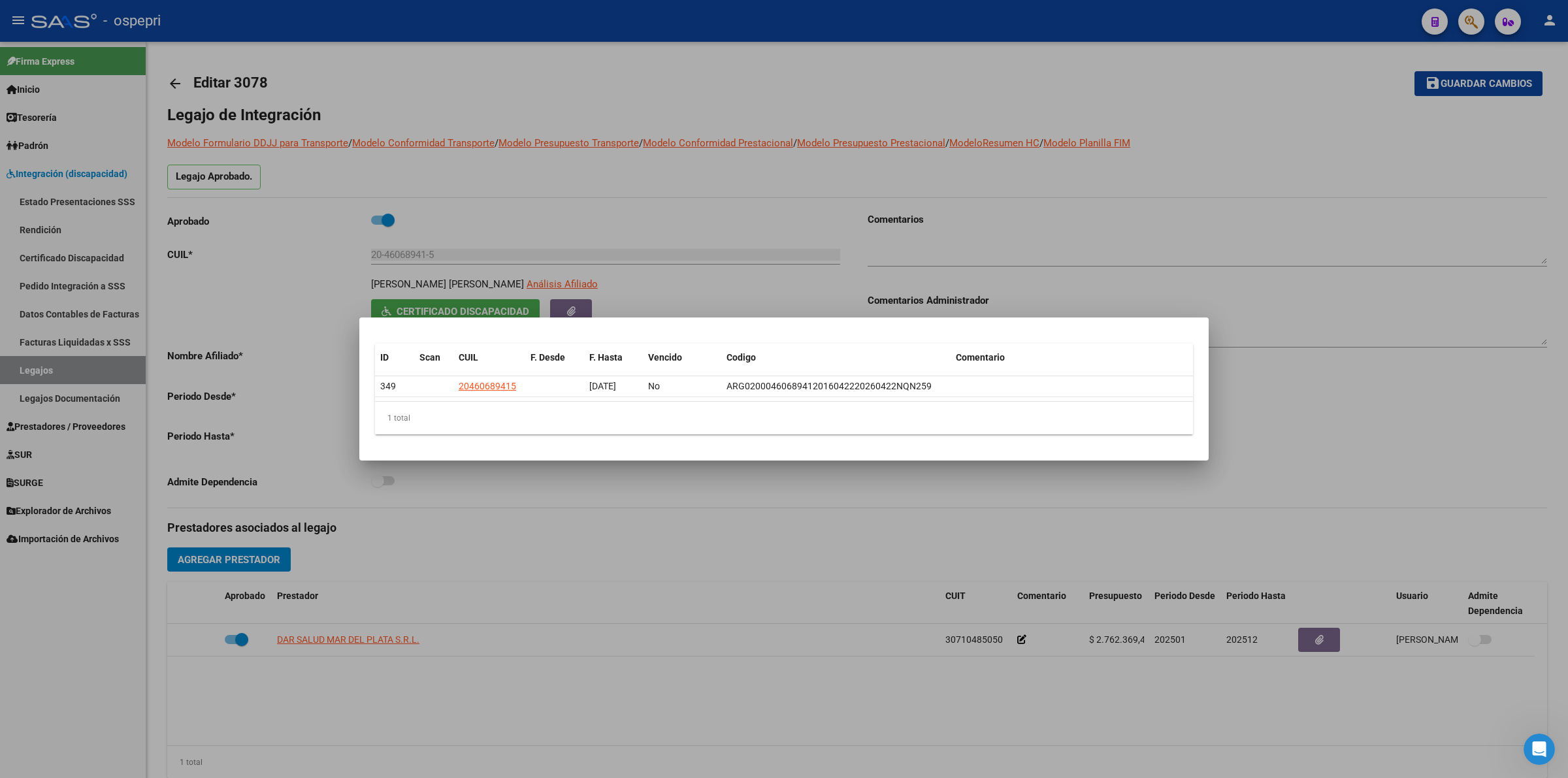
click at [668, 612] on div at bounding box center [784, 389] width 1568 height 778
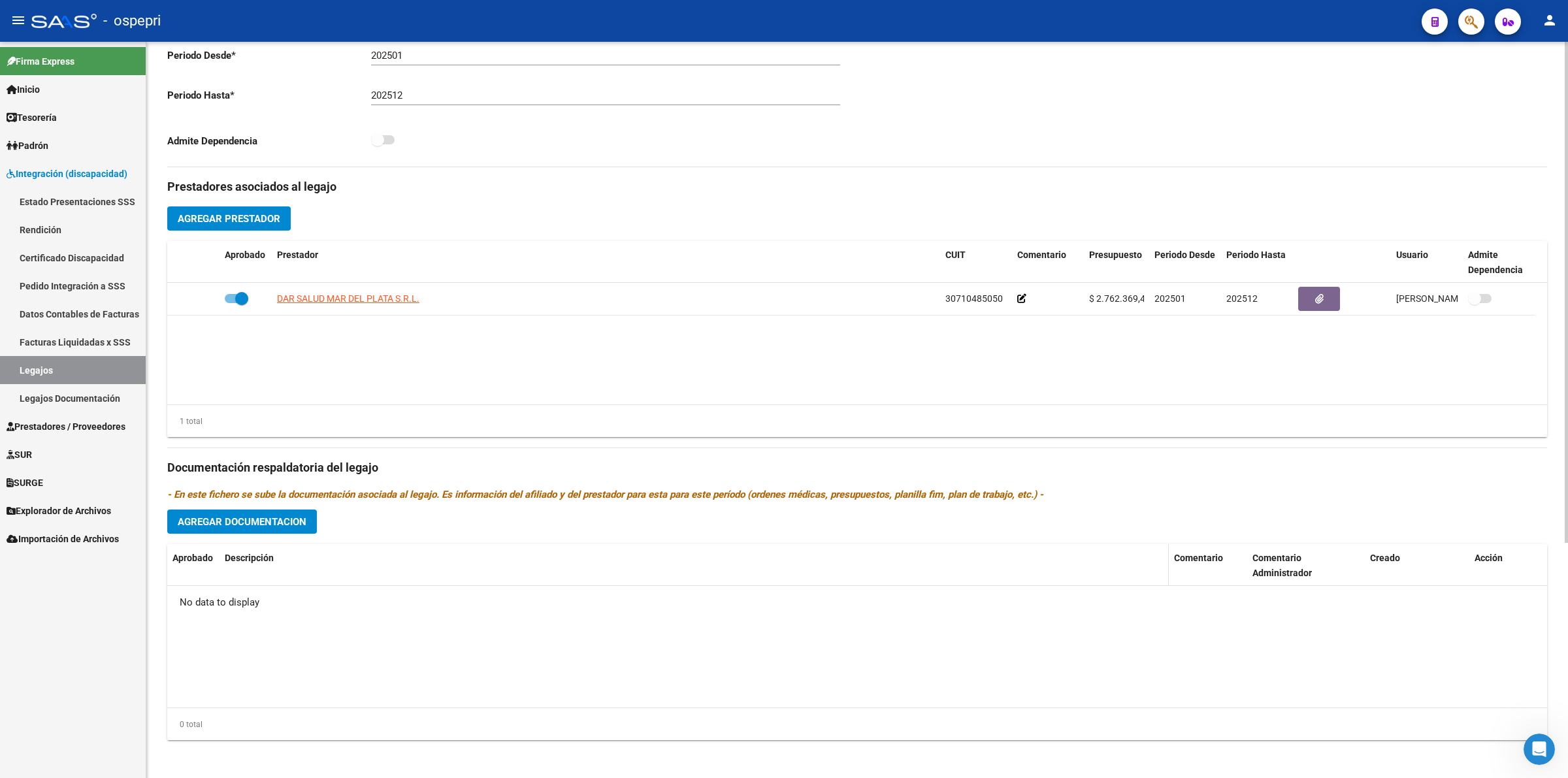
scroll to position [344, 0]
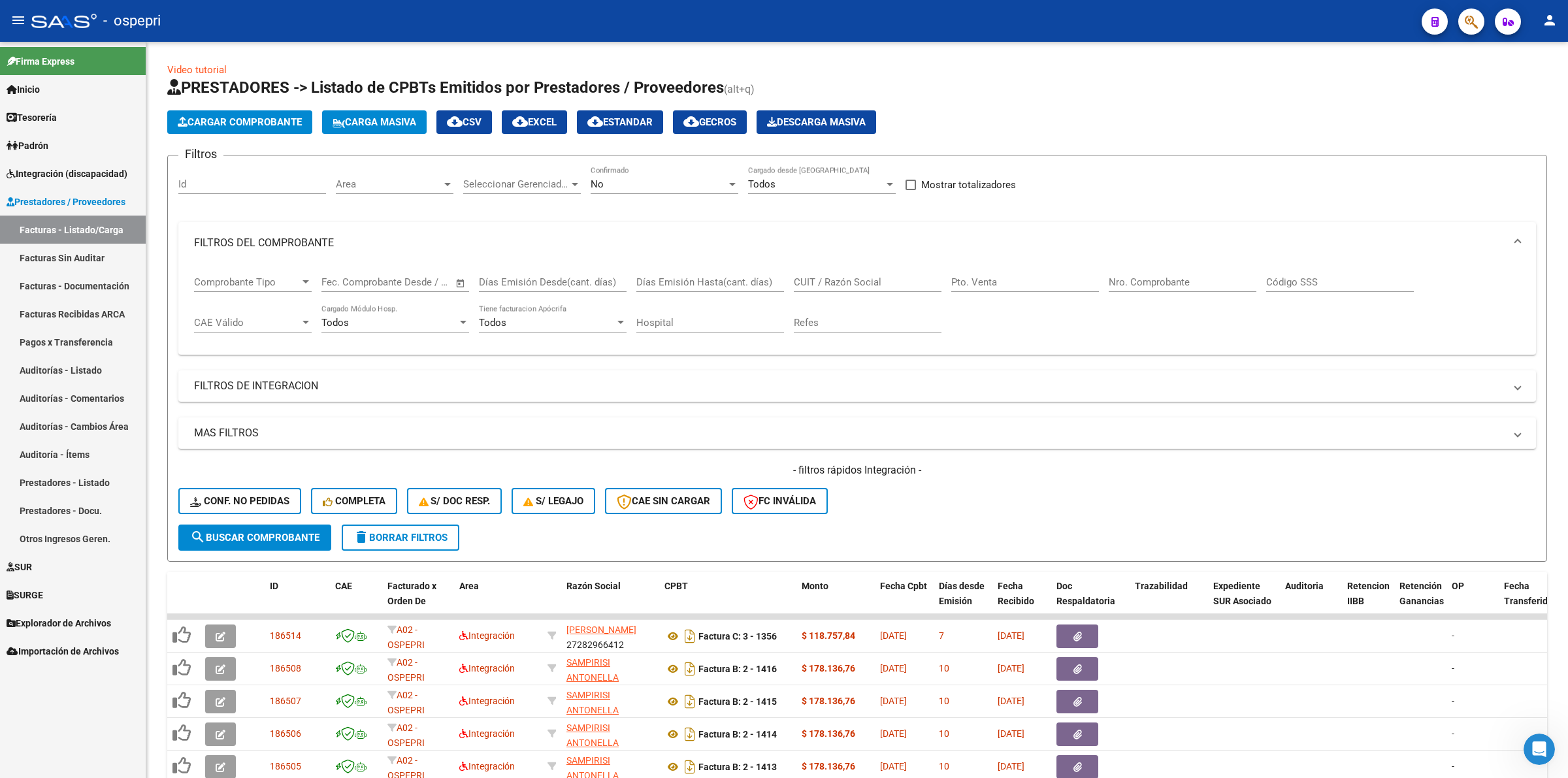
scroll to position [673, 0]
click at [99, 171] on span "Integración (discapacidad)" at bounding box center [67, 173] width 121 height 15
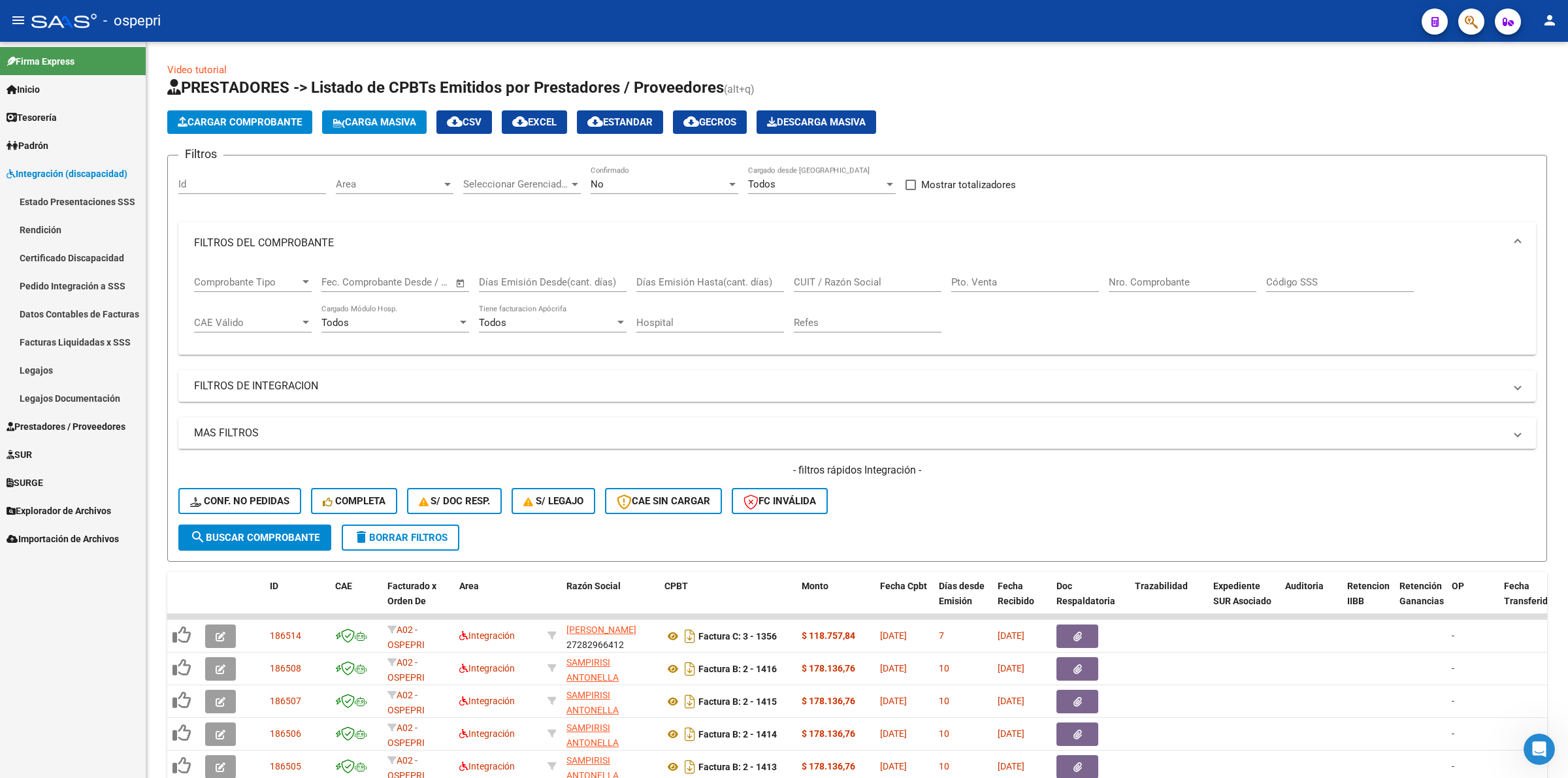
click at [92, 373] on link "Legajos" at bounding box center [73, 370] width 146 height 28
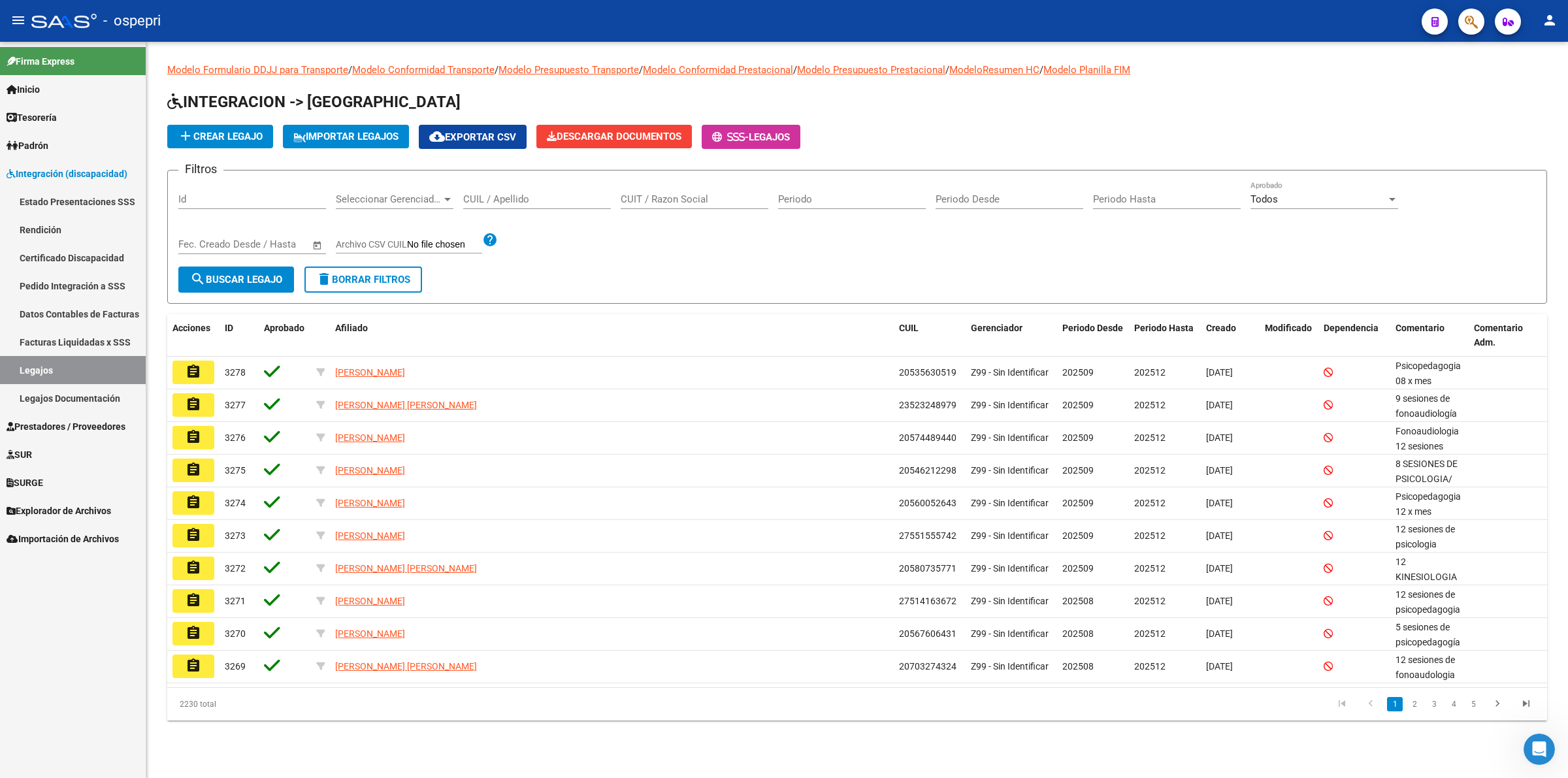
click at [504, 198] on input "CUIL / Apellido" at bounding box center [537, 199] width 148 height 12
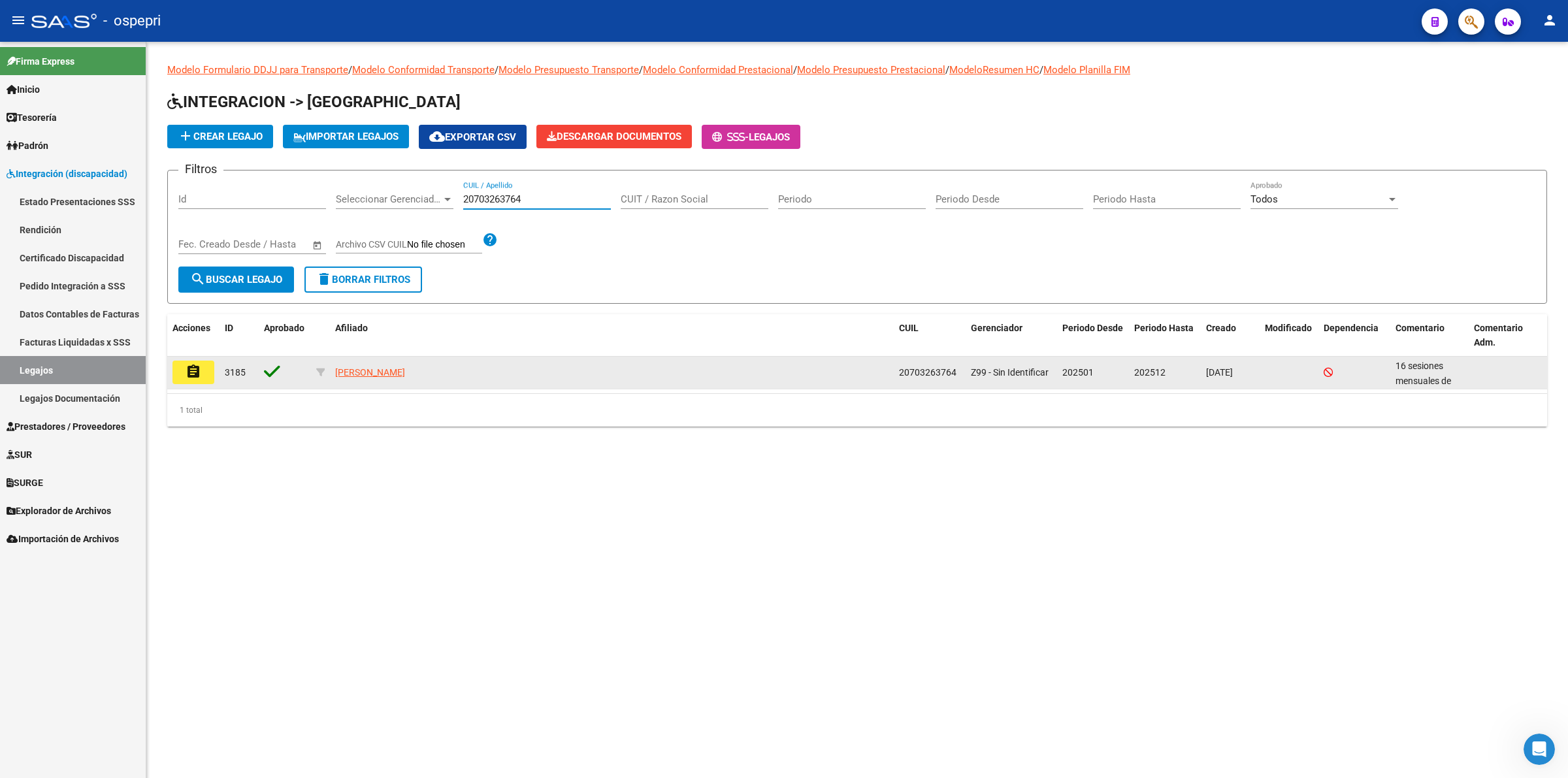
type input "20703263764"
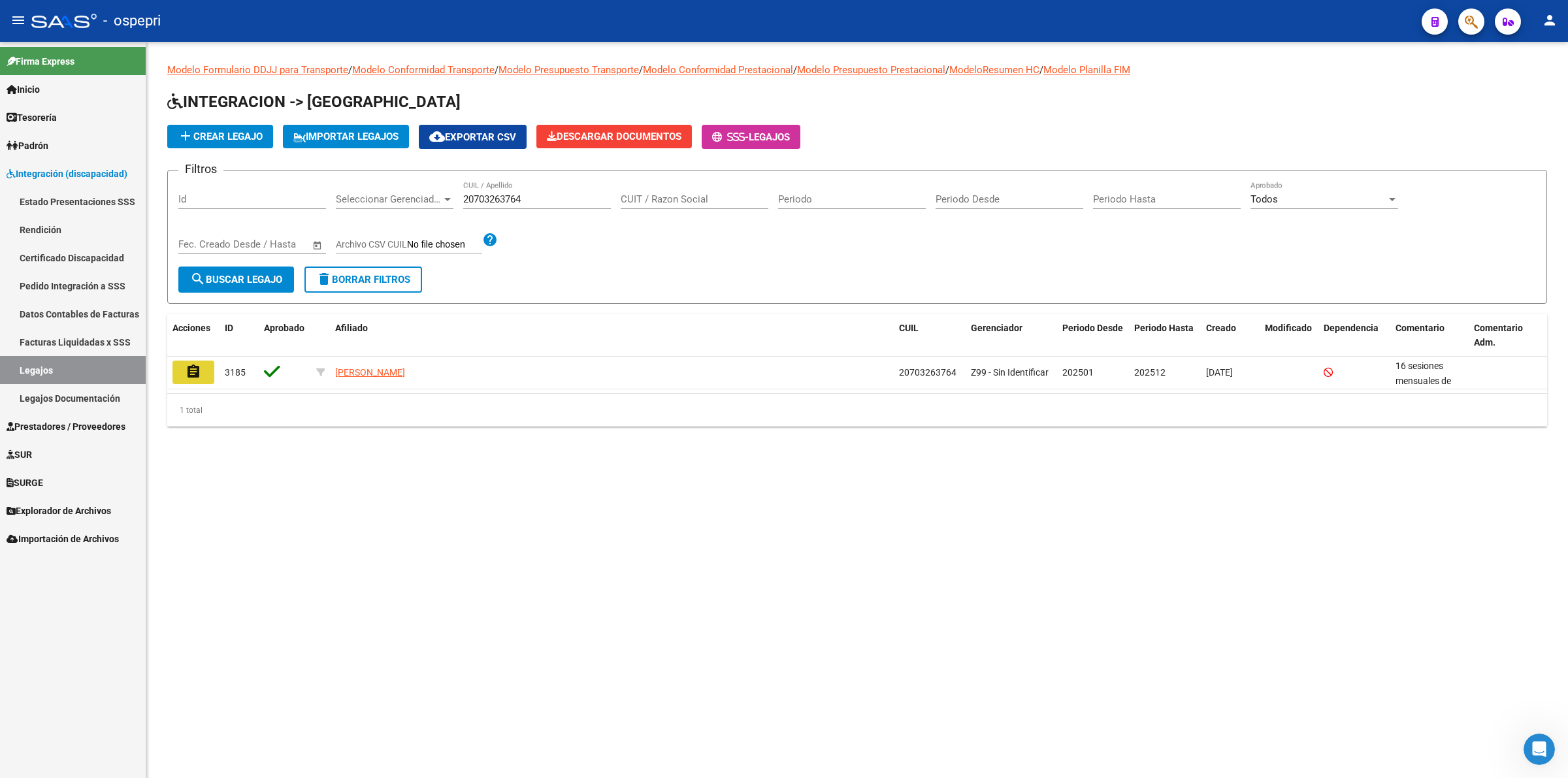
click at [183, 376] on button "assignment" at bounding box center [194, 372] width 42 height 24
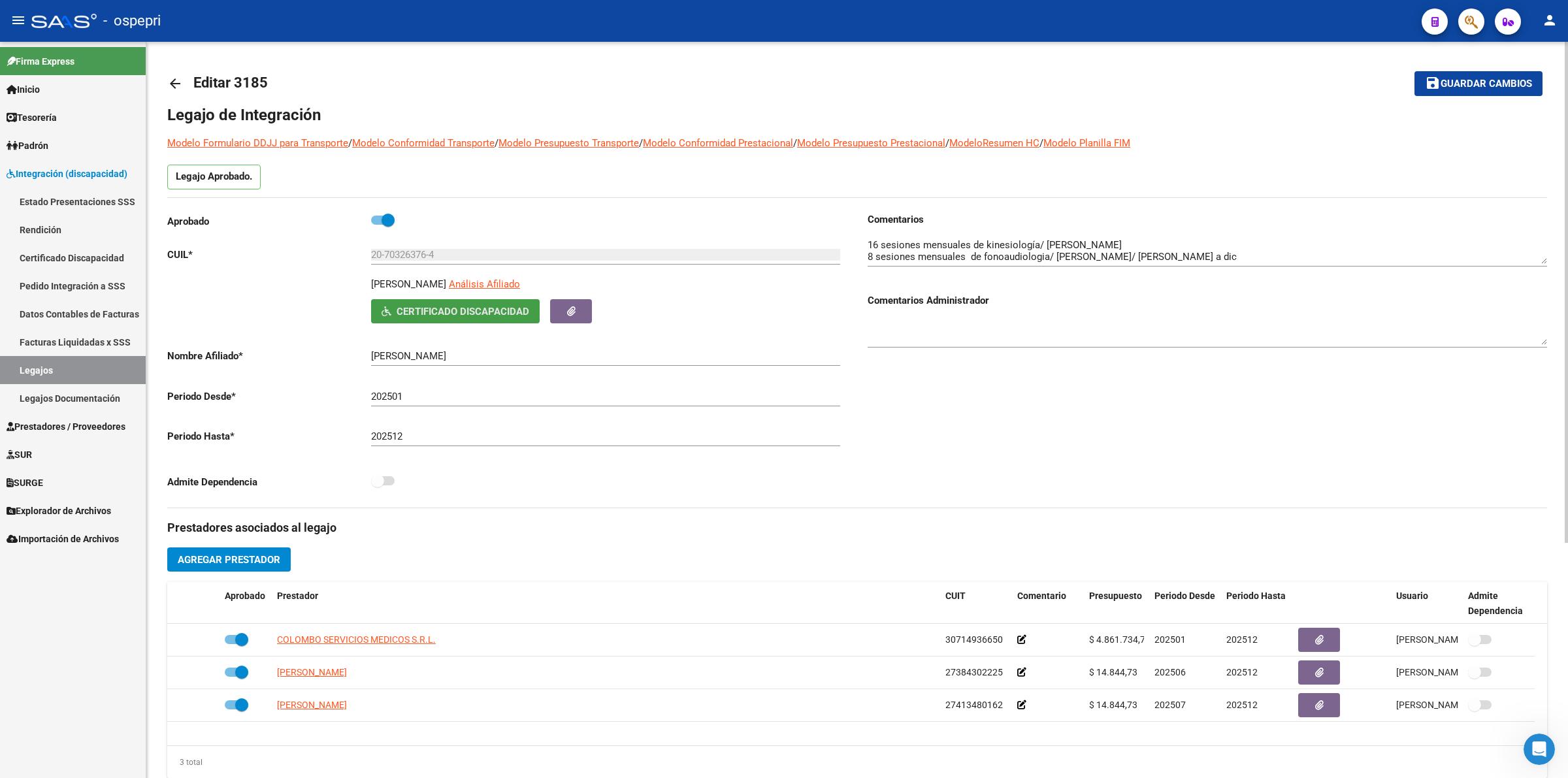
click at [520, 307] on span "Certificado Discapacidad" at bounding box center [463, 311] width 133 height 12
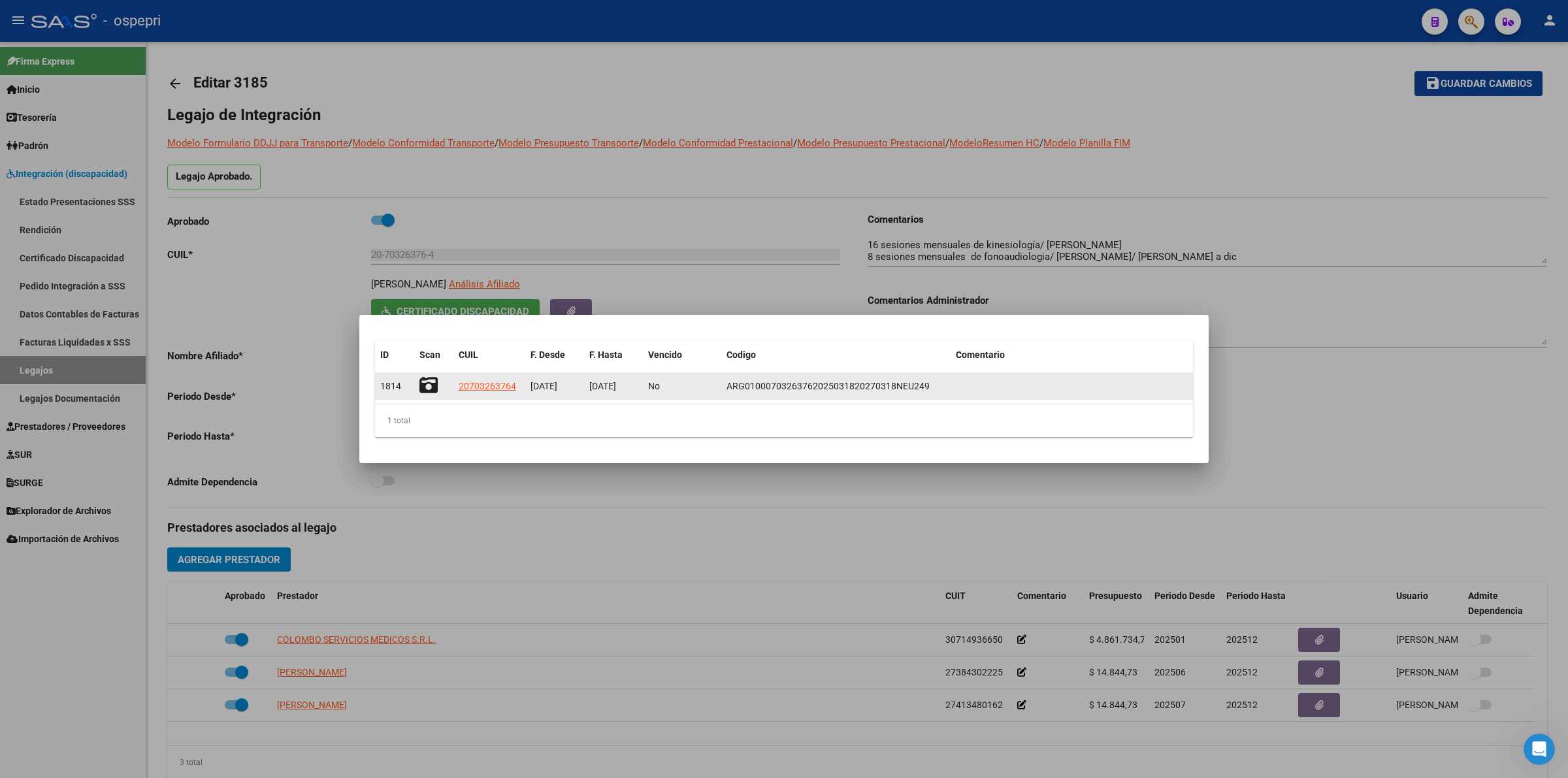
click at [425, 386] on icon at bounding box center [429, 385] width 18 height 18
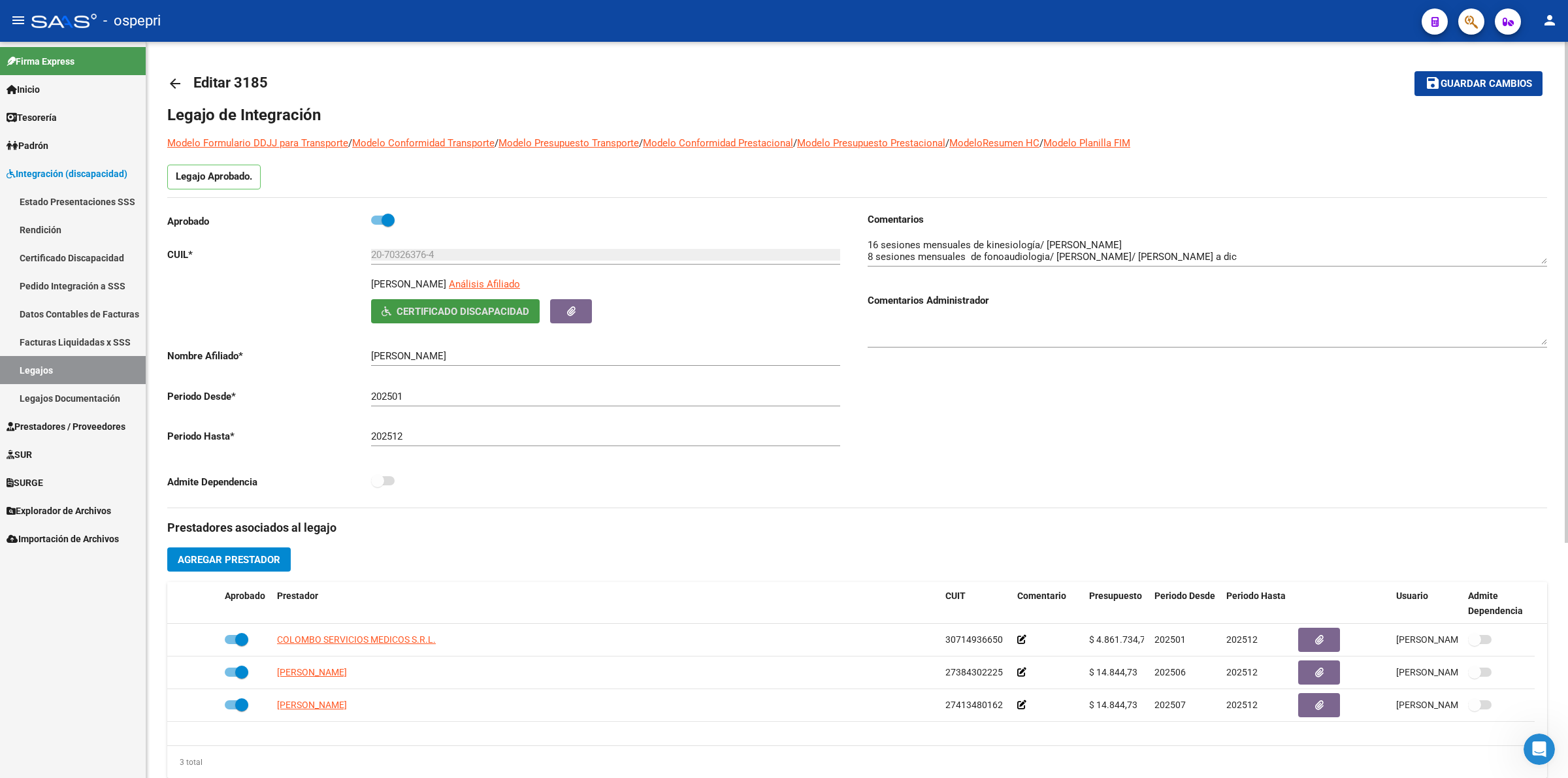
click at [181, 83] on mat-icon "arrow_back" at bounding box center [175, 83] width 16 height 16
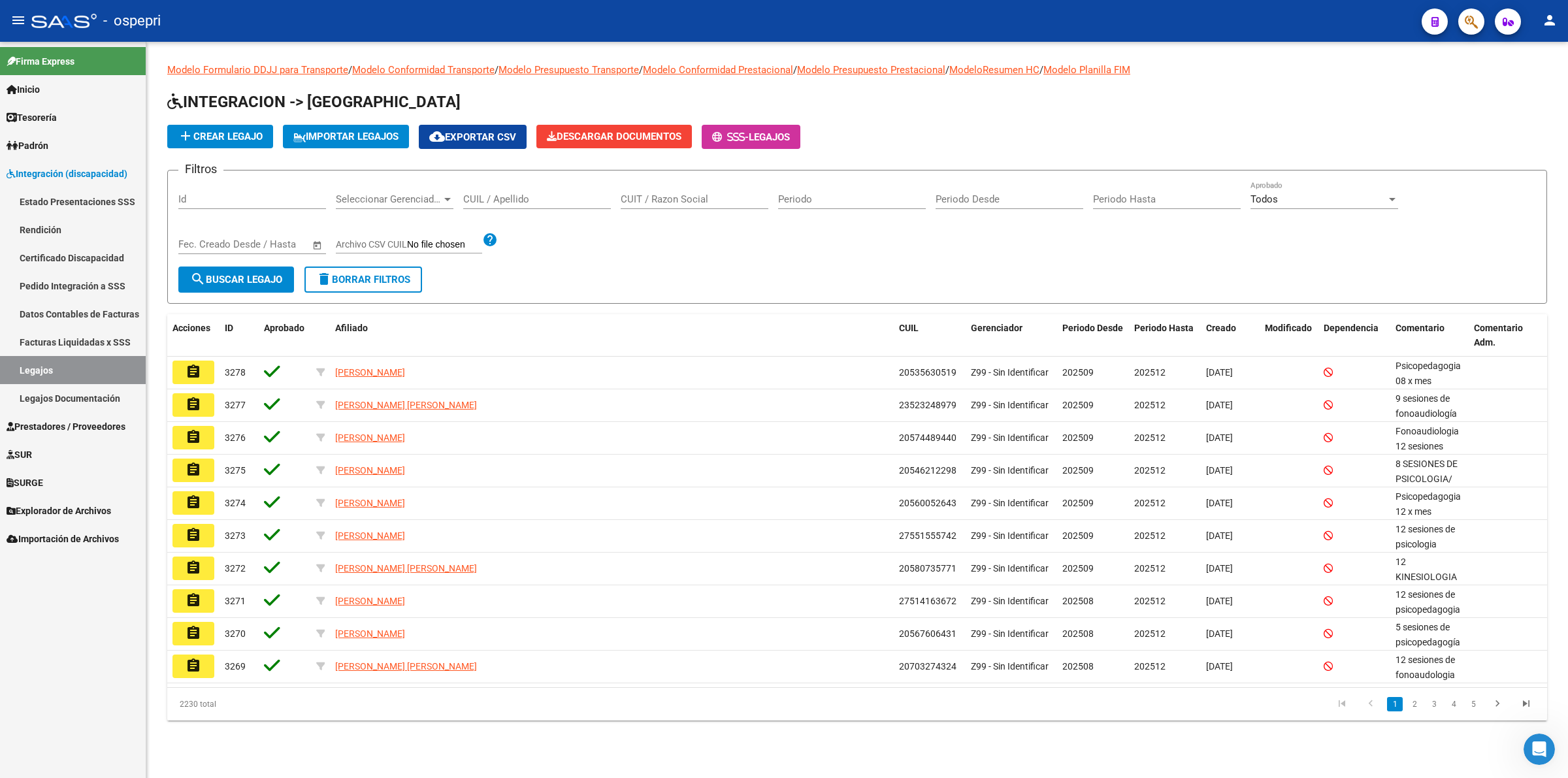
click at [513, 195] on input "CUIL / Apellido" at bounding box center [537, 199] width 148 height 12
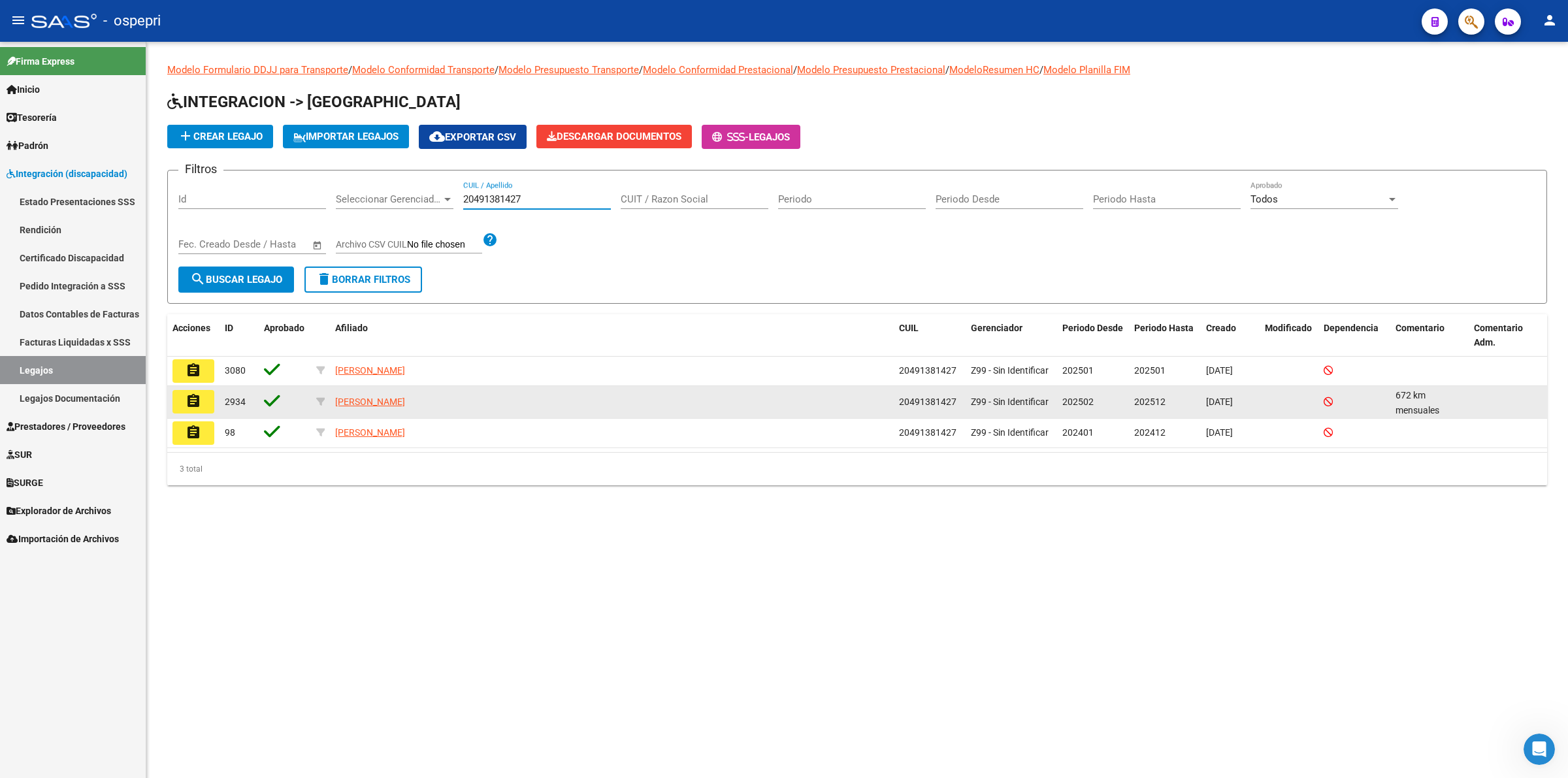
type input "20491381427"
click at [195, 404] on mat-icon "assignment" at bounding box center [193, 401] width 16 height 16
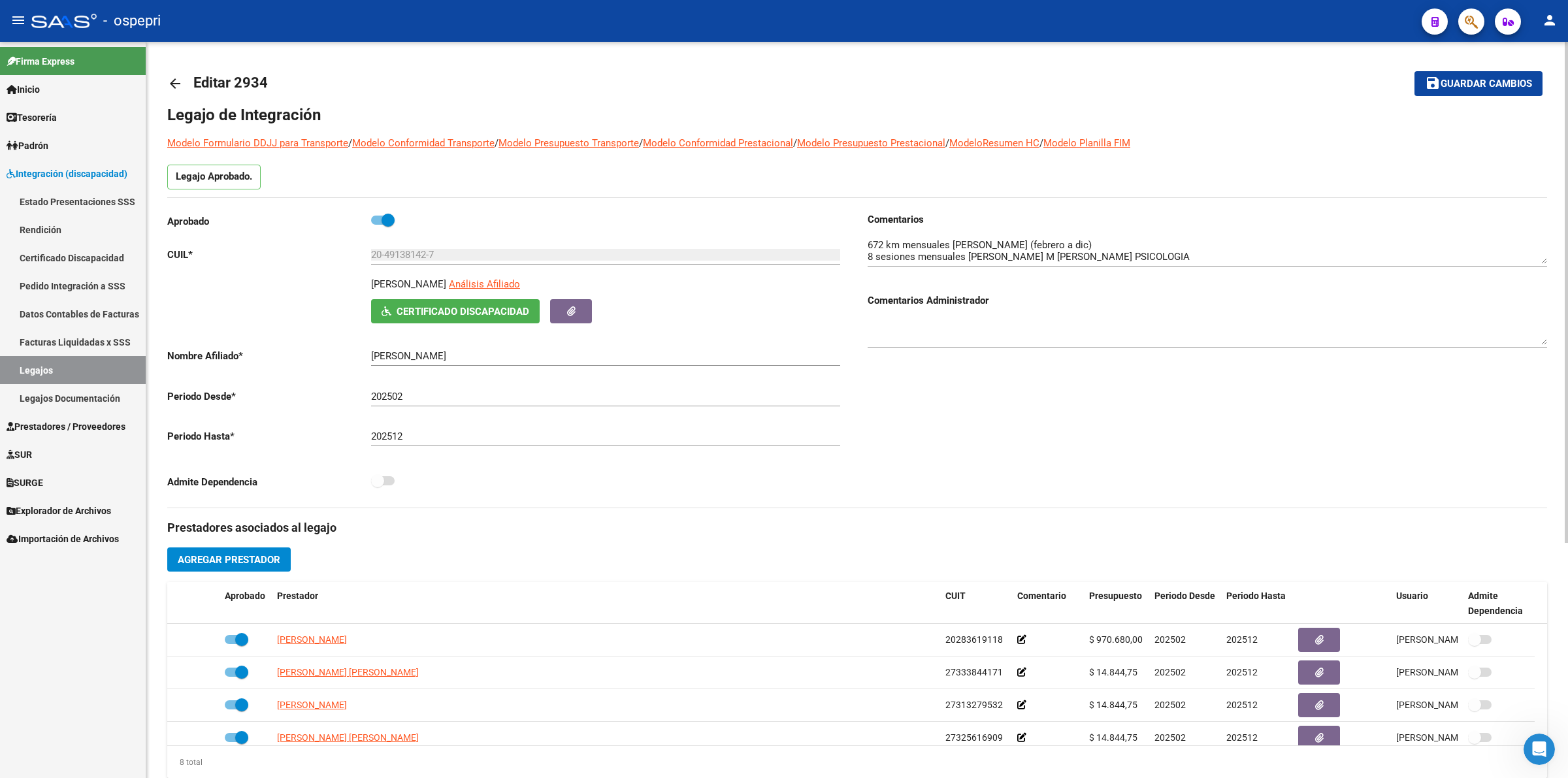
click at [442, 309] on span "Certificado Discapacidad" at bounding box center [463, 311] width 133 height 12
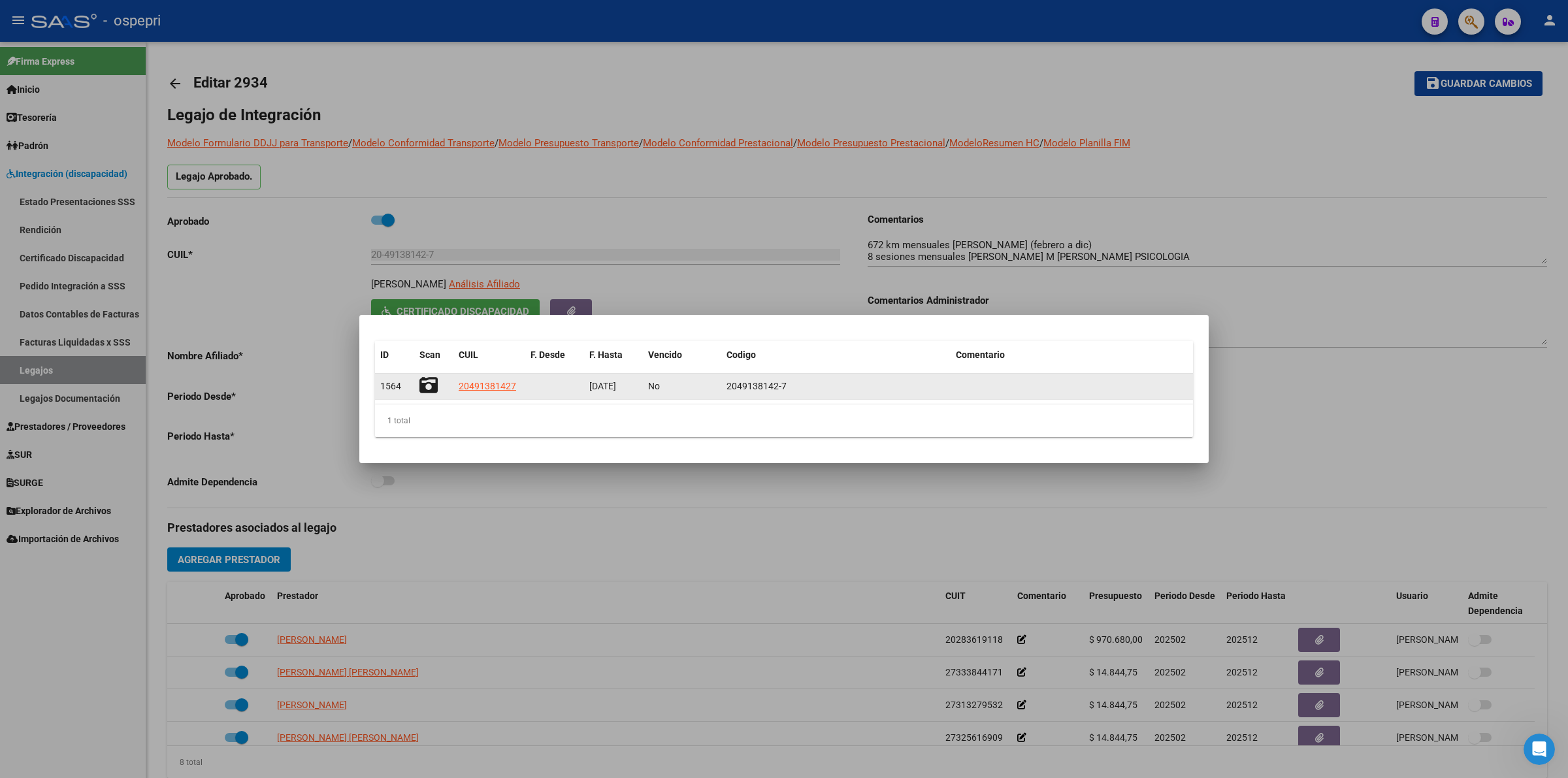
click at [428, 380] on icon at bounding box center [429, 385] width 18 height 18
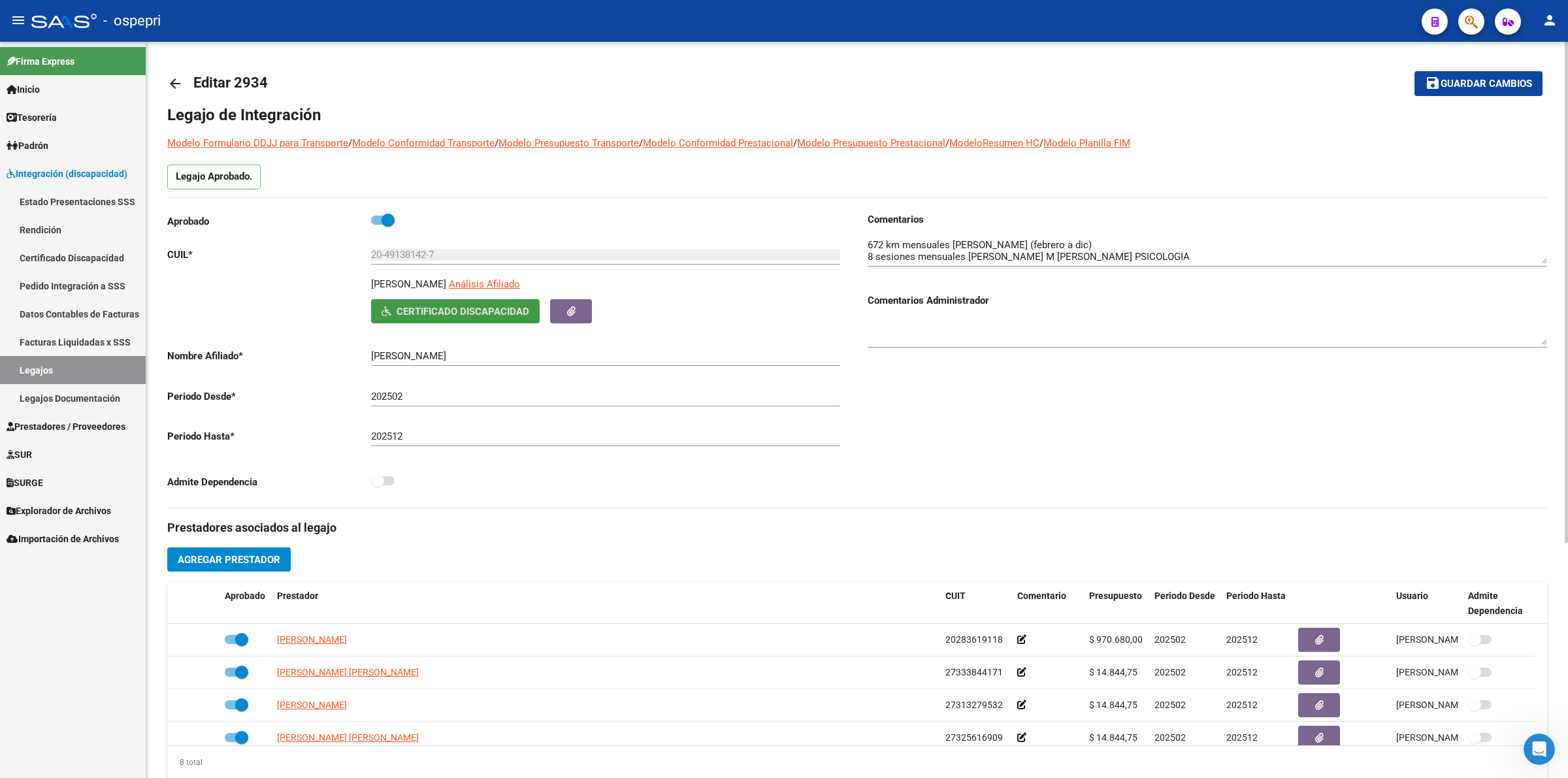
click at [174, 80] on mat-icon "arrow_back" at bounding box center [175, 83] width 16 height 16
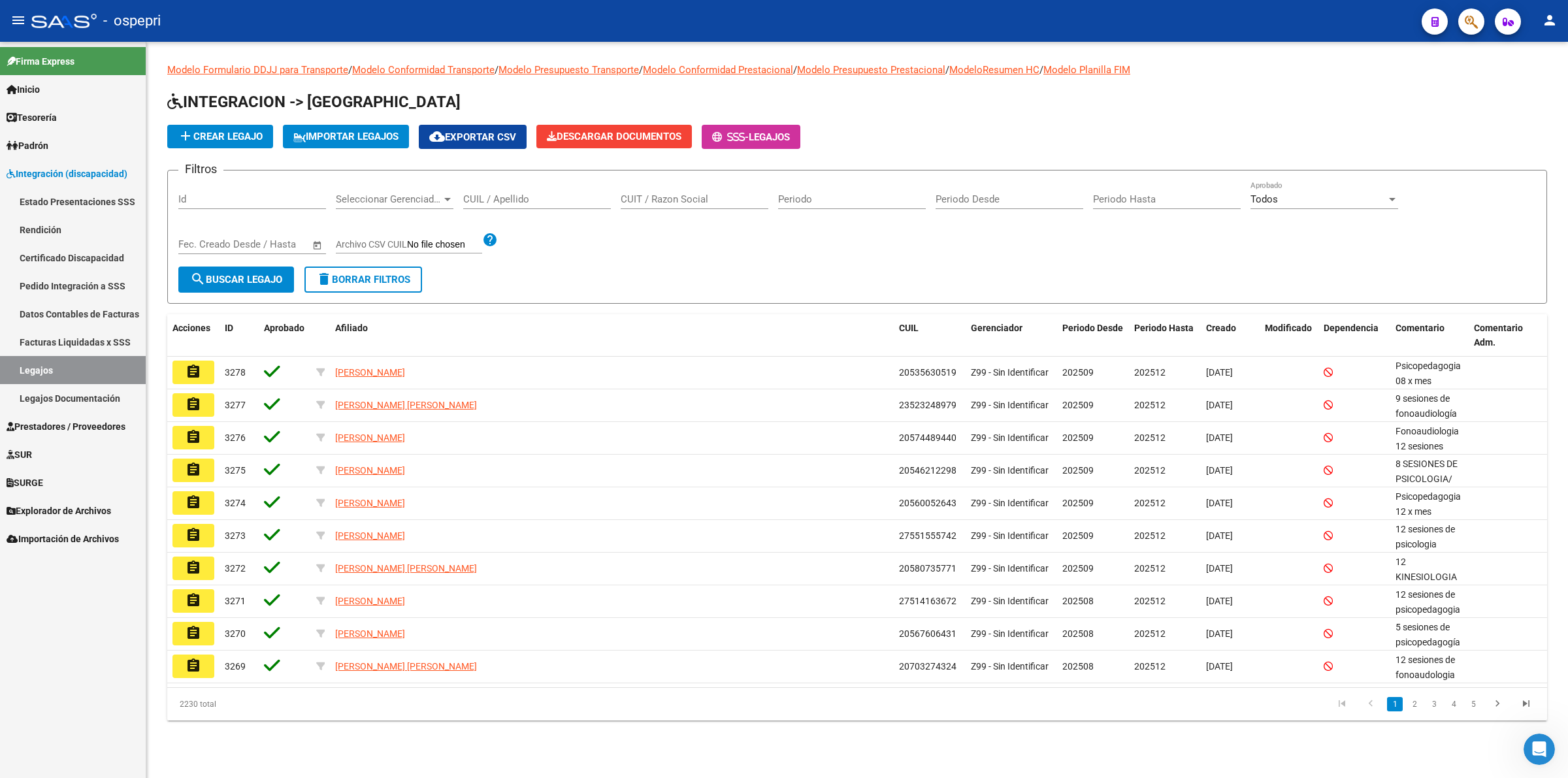
click at [526, 203] on div "CUIL / Apellido" at bounding box center [537, 195] width 148 height 28
click at [526, 199] on input "CUIL / Apellido" at bounding box center [537, 199] width 148 height 12
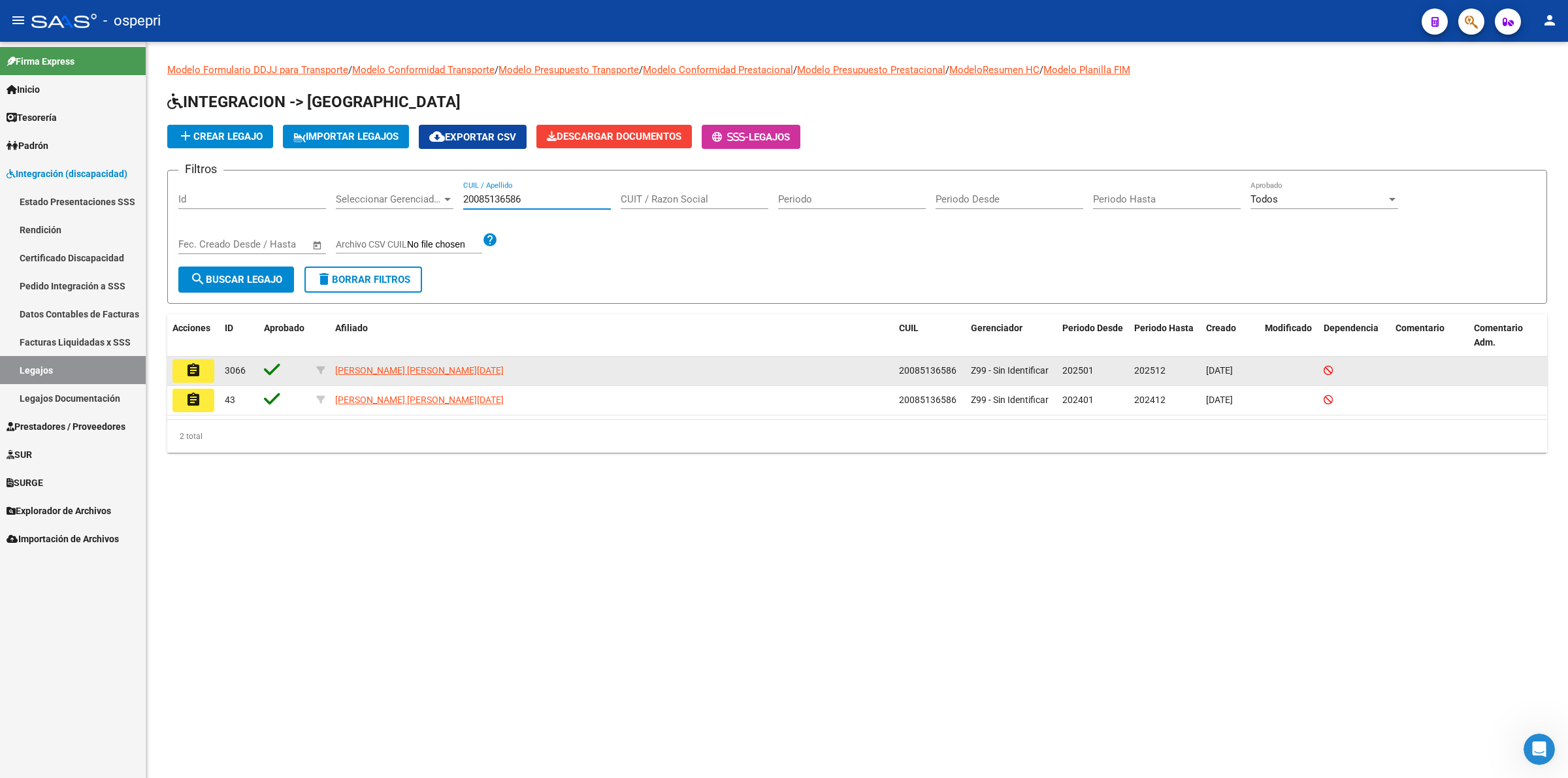
type input "20085136586"
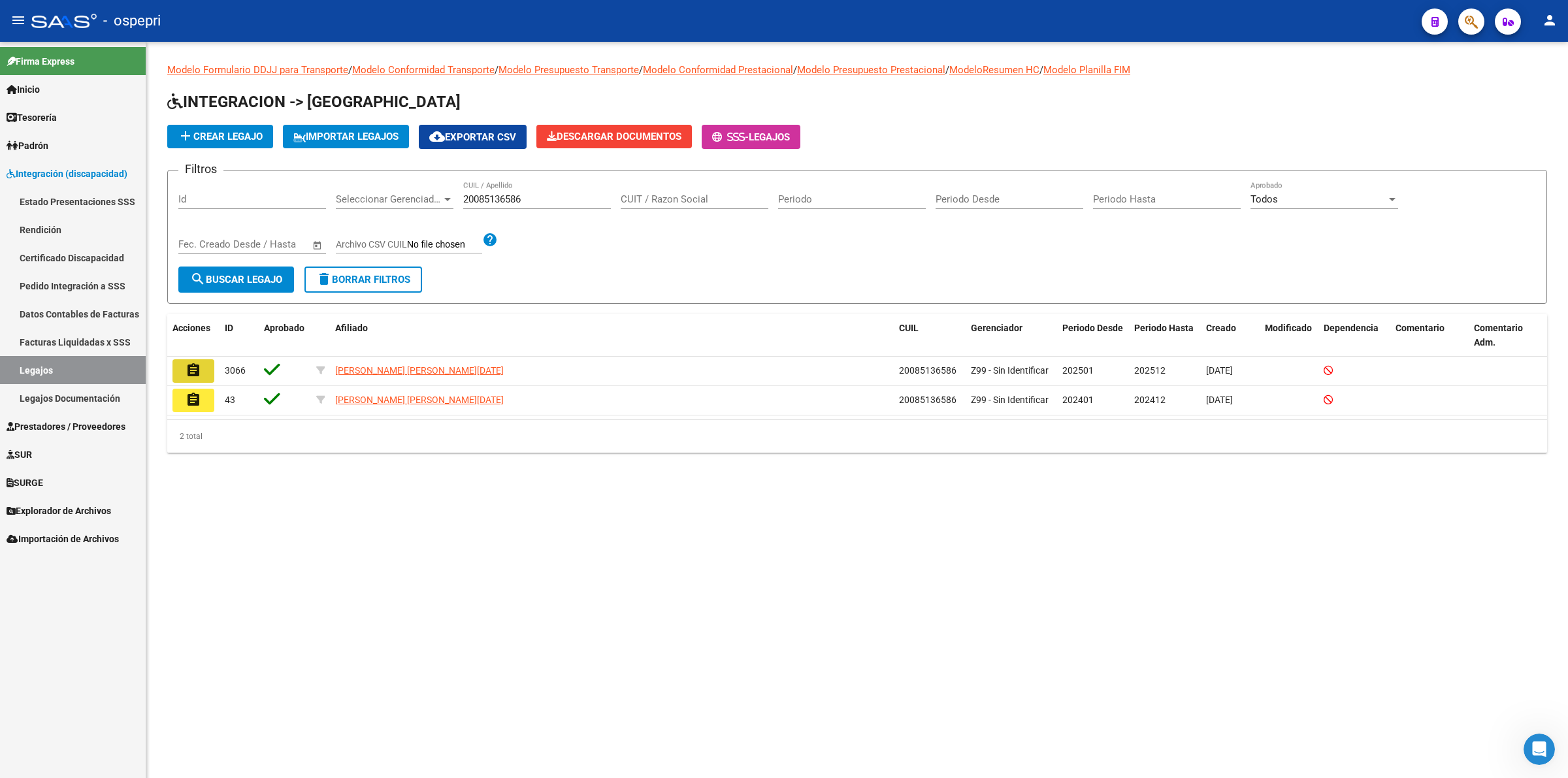
drag, startPoint x: 194, startPoint y: 370, endPoint x: 212, endPoint y: 370, distance: 18.0
click at [194, 369] on mat-icon "assignment" at bounding box center [193, 370] width 16 height 16
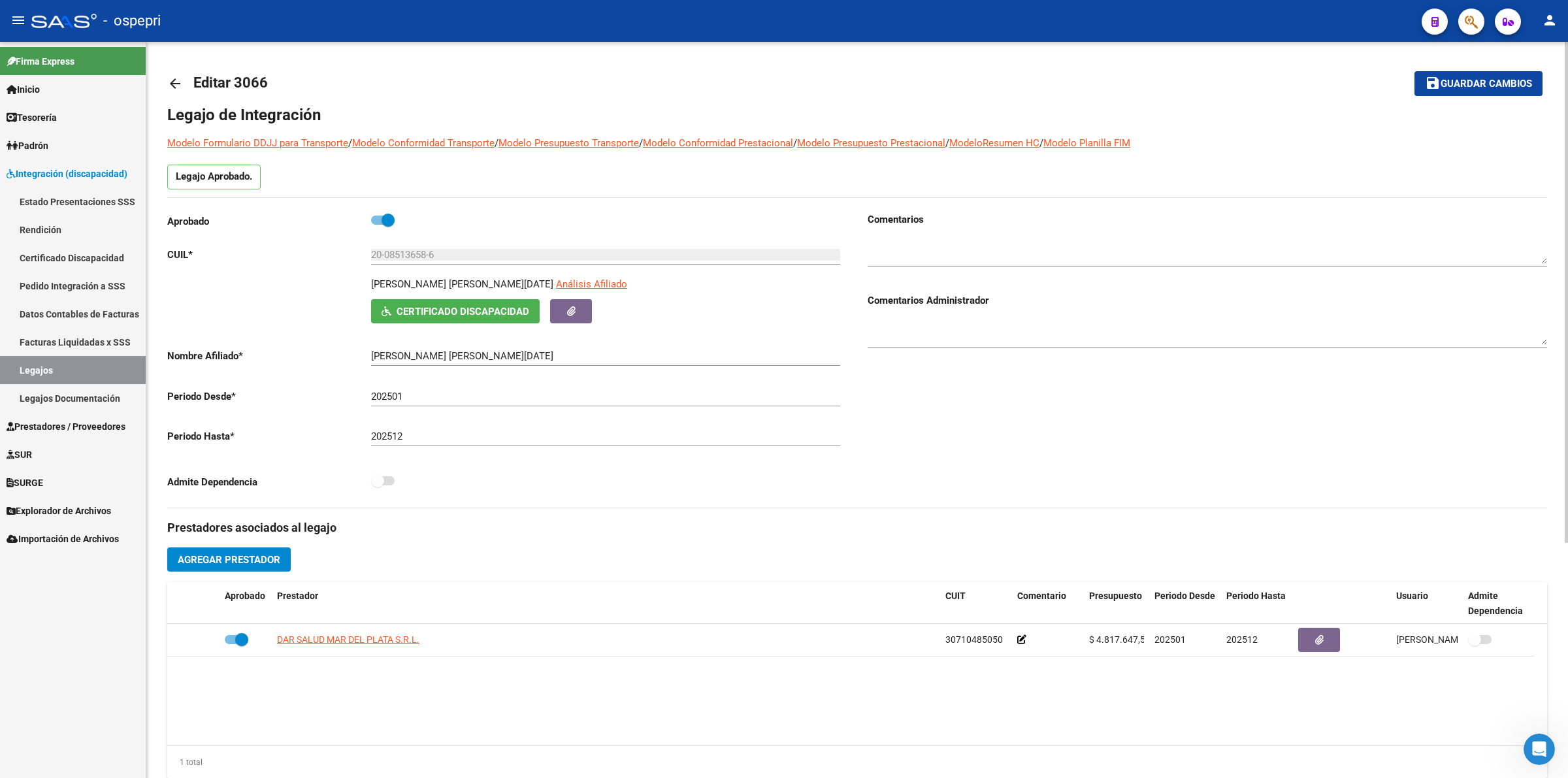
click at [387, 306] on icon "button" at bounding box center [386, 311] width 10 height 10
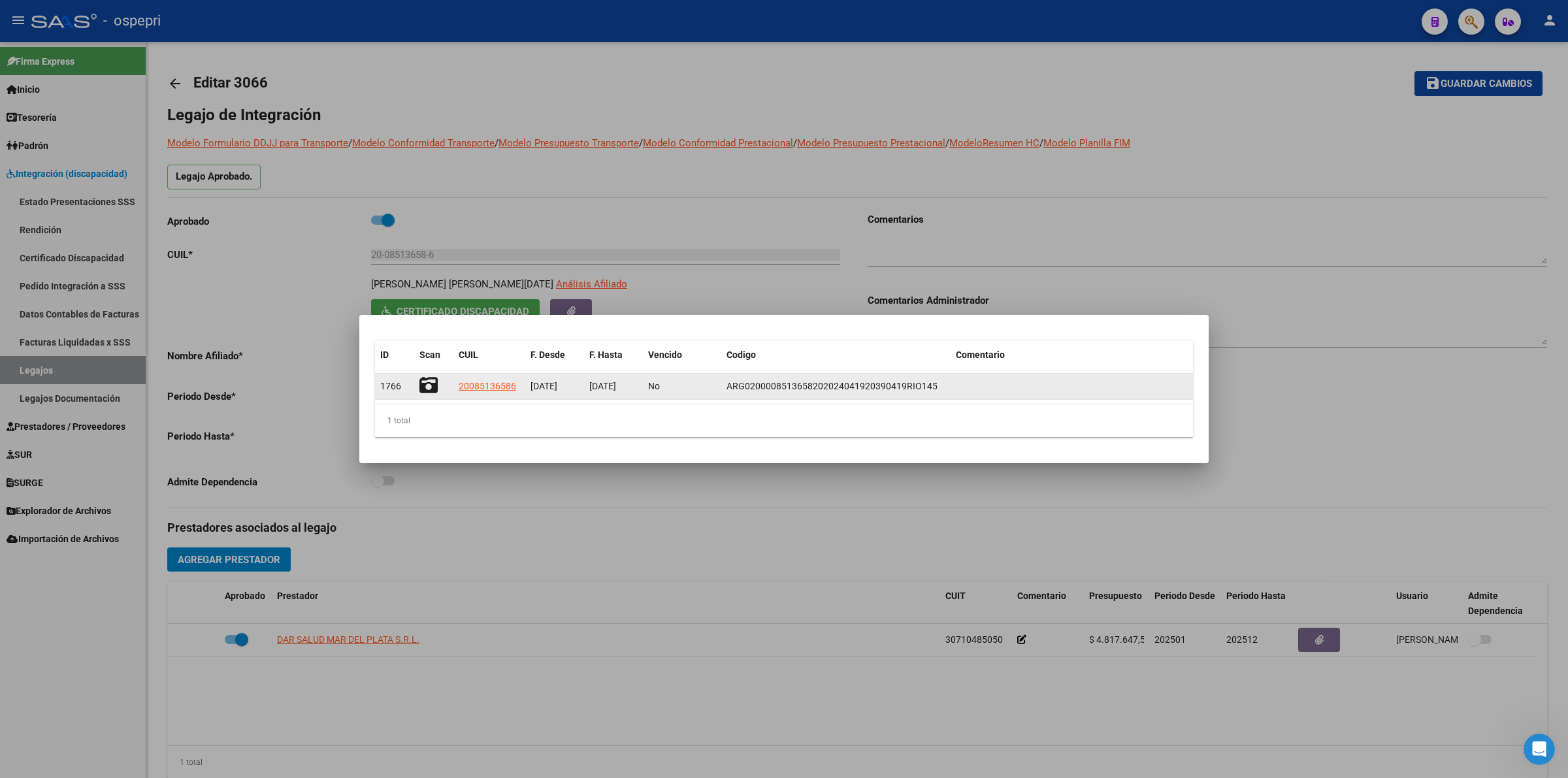
click at [423, 387] on icon at bounding box center [429, 385] width 18 height 18
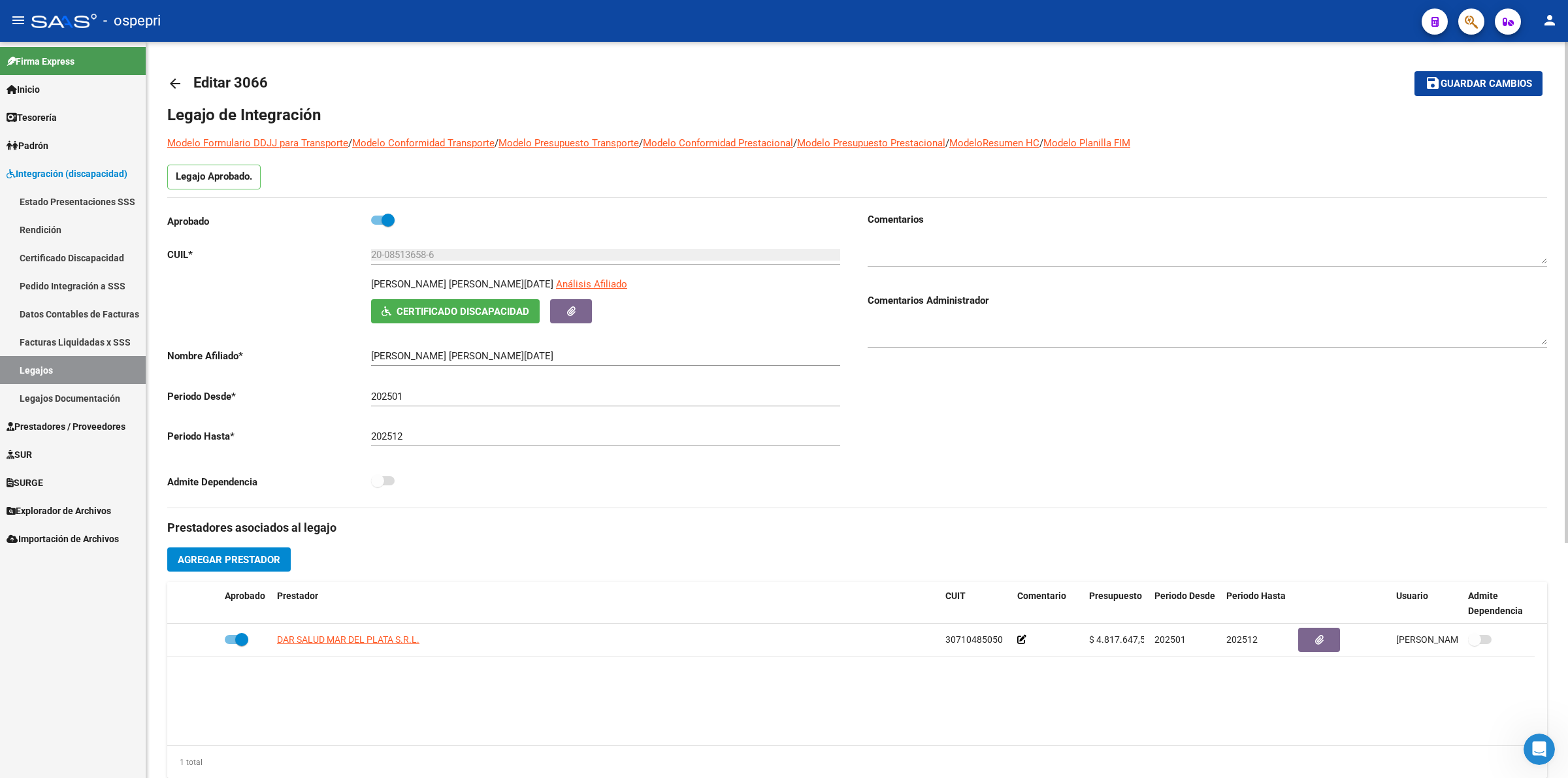
click at [185, 85] on link "arrow_back" at bounding box center [180, 83] width 26 height 31
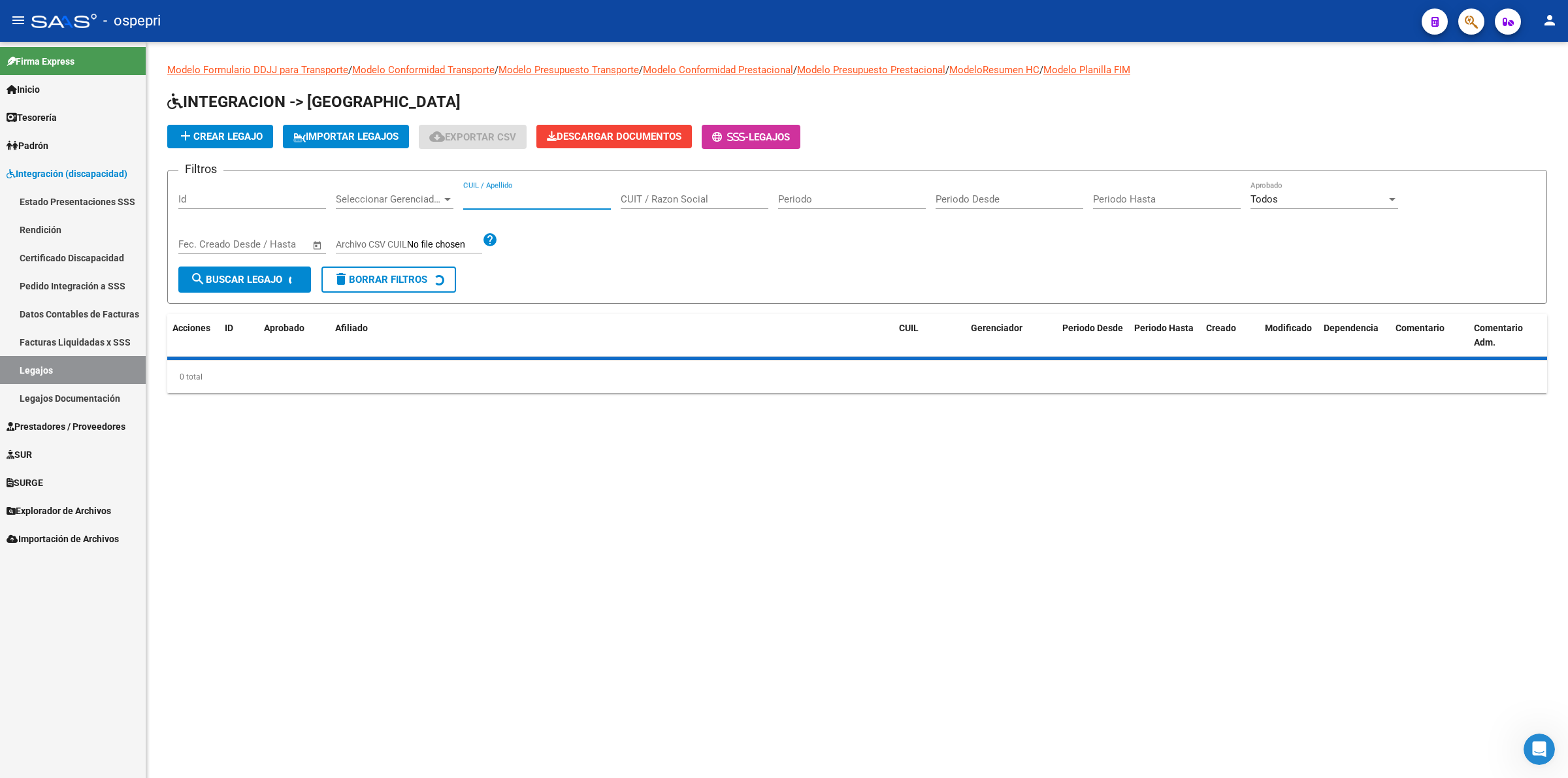
click at [545, 196] on input "CUIL / Apellido" at bounding box center [537, 199] width 148 height 12
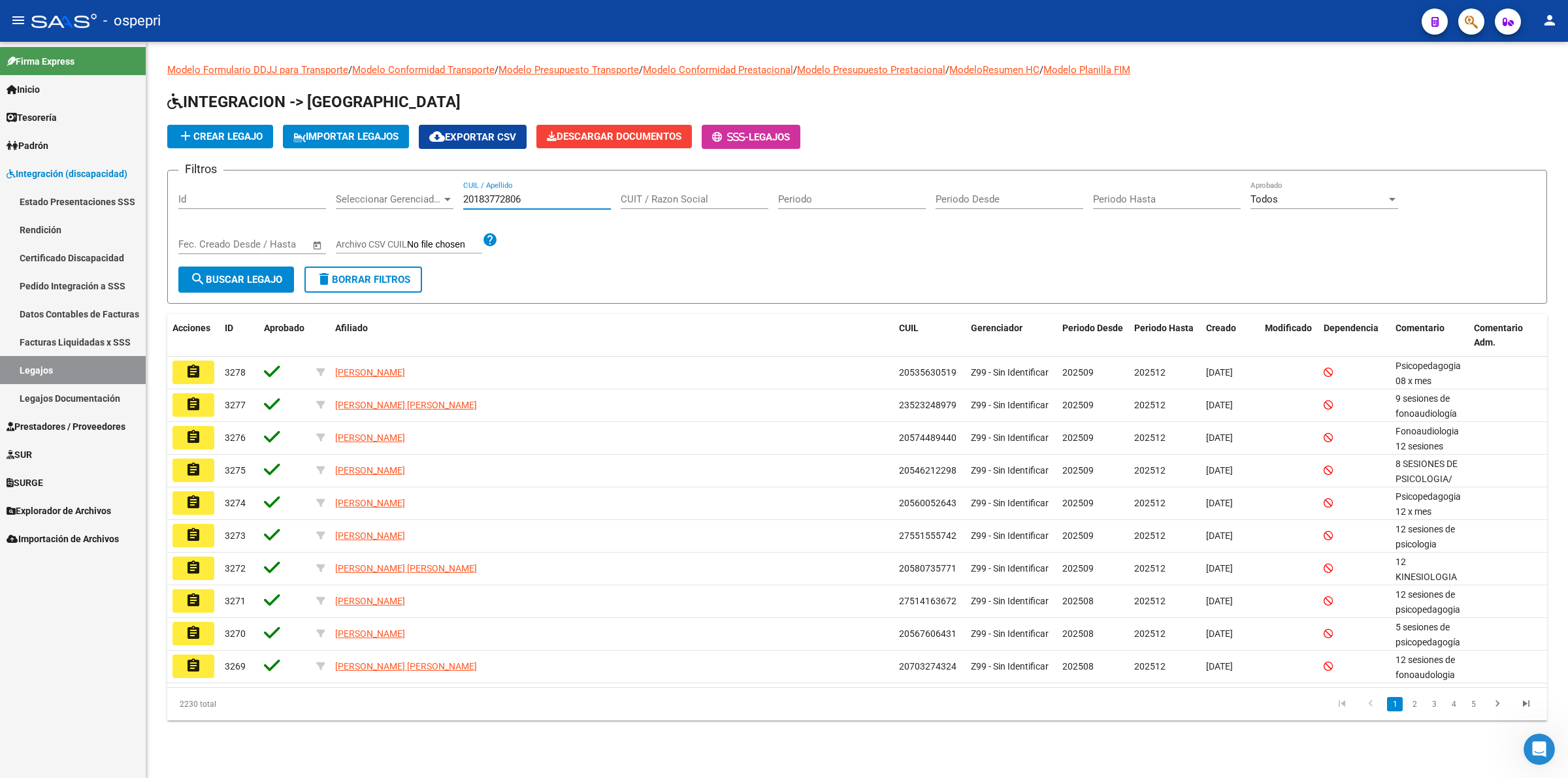
type input "20183772806"
click at [230, 263] on div "Fecha inicio – Fecha fin Fec. Creado Desde / Hasta" at bounding box center [252, 246] width 148 height 40
click at [232, 275] on span "search Buscar Legajo" at bounding box center [236, 279] width 92 height 12
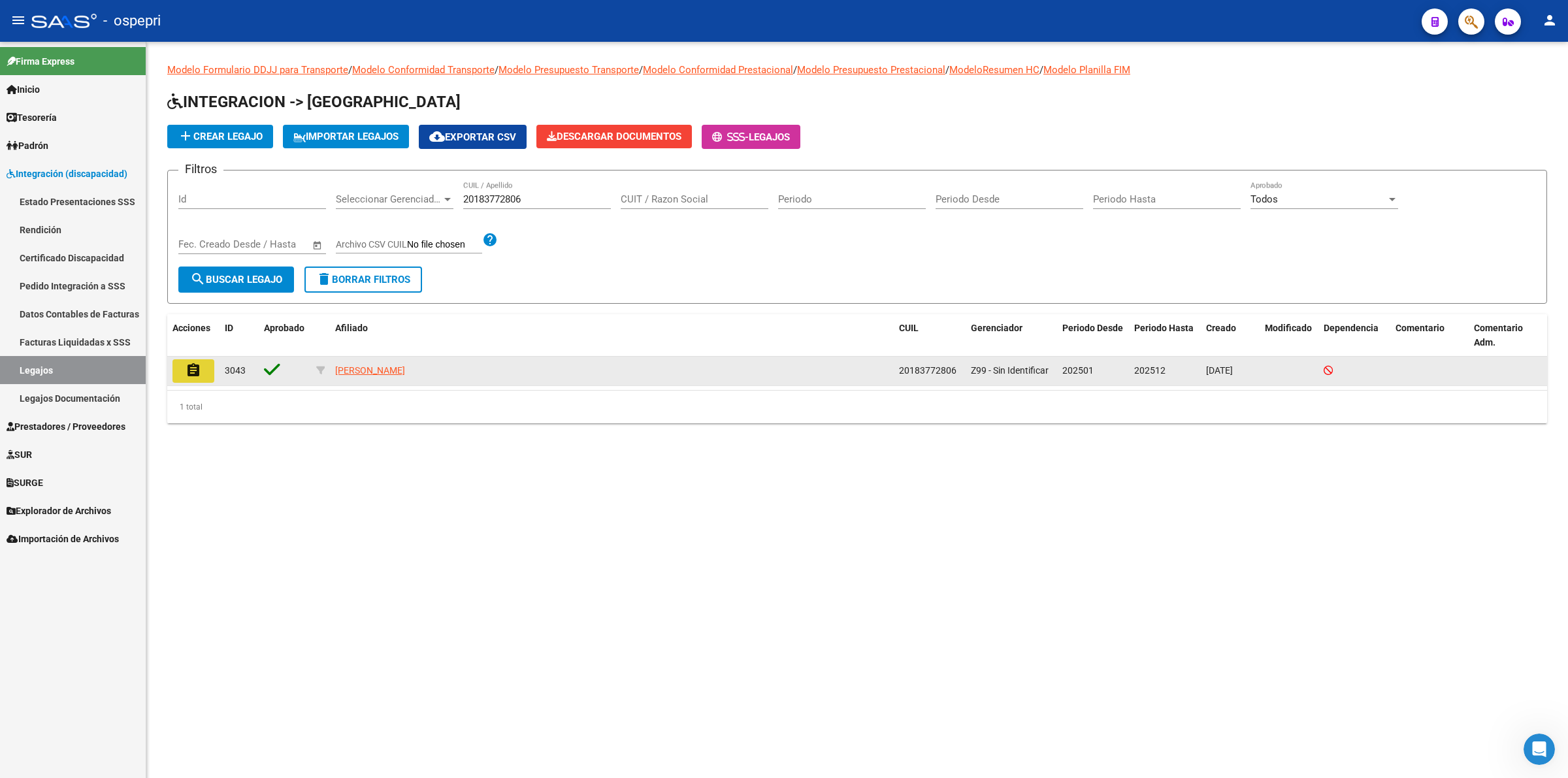
click at [188, 365] on mat-icon "assignment" at bounding box center [193, 370] width 16 height 16
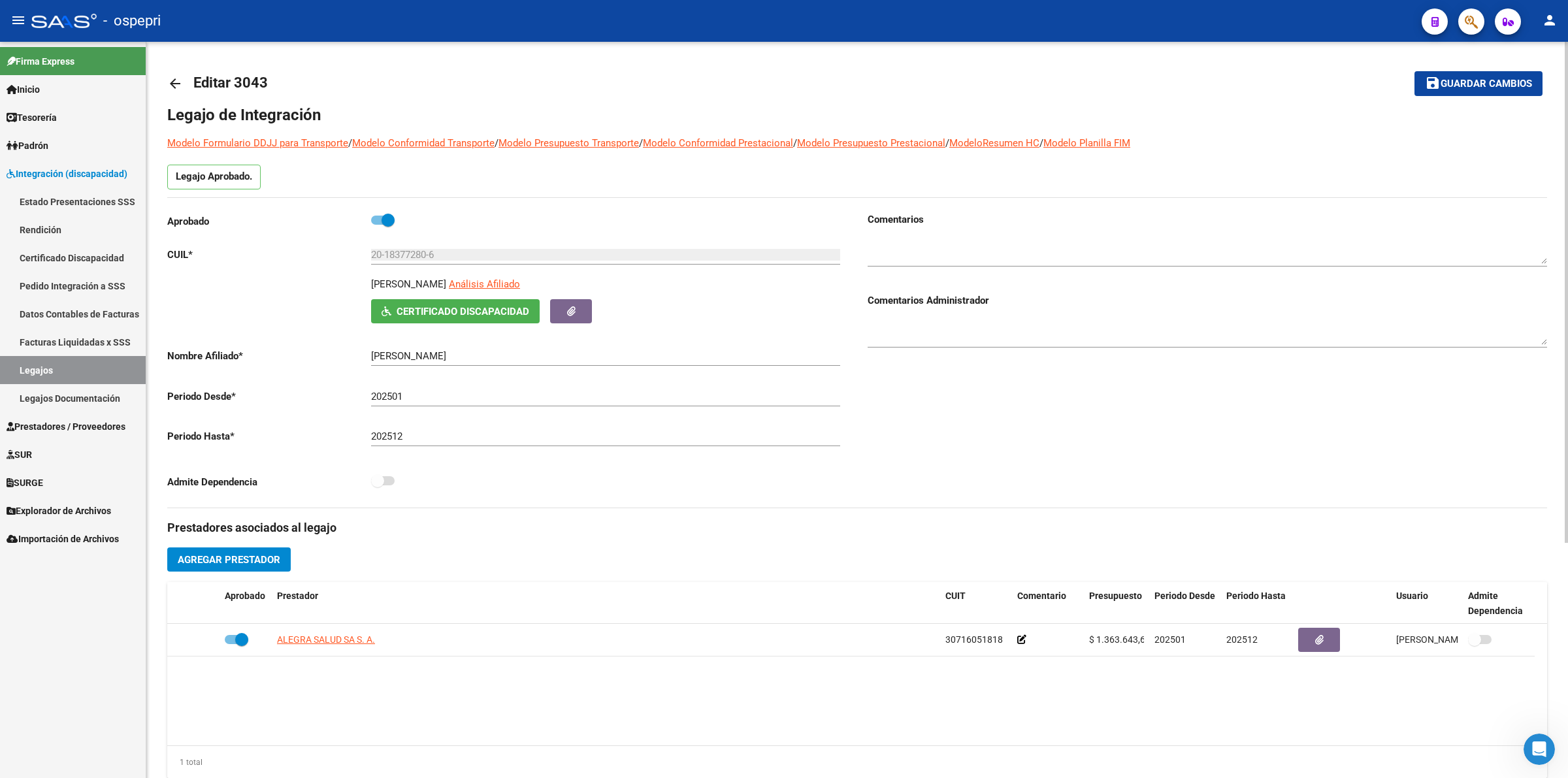
click at [407, 319] on button "Certificado Discapacidad" at bounding box center [455, 311] width 169 height 24
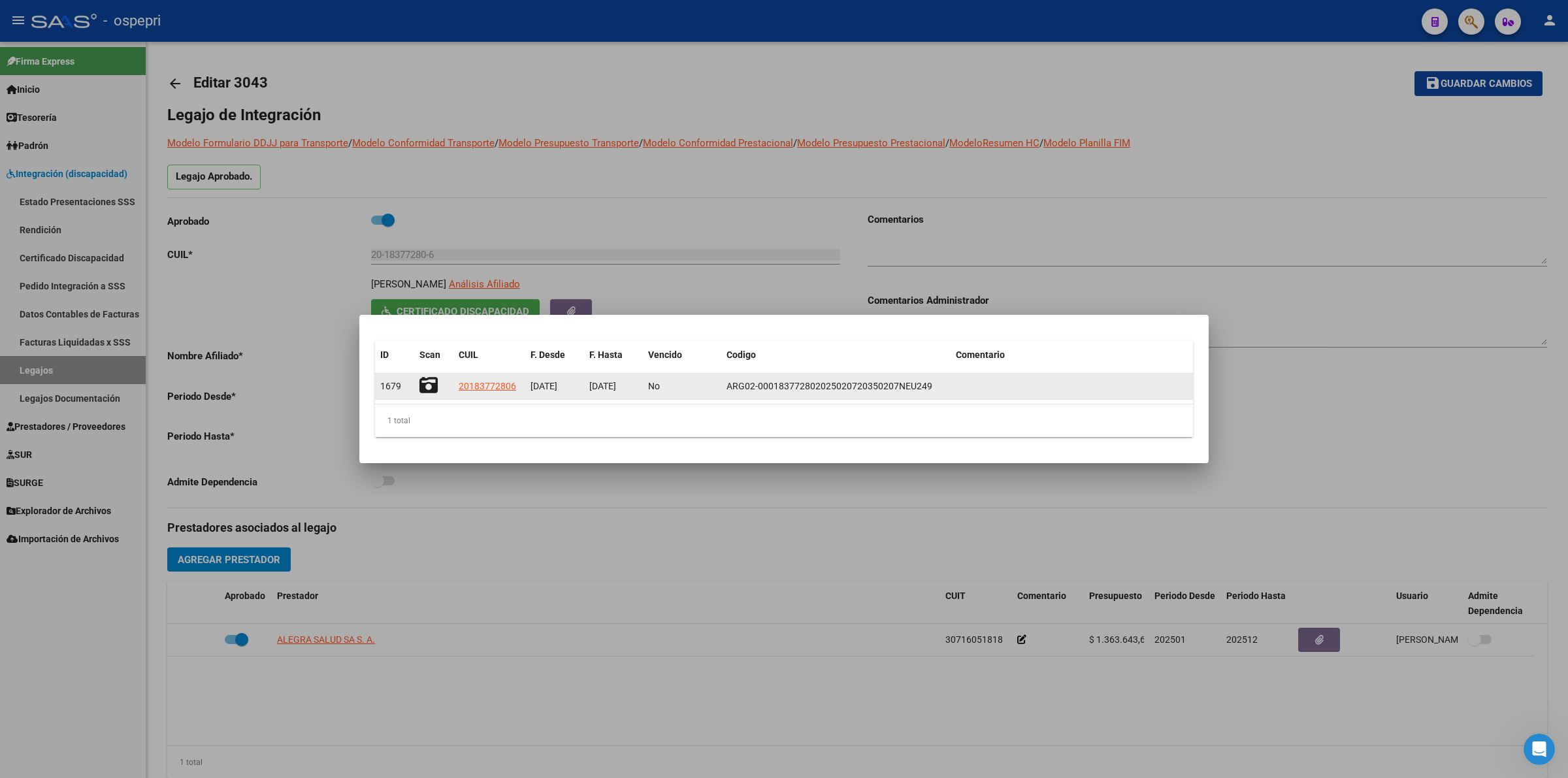
click at [436, 377] on icon at bounding box center [429, 385] width 18 height 18
